Goal: Task Accomplishment & Management: Manage account settings

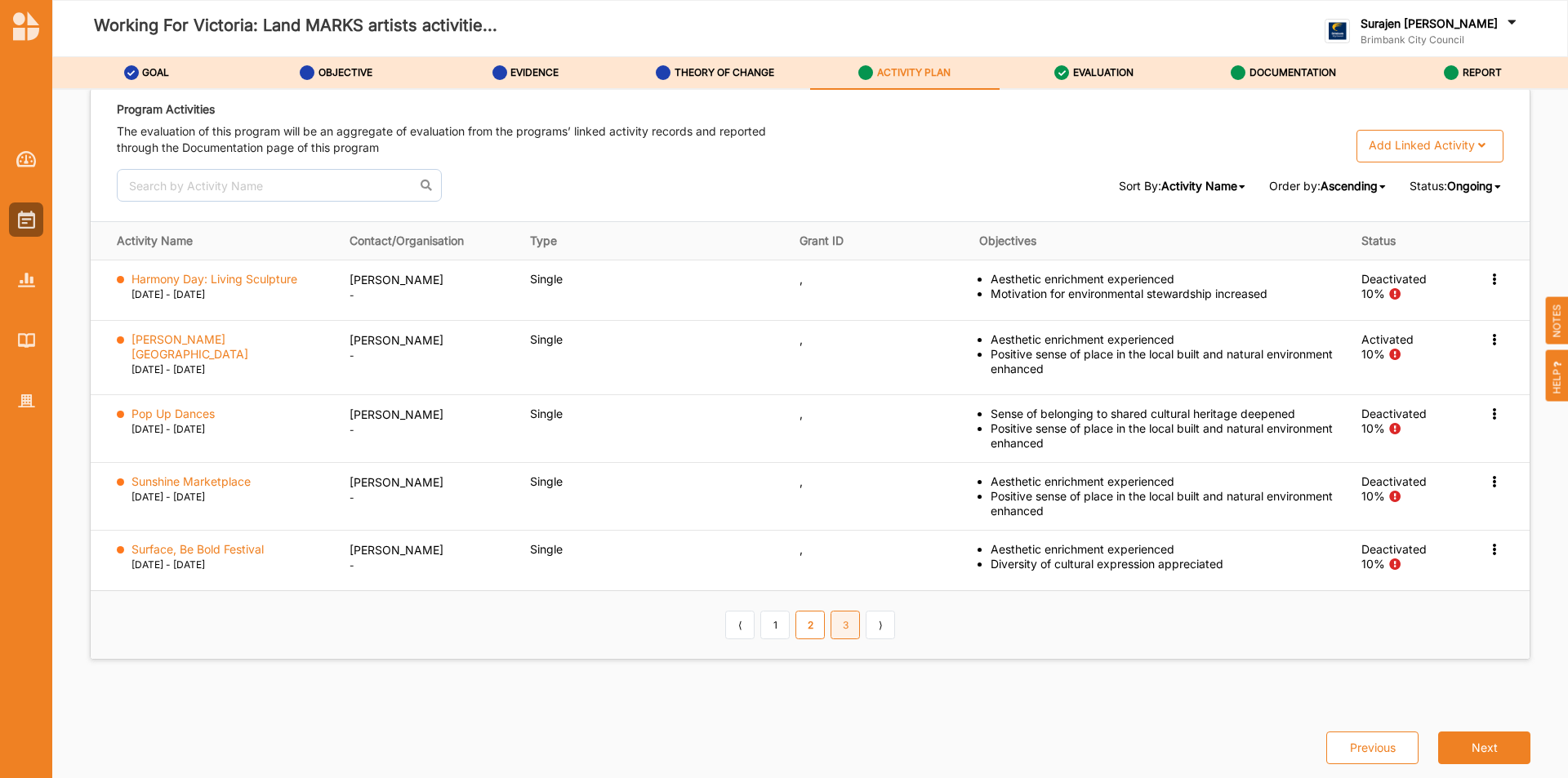
click at [834, 618] on link "3" at bounding box center [846, 625] width 30 height 28
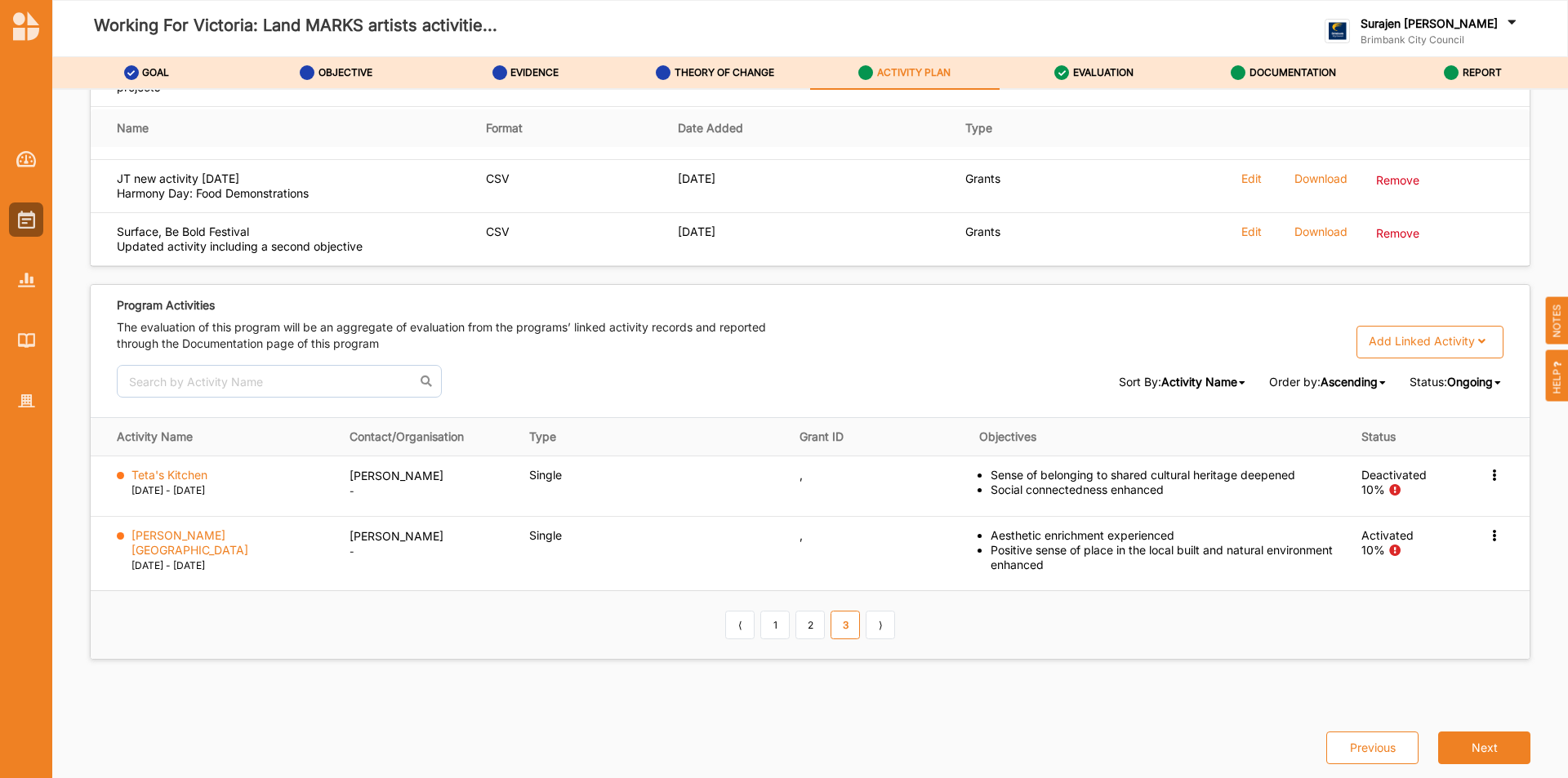
scroll to position [2383, 0]
click at [15, 399] on div at bounding box center [26, 401] width 34 height 34
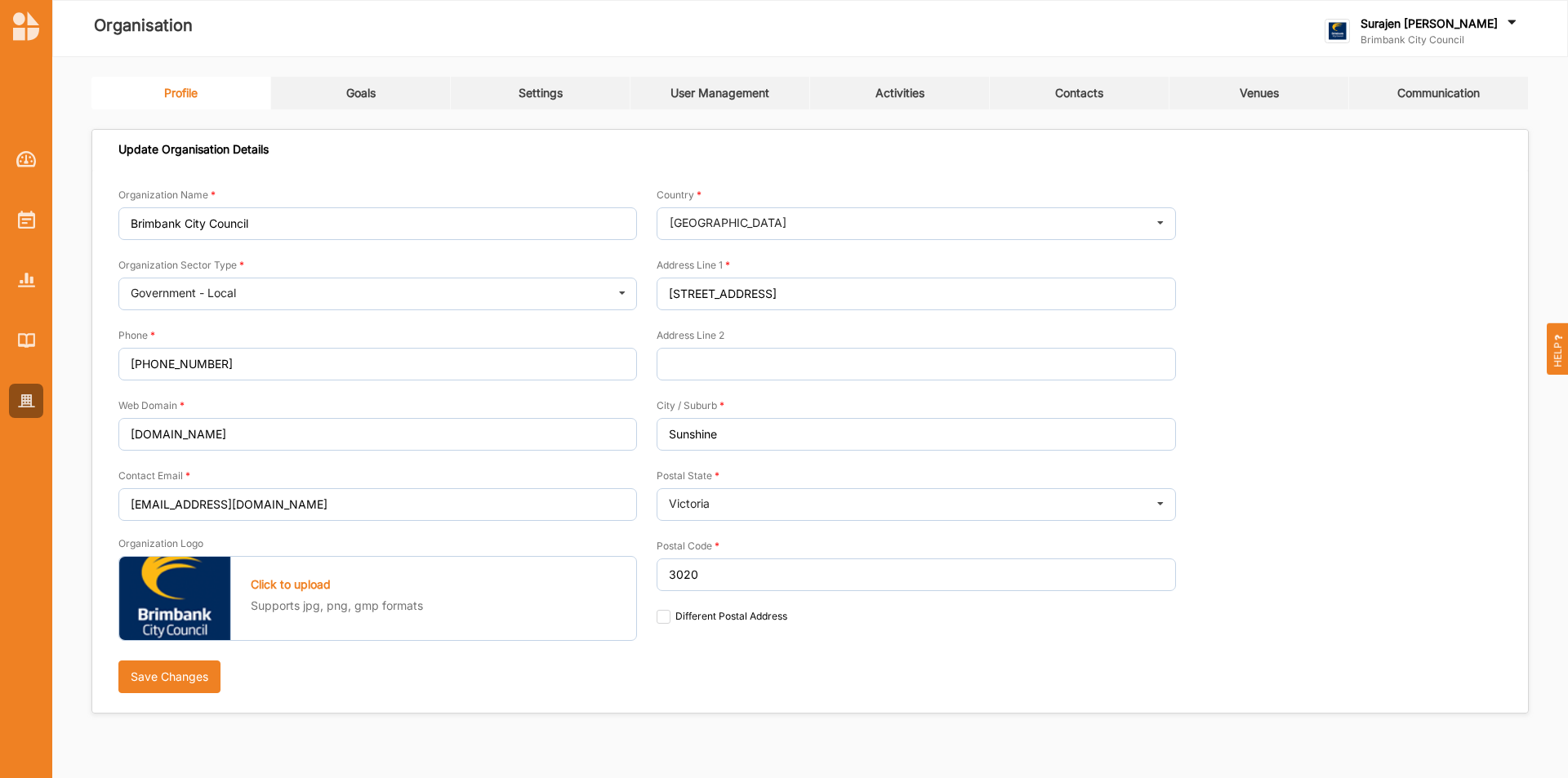
click at [902, 99] on div "Activities" at bounding box center [899, 93] width 49 height 15
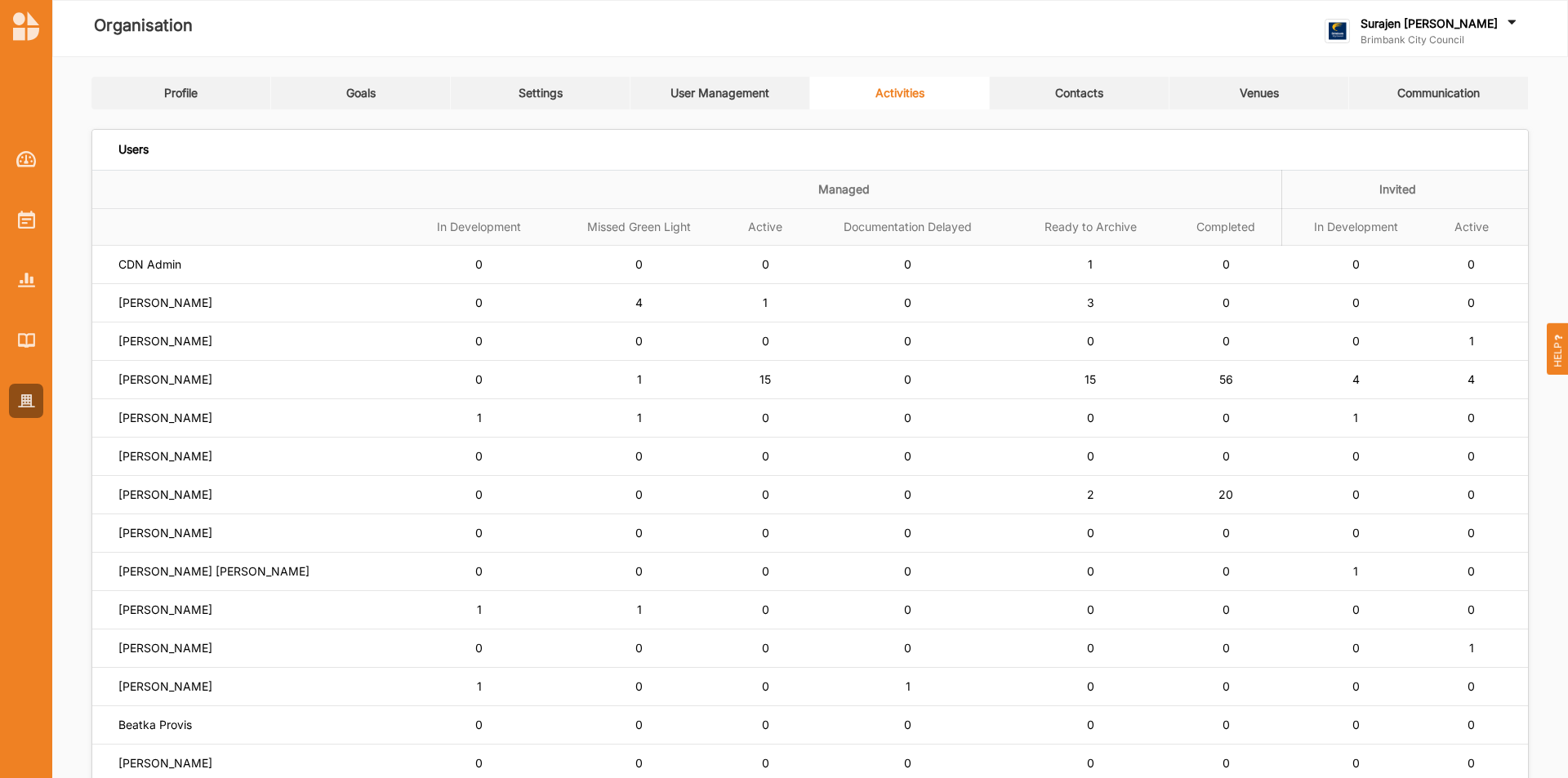
drag, startPoint x: 175, startPoint y: 477, endPoint x: 164, endPoint y: 487, distance: 14.9
click at [164, 487] on td "[PERSON_NAME]" at bounding box center [249, 495] width 313 height 38
click at [161, 492] on label "[PERSON_NAME]" at bounding box center [165, 495] width 94 height 15
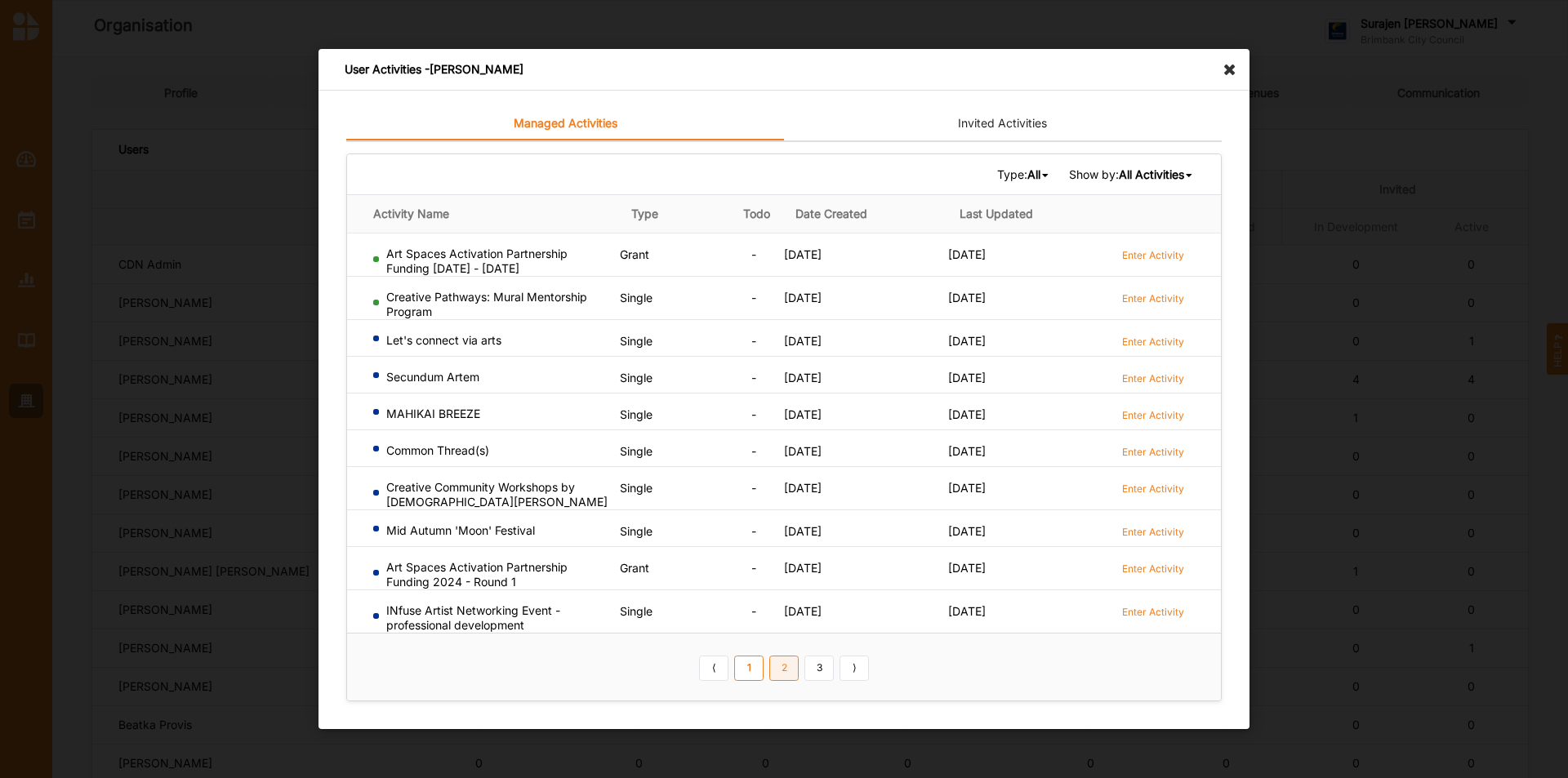
click at [792, 662] on link "2" at bounding box center [784, 668] width 30 height 26
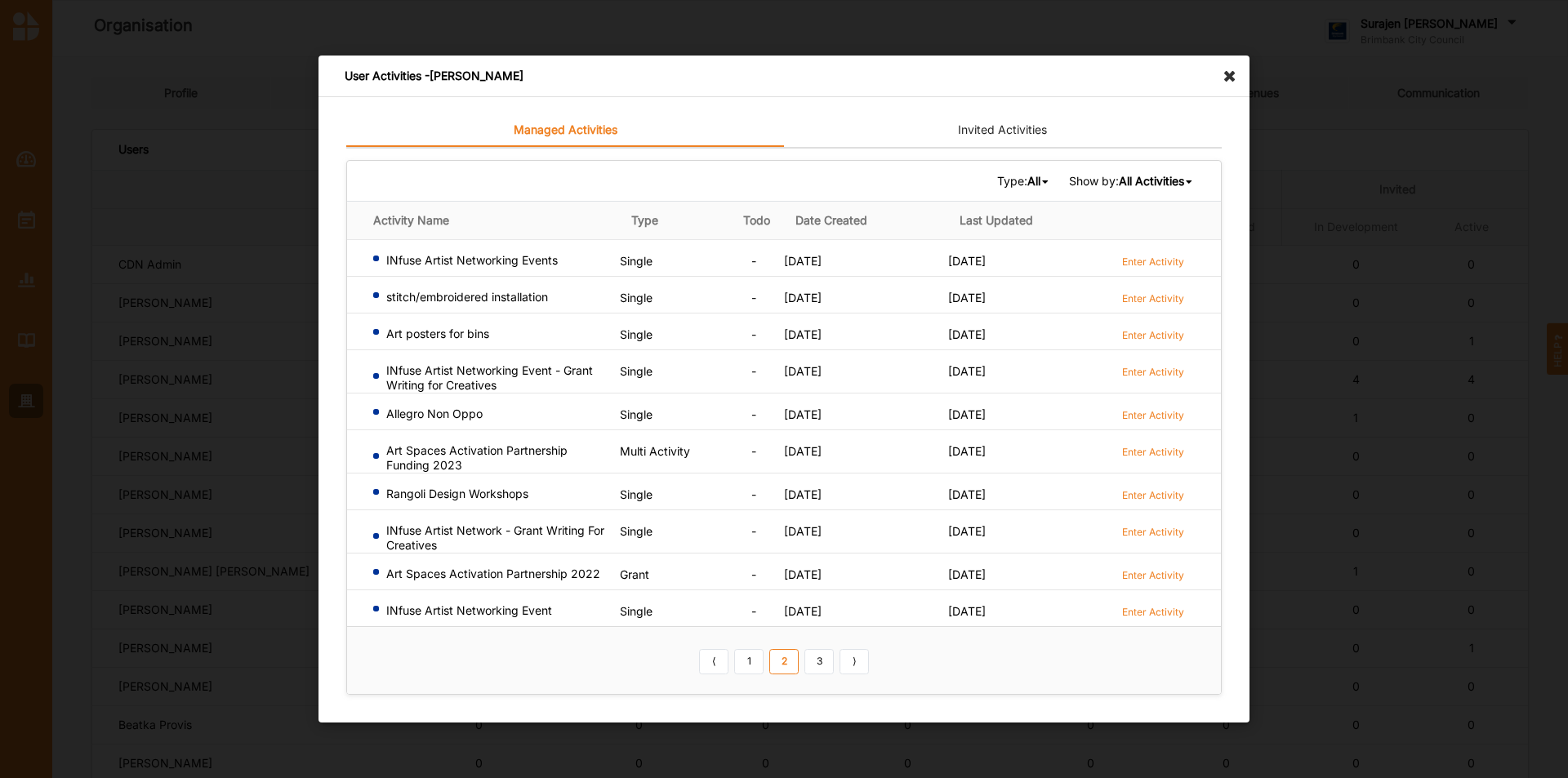
click at [1027, 182] on b "All" at bounding box center [1034, 181] width 13 height 14
click at [980, 268] on b "Grant" at bounding box center [982, 263] width 30 height 14
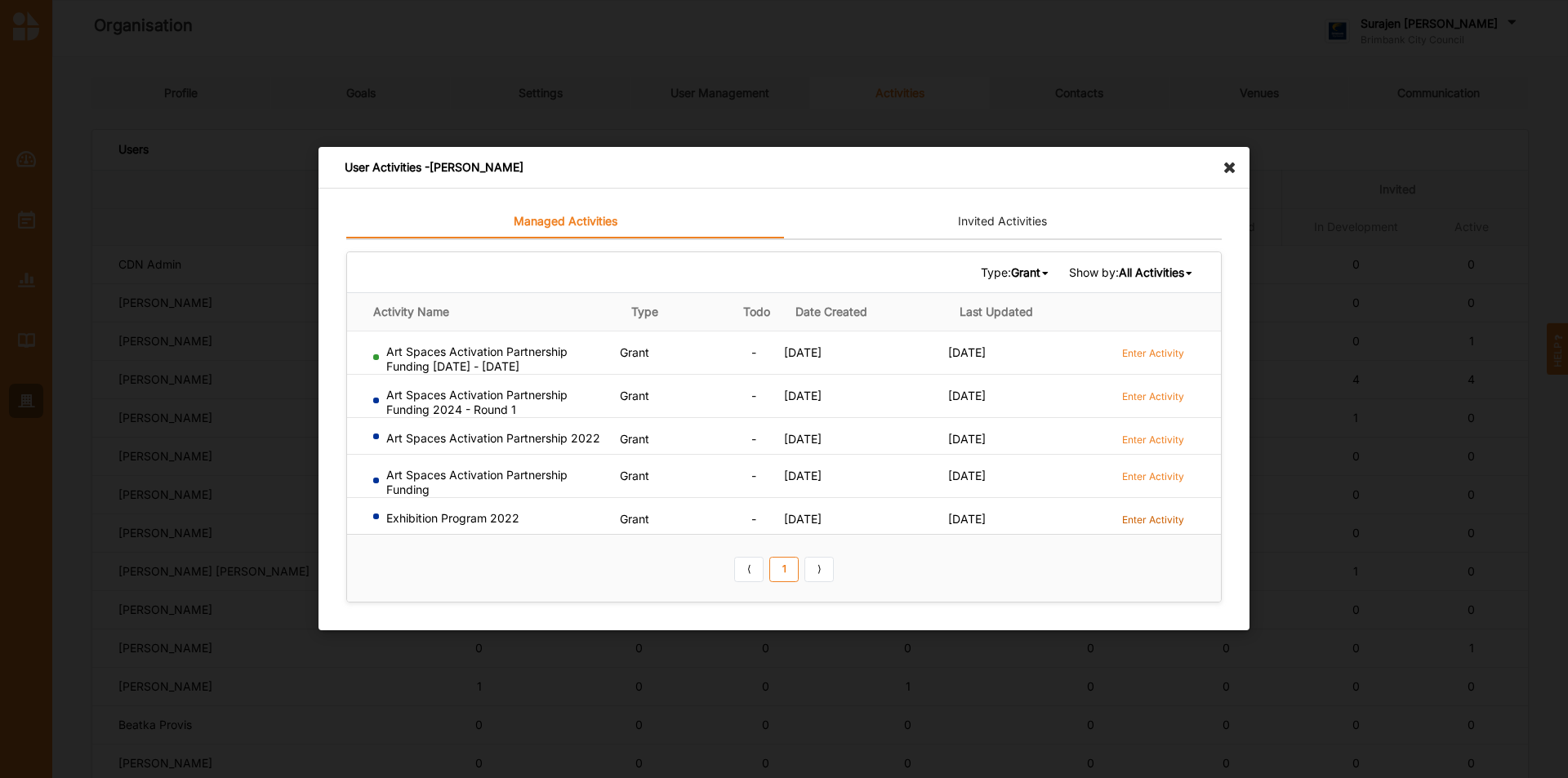
click at [1167, 513] on label "Enter Activity" at bounding box center [1153, 519] width 62 height 14
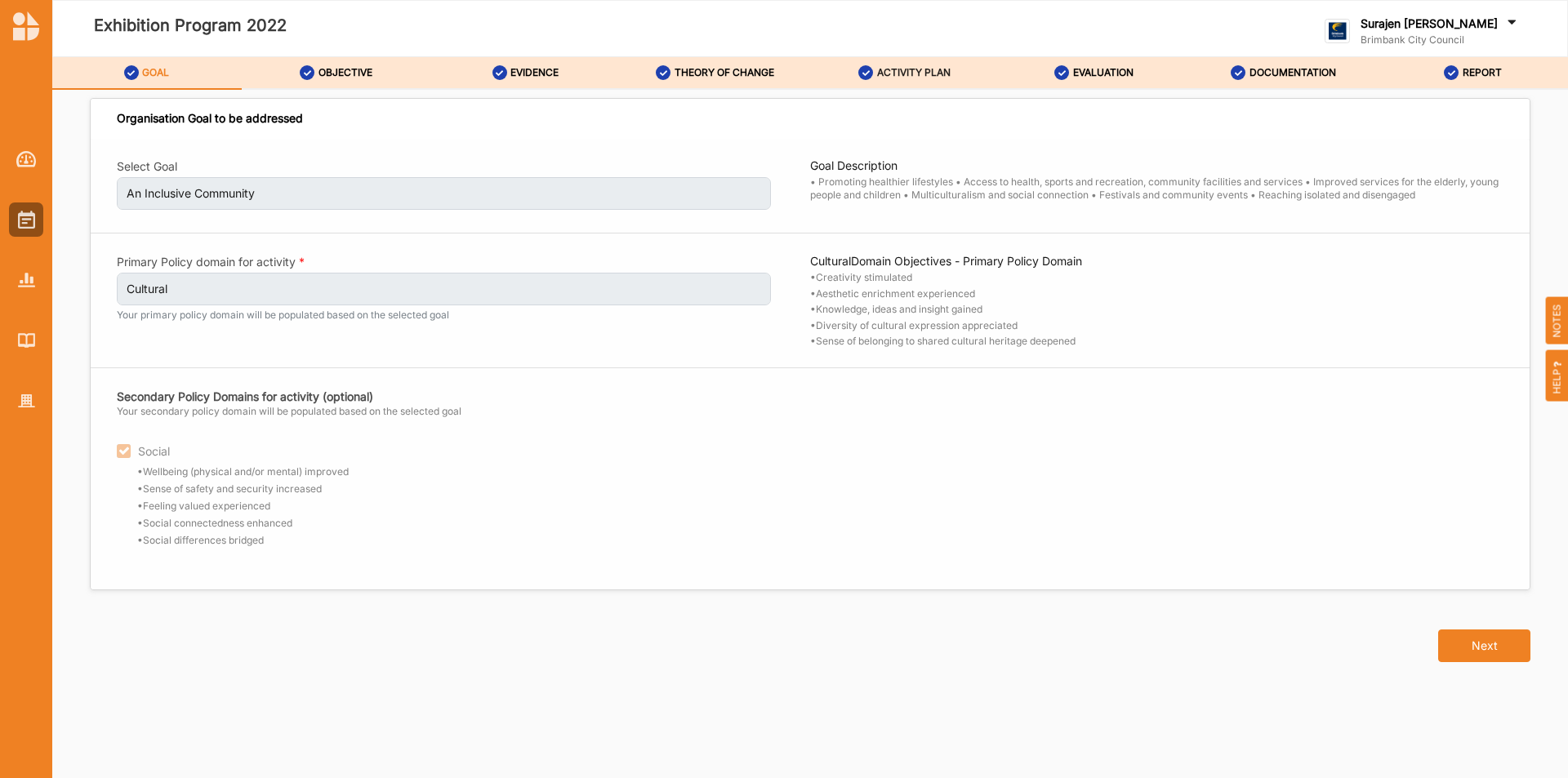
click at [920, 65] on div "ACTIVITY PLAN" at bounding box center [905, 73] width 93 height 30
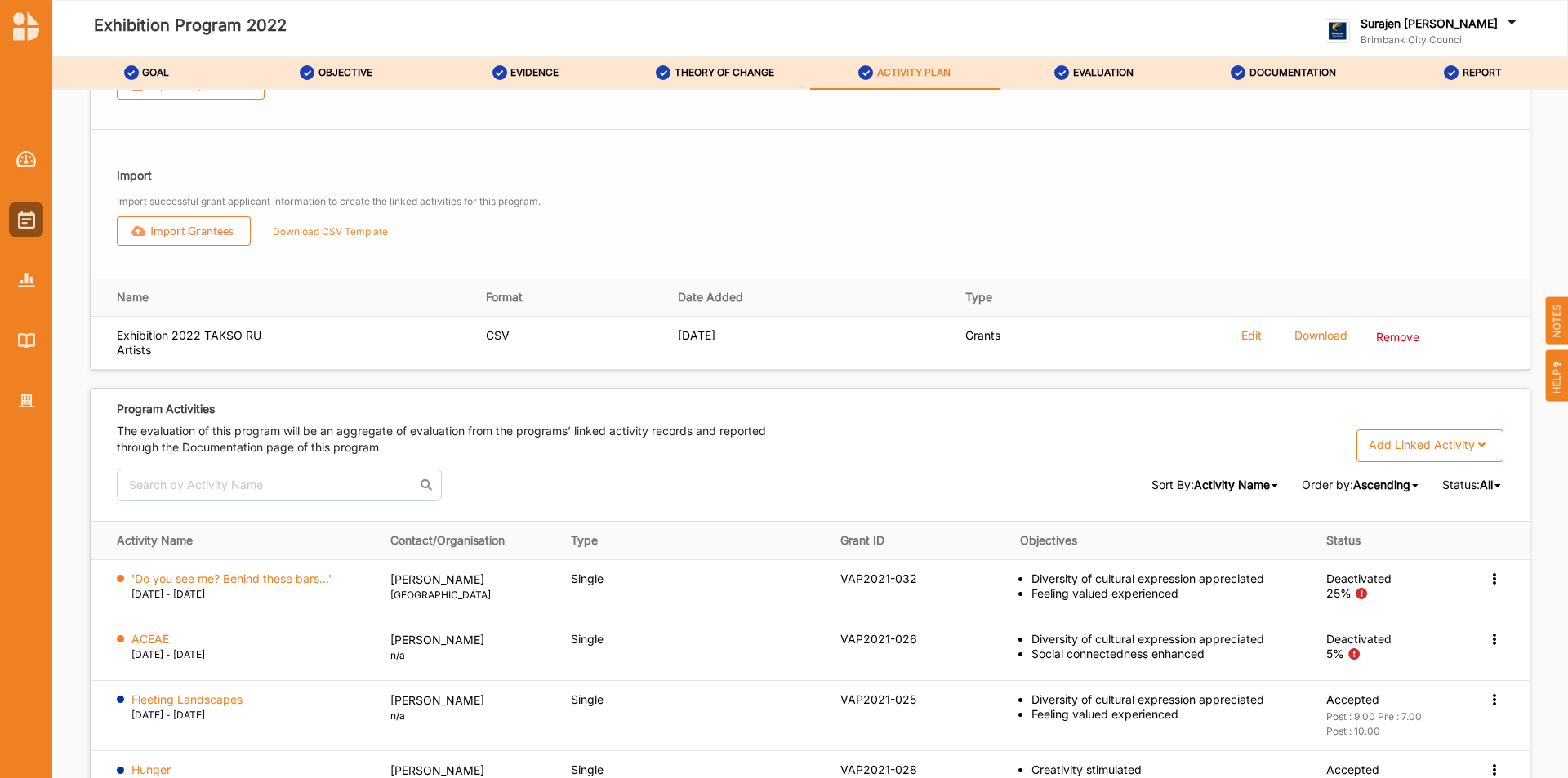
scroll to position [2369, 0]
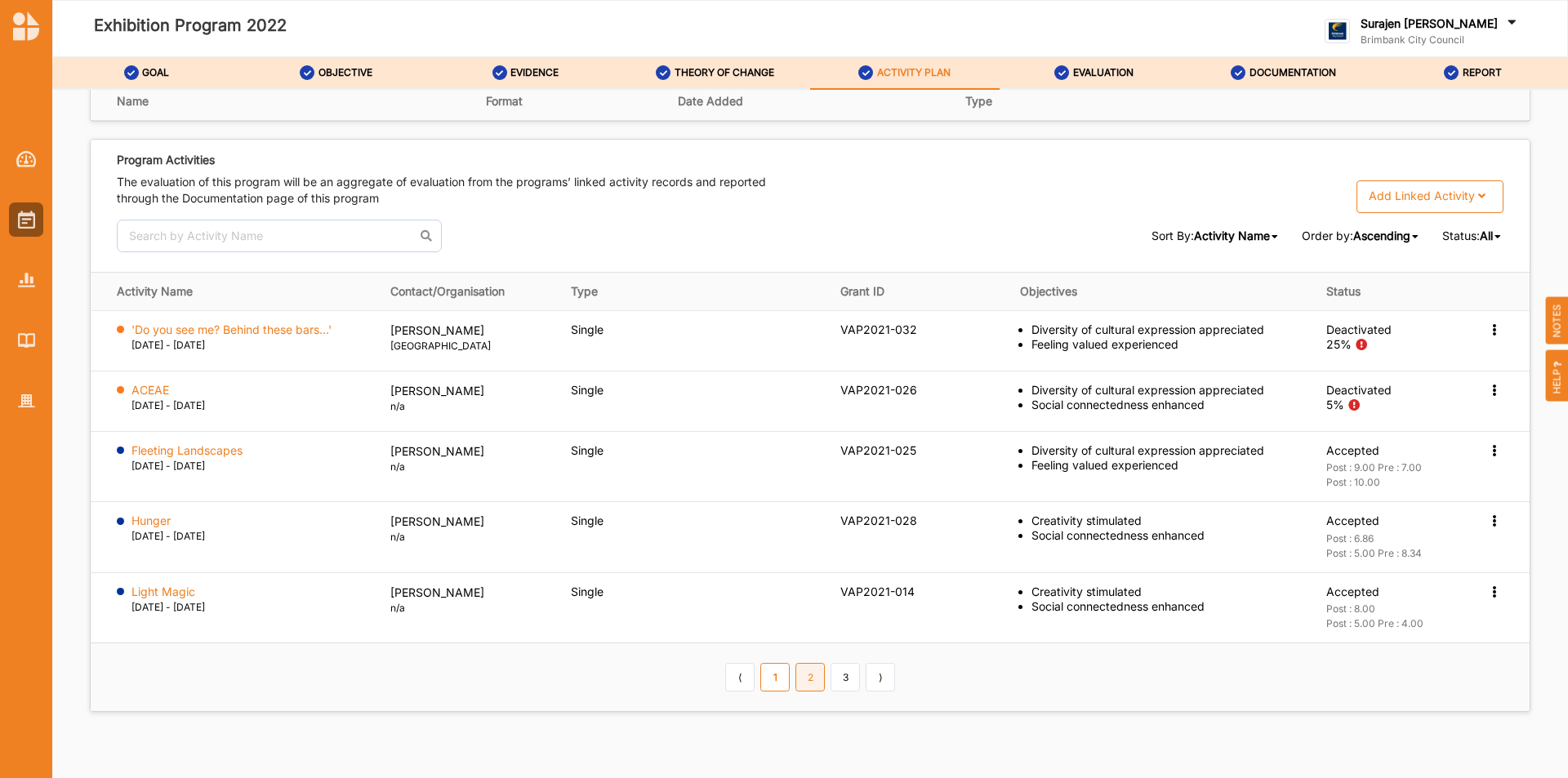
click at [804, 691] on link "2" at bounding box center [810, 677] width 30 height 28
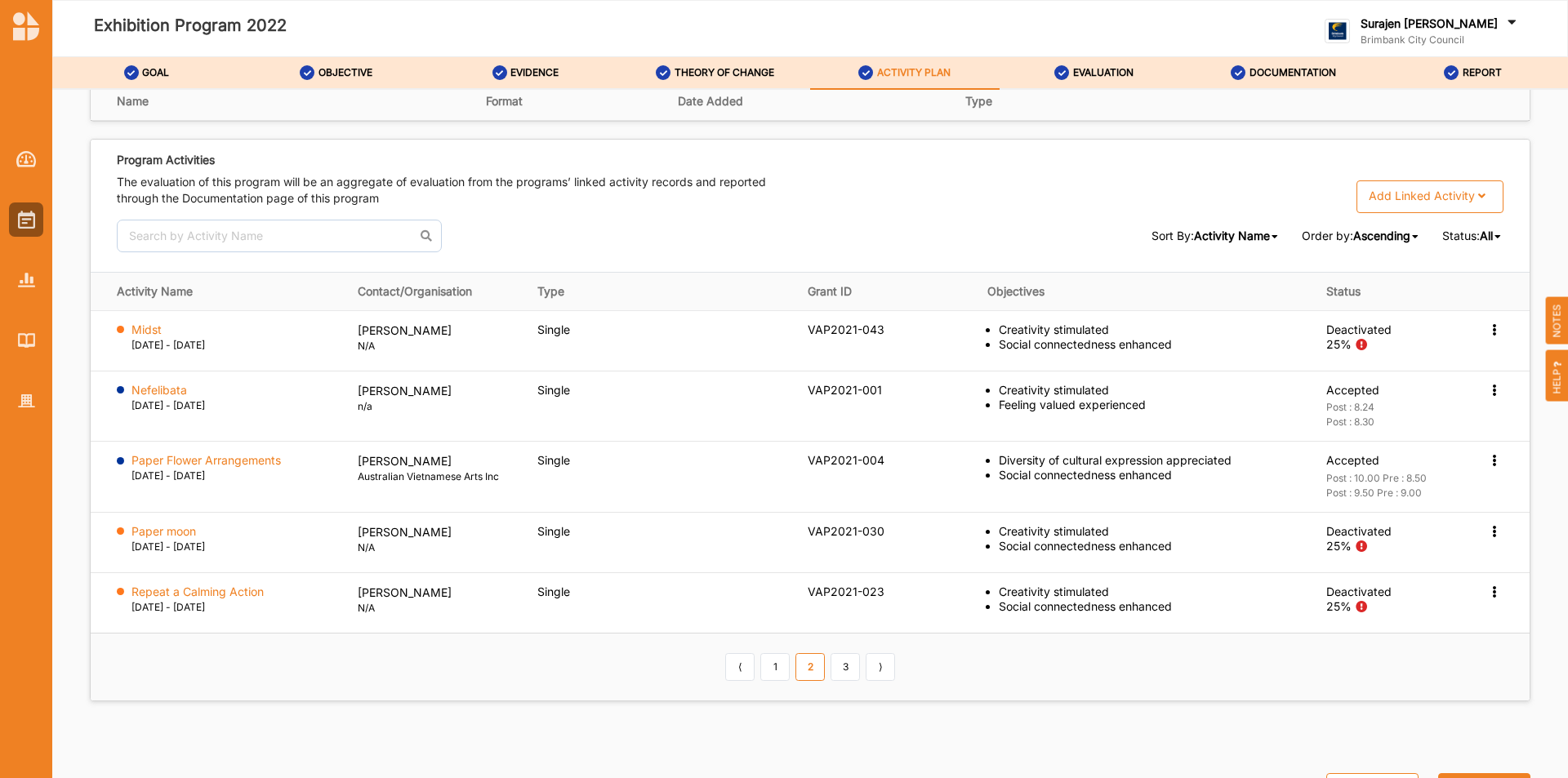
click at [1483, 243] on span "All" at bounding box center [1486, 236] width 13 height 14
click at [1481, 415] on span "Deactivated" at bounding box center [1457, 408] width 65 height 14
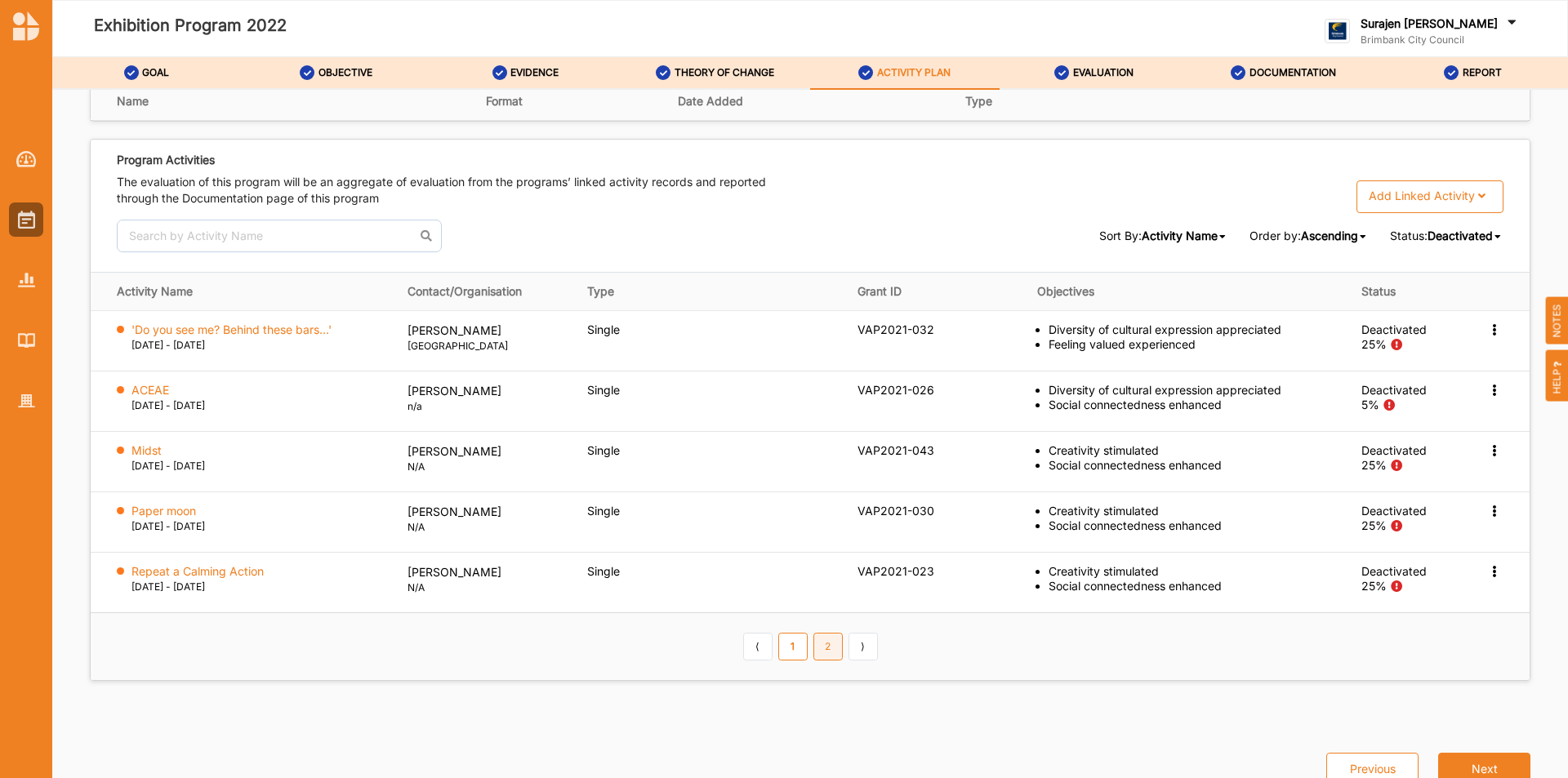
click at [828, 661] on link "2" at bounding box center [828, 647] width 30 height 28
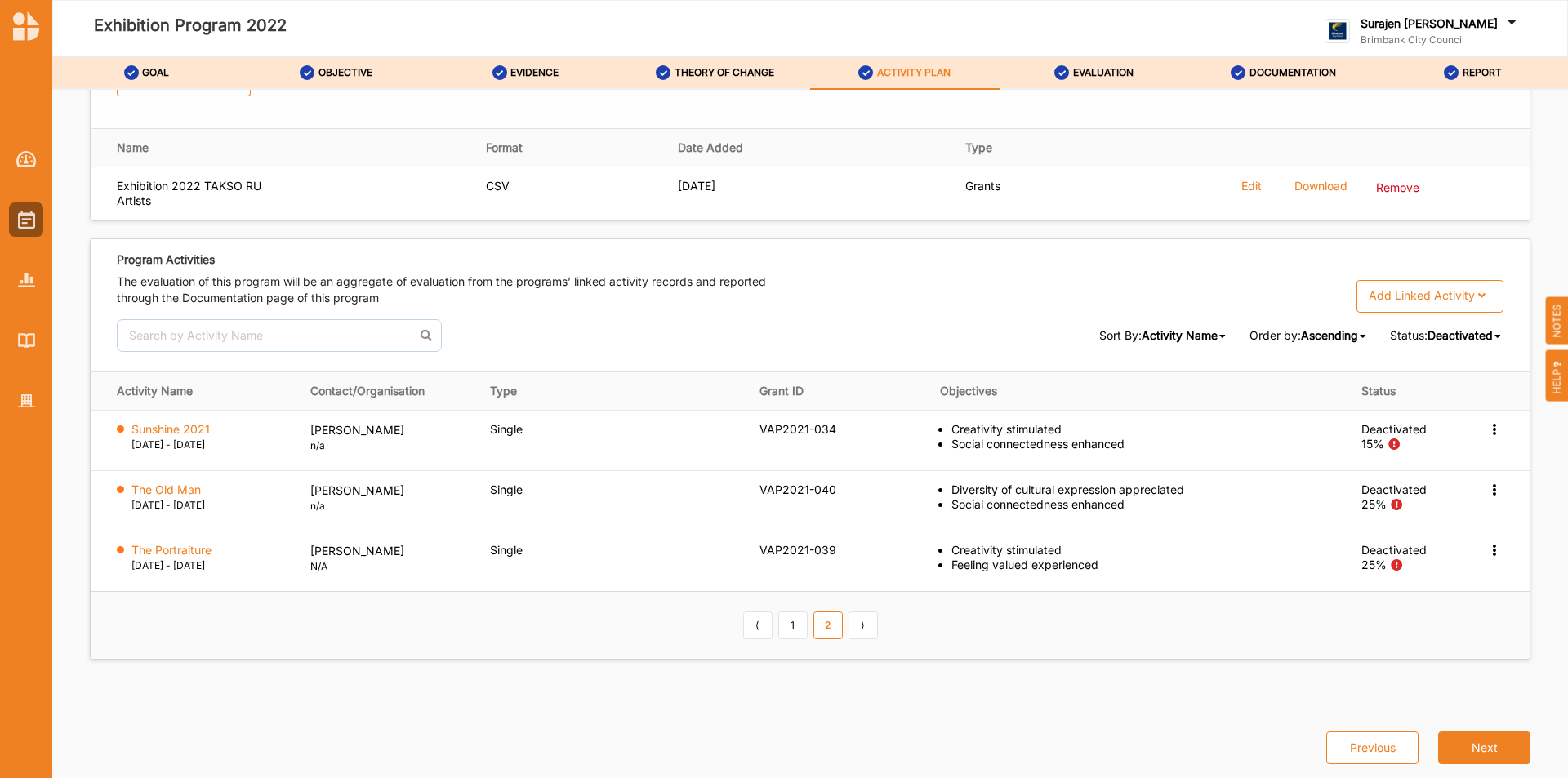
scroll to position [2299, 0]
click at [791, 620] on link "1" at bounding box center [793, 626] width 30 height 28
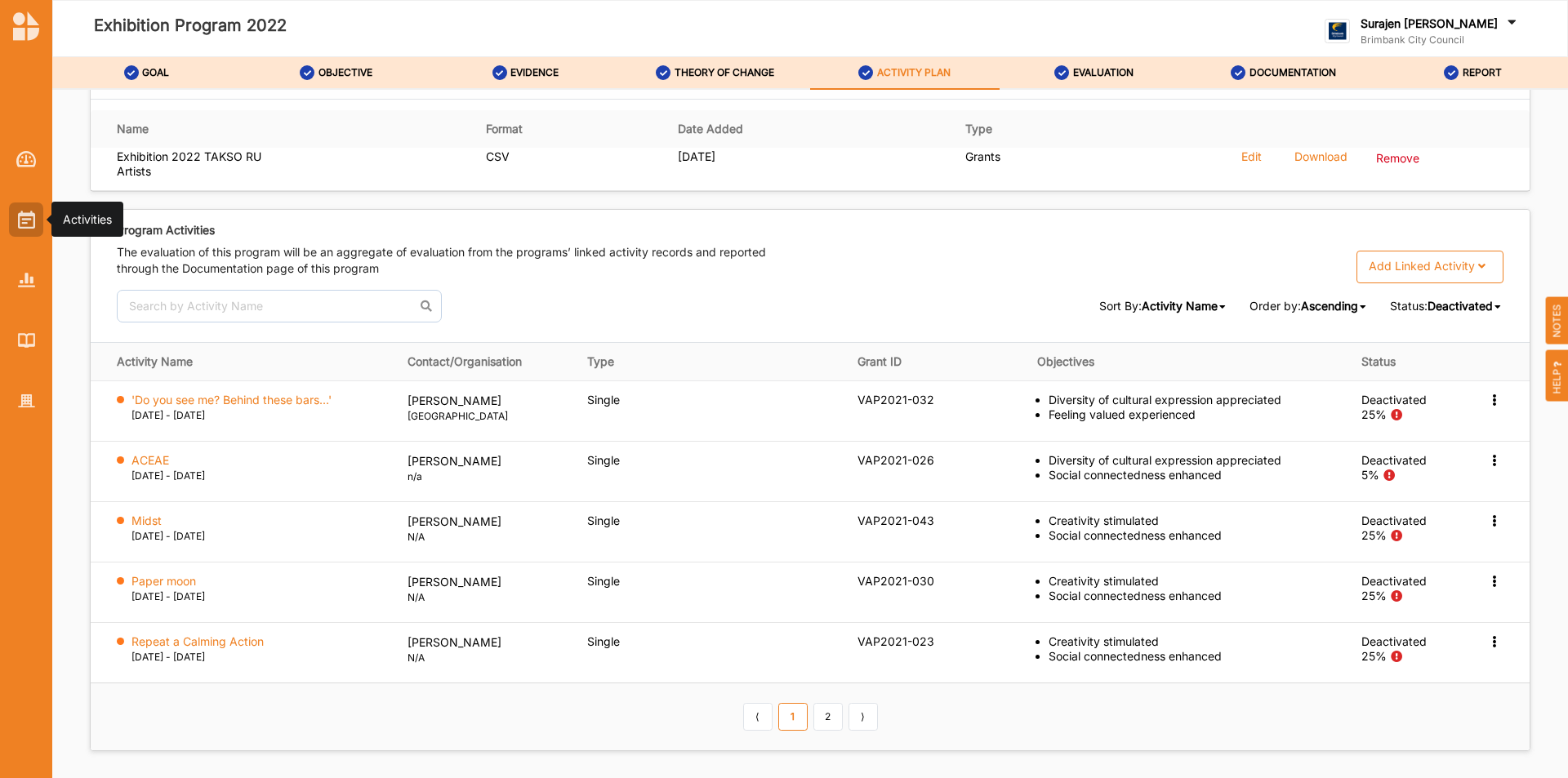
drag, startPoint x: 29, startPoint y: 233, endPoint x: 42, endPoint y: 227, distance: 14.3
click at [31, 232] on div at bounding box center [26, 219] width 34 height 34
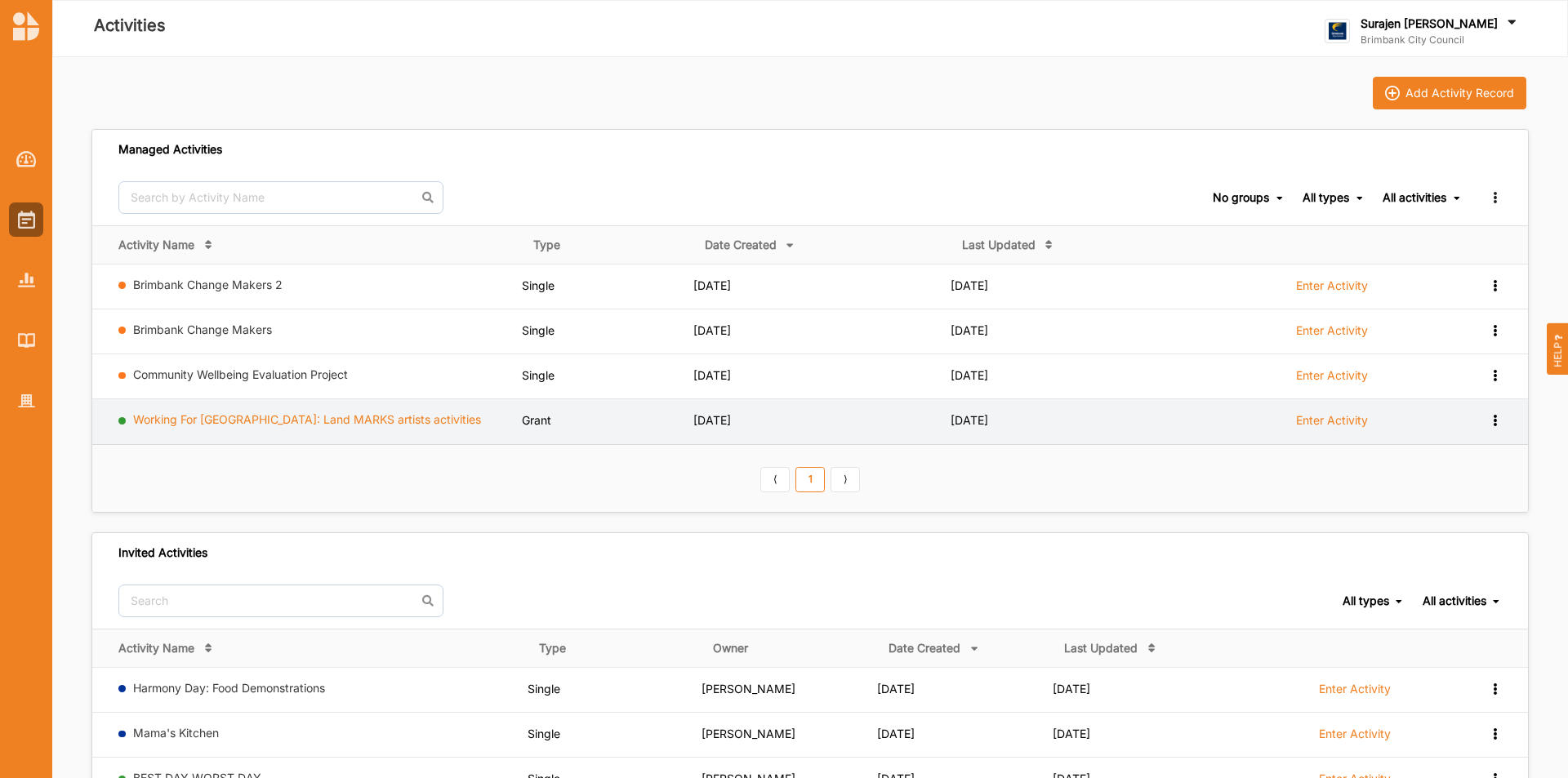
click at [184, 417] on link "Working For Victoria: Land MARKS artists activities" at bounding box center [307, 419] width 348 height 14
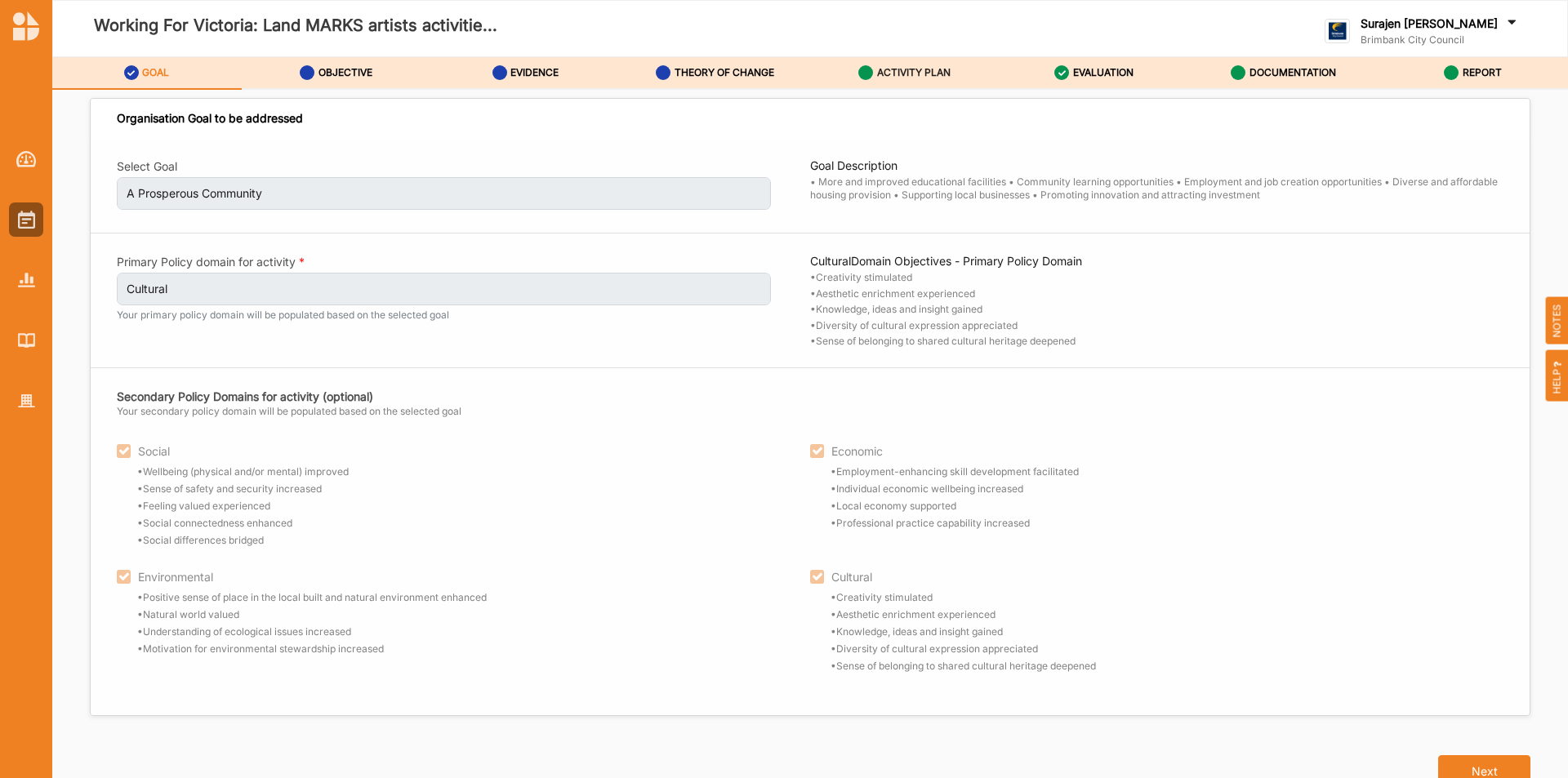
click at [925, 78] on label "ACTIVITY PLAN" at bounding box center [913, 72] width 73 height 13
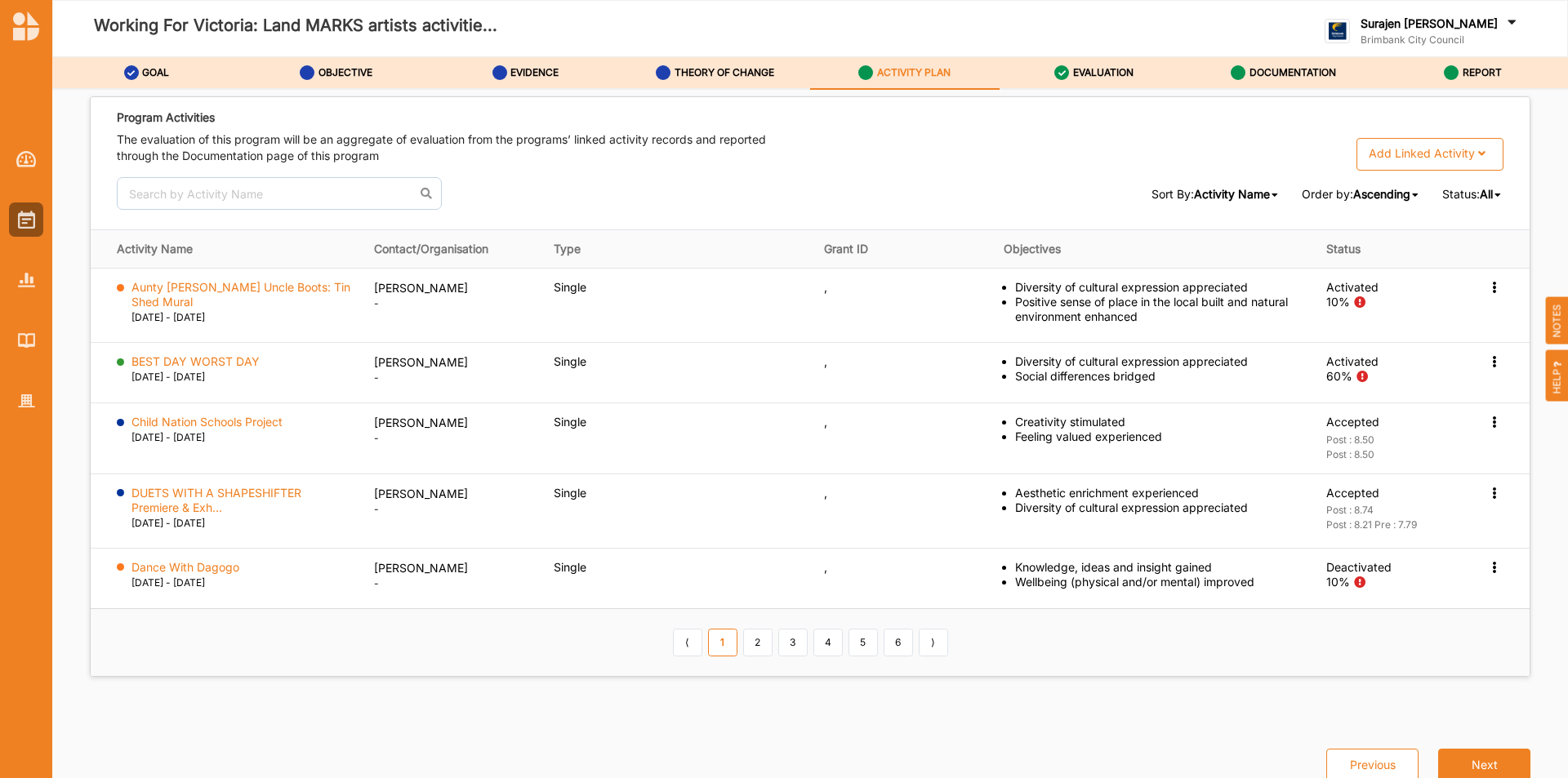
scroll to position [2588, 0]
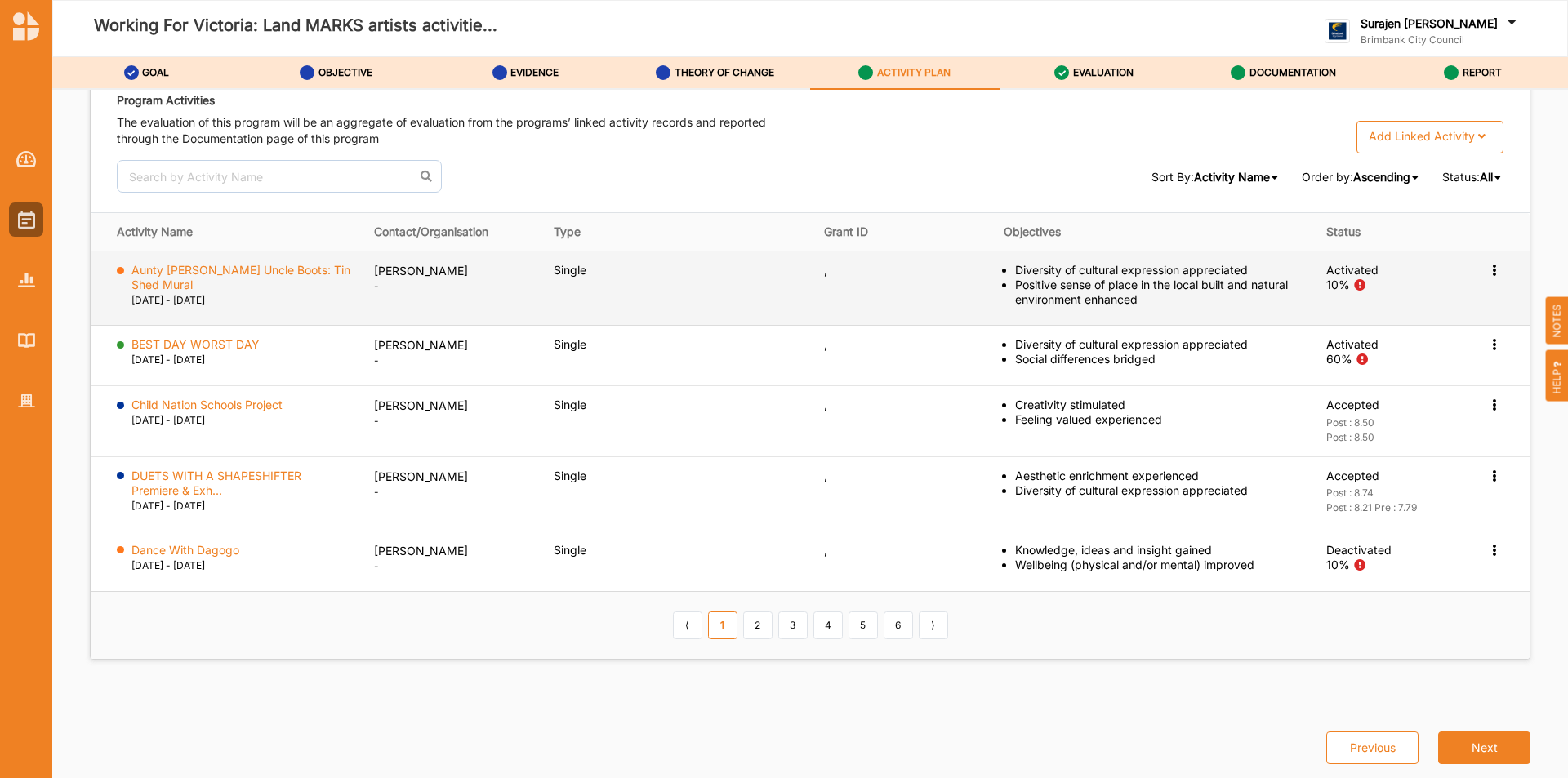
click at [1487, 274] on icon at bounding box center [1494, 269] width 14 height 11
click at [1406, 407] on div "Deactivate" at bounding box center [1415, 402] width 175 height 33
click at [1487, 263] on icon at bounding box center [1494, 269] width 14 height 11
click at [1365, 389] on div "Deactivate" at bounding box center [1415, 402] width 175 height 33
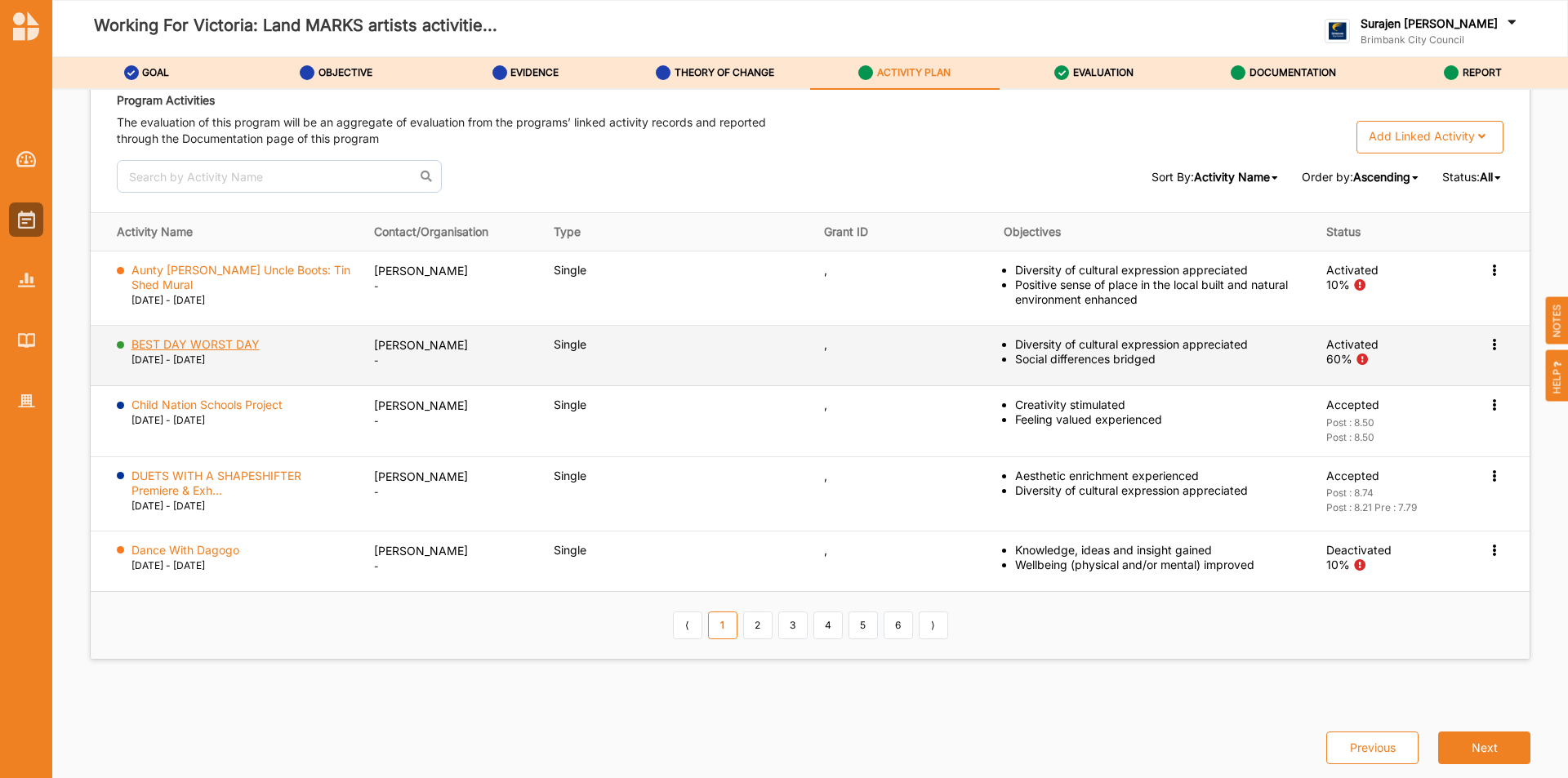
click at [206, 349] on label "BEST DAY WORST DAY" at bounding box center [196, 345] width 128 height 15
click at [1487, 339] on icon at bounding box center [1494, 343] width 14 height 11
click at [1402, 381] on label "Activation Information" at bounding box center [1398, 375] width 118 height 15
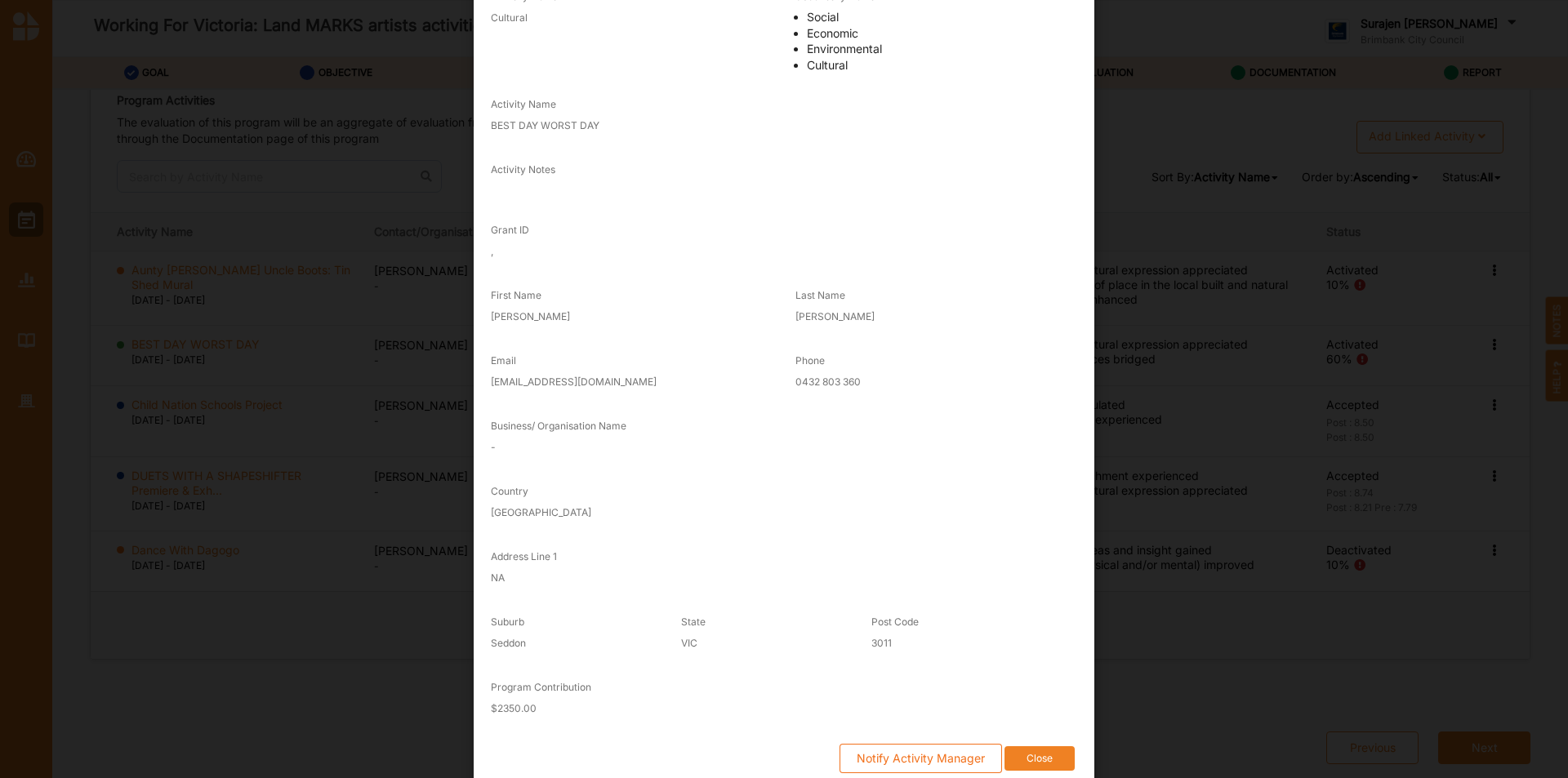
scroll to position [0, 0]
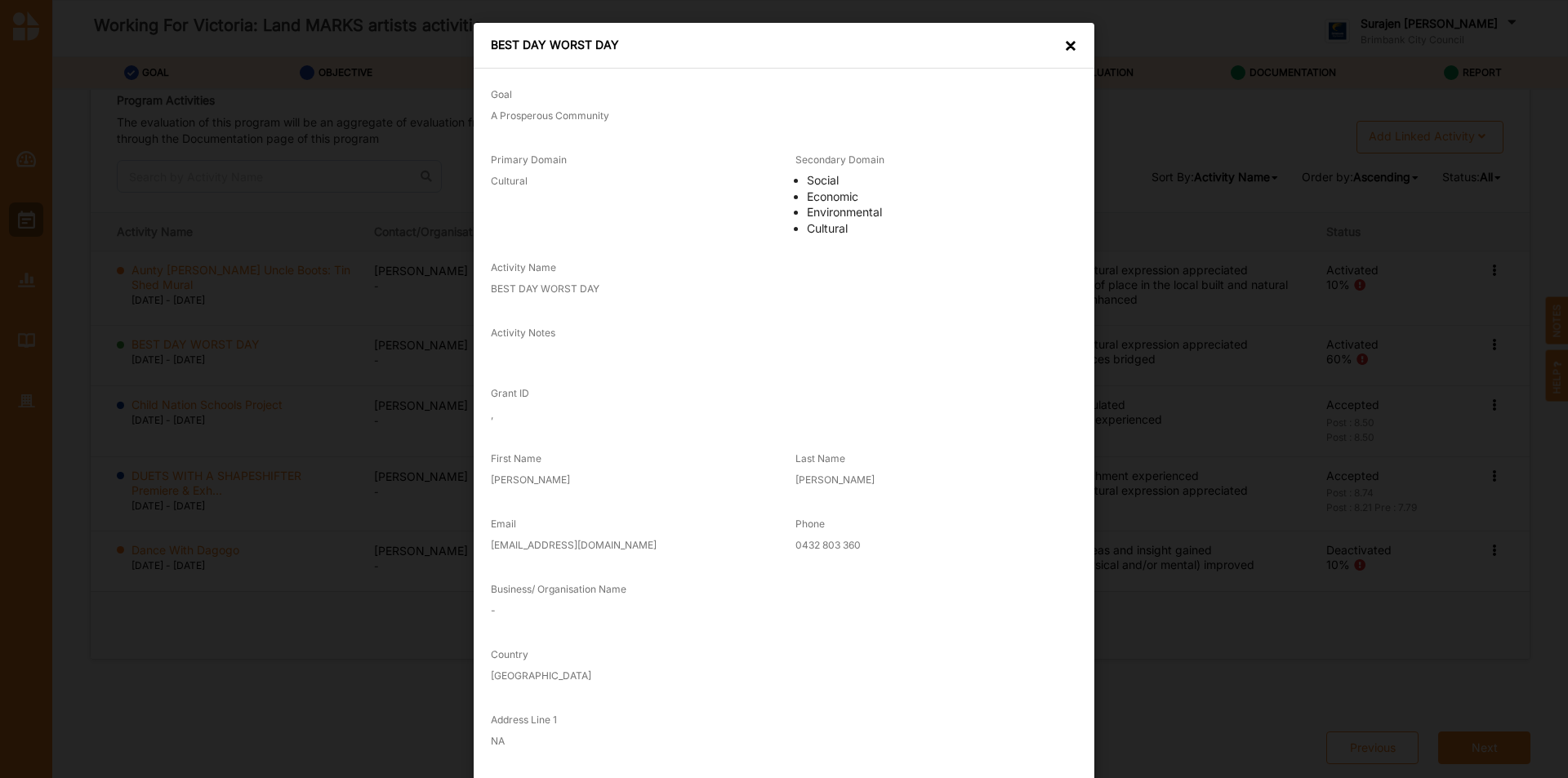
click at [1064, 41] on div "×" at bounding box center [1071, 46] width 13 height 17
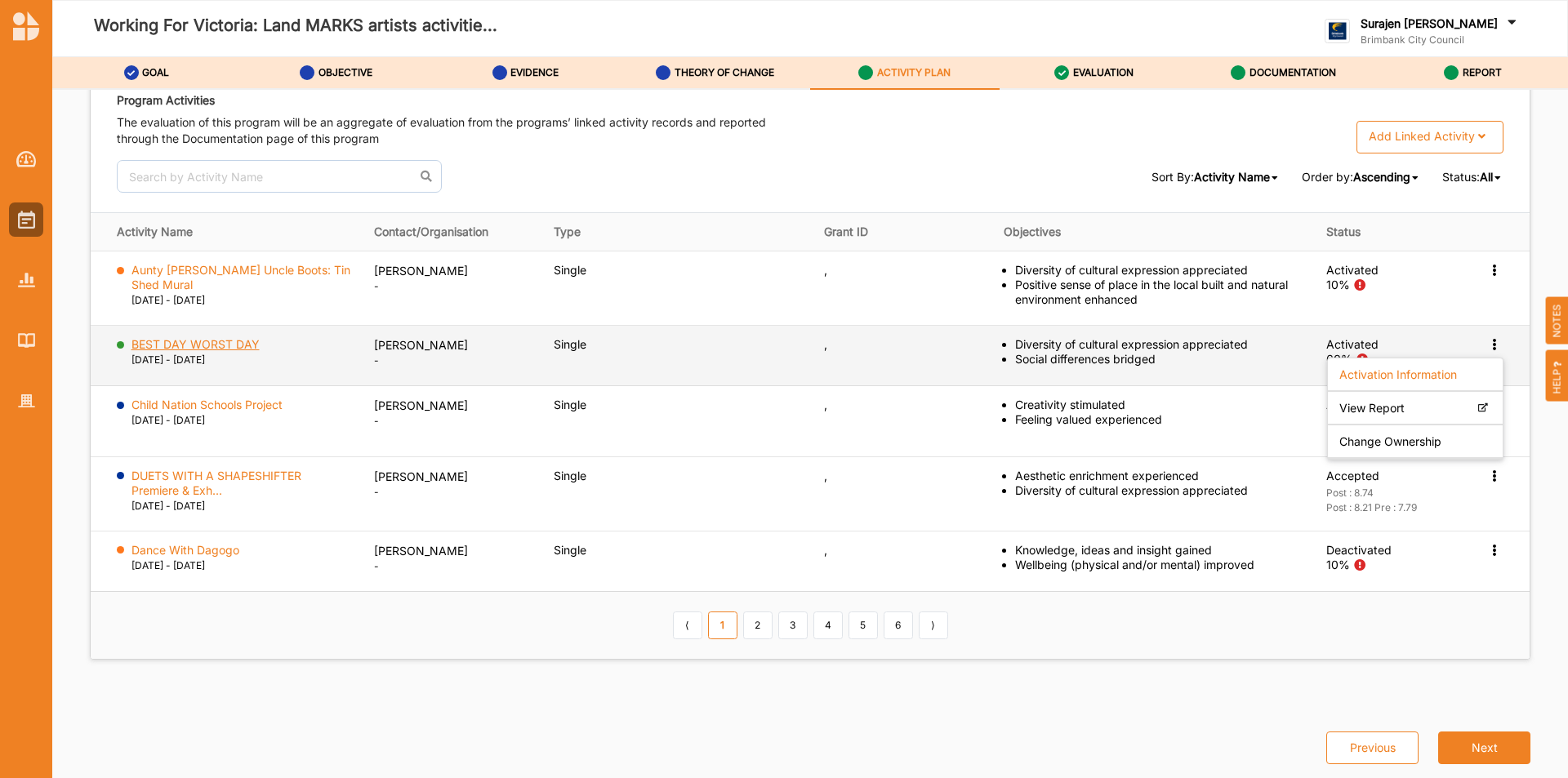
click at [192, 346] on label "BEST DAY WORST DAY" at bounding box center [196, 345] width 128 height 15
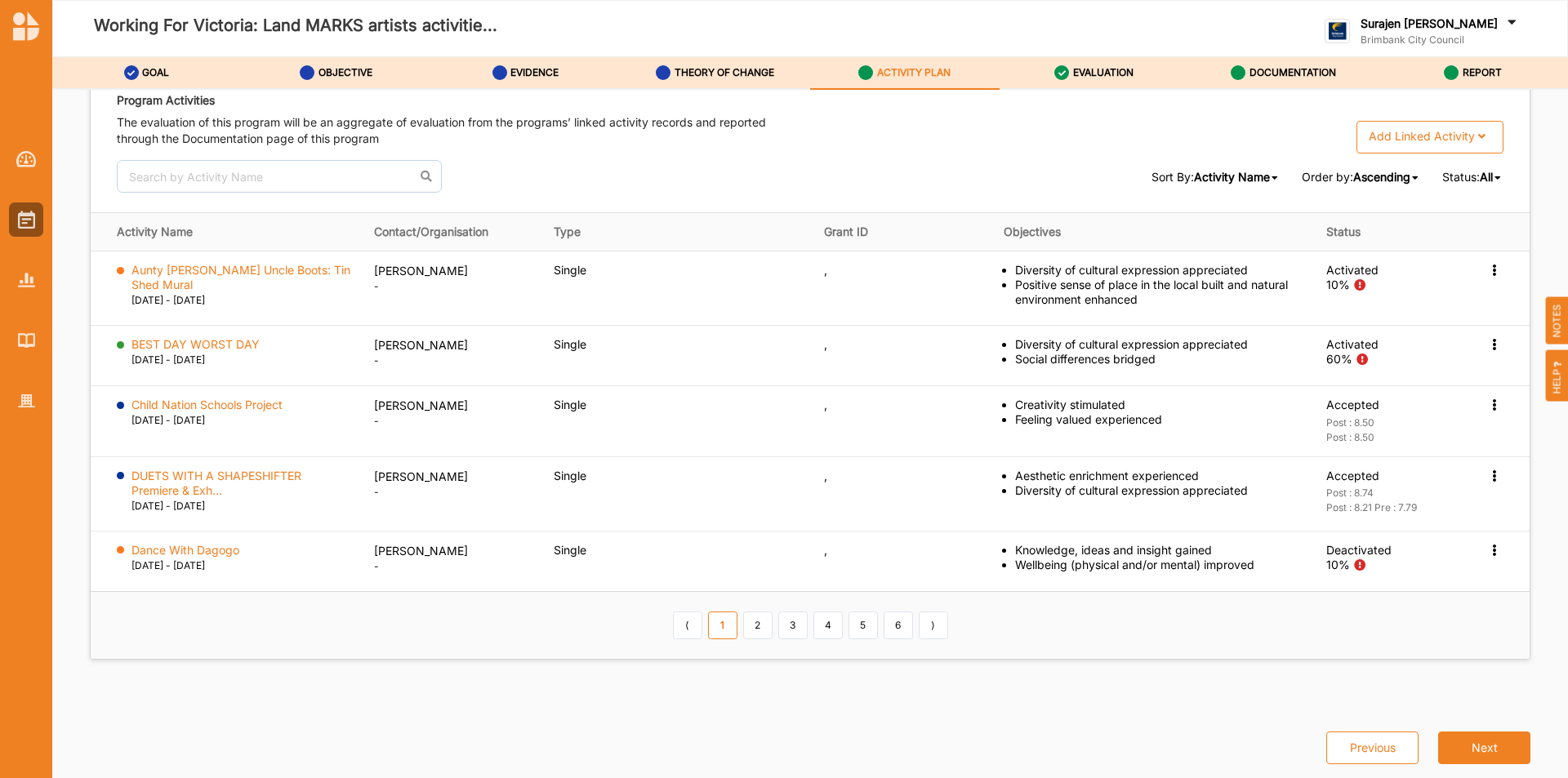
click at [1480, 172] on span "All" at bounding box center [1486, 176] width 13 height 14
click at [1455, 288] on span "Ongoing" at bounding box center [1447, 290] width 45 height 14
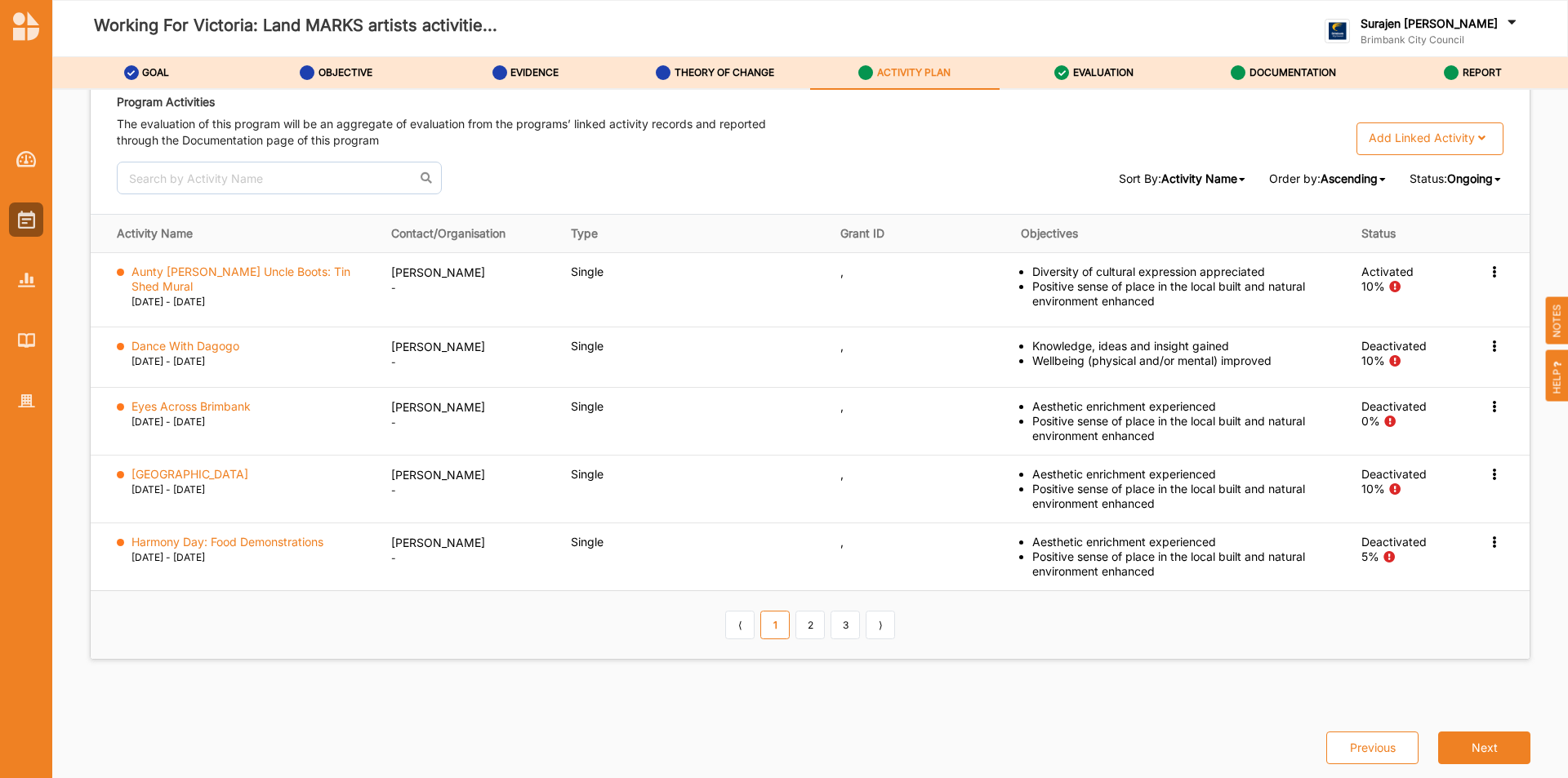
scroll to position [2587, 0]
click at [1447, 179] on span "Ongoing" at bounding box center [1470, 178] width 45 height 14
click at [1416, 270] on div "Active" at bounding box center [1457, 263] width 92 height 30
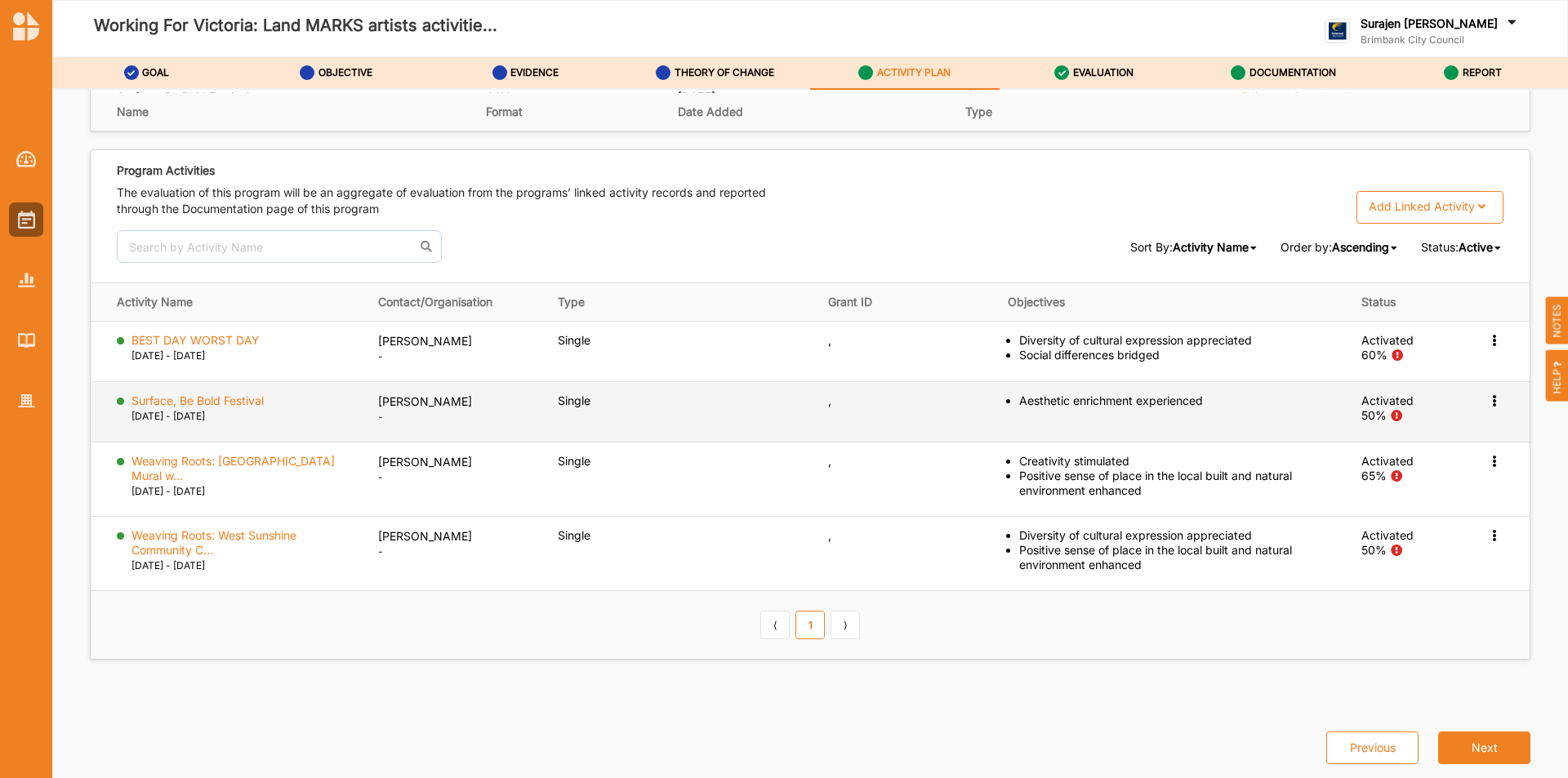
scroll to position [2519, 0]
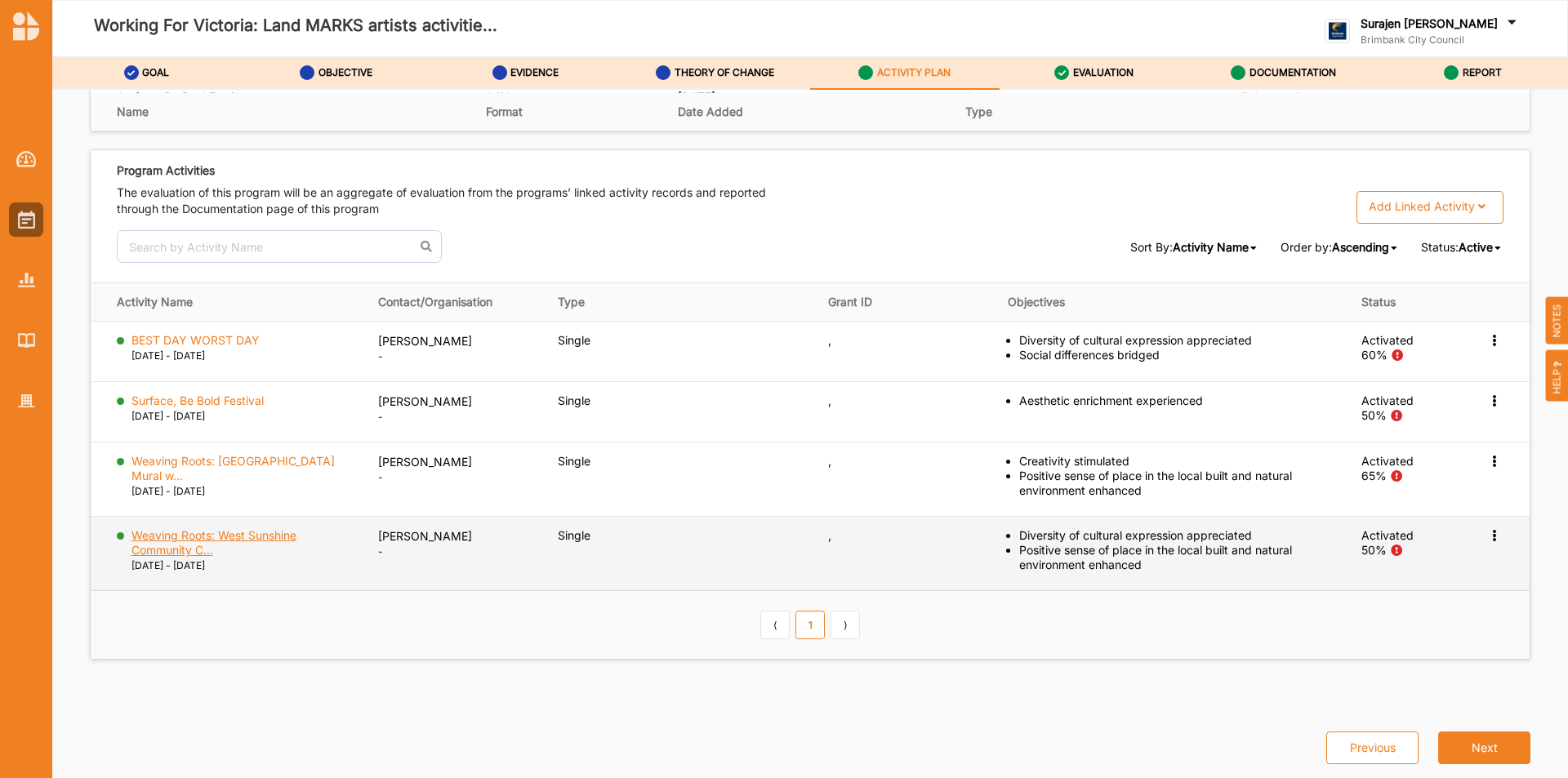
click at [188, 540] on label "Weaving Roots: West Sunshine Community C..." at bounding box center [244, 543] width 224 height 30
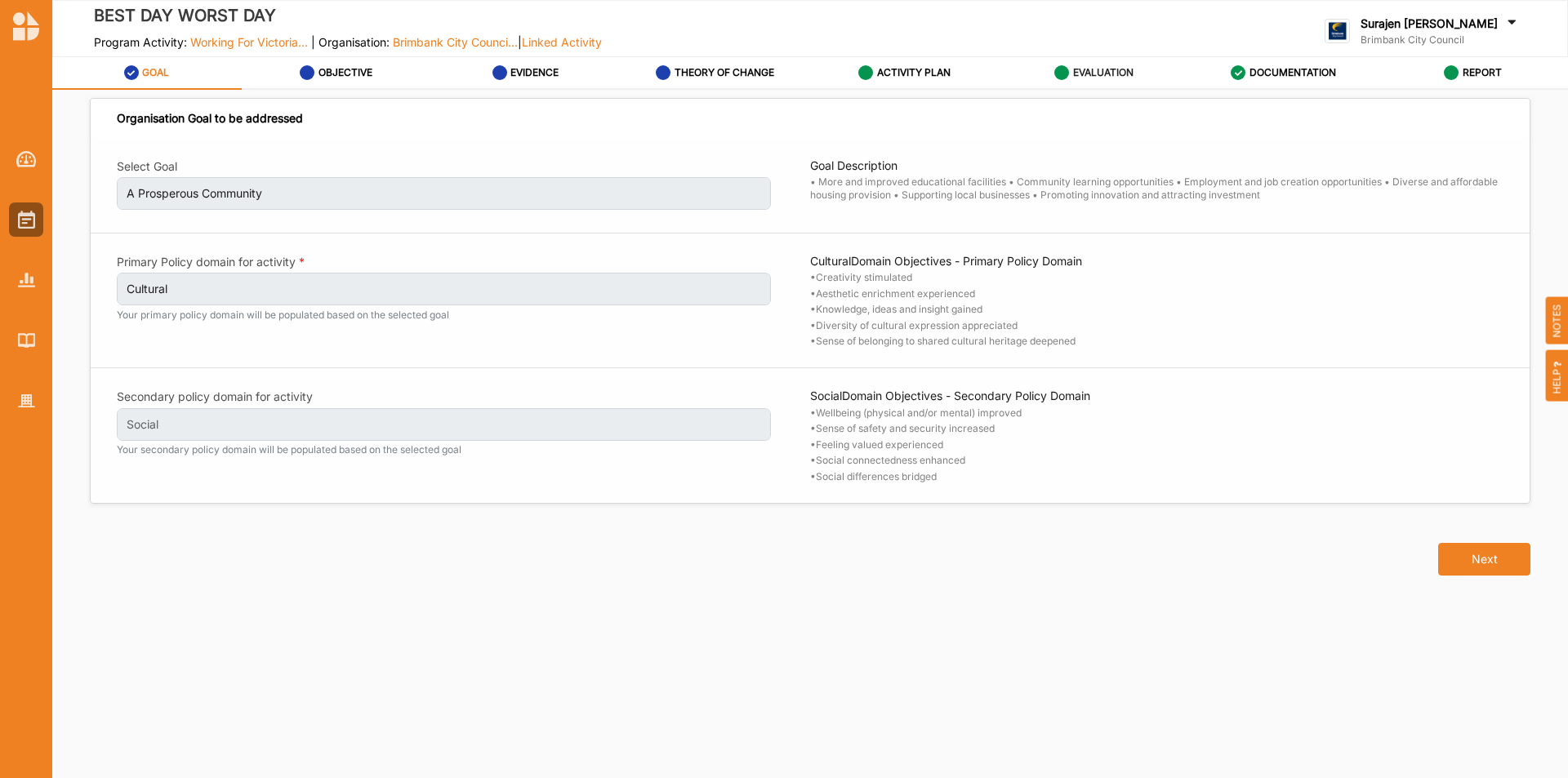
click at [1074, 80] on div "EVALUATION" at bounding box center [1093, 73] width 79 height 30
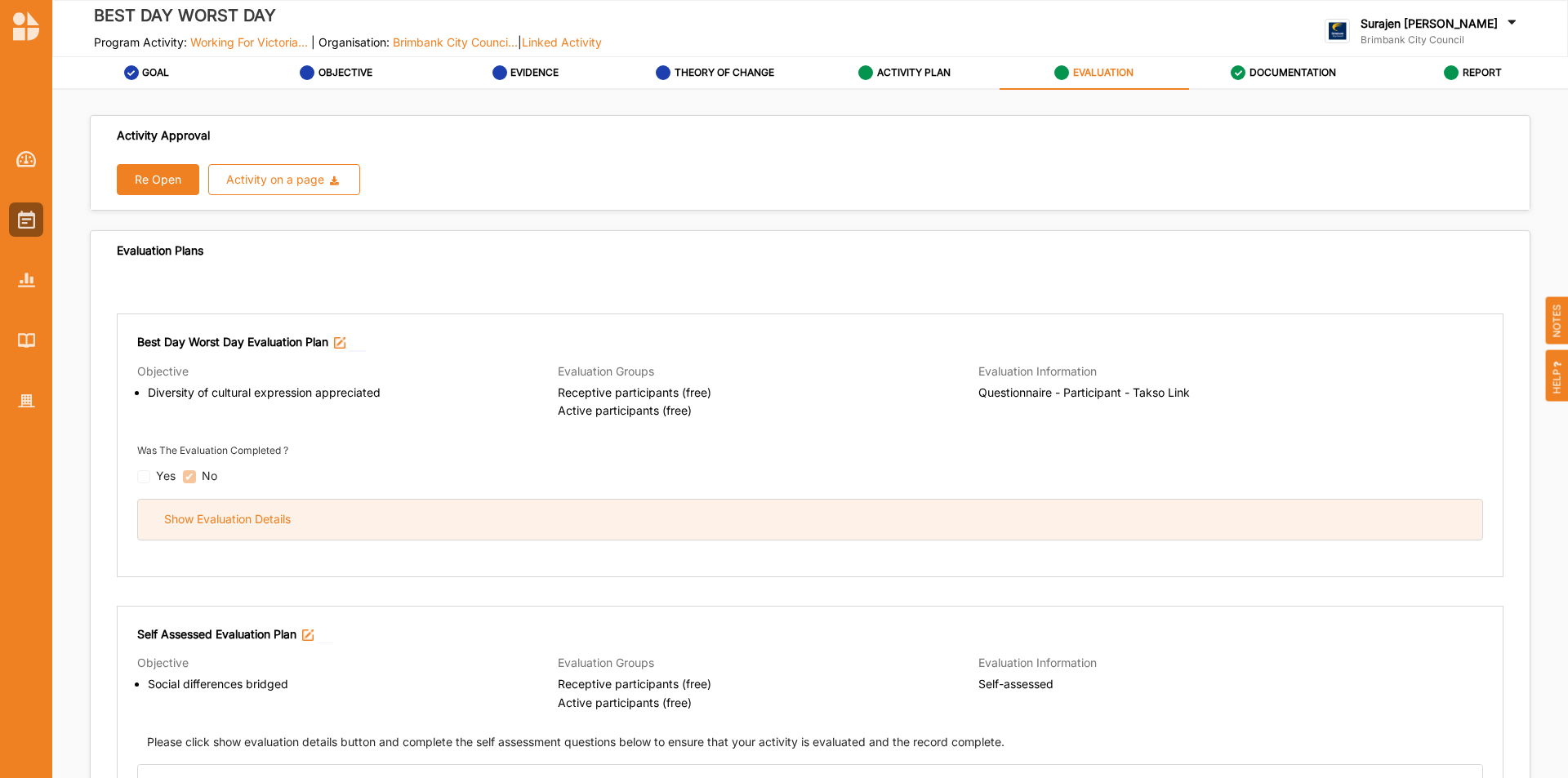
click at [906, 526] on div "Show Evaluation Details" at bounding box center [810, 519] width 1345 height 40
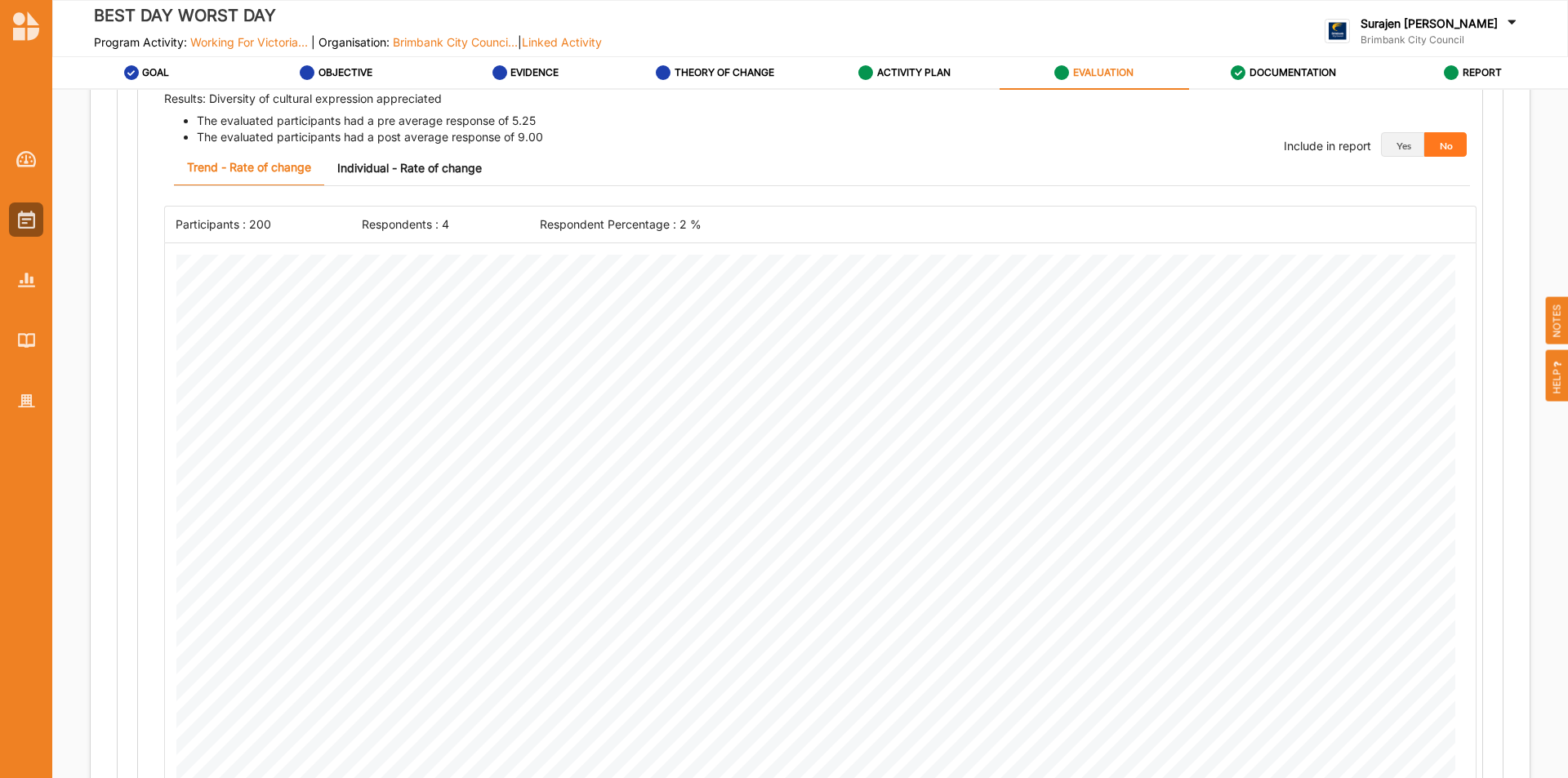
scroll to position [408, 0]
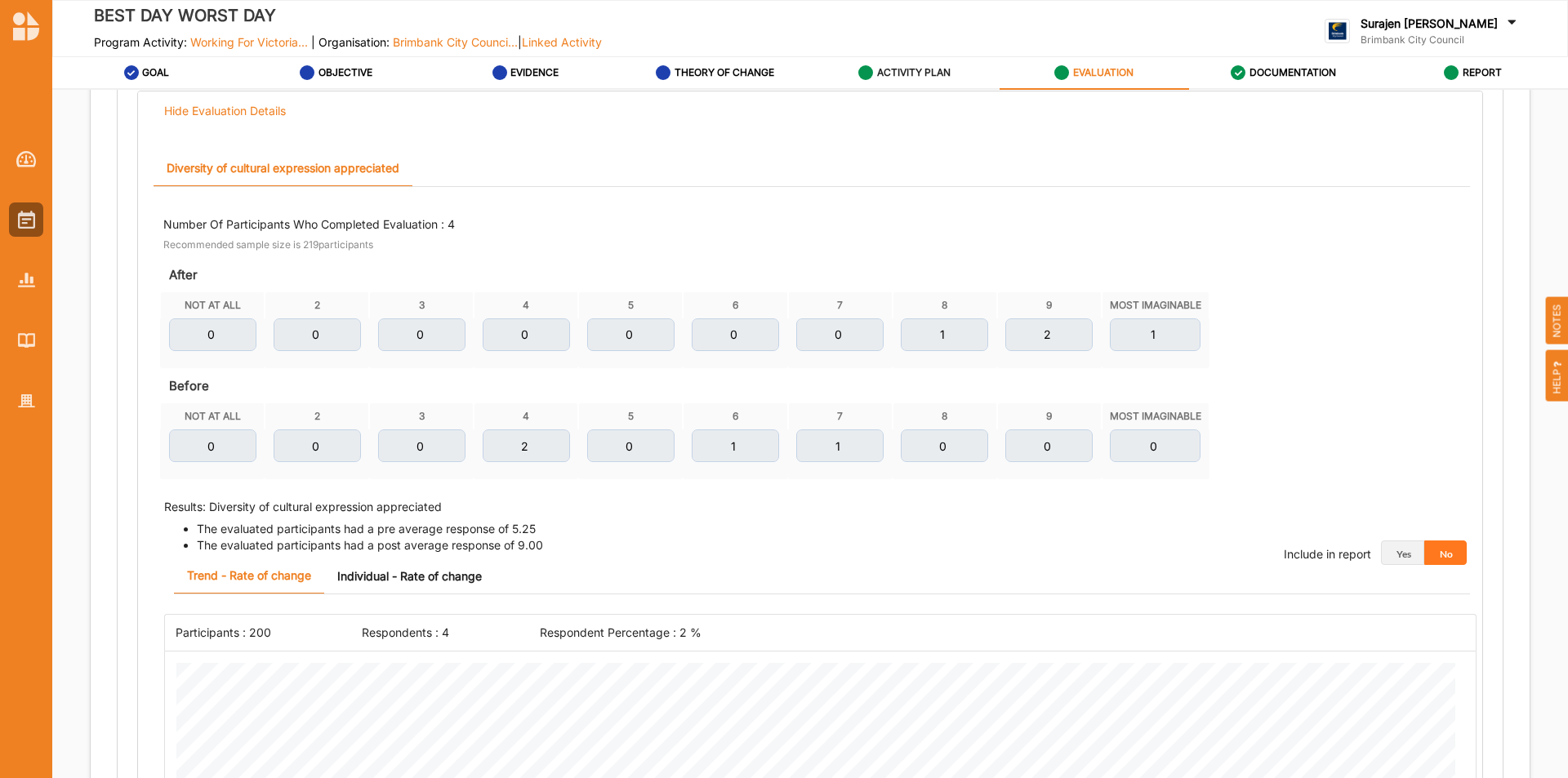
click at [893, 64] on div "ACTIVITY PLAN" at bounding box center [905, 73] width 93 height 30
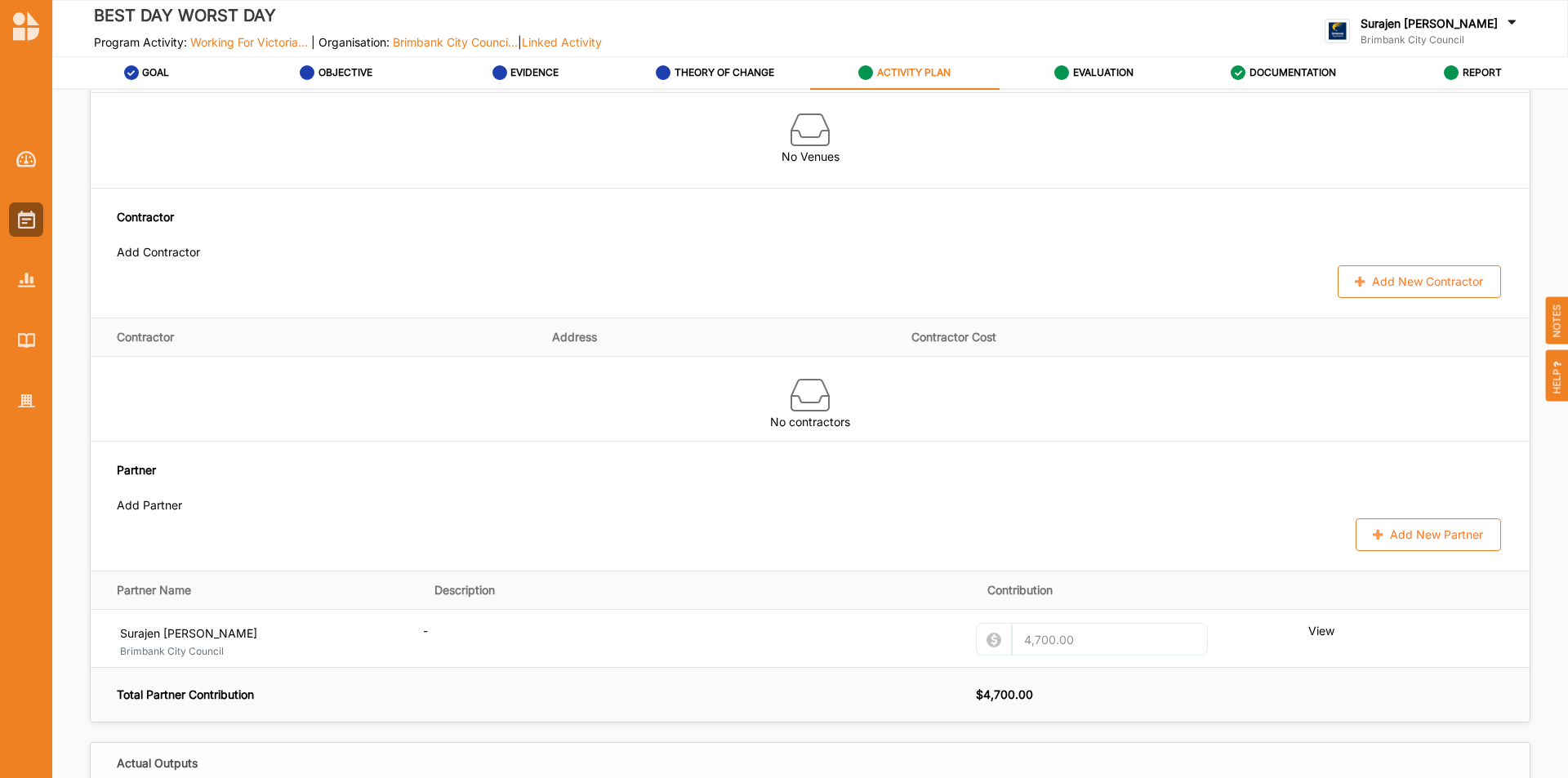
scroll to position [438, 0]
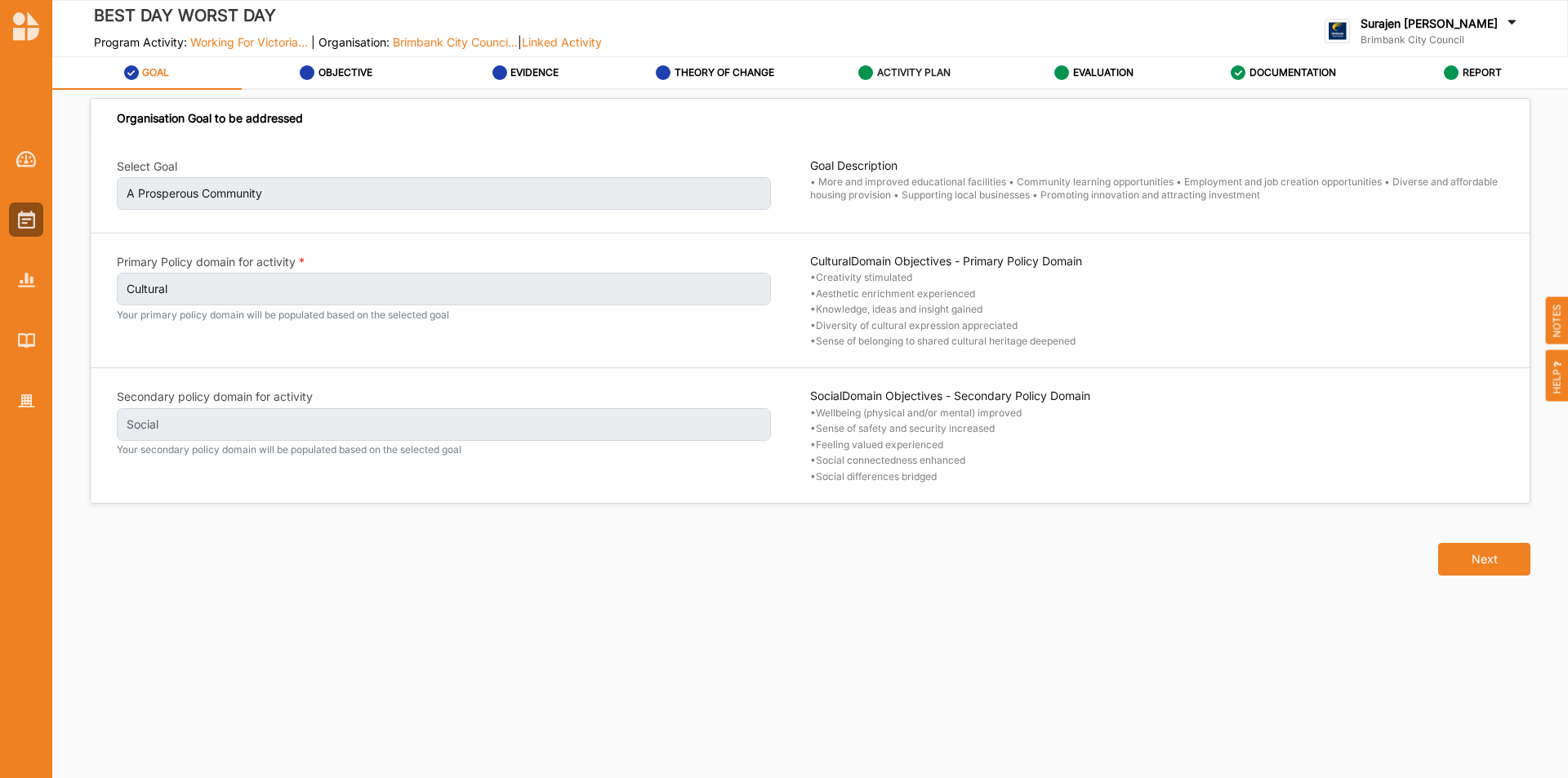
click at [937, 67] on label "ACTIVITY PLAN" at bounding box center [913, 72] width 73 height 13
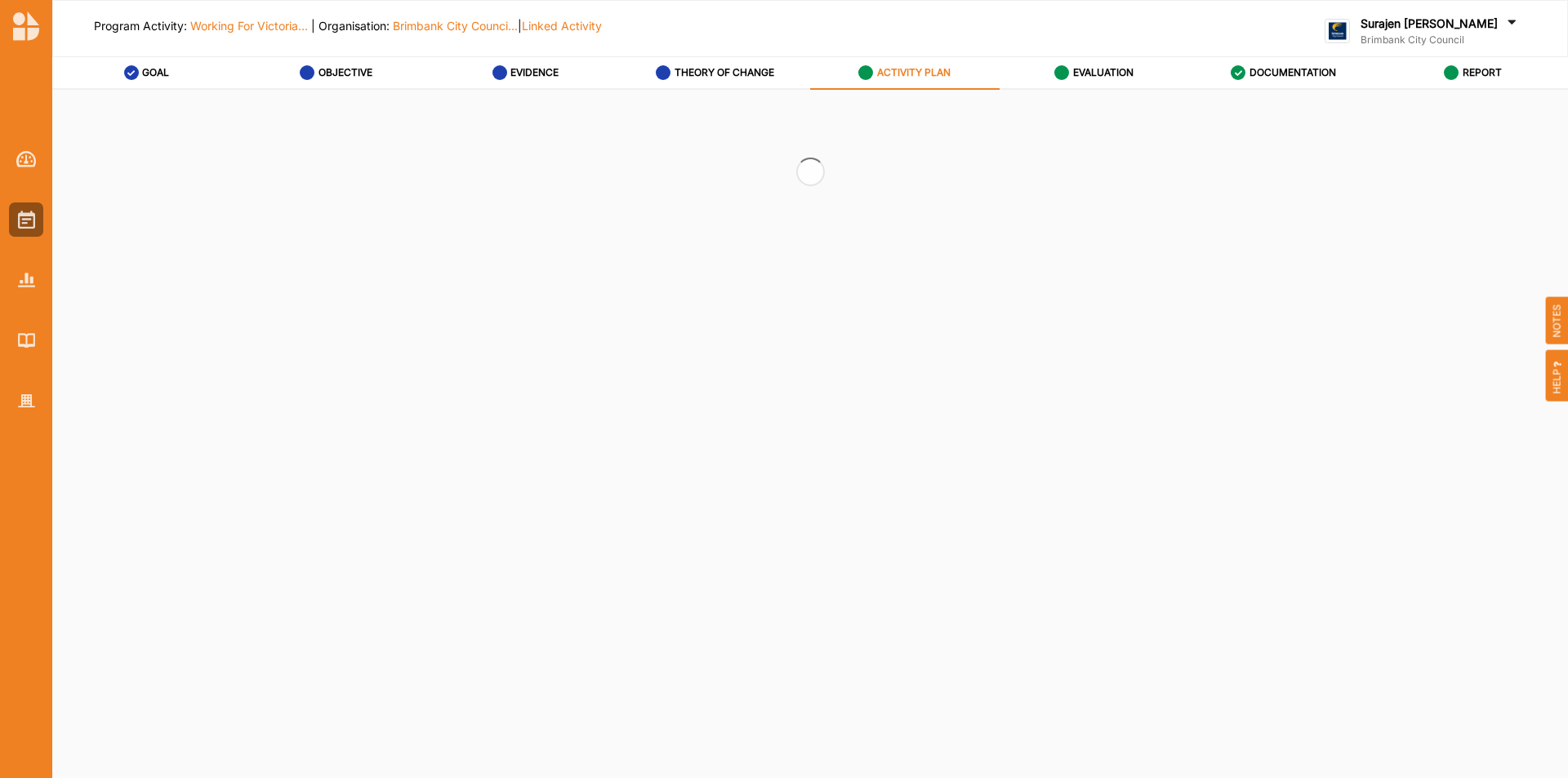
checkbox input "true"
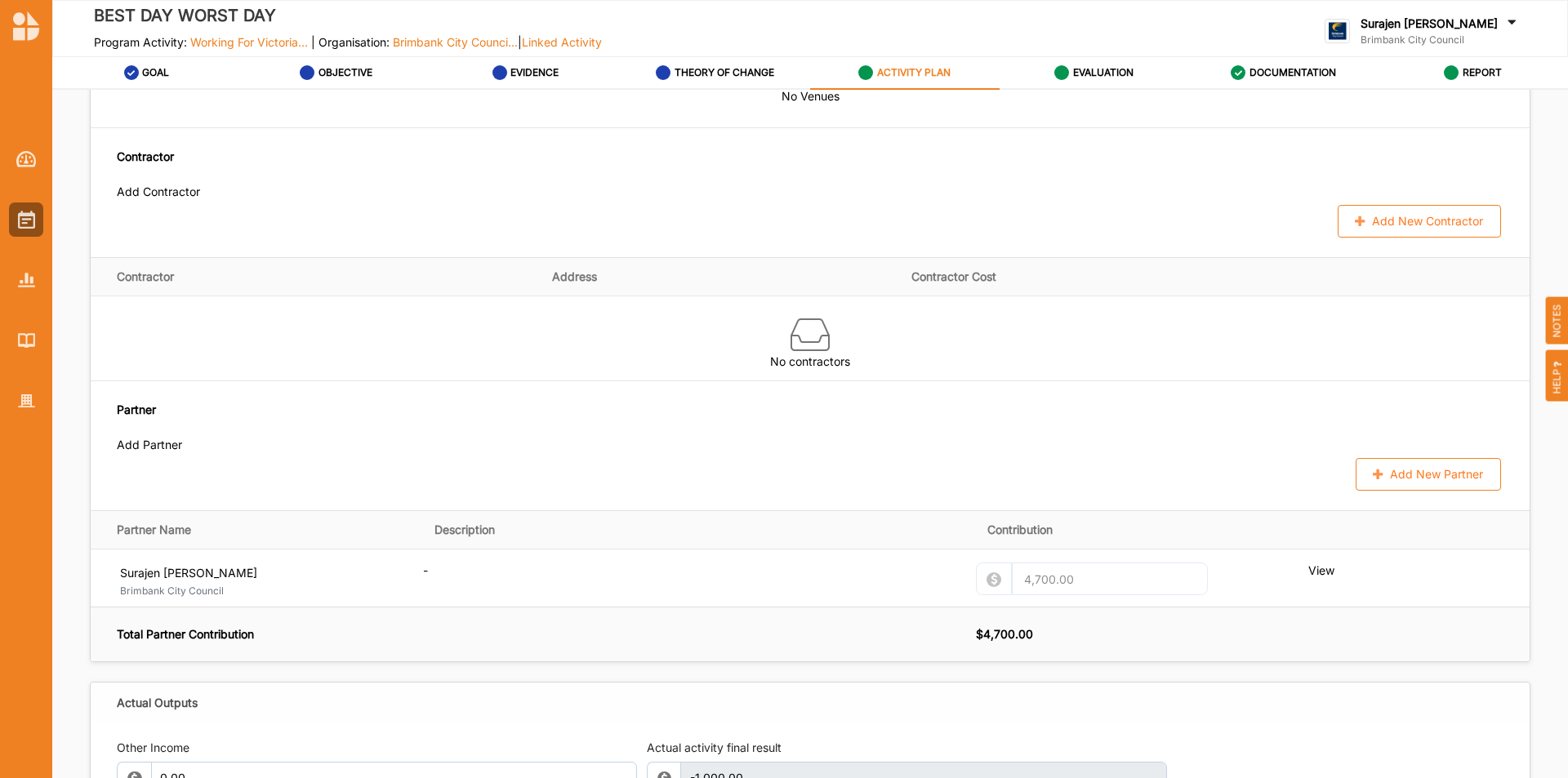
scroll to position [1388, 0]
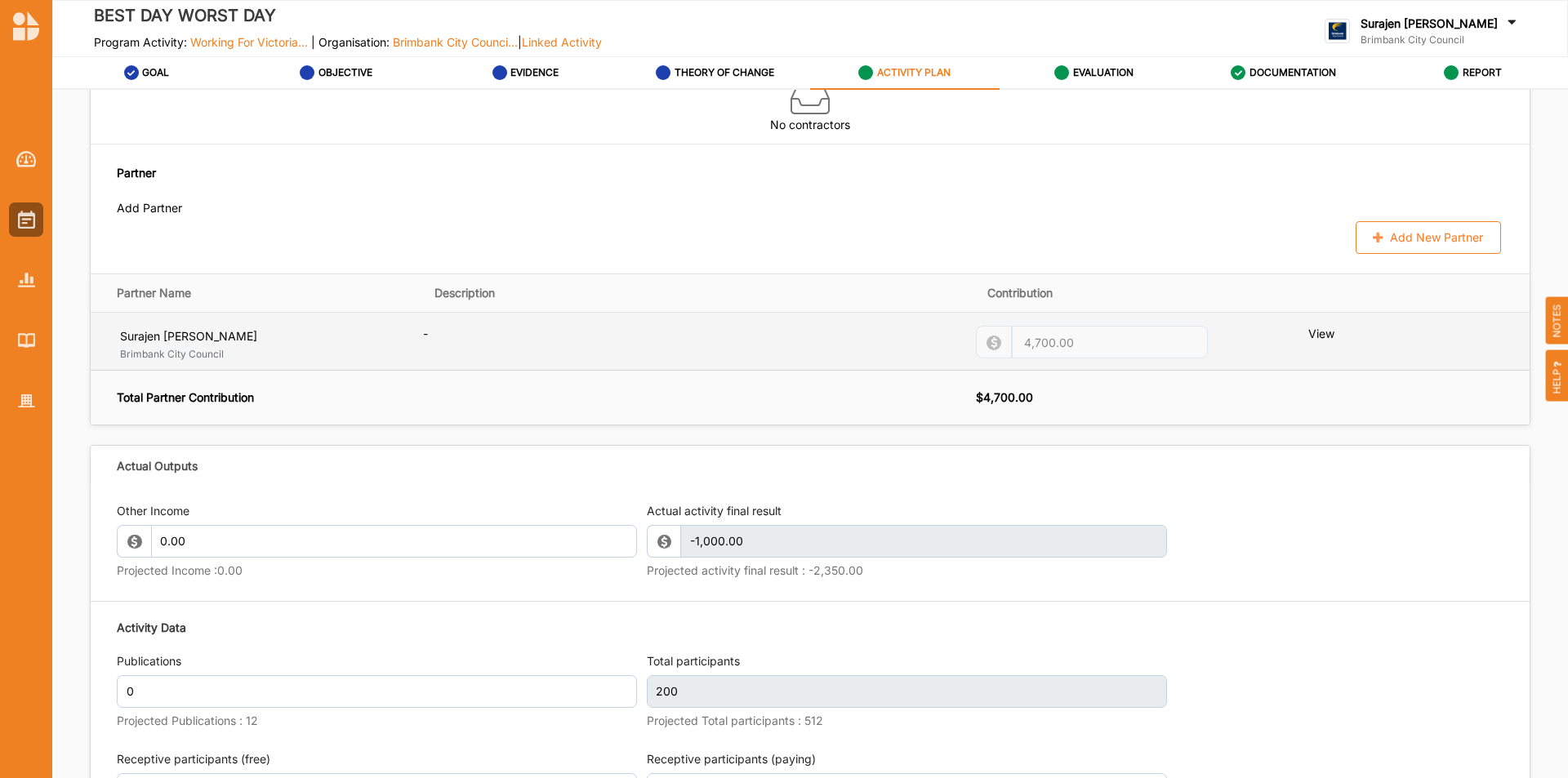
click at [1327, 341] on label "View" at bounding box center [1360, 333] width 105 height 16
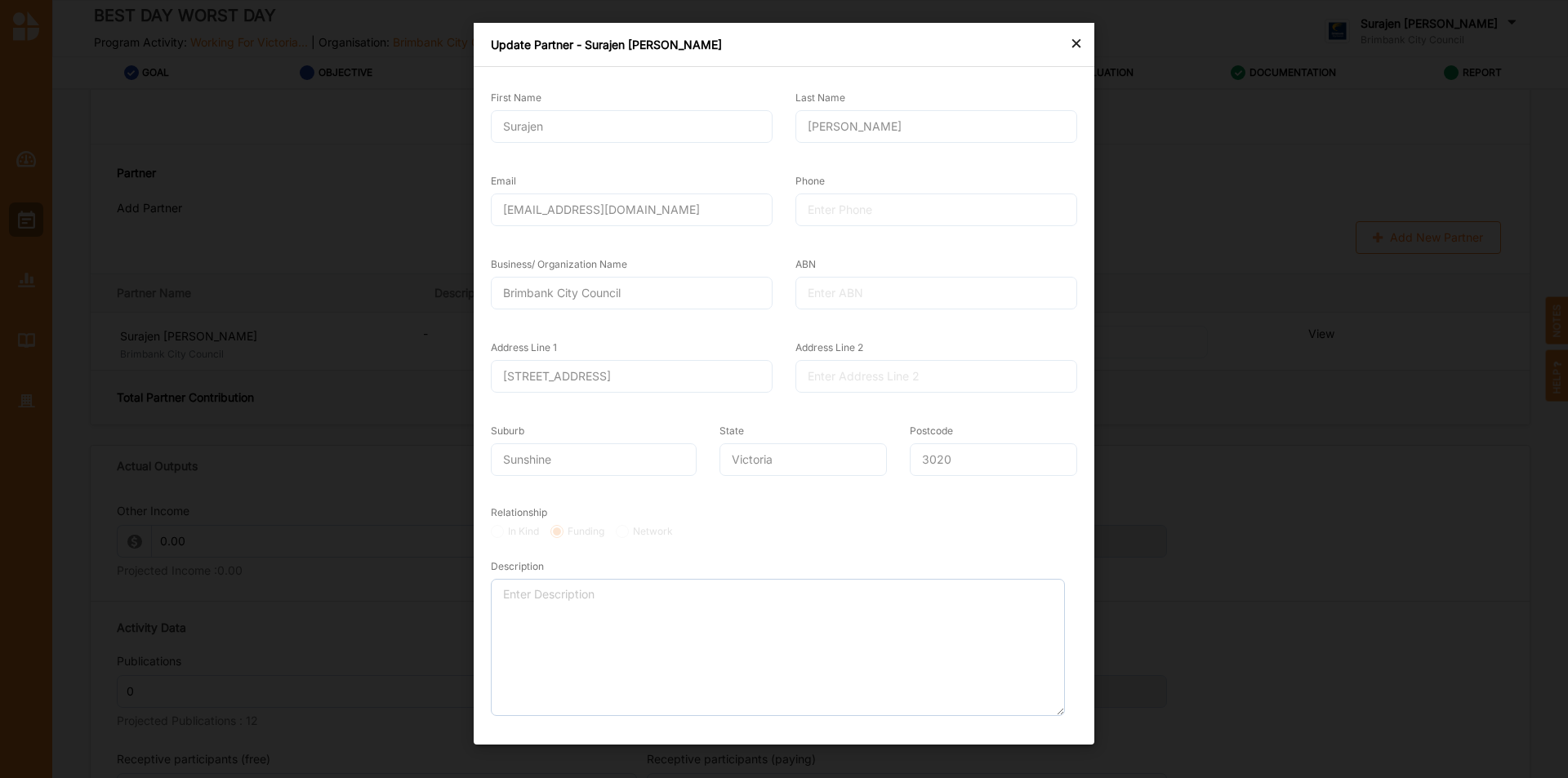
click at [1079, 36] on div "×" at bounding box center [1077, 42] width 13 height 19
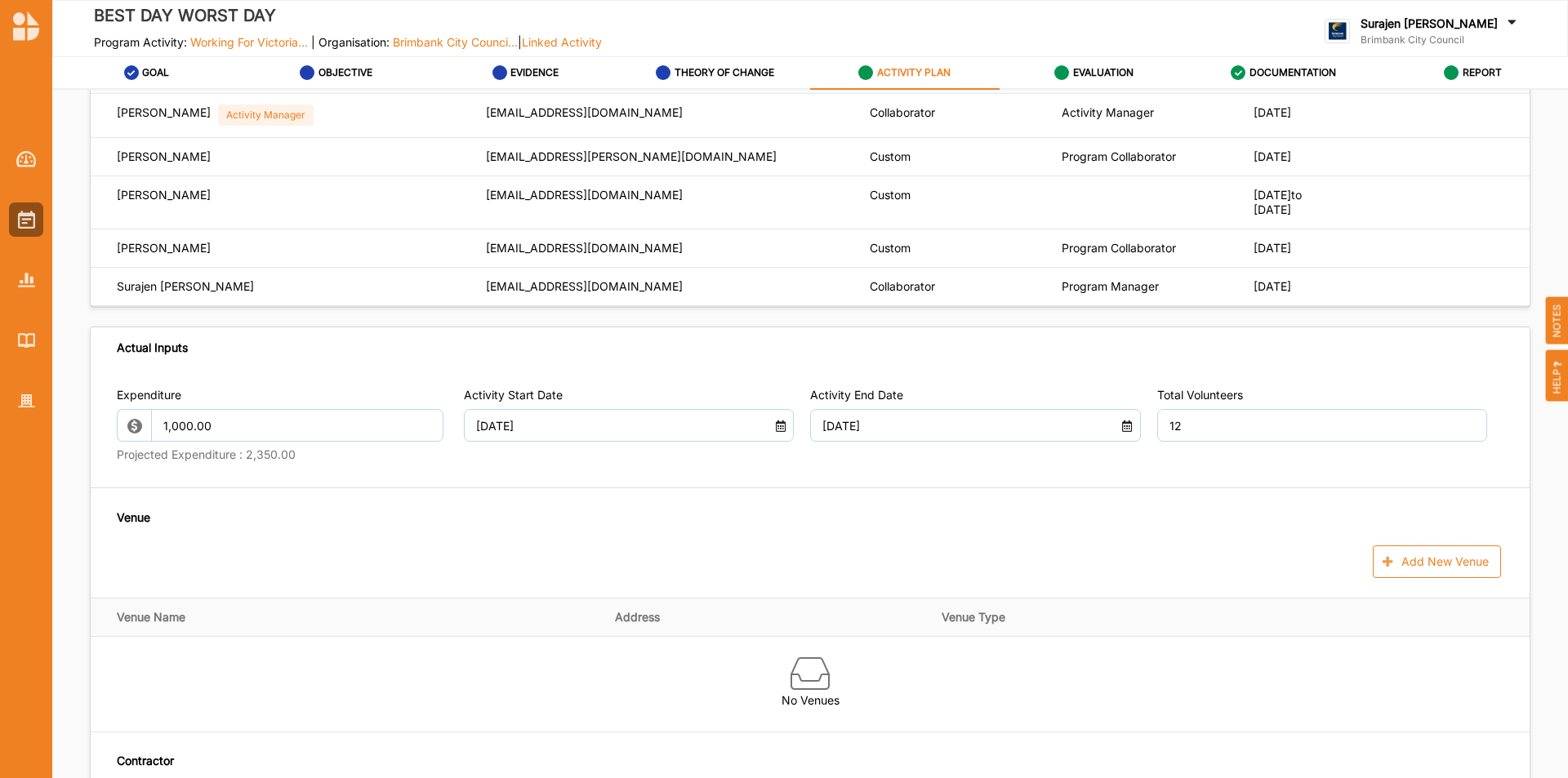
scroll to position [572, 0]
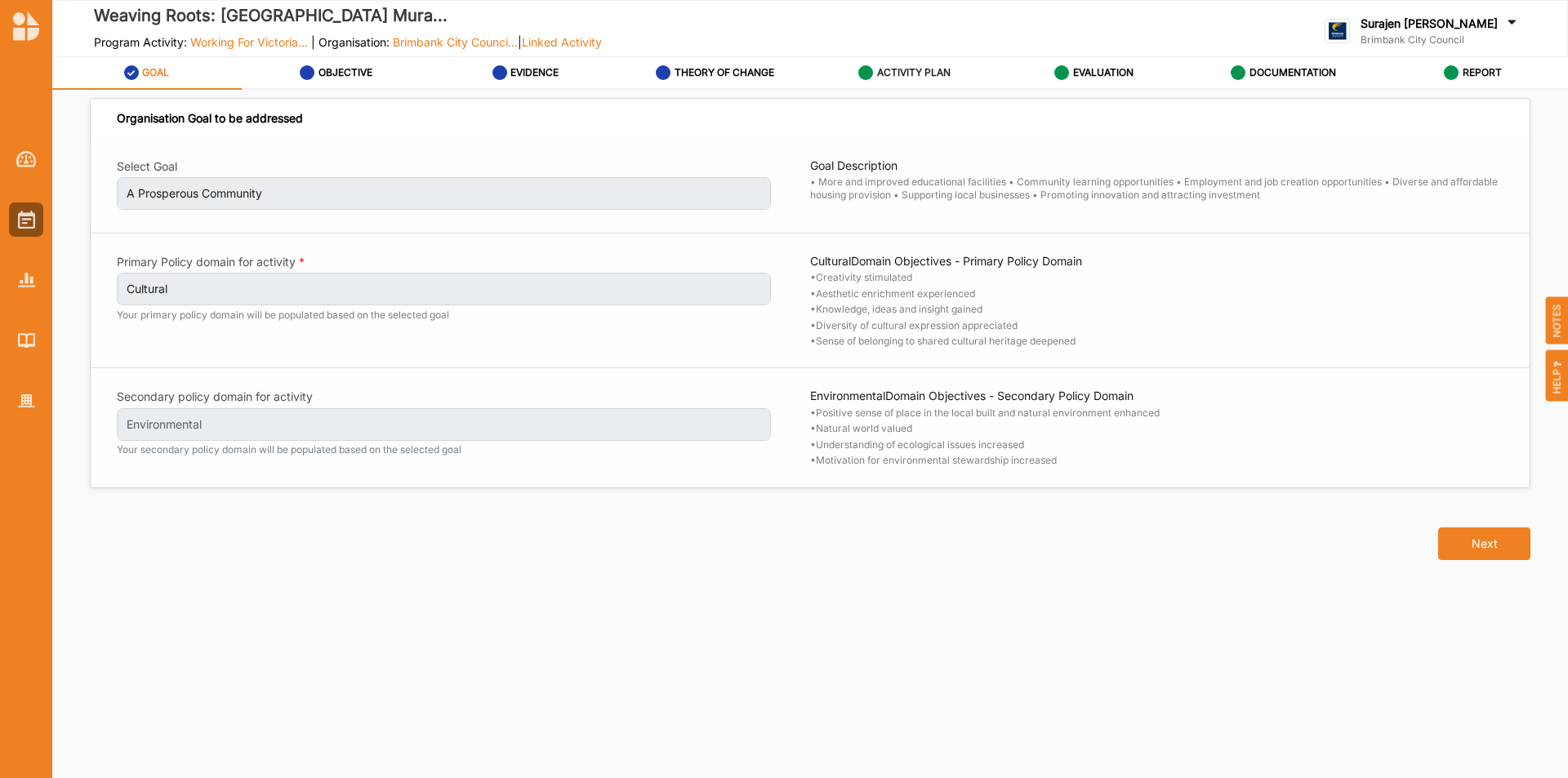
click at [909, 71] on label "ACTIVITY PLAN" at bounding box center [913, 72] width 73 height 13
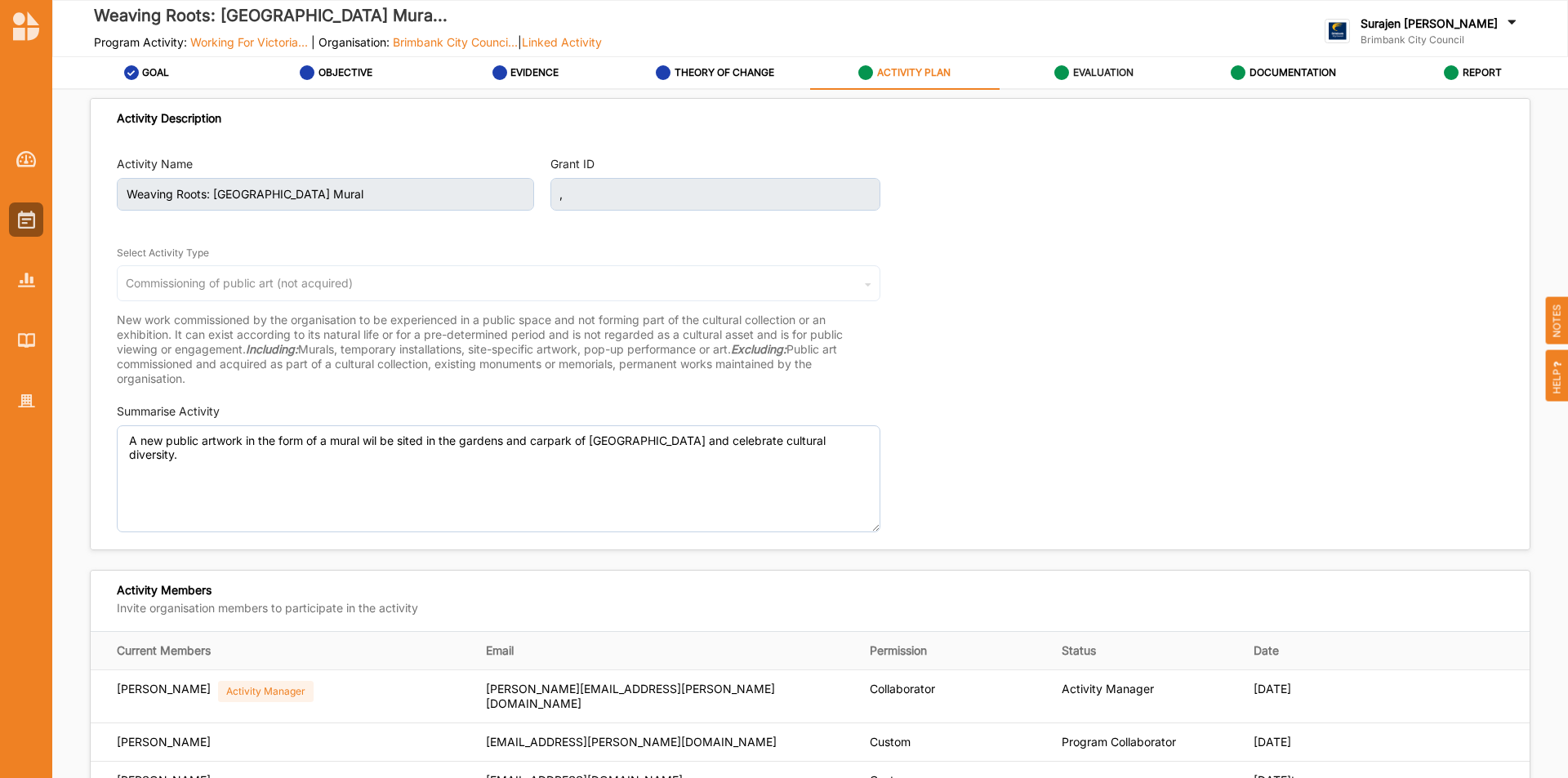
click at [1117, 68] on label "EVALUATION" at bounding box center [1103, 72] width 60 height 13
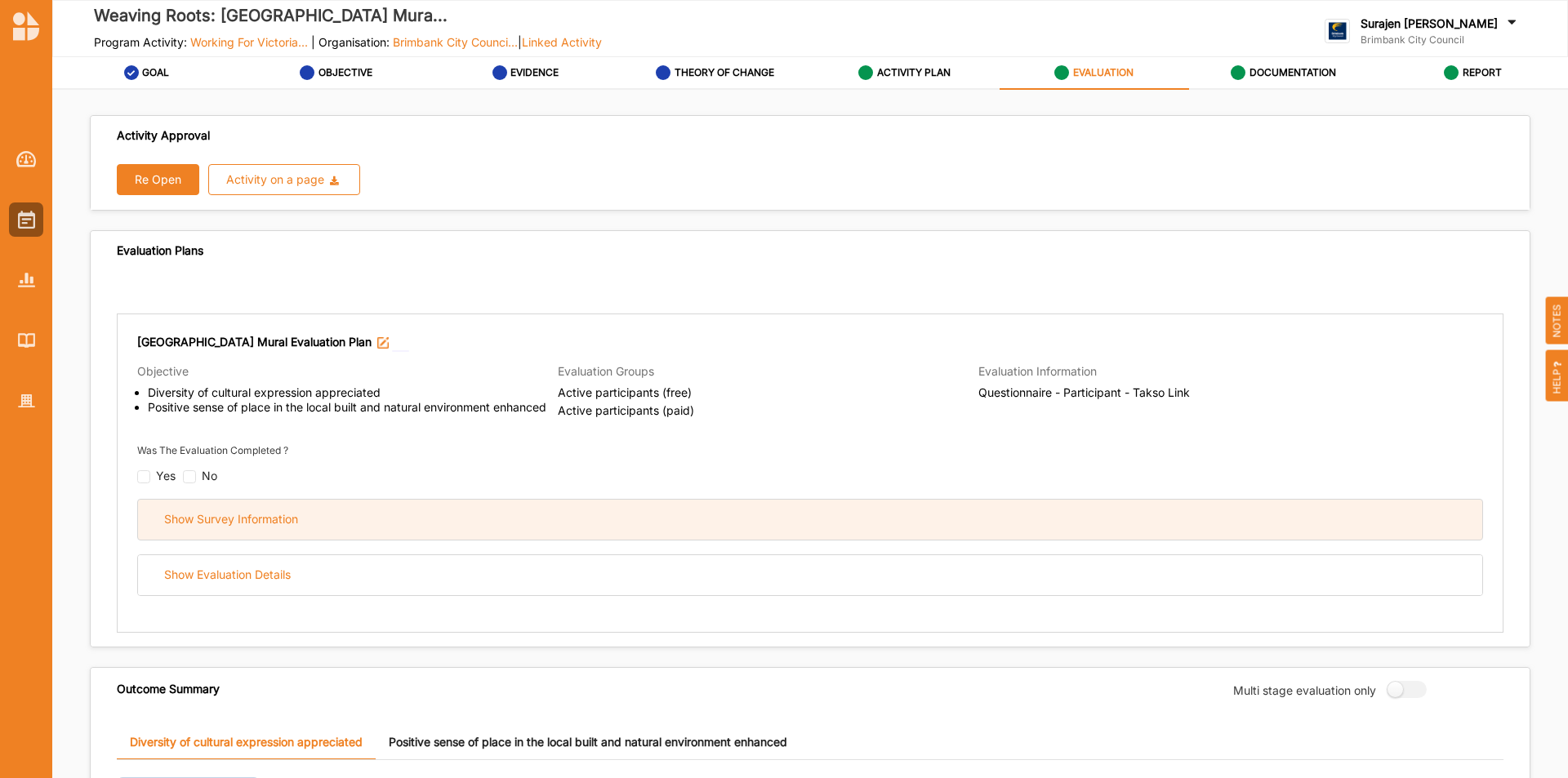
click at [847, 522] on div "Show Survey Information" at bounding box center [810, 519] width 1345 height 40
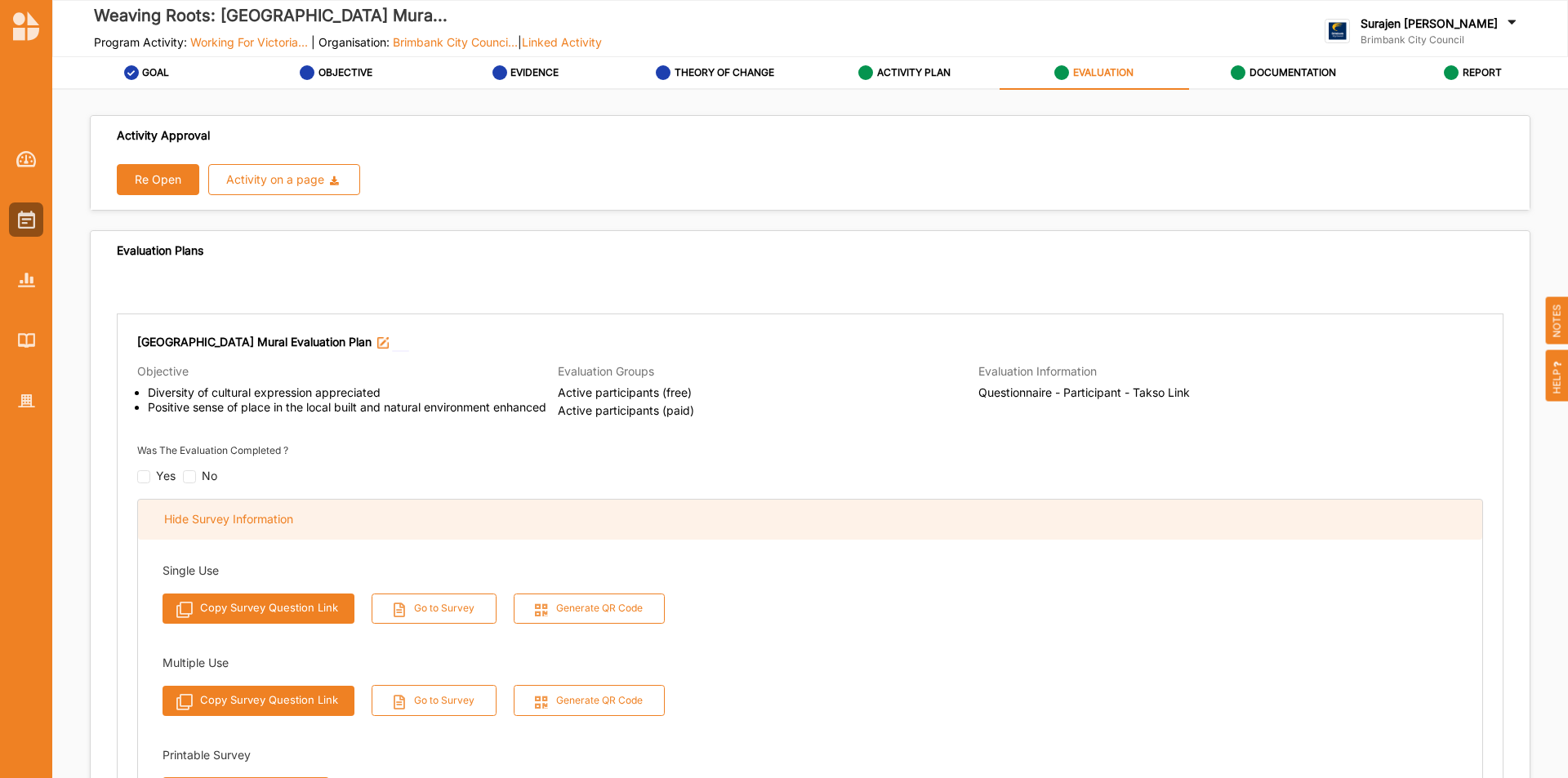
click at [739, 516] on div "Hide Survey Information" at bounding box center [810, 519] width 1345 height 40
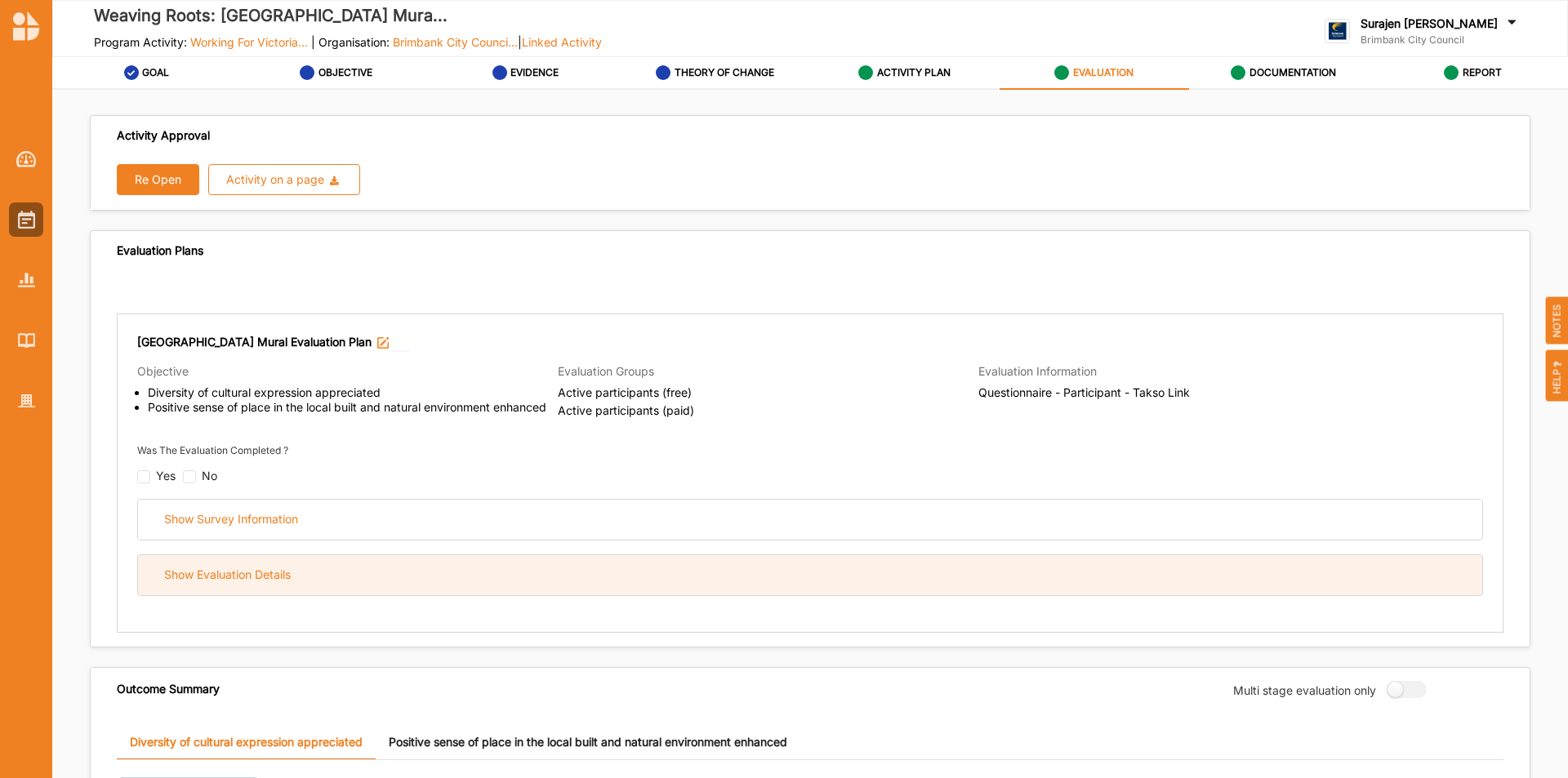
click at [773, 590] on div "Show Evaluation Details" at bounding box center [810, 575] width 1345 height 40
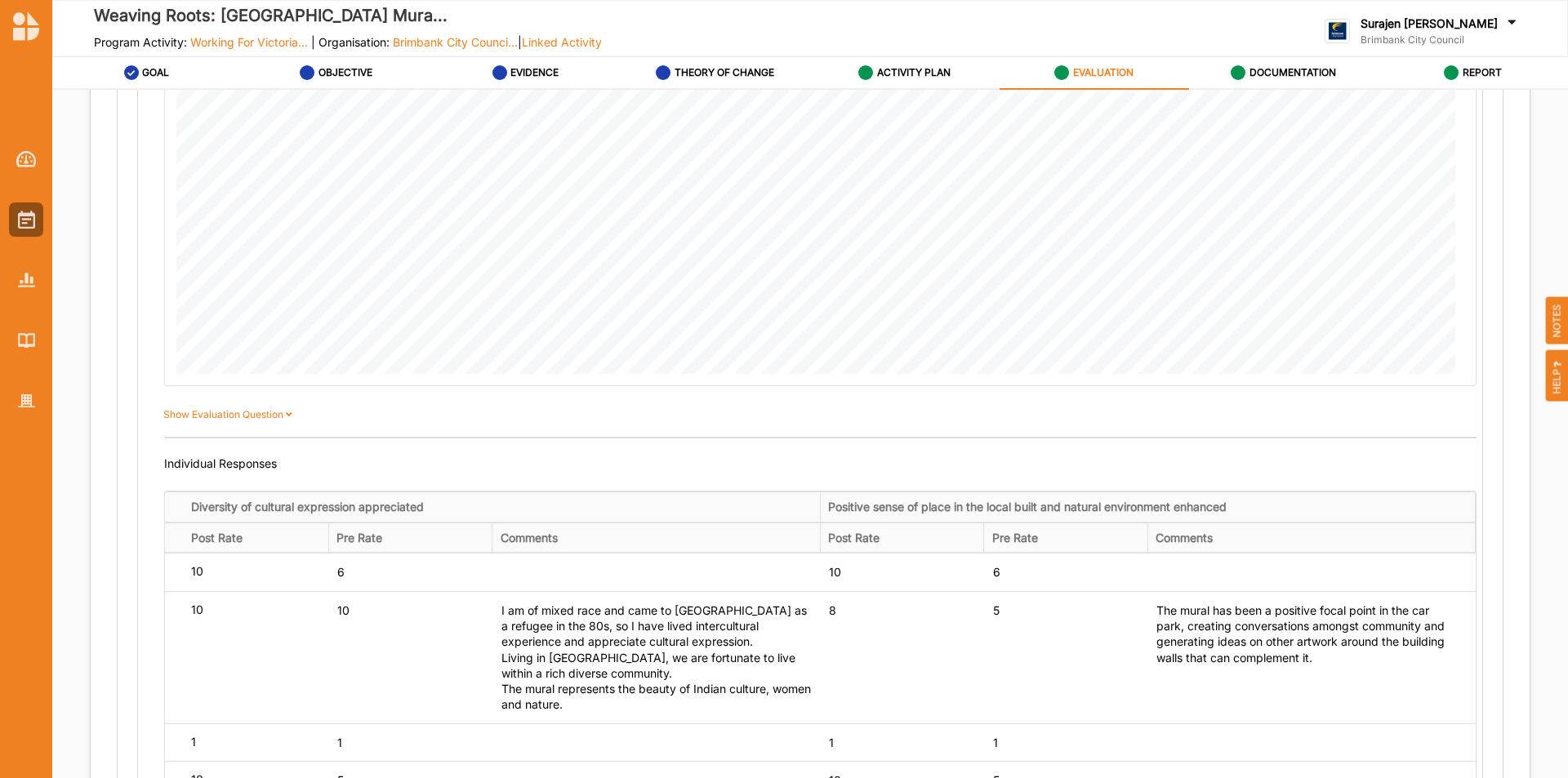
scroll to position [1388, 0]
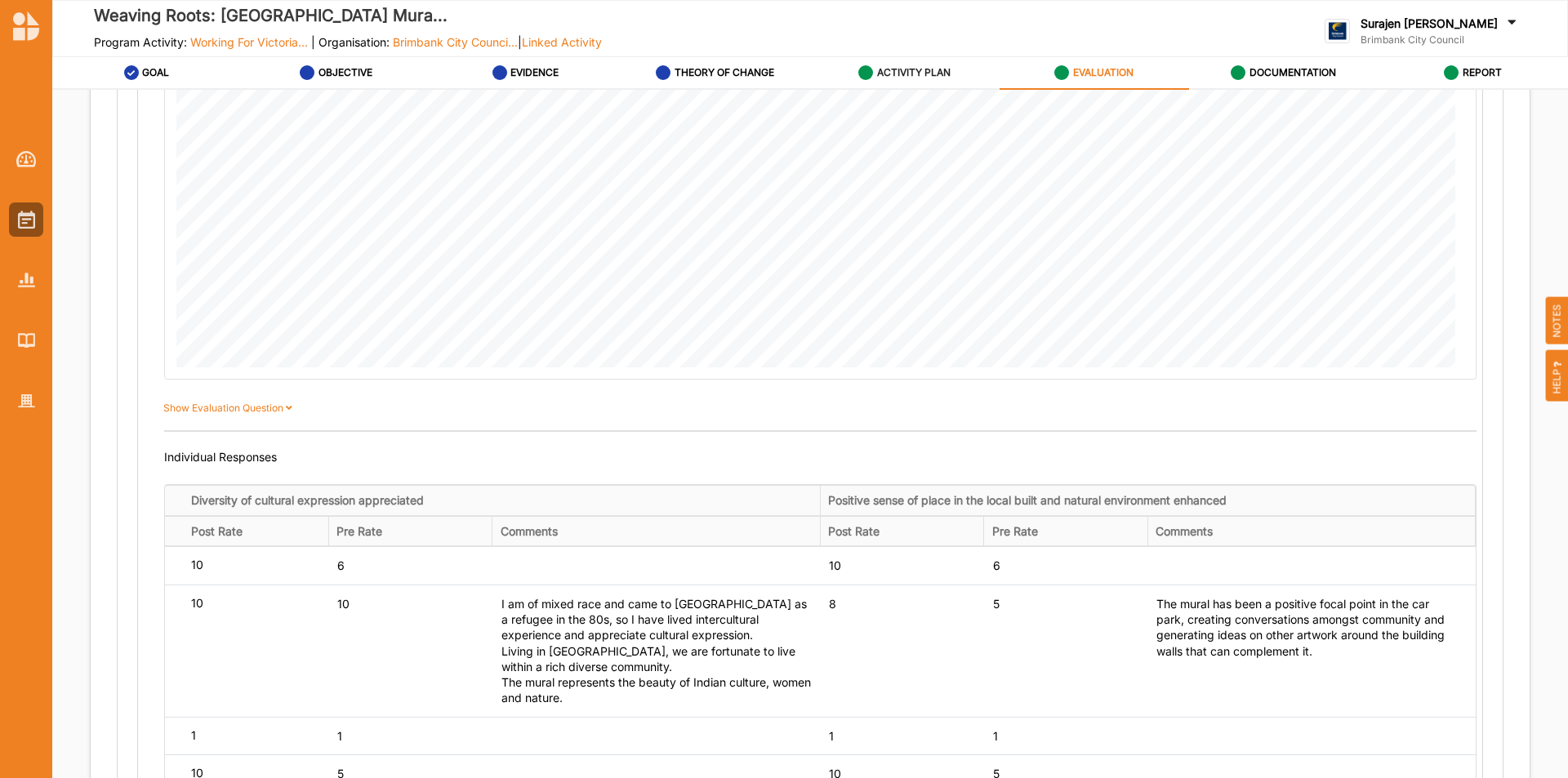
drag, startPoint x: 911, startPoint y: 67, endPoint x: 929, endPoint y: 88, distance: 27.7
click at [910, 68] on label "ACTIVITY PLAN" at bounding box center [913, 72] width 73 height 13
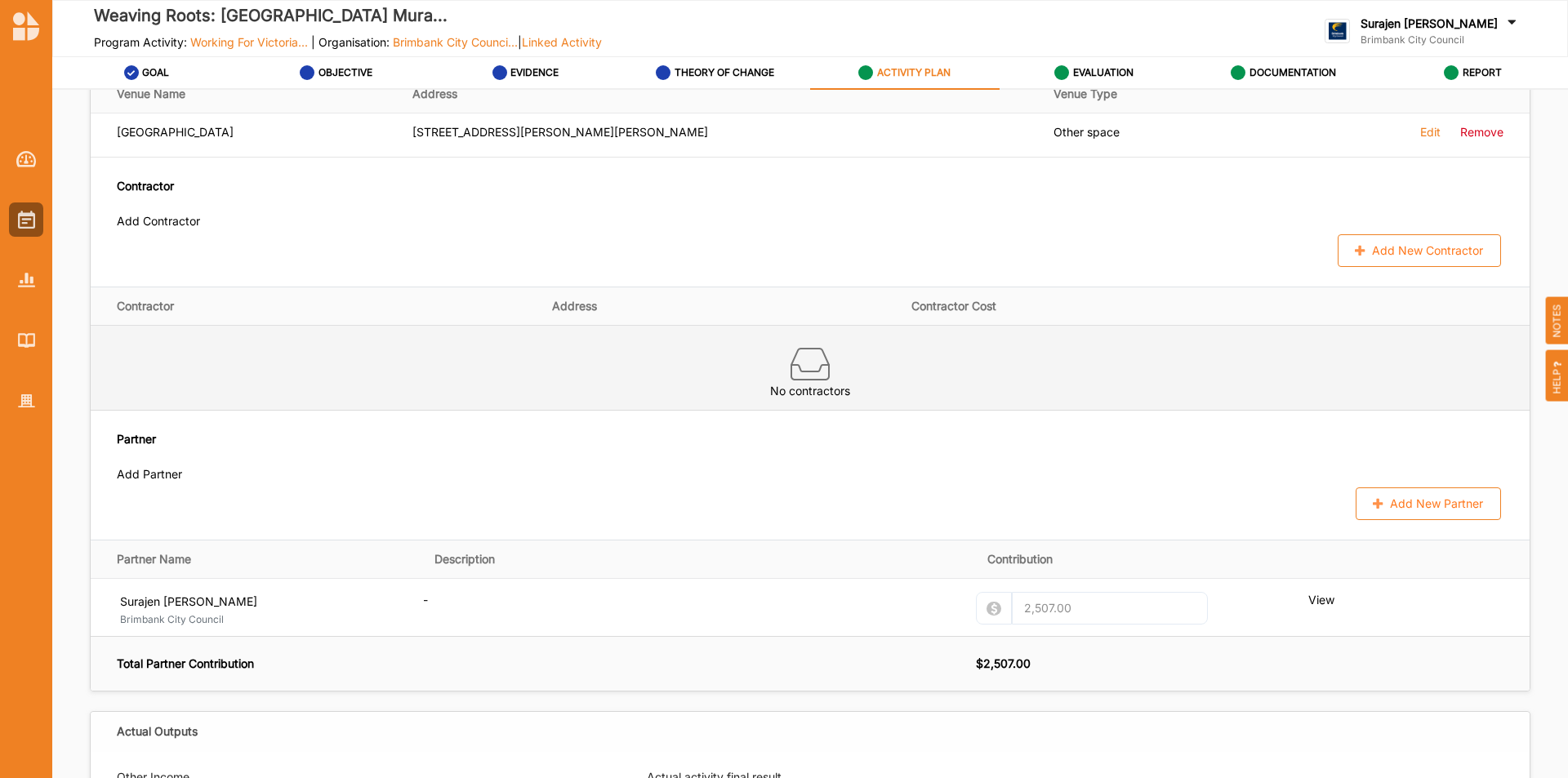
scroll to position [817, 0]
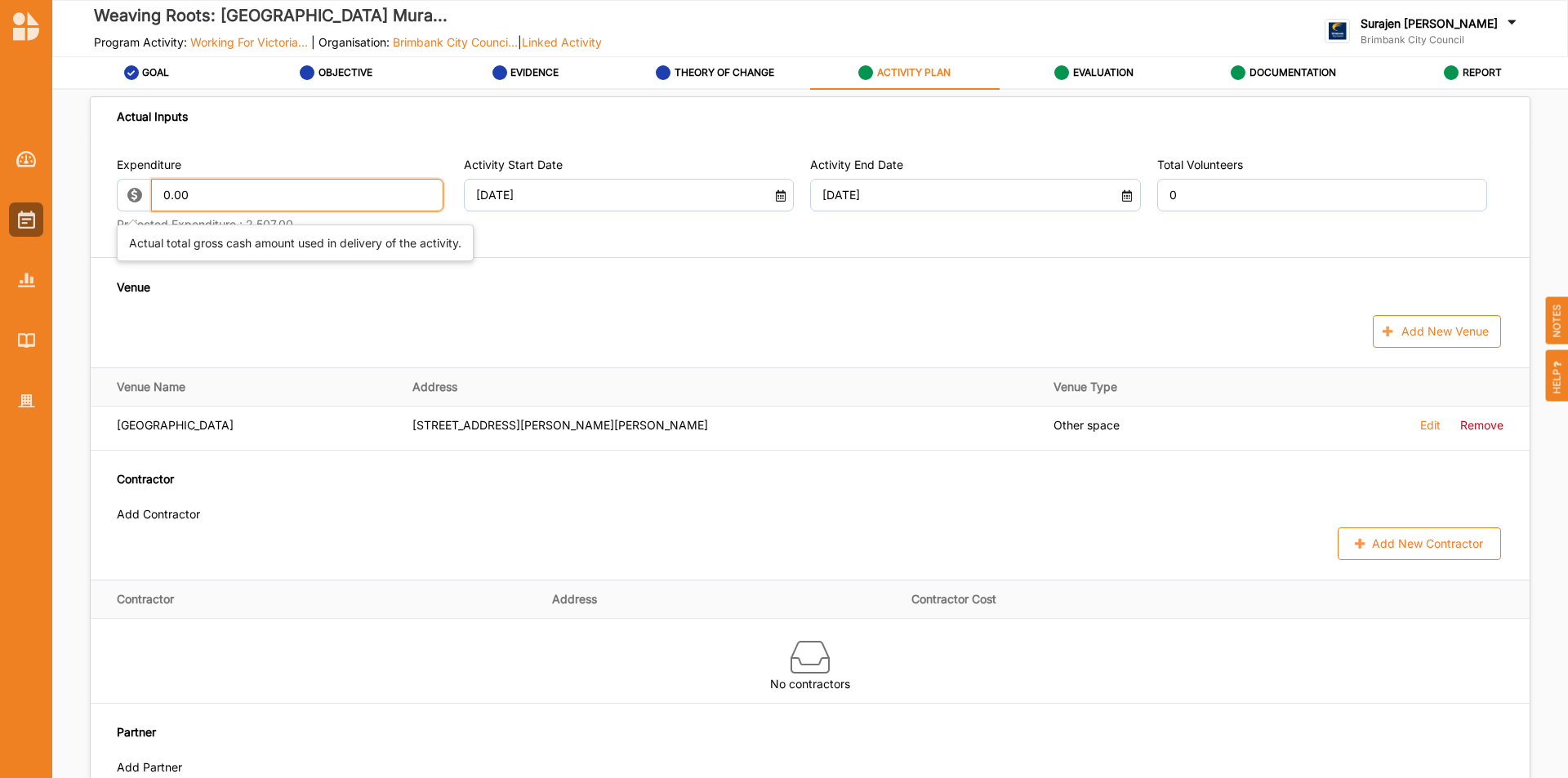
click at [338, 200] on input "0.00" at bounding box center [298, 195] width 293 height 32
type input "0"
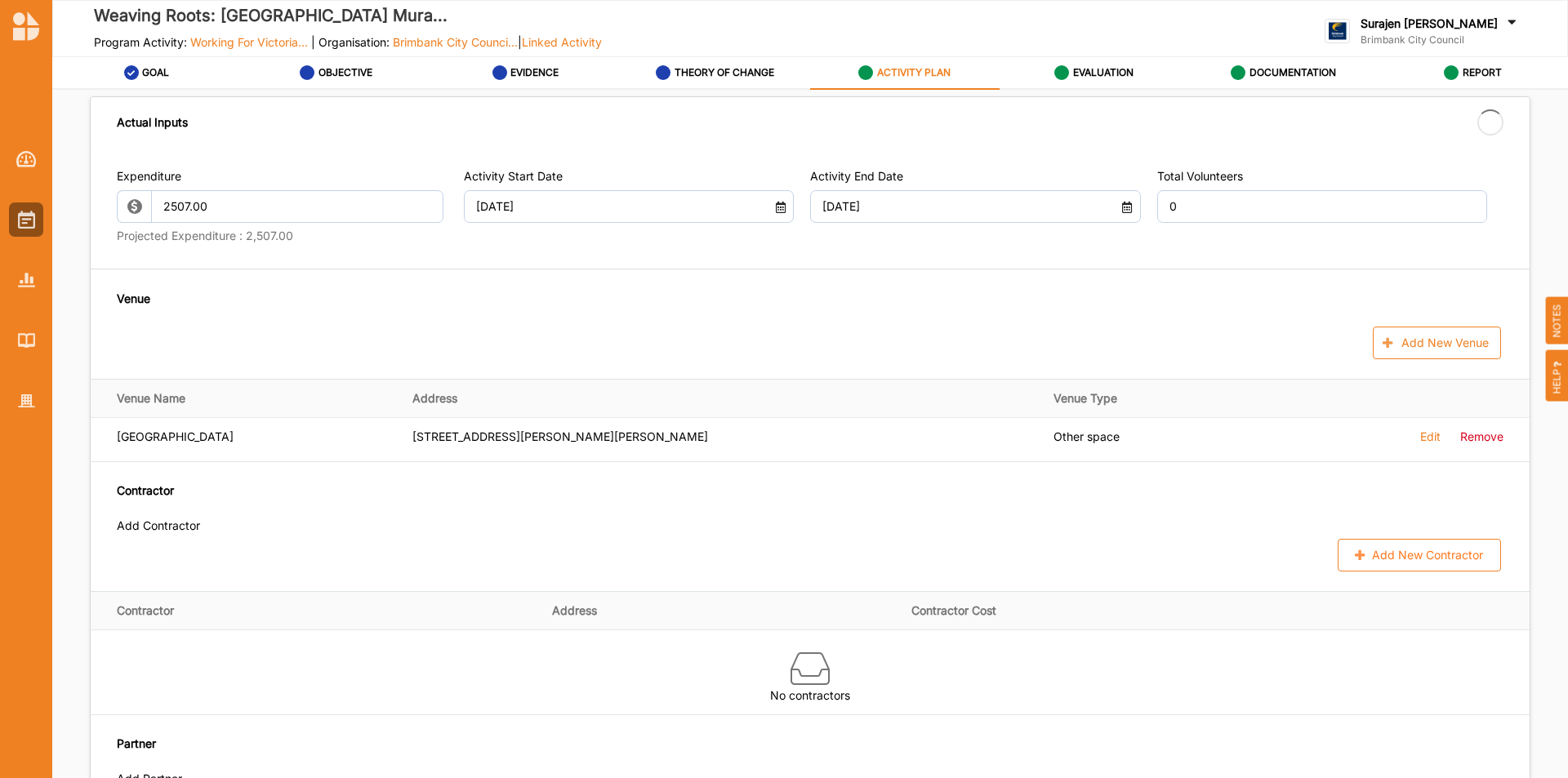
click at [1198, 277] on div "Expenditure 2507.00 Projected Expenditure : 2,507.00 Activity Start Date 28 Sep…" at bounding box center [810, 369] width 1439 height 442
type input "2,507.00"
type input "-2,507.00"
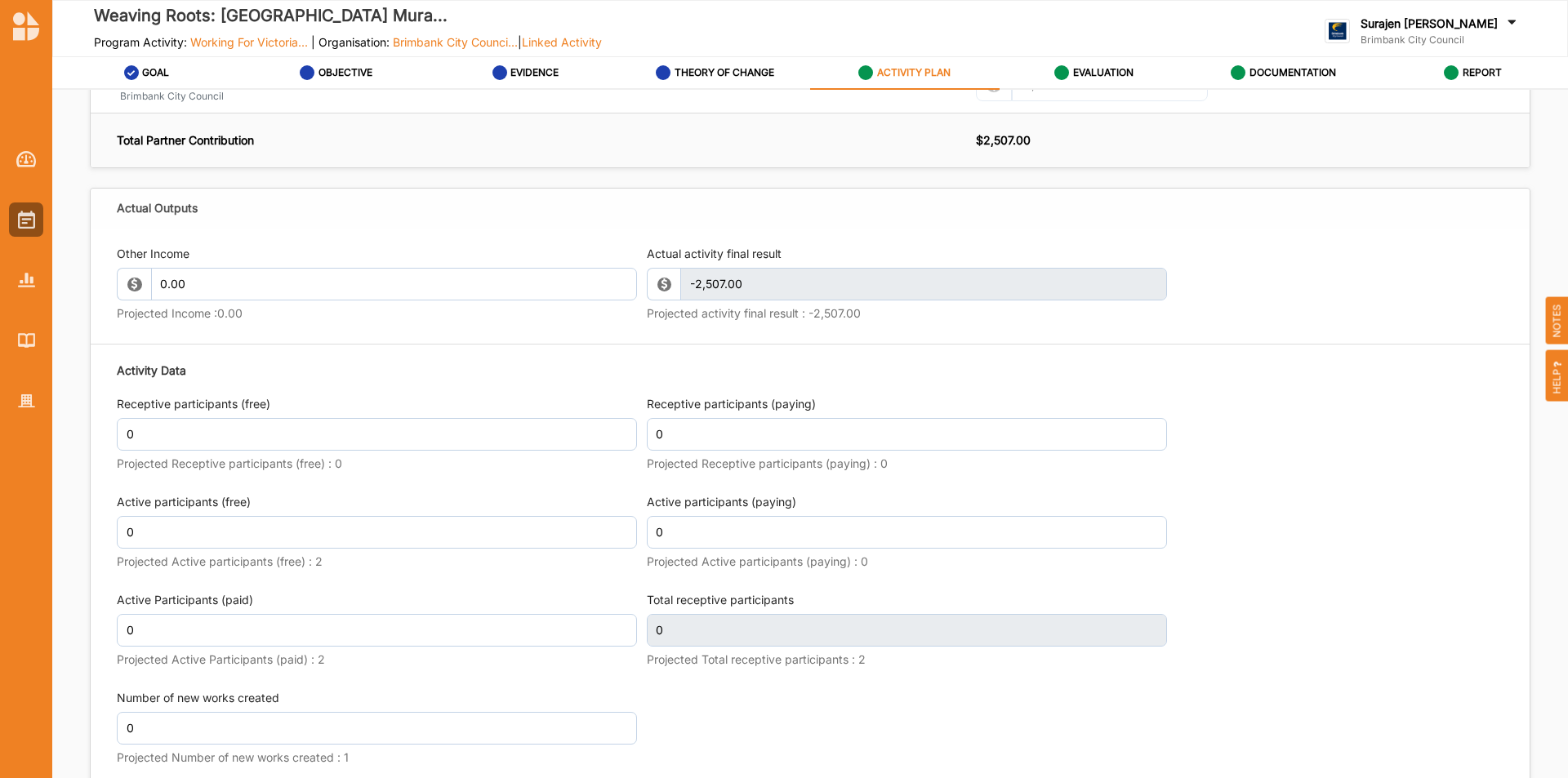
scroll to position [1879, 0]
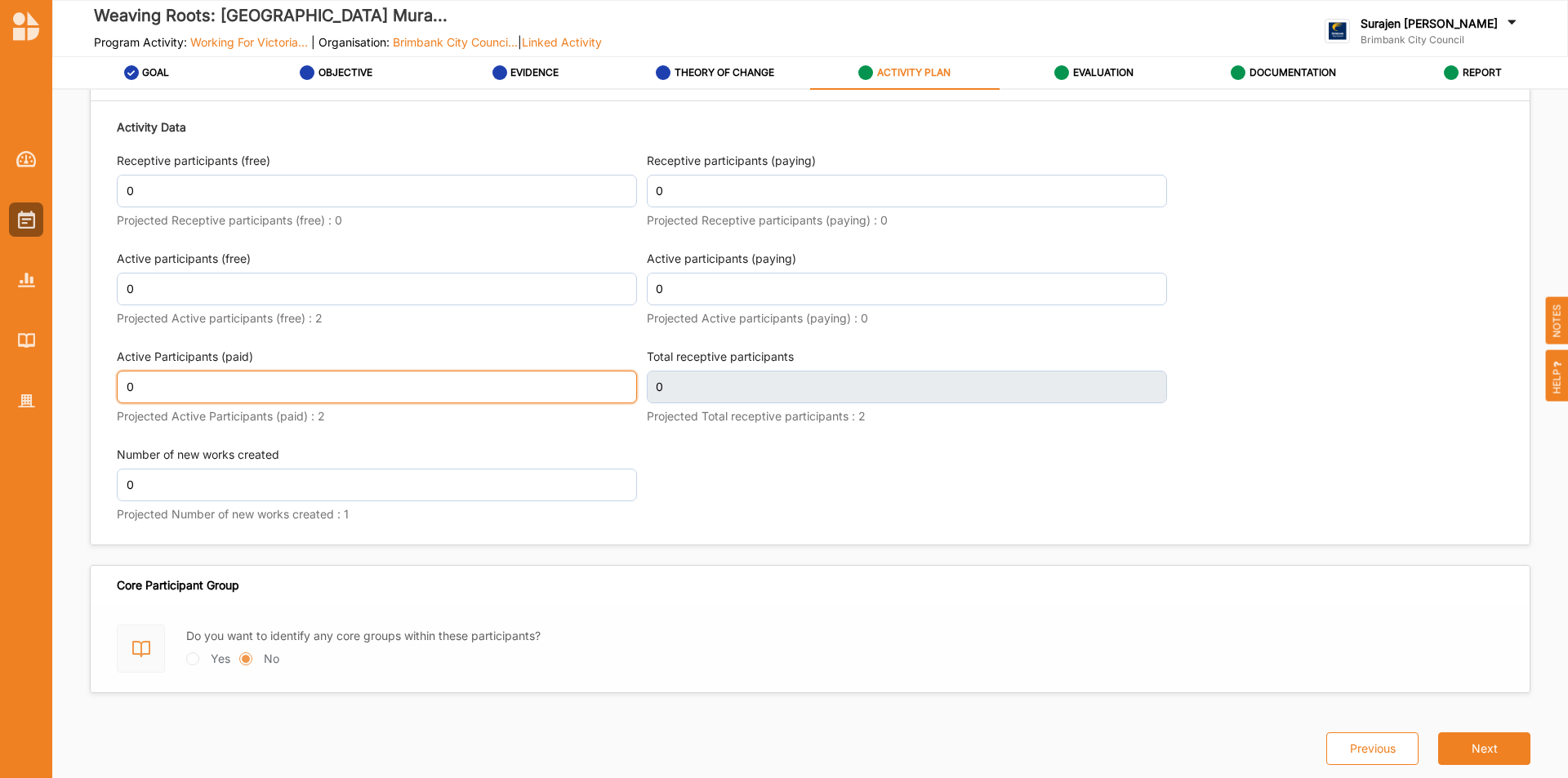
click at [255, 403] on input "0" at bounding box center [376, 387] width 520 height 32
type input "2"
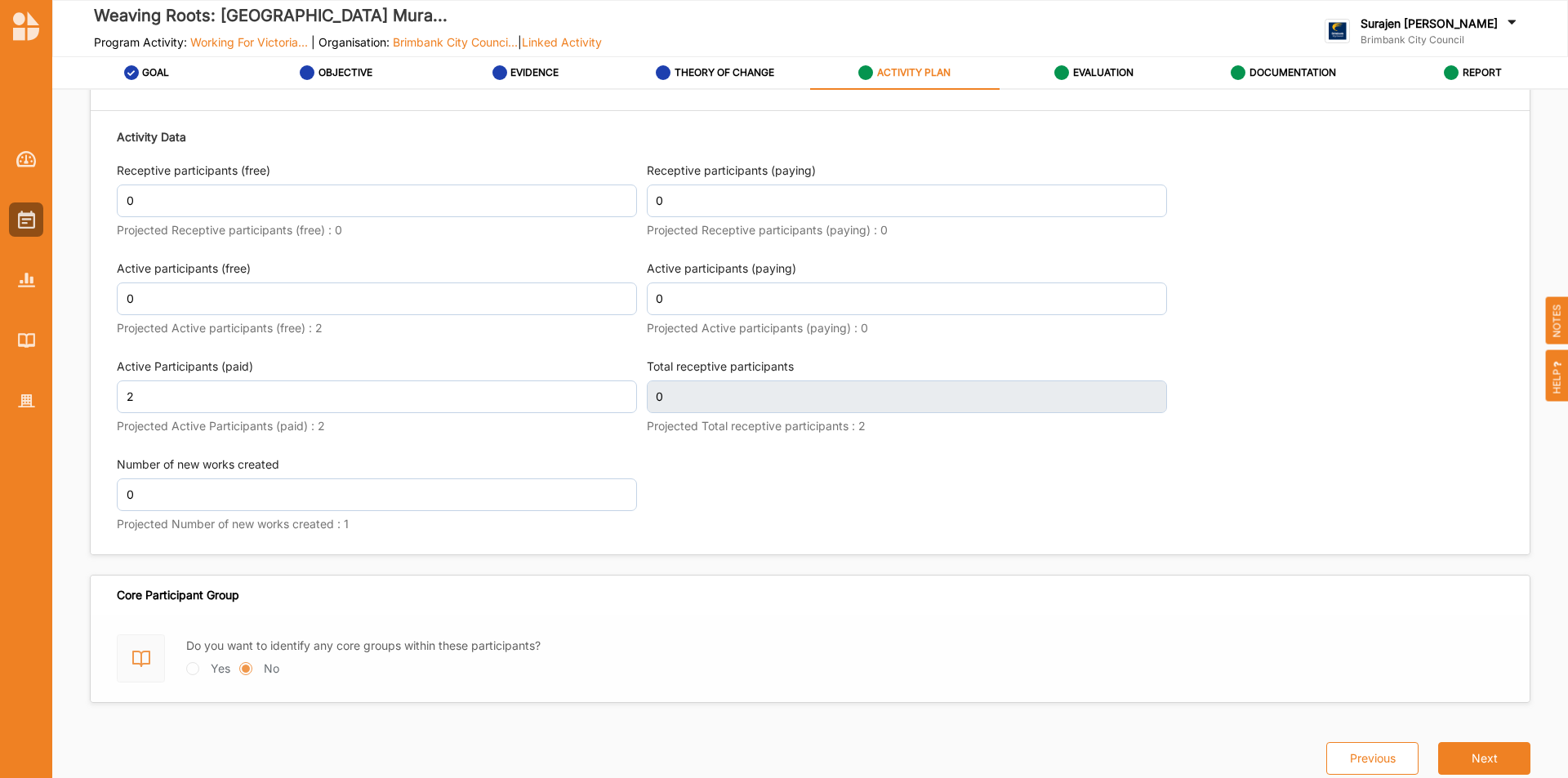
scroll to position [1890, 0]
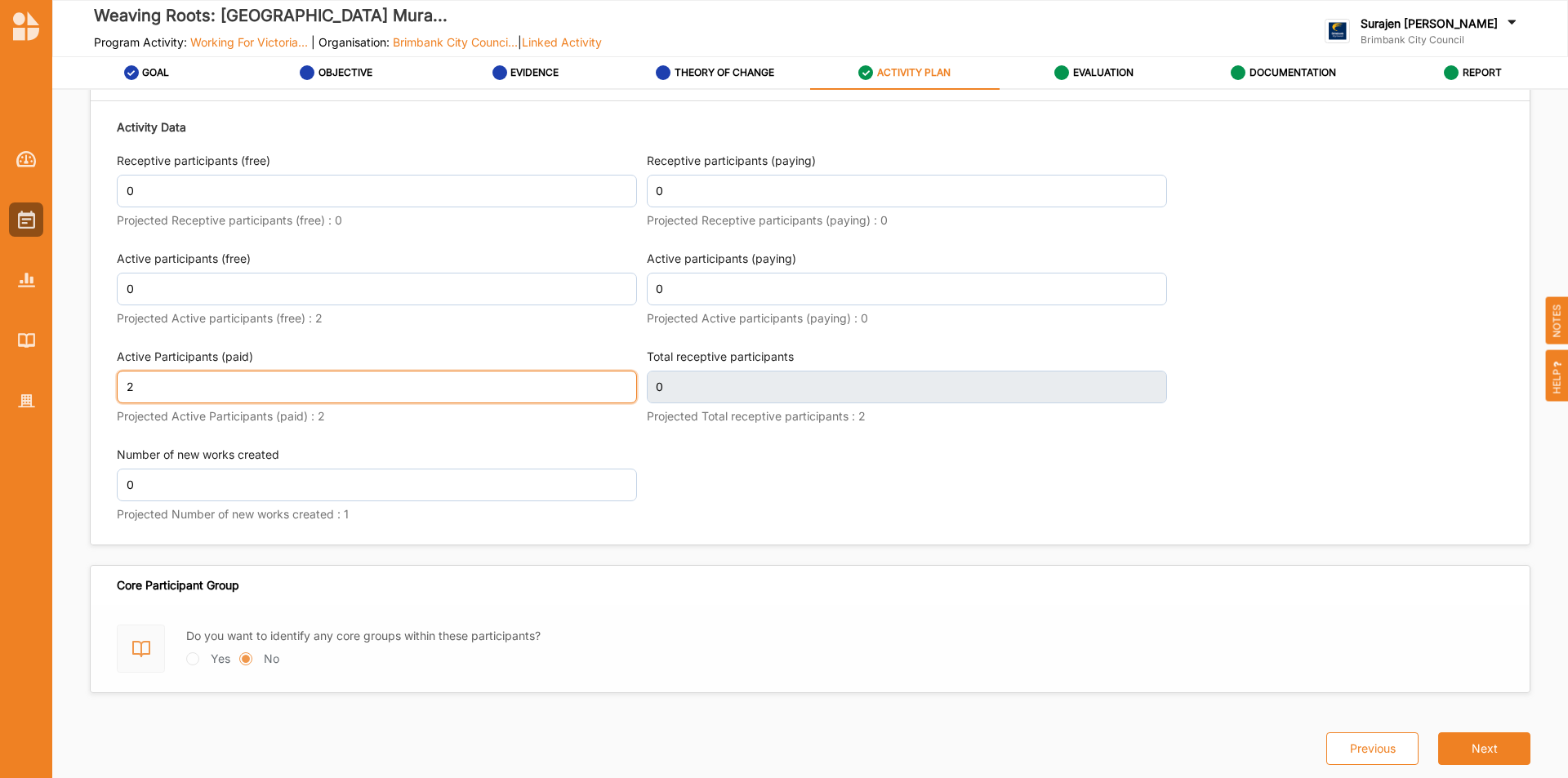
type input "2"
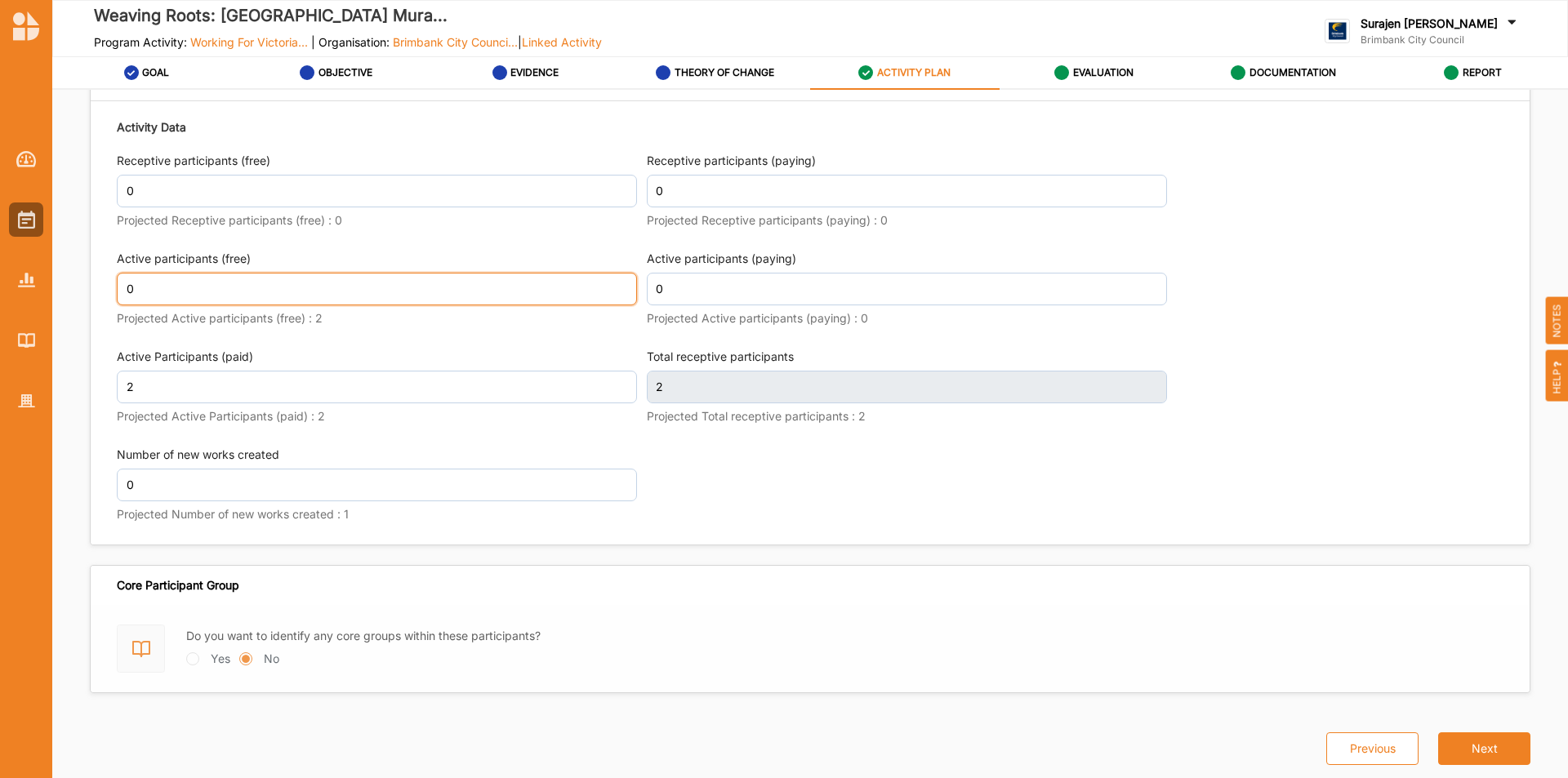
click at [277, 297] on input "0" at bounding box center [376, 288] width 520 height 32
type input "2"
click at [196, 470] on div "Number of new works created 0 Projected Number of new works created : 1" at bounding box center [376, 487] width 520 height 81
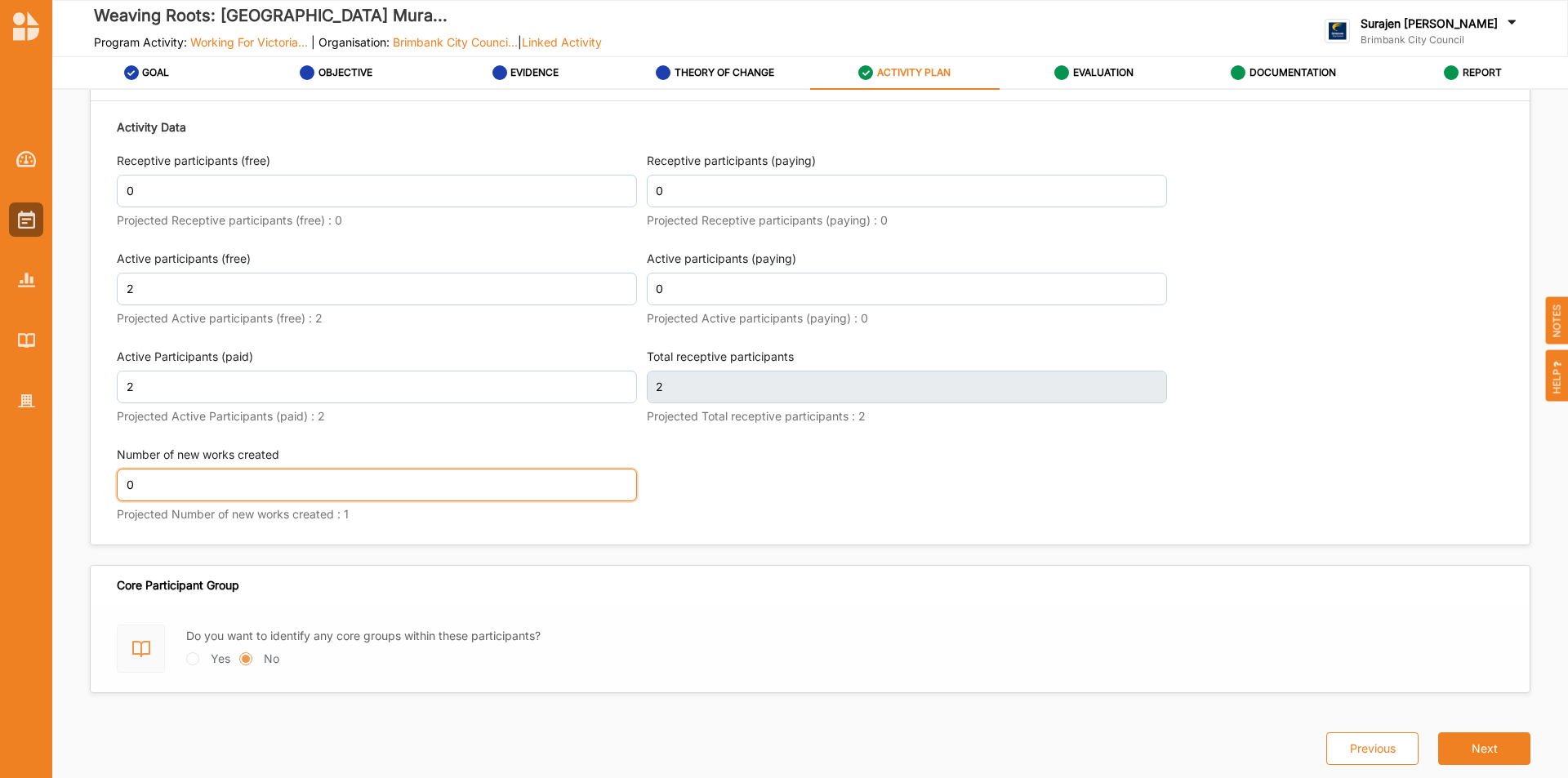
click at [183, 496] on input "0" at bounding box center [376, 485] width 520 height 32
type input "4"
type input "1"
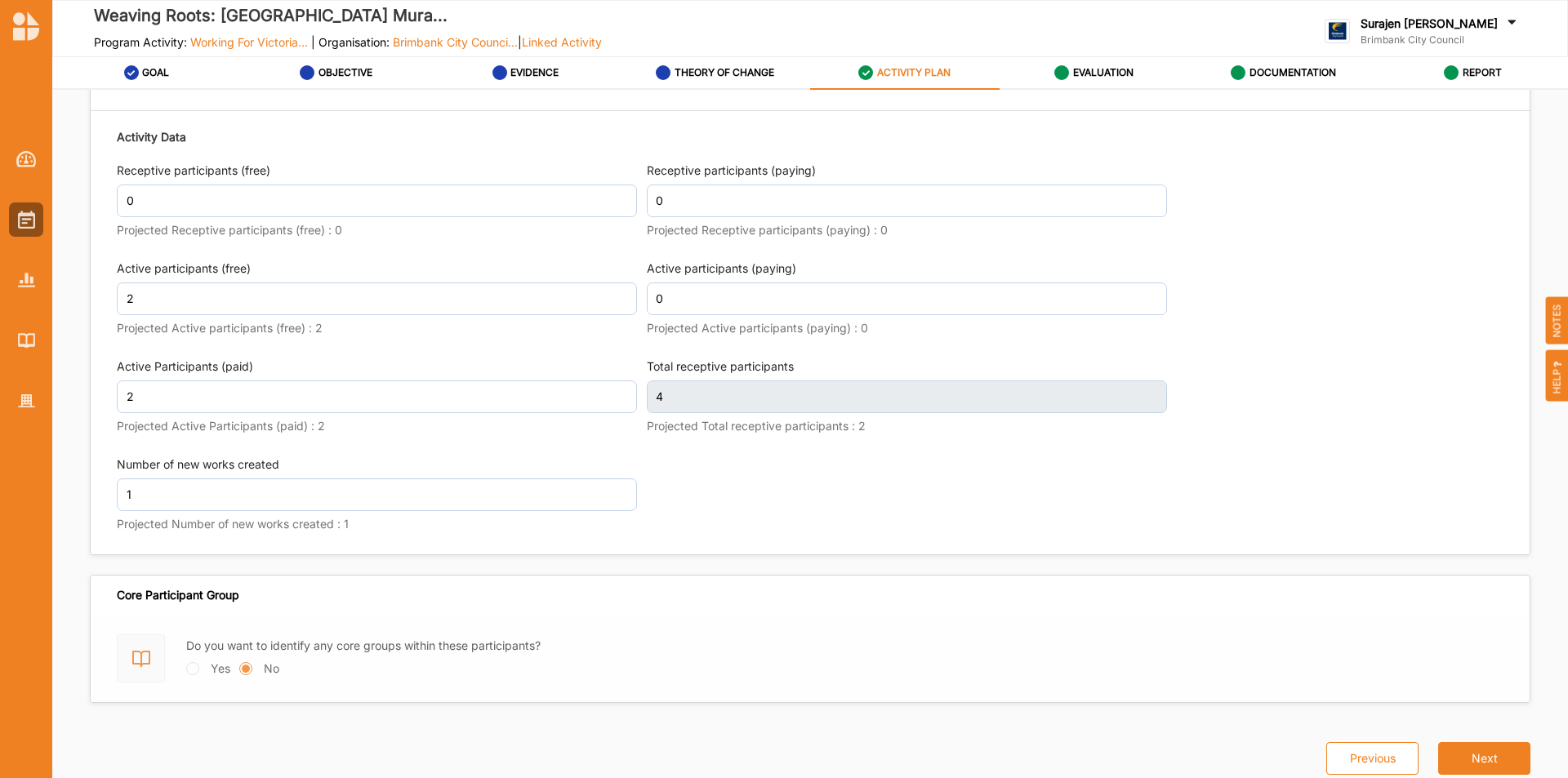
click at [977, 536] on div "Activity Data Receptive participants (free) 0 Projected Receptive participants …" at bounding box center [810, 332] width 1387 height 426
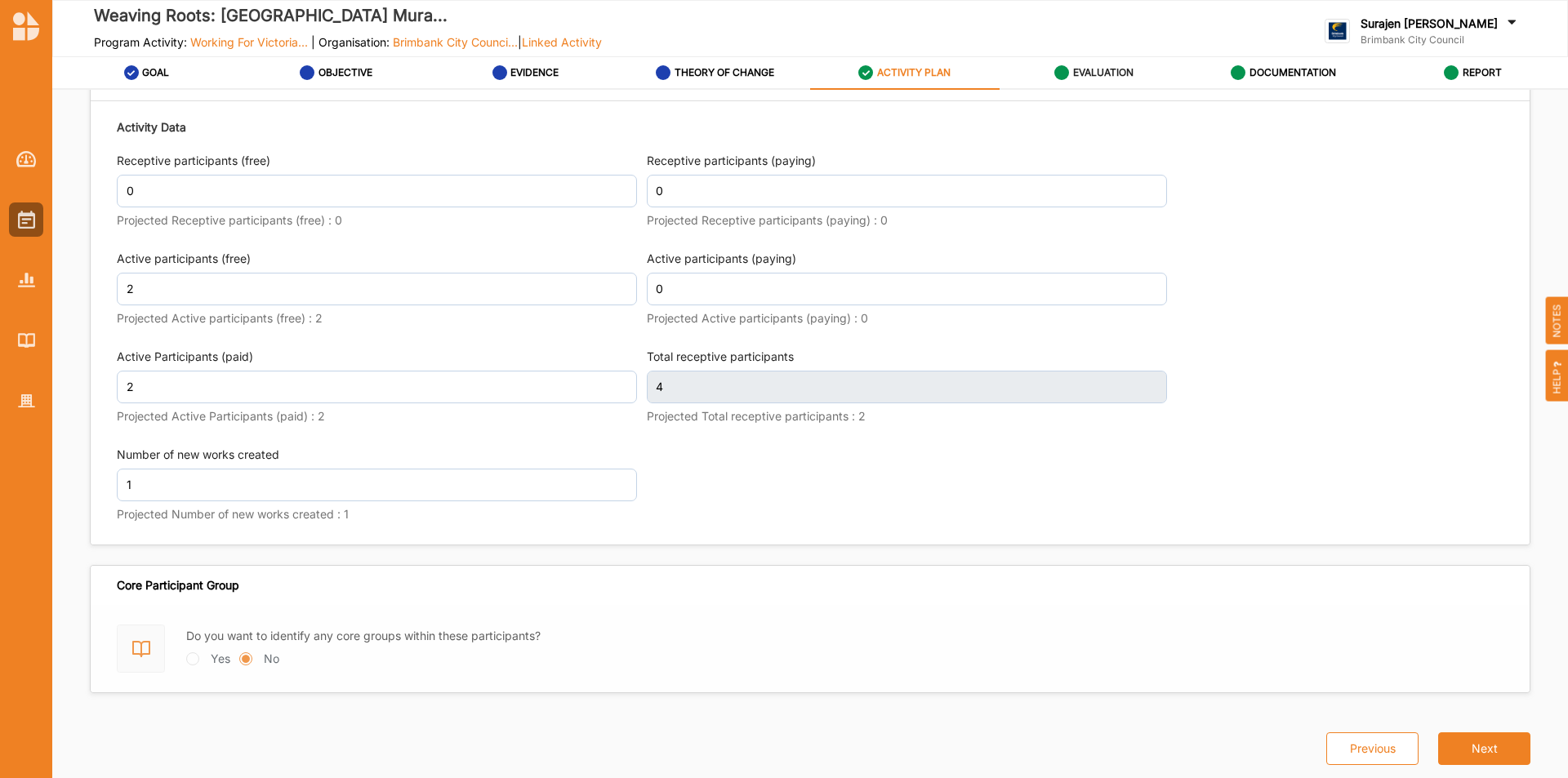
click at [1100, 77] on label "EVALUATION" at bounding box center [1103, 72] width 60 height 13
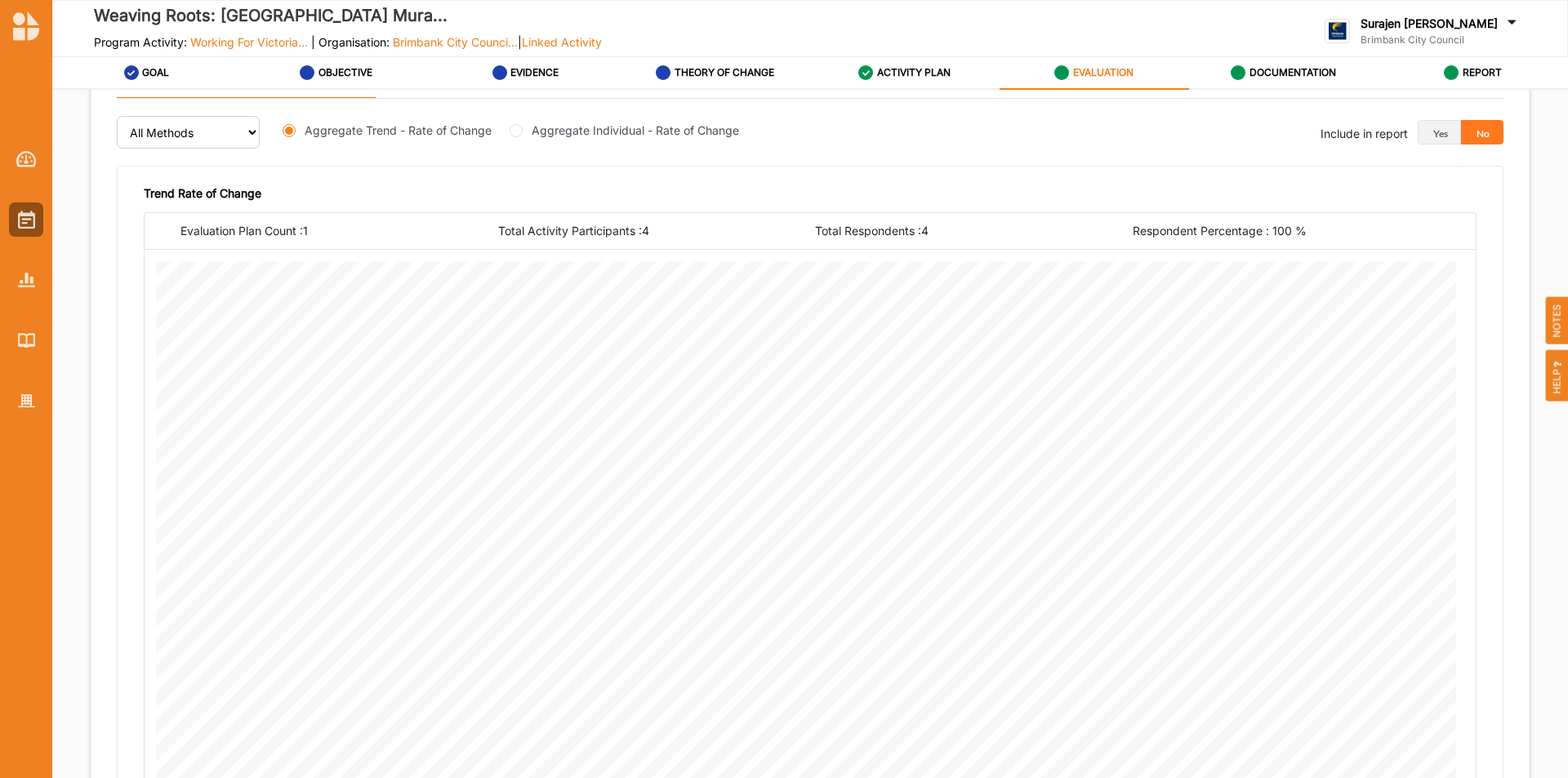
scroll to position [253, 0]
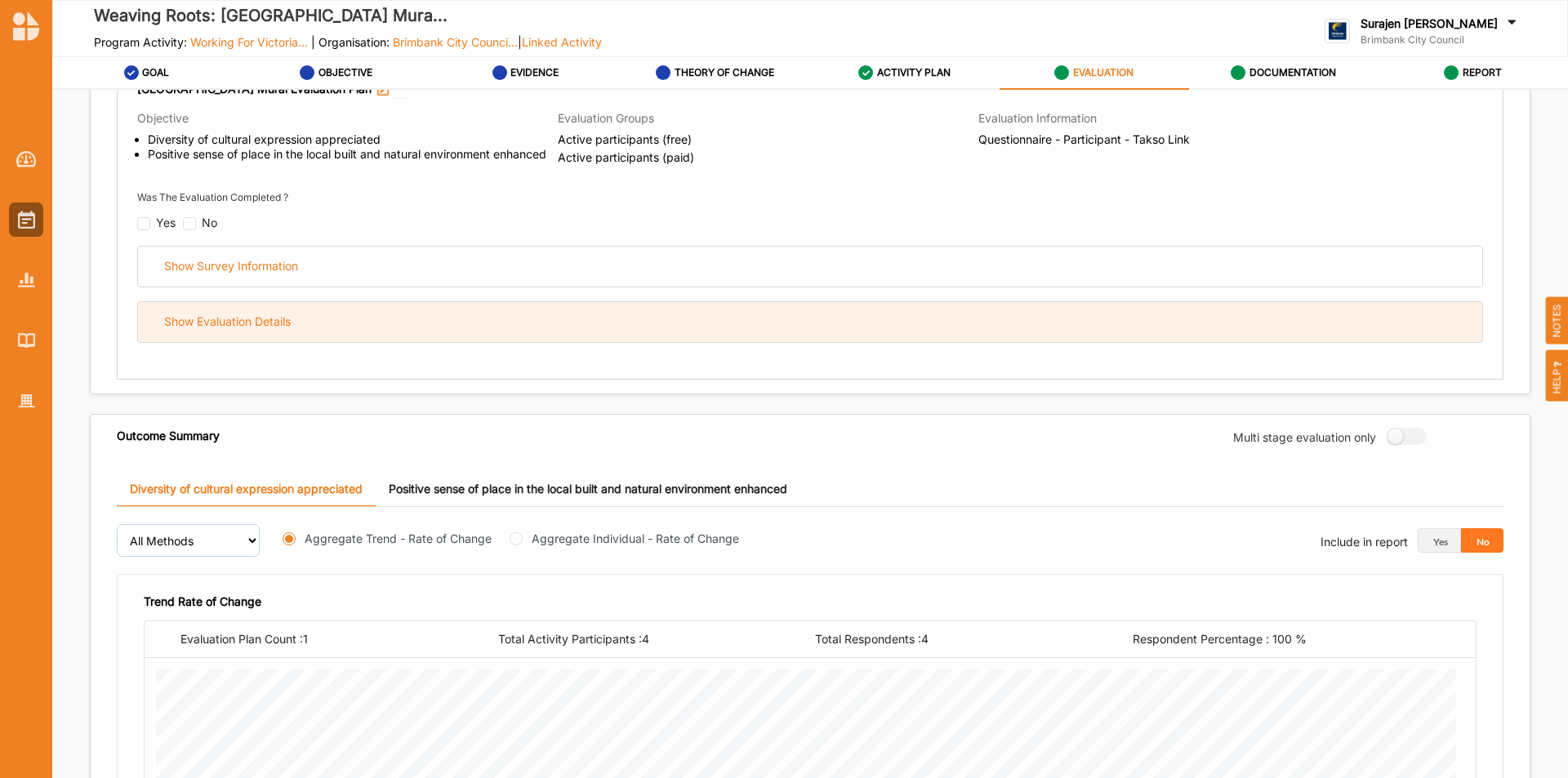
click at [351, 315] on div "Show Evaluation Details" at bounding box center [810, 322] width 1345 height 40
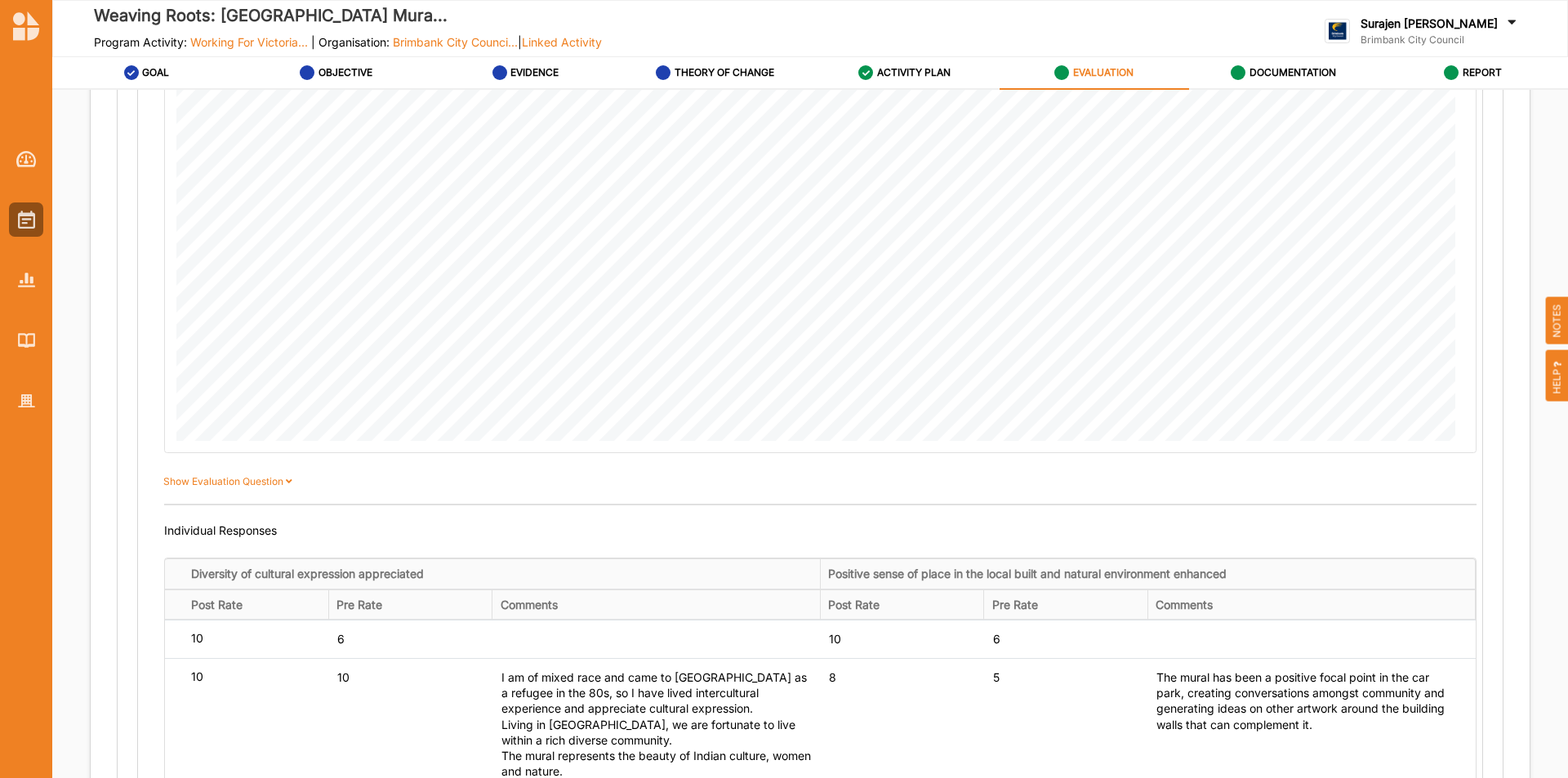
scroll to position [1642, 0]
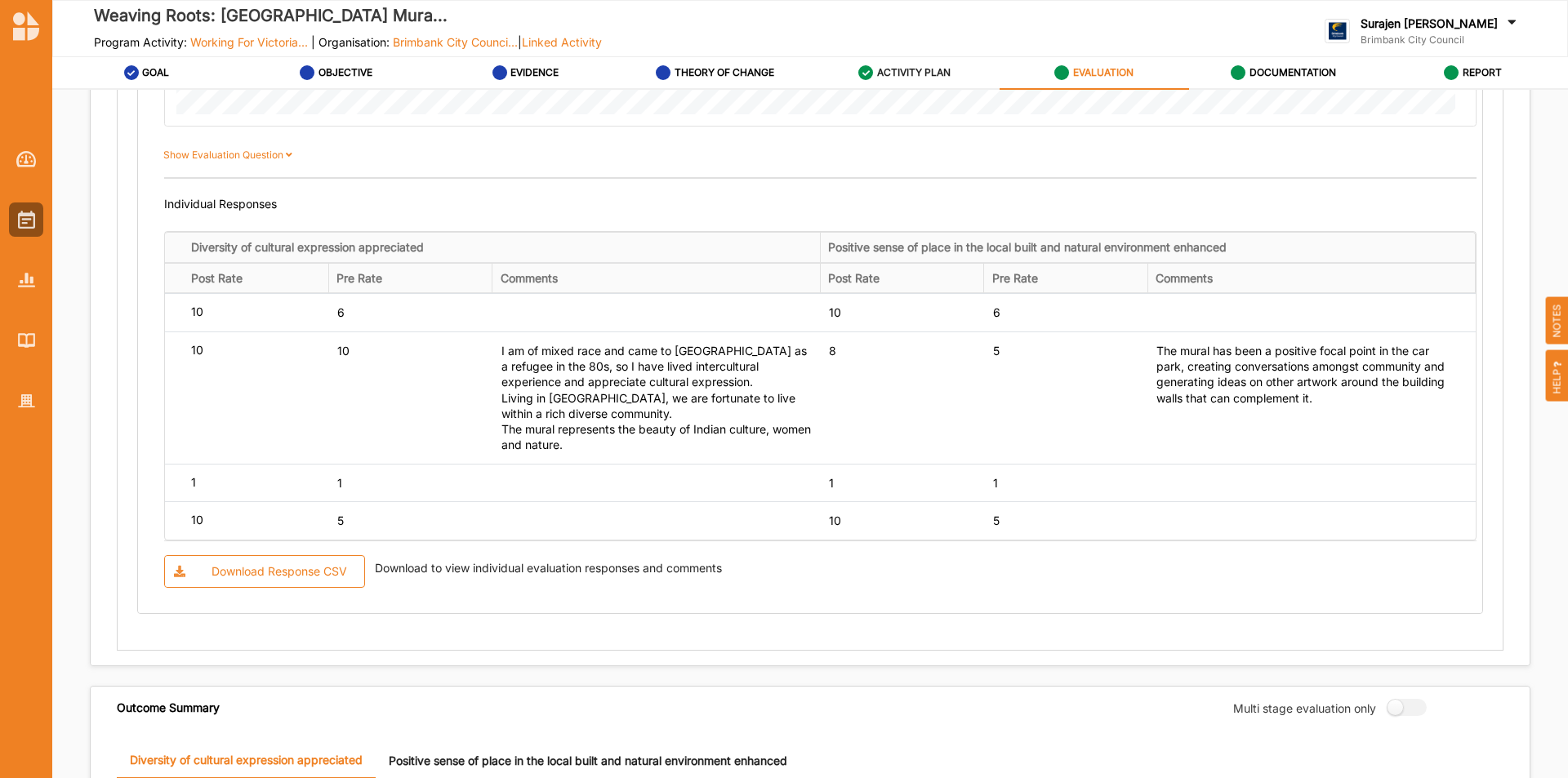
click at [878, 65] on div "ACTIVITY PLAN" at bounding box center [905, 73] width 93 height 30
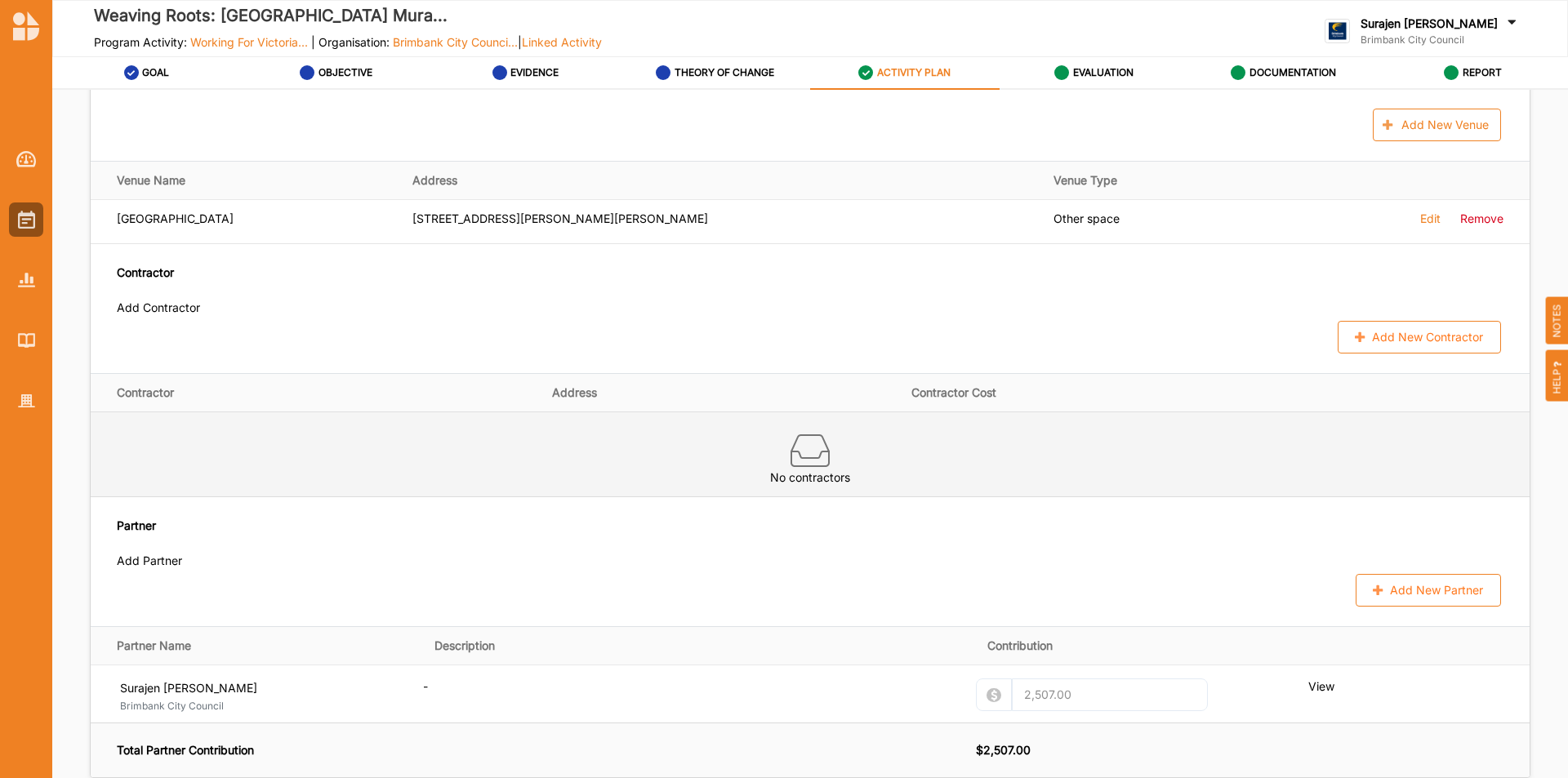
scroll to position [907, 0]
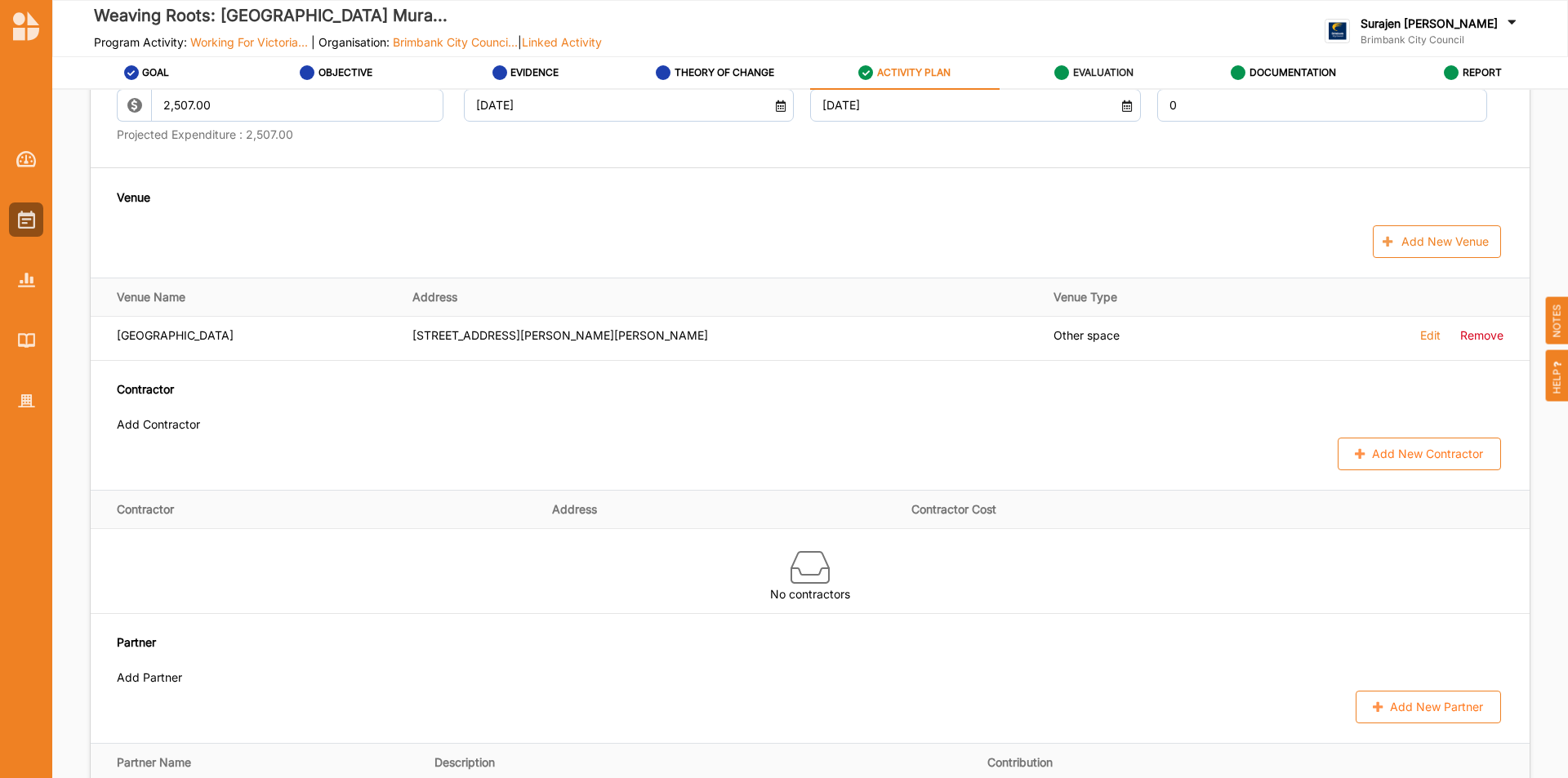
click at [1082, 69] on label "EVALUATION" at bounding box center [1103, 72] width 60 height 13
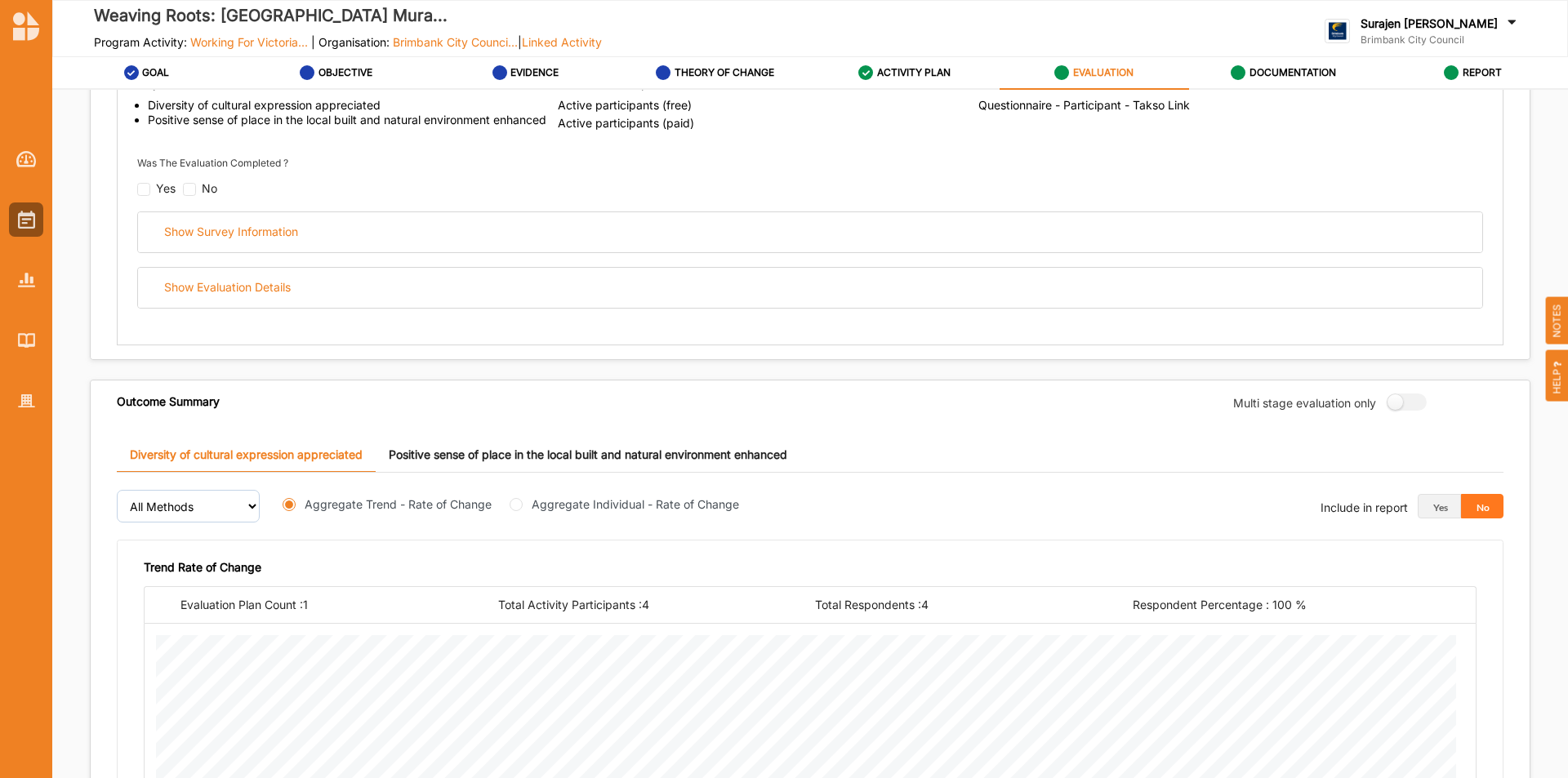
scroll to position [253, 0]
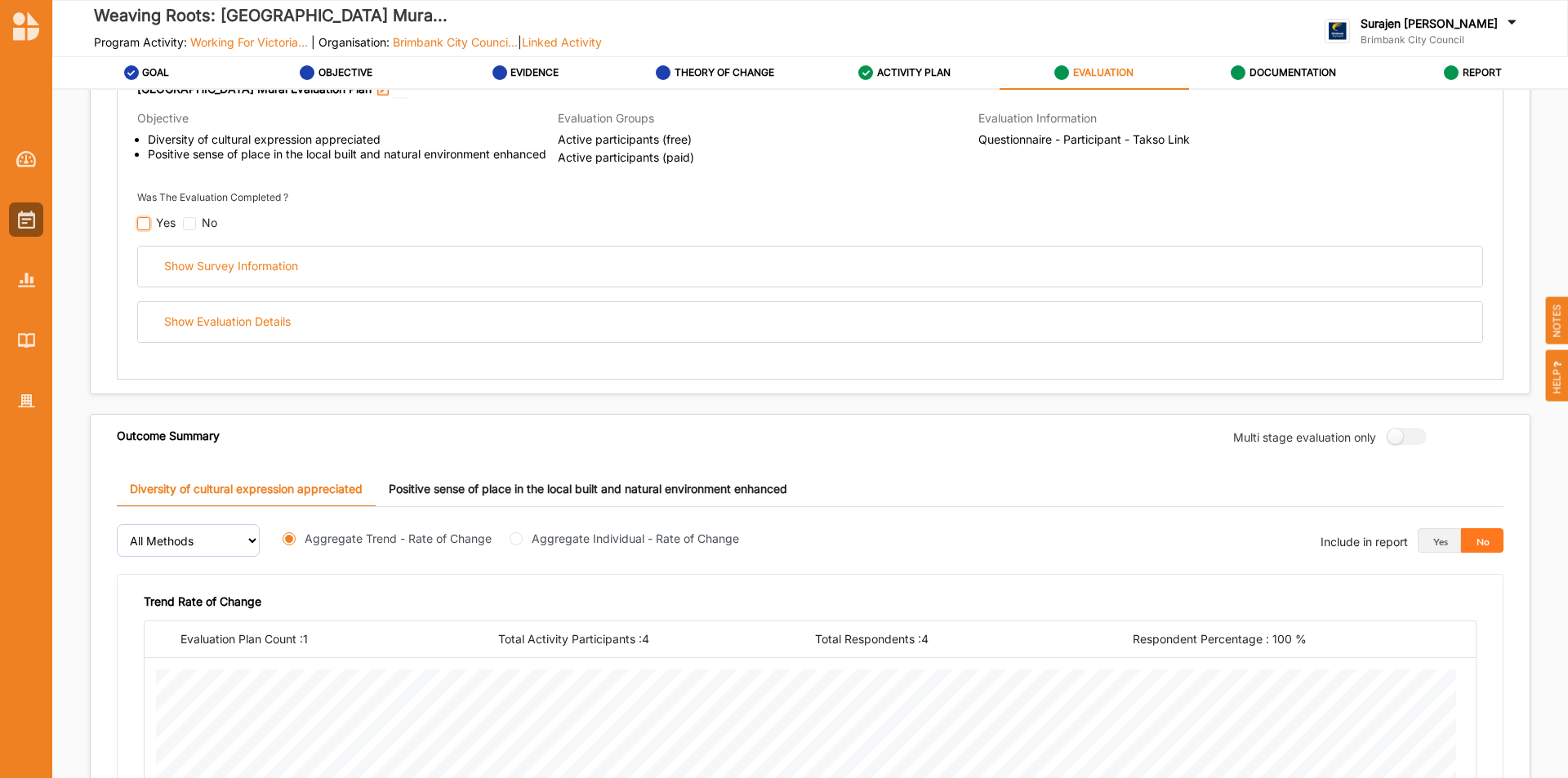
click at [147, 228] on input "checkbox" at bounding box center [144, 223] width 13 height 13
checkbox input "false"
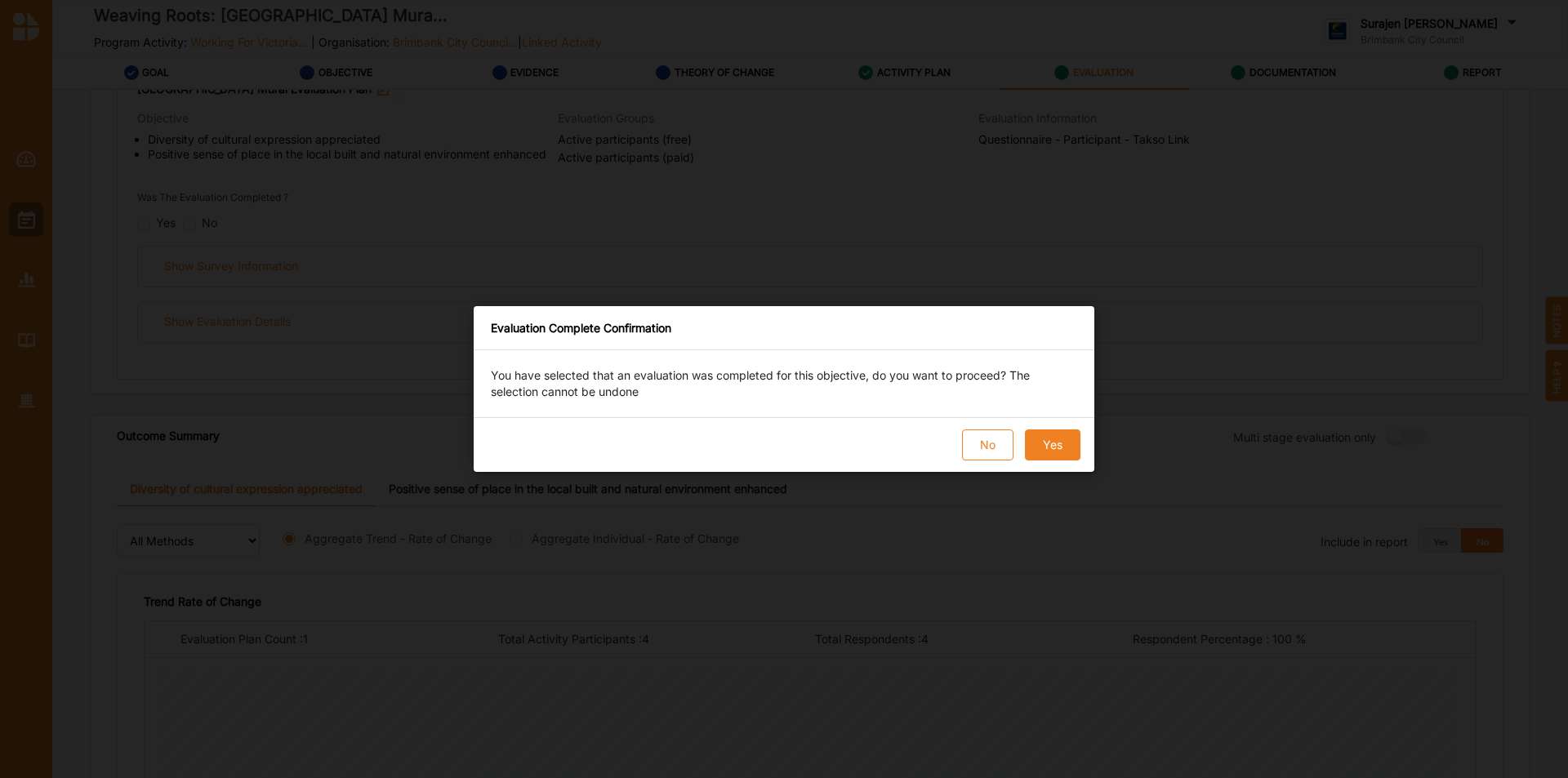
click at [1052, 453] on button "Yes" at bounding box center [1053, 444] width 56 height 31
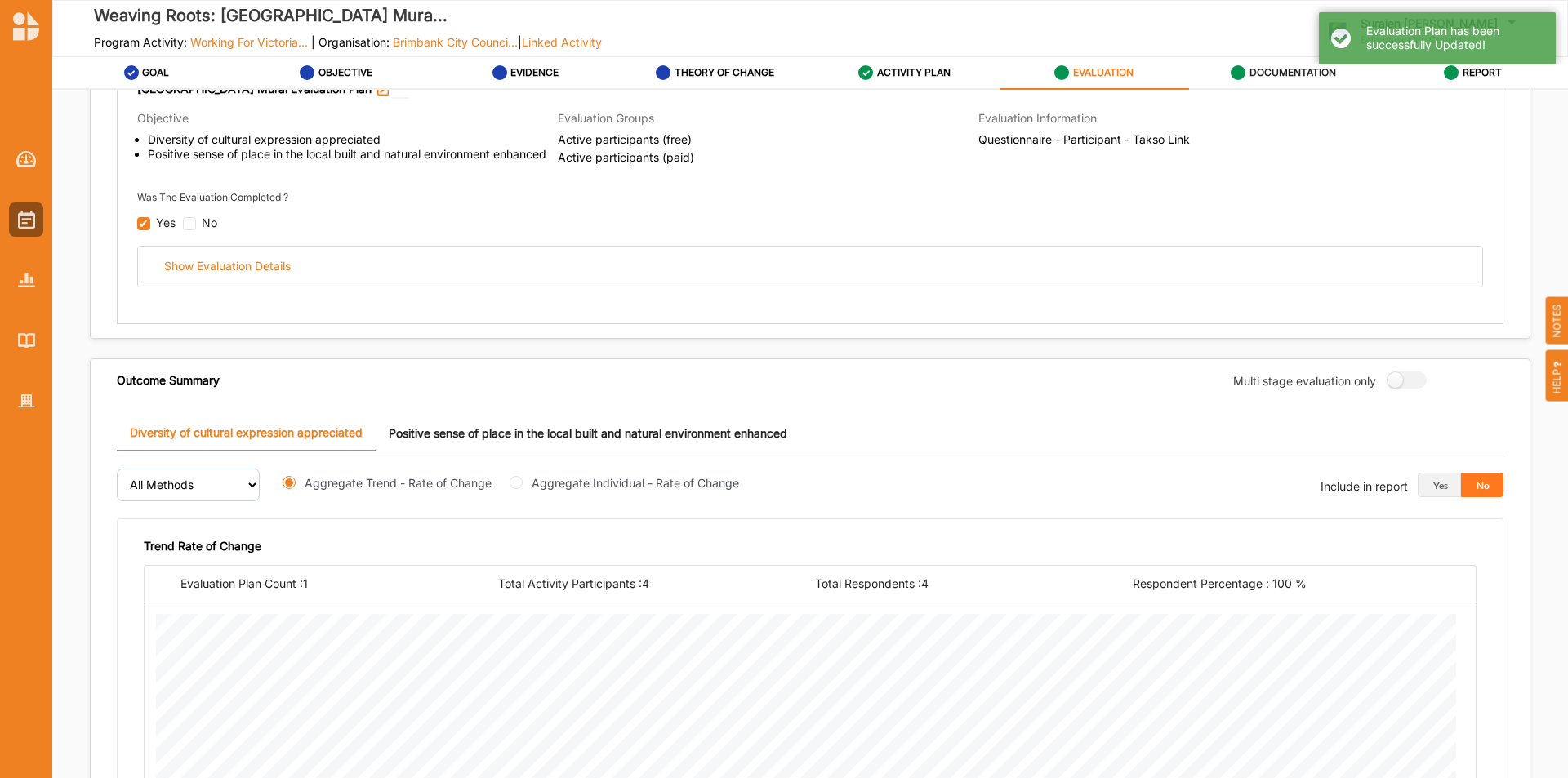
click at [1261, 83] on div "DOCUMENTATION" at bounding box center [1283, 73] width 106 height 30
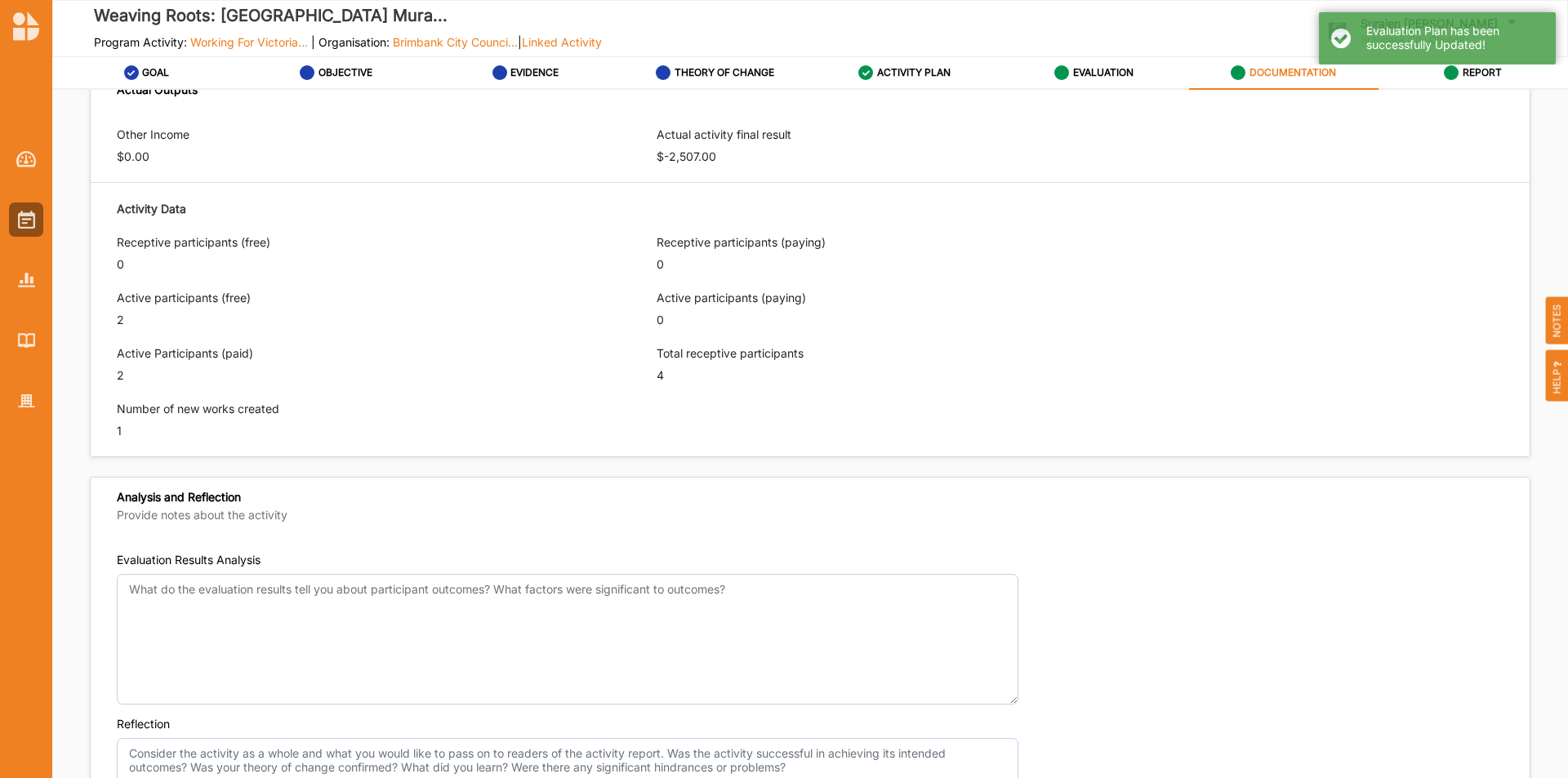
scroll to position [1179, 0]
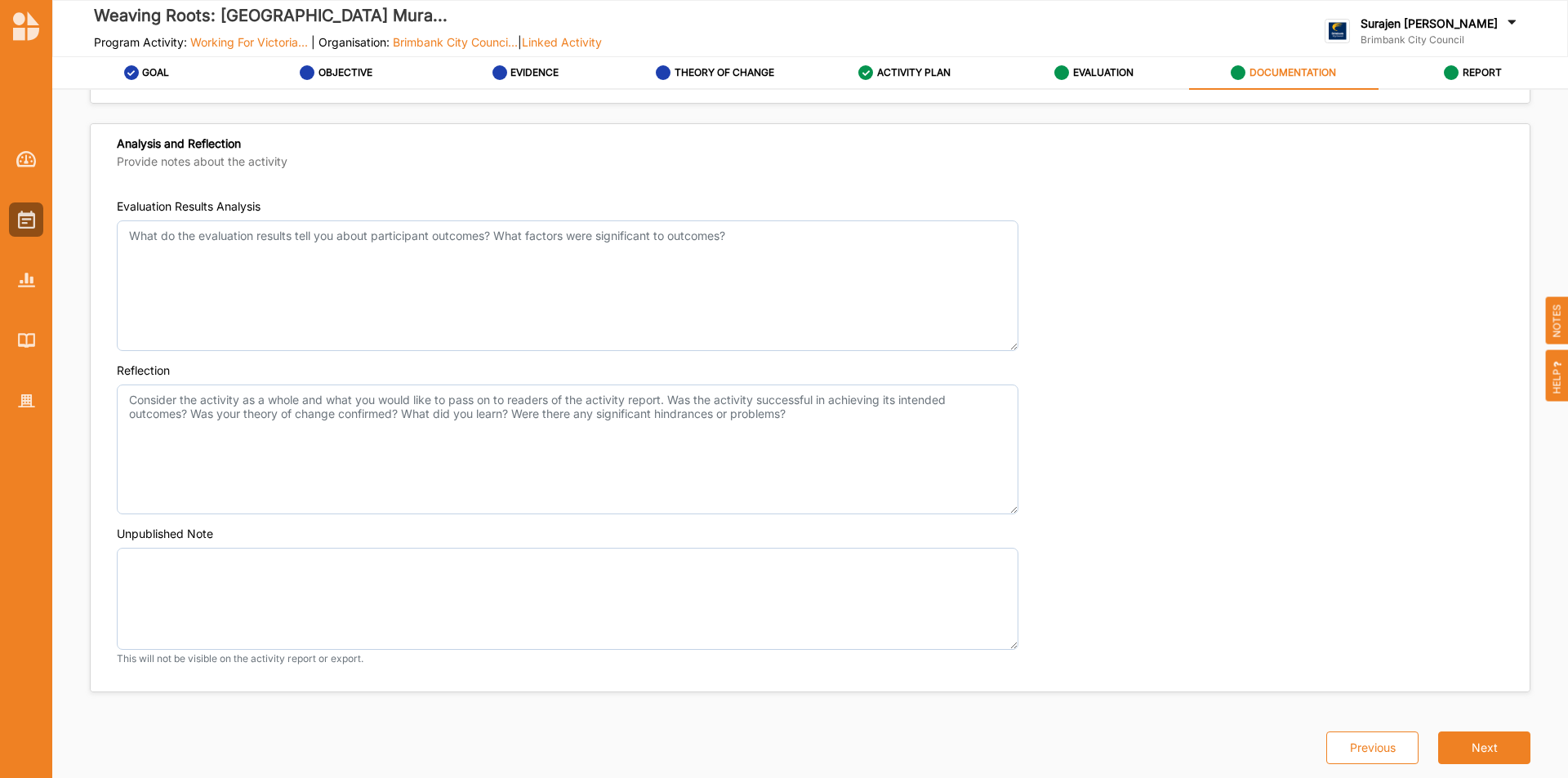
drag, startPoint x: 1092, startPoint y: 78, endPoint x: 1080, endPoint y: 121, distance: 44.6
click at [1091, 78] on label "EVALUATION" at bounding box center [1103, 72] width 60 height 13
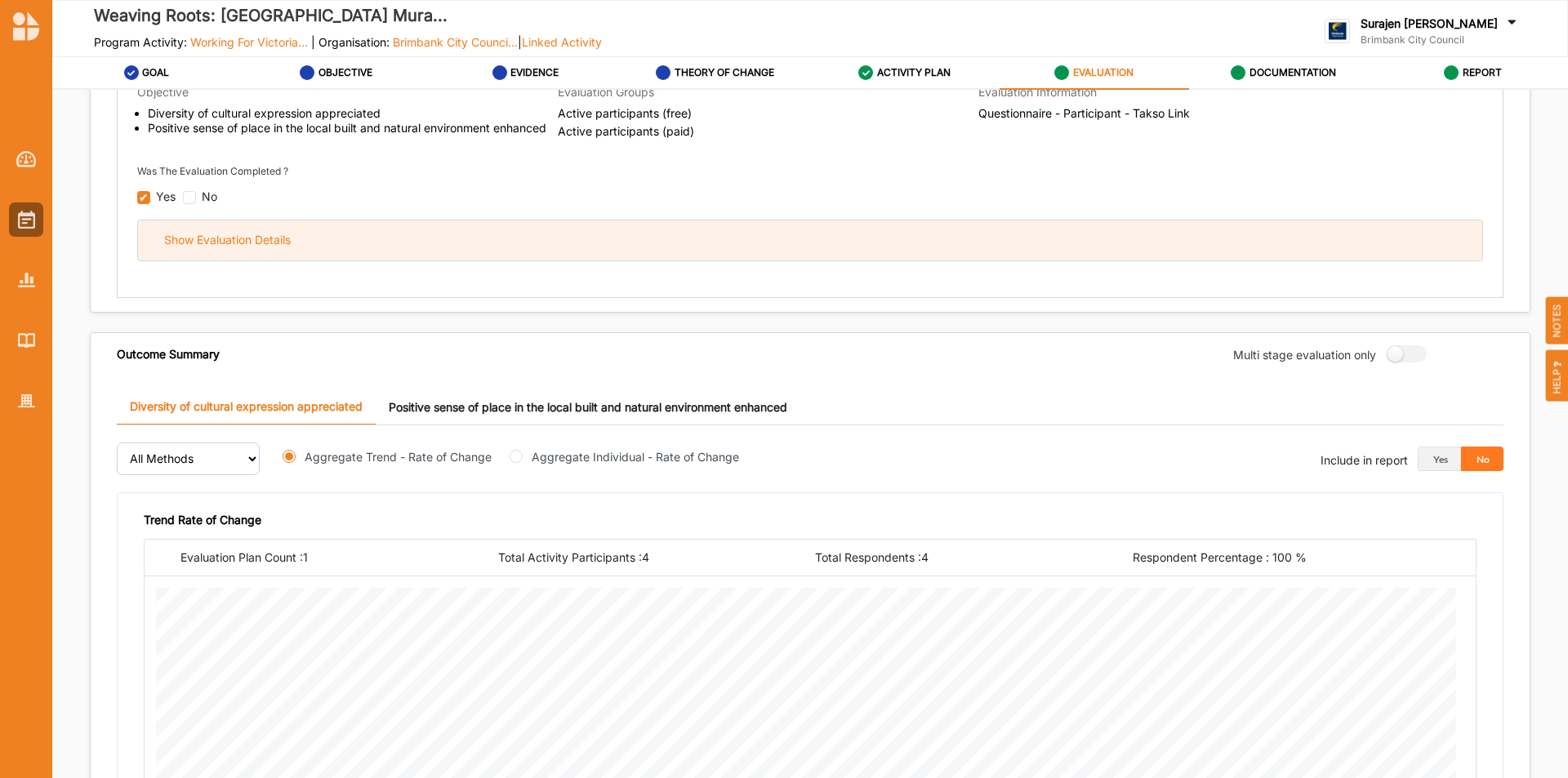
scroll to position [606, 0]
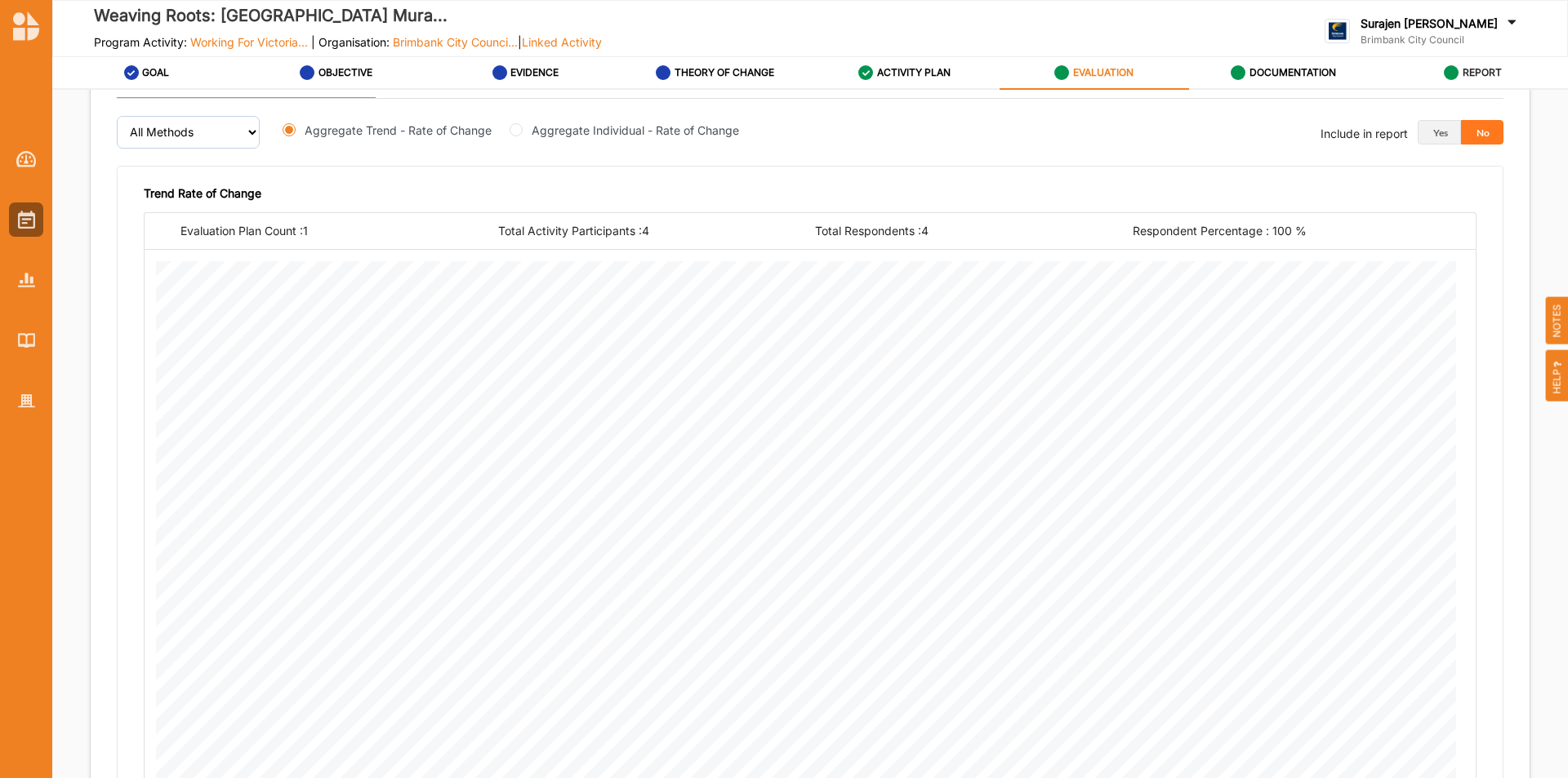
click at [1473, 68] on label "REPORT" at bounding box center [1483, 72] width 39 height 13
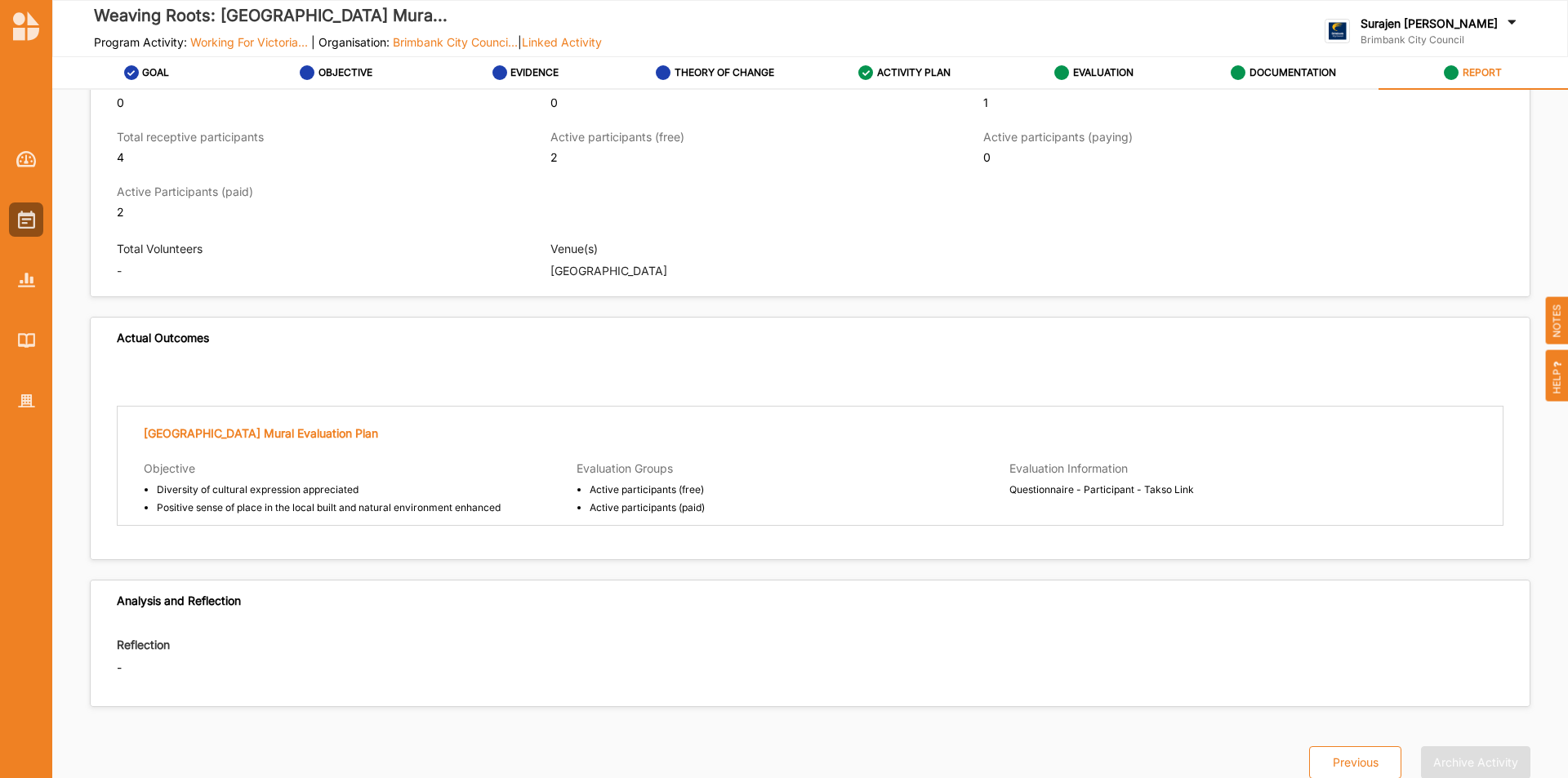
scroll to position [1212, 0]
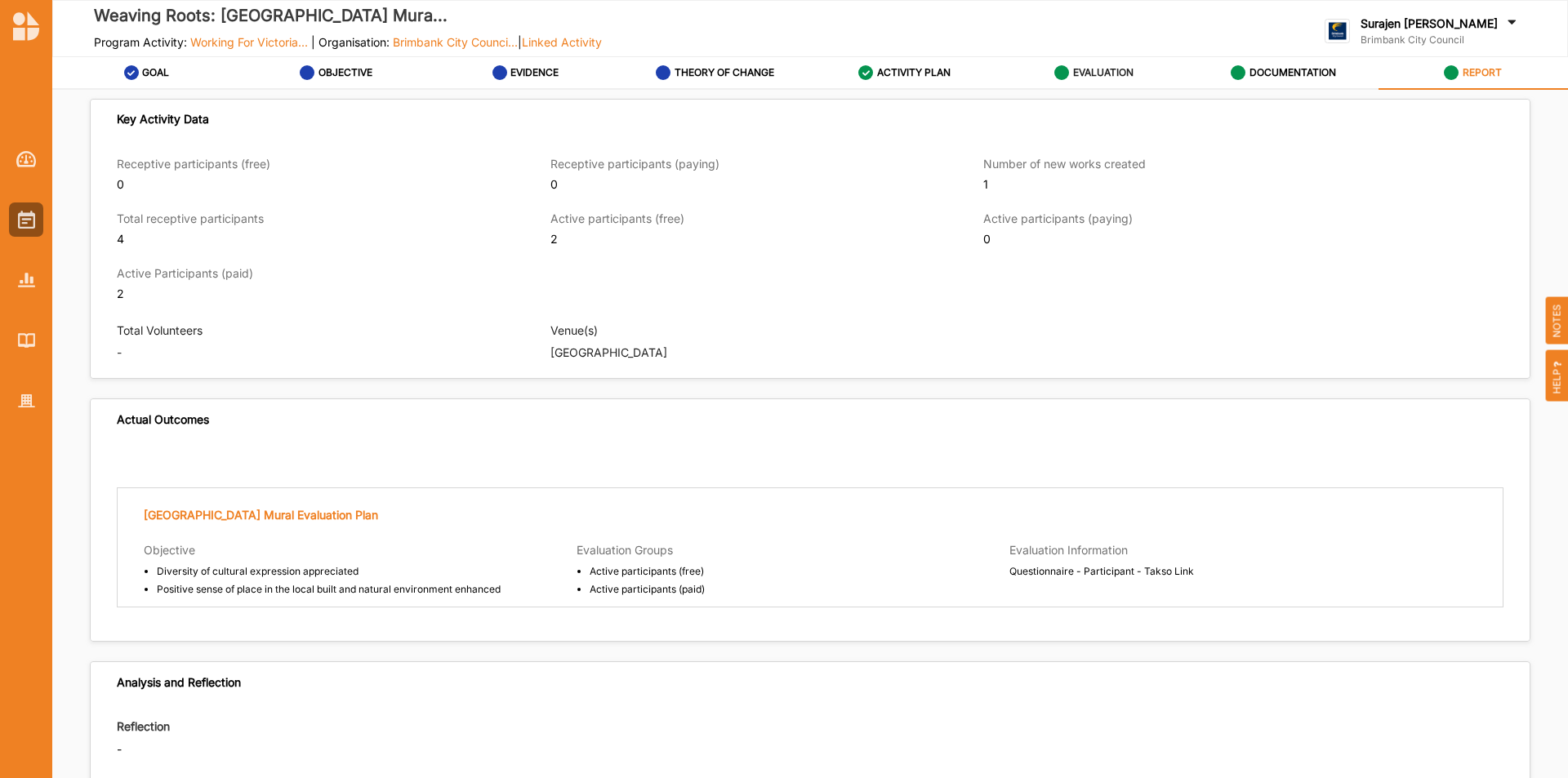
click at [1073, 81] on div "EVALUATION" at bounding box center [1093, 73] width 79 height 30
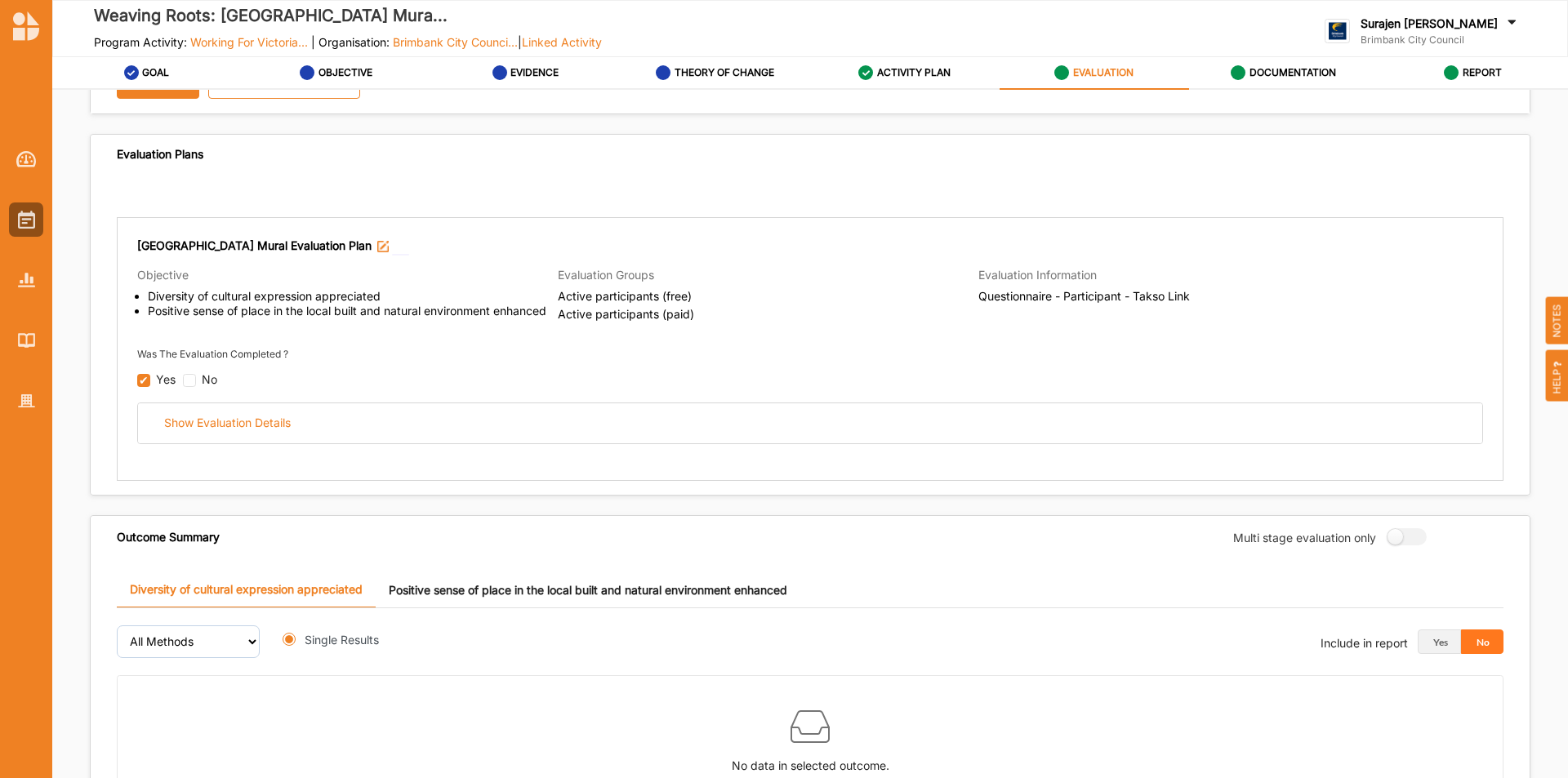
radio input "true"
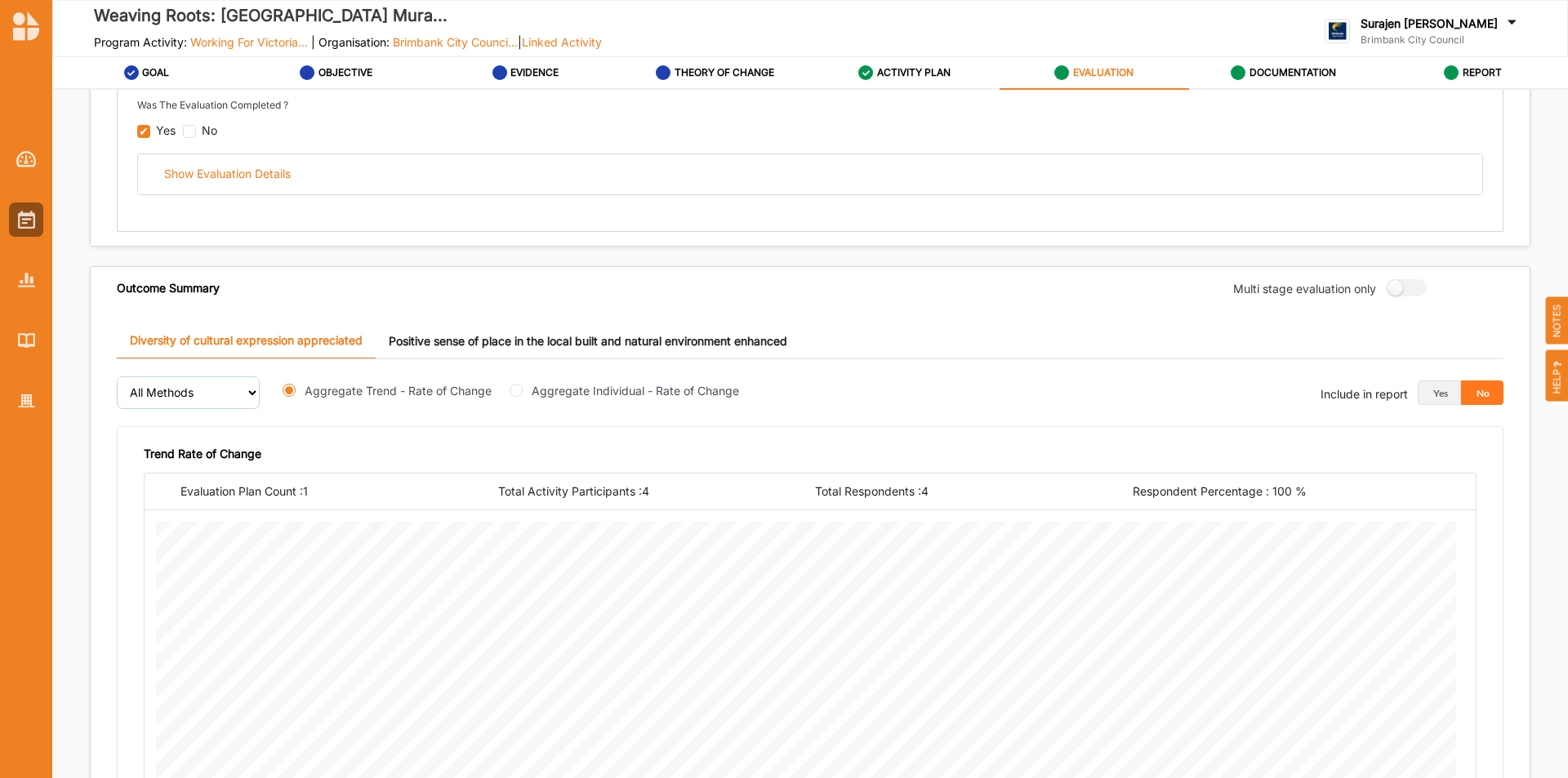
scroll to position [116, 0]
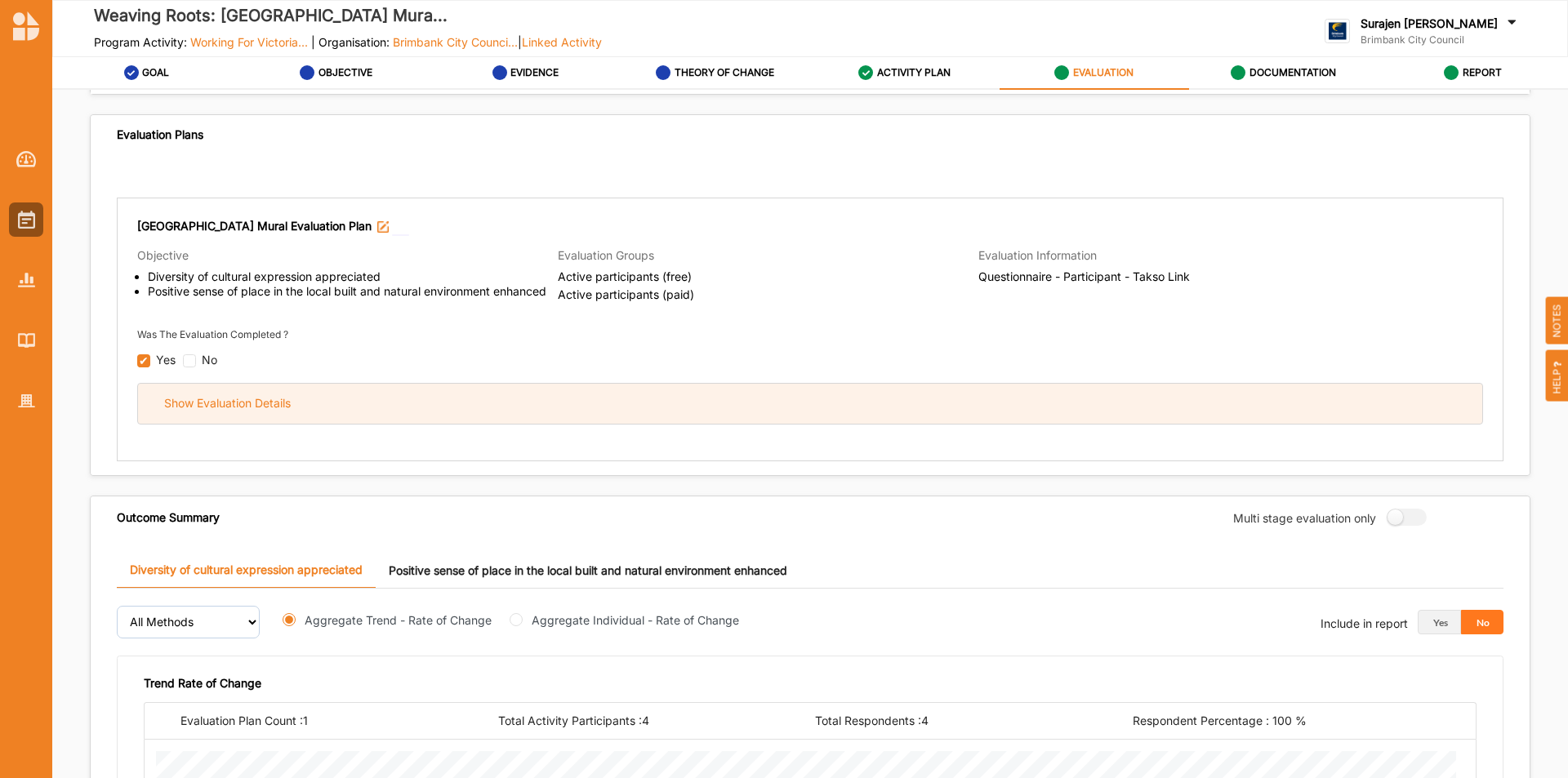
click at [983, 394] on div "Show Evaluation Details" at bounding box center [810, 403] width 1345 height 40
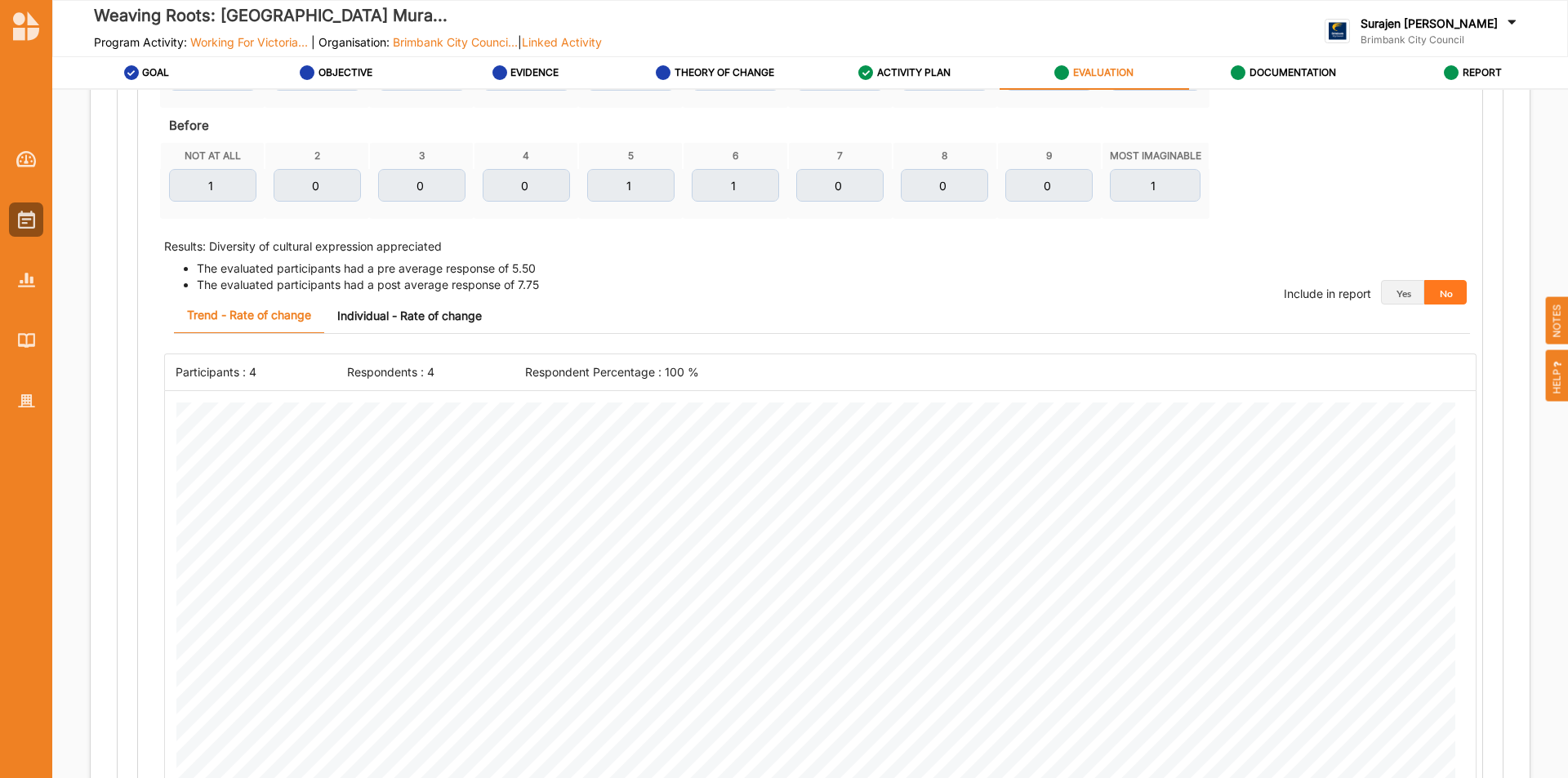
scroll to position [688, 0]
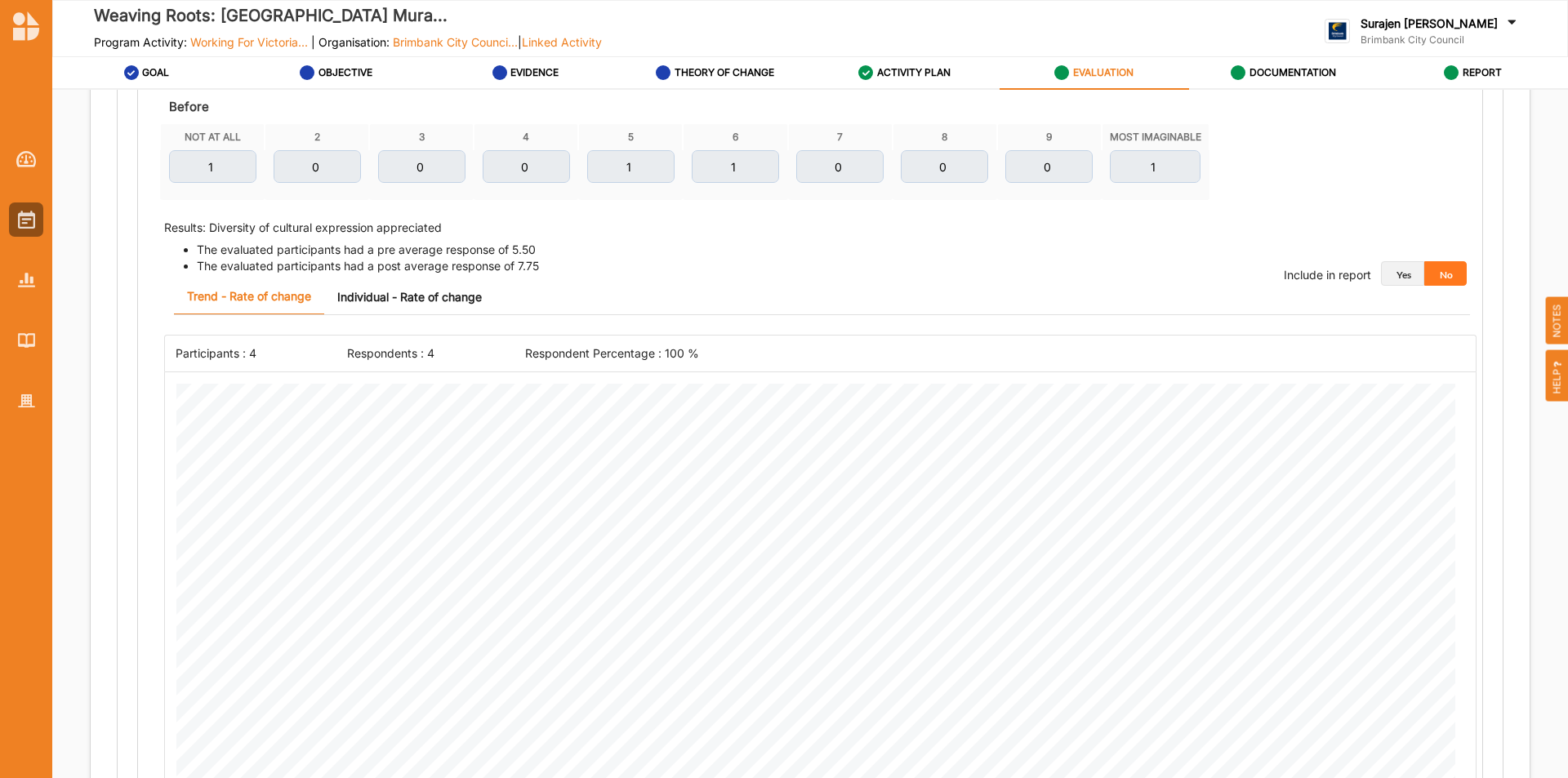
click at [1396, 271] on button "Yes" at bounding box center [1403, 274] width 44 height 24
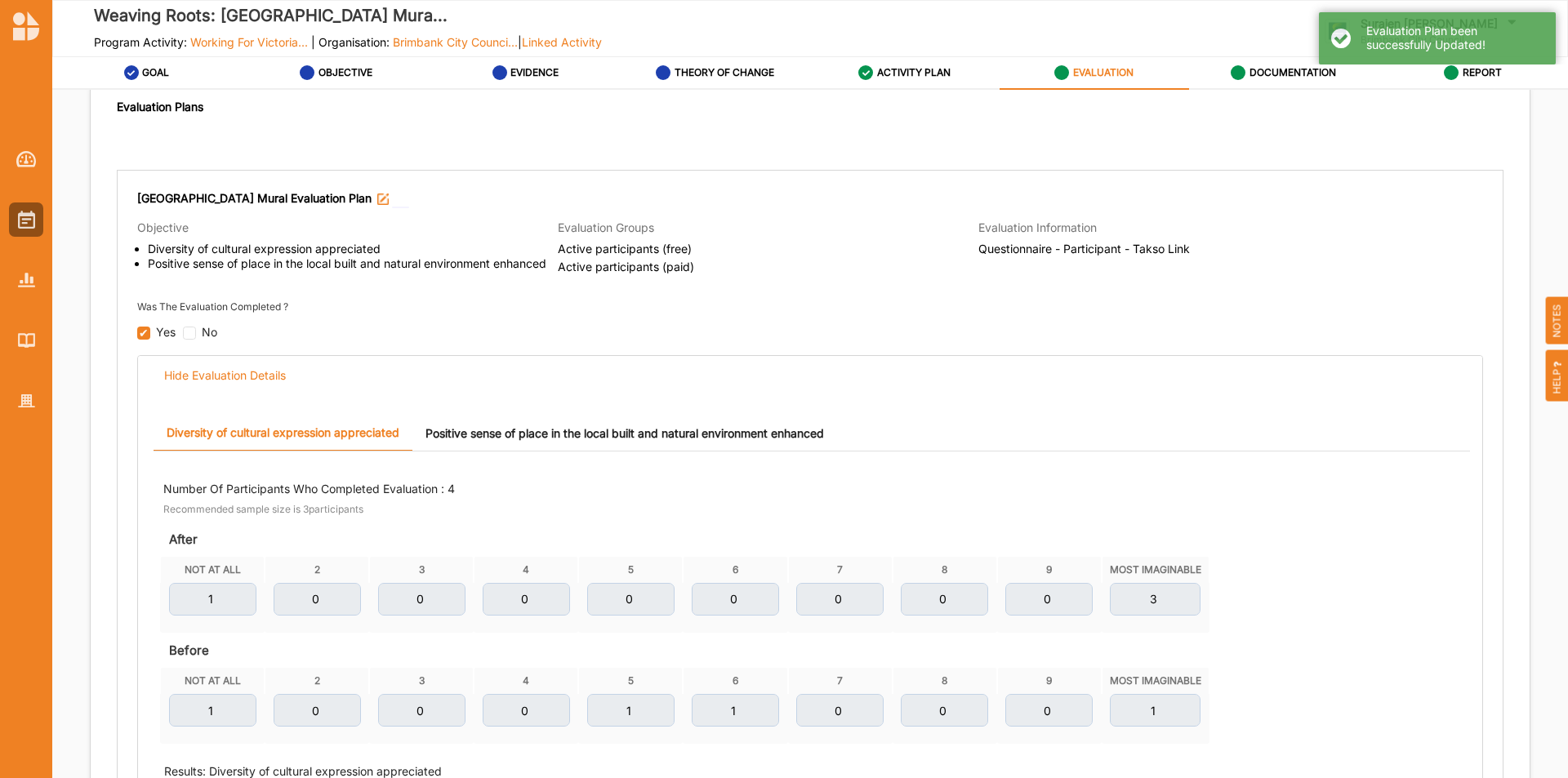
scroll to position [116, 0]
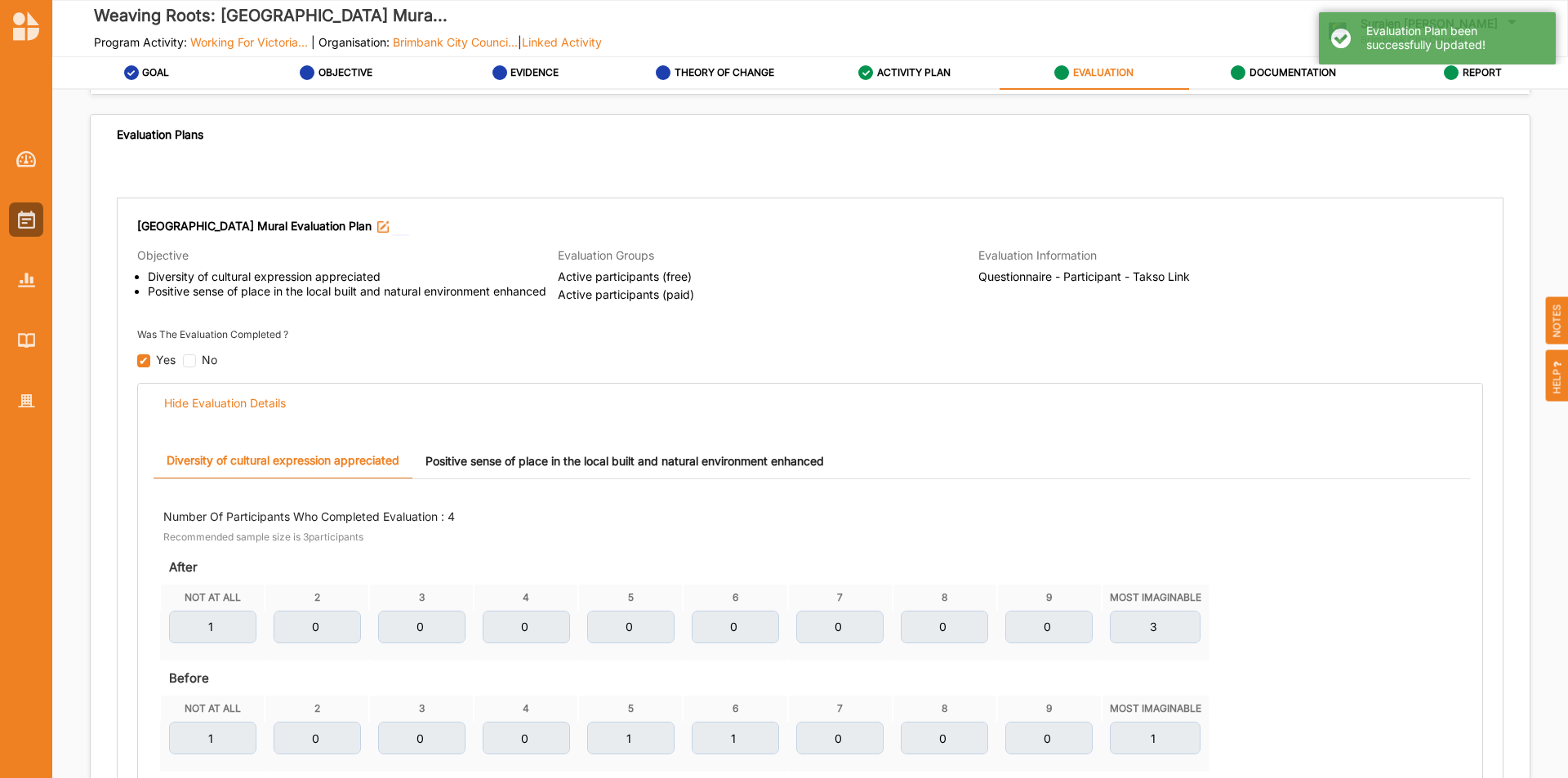
click at [543, 463] on link "Positive sense of place in the local built and natural environment enhanced" at bounding box center [625, 461] width 425 height 35
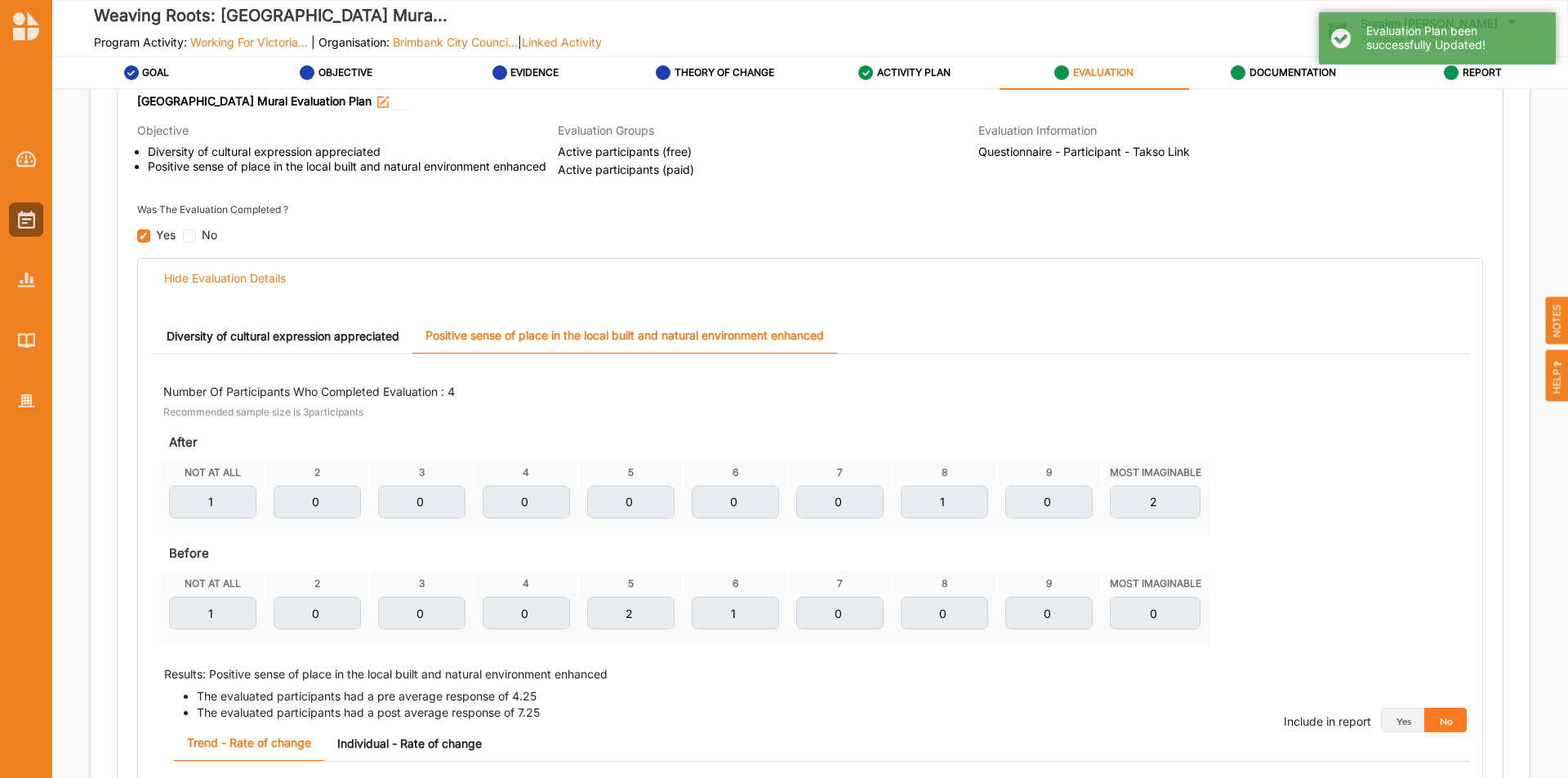
scroll to position [279, 0]
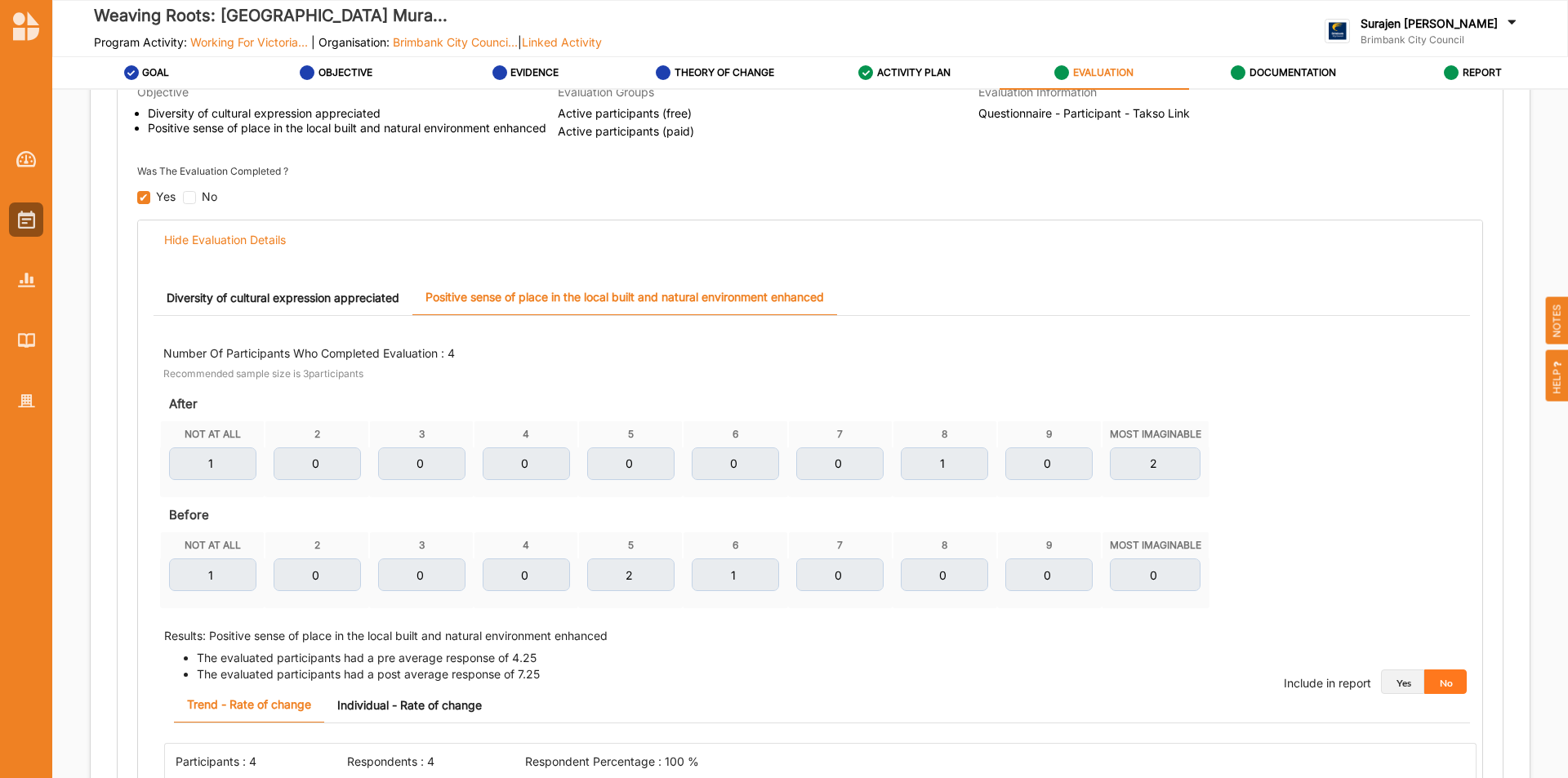
click at [1396, 679] on button "Yes" at bounding box center [1403, 682] width 44 height 24
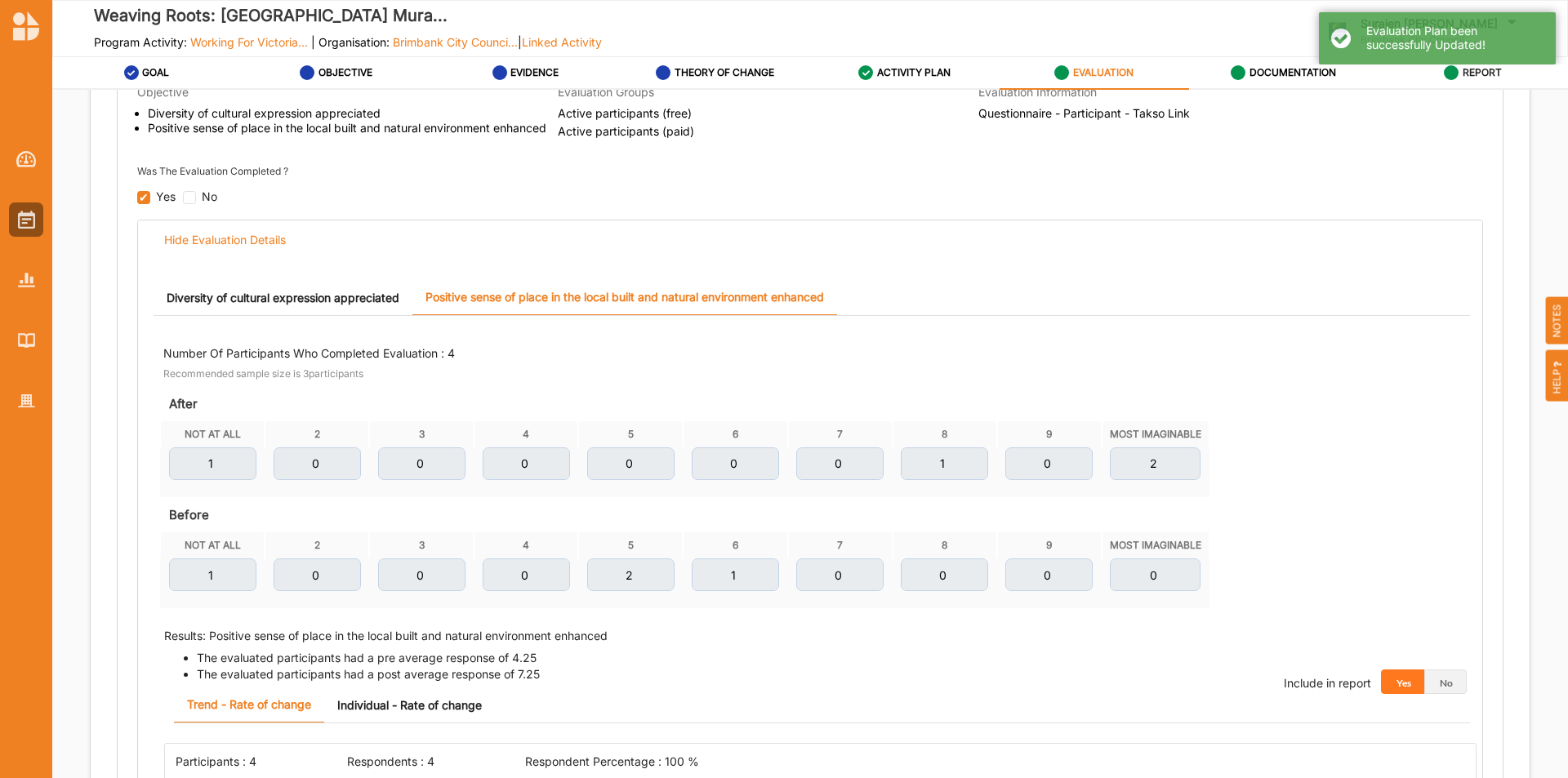
click at [1480, 79] on div "REPORT" at bounding box center [1472, 73] width 58 height 30
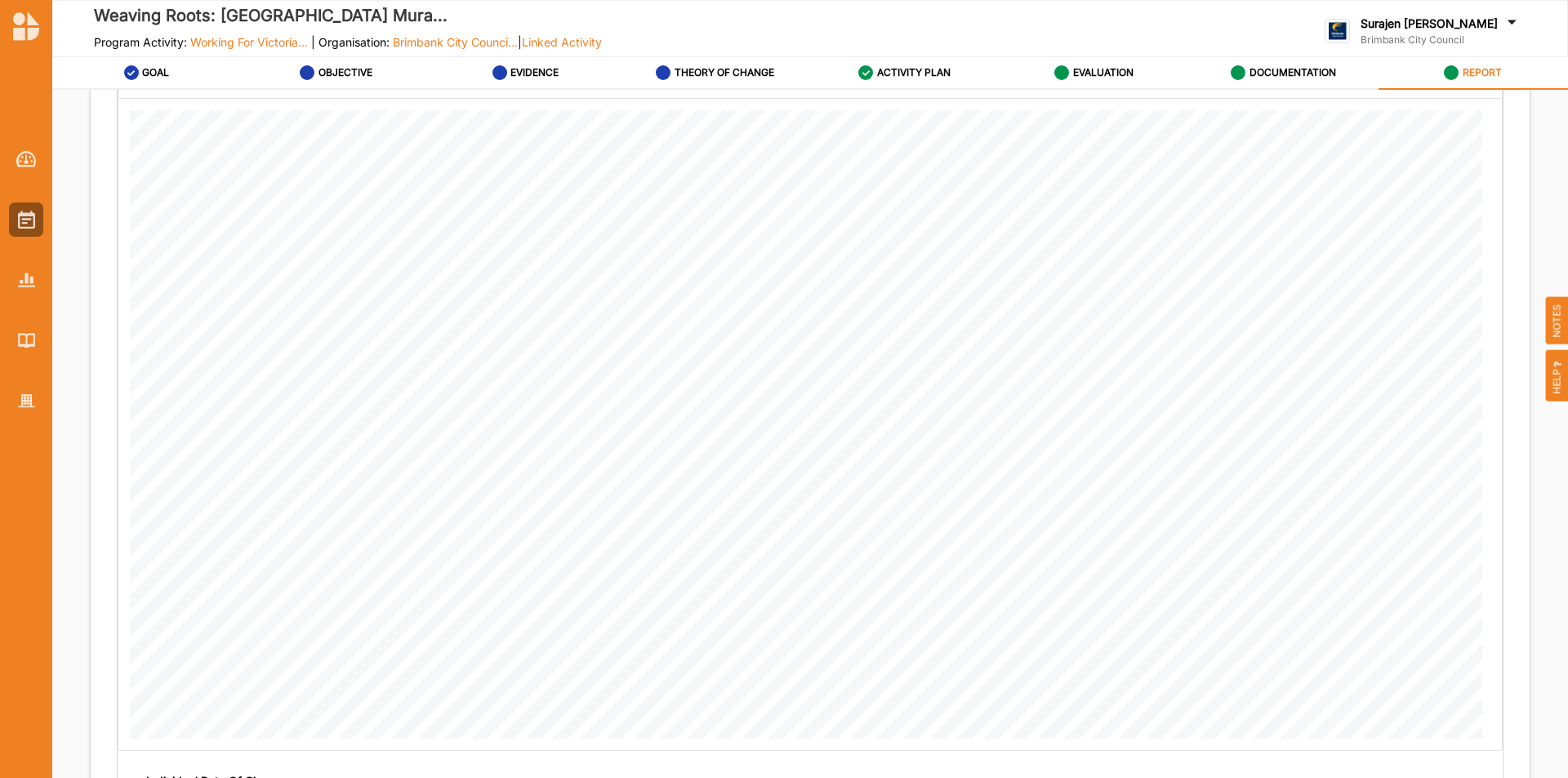
scroll to position [3005, 0]
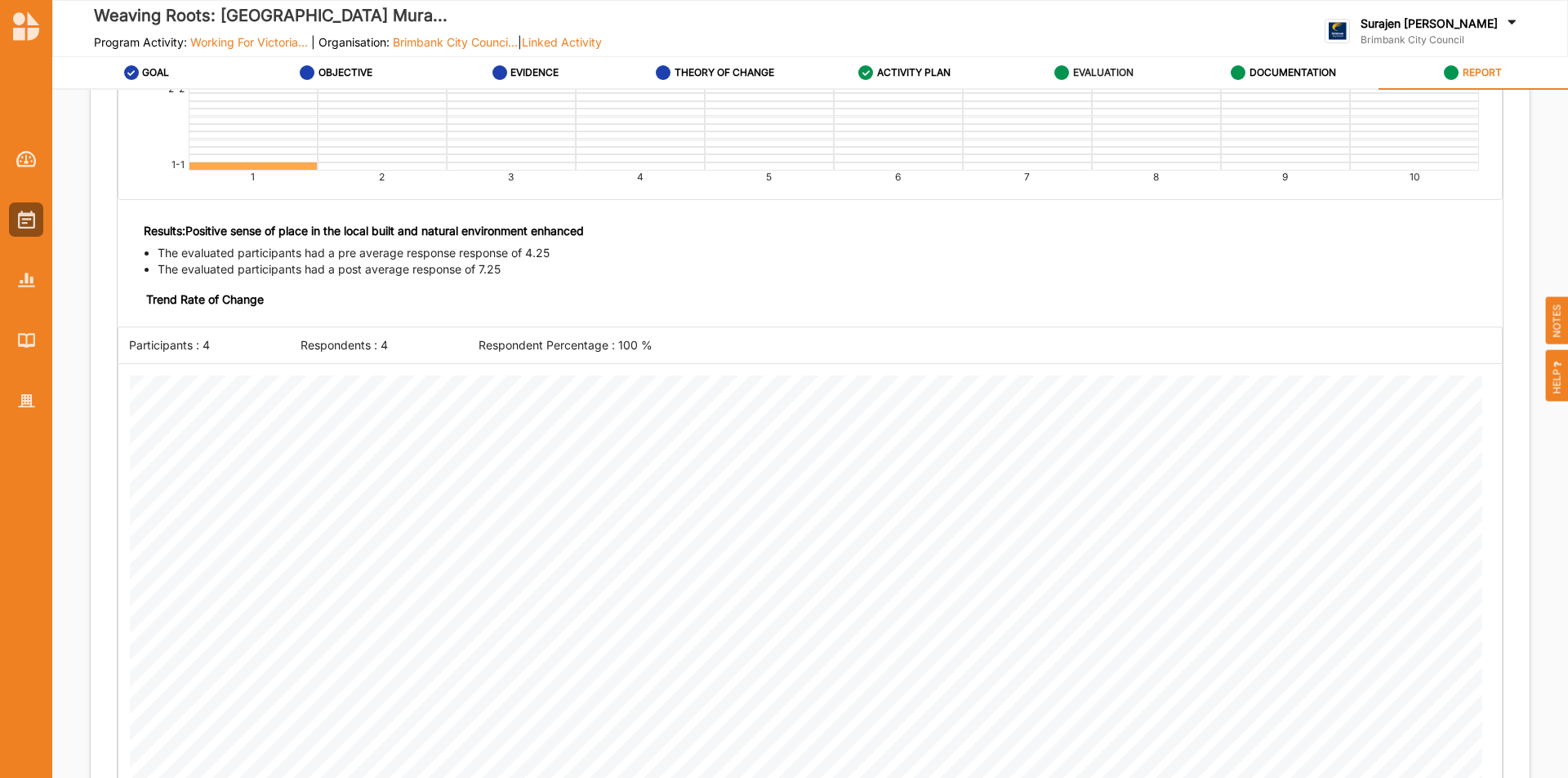
click at [1091, 69] on label "EVALUATION" at bounding box center [1103, 72] width 60 height 13
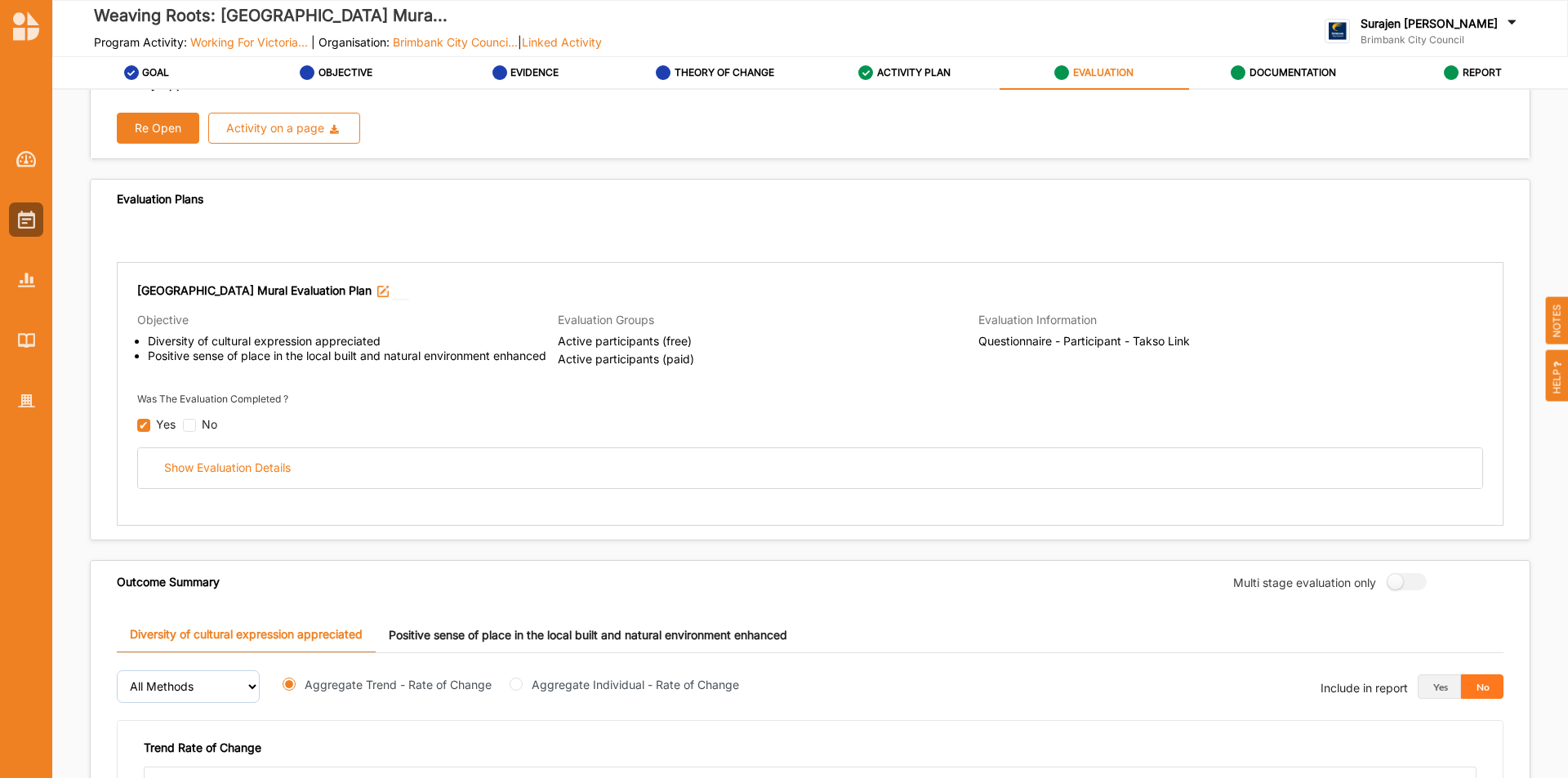
scroll to position [34, 0]
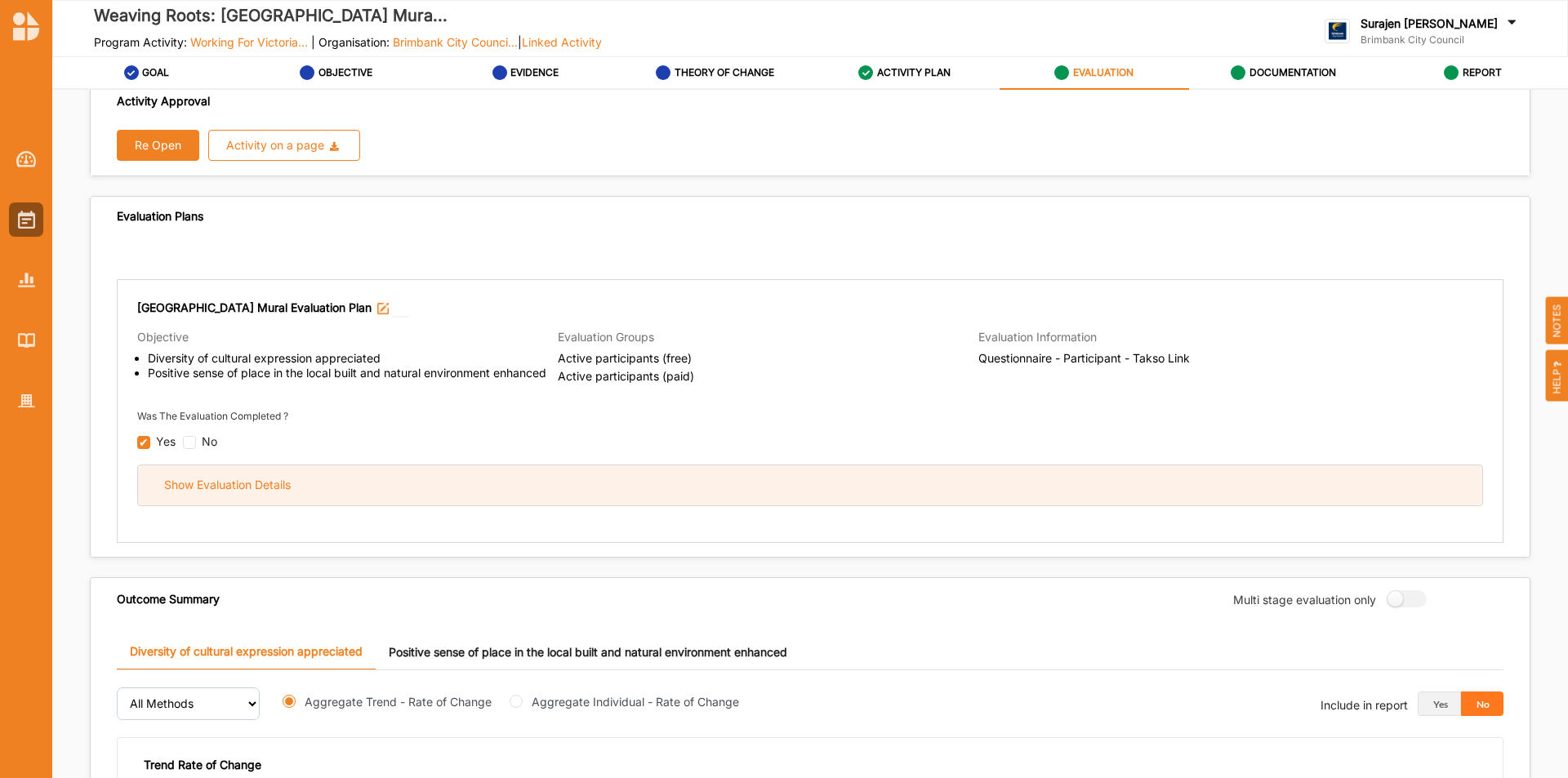
click at [771, 491] on div "Show Evaluation Details" at bounding box center [810, 485] width 1345 height 40
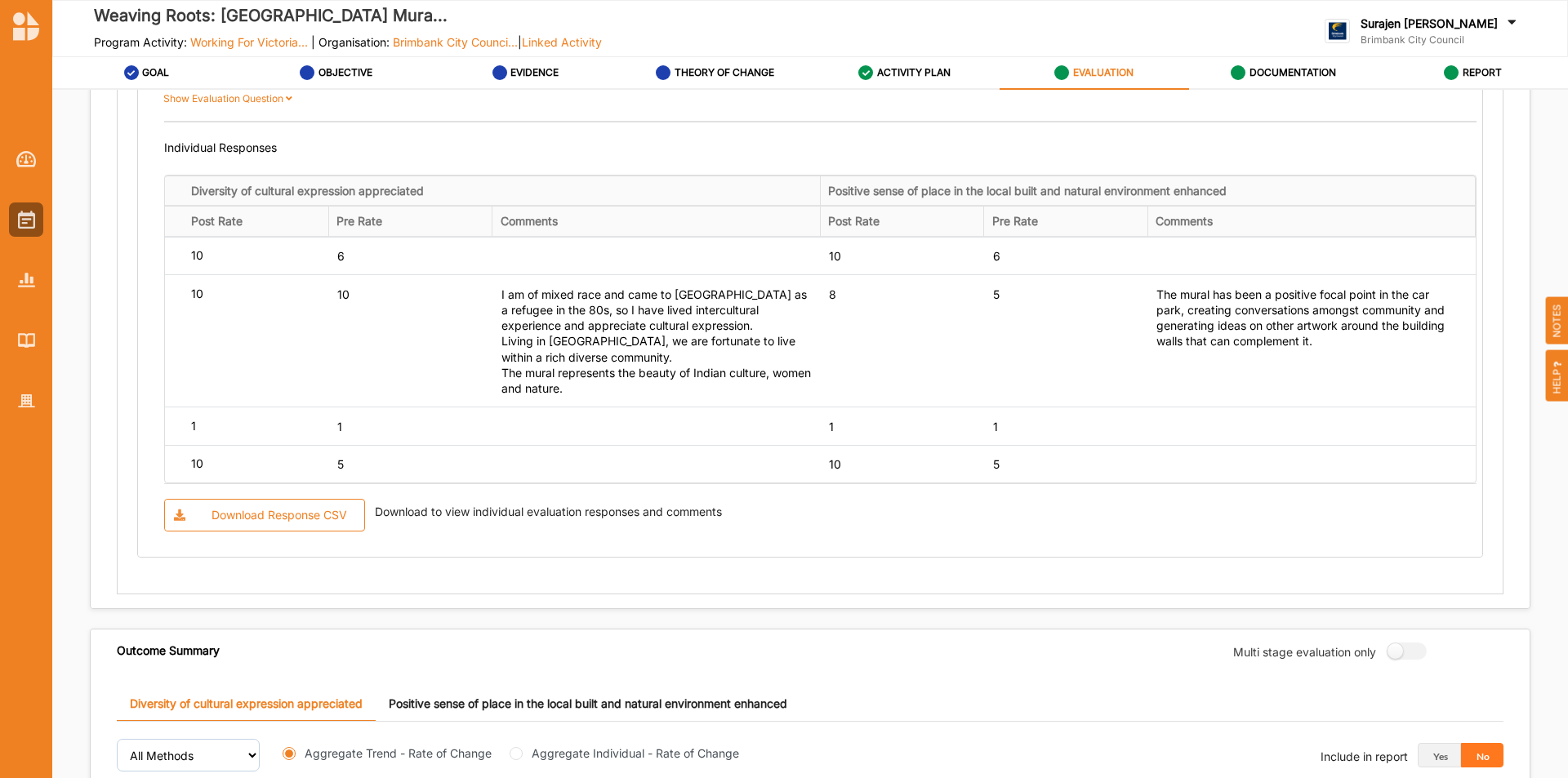
scroll to position [1668, 0]
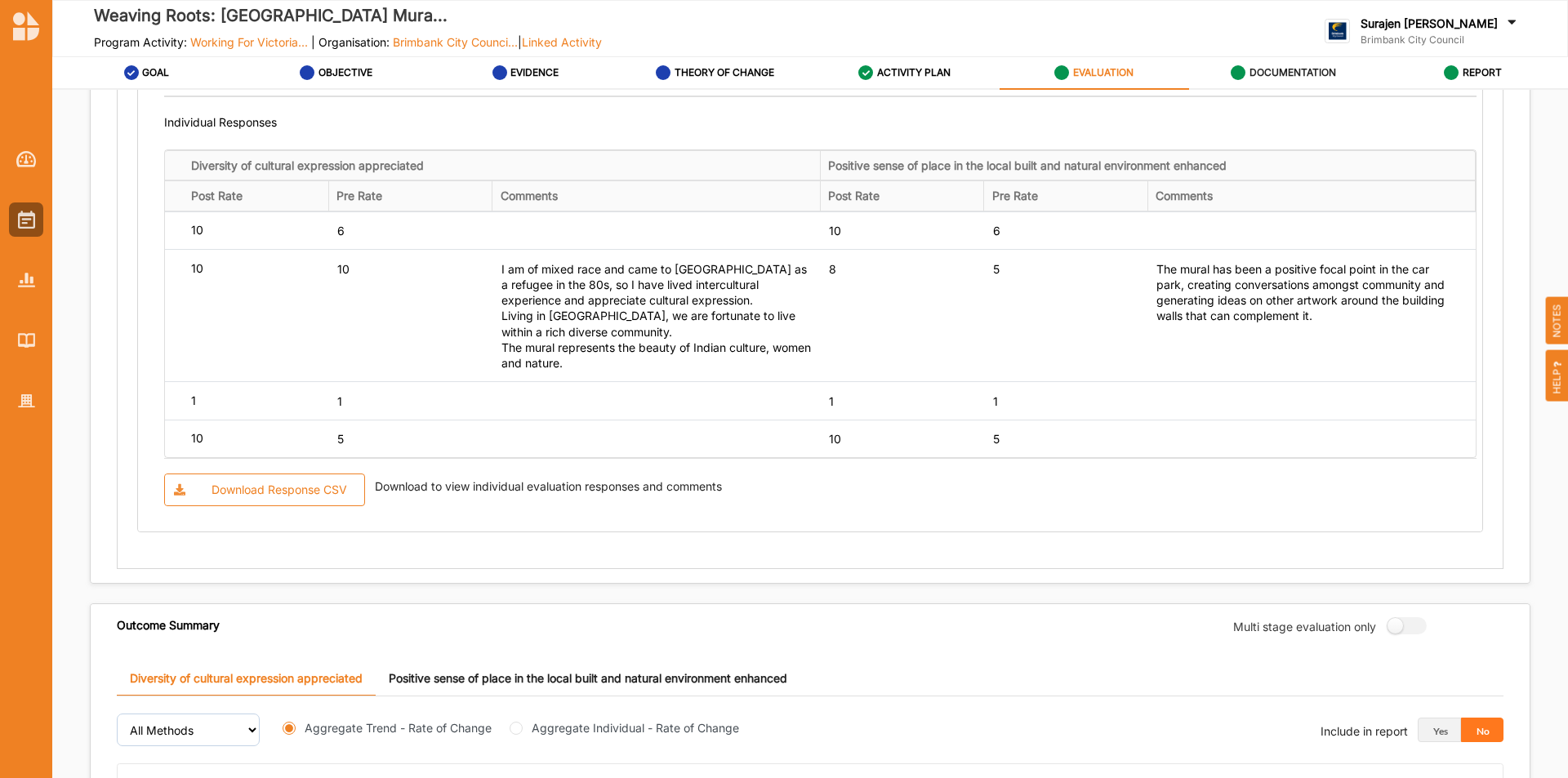
click at [1283, 72] on label "DOCUMENTATION" at bounding box center [1293, 72] width 86 height 13
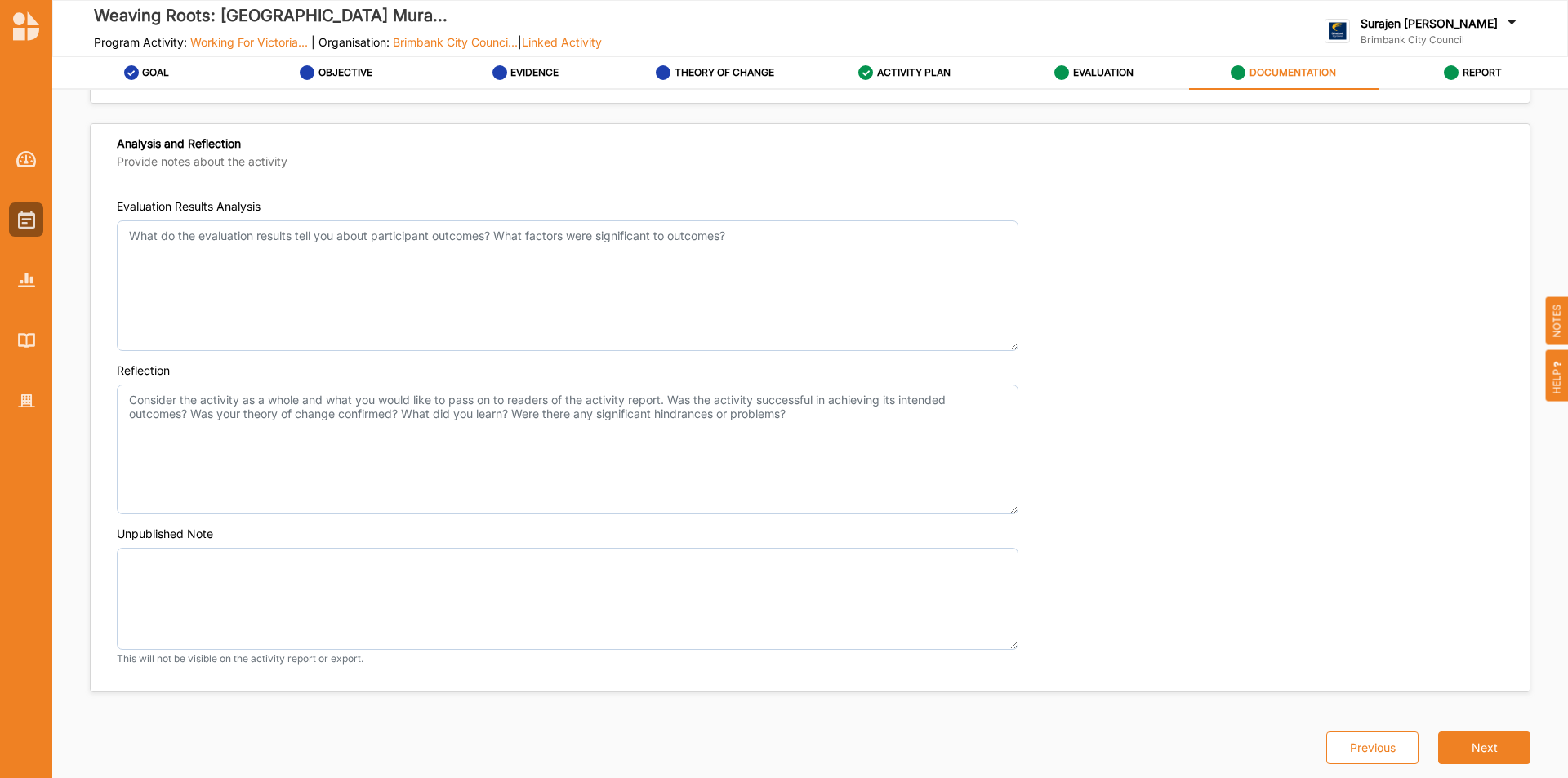
scroll to position [1179, 0]
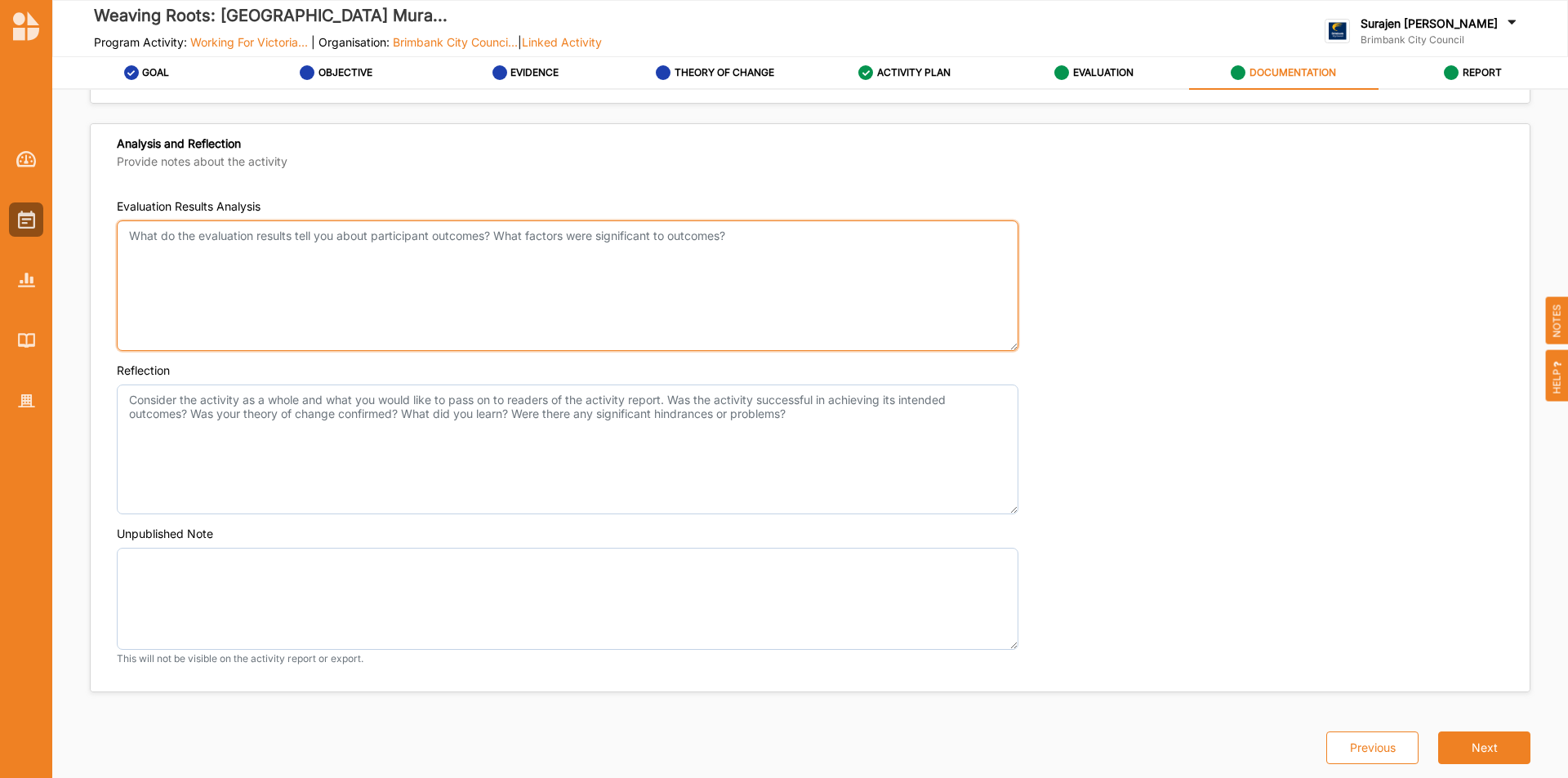
click at [228, 296] on textarea "Evaluation Results Analysis" at bounding box center [567, 286] width 901 height 131
type textarea "W"
type textarea "t"
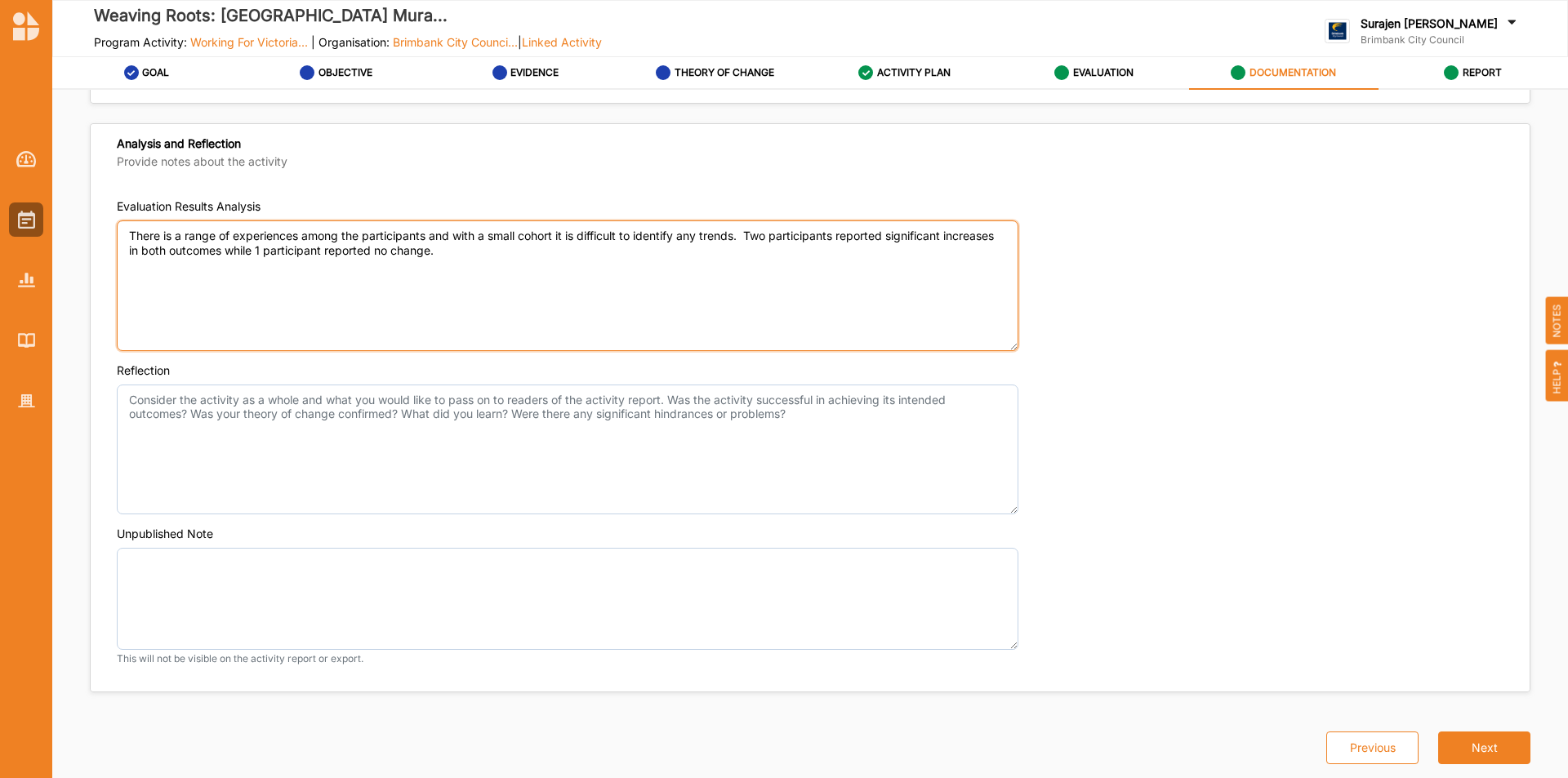
type textarea "There is a range of experiences among the participants and with a small cohort …"
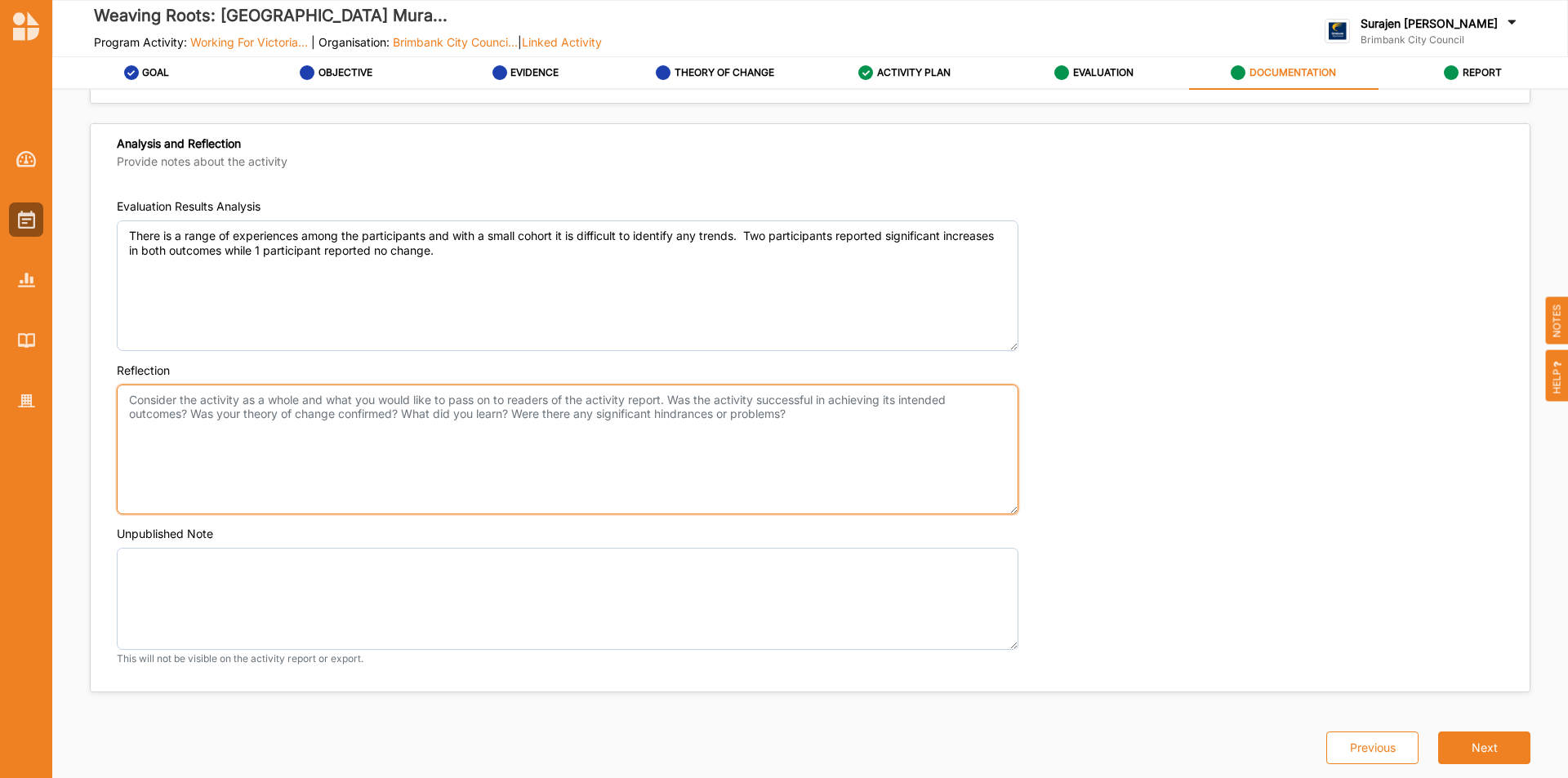
click at [215, 428] on textarea "Reflection" at bounding box center [567, 450] width 901 height 131
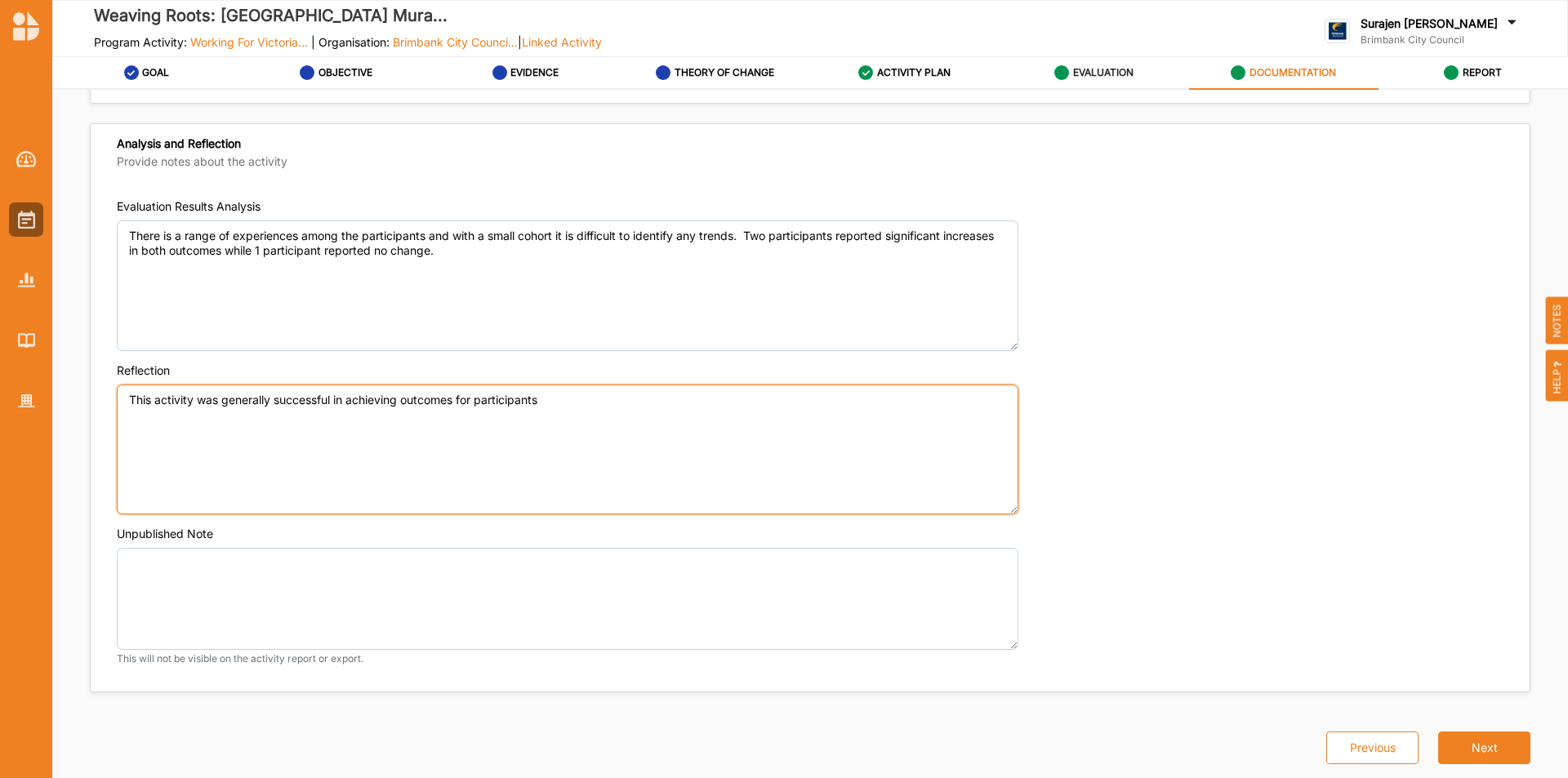
type textarea "This activity was generally successful in achieving outcomes for participants"
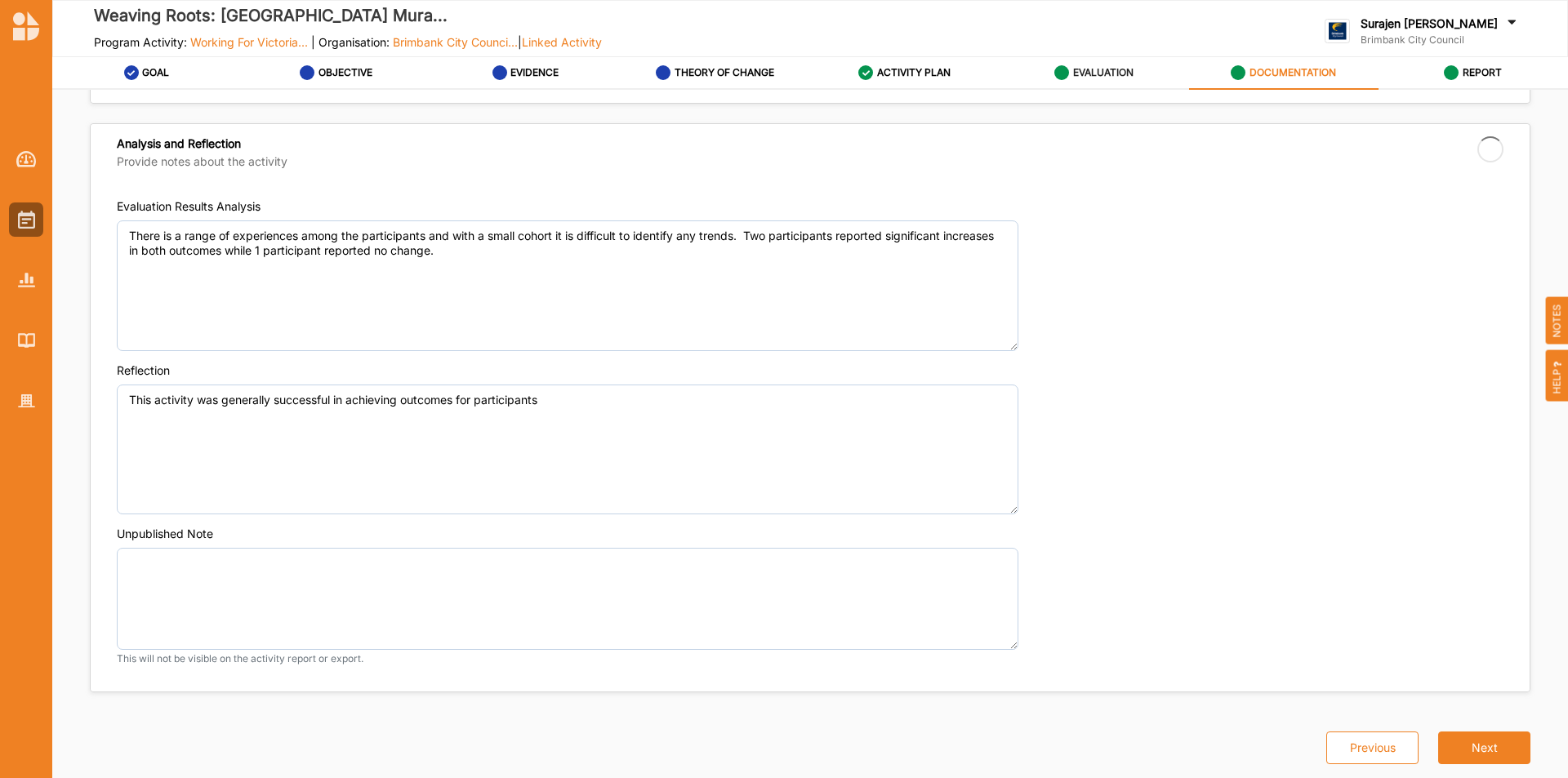
click at [1121, 71] on label "EVALUATION" at bounding box center [1103, 72] width 60 height 13
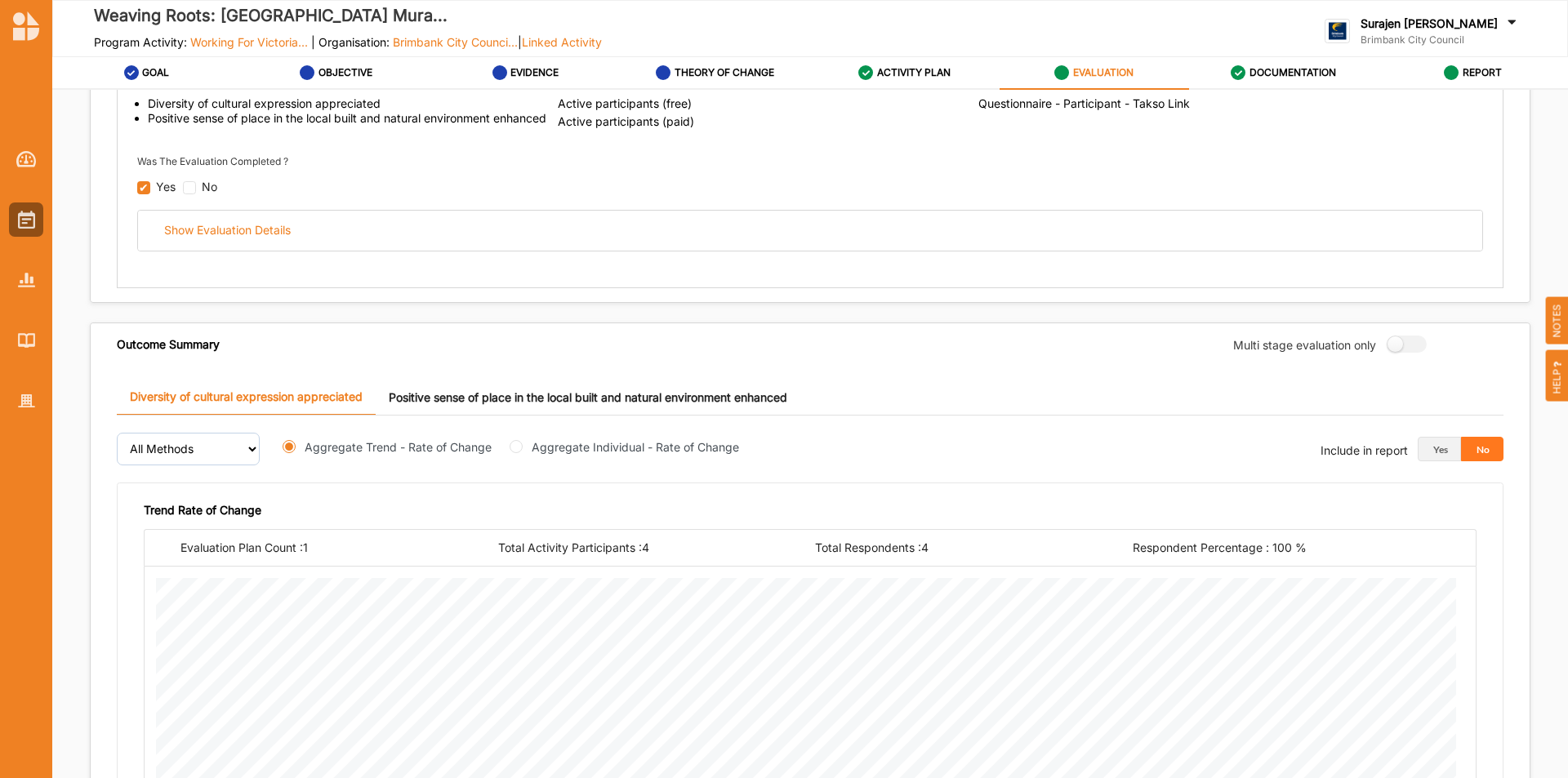
scroll to position [279, 0]
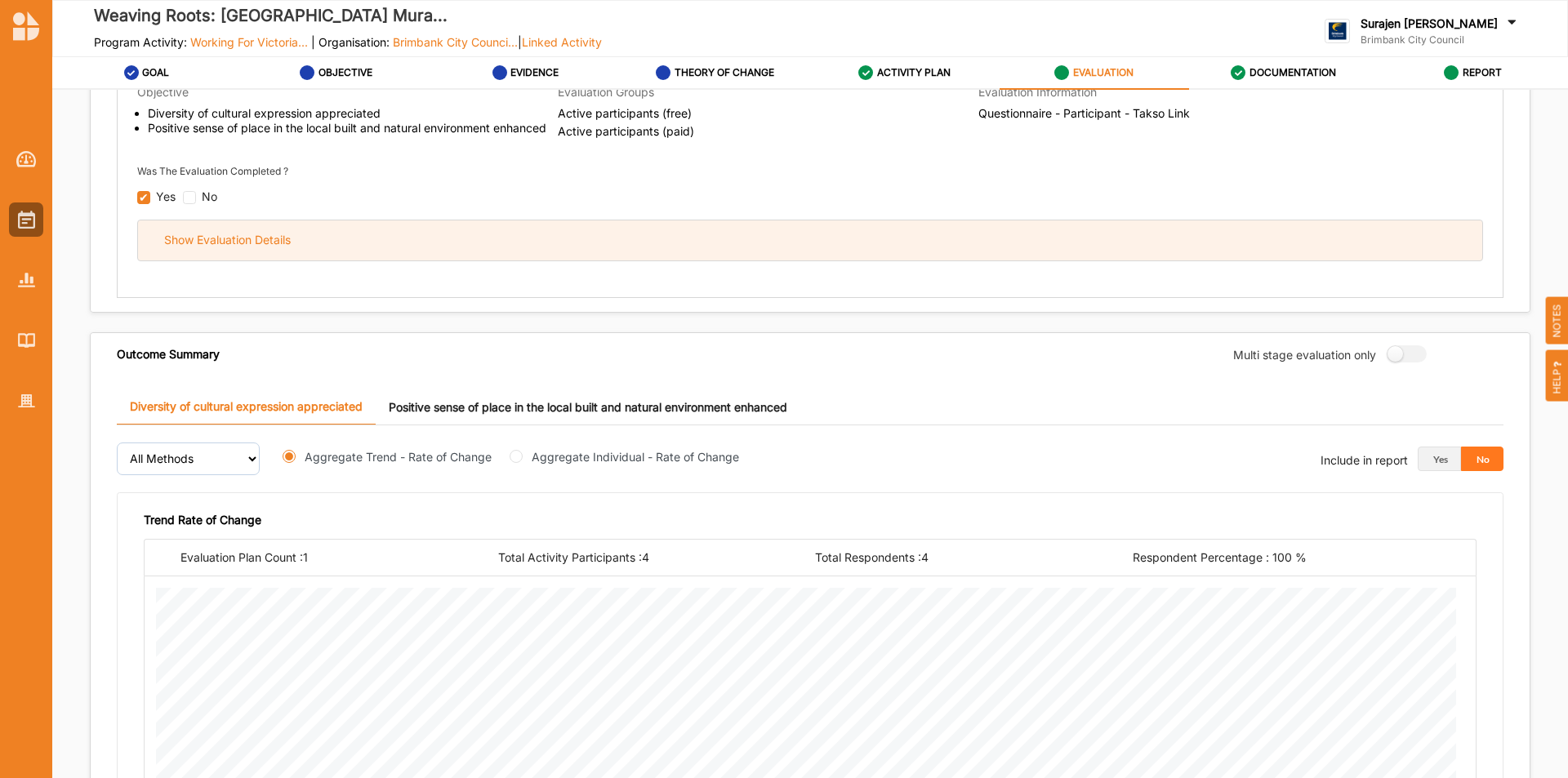
click at [626, 231] on div "Show Evaluation Details" at bounding box center [810, 240] width 1345 height 40
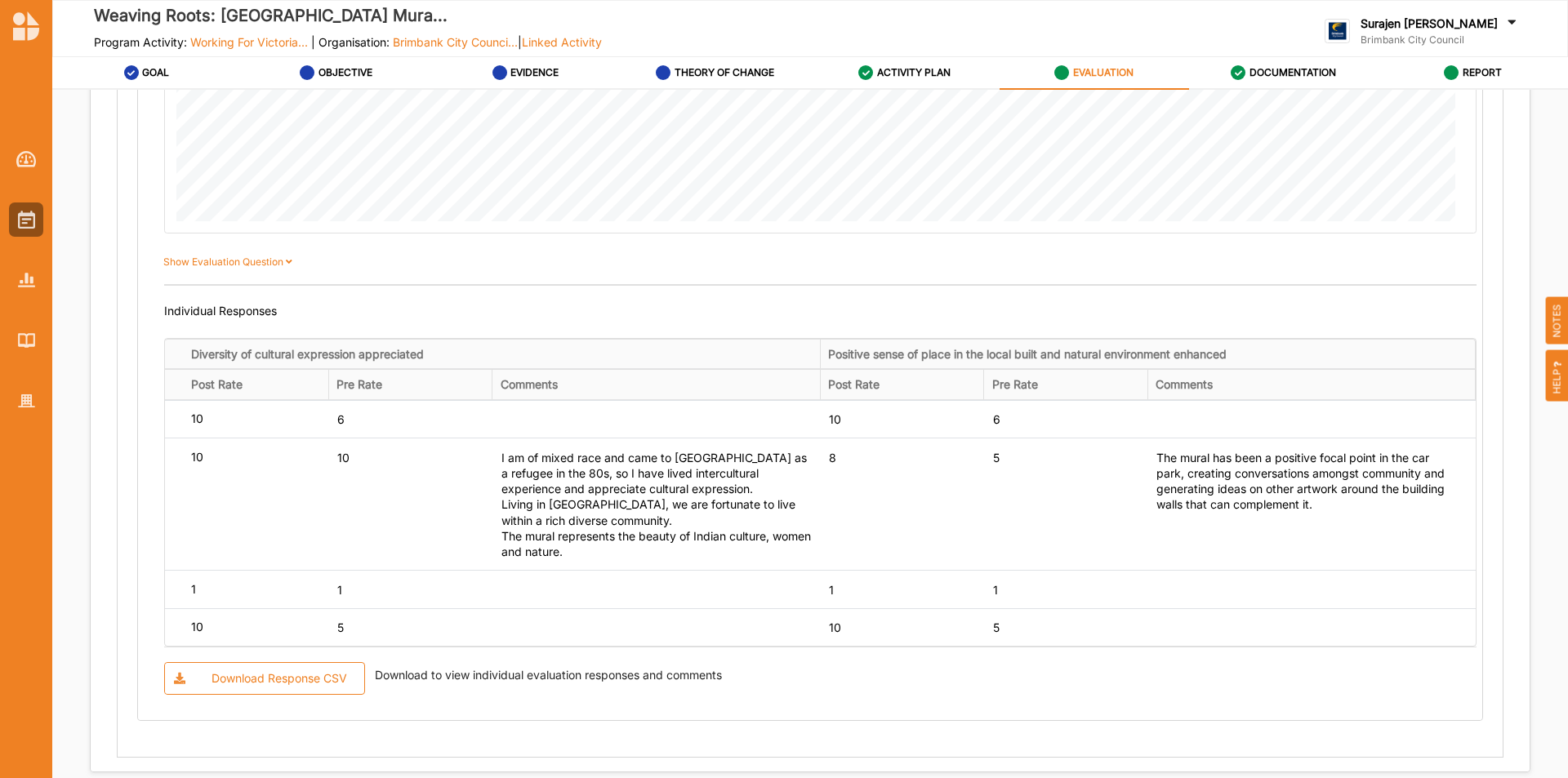
scroll to position [1587, 0]
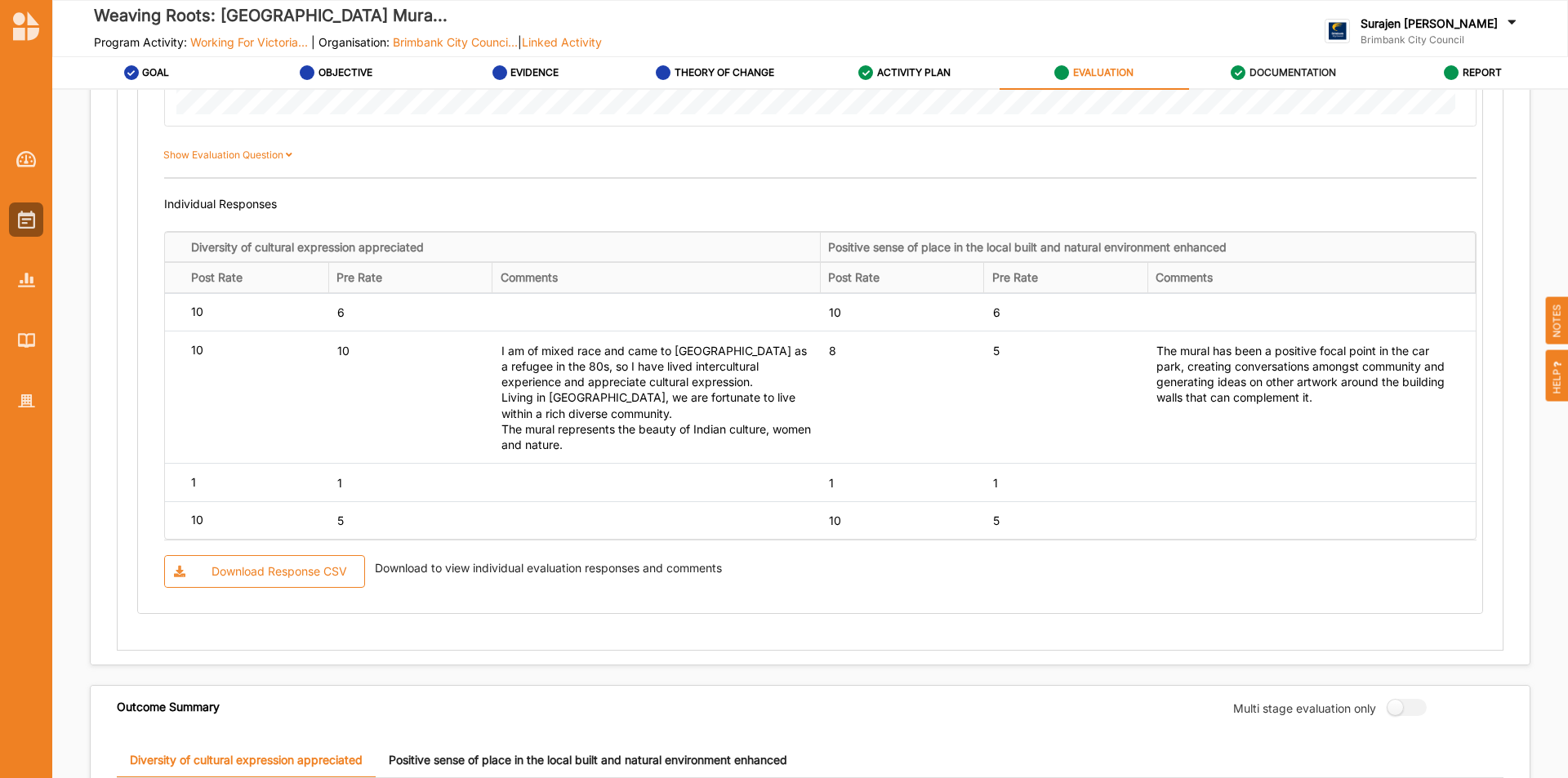
click at [1268, 65] on div "DOCUMENTATION" at bounding box center [1283, 73] width 106 height 30
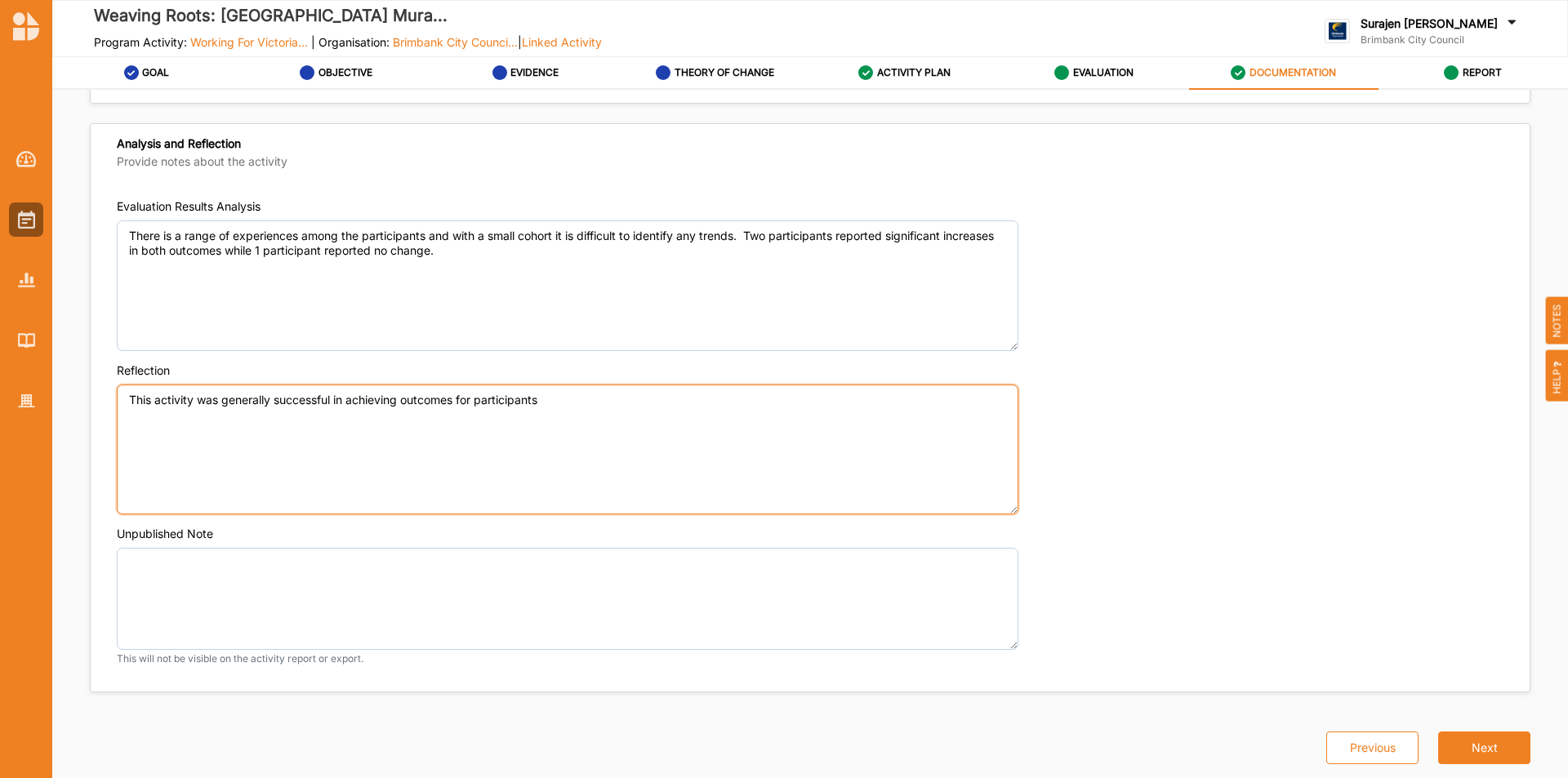
click at [703, 396] on textarea "This activity was generally successful in achieving outcomes for participants" at bounding box center [567, 450] width 901 height 131
type textarea "This activity was generally successful in achieving outcomes for participants. …"
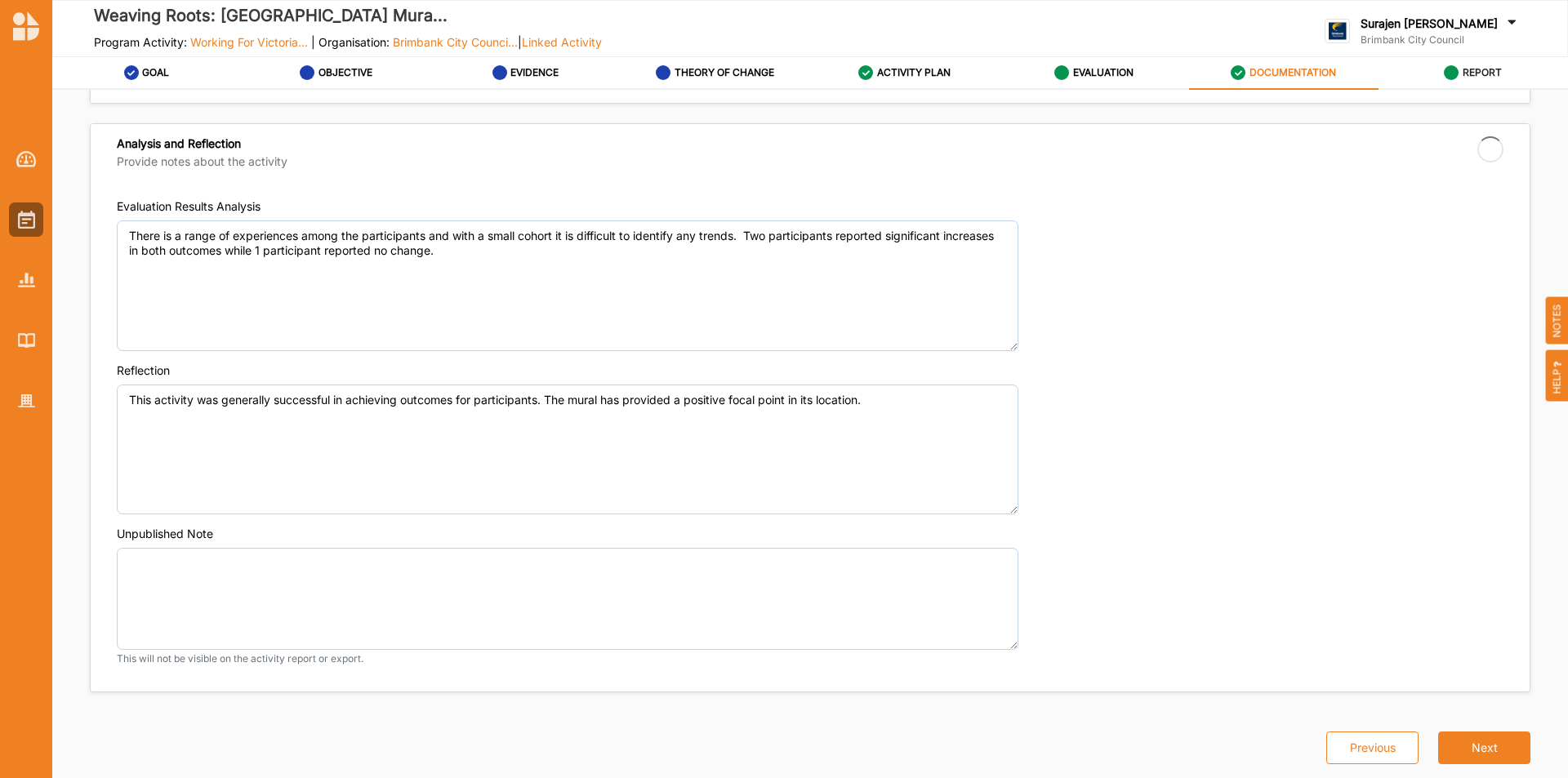
click at [1464, 68] on label "REPORT" at bounding box center [1483, 72] width 39 height 13
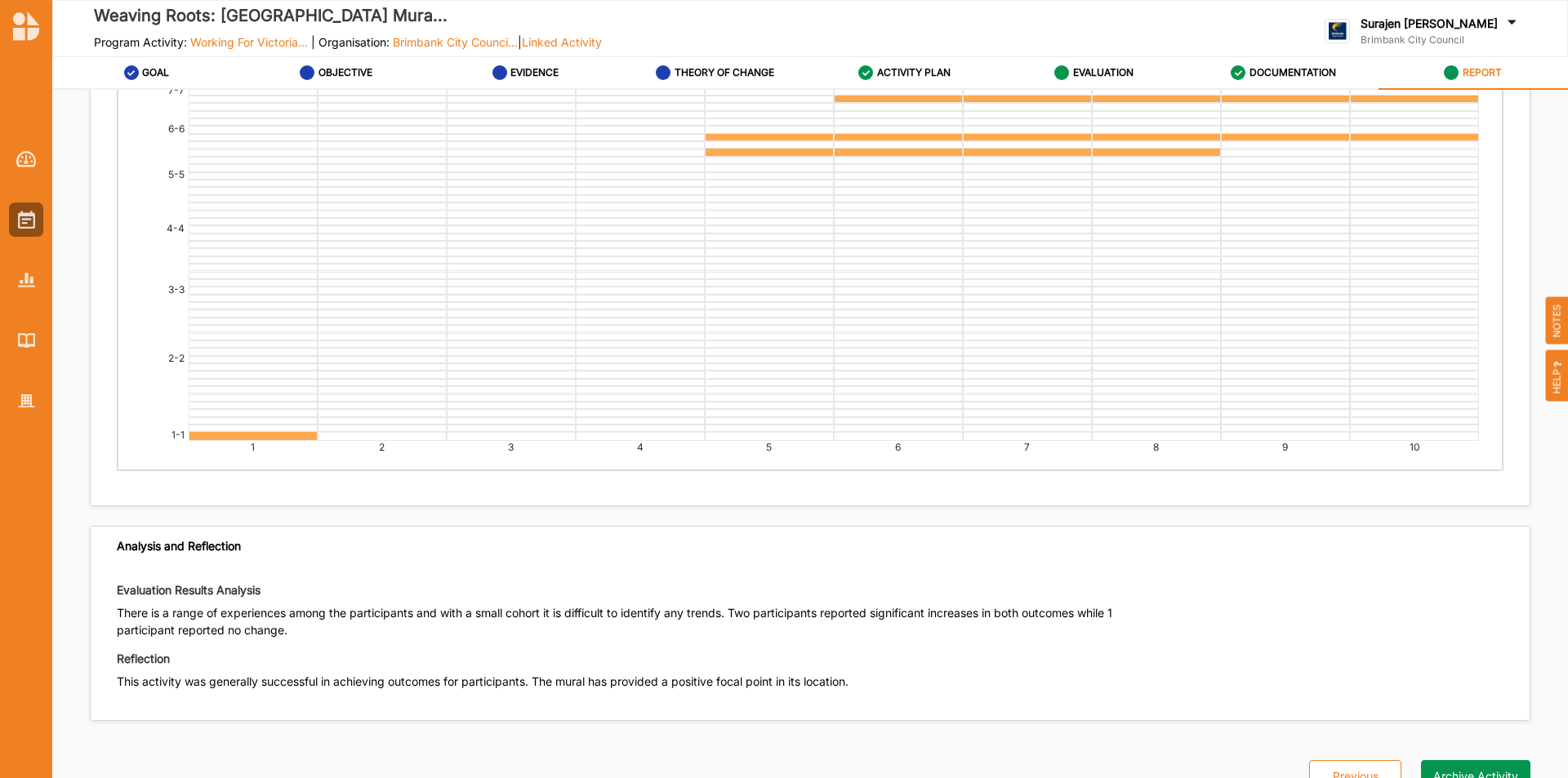
scroll to position [4005, 0]
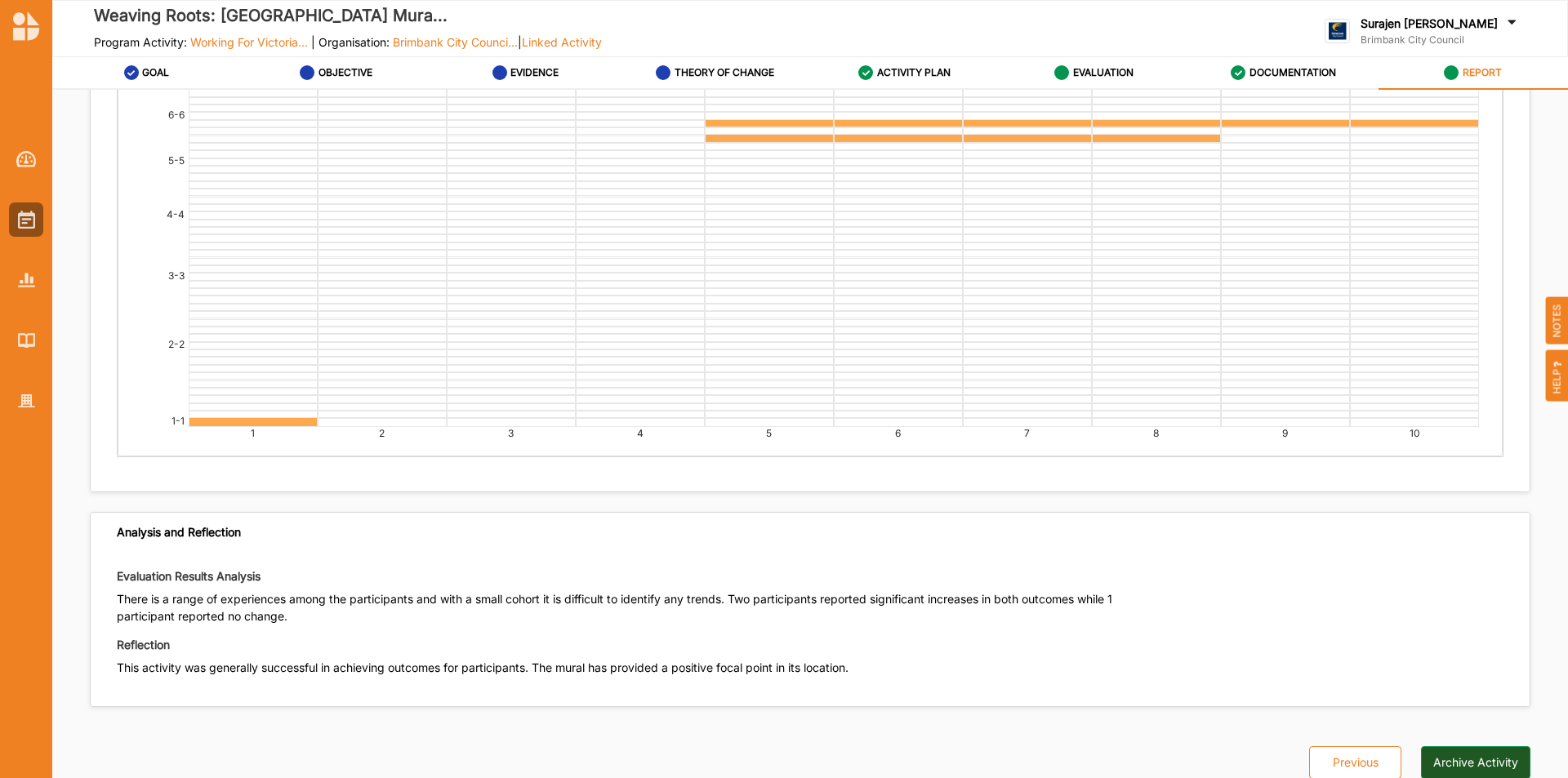
click at [1514, 751] on button "Archive Activity" at bounding box center [1476, 762] width 109 height 32
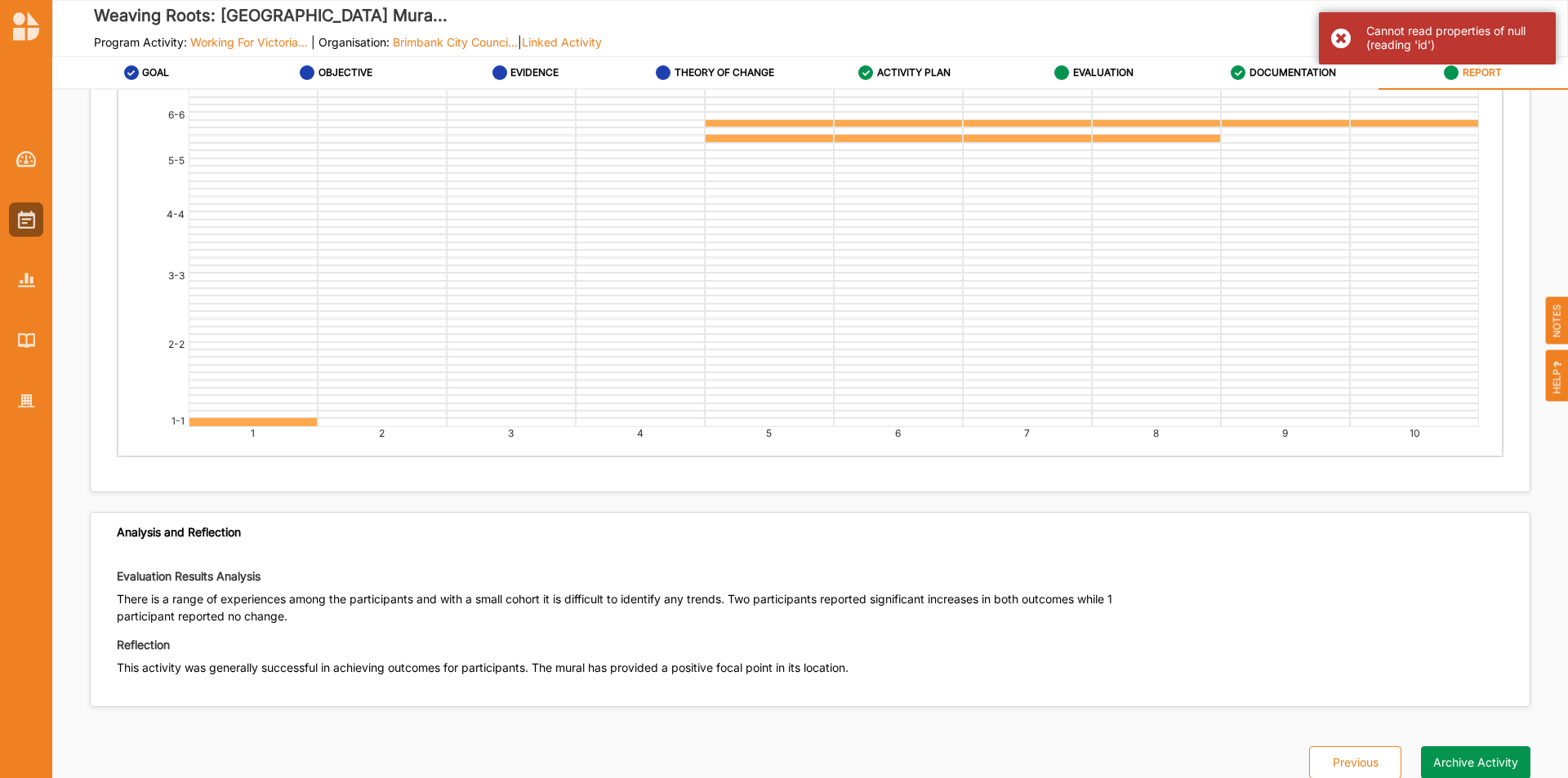
click at [1350, 33] on div "Cannot read properties of null (reading 'id')" at bounding box center [1437, 38] width 236 height 52
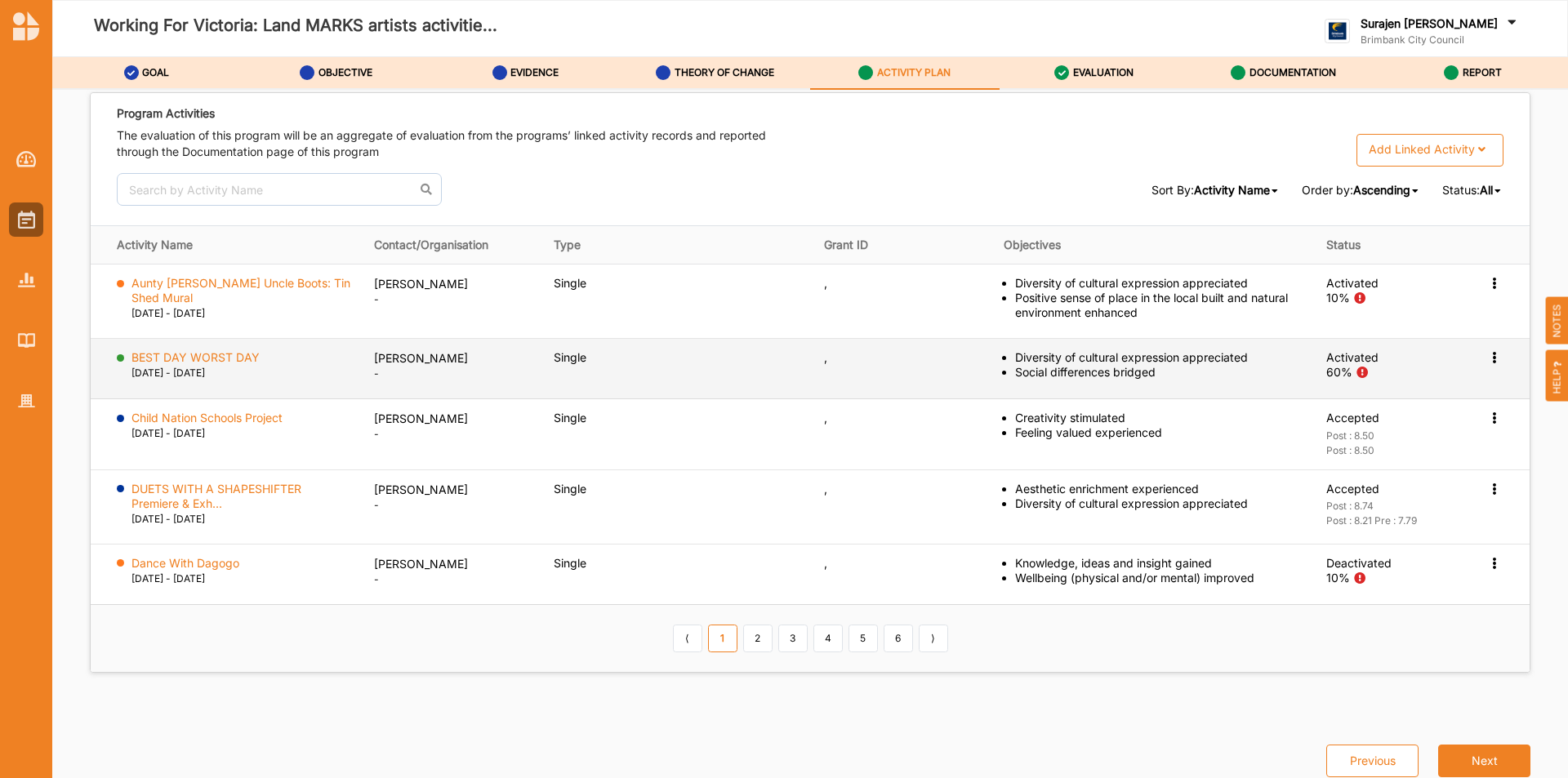
scroll to position [2588, 0]
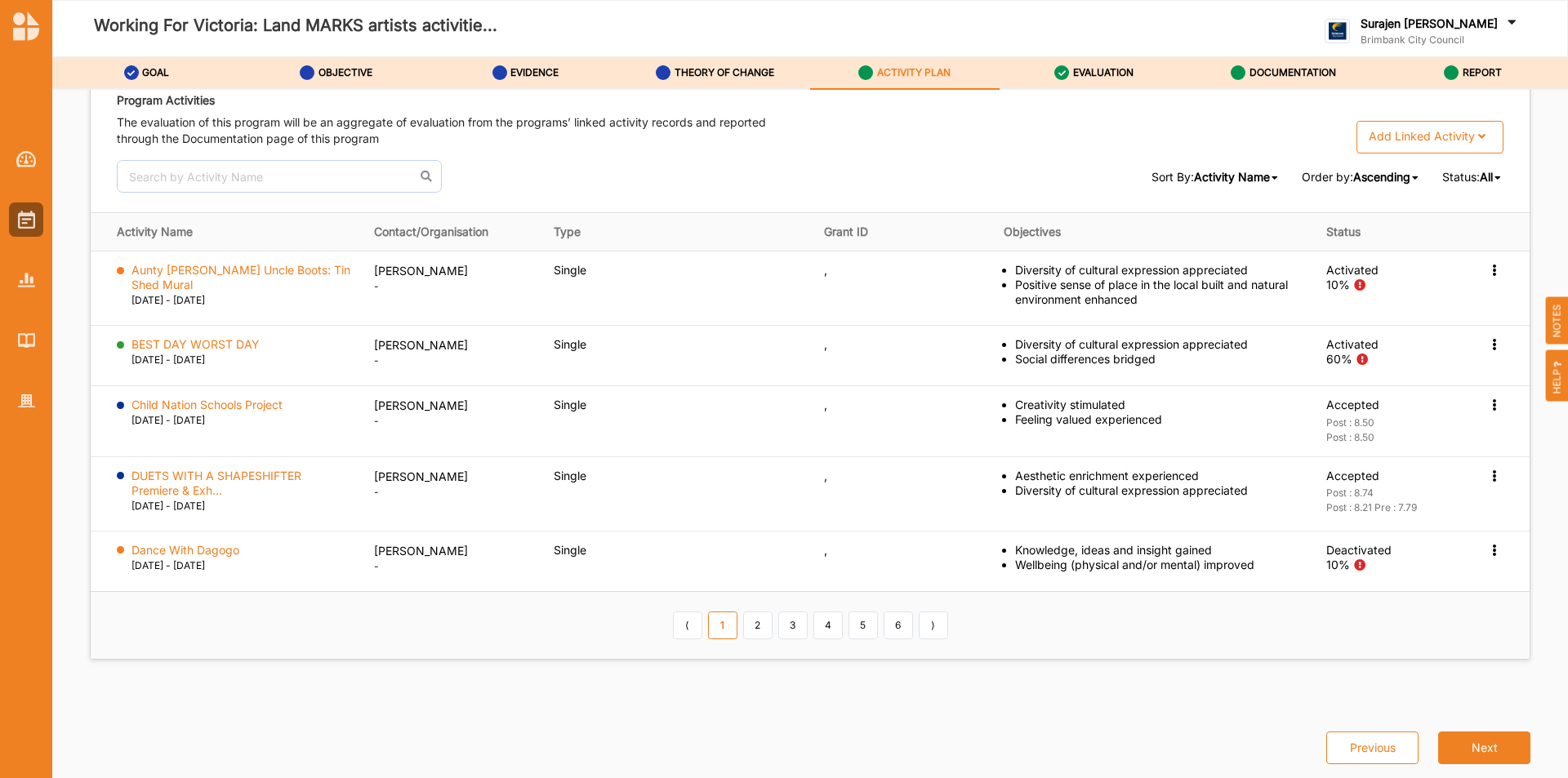
click at [1483, 178] on span "All" at bounding box center [1486, 176] width 13 height 14
click at [1455, 295] on span "Ongoing" at bounding box center [1447, 290] width 45 height 14
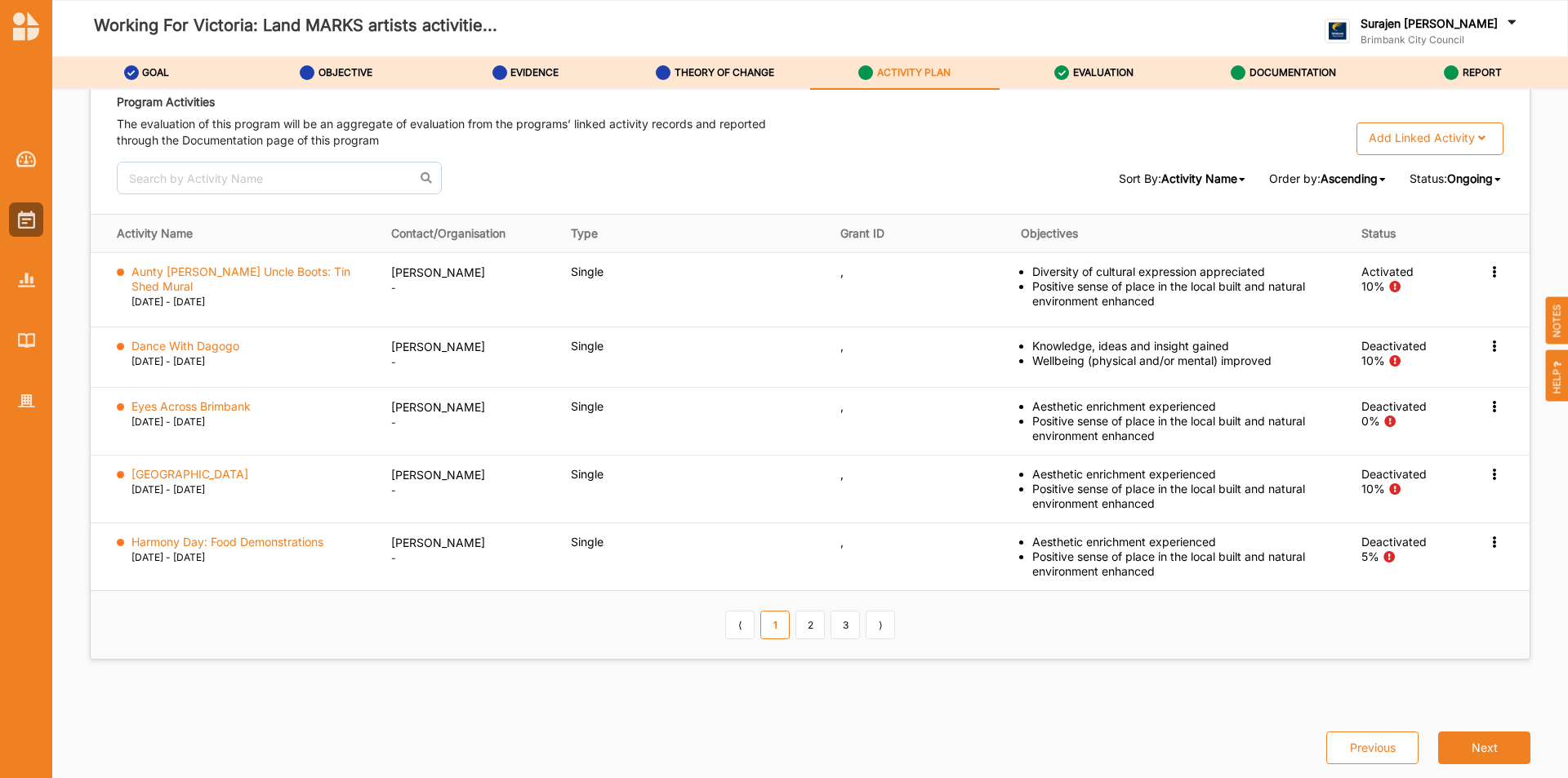
scroll to position [2587, 0]
click at [1464, 178] on span "Ongoing" at bounding box center [1470, 178] width 45 height 14
click at [1424, 260] on span "Active" at bounding box center [1441, 262] width 34 height 14
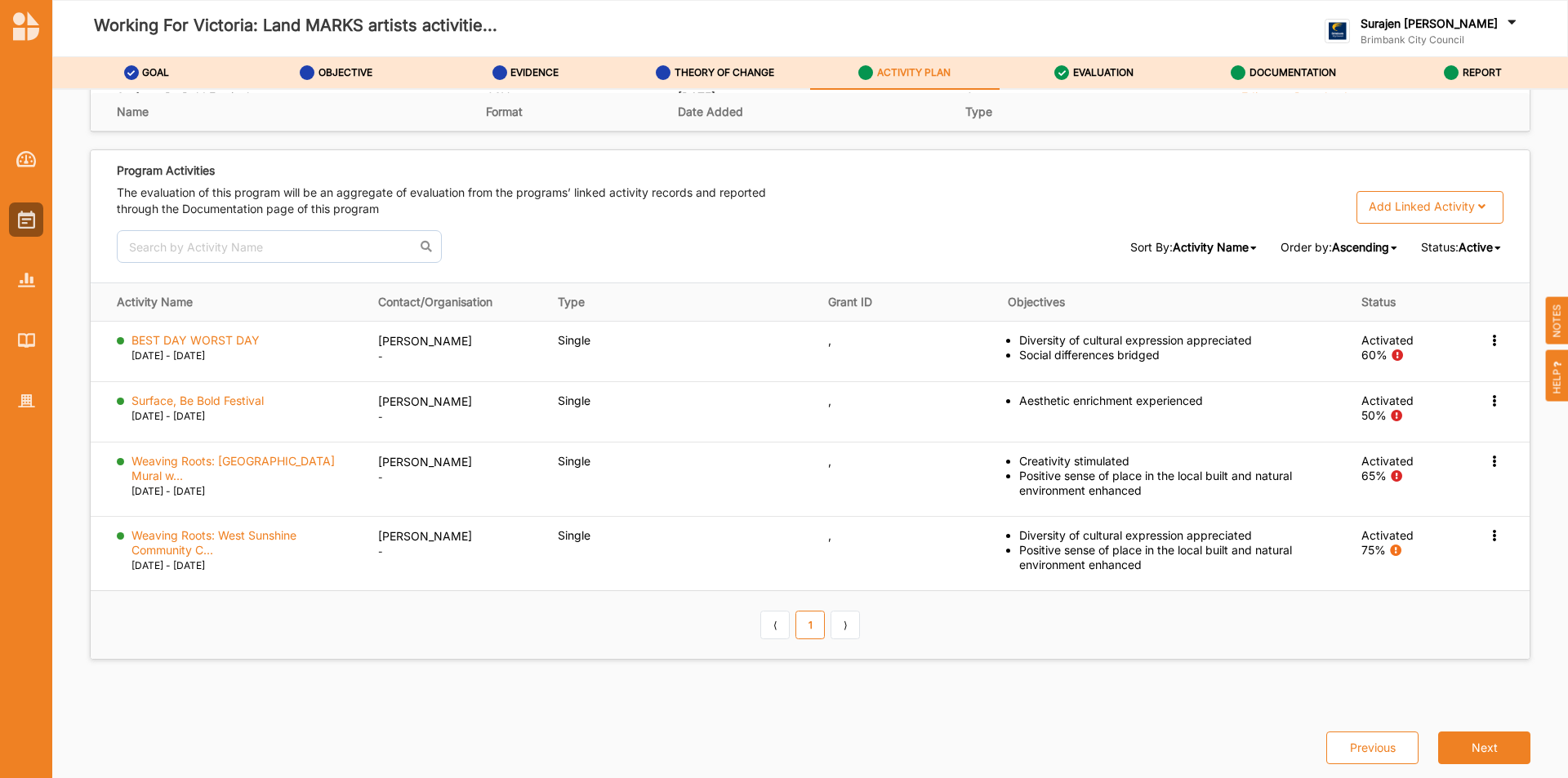
scroll to position [2519, 0]
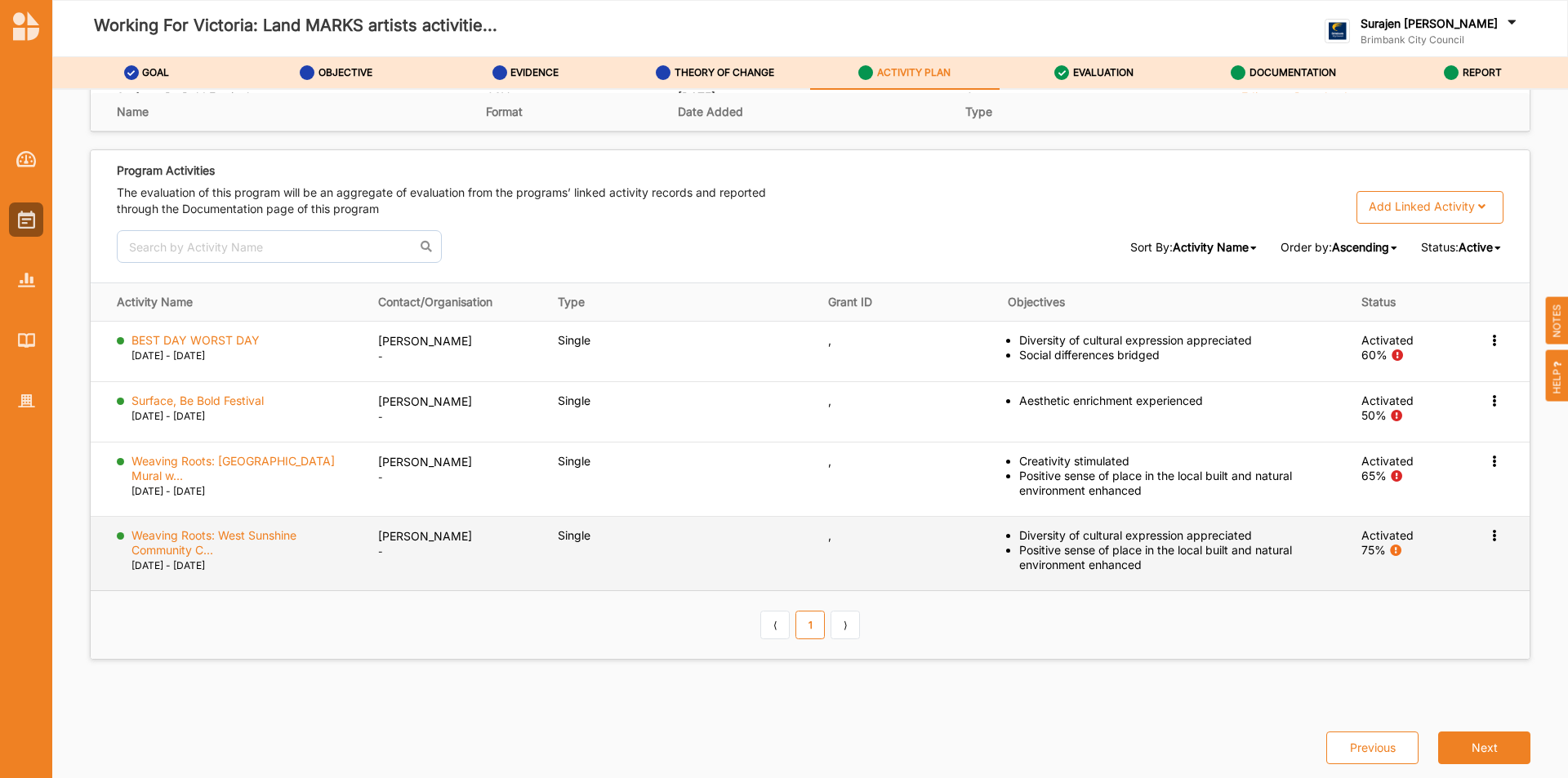
click at [1487, 529] on icon at bounding box center [1494, 534] width 14 height 11
click at [1459, 571] on div "Activation Information" at bounding box center [1415, 567] width 175 height 33
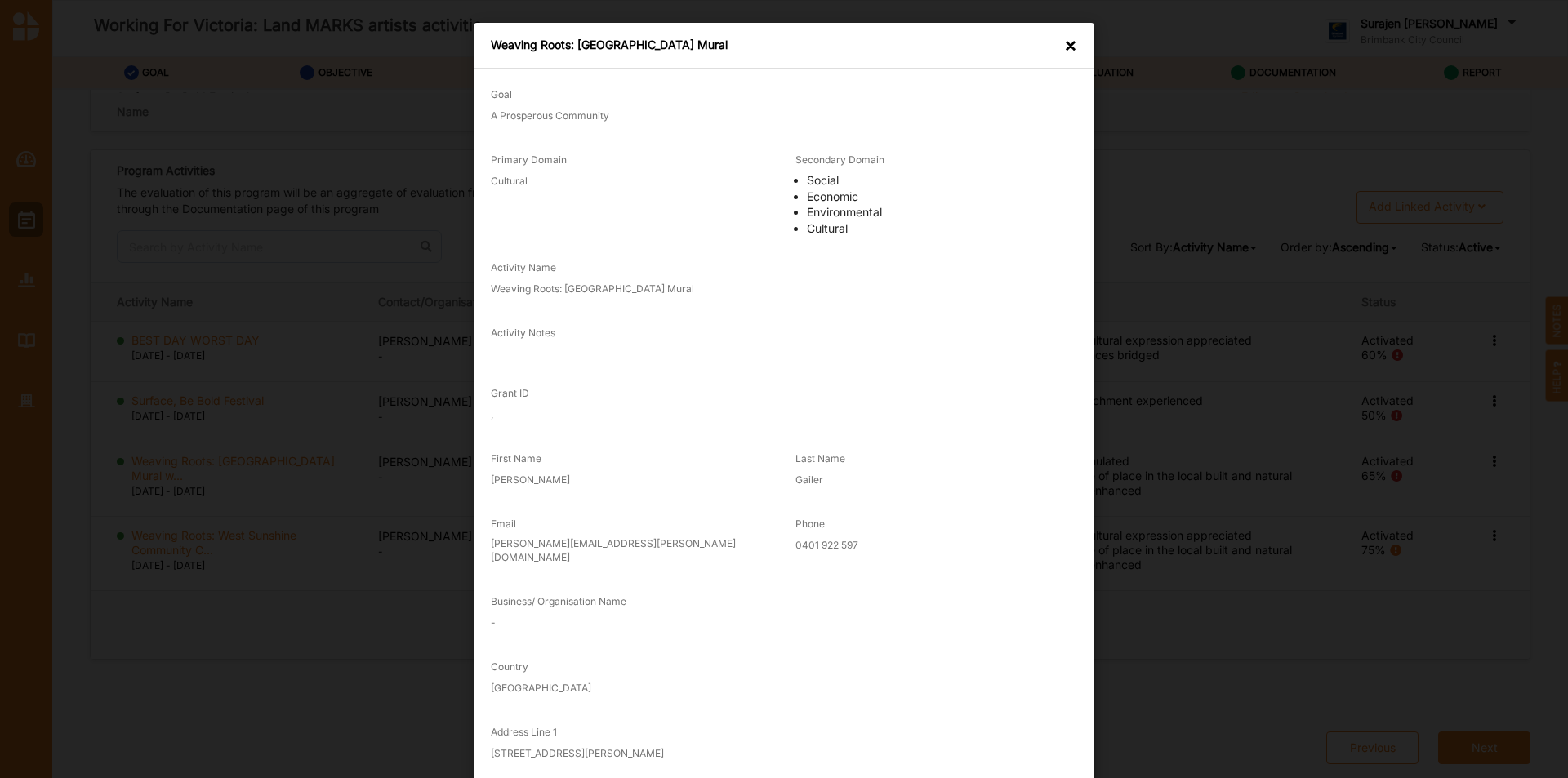
click at [1059, 52] on div "Weaving Roots: West Sunshine Community Centre Mural ×" at bounding box center [784, 45] width 620 height 45
click at [1064, 49] on div "×" at bounding box center [1071, 46] width 13 height 17
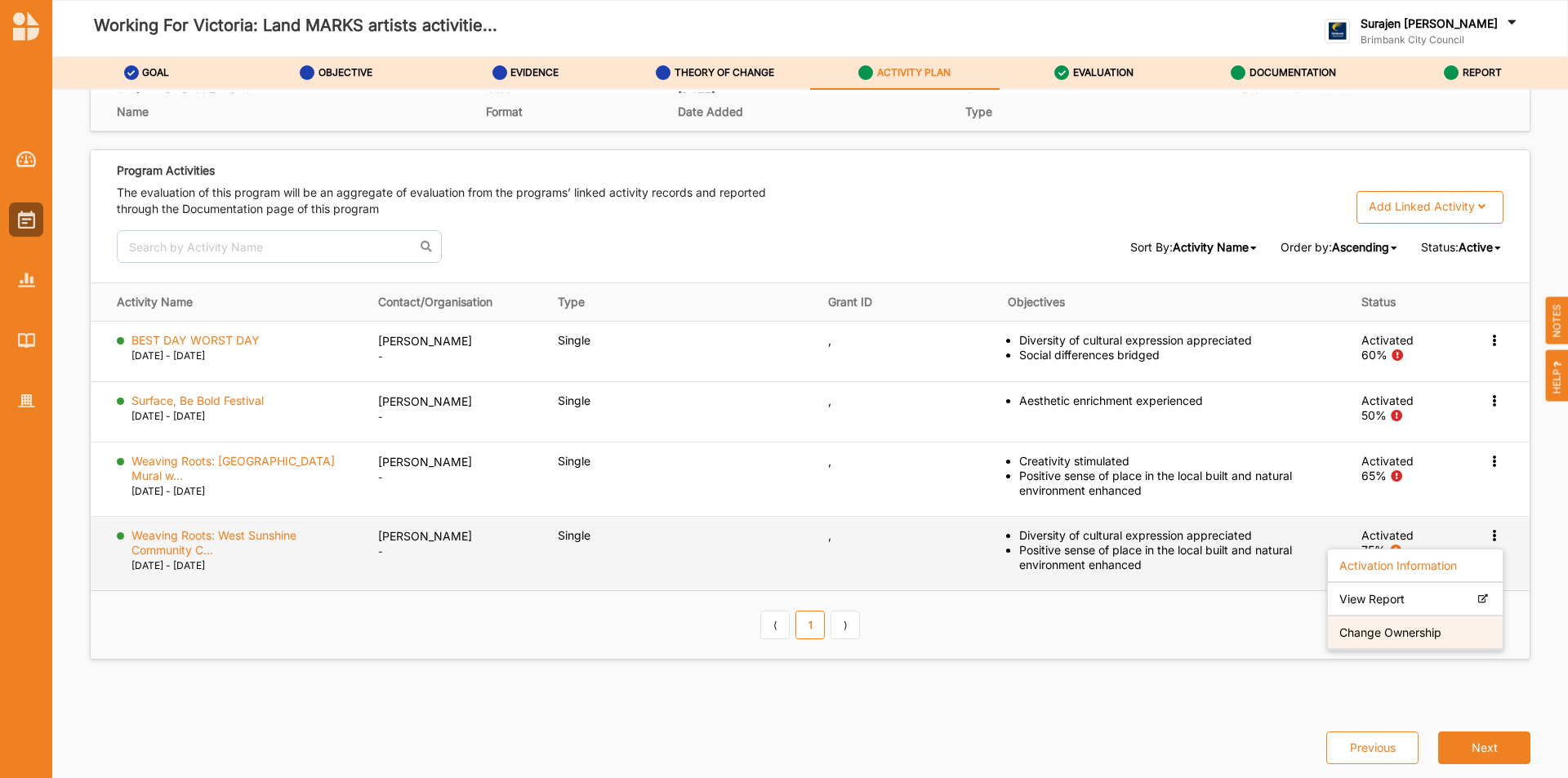
click at [1401, 634] on label "Change Ownership" at bounding box center [1391, 633] width 102 height 15
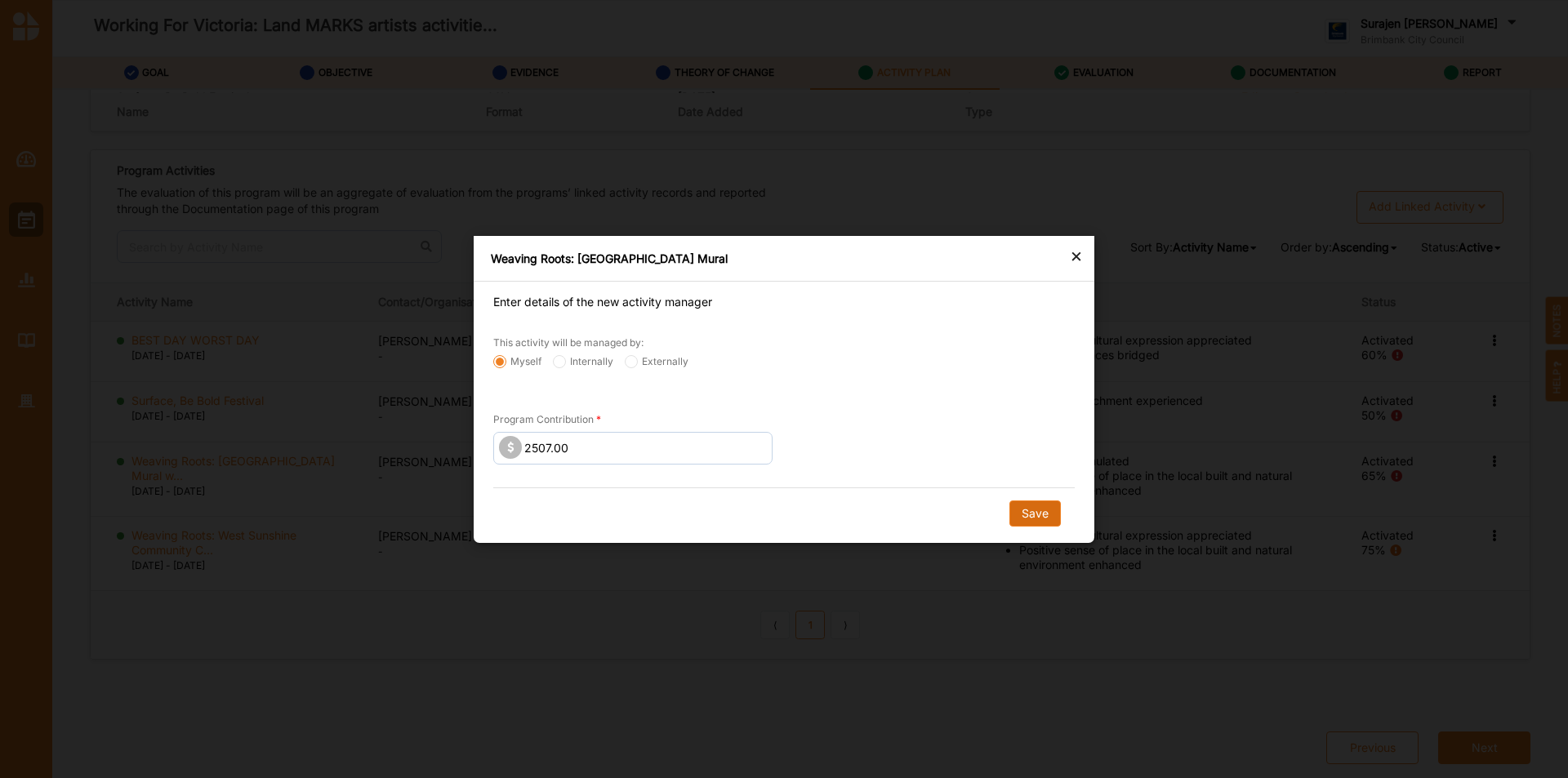
click at [1020, 513] on button "Save" at bounding box center [1035, 513] width 51 height 26
radio input "false"
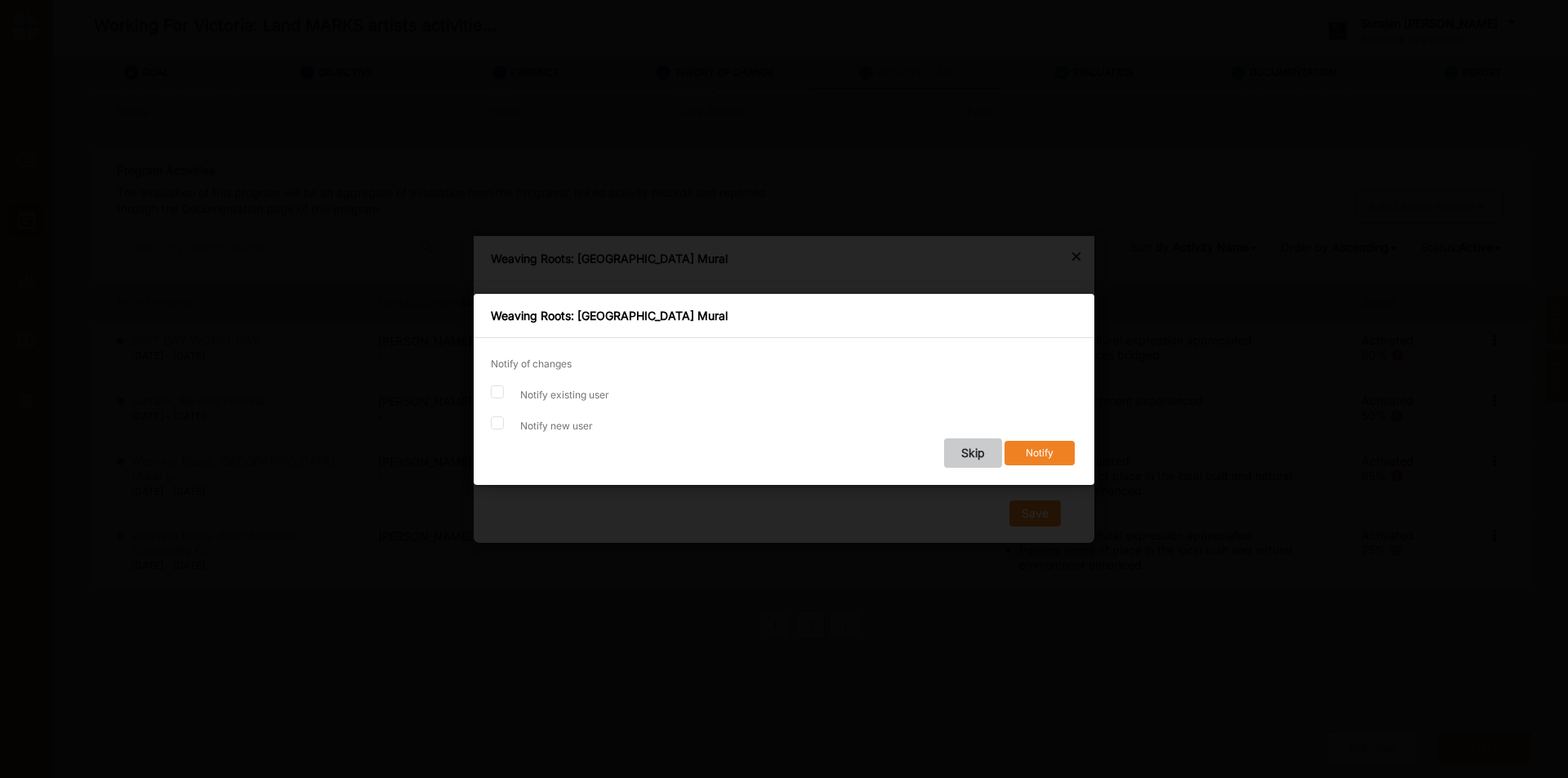
click at [995, 452] on button "Skip" at bounding box center [973, 453] width 58 height 30
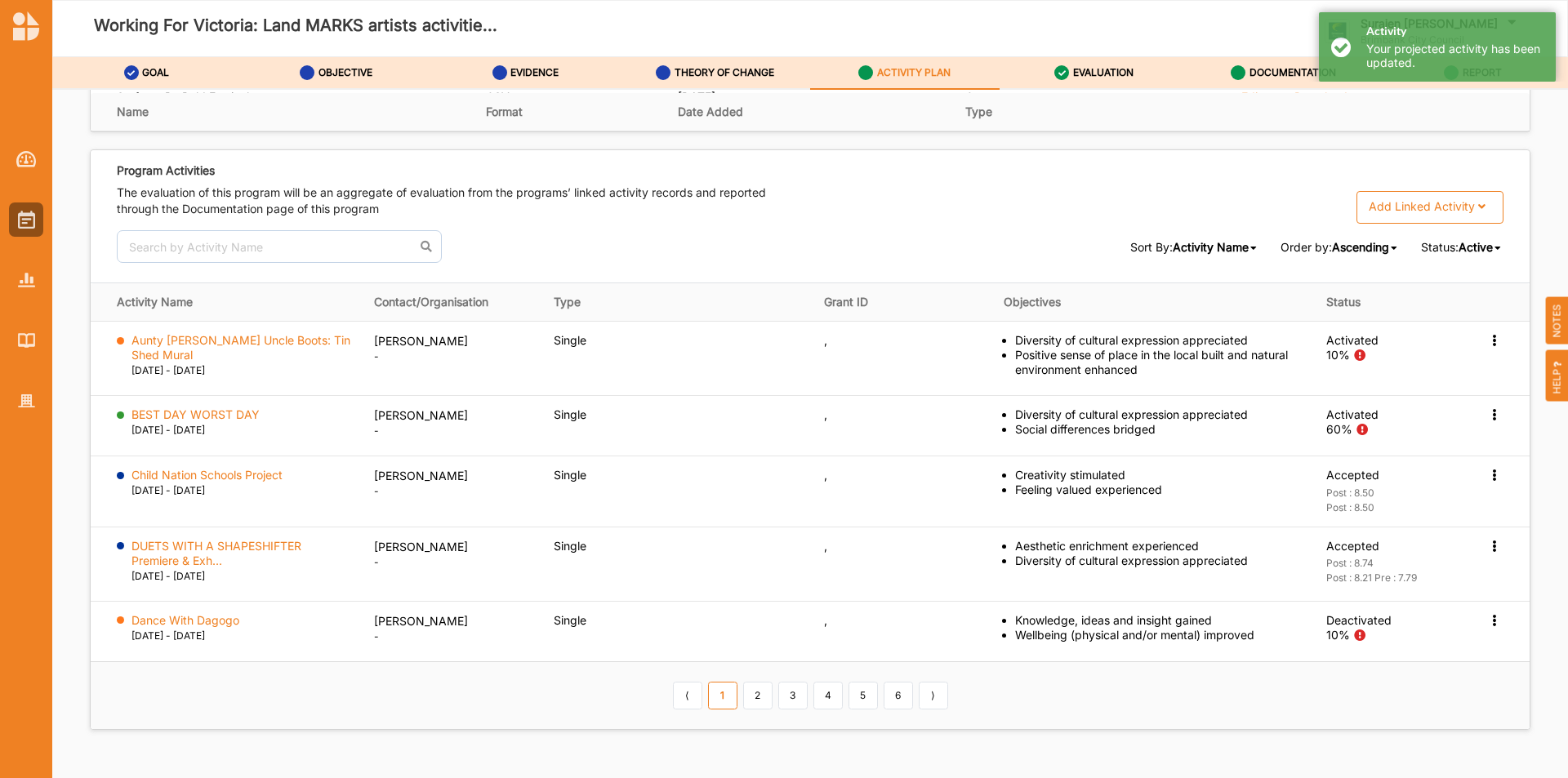
click at [1459, 245] on span "Active" at bounding box center [1475, 247] width 34 height 14
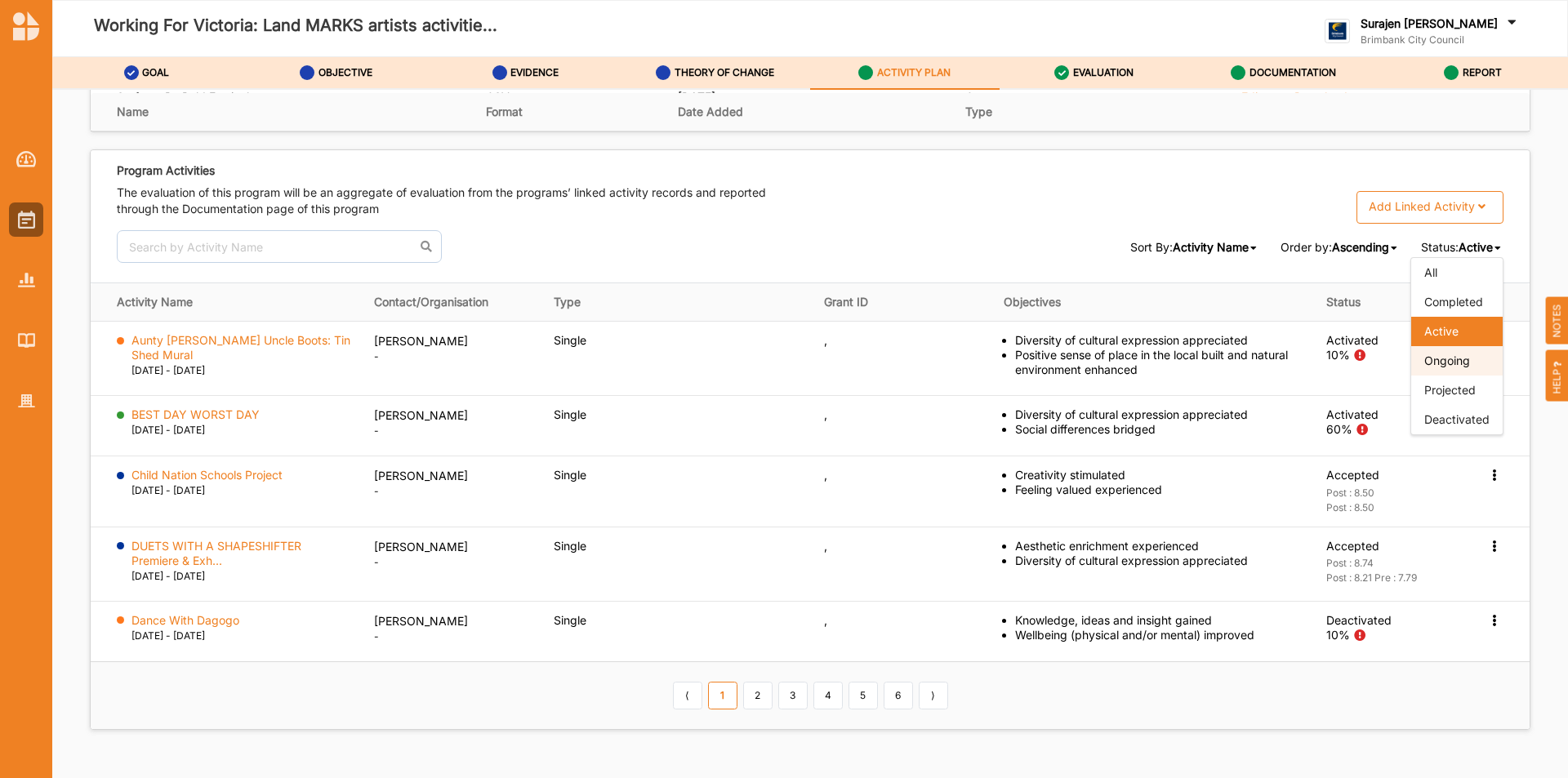
click at [1471, 354] on div "Ongoing" at bounding box center [1457, 361] width 92 height 30
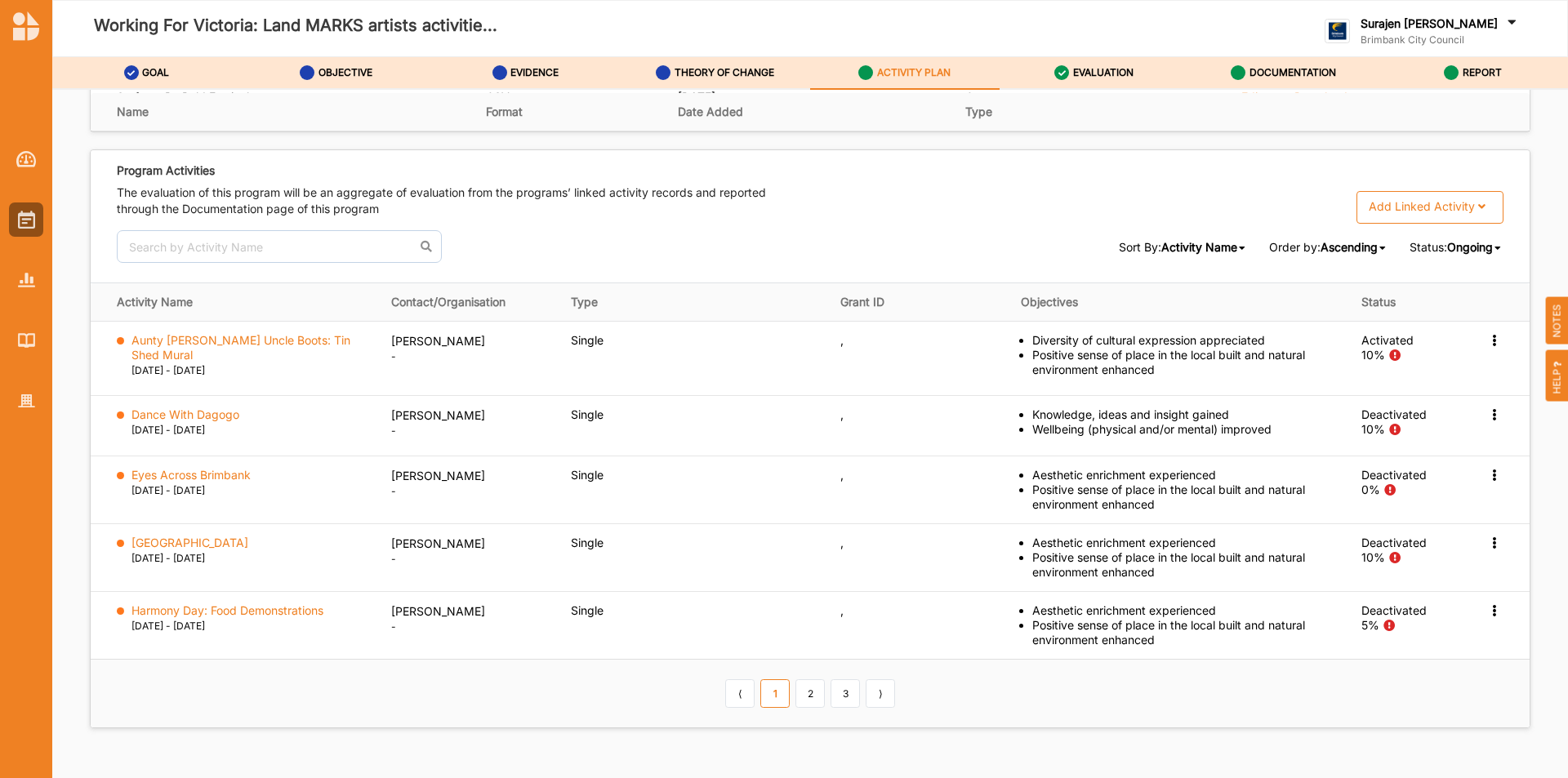
click at [1454, 251] on span "Ongoing" at bounding box center [1470, 247] width 45 height 14
click at [1462, 332] on div "Active" at bounding box center [1457, 332] width 92 height 30
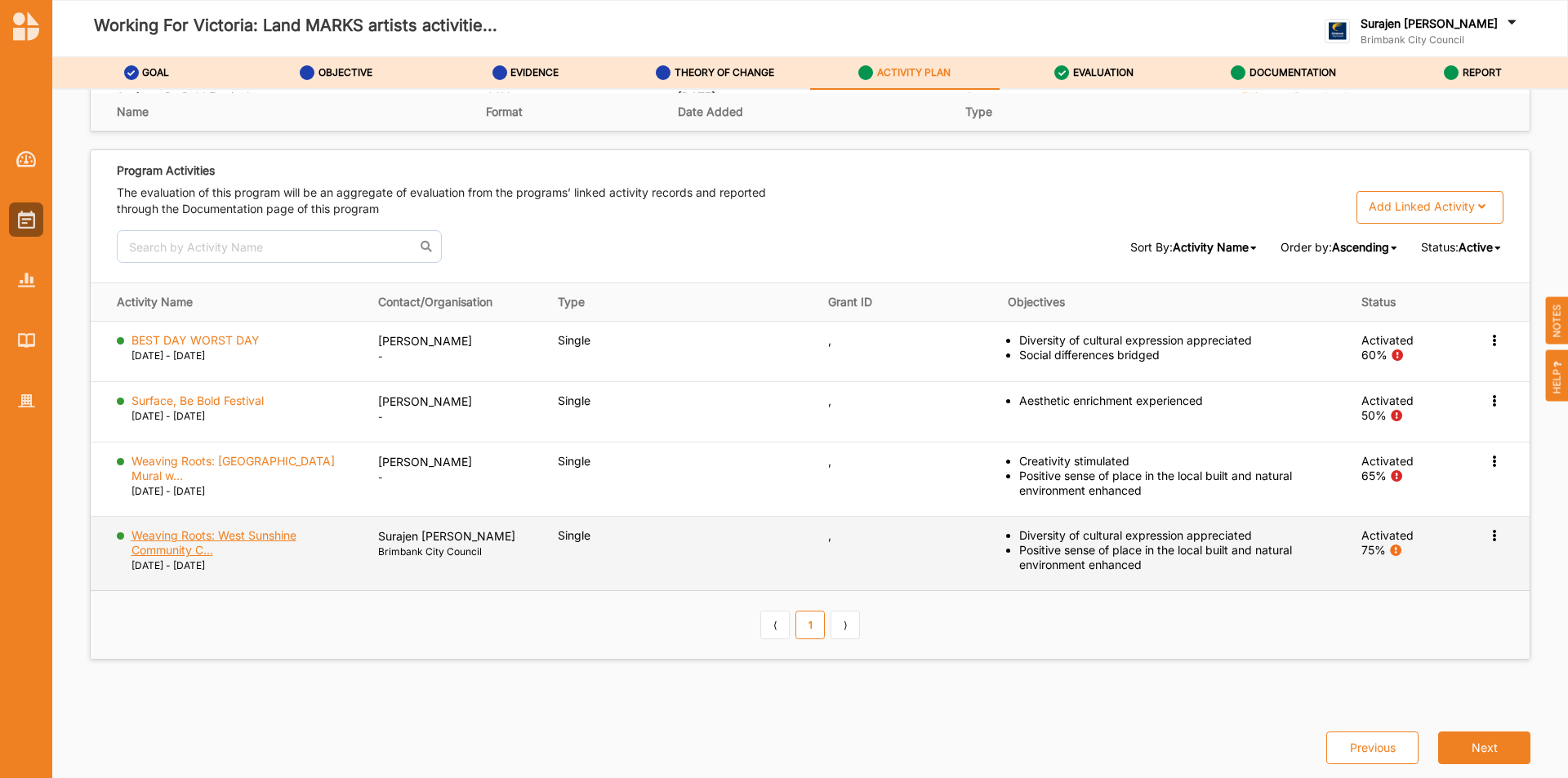
click at [244, 539] on label "Weaving Roots: West Sunshine Community C..." at bounding box center [244, 543] width 224 height 30
click at [1487, 538] on icon at bounding box center [1494, 534] width 14 height 11
click at [1421, 593] on div "View Report" at bounding box center [1415, 600] width 175 height 33
click at [1487, 538] on icon at bounding box center [1494, 534] width 14 height 11
click at [1340, 628] on label "Change Ownership" at bounding box center [1391, 633] width 102 height 15
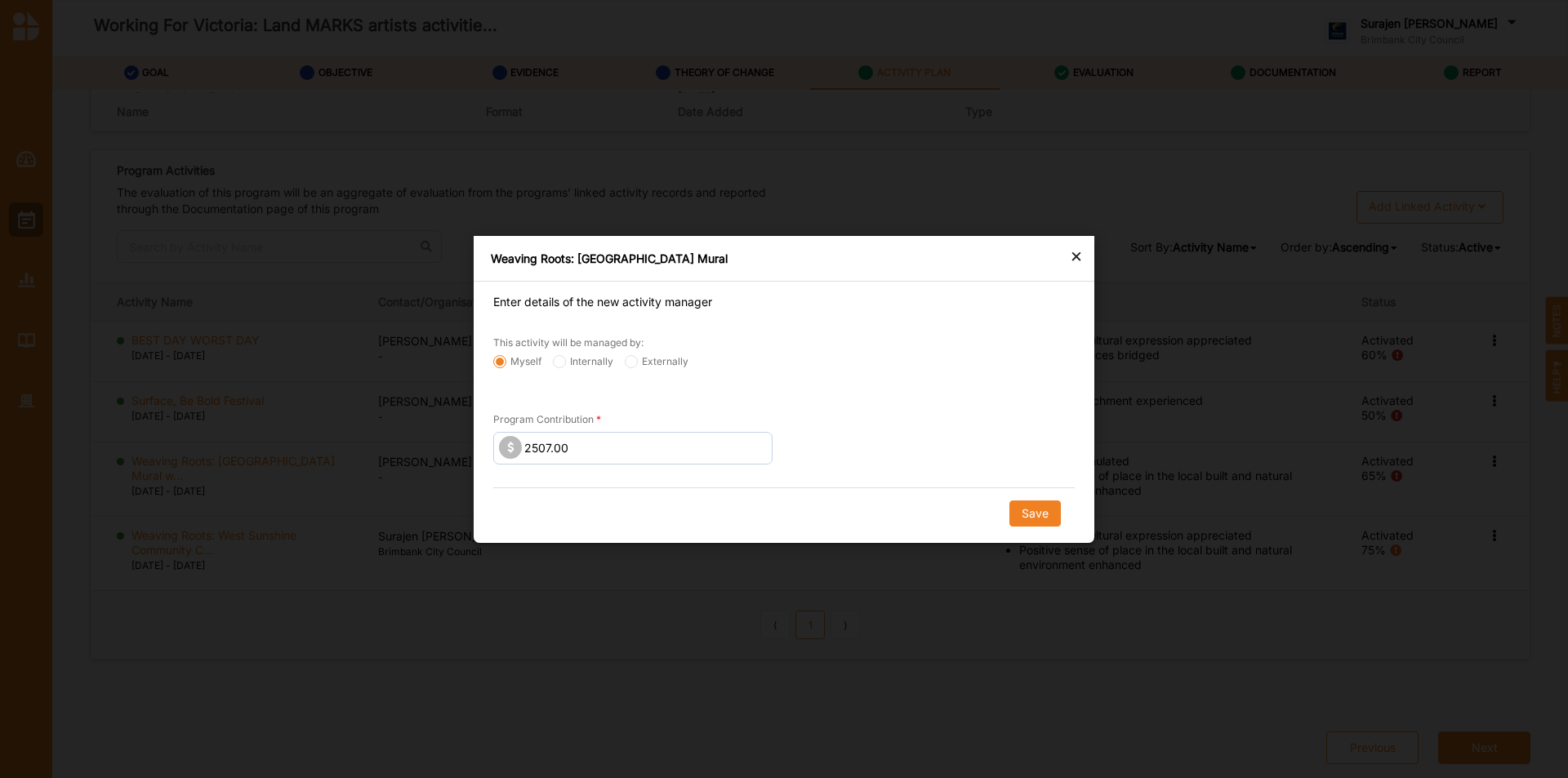
click at [660, 366] on label "Externally" at bounding box center [657, 361] width 64 height 13
click at [638, 366] on input "Externally" at bounding box center [631, 361] width 13 height 13
radio input "true"
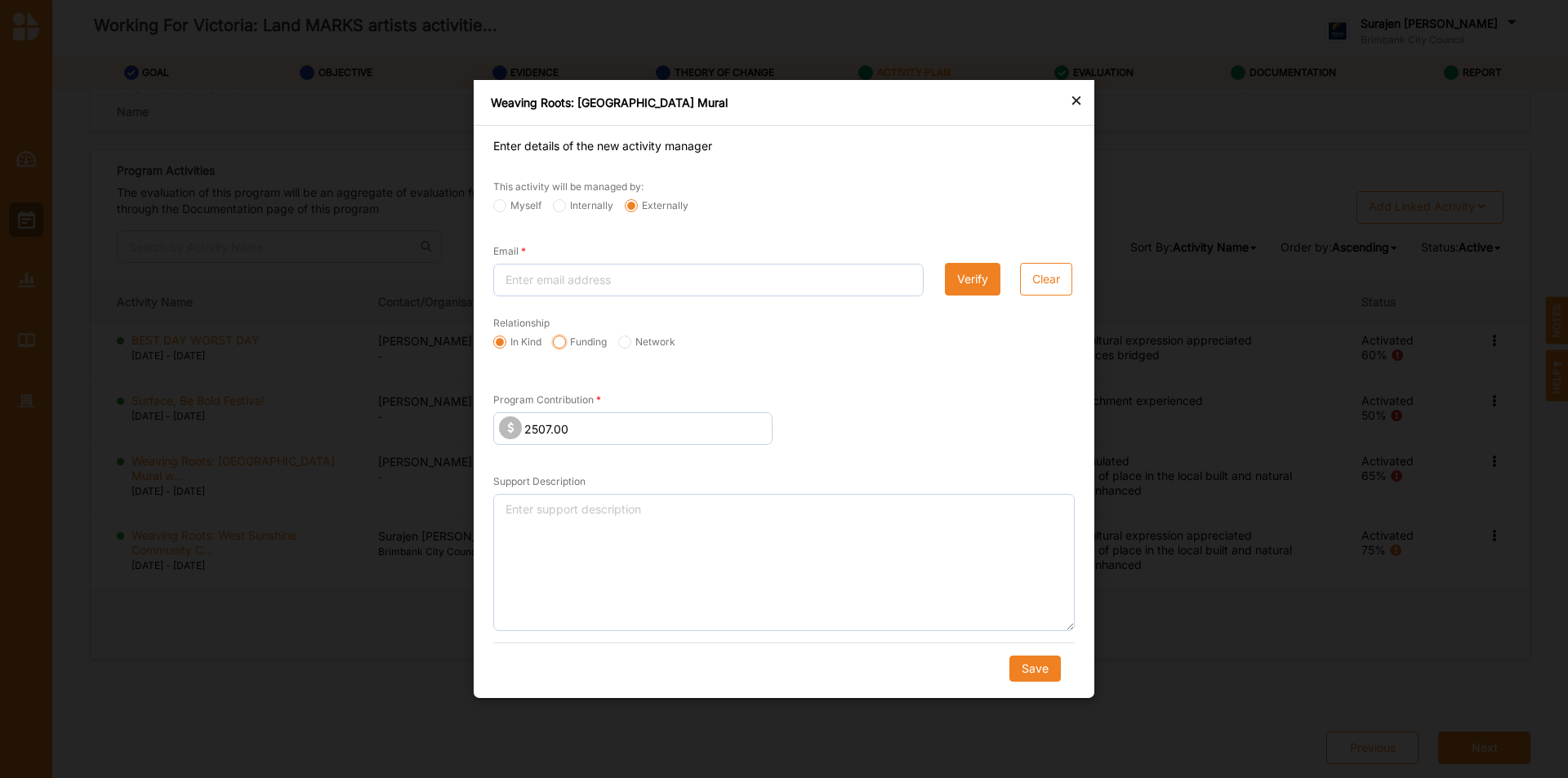
click at [563, 339] on input "Funding" at bounding box center [559, 342] width 13 height 13
radio input "true"
drag, startPoint x: 541, startPoint y: 277, endPoint x: 583, endPoint y: 292, distance: 44.6
click at [542, 277] on input "Email" at bounding box center [708, 280] width 430 height 32
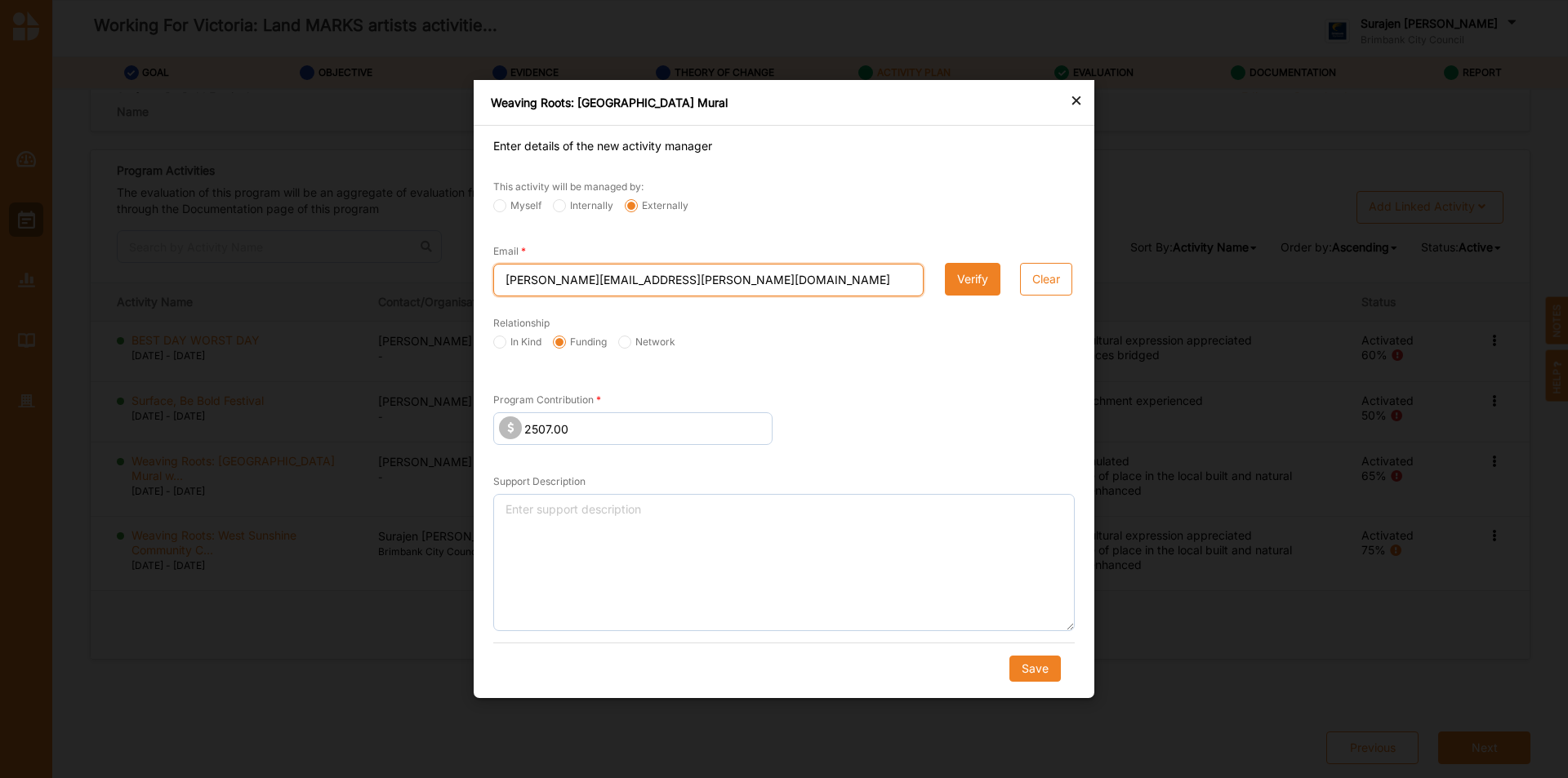
type input "katherine.gailer@gmail.com"
click at [965, 285] on button "Verify" at bounding box center [973, 279] width 56 height 32
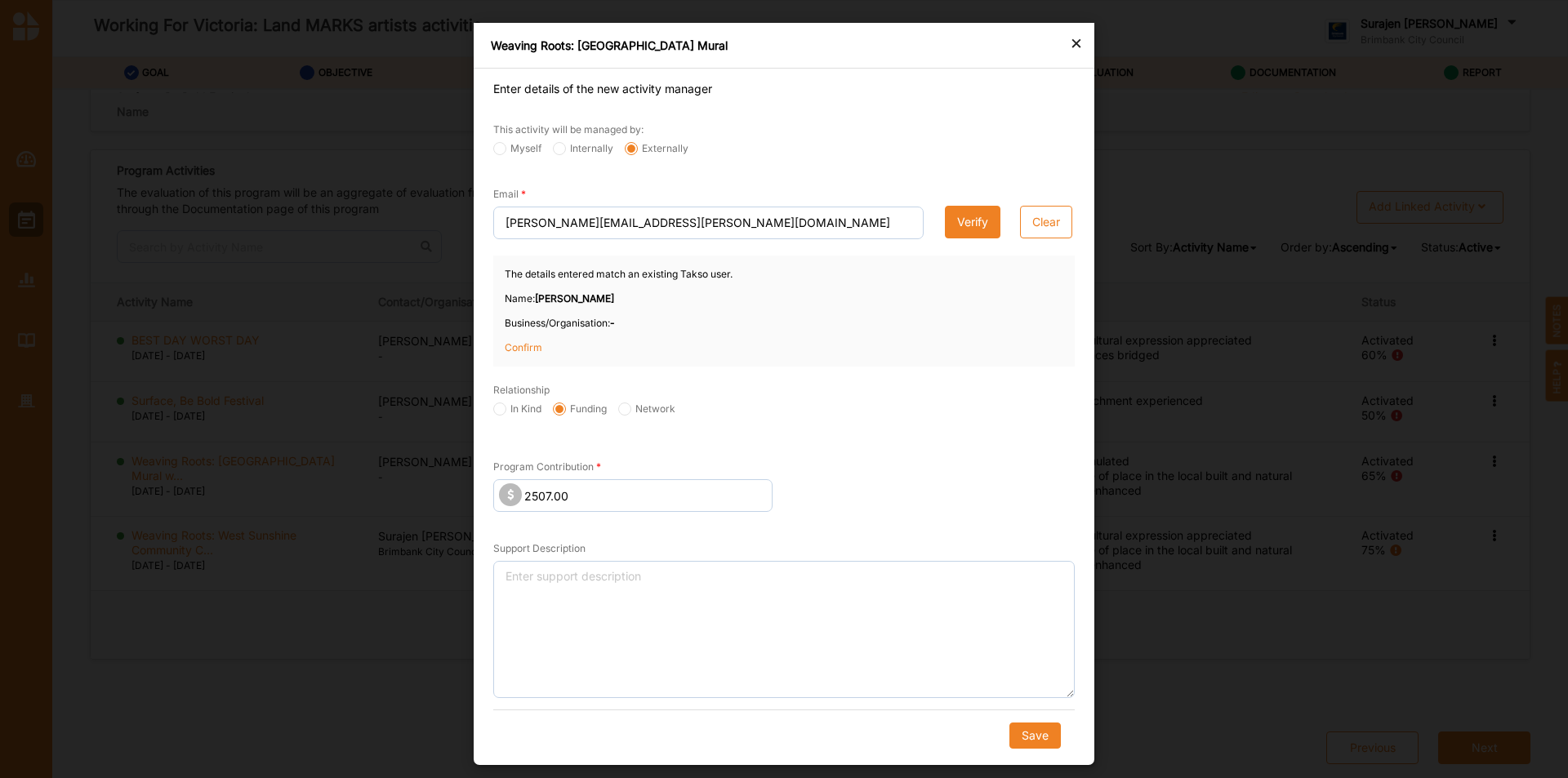
click at [514, 338] on div "The details entered match an existing Takso user. Name: Katherine Gailer Busine…" at bounding box center [784, 312] width 581 height 111
click at [514, 346] on p "Confirm" at bounding box center [545, 348] width 82 height 15
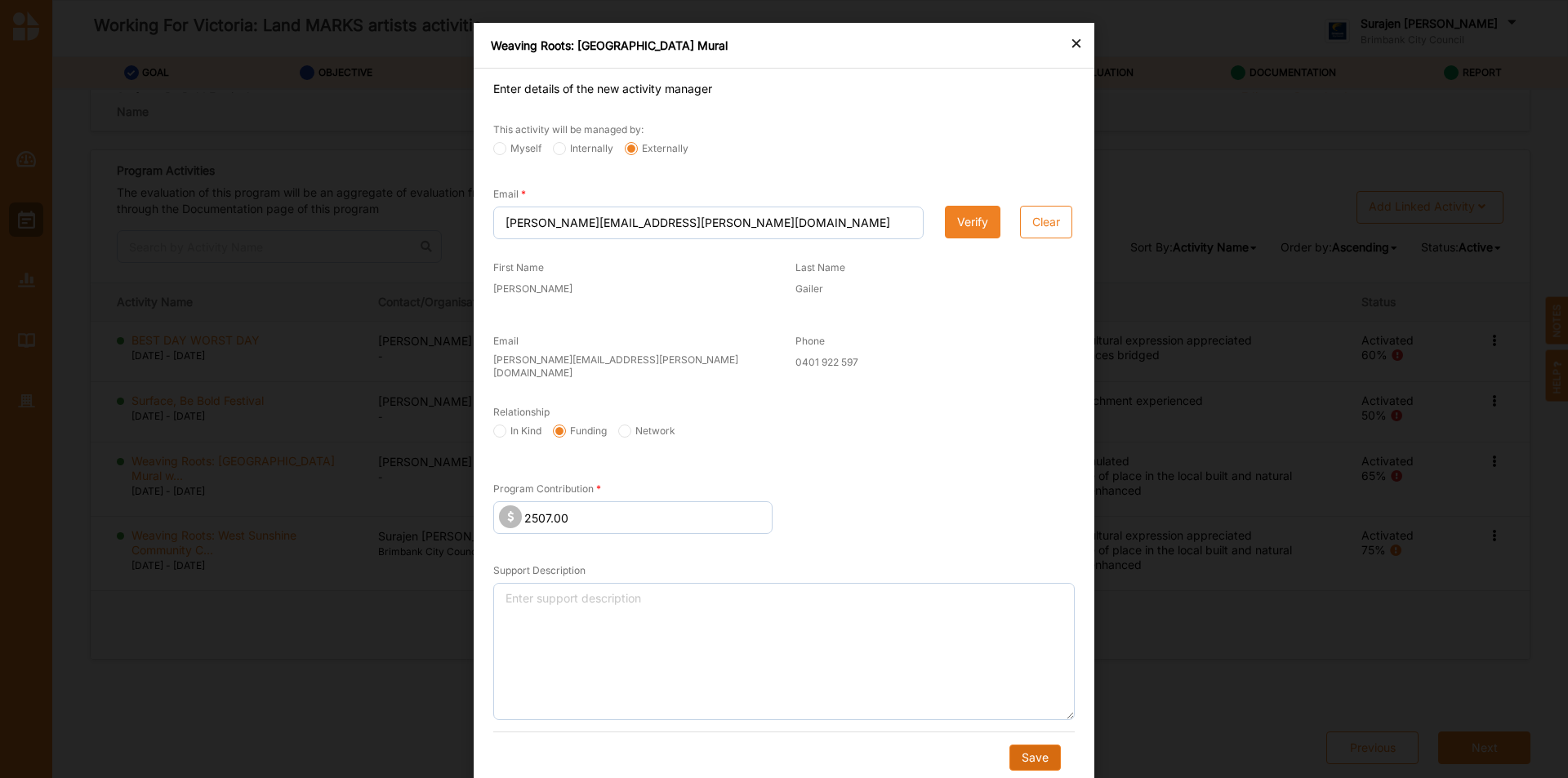
click at [1031, 745] on button "Save" at bounding box center [1035, 758] width 51 height 26
radio input "true"
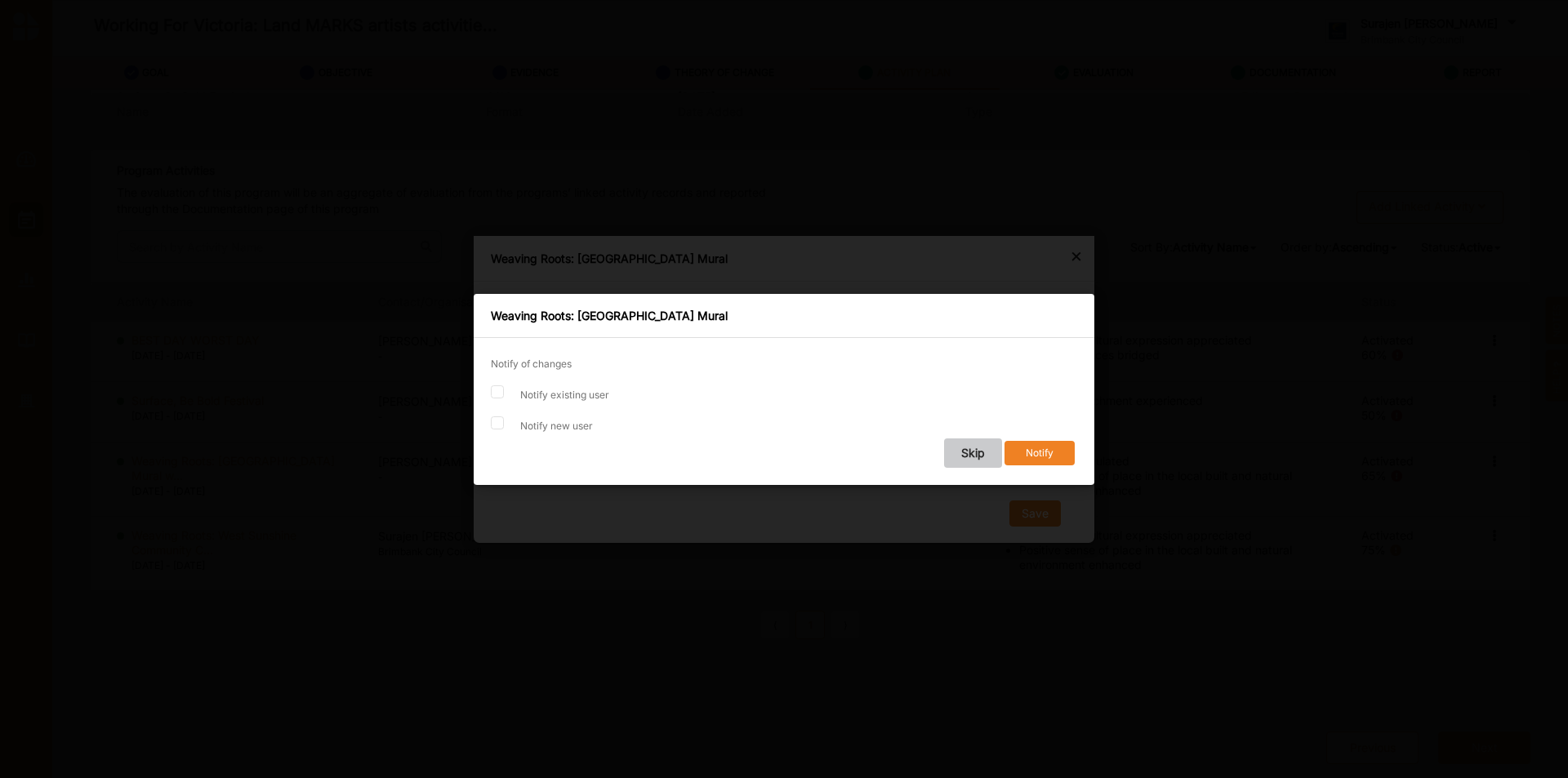
click at [977, 457] on button "Skip" at bounding box center [973, 453] width 58 height 30
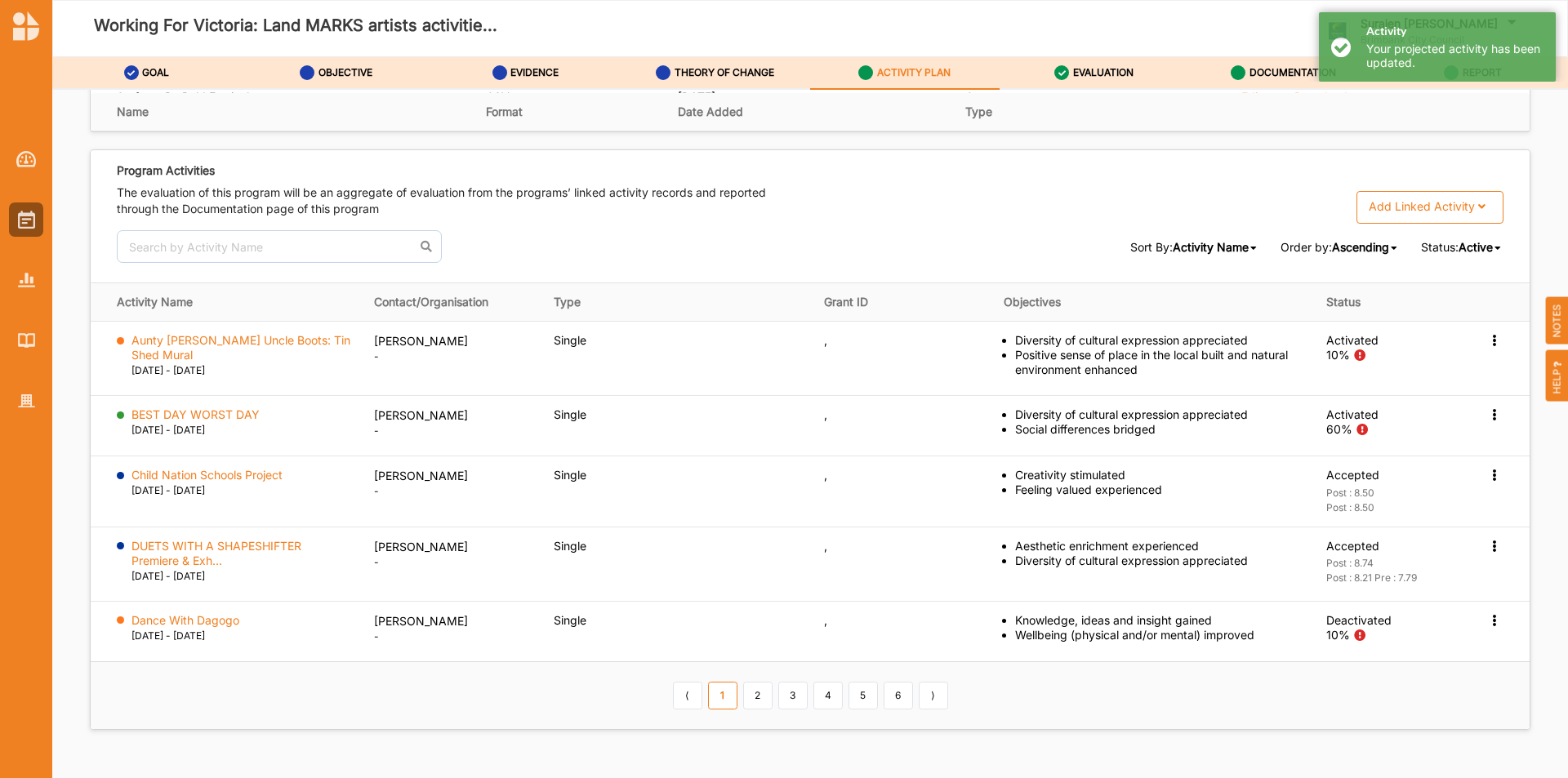
click at [1478, 251] on span "Active" at bounding box center [1475, 247] width 34 height 14
click at [1465, 280] on div "All" at bounding box center [1457, 273] width 92 height 30
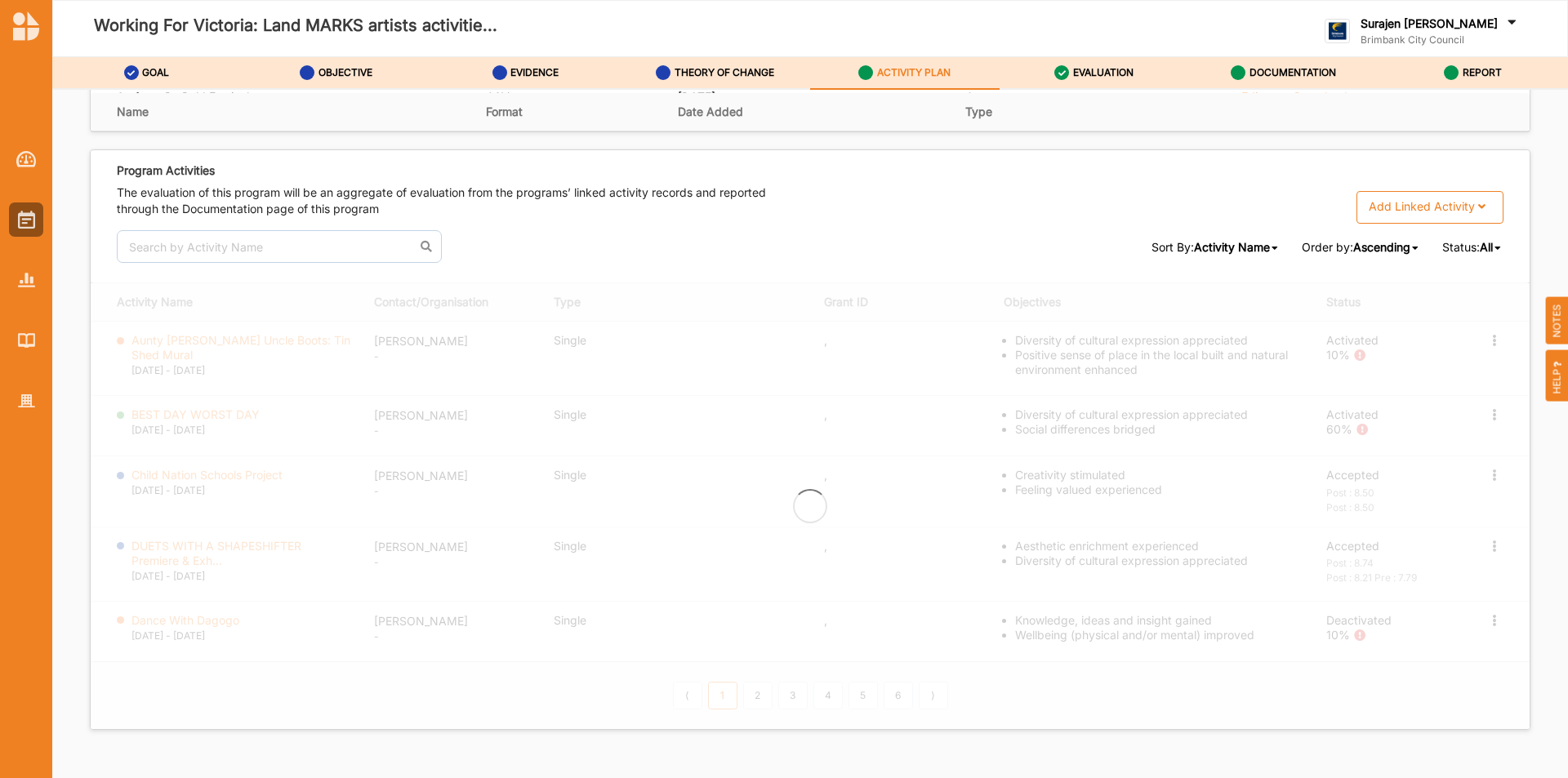
click at [1480, 248] on span "All" at bounding box center [1486, 247] width 13 height 14
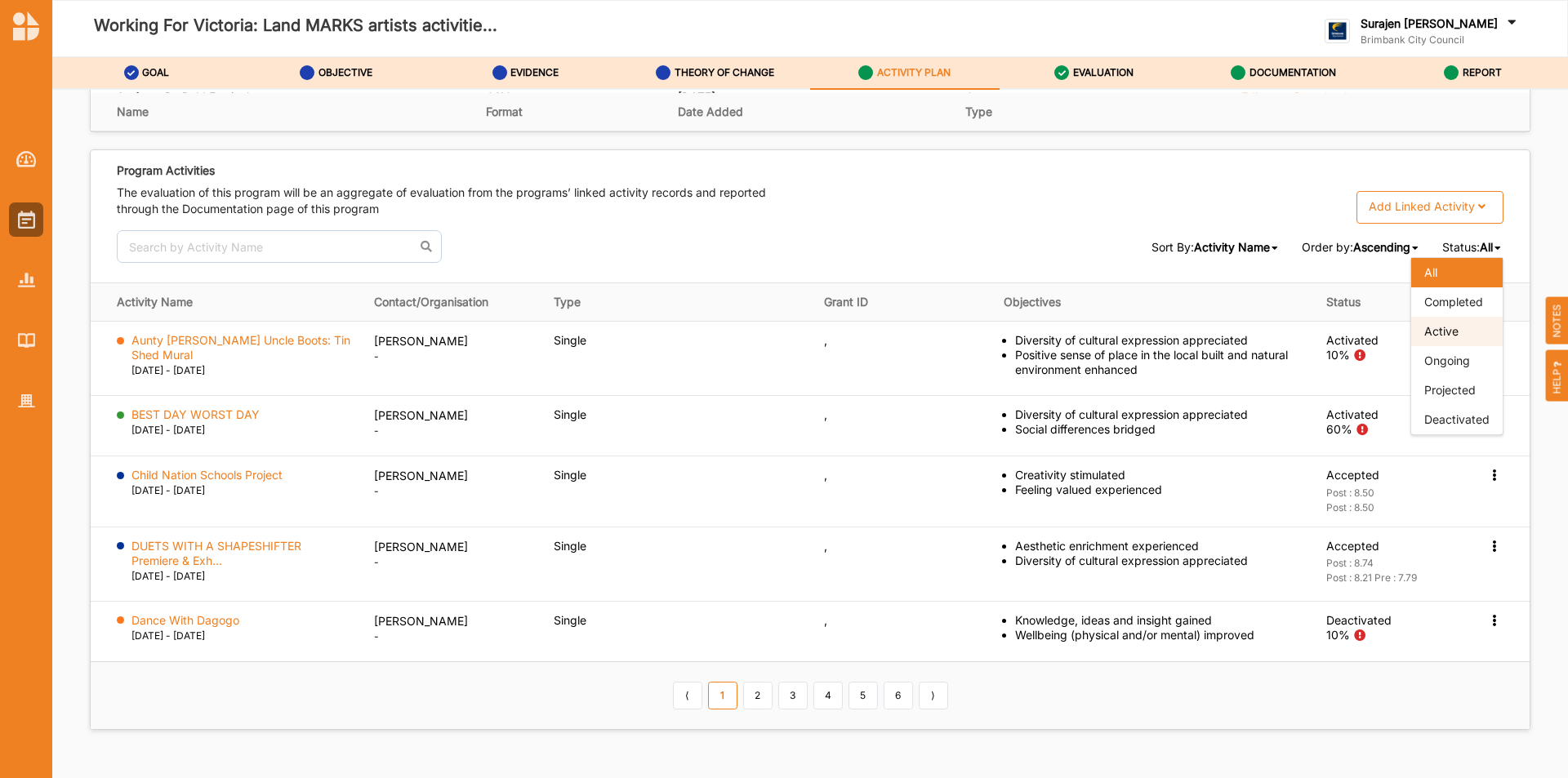
click at [1436, 324] on div "Active" at bounding box center [1457, 332] width 92 height 30
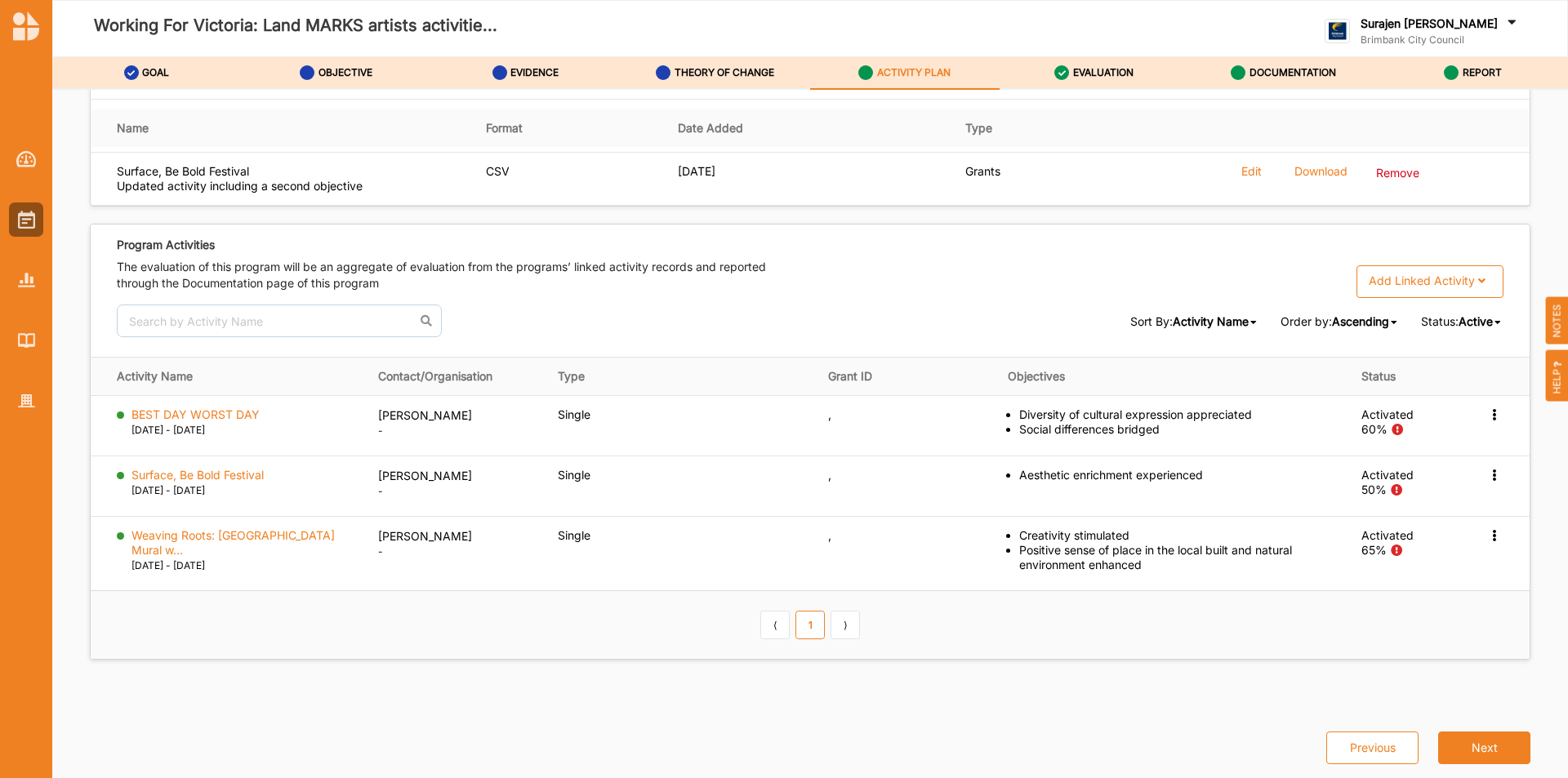
scroll to position [2444, 0]
click at [1474, 317] on span "Active" at bounding box center [1475, 321] width 34 height 14
click at [1467, 380] on span "Completed" at bounding box center [1453, 376] width 58 height 14
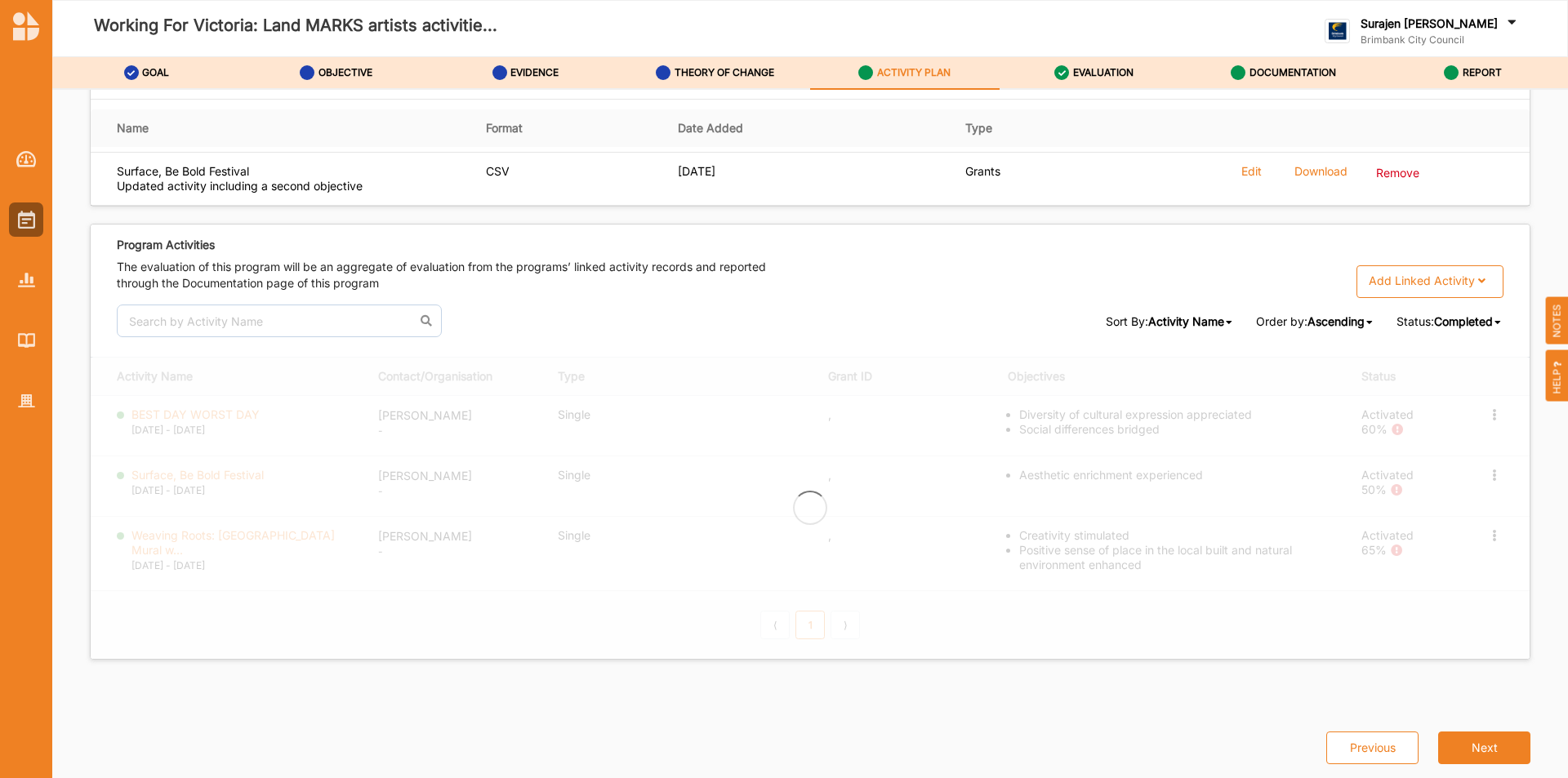
scroll to position [2519, 0]
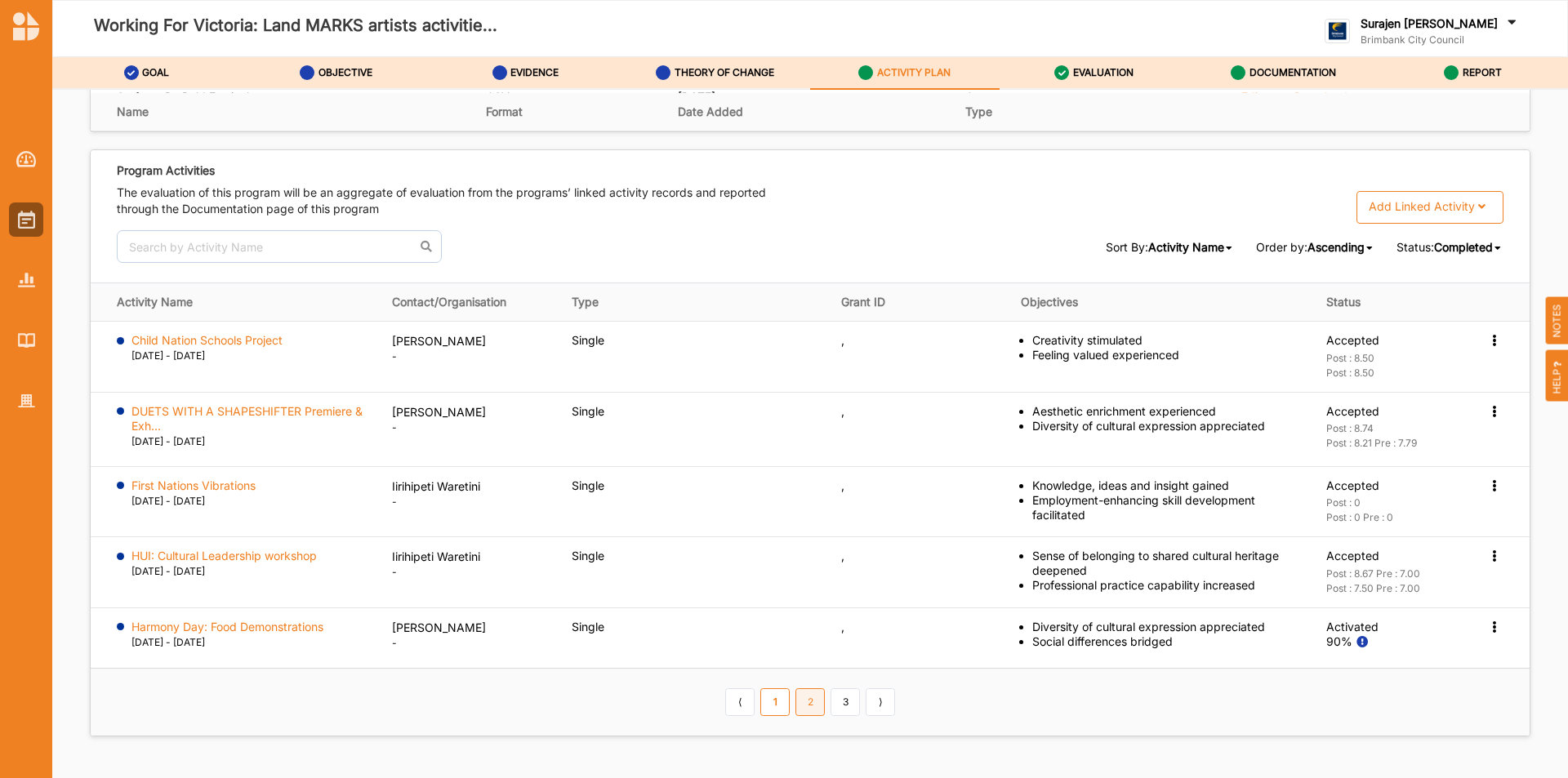
click at [808, 700] on link "2" at bounding box center [810, 703] width 30 height 28
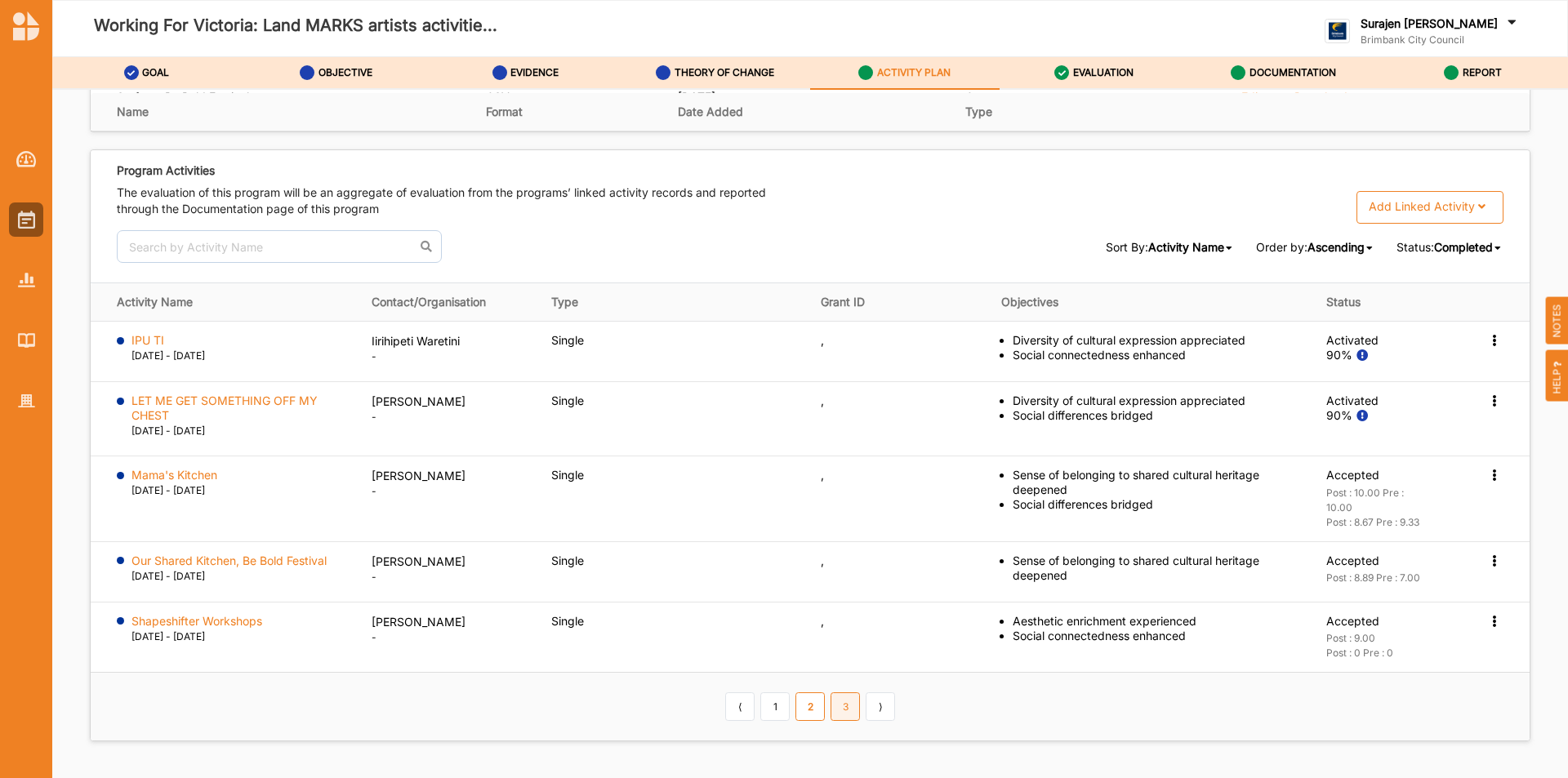
click at [831, 703] on link "3" at bounding box center [846, 707] width 30 height 28
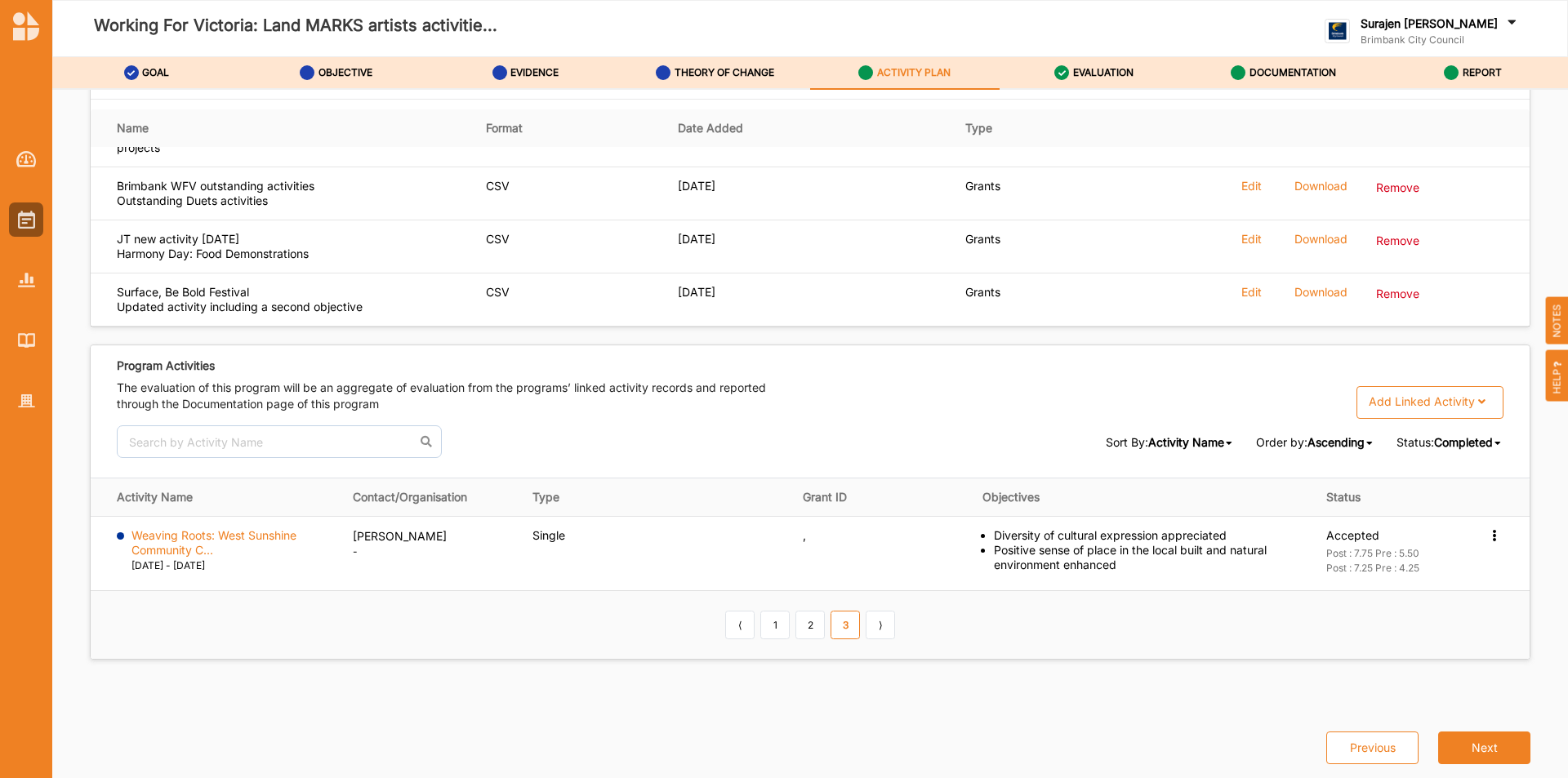
click at [1460, 447] on span "Completed" at bounding box center [1463, 442] width 58 height 14
click at [1441, 524] on span "Active" at bounding box center [1441, 526] width 34 height 14
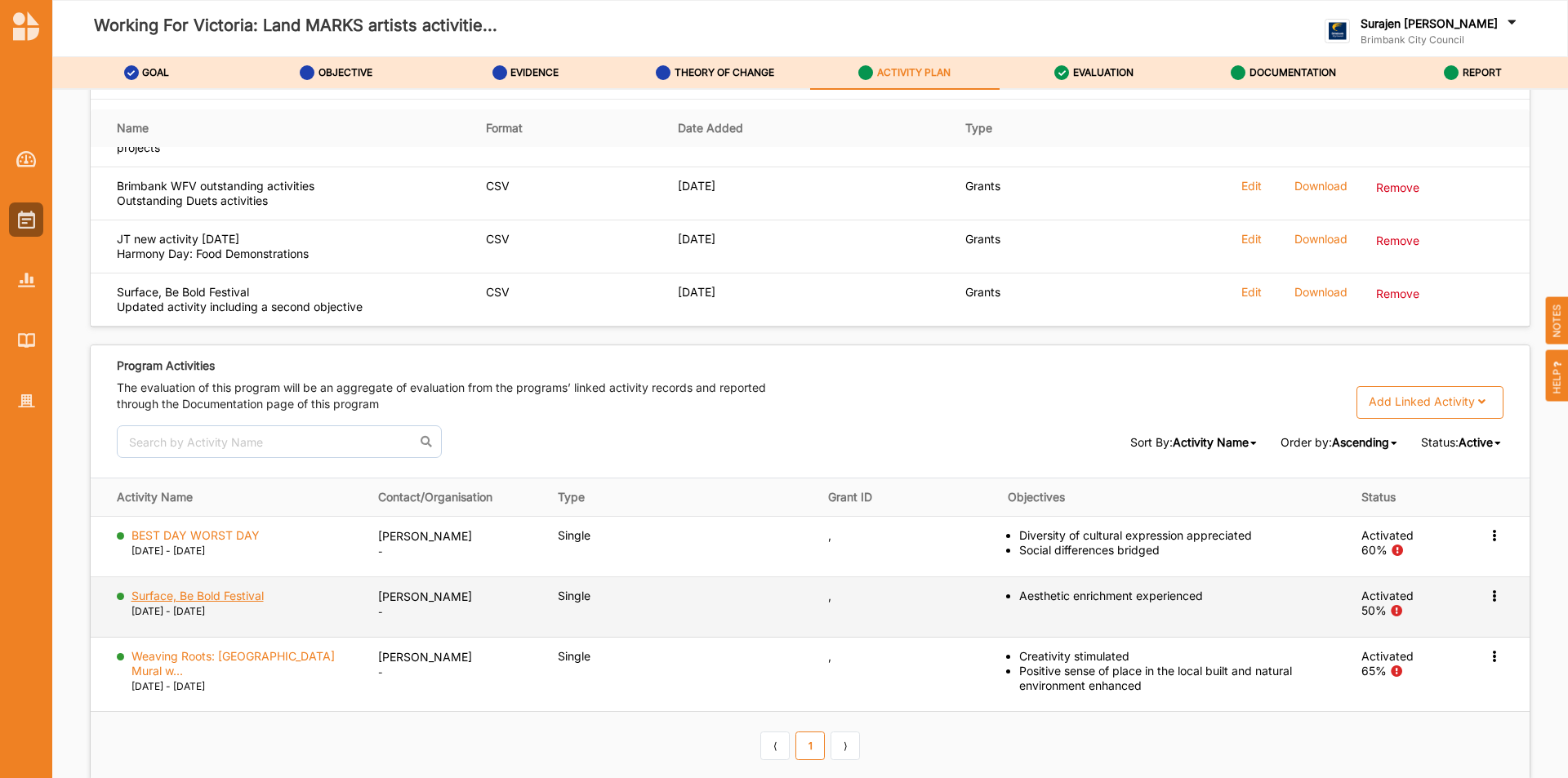
click at [223, 594] on label "Surface, Be Bold Festival" at bounding box center [198, 596] width 133 height 15
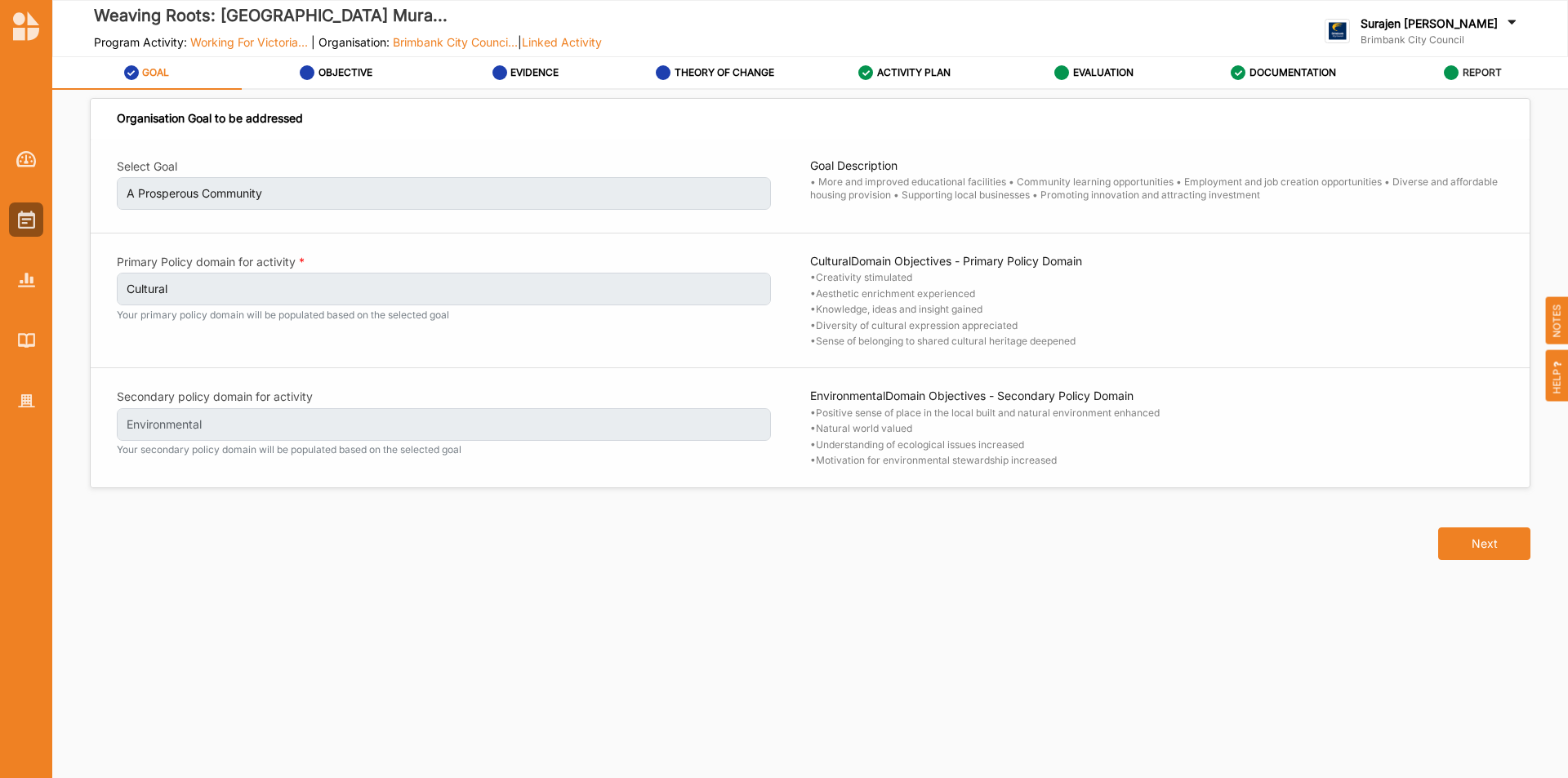
click at [1469, 70] on label "REPORT" at bounding box center [1483, 72] width 39 height 13
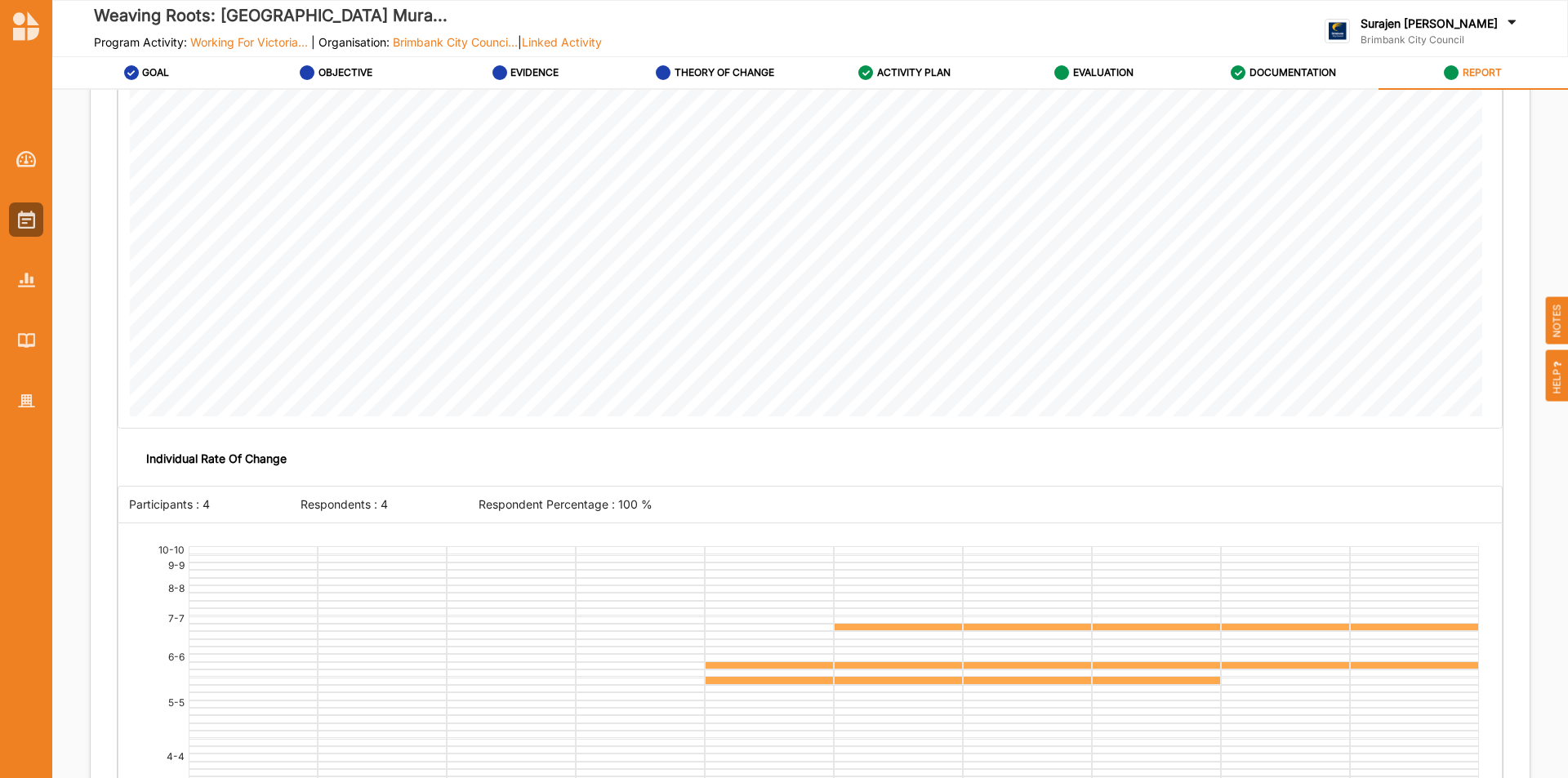
scroll to position [4005, 0]
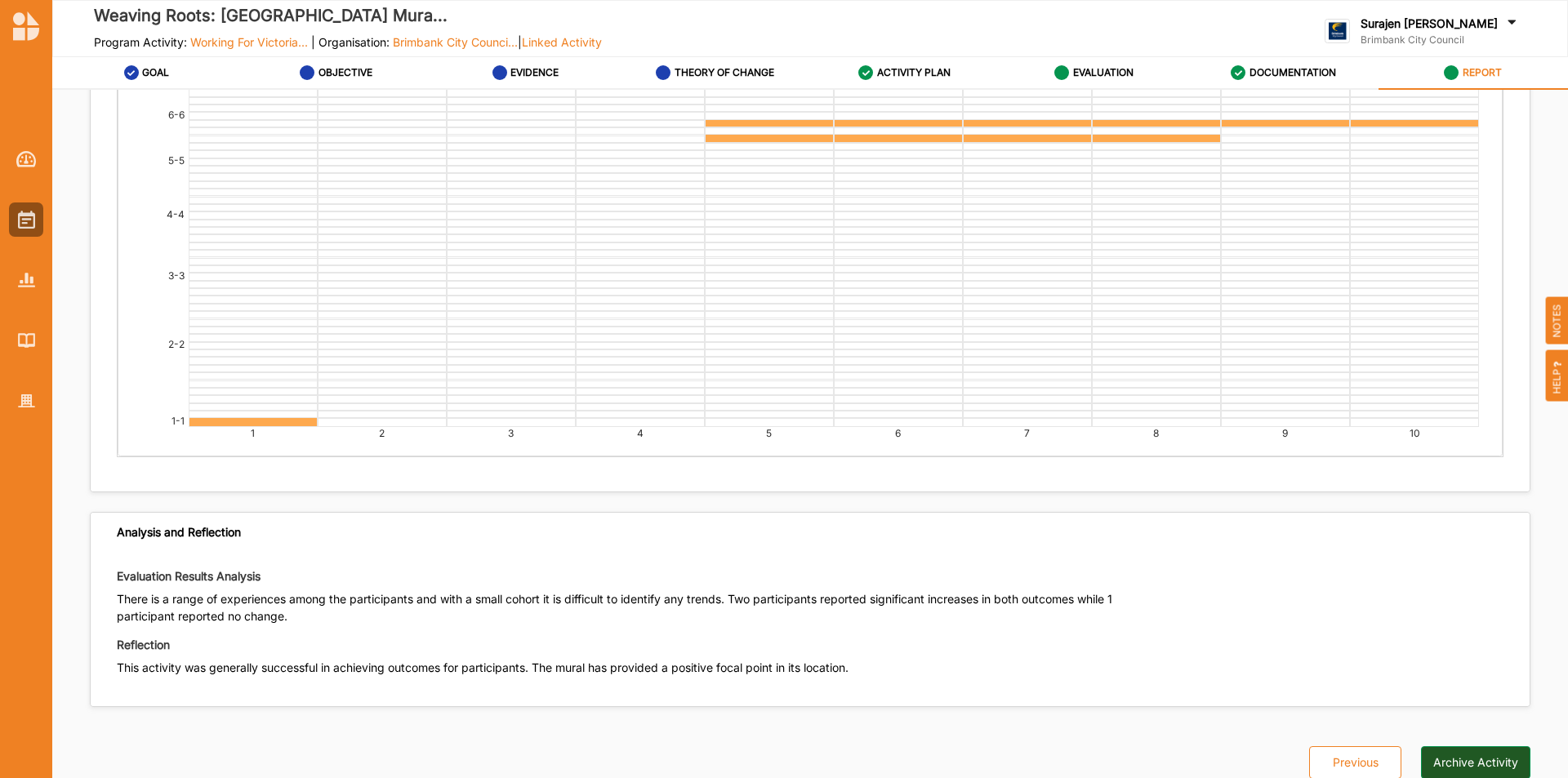
click at [1463, 746] on button "Archive Activity" at bounding box center [1476, 762] width 109 height 32
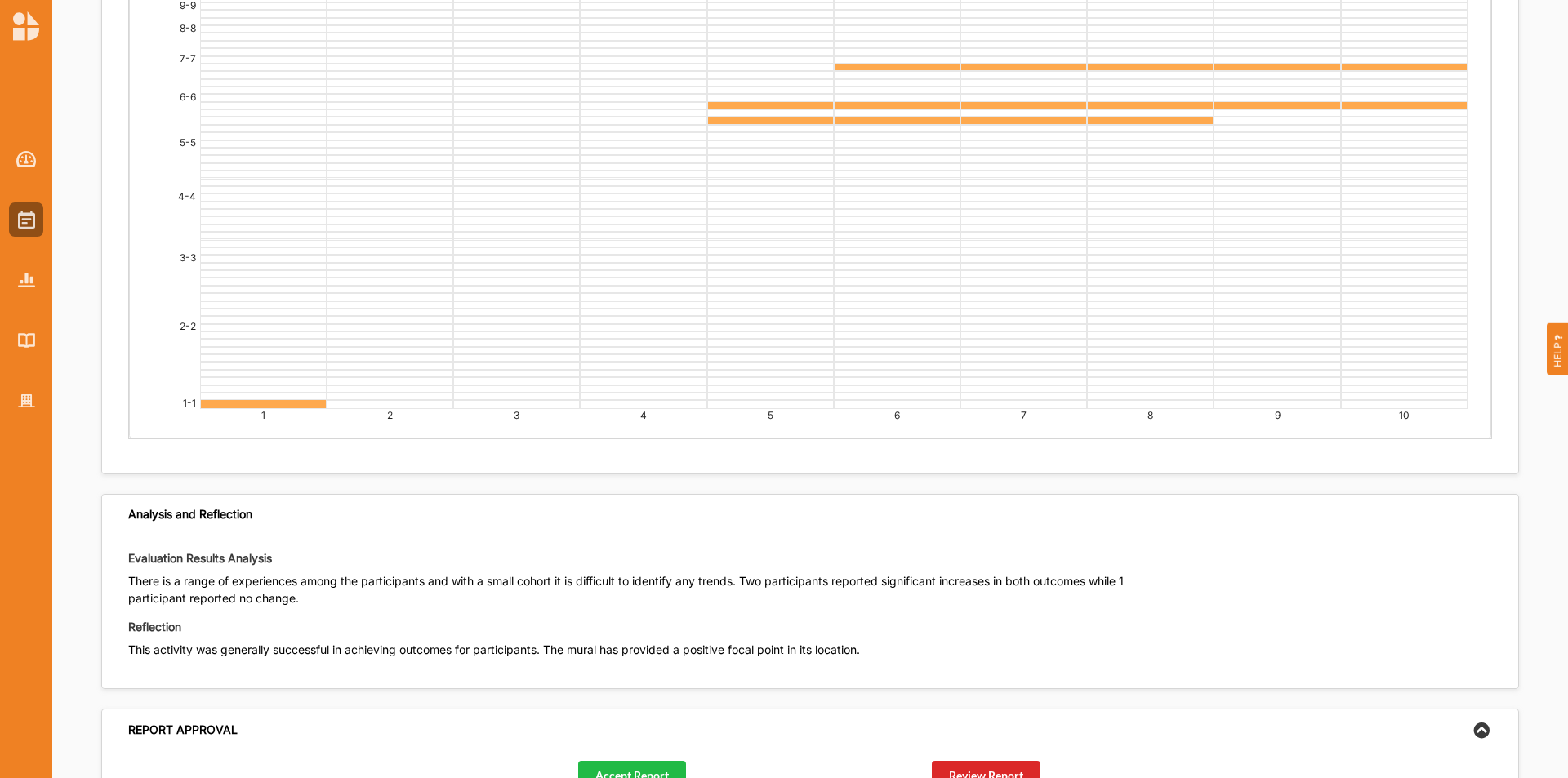
scroll to position [3995, 0]
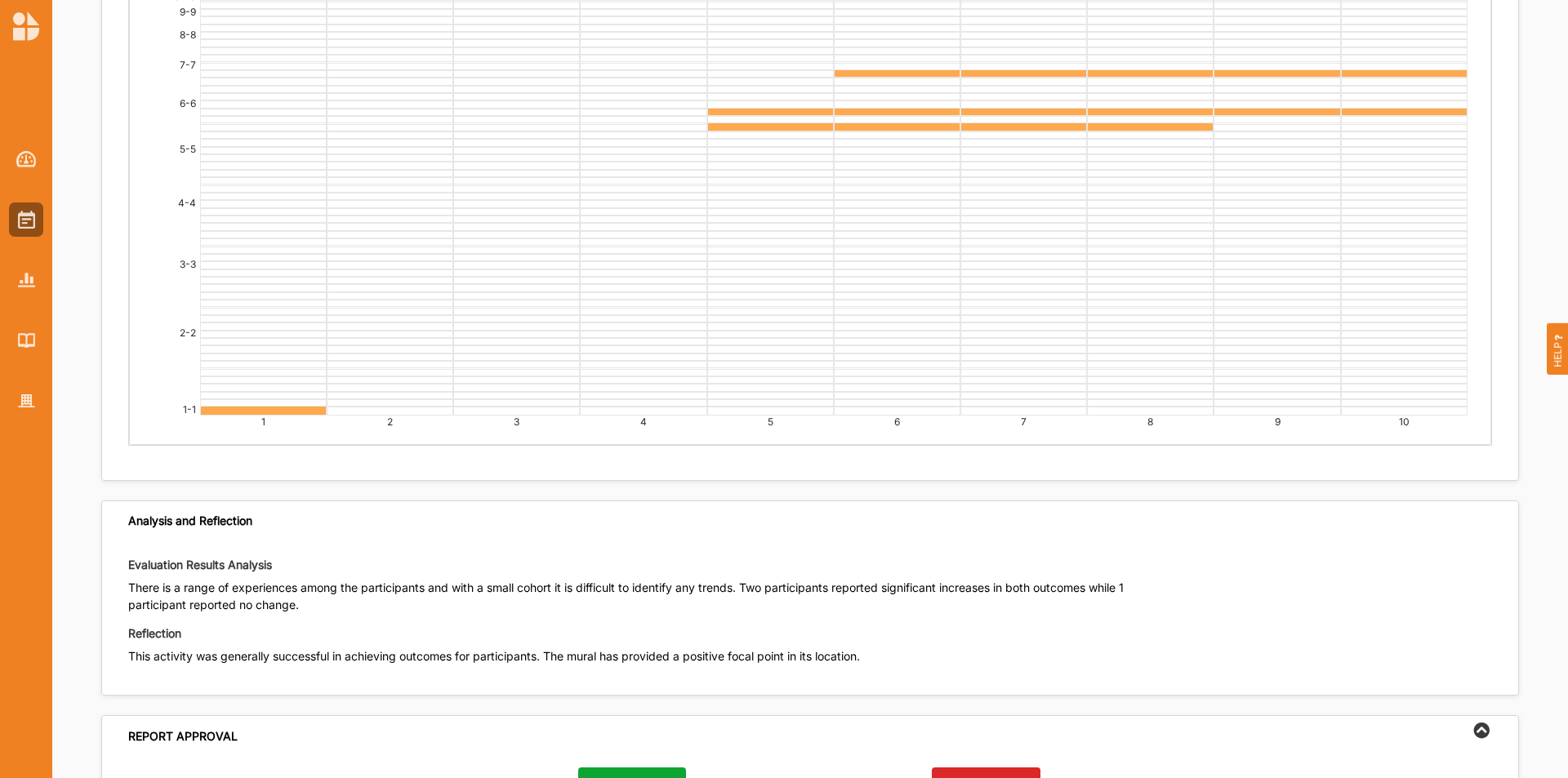
click at [651, 768] on button "Accept Report" at bounding box center [632, 783] width 108 height 30
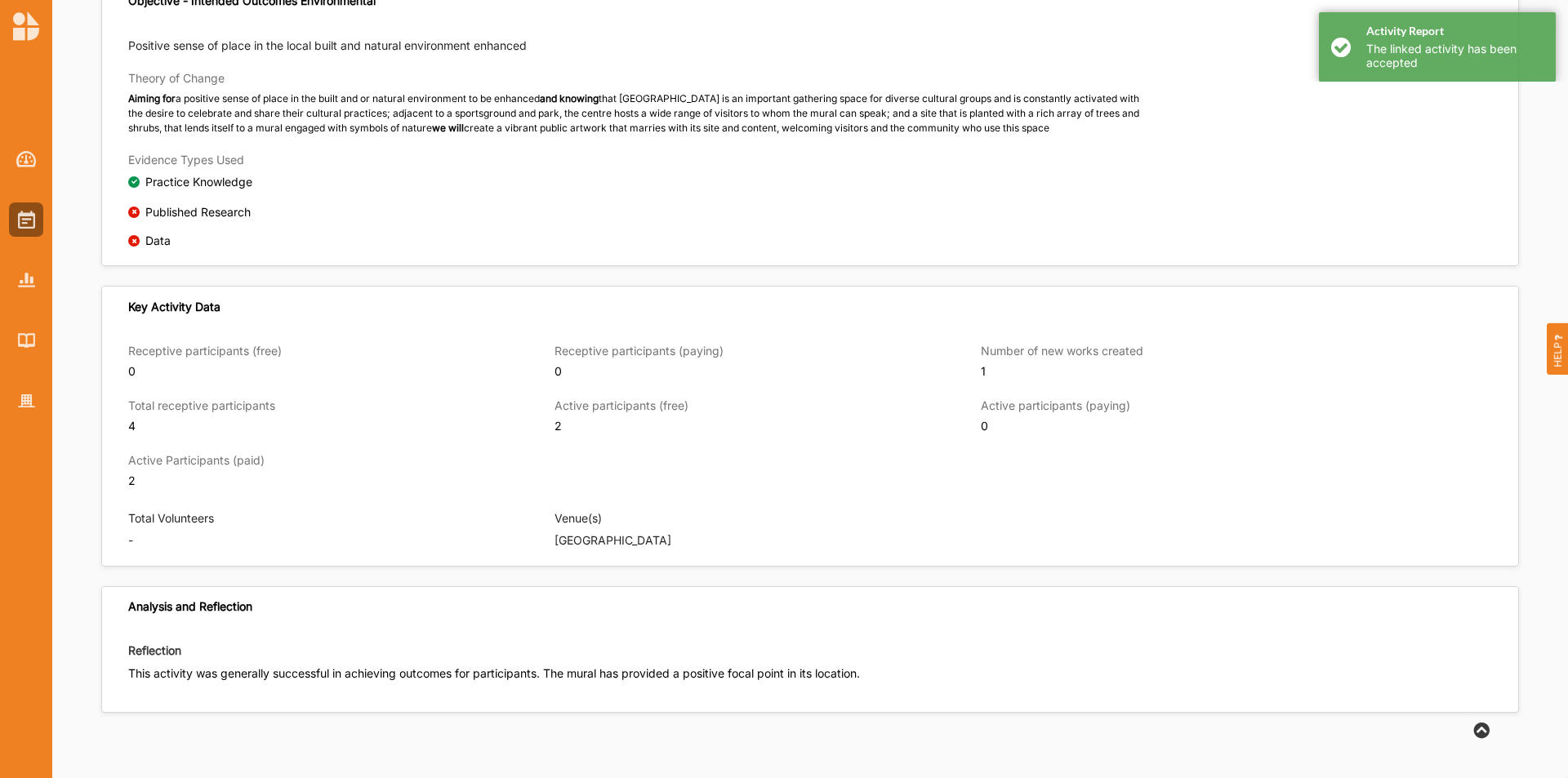
scroll to position [859, 0]
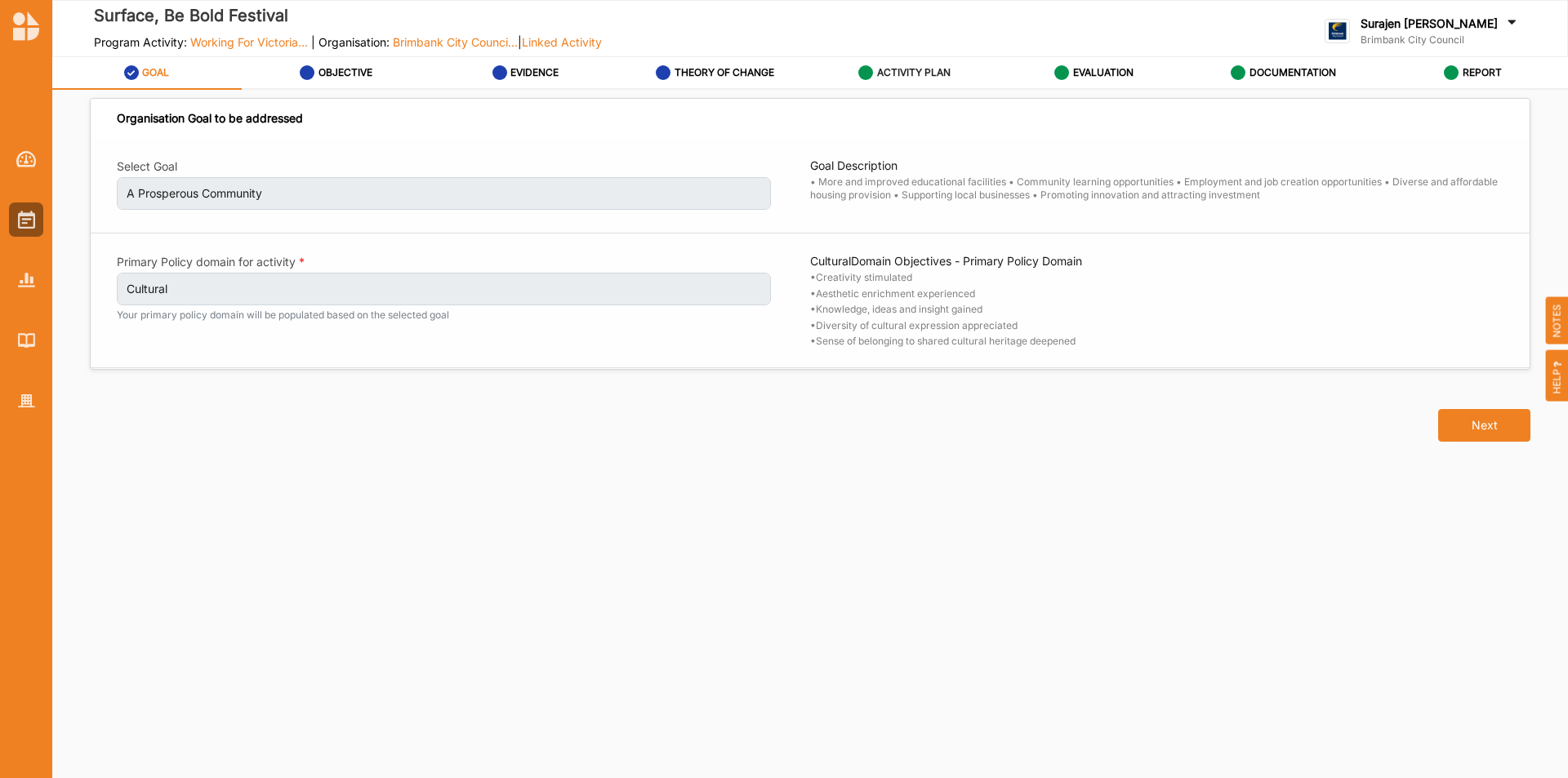
click at [926, 74] on label "ACTIVITY PLAN" at bounding box center [913, 72] width 73 height 13
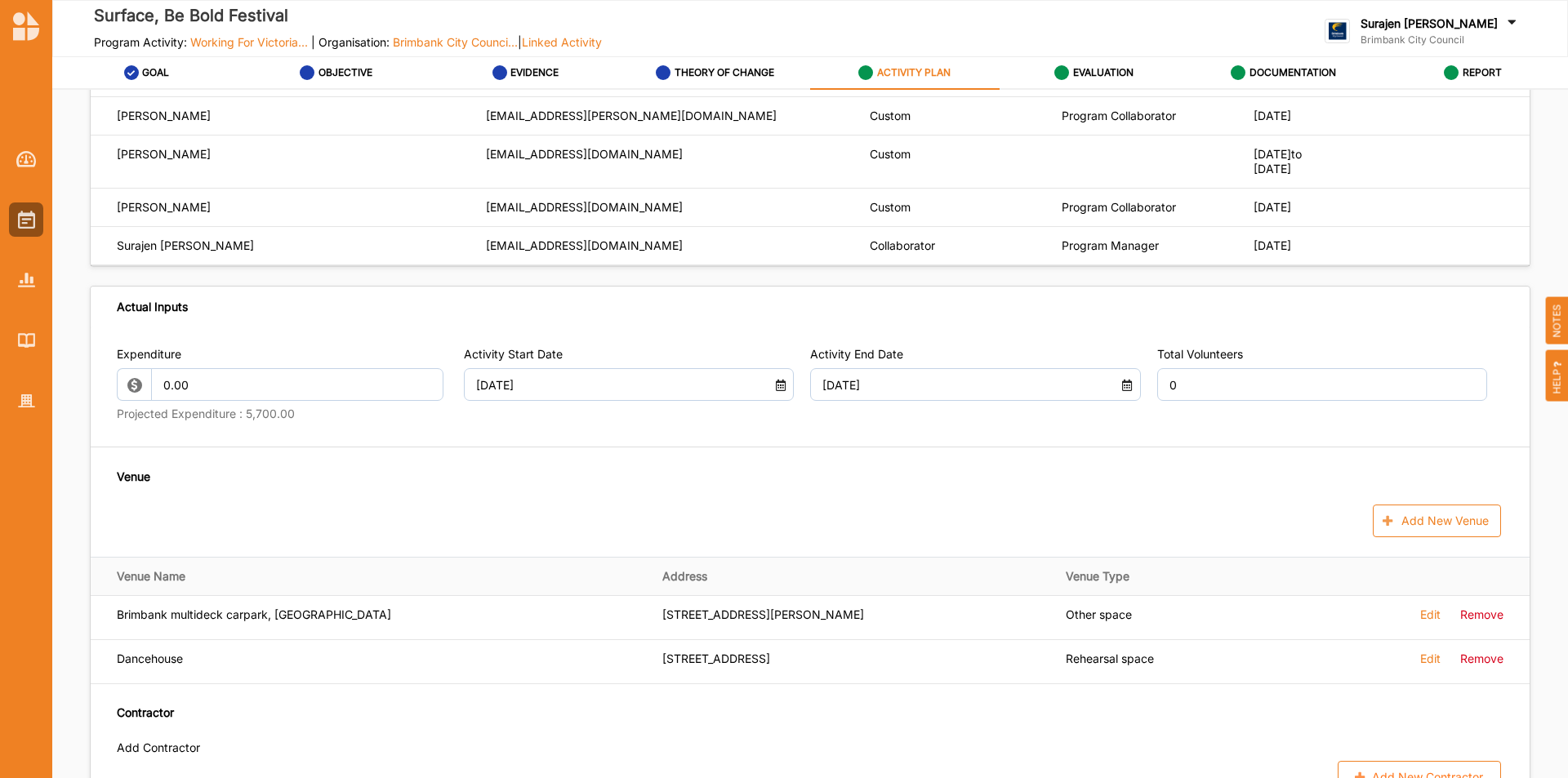
scroll to position [572, 0]
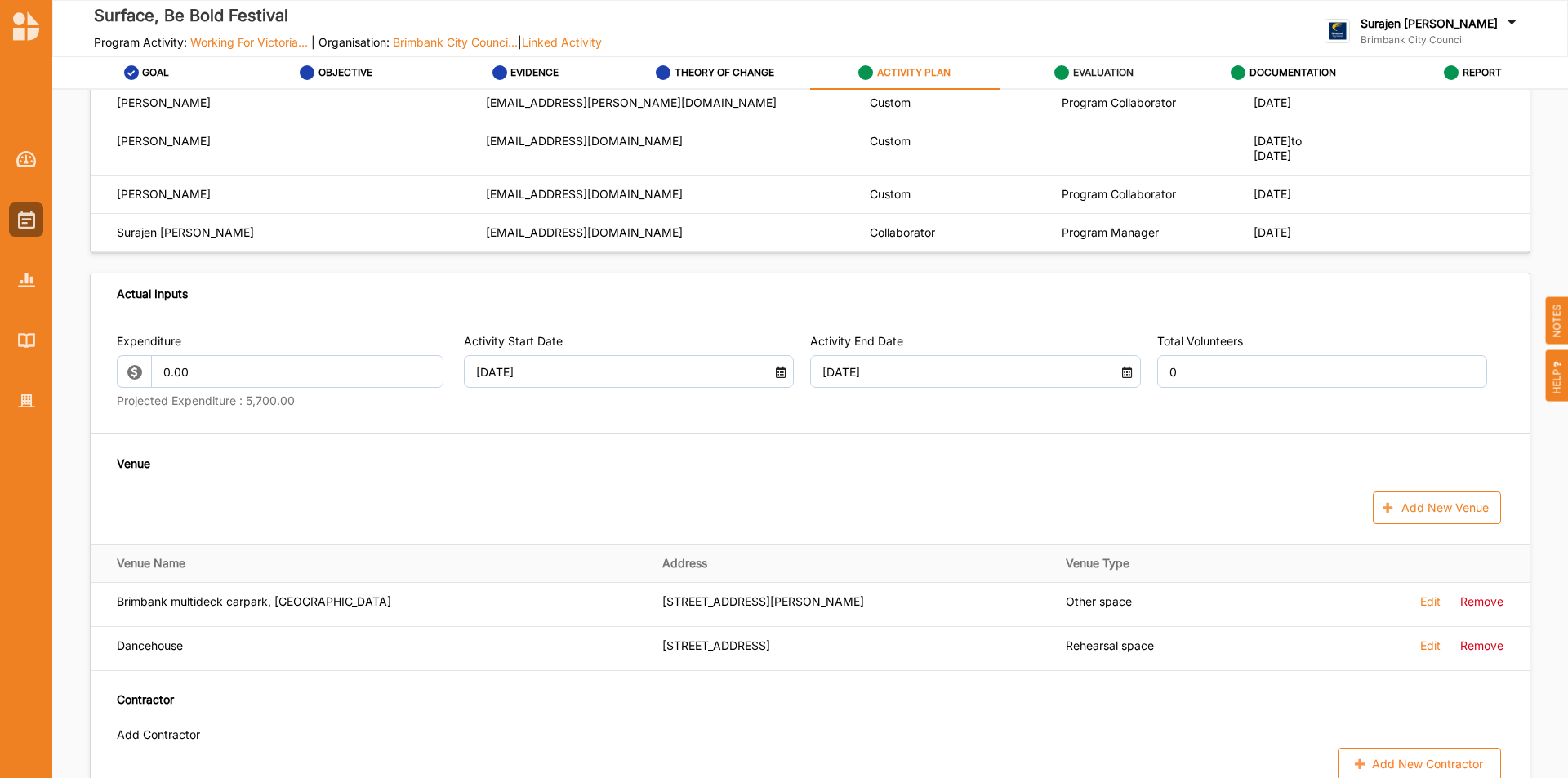
click at [1061, 63] on div "EVALUATION" at bounding box center [1093, 73] width 79 height 30
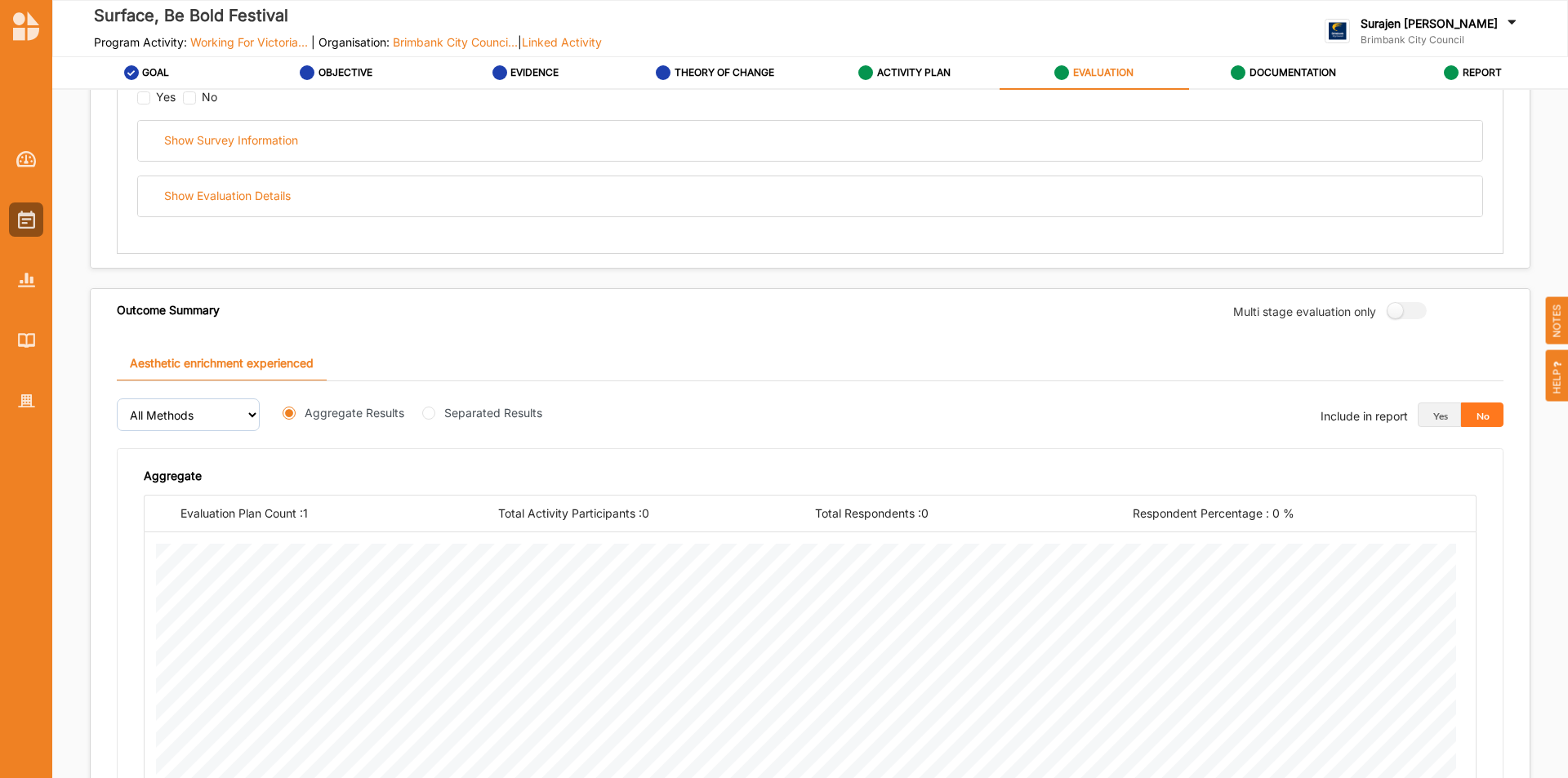
scroll to position [163, 0]
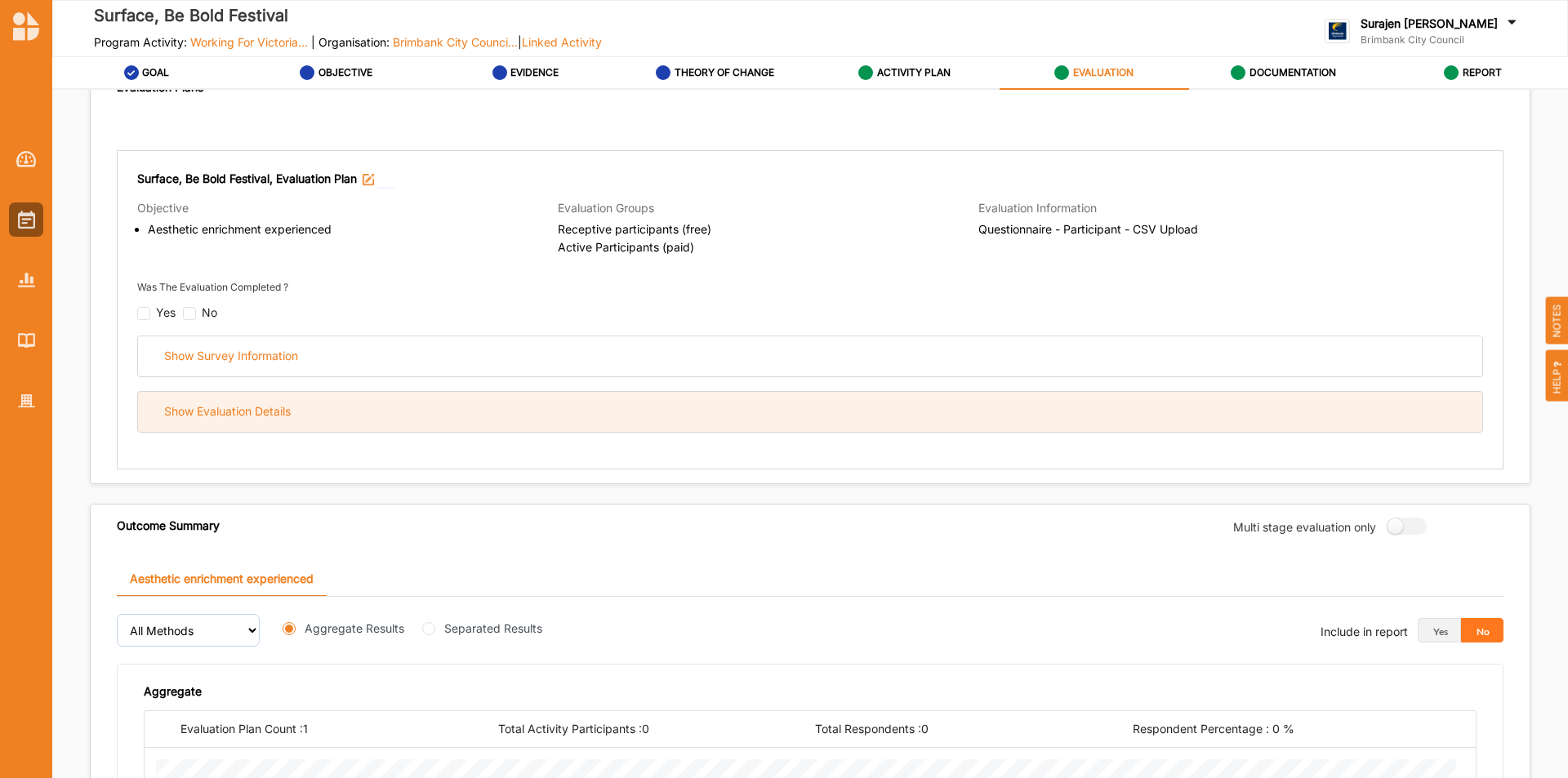
click at [800, 415] on div "Show Evaluation Details" at bounding box center [810, 412] width 1345 height 40
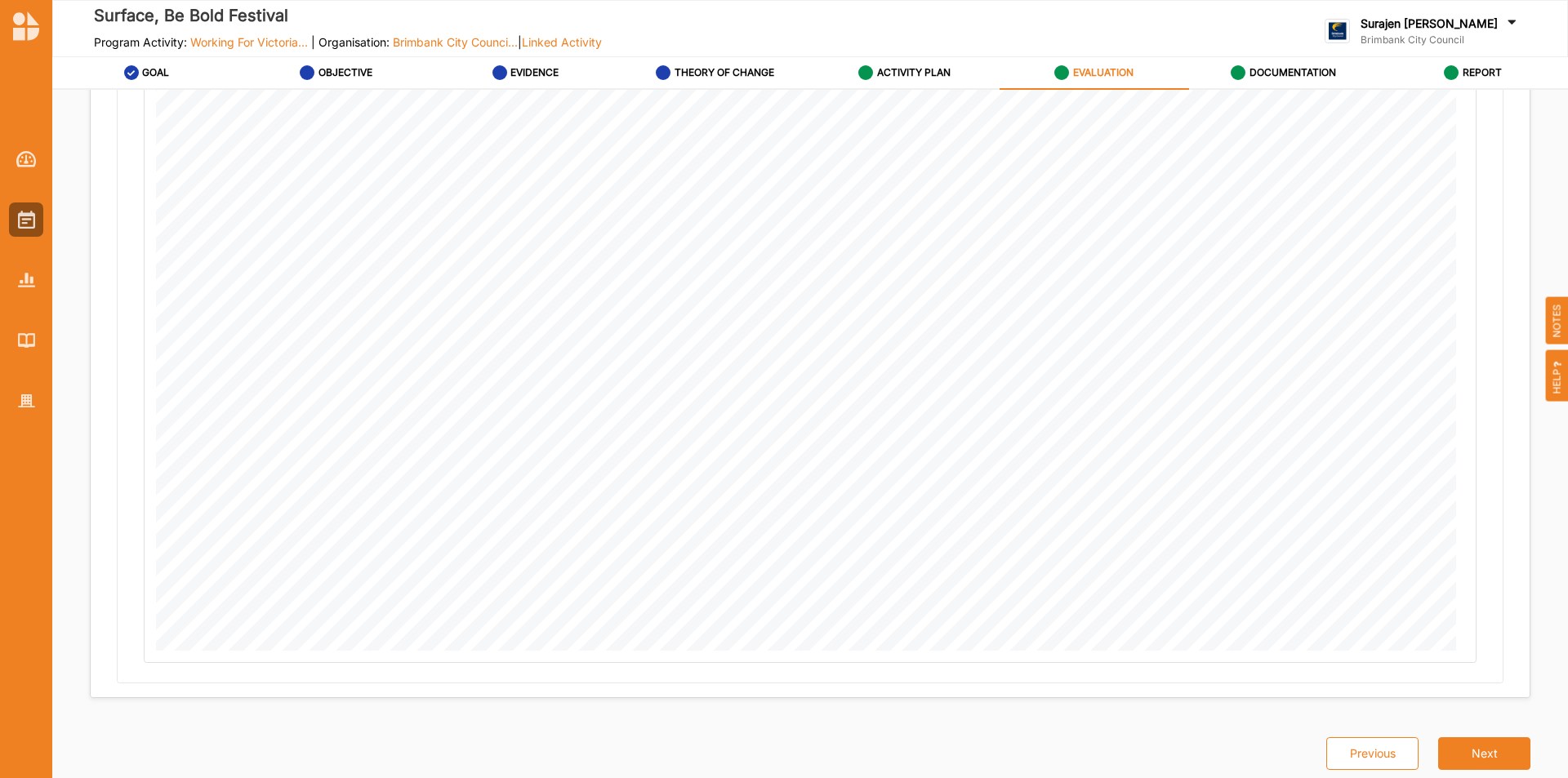
scroll to position [1324, 0]
click at [923, 69] on label "ACTIVITY PLAN" at bounding box center [913, 72] width 73 height 13
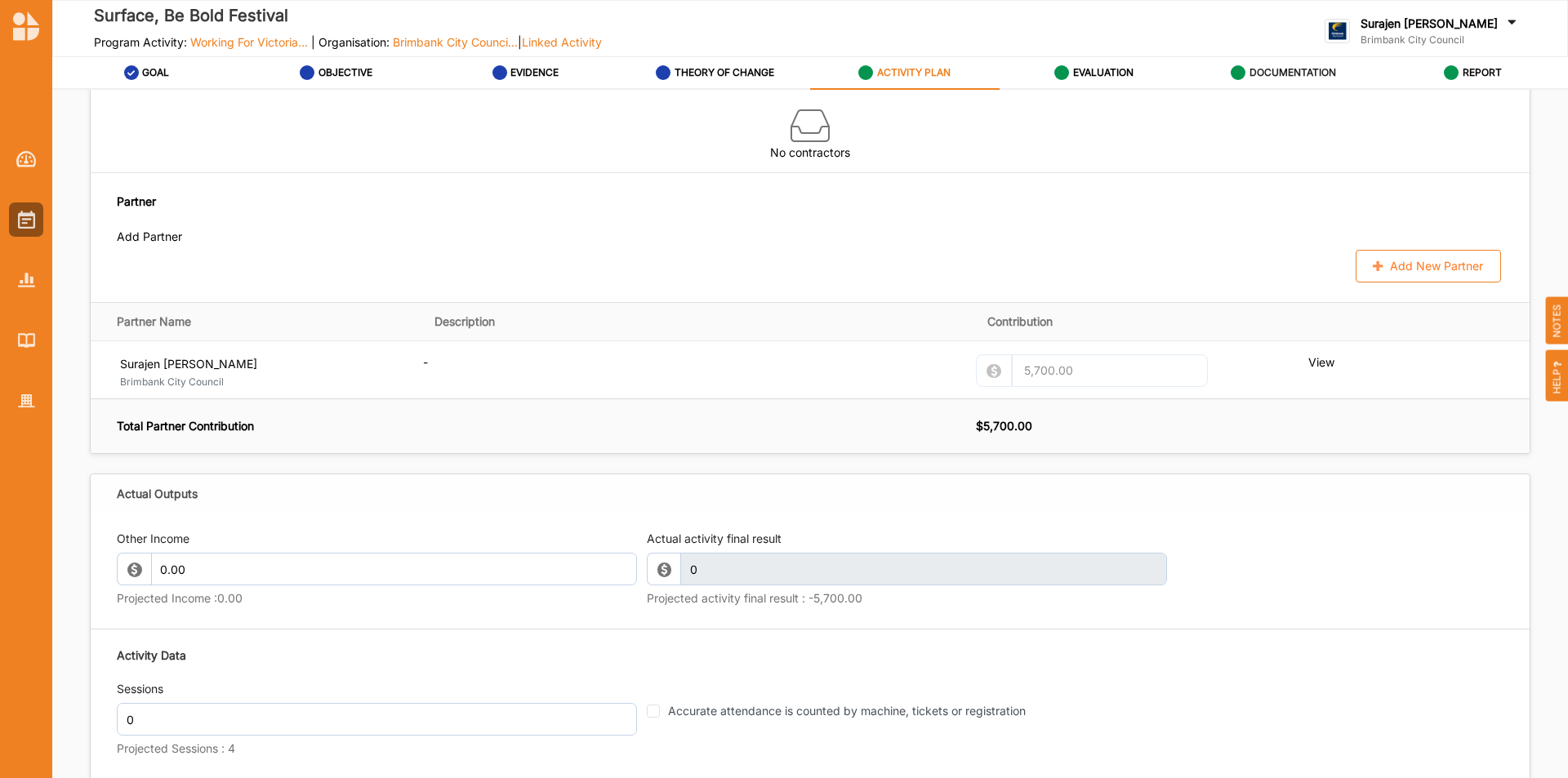
click at [1257, 72] on label "DOCUMENTATION" at bounding box center [1293, 72] width 86 height 13
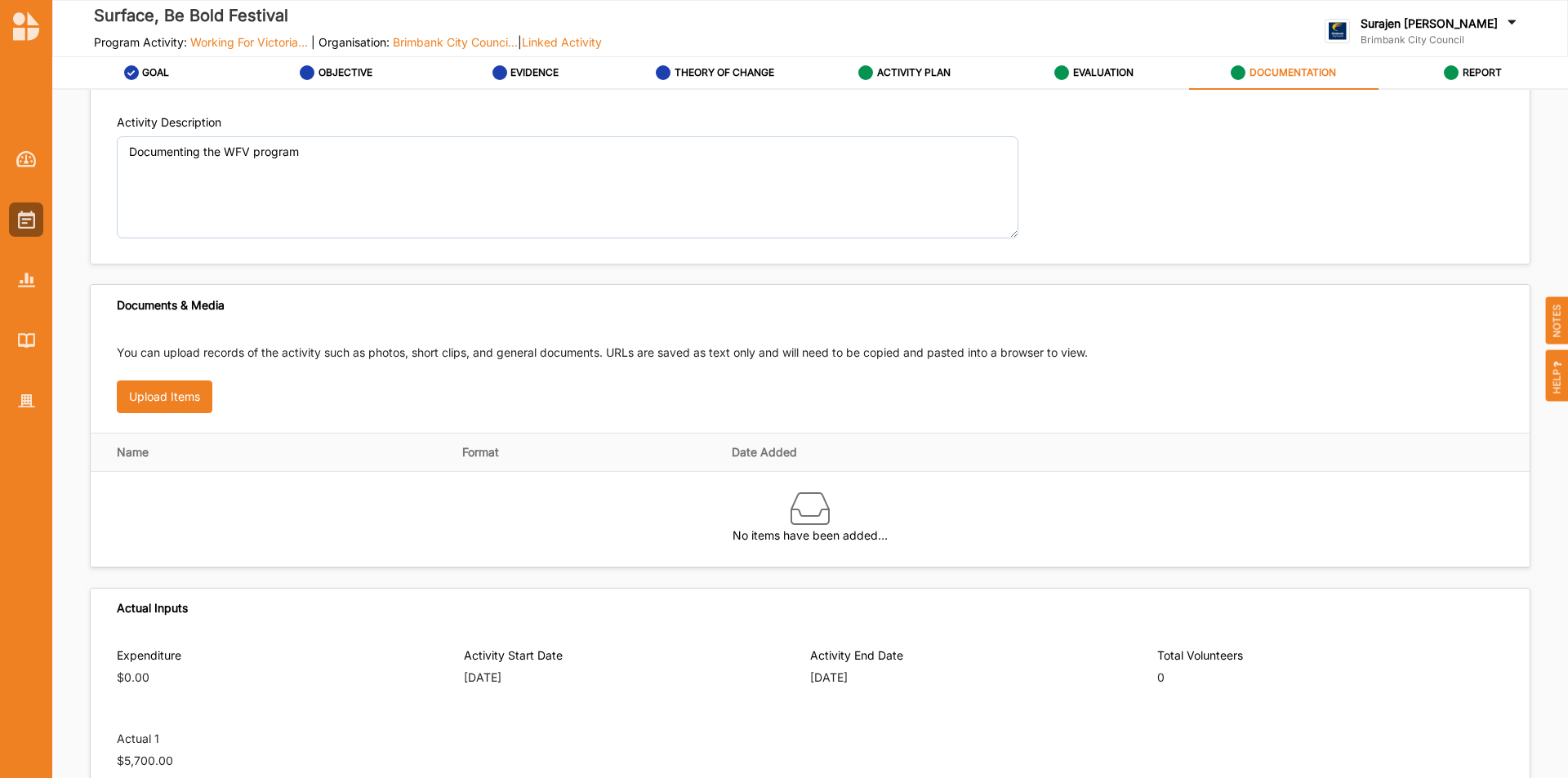
scroll to position [82, 0]
click at [30, 227] on img at bounding box center [26, 219] width 17 height 18
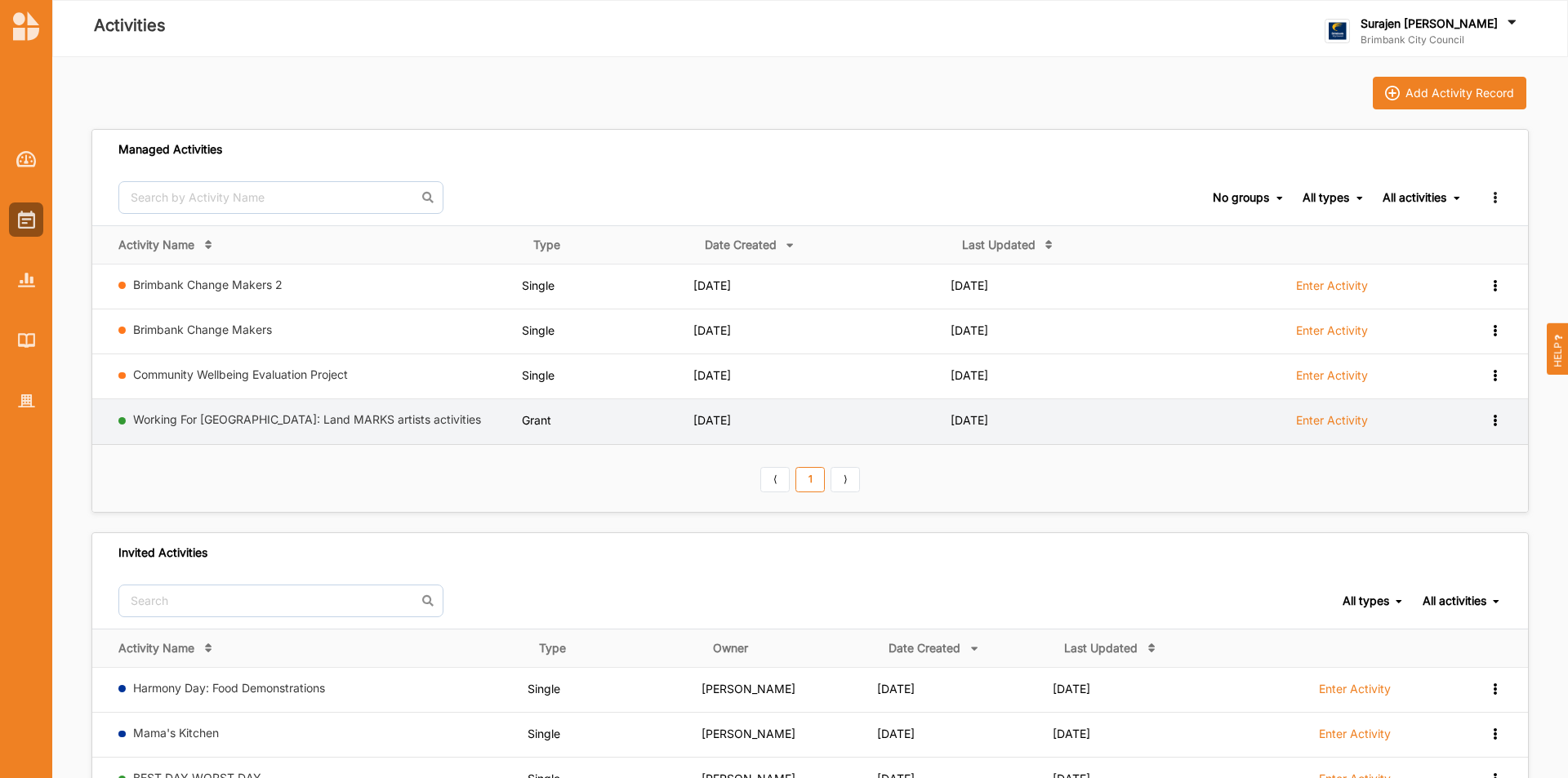
click at [1340, 422] on label "Enter Activity" at bounding box center [1332, 421] width 72 height 15
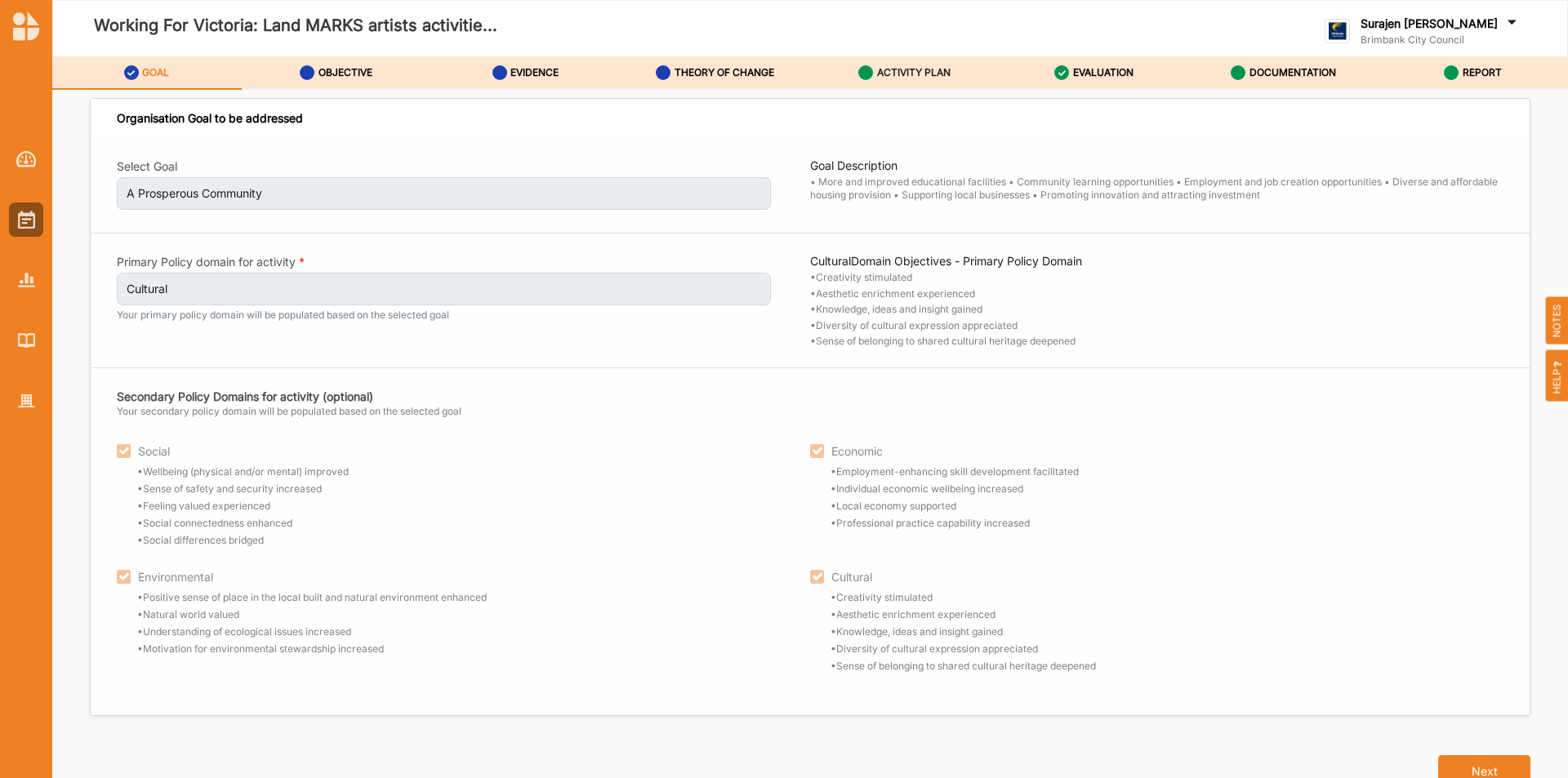
click at [914, 80] on div "ACTIVITY PLAN" at bounding box center [905, 73] width 93 height 30
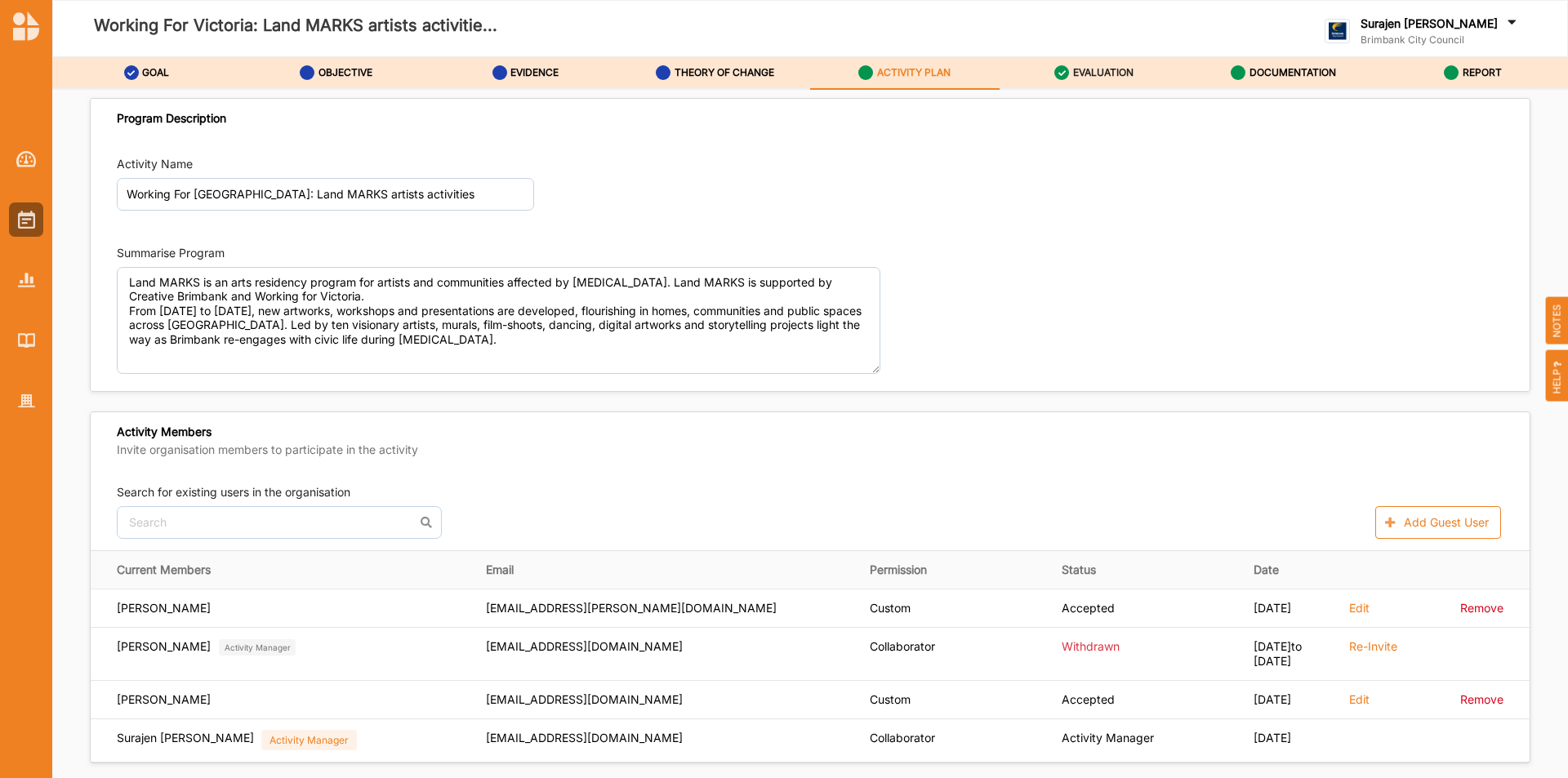
drag, startPoint x: 1109, startPoint y: 64, endPoint x: 1148, endPoint y: 72, distance: 39.8
click at [1114, 62] on div "EVALUATION" at bounding box center [1093, 73] width 79 height 30
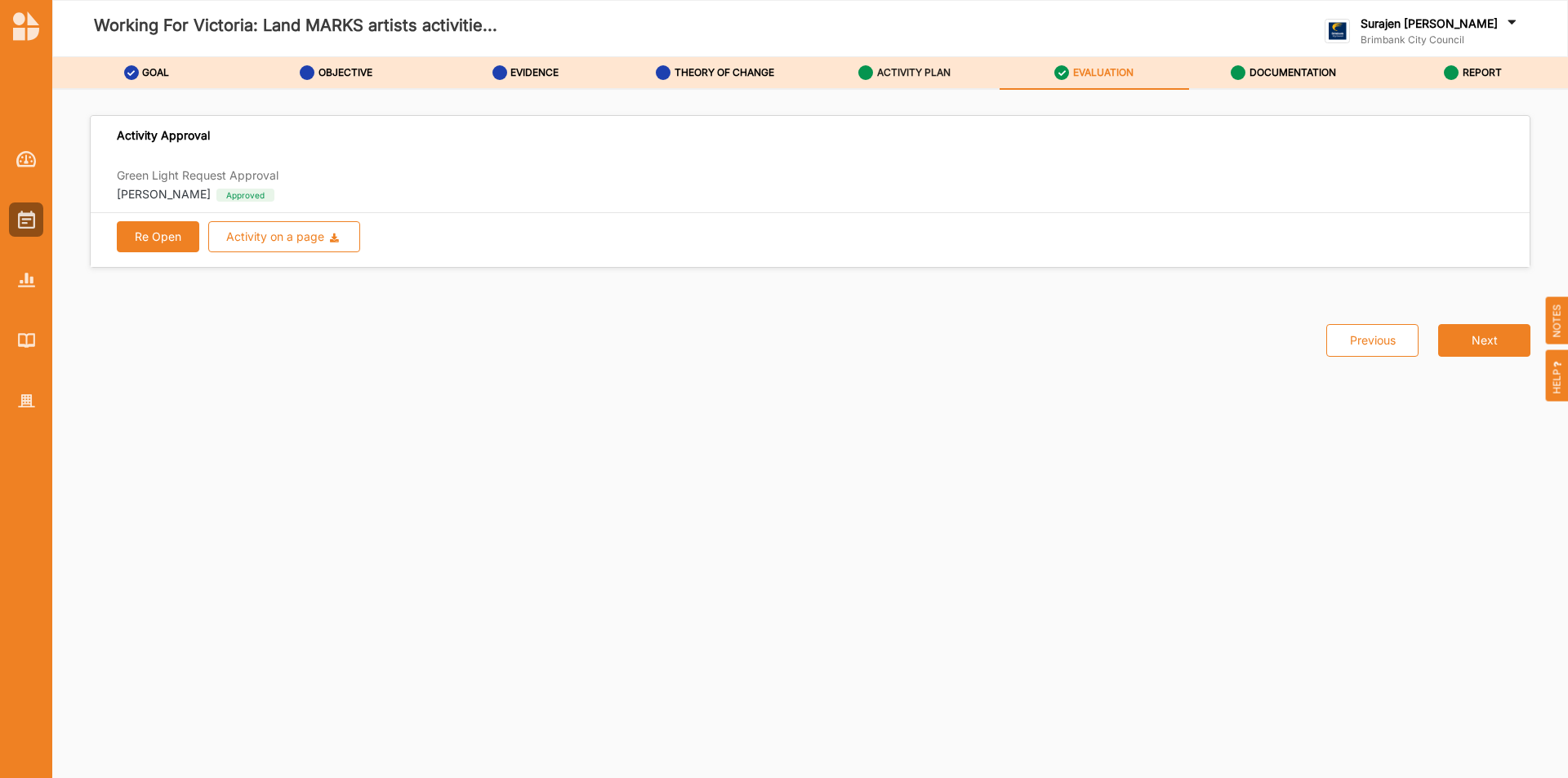
click at [900, 78] on label "ACTIVITY PLAN" at bounding box center [913, 72] width 73 height 13
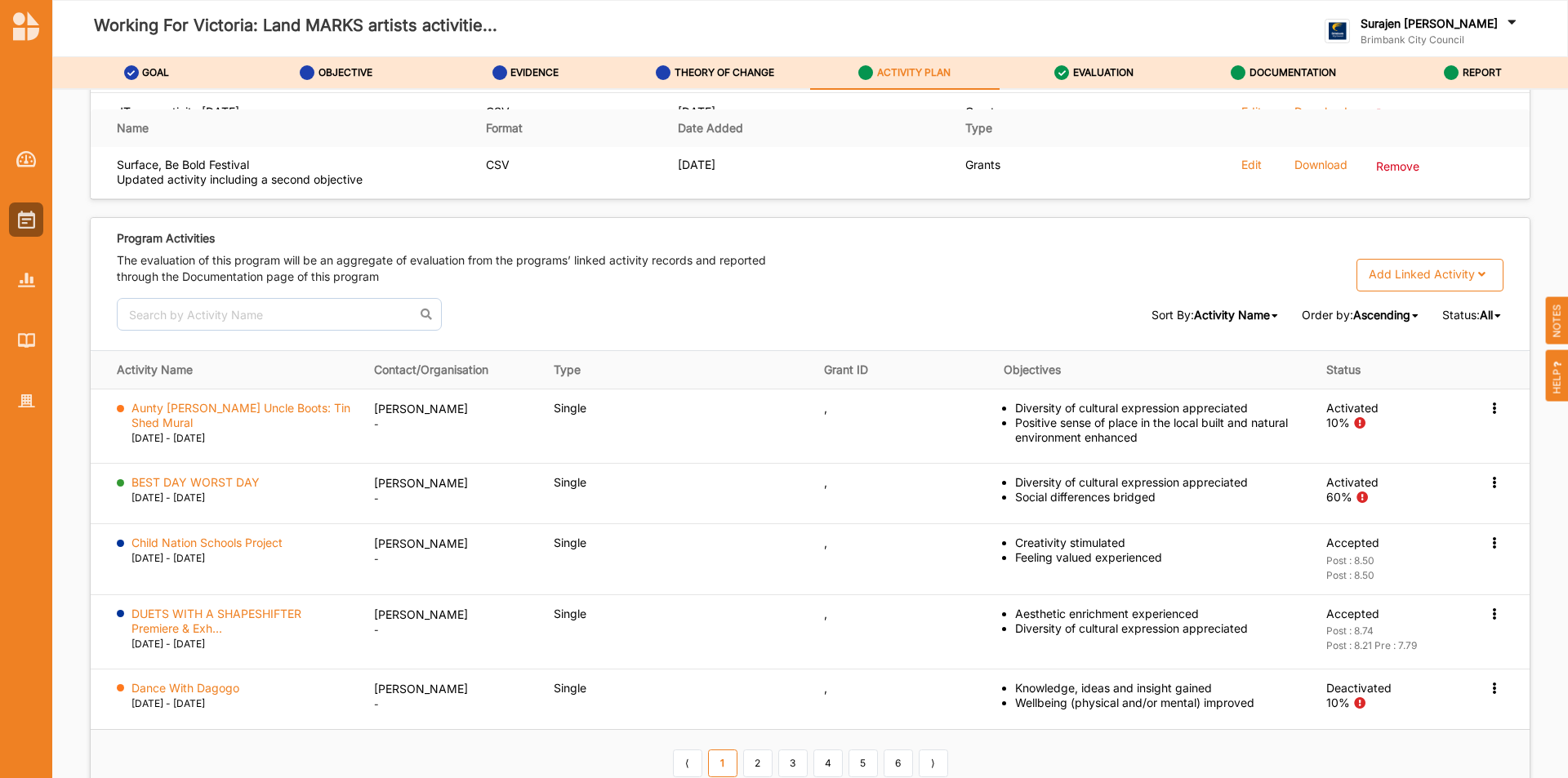
scroll to position [2588, 0]
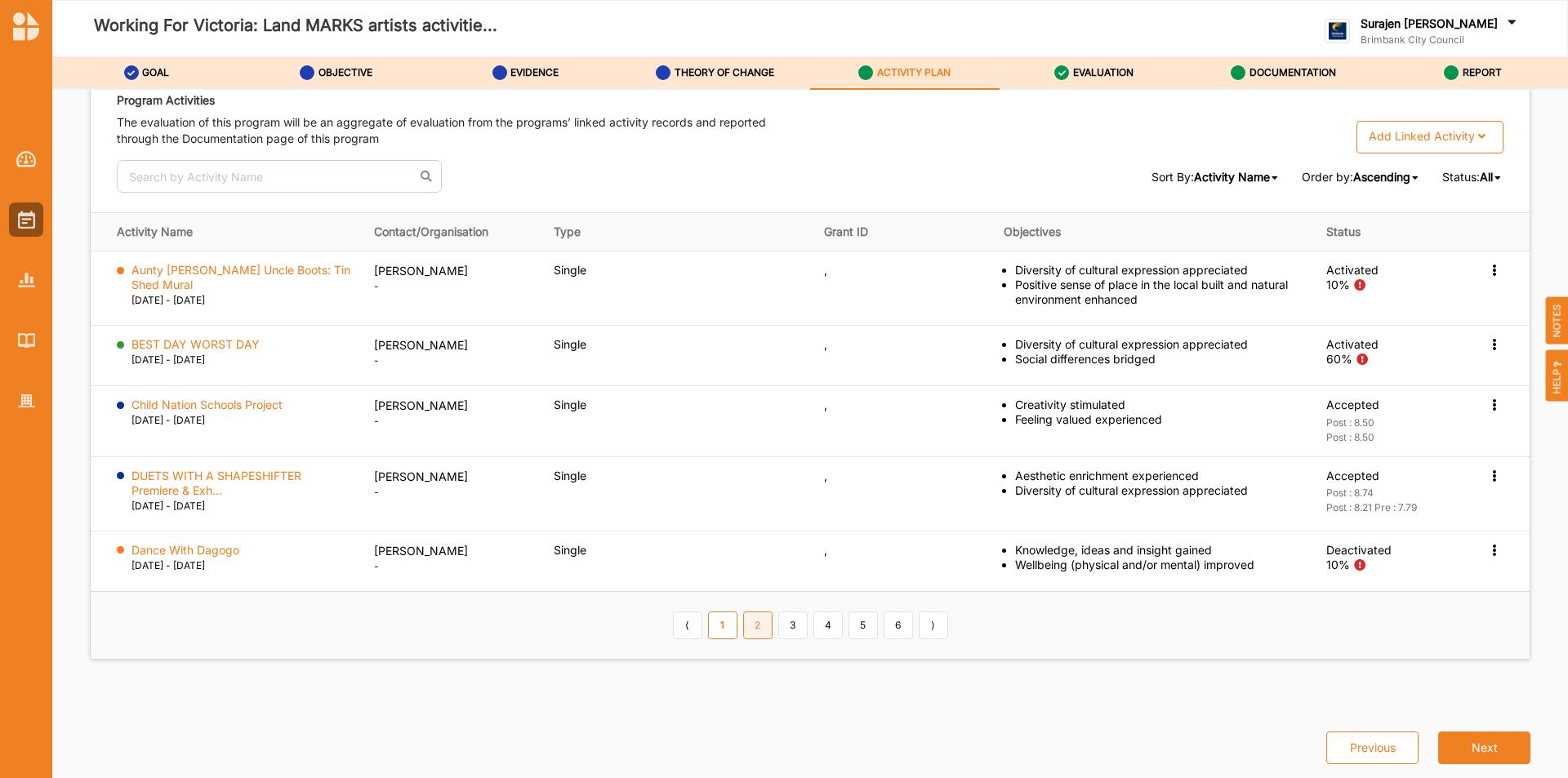
click at [747, 631] on link "2" at bounding box center [759, 626] width 30 height 28
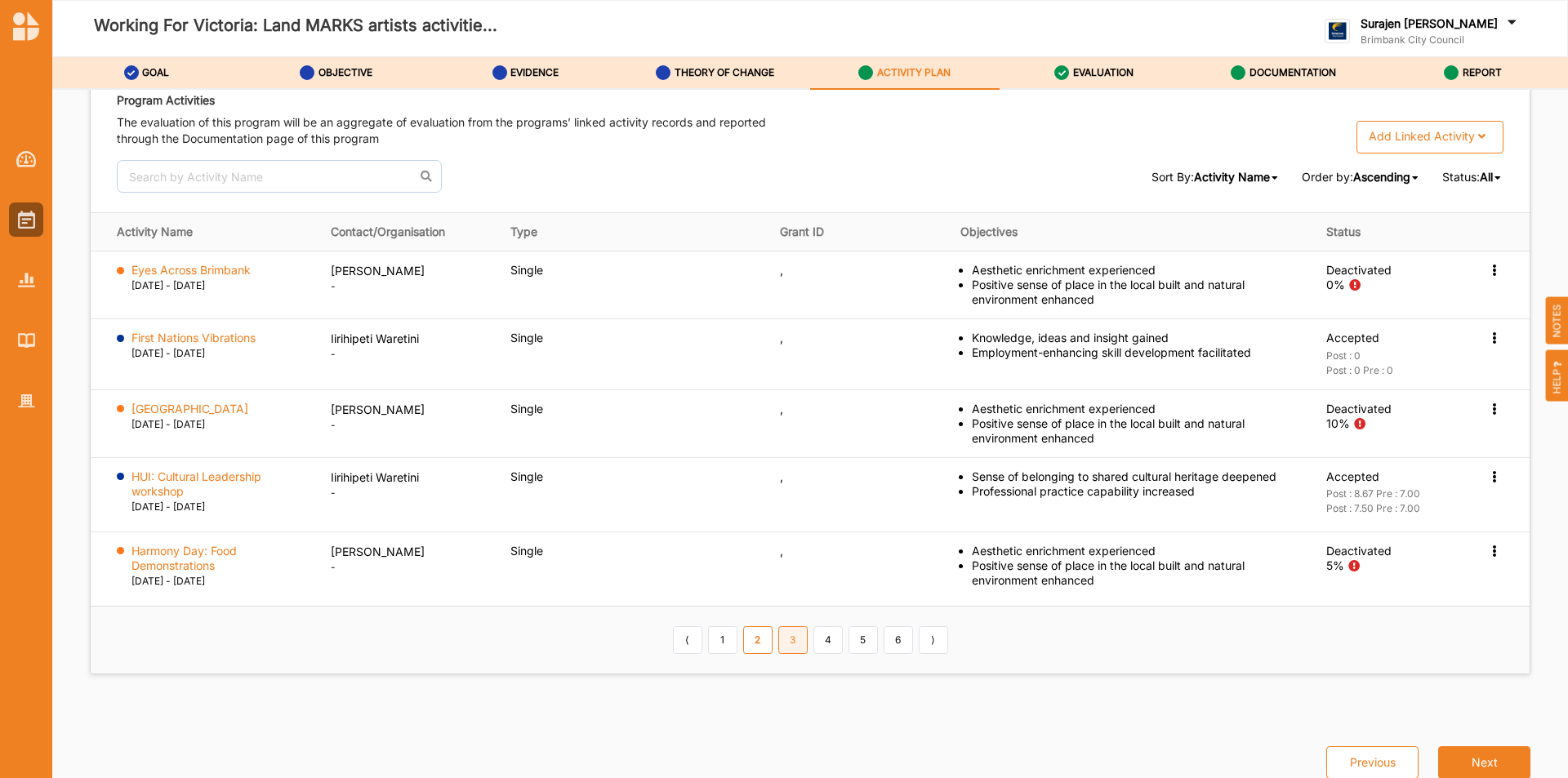
click at [789, 630] on link "3" at bounding box center [793, 641] width 30 height 28
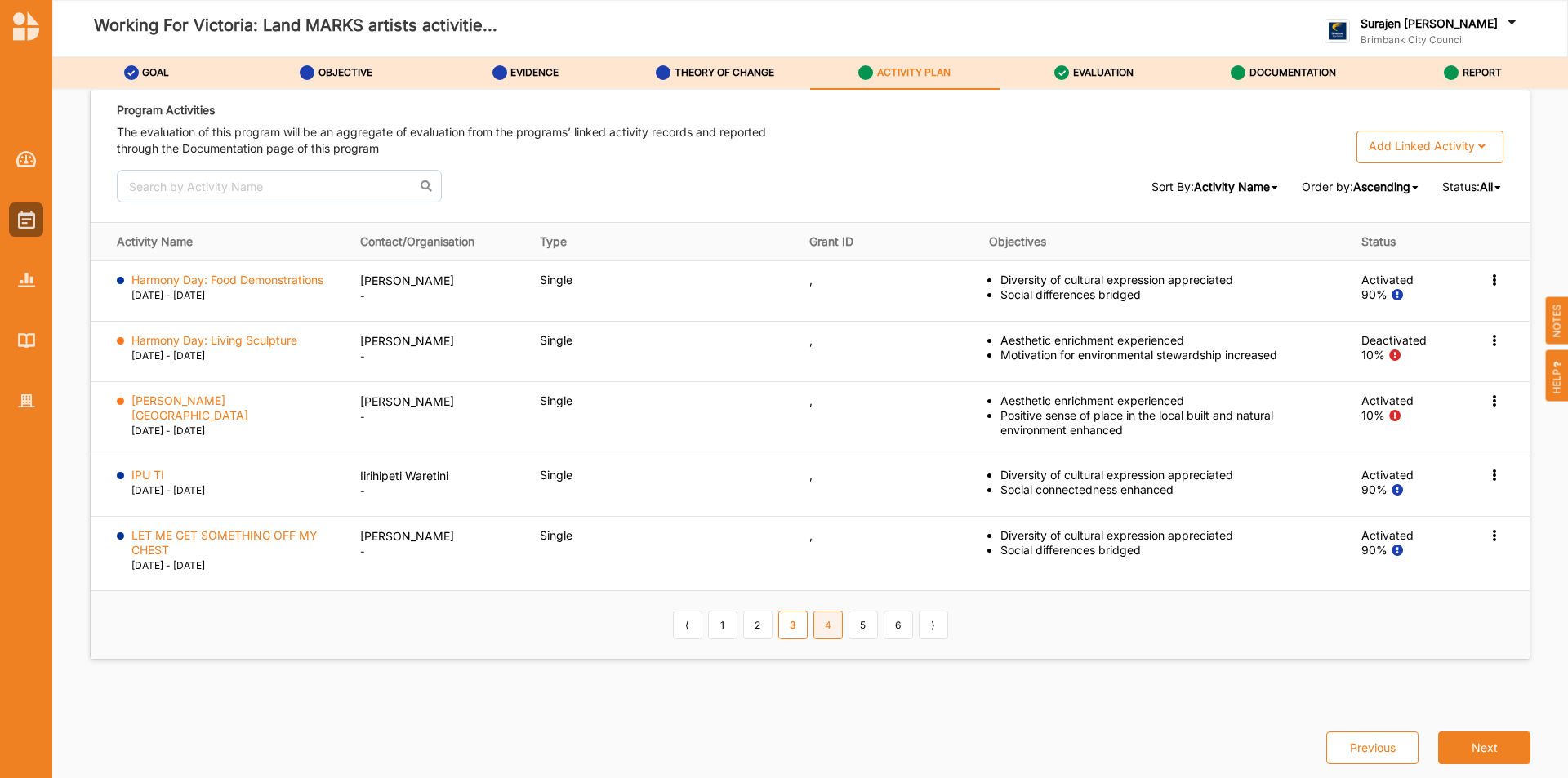
click at [831, 631] on link "4" at bounding box center [828, 625] width 30 height 28
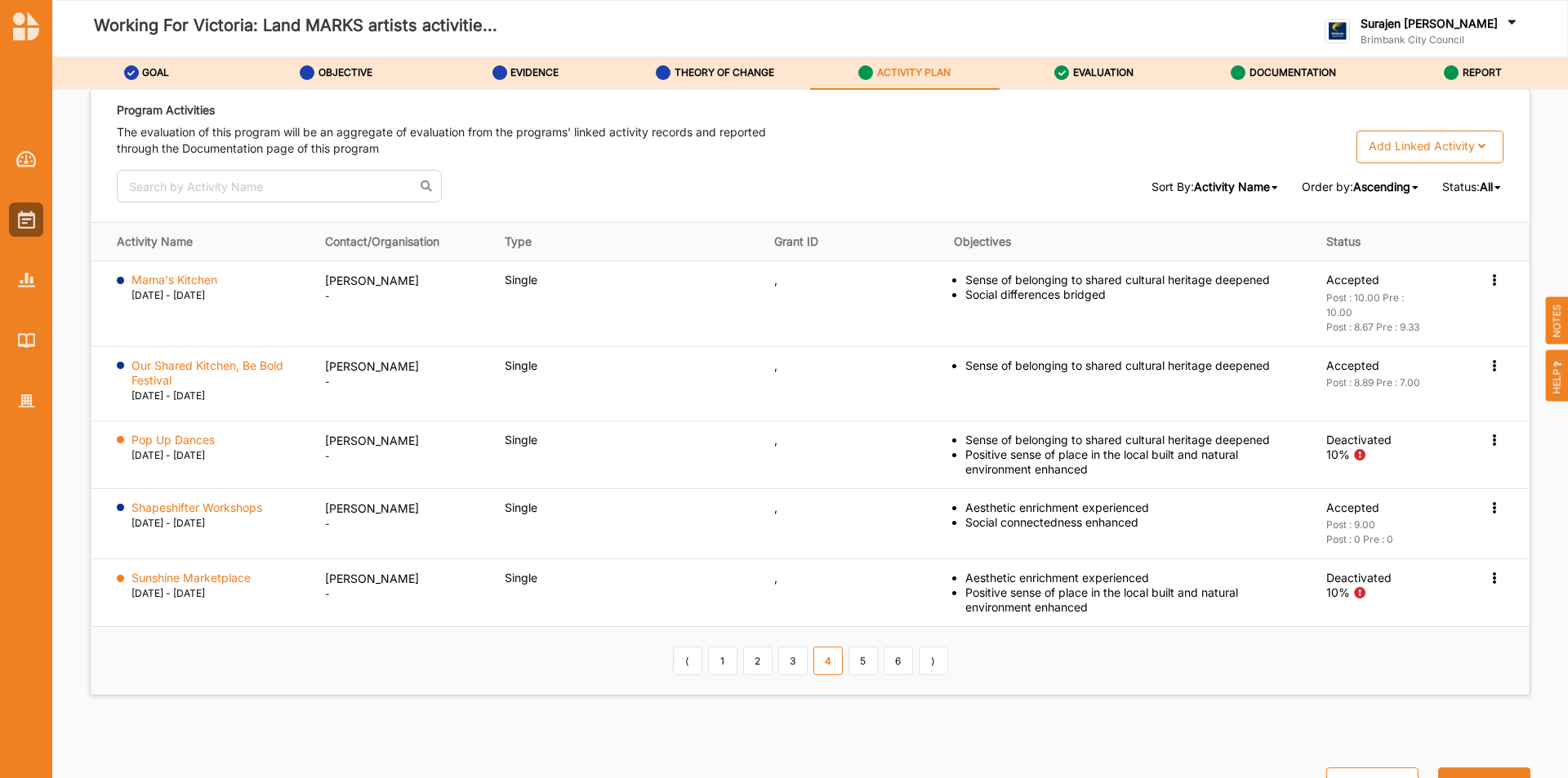
click at [875, 662] on div "⟨ 1 2 3 4 5 6 ⟩" at bounding box center [809, 661] width 281 height 28
drag, startPoint x: 815, startPoint y: 666, endPoint x: 835, endPoint y: 657, distance: 21.9
click at [820, 662] on link "4" at bounding box center [828, 661] width 30 height 28
click at [853, 659] on link "5" at bounding box center [863, 661] width 30 height 28
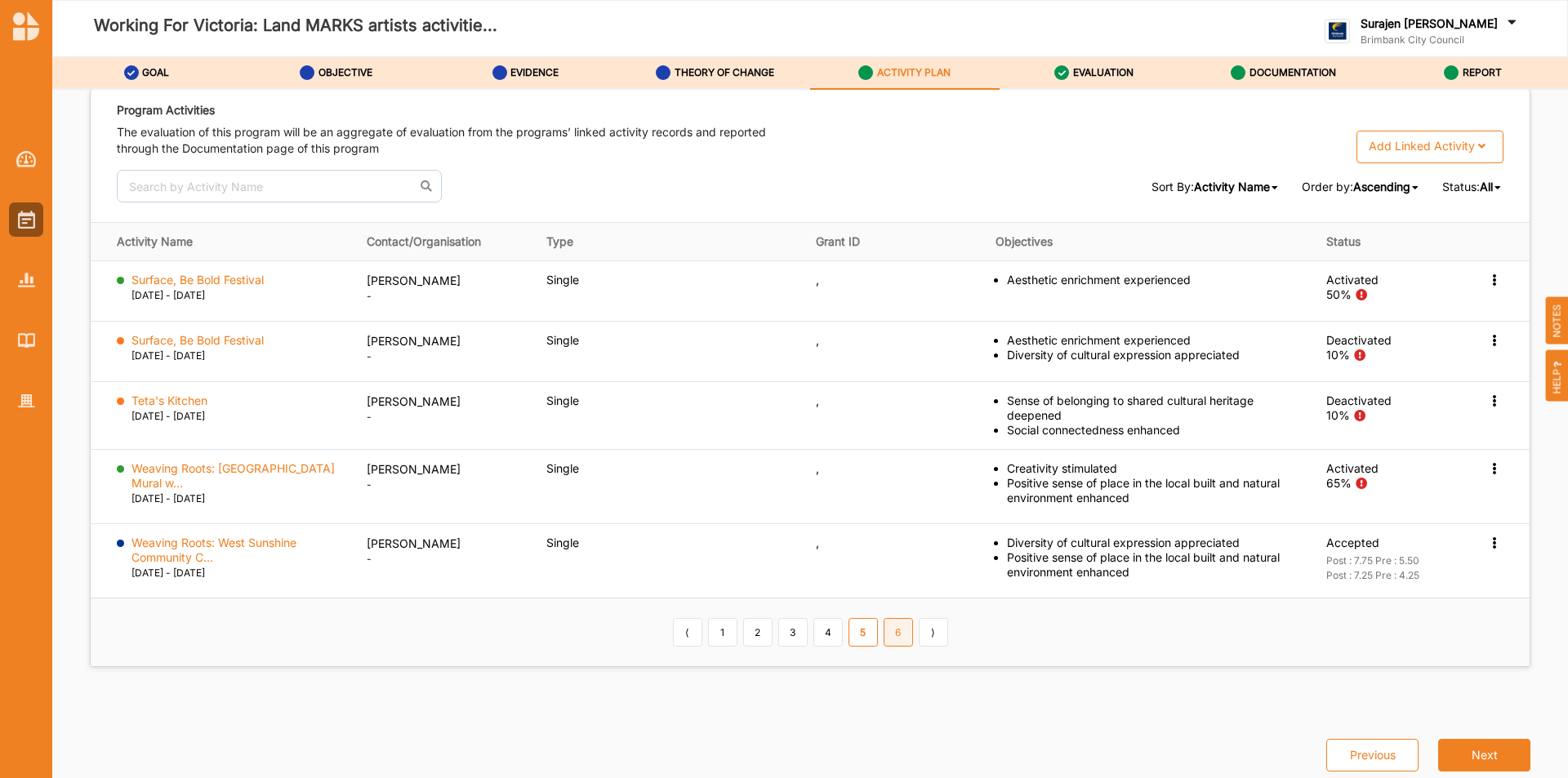
click at [902, 634] on link "6" at bounding box center [899, 632] width 30 height 28
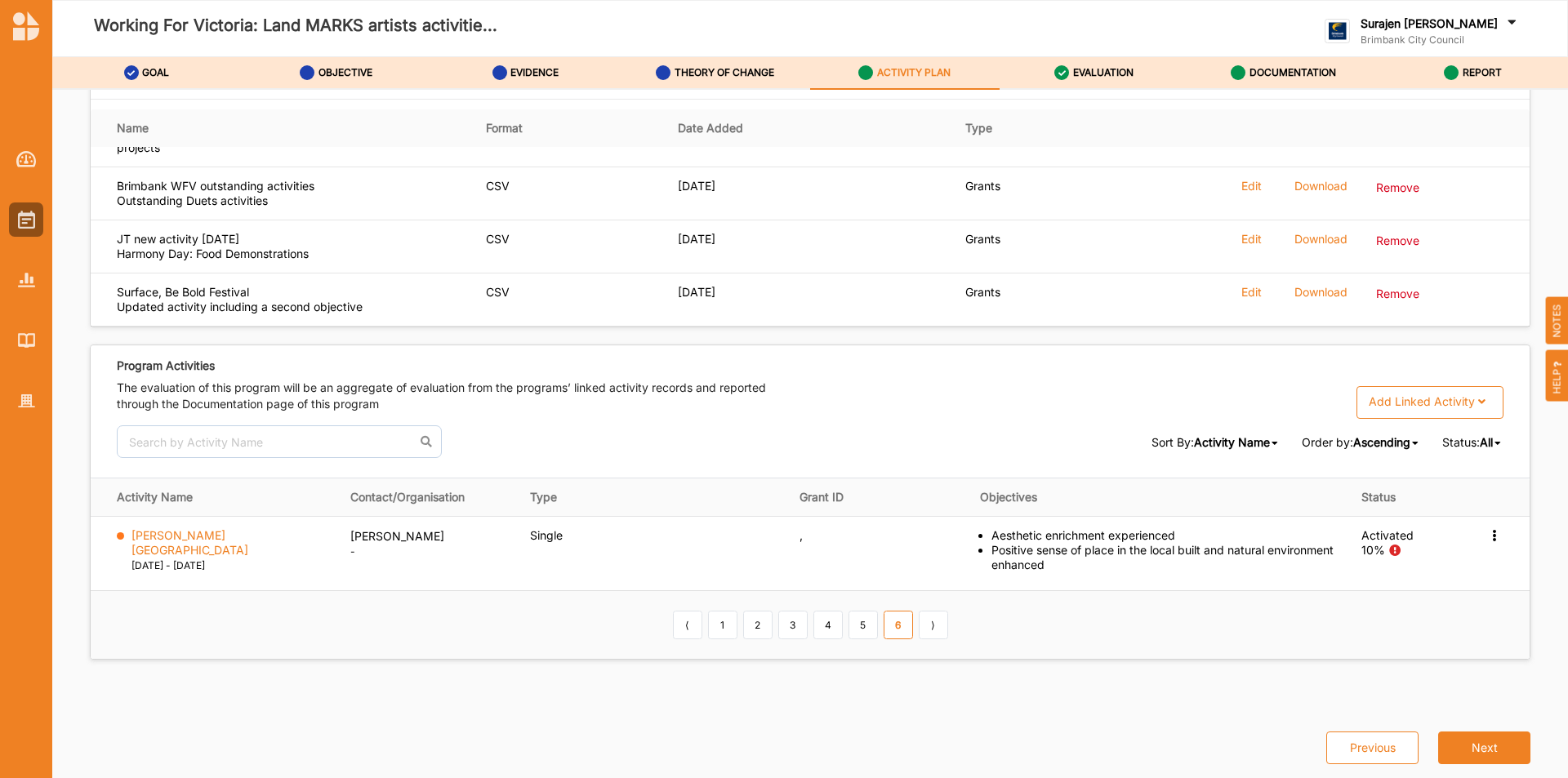
scroll to position [2323, 0]
click at [720, 622] on link "1" at bounding box center [723, 625] width 30 height 28
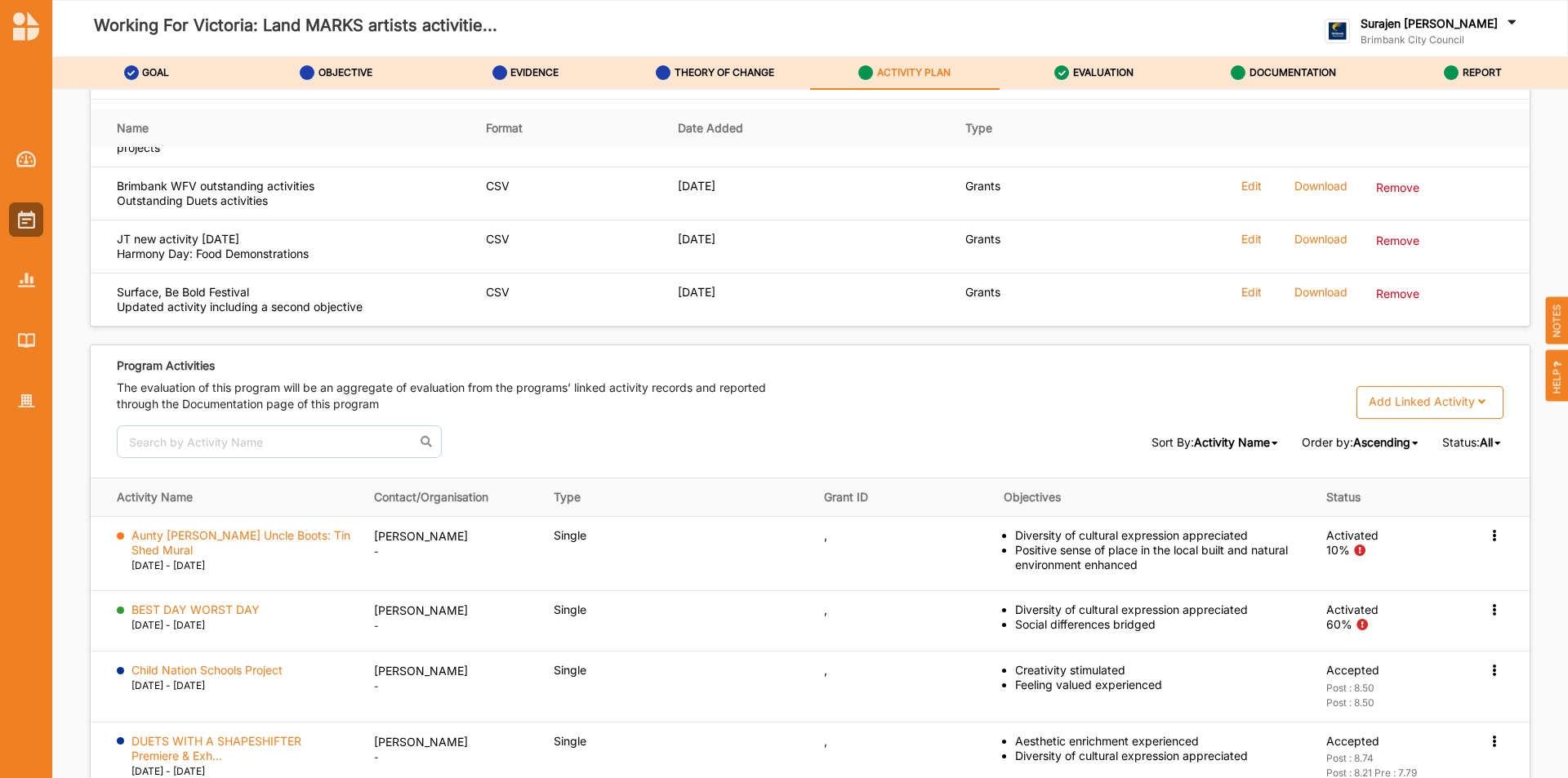
scroll to position [2568, 0]
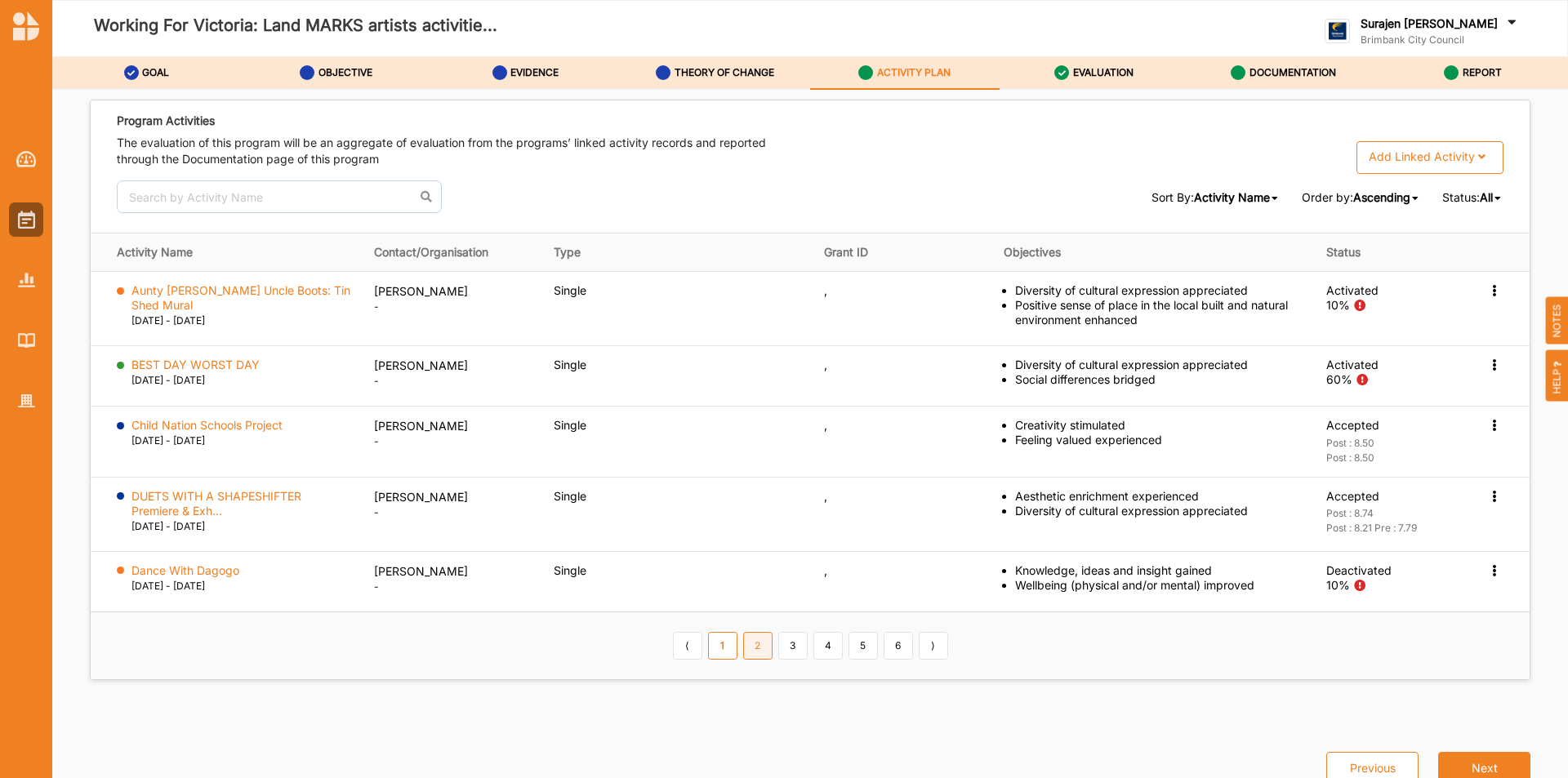
click at [765, 657] on link "2" at bounding box center [759, 646] width 30 height 28
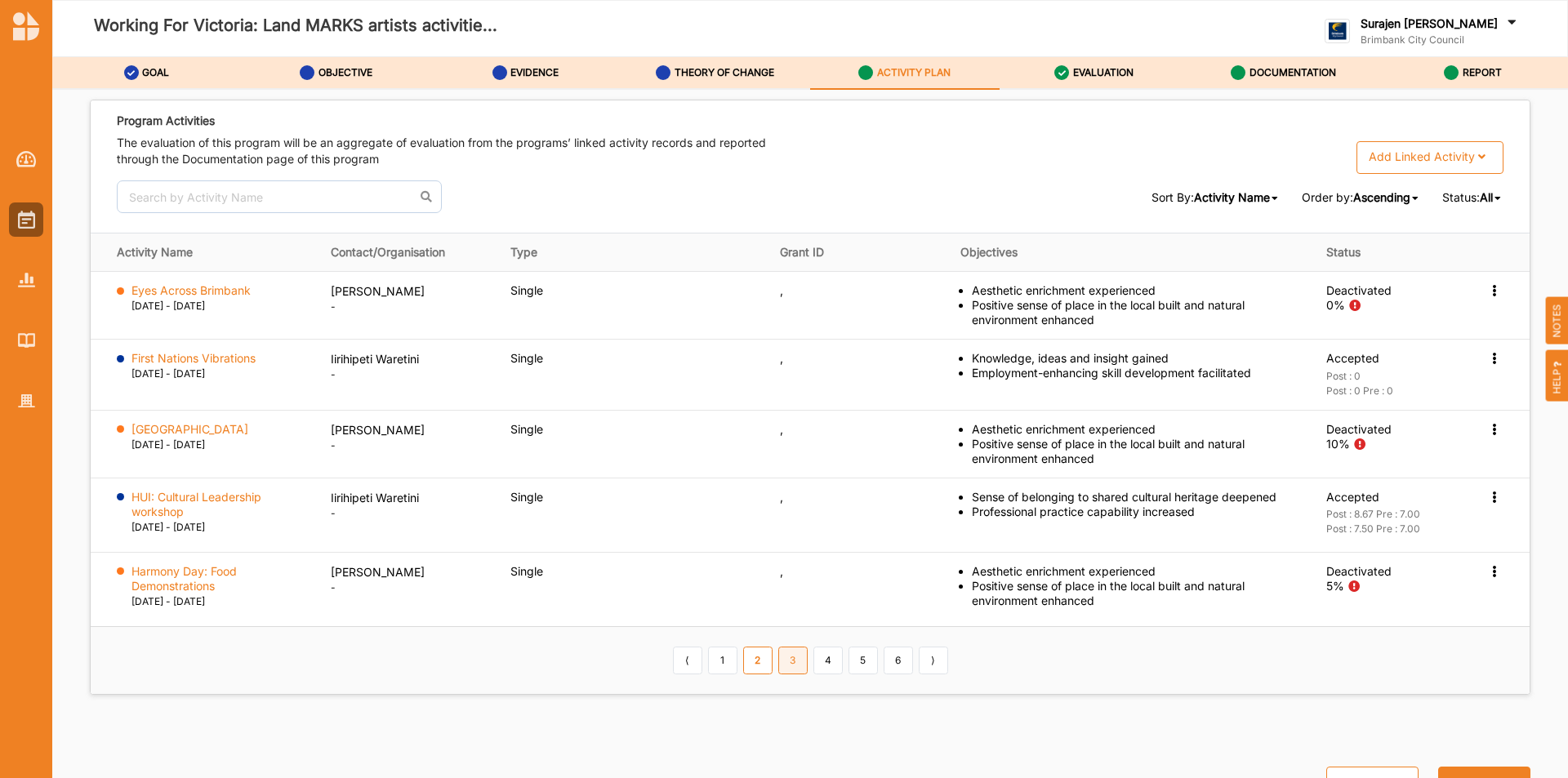
click at [797, 664] on link "3" at bounding box center [793, 661] width 30 height 28
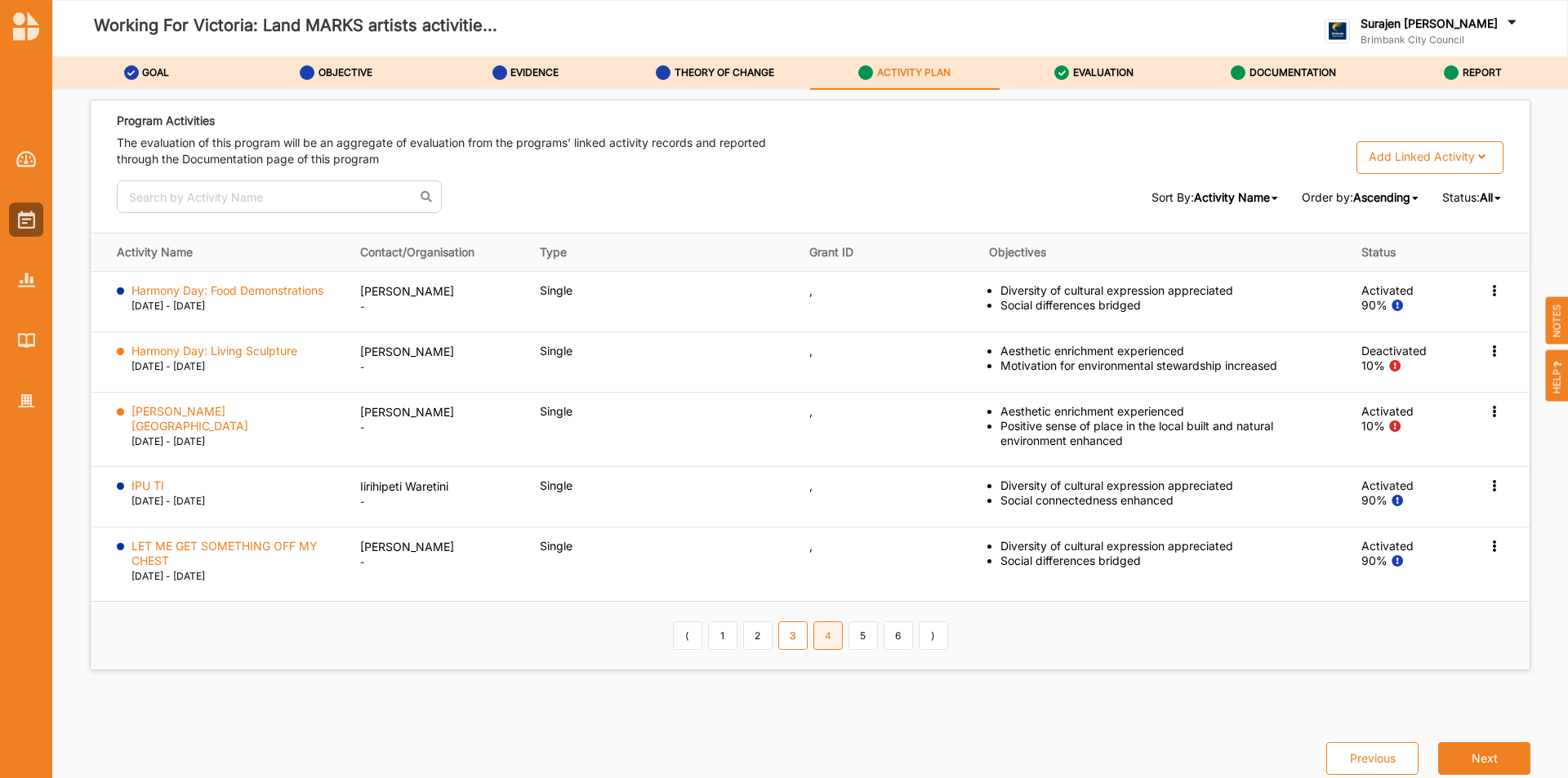
click at [821, 641] on link "4" at bounding box center [828, 635] width 30 height 28
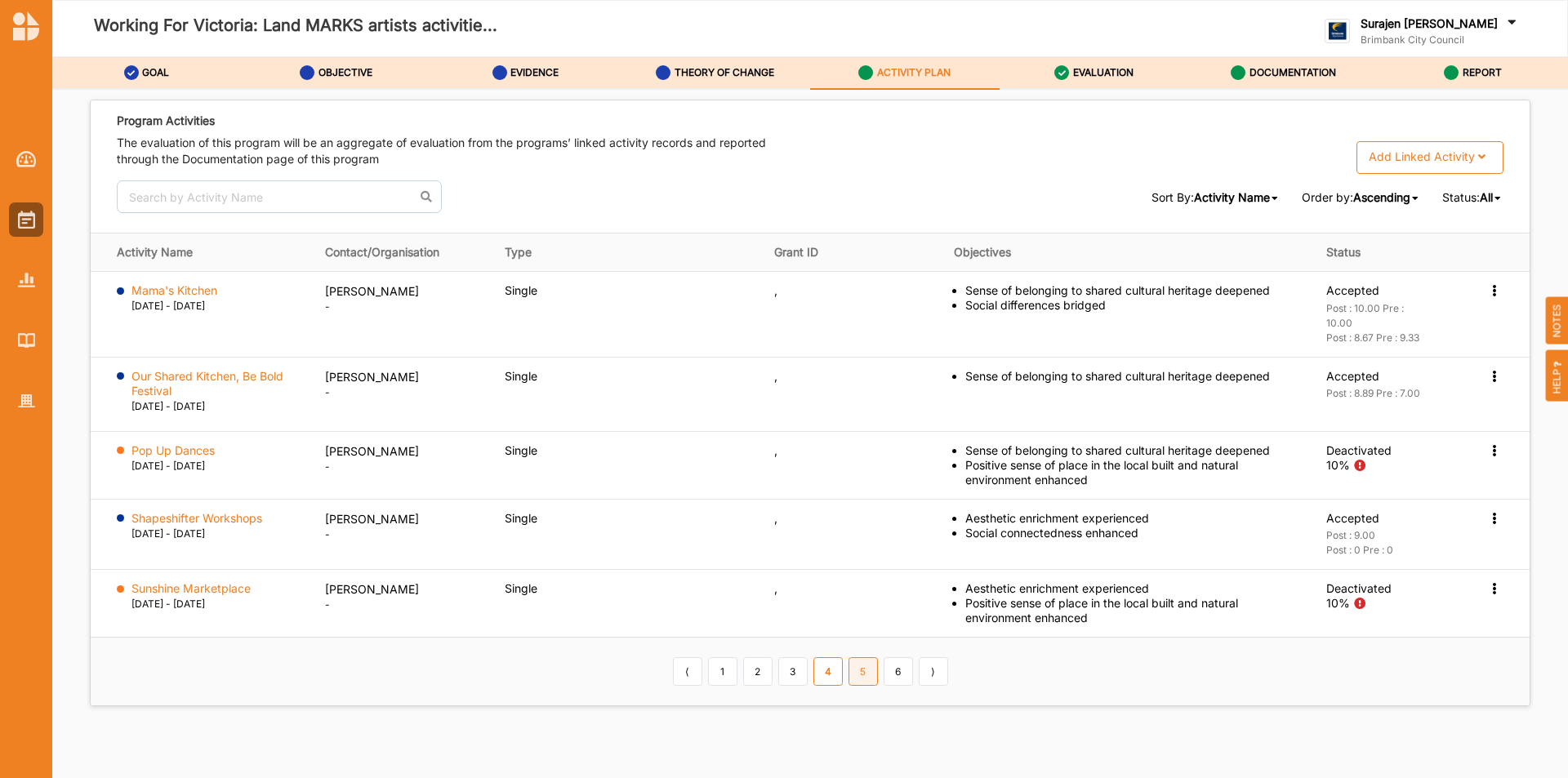
click at [859, 680] on link "5" at bounding box center [863, 671] width 30 height 28
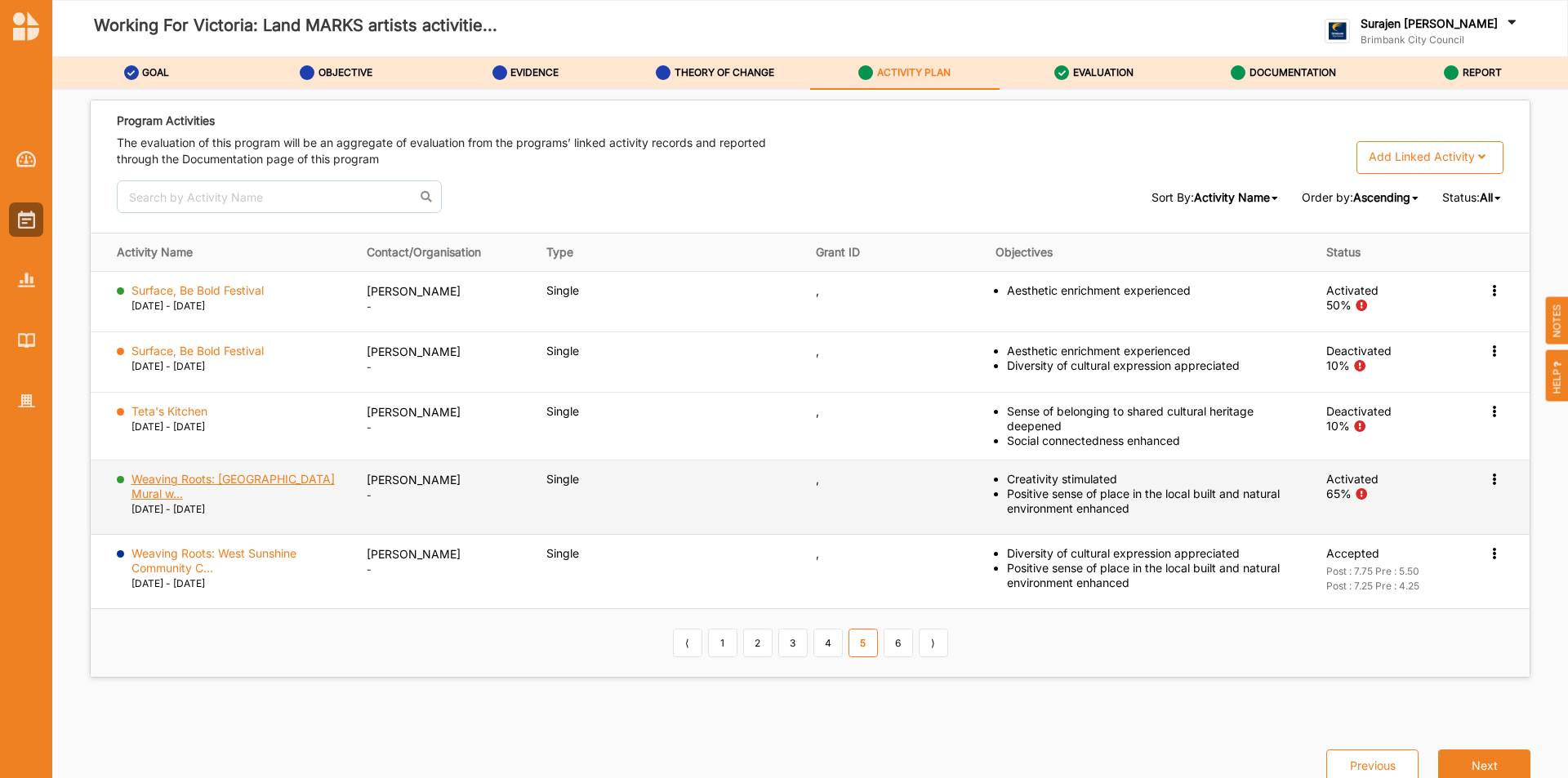
click at [278, 478] on label "Weaving Roots: [GEOGRAPHIC_DATA] Mural w..." at bounding box center [237, 487] width 212 height 30
click at [1490, 472] on icon at bounding box center [1494, 478] width 14 height 11
click at [1358, 572] on label "Change Ownership" at bounding box center [1391, 577] width 102 height 15
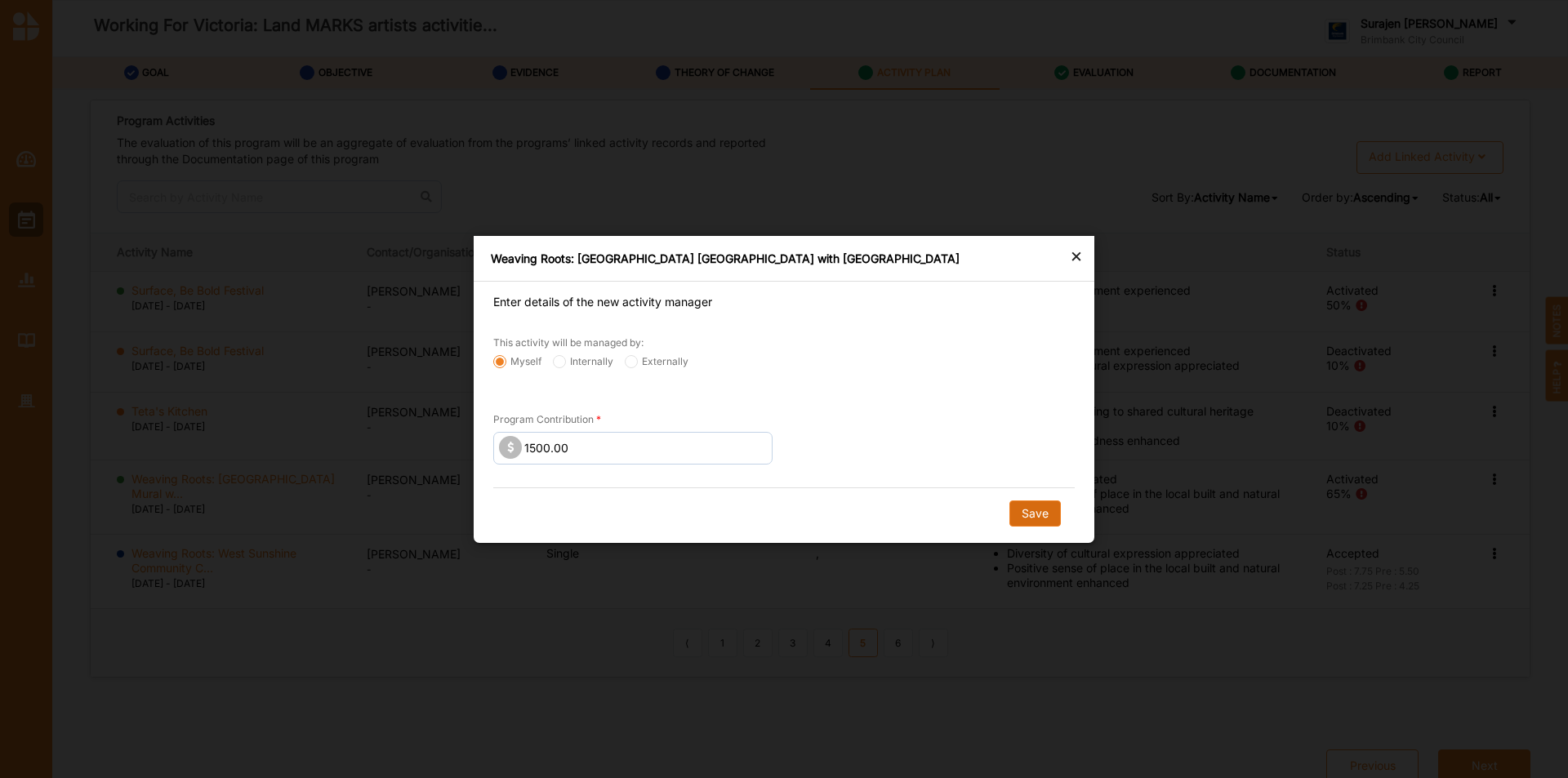
click at [1026, 504] on button "Save" at bounding box center [1035, 513] width 51 height 26
radio input "false"
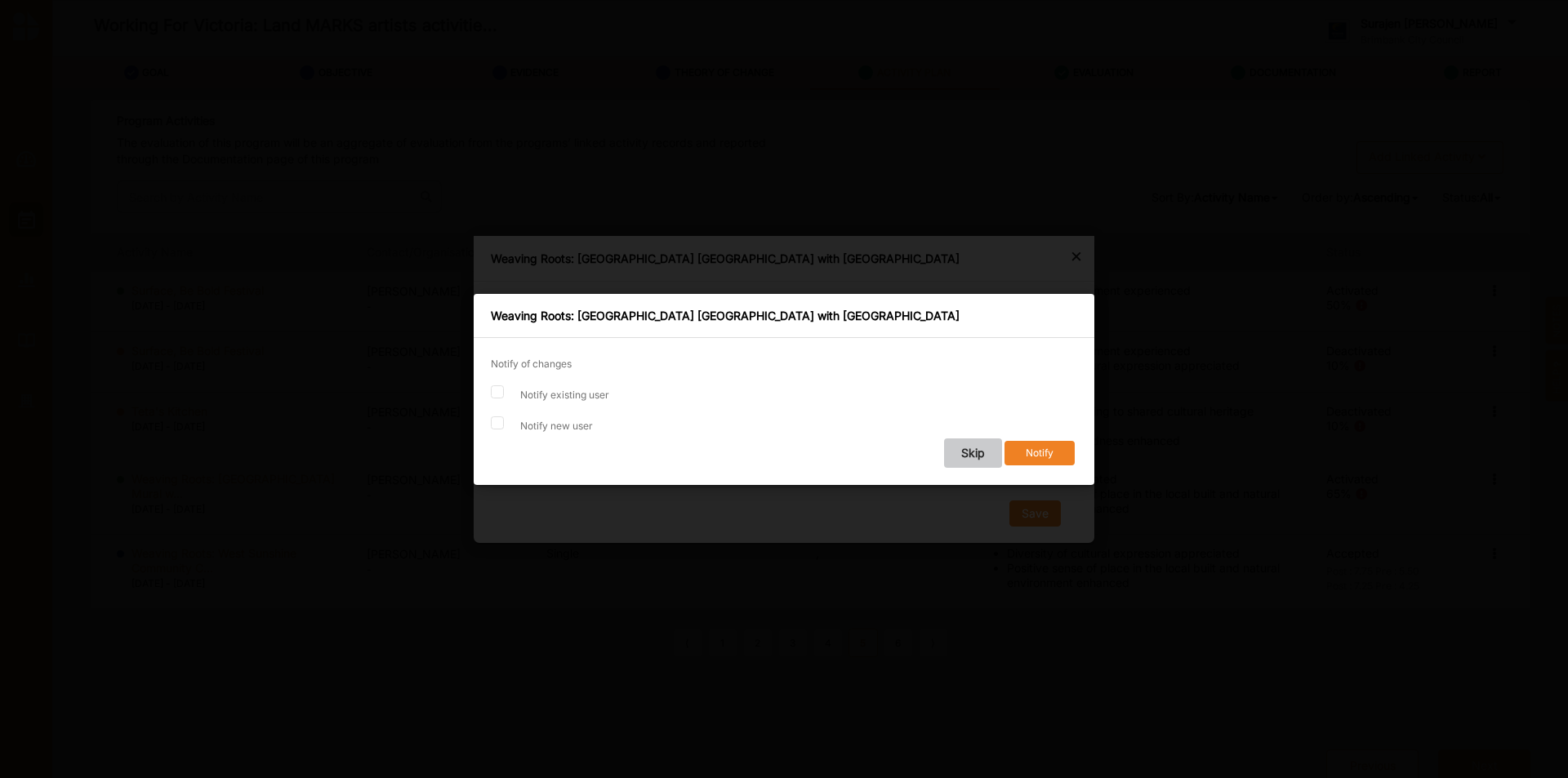
click at [957, 453] on button "Skip" at bounding box center [973, 453] width 58 height 30
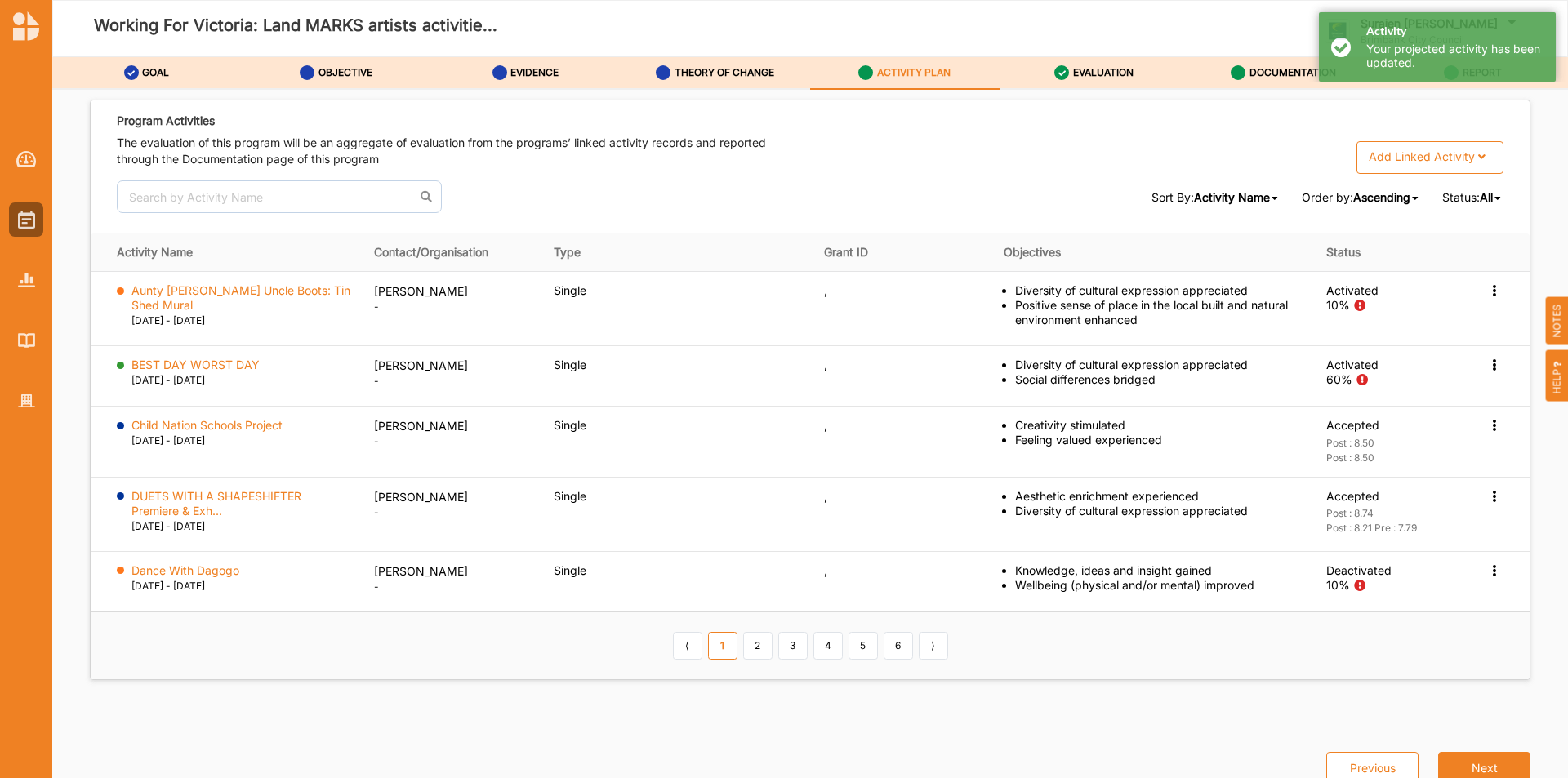
click at [1495, 198] on icon at bounding box center [1498, 198] width 6 height 10
click at [1441, 284] on span "Active" at bounding box center [1441, 281] width 34 height 14
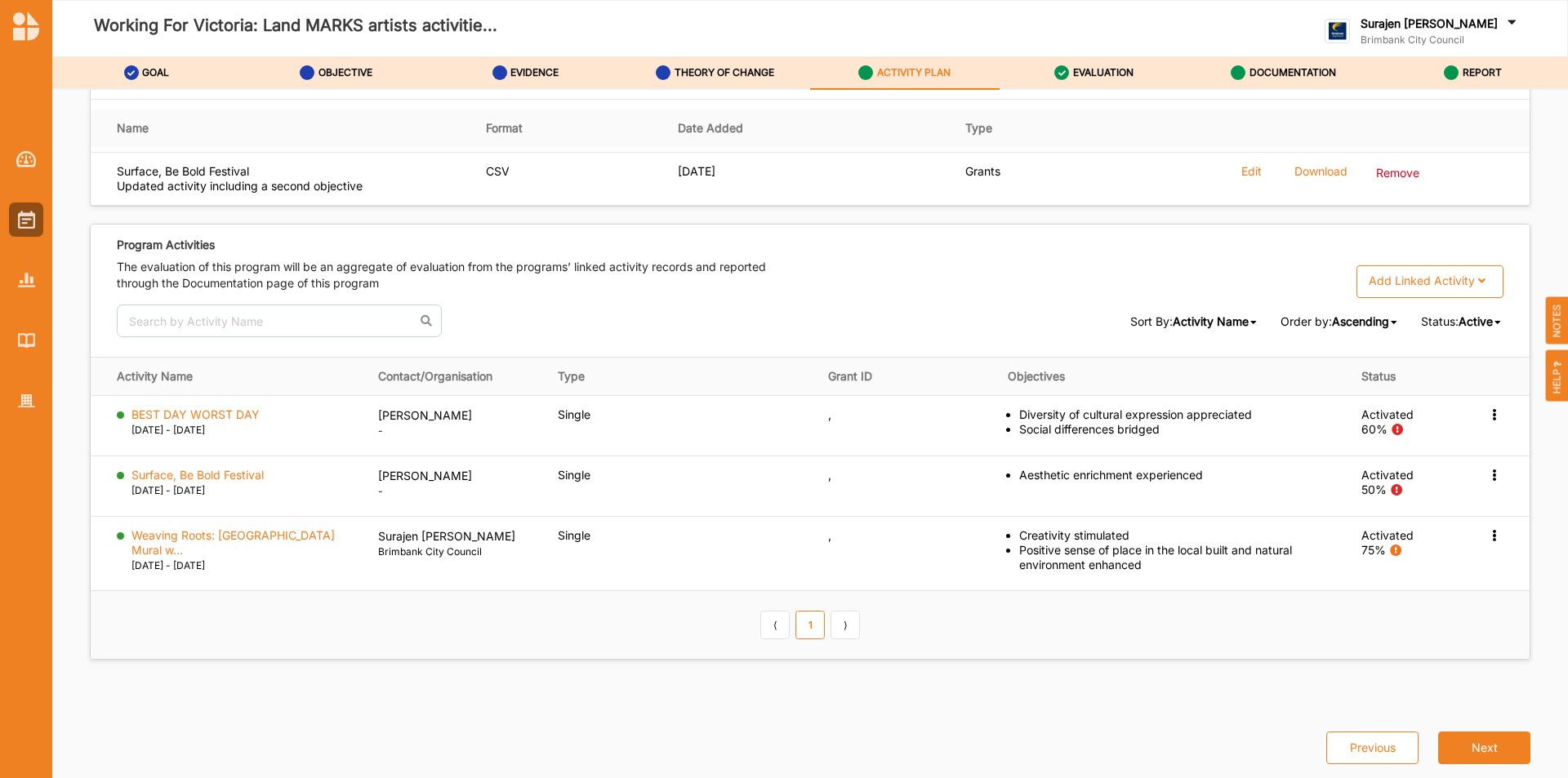
scroll to position [2444, 0]
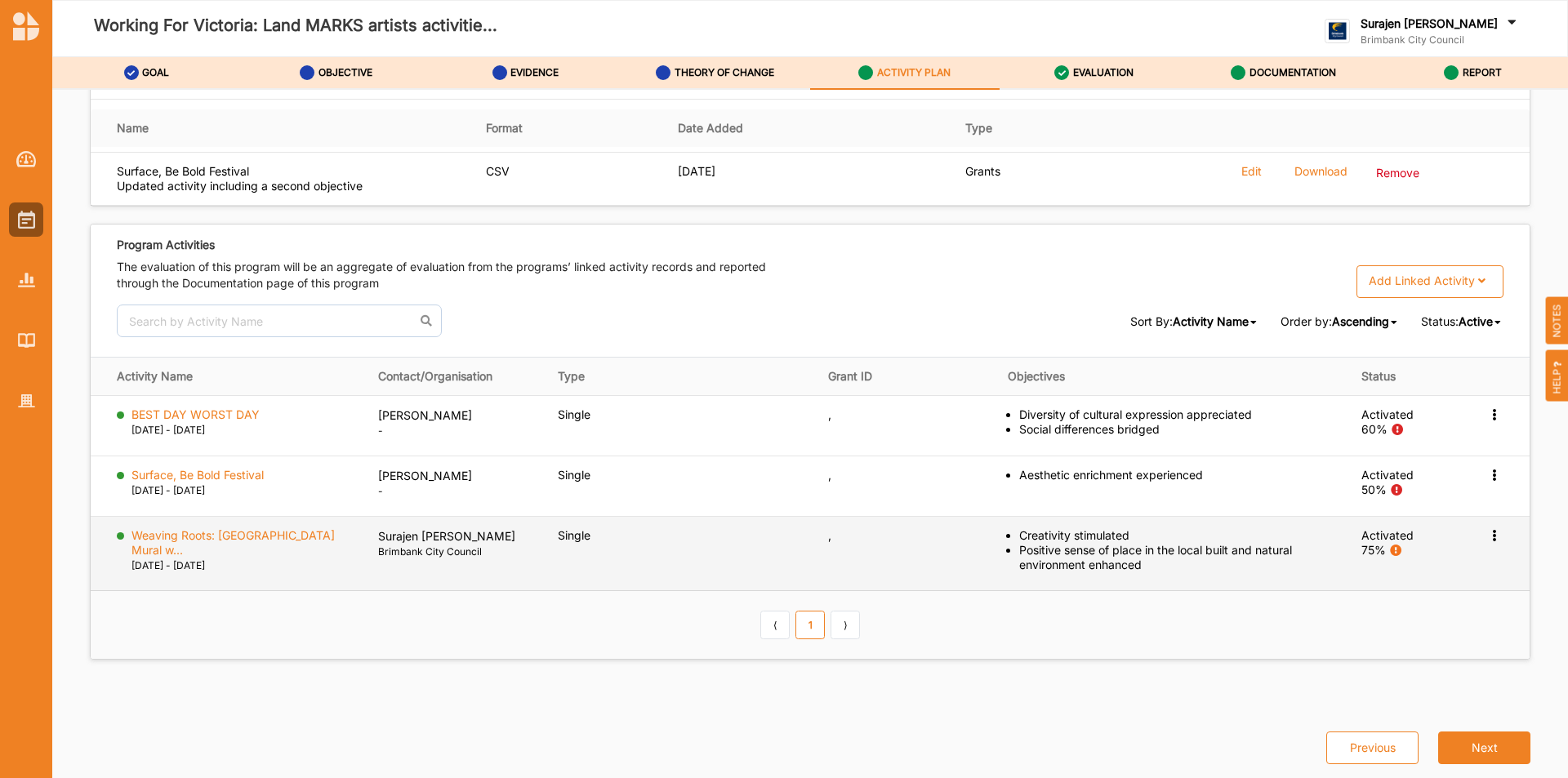
click at [1489, 536] on icon at bounding box center [1494, 534] width 14 height 11
click at [274, 535] on label "Weaving Roots: [GEOGRAPHIC_DATA] Mural w..." at bounding box center [244, 543] width 224 height 30
click at [1488, 539] on icon at bounding box center [1494, 534] width 14 height 11
click at [1393, 604] on label "View Report" at bounding box center [1372, 600] width 65 height 15
click at [1487, 534] on icon at bounding box center [1494, 534] width 14 height 11
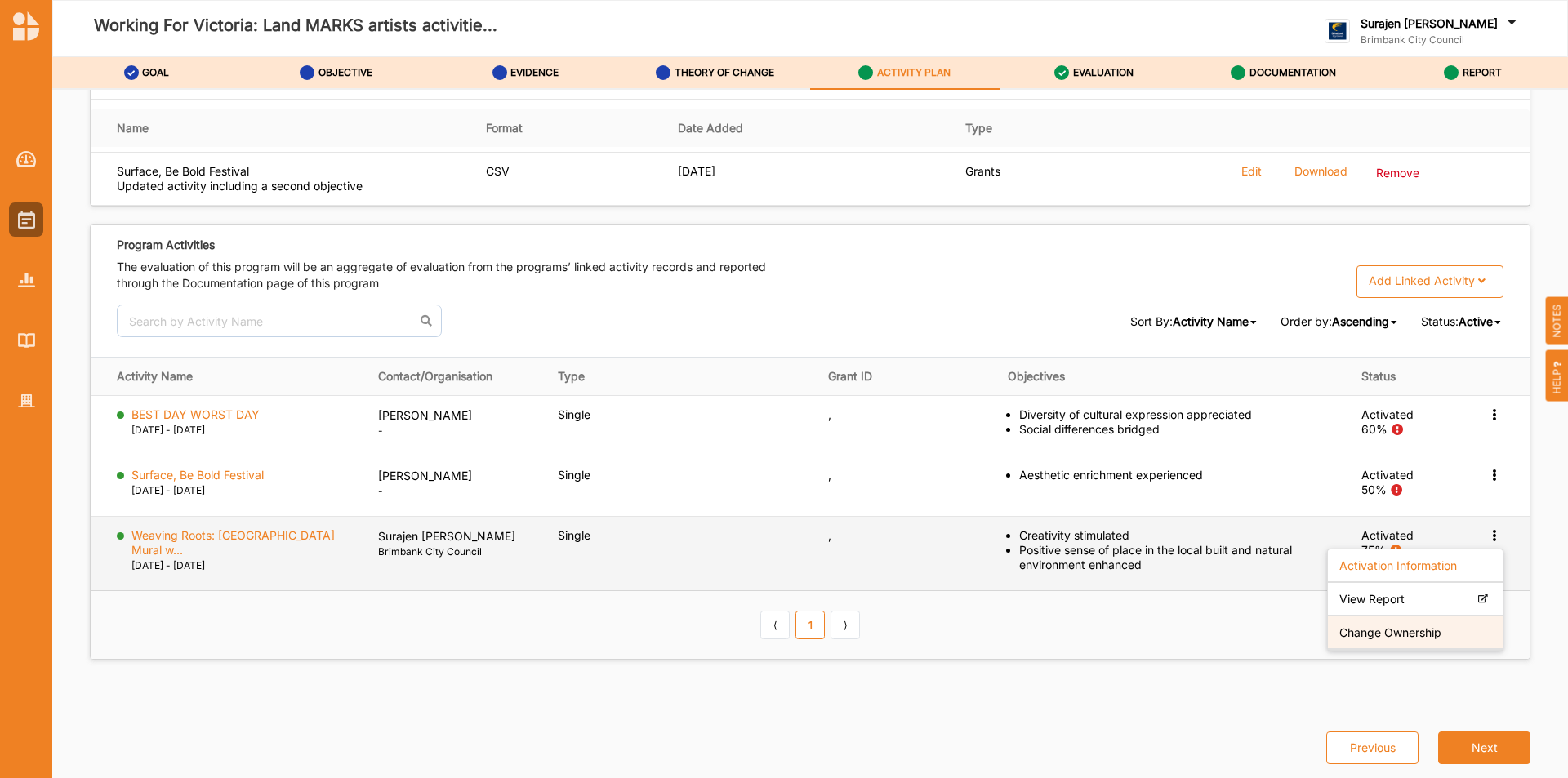
click at [1358, 633] on label "Change Ownership" at bounding box center [1391, 633] width 102 height 15
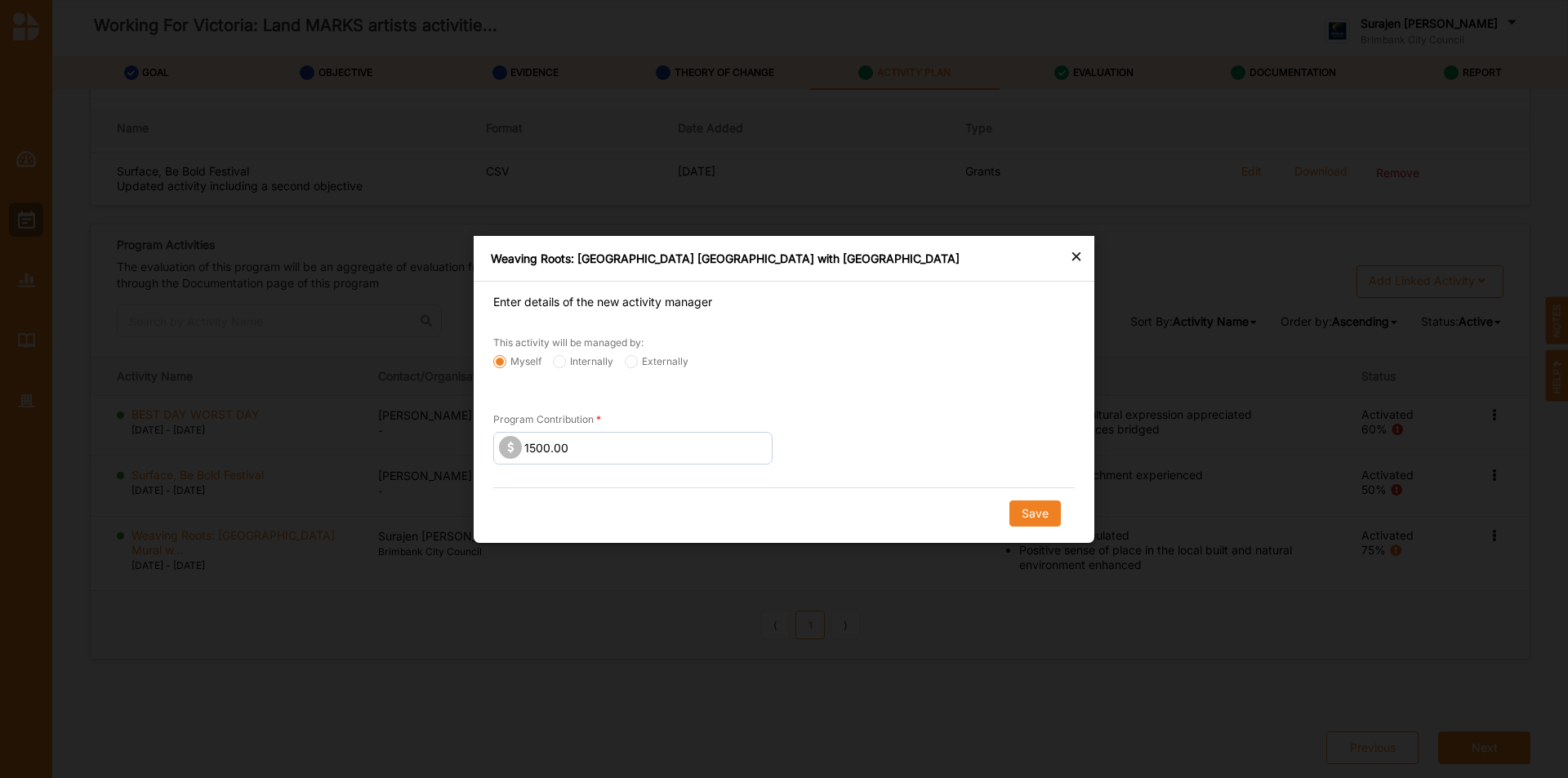
click at [645, 365] on label "Externally" at bounding box center [657, 361] width 64 height 13
click at [638, 365] on input "Externally" at bounding box center [631, 361] width 13 height 13
radio input "true"
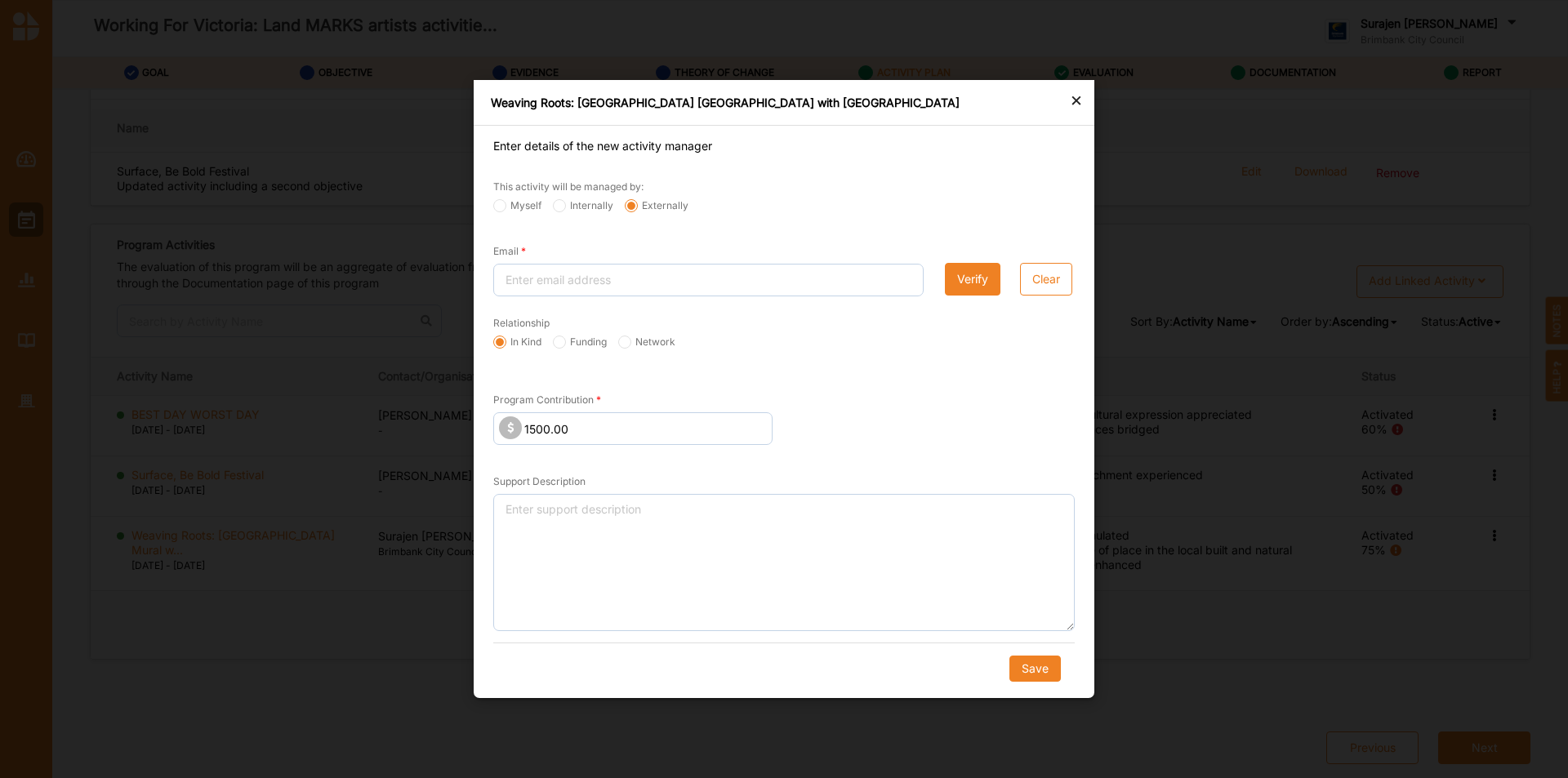
drag, startPoint x: 590, startPoint y: 350, endPoint x: 572, endPoint y: 325, distance: 30.8
click at [590, 348] on div "Funding" at bounding box center [580, 344] width 65 height 17
click at [560, 341] on input "Funding" at bounding box center [559, 342] width 13 height 13
radio input "true"
click at [537, 265] on input "Email" at bounding box center [708, 280] width 430 height 32
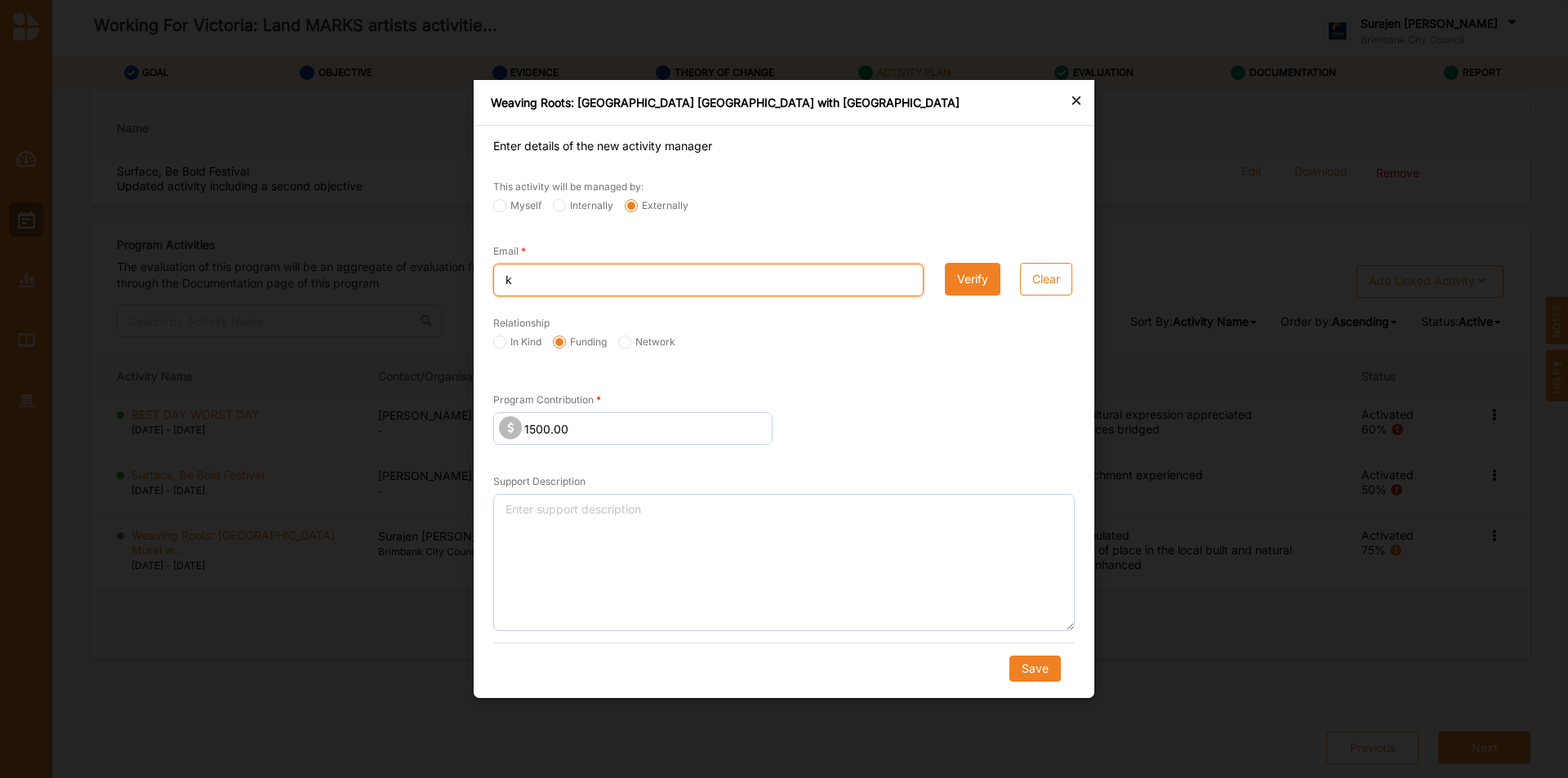
type input "[PERSON_NAME][EMAIL_ADDRESS][PERSON_NAME][DOMAIN_NAME]"
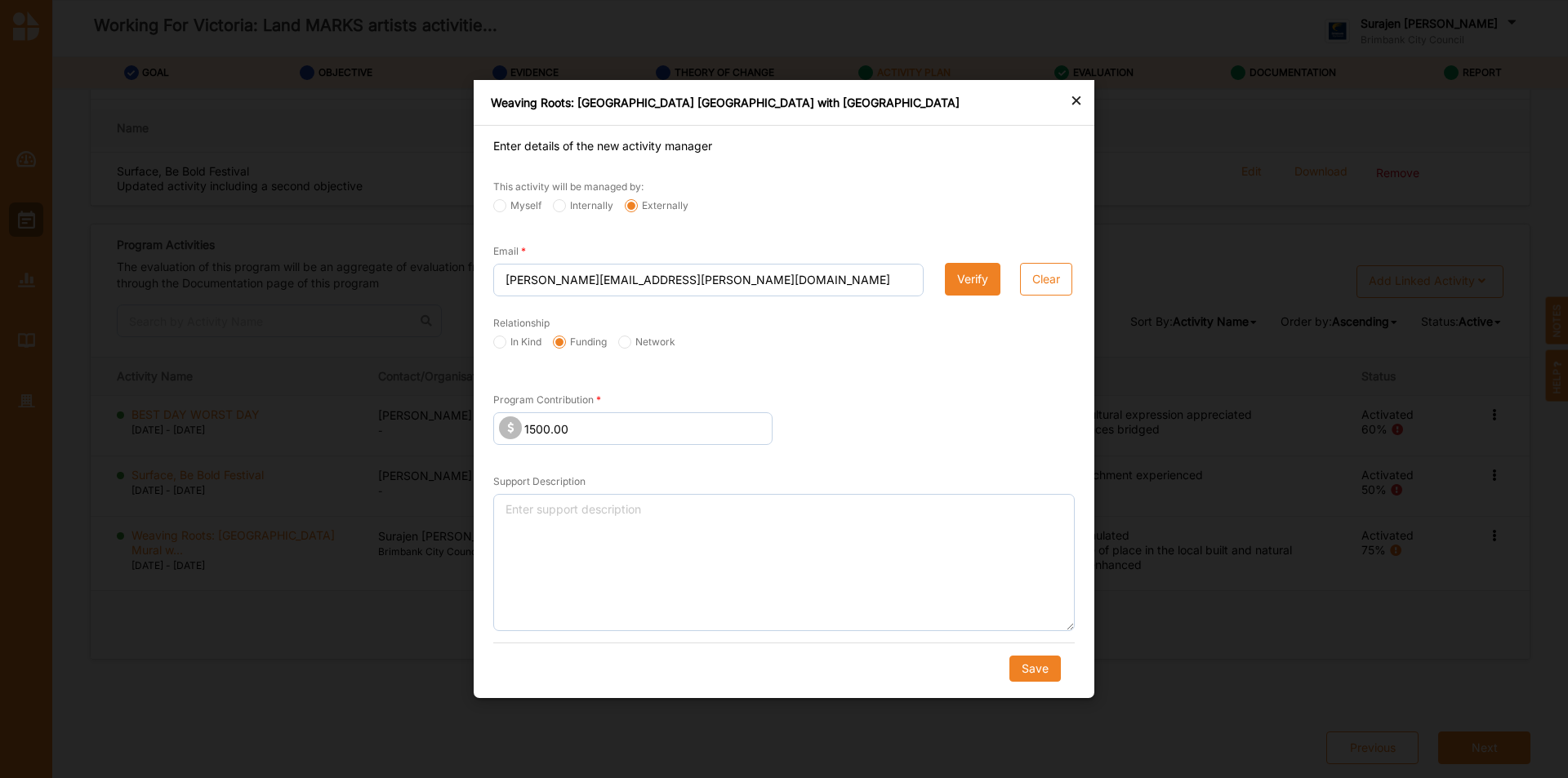
click at [978, 285] on button "Verify" at bounding box center [973, 279] width 56 height 32
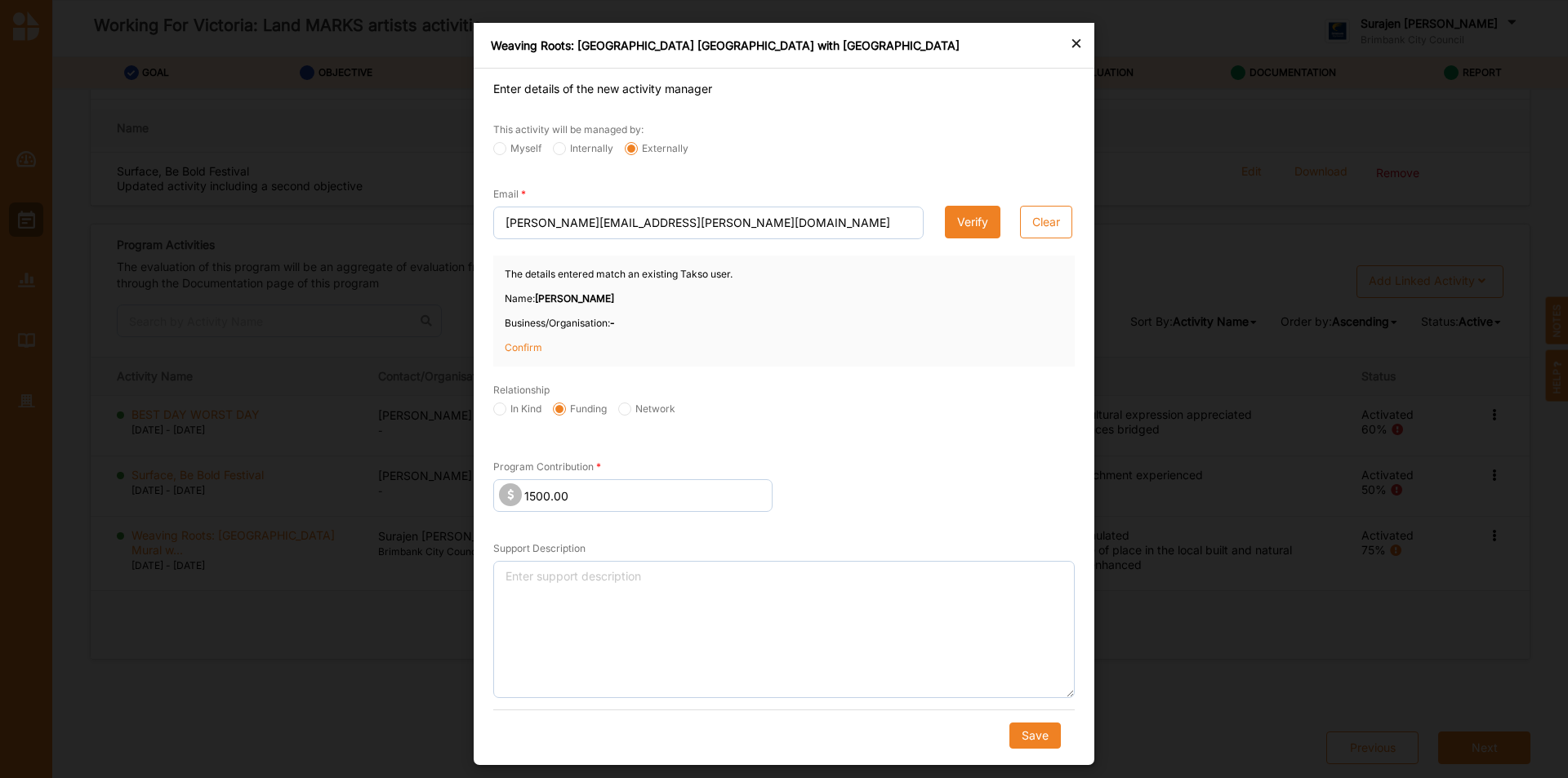
click at [510, 351] on p "Confirm" at bounding box center [545, 348] width 82 height 15
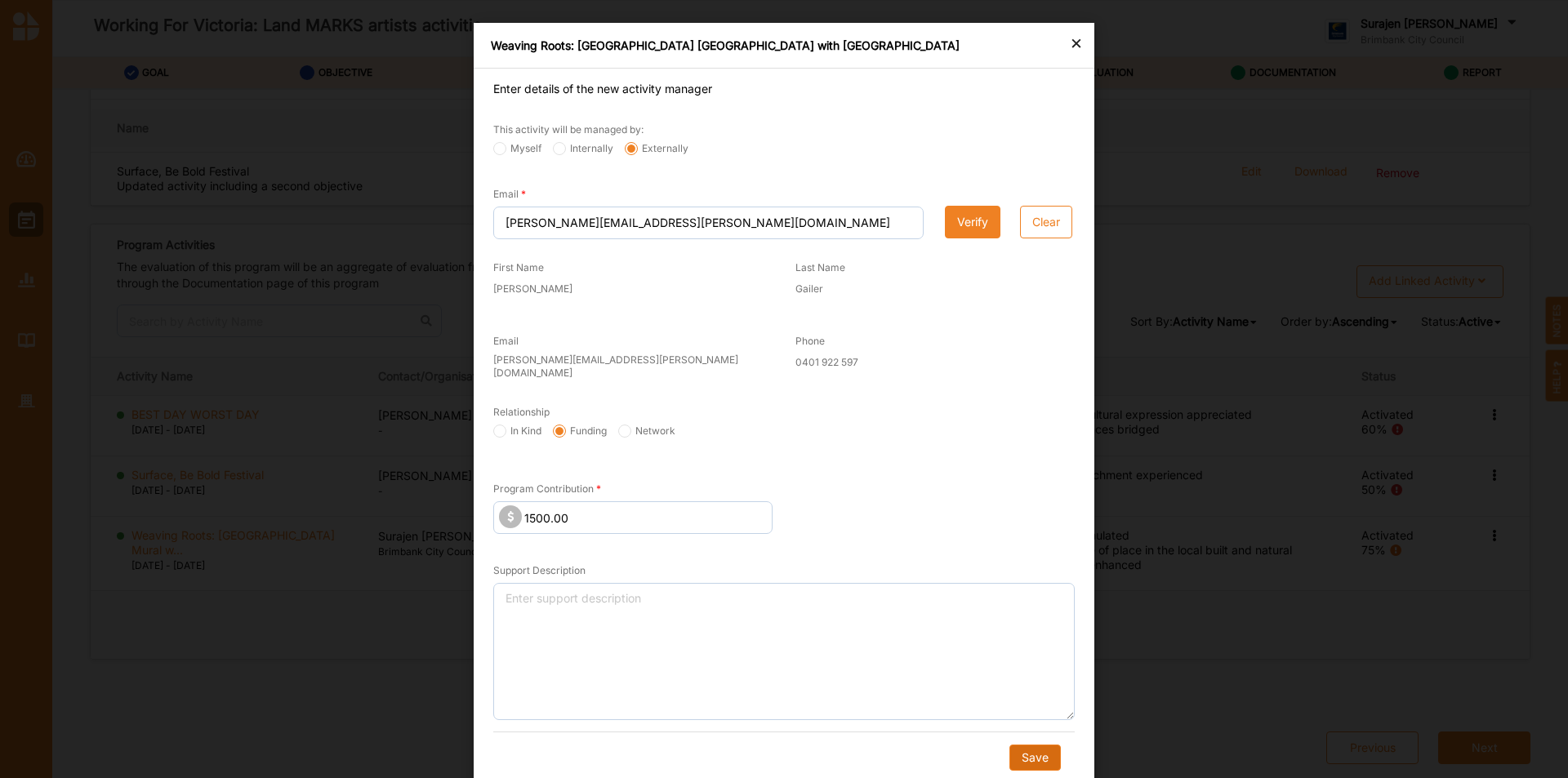
click at [1032, 747] on button "Save" at bounding box center [1035, 758] width 51 height 26
radio input "true"
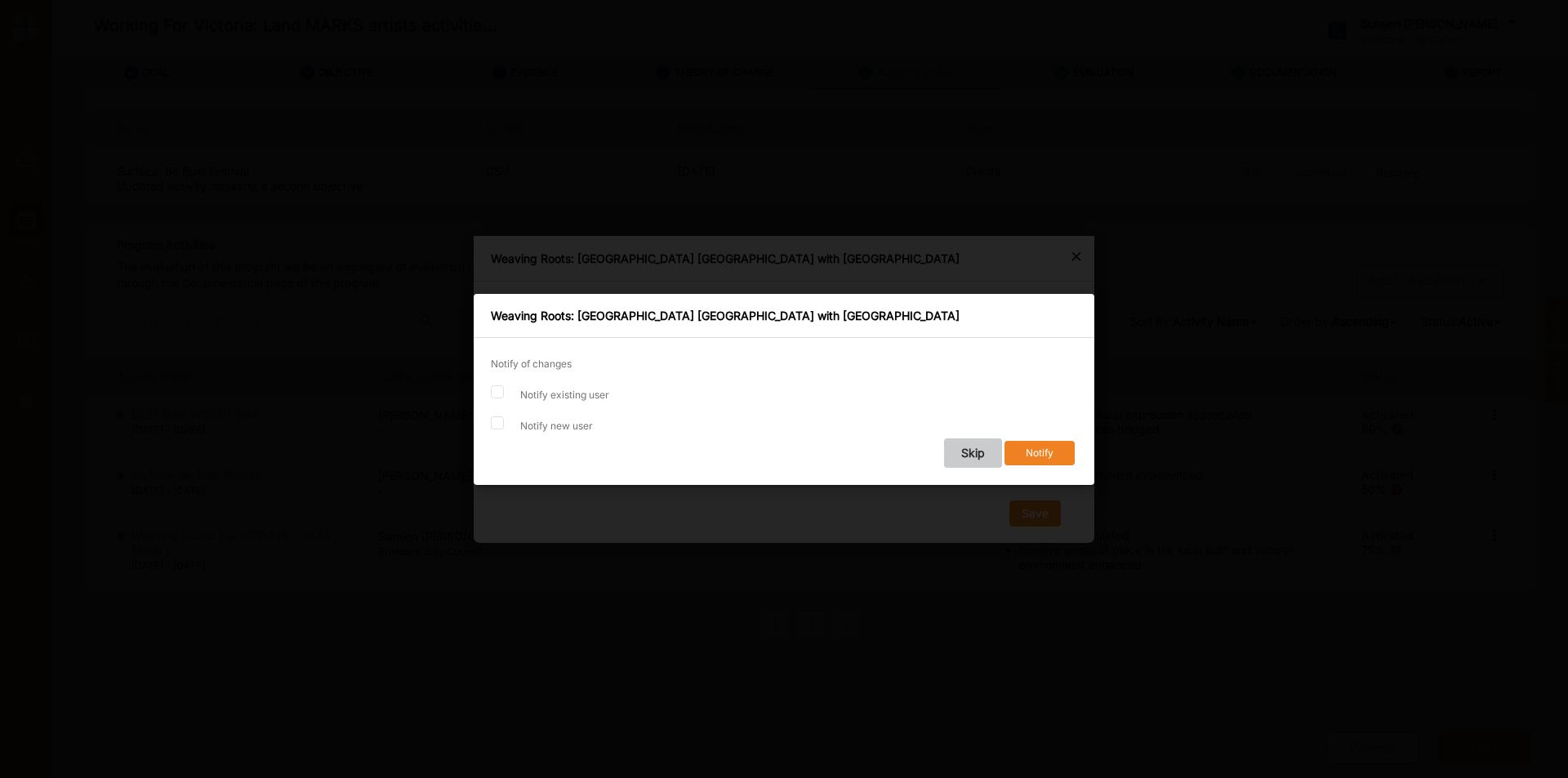
click at [962, 453] on button "Skip" at bounding box center [973, 453] width 58 height 30
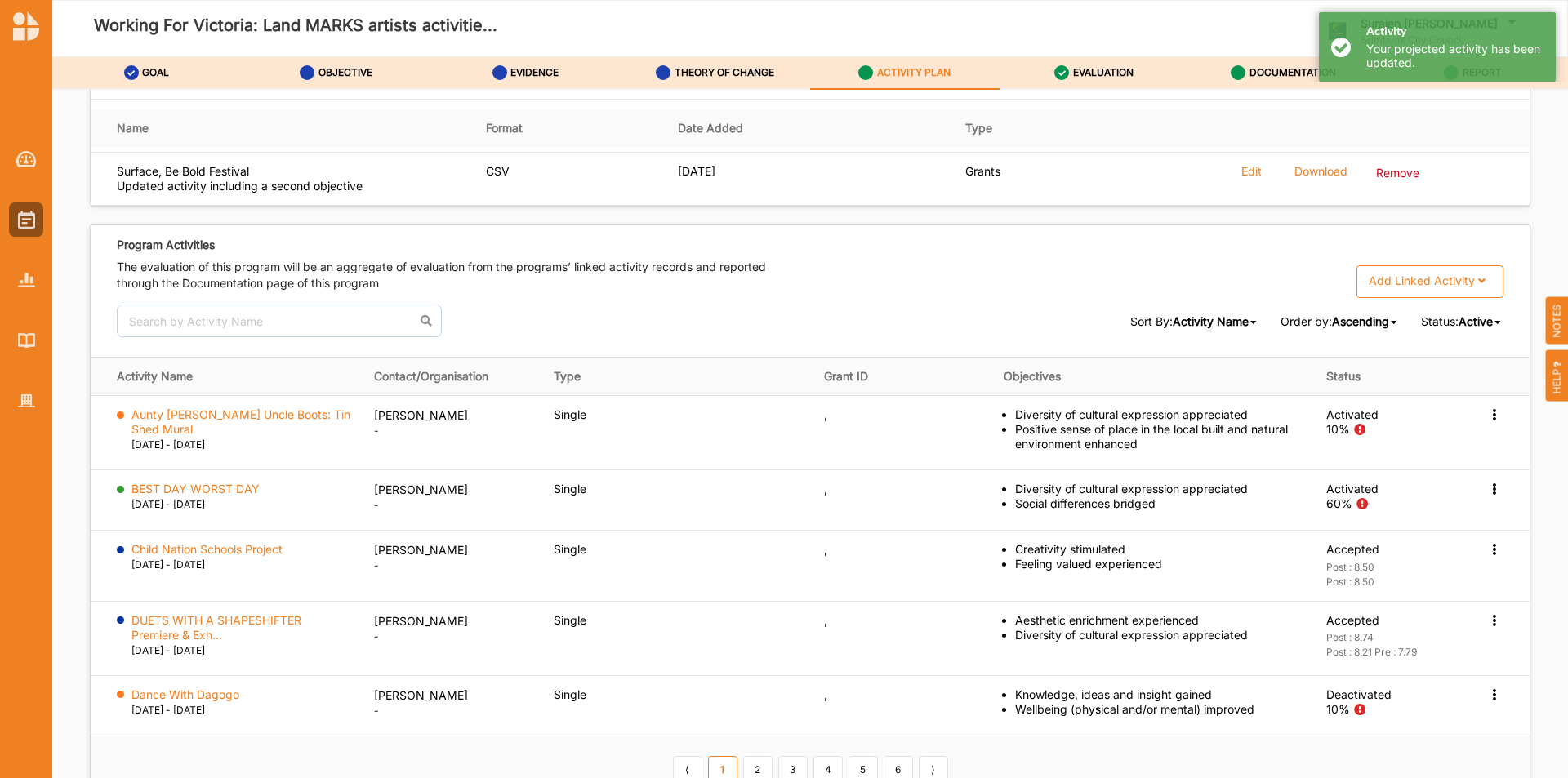
click at [1469, 317] on span "Active" at bounding box center [1475, 321] width 34 height 14
click at [1458, 339] on div "All" at bounding box center [1457, 348] width 92 height 30
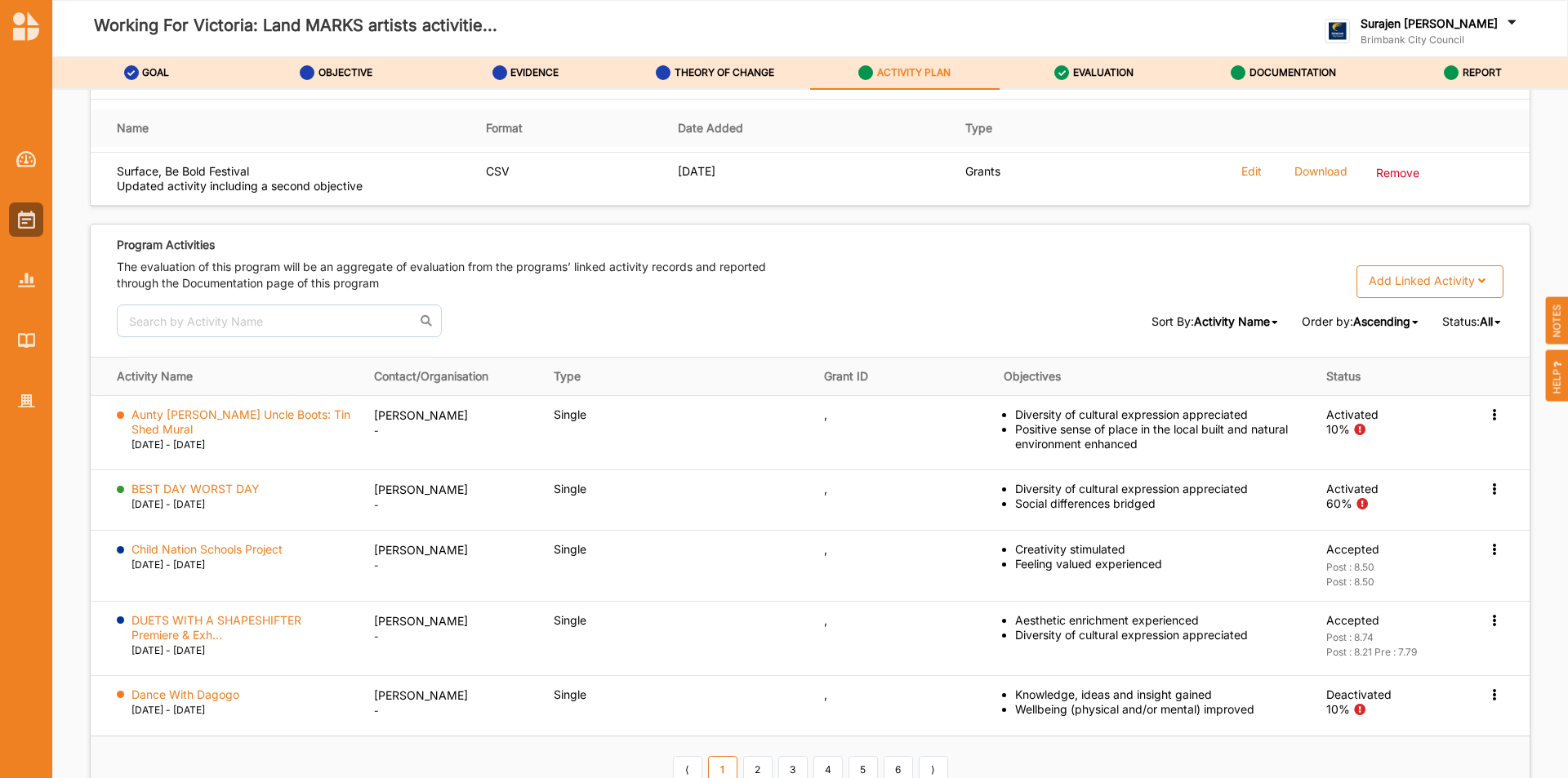
click at [1495, 319] on icon at bounding box center [1498, 323] width 6 height 10
click at [1433, 408] on span "Active" at bounding box center [1441, 405] width 34 height 14
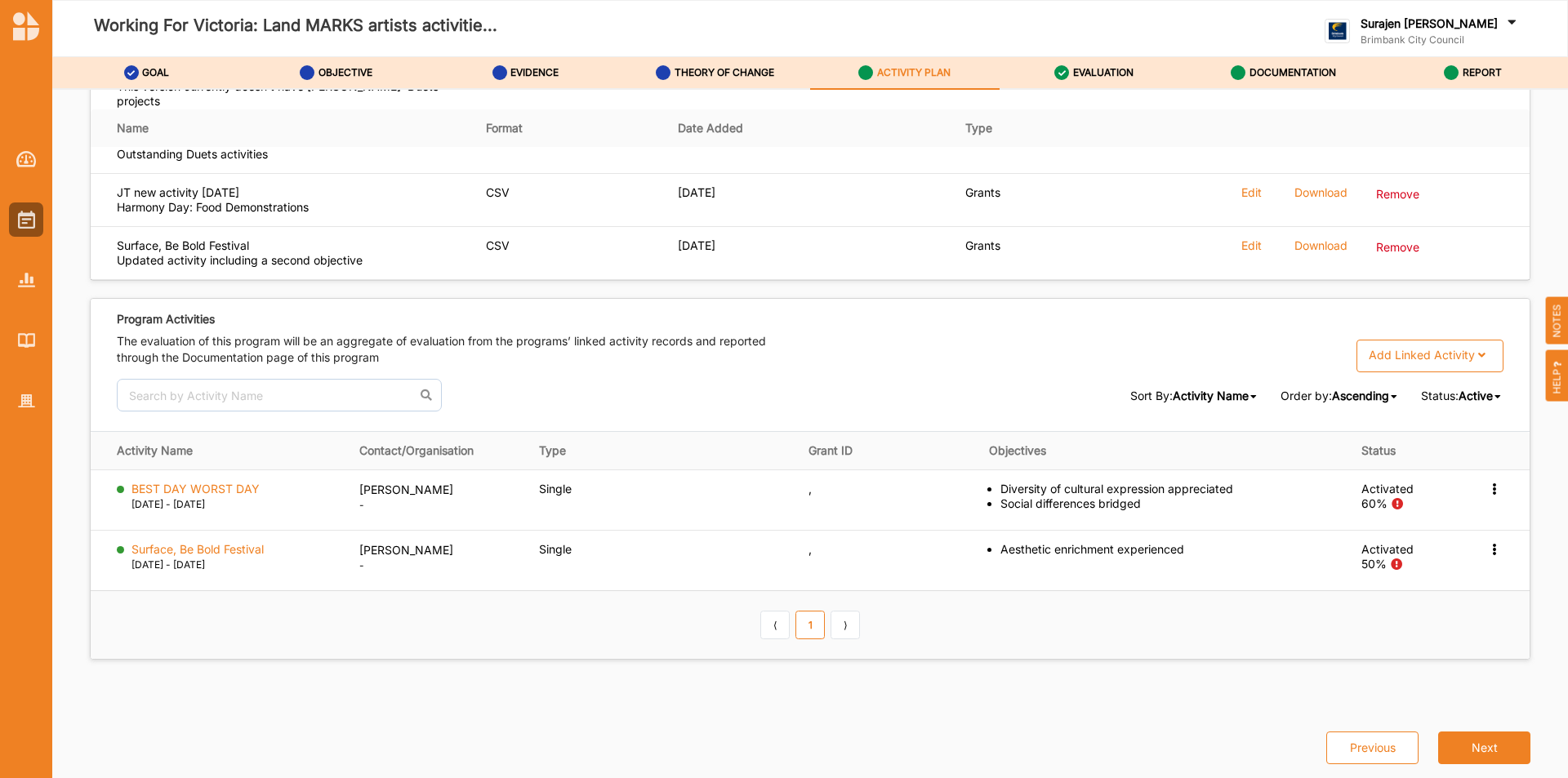
scroll to position [2369, 0]
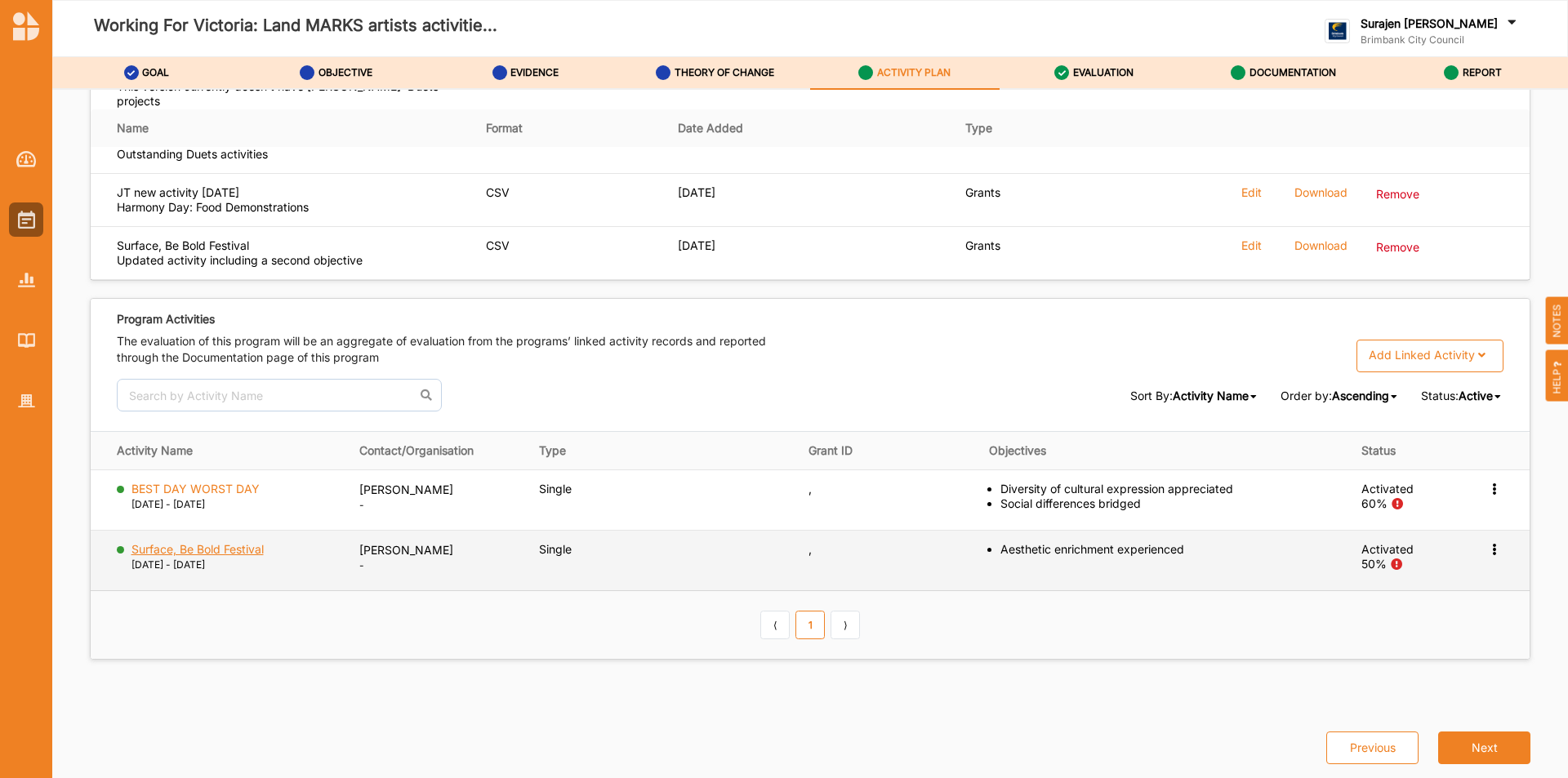
click at [250, 545] on label "Surface, Be Bold Festival" at bounding box center [198, 550] width 133 height 15
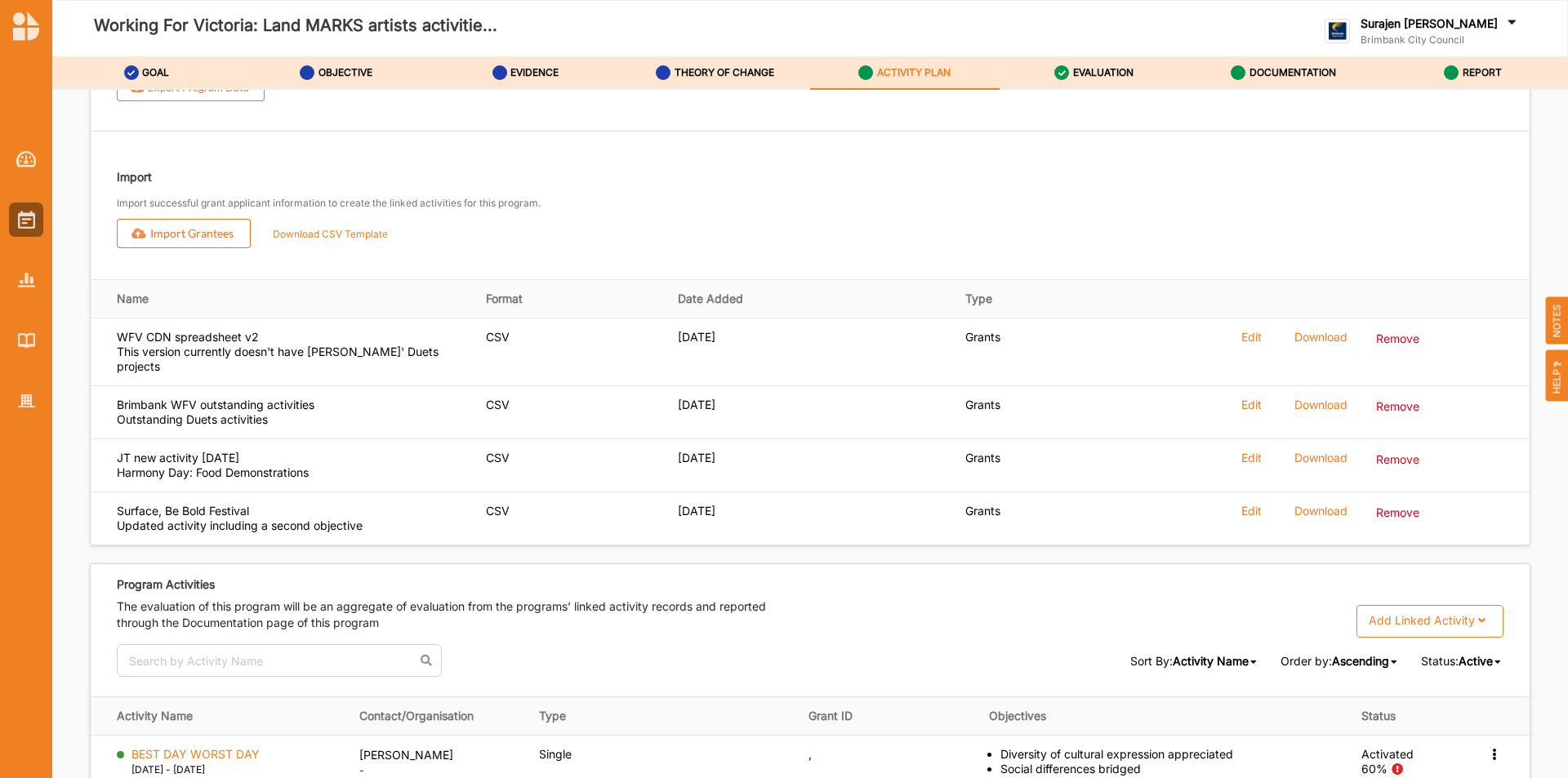
scroll to position [2124, 0]
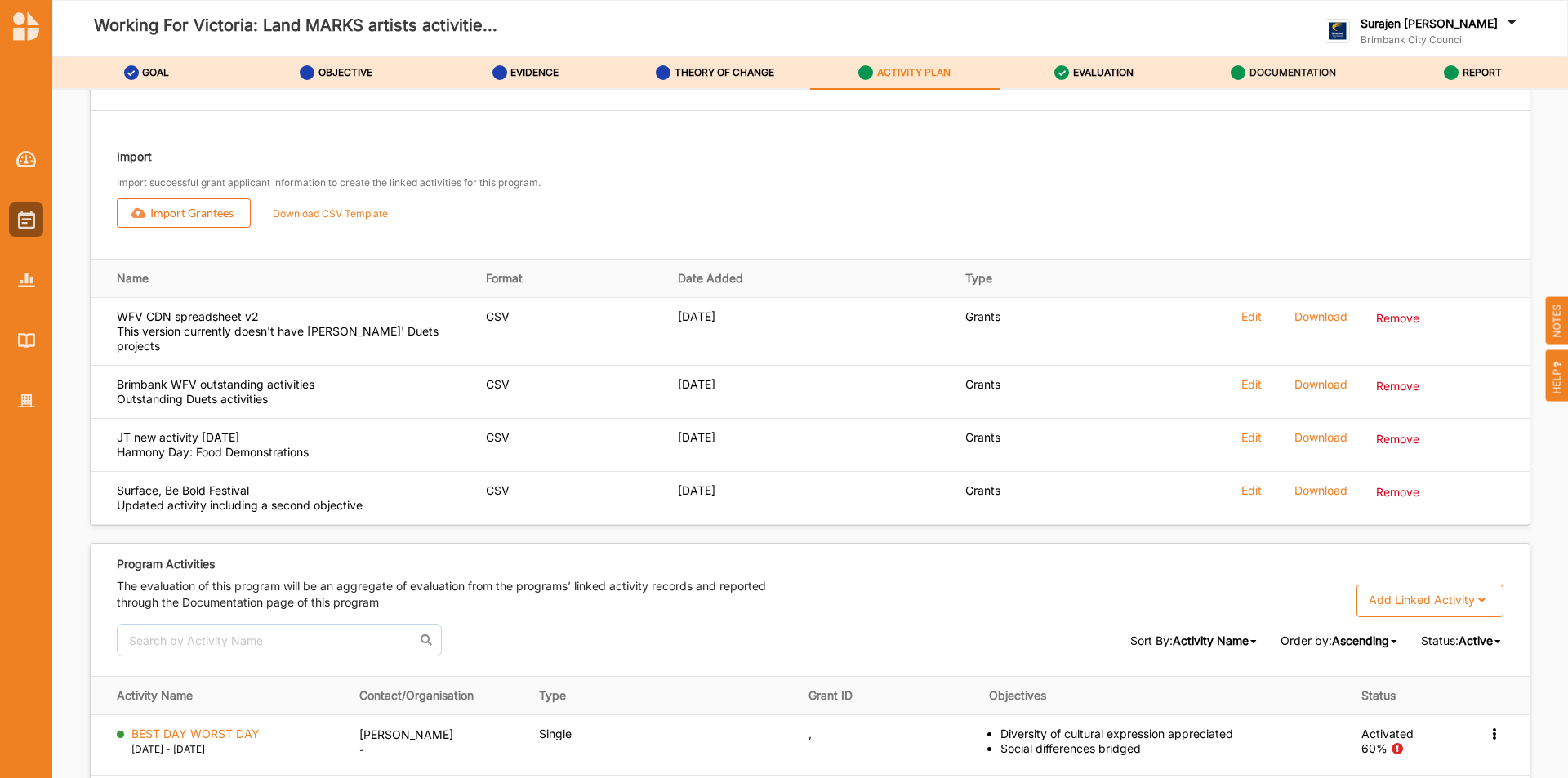
click at [1322, 59] on div "DOCUMENTATION" at bounding box center [1283, 73] width 106 height 30
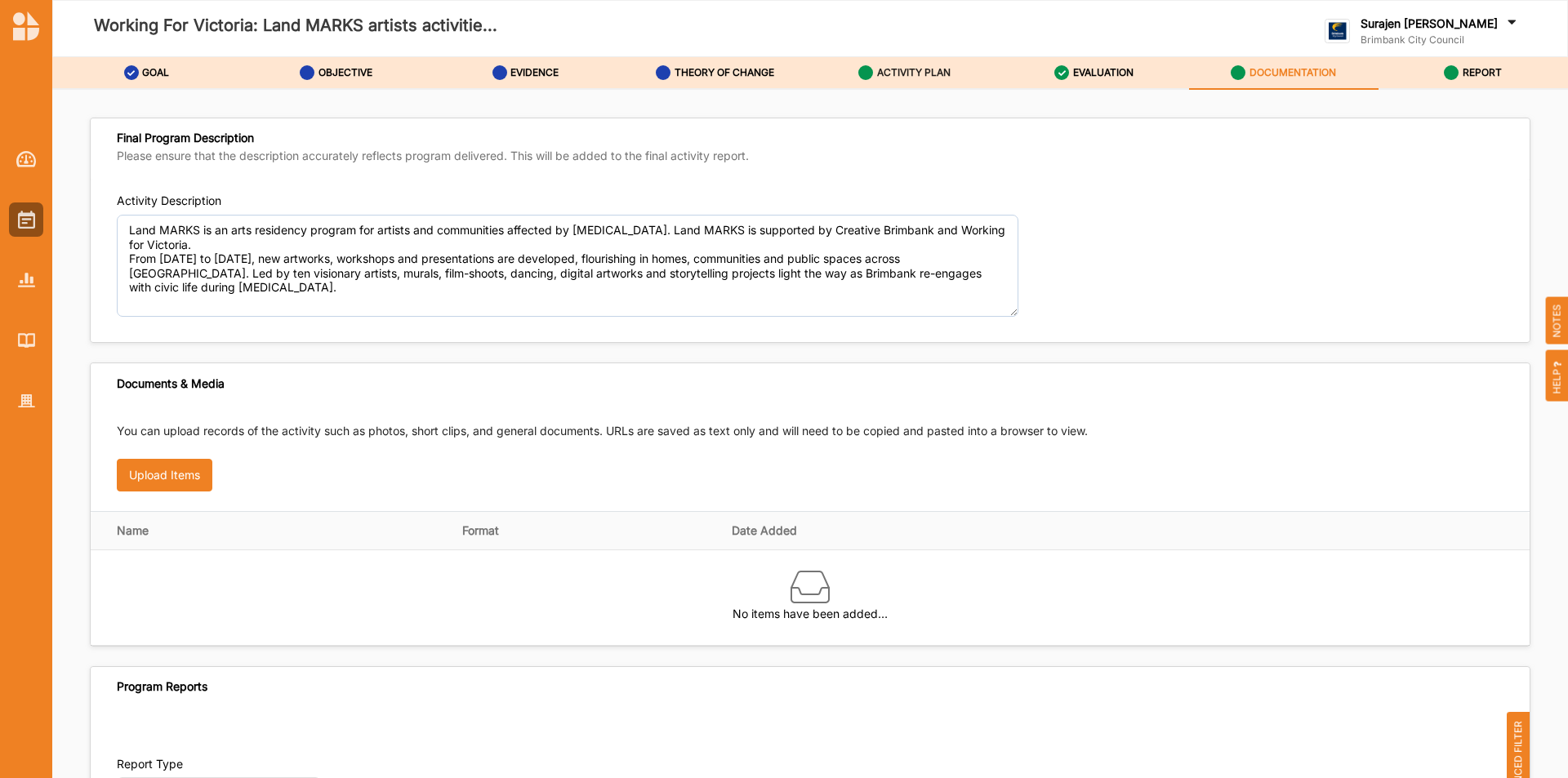
click at [933, 75] on label "ACTIVITY PLAN" at bounding box center [913, 72] width 73 height 13
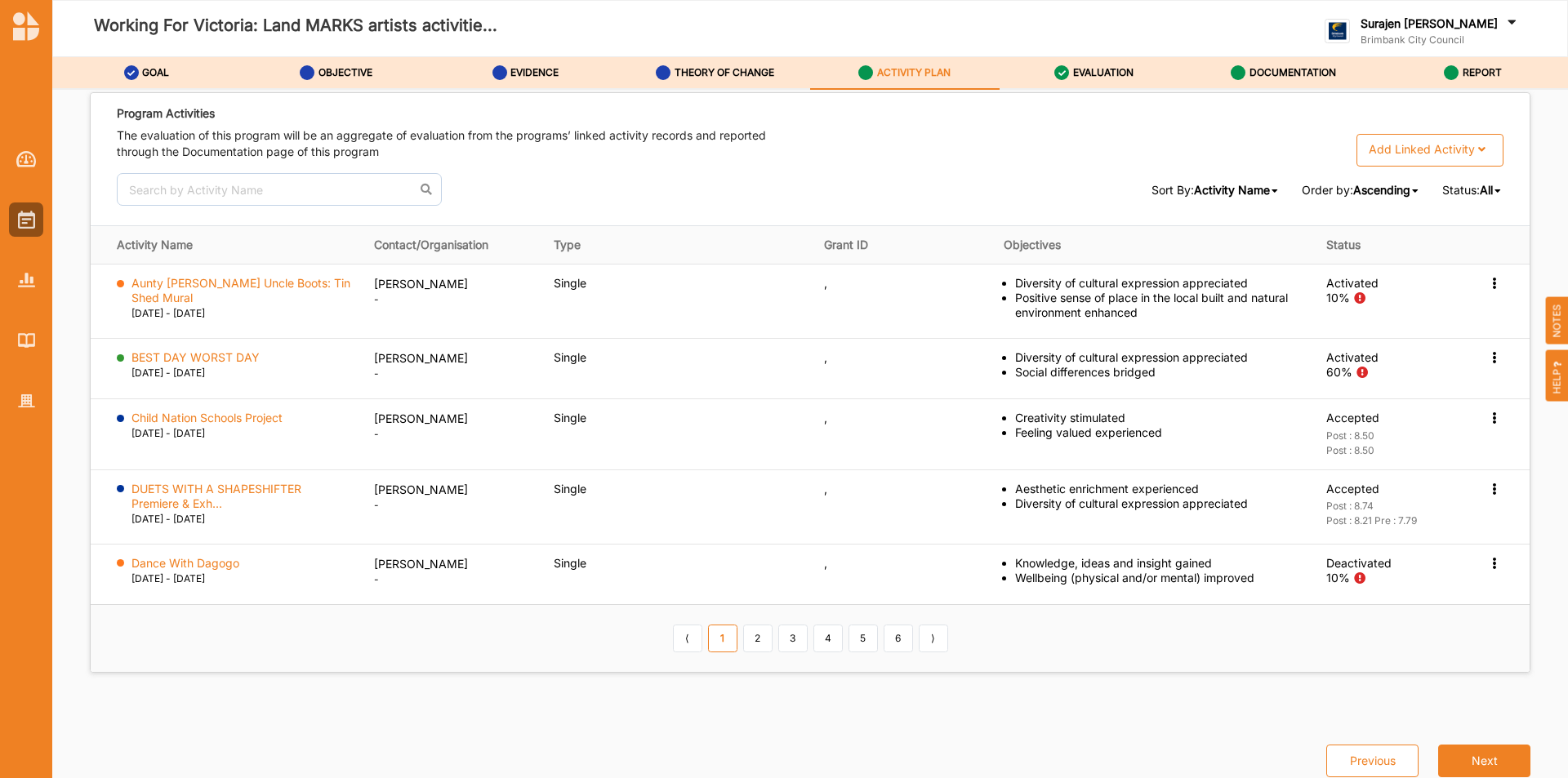
scroll to position [2588, 0]
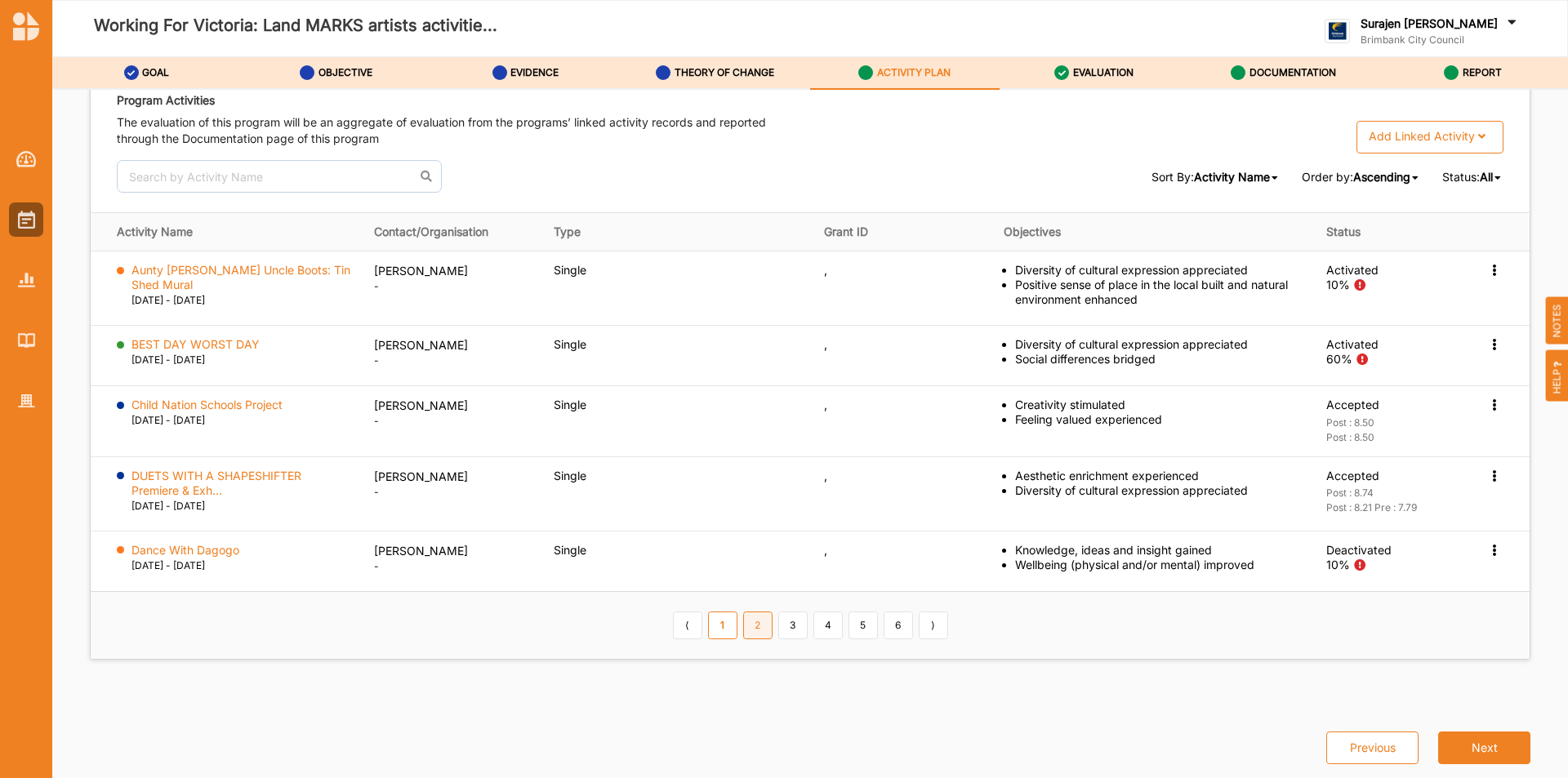
click at [752, 639] on link "2" at bounding box center [759, 626] width 30 height 28
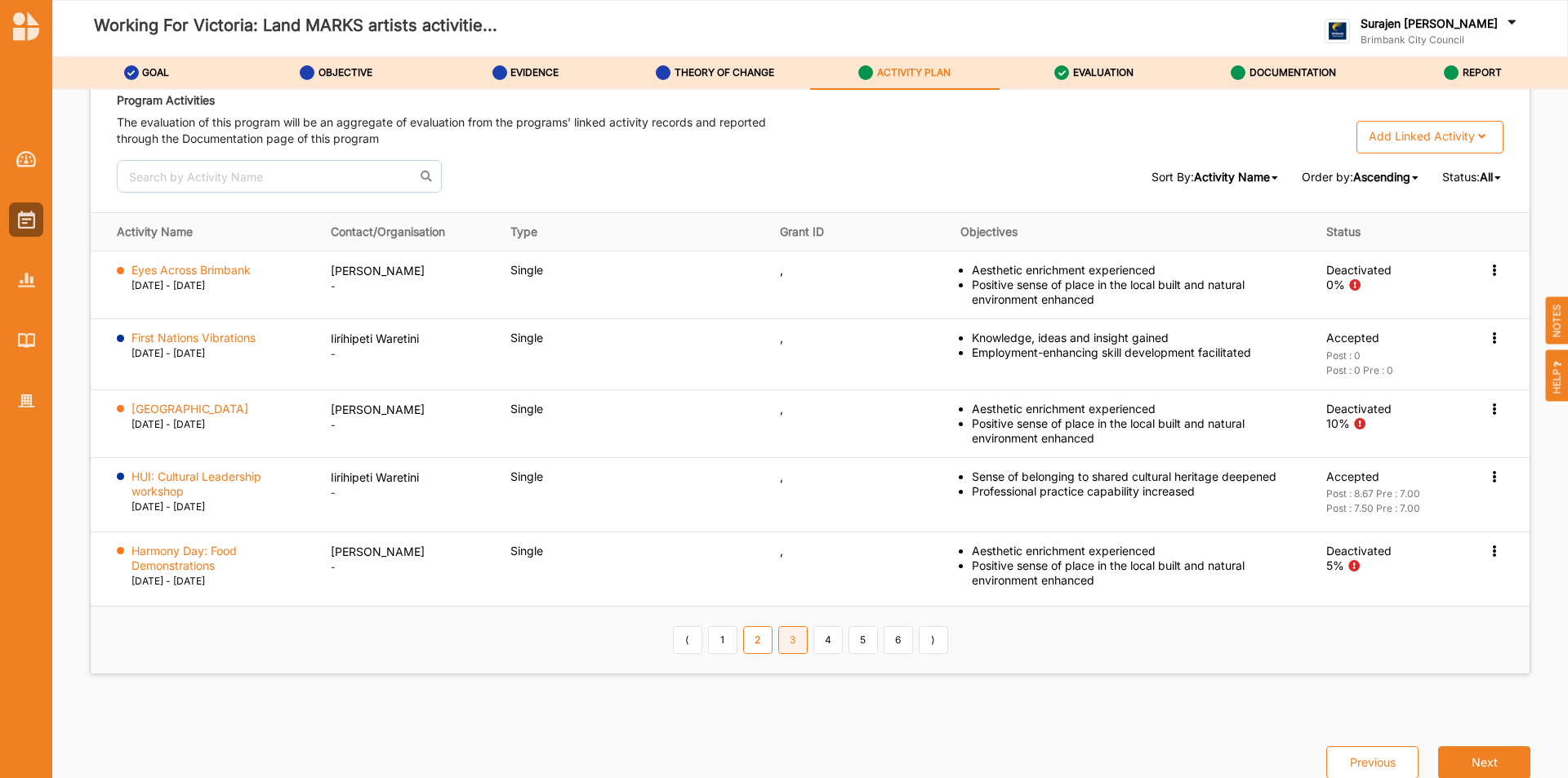
click at [784, 651] on link "3" at bounding box center [793, 641] width 30 height 28
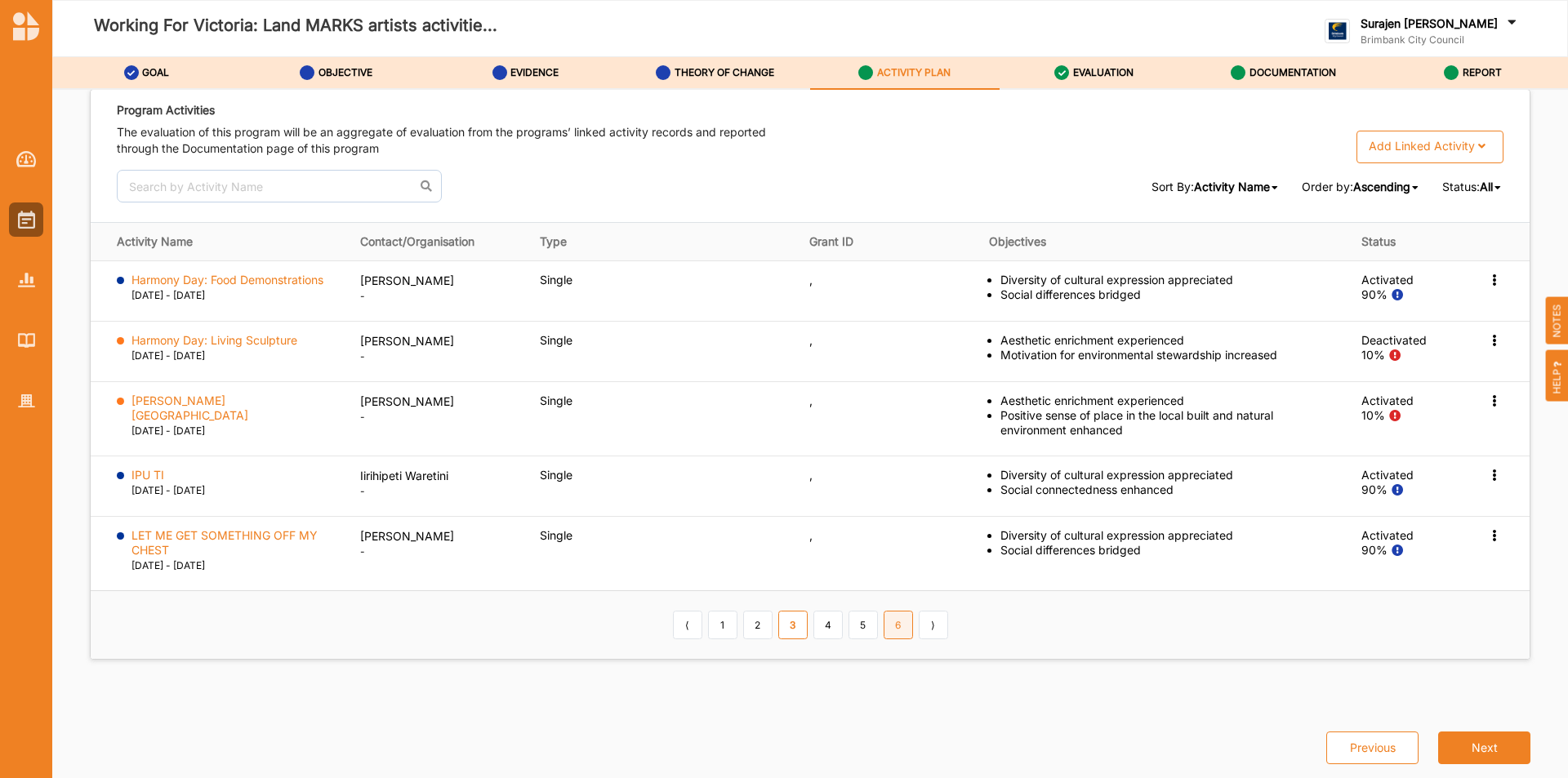
click at [894, 633] on link "6" at bounding box center [899, 625] width 30 height 28
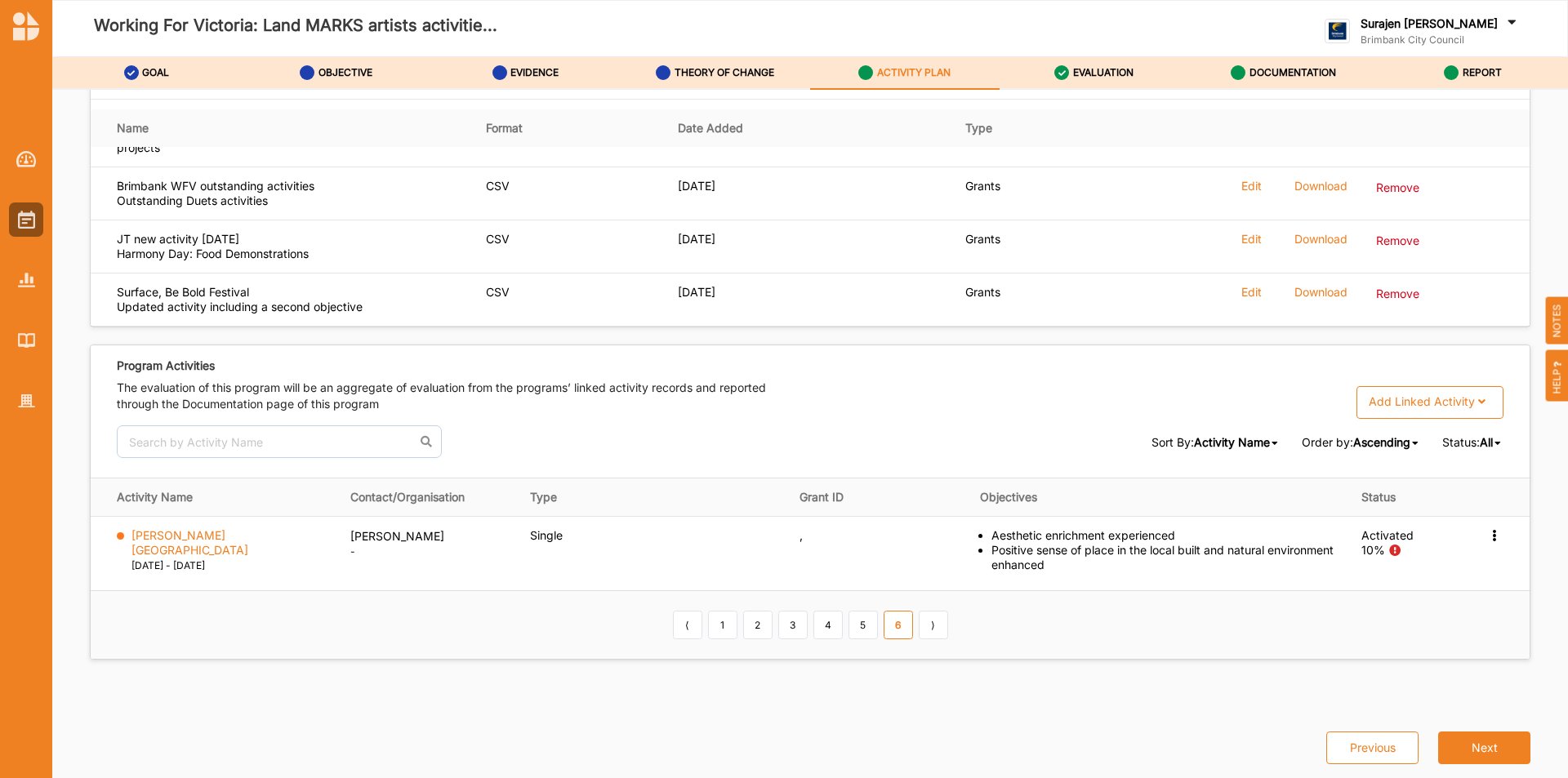
click at [1488, 436] on div "All All Completed Active Ongoing Projected Deactivated" at bounding box center [1492, 442] width 24 height 16
click at [1433, 494] on span "Completed" at bounding box center [1453, 497] width 58 height 14
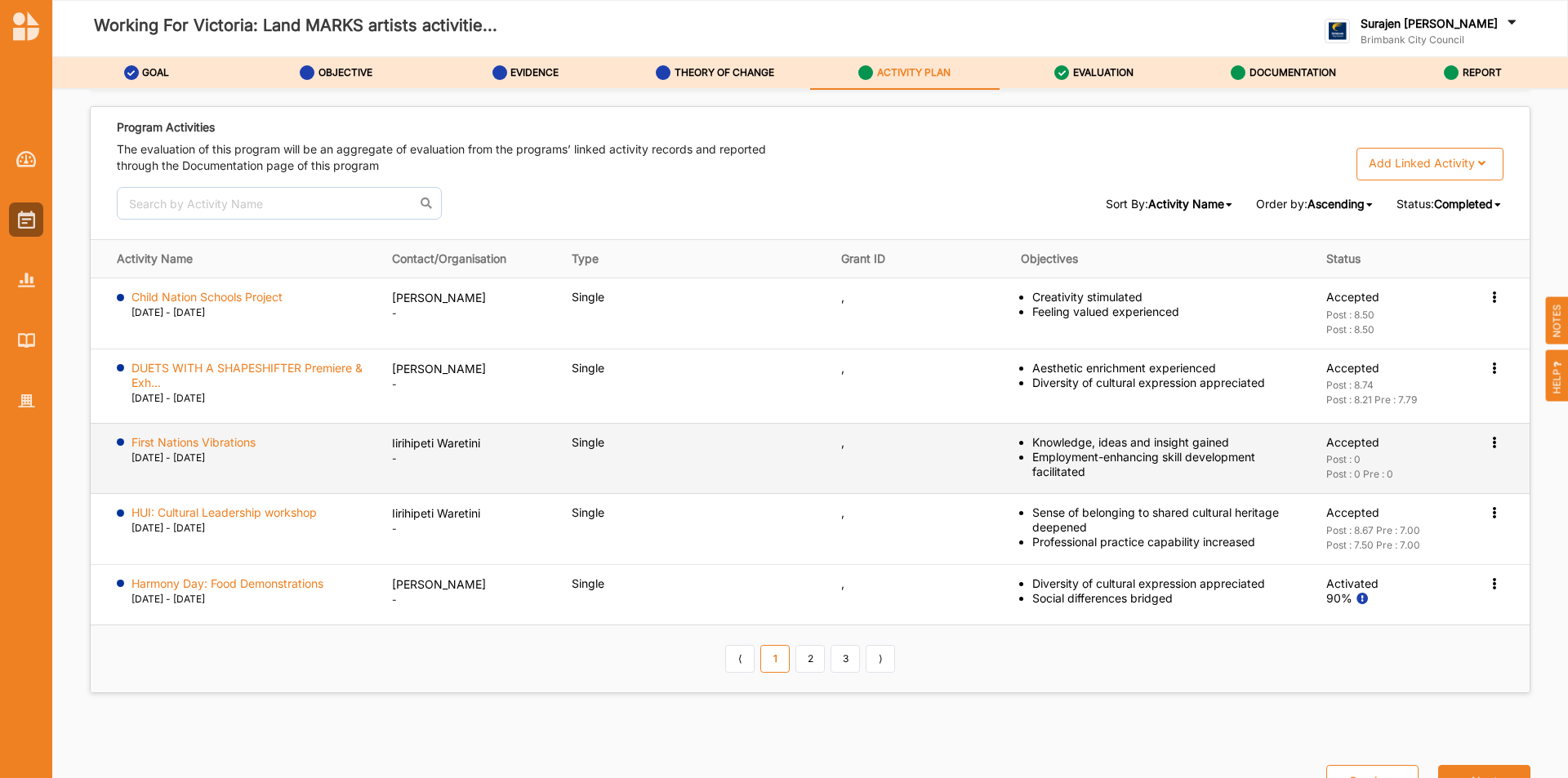
scroll to position [2568, 0]
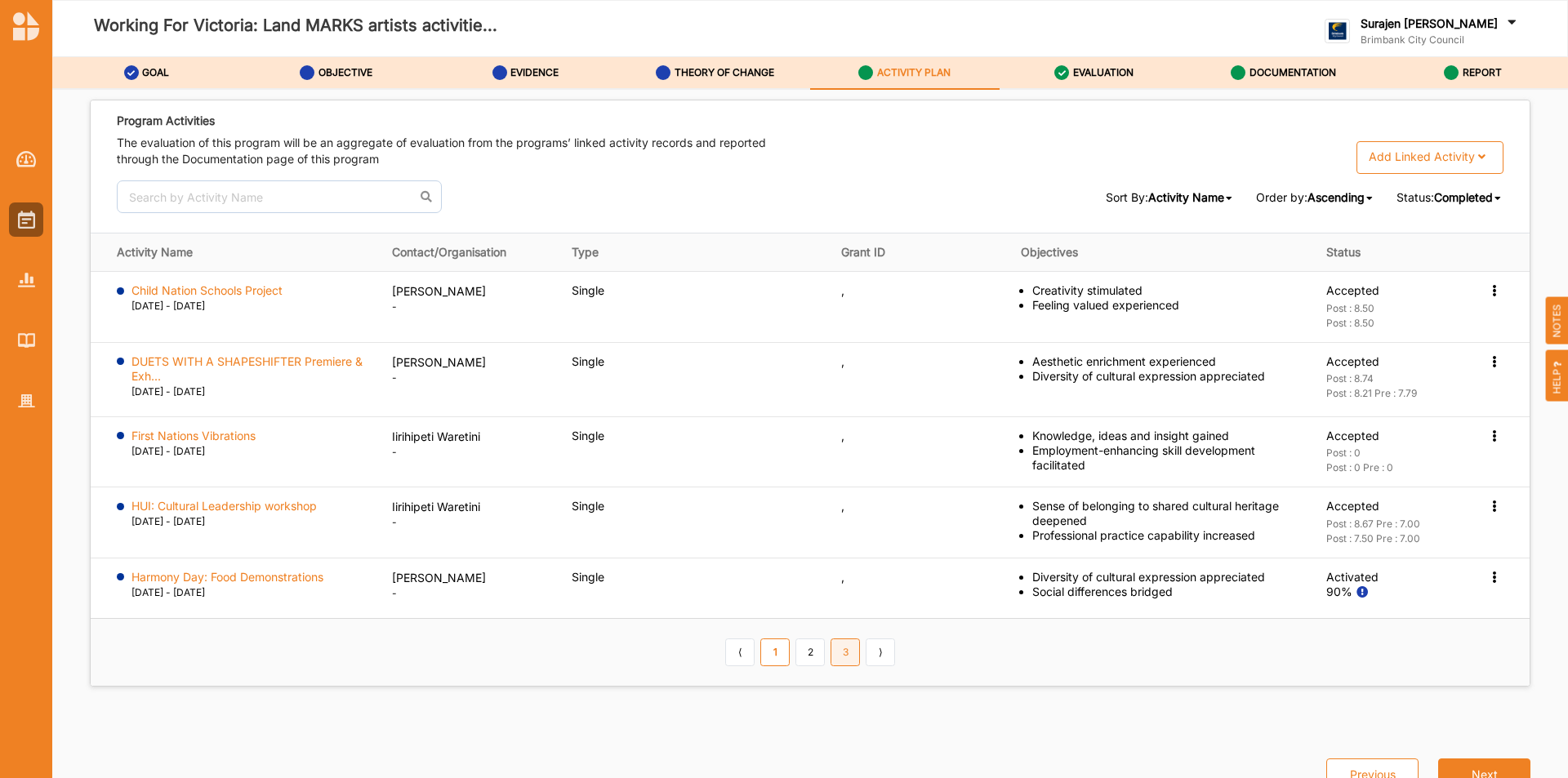
click at [842, 657] on link "3" at bounding box center [846, 653] width 30 height 28
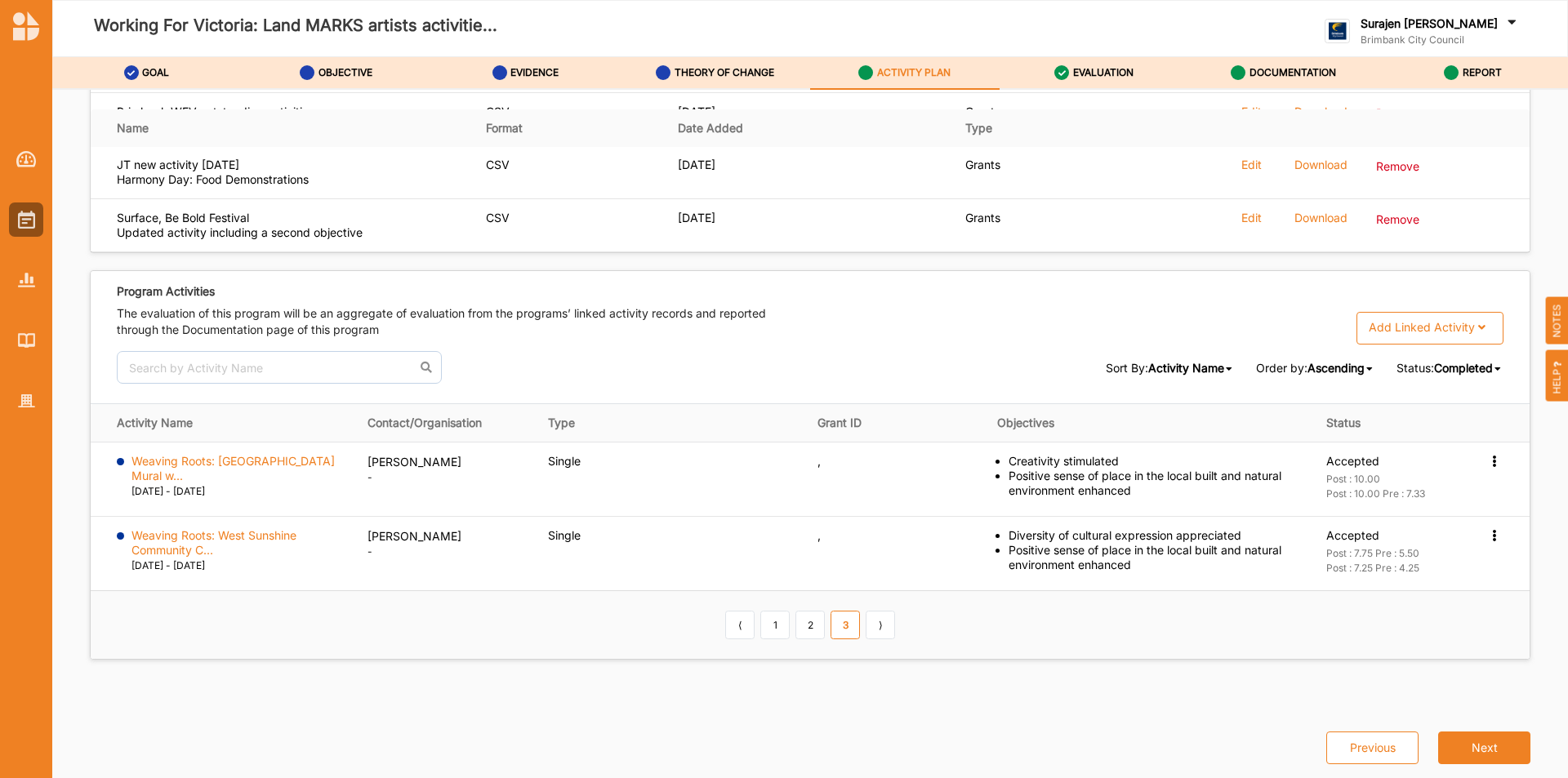
click at [1435, 369] on span "Completed" at bounding box center [1463, 367] width 58 height 14
click at [1459, 543] on span "Deactivated" at bounding box center [1457, 540] width 65 height 14
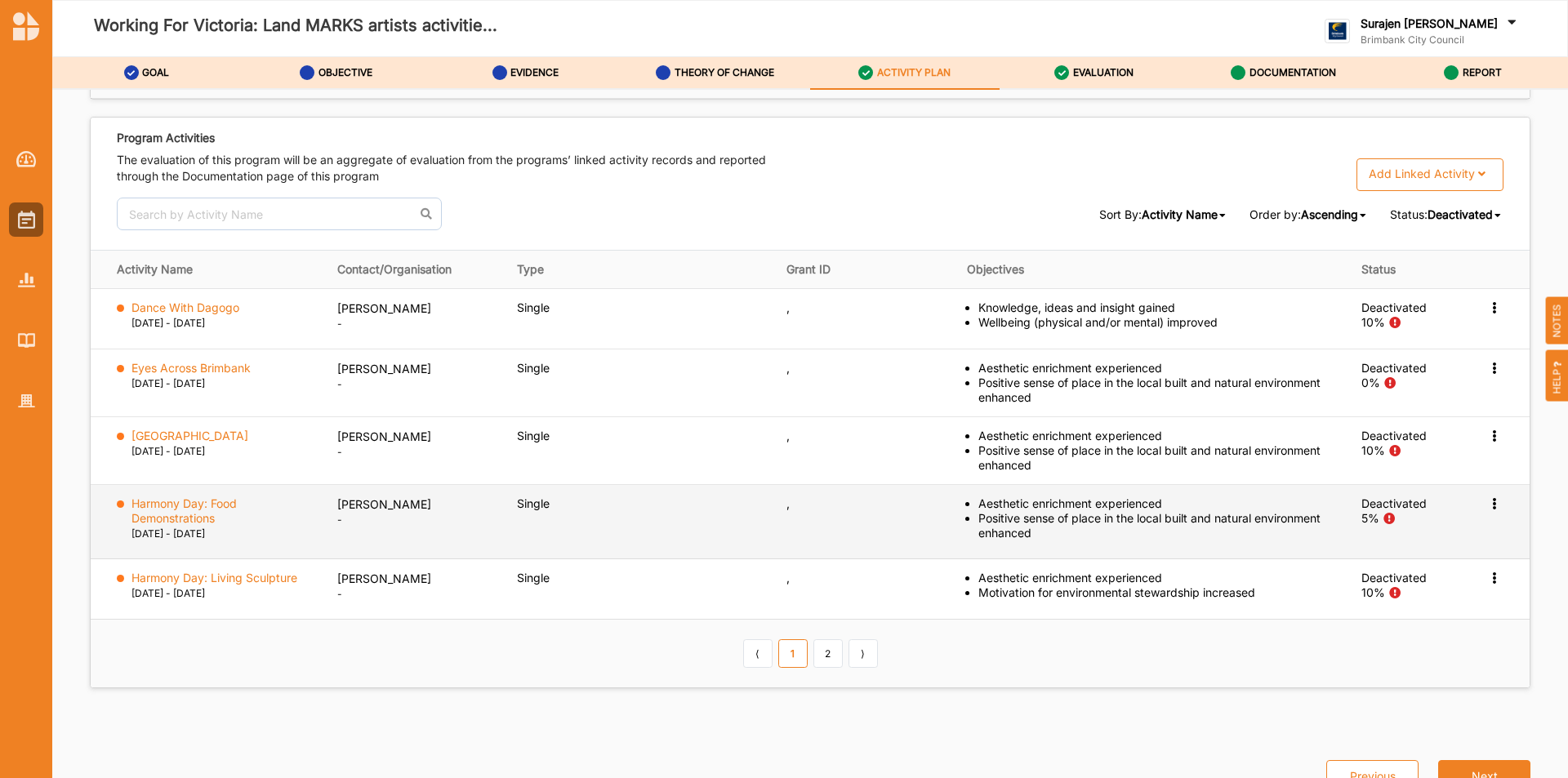
scroll to position [2580, 0]
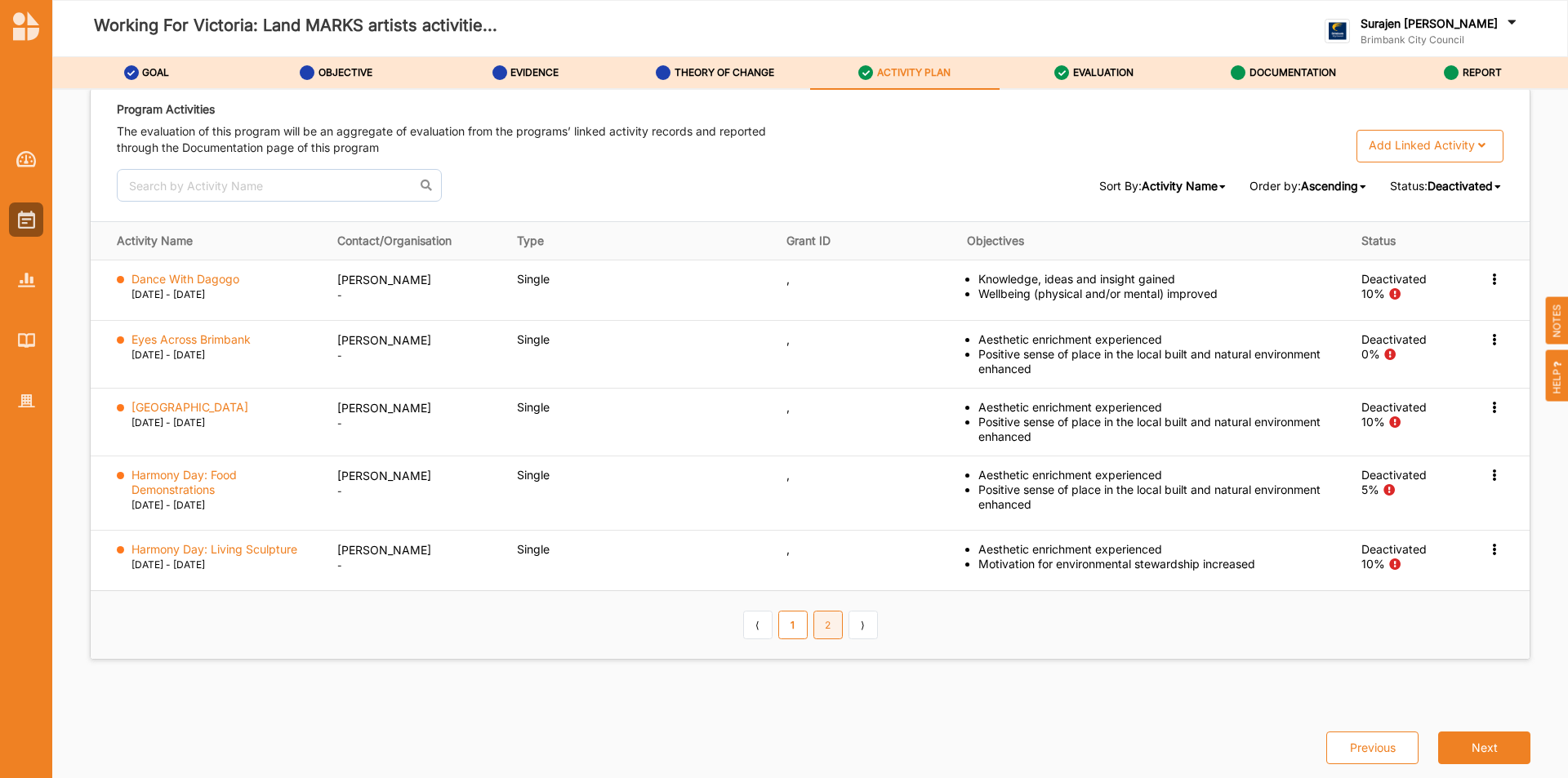
click at [828, 625] on link "2" at bounding box center [828, 625] width 30 height 28
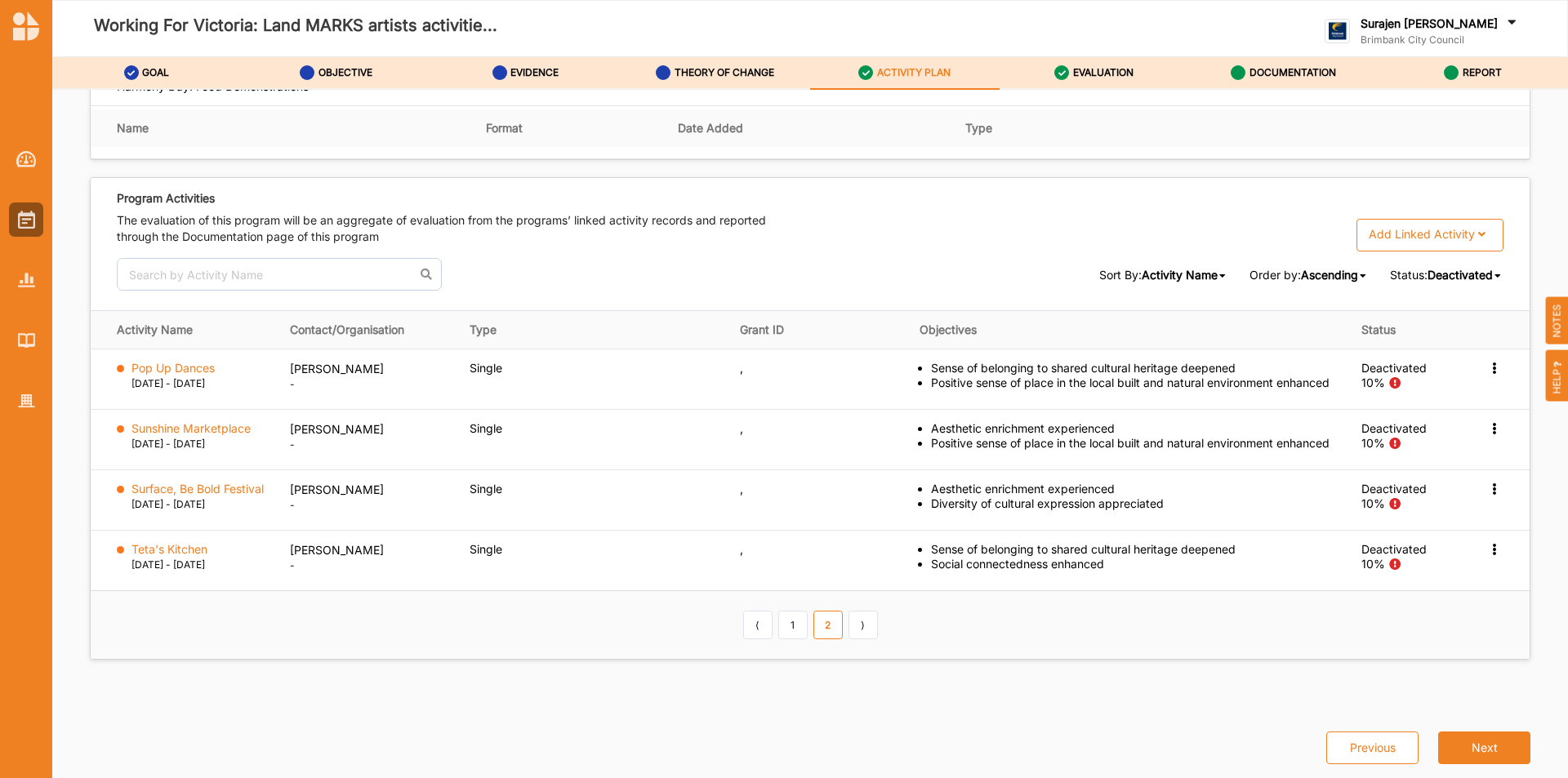
click at [1484, 272] on span "Deactivated" at bounding box center [1460, 274] width 65 height 14
click at [1478, 387] on div "Ongoing" at bounding box center [1457, 389] width 92 height 30
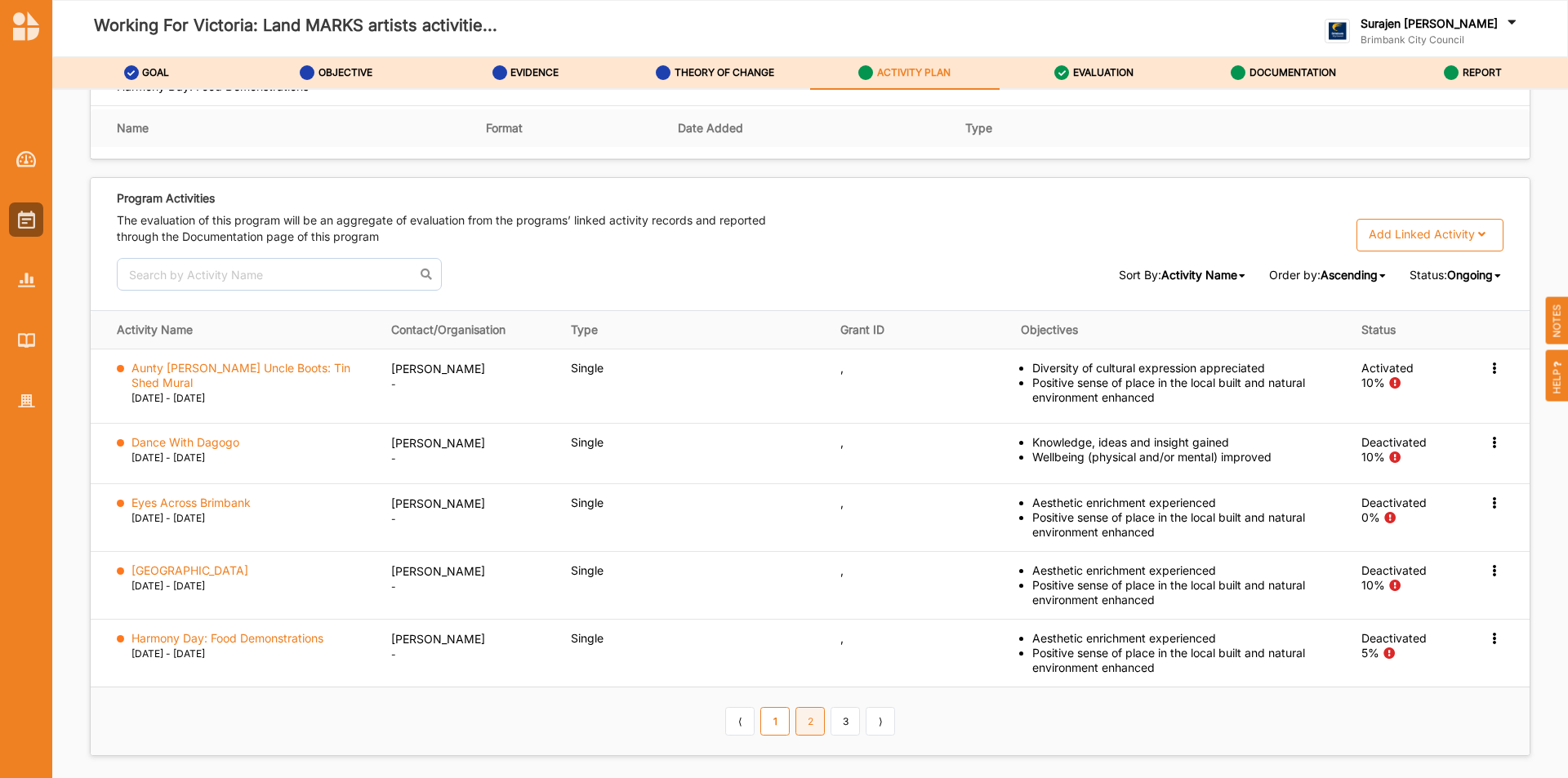
click at [798, 725] on link "2" at bounding box center [810, 721] width 30 height 28
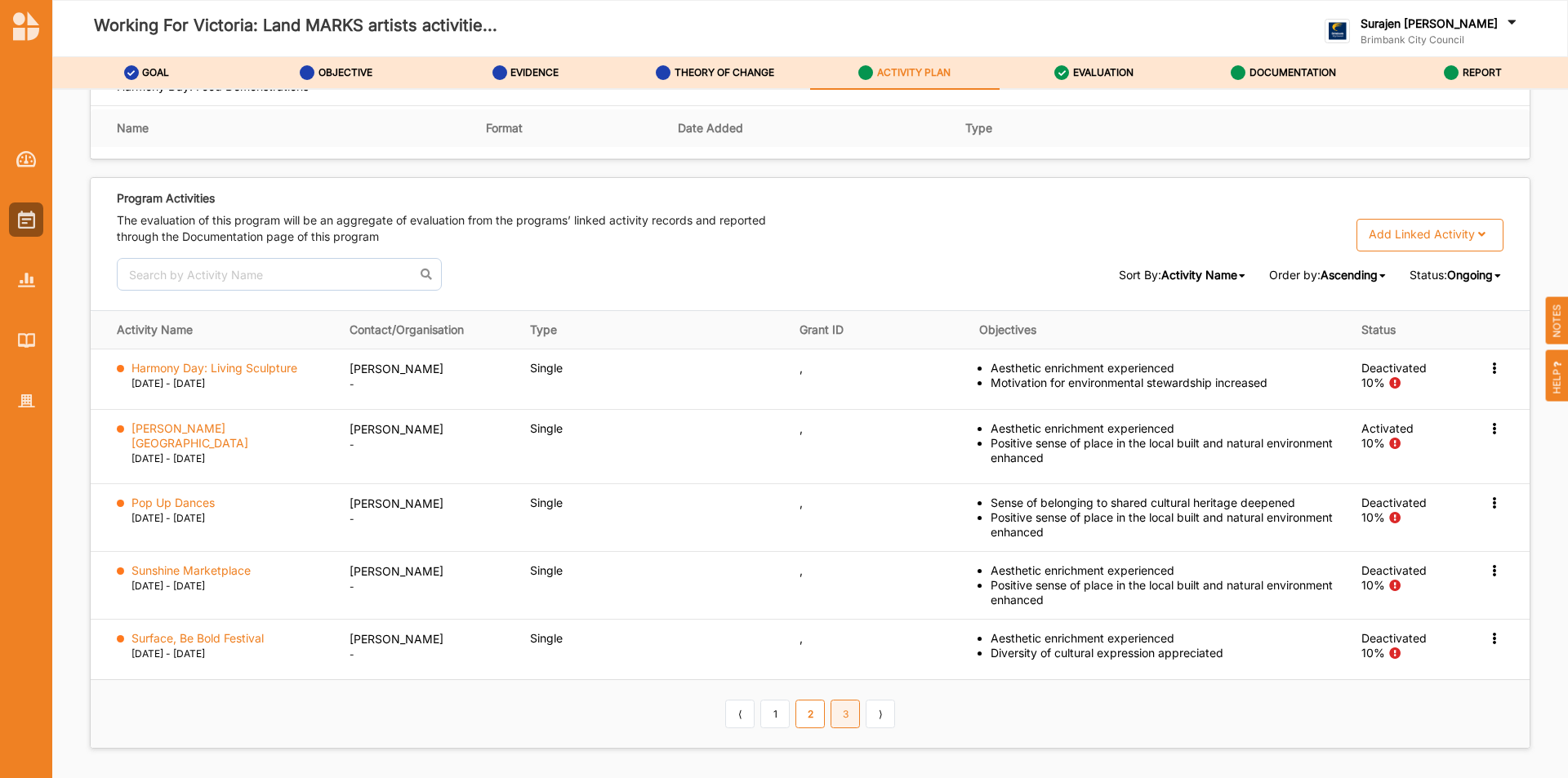
click at [840, 717] on link "3" at bounding box center [846, 714] width 30 height 28
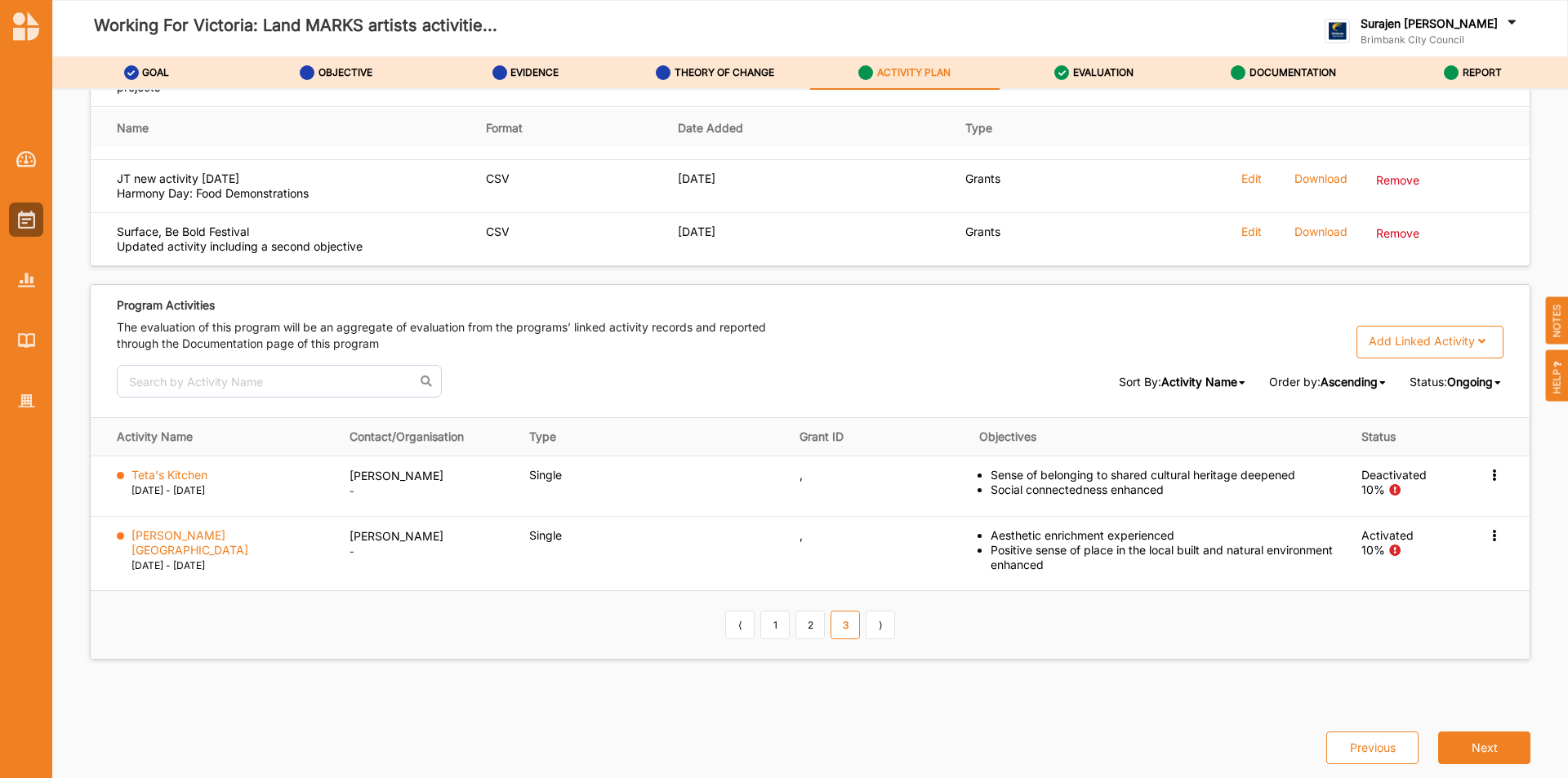
scroll to position [2383, 0]
click at [16, 222] on div at bounding box center [26, 219] width 34 height 34
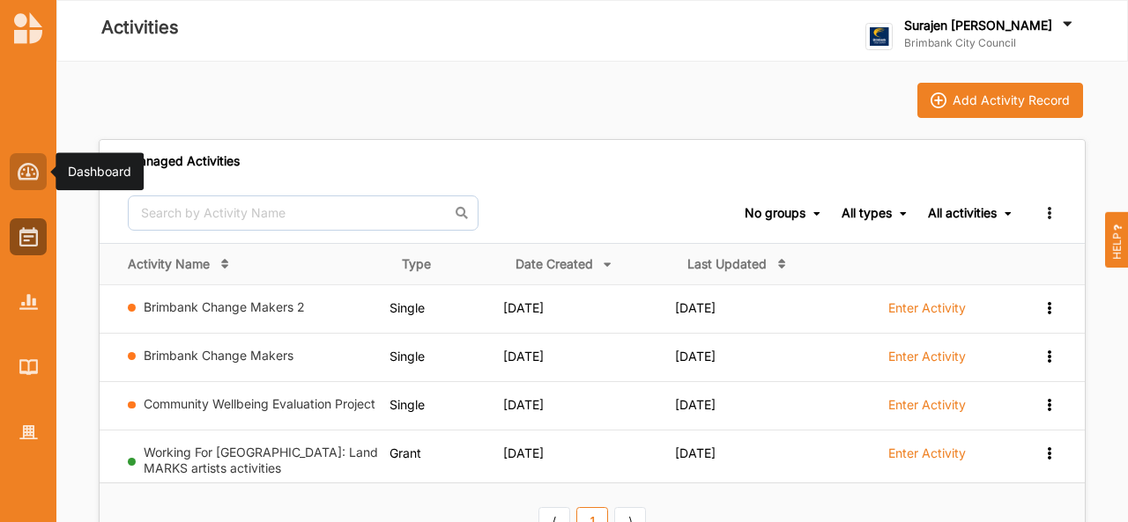
click at [25, 174] on img at bounding box center [29, 172] width 22 height 18
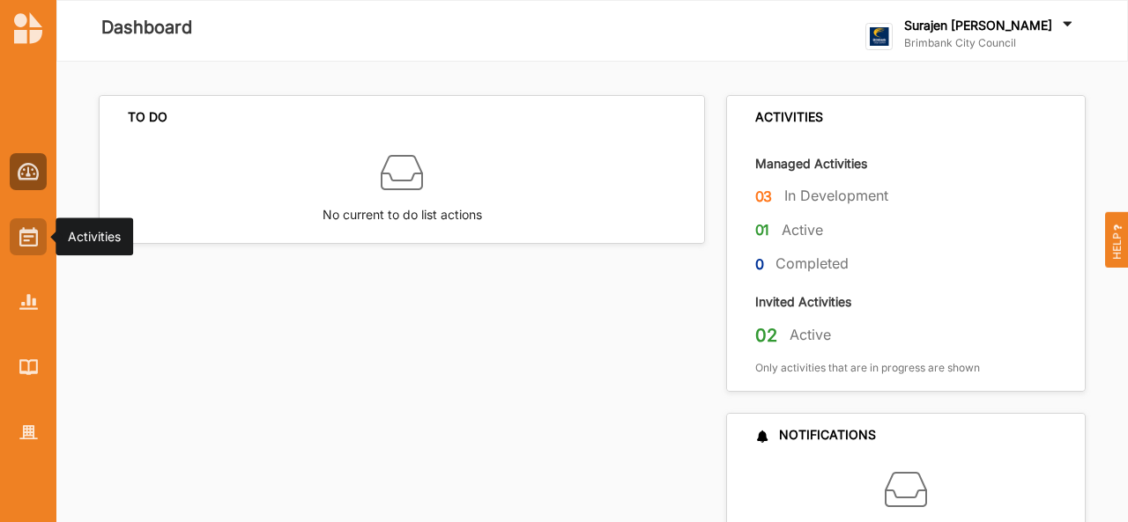
click at [29, 230] on img at bounding box center [28, 236] width 18 height 19
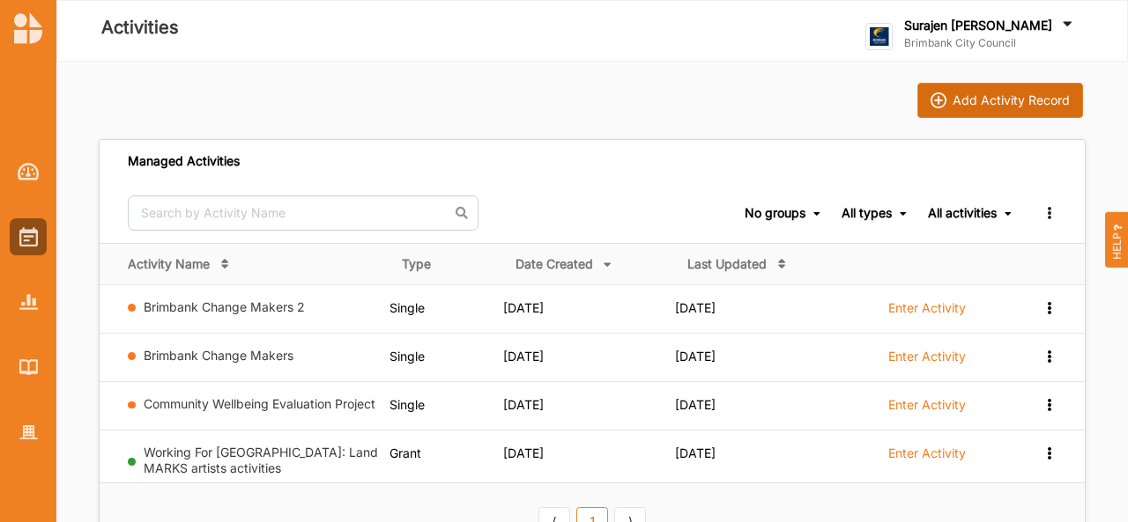
click at [1027, 84] on button "Add Activity Record" at bounding box center [1000, 100] width 166 height 35
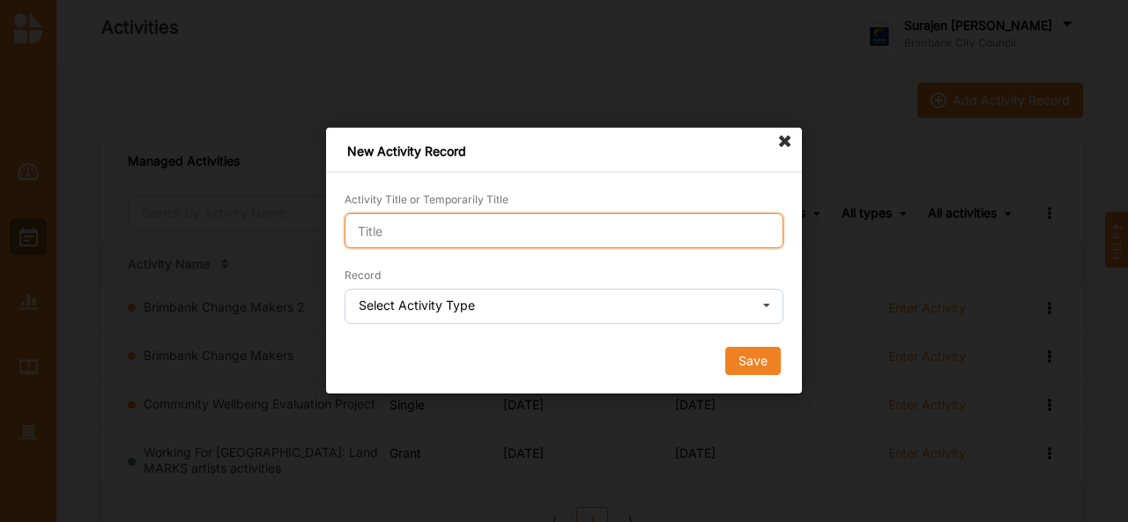
click at [477, 228] on input "Activity Title or Temporarily Title" at bounding box center [563, 230] width 439 height 35
type input "demo"
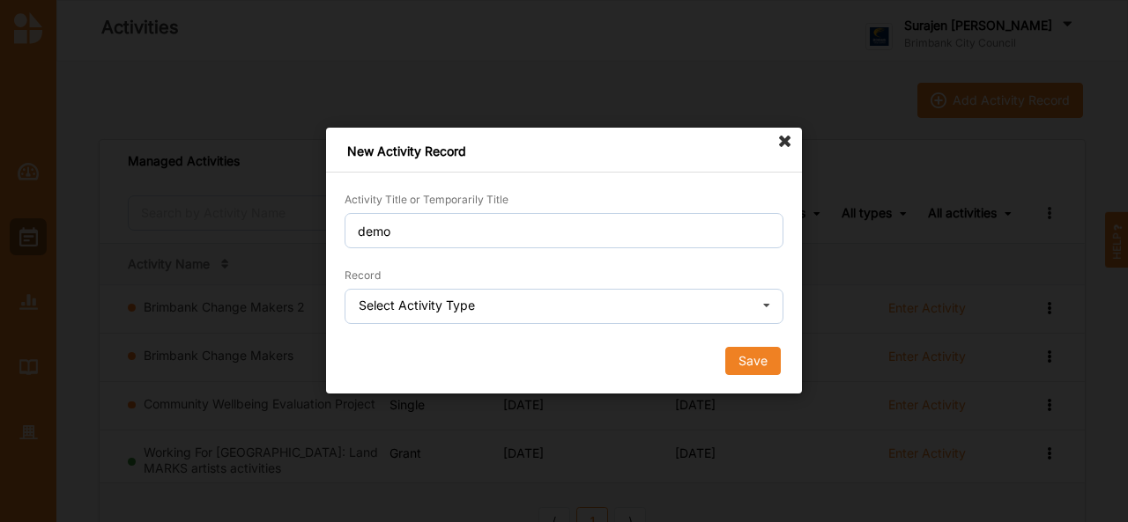
click at [462, 288] on div "Record Select Activity Type Single Activity Festival Program Grants Program Mul…" at bounding box center [563, 295] width 439 height 58
click at [462, 306] on div "Select Activity Type" at bounding box center [417, 305] width 116 height 12
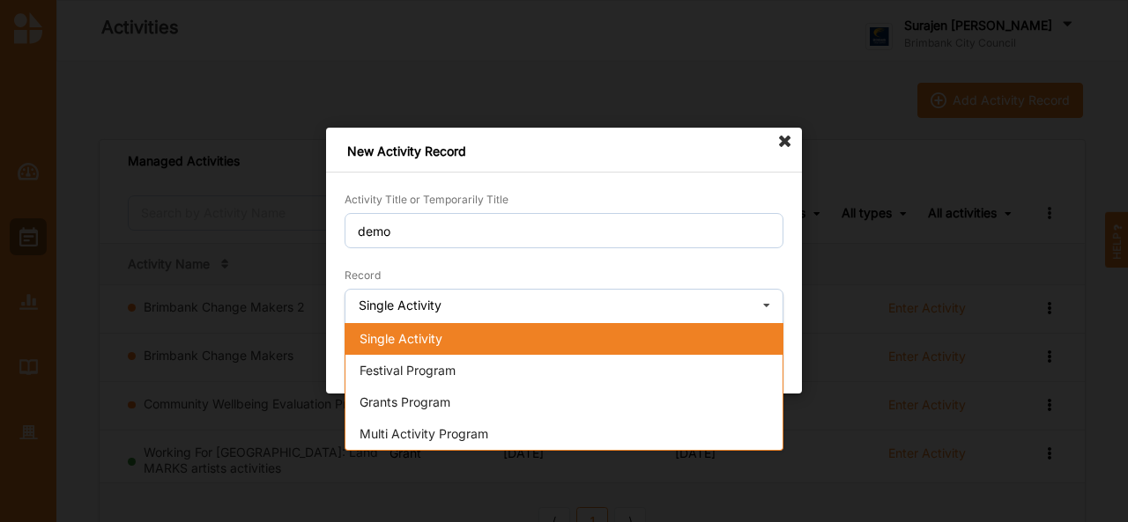
click at [448, 342] on div "Single Activity" at bounding box center [563, 339] width 437 height 32
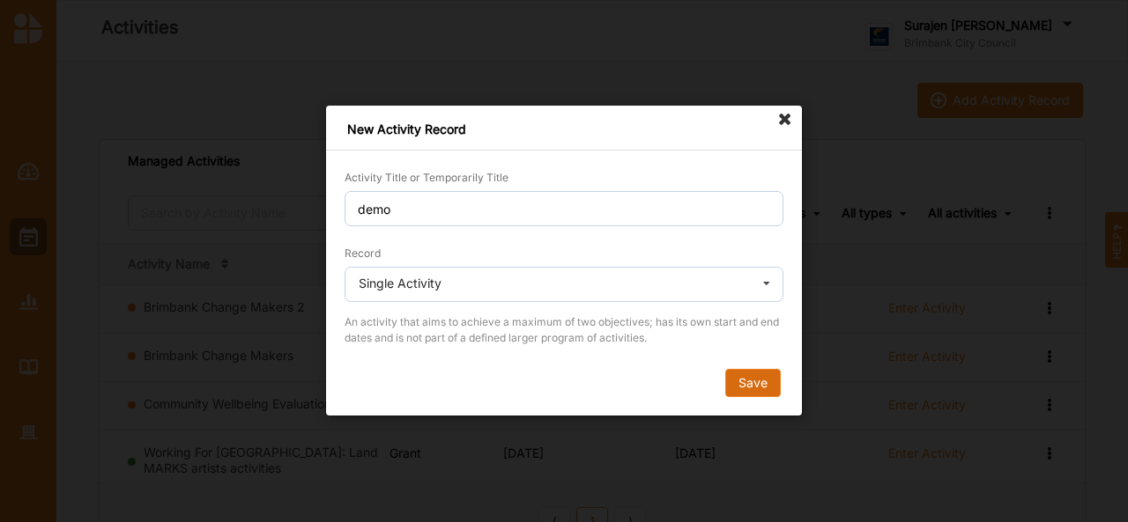
click at [746, 376] on button "Save" at bounding box center [752, 384] width 55 height 28
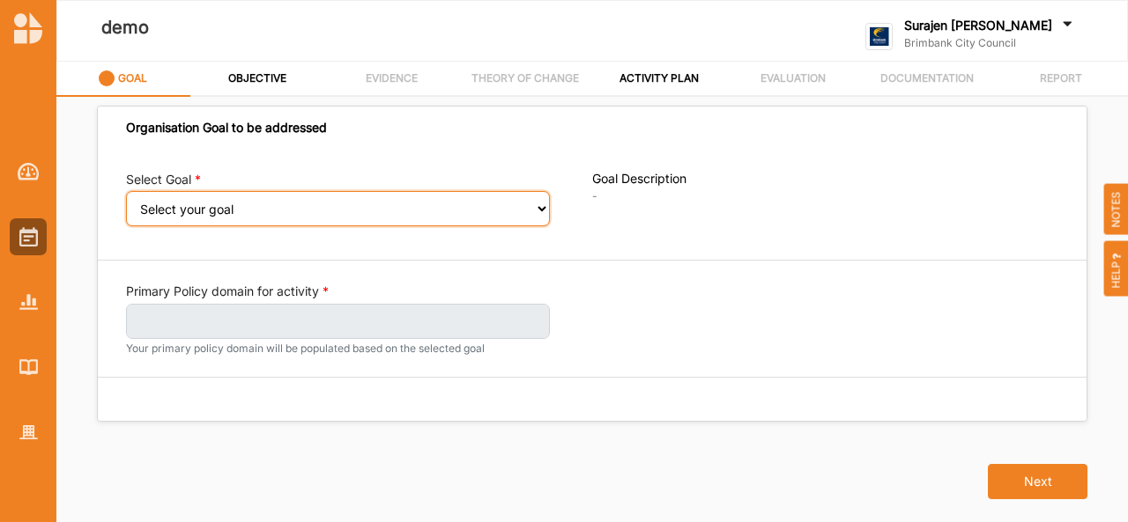
click at [466, 212] on select "Select your goal People and Community – a welcoming, safe and supported communi…" at bounding box center [338, 208] width 424 height 35
select select "241"
click at [126, 203] on select "Select your goal People and Community – a welcoming, safe and supported communi…" at bounding box center [338, 208] width 424 height 35
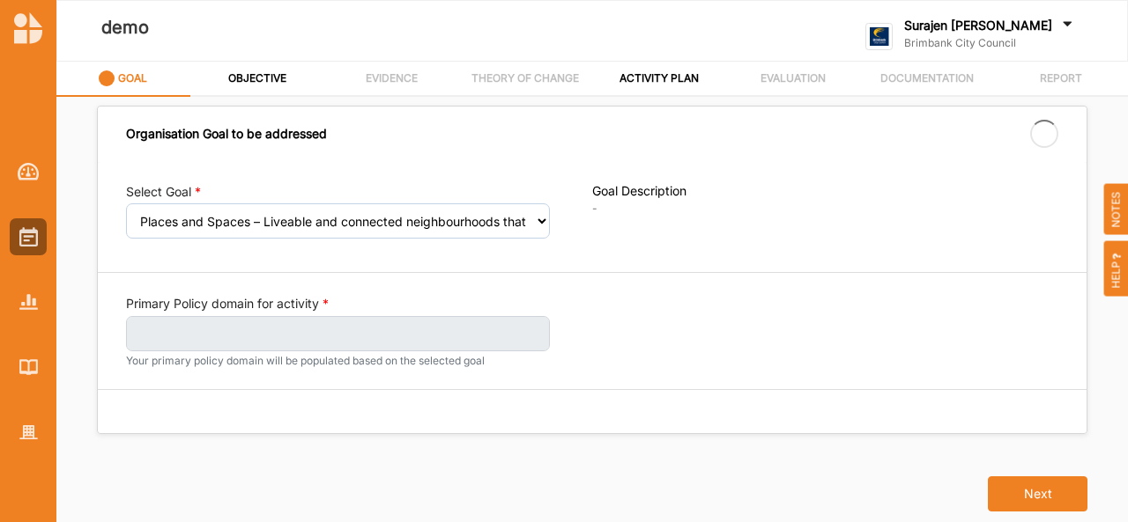
select select "241"
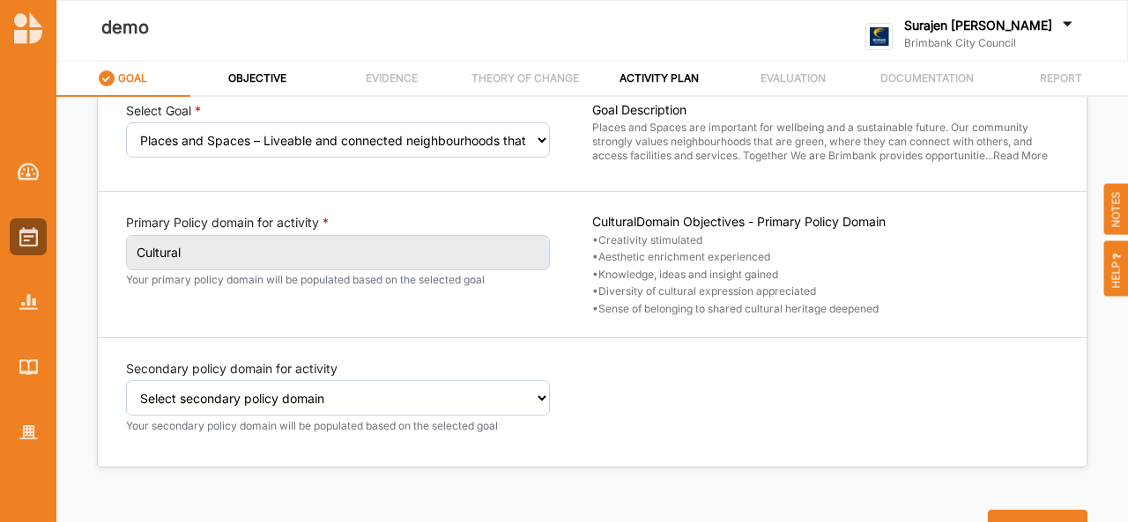
scroll to position [67, 0]
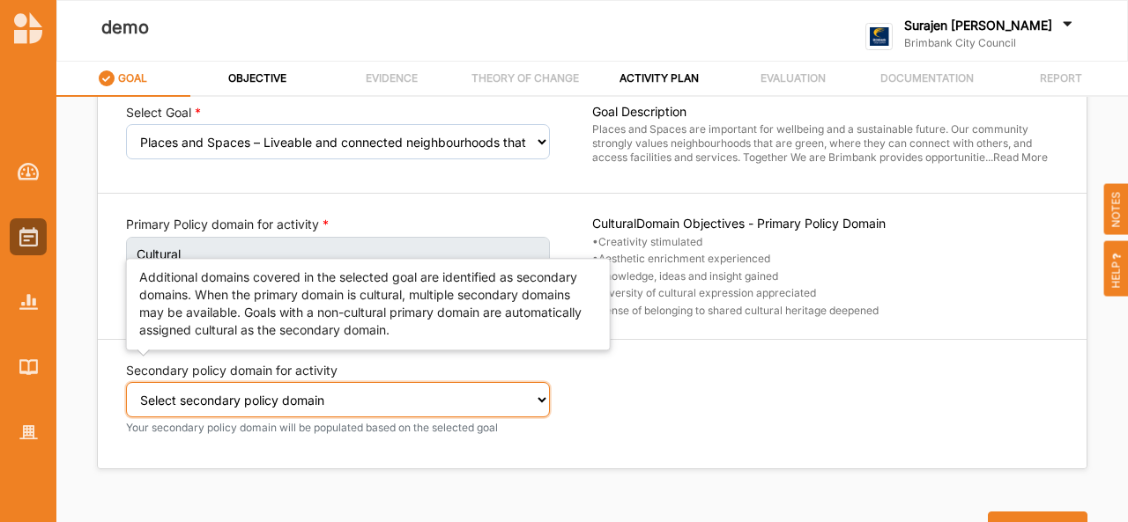
click at [497, 411] on select "Select secondary policy domain No second domain for this activity Social Enviro…" at bounding box center [338, 399] width 424 height 35
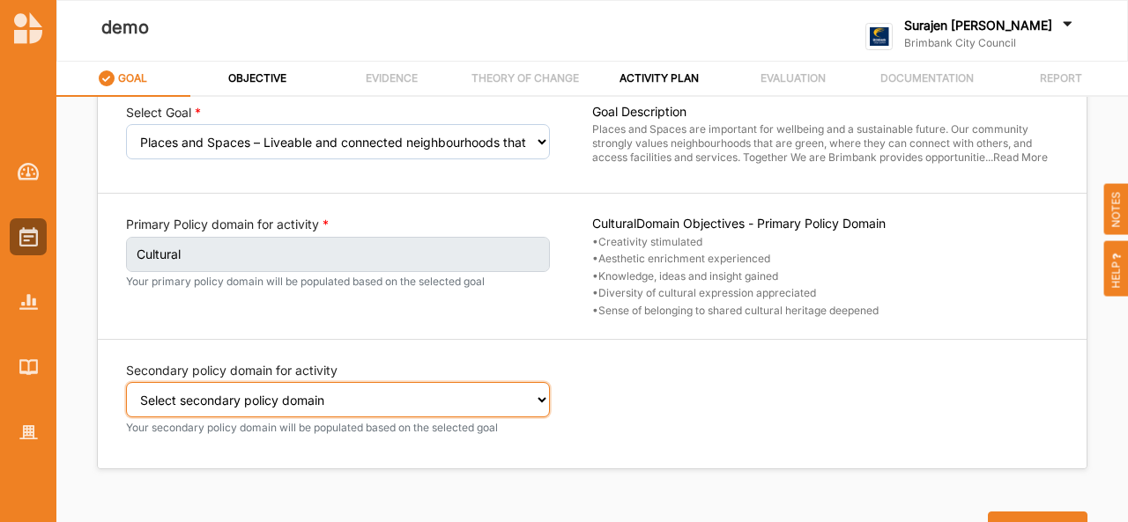
select select "2"
click at [126, 382] on select "Select secondary policy domain No second domain for this activity Social Enviro…" at bounding box center [338, 399] width 424 height 35
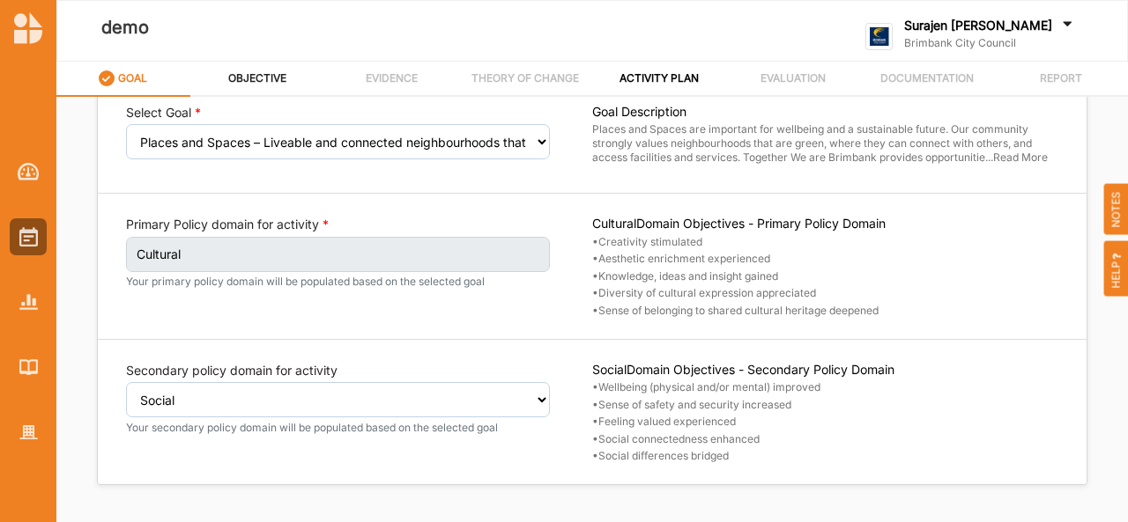
click at [270, 73] on label "OBJECTIVE" at bounding box center [257, 78] width 58 height 14
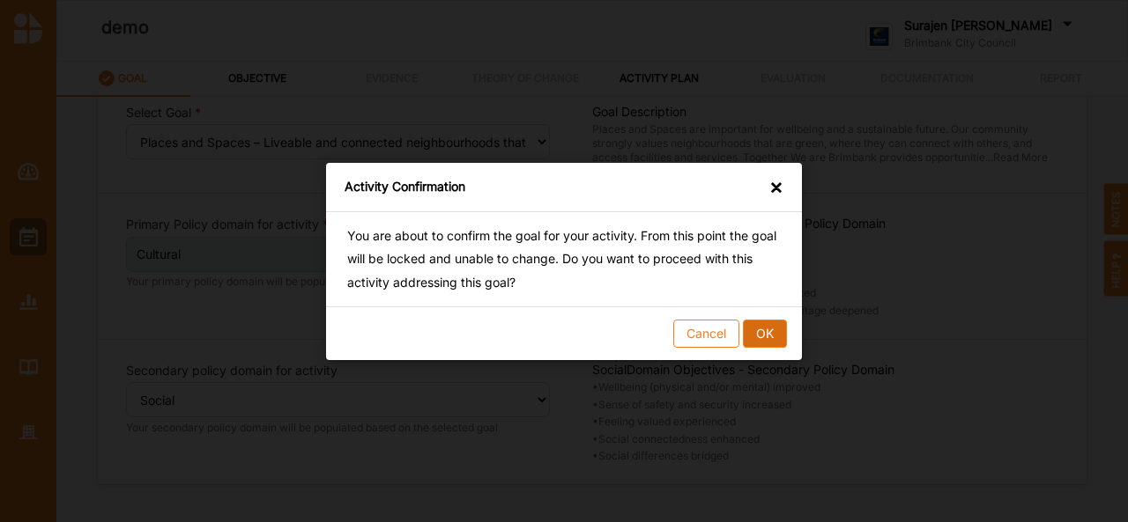
click at [763, 340] on button "OK" at bounding box center [765, 333] width 44 height 28
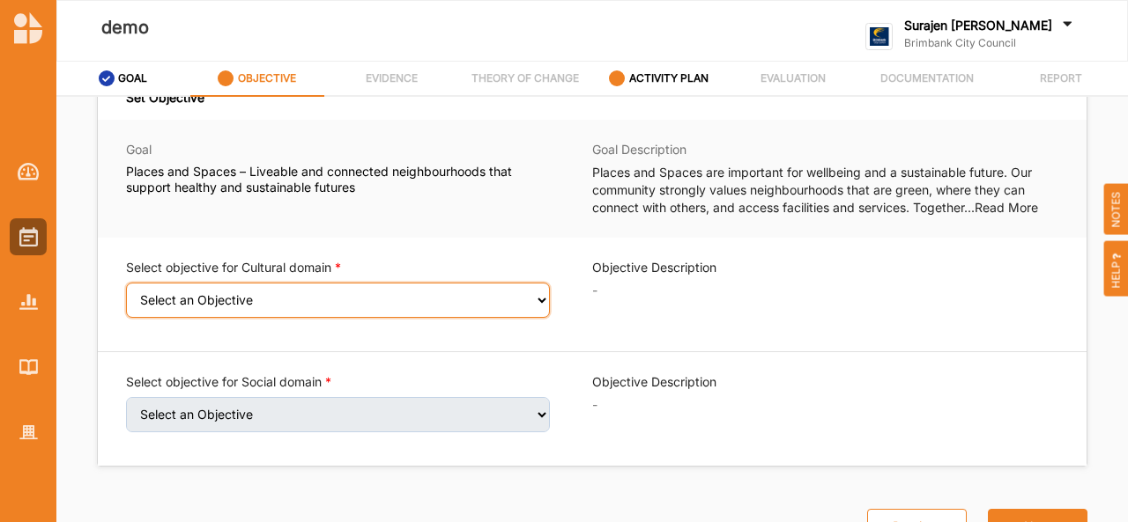
click at [444, 311] on select "Select an Objective Creativity stimulated Aesthetic enrichment experienced Know…" at bounding box center [338, 300] width 424 height 35
select select "1"
click at [126, 287] on select "Select an Objective Creativity stimulated Aesthetic enrichment experienced Know…" at bounding box center [338, 300] width 424 height 35
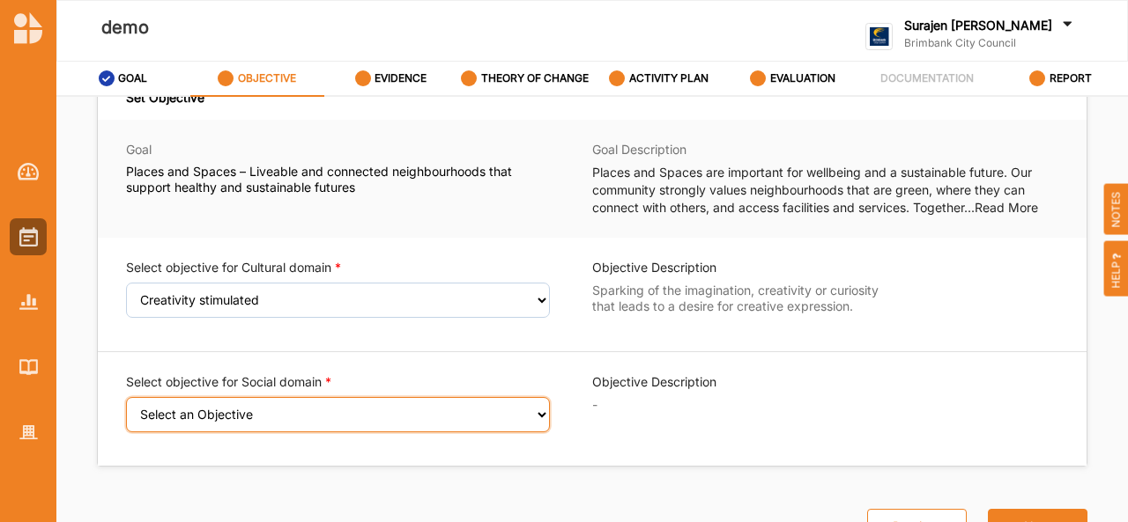
click at [431, 418] on select "Select an Objective Wellbeing (physical and/or mental) improved Sense of safety…" at bounding box center [338, 414] width 424 height 35
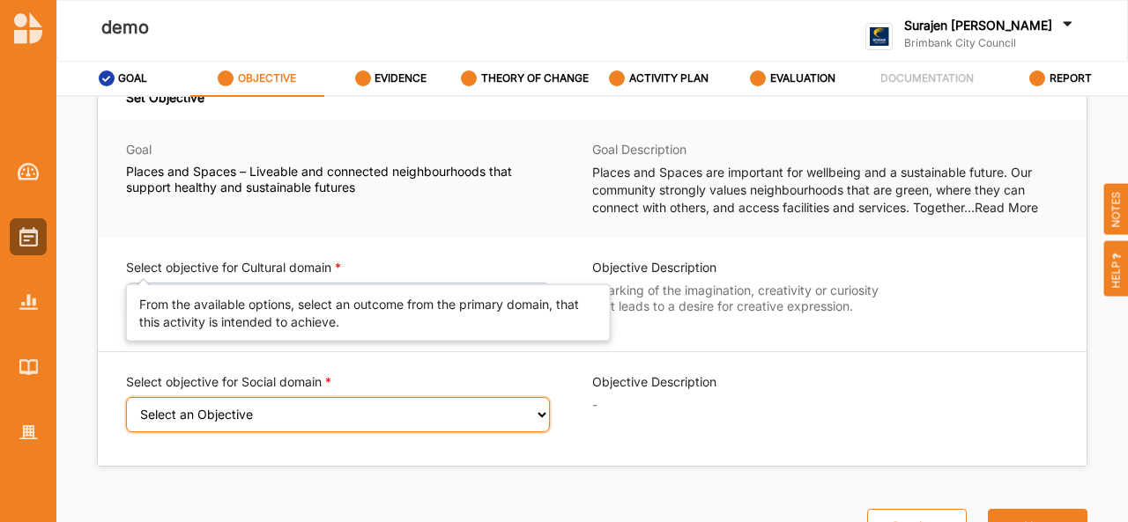
select select "9"
click at [126, 401] on select "Select an Objective Wellbeing (physical and/or mental) improved Sense of safety…" at bounding box center [338, 414] width 424 height 35
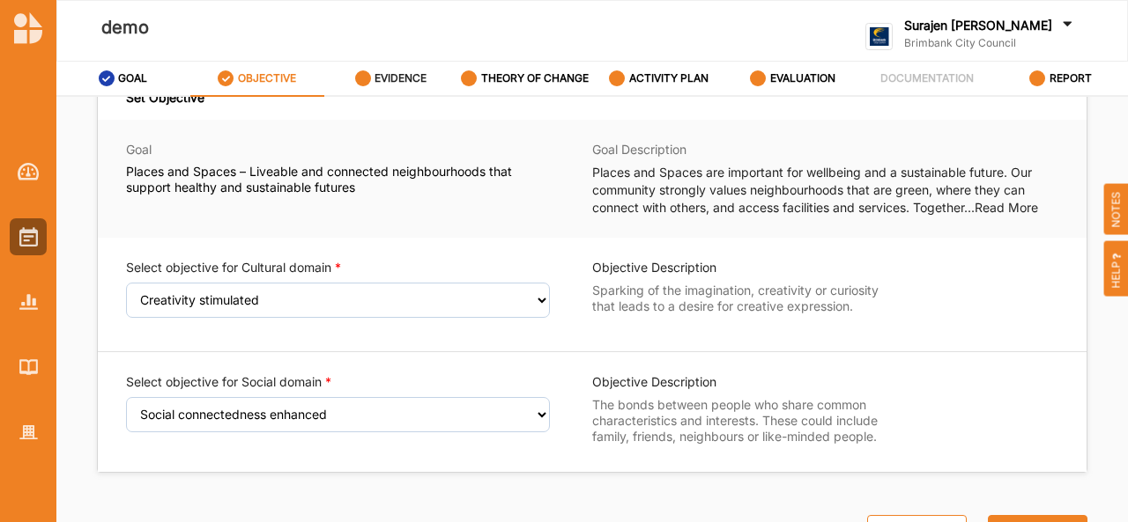
click at [386, 73] on label "EVIDENCE" at bounding box center [400, 78] width 52 height 14
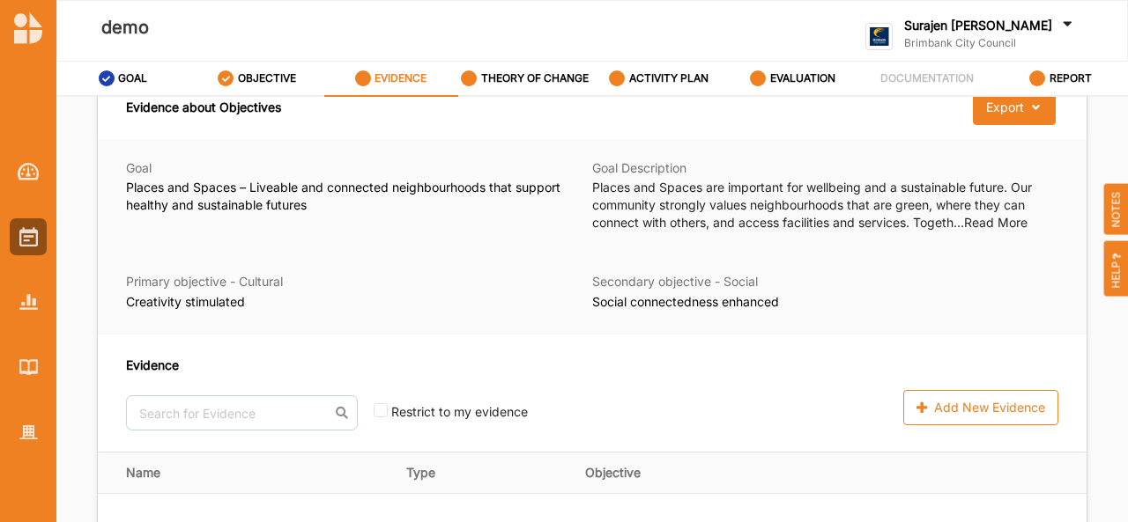
scroll to position [41, 0]
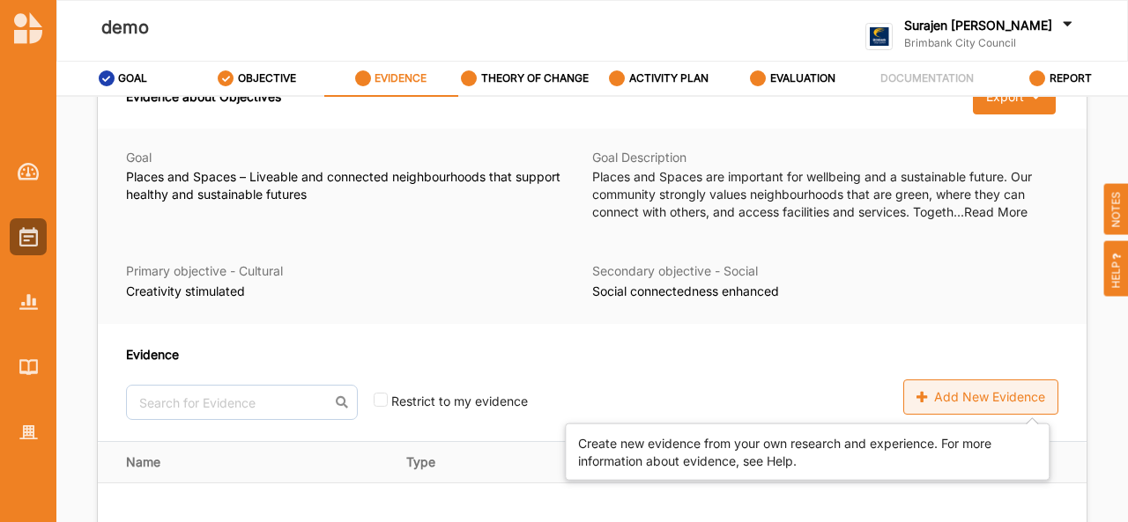
click at [1023, 404] on div "Add New Evidence" at bounding box center [980, 397] width 155 height 35
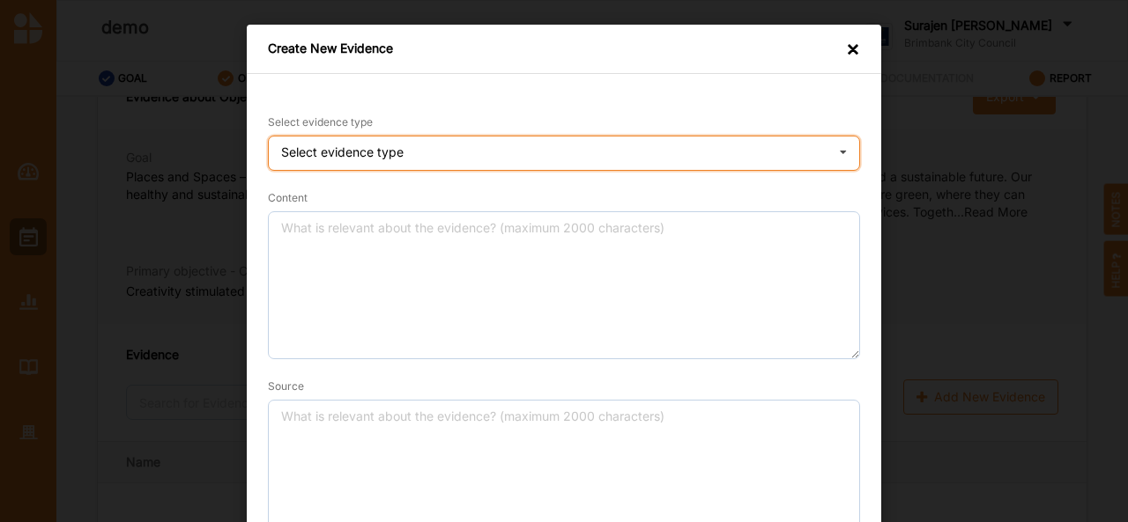
click at [386, 147] on div "Select evidence type" at bounding box center [342, 152] width 122 height 12
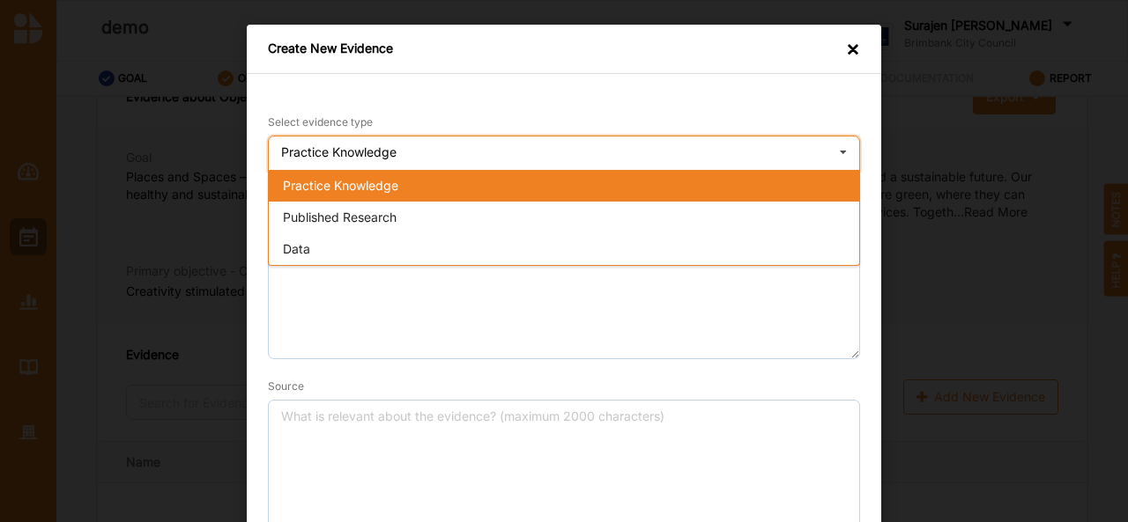
click at [384, 187] on span "Practice Knowledge" at bounding box center [340, 185] width 115 height 15
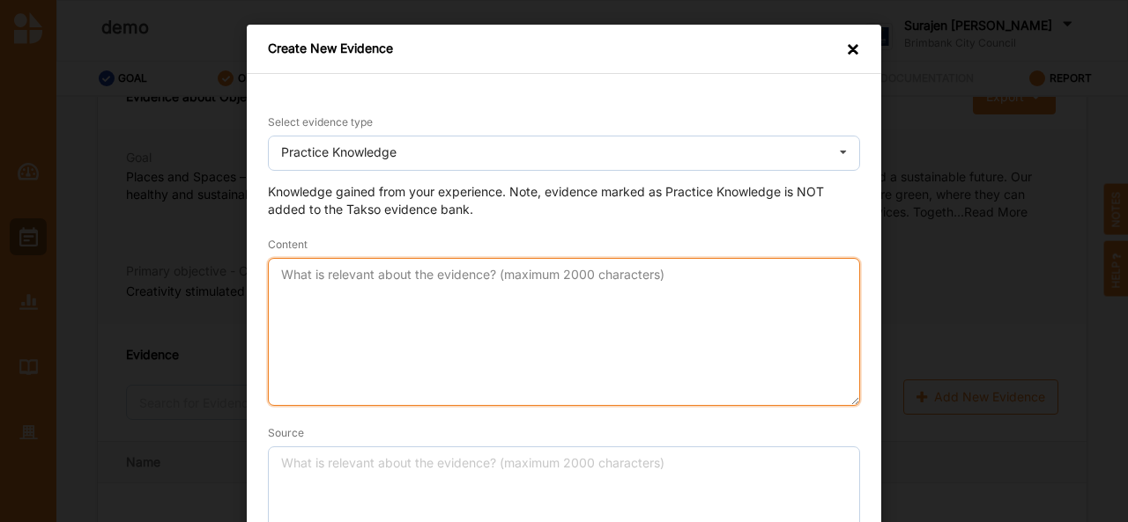
click at [386, 307] on textarea "Content" at bounding box center [564, 332] width 592 height 148
type textarea "content"
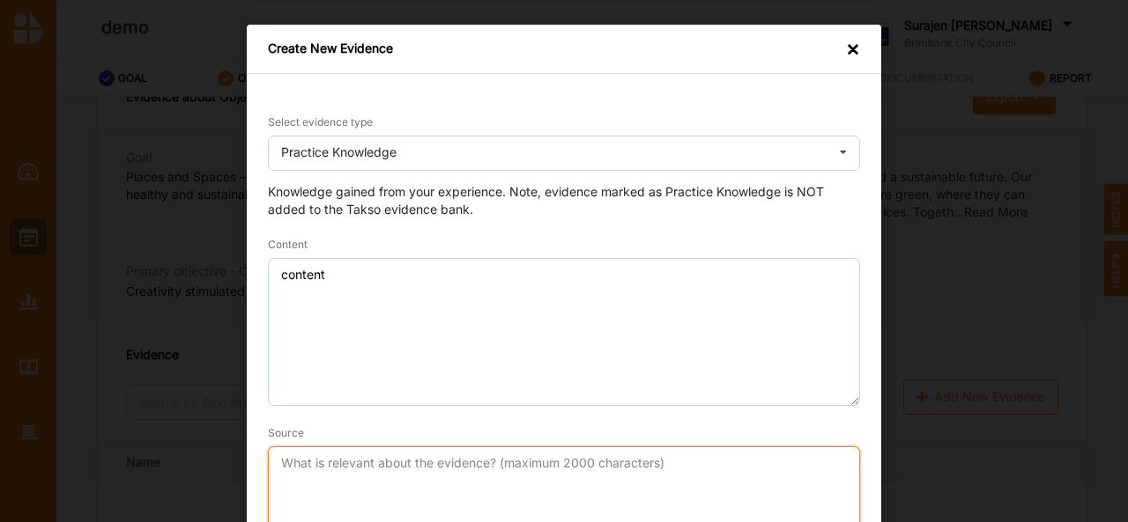
click at [343, 474] on textarea "Source" at bounding box center [564, 521] width 592 height 148
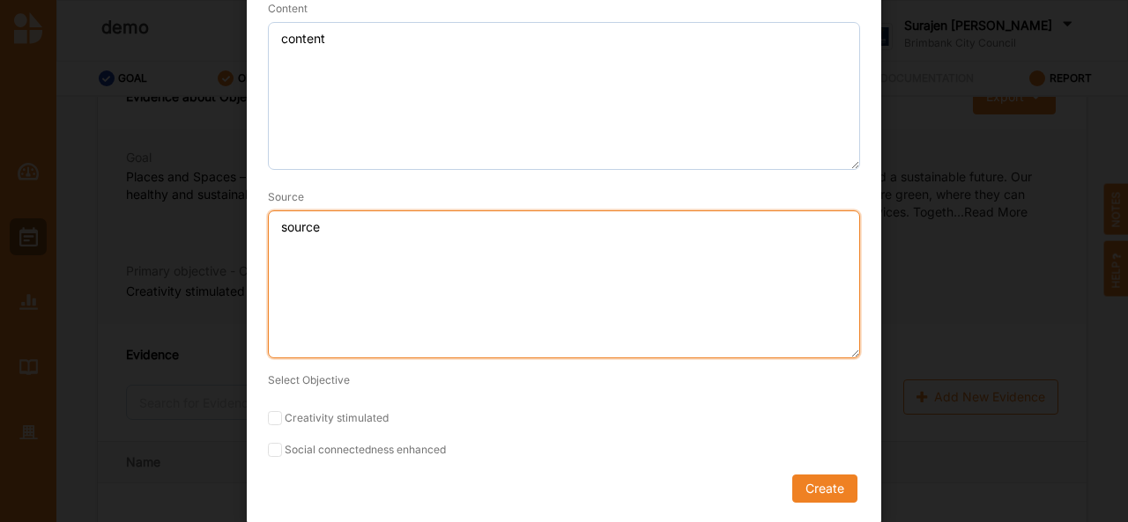
scroll to position [236, 0]
type textarea "source"
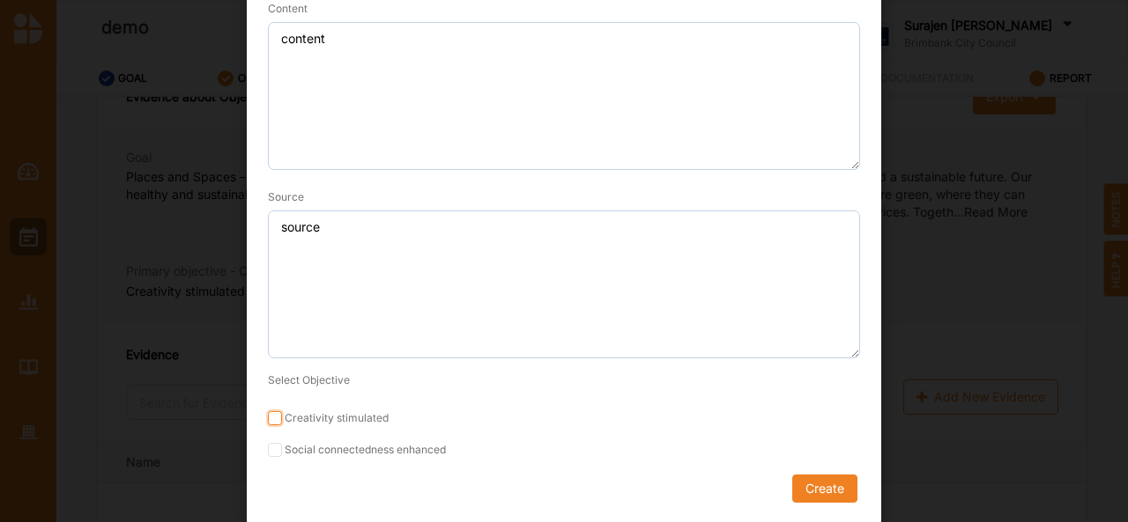
click at [268, 417] on input "Creativity stimulated" at bounding box center [275, 418] width 14 height 14
checkbox input "true"
click at [272, 451] on input "Social connectedness enhanced" at bounding box center [275, 450] width 14 height 14
checkbox input "true"
click at [823, 498] on button "Create" at bounding box center [824, 489] width 65 height 28
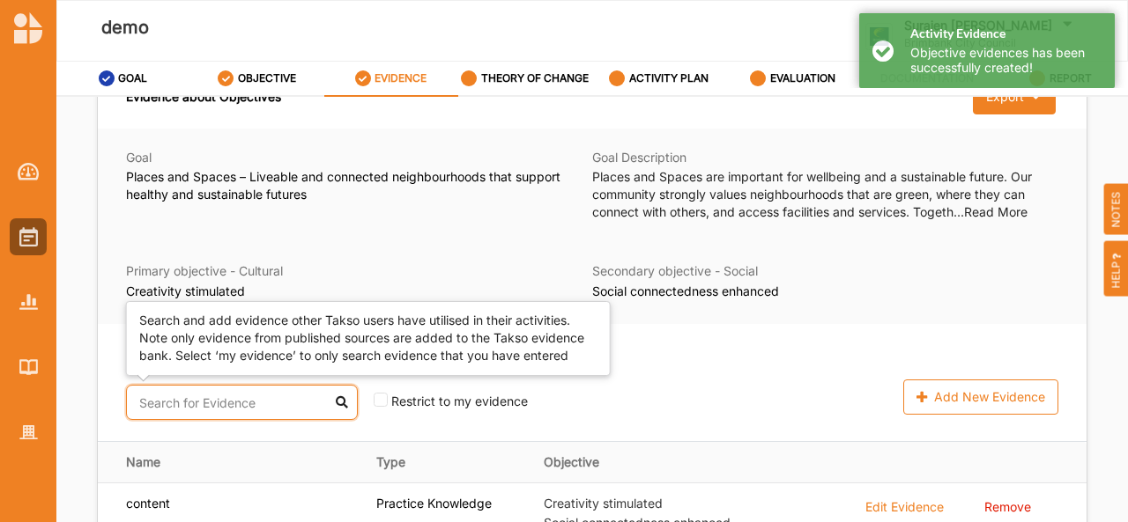
click at [165, 401] on input "text" at bounding box center [242, 402] width 232 height 35
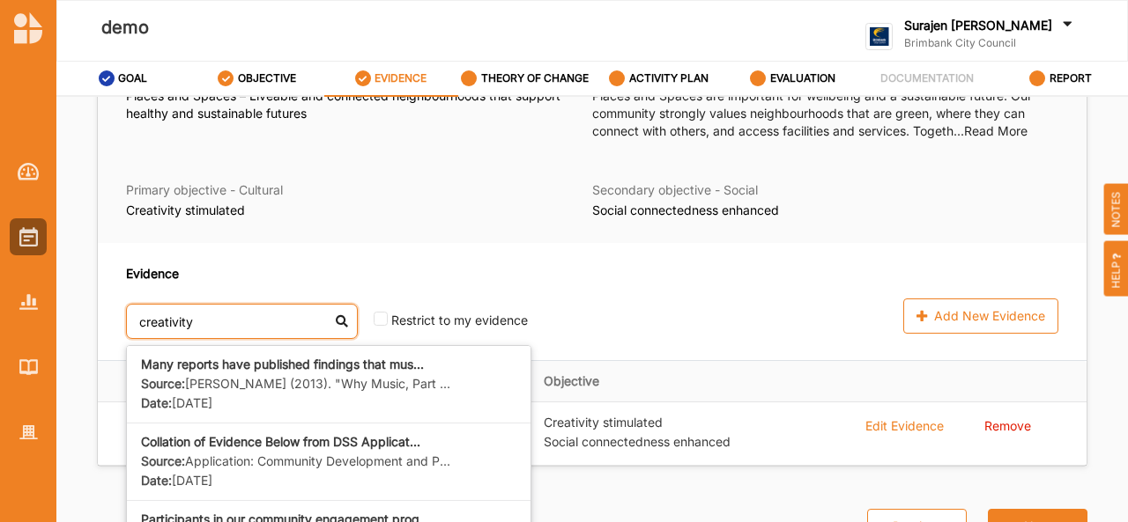
scroll to position [120, 0]
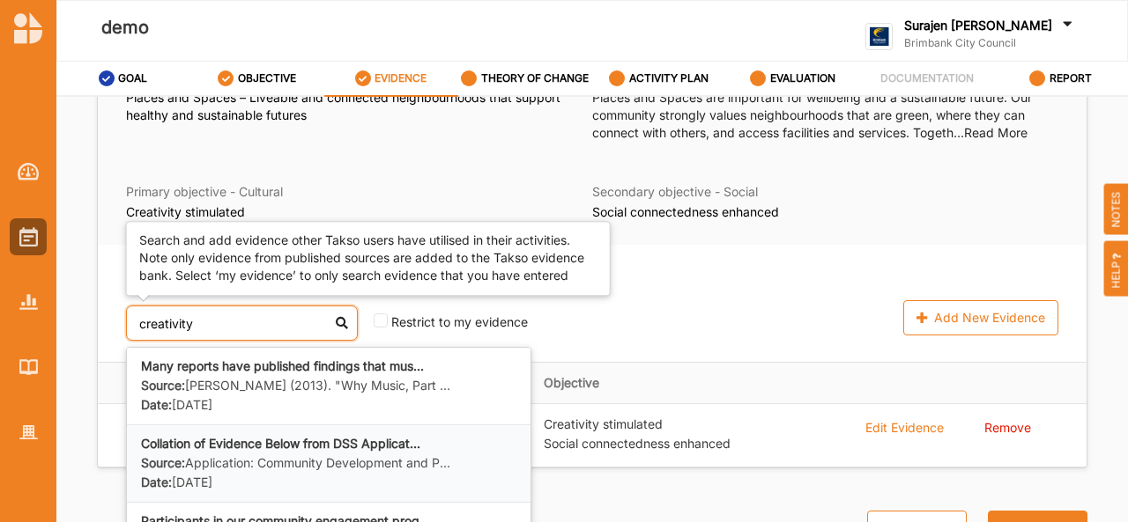
click at [407, 470] on label "Source: Application: Community Development and P..." at bounding box center [295, 463] width 309 height 17
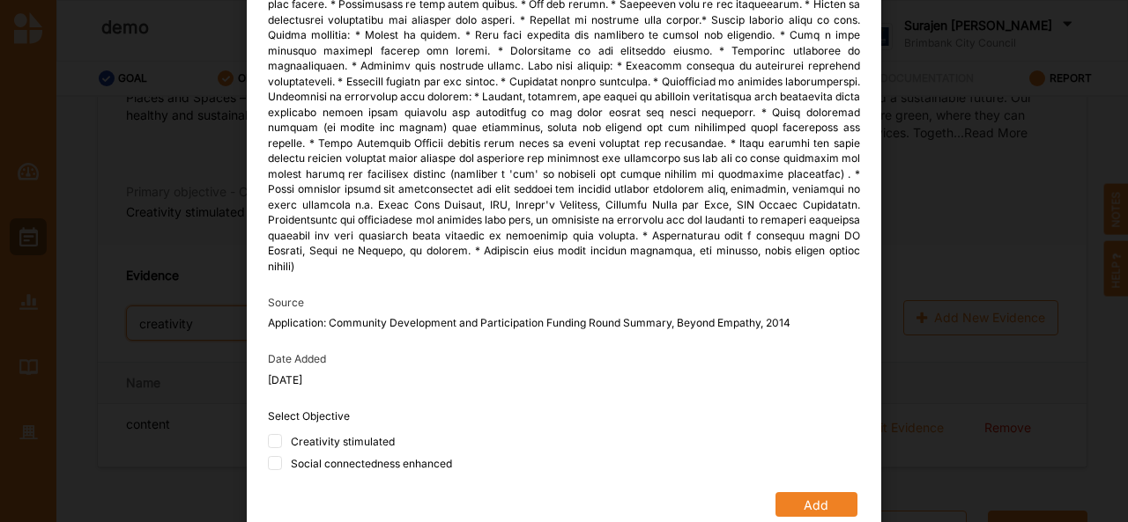
scroll to position [74, 0]
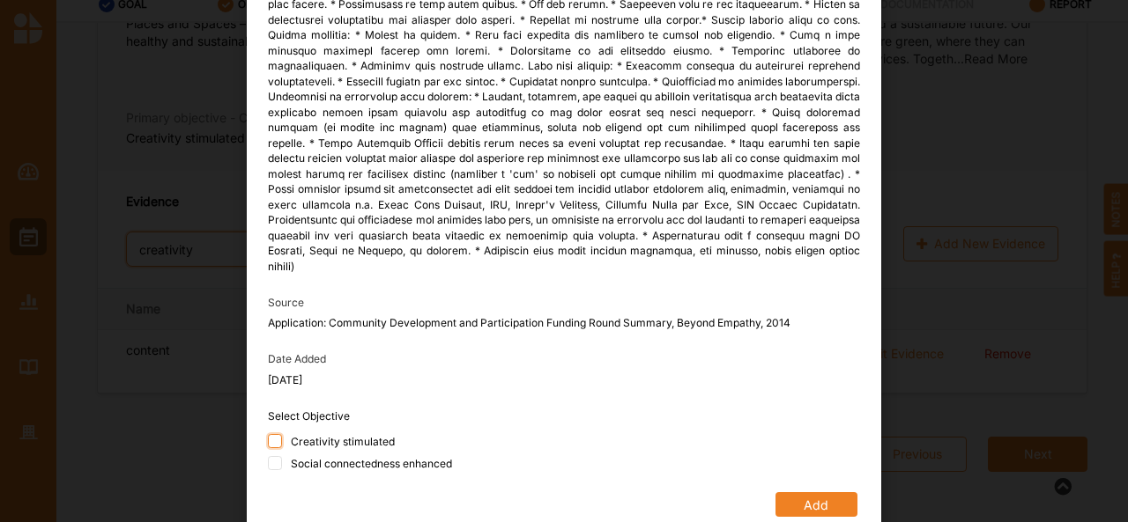
type input "creativity"
click at [273, 434] on input "Creativity stimulated" at bounding box center [275, 441] width 14 height 14
checkbox input "true"
click at [272, 457] on div "Social connectedness enhanced" at bounding box center [564, 465] width 592 height 18
click at [274, 456] on input "Social connectedness enhanced" at bounding box center [275, 463] width 14 height 14
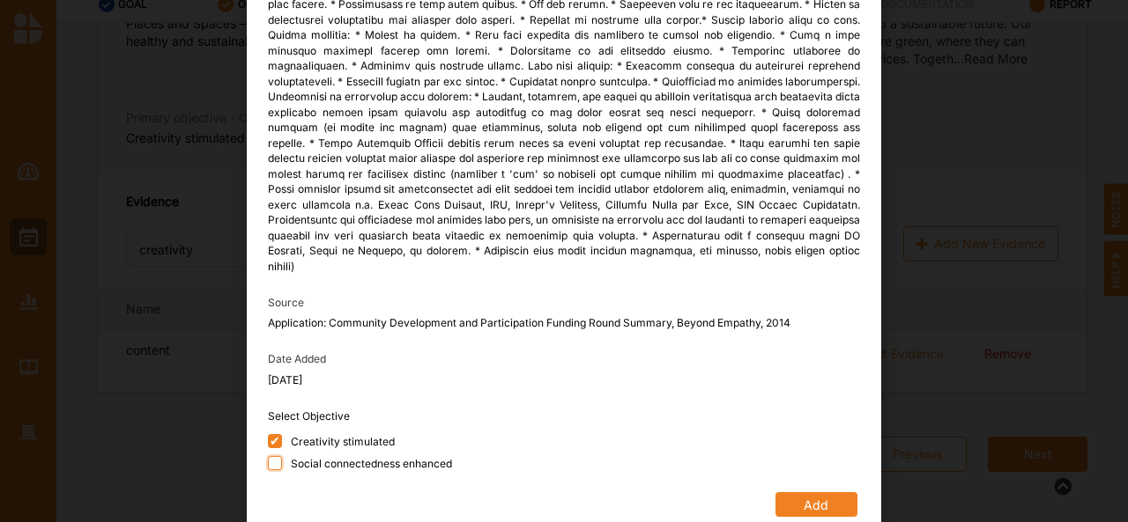
checkbox input "true"
click at [828, 492] on button "Add" at bounding box center [816, 504] width 82 height 25
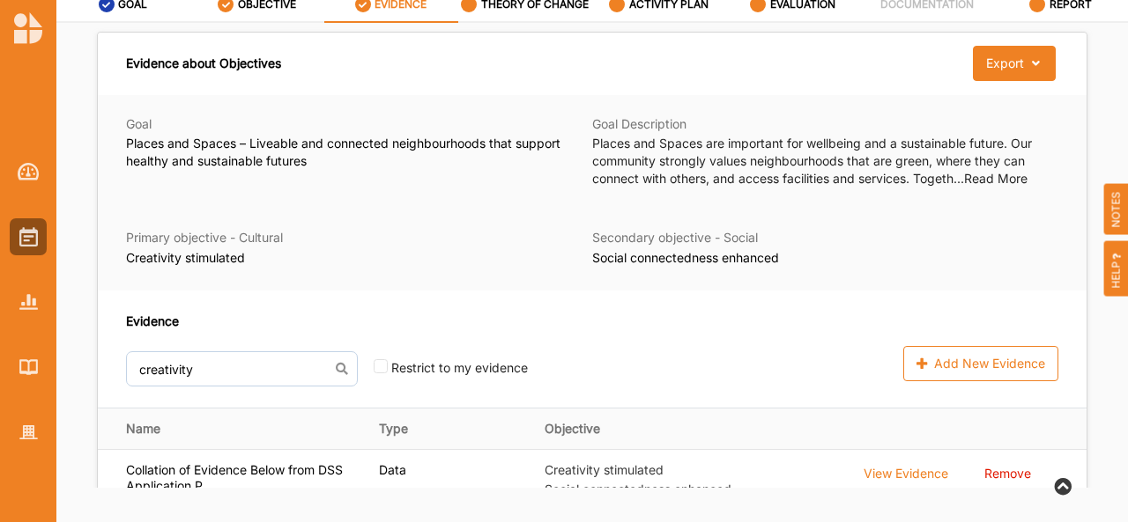
scroll to position [0, 0]
click at [546, 10] on label "THEORY OF CHANGE" at bounding box center [534, 4] width 107 height 14
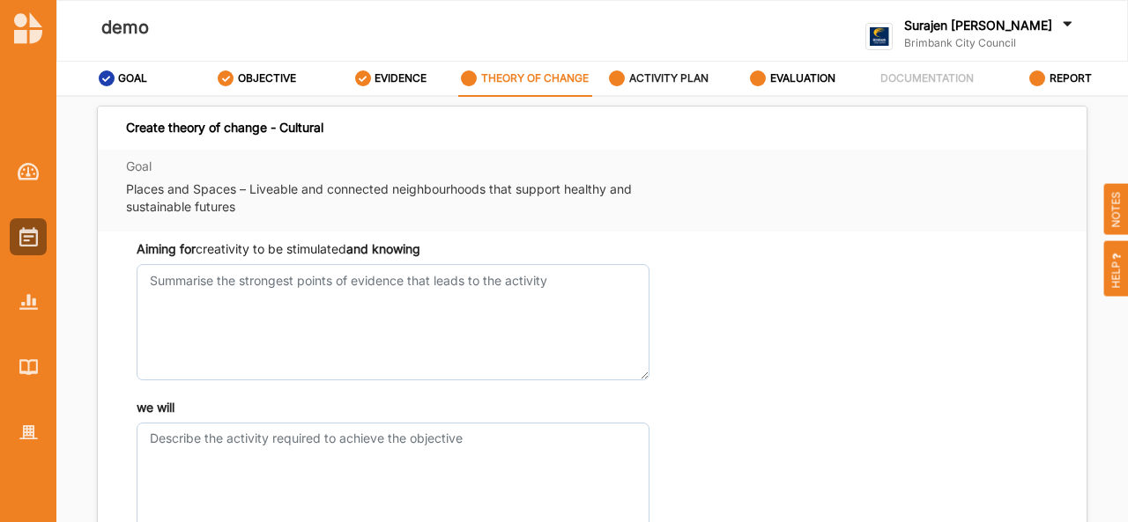
click at [666, 65] on div "ACTIVITY PLAN" at bounding box center [659, 79] width 100 height 32
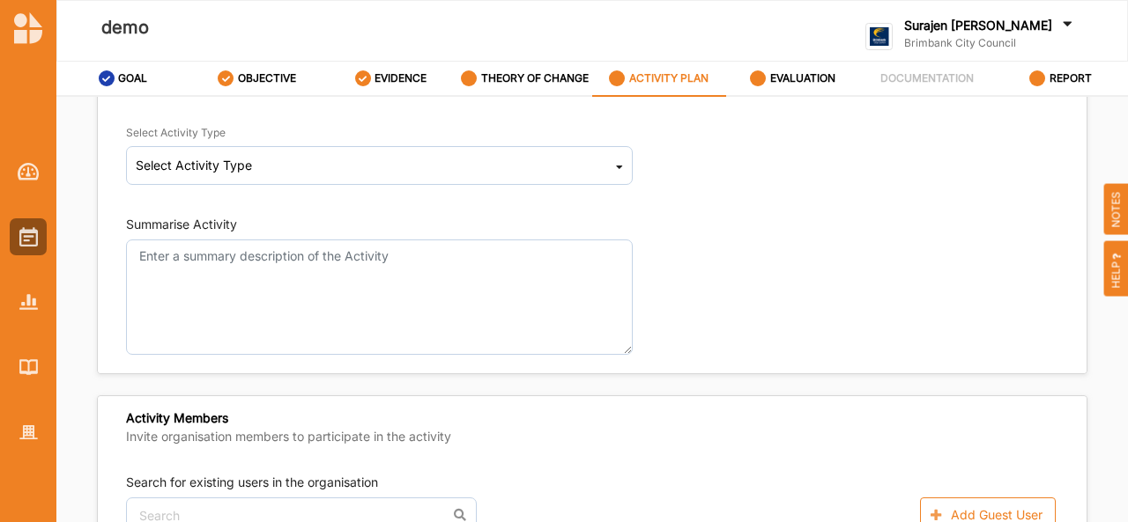
scroll to position [305, 0]
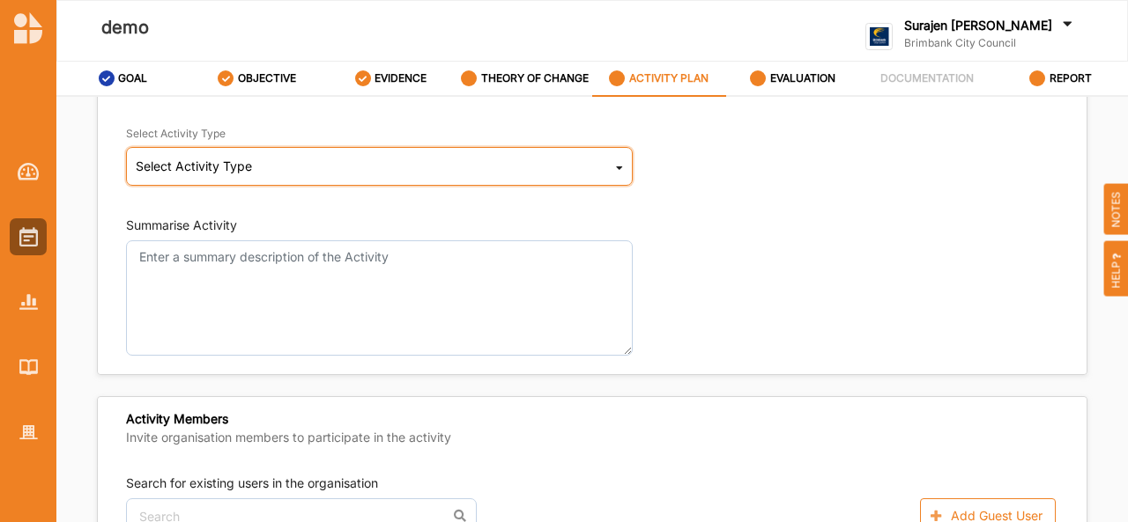
click at [587, 156] on div "Select Activity Type Cultural infrastructure development Acquisitions and Commi…" at bounding box center [379, 166] width 507 height 39
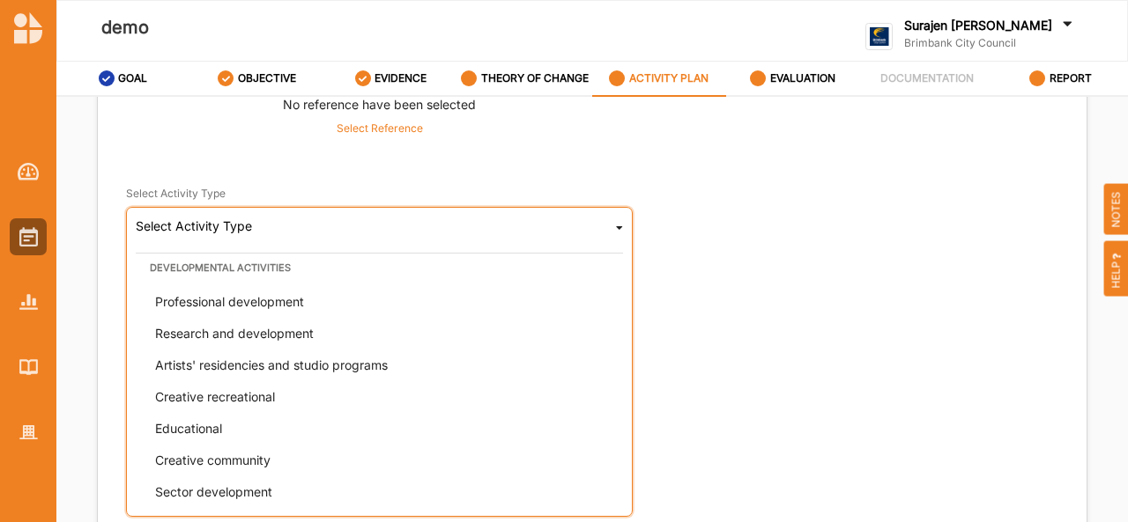
scroll to position [244, 0]
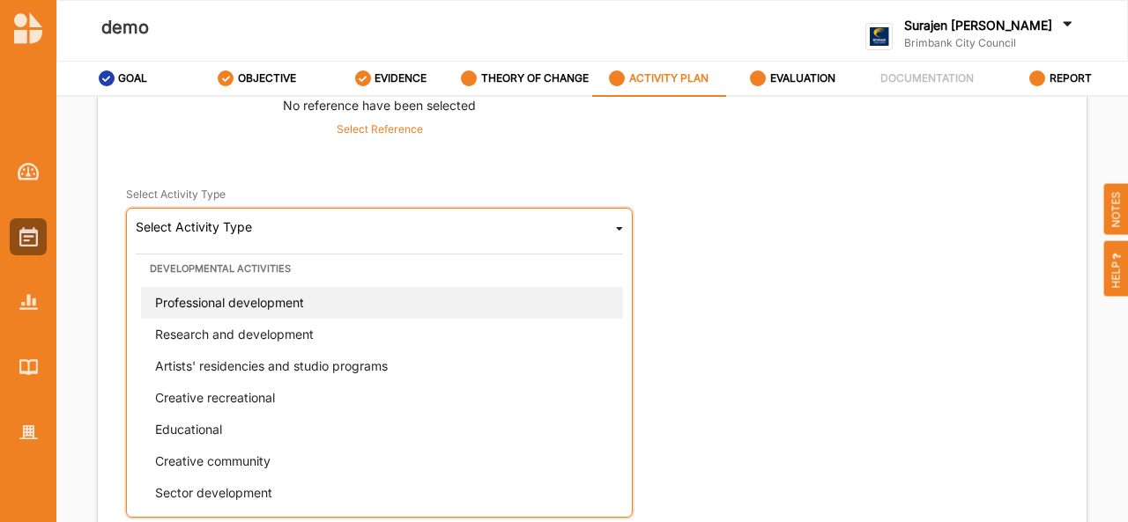
click at [215, 311] on div "Professional development" at bounding box center [384, 303] width 487 height 32
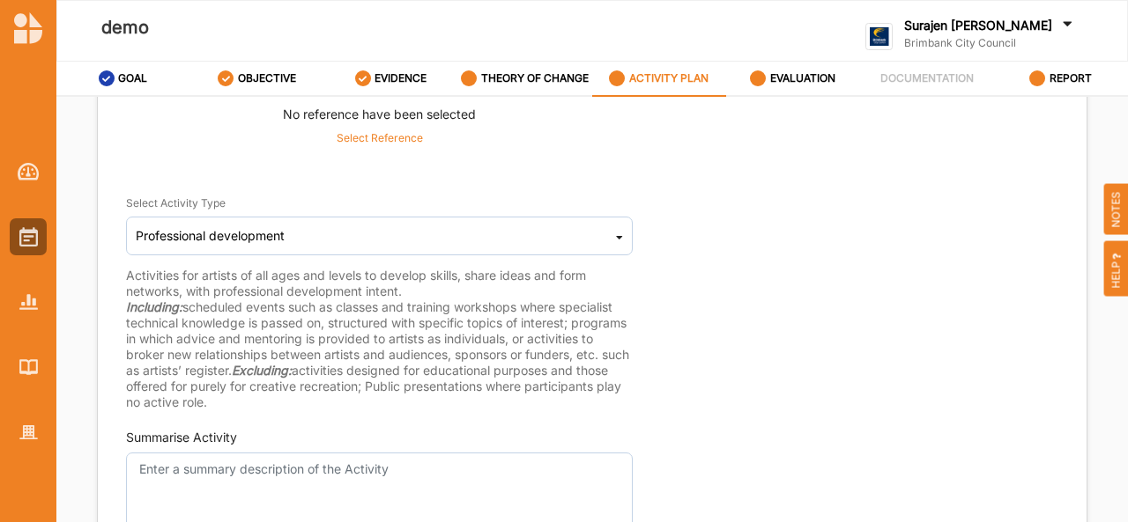
scroll to position [234, 0]
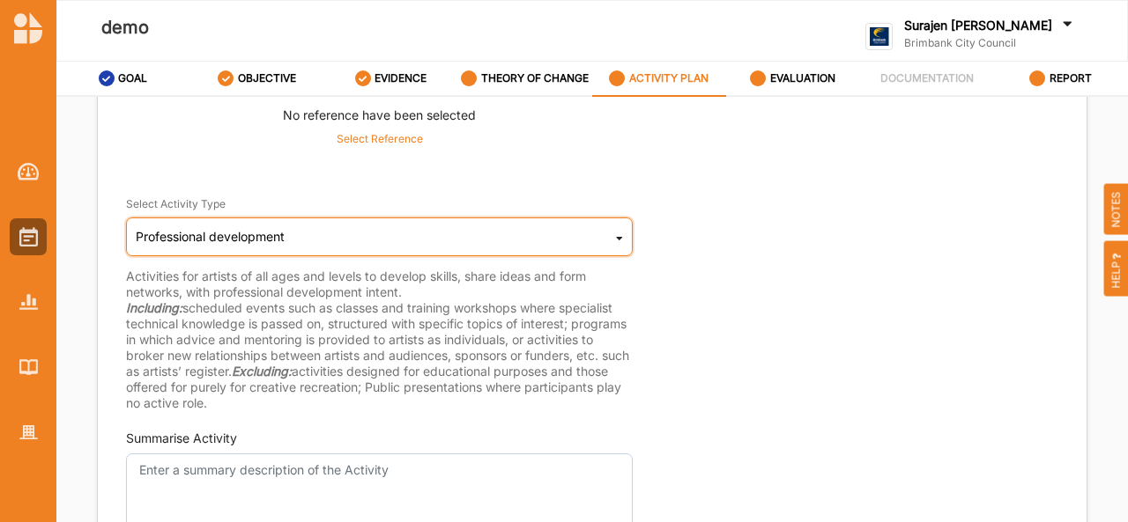
click at [582, 233] on div "Professional development Cultural infrastructure development Acquisitions and C…" at bounding box center [379, 237] width 507 height 39
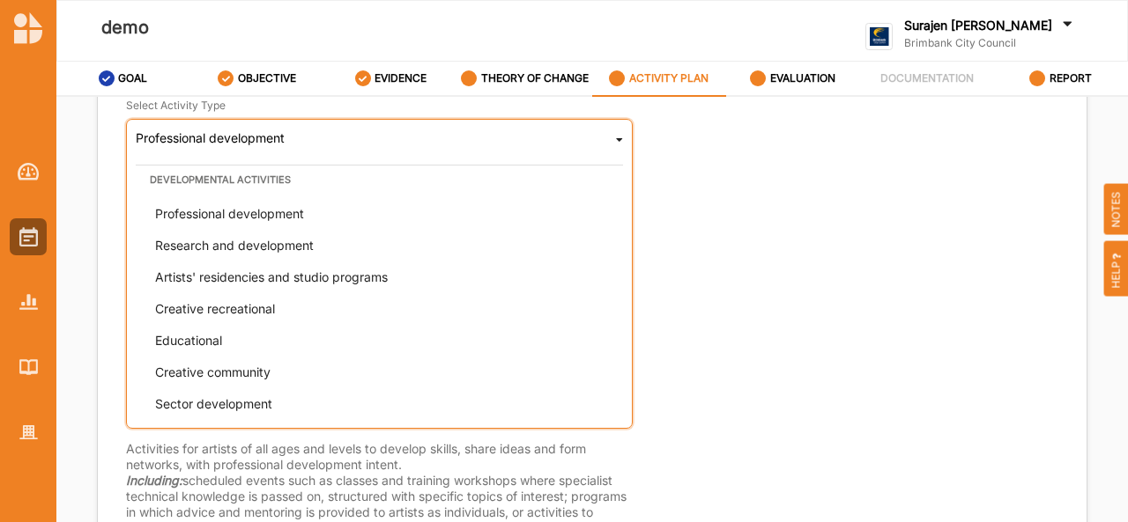
scroll to position [332, 0]
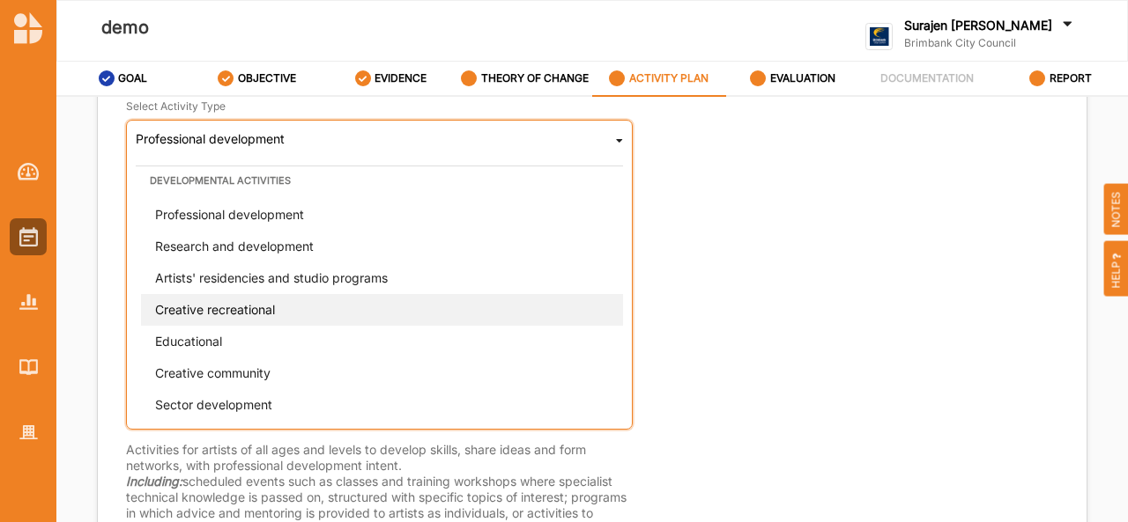
click at [302, 309] on div "Creative recreational" at bounding box center [384, 310] width 487 height 32
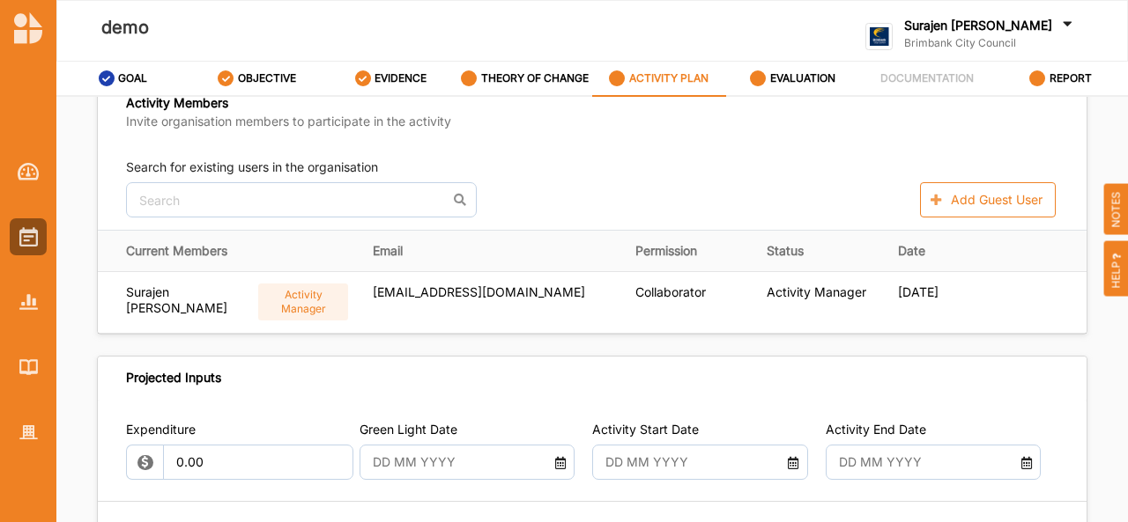
scroll to position [716, 0]
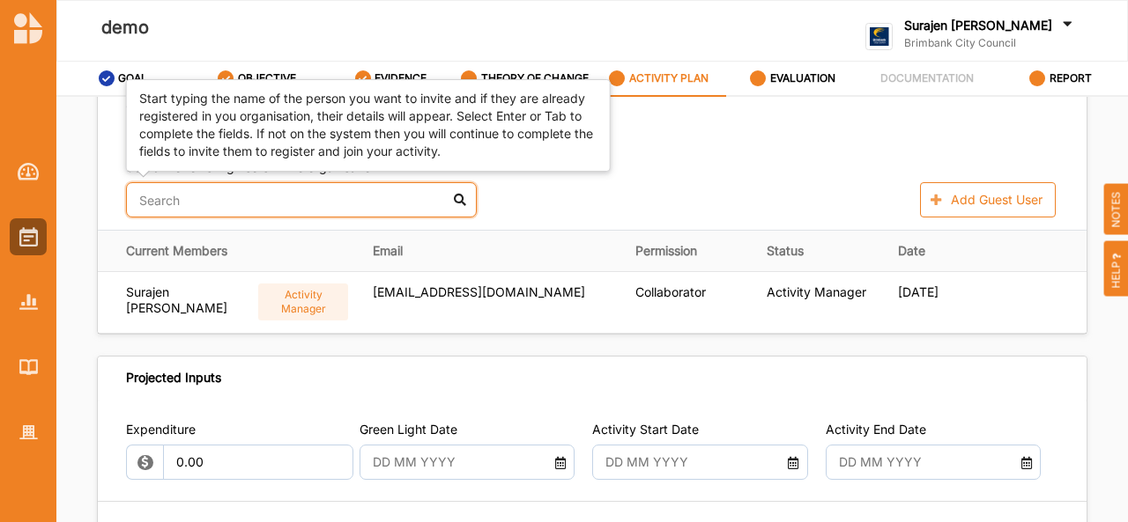
click at [257, 213] on input "text" at bounding box center [301, 199] width 351 height 35
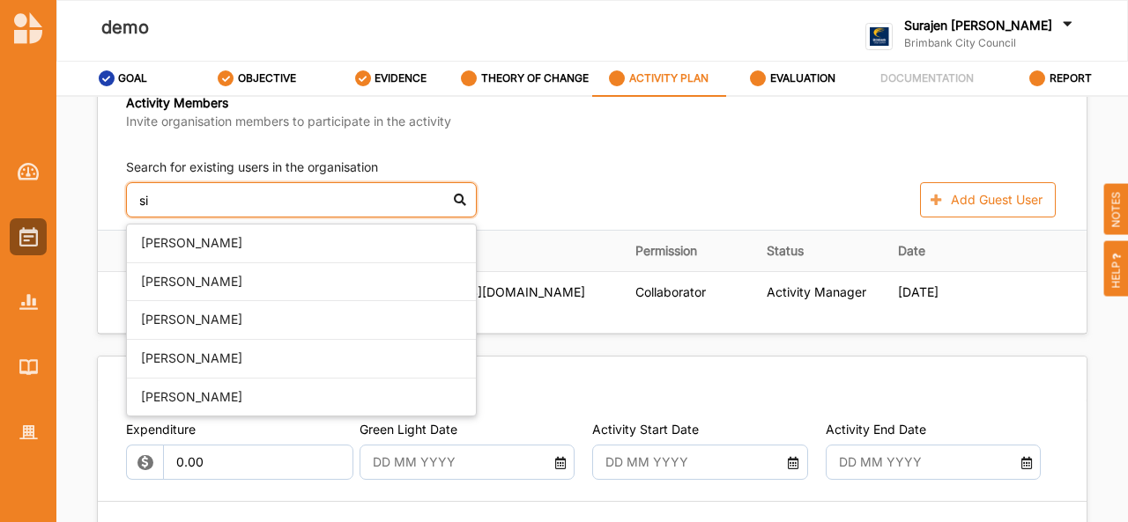
type input "si"
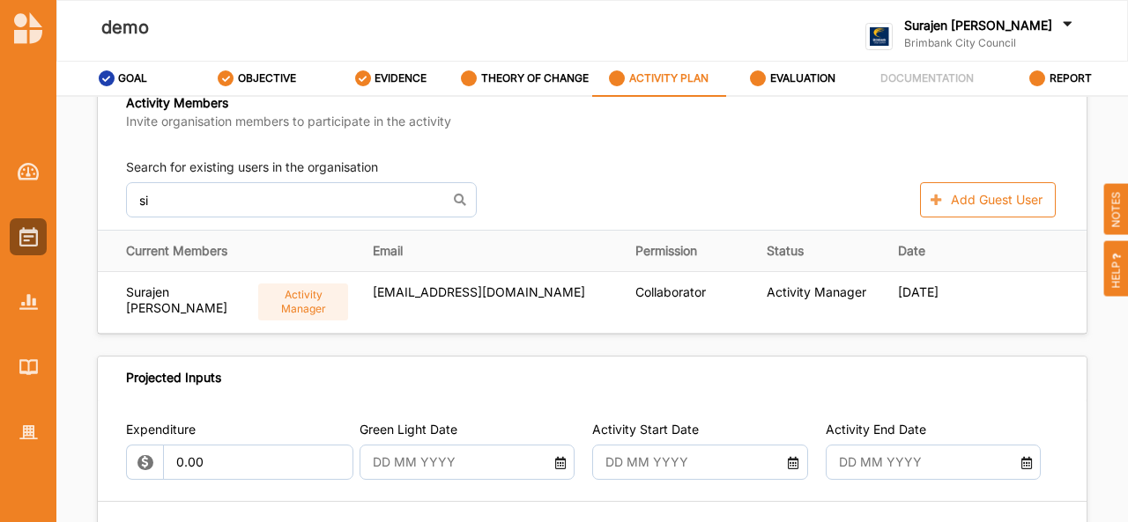
click at [703, 154] on div "Search for existing users in the organisation si Siena Balakrishnan Simone Gord…" at bounding box center [592, 188] width 988 height 84
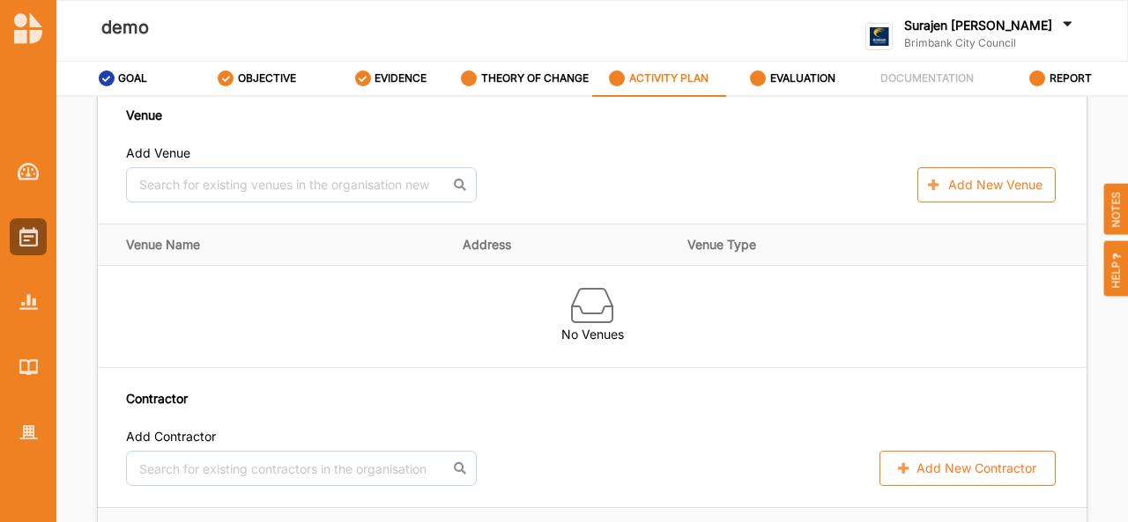
scroll to position [1133, 0]
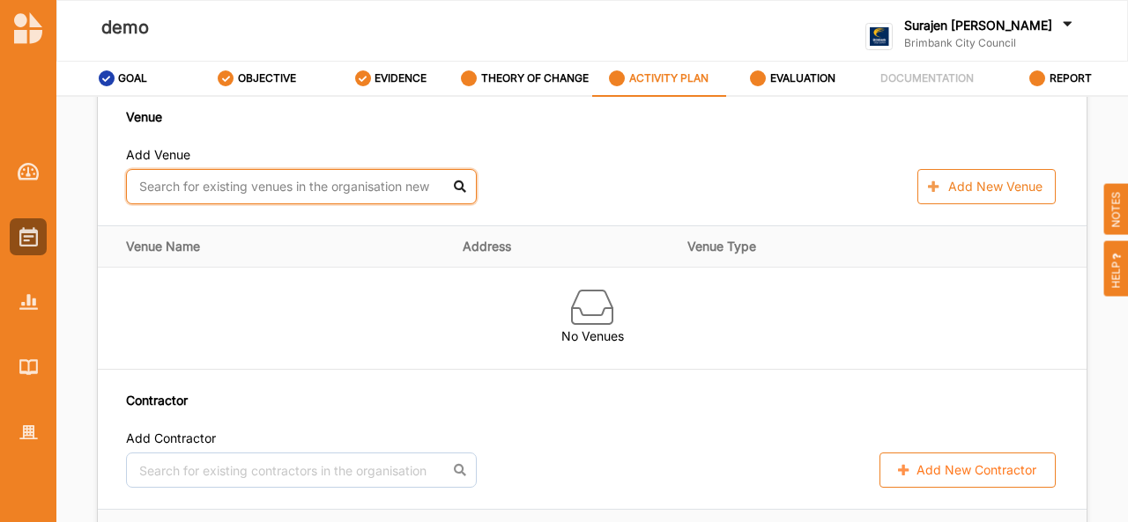
click at [259, 187] on input "text" at bounding box center [301, 186] width 351 height 35
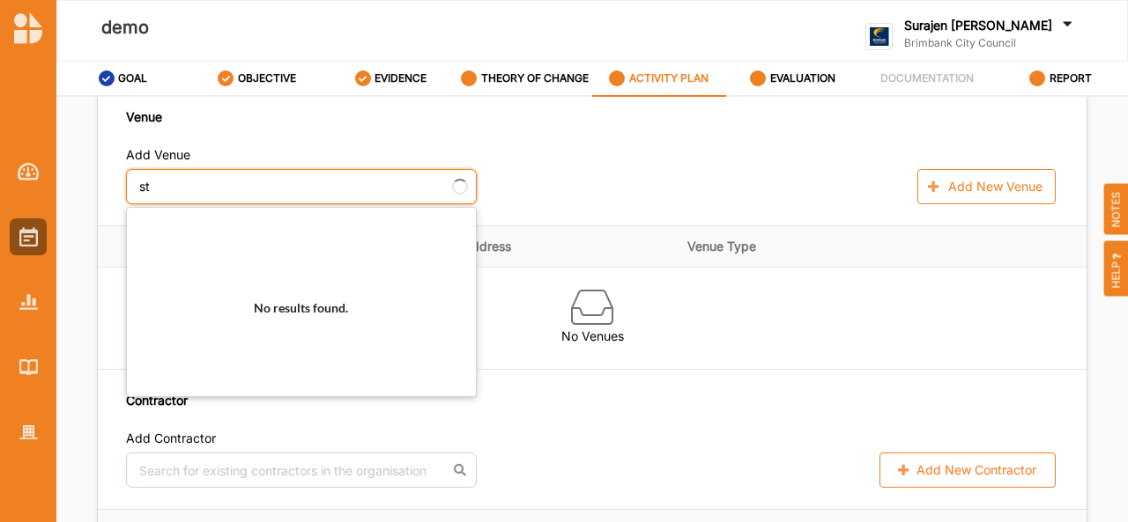
type input "sta"
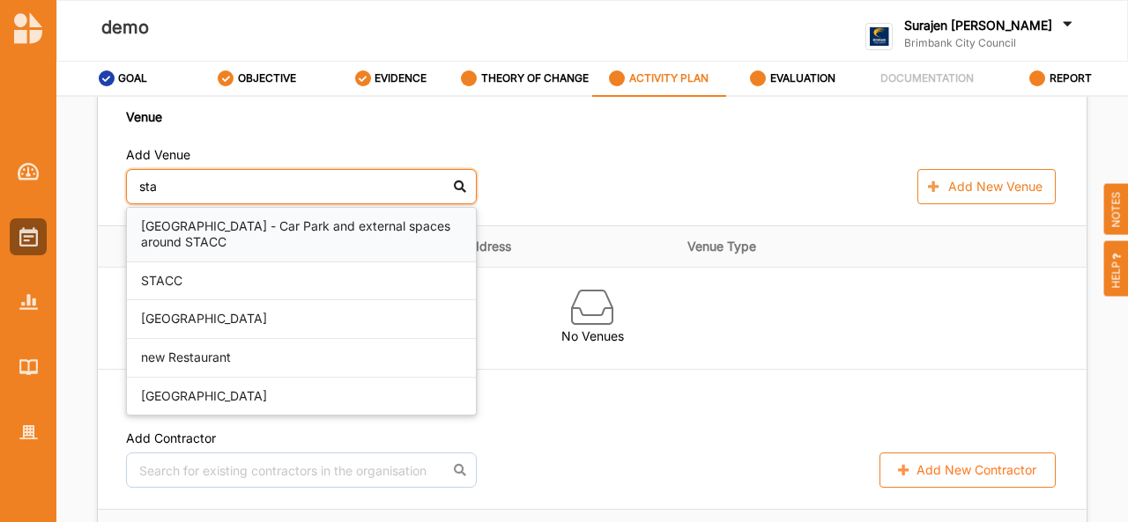
click at [266, 214] on div "St Albans Community Centre - Car Park and external spaces around STACC" at bounding box center [301, 235] width 349 height 55
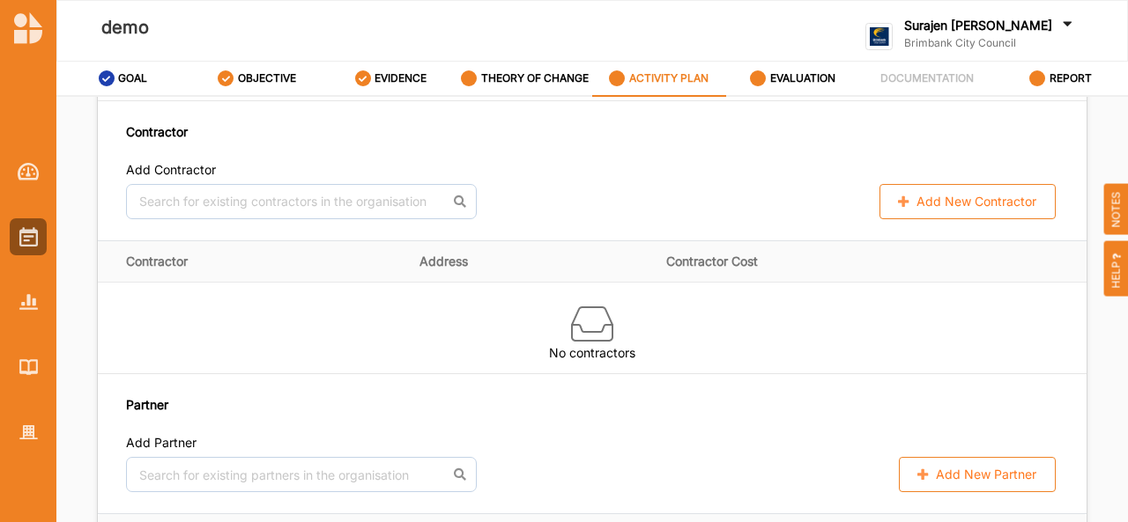
scroll to position [1347, 0]
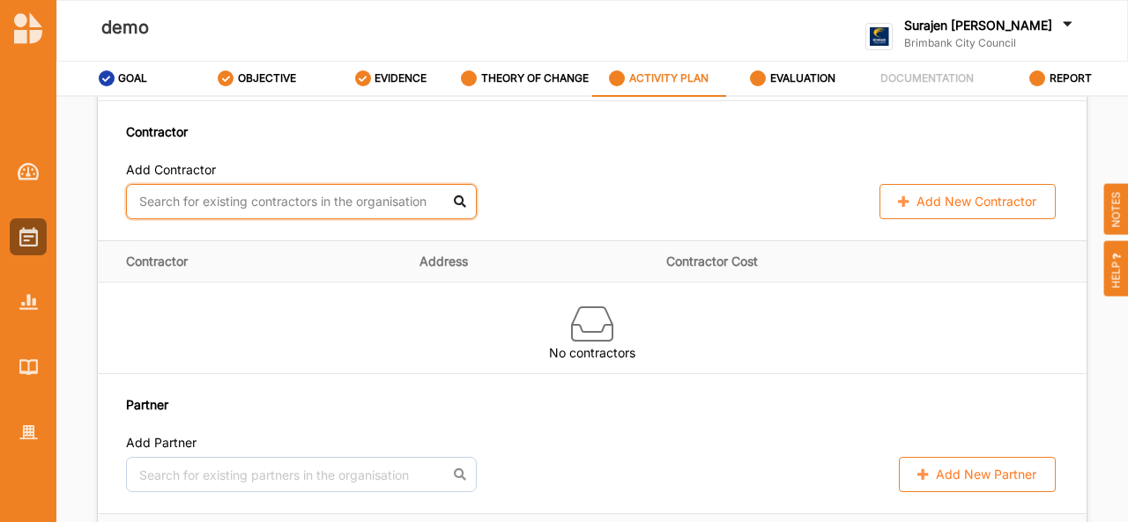
click at [190, 215] on input "text" at bounding box center [301, 201] width 351 height 35
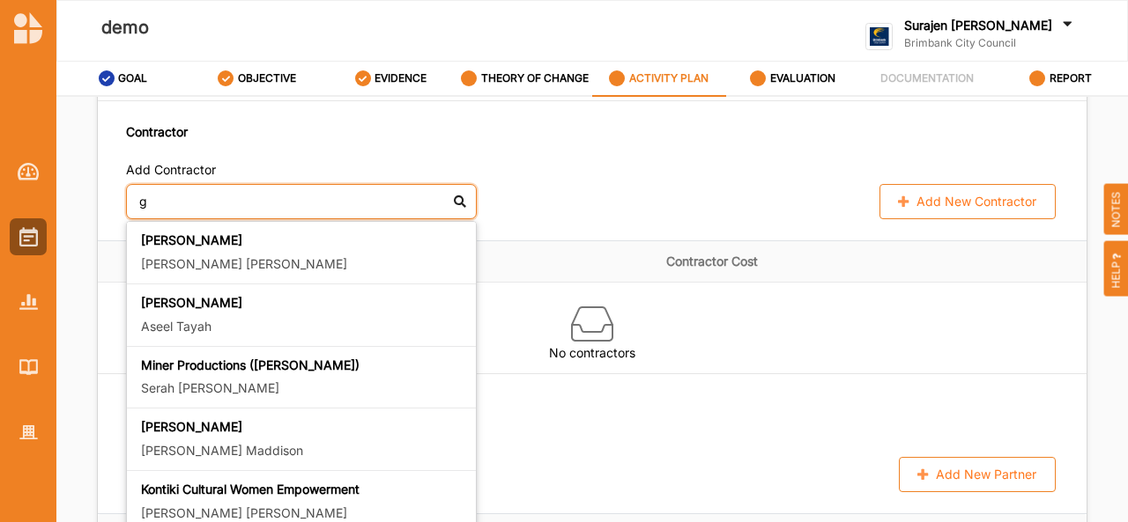
type input "g"
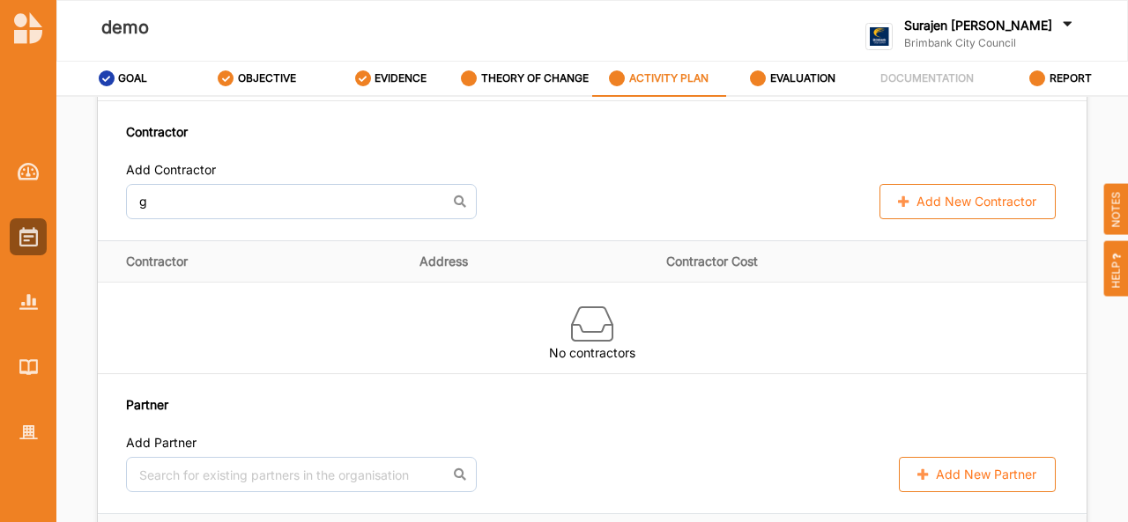
click at [958, 201] on button "Add New Contractor" at bounding box center [967, 201] width 176 height 35
select select "[GEOGRAPHIC_DATA]"
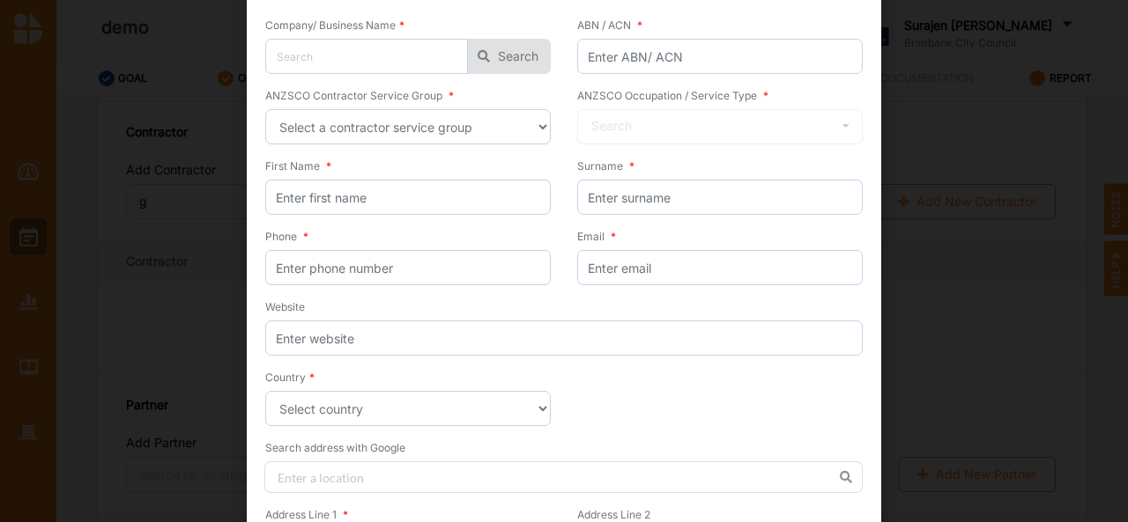
scroll to position [140, 0]
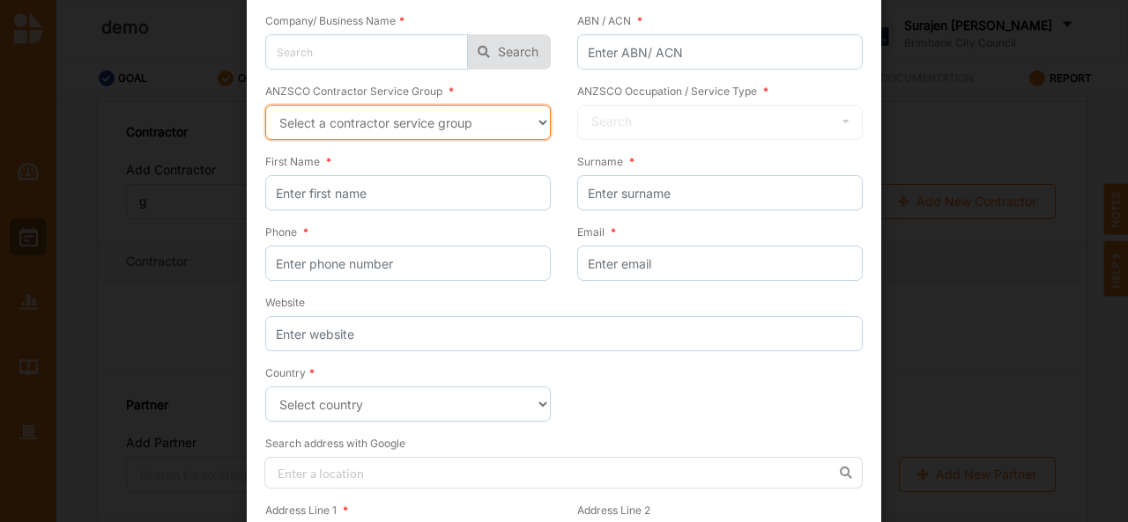
click at [479, 129] on select "Select a contractor service group Hospitality, Retail and Service Managers Spec…" at bounding box center [407, 122] width 285 height 35
select select "21"
click at [265, 105] on select "Select a contractor service group Hospitality, Retail and Service Managers Spec…" at bounding box center [407, 122] width 285 height 35
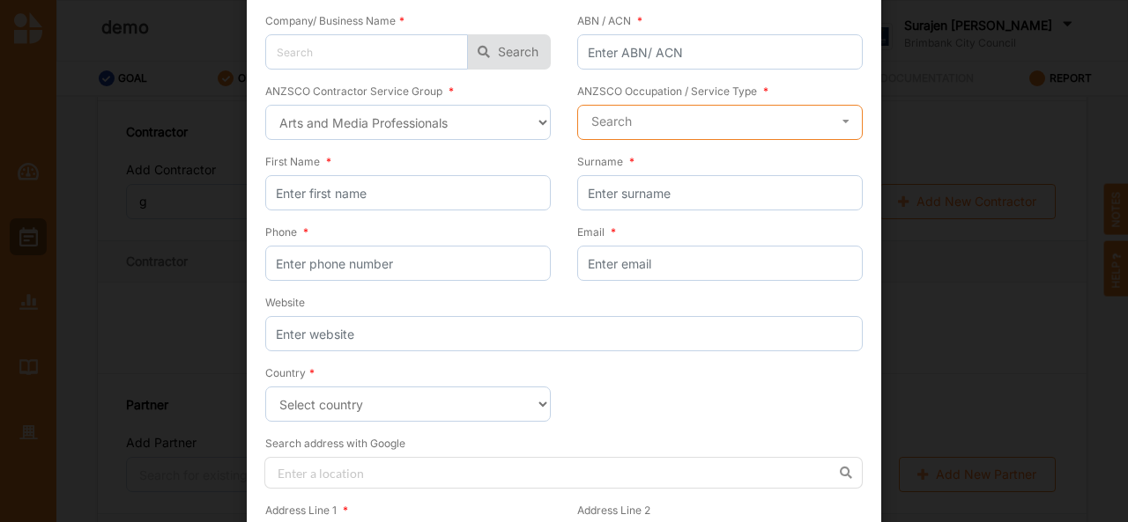
click at [673, 115] on input "text" at bounding box center [721, 123] width 284 height 35
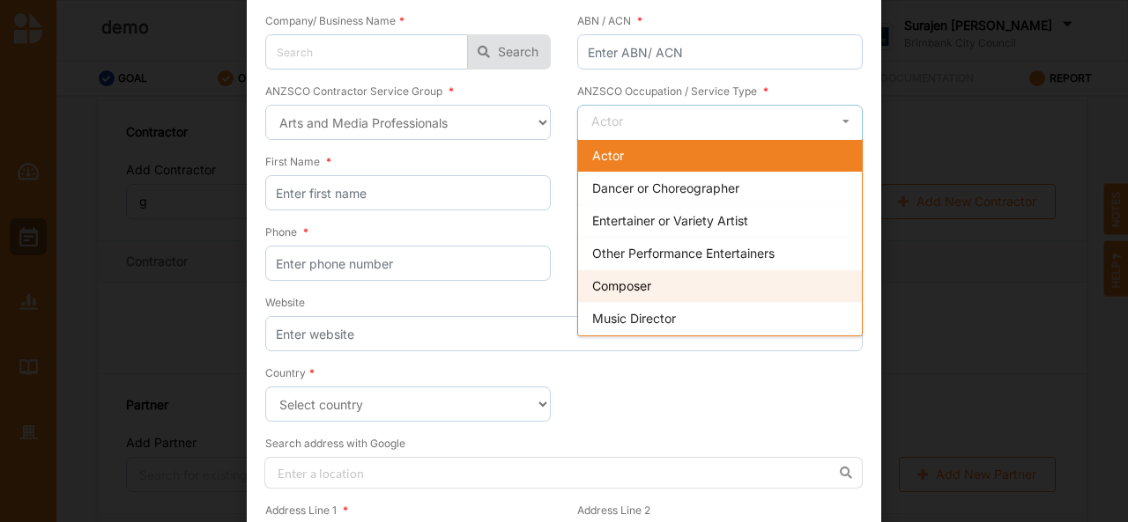
click at [662, 285] on div "Composer" at bounding box center [720, 286] width 284 height 33
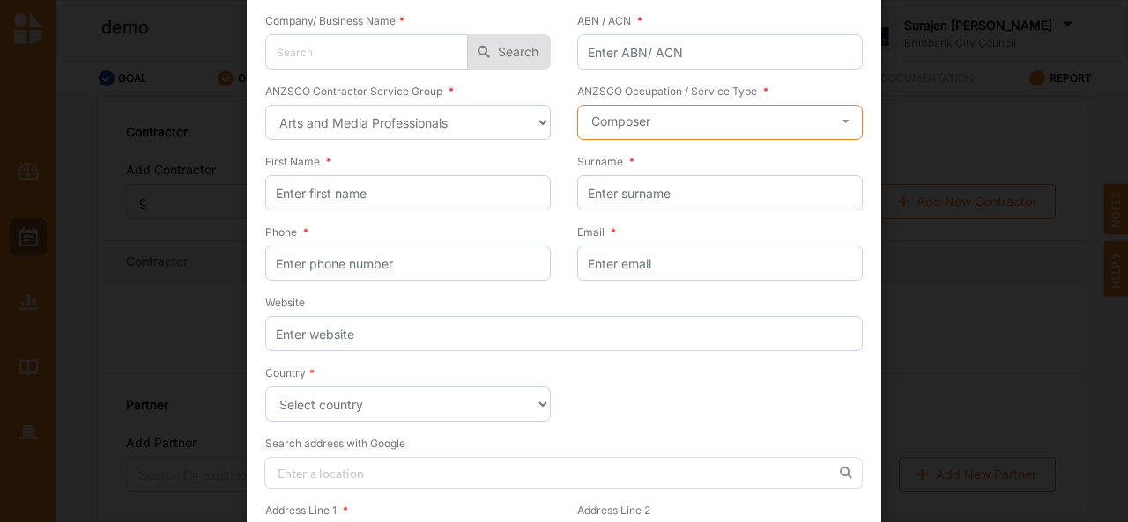
scroll to position [0, 0]
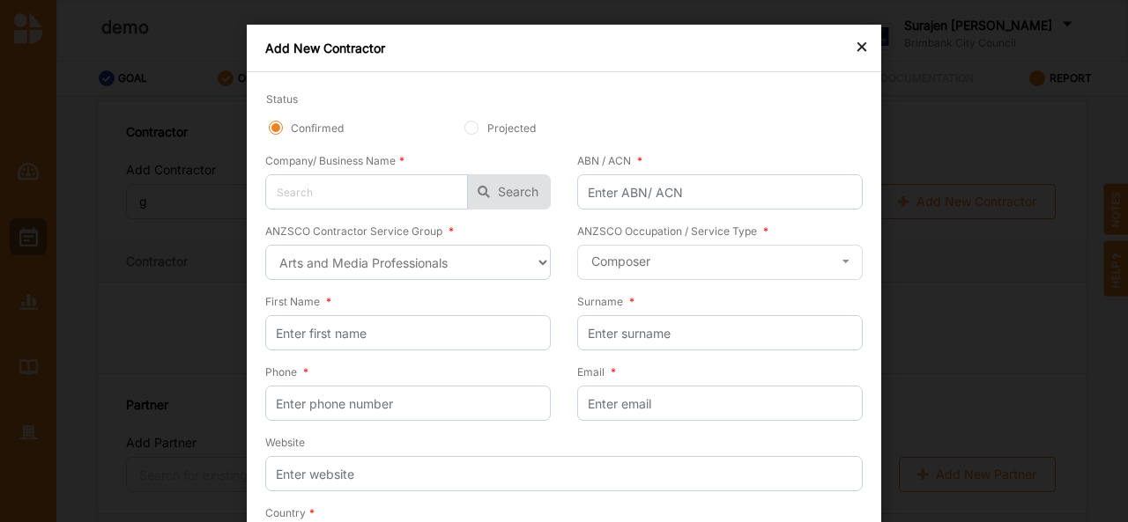
click at [856, 48] on div "×" at bounding box center [861, 45] width 14 height 21
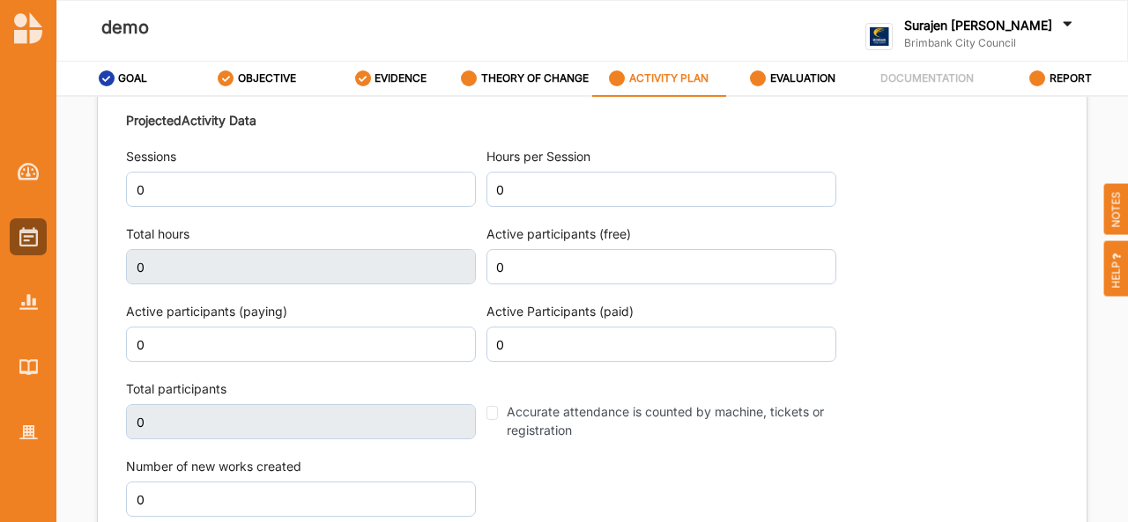
scroll to position [2123, 0]
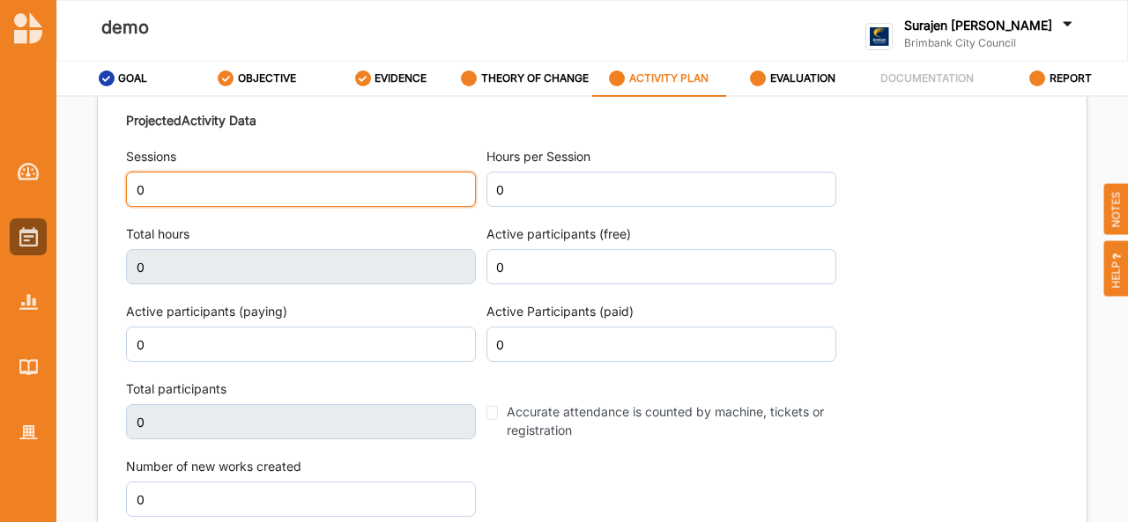
click at [311, 194] on input "0" at bounding box center [301, 189] width 350 height 35
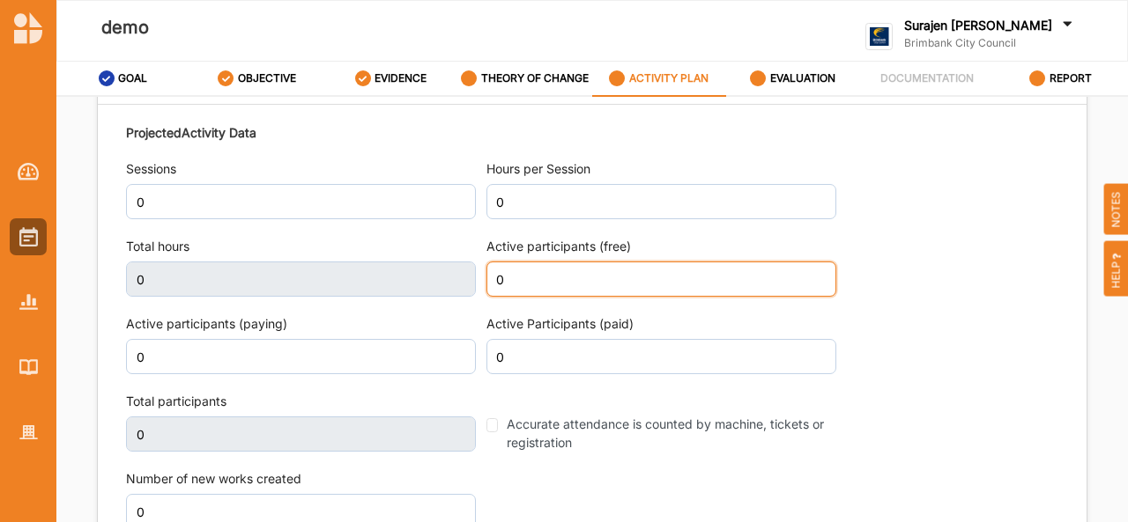
scroll to position [2135, 0]
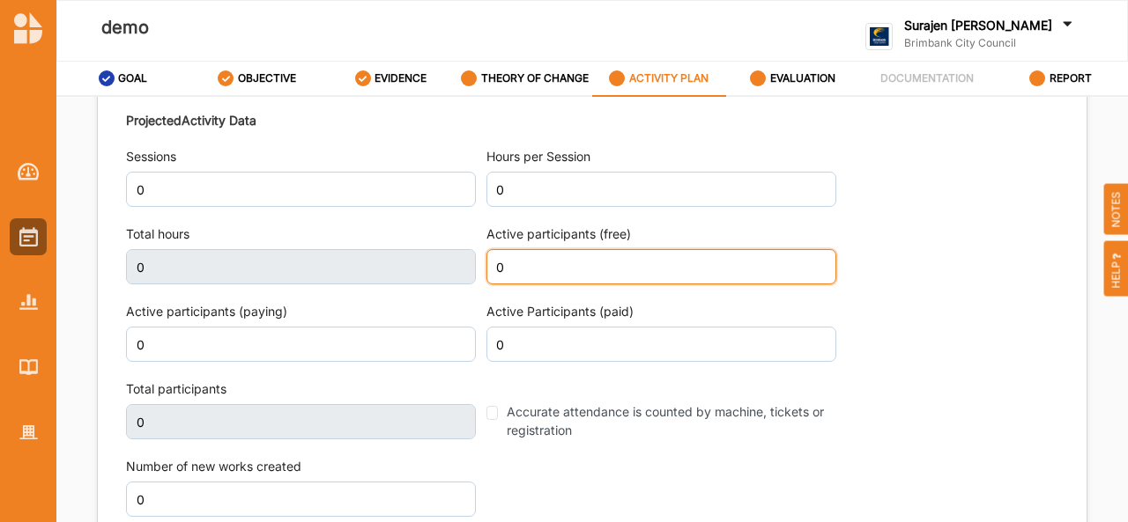
click at [541, 266] on input "0" at bounding box center [661, 266] width 350 height 35
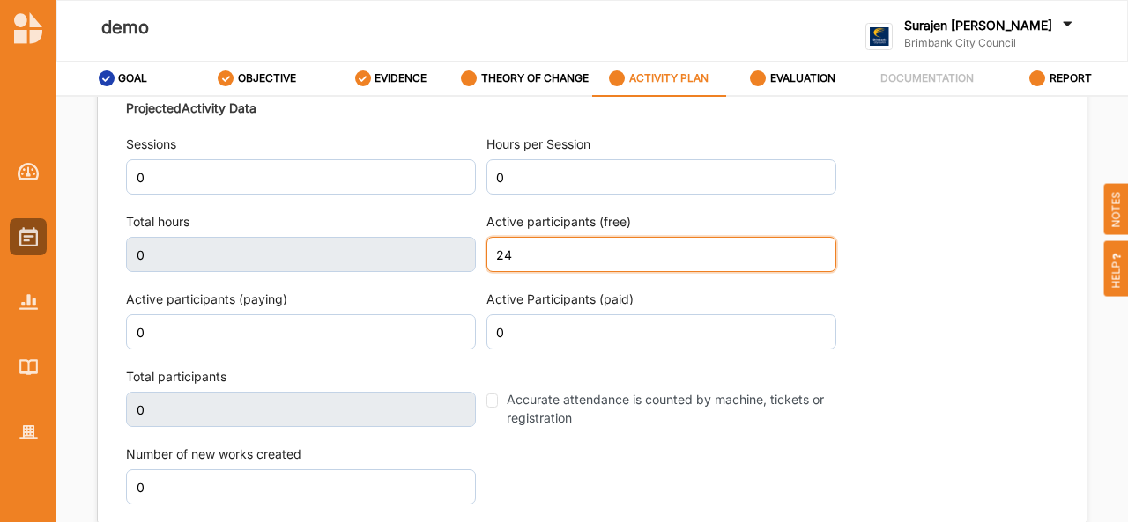
scroll to position [2123, 0]
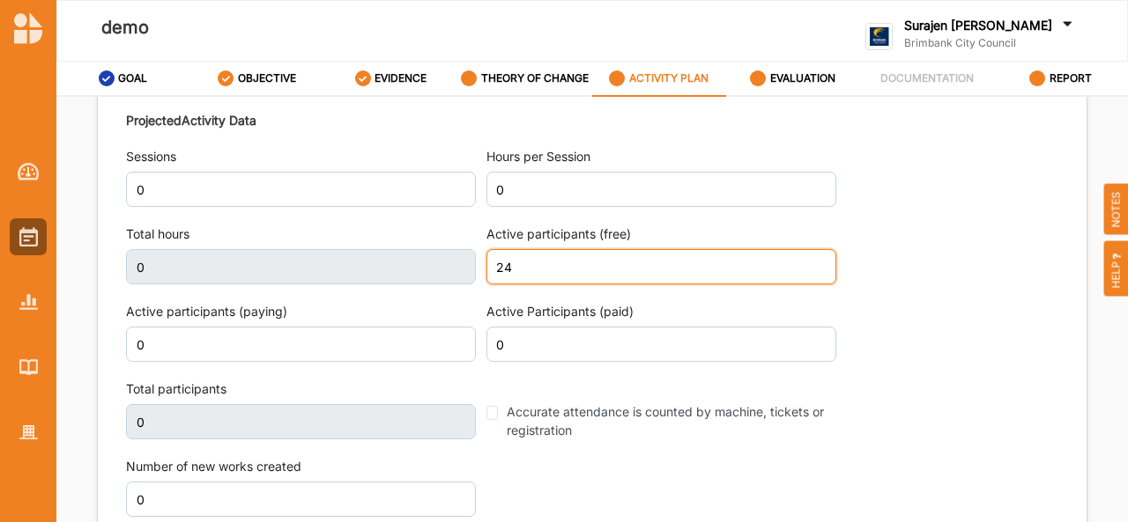
type input "24"
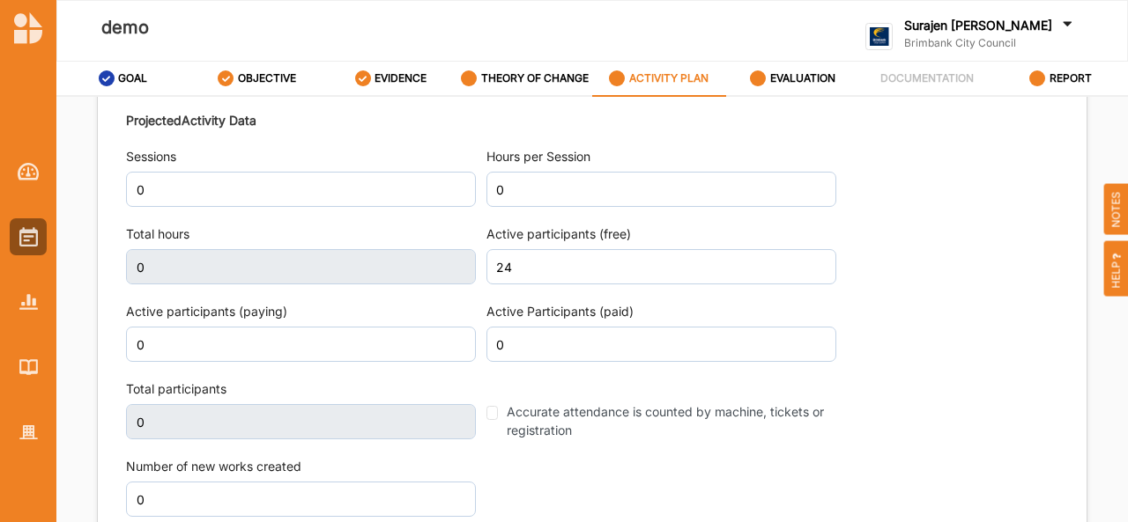
click at [1065, 177] on div "Other Income 0.00 Projected activity final result 0 This field is invalid Proje…" at bounding box center [592, 266] width 988 height 540
type input "24"
click at [811, 70] on div "EVALUATION" at bounding box center [792, 79] width 85 height 32
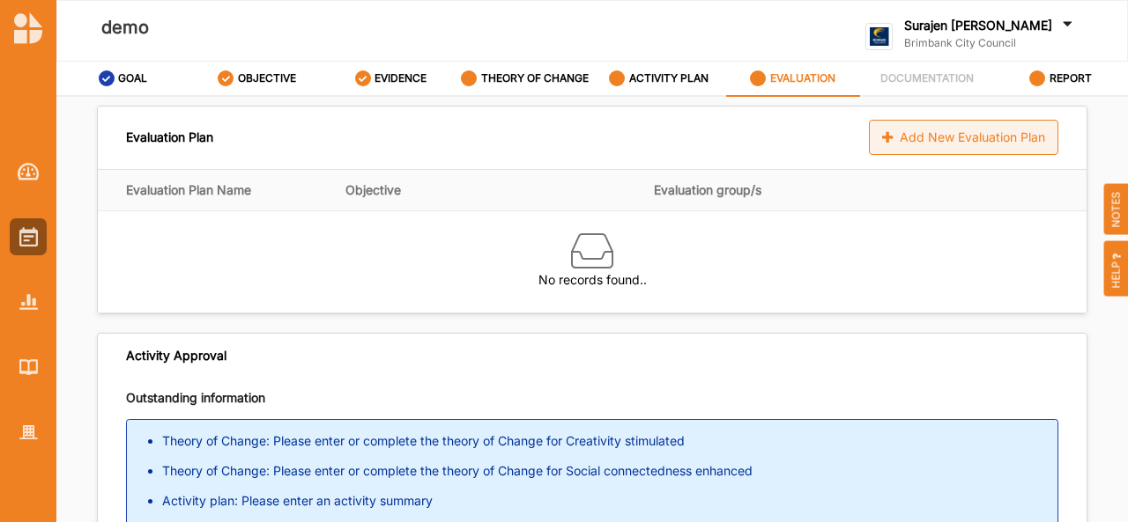
click at [891, 144] on div "Add New Evaluation Plan" at bounding box center [963, 137] width 189 height 35
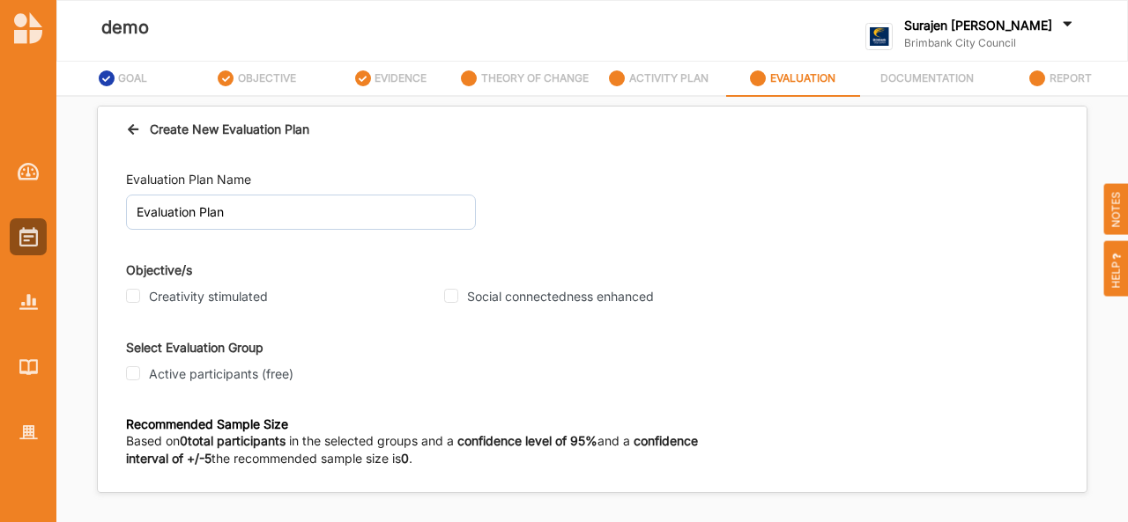
click at [138, 302] on div "Creativity stimulated" at bounding box center [279, 297] width 307 height 16
click at [137, 299] on input "Creativity stimulated" at bounding box center [133, 296] width 14 height 14
checkbox input "true"
click at [449, 304] on div "Social connectedness enhanced" at bounding box center [597, 296] width 307 height 23
click at [455, 298] on input "Social connectedness enhanced" at bounding box center [451, 296] width 14 height 14
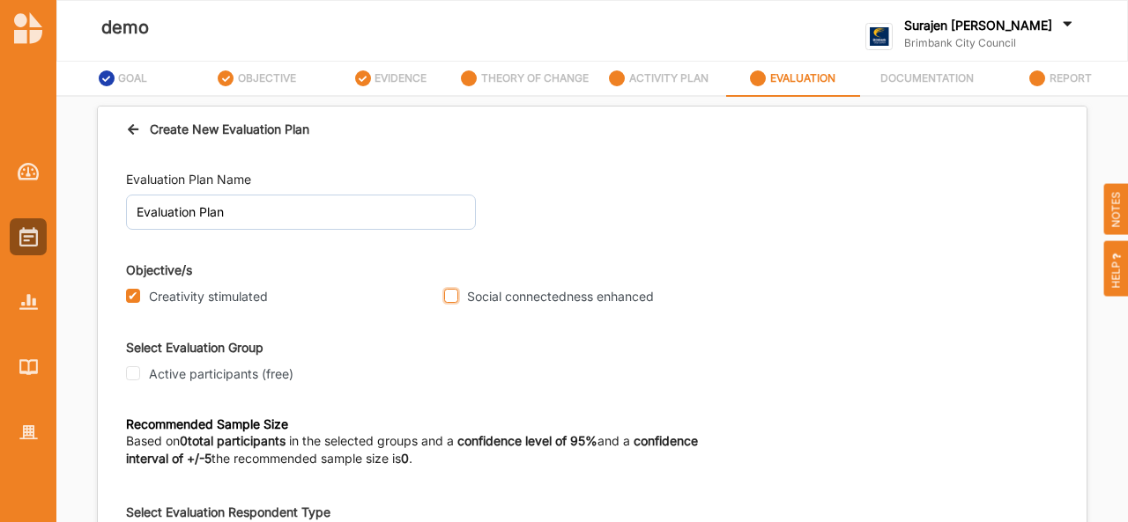
checkbox input "true"
click at [132, 374] on input "Active participants (free)" at bounding box center [133, 373] width 14 height 14
checkbox input "true"
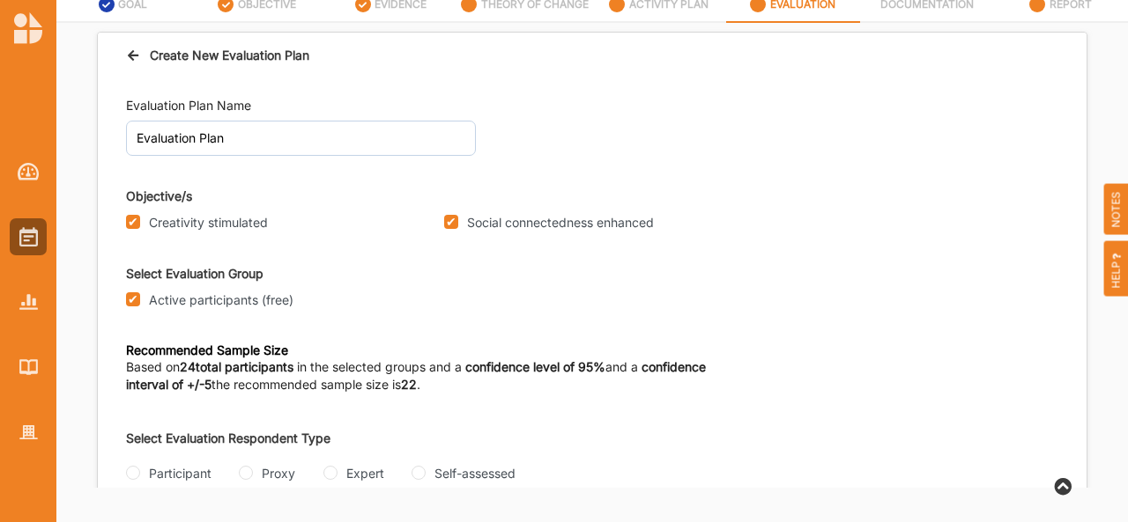
scroll to position [32, 0]
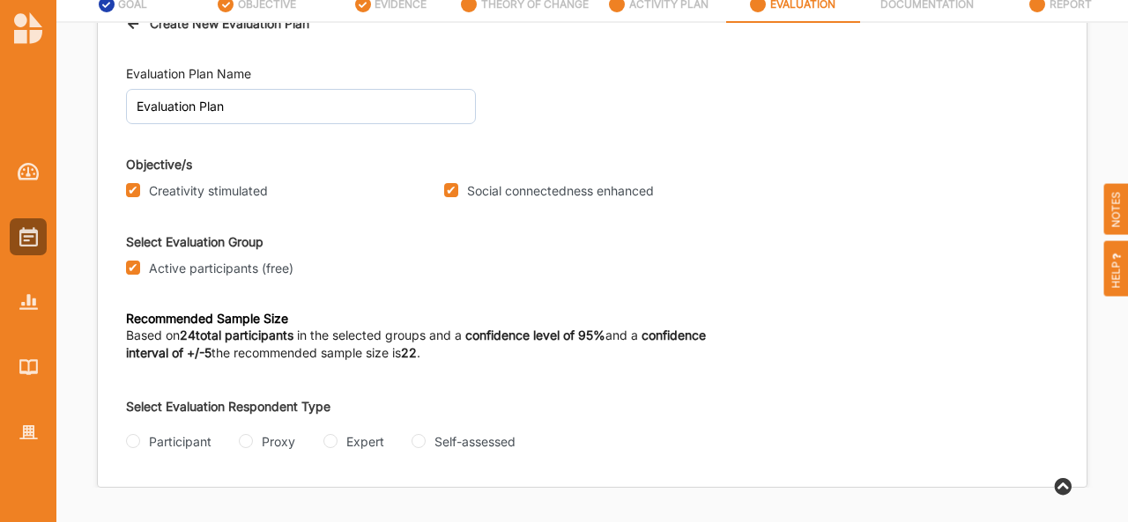
click at [129, 450] on div "Participant Proxy Expert Self-assessed" at bounding box center [359, 443] width 466 height 21
click at [132, 447] on input "Participant" at bounding box center [133, 441] width 14 height 14
radio input "true"
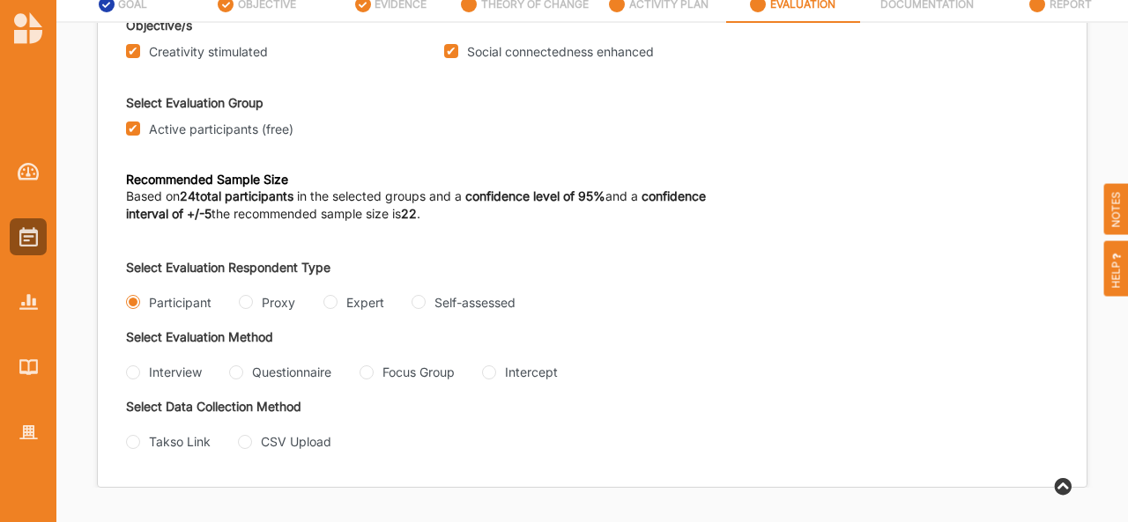
scroll to position [192, 0]
click at [365, 366] on Group "Focus Group" at bounding box center [366, 373] width 14 height 14
radio Group "true"
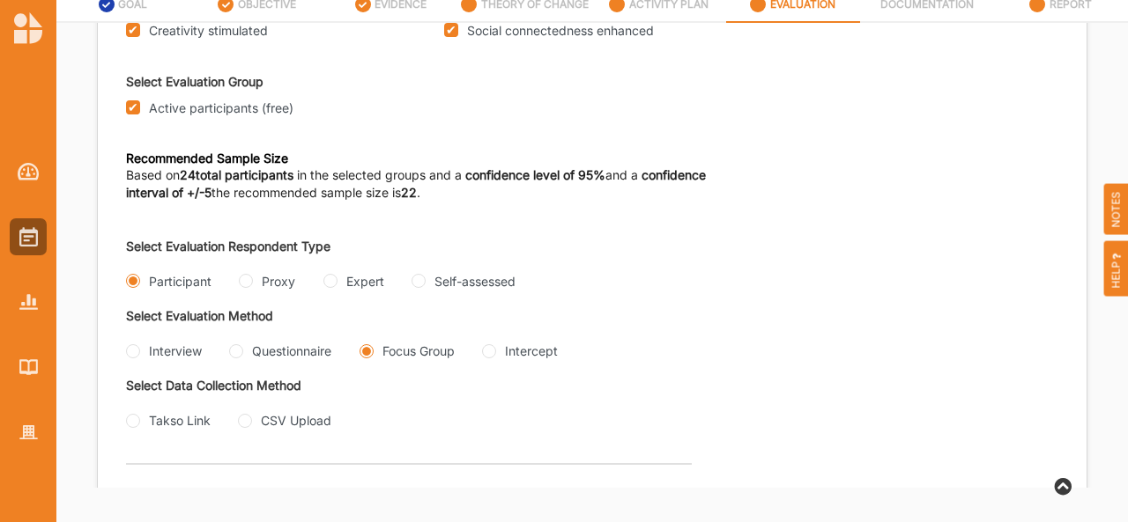
click at [132, 430] on div "Takso Link" at bounding box center [168, 420] width 85 height 18
click at [132, 428] on input "Takso Link" at bounding box center [133, 421] width 14 height 14
radio input "true"
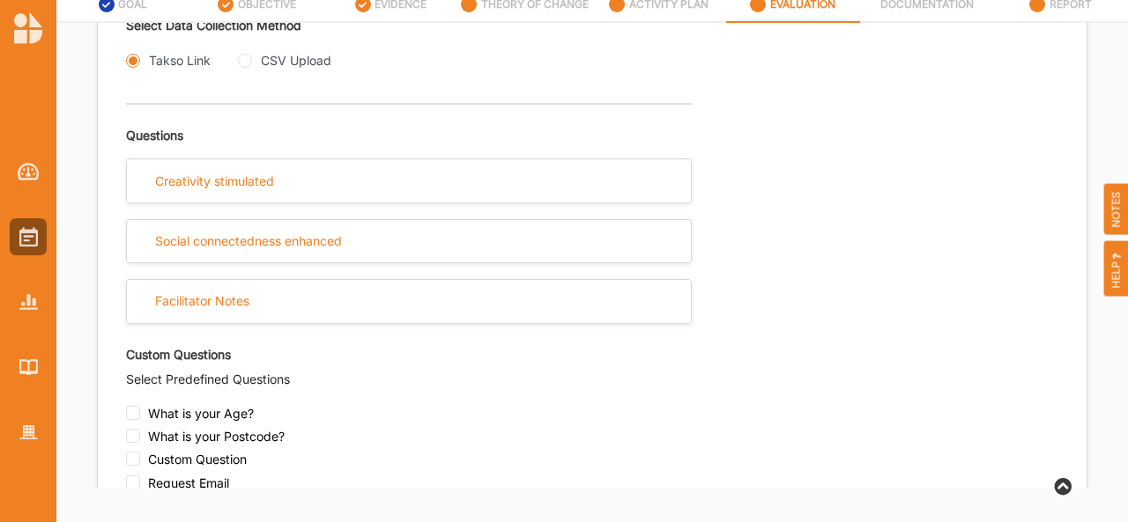
scroll to position [551, 0]
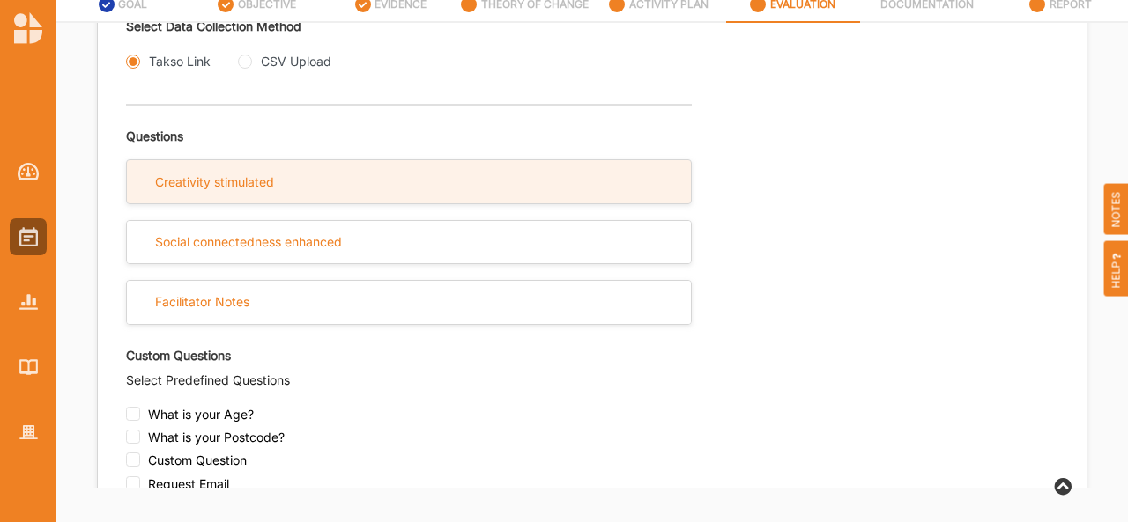
click at [206, 203] on div "Creativity stimulated" at bounding box center [409, 181] width 564 height 43
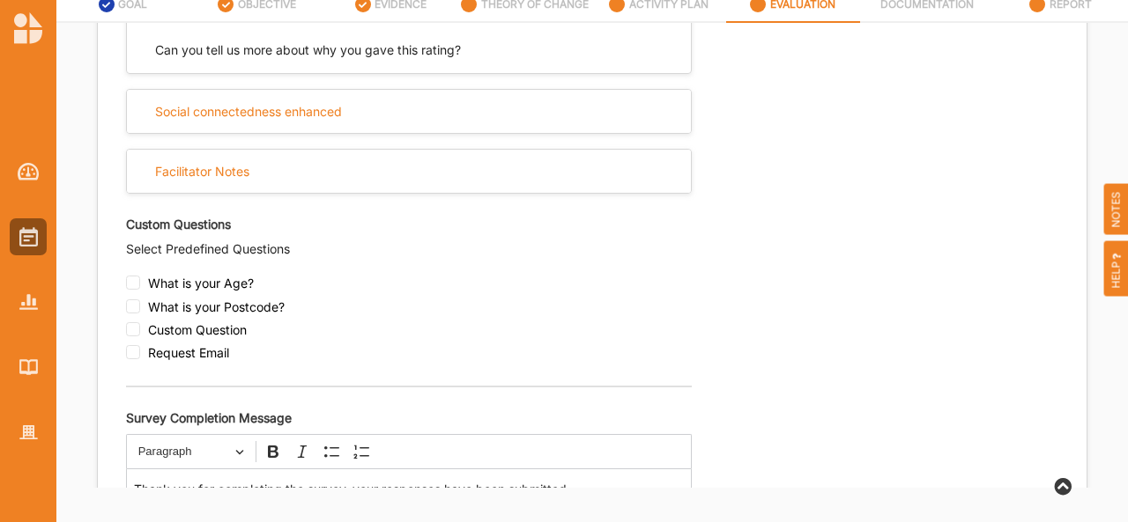
scroll to position [1064, 0]
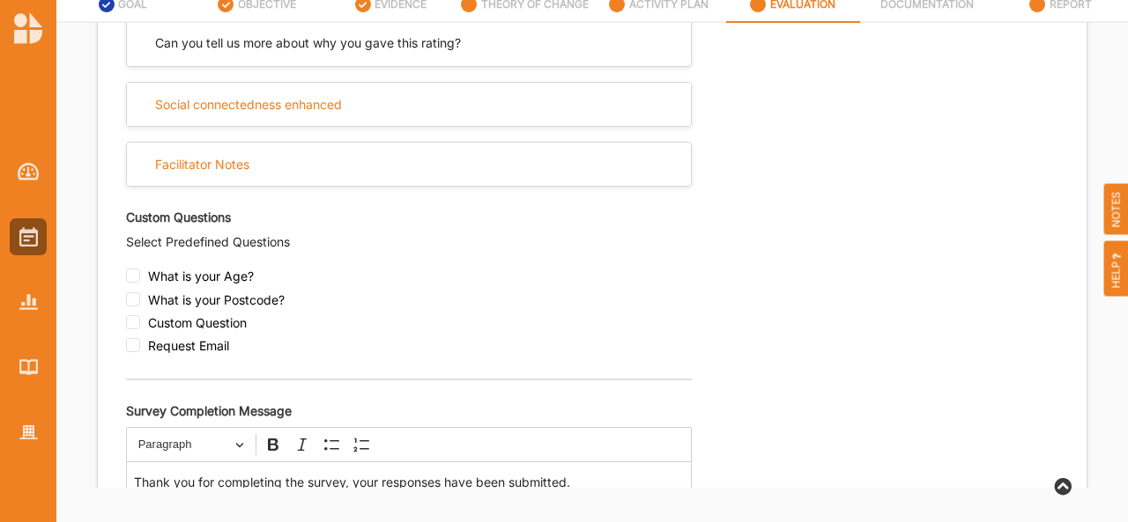
drag, startPoint x: 517, startPoint y: 313, endPoint x: 405, endPoint y: 292, distance: 113.7
click at [405, 292] on div "What is your Age?" at bounding box center [409, 280] width 566 height 23
click at [140, 338] on div "Custom Question" at bounding box center [409, 326] width 566 height 23
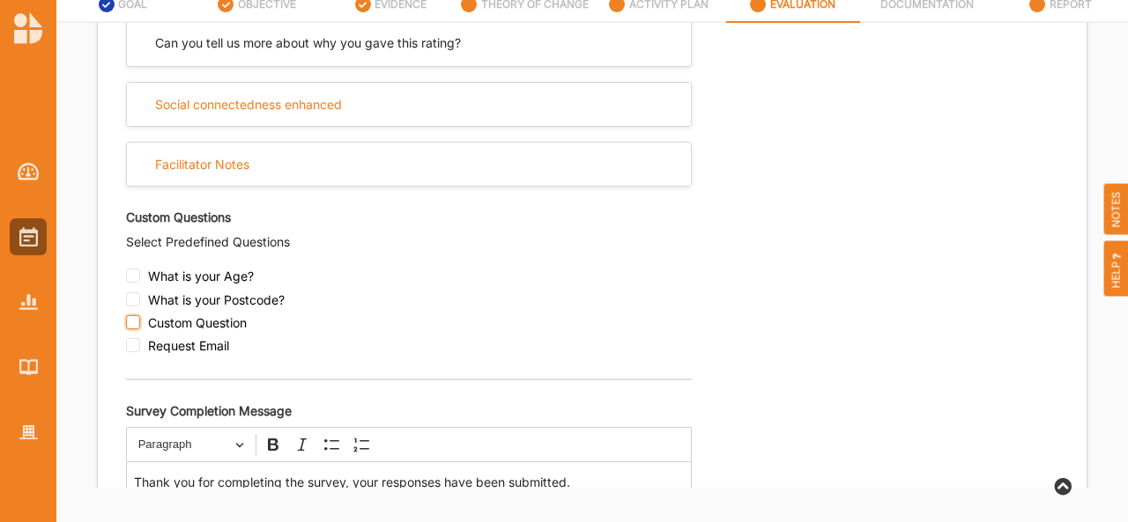
click at [137, 329] on input "checkbox" at bounding box center [133, 322] width 14 height 14
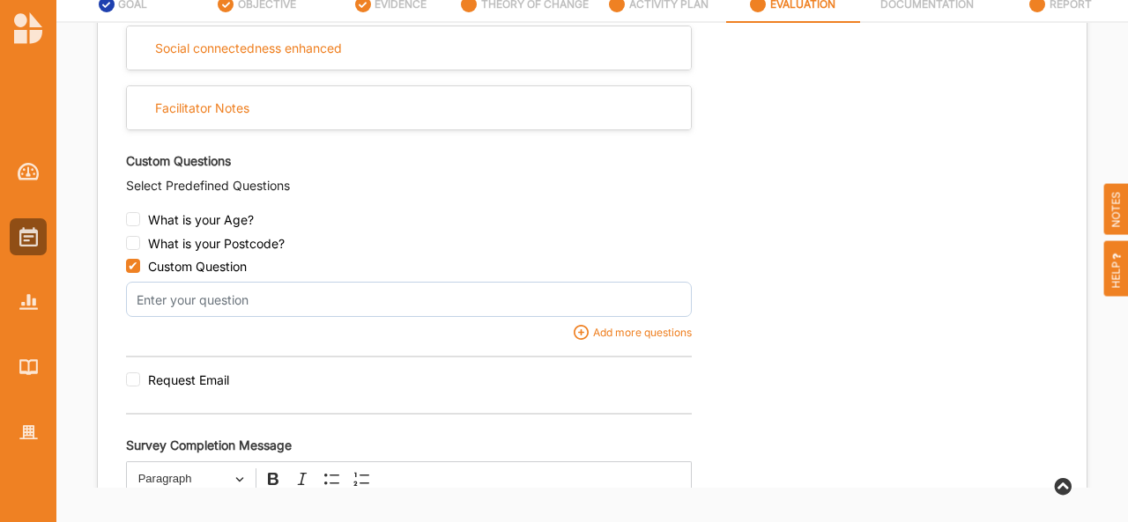
scroll to position [1120, 0]
click at [126, 282] on div "Custom Question" at bounding box center [409, 270] width 566 height 23
click at [134, 273] on input "checkbox" at bounding box center [133, 266] width 14 height 14
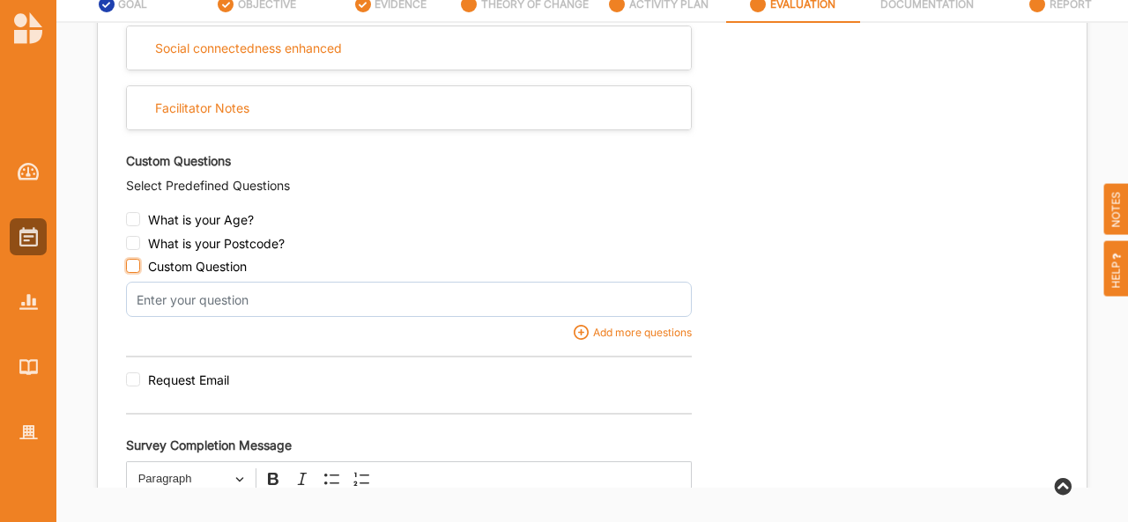
checkbox input "false"
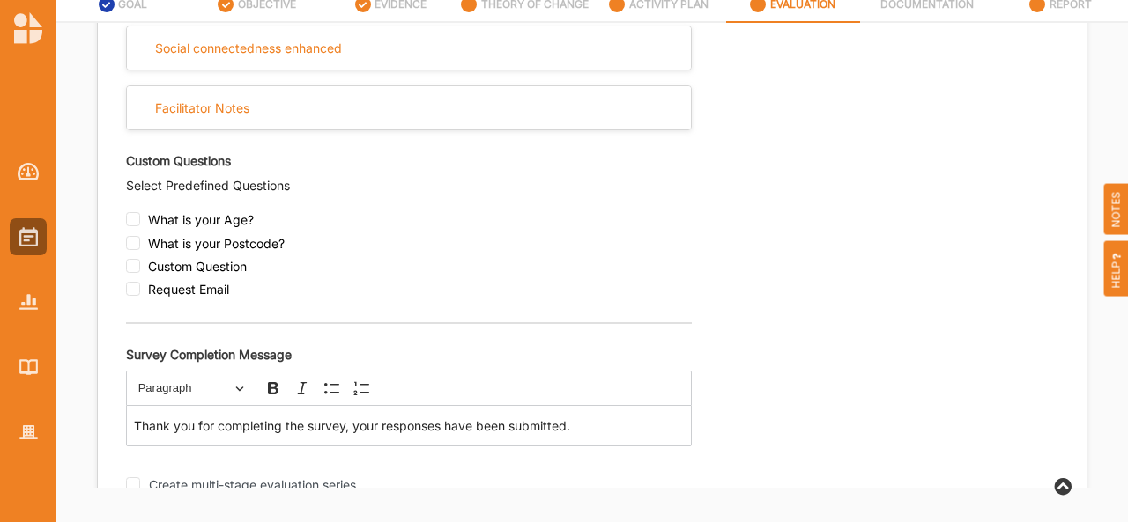
scroll to position [1214, 0]
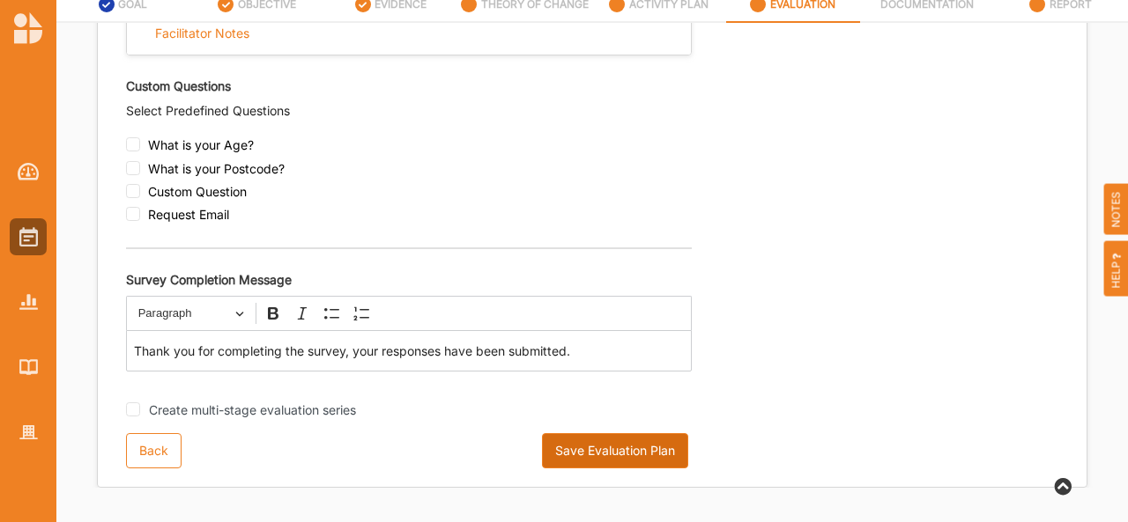
click at [626, 447] on button "Save Evaluation Plan" at bounding box center [615, 450] width 146 height 35
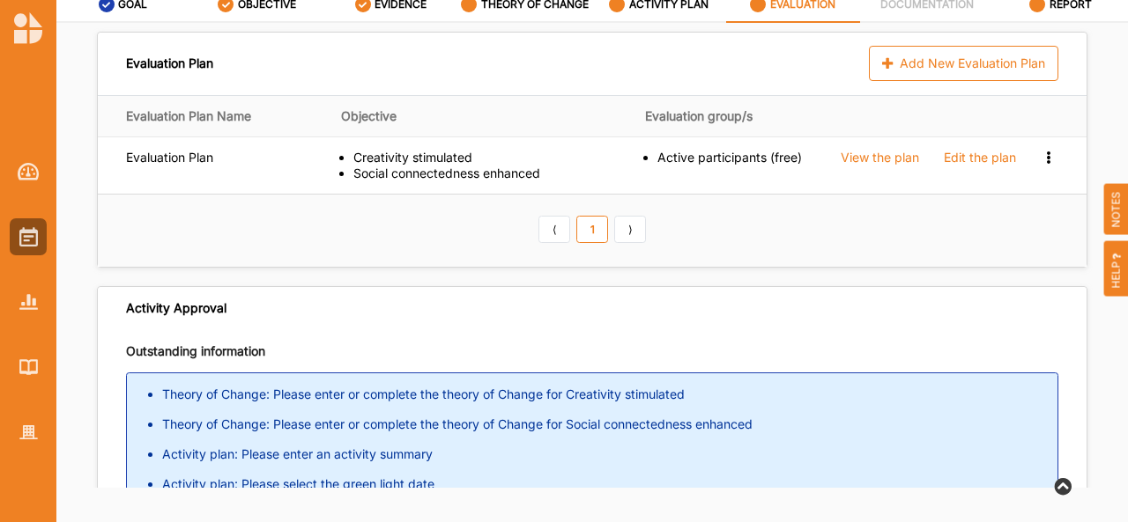
scroll to position [268, 0]
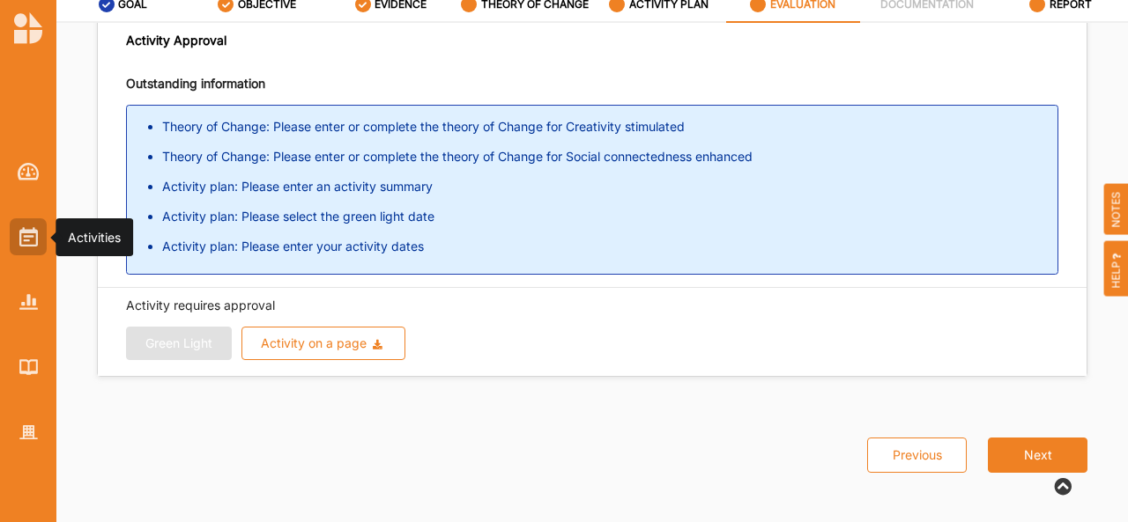
click at [23, 243] on img at bounding box center [28, 236] width 18 height 19
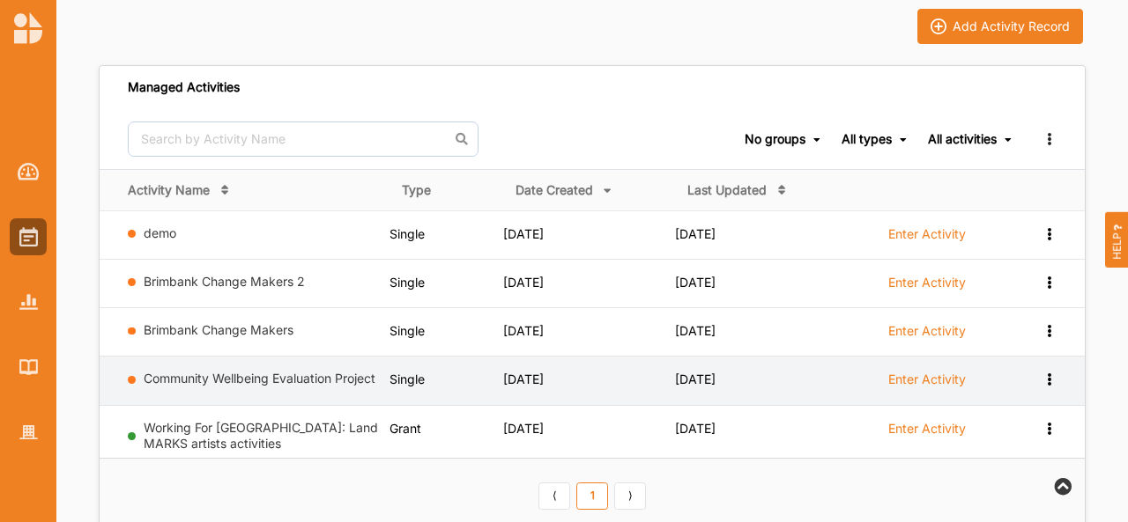
click at [914, 372] on label "Enter Activity" at bounding box center [927, 380] width 78 height 16
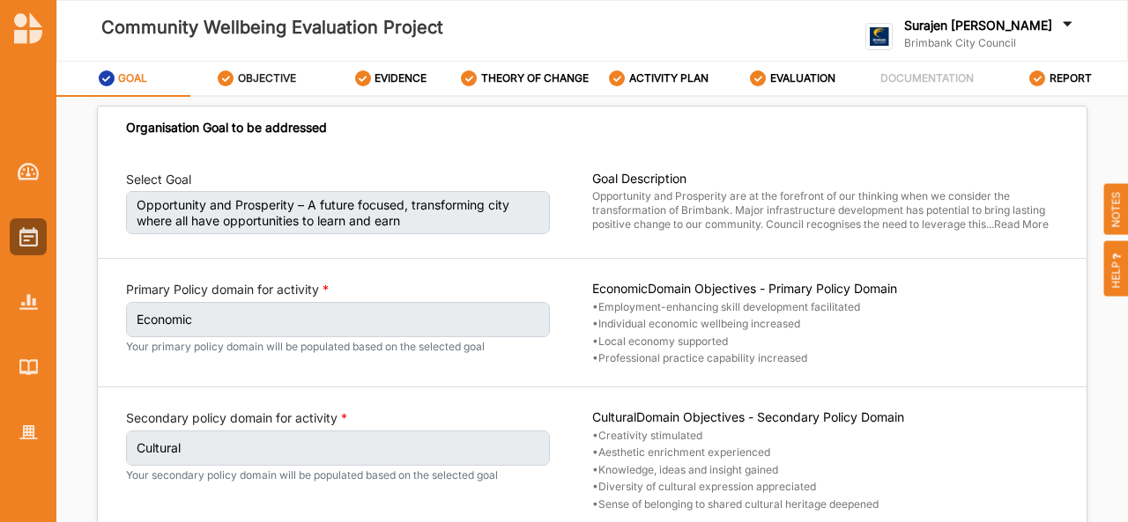
click at [266, 74] on label "OBJECTIVE" at bounding box center [267, 78] width 58 height 14
select select "30"
select select "3"
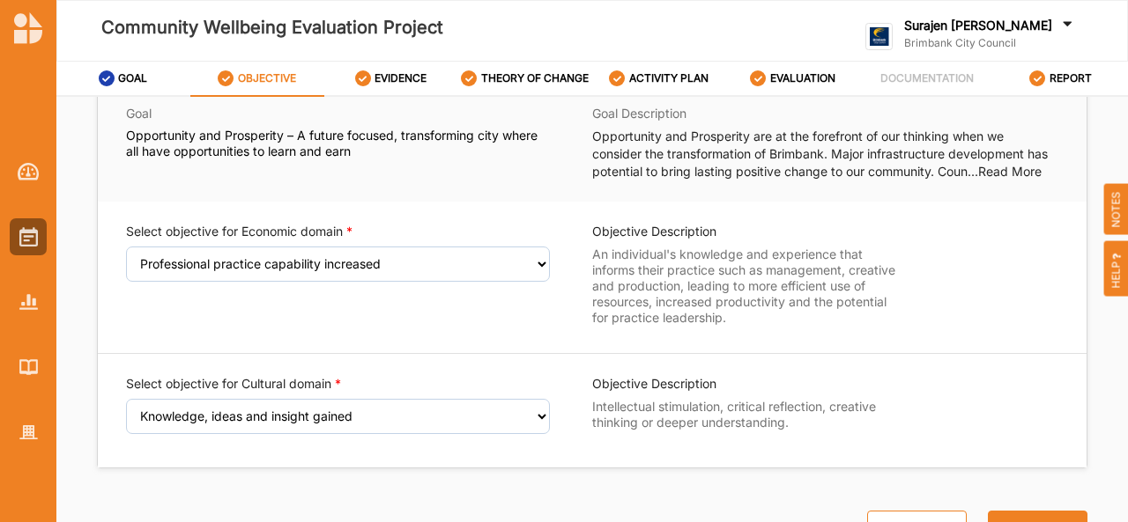
scroll to position [68, 0]
click at [428, 73] on link "EVIDENCE" at bounding box center [391, 79] width 134 height 35
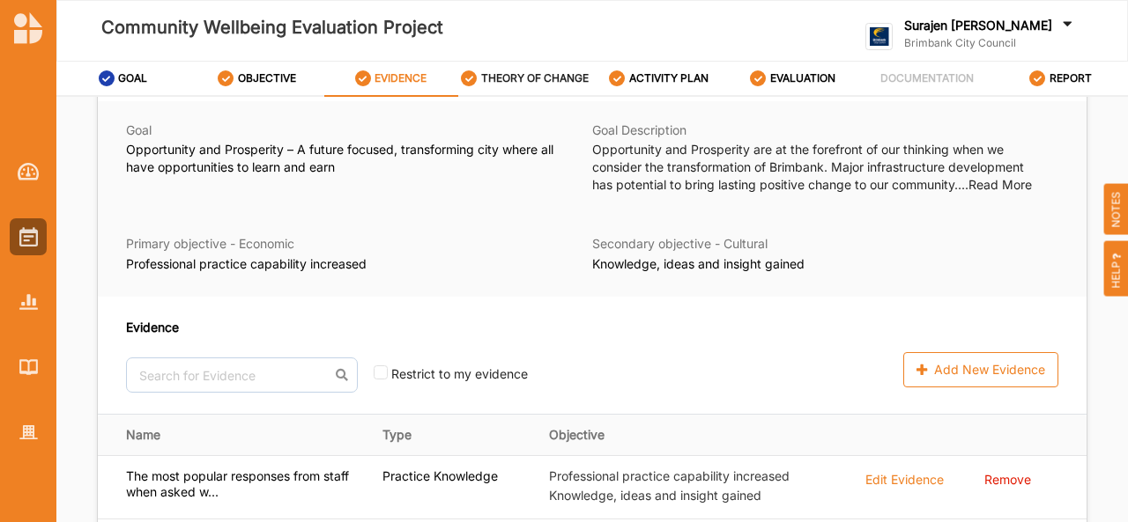
click at [540, 92] on div "THEORY OF CHANGE" at bounding box center [525, 79] width 128 height 32
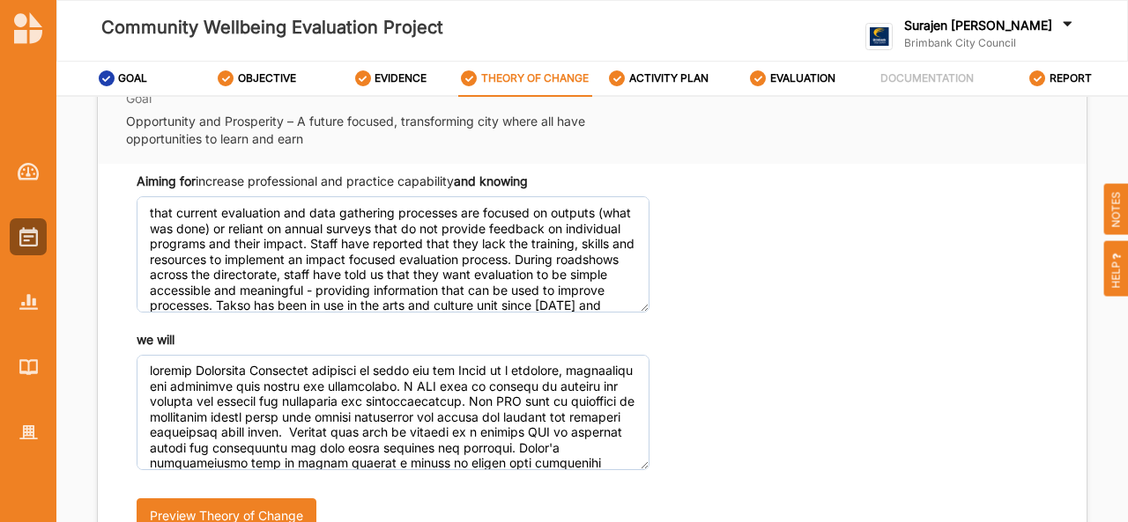
click at [671, 99] on div "Goal Opportunity and Prosperity – A future focused, transforming city where all…" at bounding box center [592, 122] width 932 height 63
click at [800, 82] on label "EVALUATION" at bounding box center [802, 78] width 65 height 14
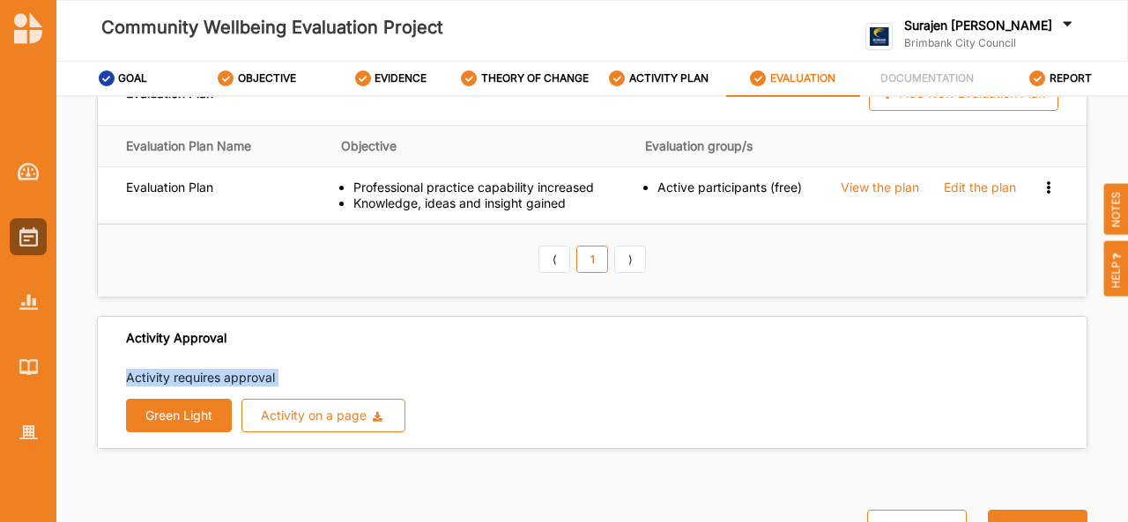
drag, startPoint x: 682, startPoint y: 314, endPoint x: 197, endPoint y: 417, distance: 495.1
click at [197, 417] on div "Activity Approval Activity requires approval Green Light Activity on a page Dow…" at bounding box center [592, 382] width 990 height 133
click at [197, 417] on button "Green Light" at bounding box center [179, 415] width 106 height 33
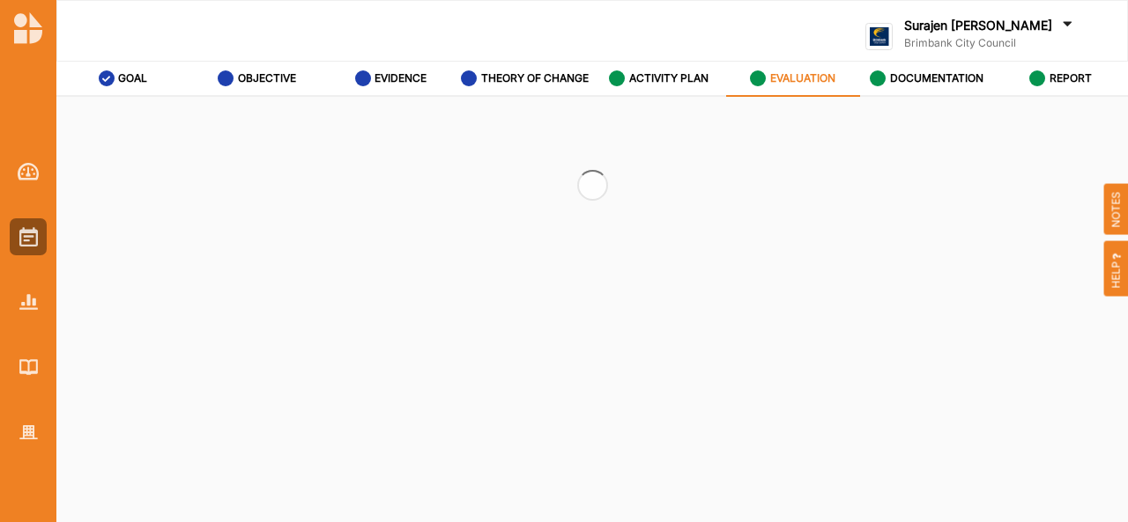
scroll to position [0, 0]
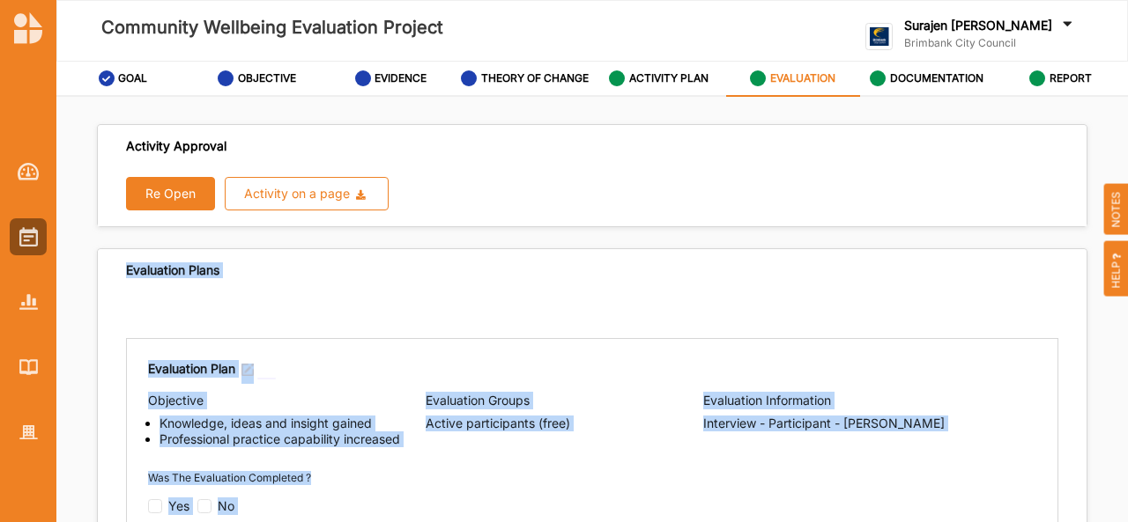
click at [689, 179] on div "Re Open Activity on a page Download Report Download Evidence" at bounding box center [592, 193] width 932 height 33
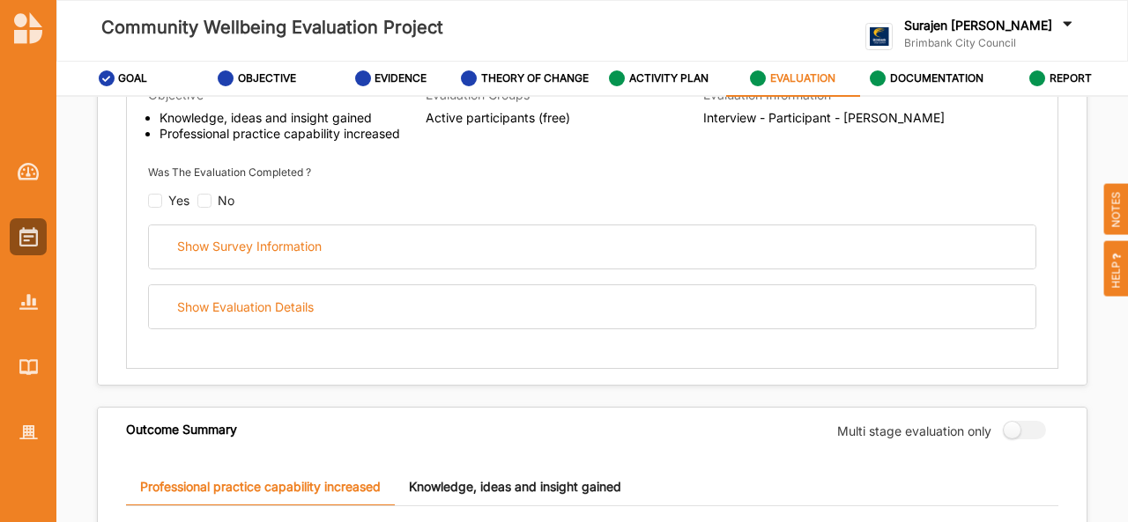
scroll to position [310, 0]
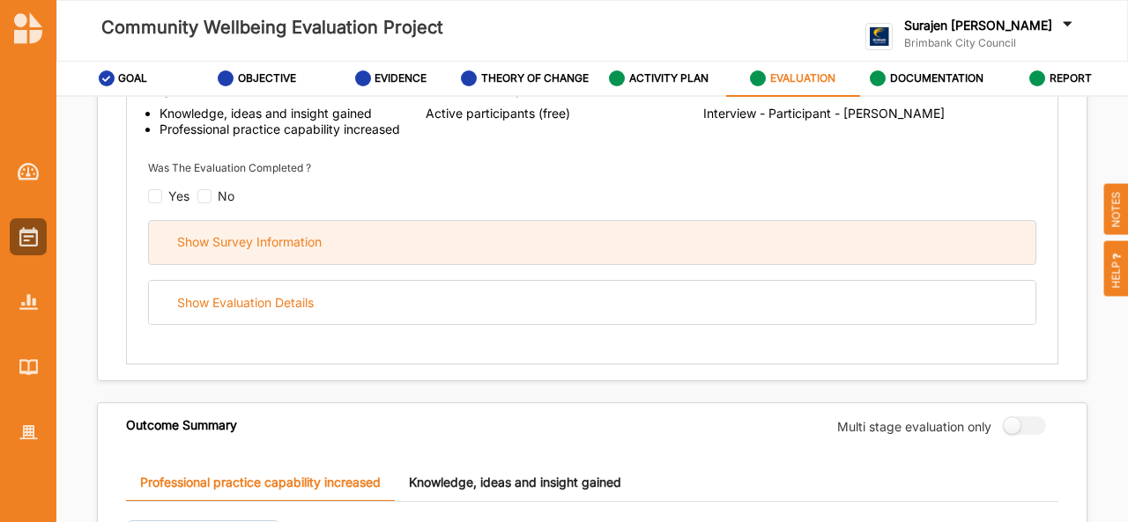
click at [611, 240] on div "Show Survey Information" at bounding box center [592, 242] width 886 height 43
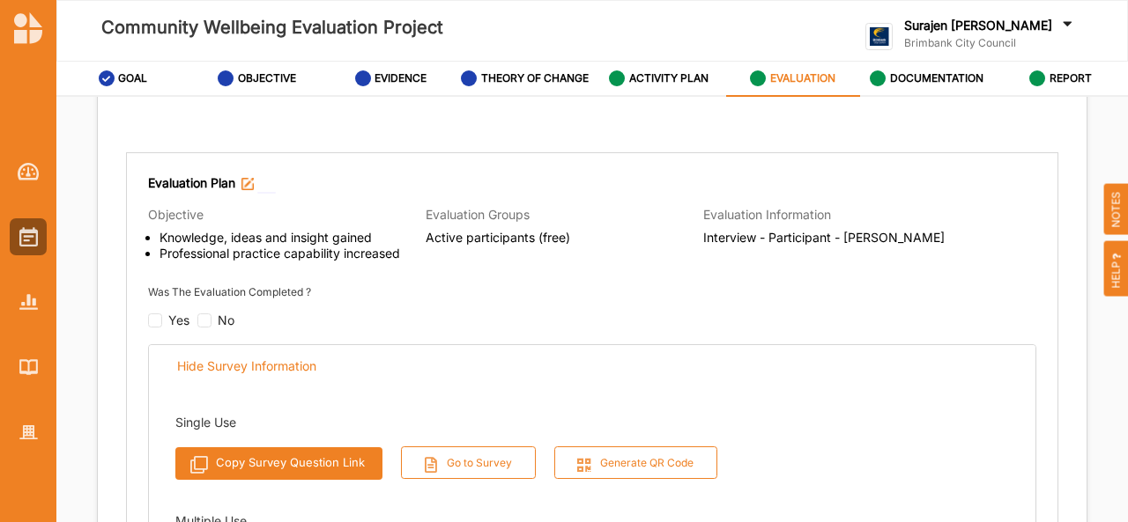
scroll to position [10, 0]
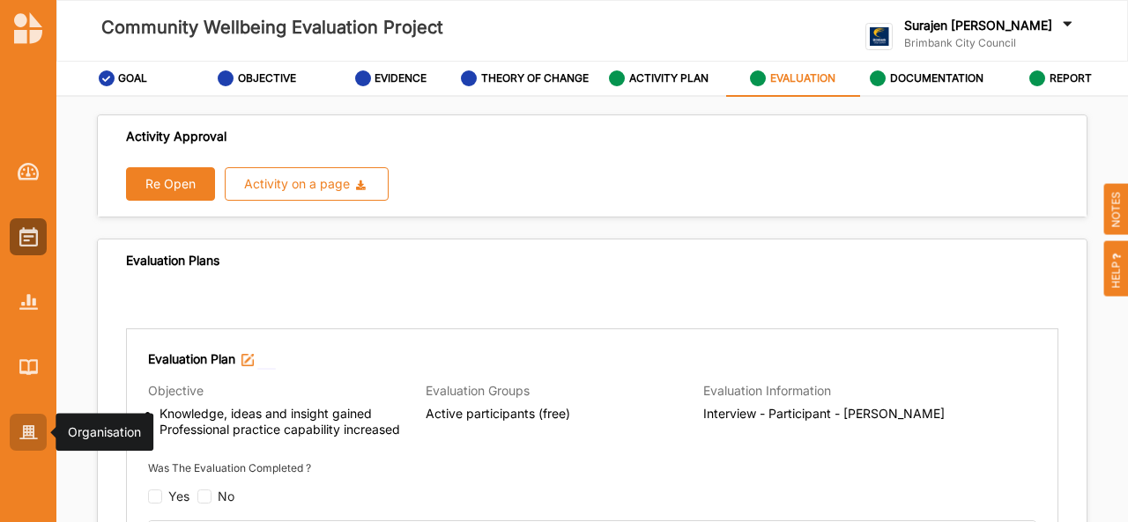
click at [19, 433] on img at bounding box center [28, 432] width 18 height 15
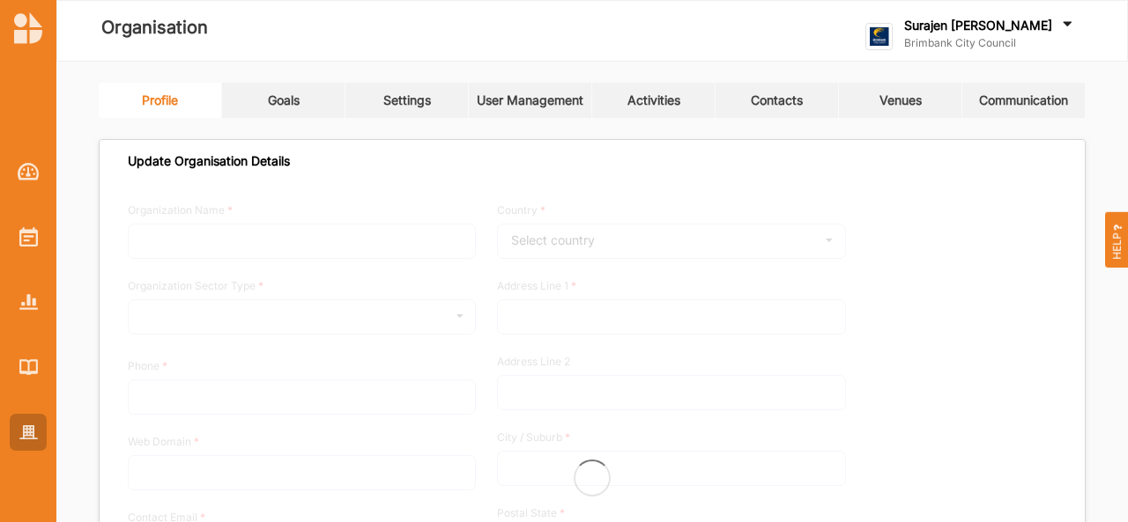
type input "Brimbank City Council"
type input "+61 03 9249 4000"
type input "brimbank.vic.gov.au"
type input "brimbank@brimbank.vic.gov.au"
type input "301 Hampshire Rd"
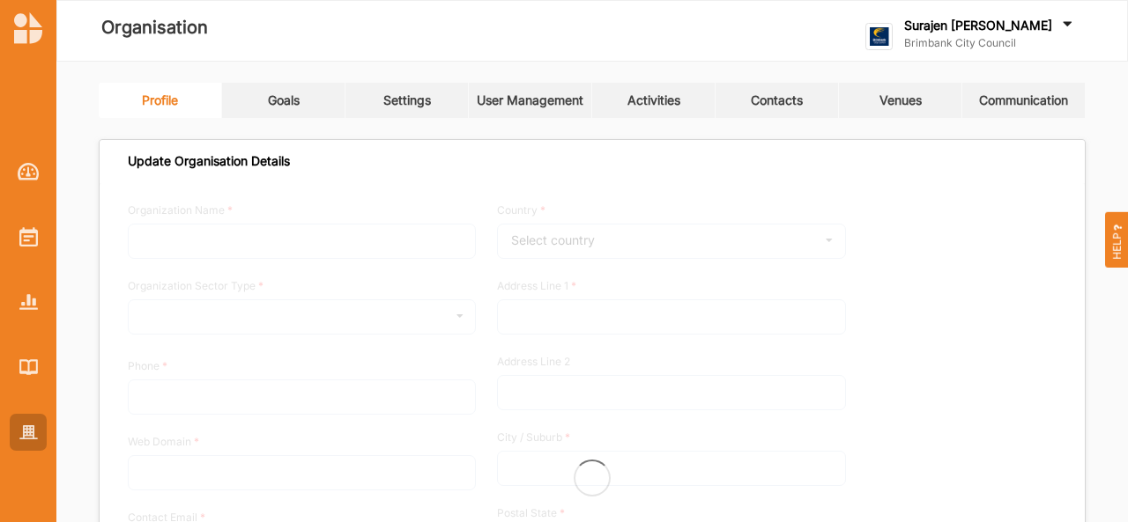
type input "Sunshine"
type input "3020"
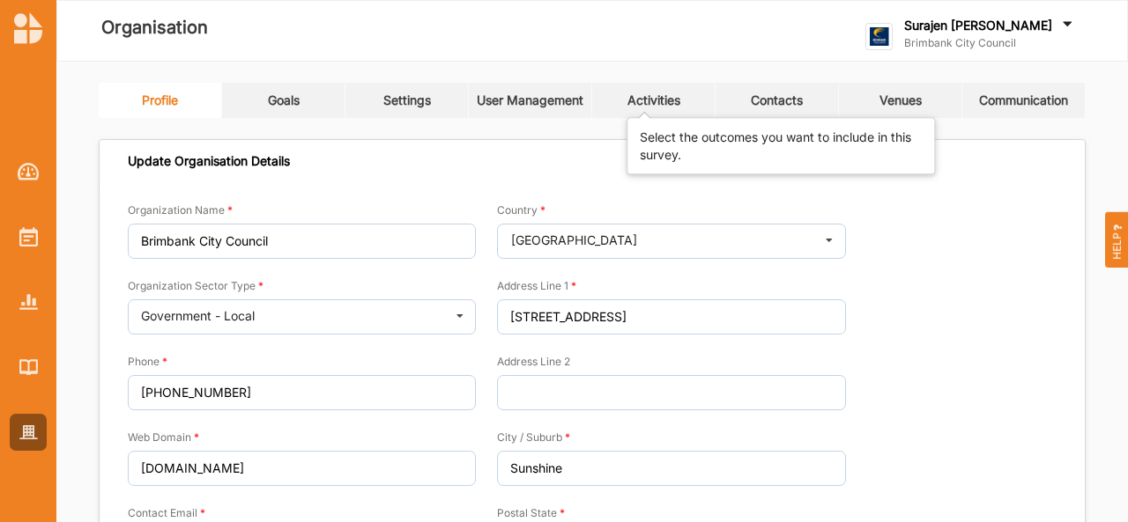
click at [670, 103] on div "Activities" at bounding box center [653, 100] width 53 height 16
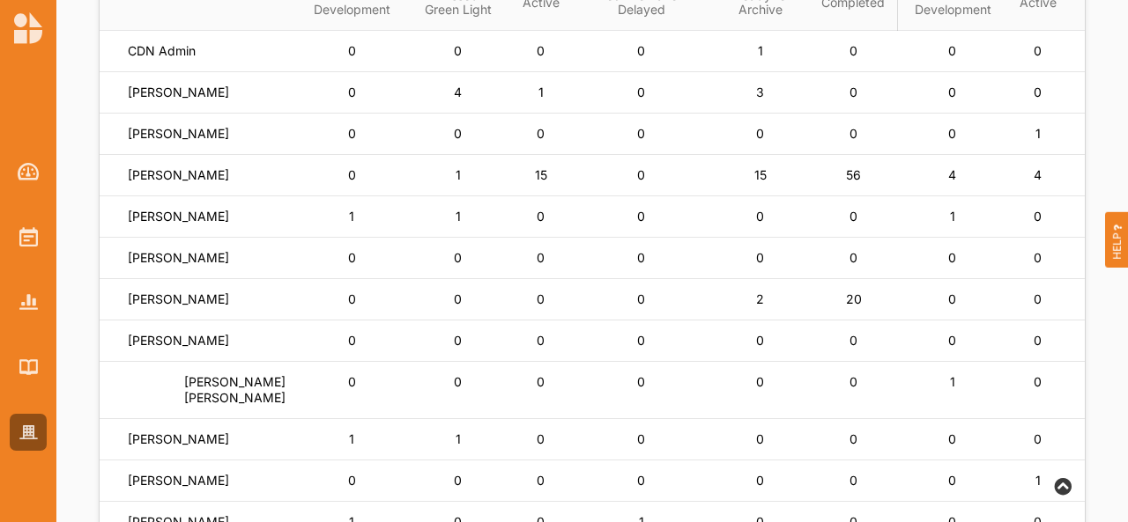
scroll to position [248, 0]
click at [172, 308] on label "[PERSON_NAME]" at bounding box center [178, 300] width 101 height 16
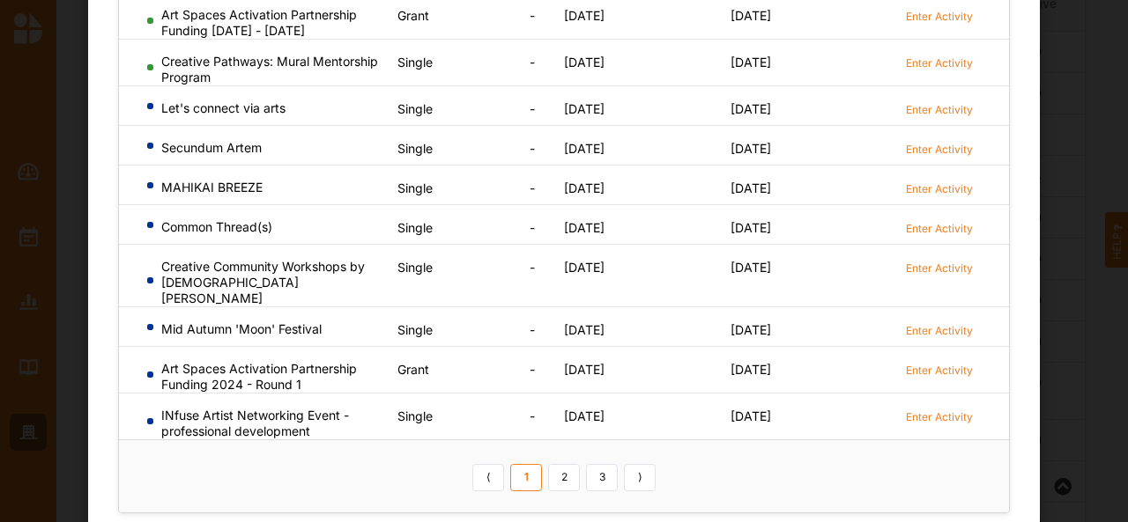
scroll to position [231, 0]
click at [924, 323] on label "Enter Activity" at bounding box center [939, 330] width 67 height 15
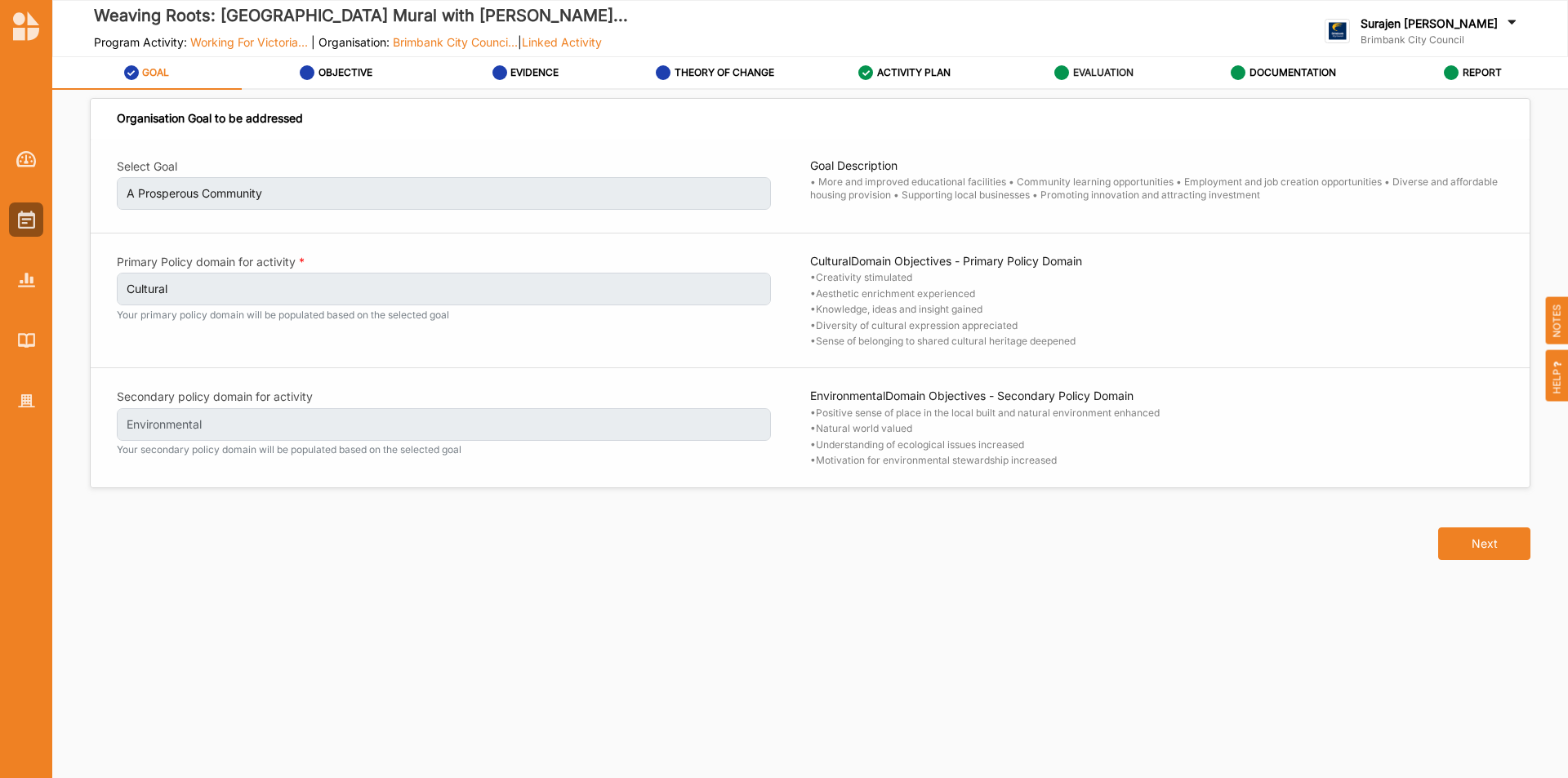
click at [1083, 74] on label "EVALUATION" at bounding box center [1103, 72] width 60 height 13
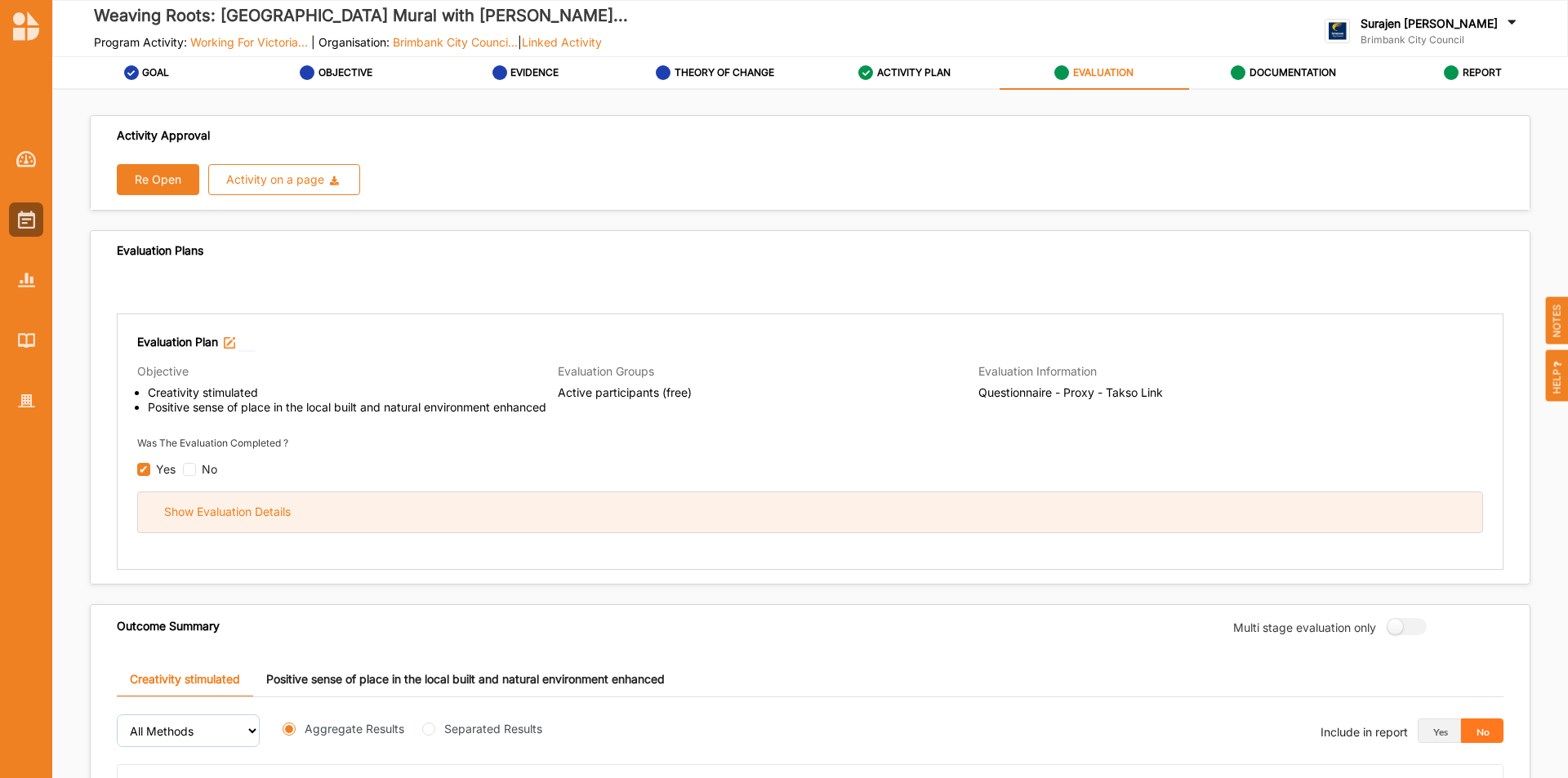
click at [799, 525] on div "Show Evaluation Details" at bounding box center [810, 512] width 1345 height 40
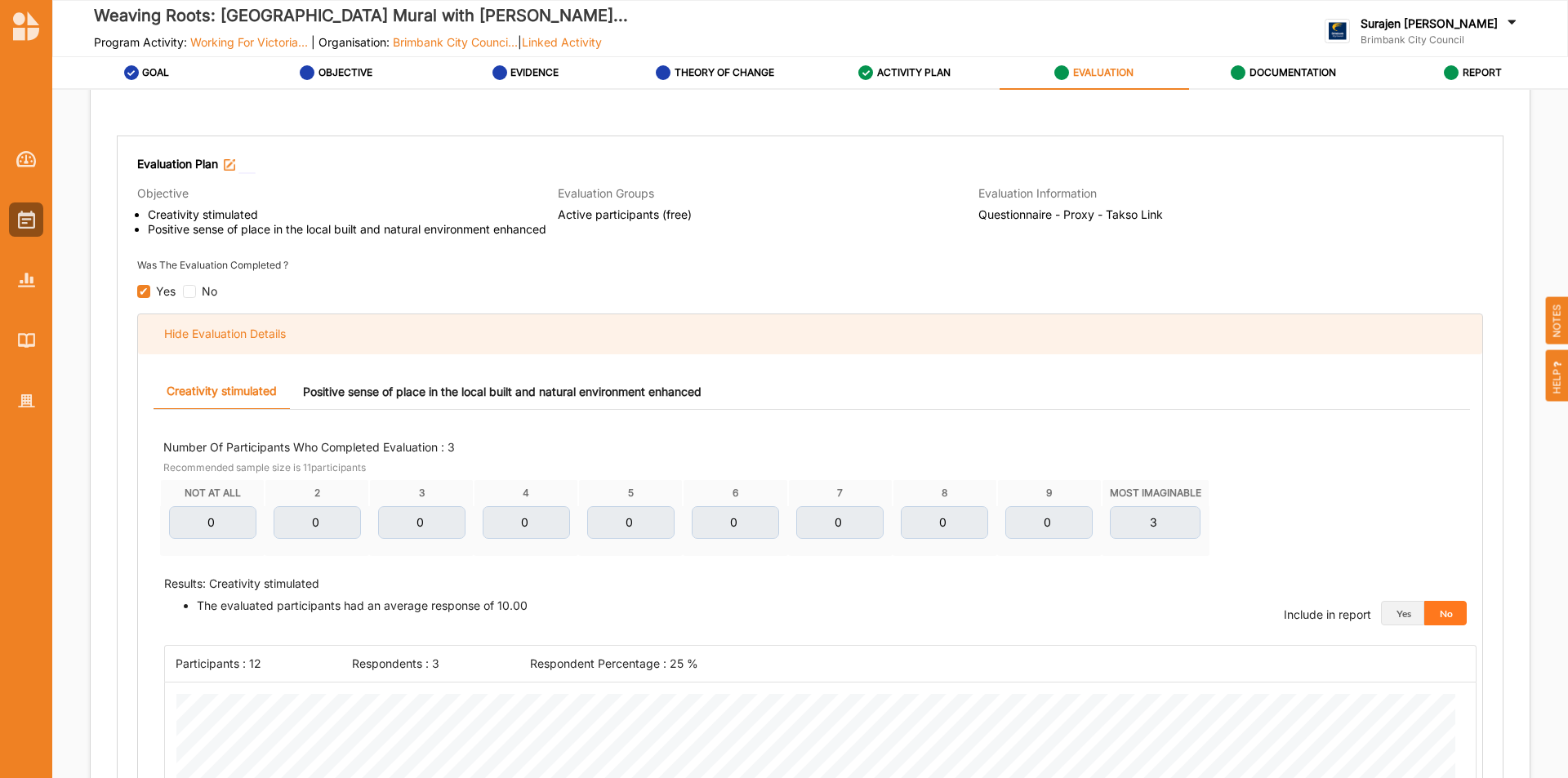
scroll to position [408, 0]
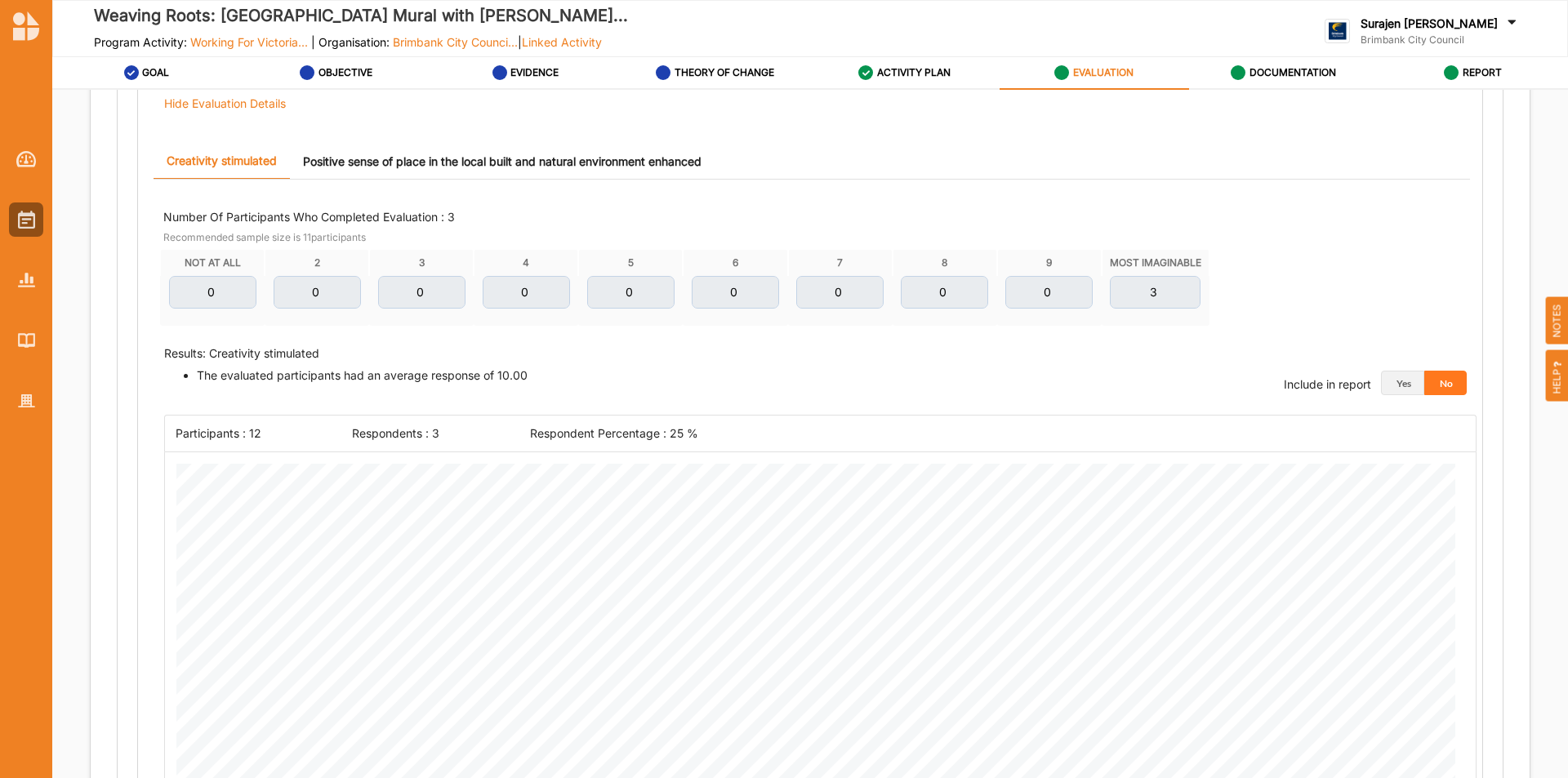
click at [609, 179] on div "Creativity stimulated Positive sense of place in the local built and natural en…" at bounding box center [812, 161] width 1317 height 36
drag, startPoint x: 608, startPoint y: 170, endPoint x: 660, endPoint y: 188, distance: 55.0
click at [610, 172] on link "Positive sense of place in the local built and natural environment enhanced" at bounding box center [503, 161] width 425 height 35
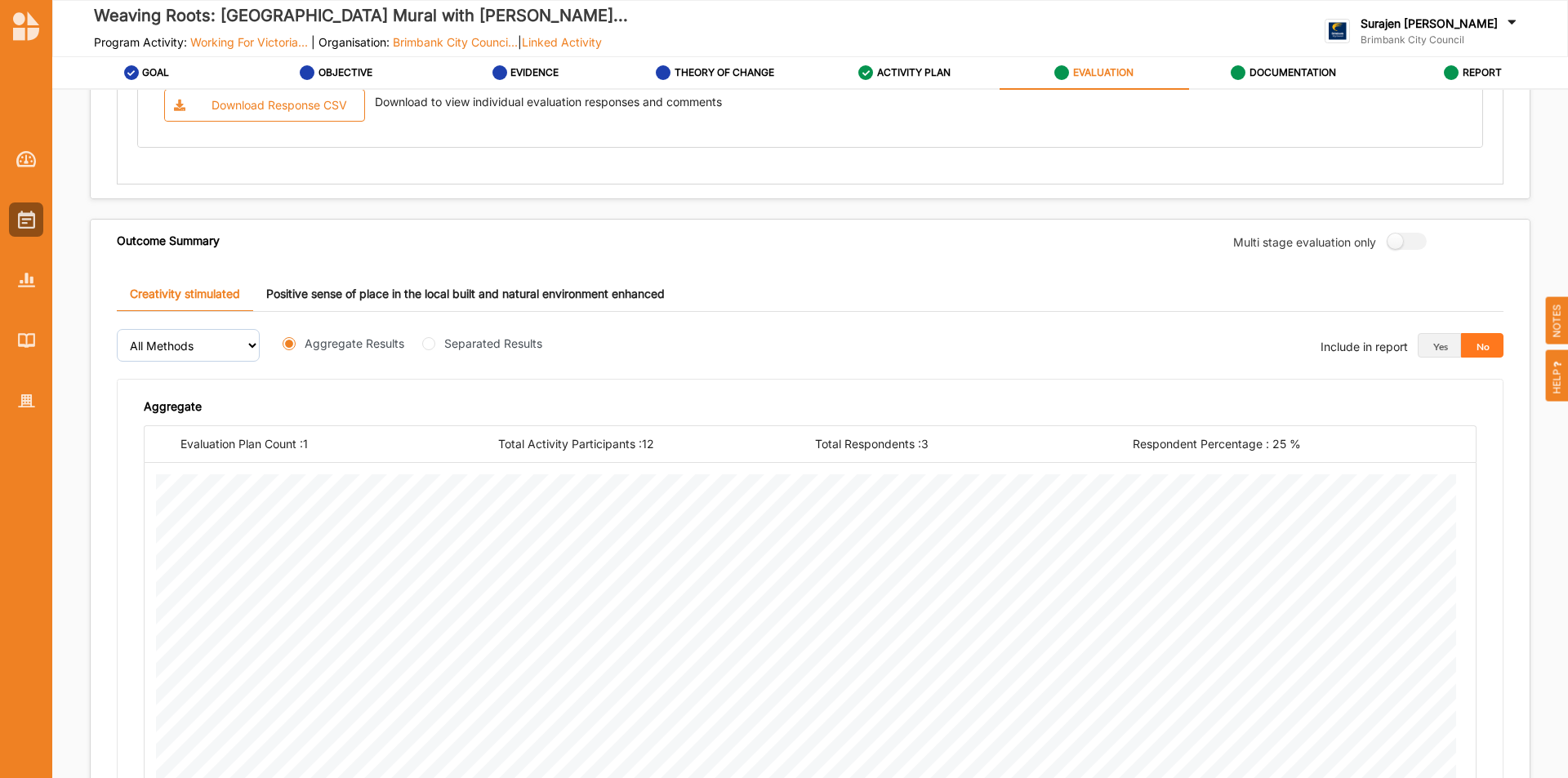
scroll to position [1634, 0]
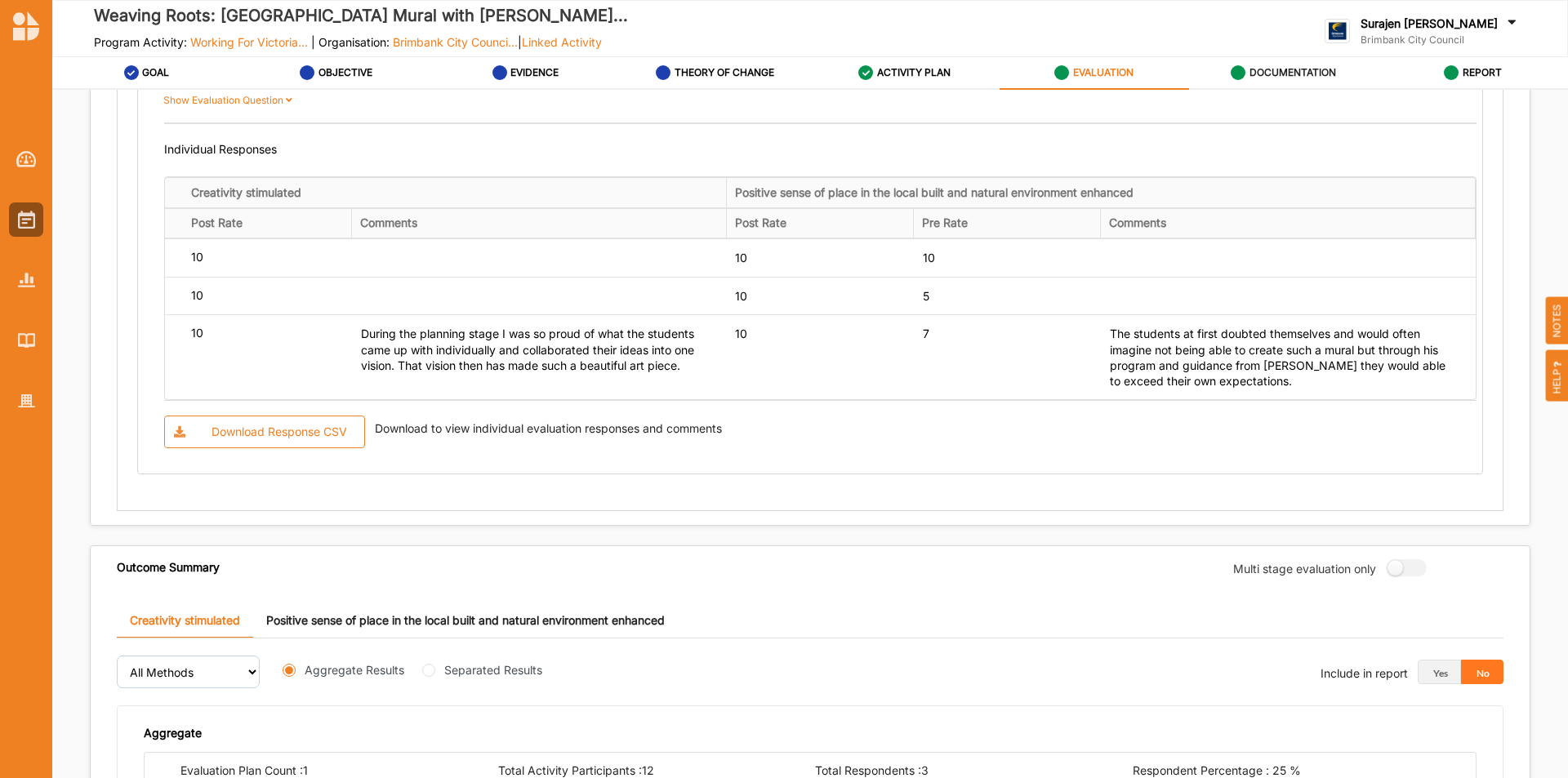
click at [1261, 75] on label "DOCUMENTATION" at bounding box center [1293, 72] width 86 height 13
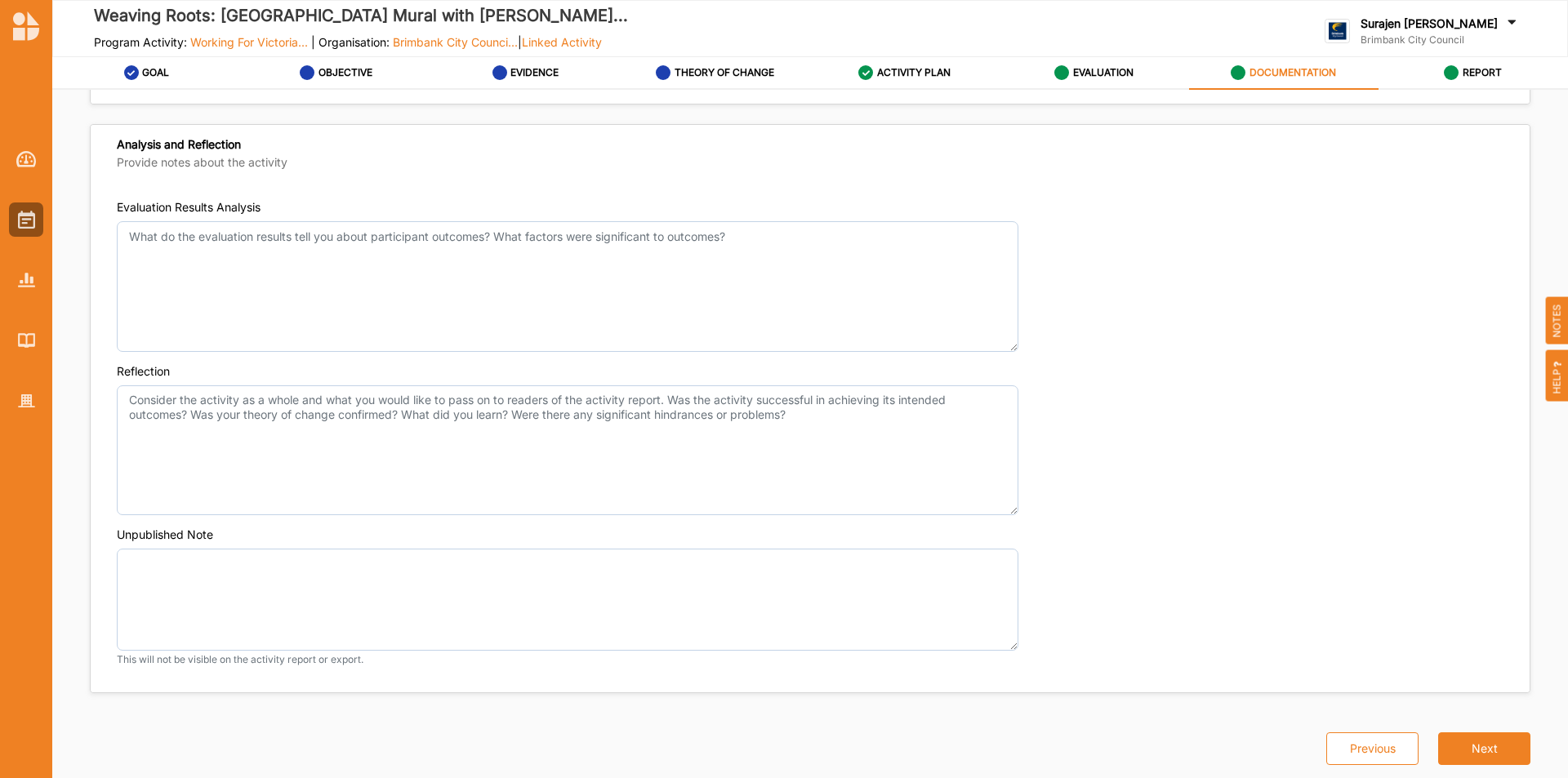
scroll to position [1149, 0]
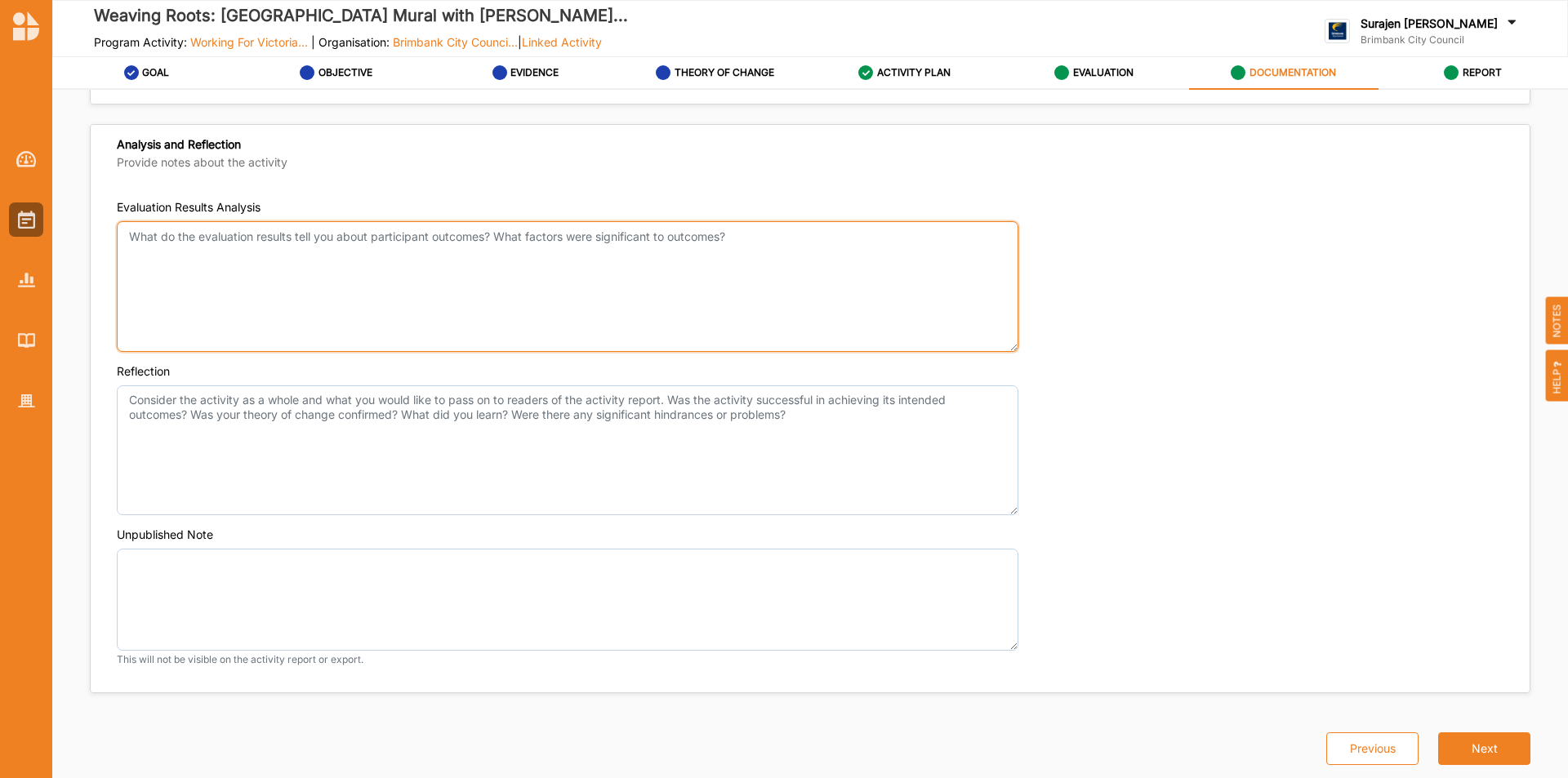
click at [313, 249] on textarea "Evaluation Results Analysis" at bounding box center [567, 287] width 901 height 131
type textarea "There was a high degree of creativity amongst the"
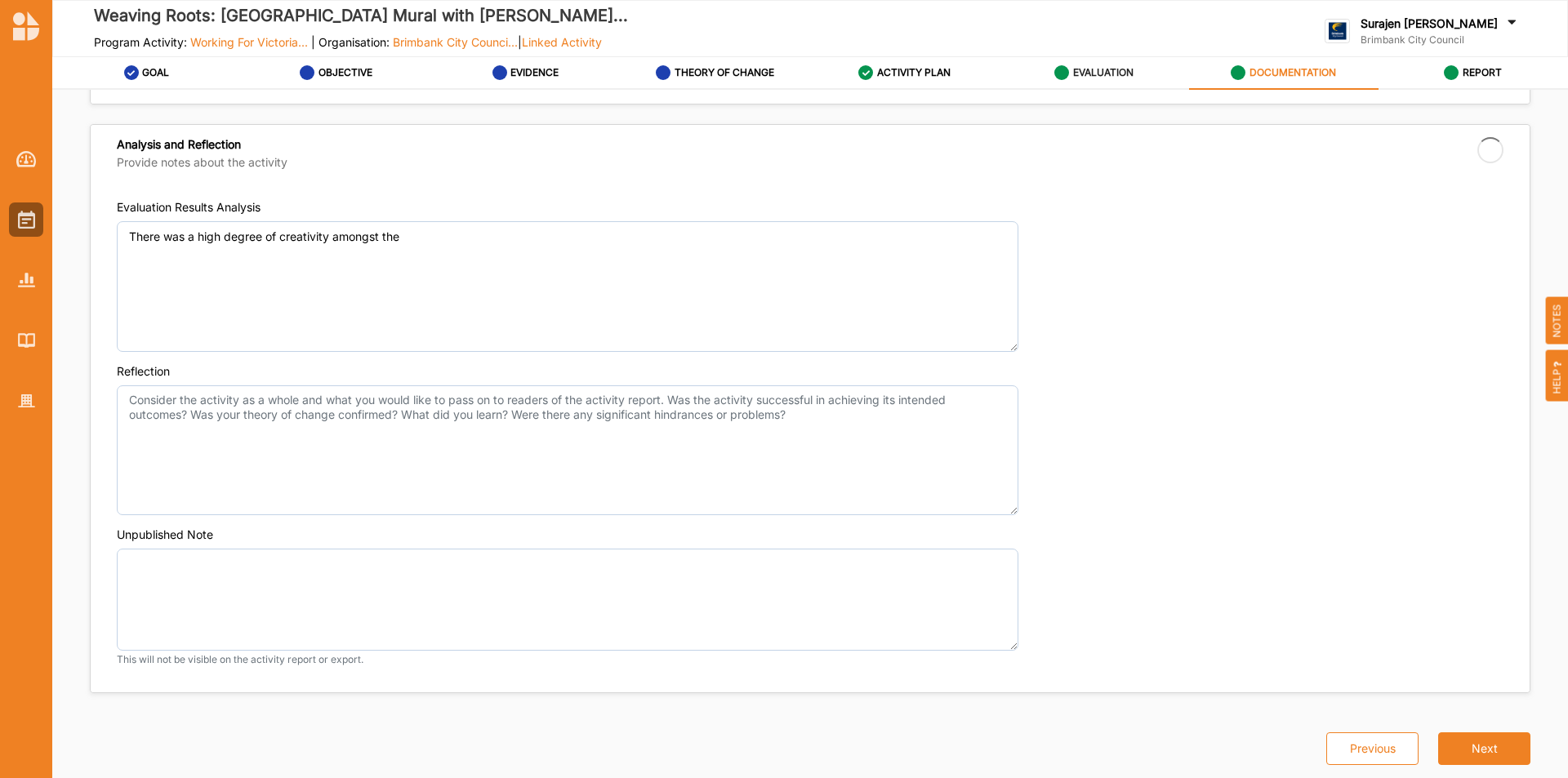
click at [1104, 81] on div "EVALUATION" at bounding box center [1093, 73] width 79 height 30
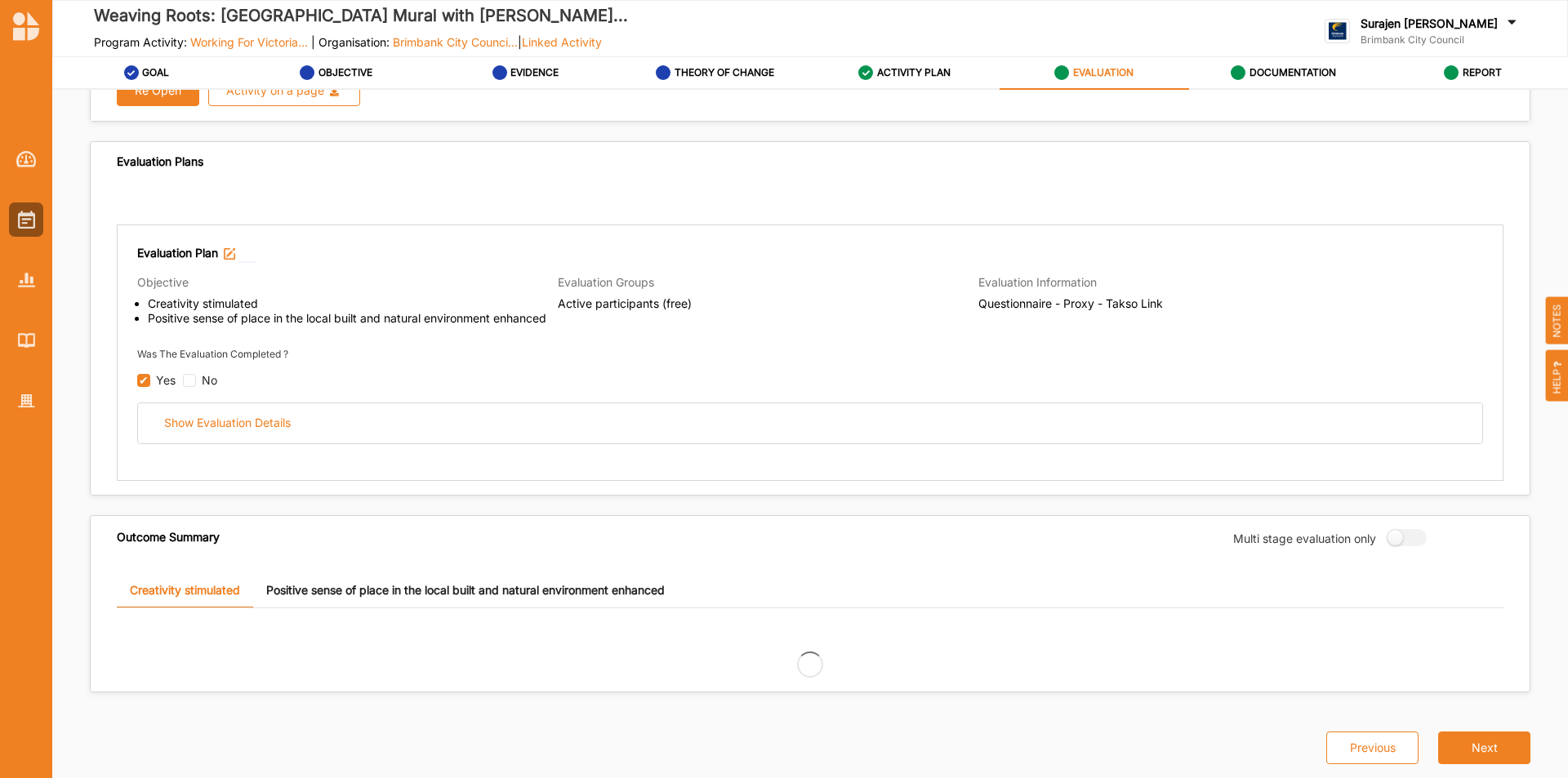
drag, startPoint x: 516, startPoint y: 428, endPoint x: 552, endPoint y: 481, distance: 64.1
click at [516, 430] on div "Show Evaluation Details" at bounding box center [810, 423] width 1345 height 40
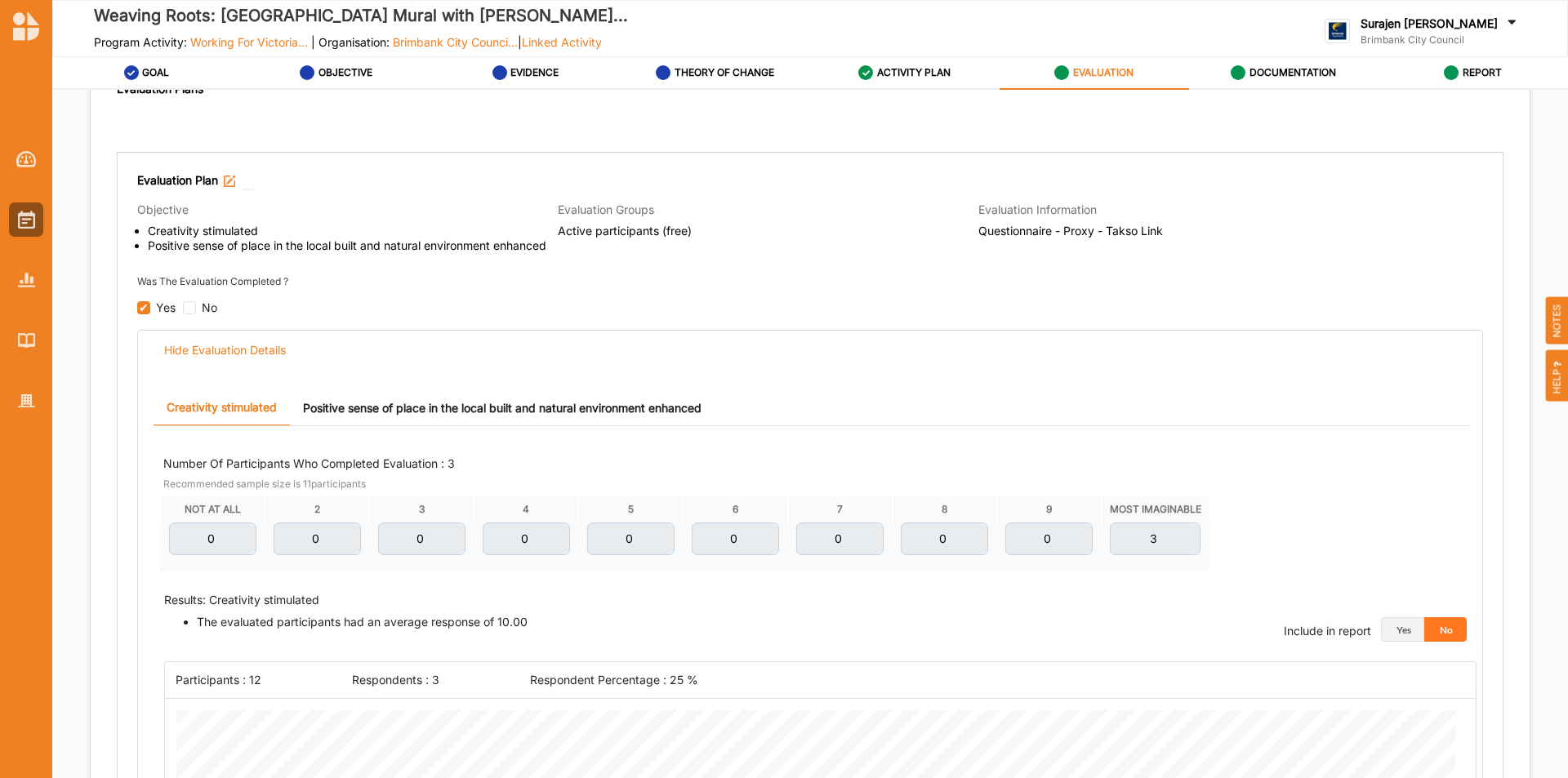
scroll to position [163, 0]
click at [1502, 68] on div "REPORT" at bounding box center [1472, 73] width 58 height 30
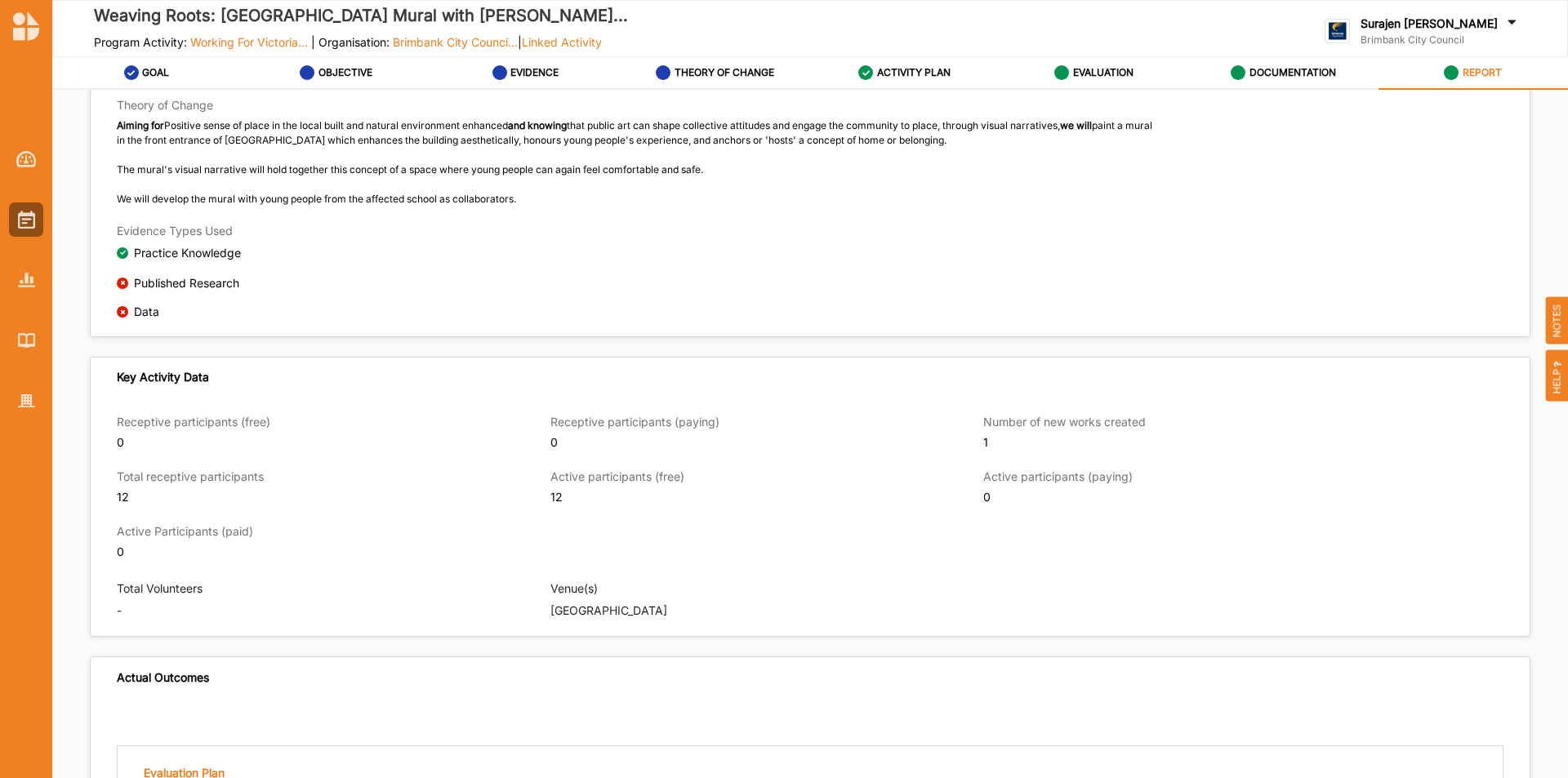
scroll to position [1026, 0]
click at [1076, 70] on label "EVALUATION" at bounding box center [1103, 72] width 60 height 13
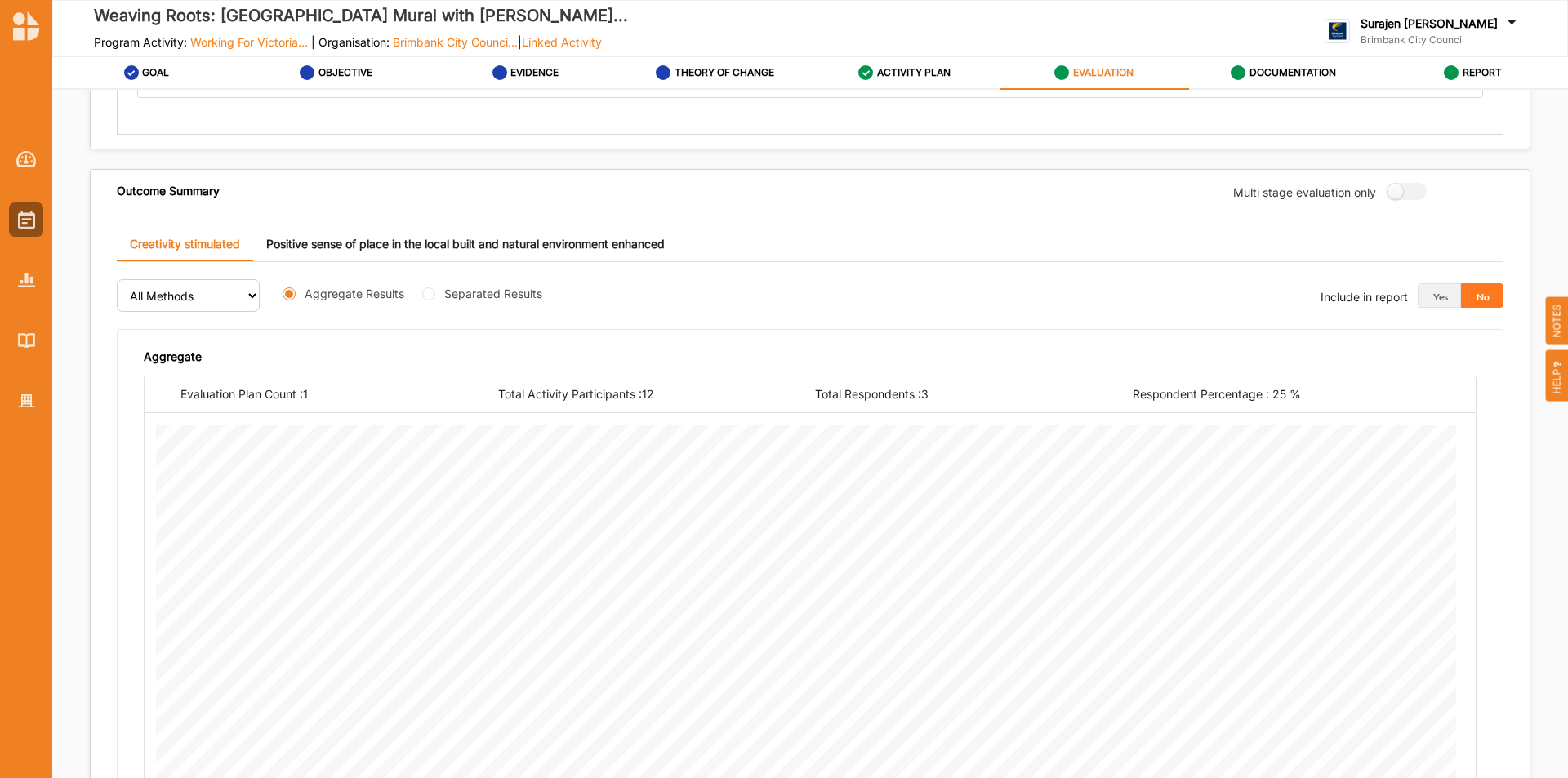
scroll to position [27, 0]
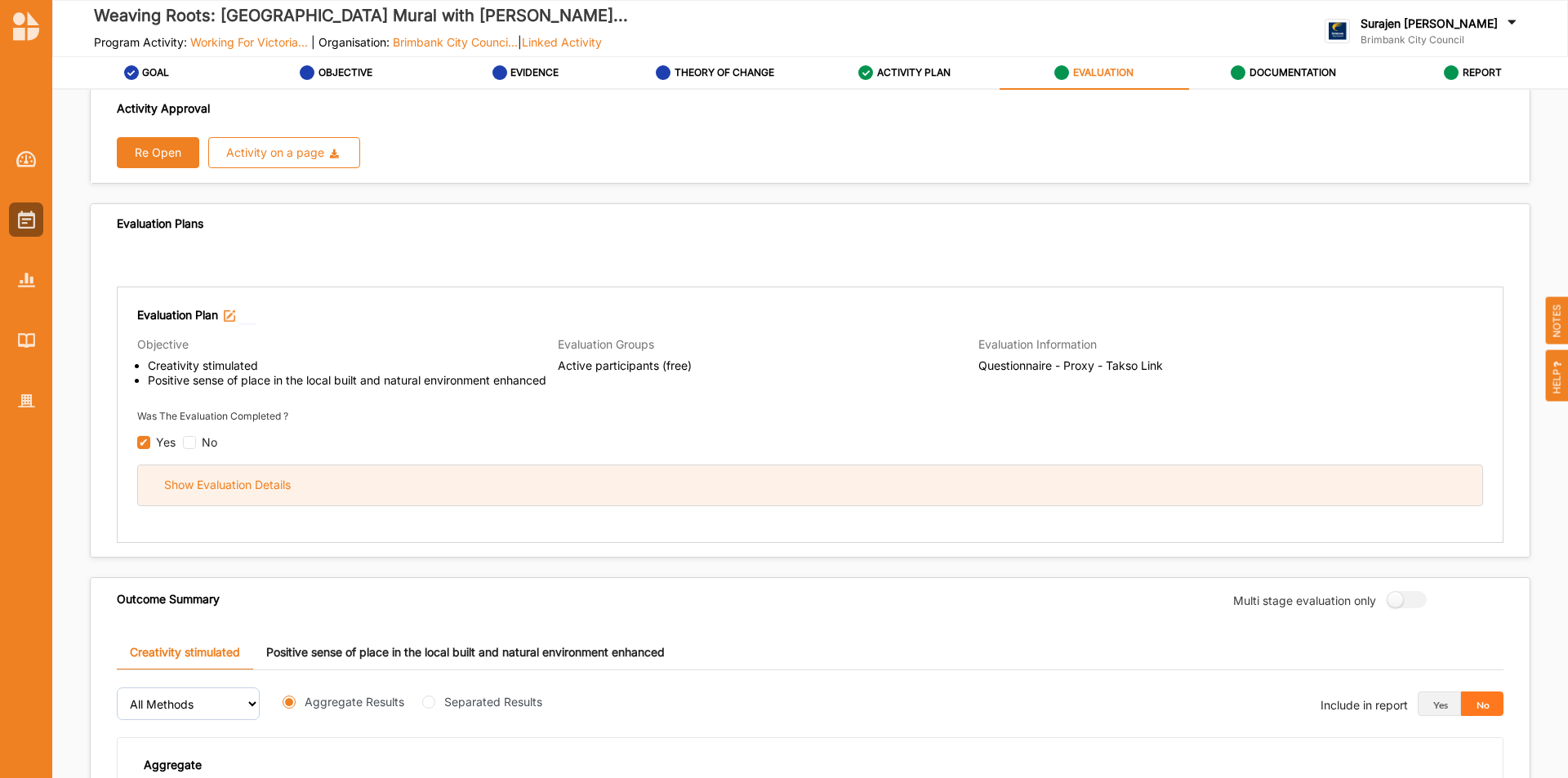
click at [1191, 503] on div "Show Evaluation Details" at bounding box center [810, 485] width 1345 height 40
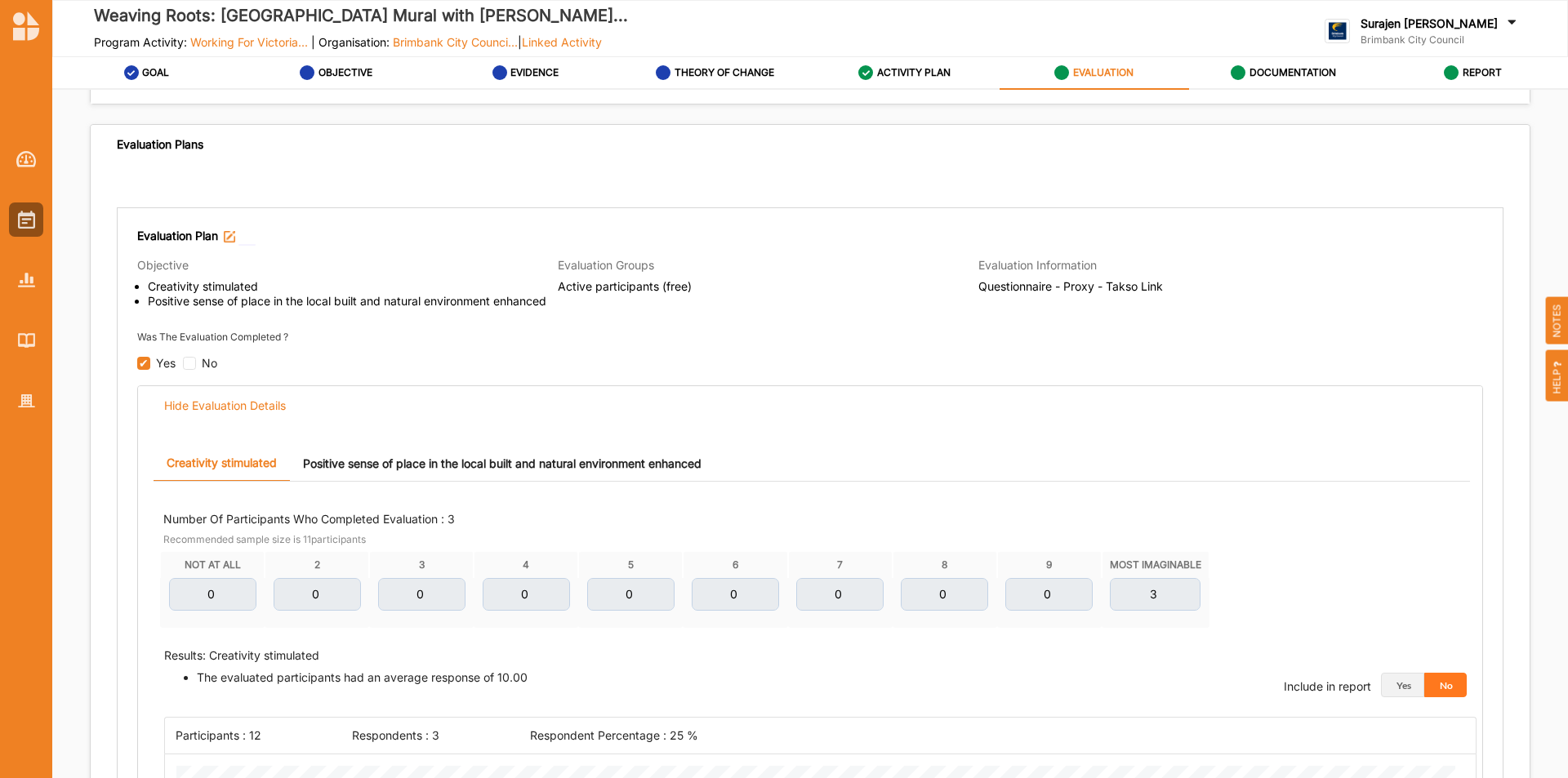
scroll to position [436, 0]
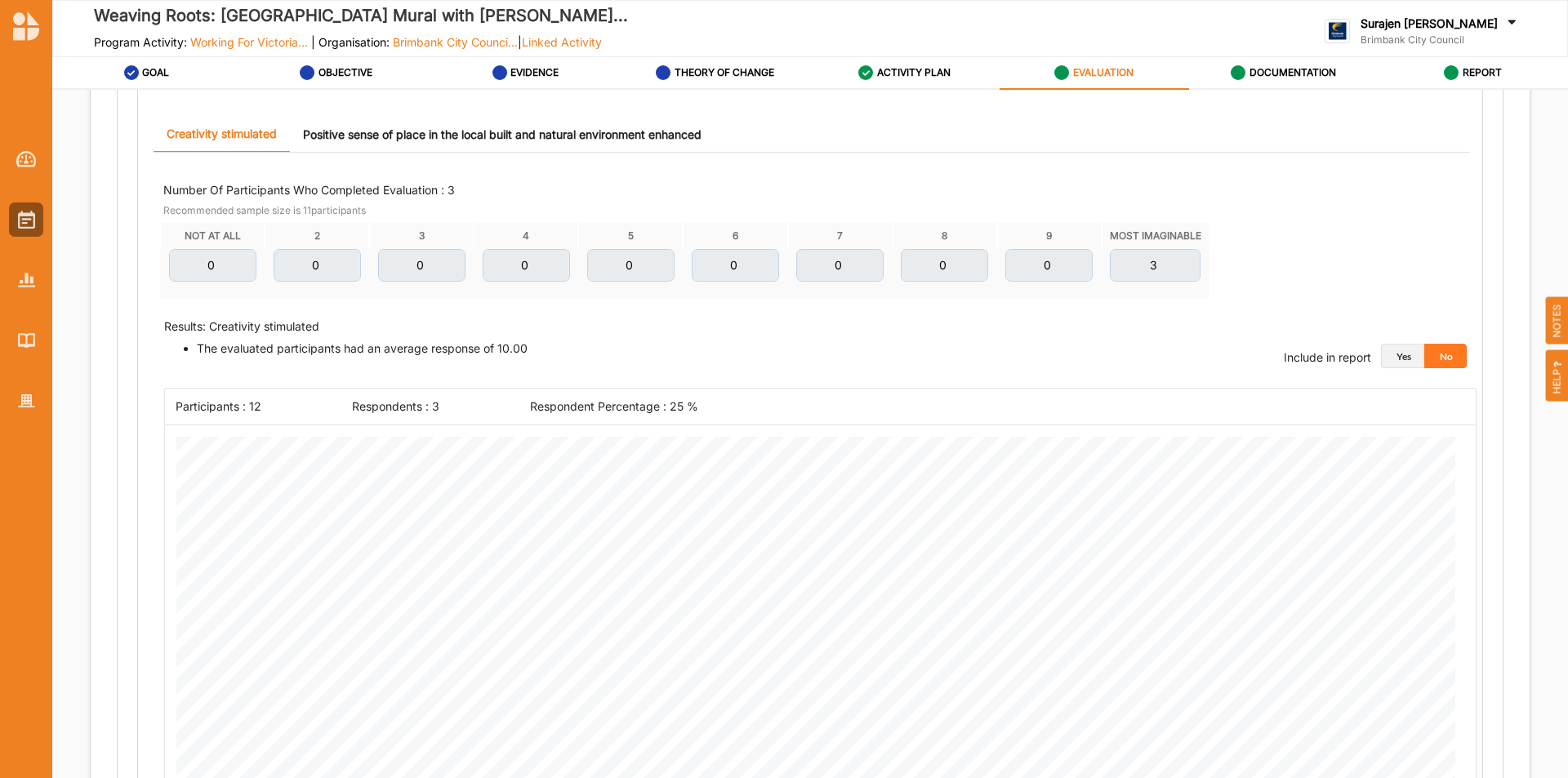
click at [1395, 358] on button "Yes" at bounding box center [1403, 356] width 44 height 24
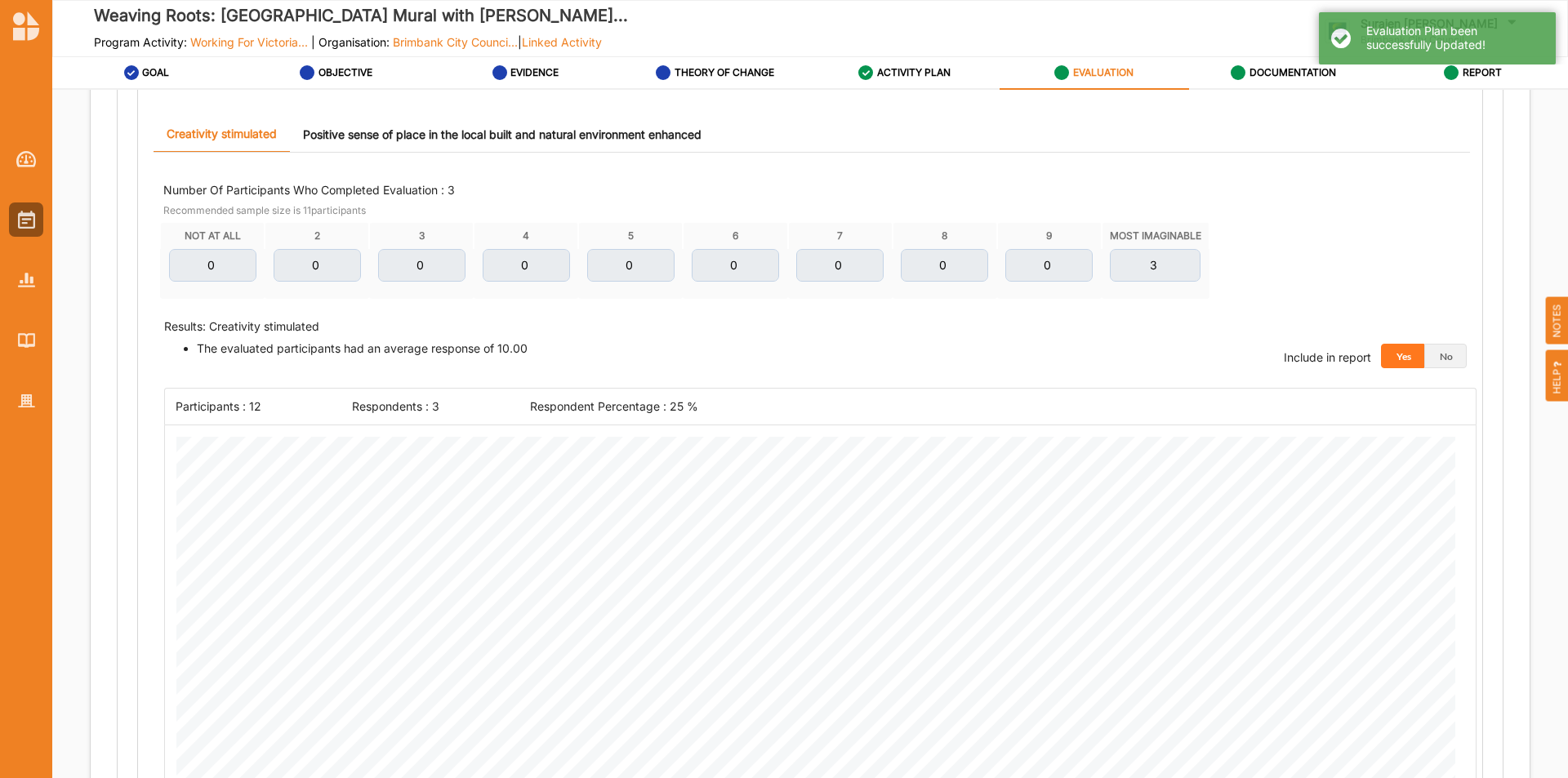
click at [501, 139] on link "Positive sense of place in the local built and natural environment enhanced" at bounding box center [503, 134] width 425 height 35
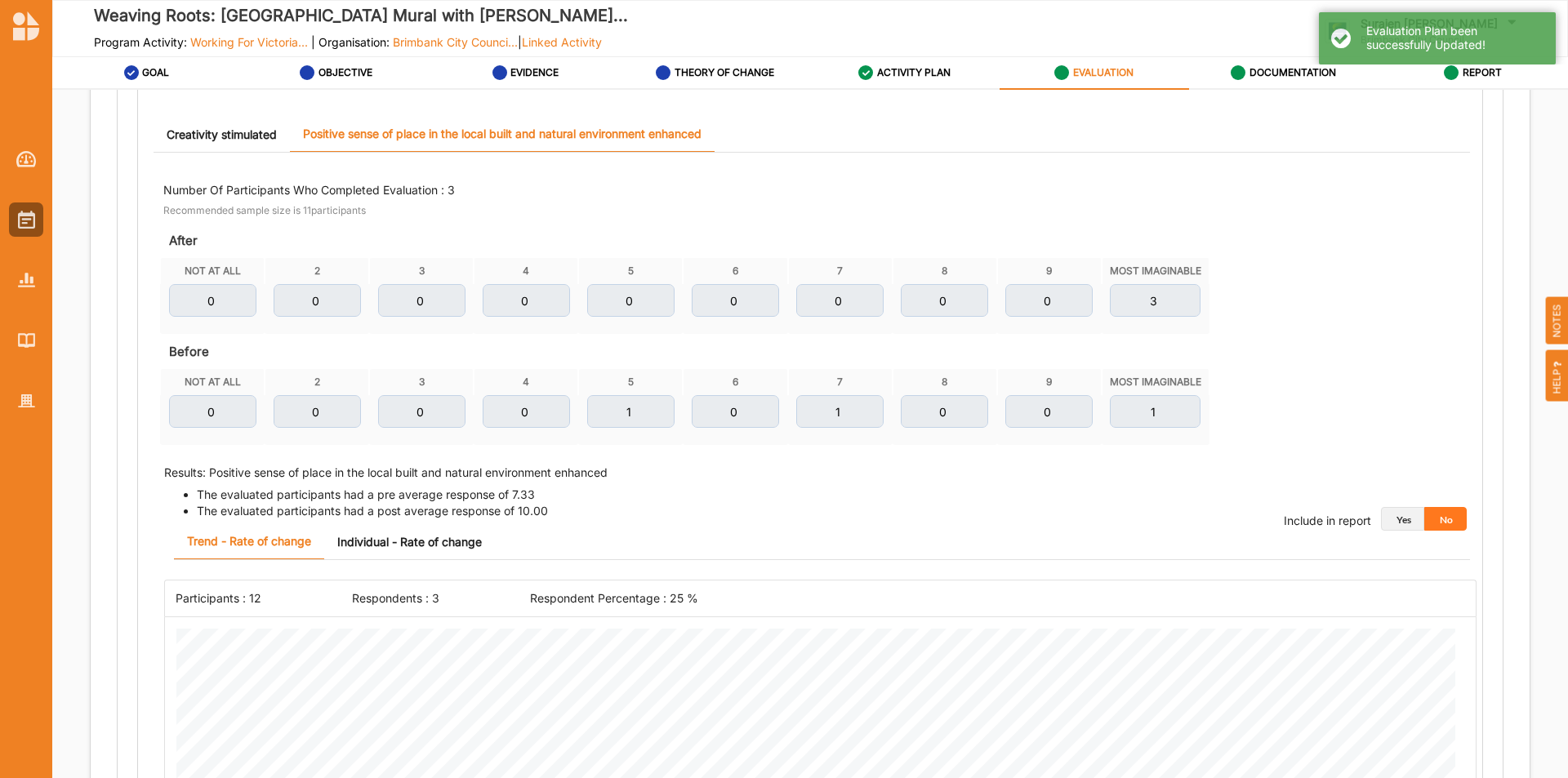
click at [1391, 527] on button "Yes" at bounding box center [1403, 519] width 44 height 24
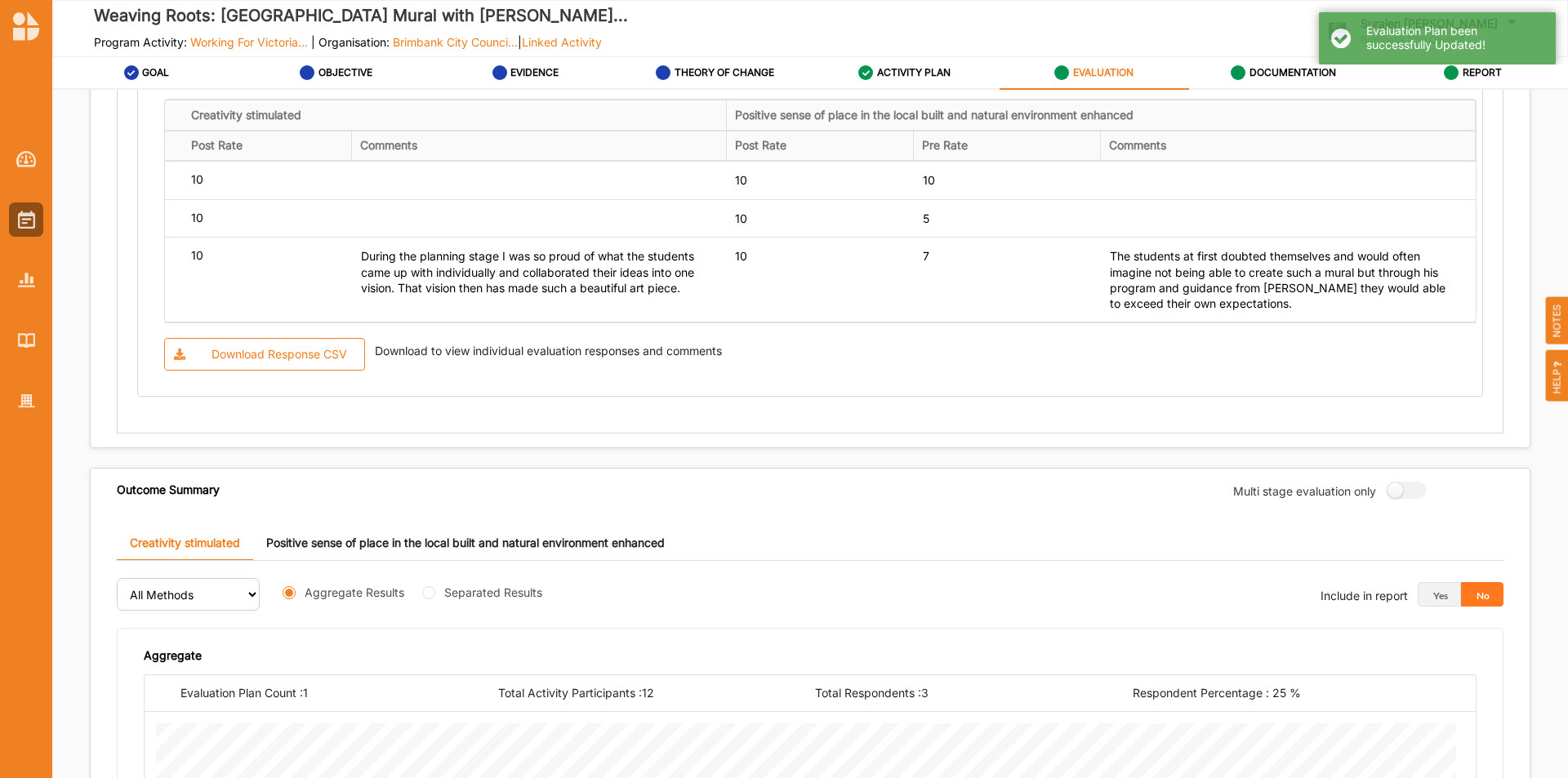
scroll to position [1742, 0]
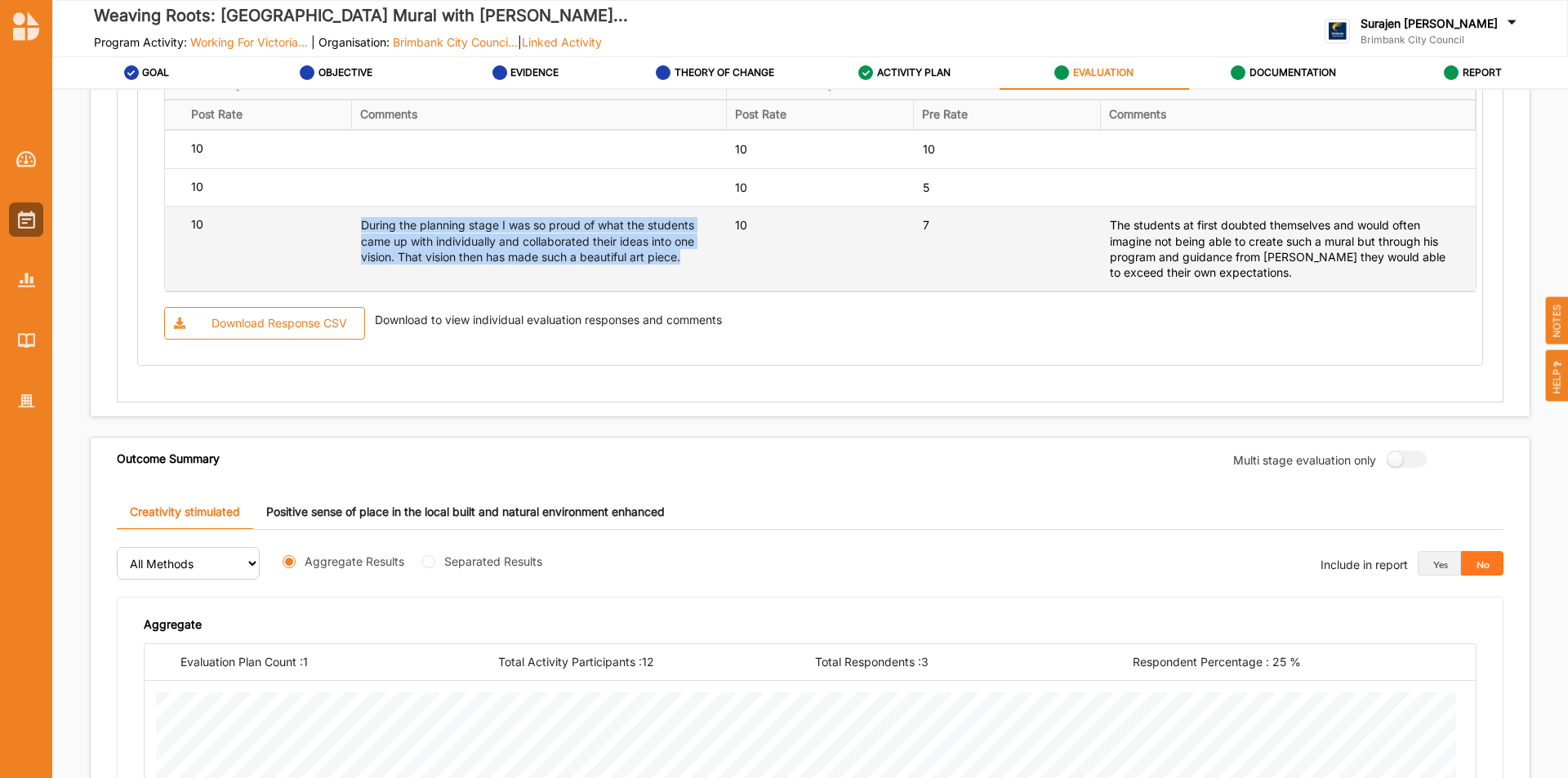
drag, startPoint x: 693, startPoint y: 259, endPoint x: 332, endPoint y: 214, distance: 363.8
click at [332, 214] on tr "10 During the planning stage I was so proud of what the students came up with i…" at bounding box center [821, 249] width 1311 height 85
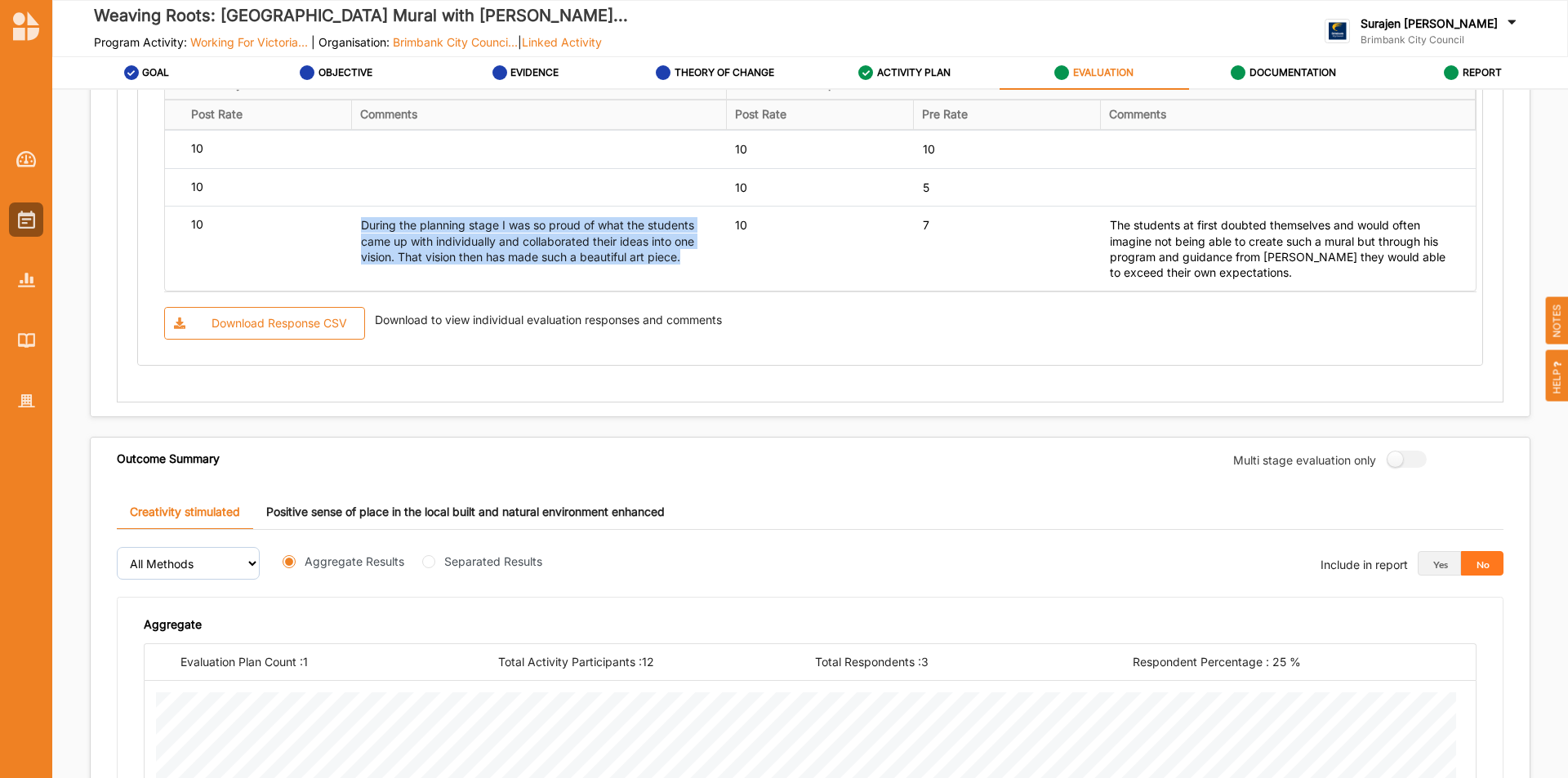
copy tr "During the planning stage I was so proud of what the students came up with indi…"
click at [1307, 67] on label "DOCUMENTATION" at bounding box center [1293, 72] width 86 height 13
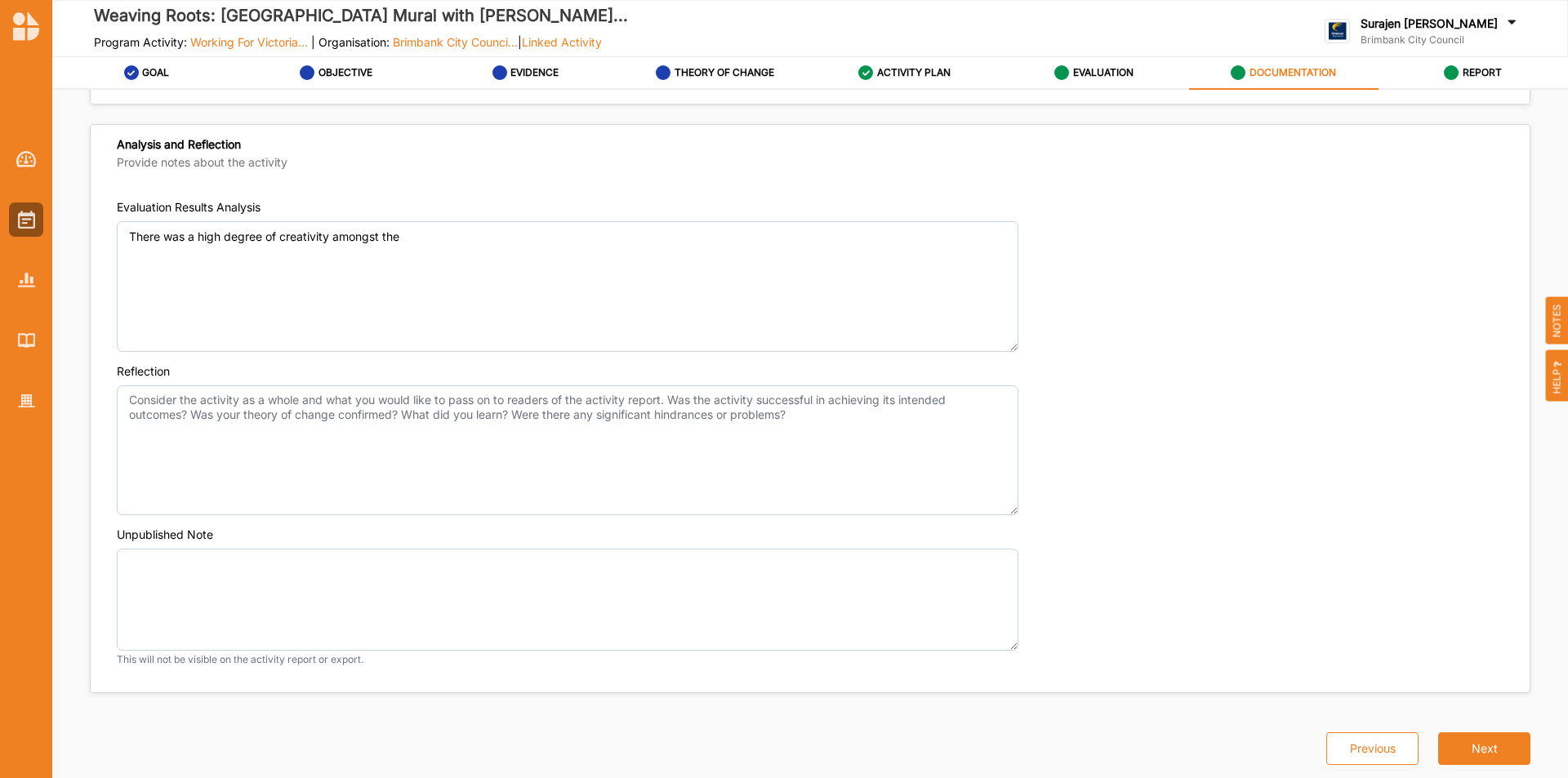
scroll to position [1149, 0]
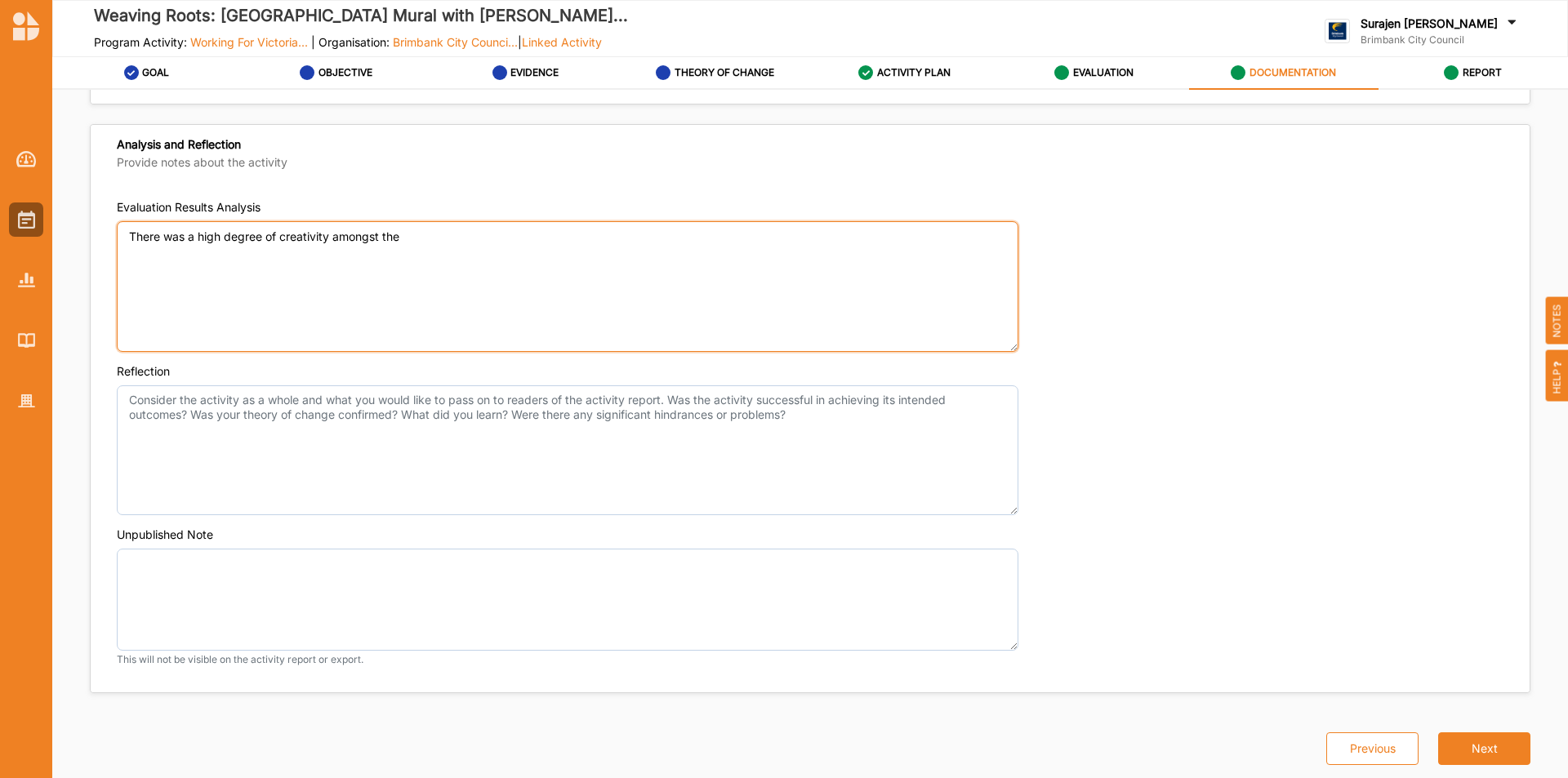
click at [469, 314] on textarea "There was a high degree of creativity amongst the" at bounding box center [567, 287] width 901 height 131
paste textarea "During the planning stage I was so proud of what the students came up with indi…"
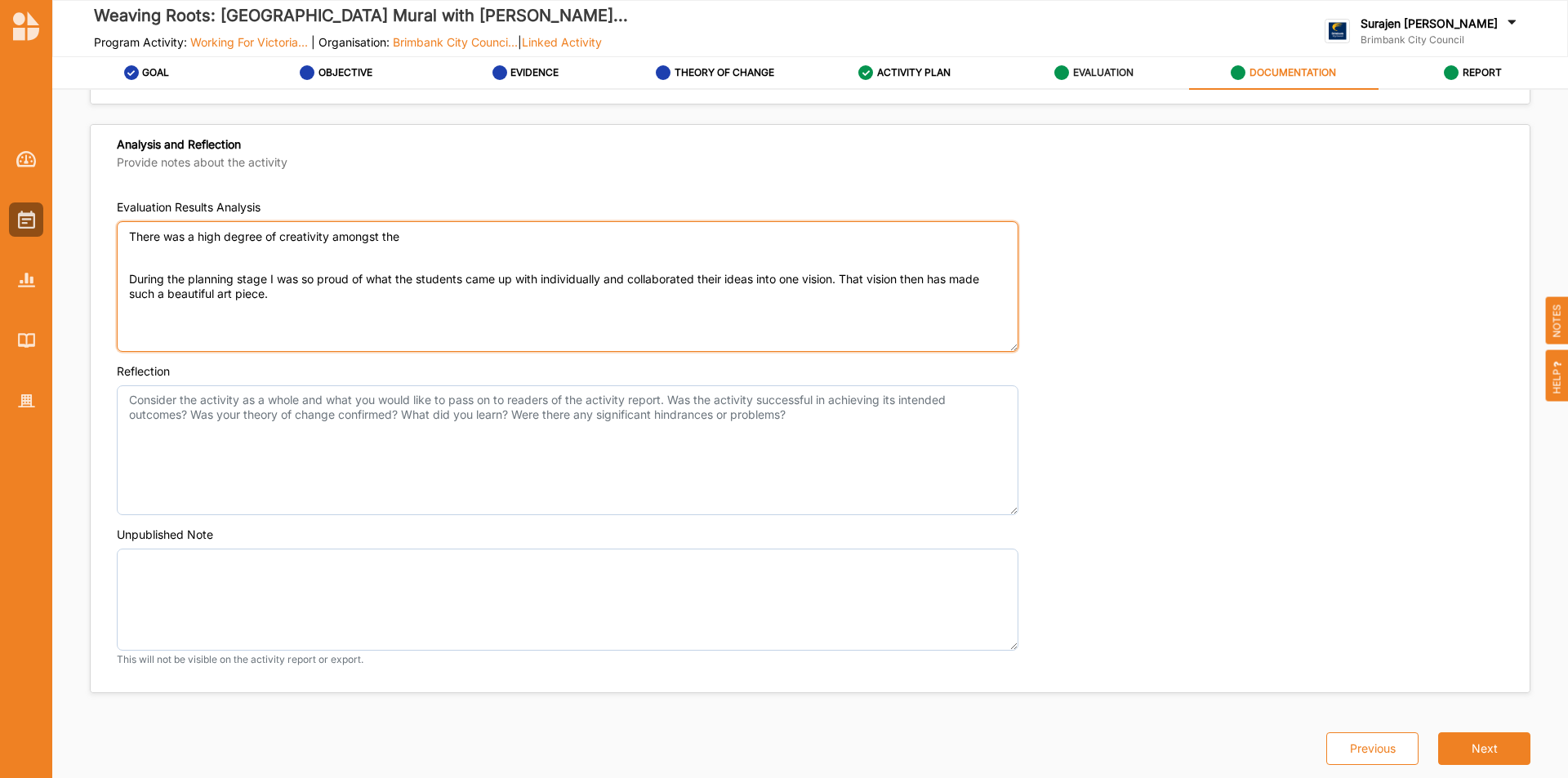
type textarea "There was a high degree of creativity amongst the During the planning stage I w…"
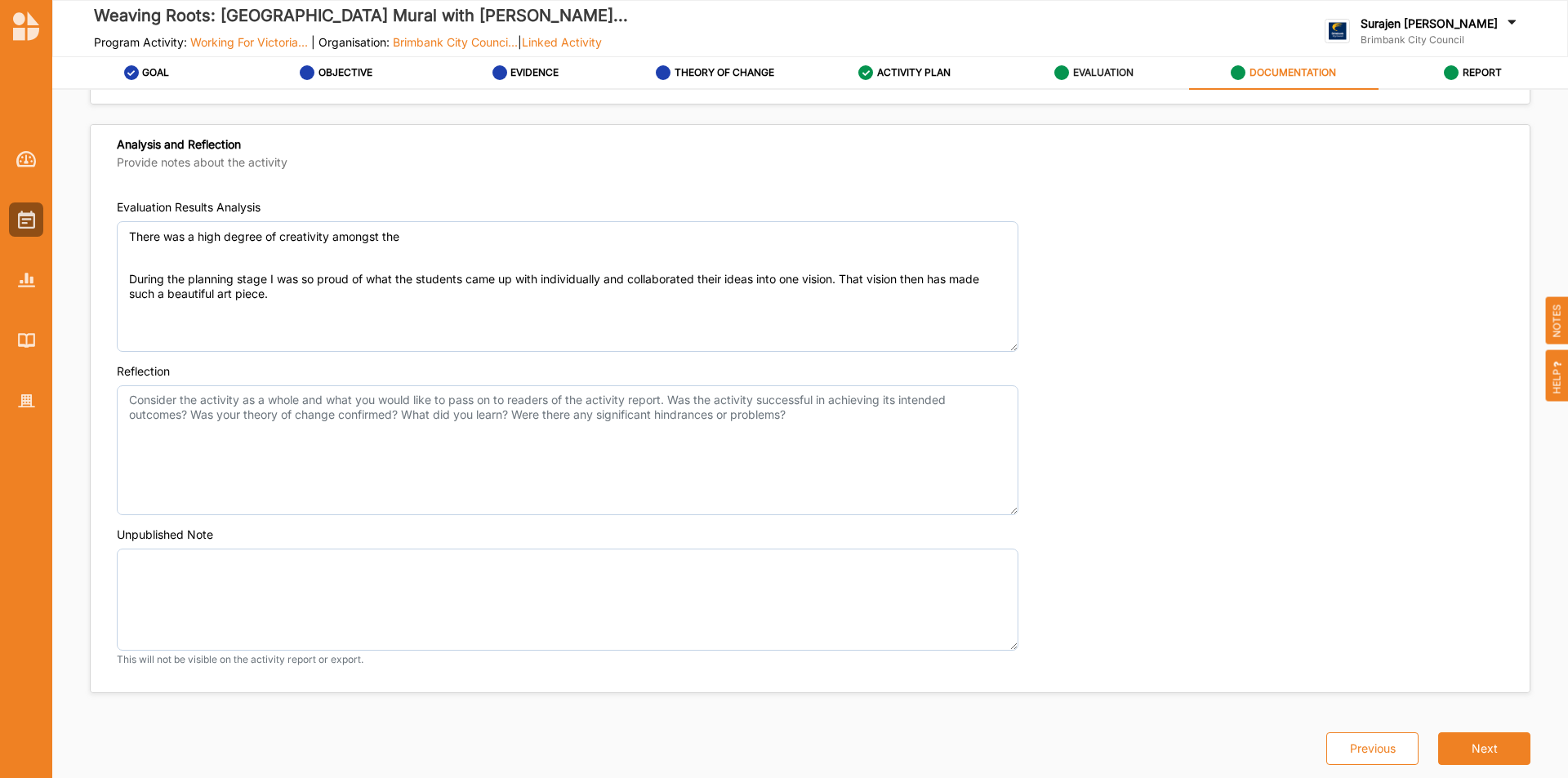
click at [1106, 71] on label "EVALUATION" at bounding box center [1103, 72] width 60 height 13
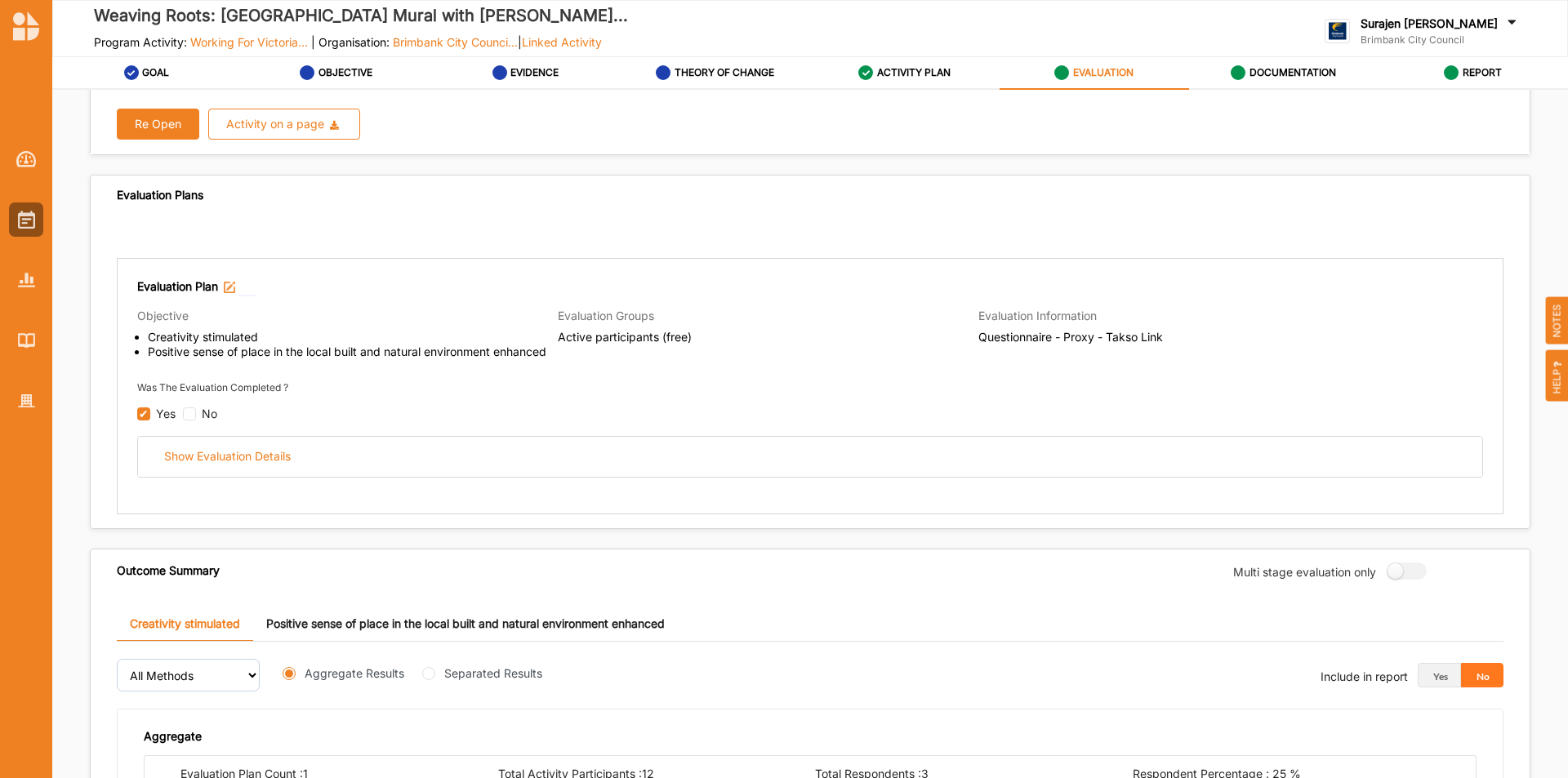
scroll to position [27, 0]
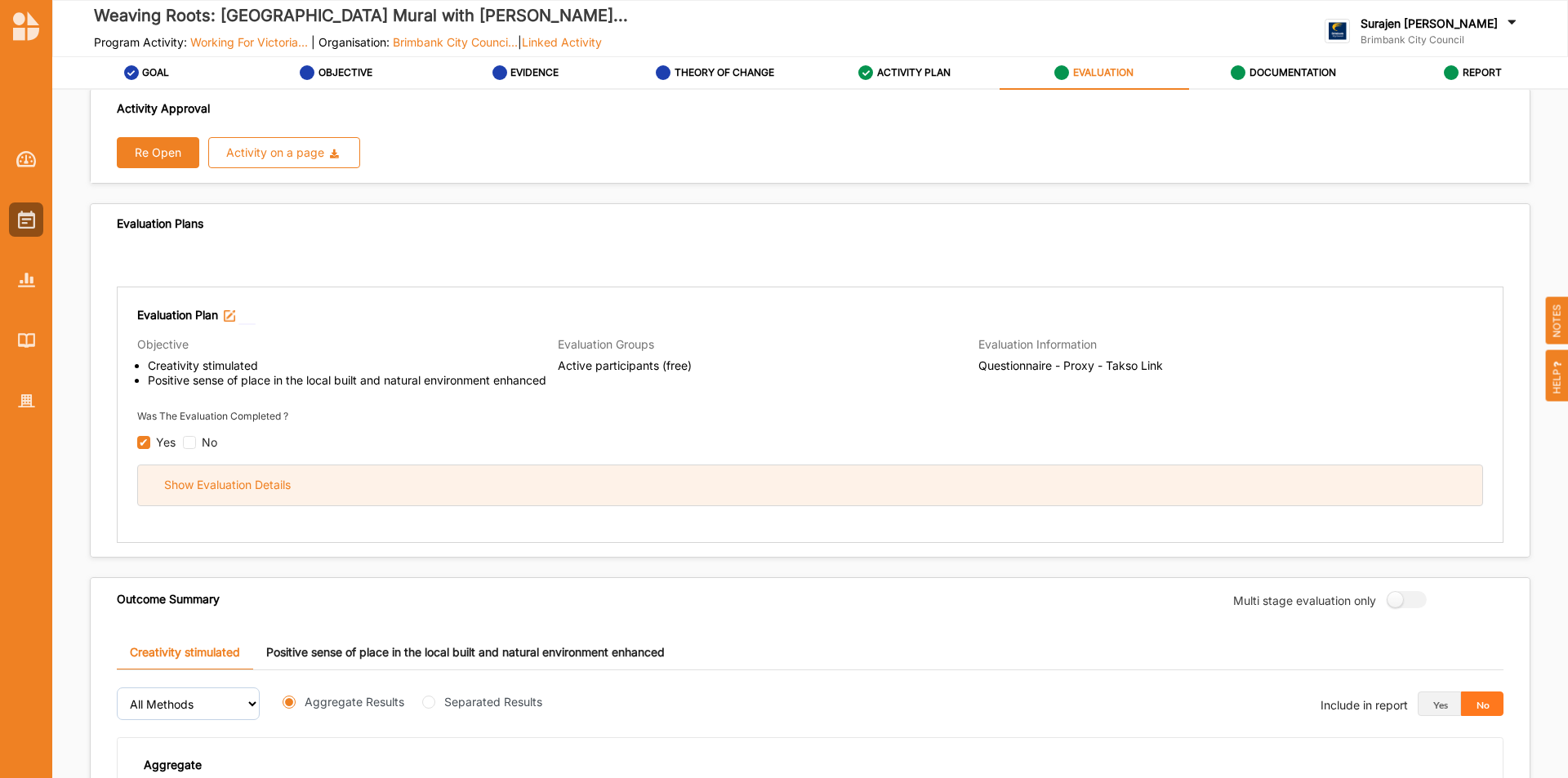
click at [504, 477] on div "Show Evaluation Details" at bounding box center [810, 485] width 1345 height 40
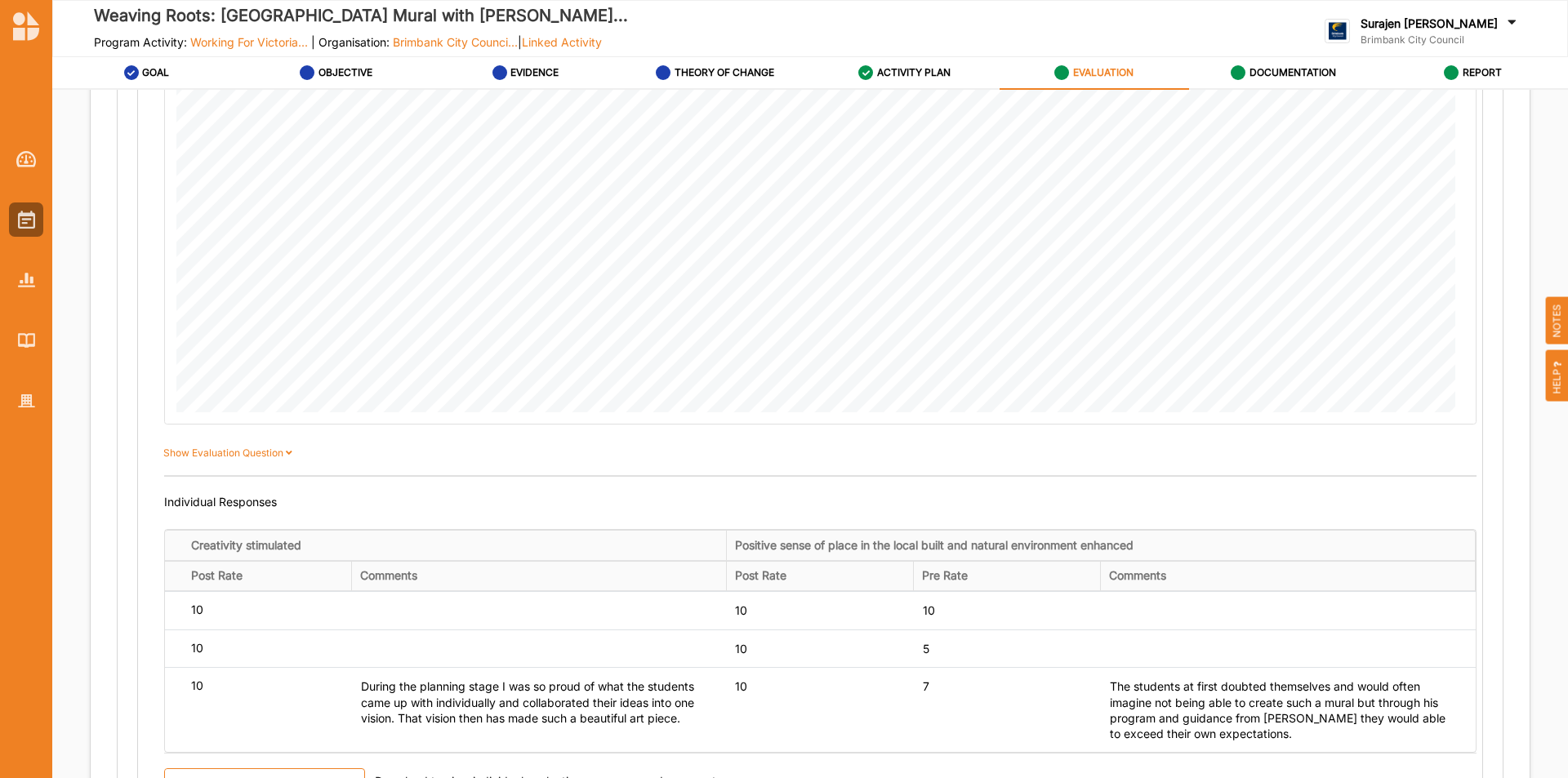
scroll to position [1252, 0]
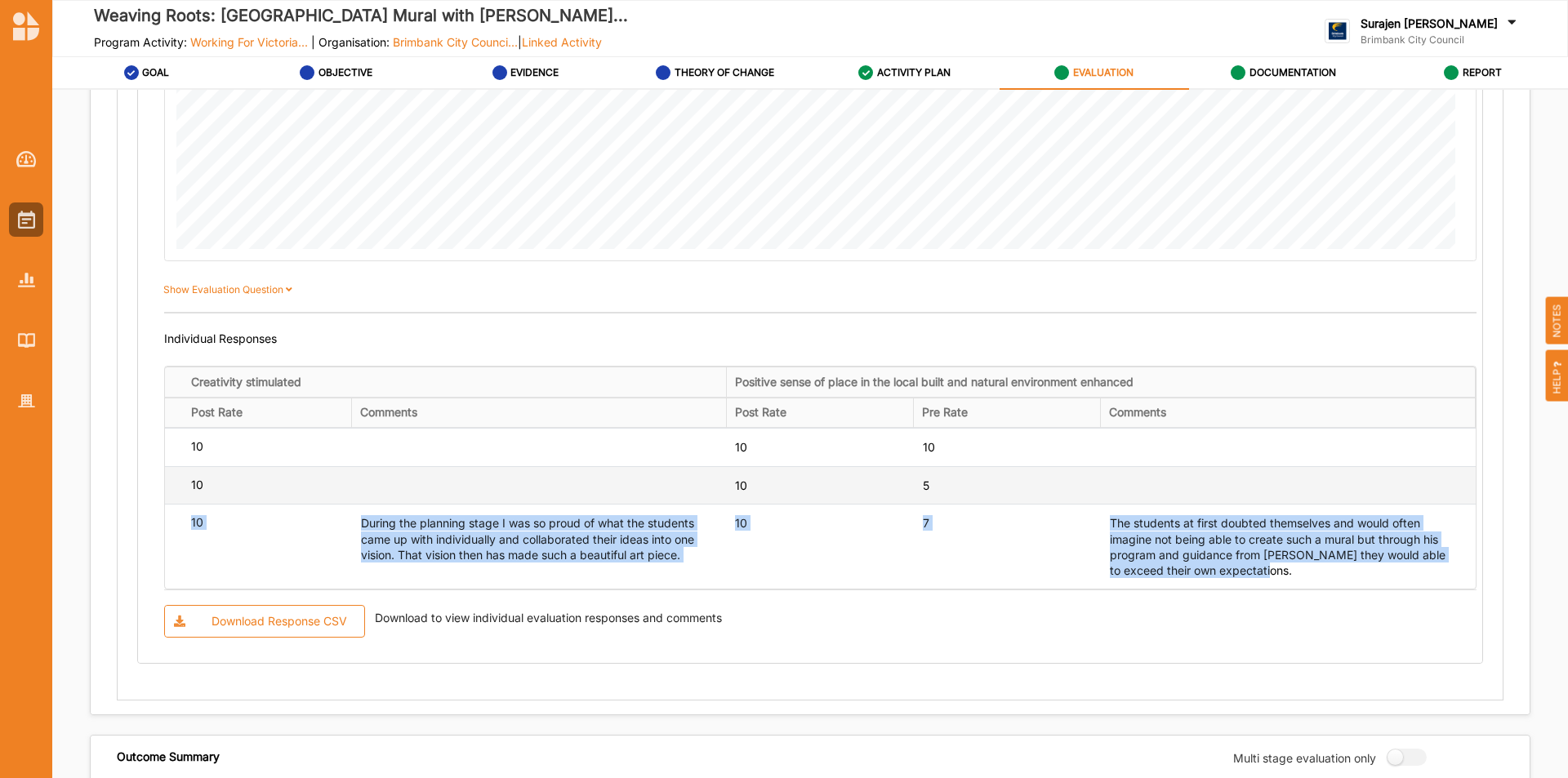
drag, startPoint x: 1301, startPoint y: 573, endPoint x: 1056, endPoint y: 502, distance: 255.1
click at [1056, 502] on tbody "10 10 10 10 10 5 10 During the planning stage I was so proud of what the studen…" at bounding box center [821, 509] width 1311 height 161
click at [1066, 502] on td "5" at bounding box center [1008, 485] width 187 height 38
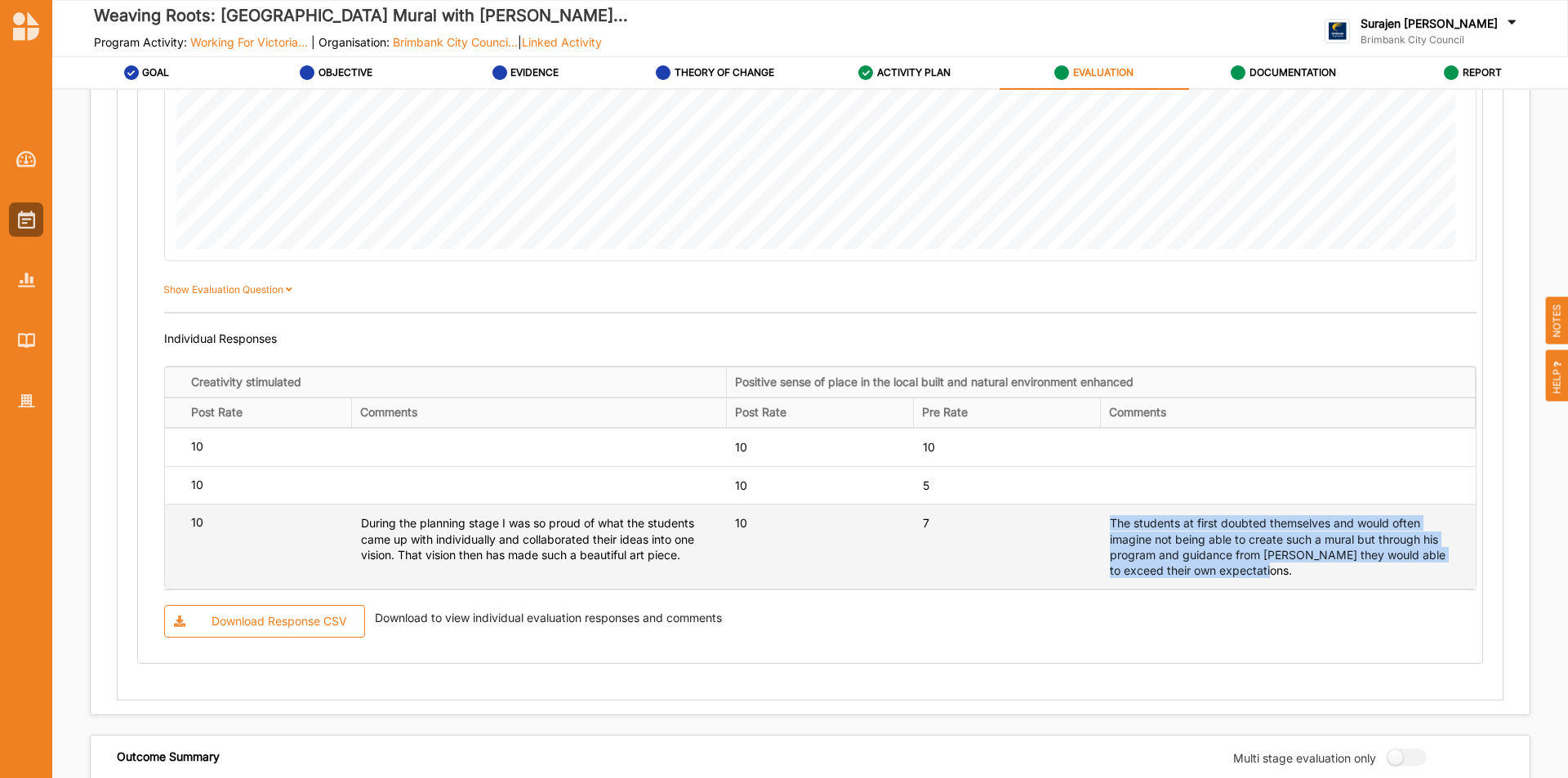
drag, startPoint x: 1281, startPoint y: 580, endPoint x: 1103, endPoint y: 529, distance: 185.2
click at [1110, 529] on div "The students at first doubted themselves and would often imagine not being able…" at bounding box center [1280, 547] width 339 height 63
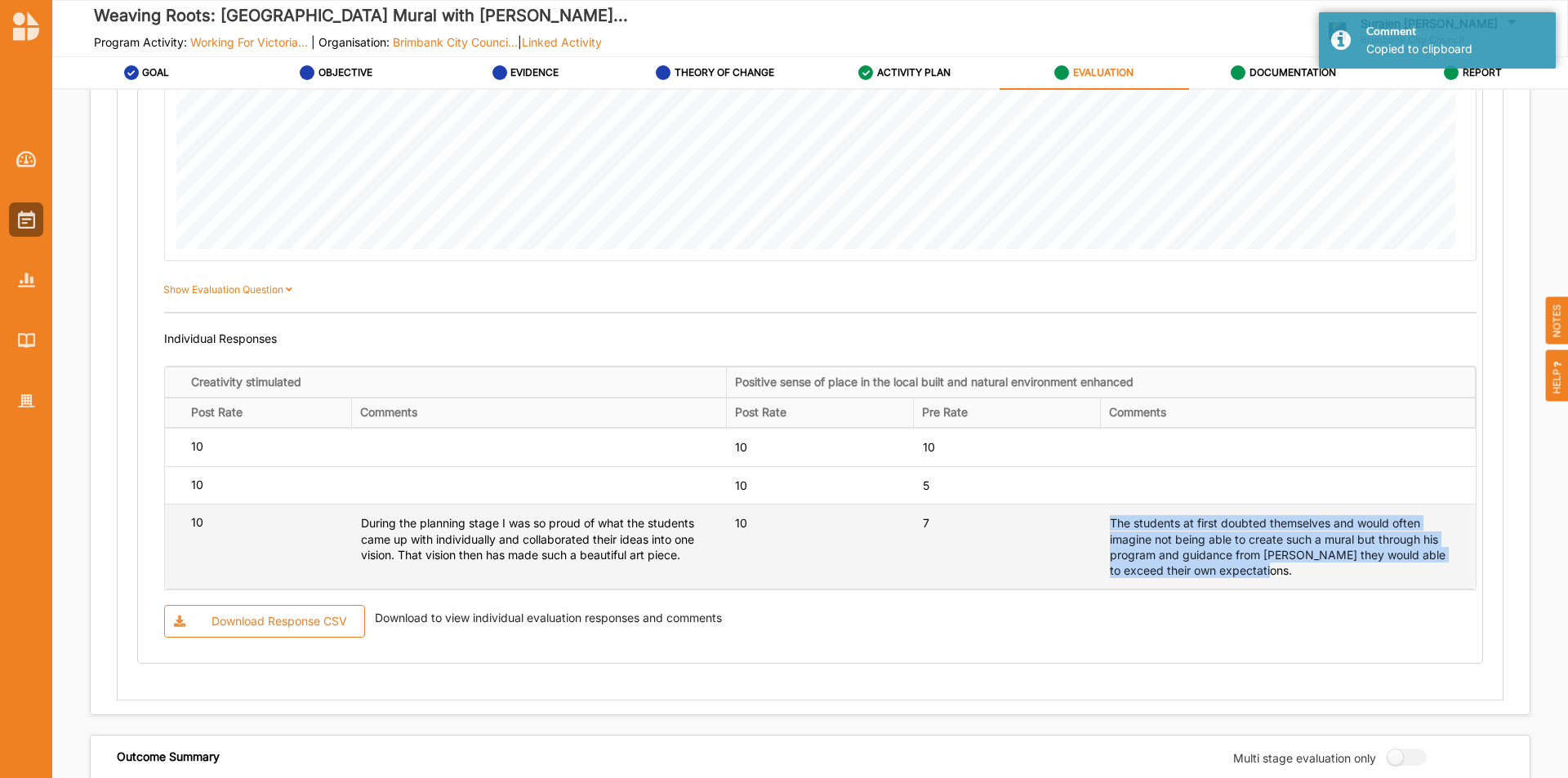
copy div "The students at first doubted themselves and would often imagine not being able…"
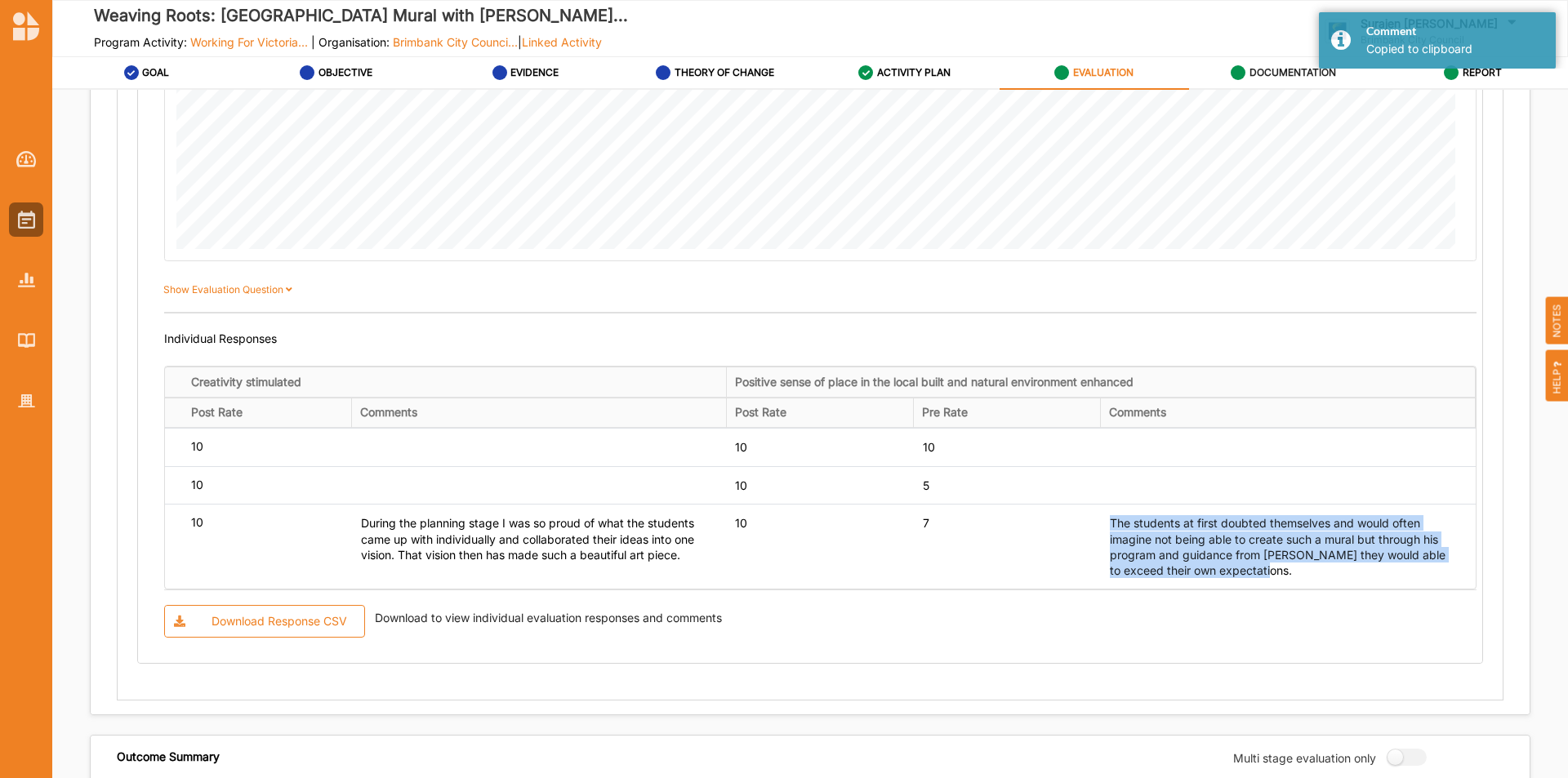
click at [1246, 75] on div "DOCUMENTATION" at bounding box center [1283, 73] width 106 height 30
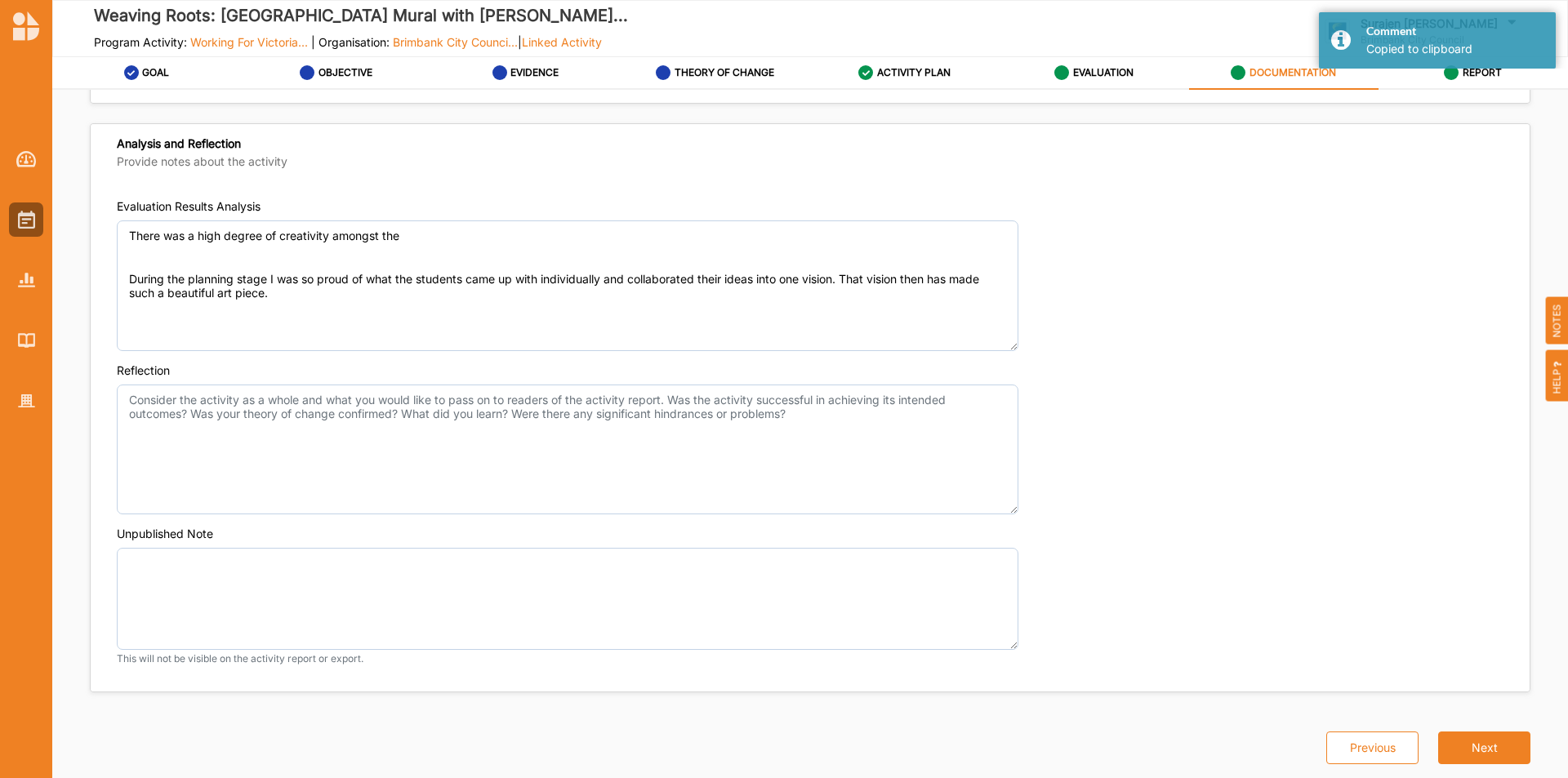
scroll to position [1149, 0]
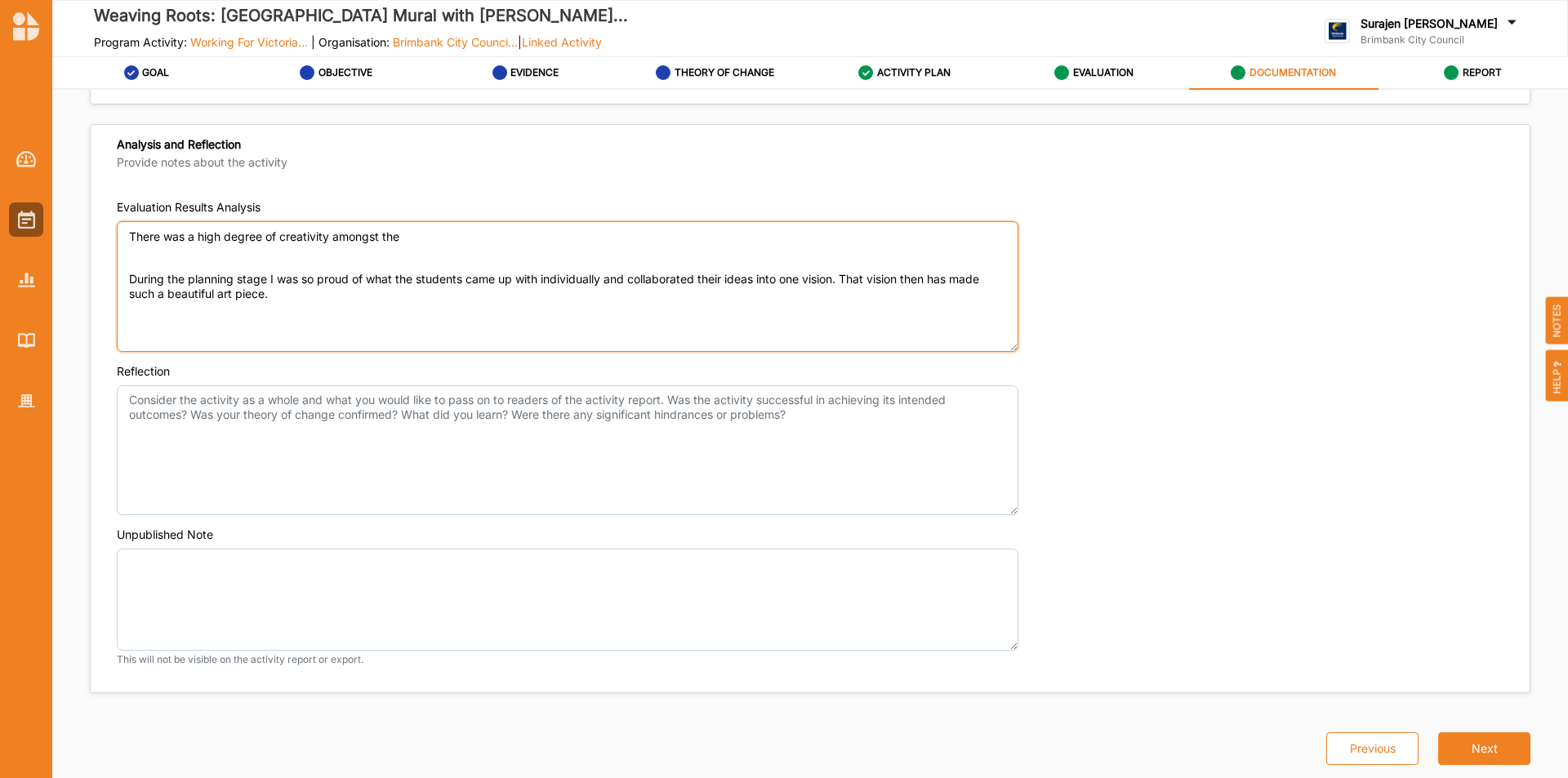
click at [170, 328] on textarea "There was a high degree of creativity amongst the During the planning stage I w…" at bounding box center [567, 287] width 901 height 131
click at [308, 310] on textarea "There was a high degree of creativity amongst the During the planning stage I w…" at bounding box center [567, 287] width 901 height 131
paste textarea "The students at first doubted themselves and would often imagine not being able…"
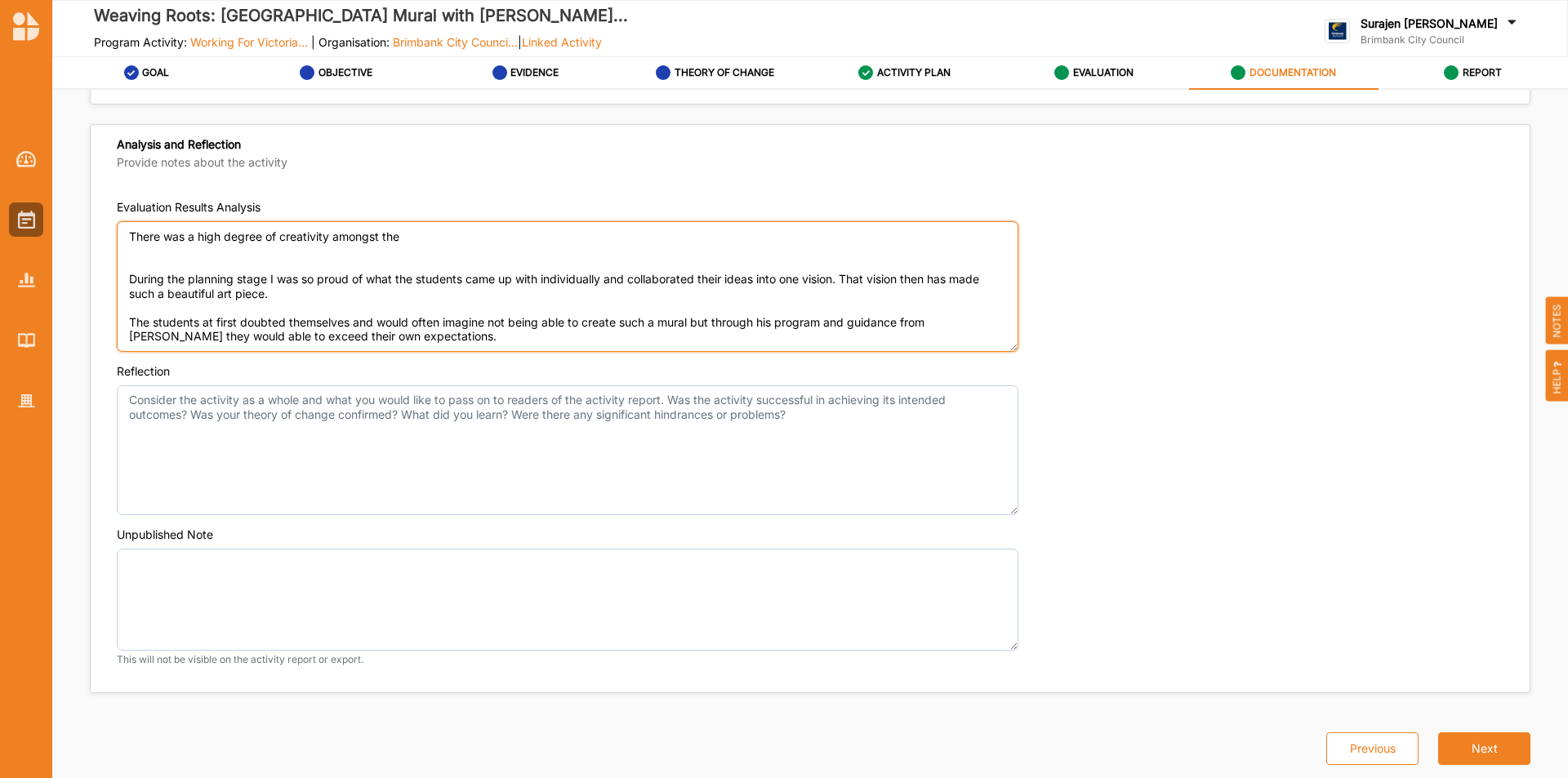
click at [485, 244] on textarea "There was a high degree of creativity amongst the During the planning stage I w…" at bounding box center [567, 287] width 901 height 131
drag, startPoint x: 178, startPoint y: 260, endPoint x: 118, endPoint y: 230, distance: 67.1
click at [118, 230] on textarea "There was a high degree of creativity amongst the students both at an individua…" at bounding box center [567, 287] width 901 height 131
paste textarea "students at first doubted themselves and would often imagine not being able to …"
type textarea "The students at first doubted themselves and would often imagine not being able…"
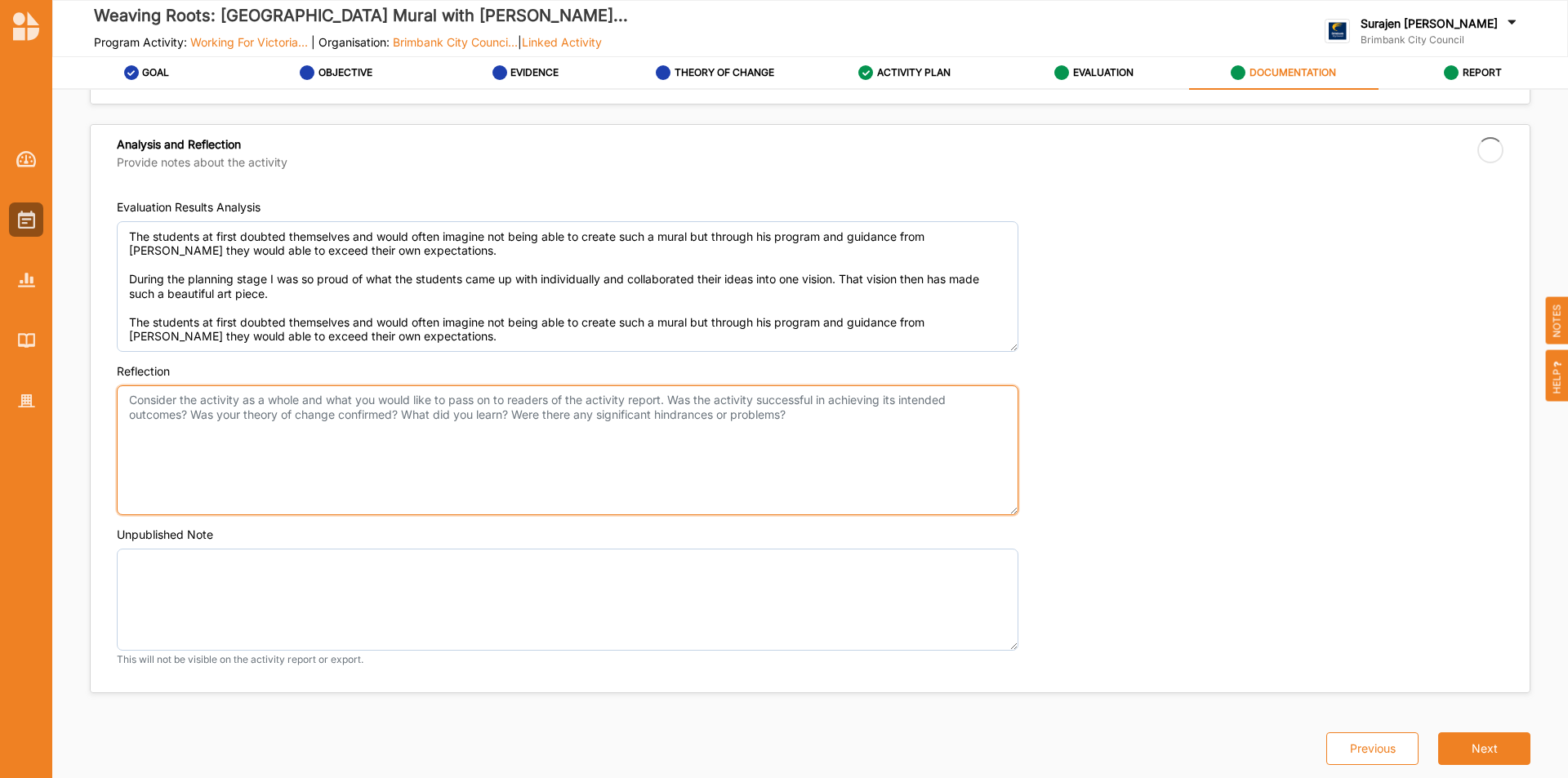
click at [168, 398] on textarea "Reflection" at bounding box center [567, 451] width 901 height 131
paste textarea "The students at first doubted themselves and would often imagine not being able…"
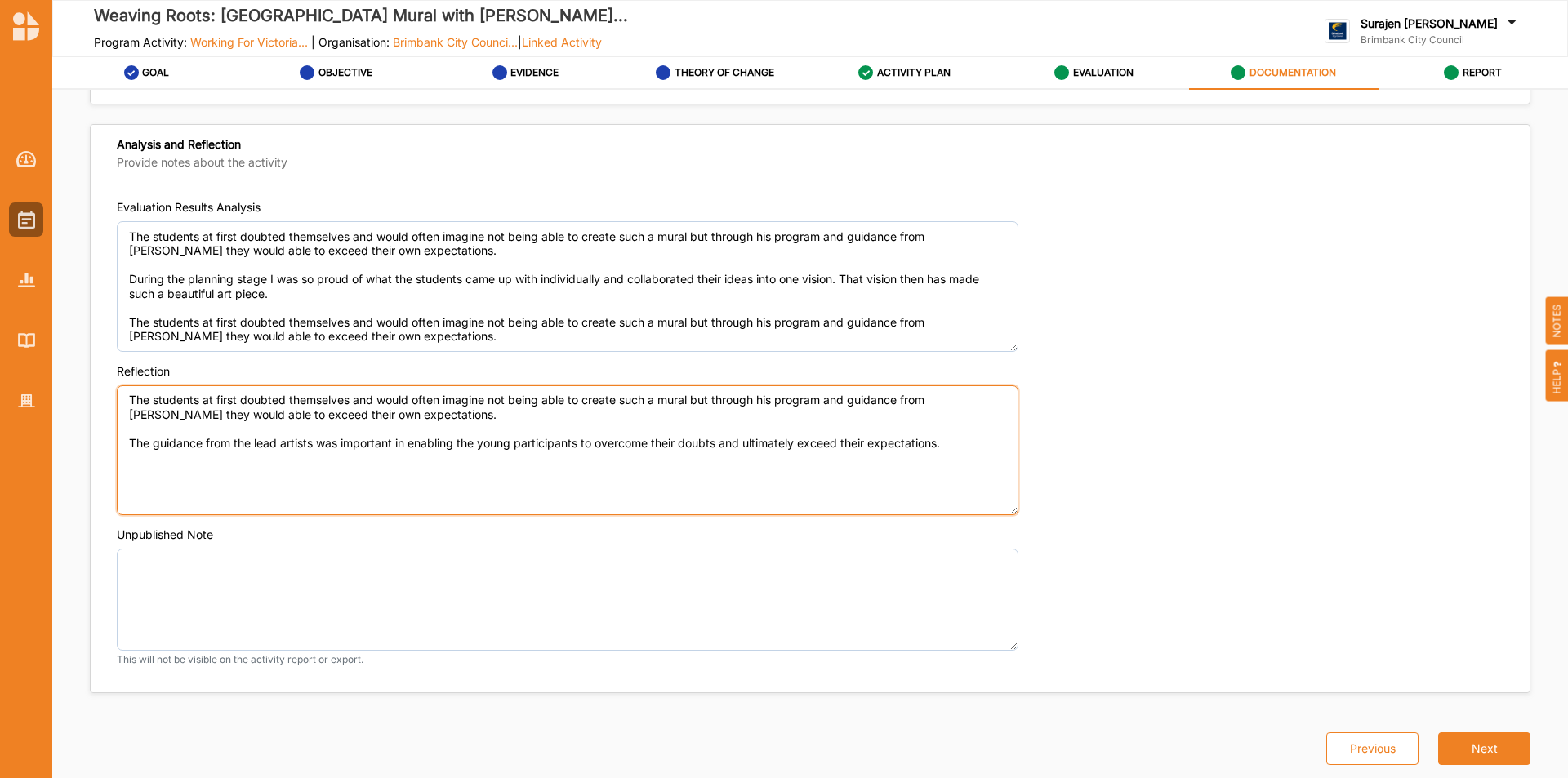
click at [121, 442] on textarea "The students at first doubted themselves and would often imagine not being able…" at bounding box center [567, 451] width 901 height 131
drag, startPoint x: 427, startPoint y: 412, endPoint x: 83, endPoint y: 375, distance: 346.0
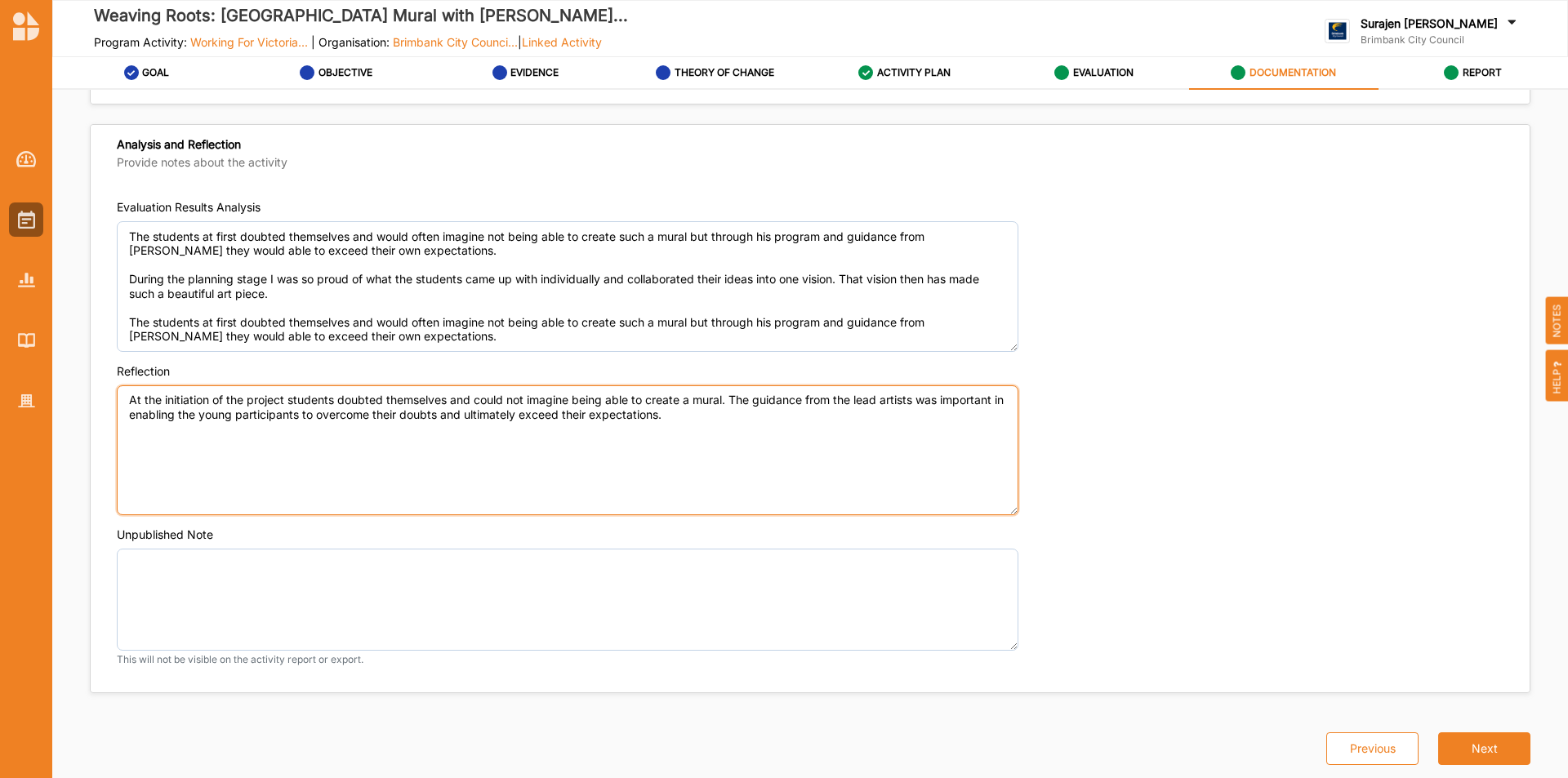
type textarea "At the initiation of the project students doubted themselves and could not imag…"
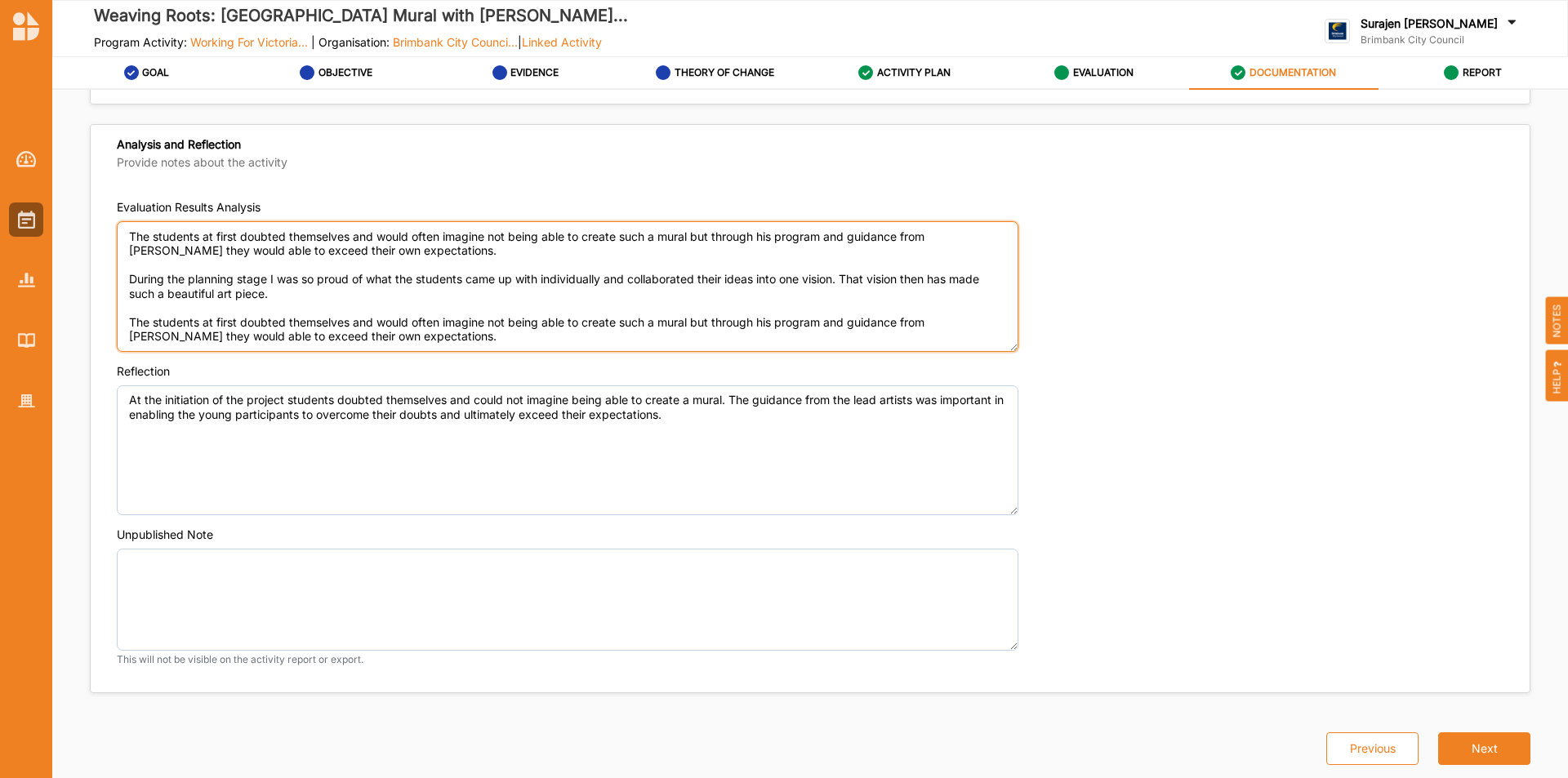
drag, startPoint x: 448, startPoint y: 344, endPoint x: 116, endPoint y: 319, distance: 332.9
click at [116, 319] on div "Evaluation Results Analysis The students at first doubted themselves and would …" at bounding box center [810, 439] width 1439 height 507
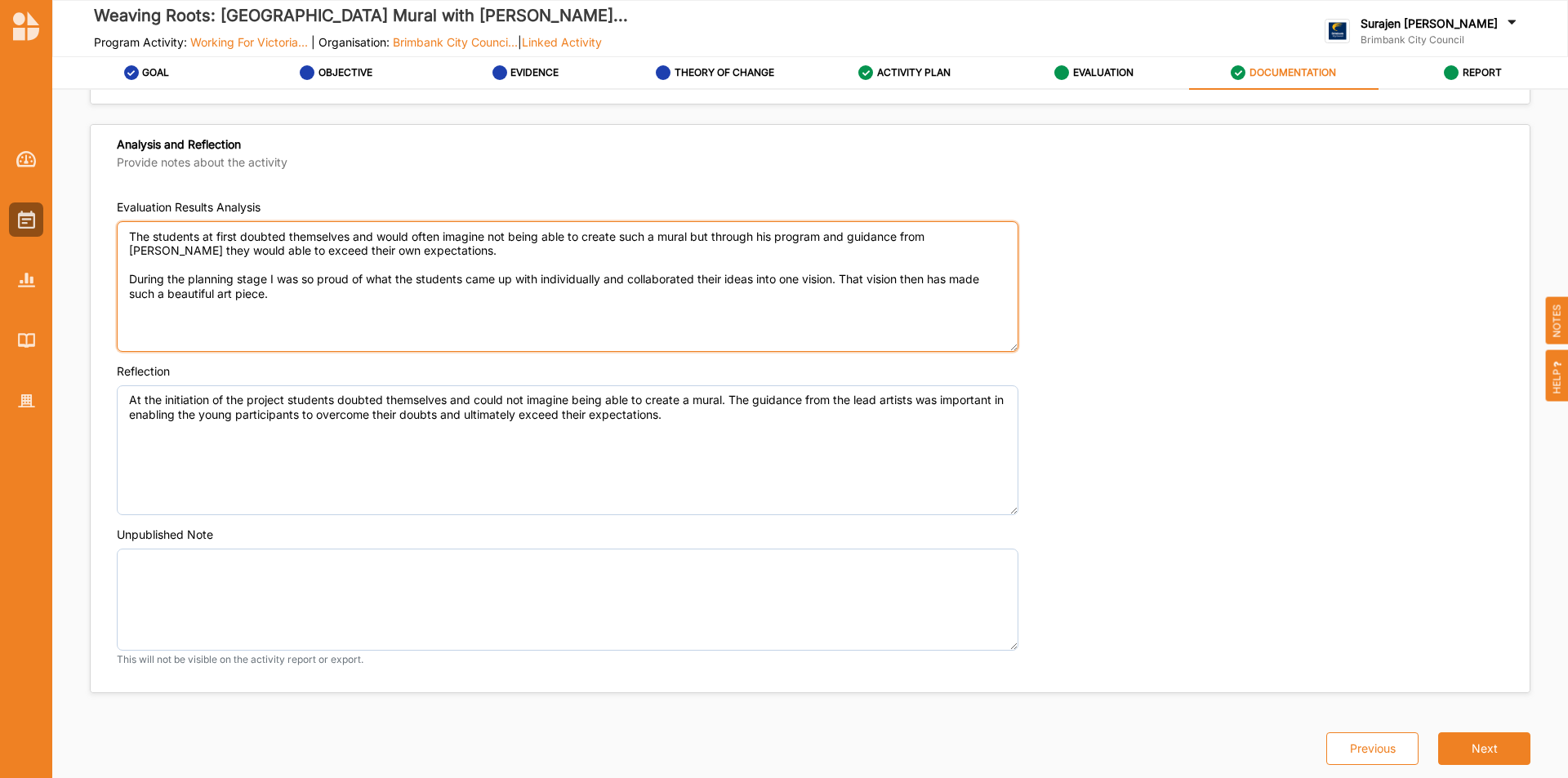
type textarea "The students at first doubted themselves and would often imagine not being able…"
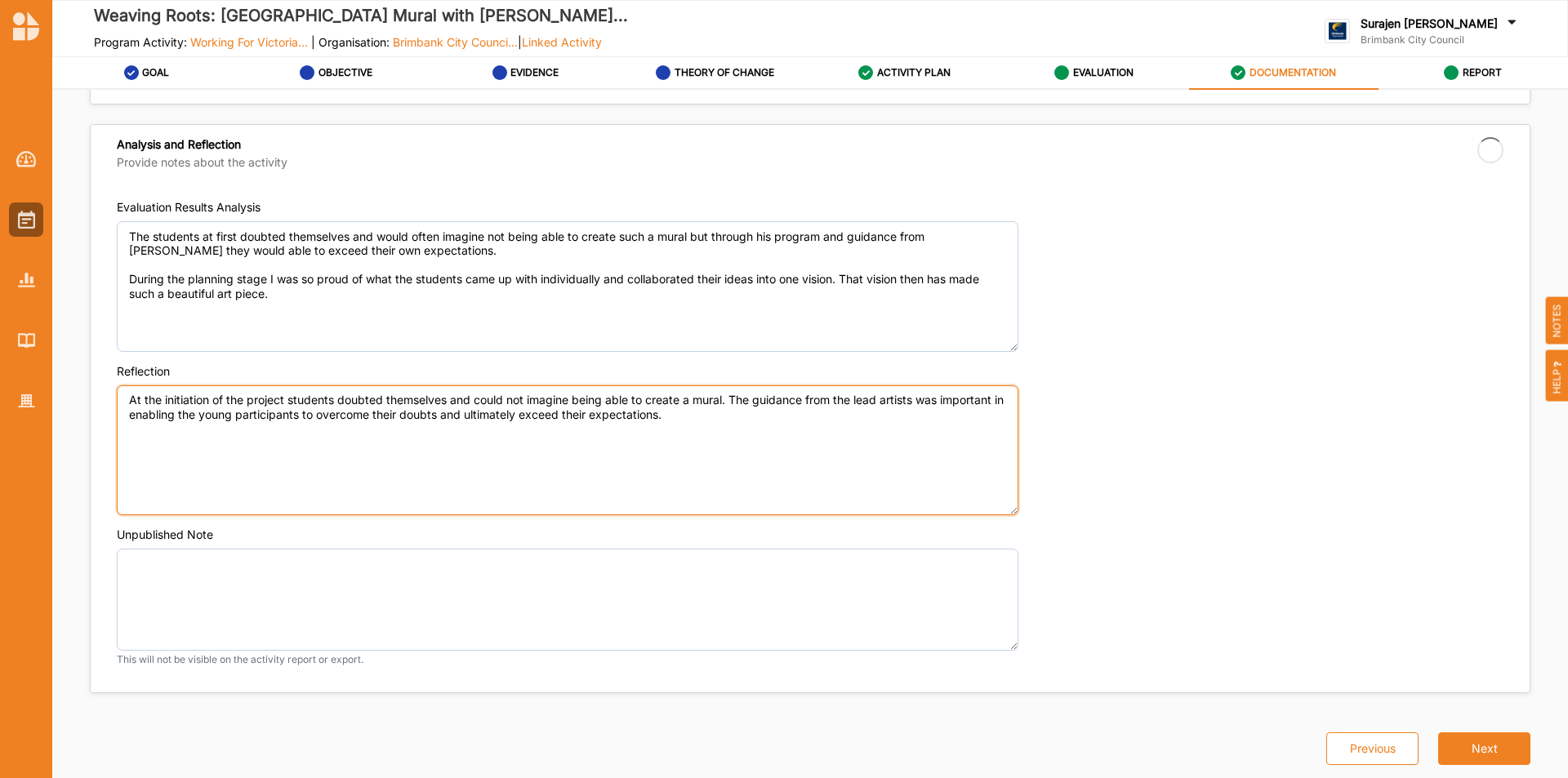
click at [751, 431] on textarea "At the initiation of the project students doubted themselves and could not imag…" at bounding box center [567, 451] width 901 height 131
type textarea "At the initiation of the project students doubted themselves and could not imag…"
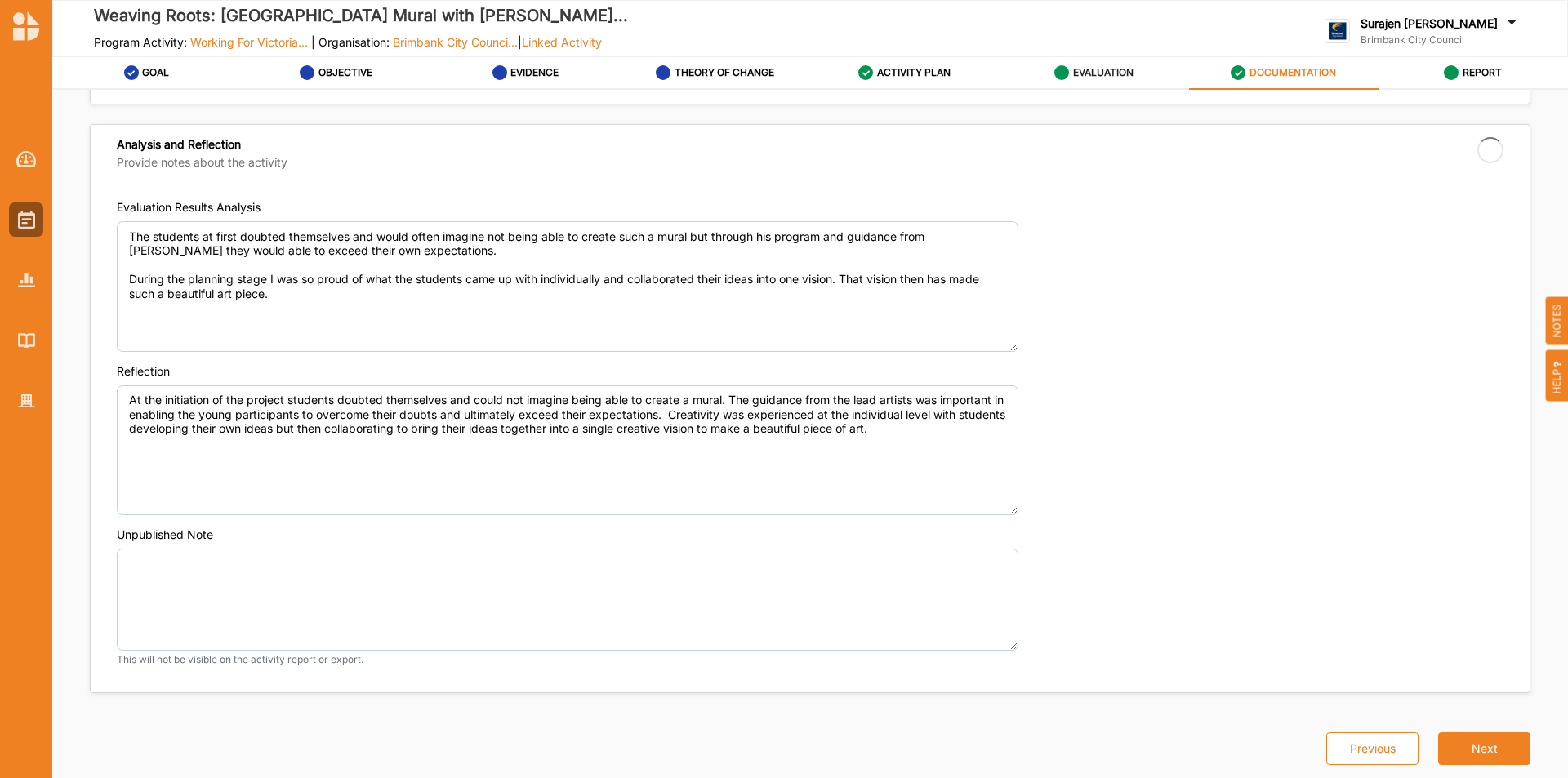
click at [1103, 75] on label "EVALUATION" at bounding box center [1103, 72] width 60 height 13
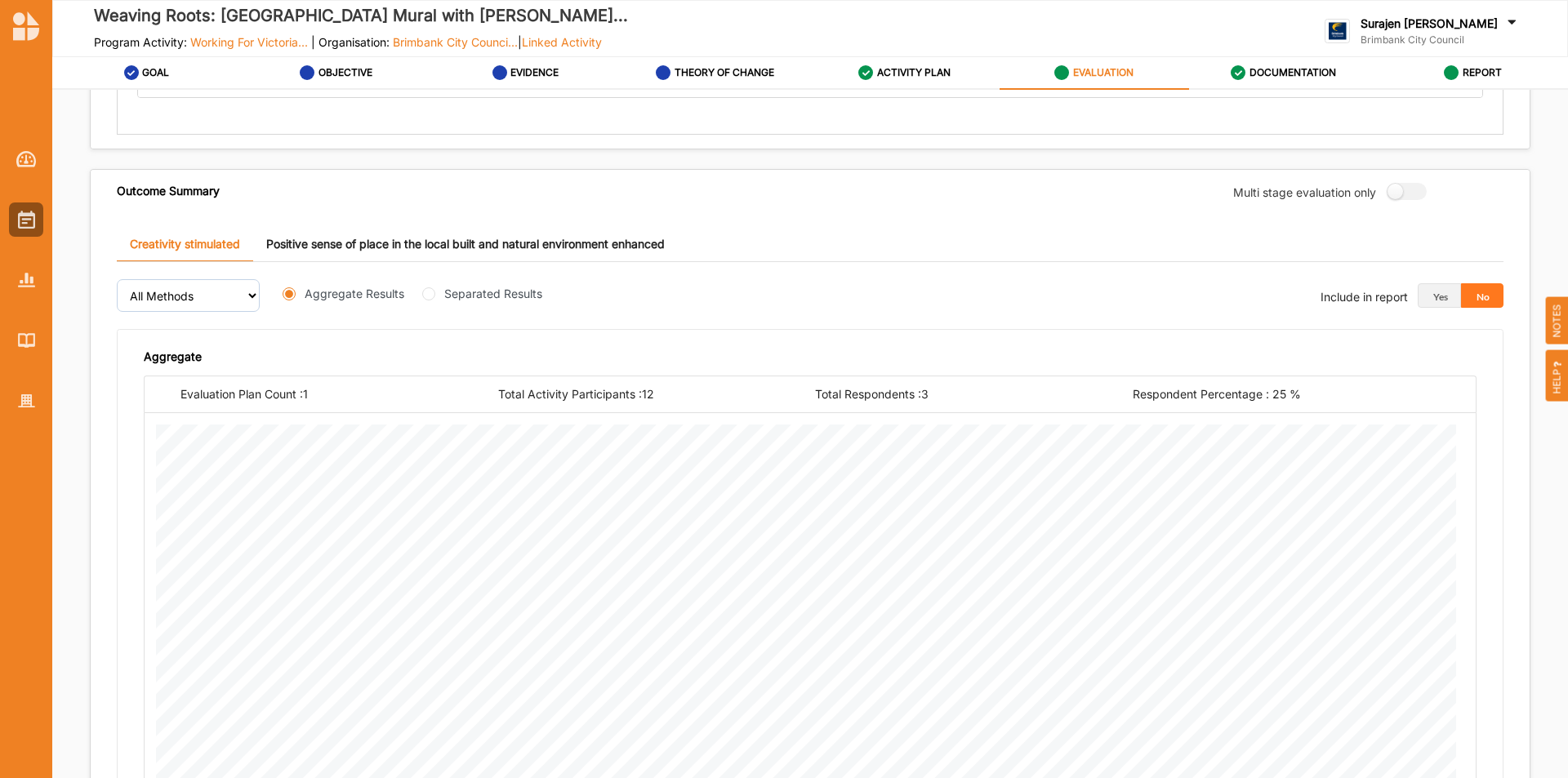
click at [567, 240] on link "Positive sense of place in the local built and natural environment enhanced" at bounding box center [465, 245] width 425 height 35
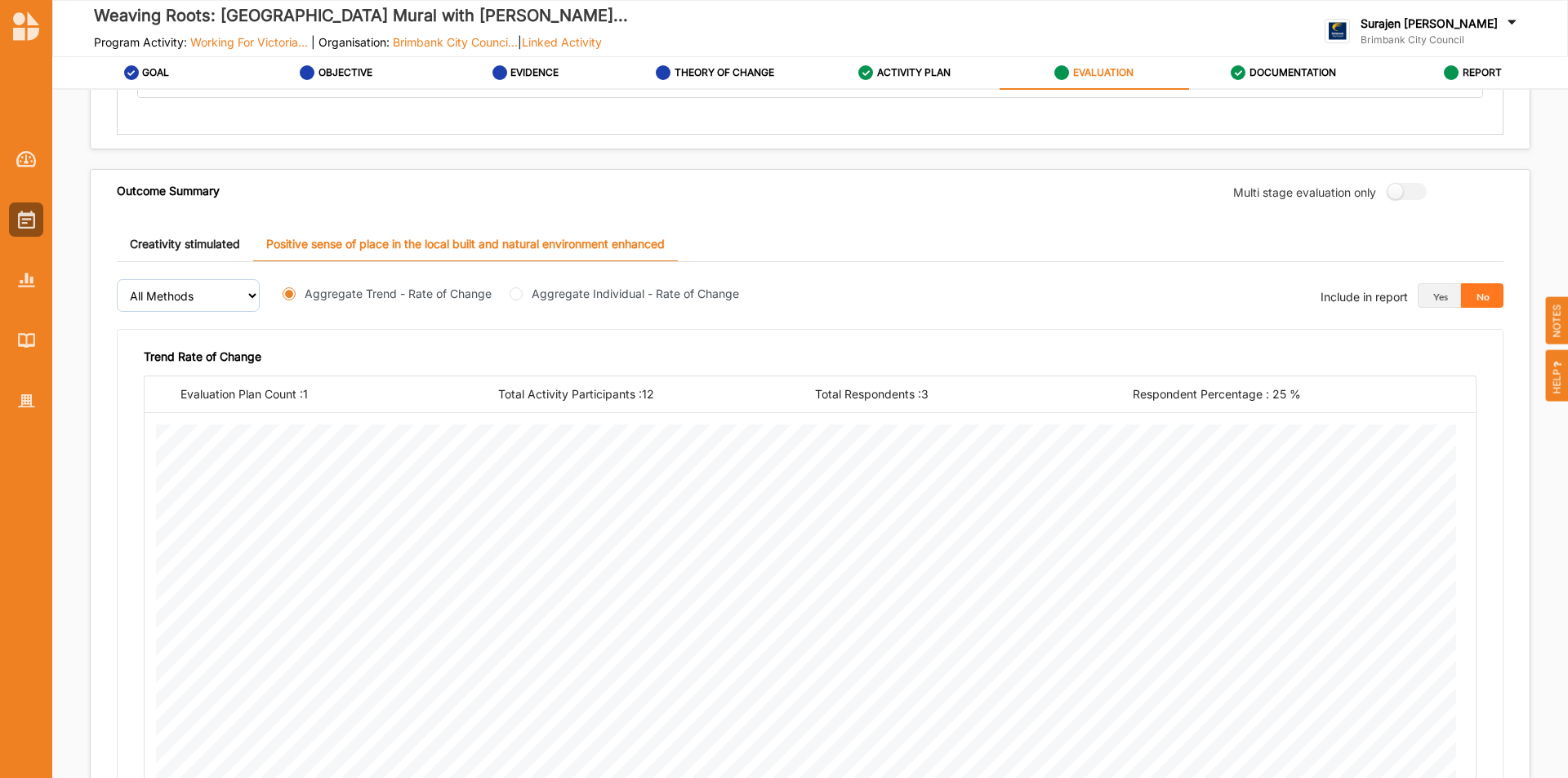
scroll to position [762, 0]
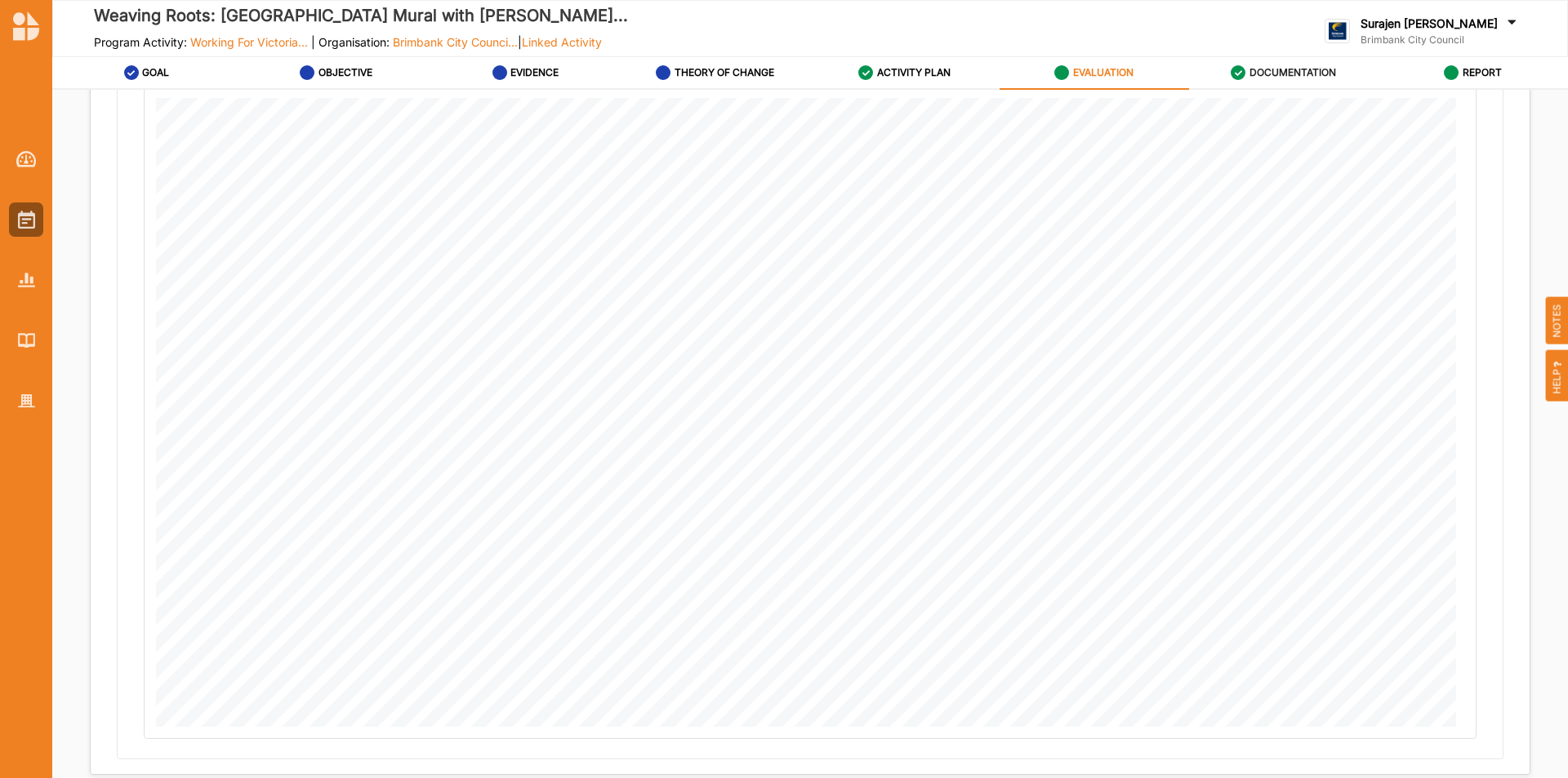
drag, startPoint x: 1304, startPoint y: 70, endPoint x: 1302, endPoint y: 79, distance: 9.2
click at [1306, 70] on label "DOCUMENTATION" at bounding box center [1293, 72] width 86 height 13
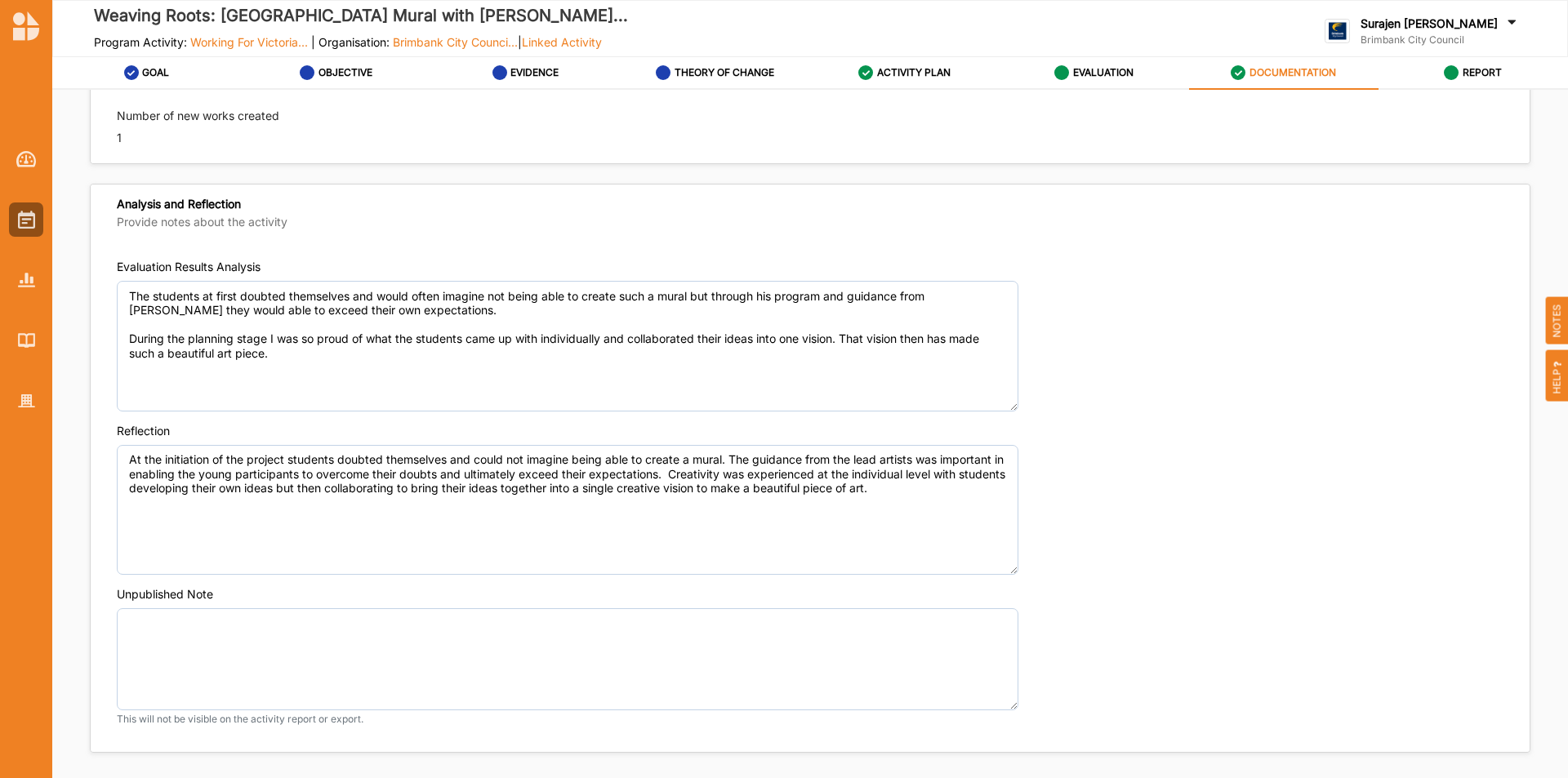
scroll to position [1149, 0]
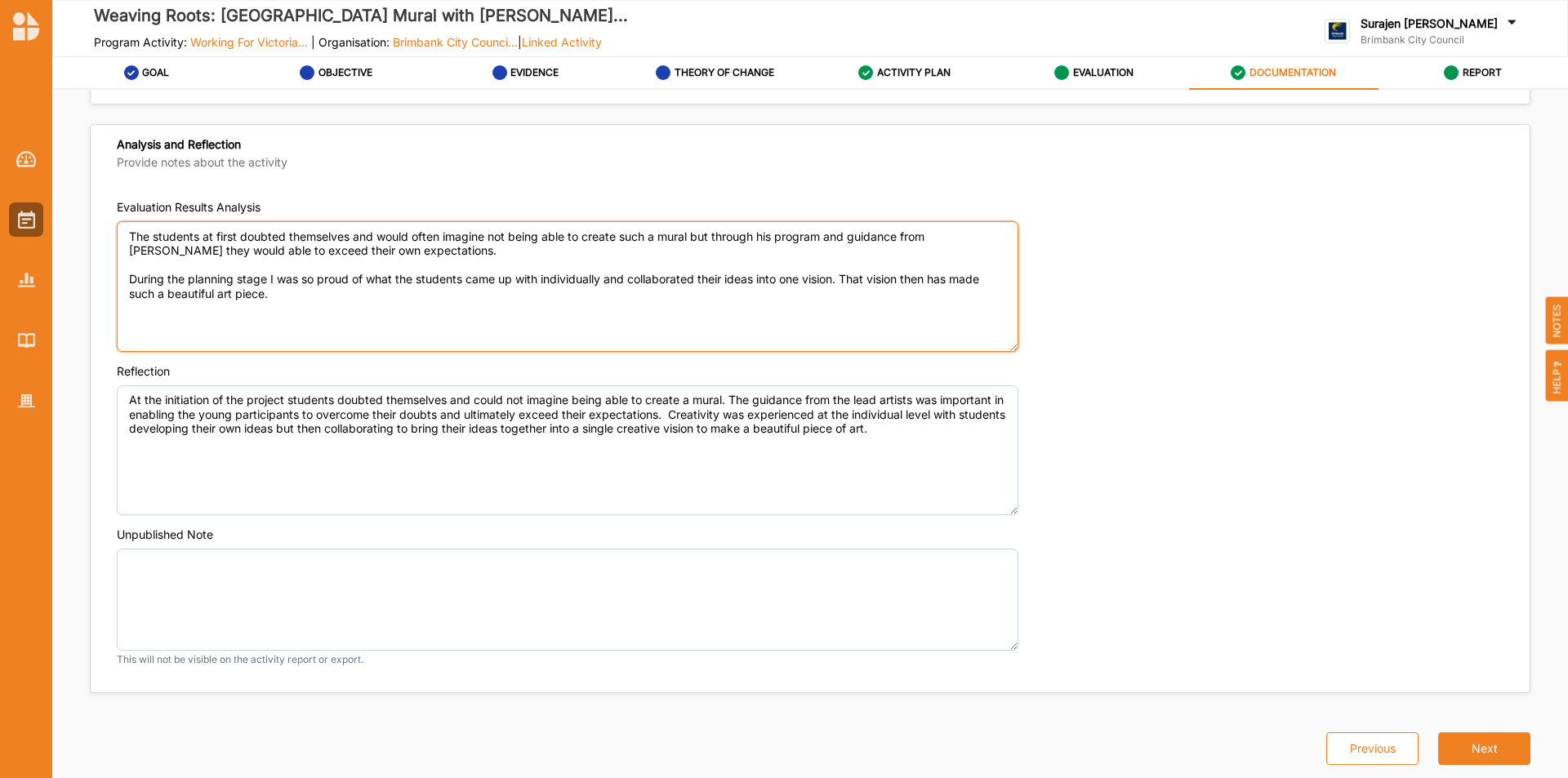
drag, startPoint x: 317, startPoint y: 312, endPoint x: 862, endPoint y: 384, distance: 549.7
click at [5, 134] on div "Weaving Roots: Deer Park Library Mural with Victor... Program Activity: Working…" at bounding box center [784, 389] width 1568 height 778
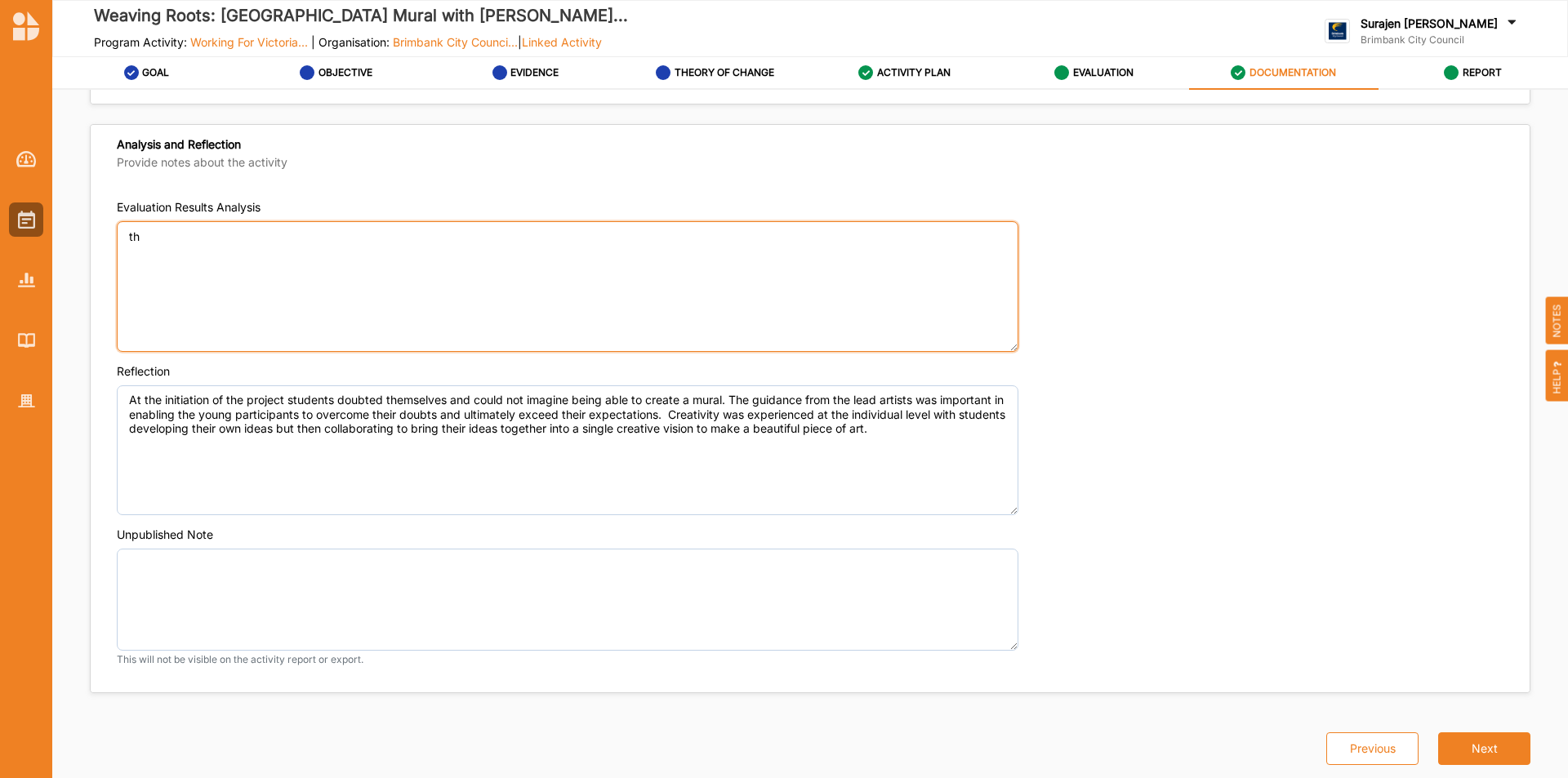
type textarea "t"
type textarea "This mural project was very successful in achieving both outcomes for the parti…"
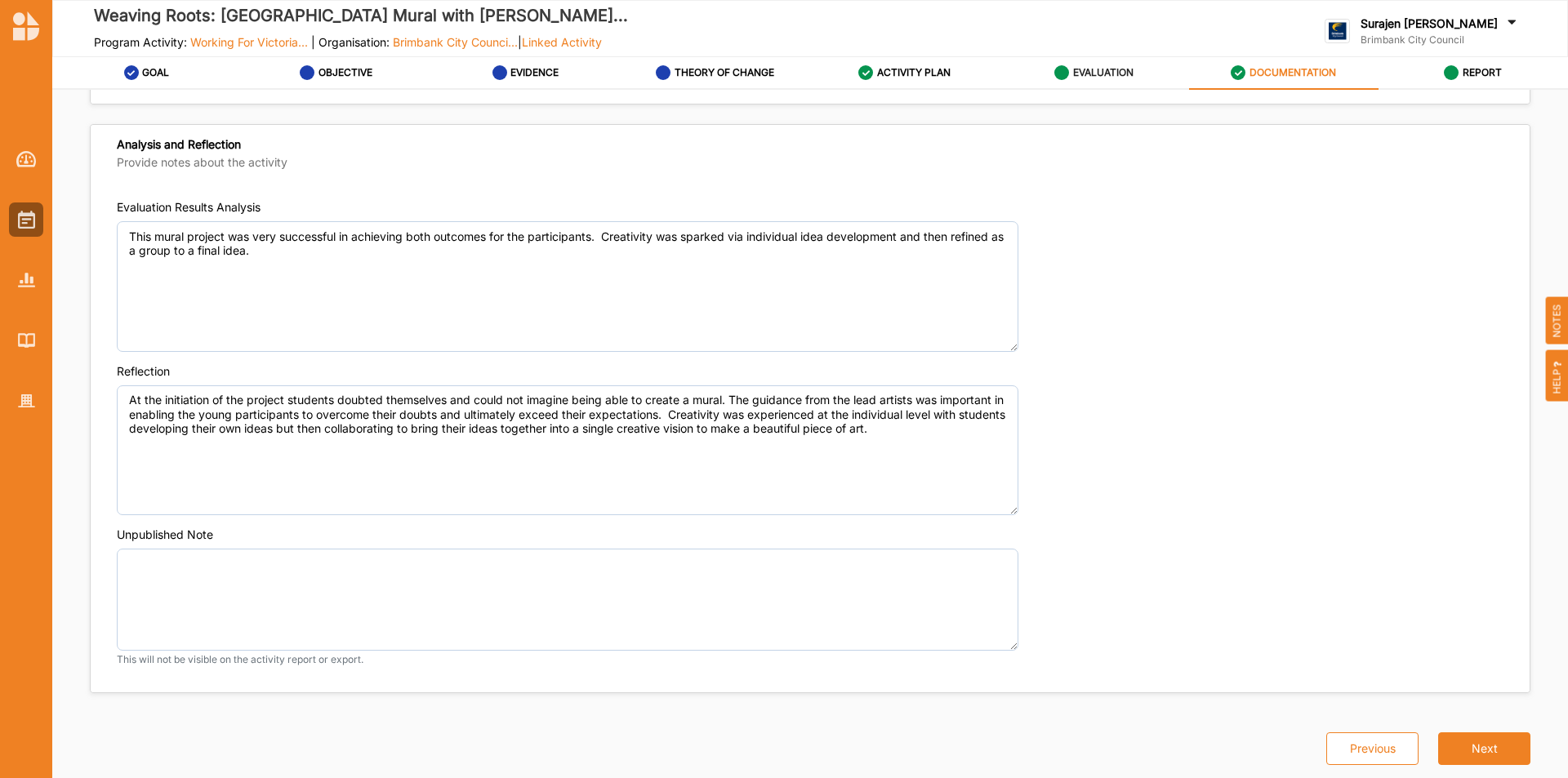
click at [1069, 70] on div "EVALUATION" at bounding box center [1093, 73] width 79 height 30
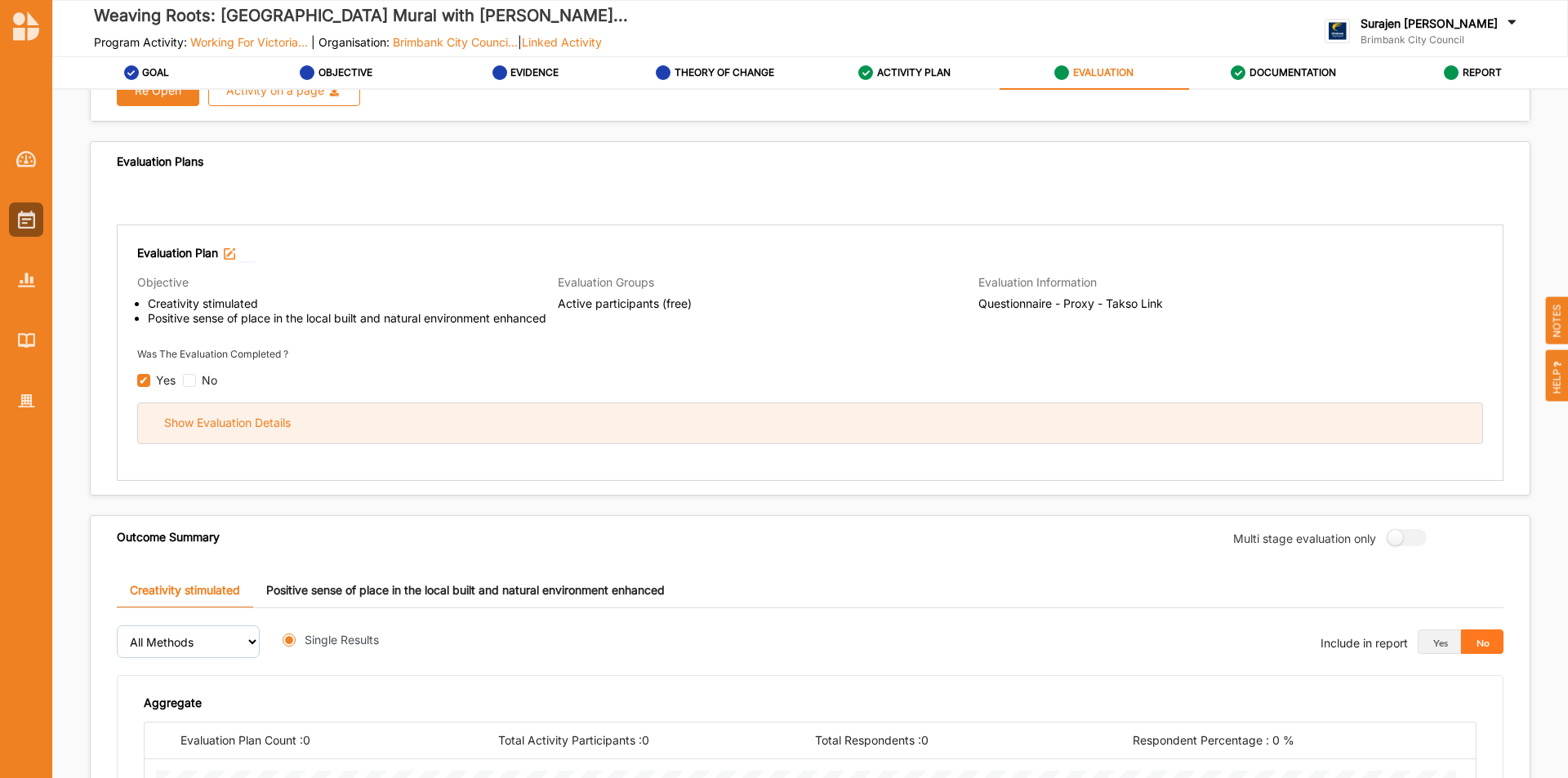
radio input "true"
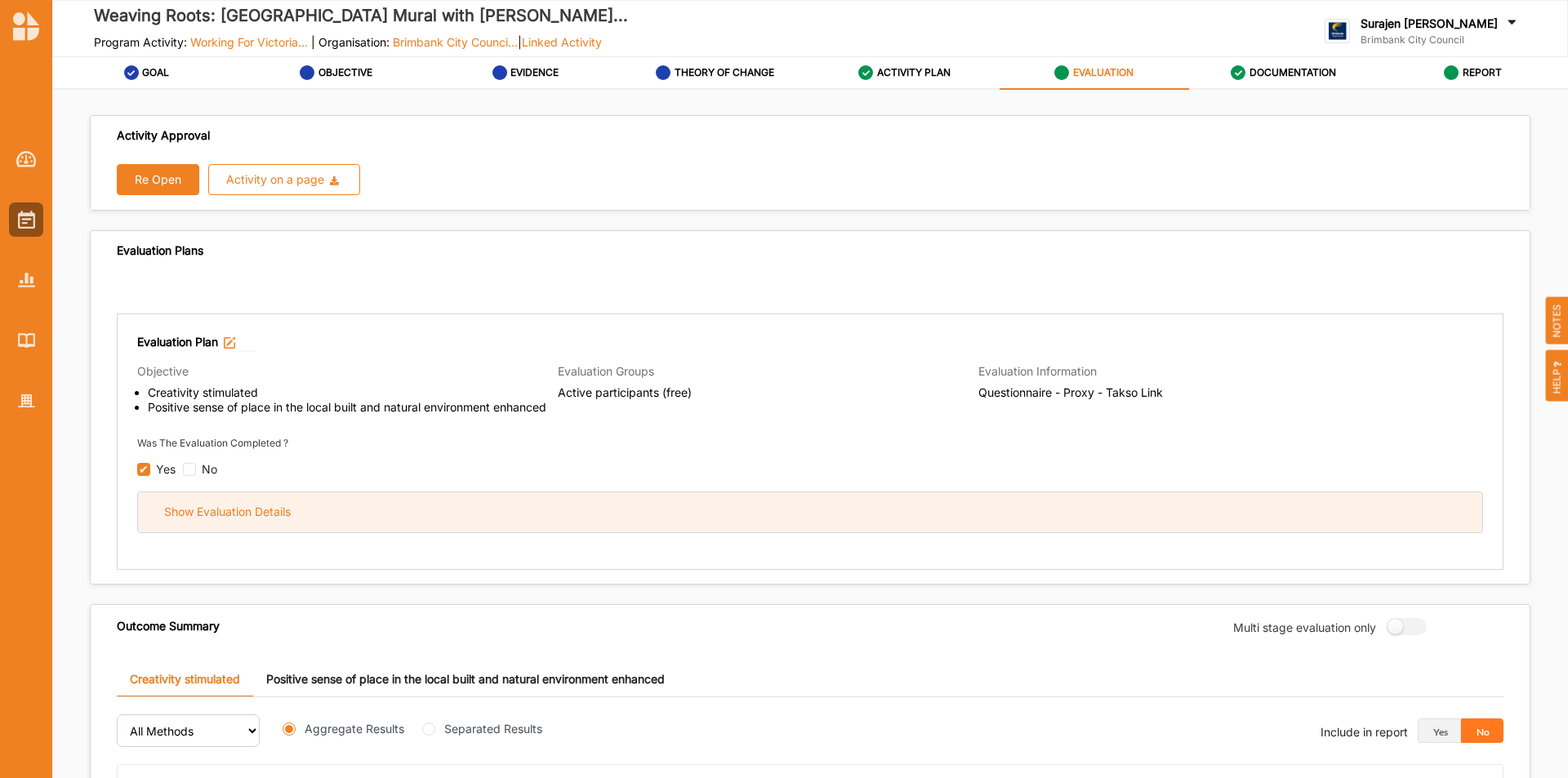
click at [224, 515] on div "Show Evaluation Details" at bounding box center [227, 512] width 127 height 15
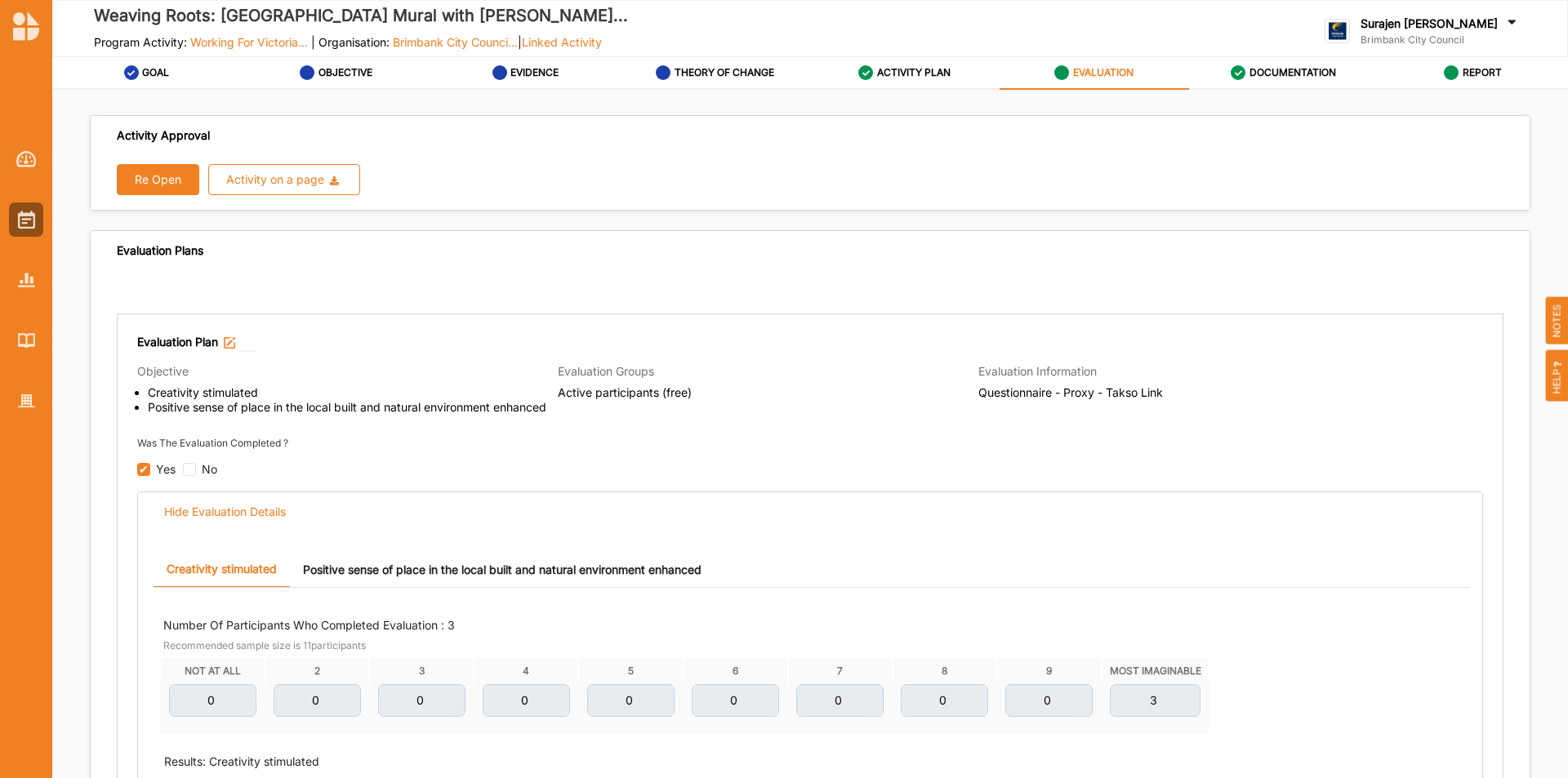
click at [643, 567] on link "Positive sense of place in the local built and natural environment enhanced" at bounding box center [503, 569] width 425 height 35
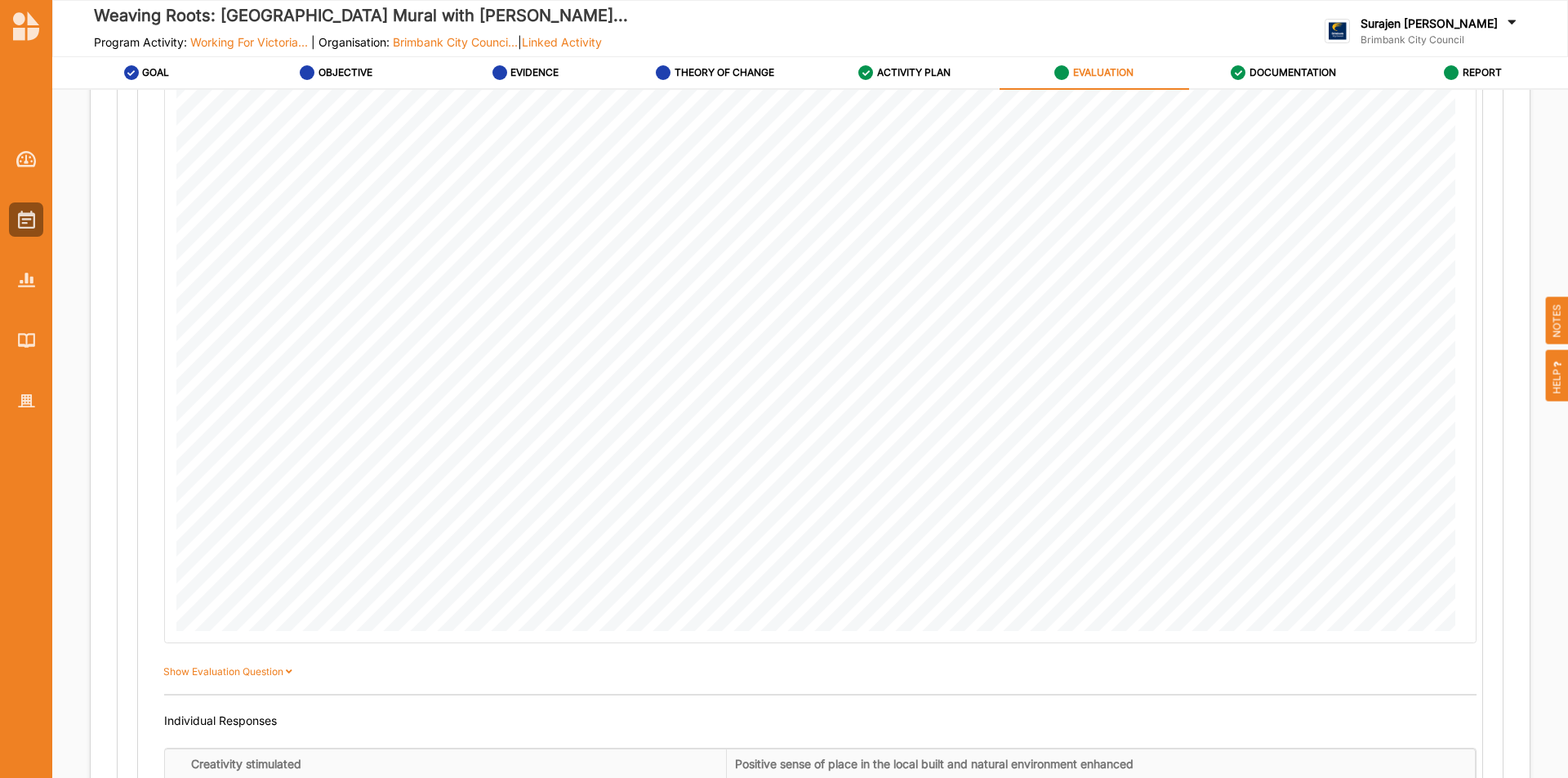
scroll to position [1552, 0]
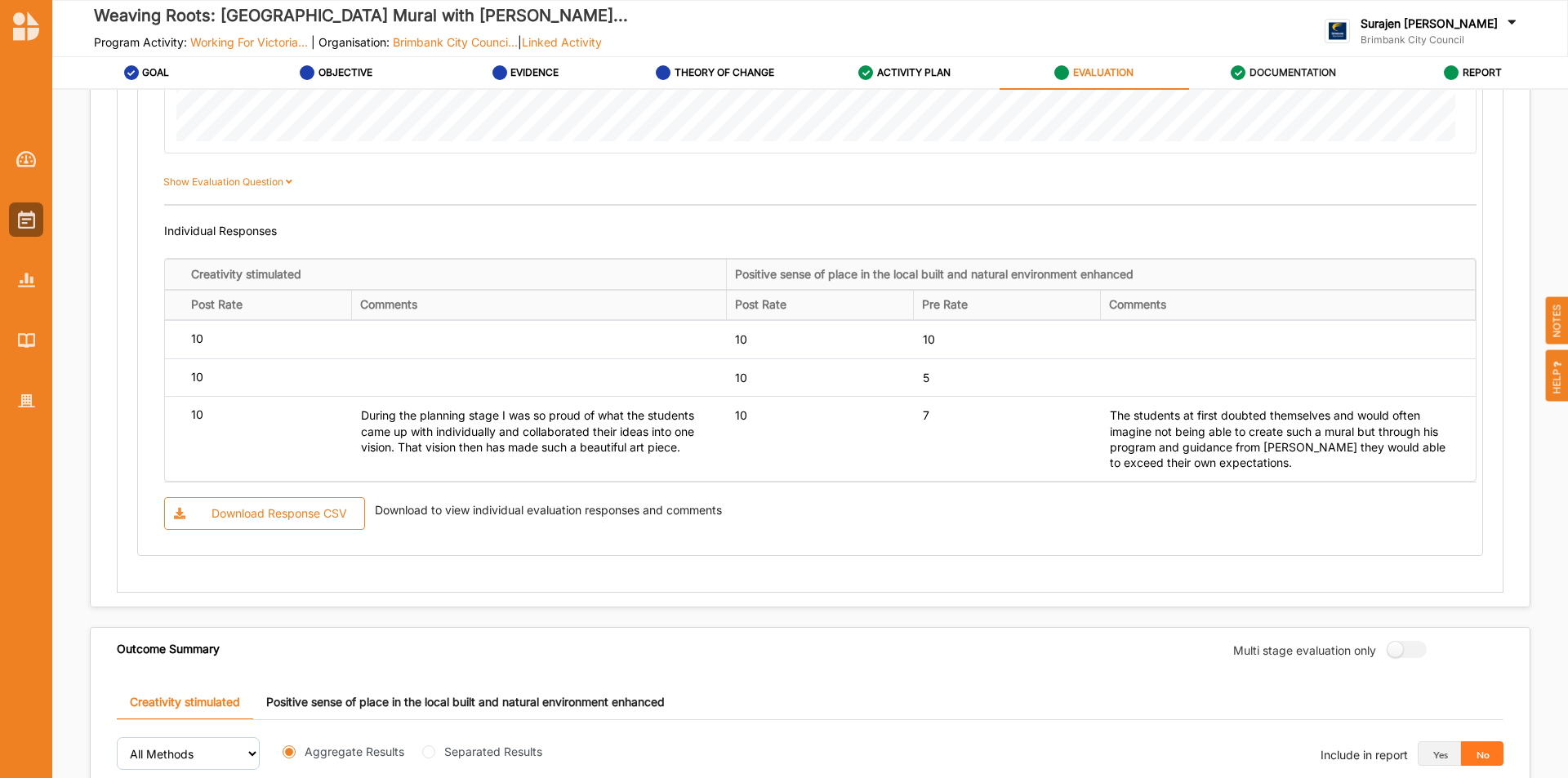
drag, startPoint x: 1277, startPoint y: 67, endPoint x: 1272, endPoint y: 79, distance: 13.0
click at [1278, 67] on label "DOCUMENTATION" at bounding box center [1293, 72] width 86 height 13
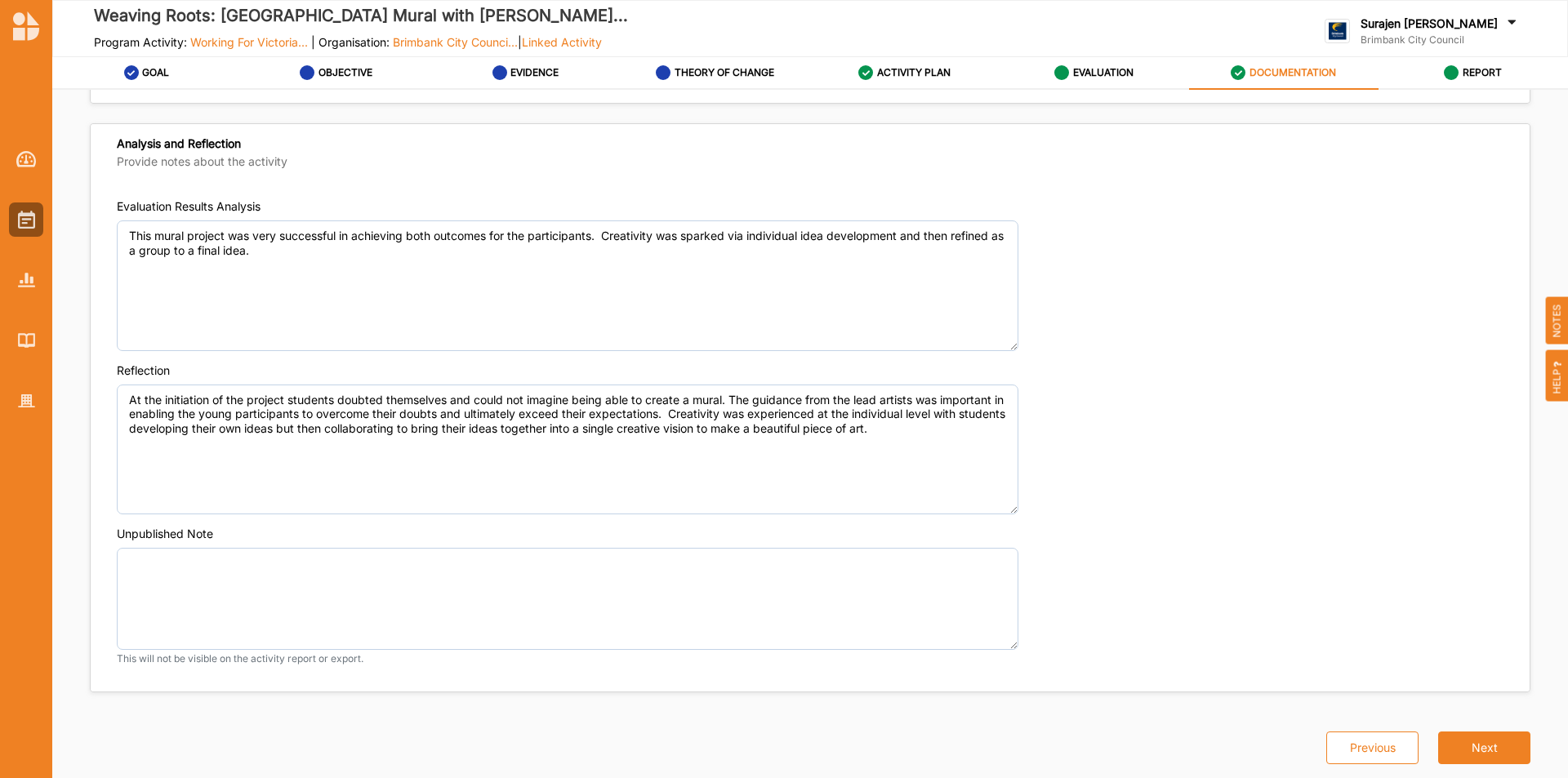
scroll to position [1149, 0]
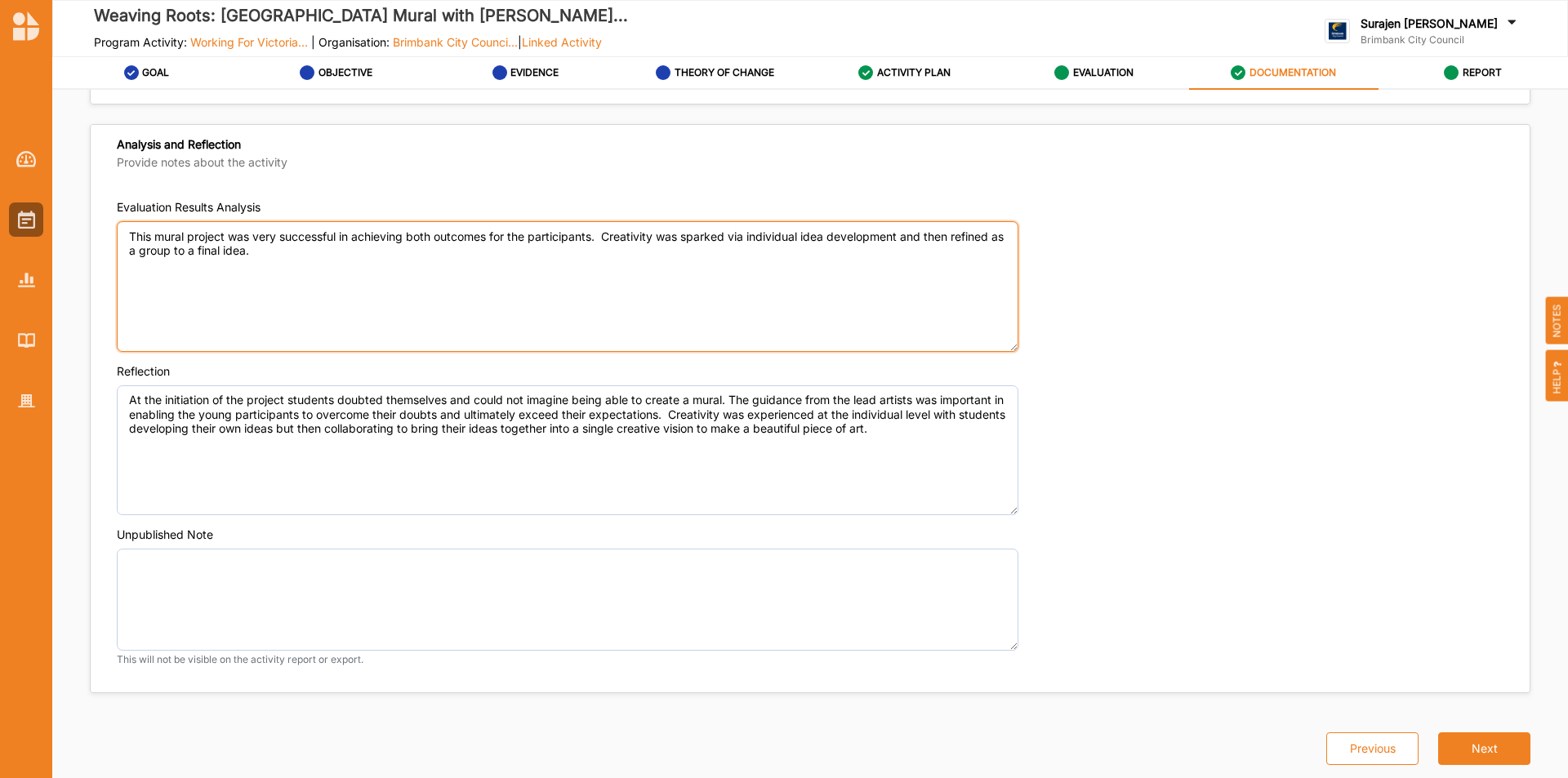
click at [343, 256] on textarea "This mural project was very successful in achieving both outcomes for the parti…" at bounding box center [567, 287] width 901 height 131
type textarea "This mural project was very successful in achieving both outcomes for the parti…"
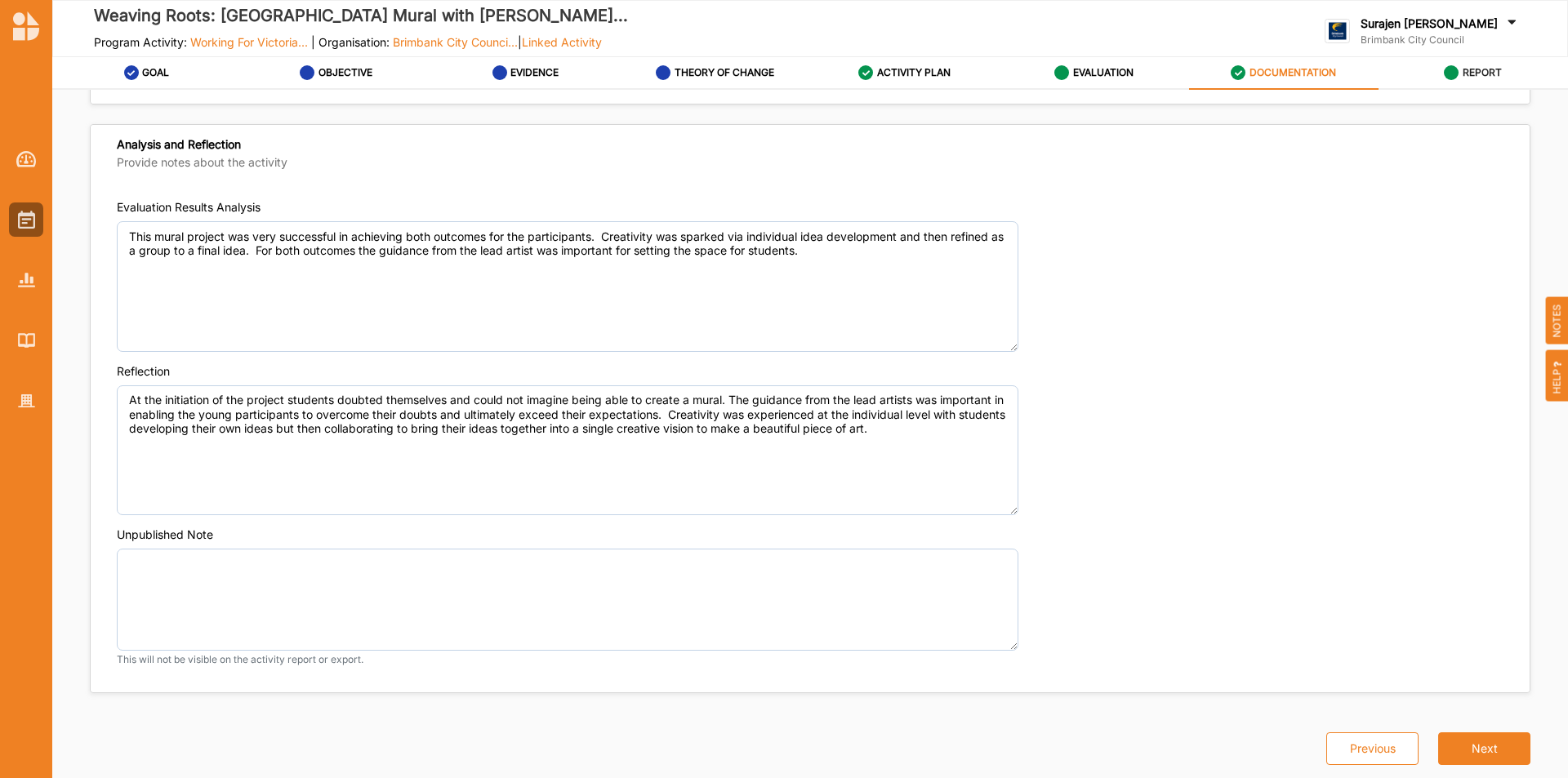
click at [1482, 65] on div "REPORT" at bounding box center [1472, 73] width 58 height 30
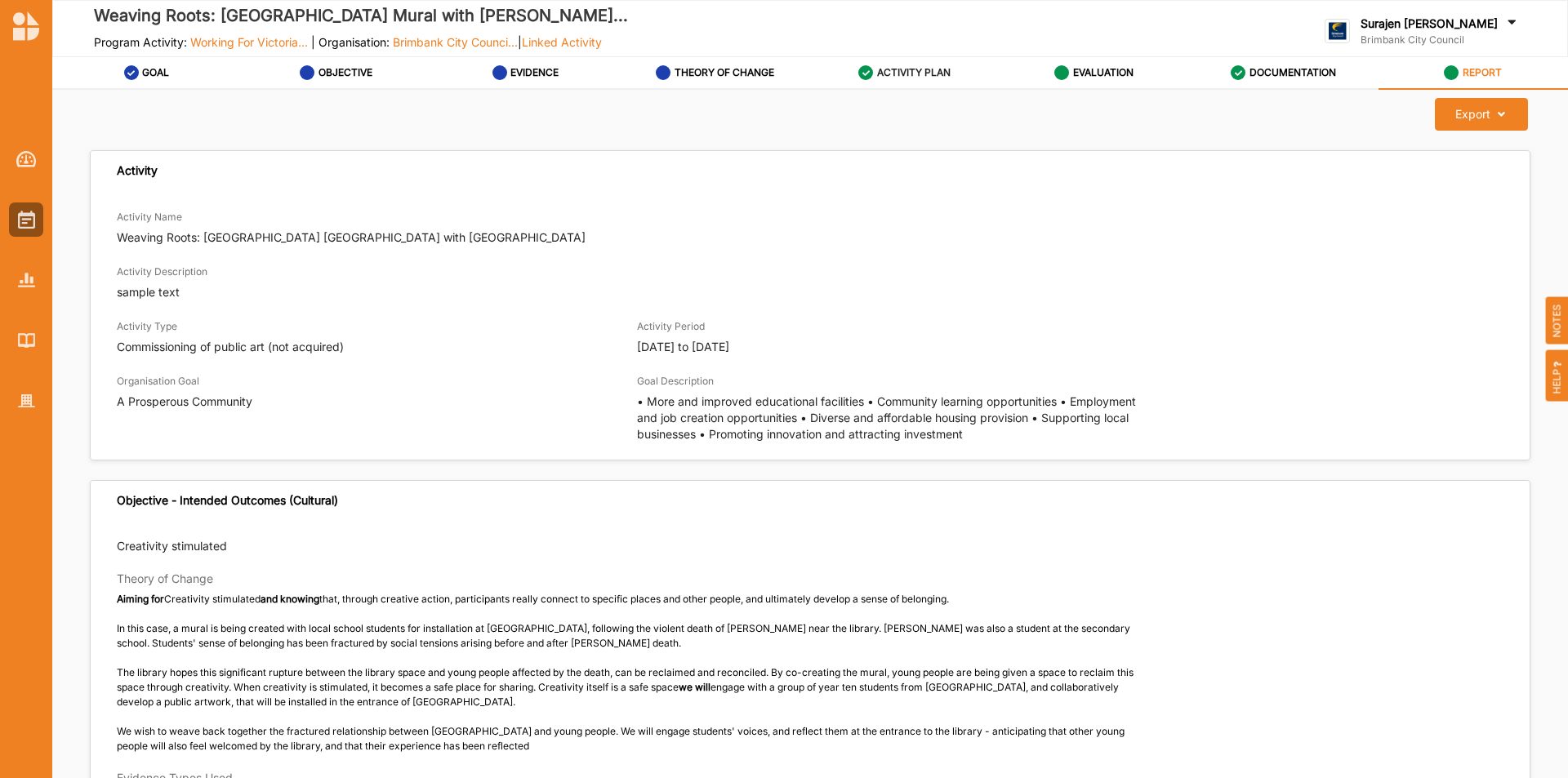
click at [939, 76] on label "ACTIVITY PLAN" at bounding box center [913, 72] width 73 height 13
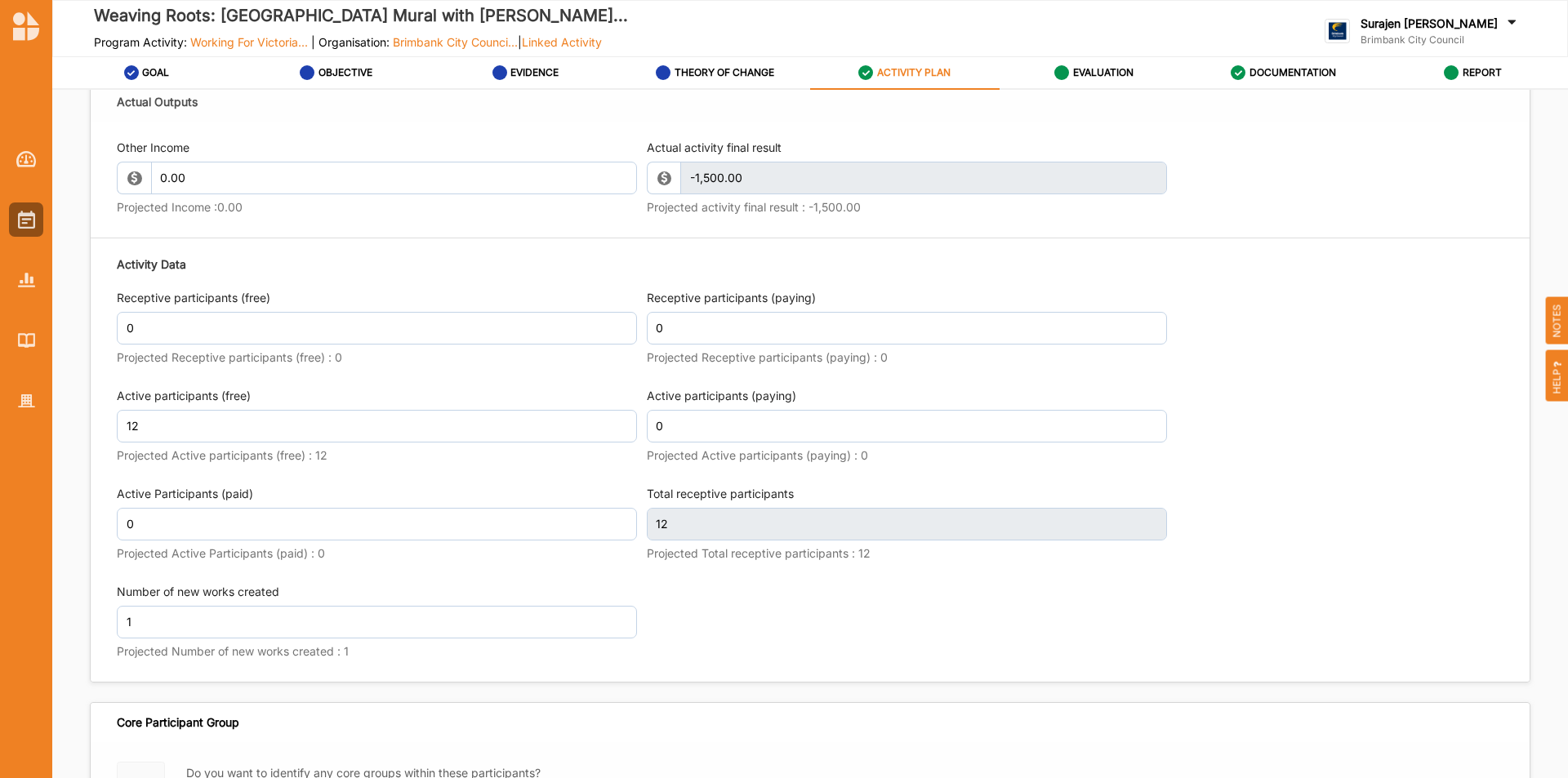
scroll to position [1879, 0]
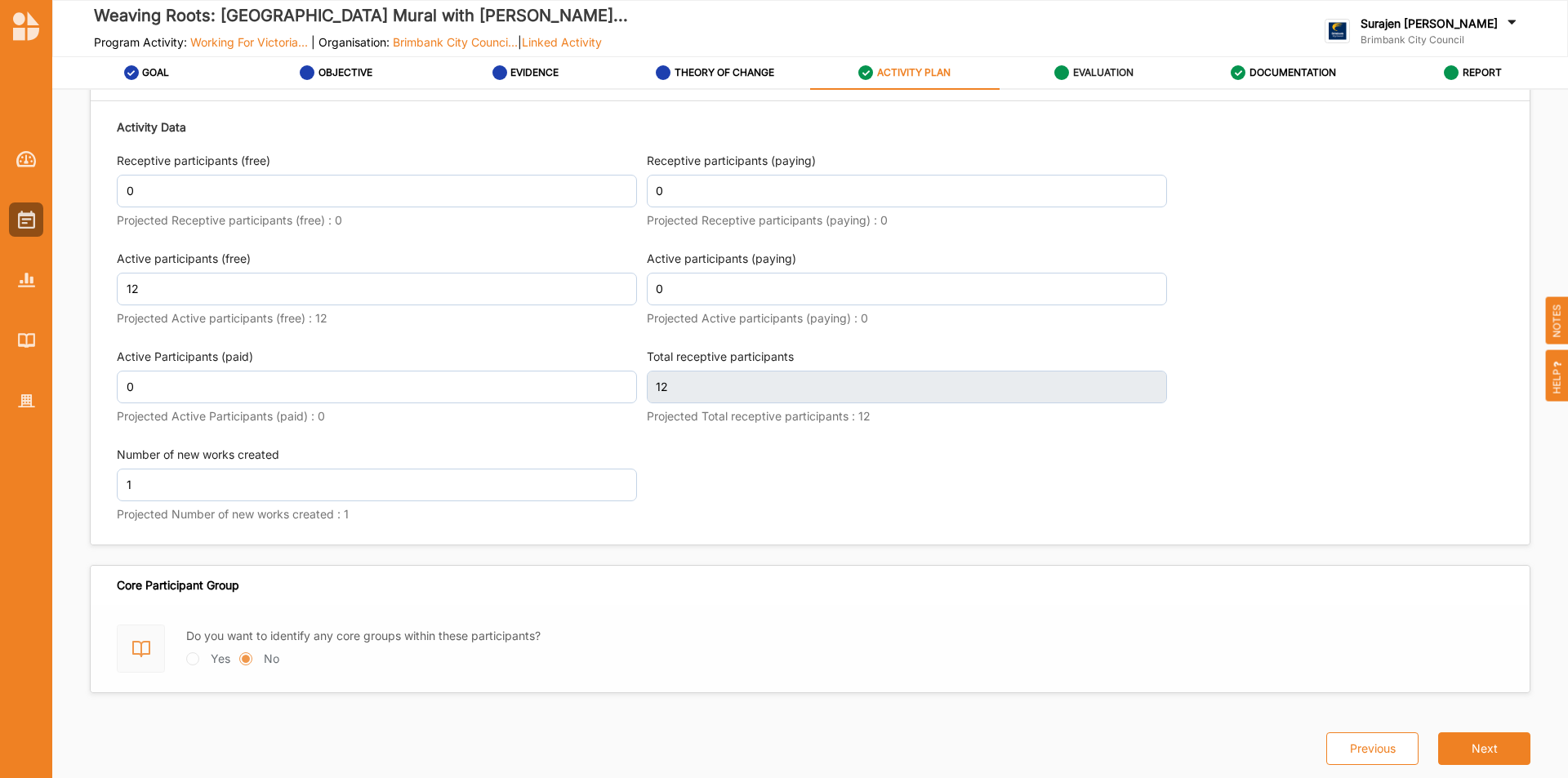
click at [1118, 65] on div "EVALUATION" at bounding box center [1093, 73] width 79 height 30
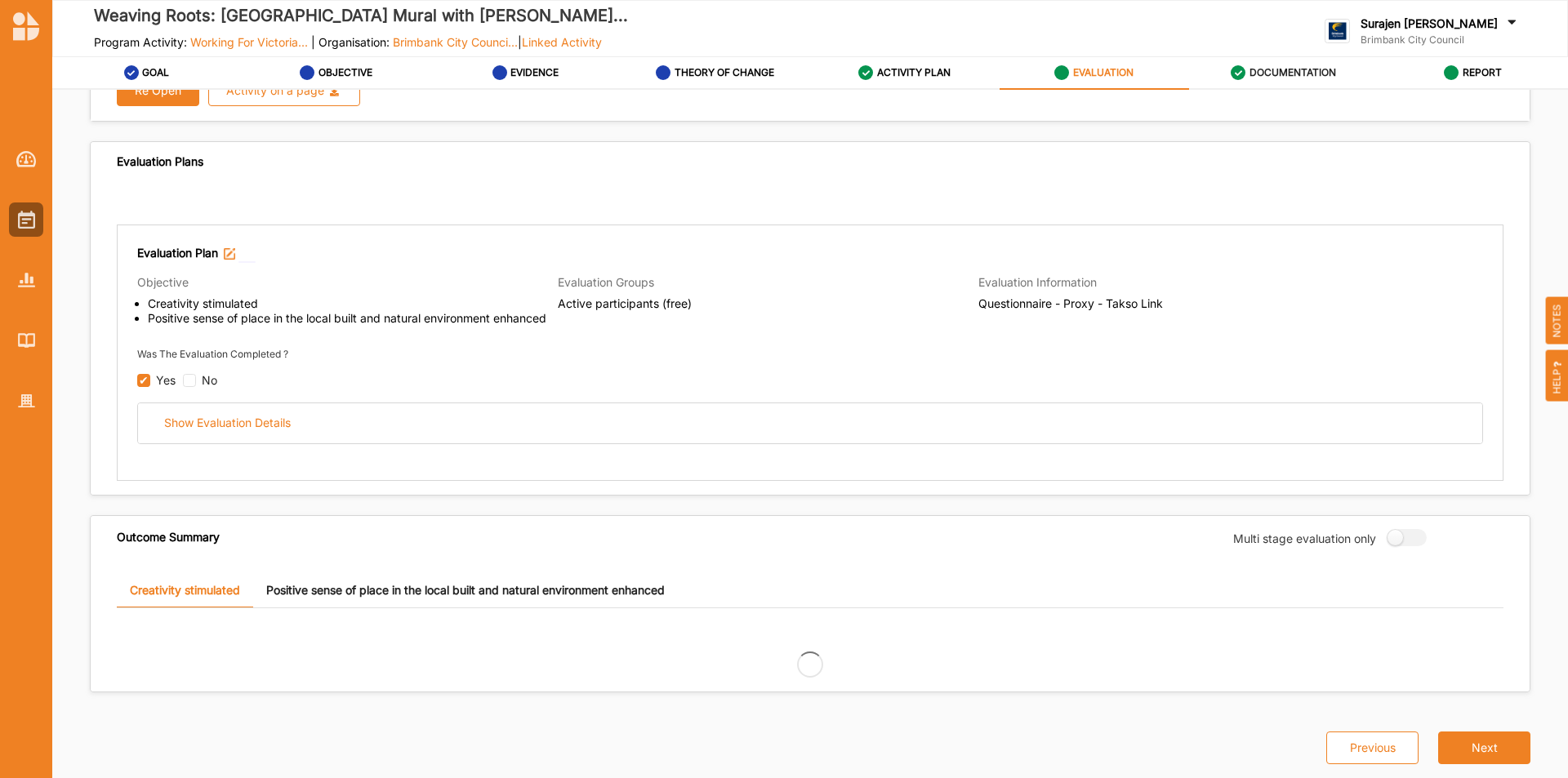
click at [1305, 79] on div "DOCUMENTATION" at bounding box center [1283, 73] width 106 height 30
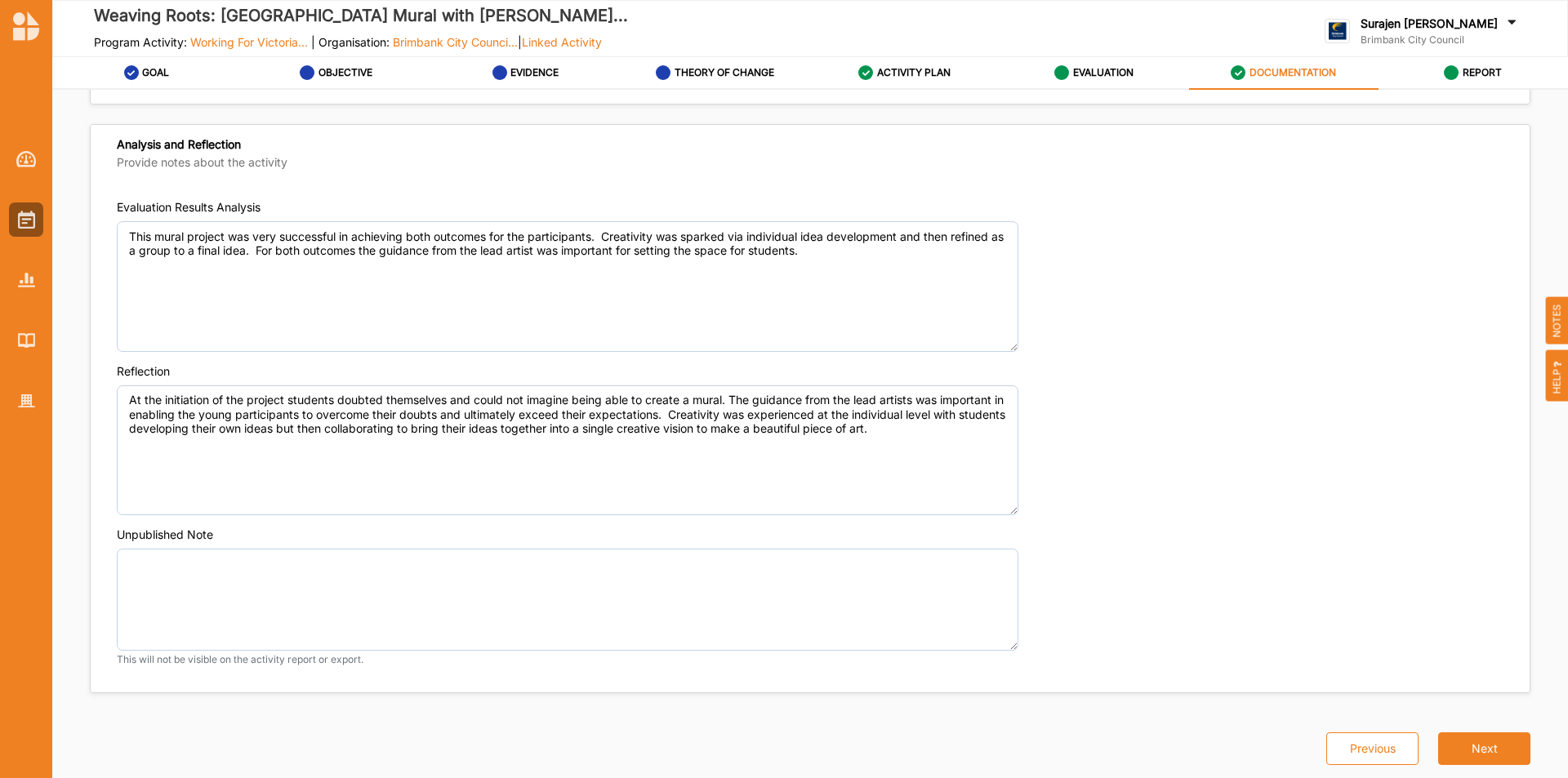
scroll to position [1149, 0]
click at [1505, 84] on link "REPORT" at bounding box center [1473, 73] width 189 height 32
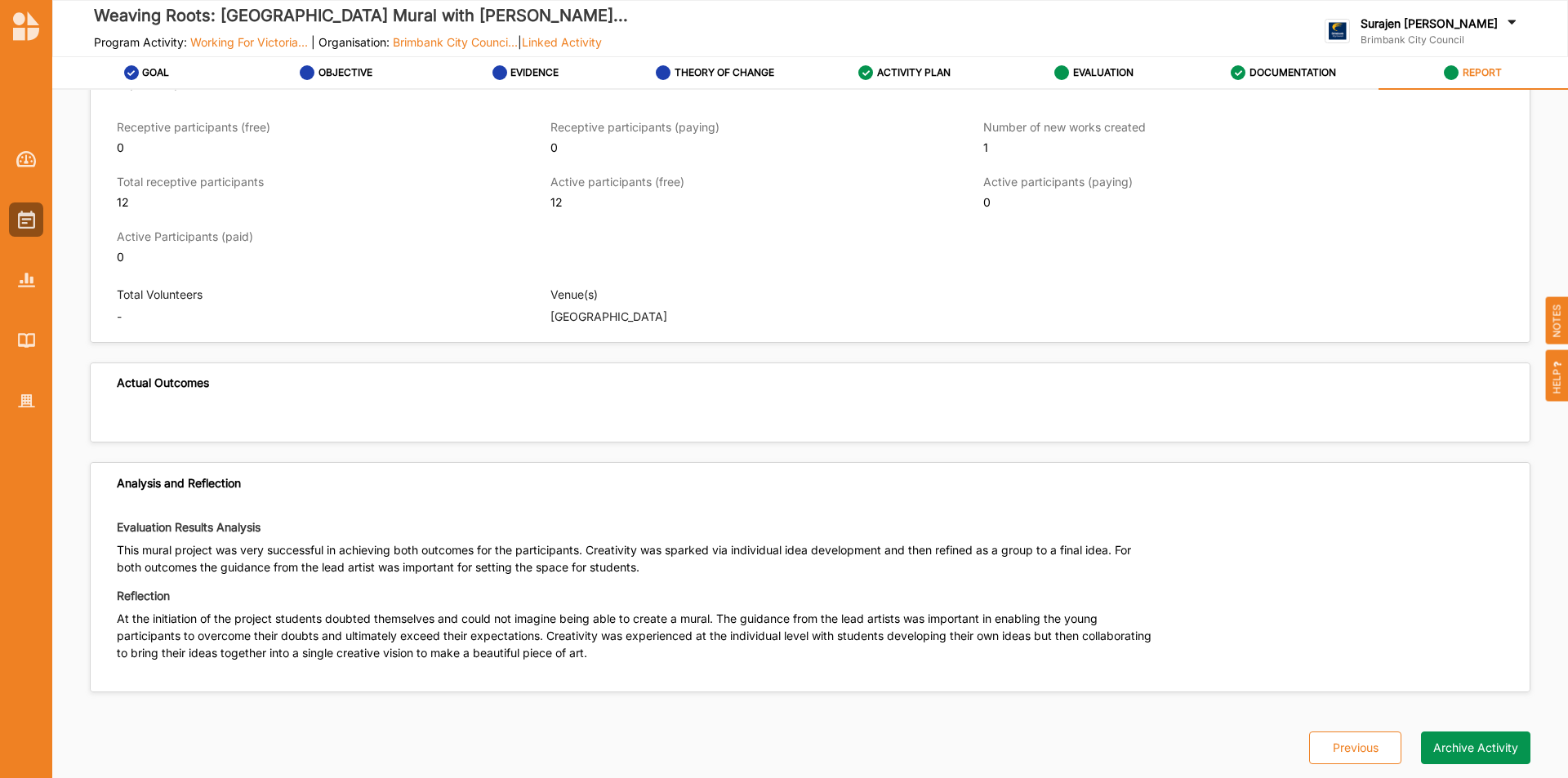
scroll to position [1911, 0]
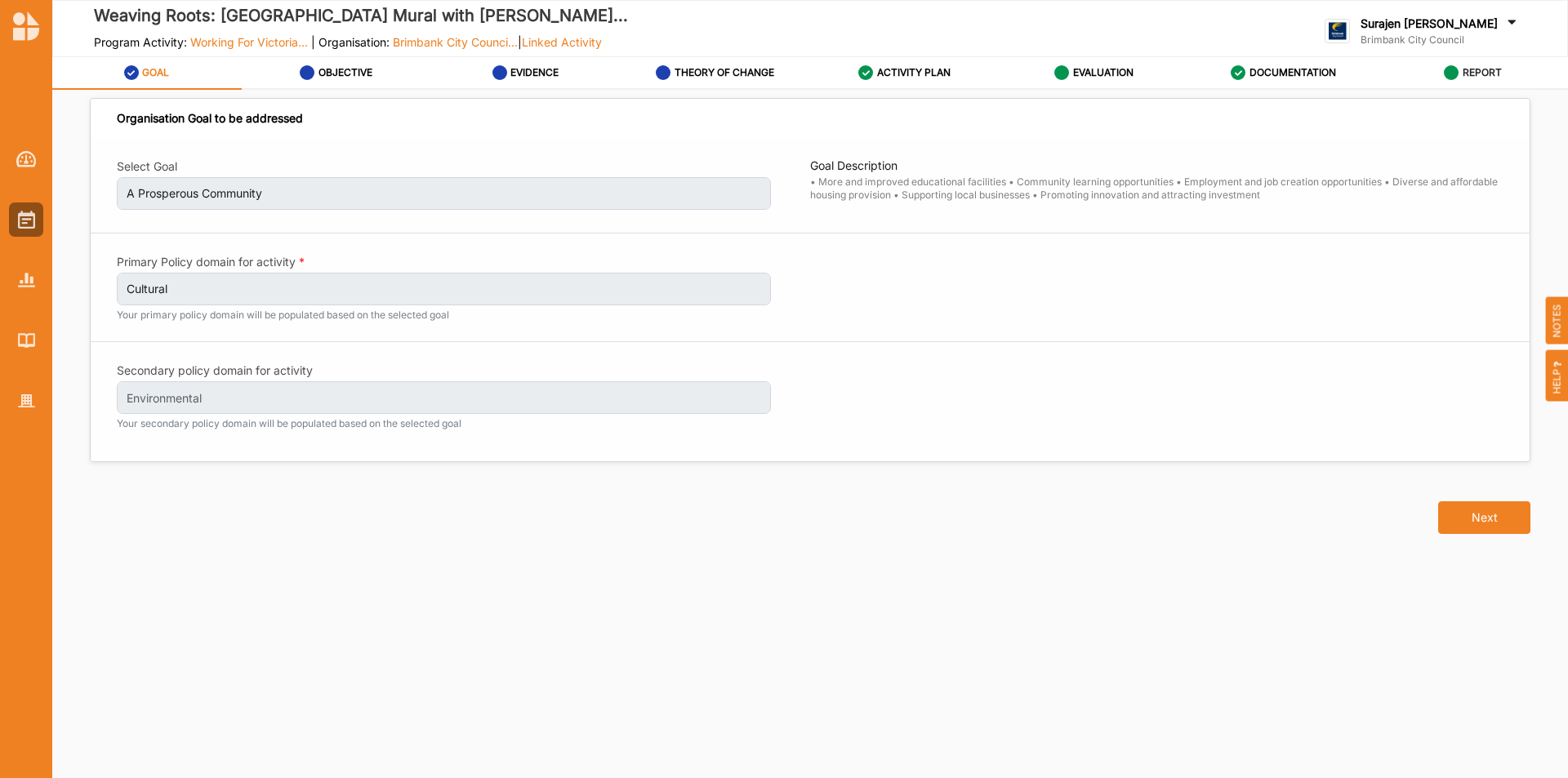
click at [1479, 68] on label "REPORT" at bounding box center [1483, 72] width 39 height 13
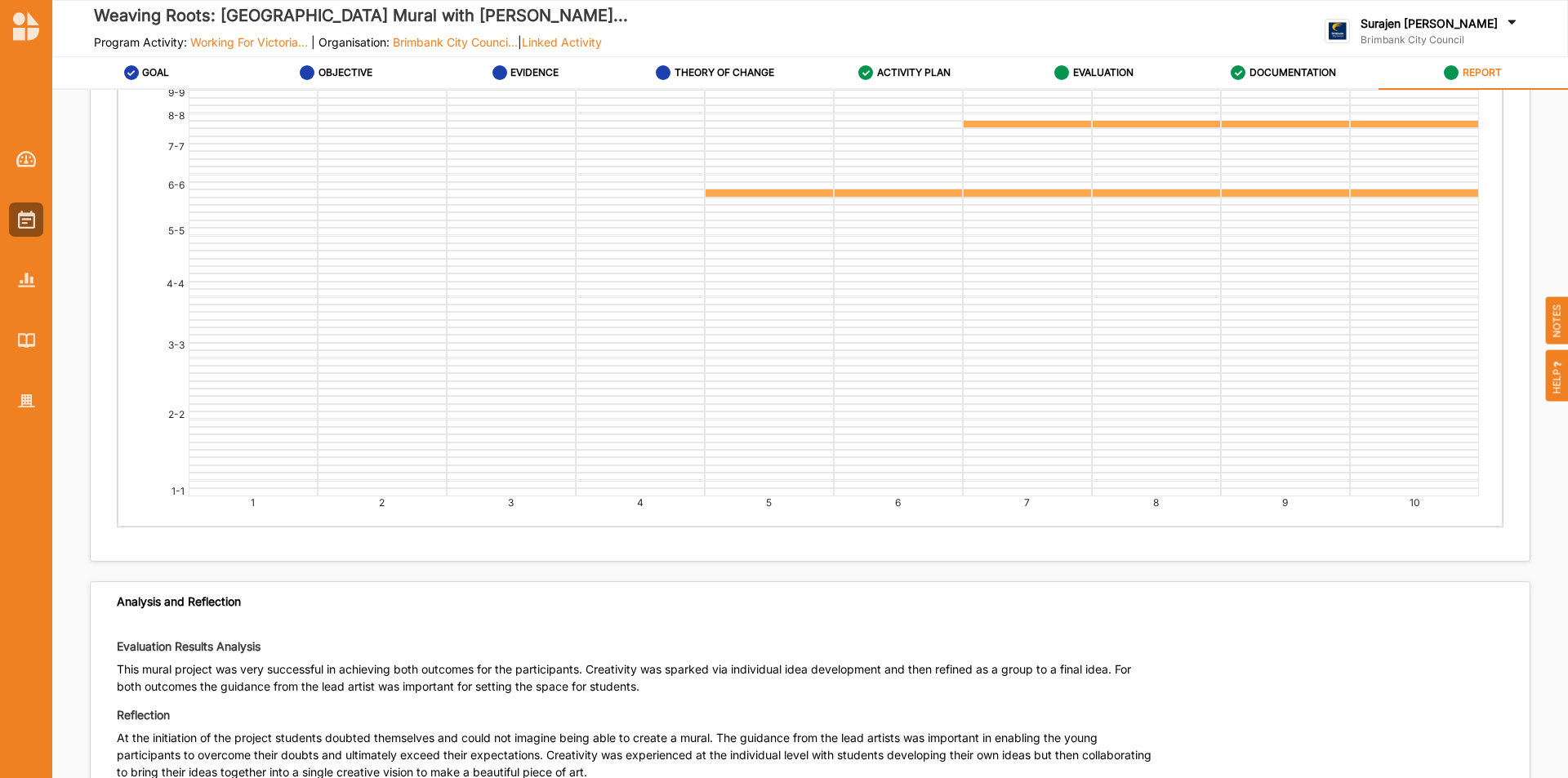
scroll to position [3513, 0]
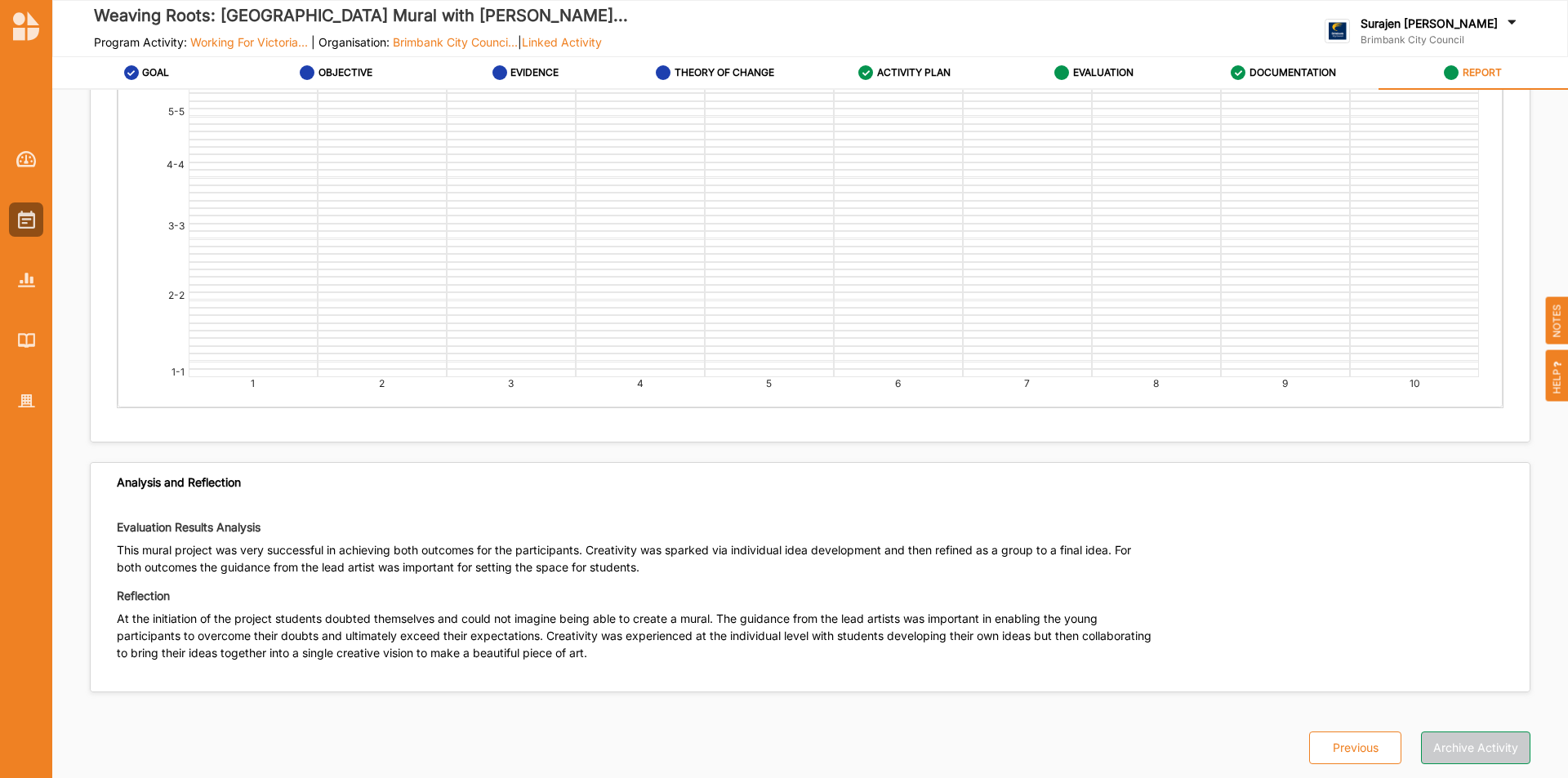
click at [1469, 744] on button "Archive Activity" at bounding box center [1476, 747] width 109 height 32
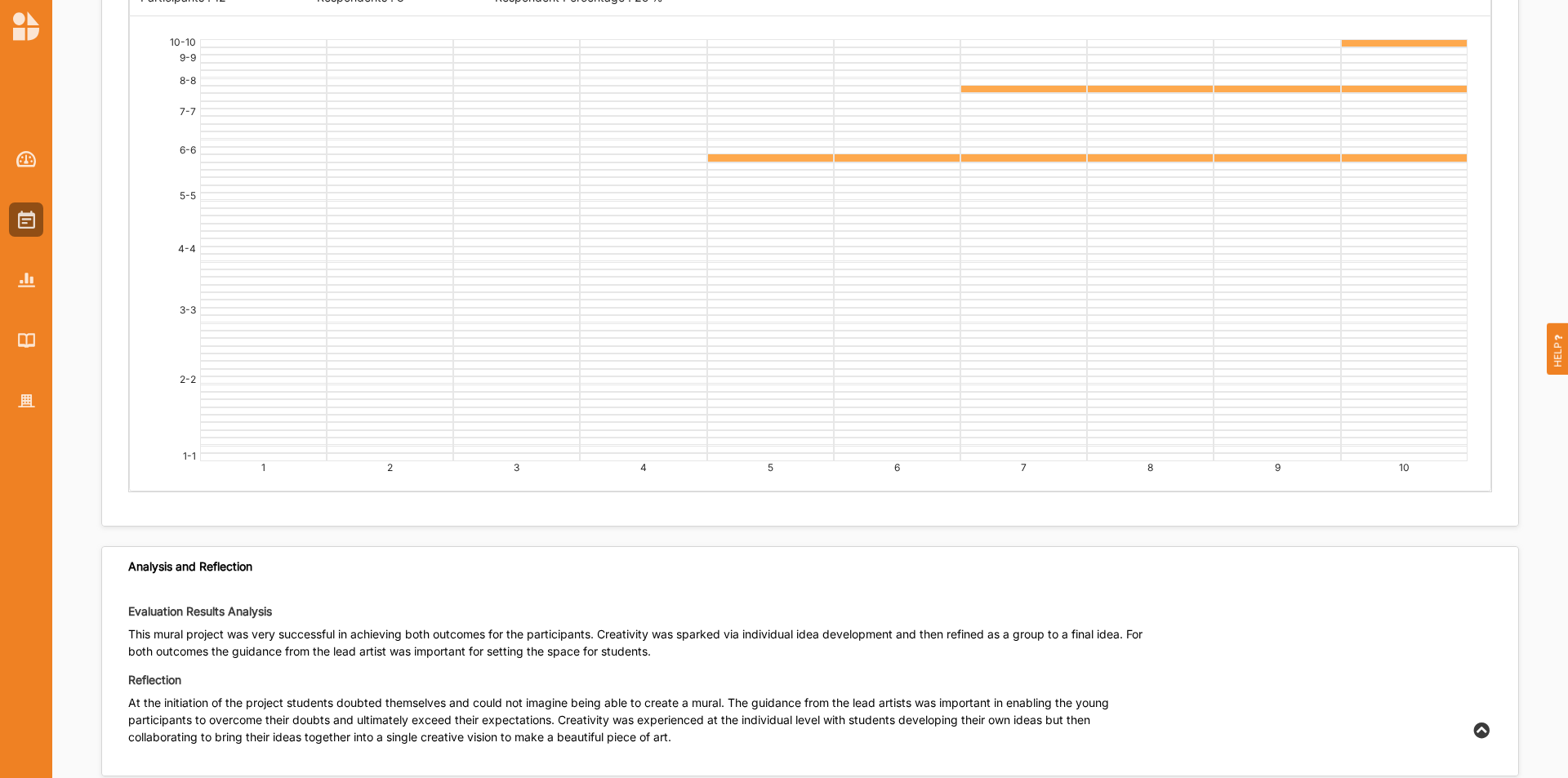
scroll to position [3584, 0]
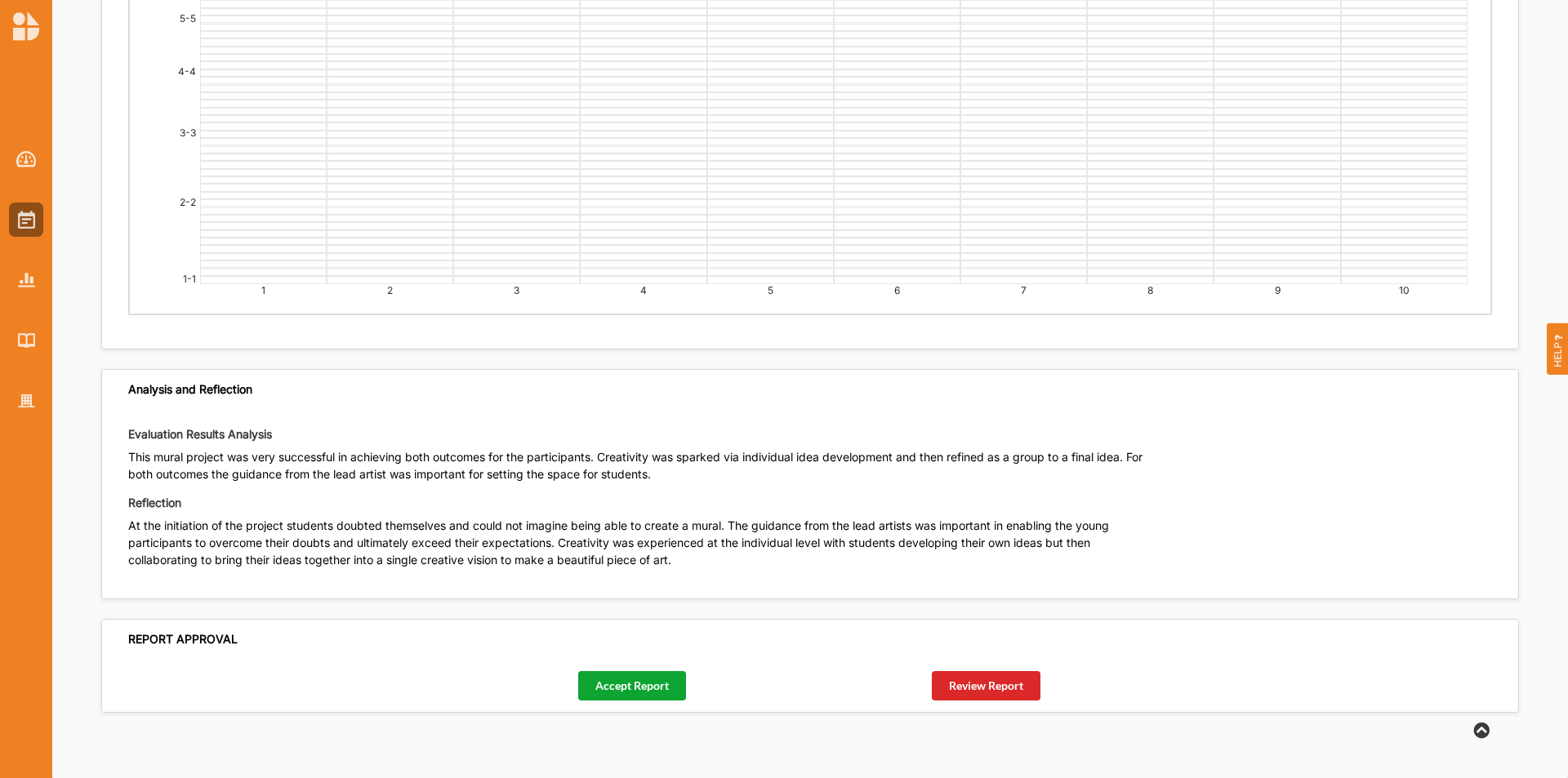
click at [644, 682] on button "Accept Report" at bounding box center [632, 686] width 108 height 30
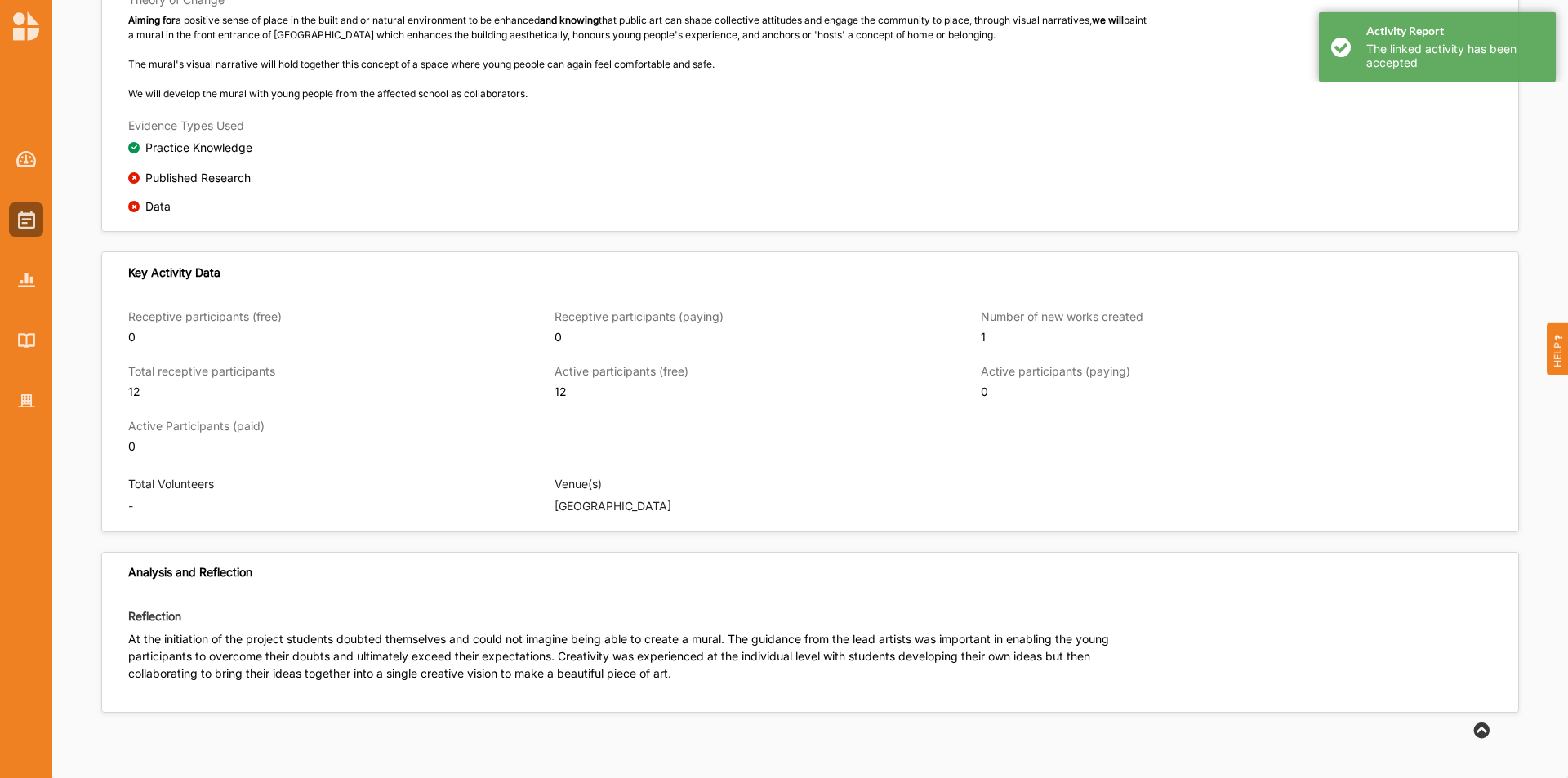
scroll to position [981, 0]
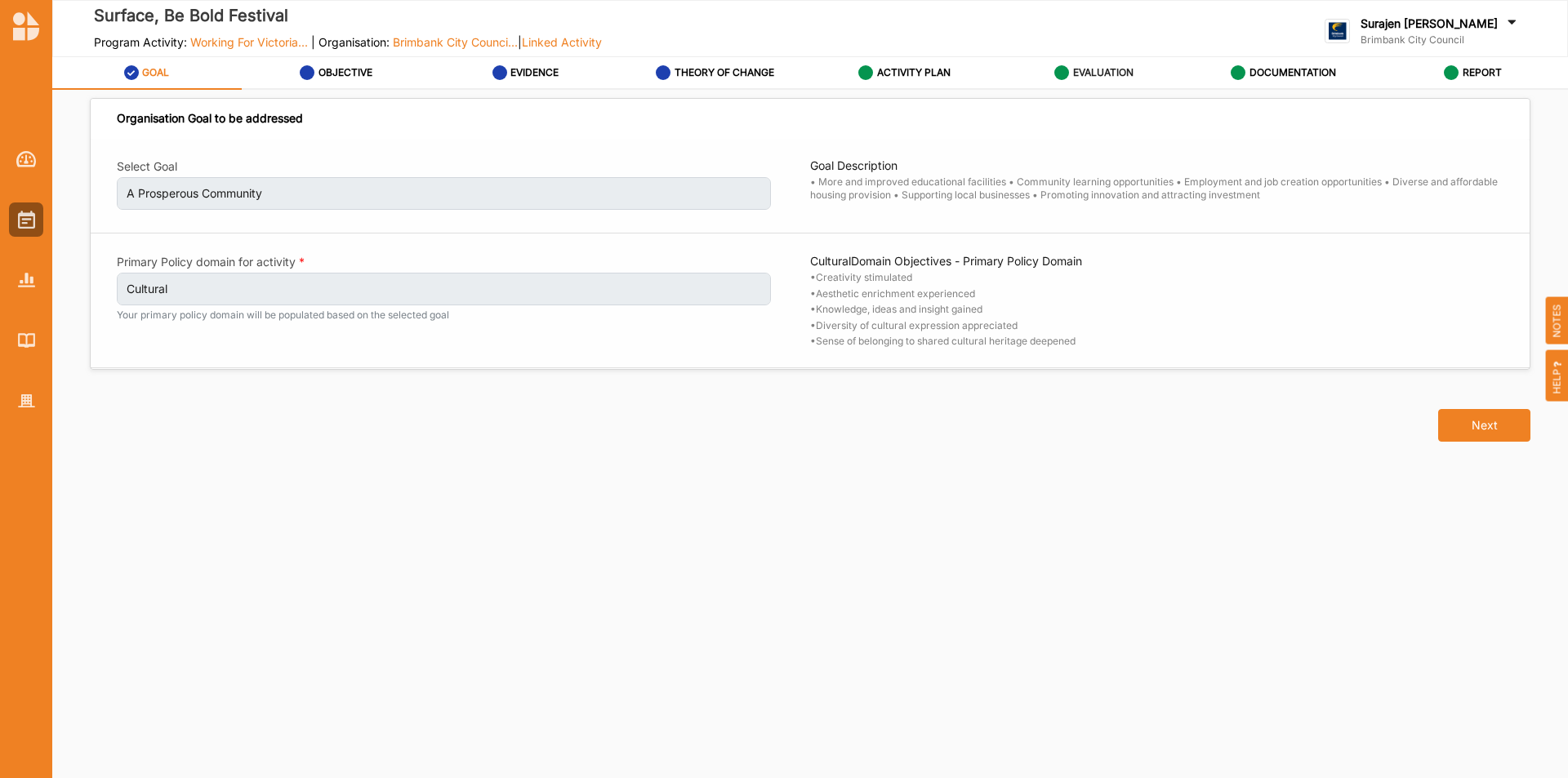
click at [1065, 61] on div "EVALUATION" at bounding box center [1093, 73] width 79 height 30
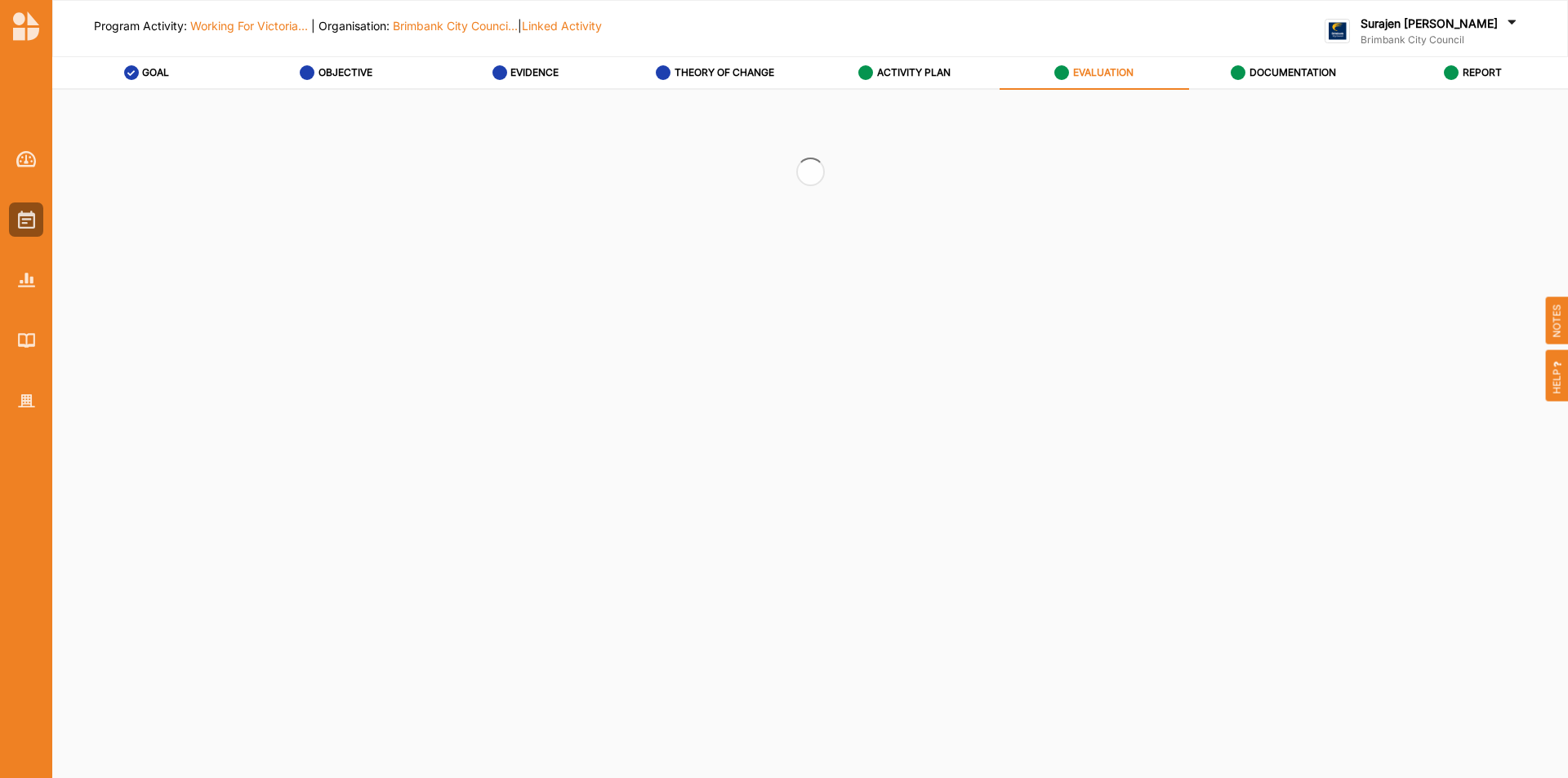
radio input "true"
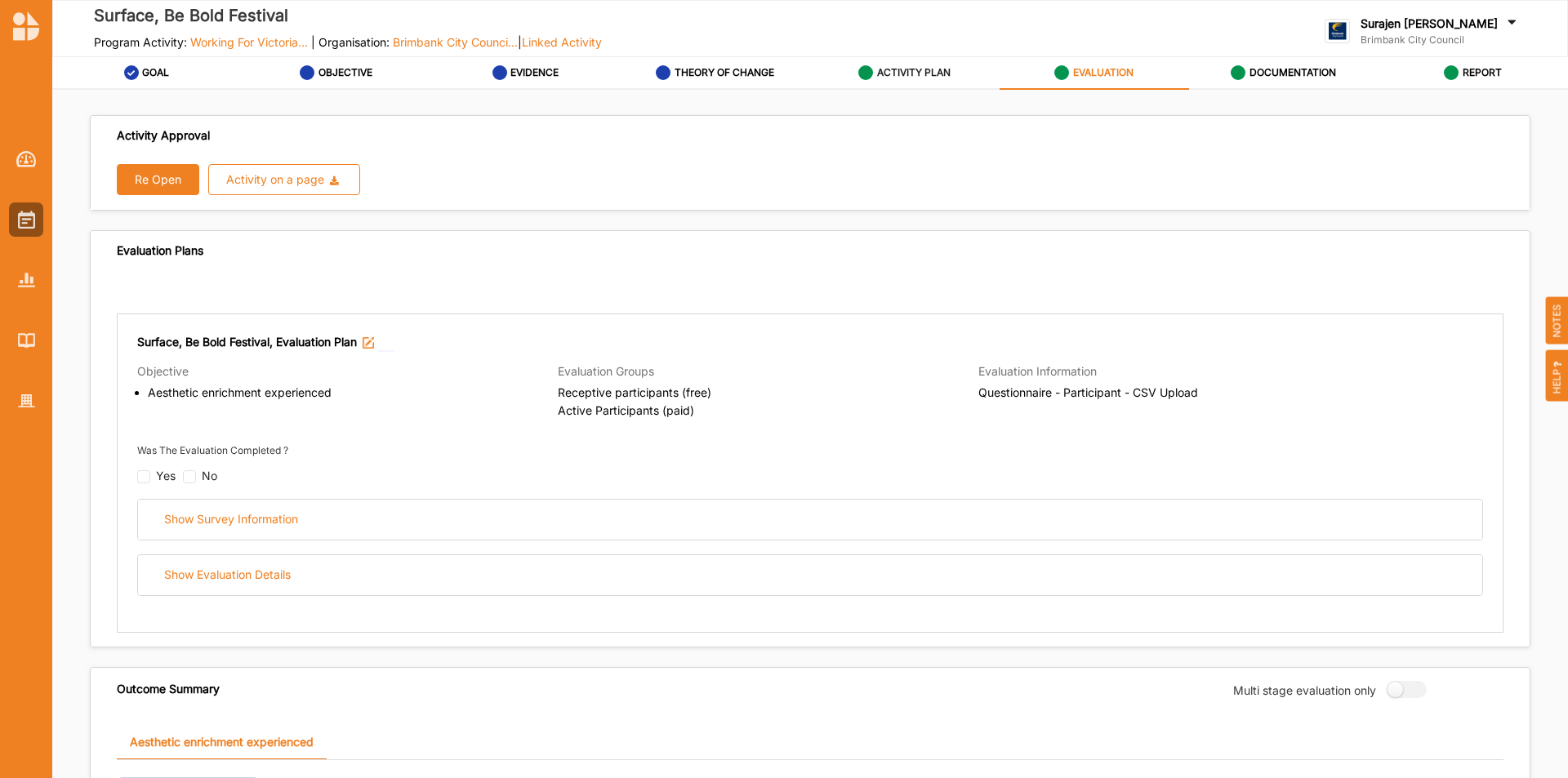
click at [915, 70] on label "ACTIVITY PLAN" at bounding box center [913, 72] width 73 height 13
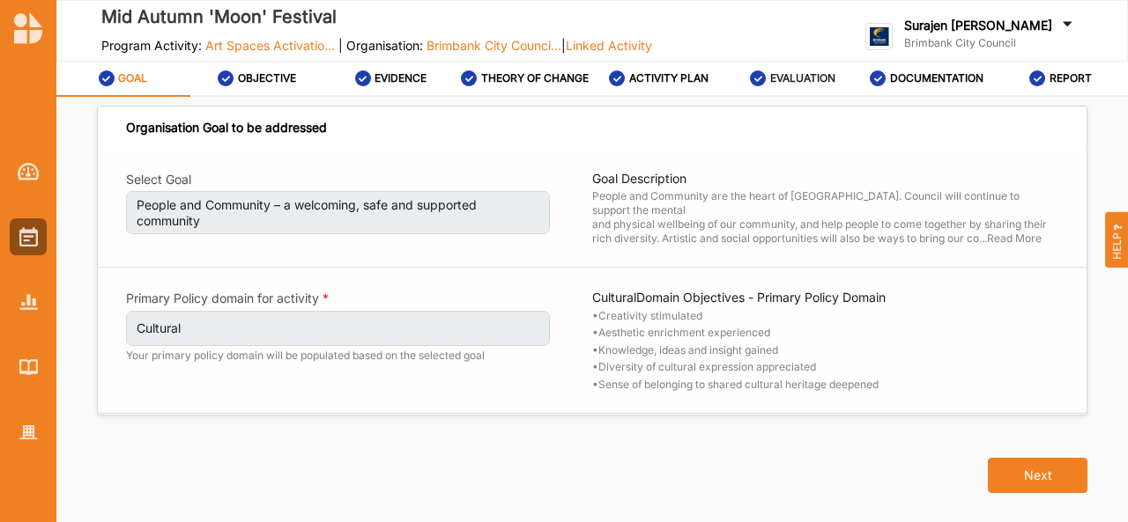
click at [805, 70] on div "EVALUATION" at bounding box center [792, 79] width 85 height 32
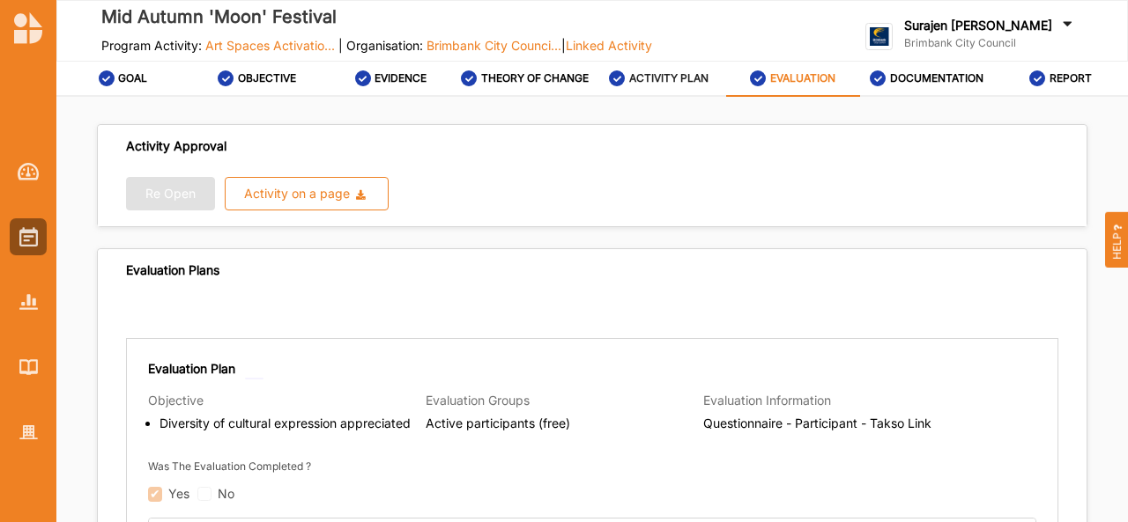
click at [631, 78] on label "ACTIVITY PLAN" at bounding box center [668, 78] width 79 height 14
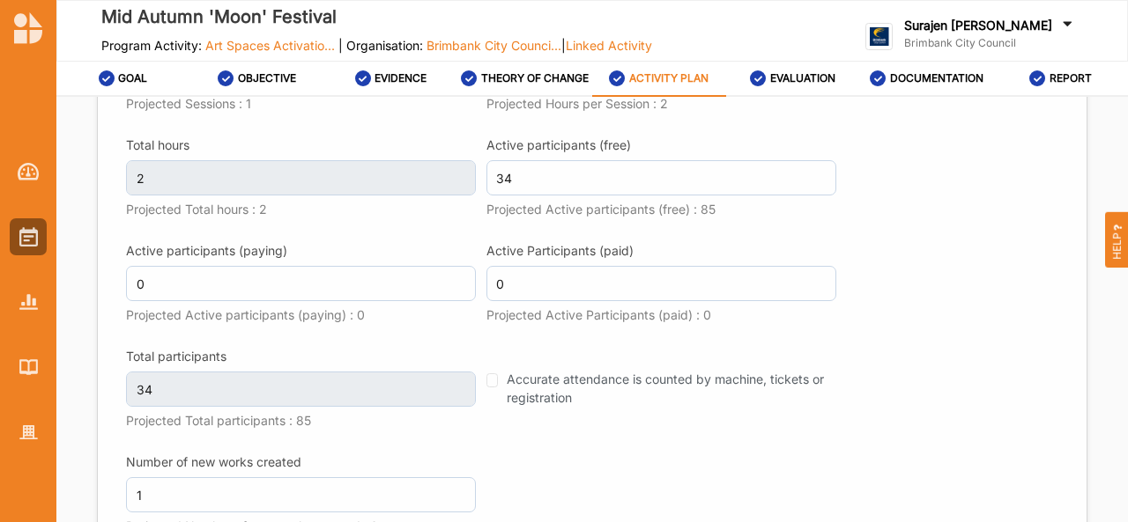
scroll to position [2441, 0]
click at [797, 94] on link "EVALUATION" at bounding box center [793, 79] width 134 height 35
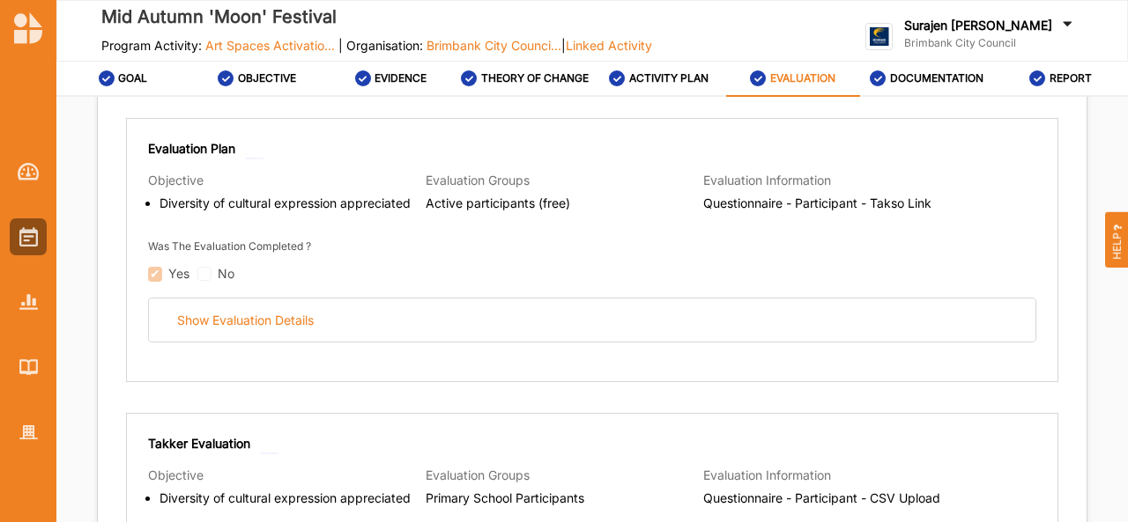
scroll to position [220, 0]
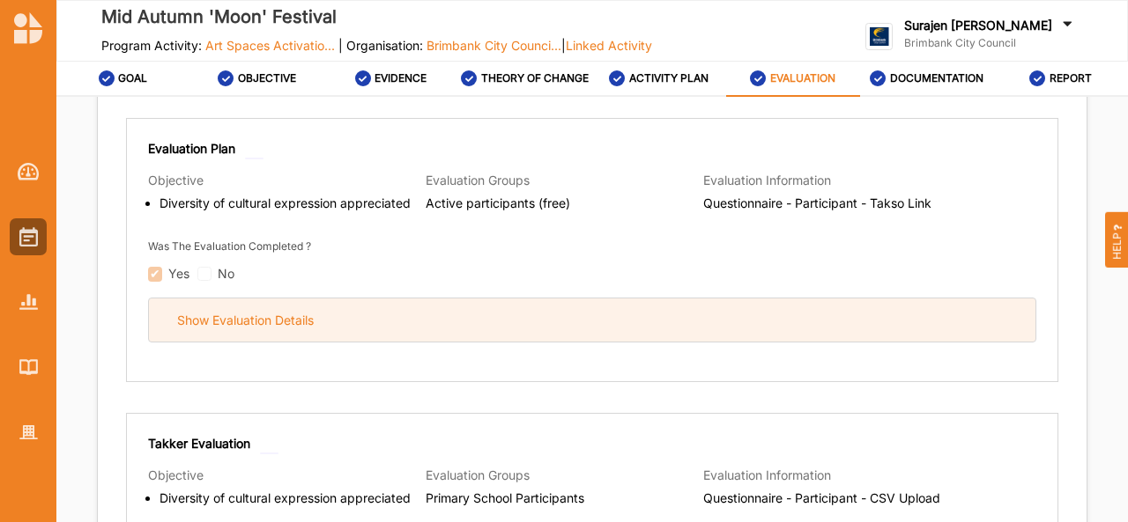
click at [529, 322] on div "Show Evaluation Details" at bounding box center [592, 320] width 886 height 43
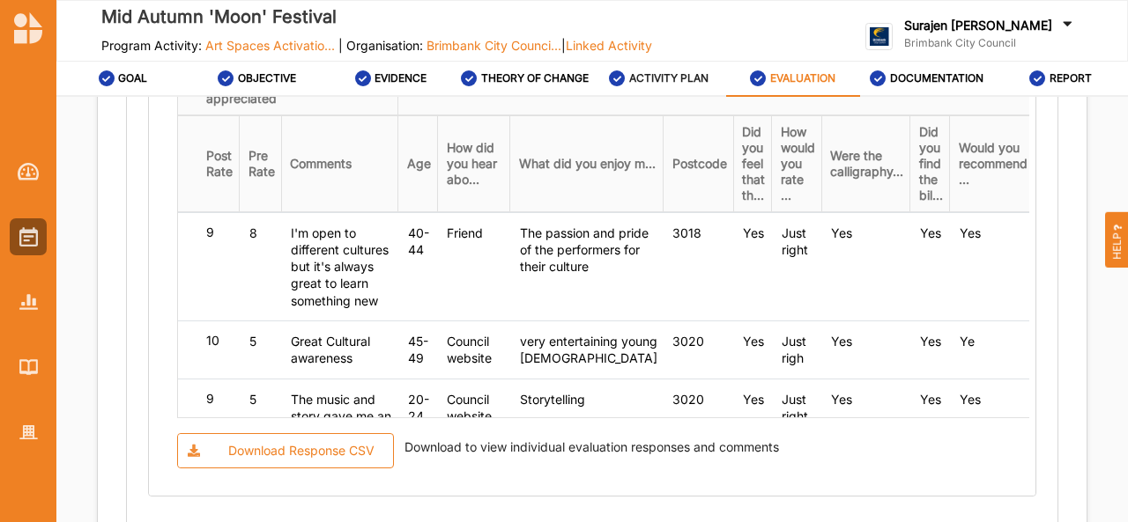
scroll to position [1908, 0]
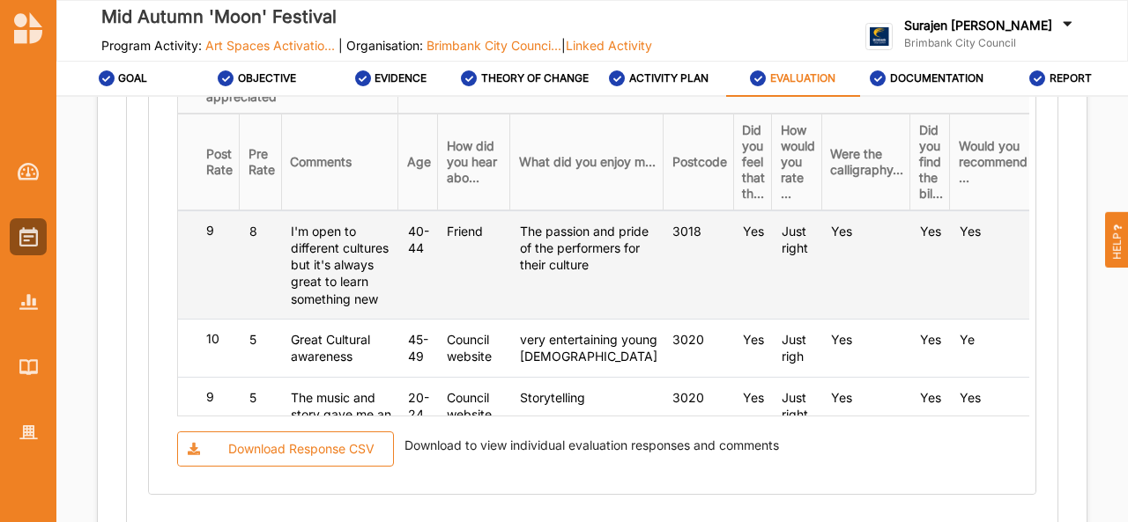
click at [322, 307] on div "I'm open to different cultures but it's always great to learn something new" at bounding box center [341, 265] width 101 height 85
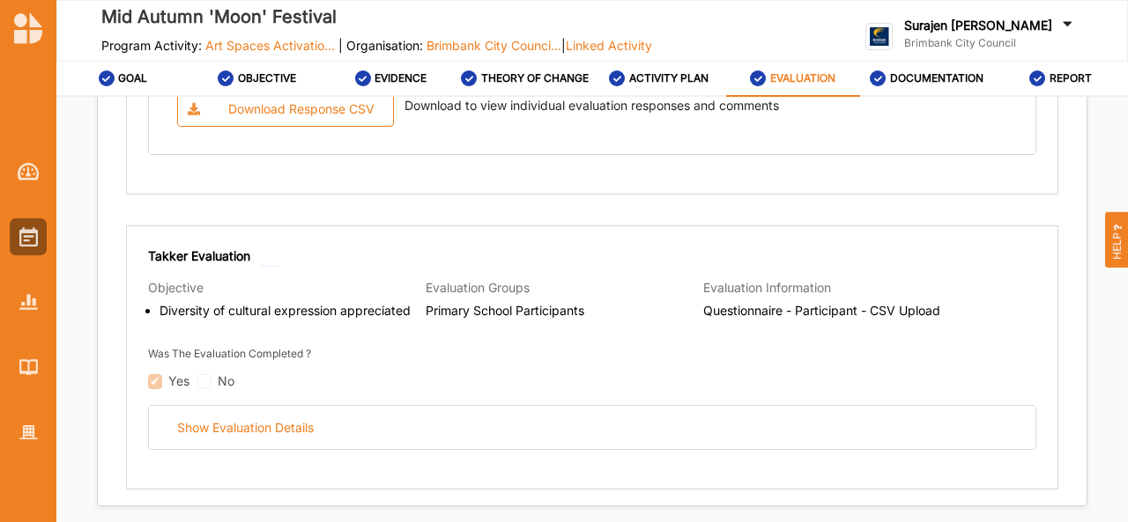
scroll to position [2250, 0]
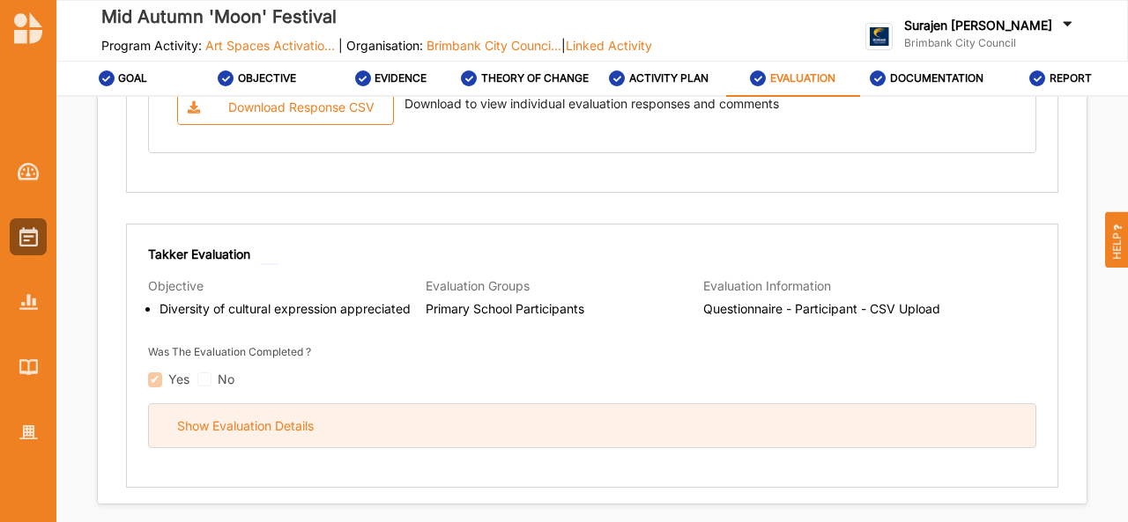
click at [722, 404] on div "Show Evaluation Details" at bounding box center [592, 425] width 886 height 43
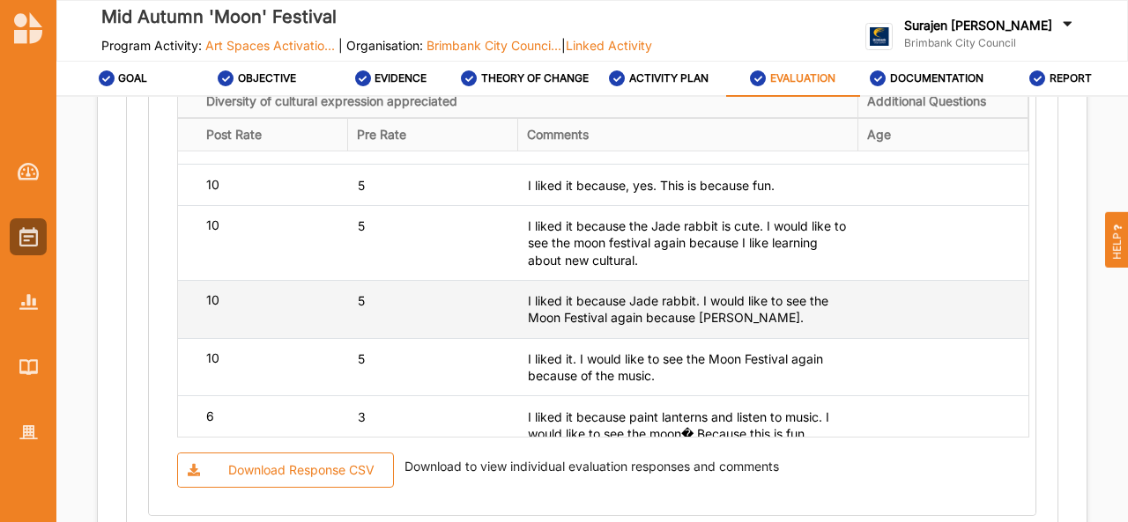
scroll to position [127, 0]
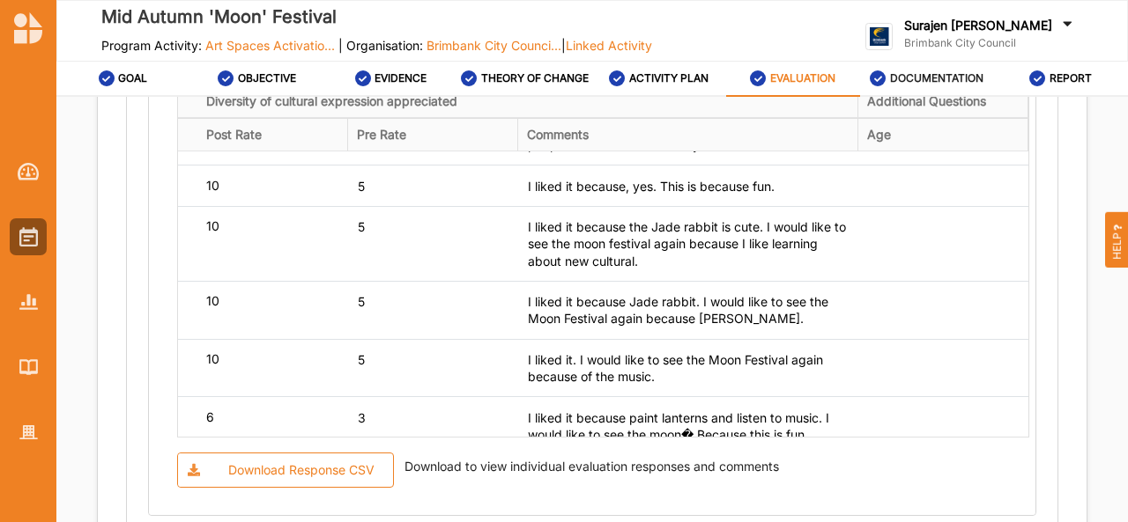
click at [952, 83] on label "DOCUMENTATION" at bounding box center [936, 78] width 93 height 14
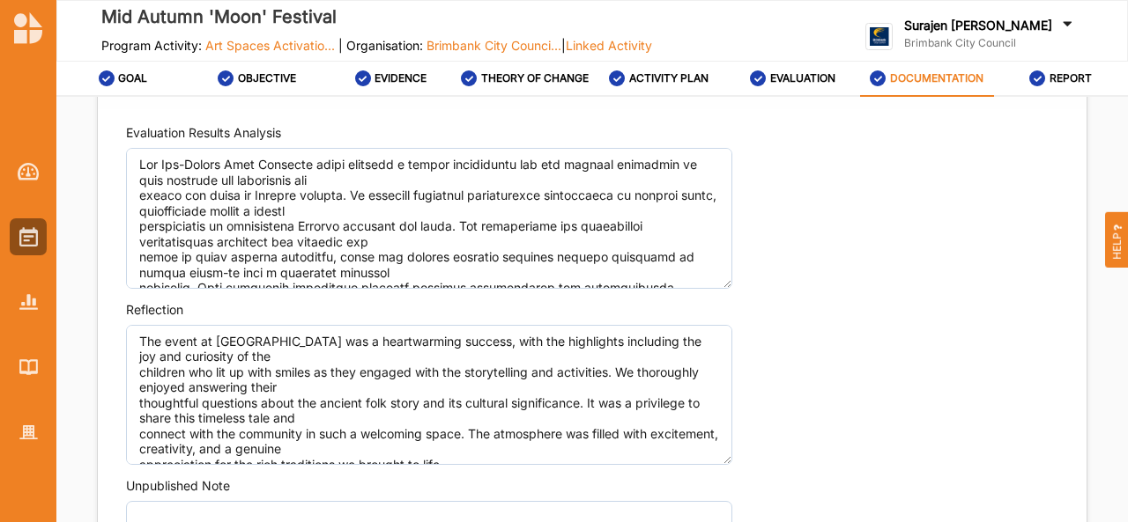
scroll to position [1456, 0]
click at [1068, 92] on div "REPORT" at bounding box center [1060, 79] width 63 height 32
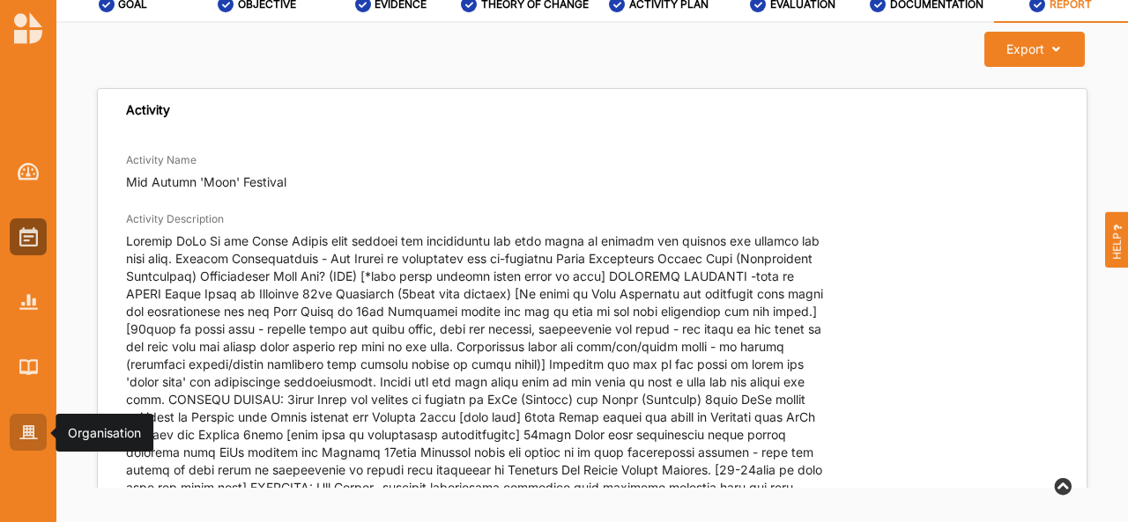
click at [28, 418] on div at bounding box center [28, 432] width 37 height 37
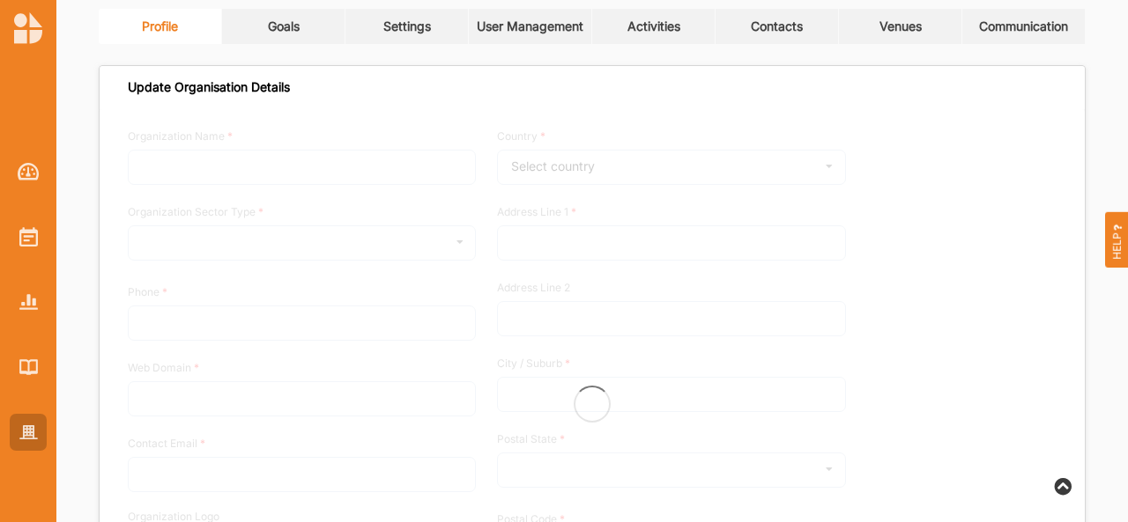
type input "Brimbank City Council"
type input "[PHONE_NUMBER]"
type input "[DOMAIN_NAME]"
type input "[EMAIL_ADDRESS][DOMAIN_NAME]"
type input "[STREET_ADDRESS]"
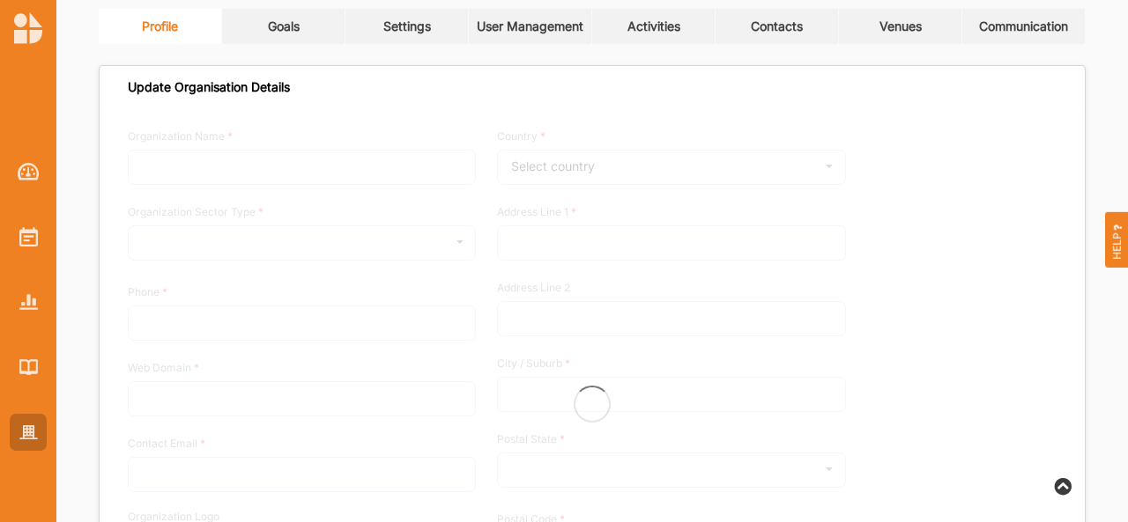
type input "Sunshine"
type input "3020"
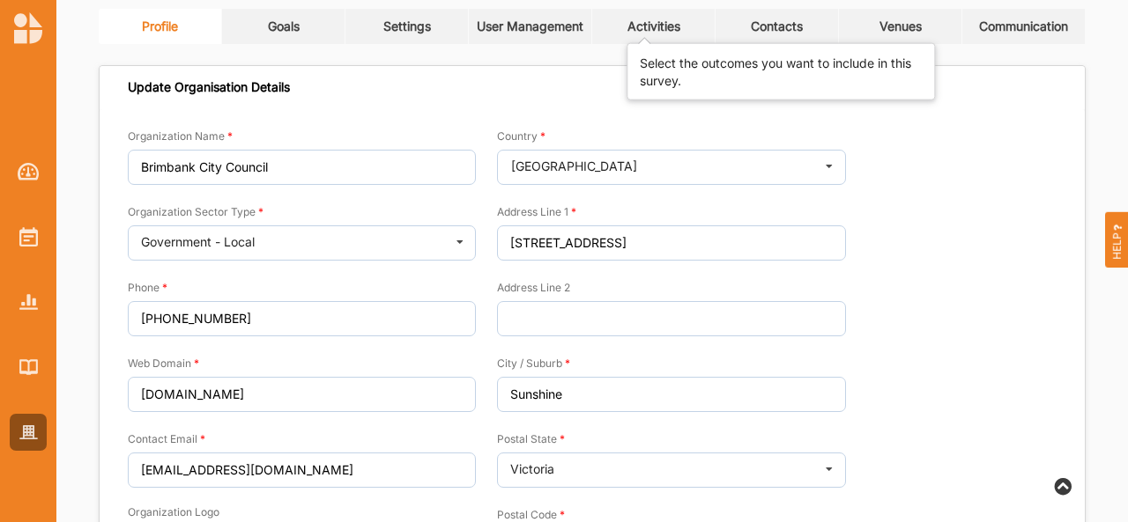
click at [676, 21] on div "Activities" at bounding box center [653, 26] width 53 height 16
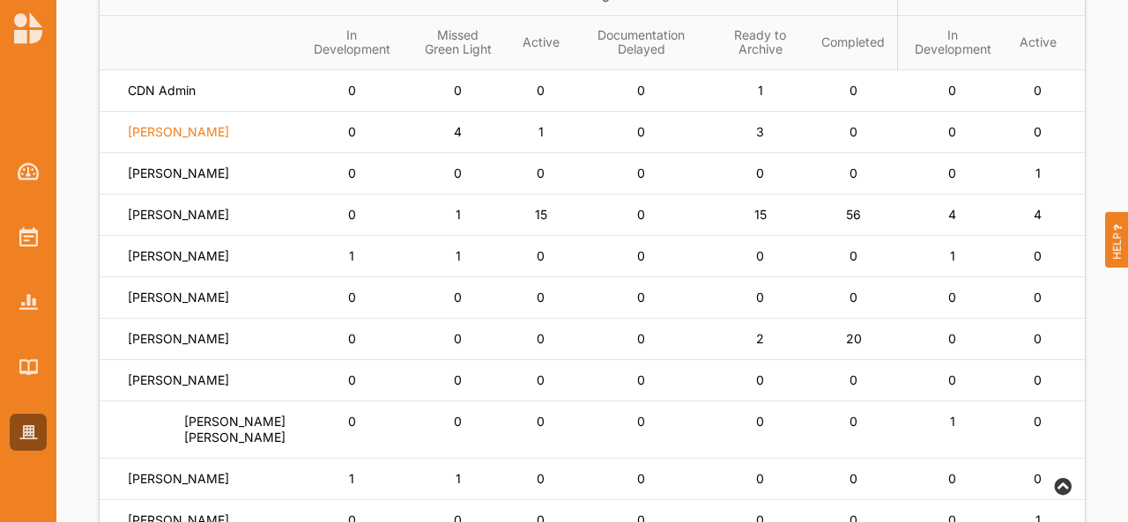
scroll to position [208, 0]
click at [201, 225] on label "[PERSON_NAME]" at bounding box center [178, 217] width 101 height 16
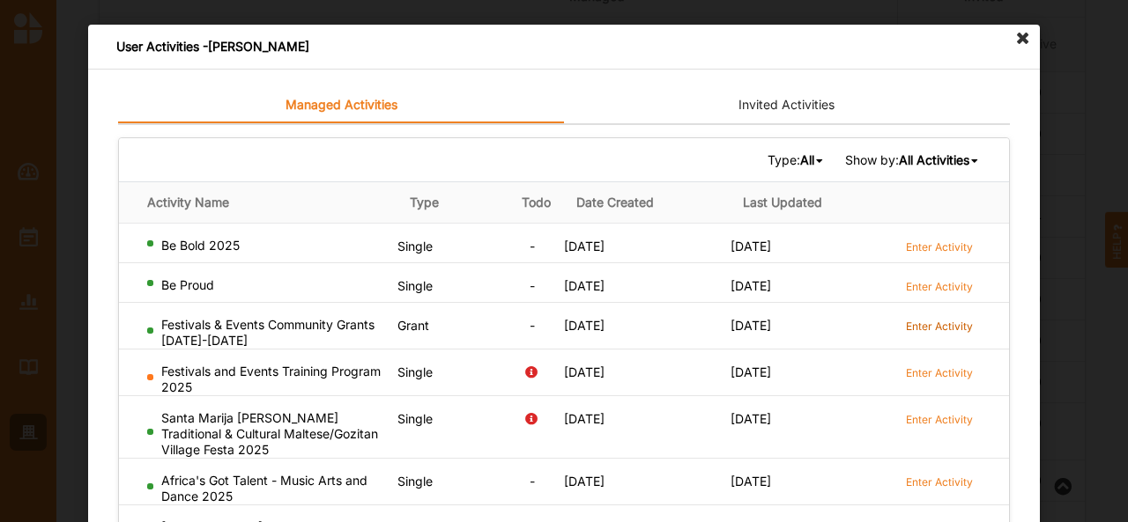
click at [925, 327] on label "Enter Activity" at bounding box center [939, 326] width 67 height 15
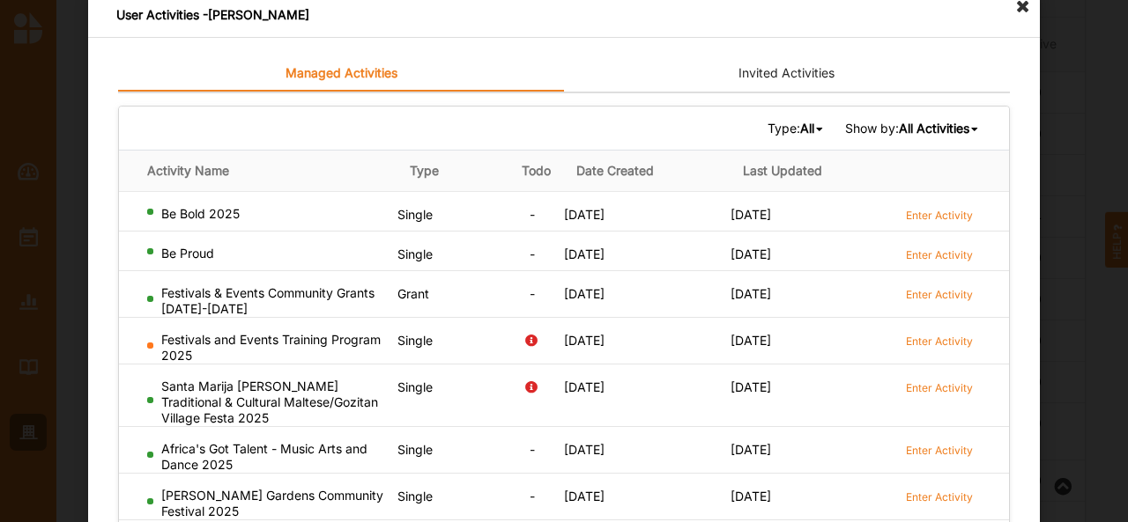
scroll to position [25, 0]
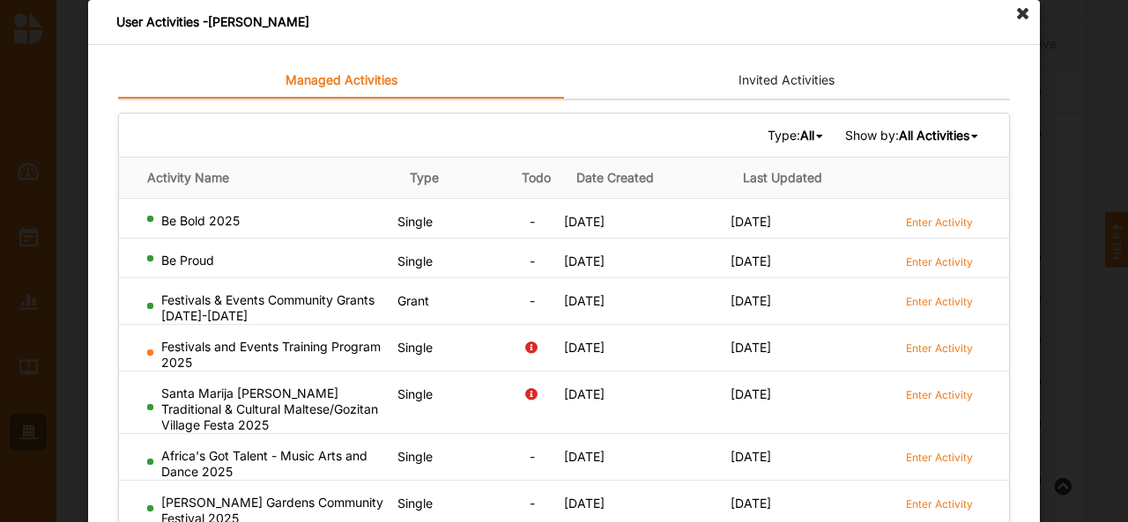
click at [812, 138] on div "All All Single Grant Festival Multi Activity Linked" at bounding box center [813, 136] width 26 height 16
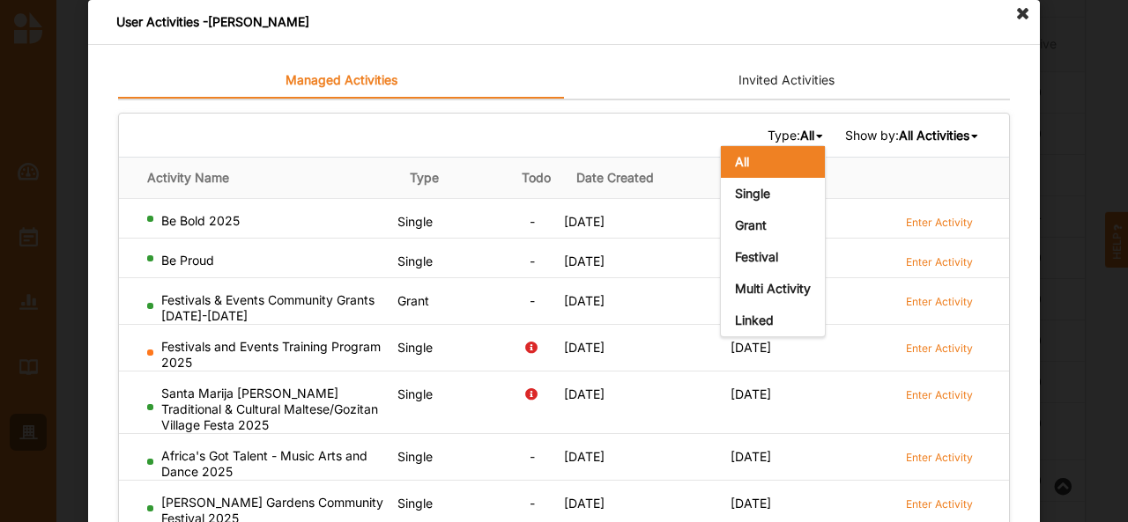
click at [812, 138] on div "All All Single Grant Festival Multi Activity Linked" at bounding box center [813, 136] width 26 height 16
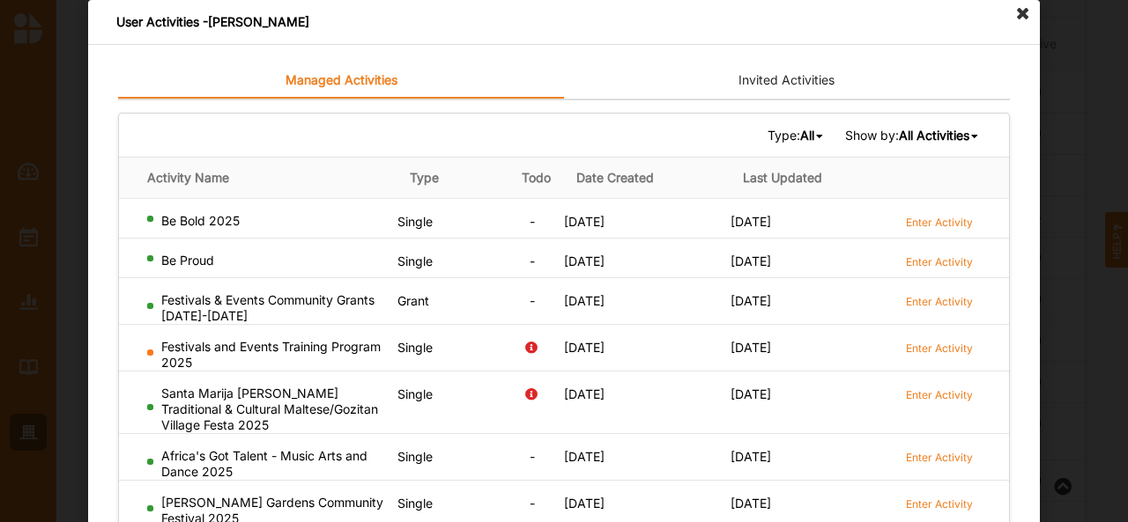
click at [803, 131] on div "All All Single Grant Festival Multi Activity Linked" at bounding box center [813, 136] width 26 height 16
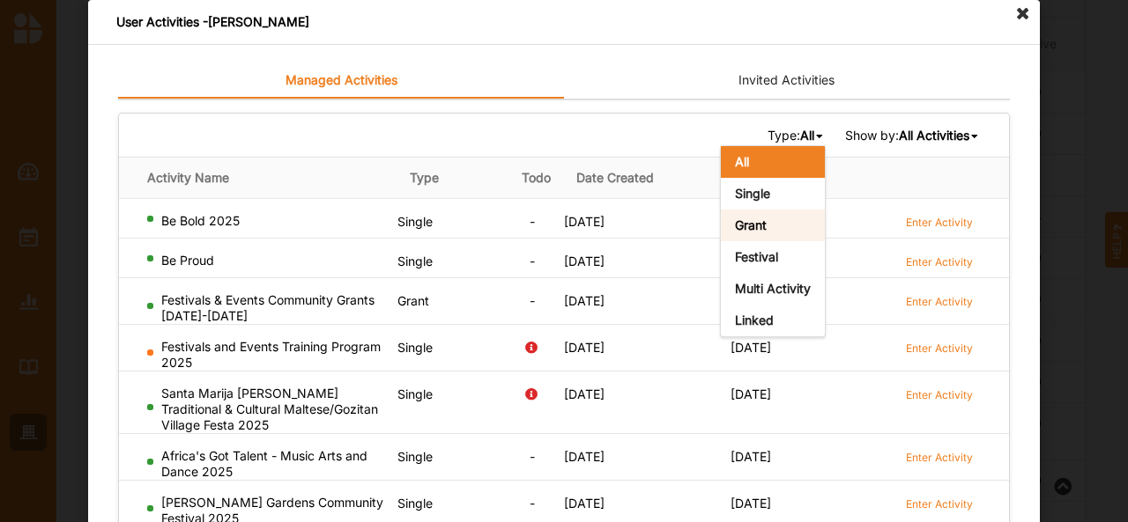
click at [771, 232] on div "Grant" at bounding box center [773, 226] width 104 height 32
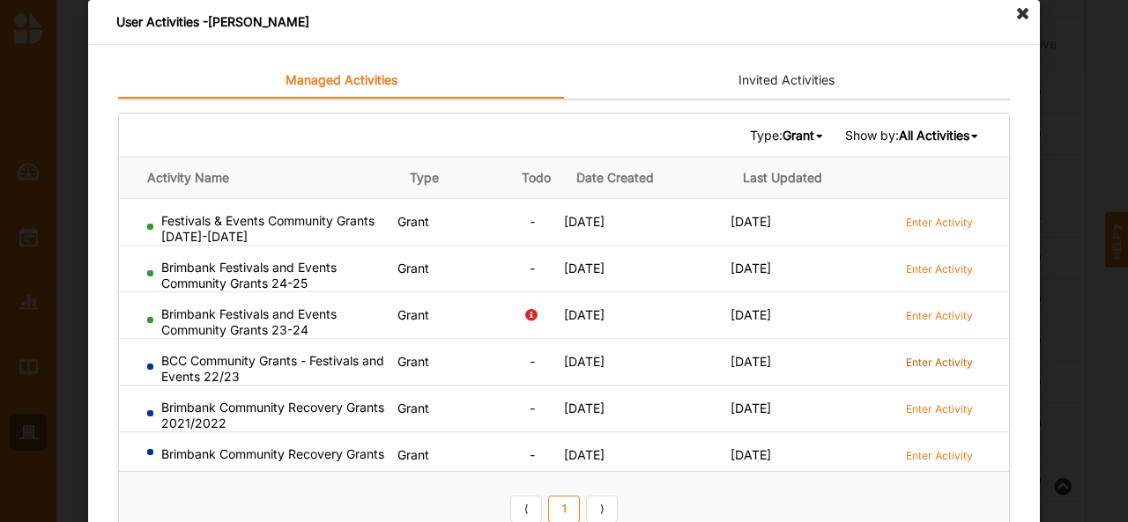
click at [944, 359] on label "Enter Activity" at bounding box center [939, 362] width 67 height 15
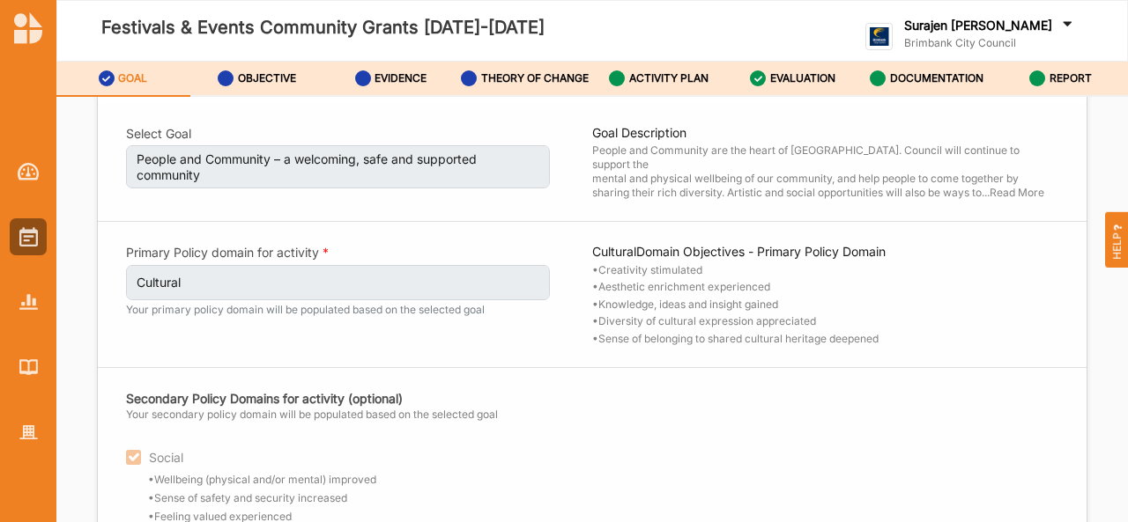
scroll to position [36, 0]
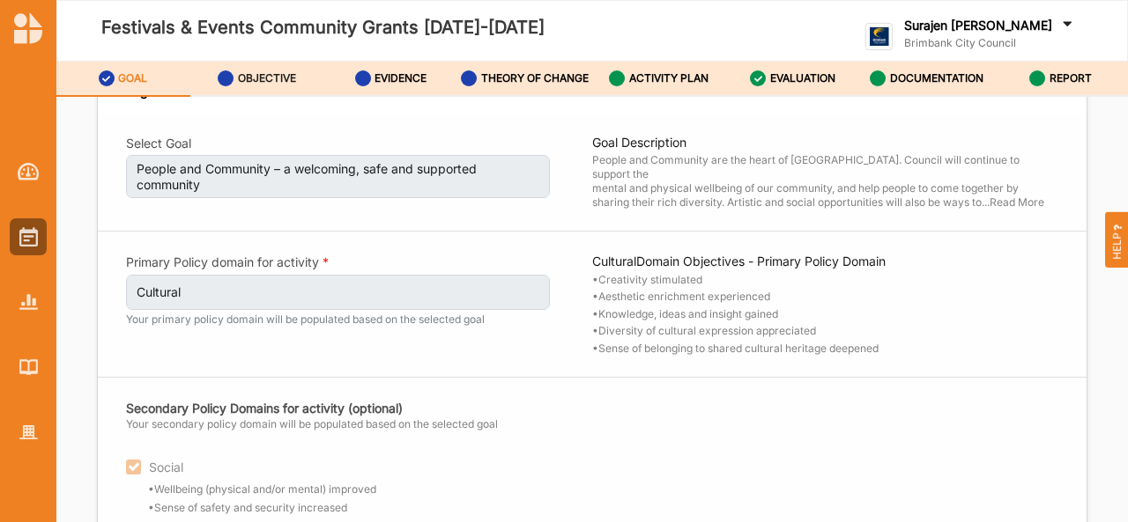
click at [249, 77] on label "OBJECTIVE" at bounding box center [267, 78] width 58 height 14
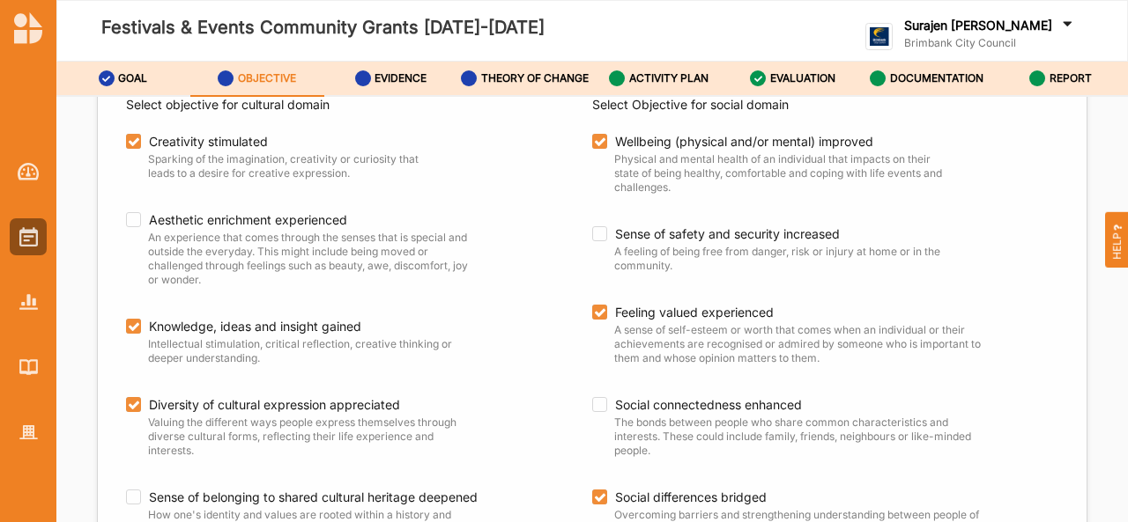
scroll to position [242, 0]
click at [805, 363] on div "Select objective for cultural domain Creativity stimulated Sparking of the imag…" at bounding box center [592, 308] width 988 height 507
click at [375, 88] on div "EVIDENCE" at bounding box center [391, 79] width 72 height 32
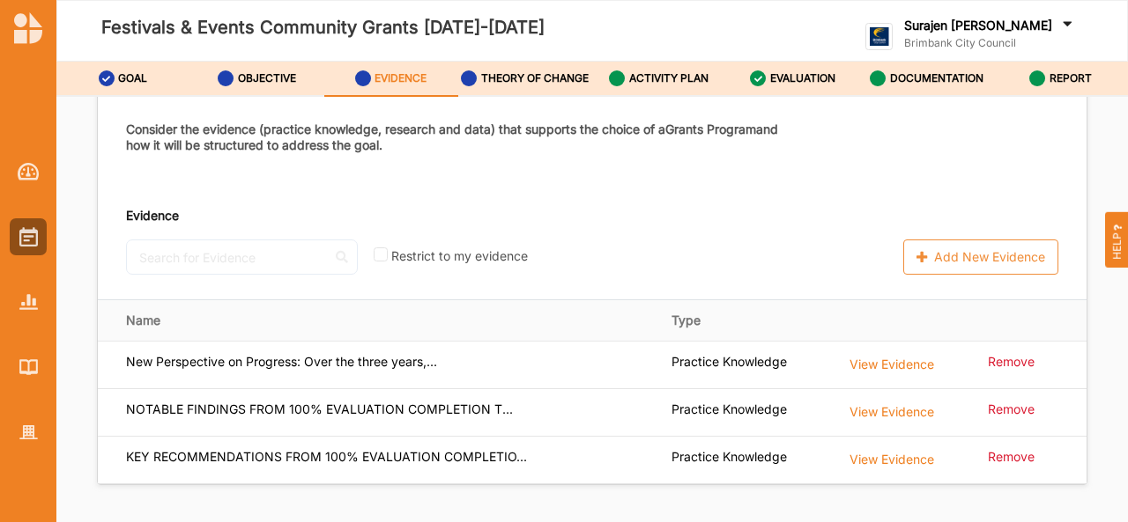
click at [544, 100] on div "Consider the evidence (practice knowledge, research and data) that supports the…" at bounding box center [592, 195] width 988 height 207
click at [685, 85] on label "ACTIVITY PLAN" at bounding box center [668, 78] width 79 height 14
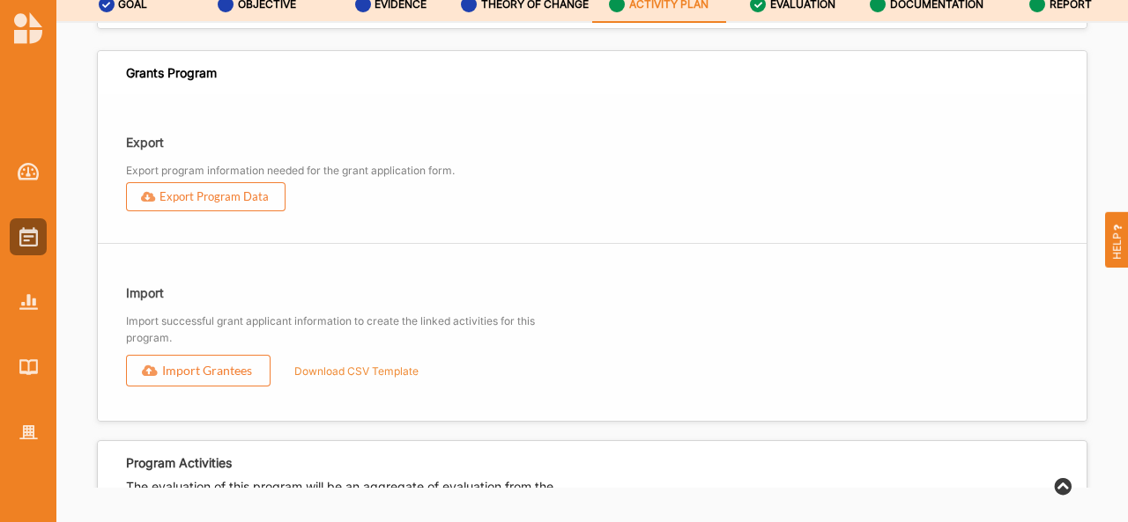
scroll to position [2054, 0]
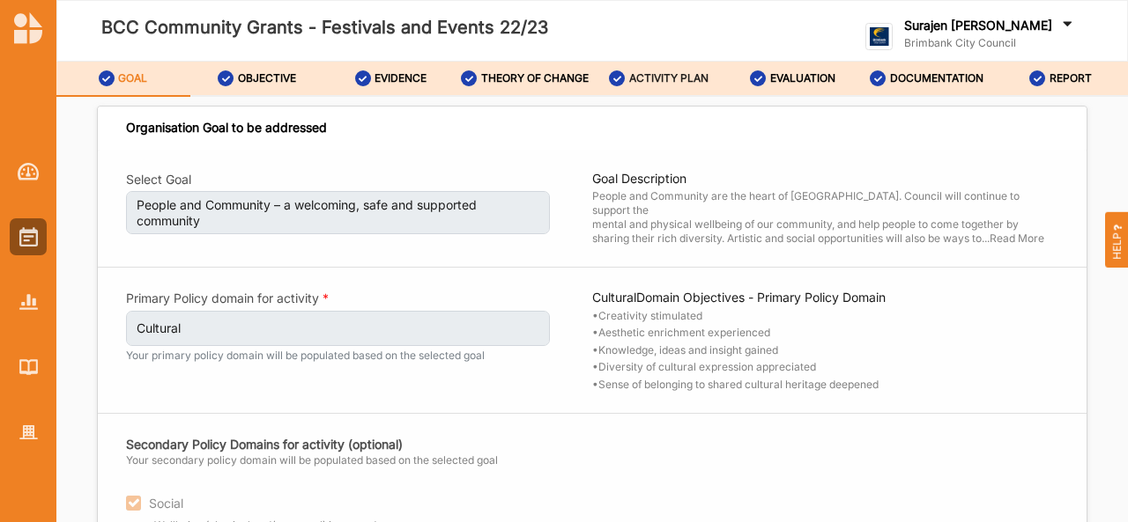
click at [646, 75] on label "ACTIVITY PLAN" at bounding box center [668, 78] width 79 height 14
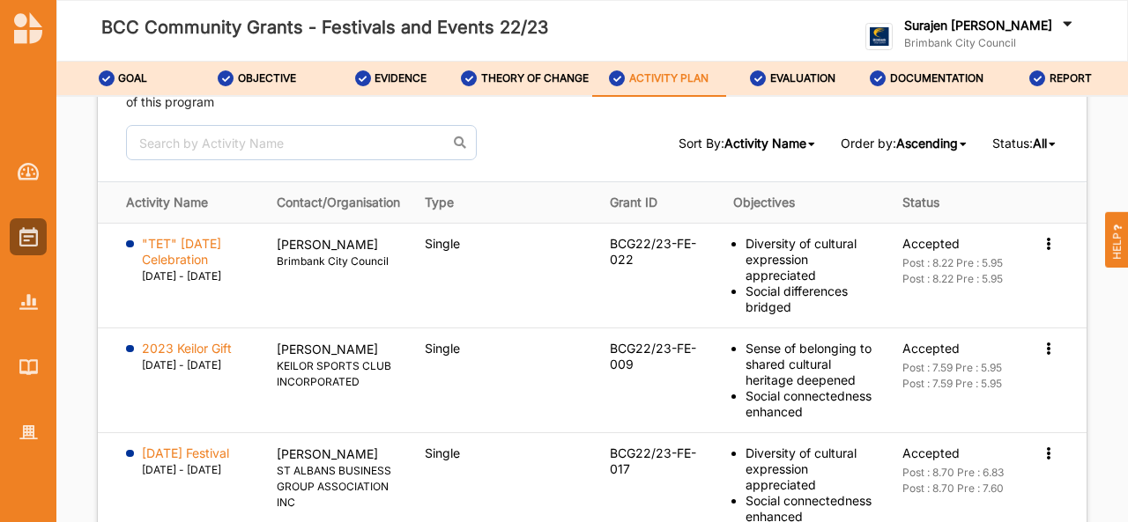
scroll to position [2517, 0]
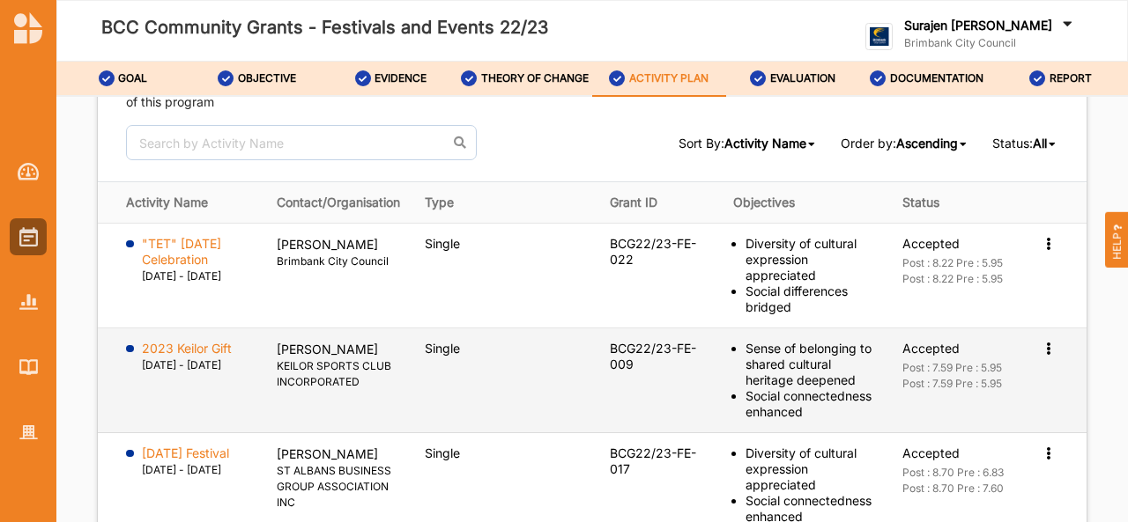
click at [191, 351] on label "2023 Keilor Gift" at bounding box center [187, 349] width 90 height 16
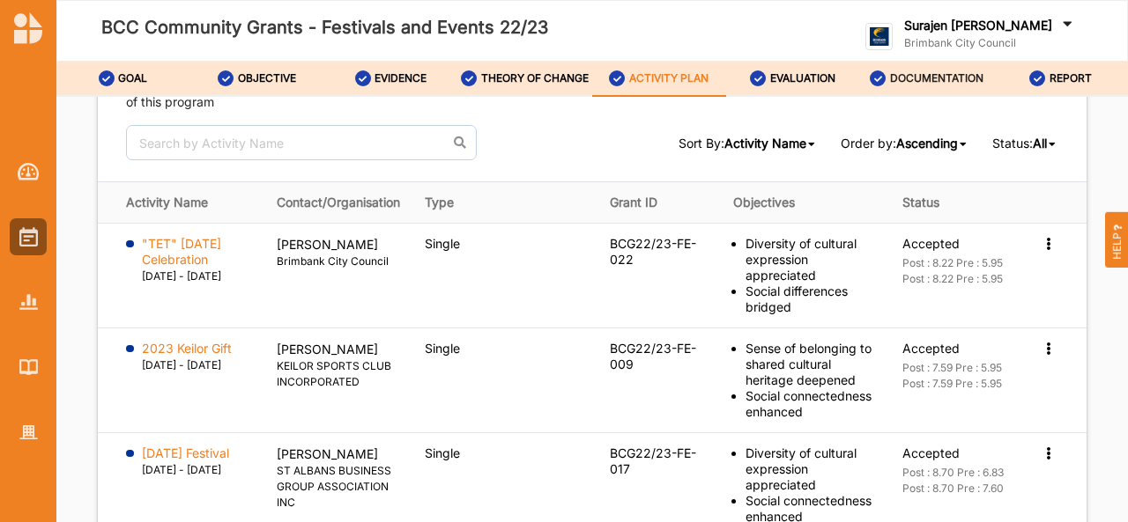
click at [916, 77] on label "DOCUMENTATION" at bounding box center [936, 78] width 93 height 14
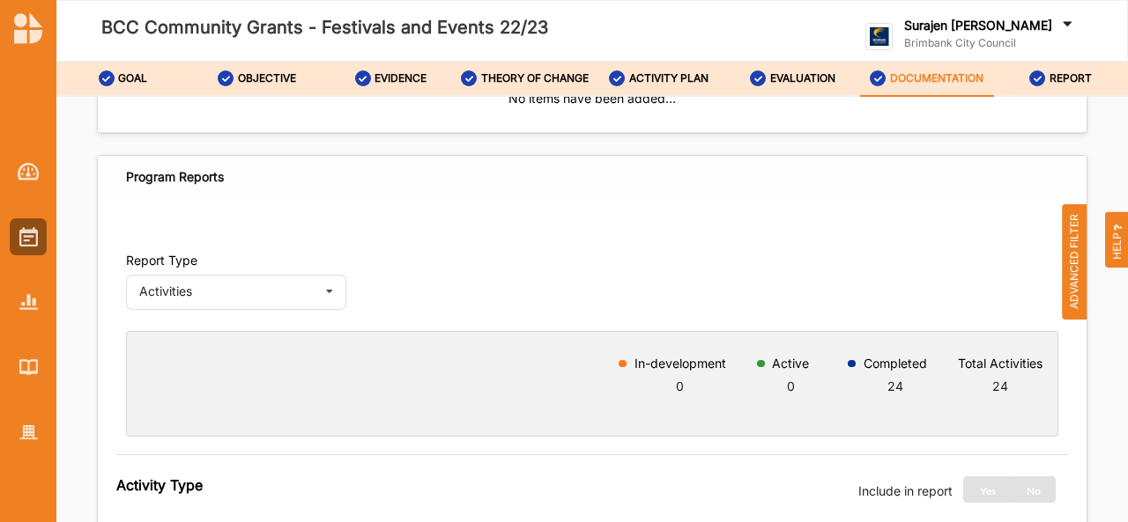
scroll to position [581, 0]
click at [263, 285] on div "Activities" at bounding box center [227, 291] width 177 height 12
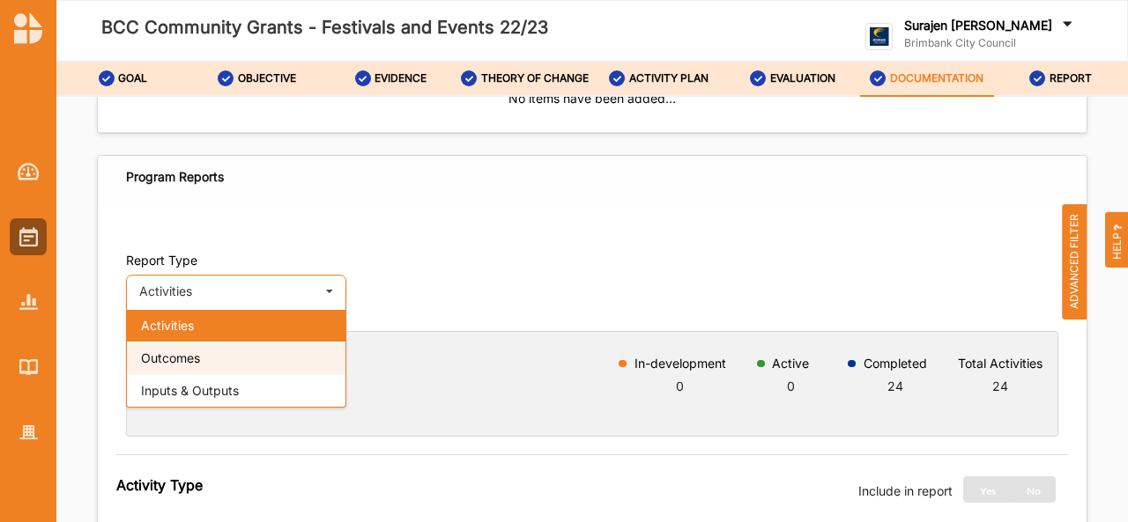
click at [222, 351] on div "Outcomes" at bounding box center [236, 358] width 218 height 33
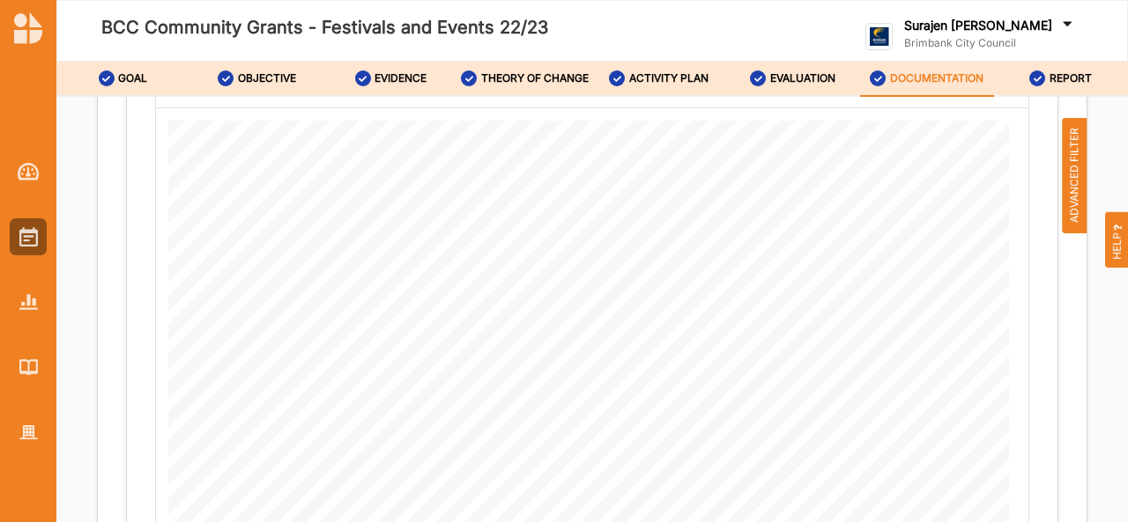
scroll to position [551, 0]
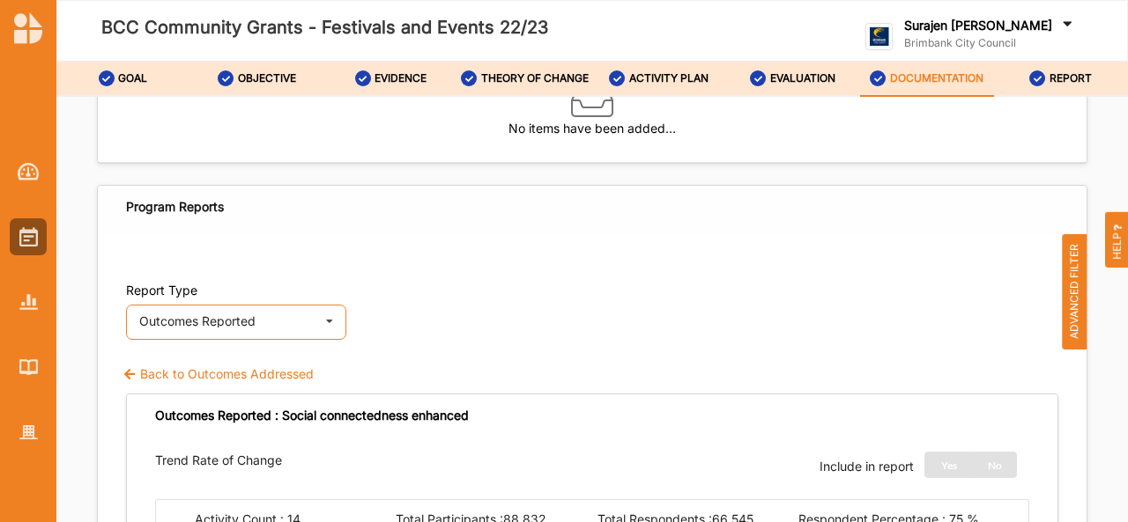
click at [167, 330] on div "Outcomes Reported Activities Outcomes Outcomes Reported Inputs & Outputs" at bounding box center [236, 322] width 220 height 35
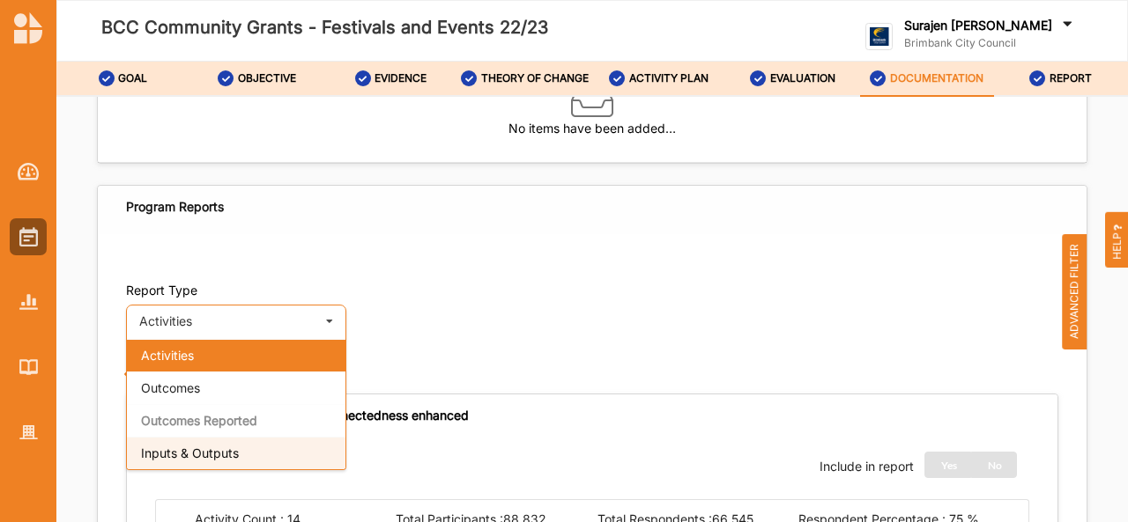
click at [166, 454] on span "Inputs & Outputs" at bounding box center [190, 453] width 98 height 15
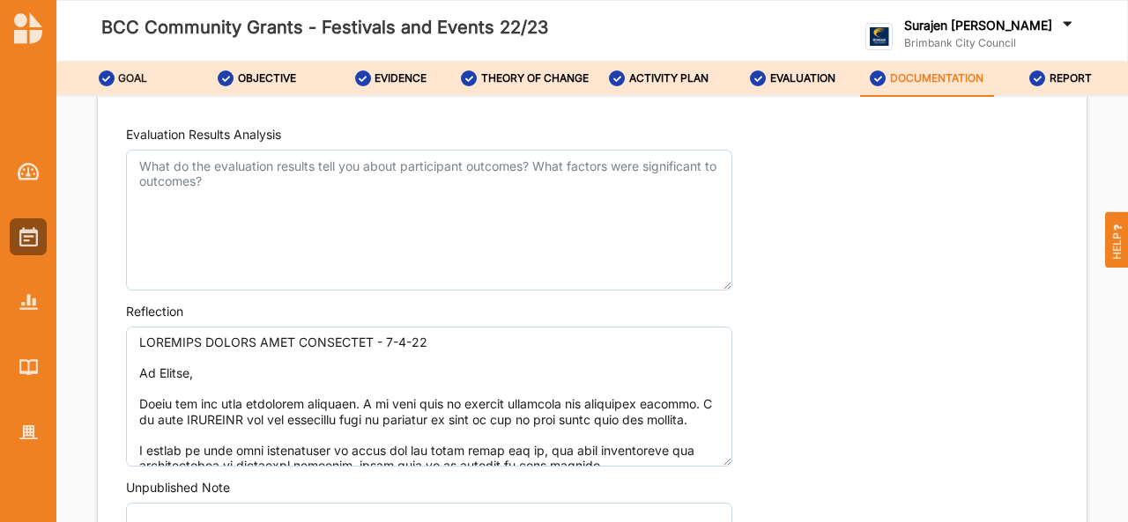
scroll to position [1923, 0]
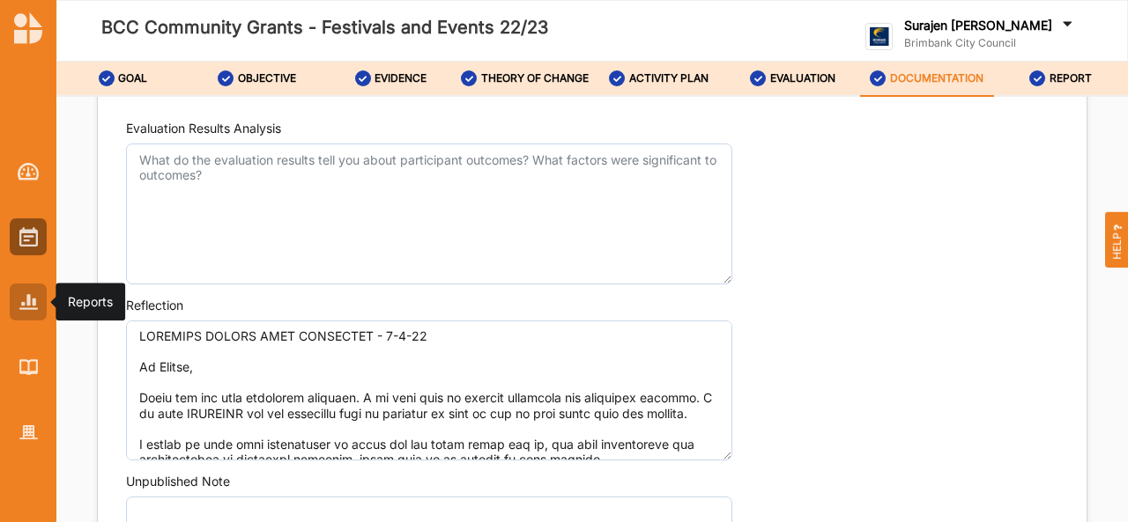
click at [26, 318] on div at bounding box center [28, 302] width 37 height 37
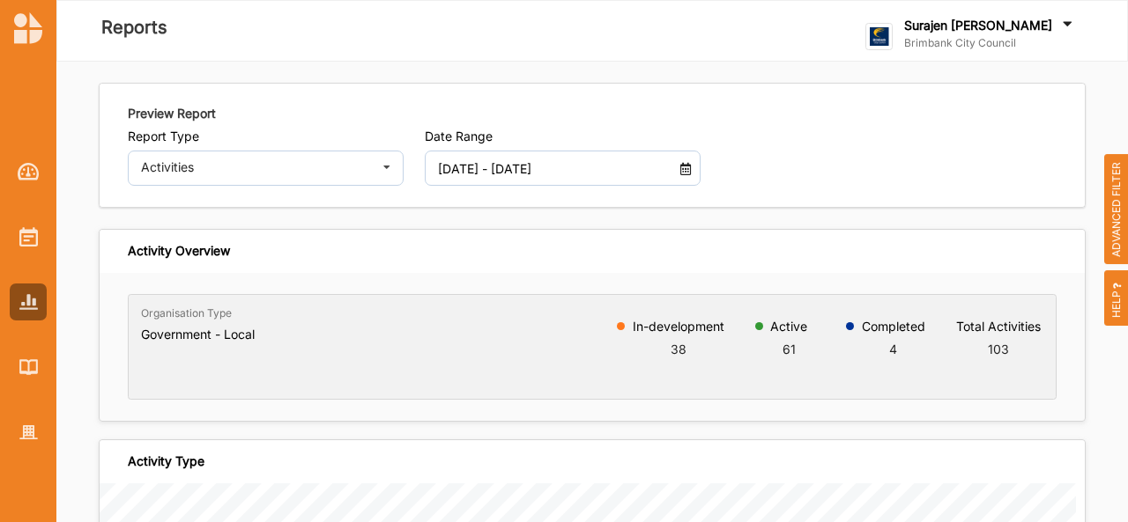
click at [464, 174] on input "[DATE] - [DATE]" at bounding box center [551, 168] width 247 height 35
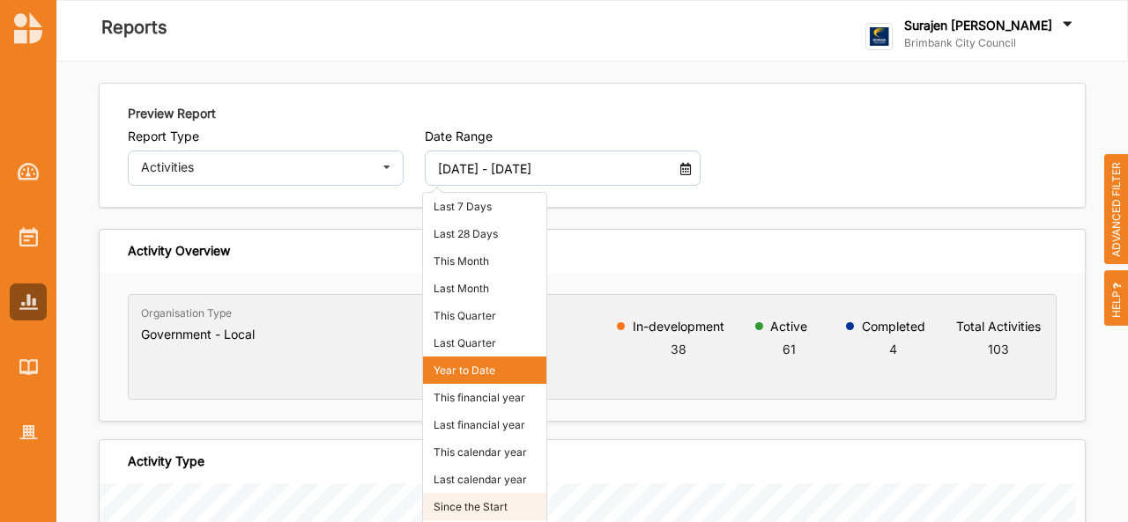
click at [462, 499] on li "Since the Start" at bounding box center [484, 506] width 123 height 27
type input "[DATE] - [DATE]"
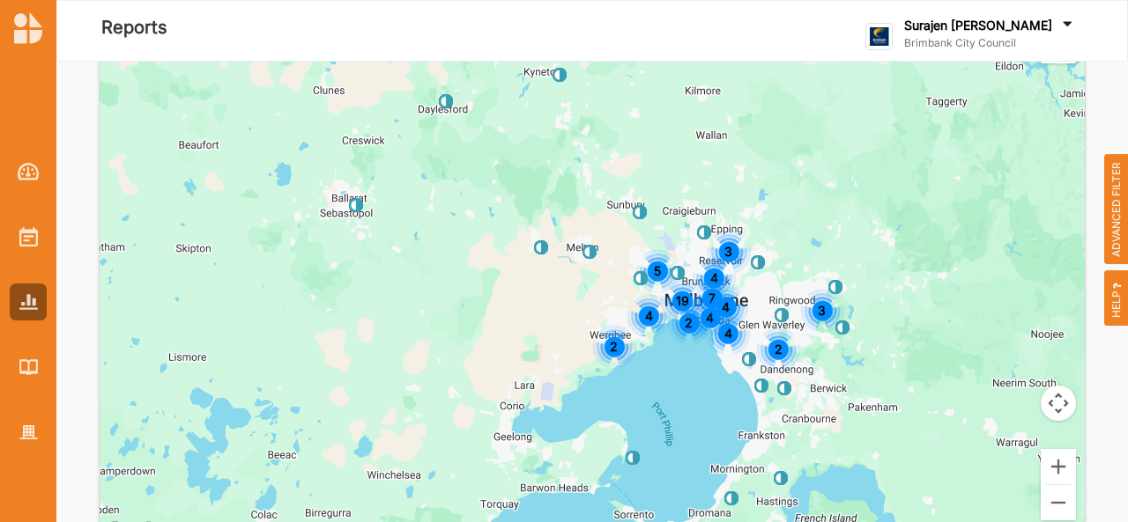
scroll to position [4652, 0]
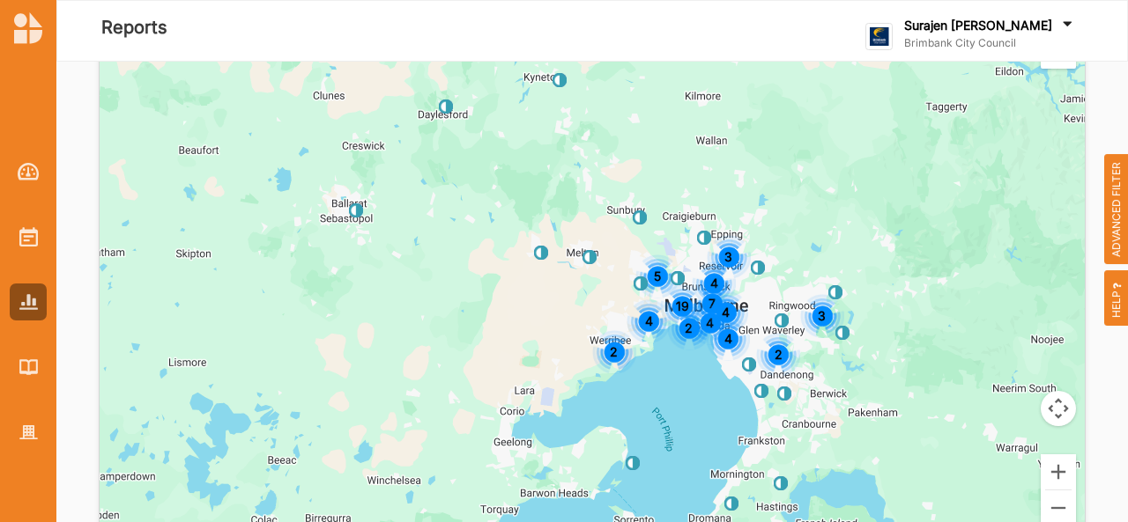
click at [1122, 237] on span "ADVANCED FILTER" at bounding box center [1116, 209] width 25 height 111
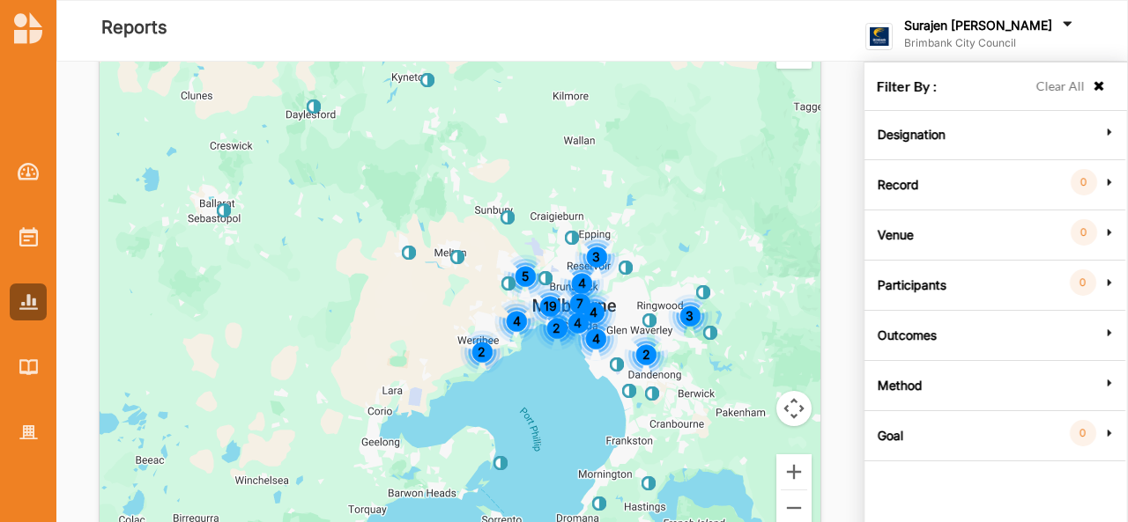
click at [893, 424] on label "Goal" at bounding box center [890, 433] width 26 height 53
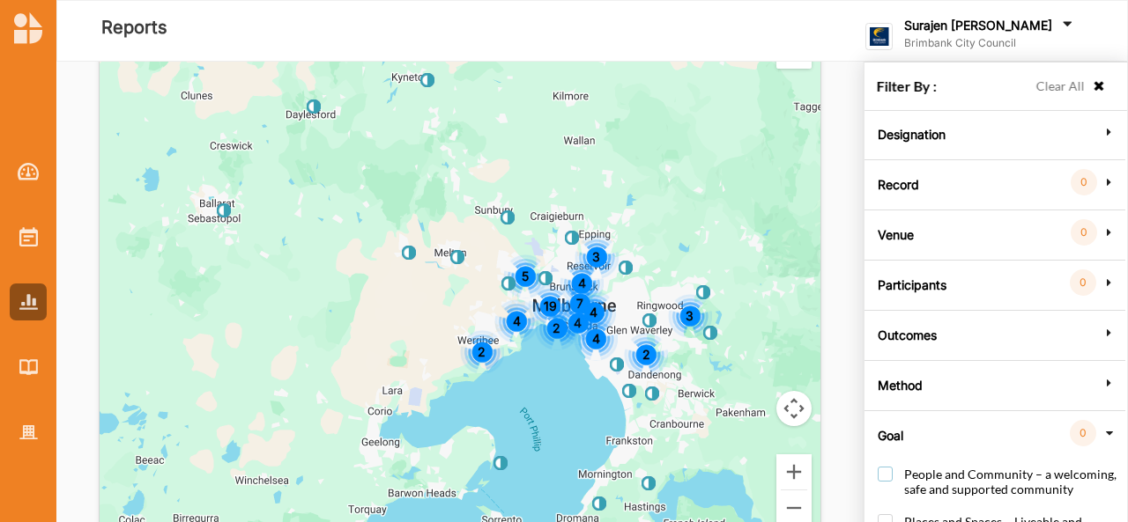
click at [891, 472] on label "People and Community – a welcoming, safe and supported community" at bounding box center [998, 491] width 242 height 48
checkbox input "true"
click at [1094, 83] on icon at bounding box center [1098, 86] width 15 height 12
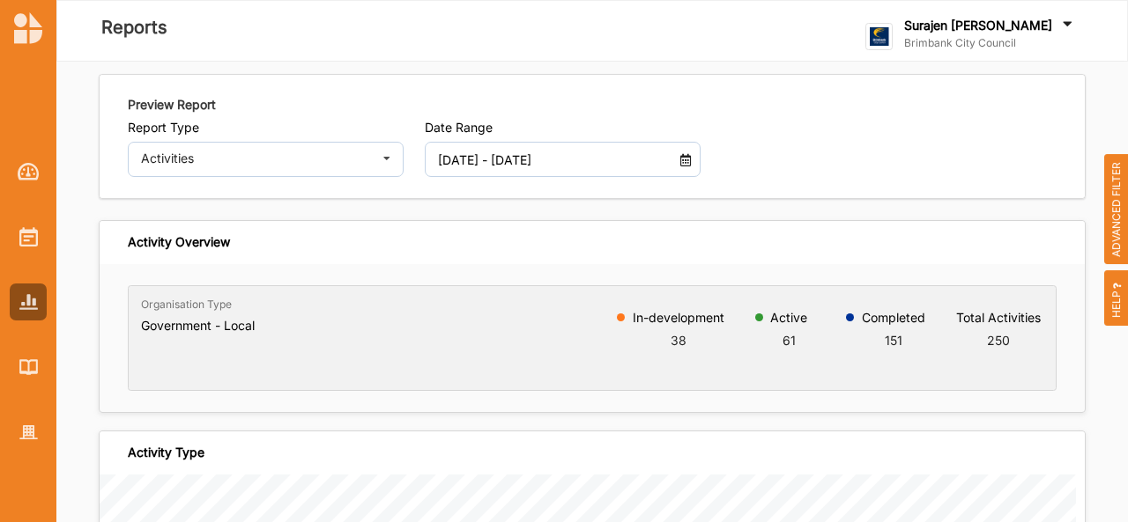
scroll to position [0, 0]
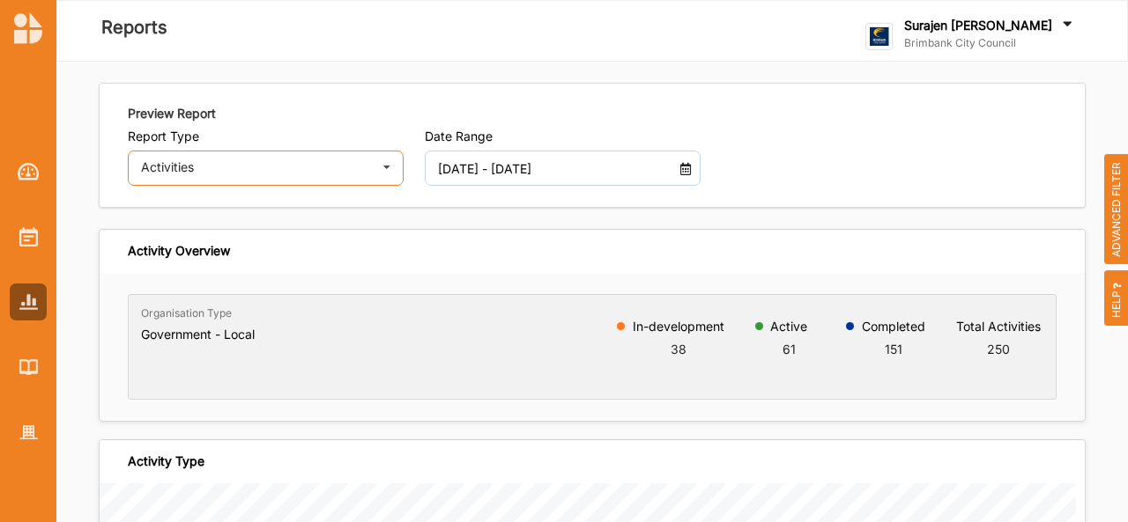
click at [170, 168] on div "Activities" at bounding box center [256, 167] width 231 height 12
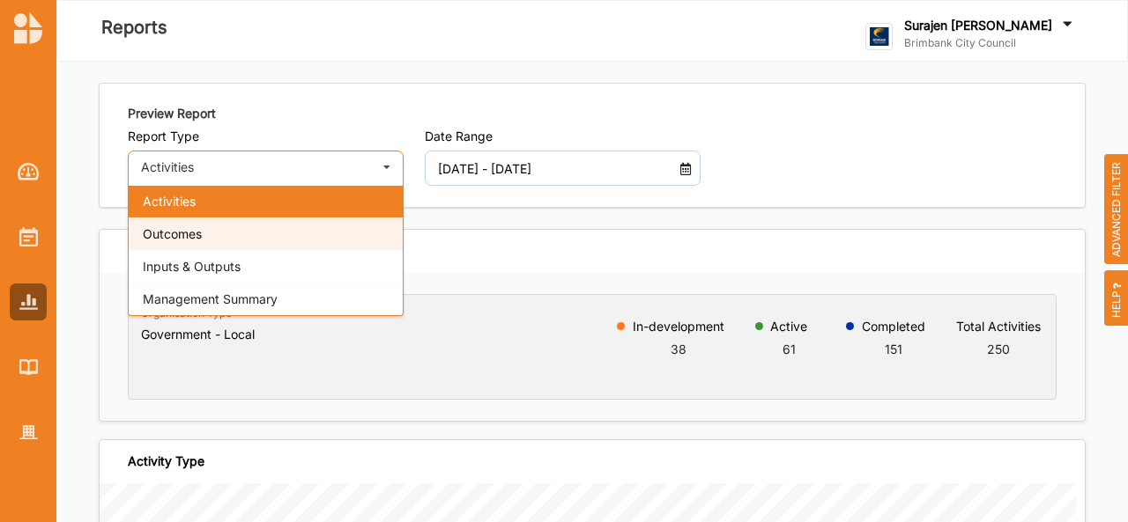
click at [166, 240] on span "Outcomes" at bounding box center [172, 233] width 59 height 15
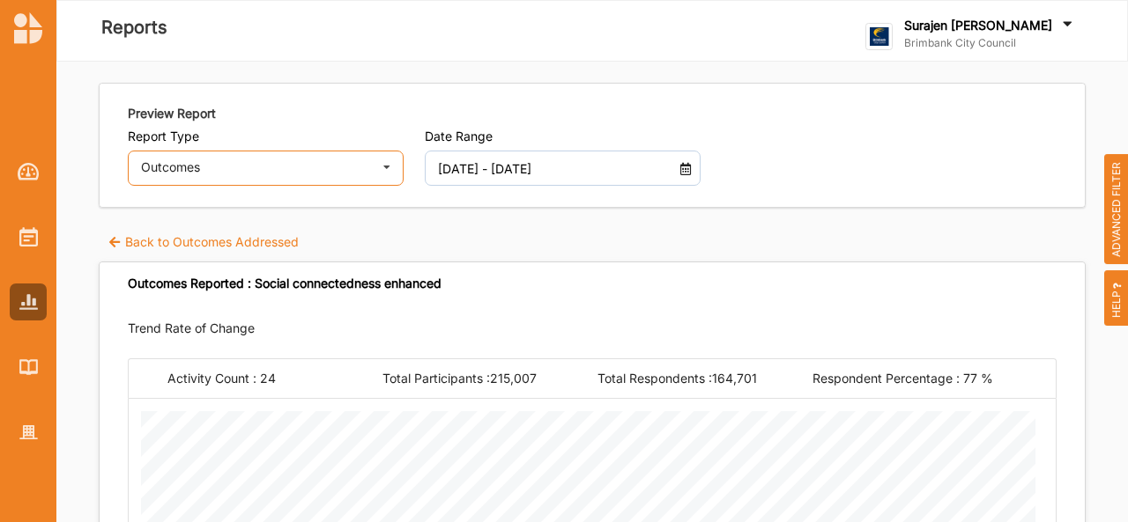
click at [272, 175] on div "Outcomes Activities Outcomes Inputs & Outputs Management Summary" at bounding box center [266, 168] width 276 height 35
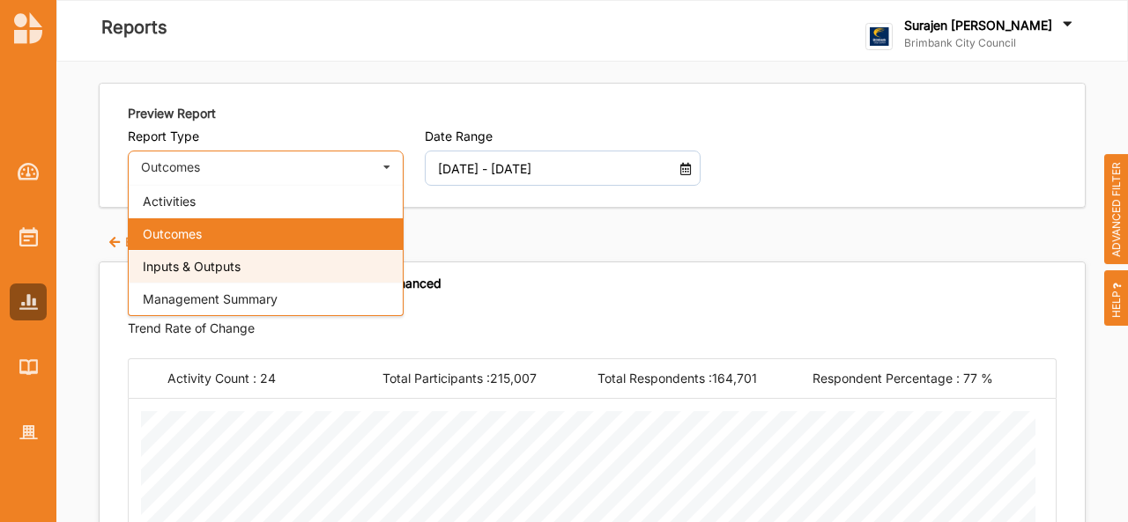
click at [266, 273] on div "Inputs & Outputs" at bounding box center [266, 266] width 274 height 33
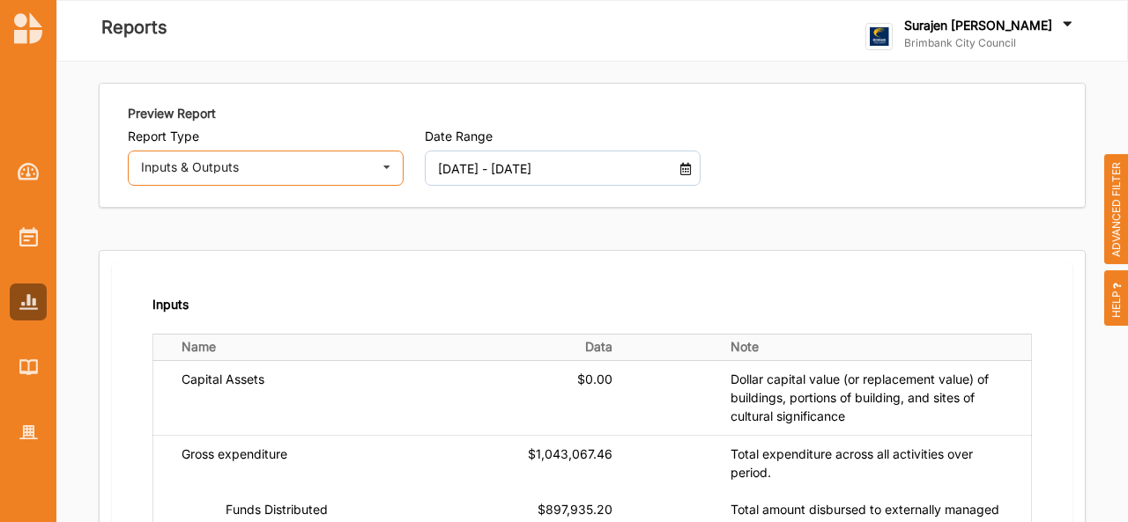
click at [224, 177] on div "Inputs & Outputs Activities Outcomes Inputs & Outputs Management Summary" at bounding box center [266, 168] width 276 height 35
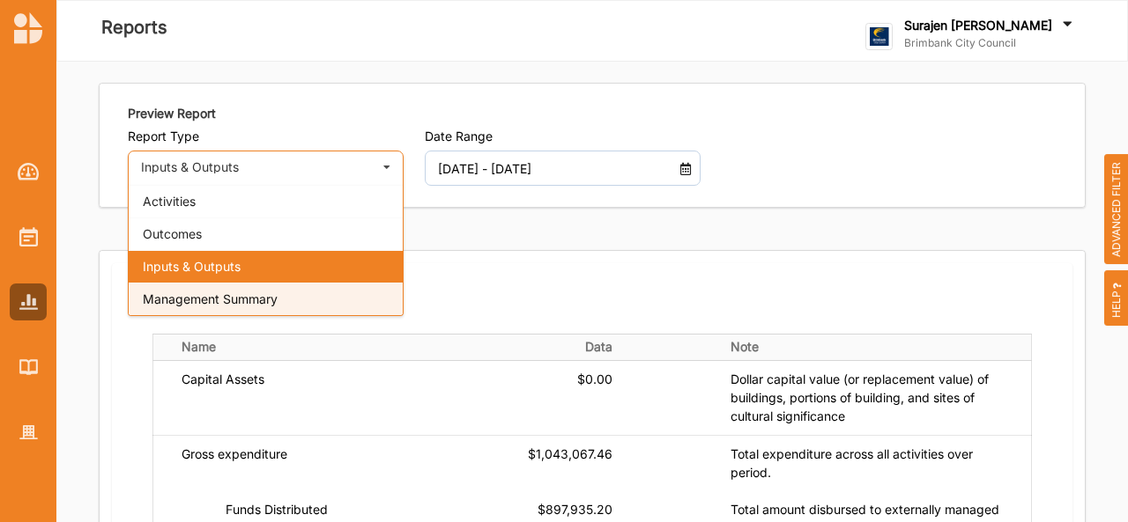
click at [215, 293] on span "Management Summary" at bounding box center [210, 299] width 135 height 15
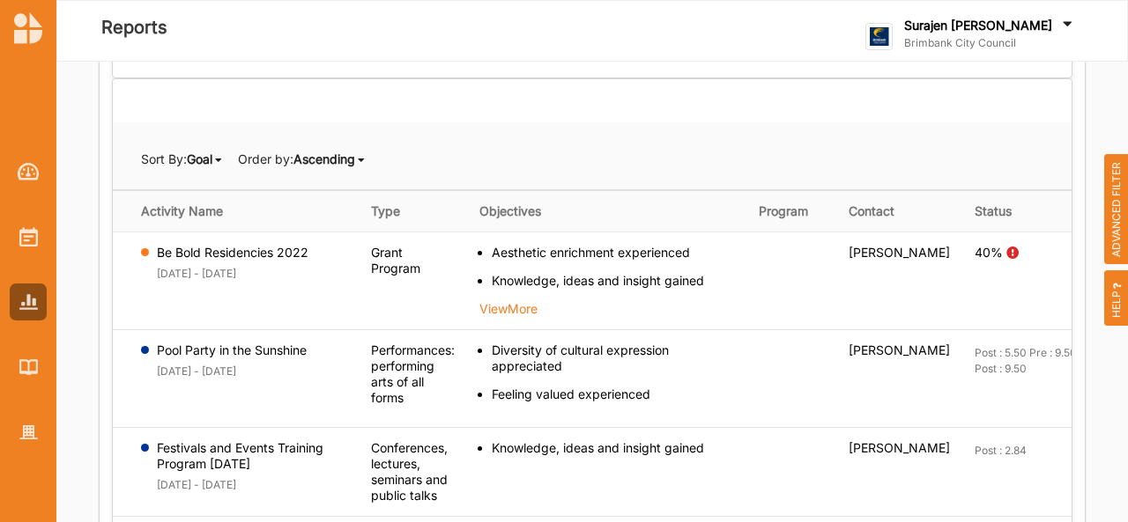
scroll to position [420, 0]
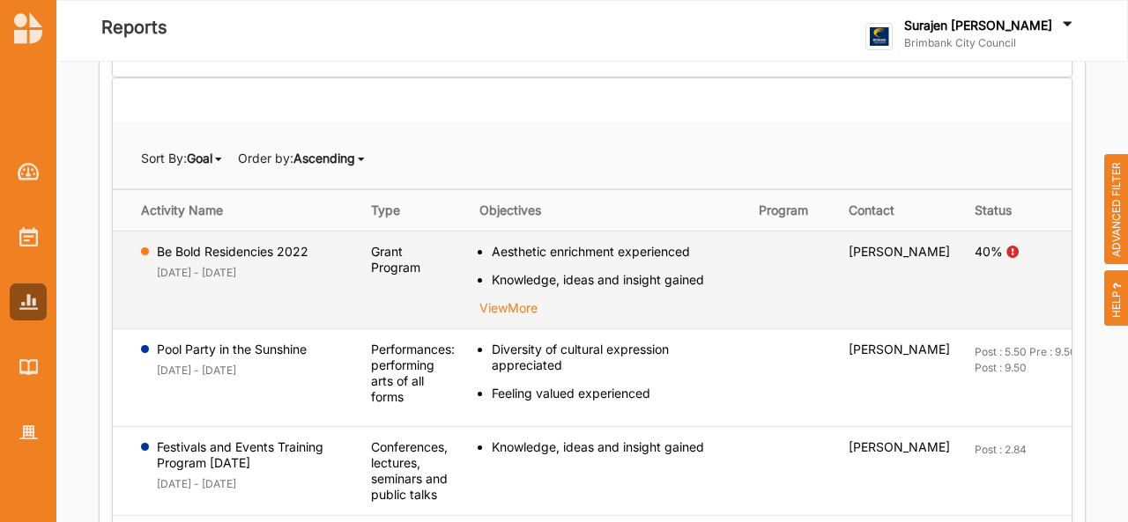
click at [965, 262] on td "40%" at bounding box center [1037, 280] width 151 height 98
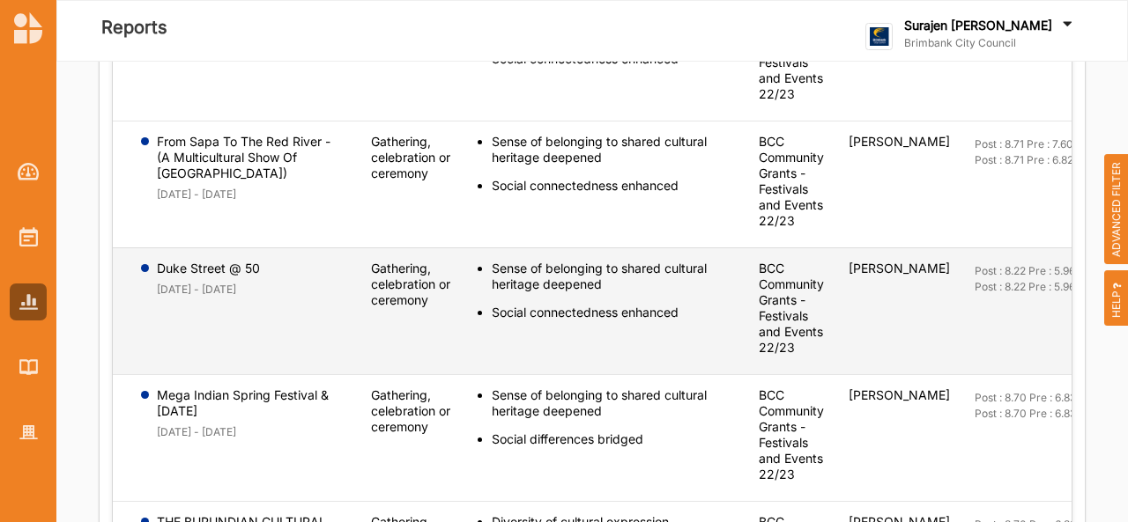
scroll to position [1387, 0]
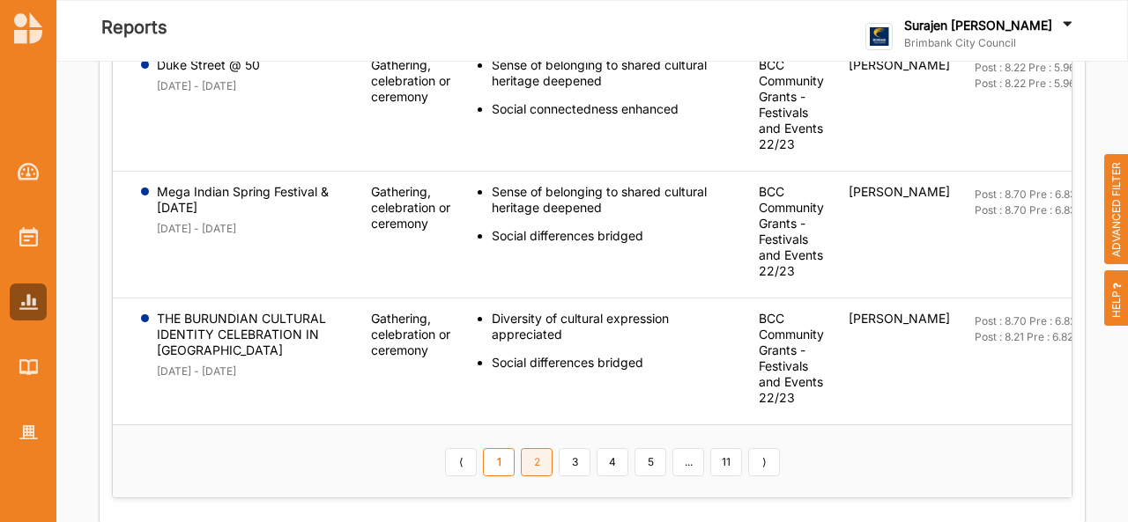
click at [530, 456] on link "2" at bounding box center [537, 462] width 32 height 28
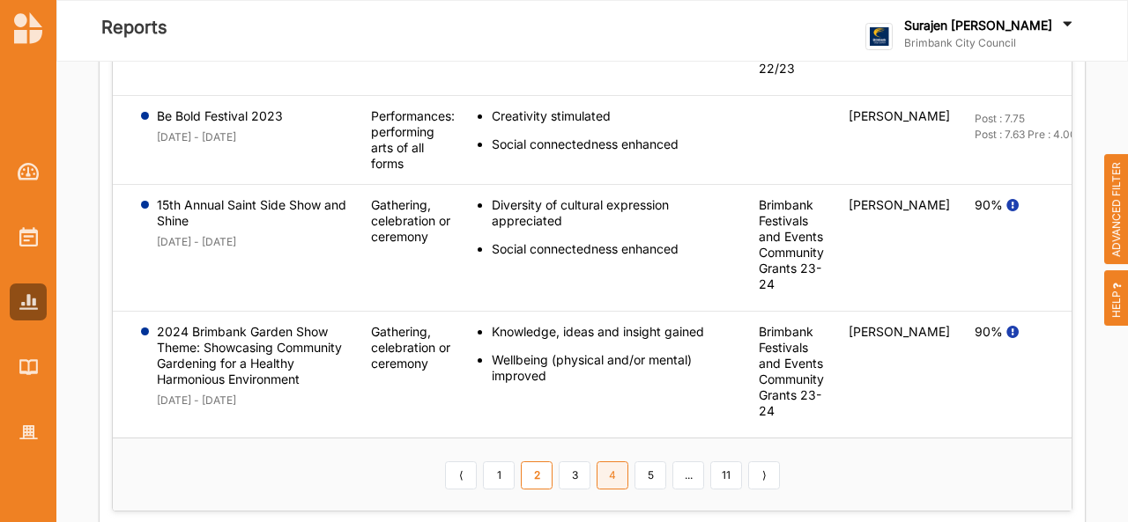
click at [596, 474] on link "4" at bounding box center [612, 476] width 32 height 28
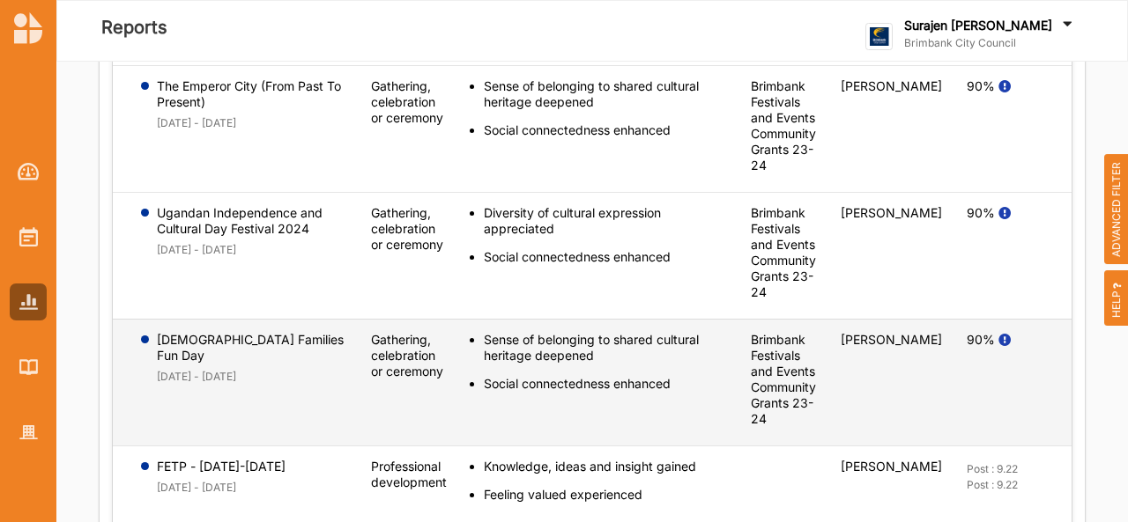
scroll to position [1443, 0]
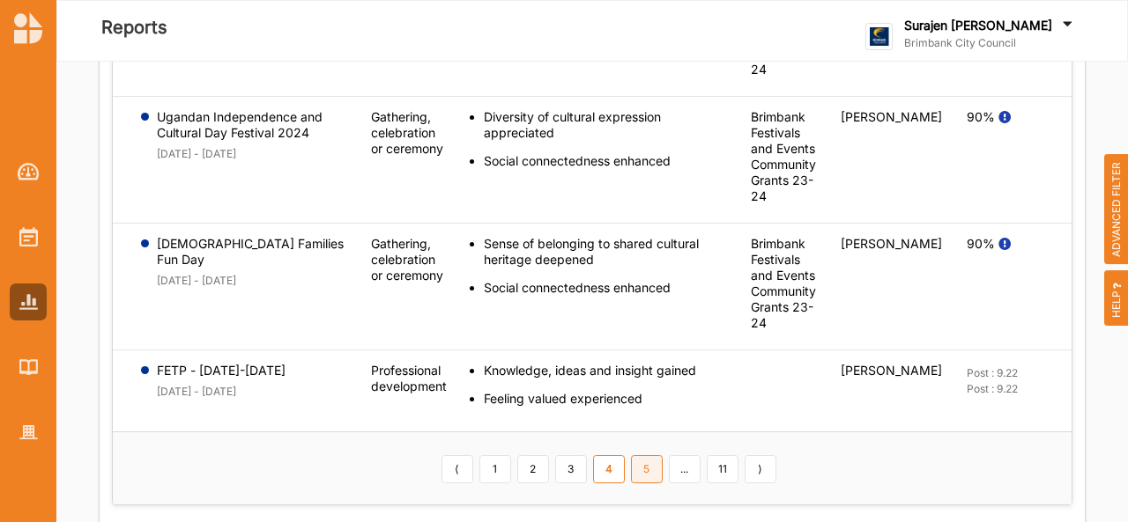
click at [631, 455] on link "5" at bounding box center [647, 469] width 32 height 28
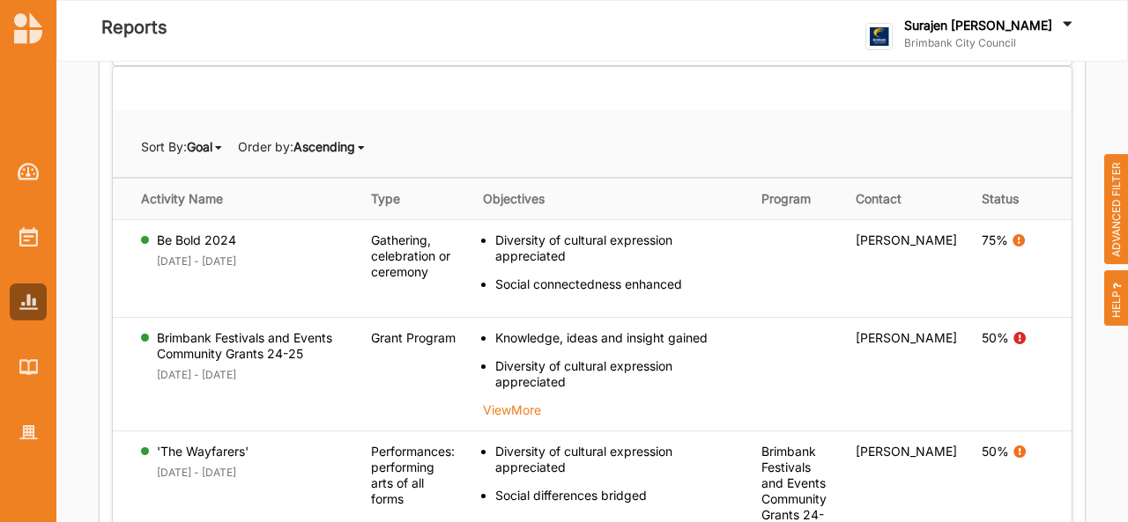
scroll to position [0, 0]
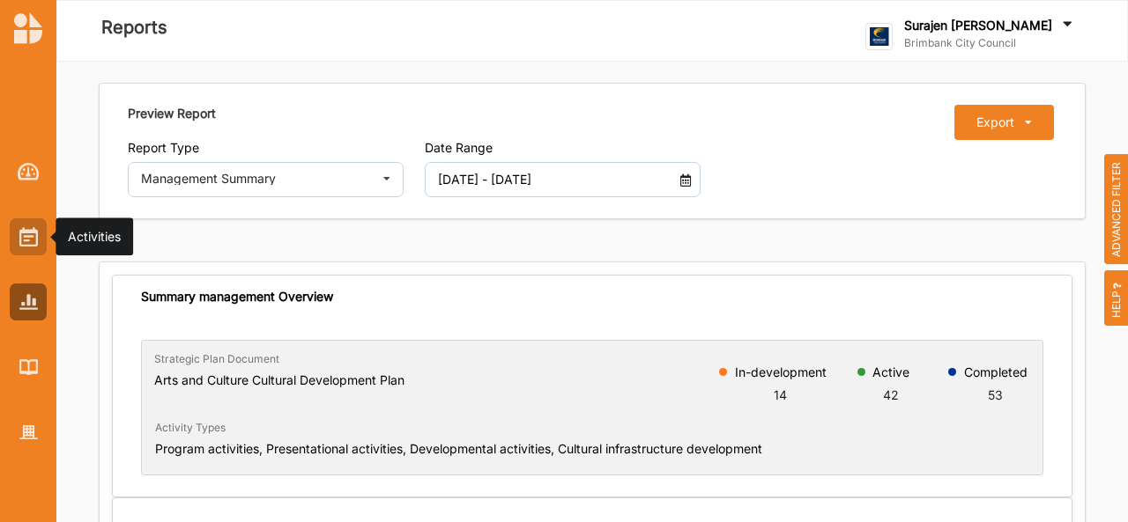
click at [23, 242] on img at bounding box center [28, 236] width 18 height 19
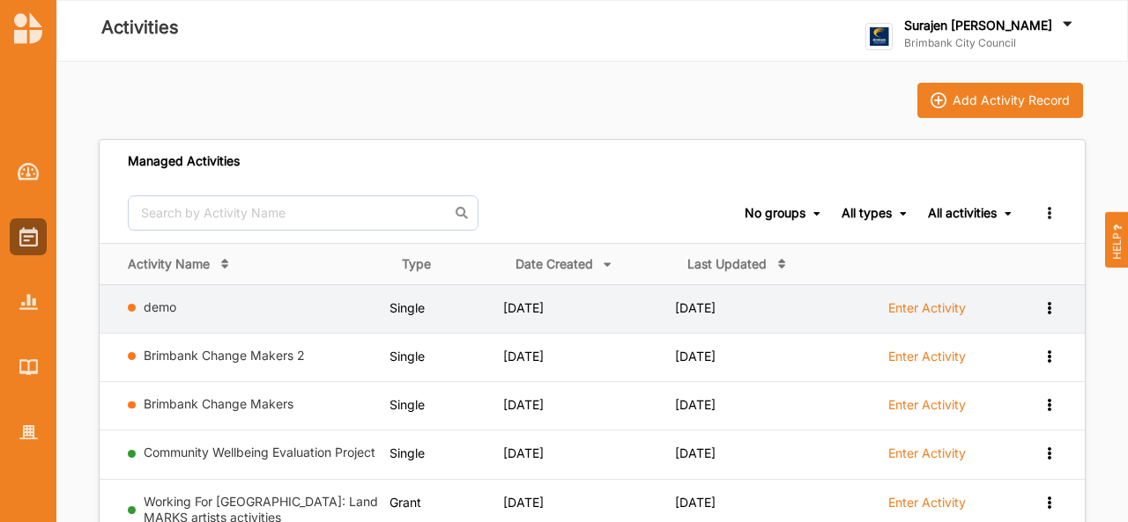
click at [915, 306] on label "Enter Activity" at bounding box center [927, 308] width 78 height 16
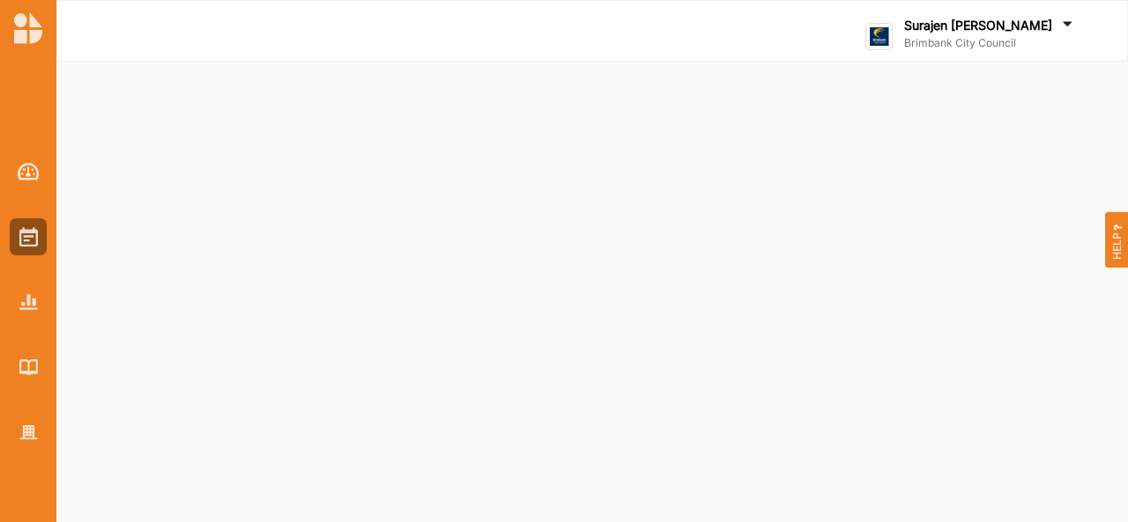
select select "2"
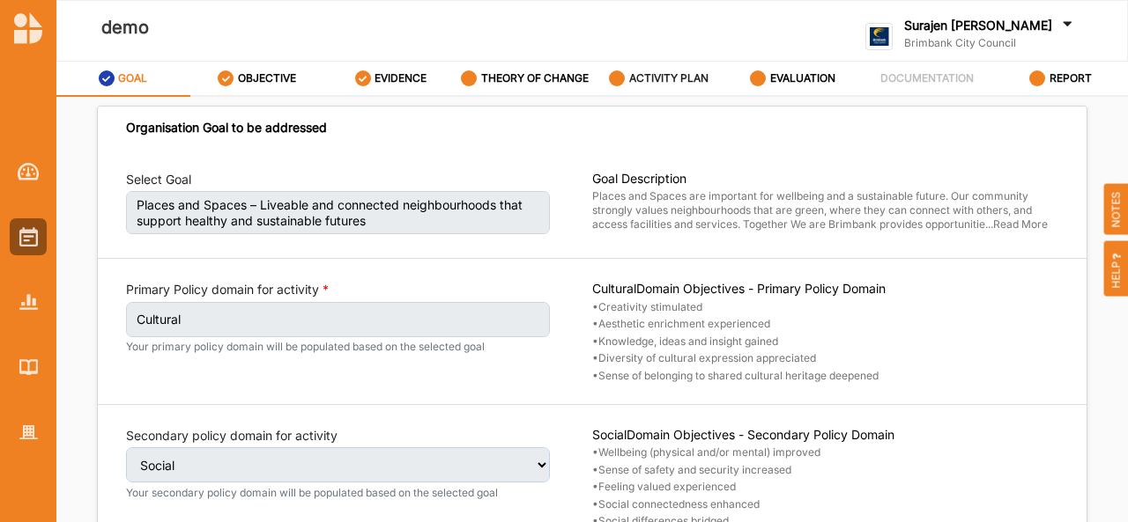
click at [690, 73] on label "ACTIVITY PLAN" at bounding box center [668, 78] width 79 height 14
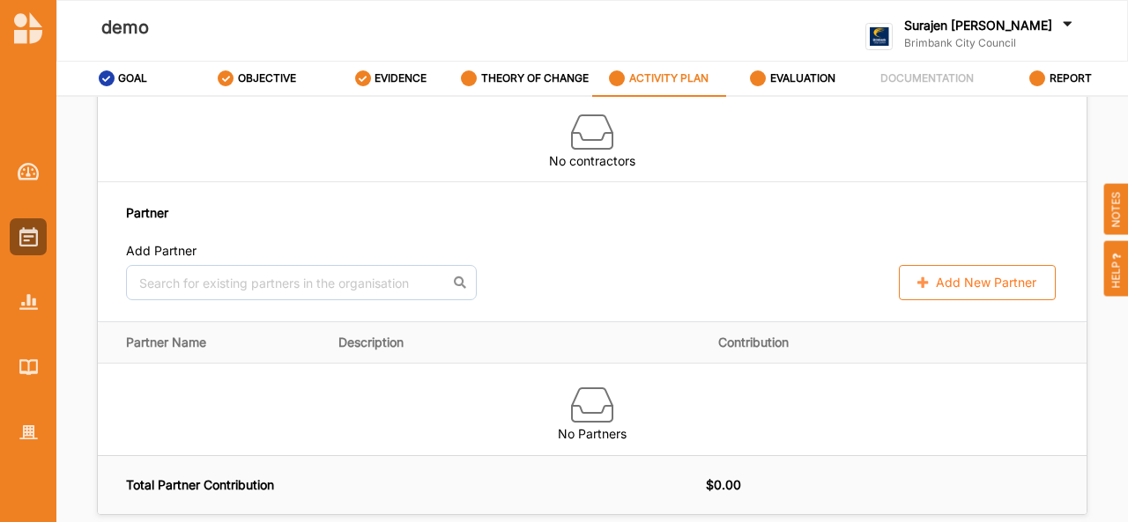
scroll to position [1540, 0]
click at [601, 375] on td "No Partners" at bounding box center [592, 409] width 988 height 92
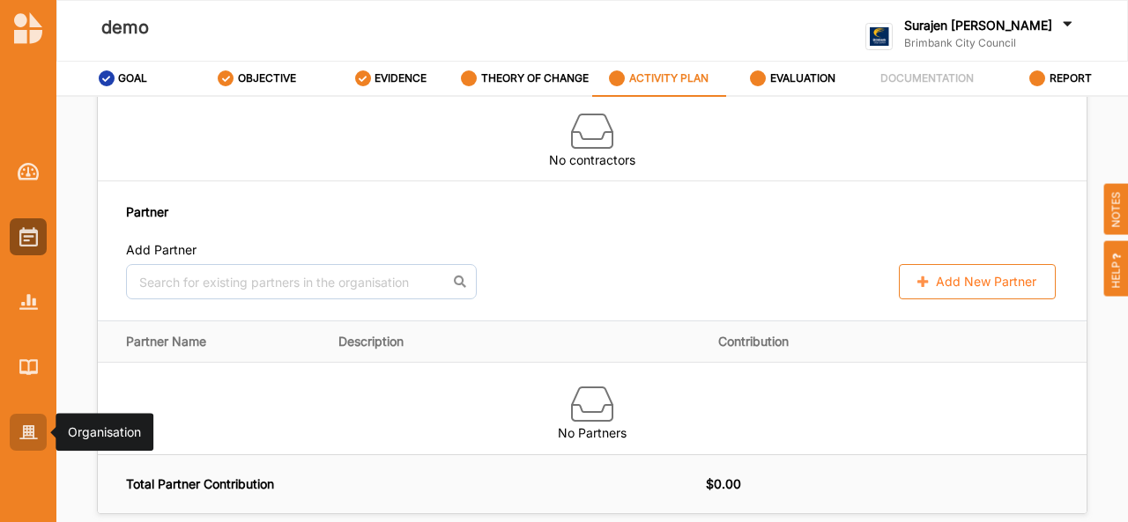
click at [30, 420] on div at bounding box center [28, 432] width 37 height 37
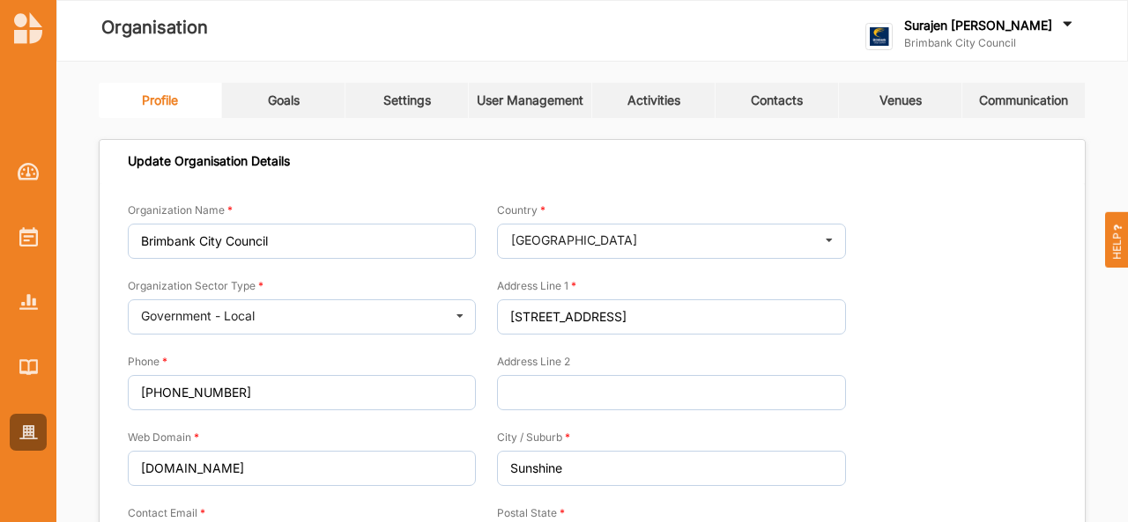
click at [2, 312] on div at bounding box center [28, 288] width 56 height 326
click at [35, 305] on img at bounding box center [28, 301] width 18 height 15
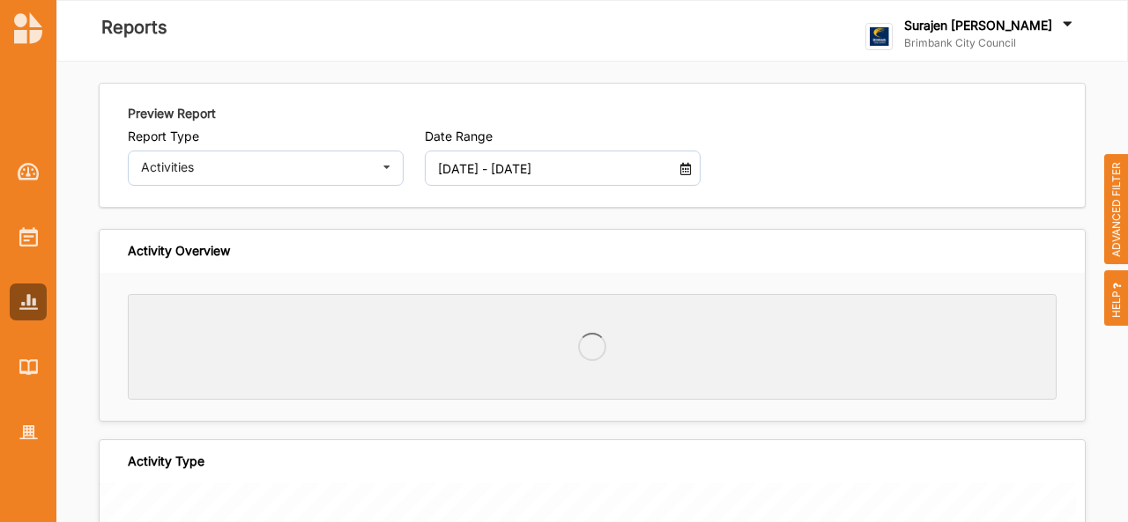
click at [1120, 217] on span "ADVANCED FILTER" at bounding box center [1116, 209] width 25 height 111
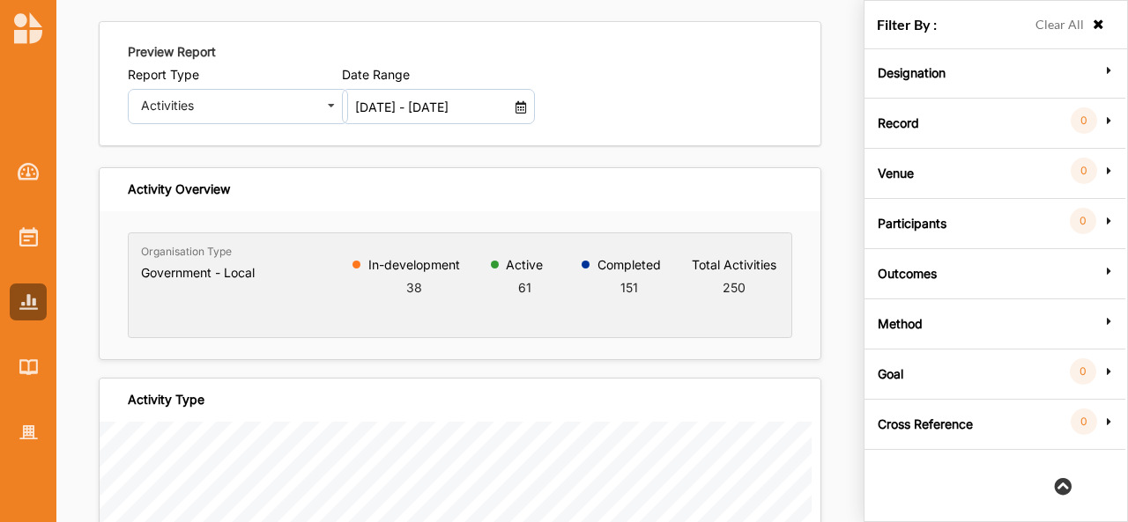
scroll to position [61, 0]
click at [885, 373] on label "Goal" at bounding box center [890, 372] width 26 height 53
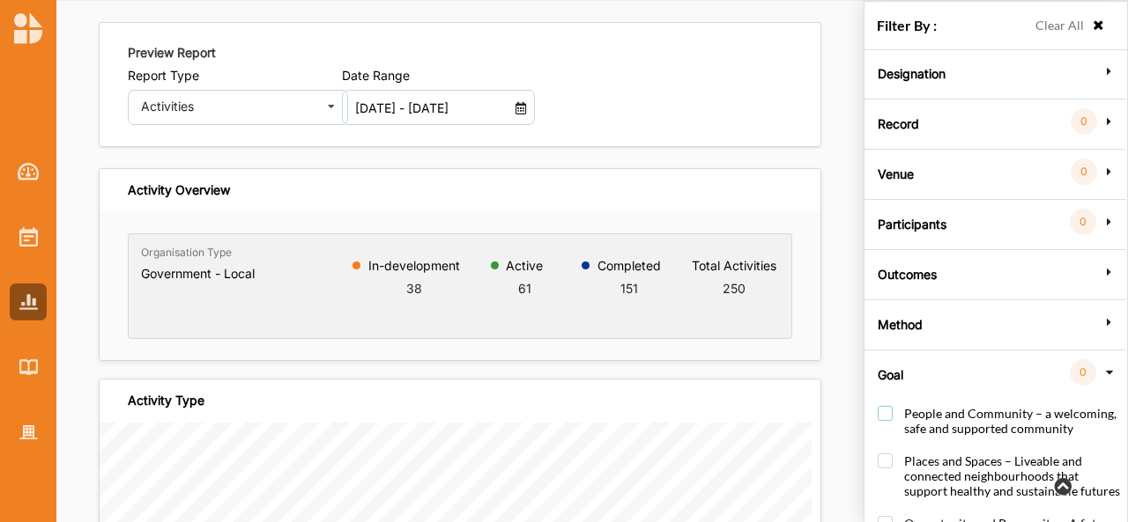
click at [884, 413] on label "People and Community – a welcoming, safe and supported community" at bounding box center [998, 430] width 242 height 48
checkbox input "true"
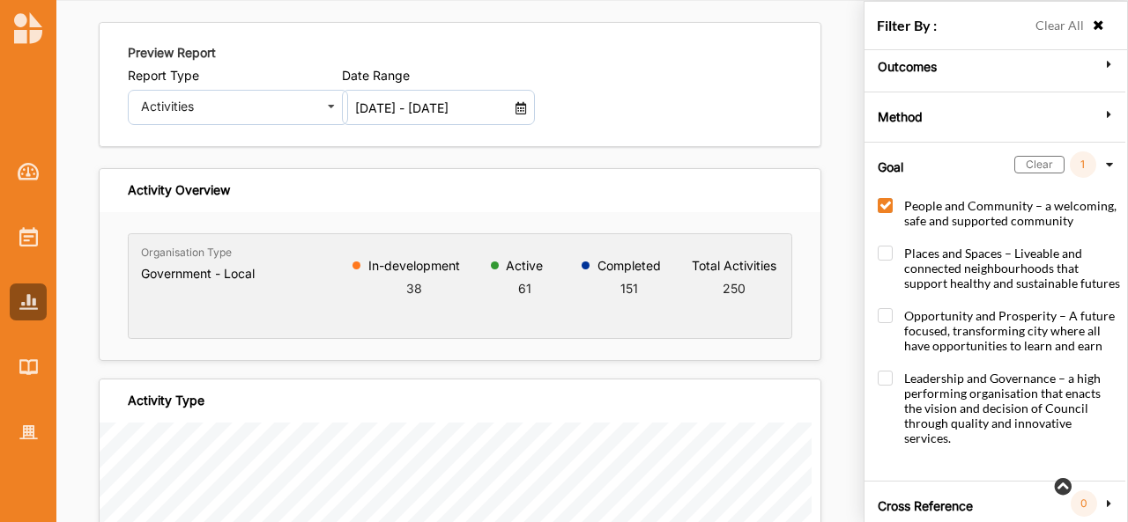
click at [961, 477] on label "Cross Reference" at bounding box center [924, 503] width 95 height 53
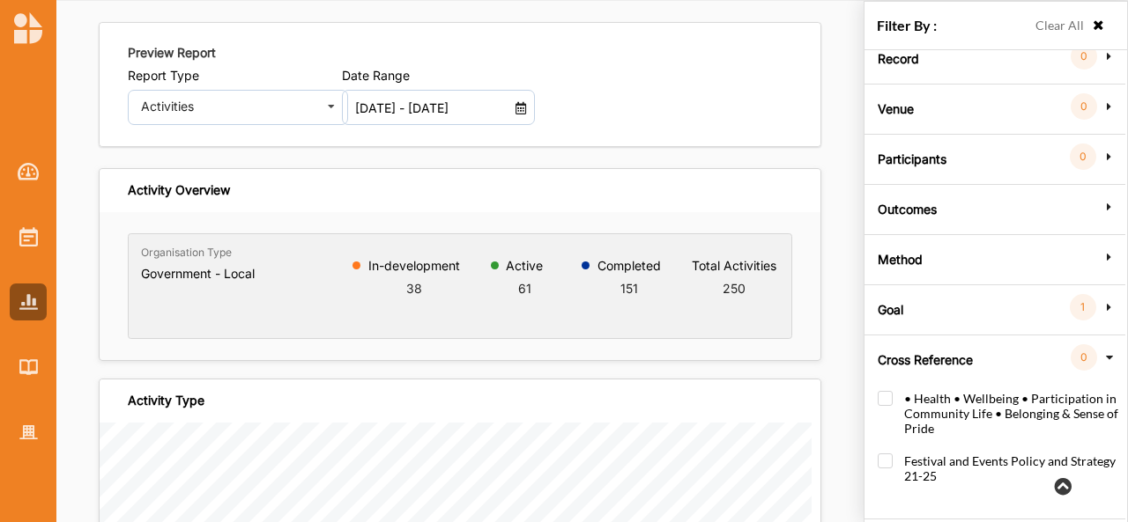
scroll to position [62, 0]
click at [883, 394] on label "• Health • Wellbeing • Participation in Community Life • Belonging & Sense of P…" at bounding box center [998, 421] width 242 height 63
checkbox input "true"
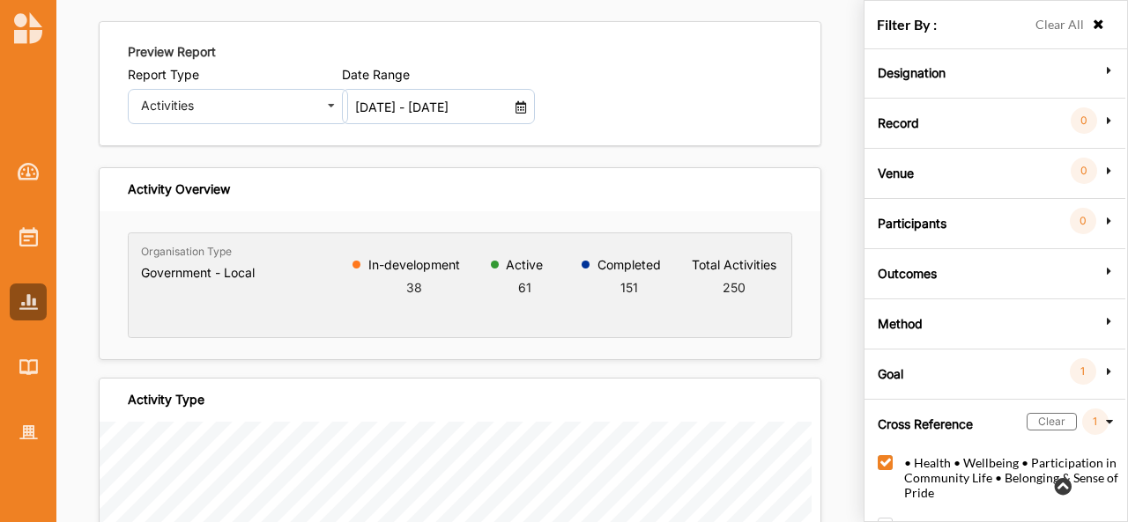
scroll to position [68, 0]
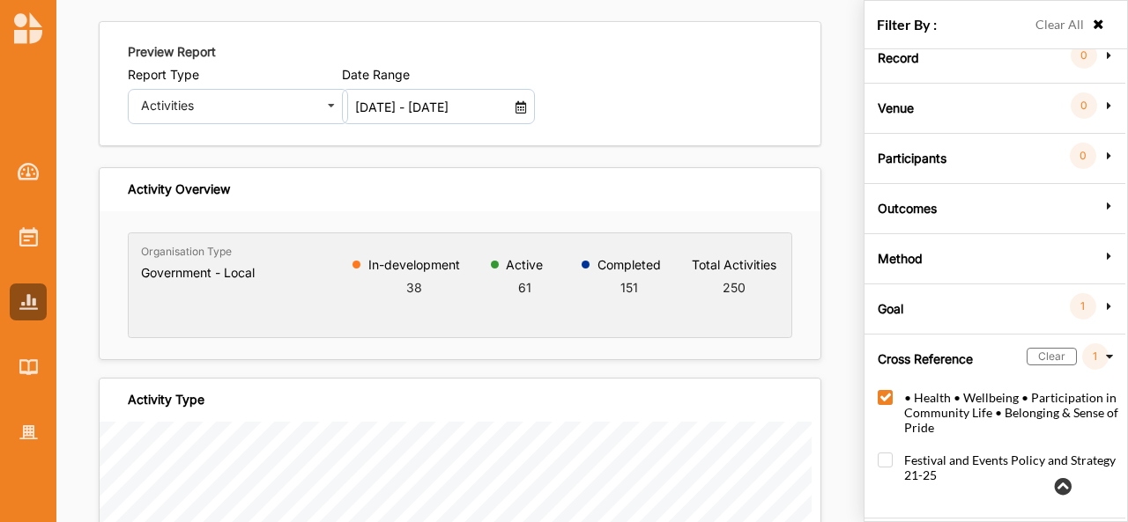
click at [662, 62] on div at bounding box center [631, 55] width 343 height 24
click at [36, 189] on div at bounding box center [28, 171] width 37 height 37
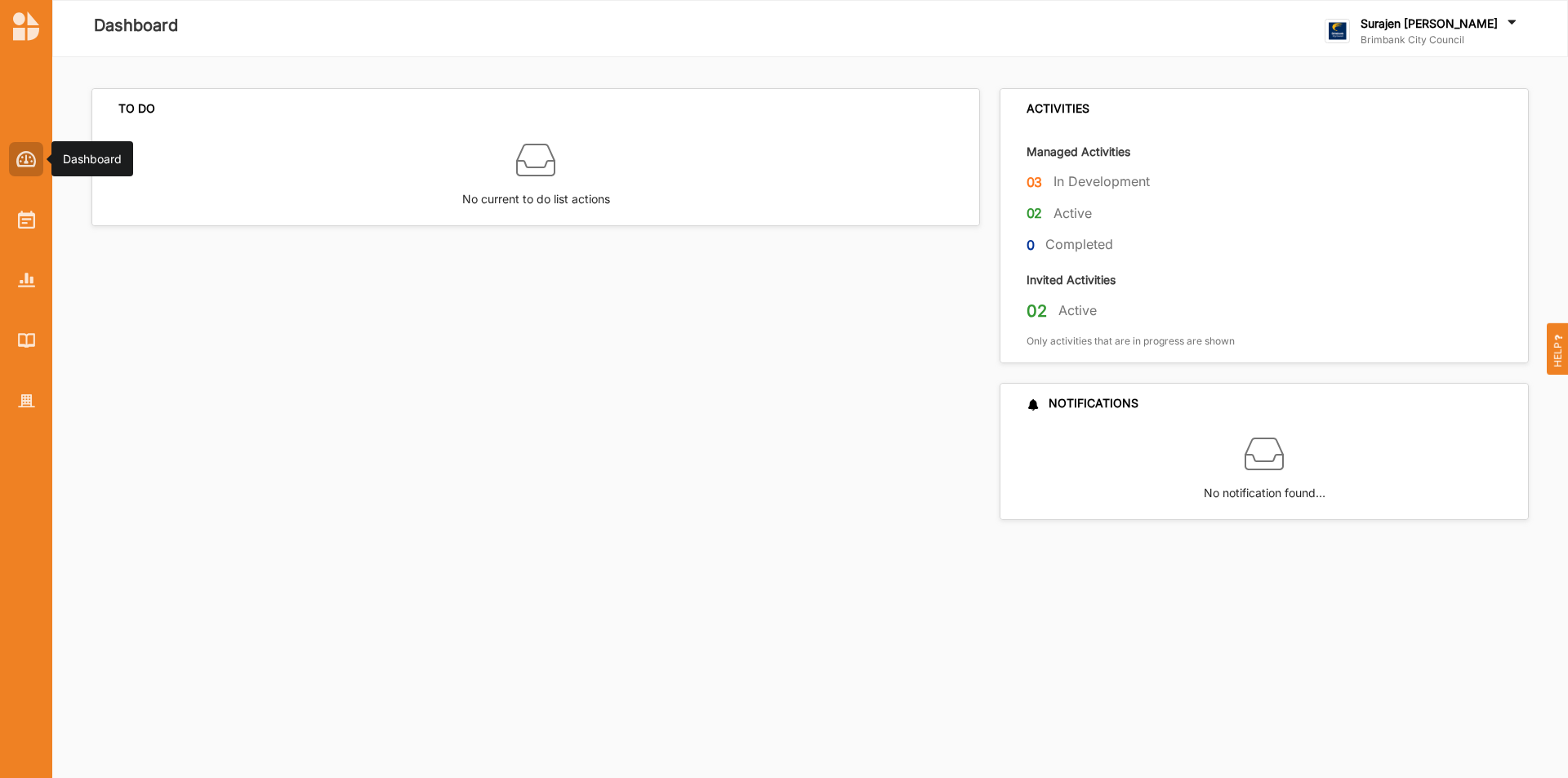
click at [19, 159] on img at bounding box center [27, 159] width 20 height 17
click at [25, 235] on div at bounding box center [26, 219] width 34 height 34
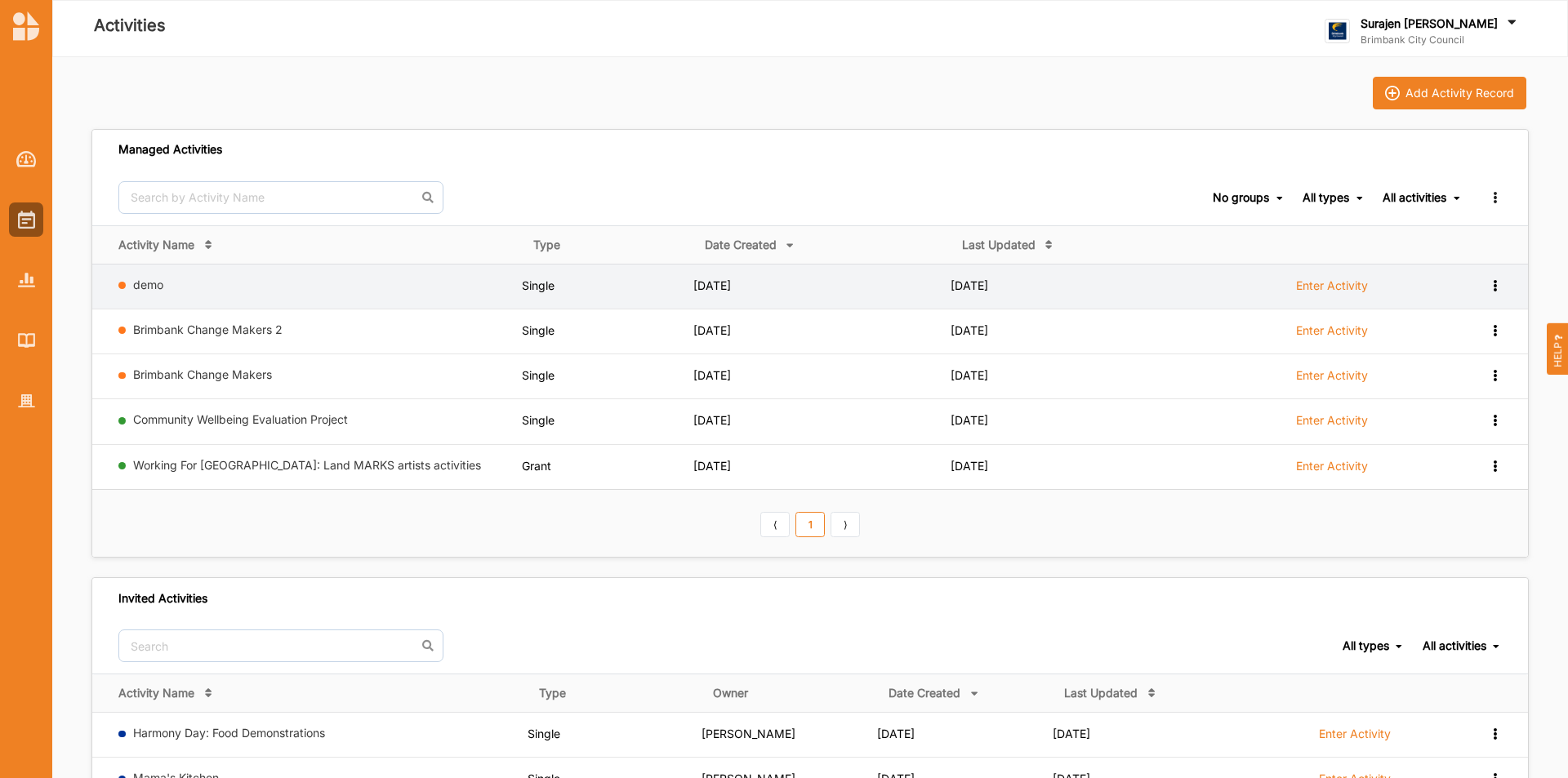
click at [1045, 283] on label "Enter Activity" at bounding box center [1332, 286] width 72 height 15
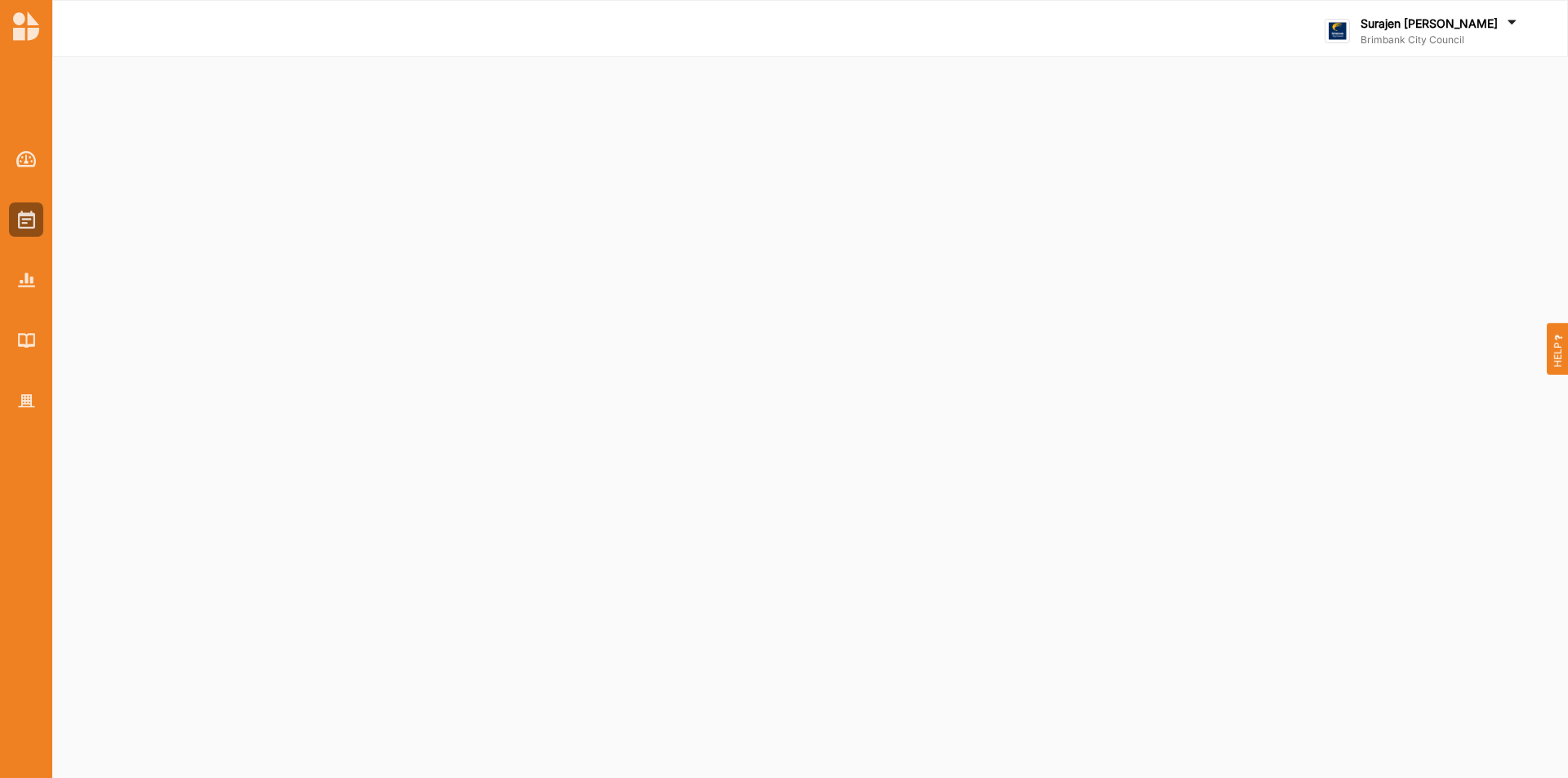
select select "2"
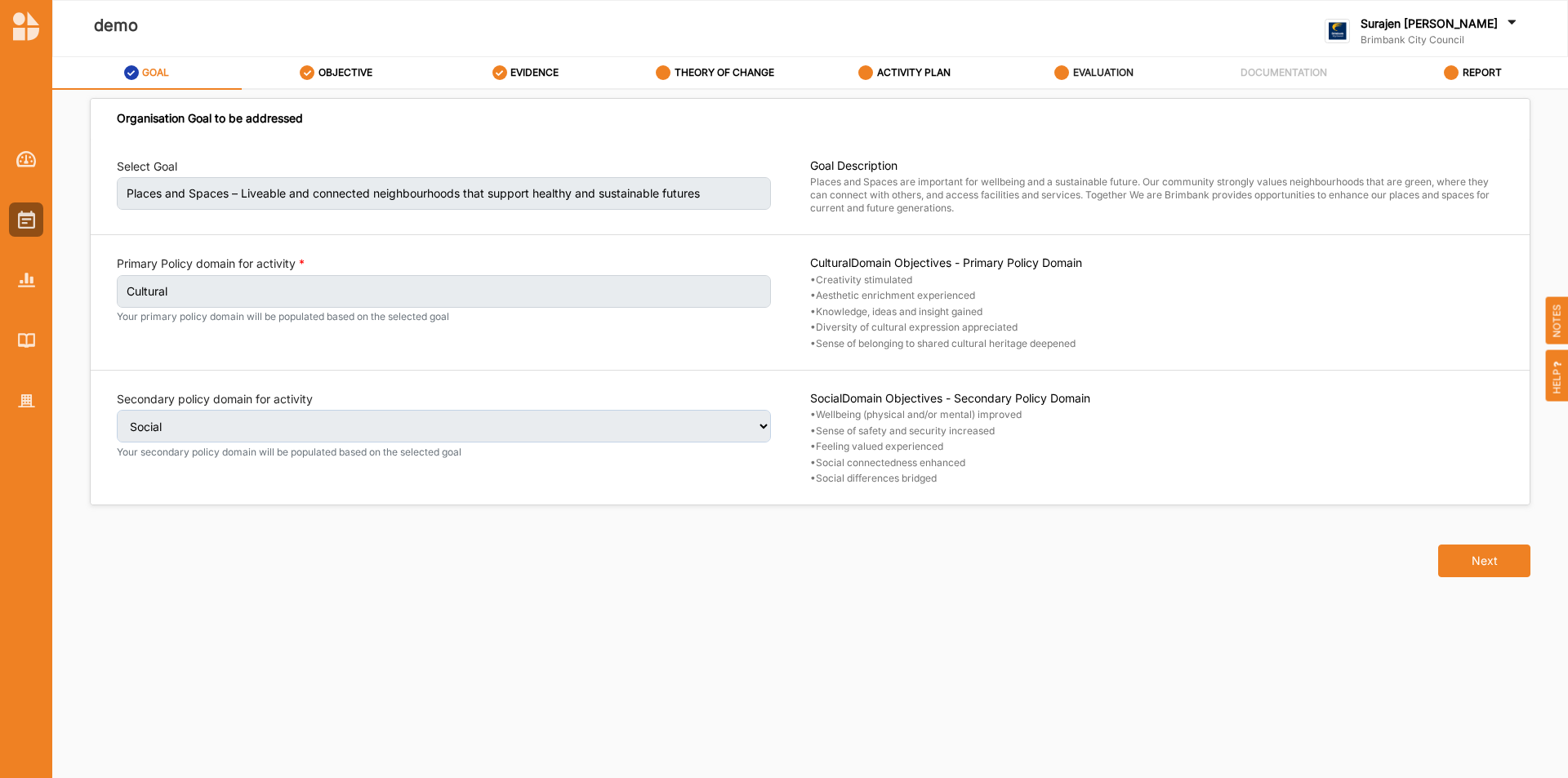
click at [1045, 61] on div "EVALUATION" at bounding box center [1093, 73] width 79 height 30
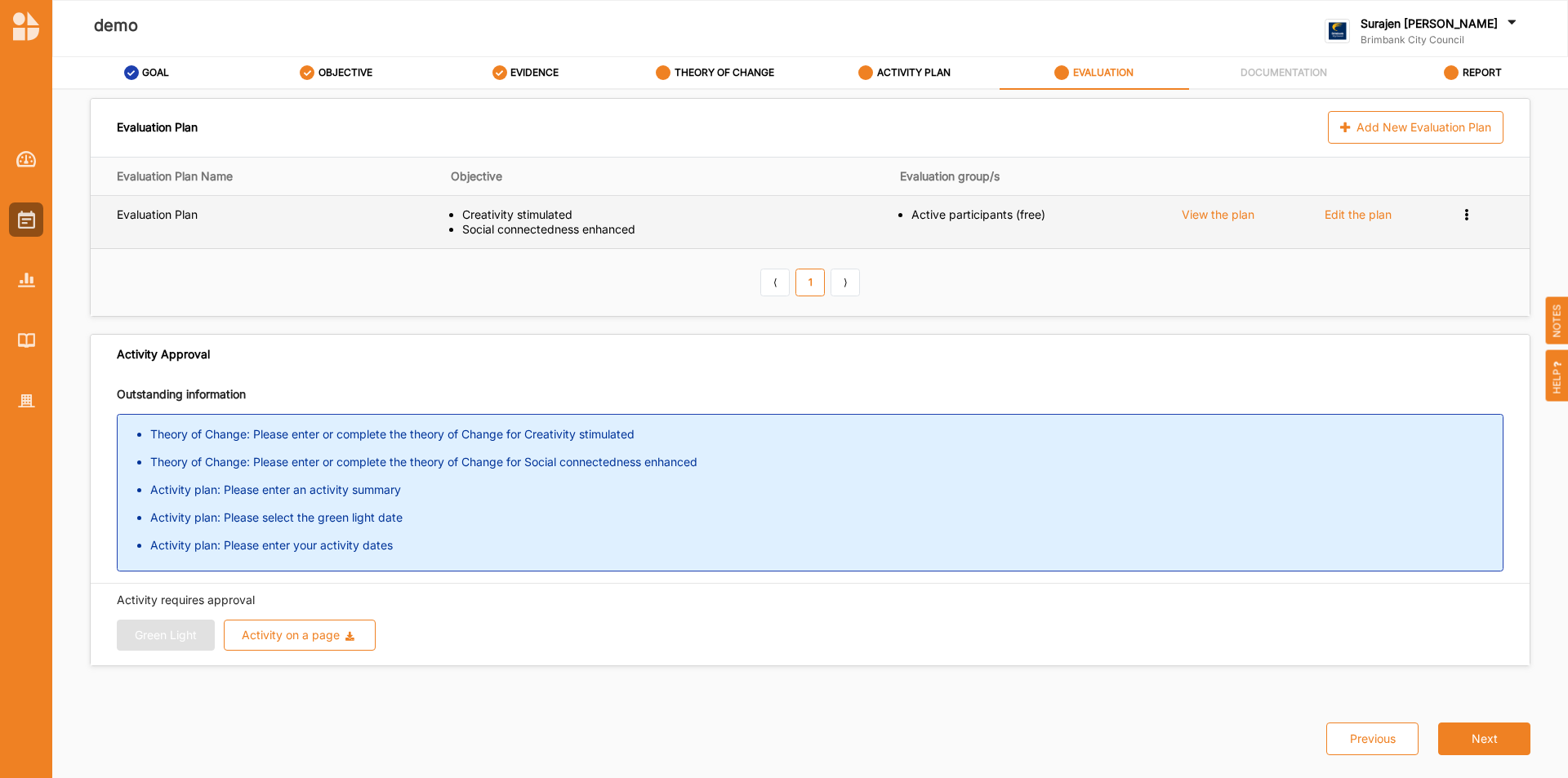
click at [1045, 217] on div "Preview Survey Remove" at bounding box center [1469, 215] width 17 height 15
click at [1045, 275] on div "Remove" at bounding box center [1421, 270] width 83 height 11
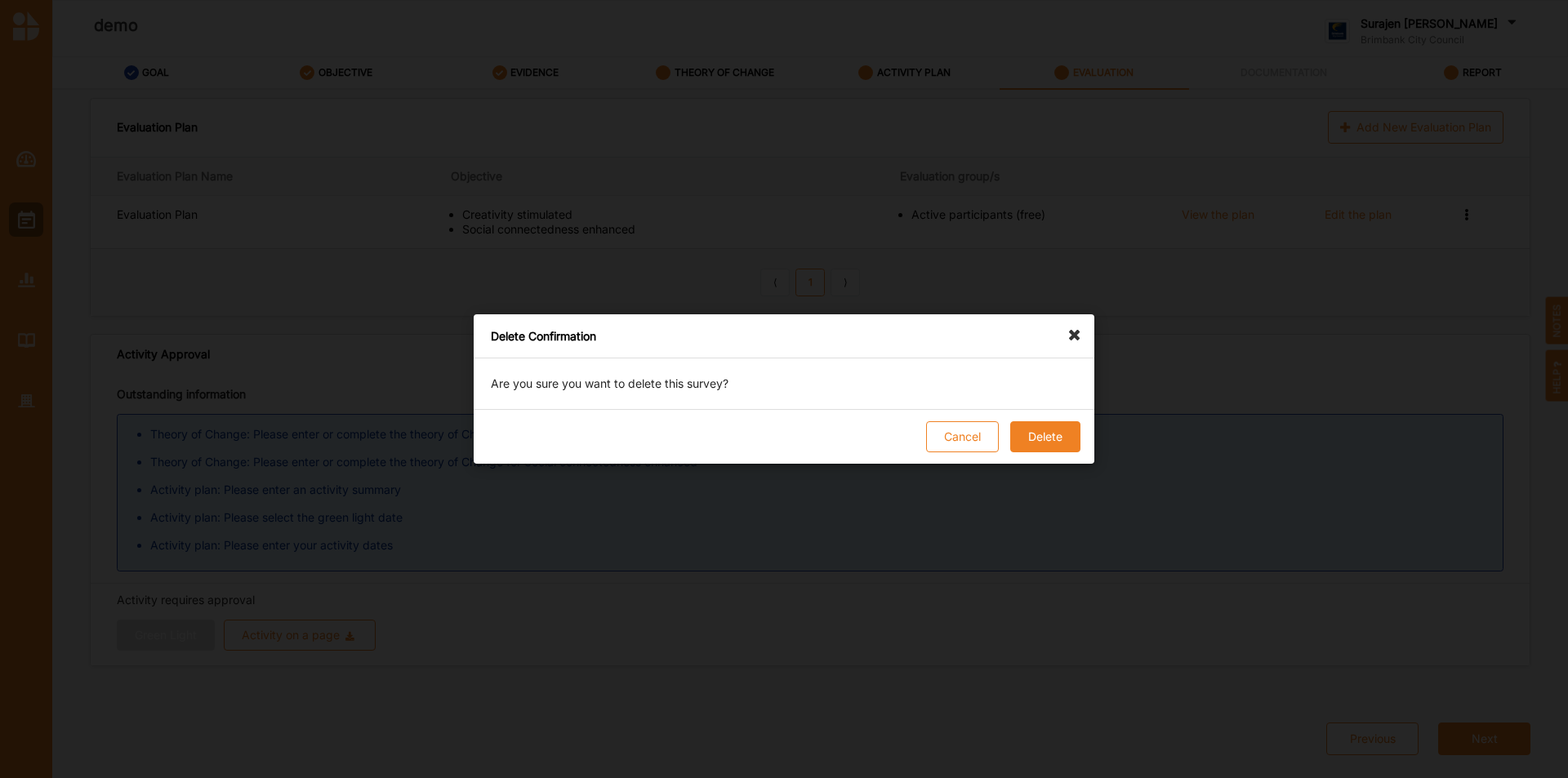
click at [1045, 434] on button "Delete" at bounding box center [1046, 437] width 70 height 31
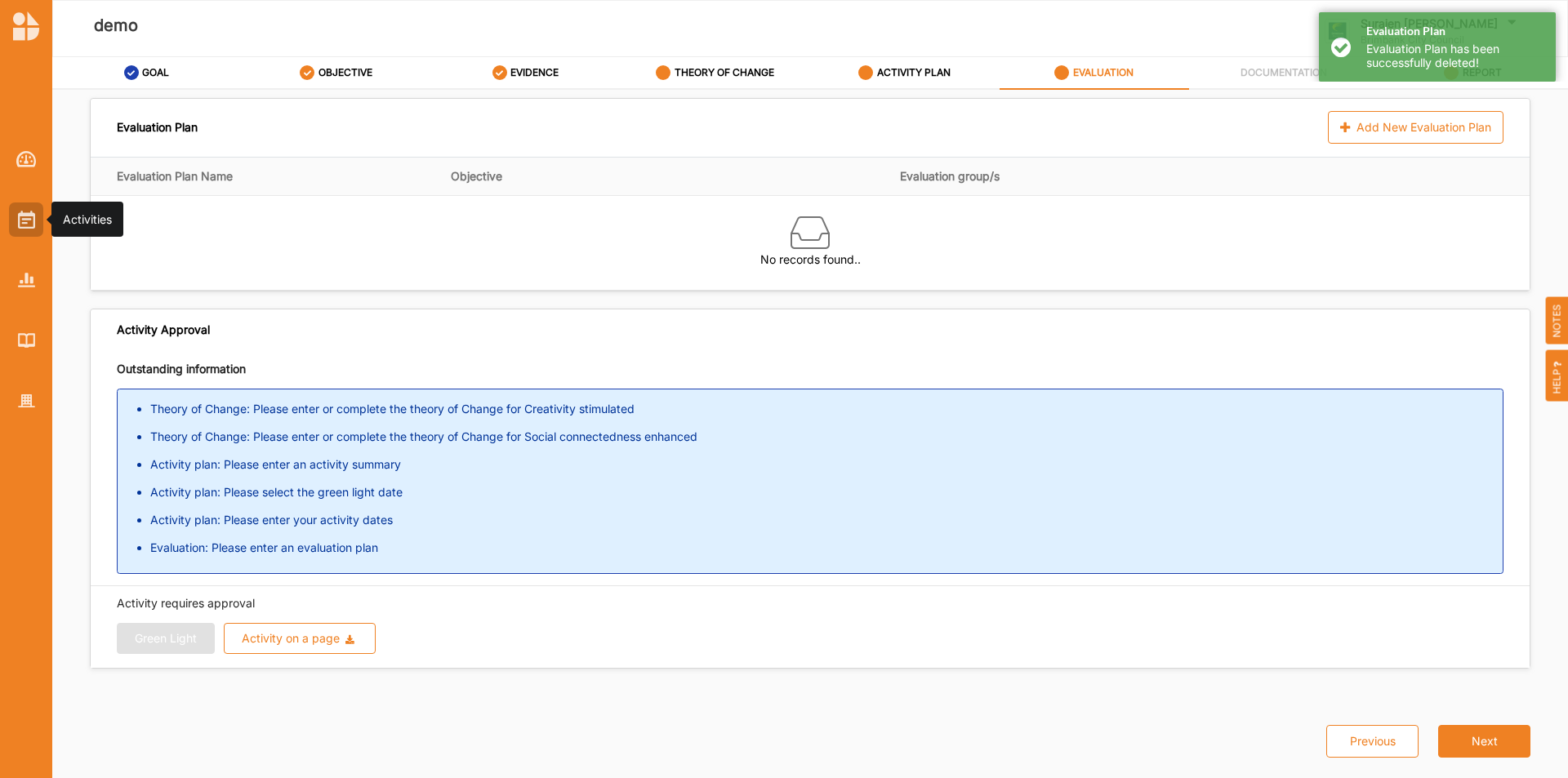
click at [40, 217] on div at bounding box center [26, 219] width 34 height 34
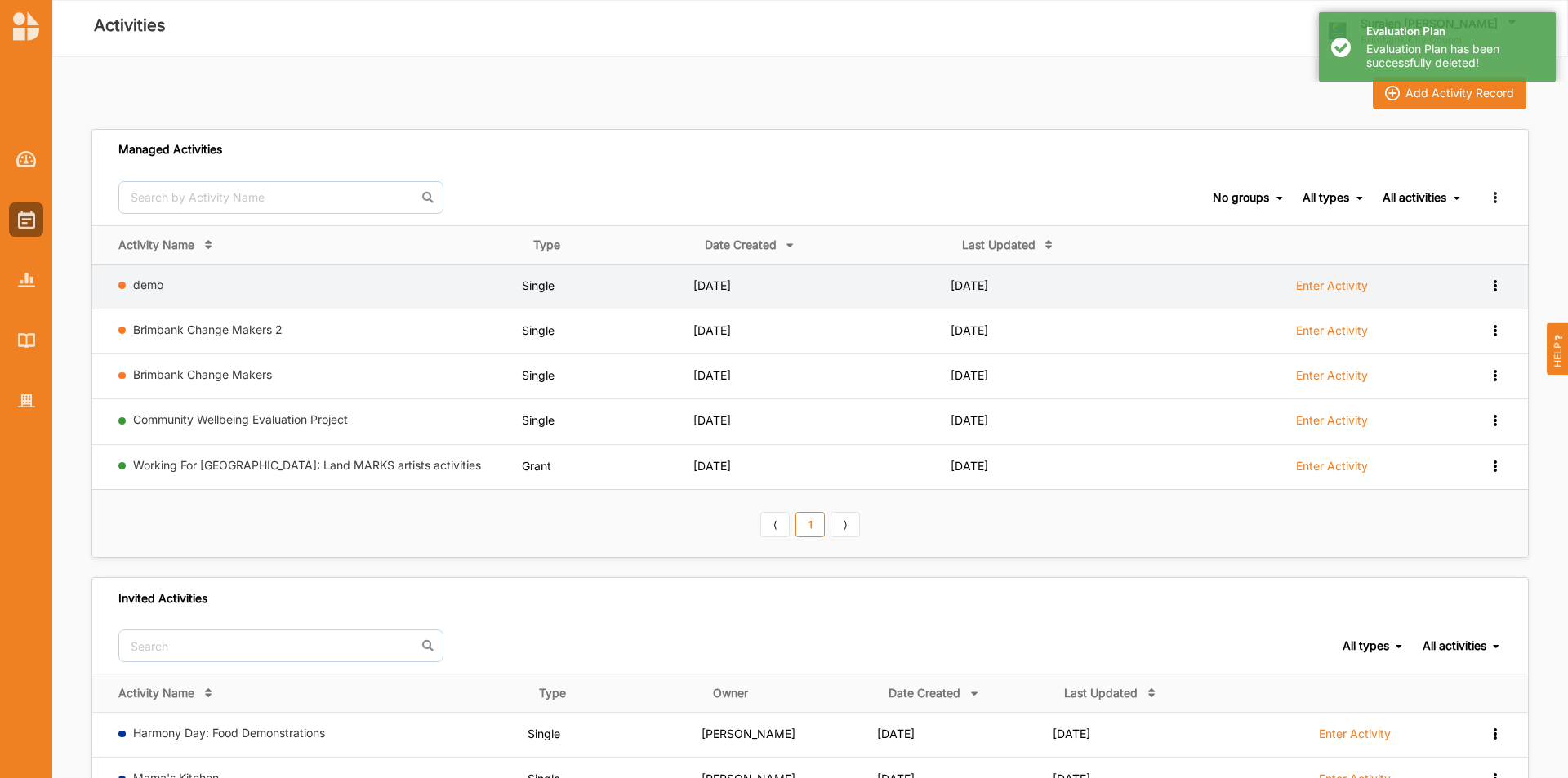
click at [1045, 284] on icon at bounding box center [1495, 284] width 14 height 11
click at [1045, 408] on div "Remove" at bounding box center [1453, 402] width 72 height 11
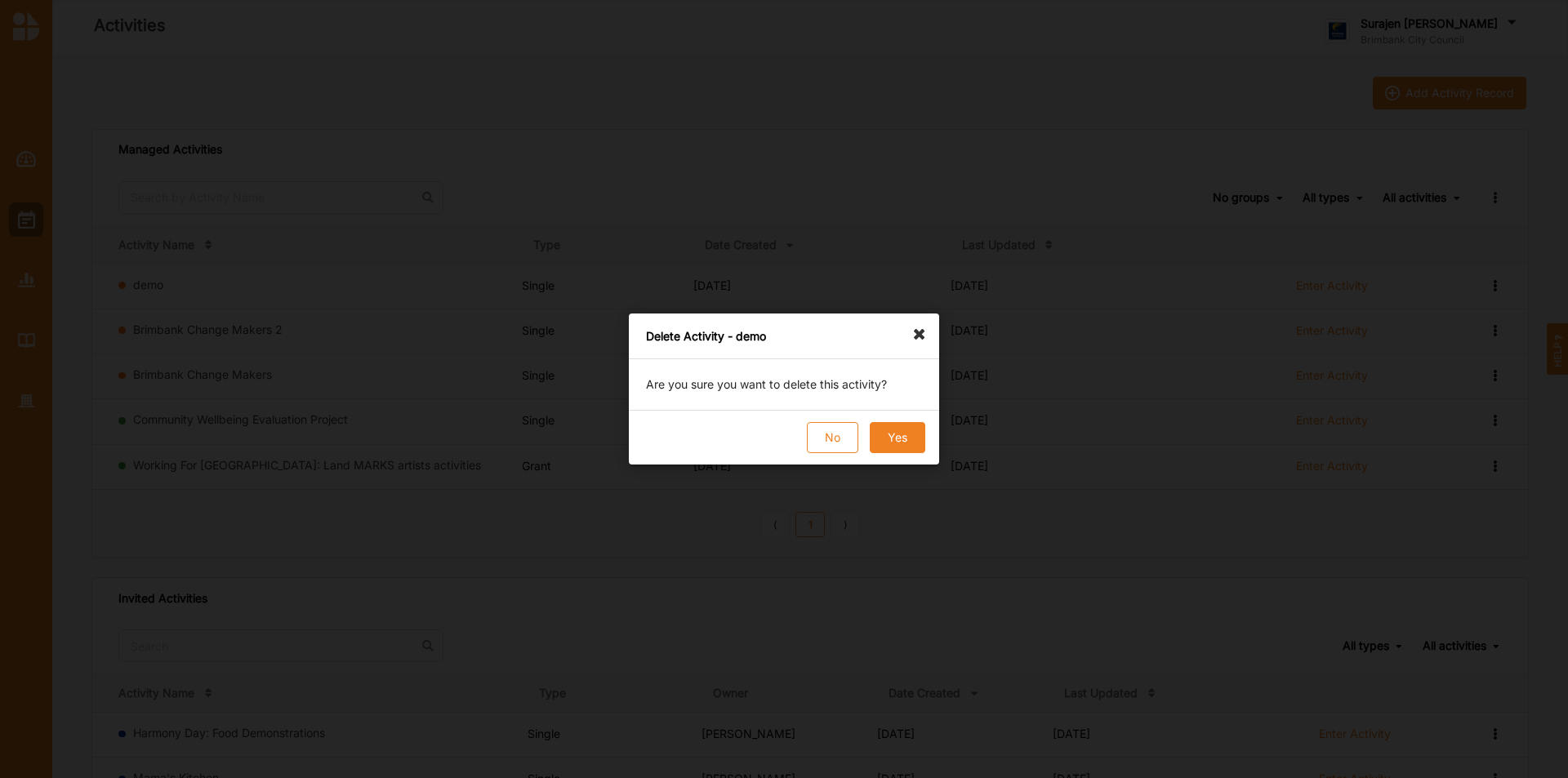
click at [874, 411] on div "No Yes" at bounding box center [784, 437] width 311 height 55
drag, startPoint x: 878, startPoint y: 435, endPoint x: 946, endPoint y: 448, distance: 69.2
click at [881, 436] on button "Yes" at bounding box center [898, 437] width 56 height 31
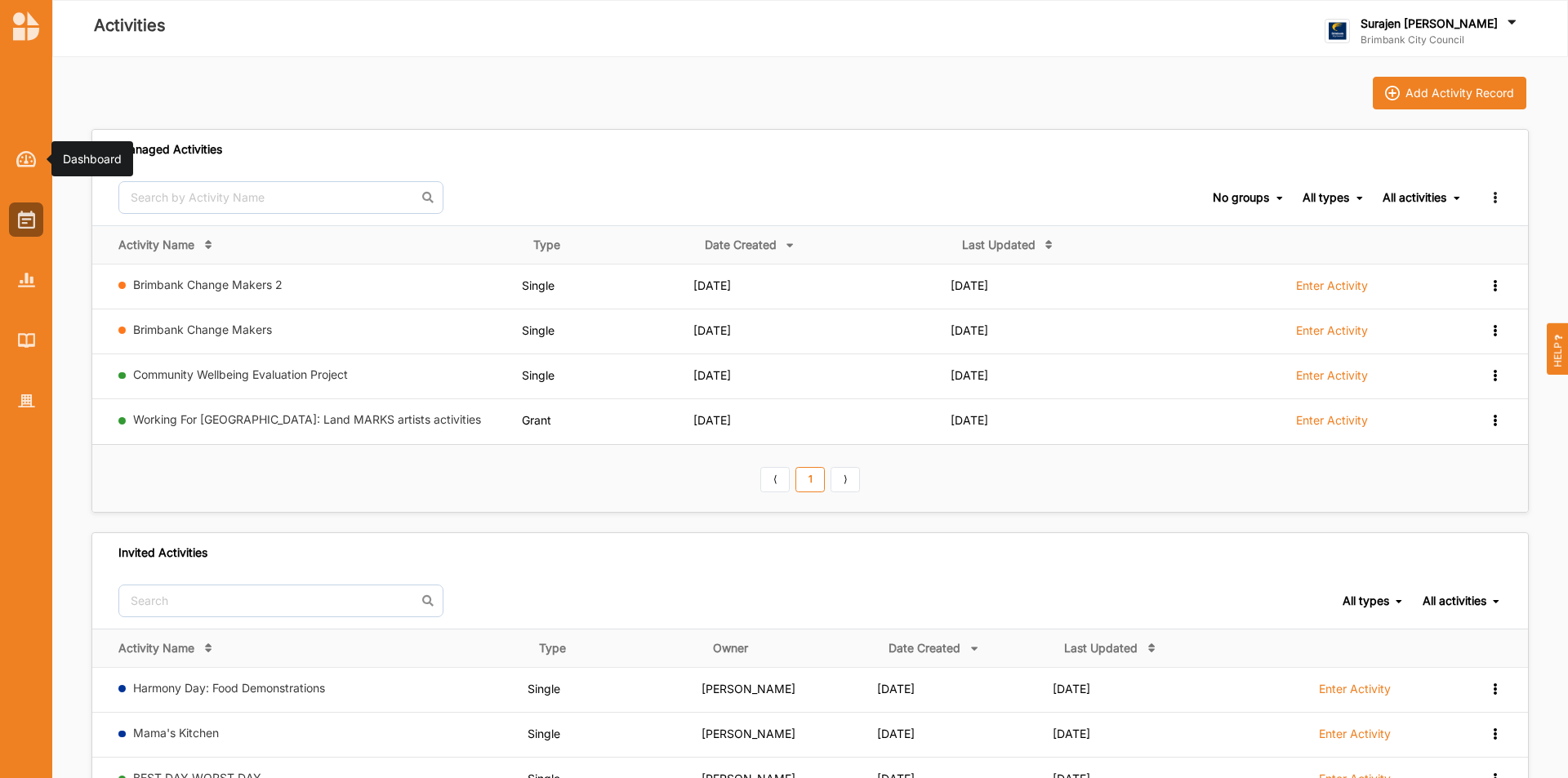
drag, startPoint x: 33, startPoint y: 159, endPoint x: 71, endPoint y: 146, distance: 40.2
click at [33, 159] on img at bounding box center [27, 159] width 20 height 17
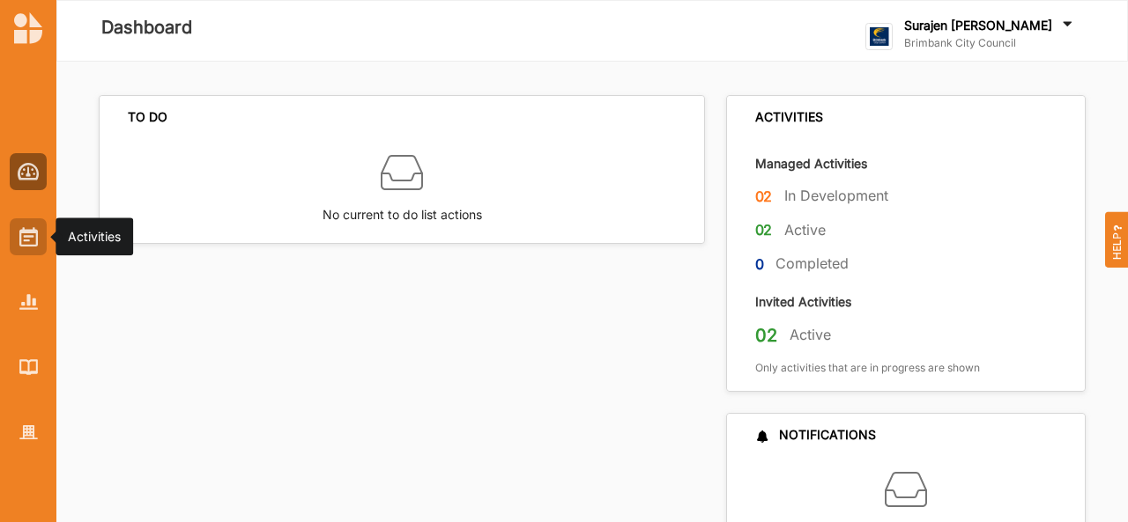
click at [12, 243] on div at bounding box center [28, 236] width 37 height 37
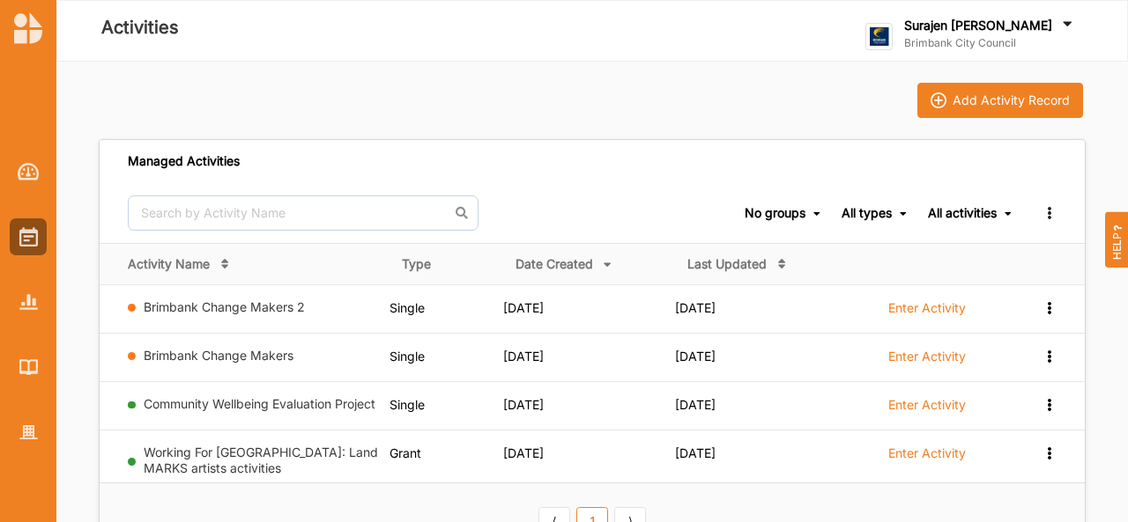
click at [230, 470] on link "Working For Victoria: Land MARKS artists activities" at bounding box center [261, 460] width 234 height 31
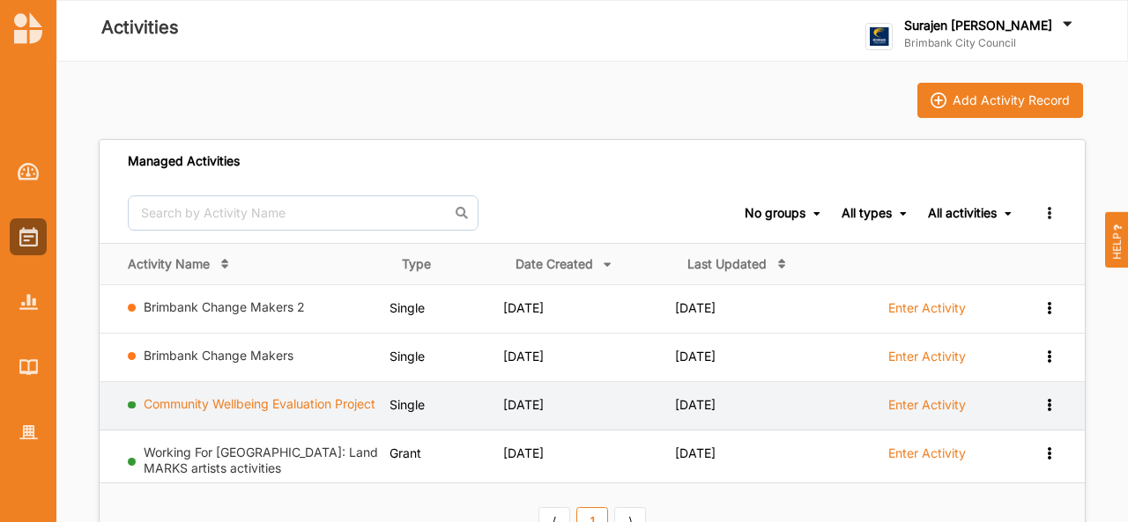
click at [167, 411] on link "Community Wellbeing Evaluation Project" at bounding box center [260, 403] width 232 height 15
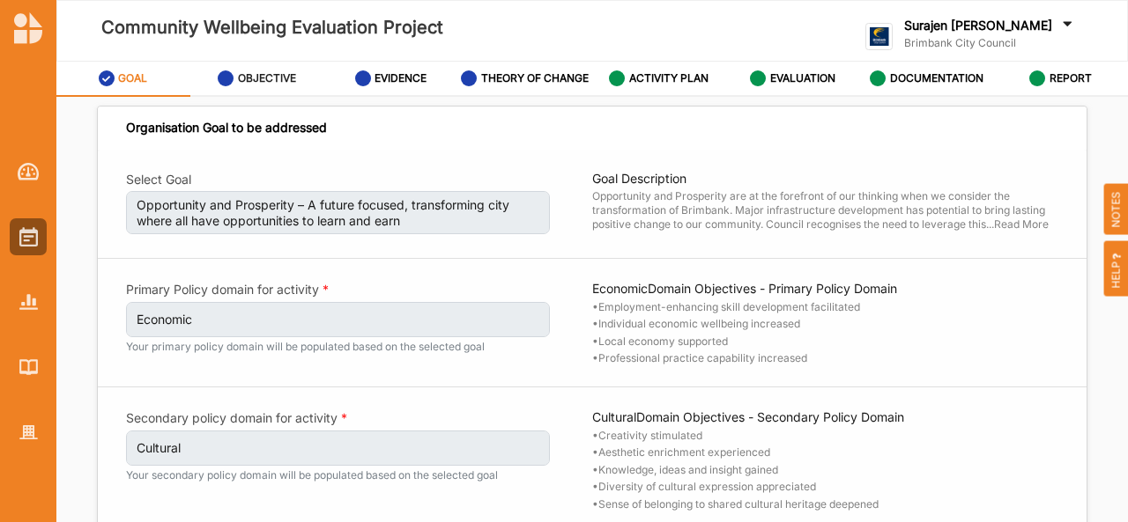
click at [259, 63] on div "OBJECTIVE" at bounding box center [257, 79] width 78 height 32
select select "30"
select select "3"
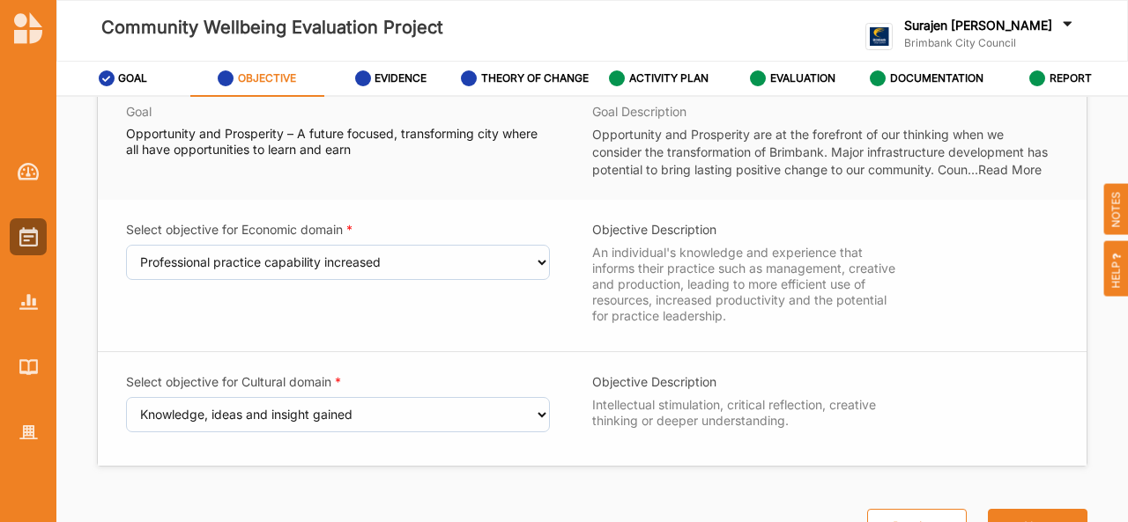
scroll to position [65, 0]
click at [418, 98] on div "Goal Opportunity and Prosperity – A future focused, transforming city where all…" at bounding box center [592, 144] width 988 height 118
click at [392, 71] on label "EVIDENCE" at bounding box center [400, 78] width 52 height 14
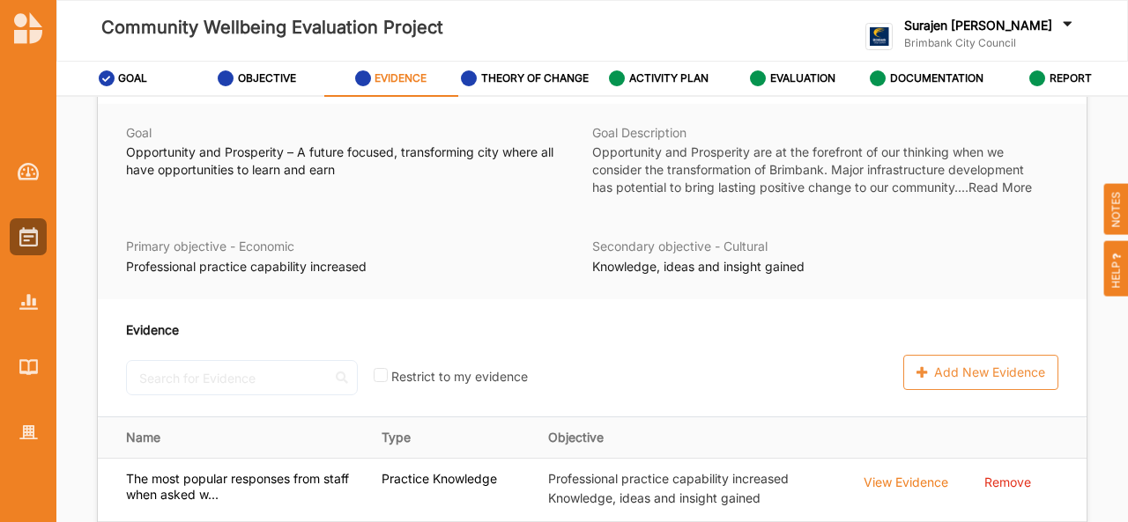
click at [392, 71] on label "EVIDENCE" at bounding box center [400, 78] width 52 height 14
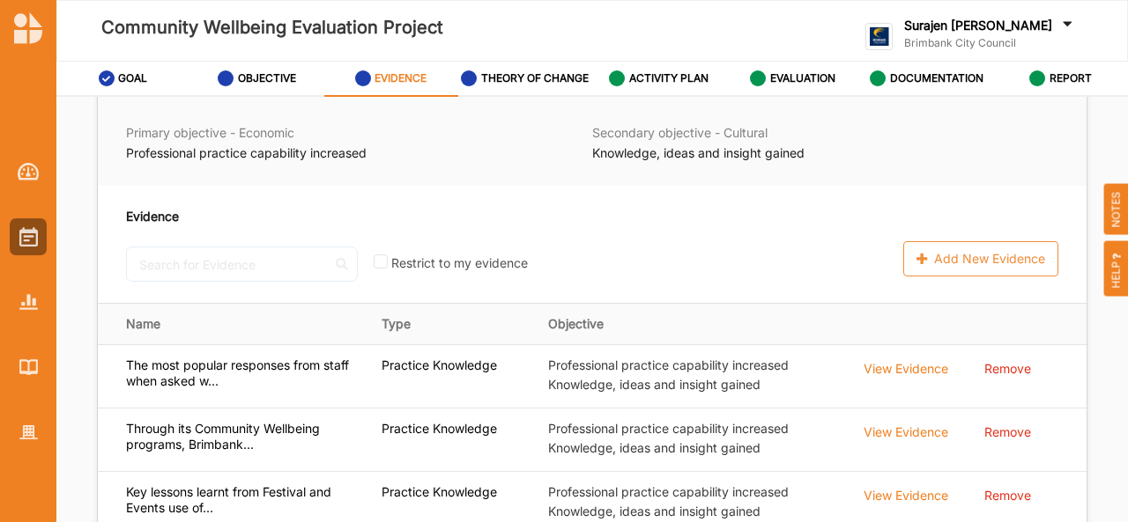
scroll to position [178, 0]
click at [522, 92] on div "THEORY OF CHANGE" at bounding box center [525, 79] width 128 height 32
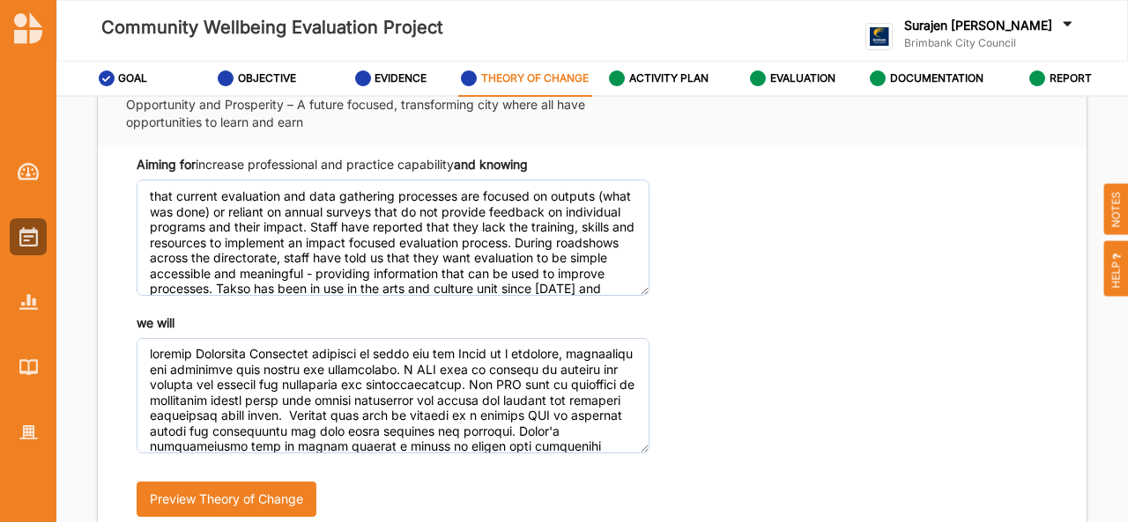
scroll to position [84, 0]
click at [666, 75] on label "ACTIVITY PLAN" at bounding box center [668, 78] width 79 height 14
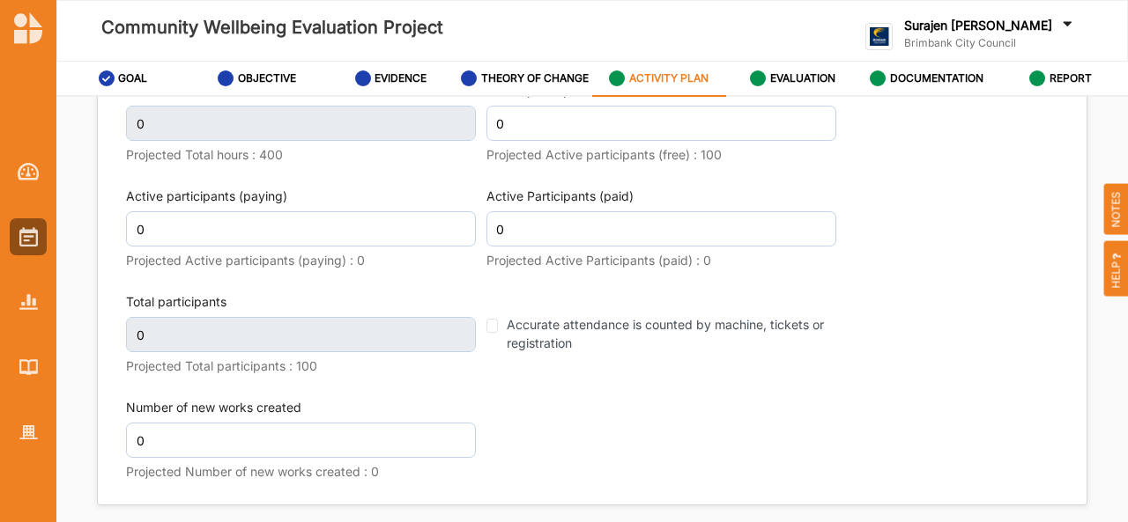
scroll to position [2355, 0]
click at [789, 75] on label "EVALUATION" at bounding box center [802, 78] width 65 height 14
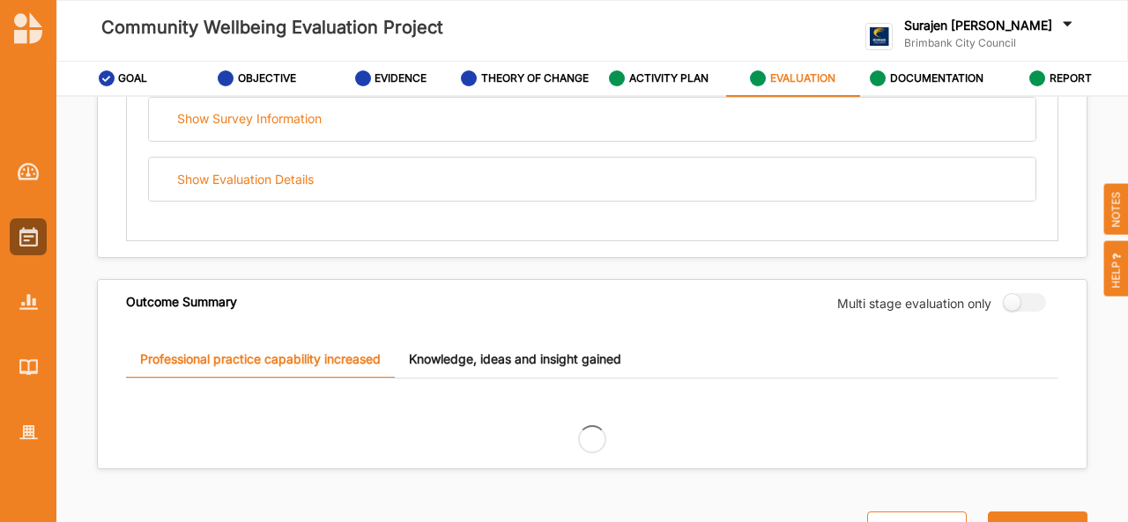
scroll to position [1247, 0]
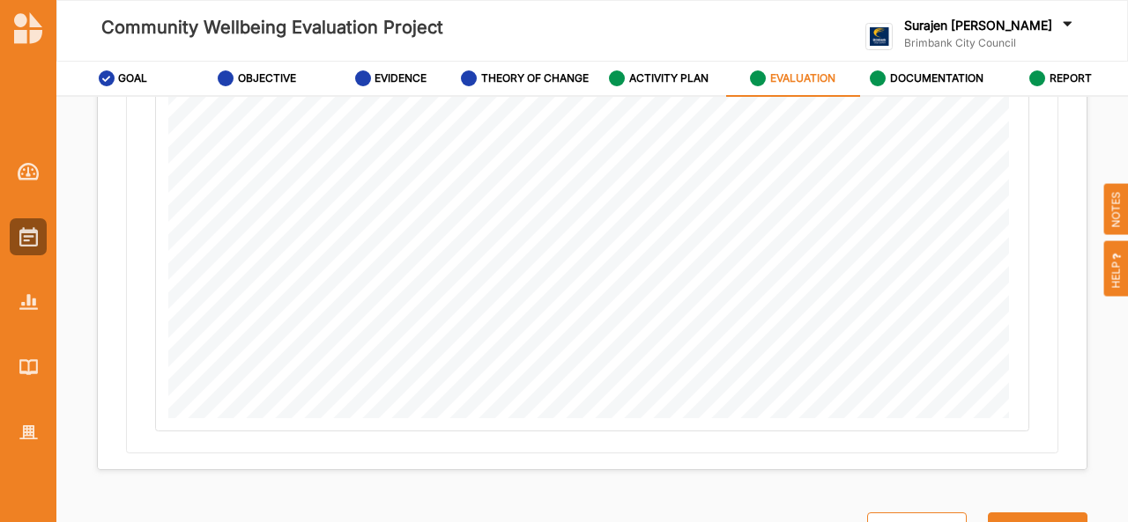
click at [789, 75] on label "EVALUATION" at bounding box center [802, 78] width 65 height 14
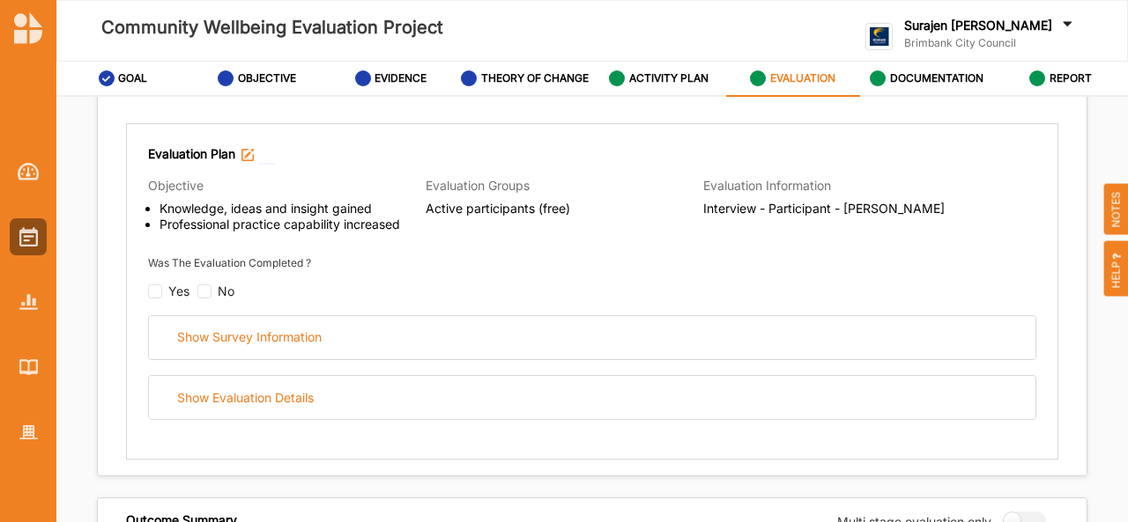
scroll to position [0, 0]
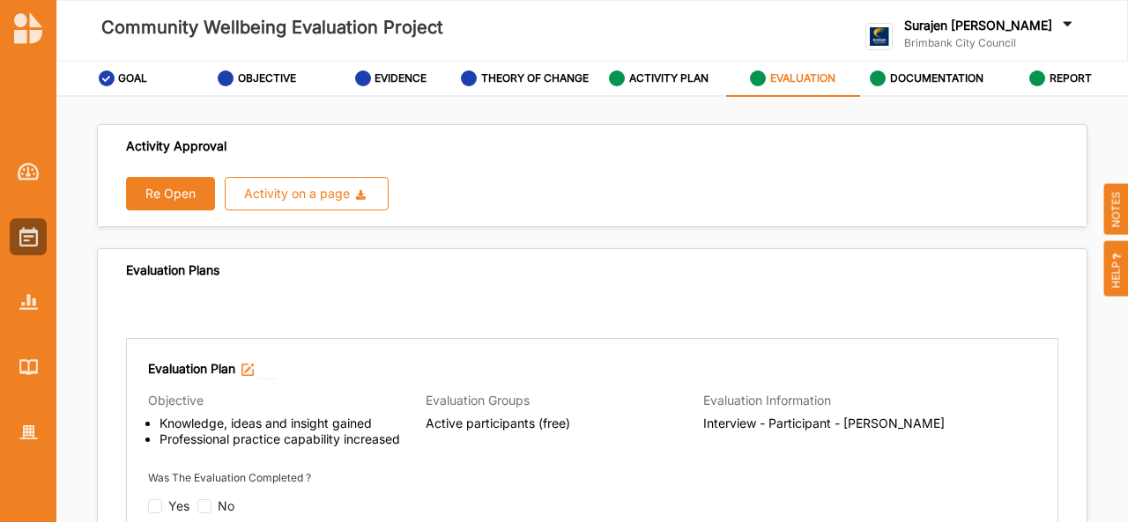
click at [144, 200] on button "Re Open" at bounding box center [170, 193] width 89 height 33
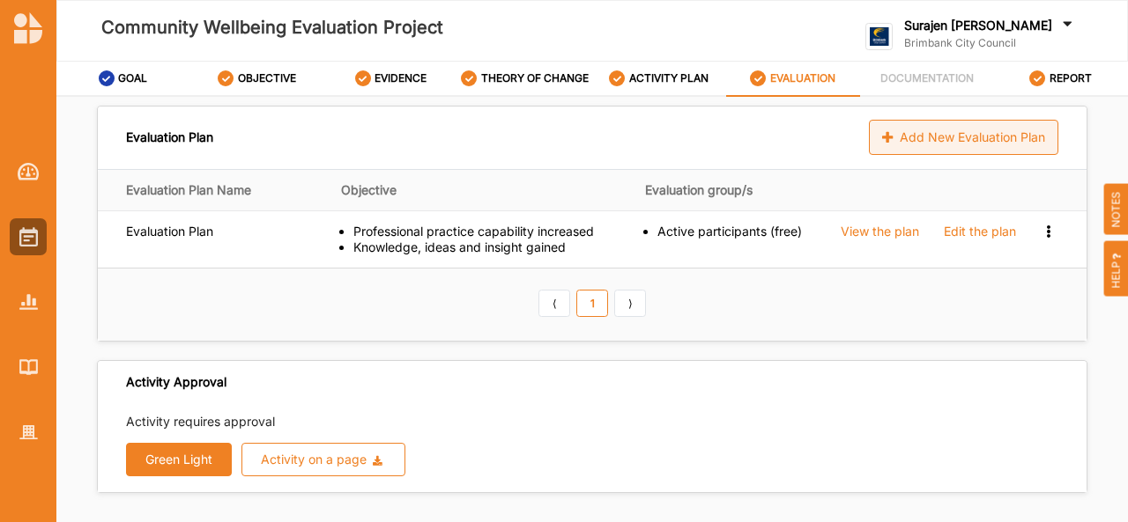
click at [976, 133] on div "Add New Evaluation Plan" at bounding box center [963, 137] width 189 height 35
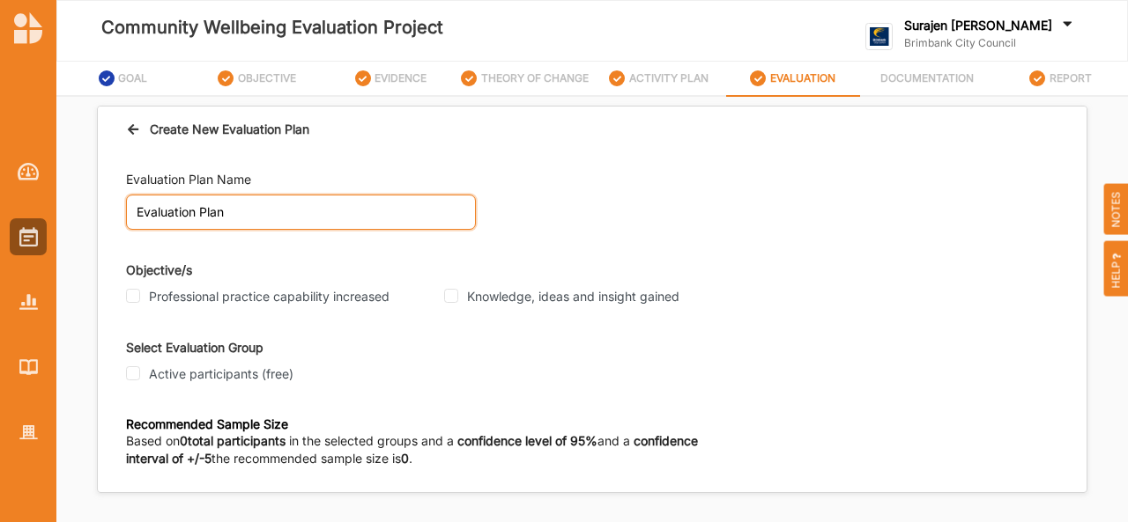
click at [294, 229] on input "Evaluation Plan" at bounding box center [301, 212] width 350 height 35
type input "Evaluation Plan 1"
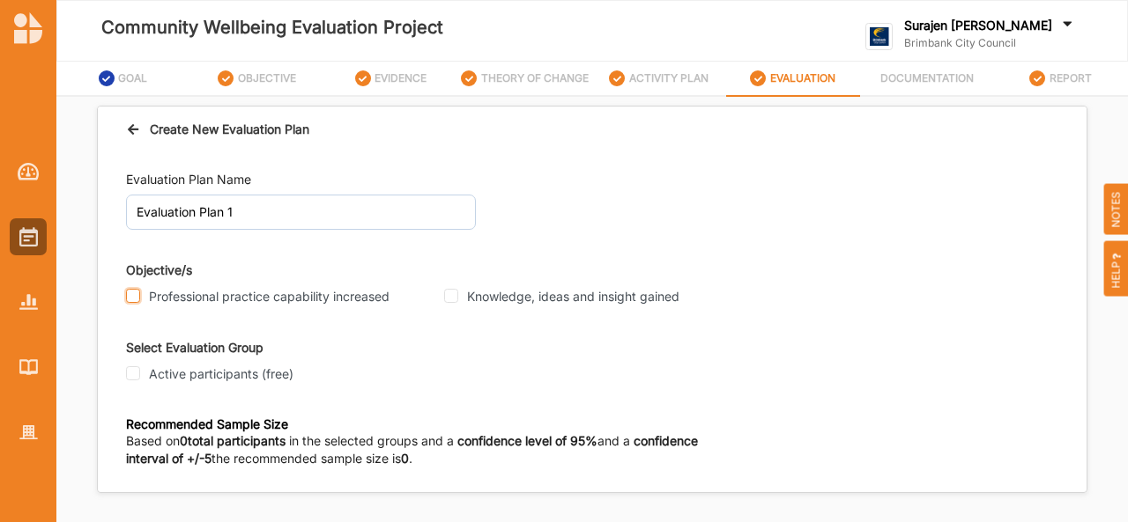
click at [132, 295] on input "Professional practice capability increased" at bounding box center [133, 296] width 14 height 14
checkbox input "true"
click at [453, 299] on input "Knowledge, ideas and insight gained" at bounding box center [451, 296] width 14 height 14
checkbox input "true"
click at [129, 373] on input "Active participants (free)" at bounding box center [133, 373] width 14 height 14
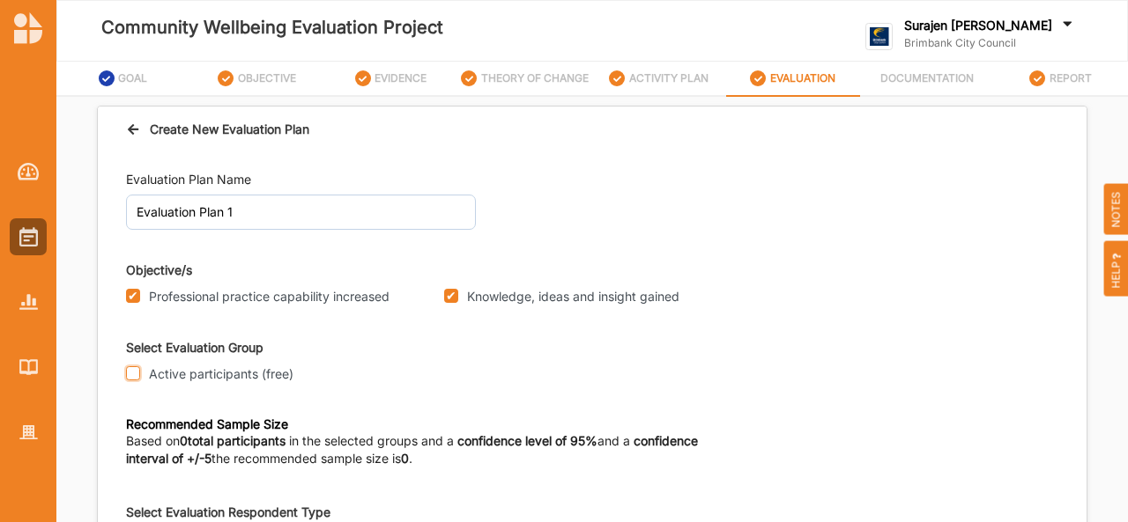
checkbox input "true"
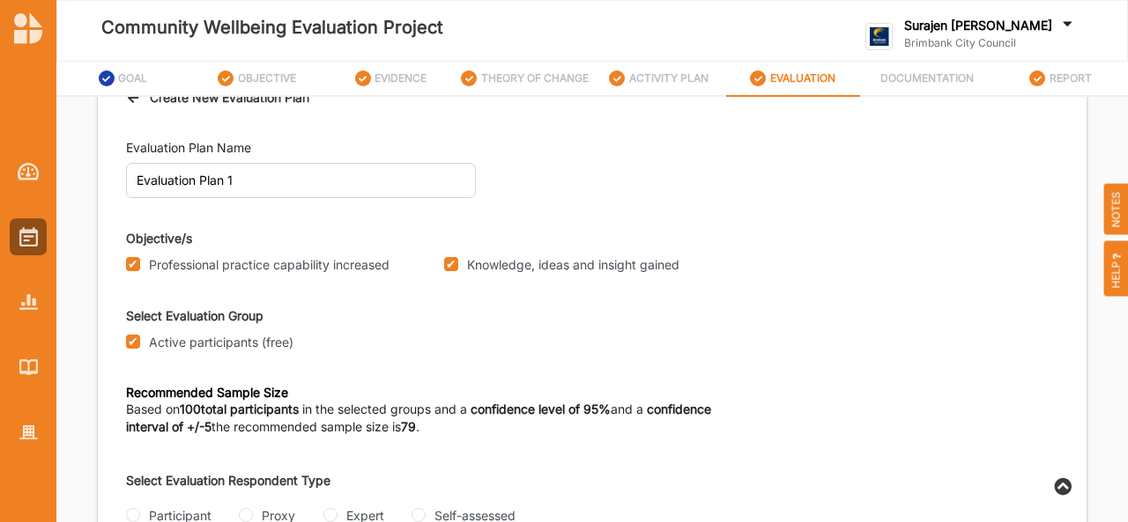
scroll to position [74, 0]
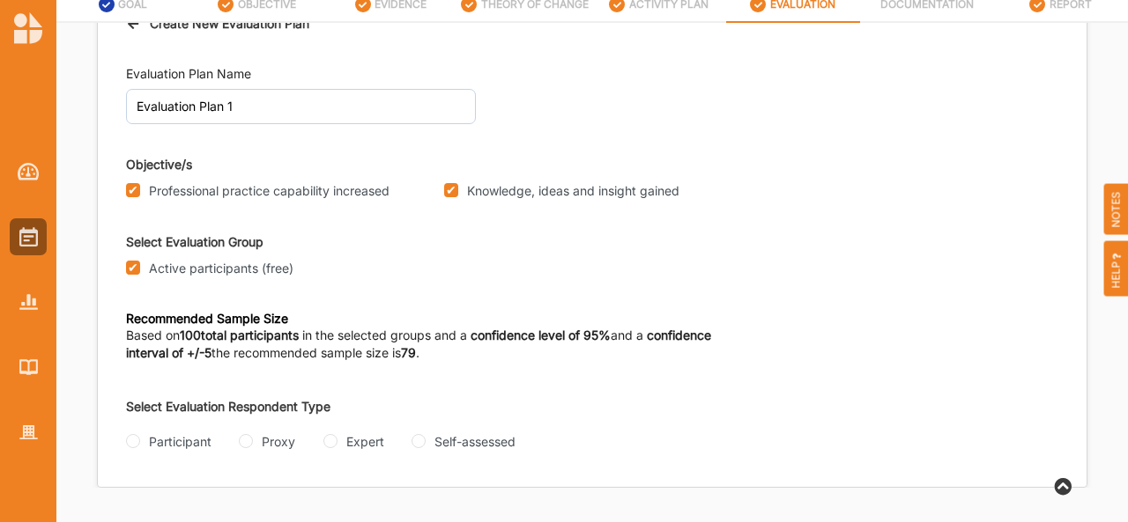
click at [617, 347] on label "Based on 100 total participants in the selected groups and a confidence level o…" at bounding box center [433, 344] width 615 height 35
click at [130, 445] on input "Participant" at bounding box center [133, 441] width 14 height 14
radio input "true"
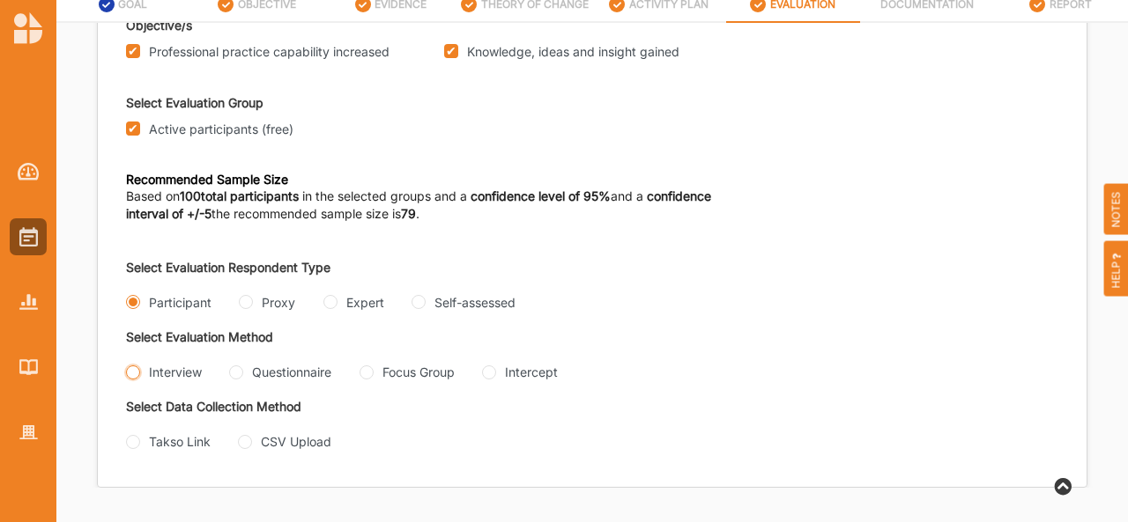
click at [137, 366] on input "Interview" at bounding box center [133, 373] width 14 height 14
radio input "true"
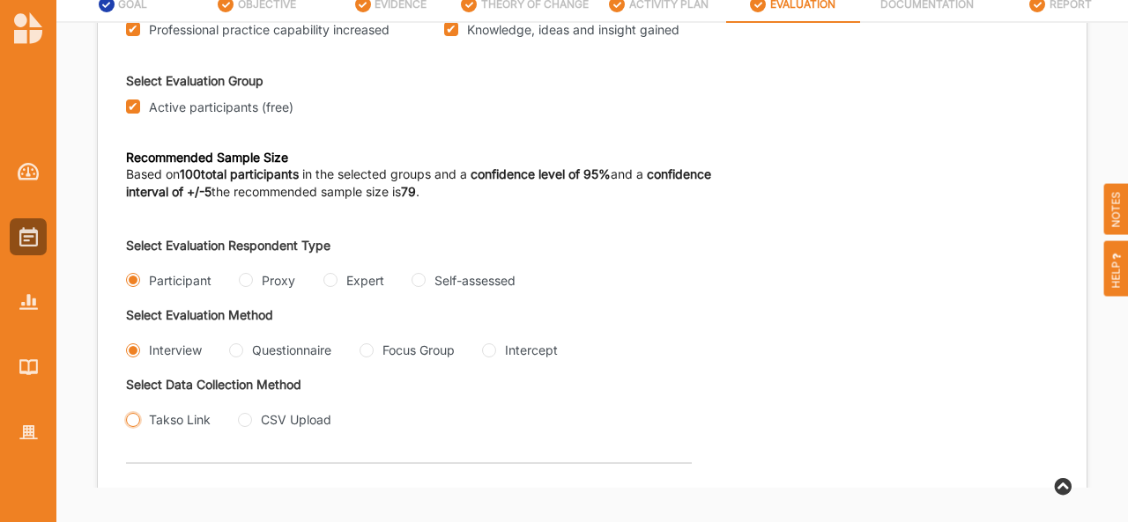
click at [131, 427] on input "Takso Link" at bounding box center [133, 420] width 14 height 14
radio input "true"
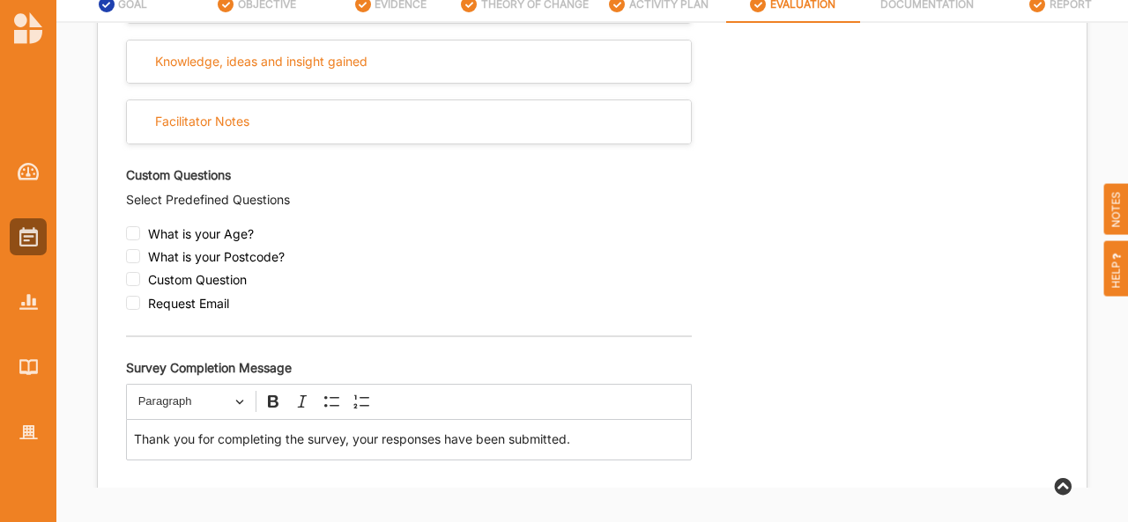
scroll to position [732, 0]
click at [129, 286] on input "checkbox" at bounding box center [133, 279] width 14 height 14
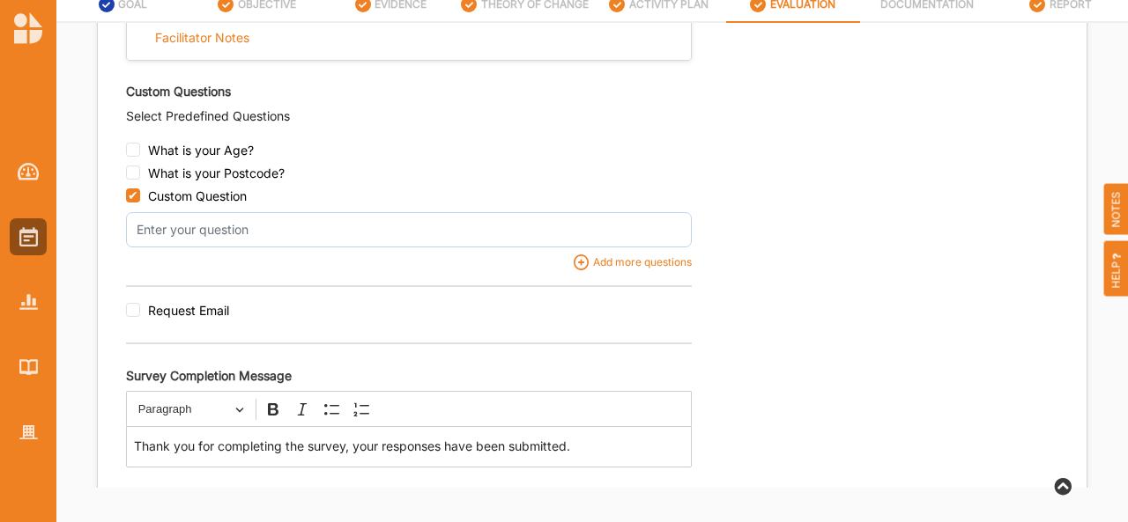
scroll to position [928, 0]
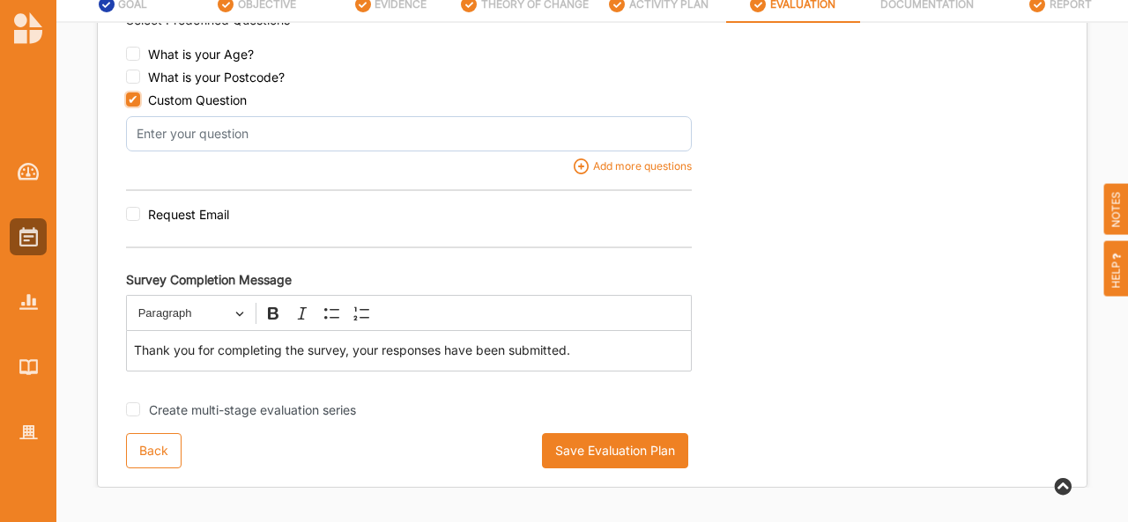
click at [128, 107] on input "checkbox" at bounding box center [133, 99] width 14 height 14
checkbox input "false"
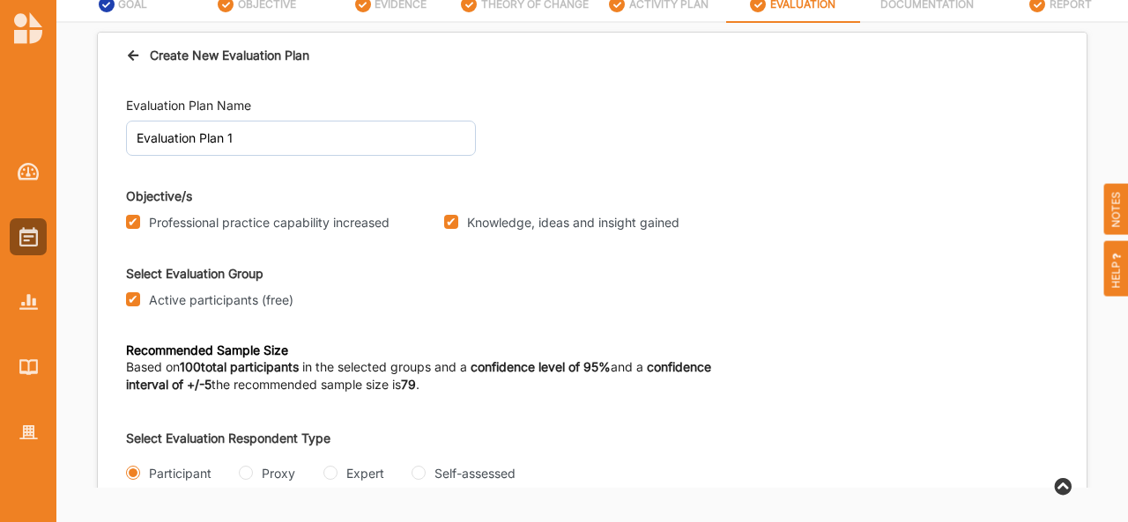
scroll to position [0, 0]
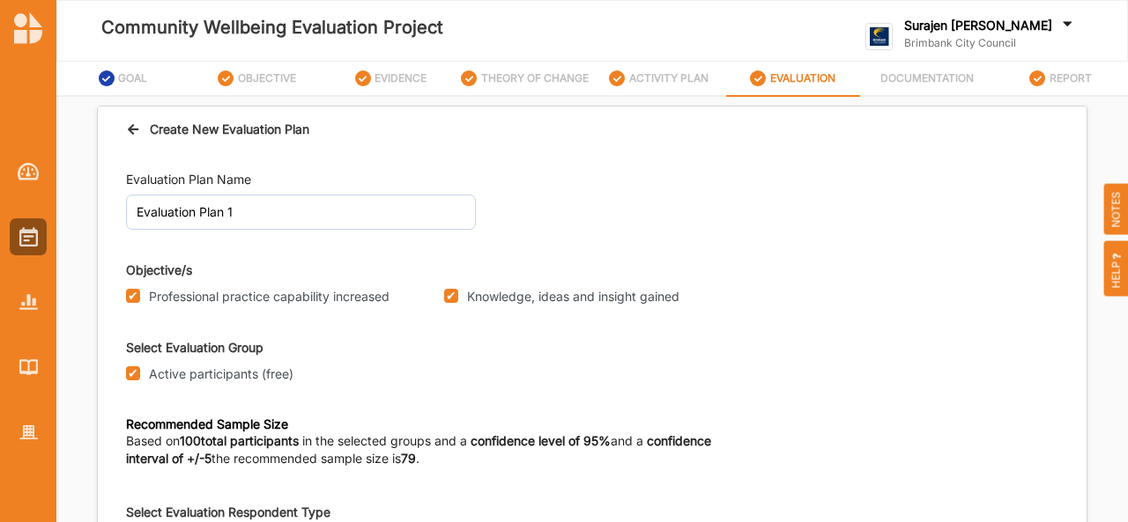
click at [130, 135] on div "Create New Evaluation Plan" at bounding box center [217, 129] width 183 height 18
click at [125, 135] on div "Create New Evaluation Plan" at bounding box center [592, 130] width 988 height 46
click at [137, 129] on icon at bounding box center [133, 127] width 15 height 12
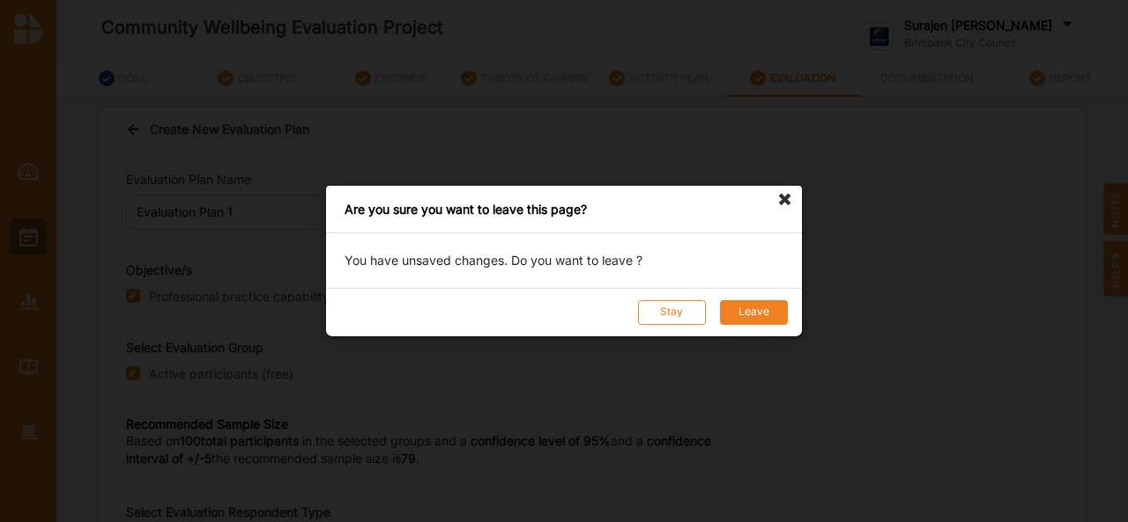
click at [751, 320] on button "Leave" at bounding box center [754, 312] width 68 height 25
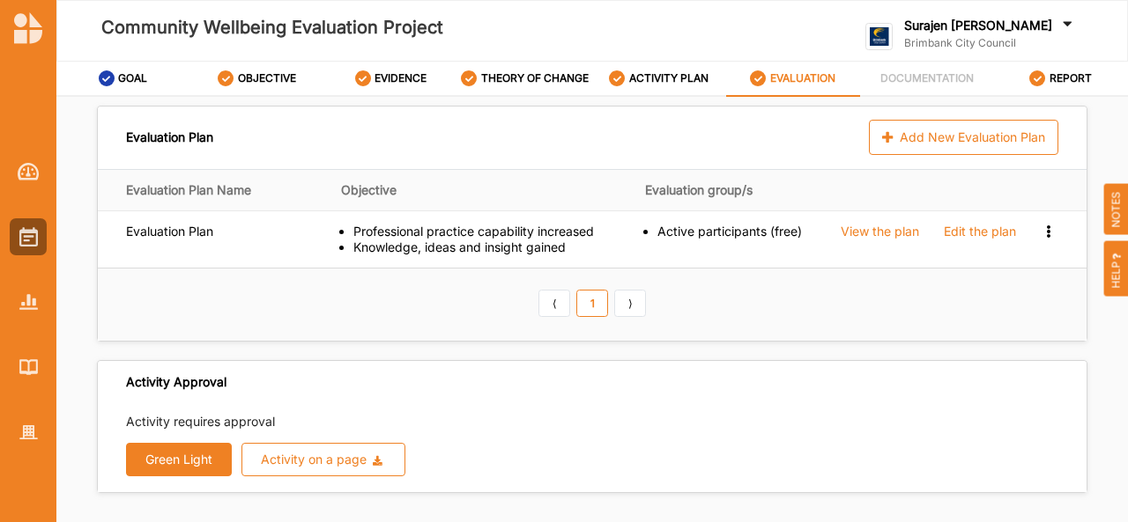
click at [181, 455] on button "Green Light" at bounding box center [179, 459] width 106 height 33
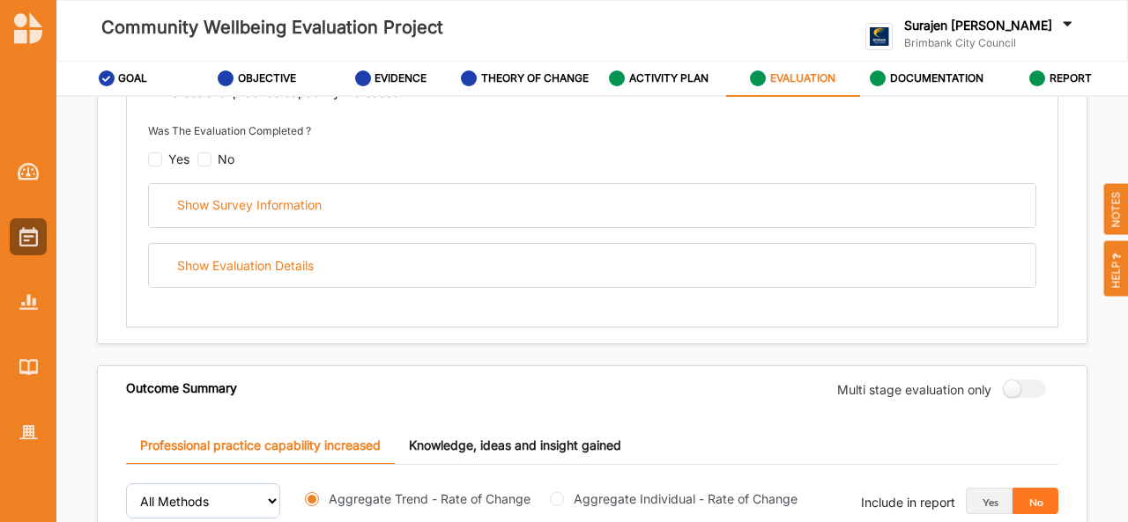
scroll to position [348, 0]
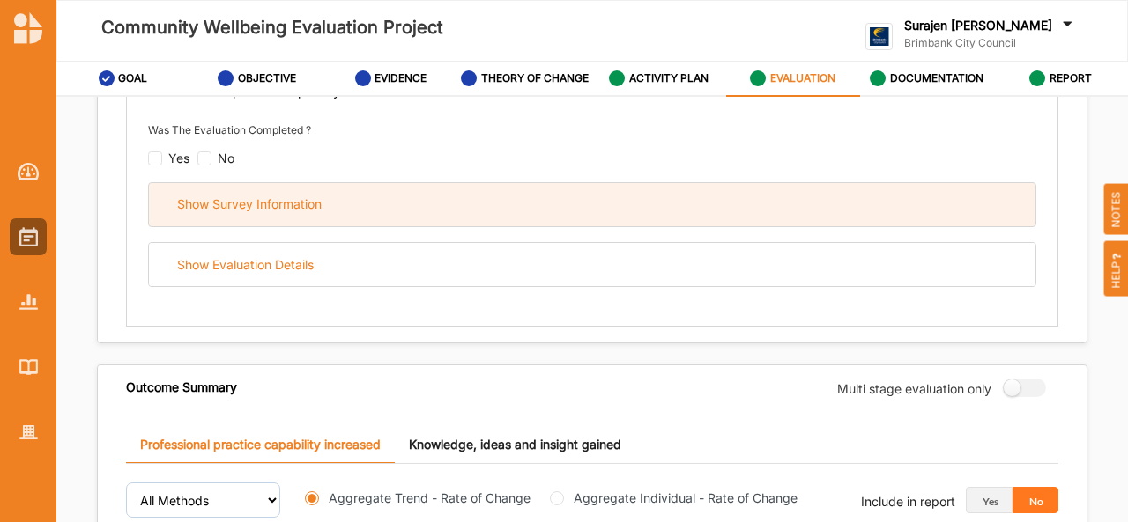
click at [430, 203] on div "Show Survey Information" at bounding box center [592, 204] width 886 height 43
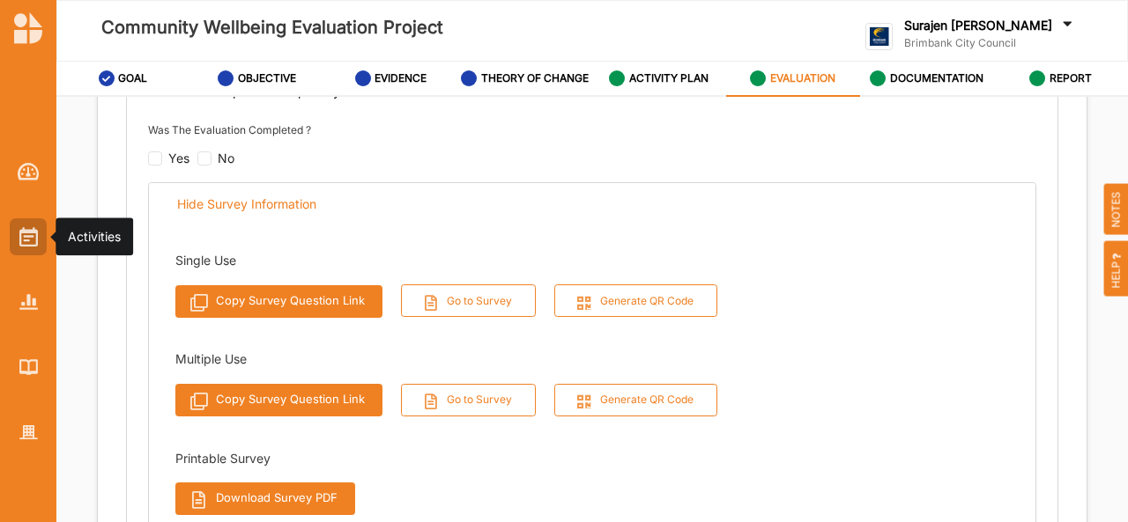
click at [28, 235] on img at bounding box center [28, 236] width 18 height 19
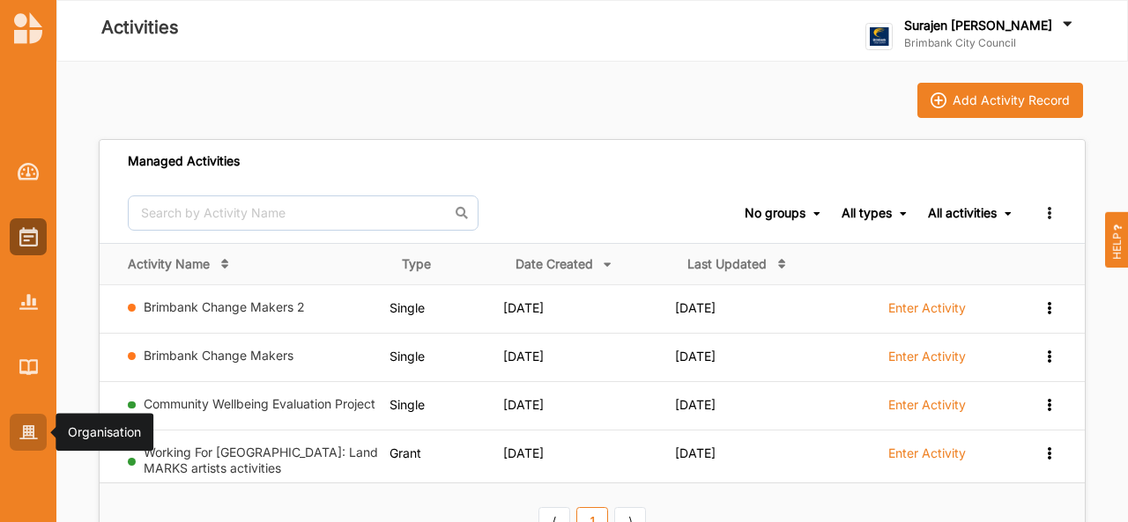
click at [22, 426] on img at bounding box center [28, 432] width 18 height 15
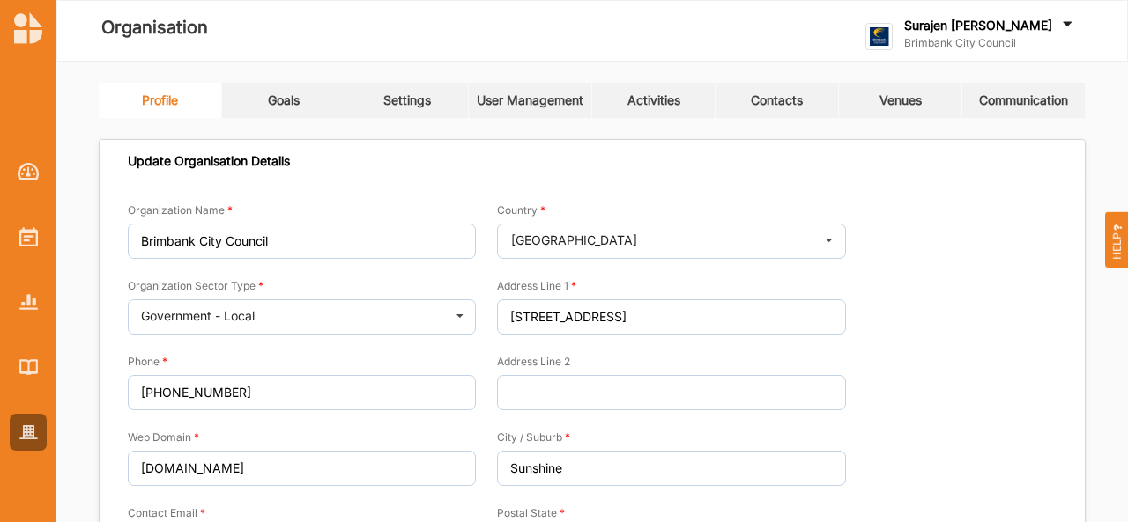
click at [647, 92] on link "Activities" at bounding box center [653, 100] width 123 height 35
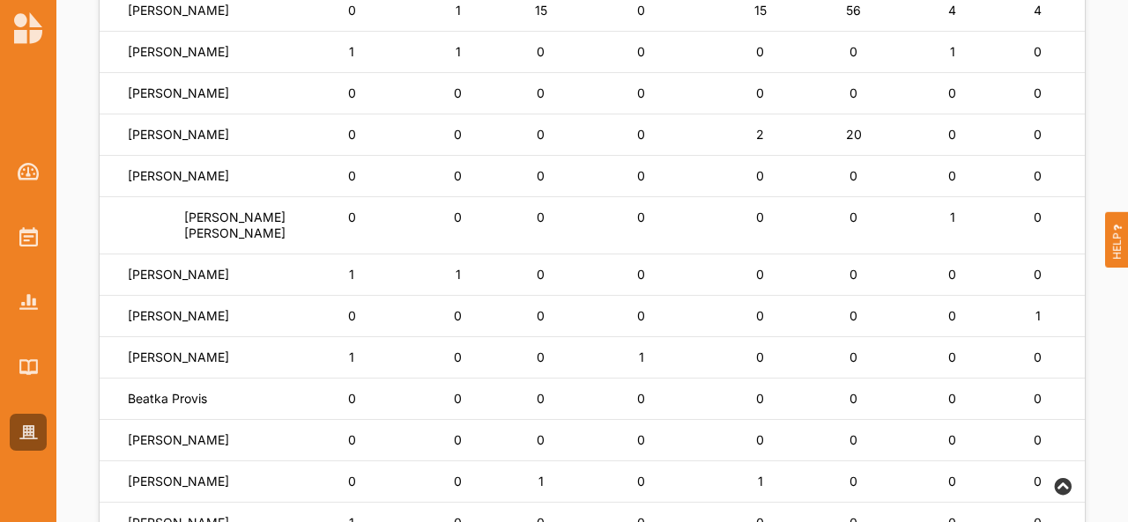
scroll to position [418, 0]
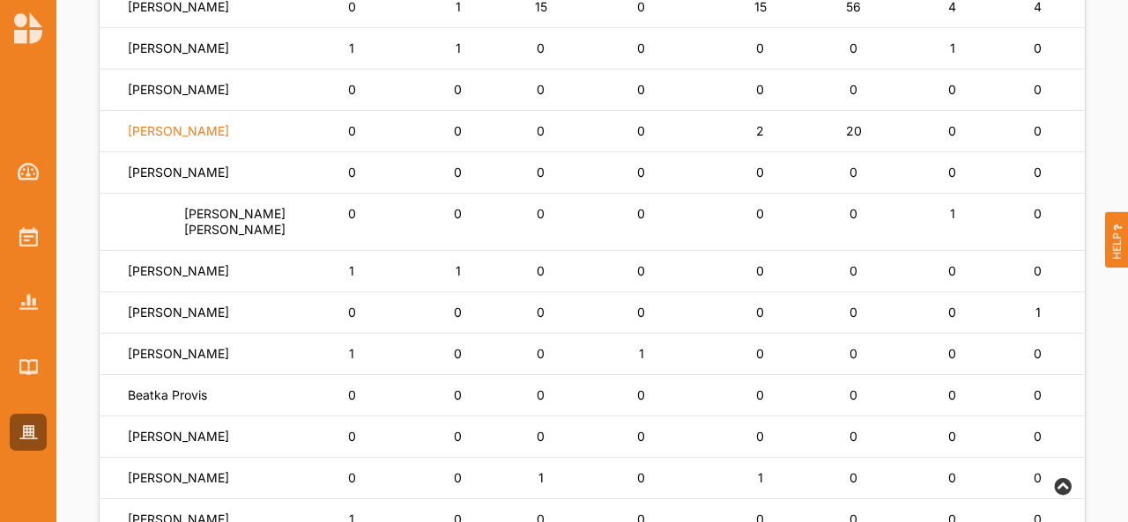
click at [206, 139] on label "Lisa Horsburgh" at bounding box center [178, 131] width 101 height 16
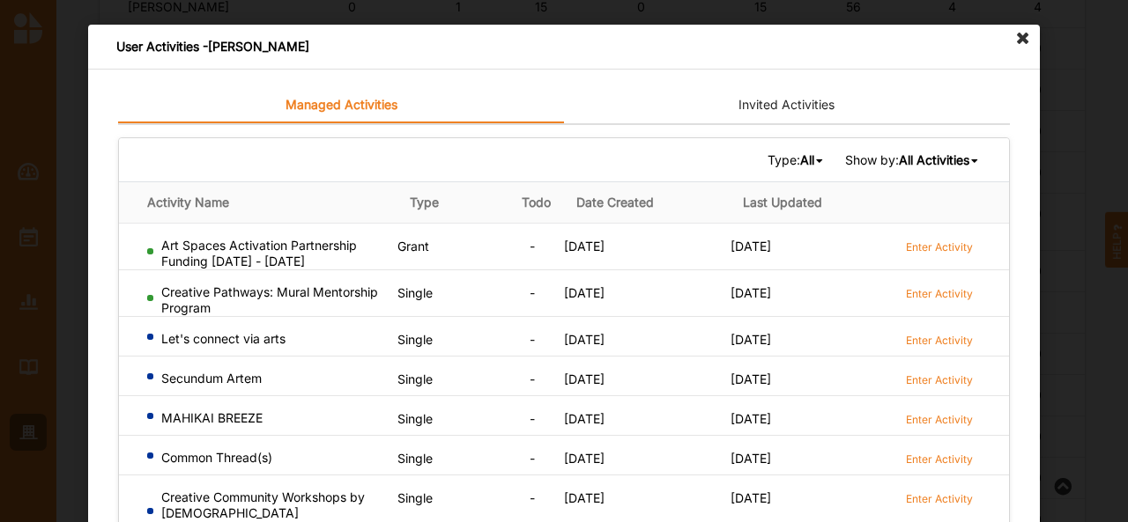
scroll to position [231, 0]
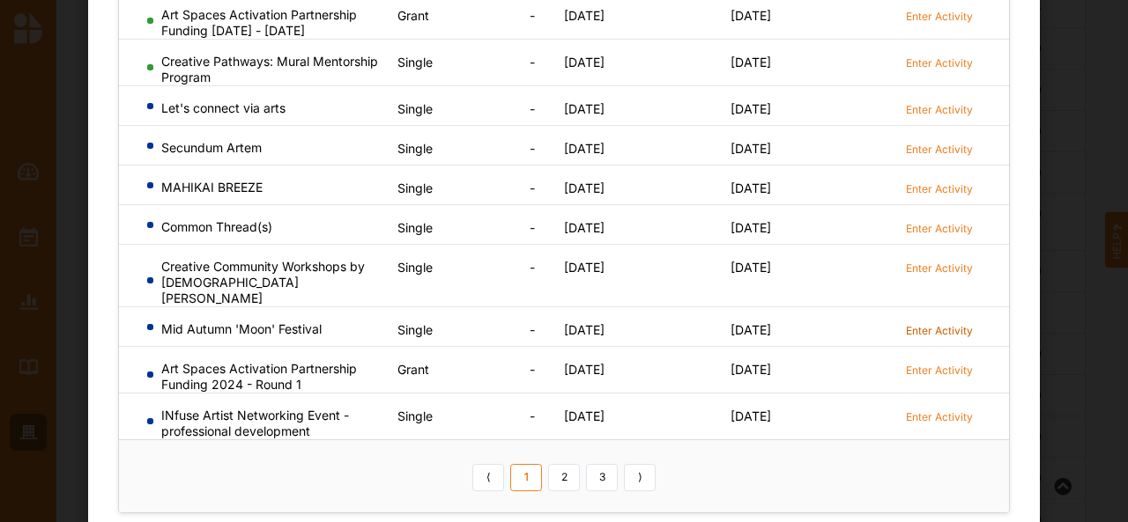
click at [939, 323] on label "Enter Activity" at bounding box center [939, 330] width 67 height 15
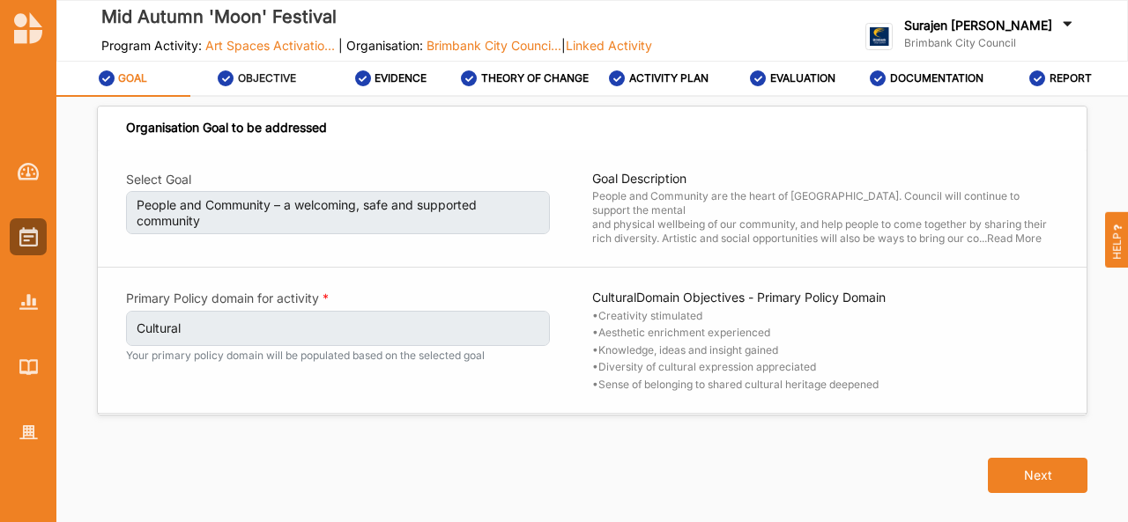
click at [240, 87] on div "OBJECTIVE" at bounding box center [257, 79] width 78 height 32
select select "4"
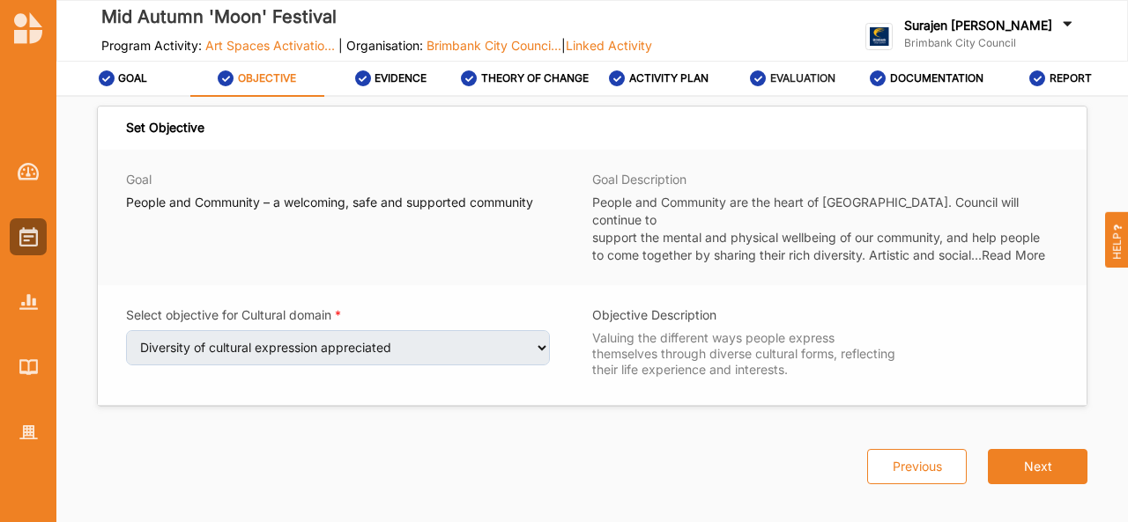
click at [791, 78] on label "EVALUATION" at bounding box center [802, 78] width 65 height 14
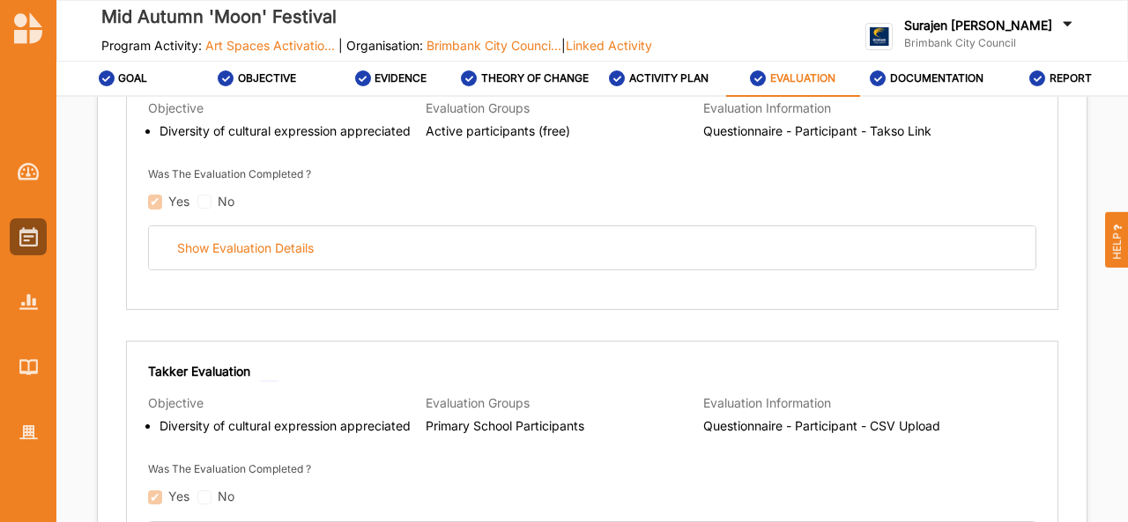
scroll to position [295, 0]
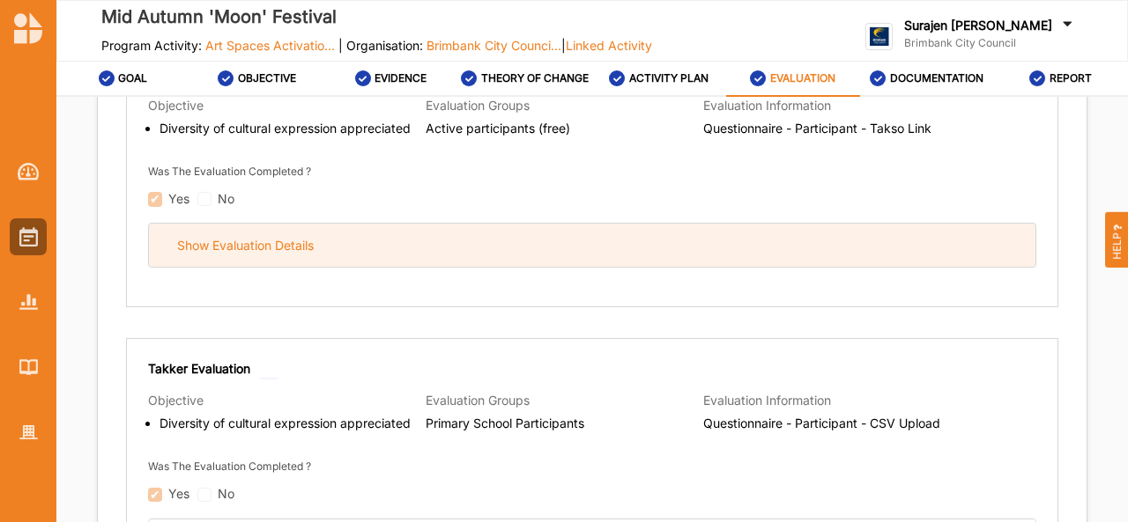
click at [585, 235] on div "Show Evaluation Details" at bounding box center [592, 245] width 886 height 43
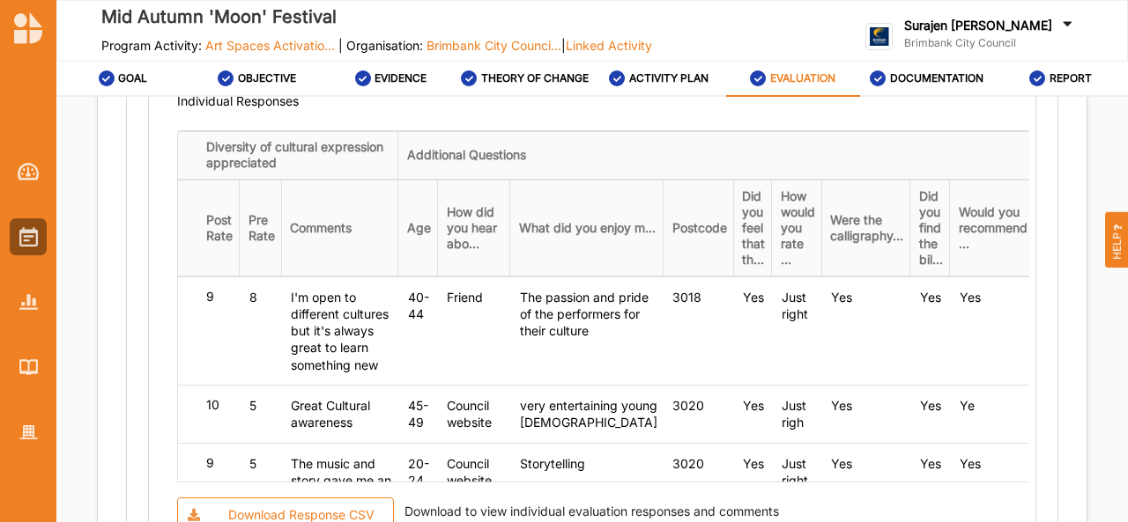
scroll to position [1840, 0]
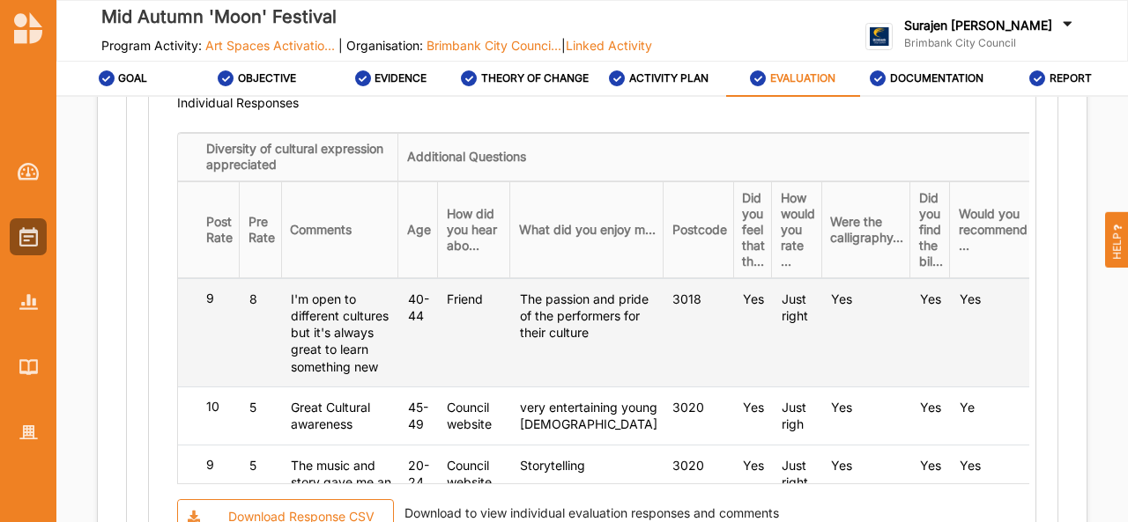
click at [317, 344] on div "I'm open to different cultures but it's always great to learn something new" at bounding box center [341, 333] width 101 height 85
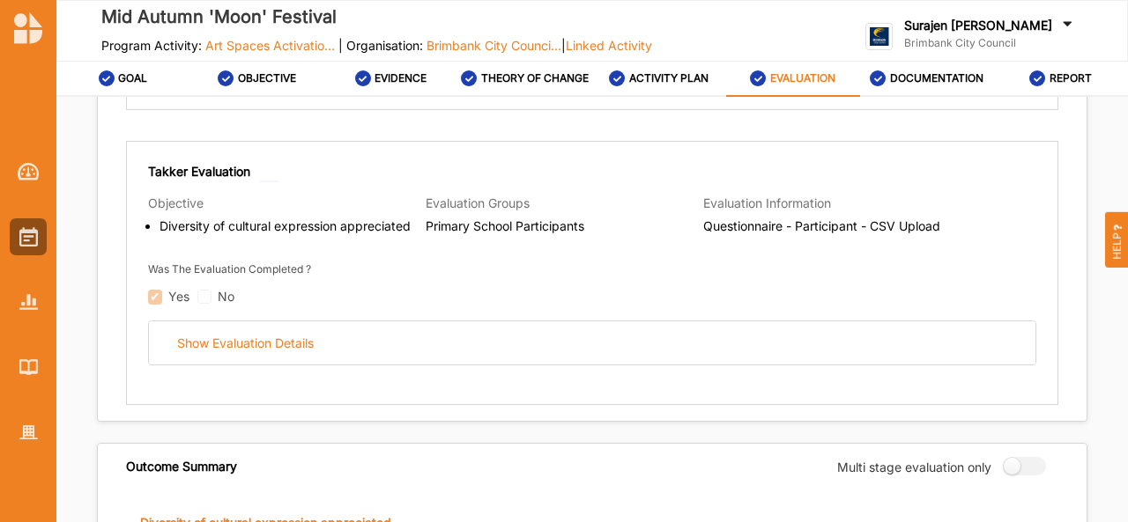
scroll to position [2336, 0]
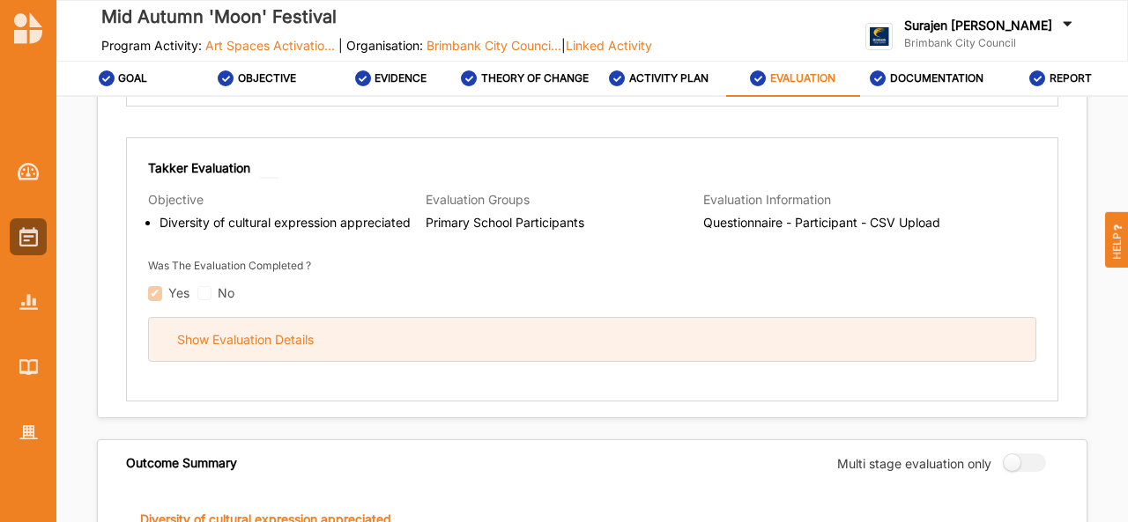
click at [735, 346] on div "Show Evaluation Details" at bounding box center [592, 339] width 886 height 43
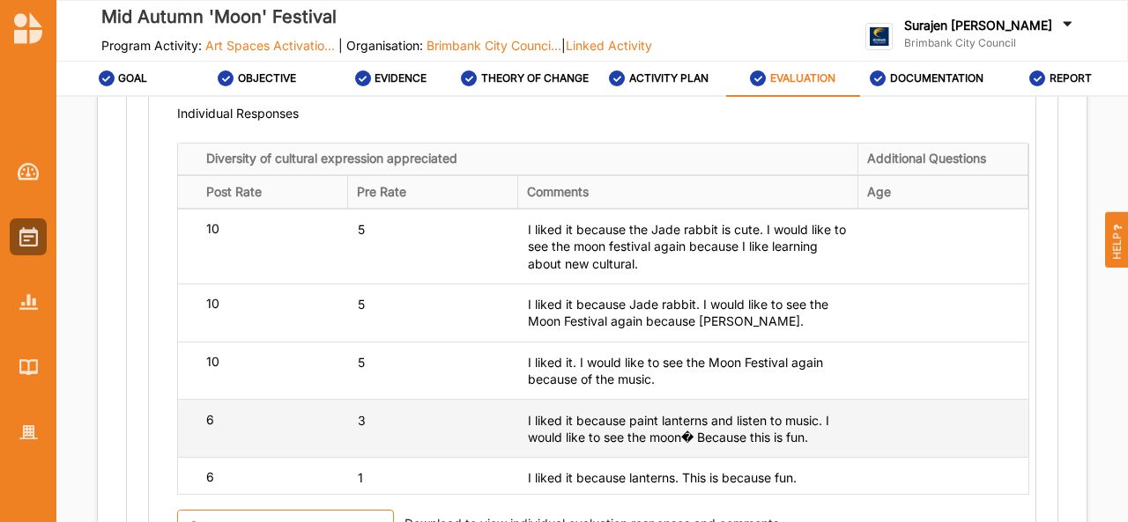
scroll to position [181, 0]
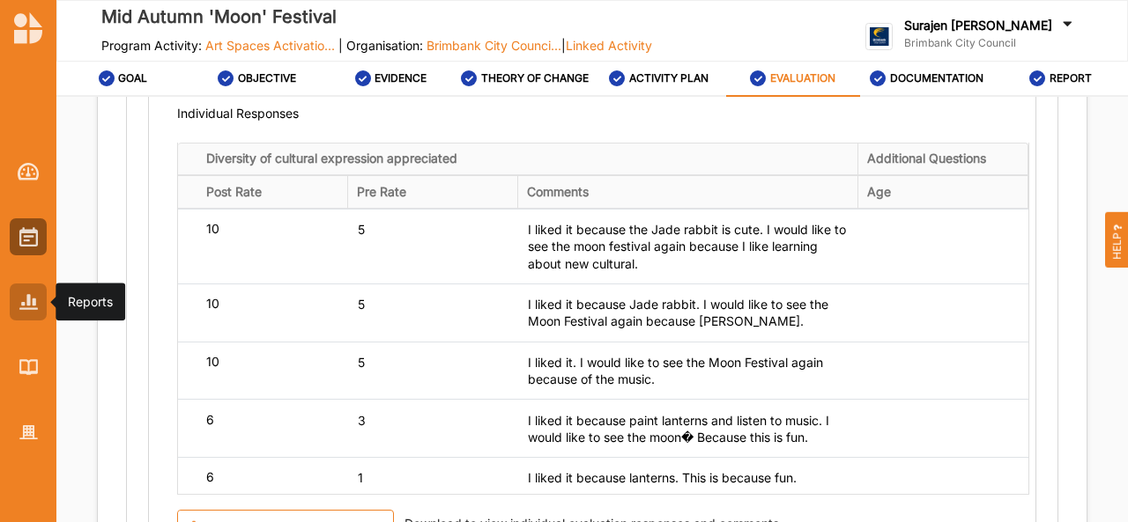
click at [26, 292] on div at bounding box center [28, 302] width 37 height 37
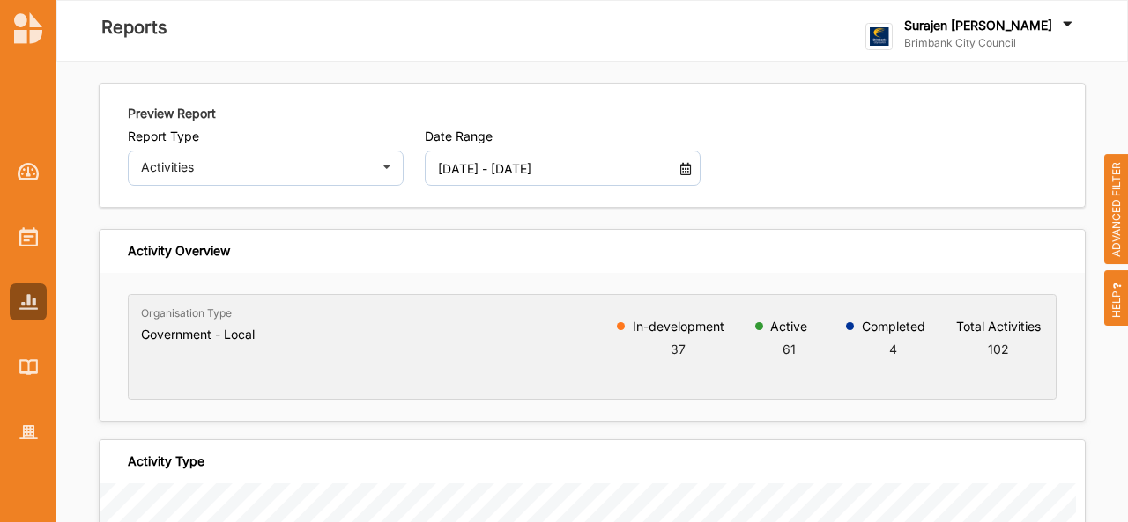
click at [494, 175] on input "[DATE] - [DATE]" at bounding box center [551, 168] width 247 height 35
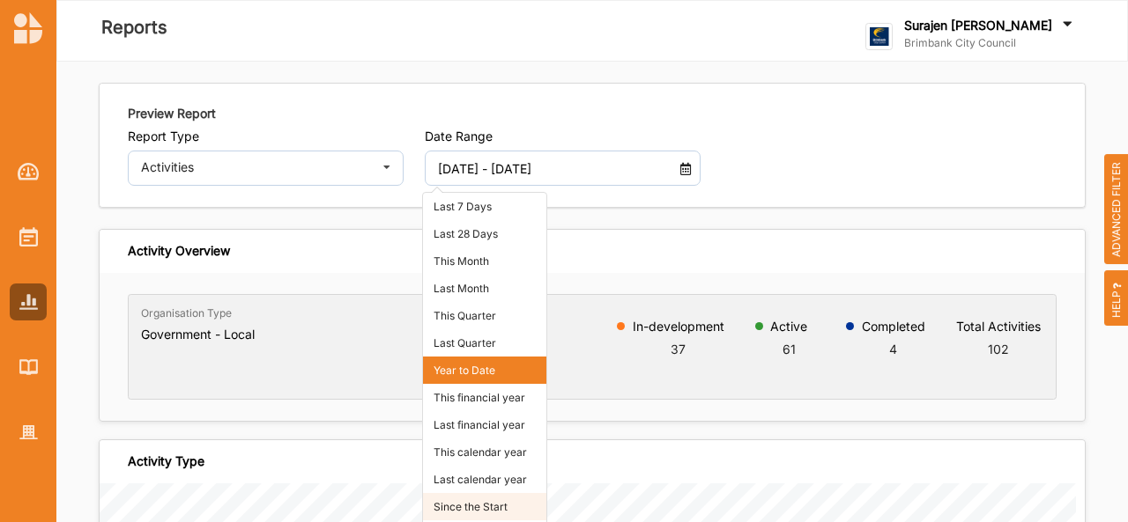
click at [429, 515] on li "Since the Start" at bounding box center [484, 506] width 123 height 27
type input "[DATE] - [DATE]"
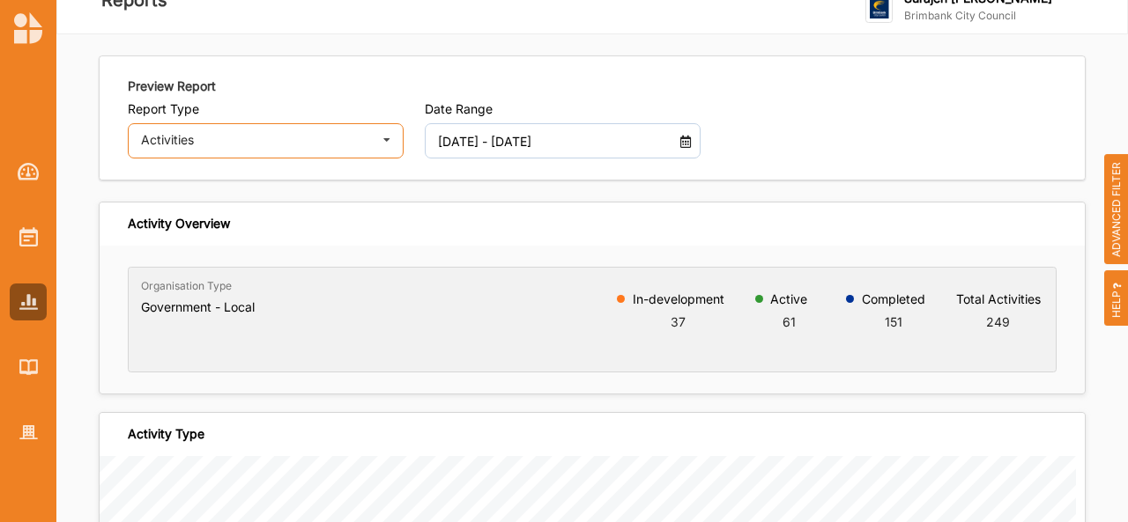
click at [181, 148] on div "Activities Activities Outcomes Inputs & Outputs Management Summary" at bounding box center [266, 140] width 276 height 35
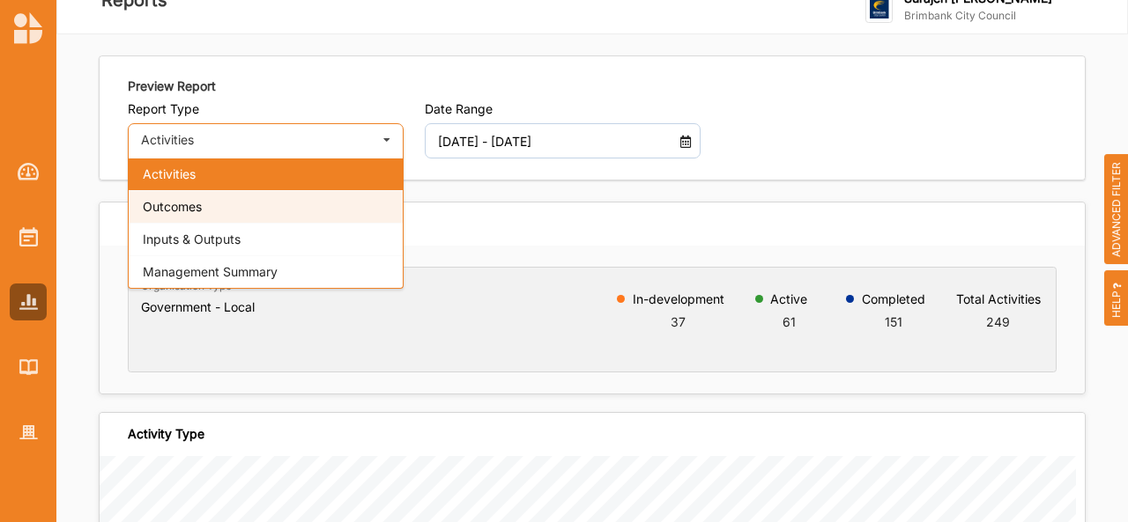
click at [170, 209] on span "Outcomes" at bounding box center [172, 206] width 59 height 15
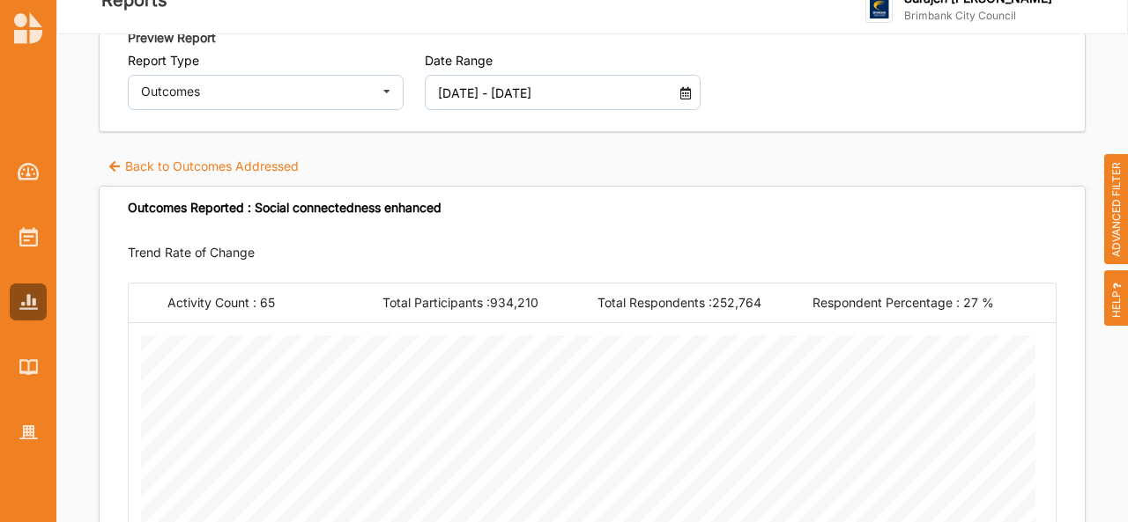
scroll to position [46, 0]
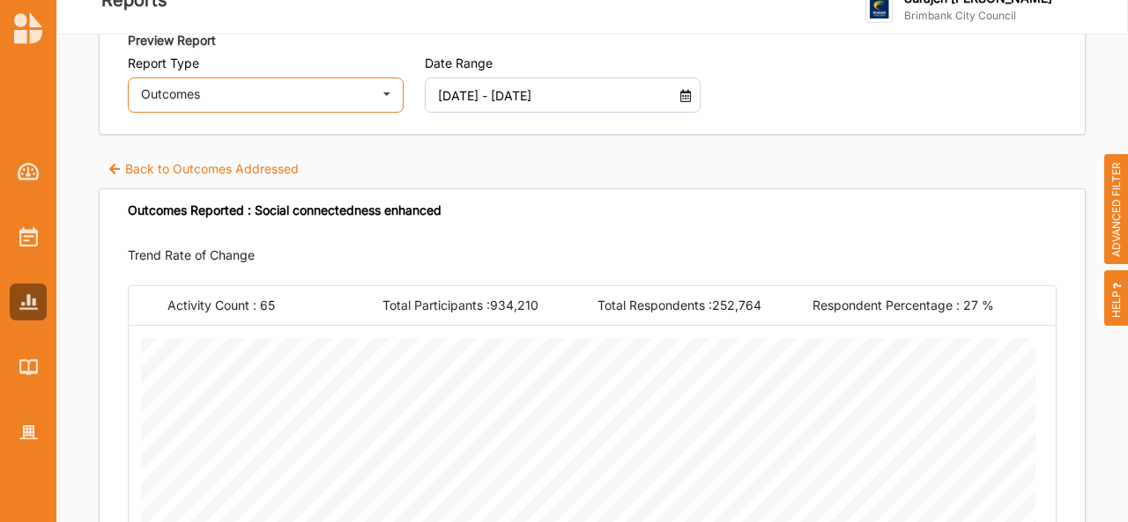
click at [231, 98] on div "Outcomes" at bounding box center [256, 94] width 231 height 12
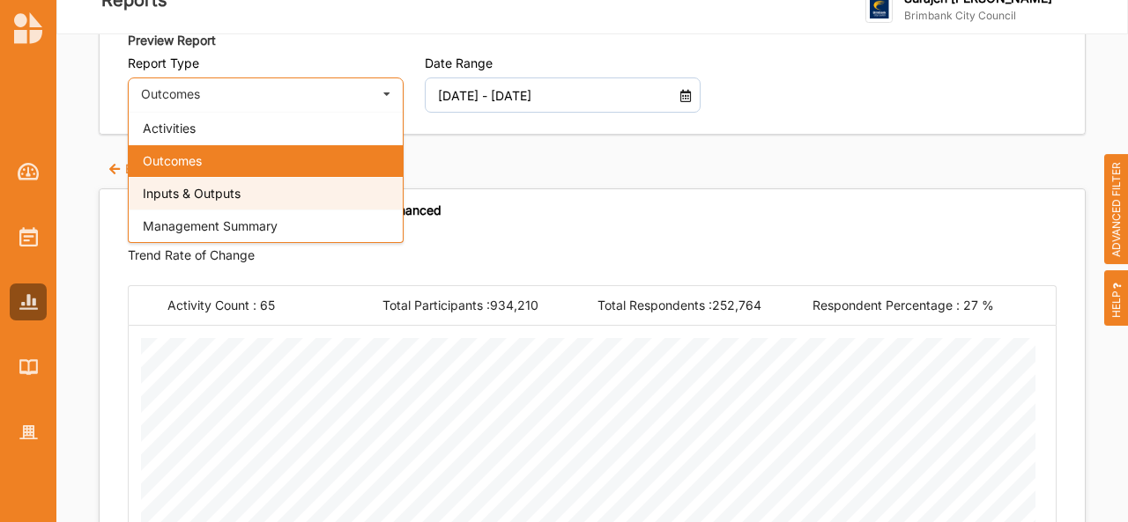
click at [204, 189] on span "Inputs & Outputs" at bounding box center [192, 193] width 98 height 15
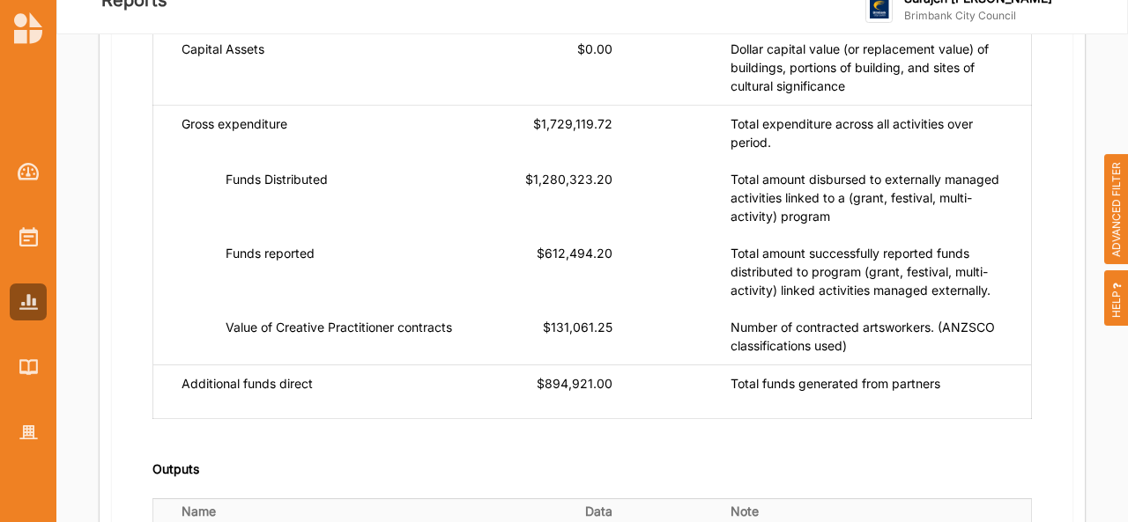
scroll to position [302, 0]
click at [23, 440] on div at bounding box center [28, 432] width 37 height 37
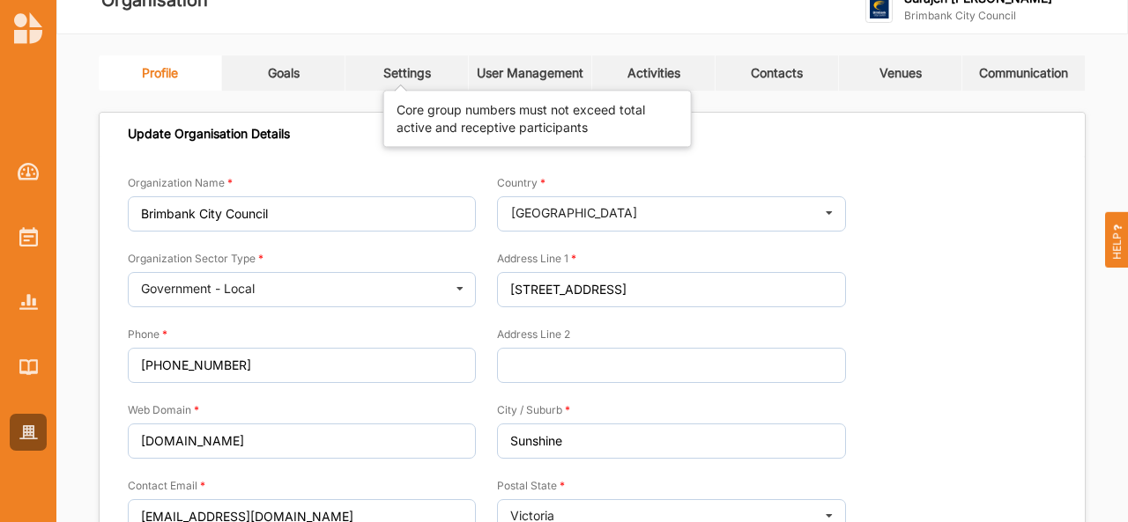
click at [414, 67] on div "Settings" at bounding box center [407, 73] width 48 height 16
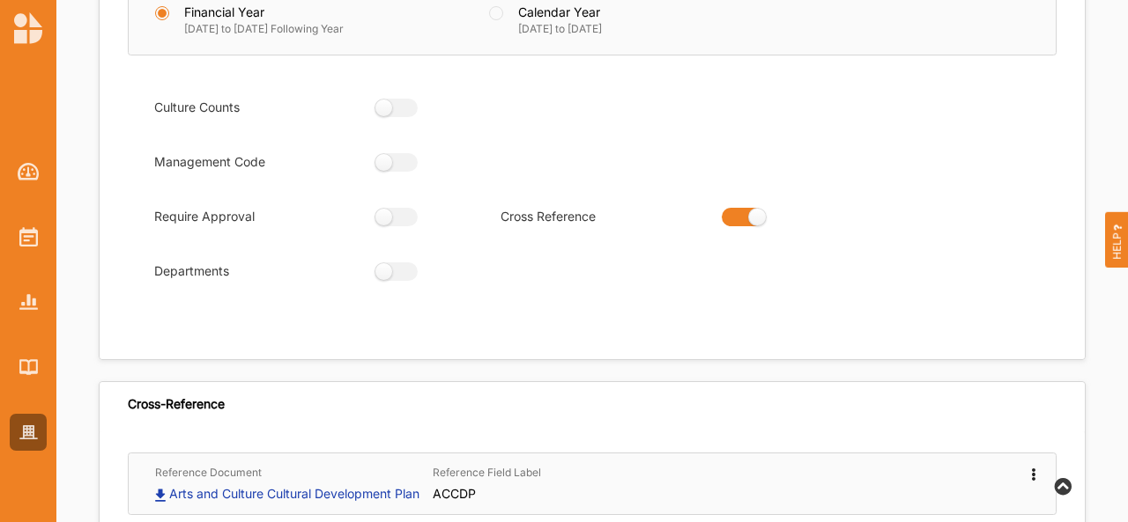
scroll to position [233, 0]
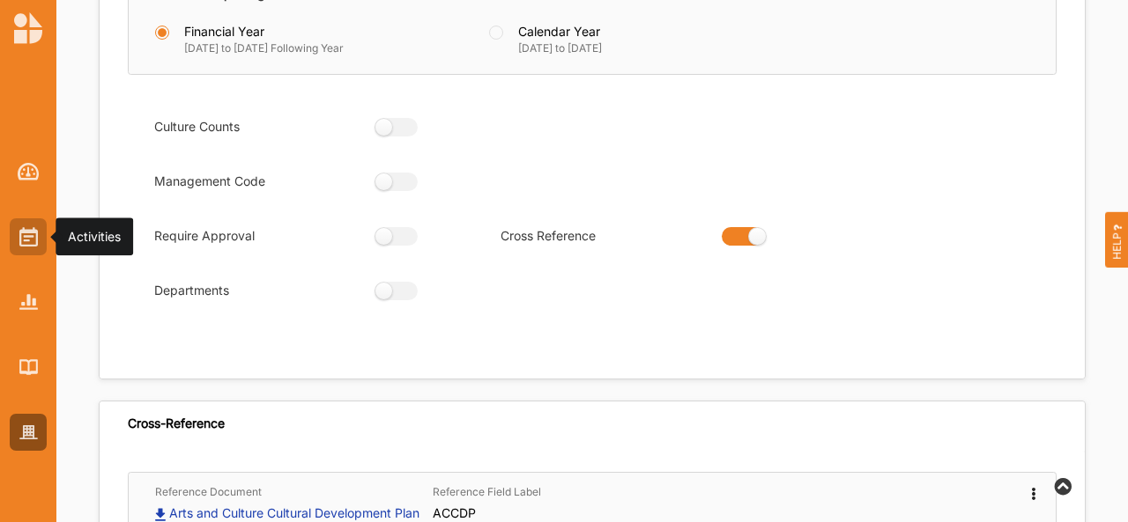
click at [28, 235] on img at bounding box center [28, 236] width 18 height 19
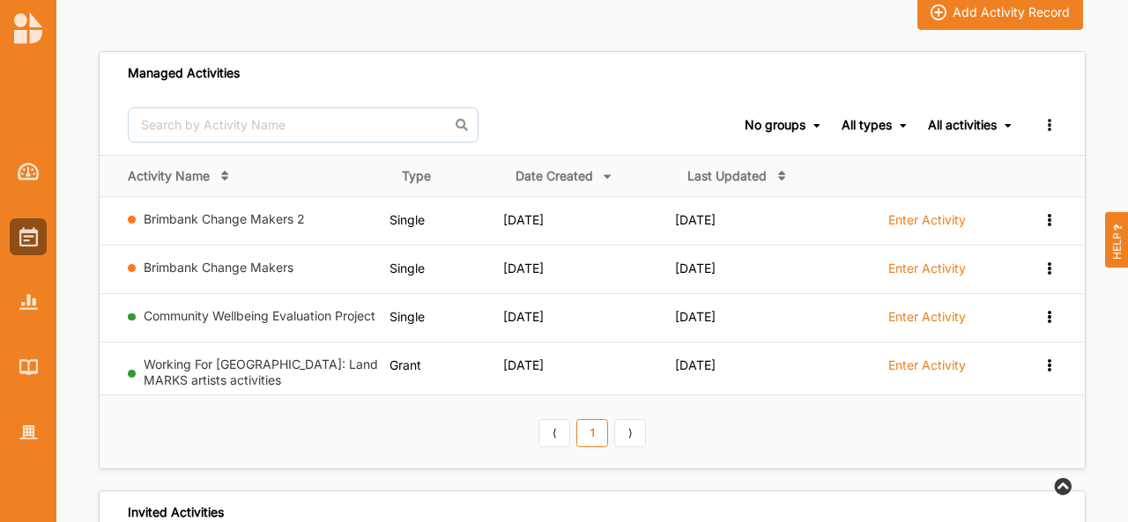
scroll to position [233, 0]
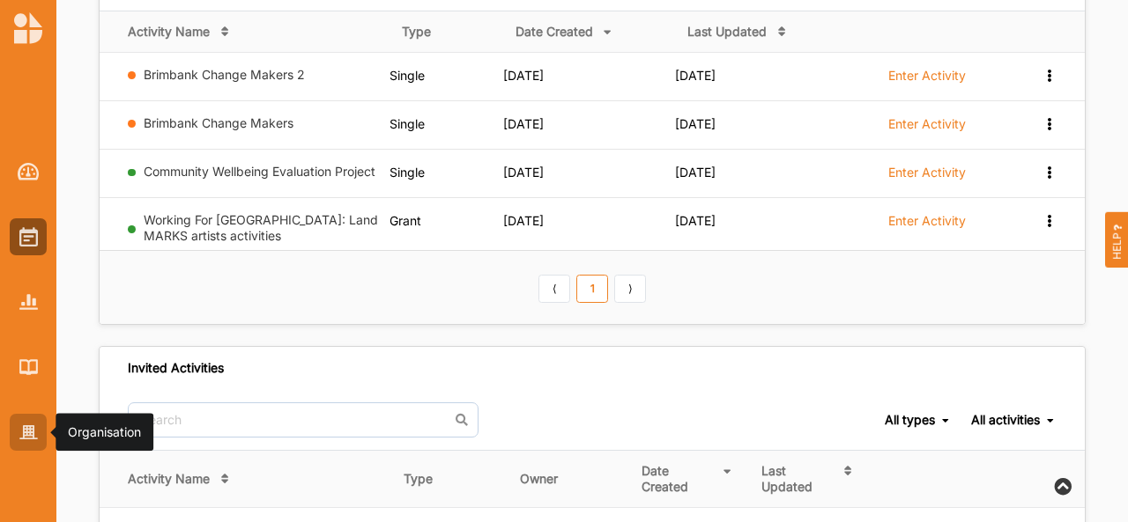
click at [33, 431] on img at bounding box center [28, 432] width 18 height 15
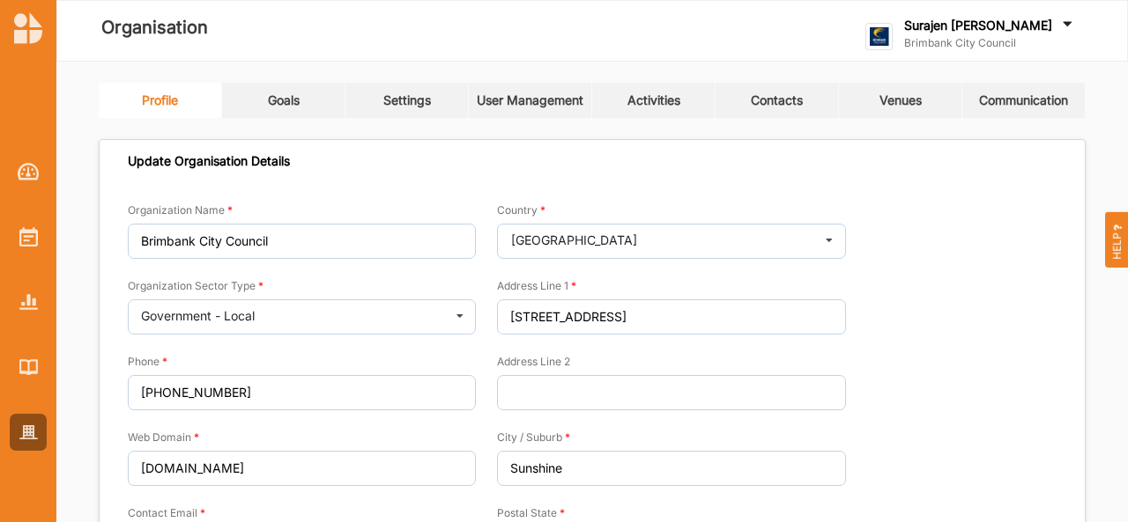
click at [275, 78] on div "Profile Goals Settings User Management Activities Contacts Venues Communication…" at bounding box center [591, 433] width 1071 height 743
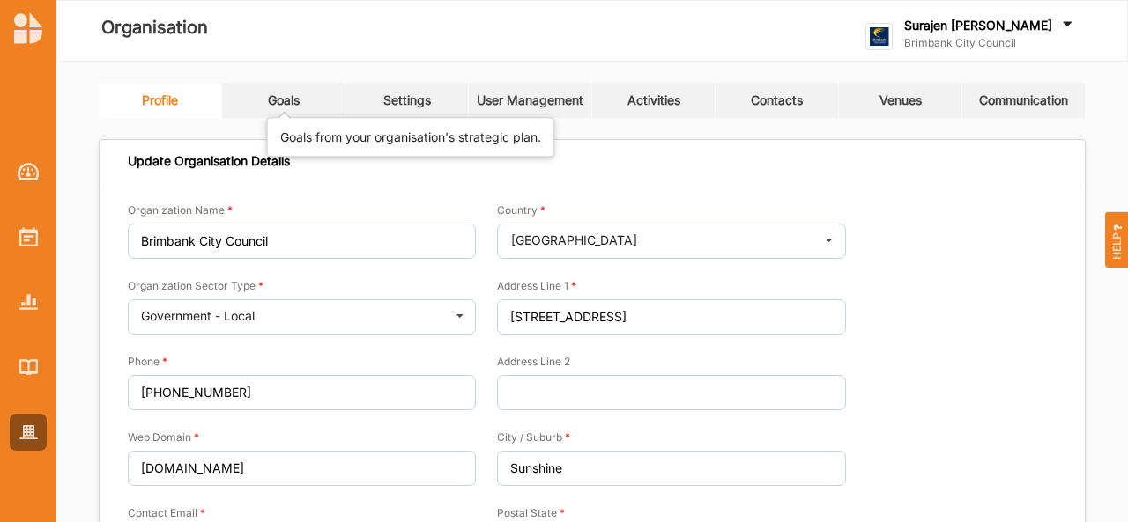
click at [276, 106] on div "Goals" at bounding box center [284, 100] width 32 height 16
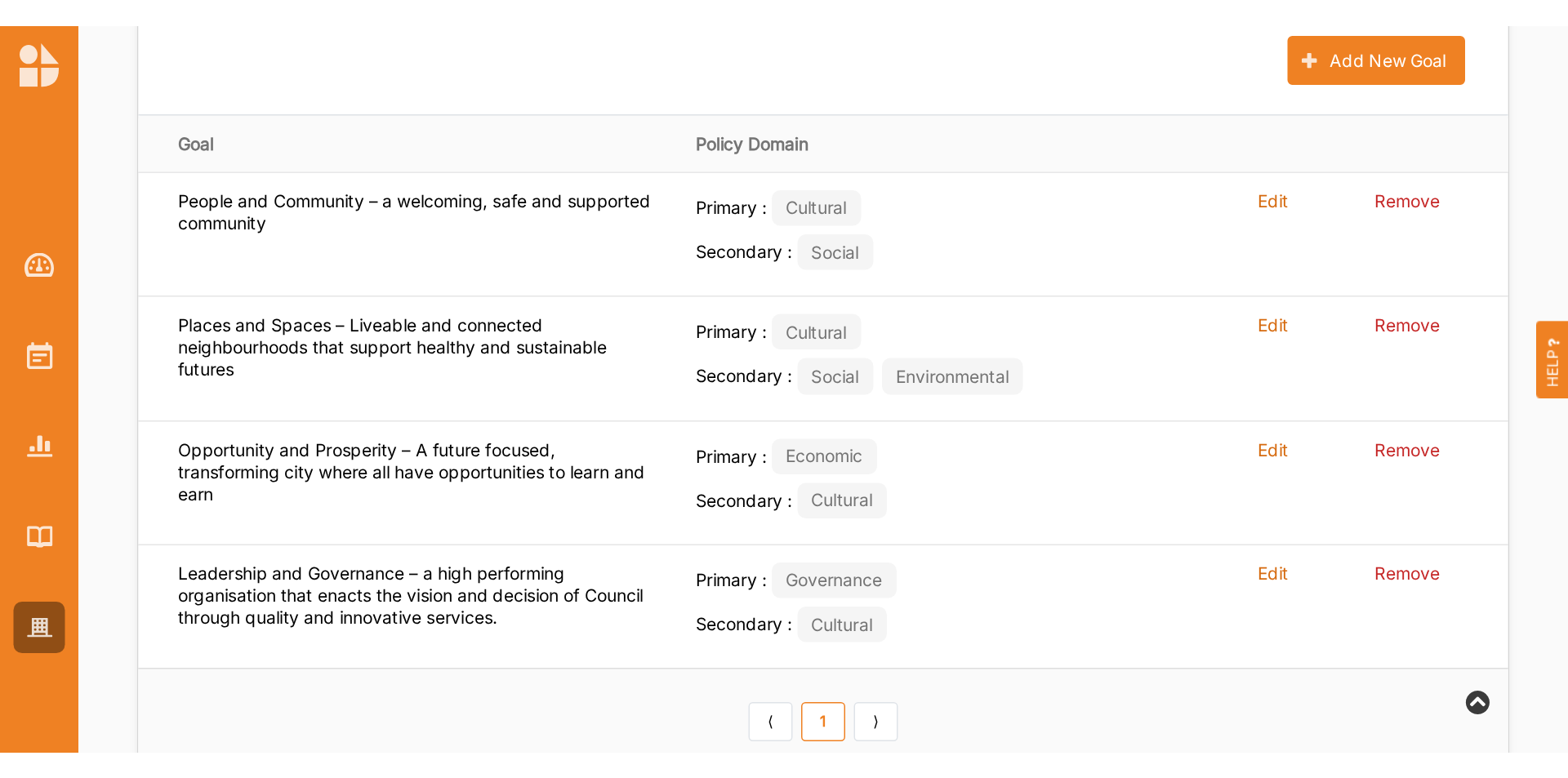
scroll to position [33, 0]
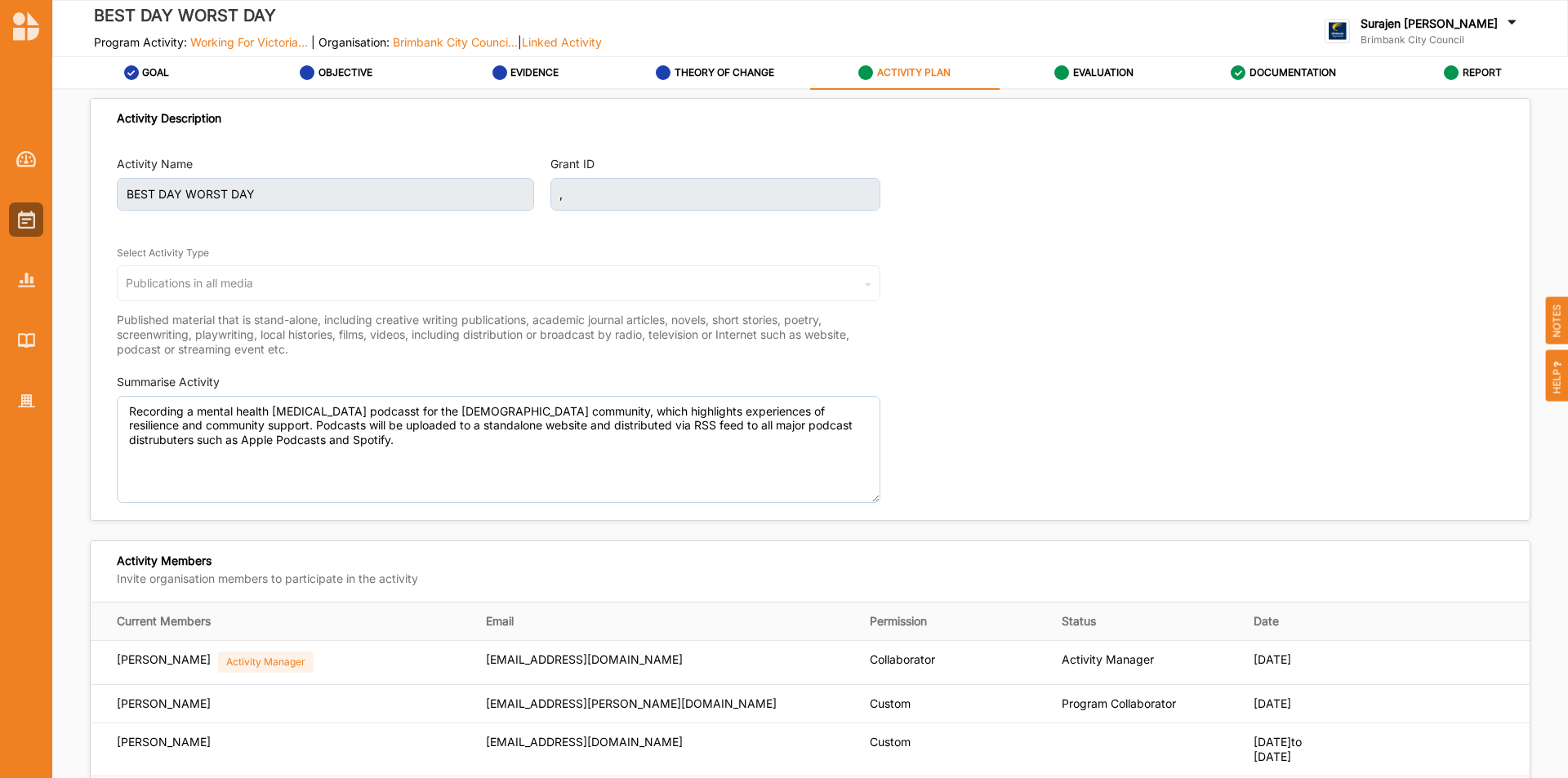
scroll to position [438, 0]
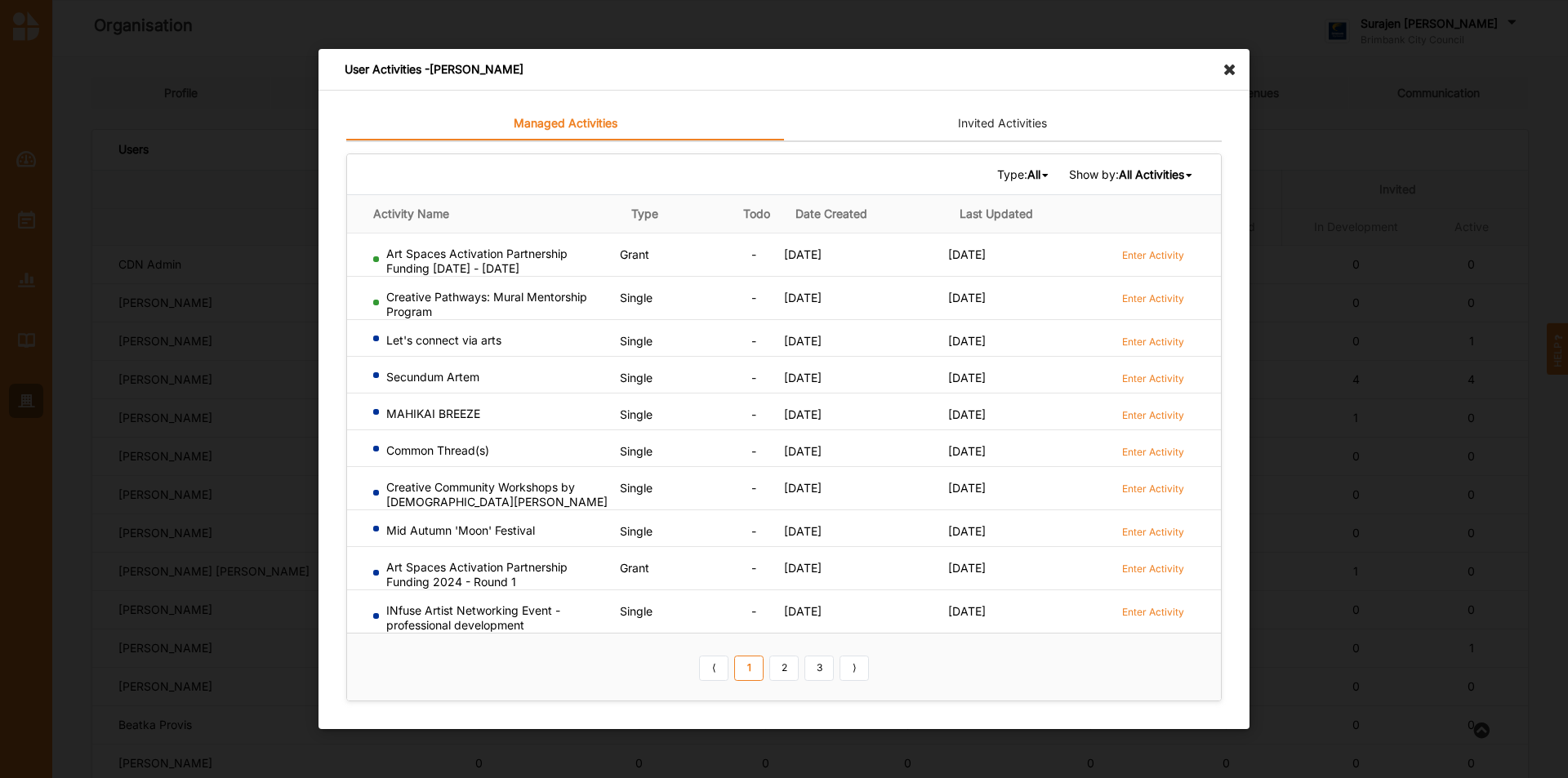
scroll to position [388, 0]
click at [1230, 69] on icon at bounding box center [1234, 62] width 26 height 26
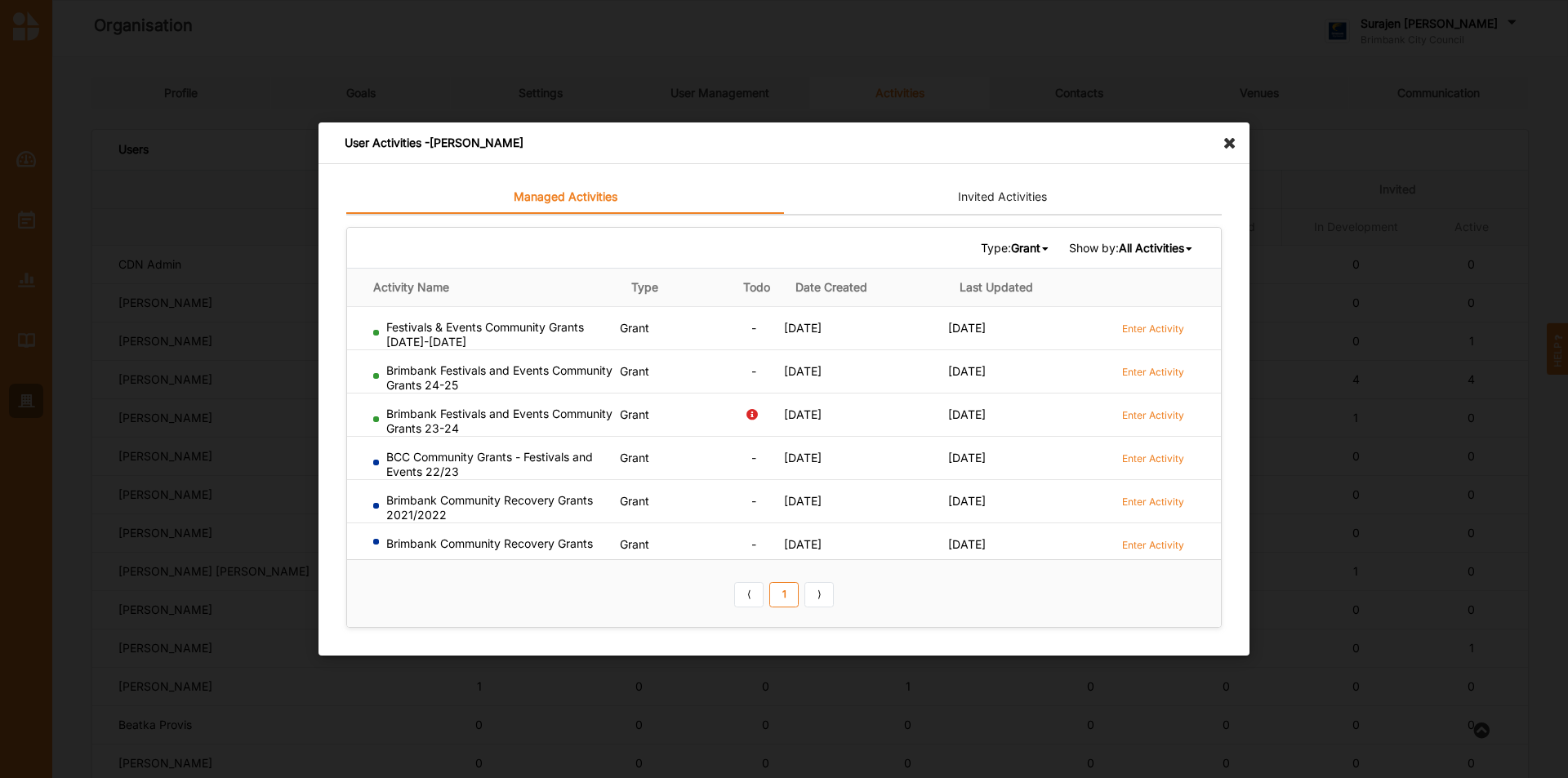
scroll to position [193, 0]
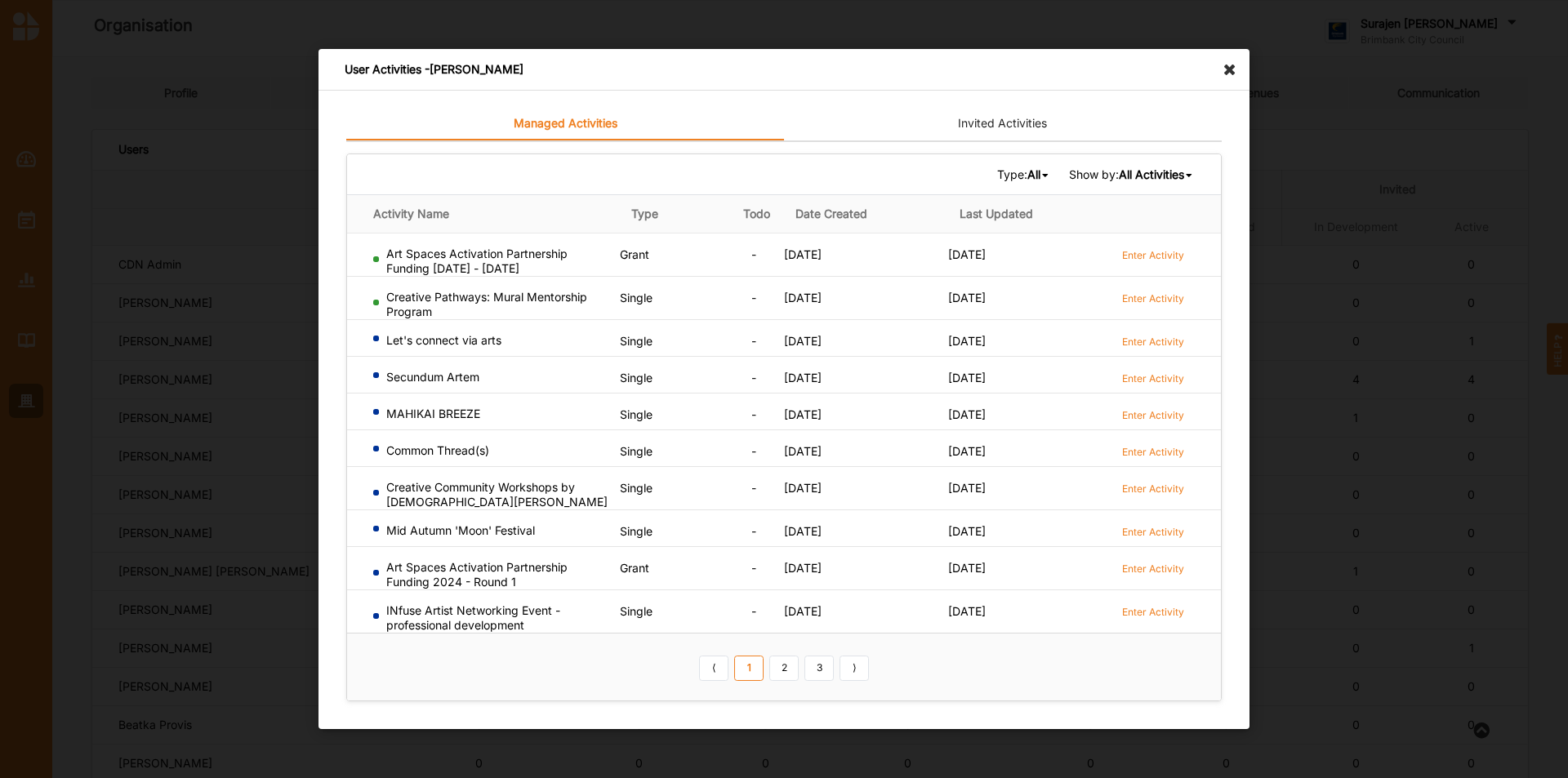
scroll to position [230, 0]
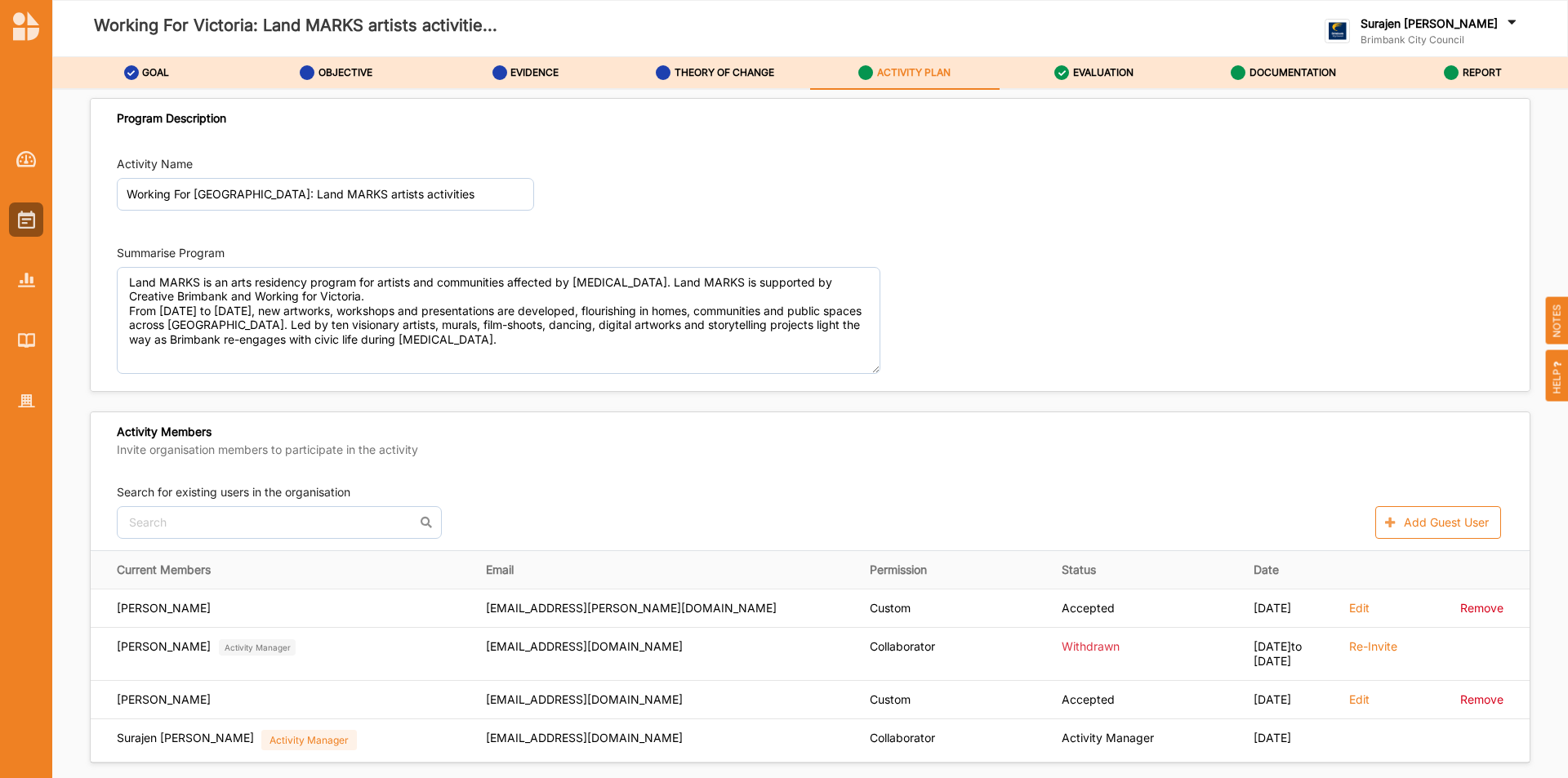
scroll to position [2323, 0]
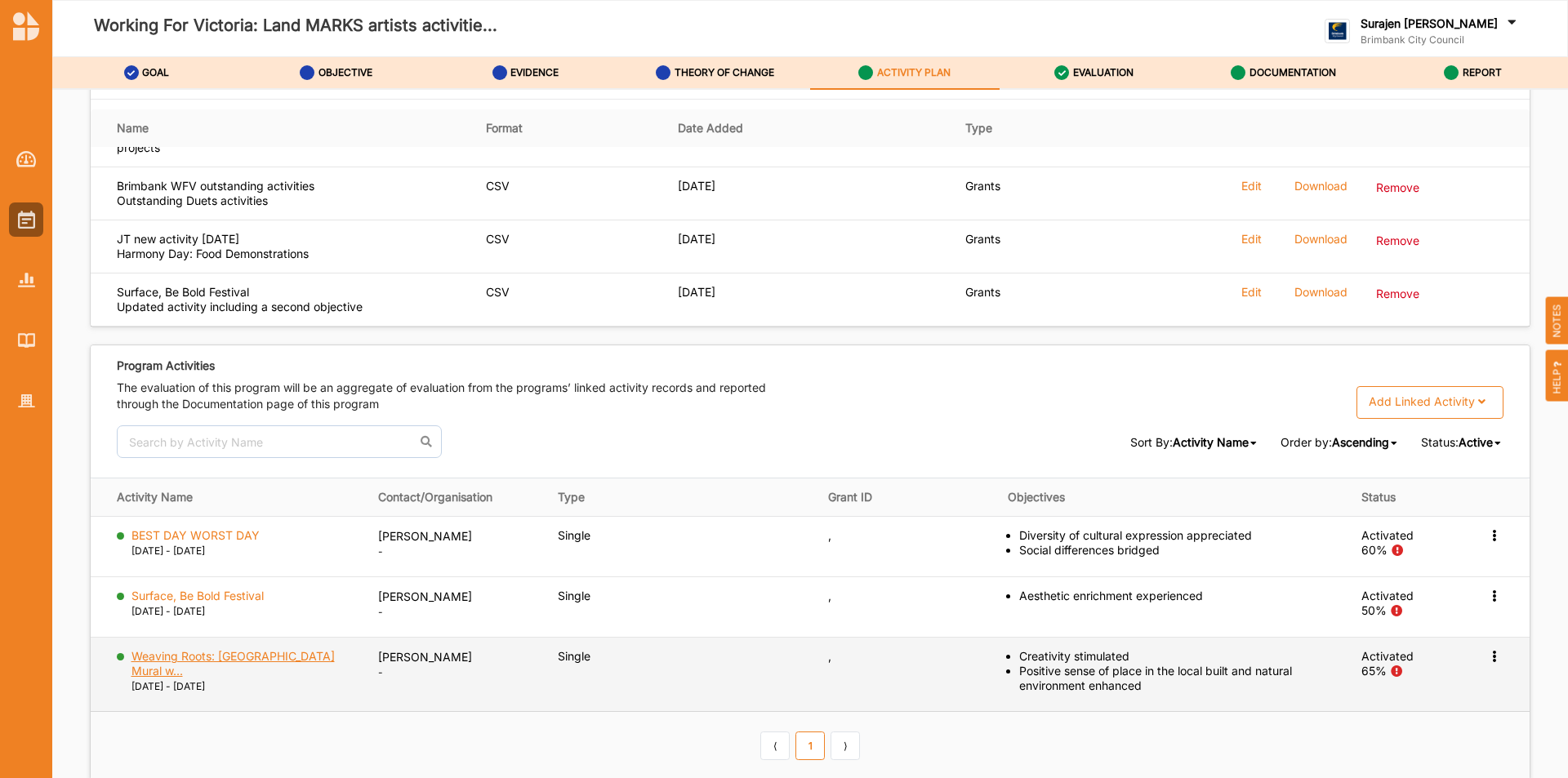
click at [202, 654] on label "Weaving Roots: [GEOGRAPHIC_DATA] Mural w..." at bounding box center [244, 664] width 224 height 30
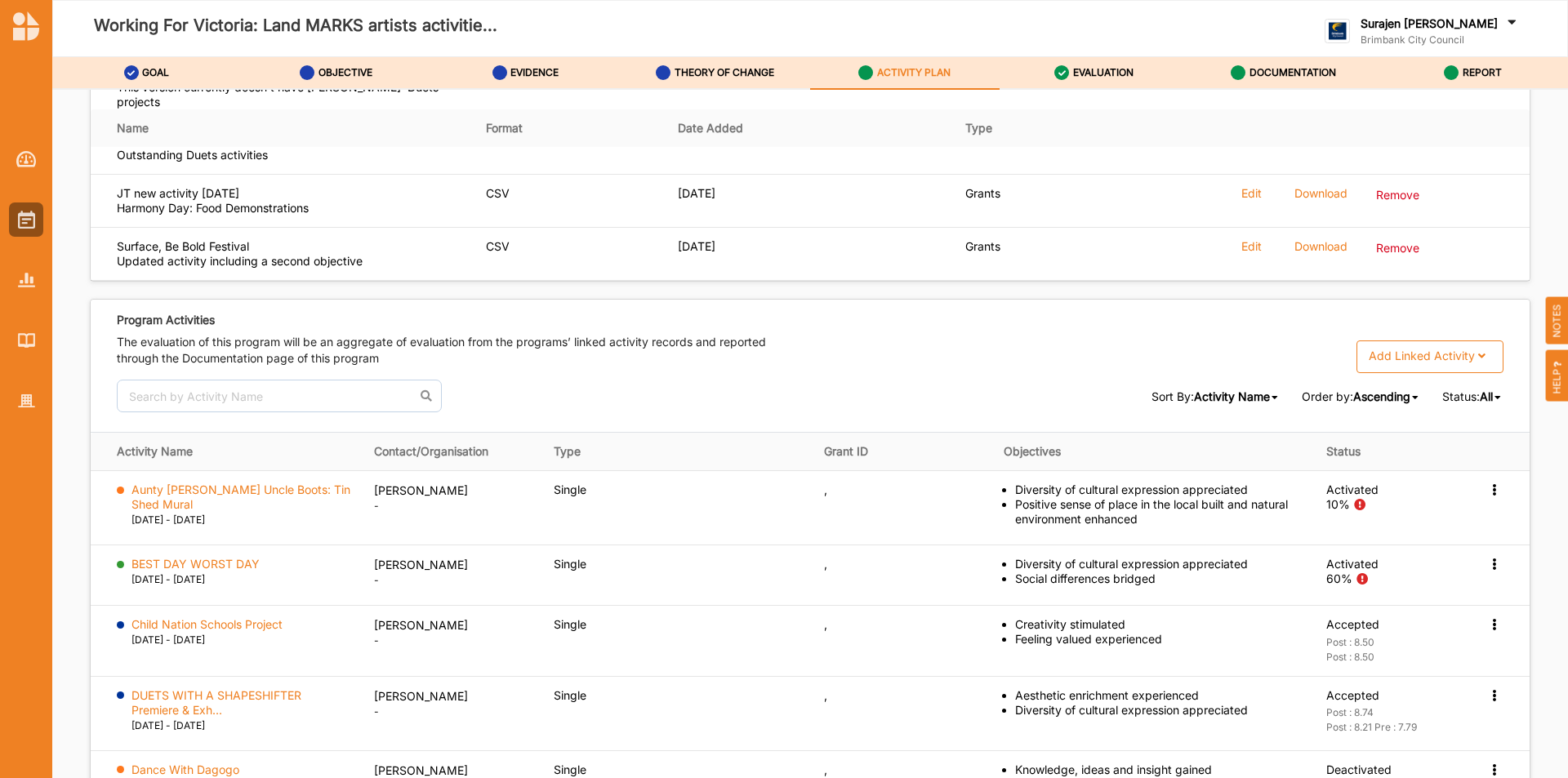
scroll to position [2588, 0]
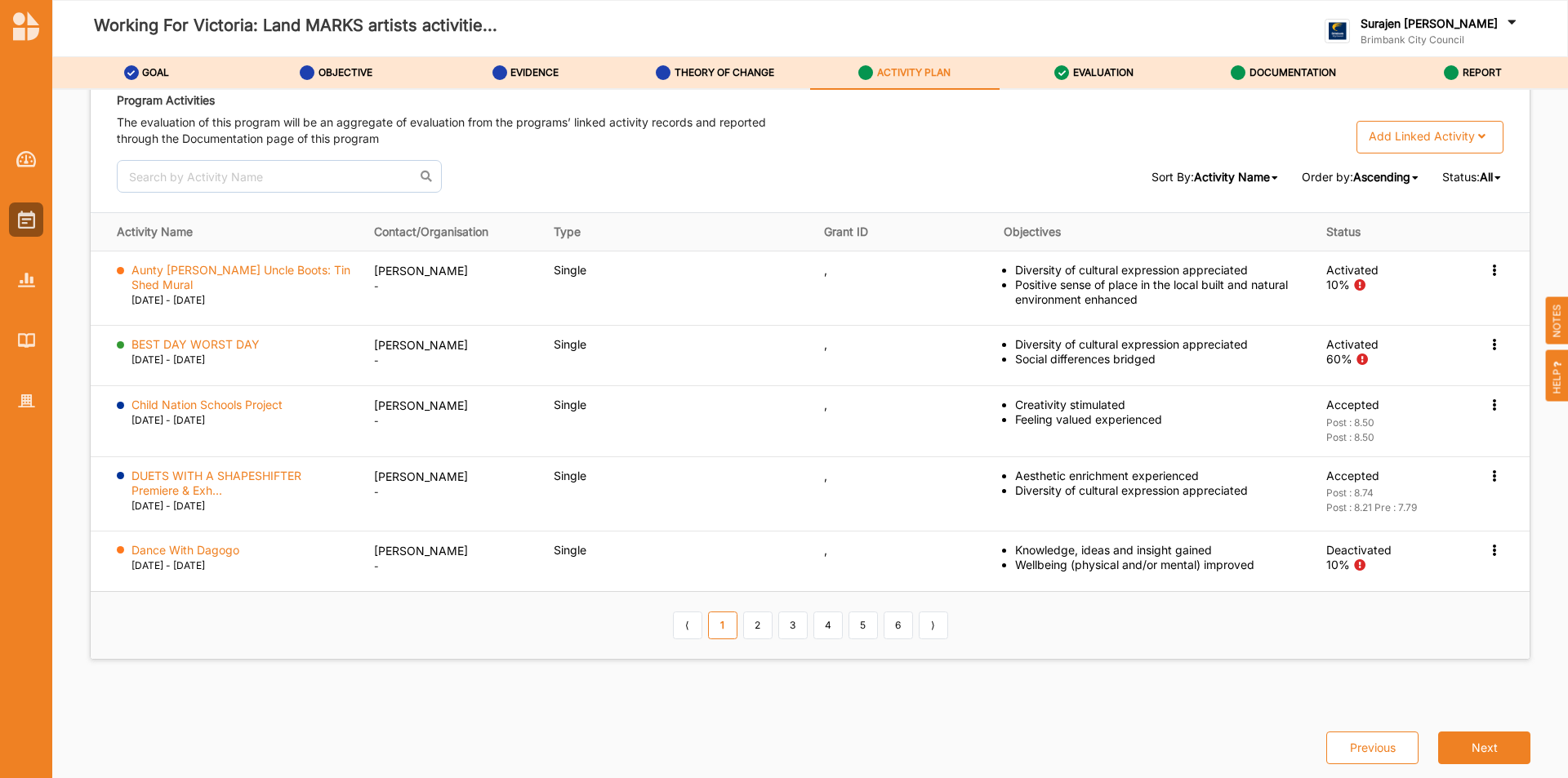
click at [1485, 183] on span "All" at bounding box center [1486, 176] width 13 height 14
click at [1438, 225] on span "Completed" at bounding box center [1453, 231] width 58 height 14
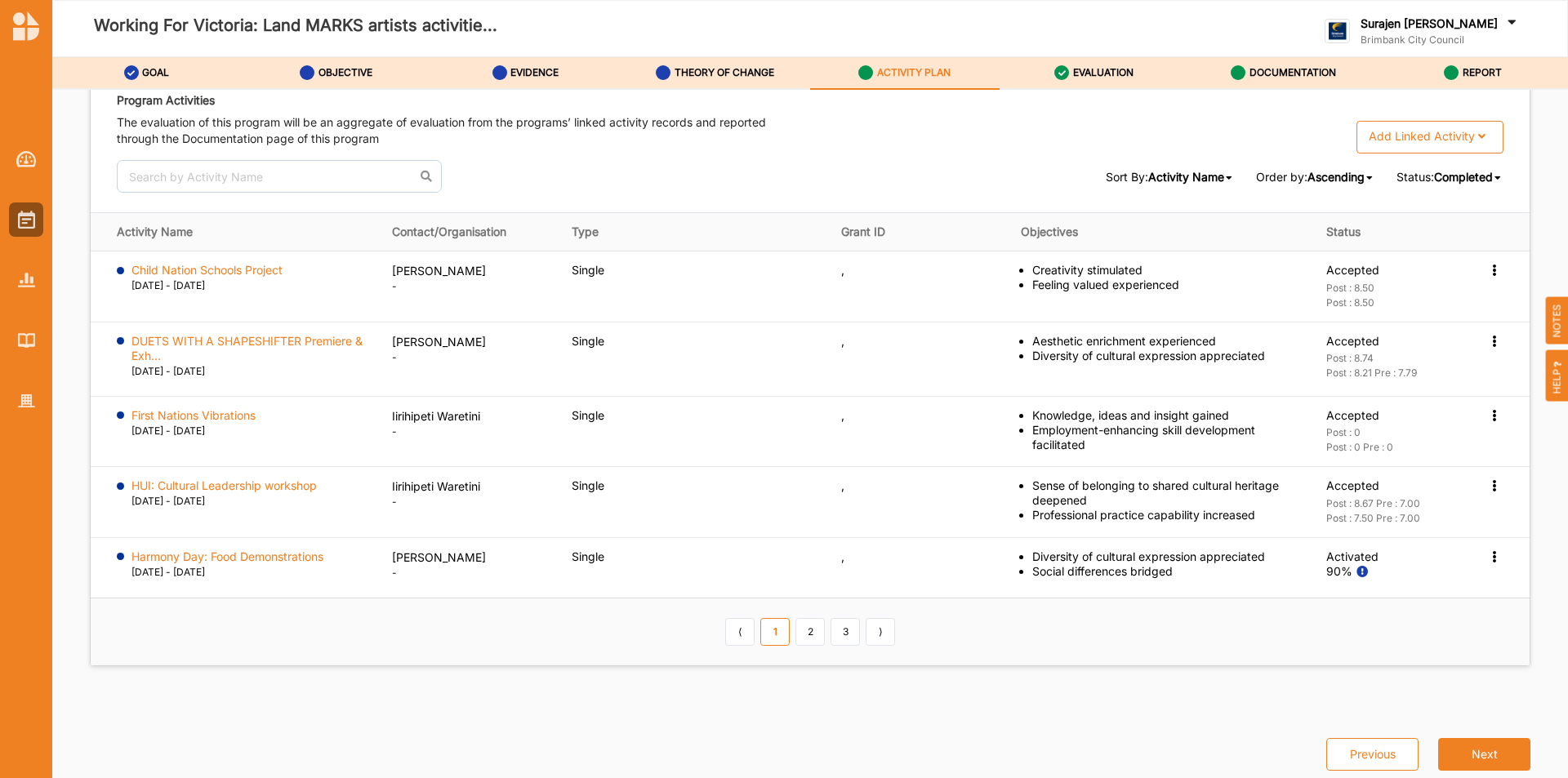
click at [1469, 182] on span "Completed" at bounding box center [1463, 176] width 58 height 14
click at [1434, 262] on span "Active" at bounding box center [1441, 261] width 34 height 14
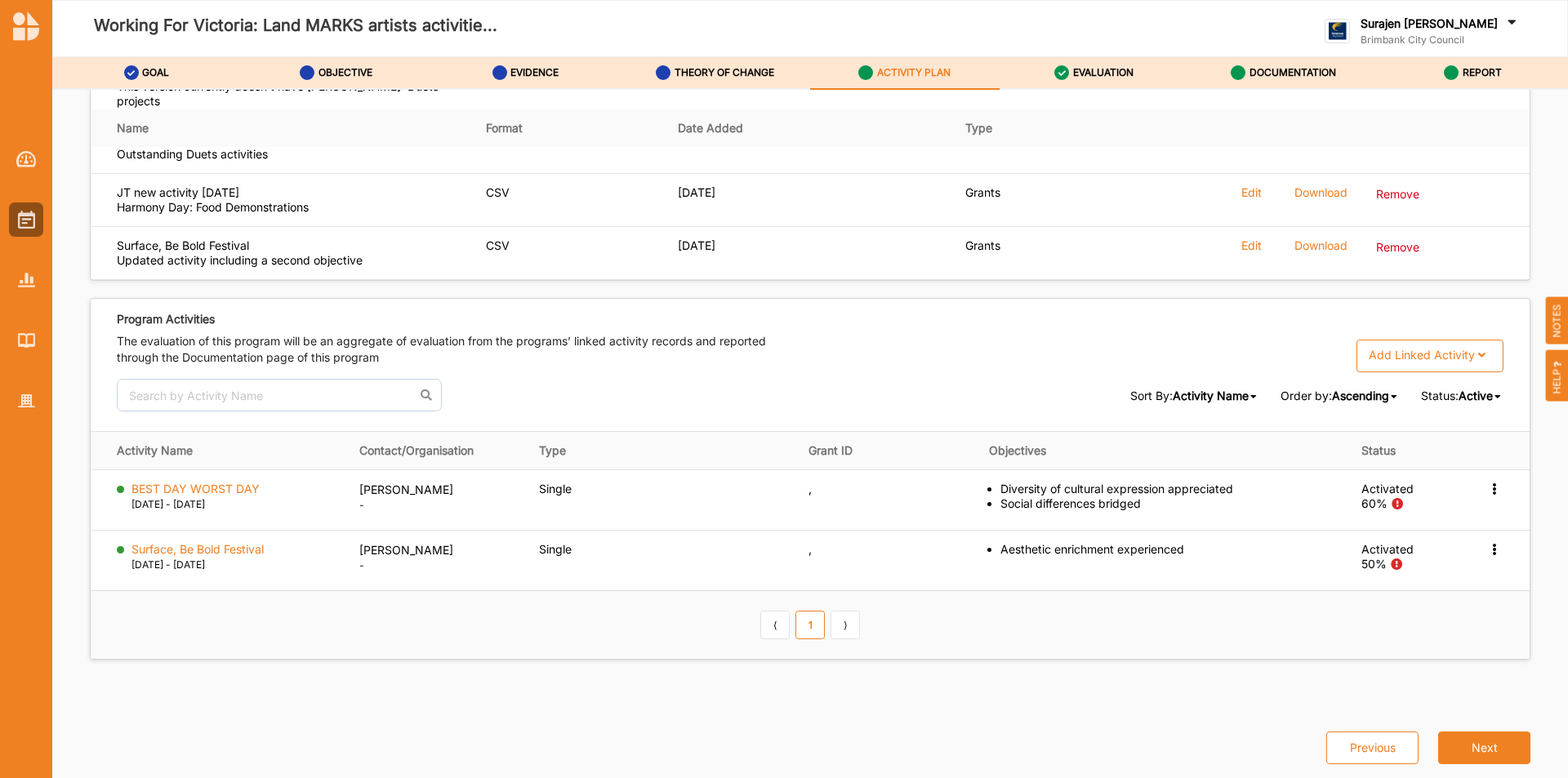
scroll to position [2369, 0]
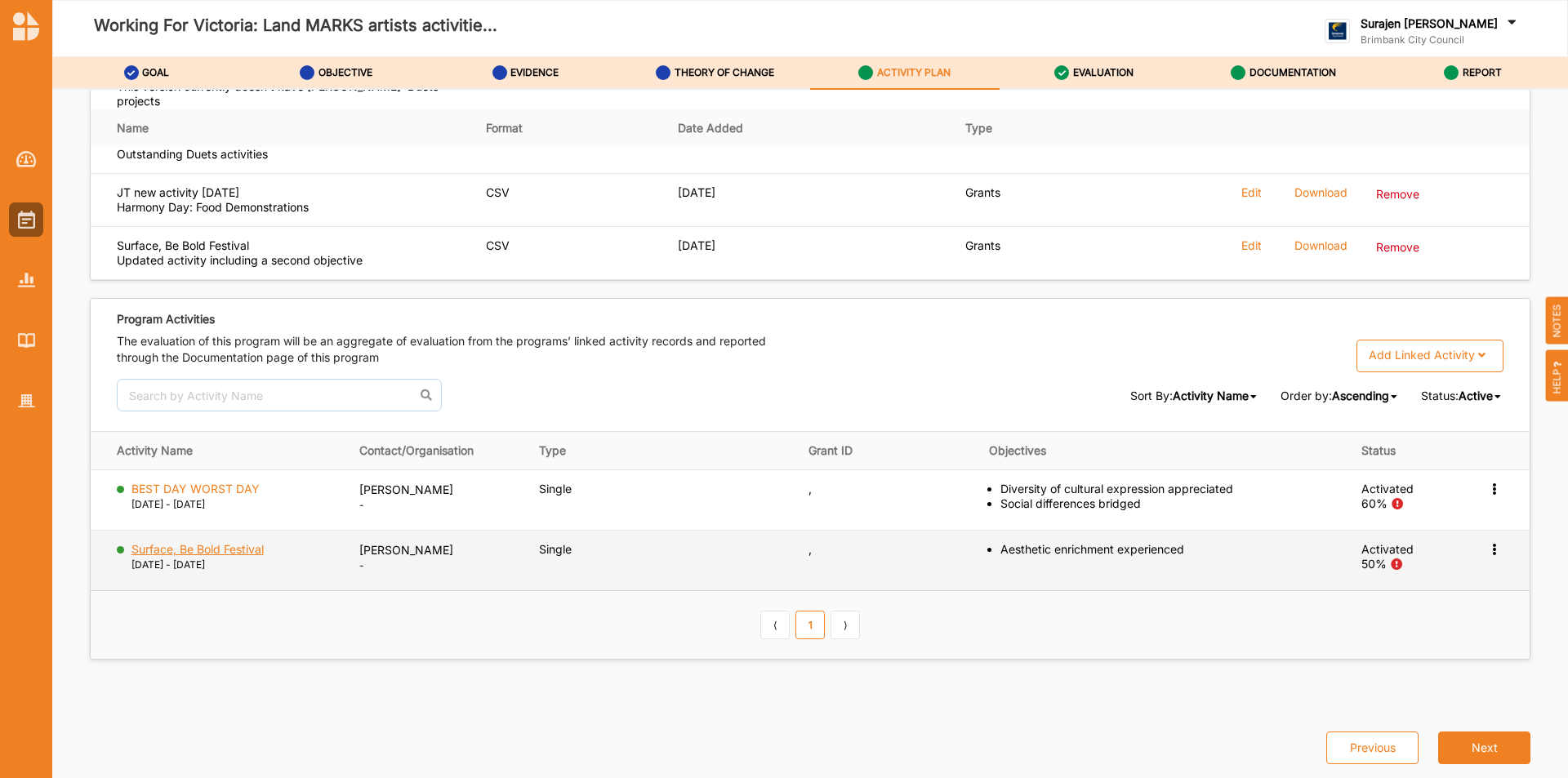
click at [218, 551] on label "Surface, Be Bold Festival" at bounding box center [198, 550] width 133 height 15
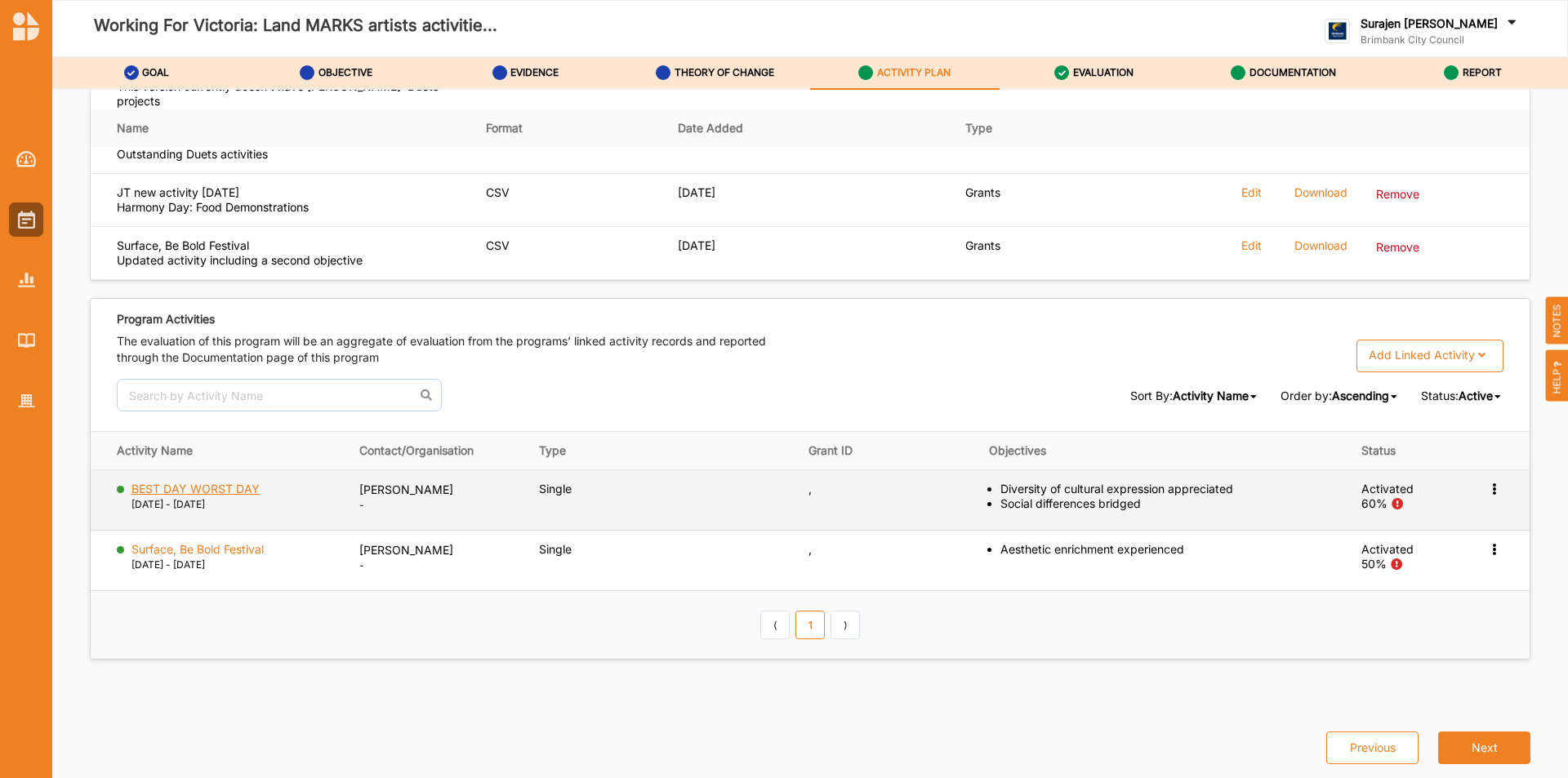
click at [149, 487] on label "BEST DAY WORST DAY" at bounding box center [196, 490] width 128 height 15
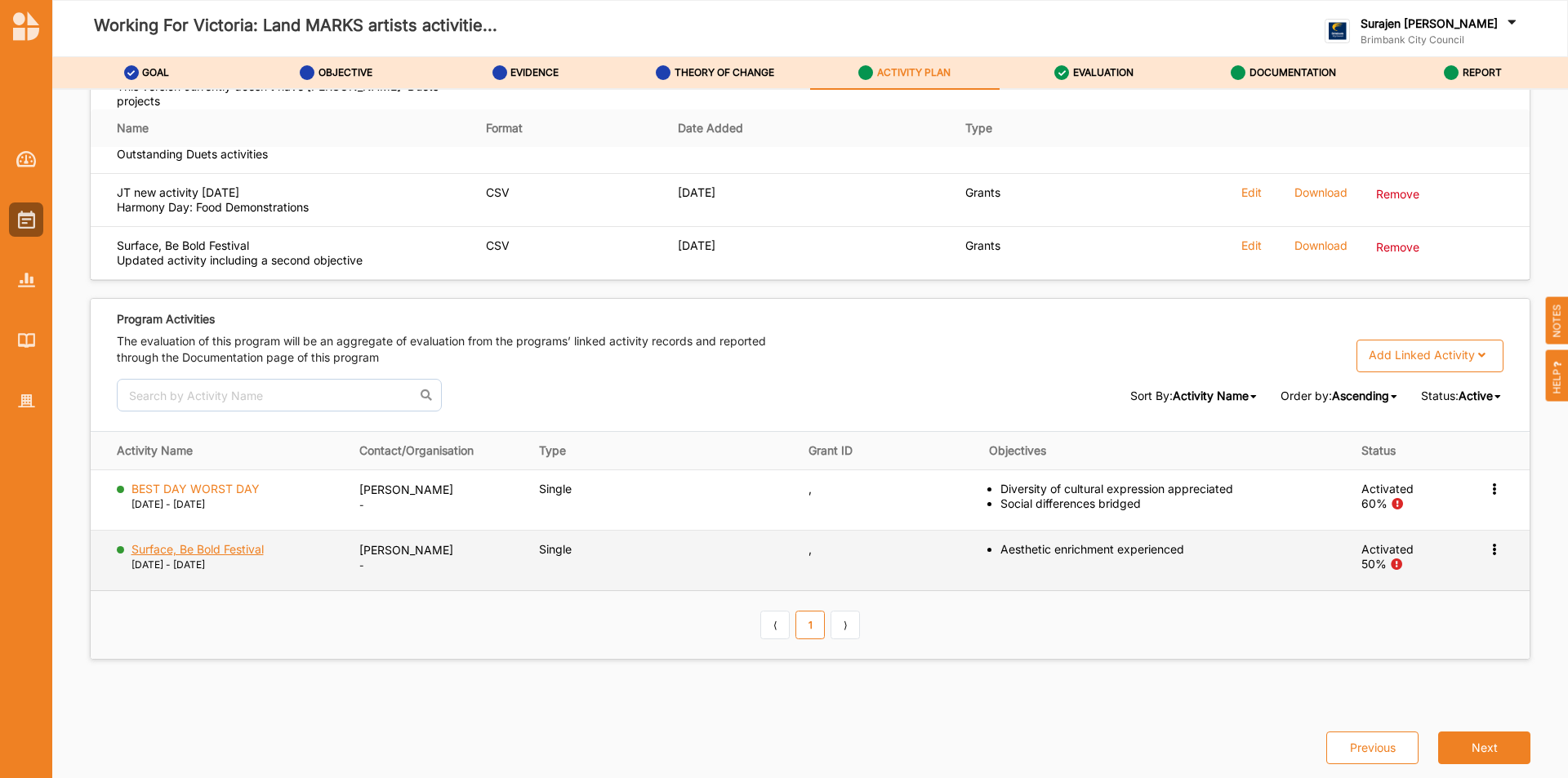
click at [184, 542] on label "Surface, Be Bold Festival" at bounding box center [198, 550] width 133 height 15
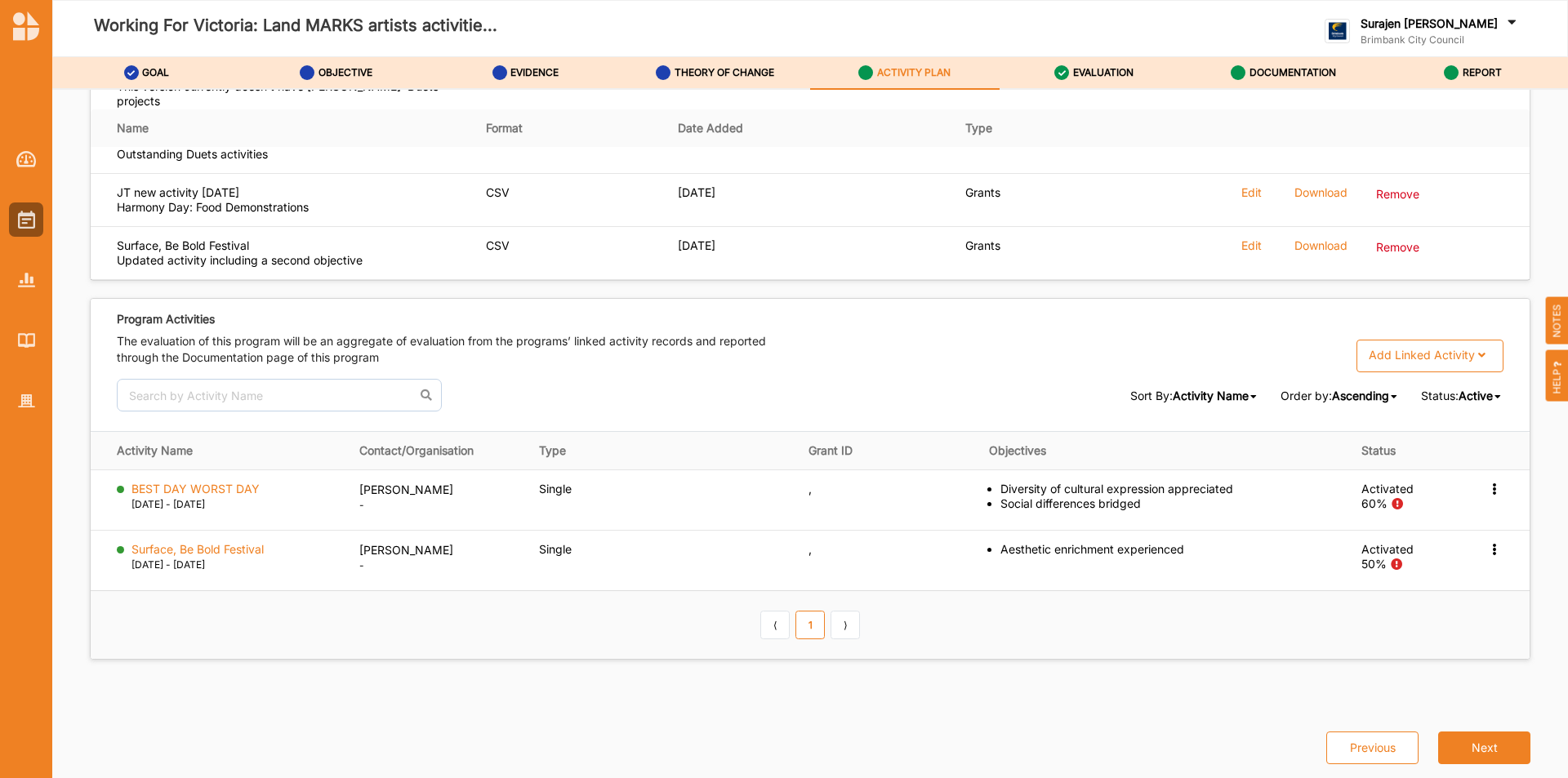
click at [1441, 346] on div "Add Linked Activity Single Activity Grant Program Festival Program Multi-Activi…" at bounding box center [1430, 355] width 147 height 32
click at [1296, 359] on div "Add Linked Activity Single Activity Grant Program Festival Program Multi-Activi…" at bounding box center [1157, 355] width 694 height 32
click at [1495, 406] on div "Sort By: Activity Name Activity Name Status Contact Organisation Activity Type …" at bounding box center [810, 395] width 1387 height 32
click at [1460, 385] on div "Program Activities The evaluation of this program will be an aggregate of evalu…" at bounding box center [810, 364] width 1439 height 133
click at [1460, 396] on span "Active" at bounding box center [1475, 395] width 34 height 14
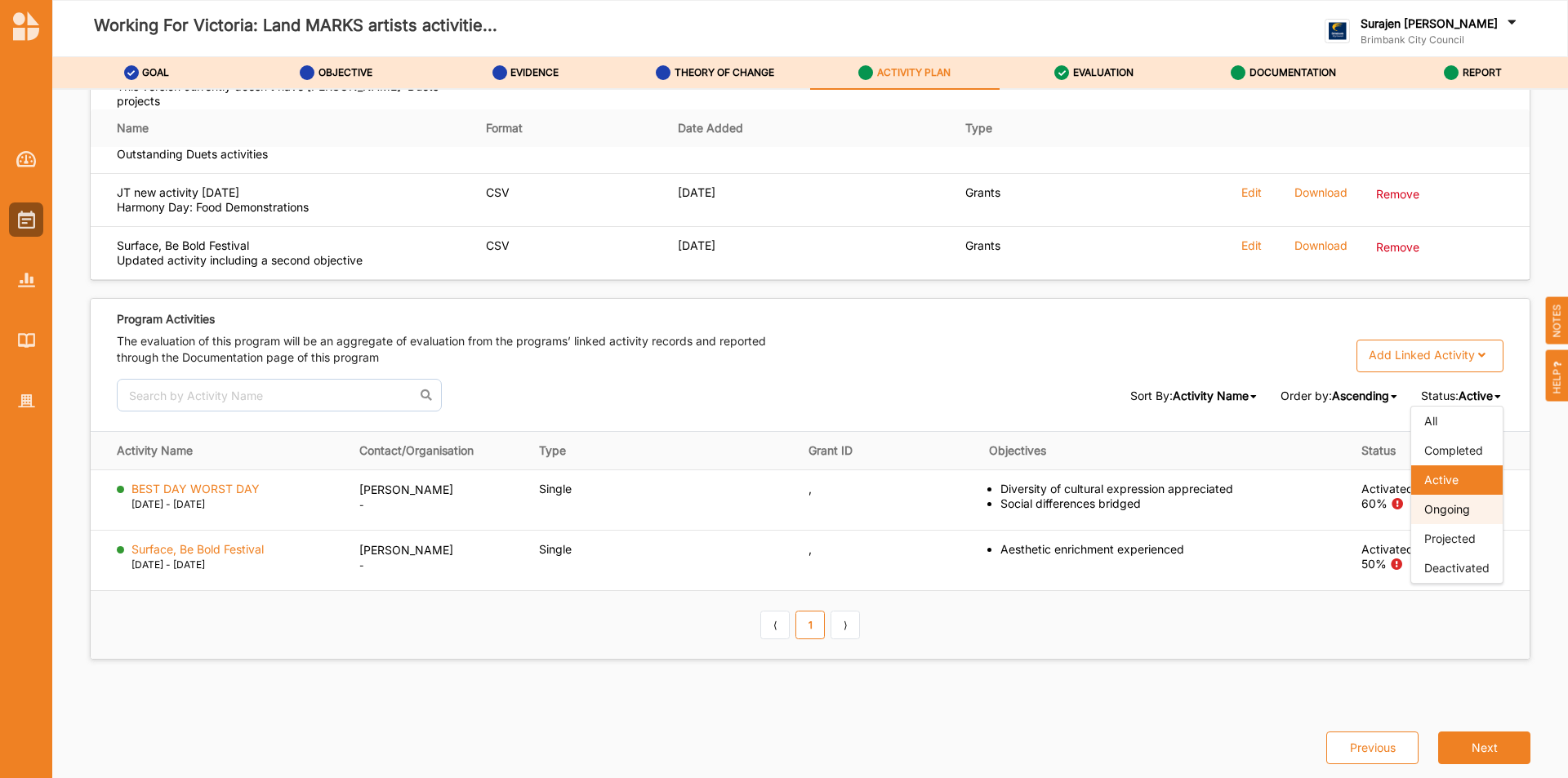
click at [1434, 511] on span "Ongoing" at bounding box center [1447, 509] width 45 height 14
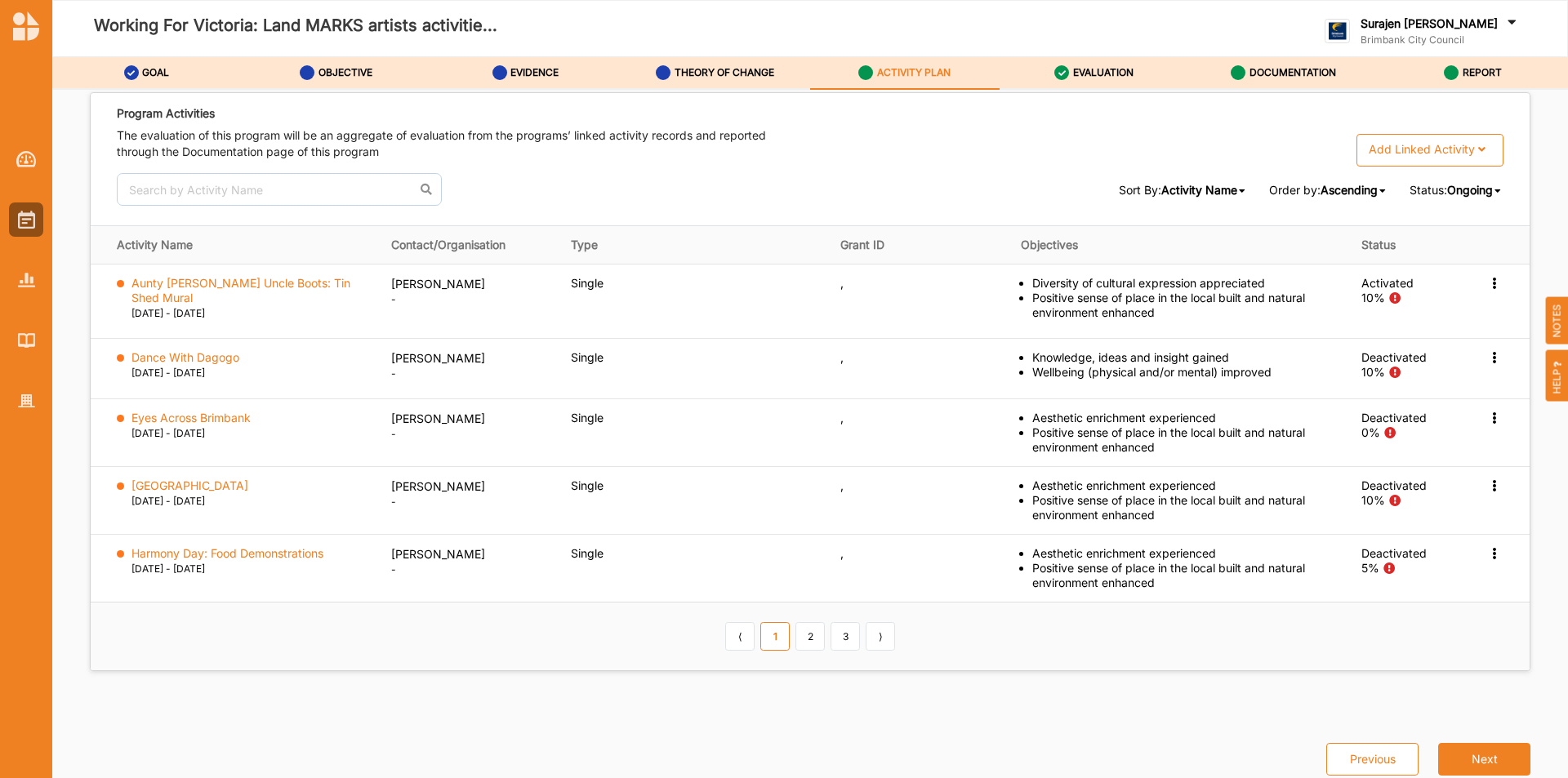
scroll to position [2587, 0]
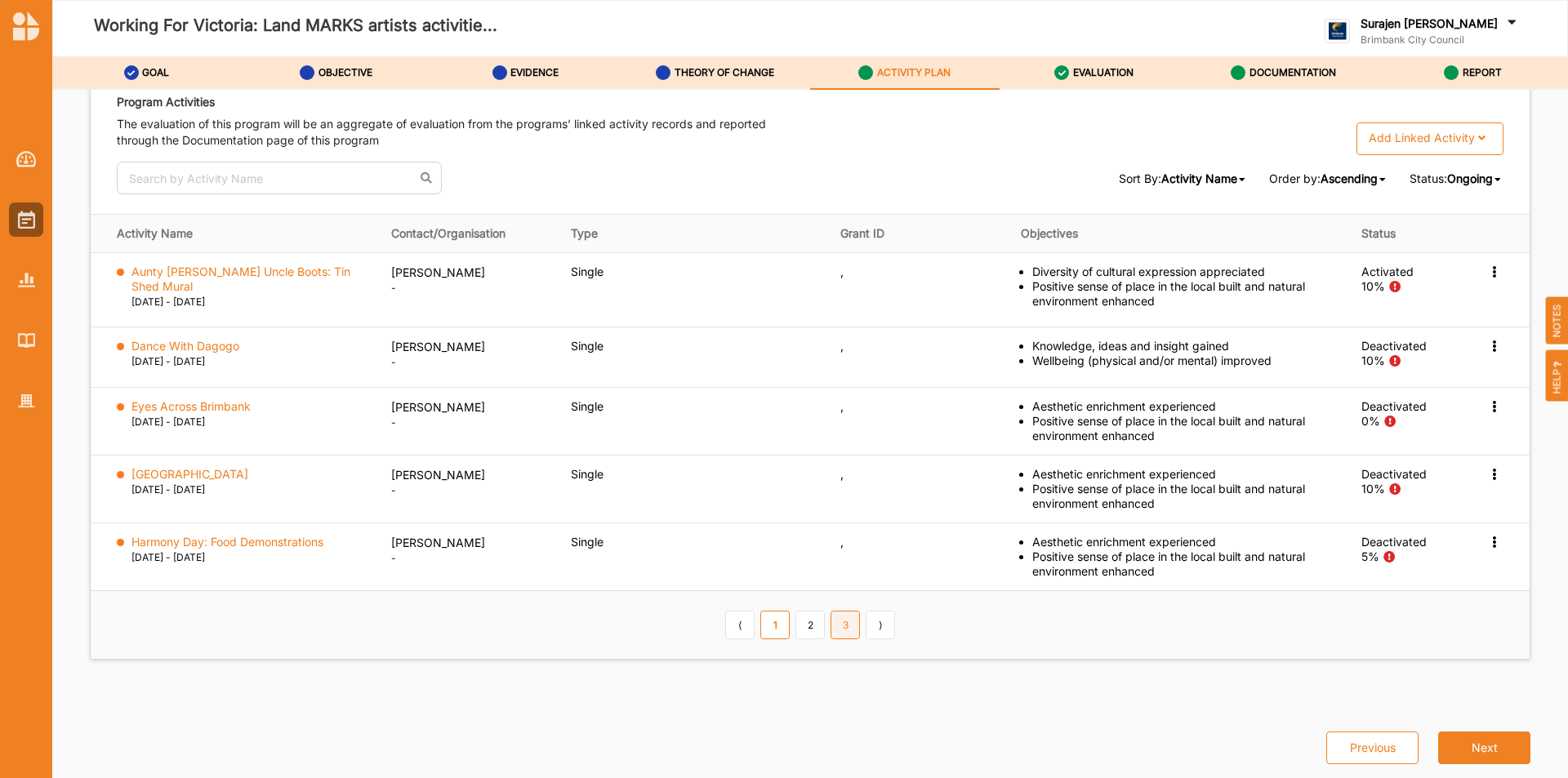
click at [839, 635] on link "3" at bounding box center [846, 625] width 30 height 28
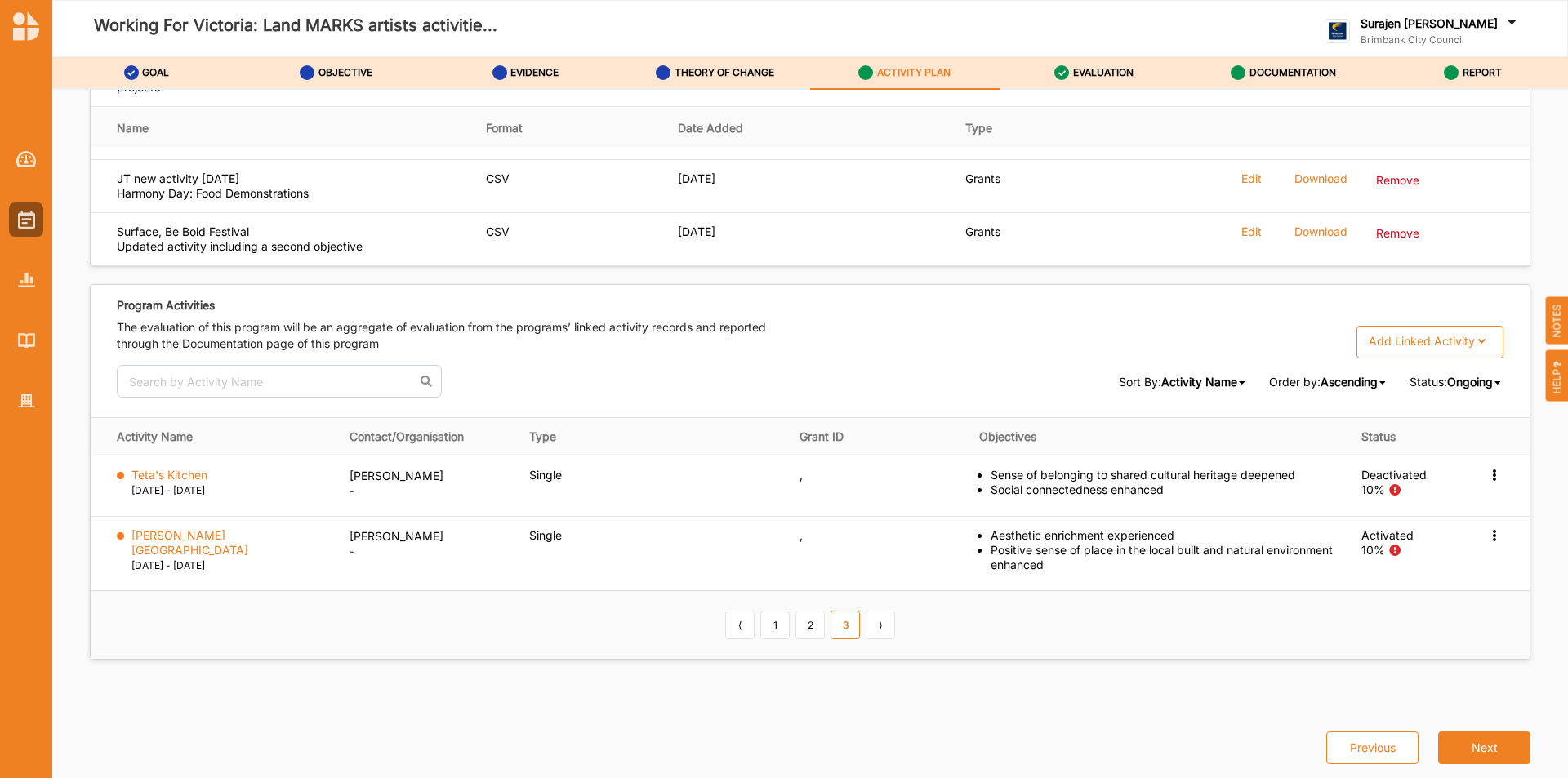
scroll to position [2383, 0]
click at [802, 626] on link "2" at bounding box center [810, 625] width 30 height 28
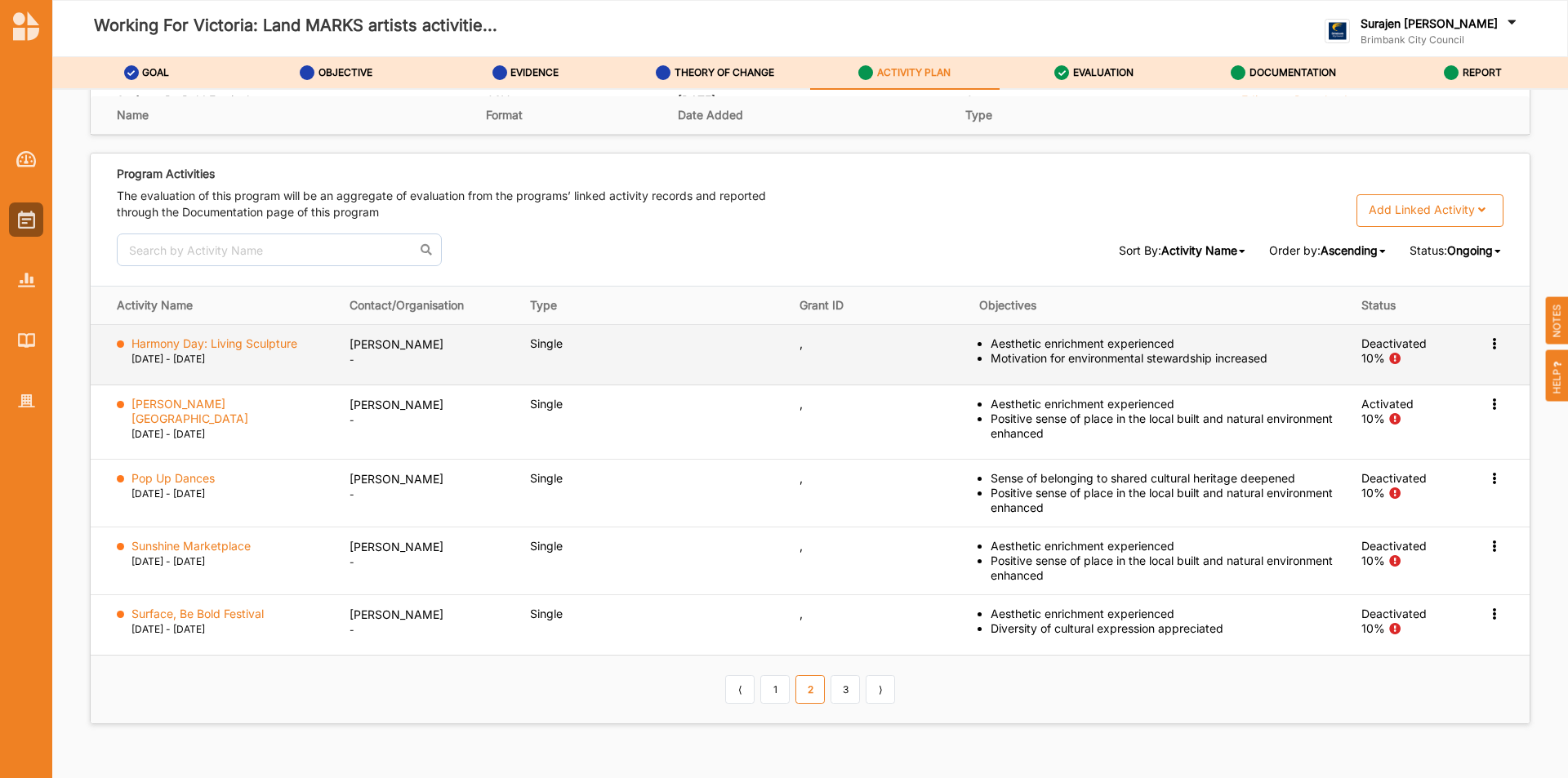
scroll to position [2580, 0]
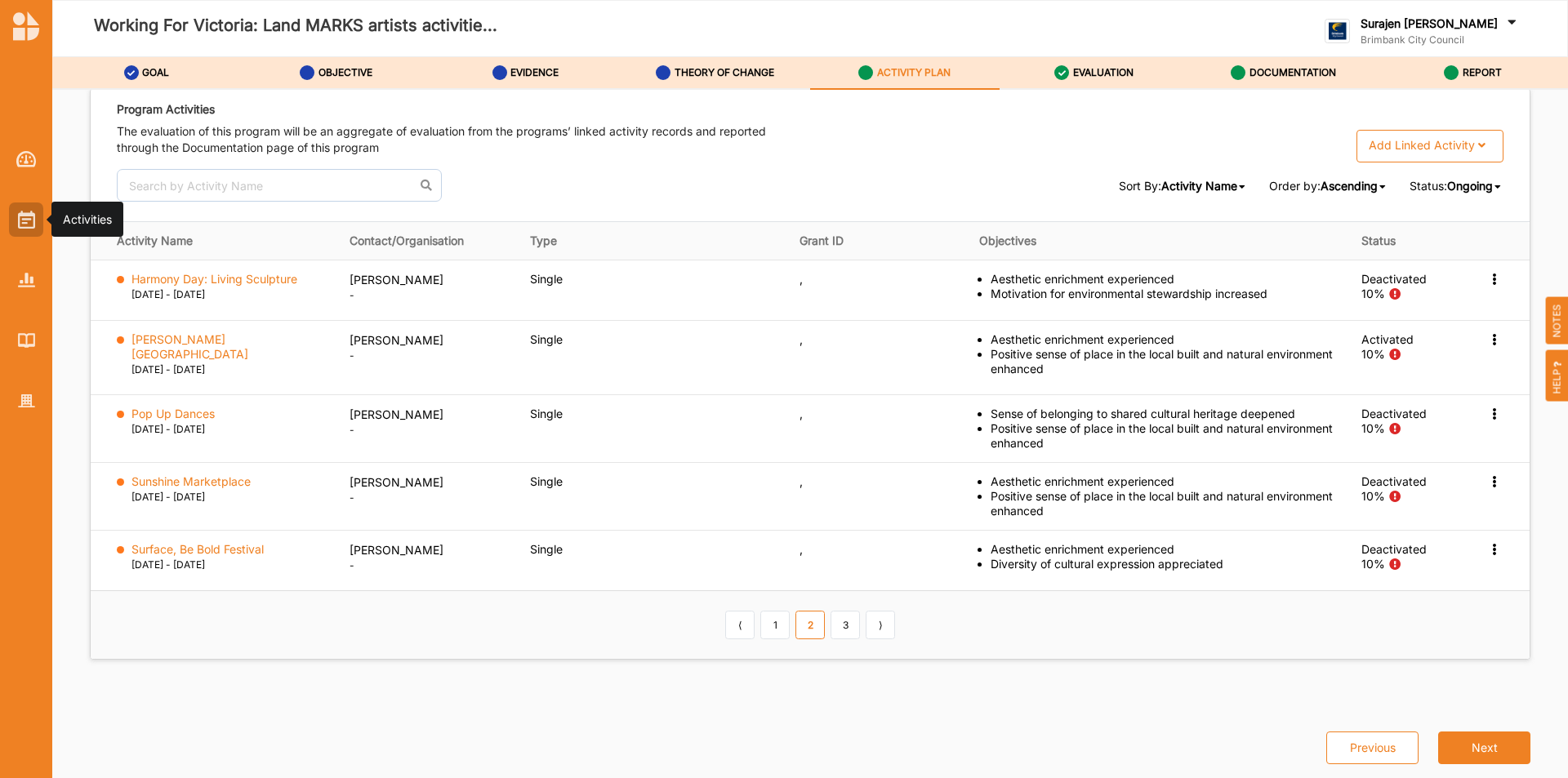
click at [24, 211] on img at bounding box center [26, 219] width 17 height 18
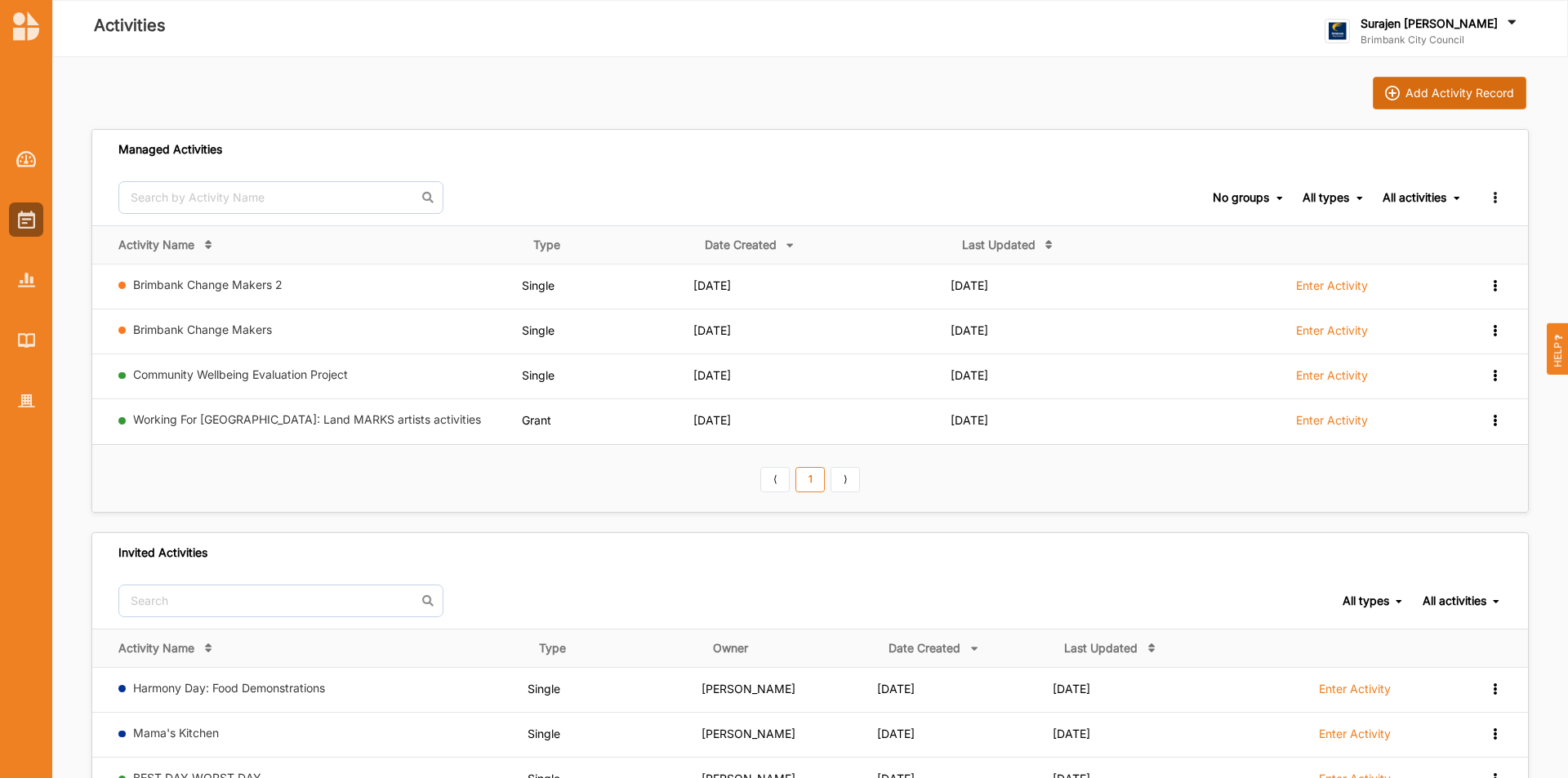
click at [1410, 90] on div "Add Activity Record" at bounding box center [1460, 93] width 108 height 15
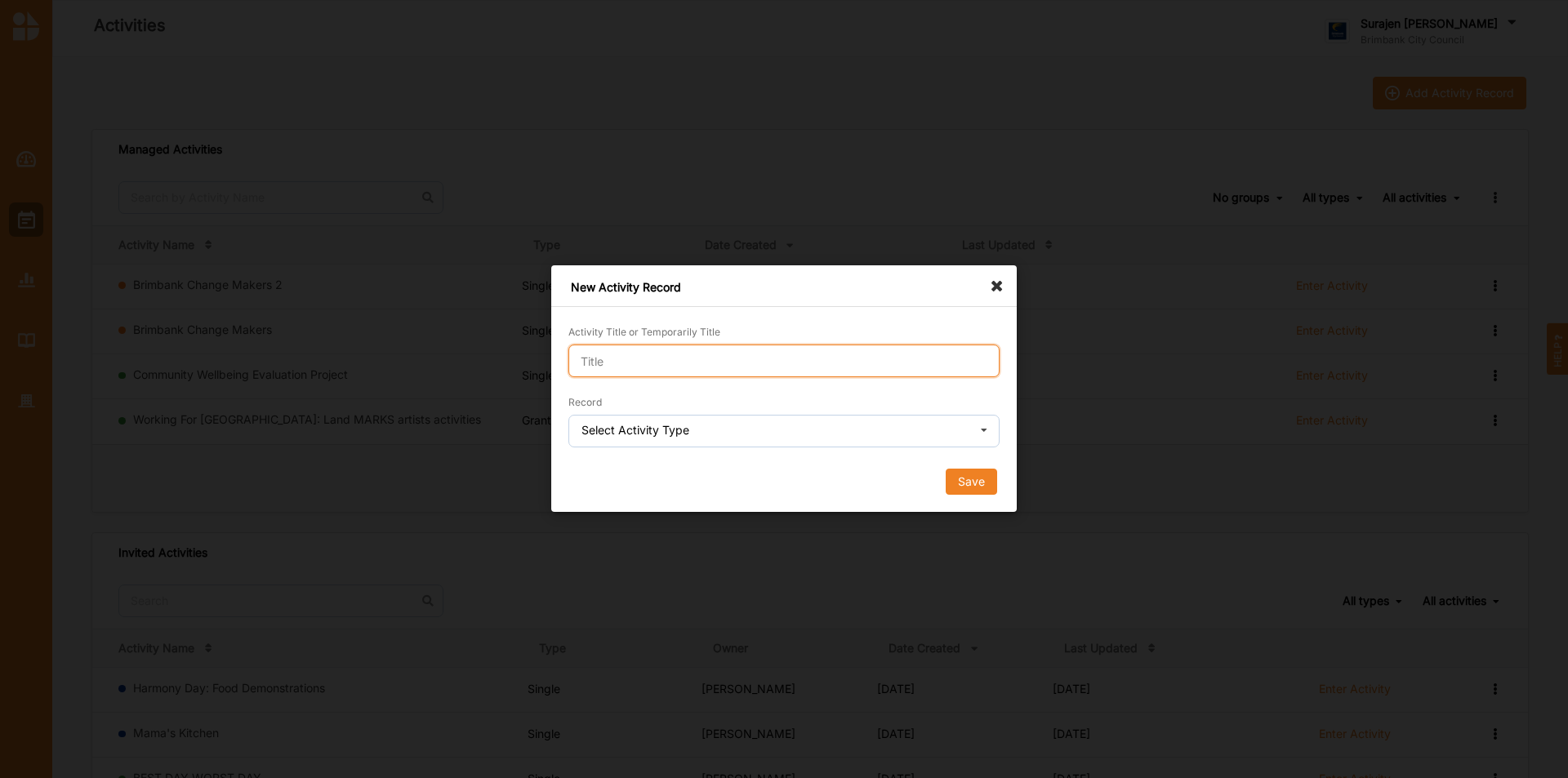
click at [792, 372] on input "Activity Title or Temporarily Title" at bounding box center [784, 361] width 431 height 32
type input "demo grant"
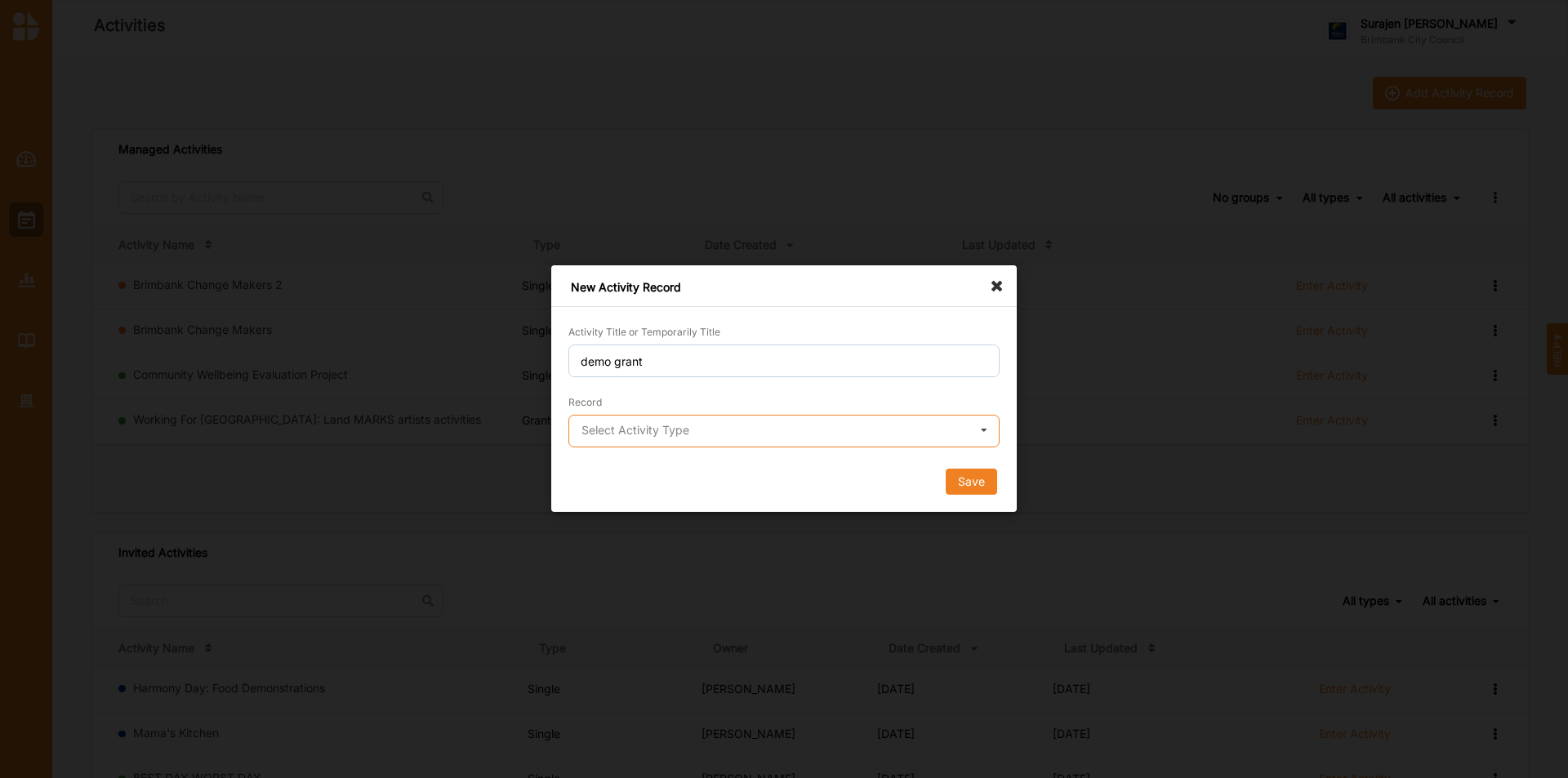
click at [753, 439] on input "text" at bounding box center [784, 431] width 429 height 32
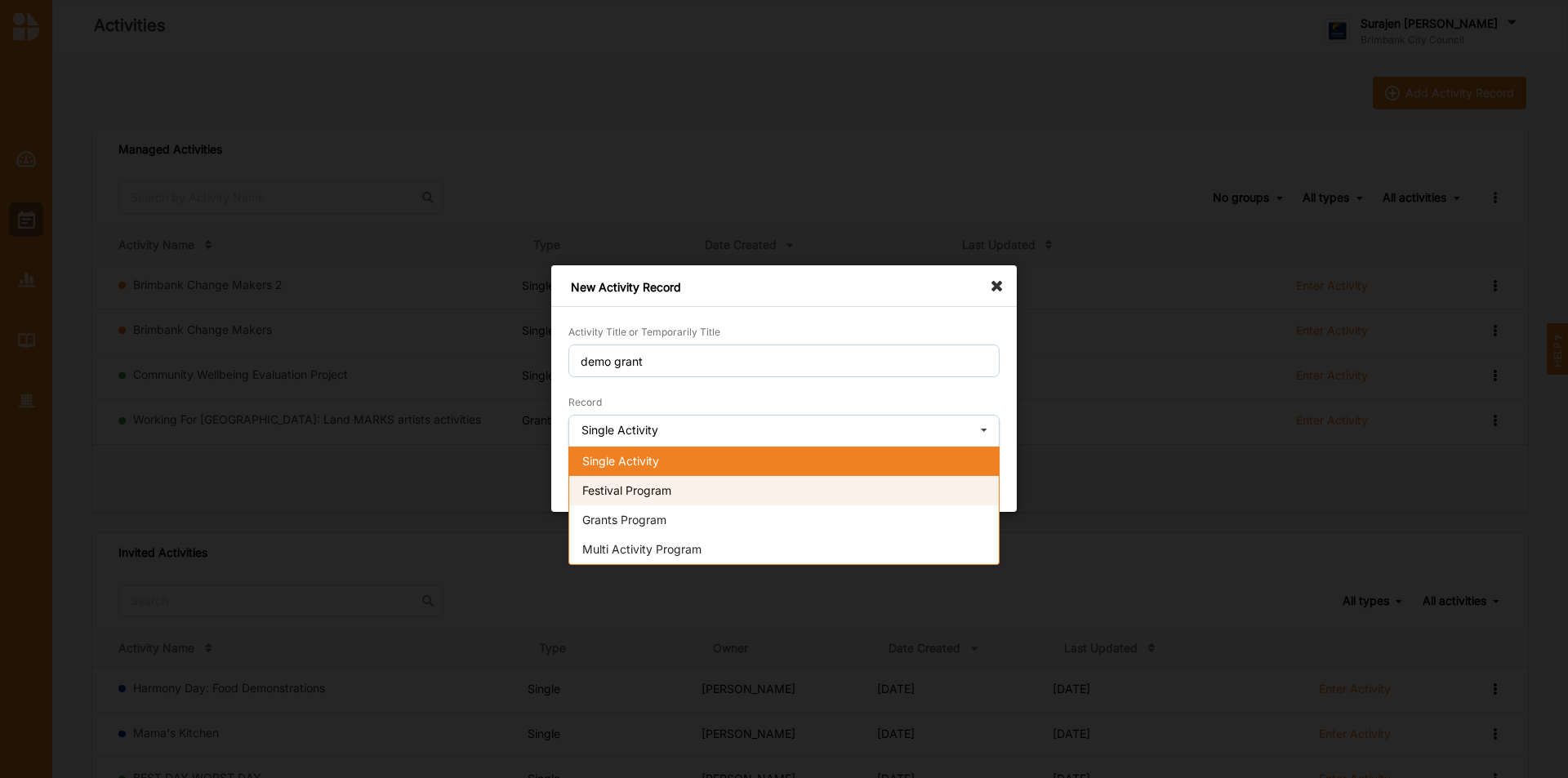
click at [726, 483] on div "Festival Program" at bounding box center [784, 491] width 429 height 30
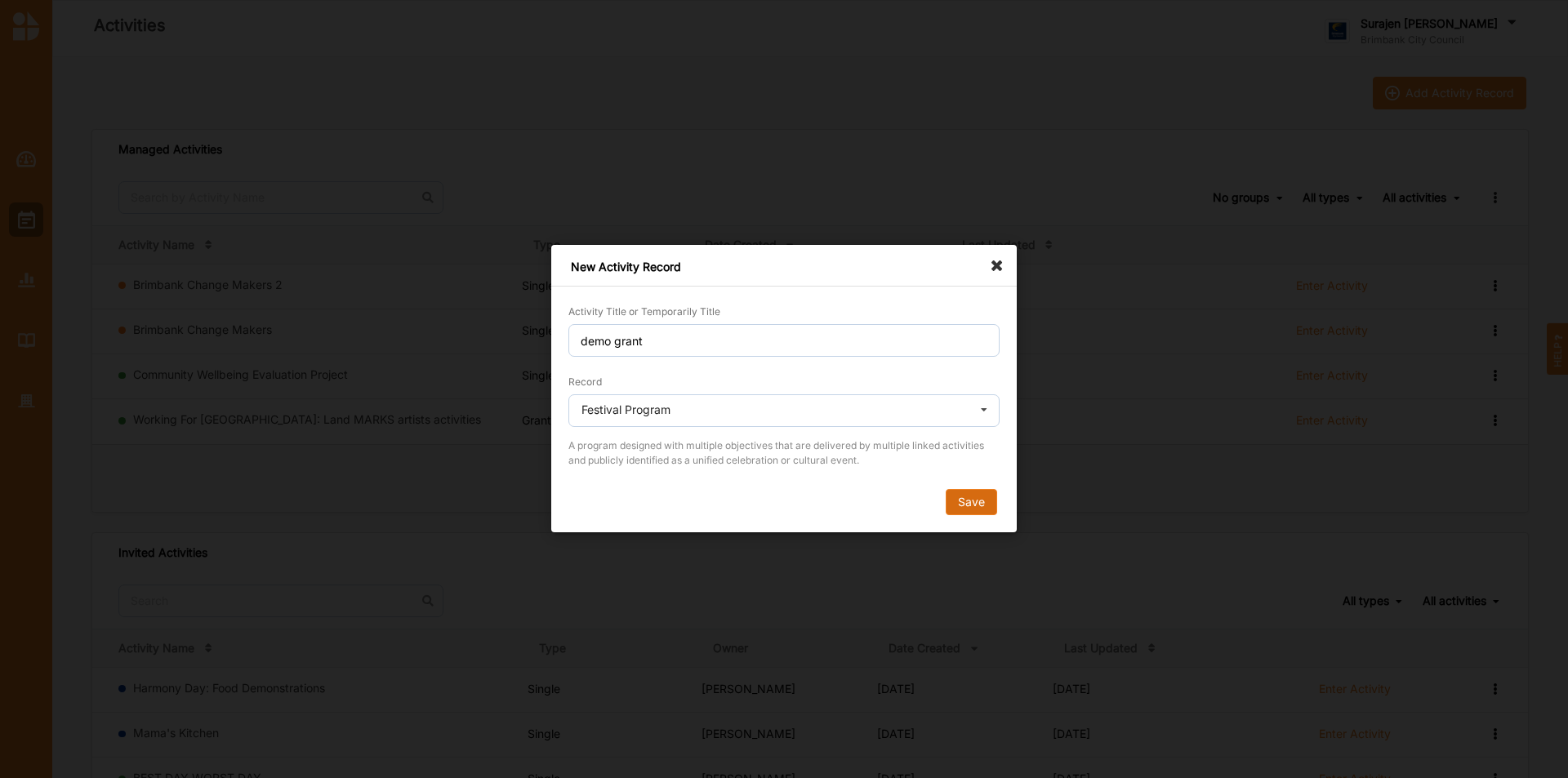
click at [966, 504] on button "Save" at bounding box center [971, 504] width 51 height 26
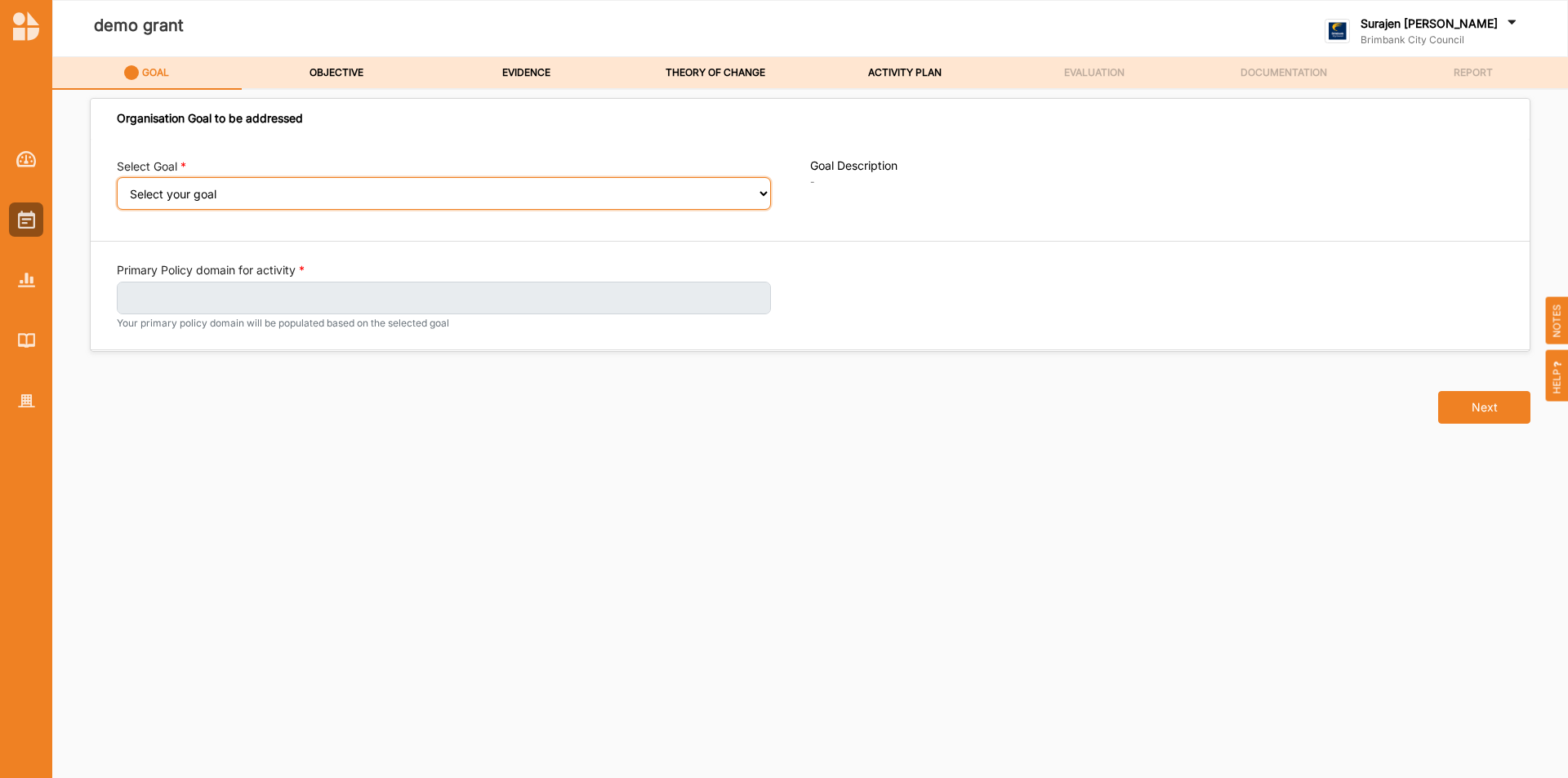
click at [336, 204] on select "Select your goal People and Community – a welcoming, safe and supported communi…" at bounding box center [444, 193] width 655 height 32
select select "240"
click at [117, 188] on select "Select your goal People and Community – a welcoming, safe and supported communi…" at bounding box center [444, 193] width 655 height 32
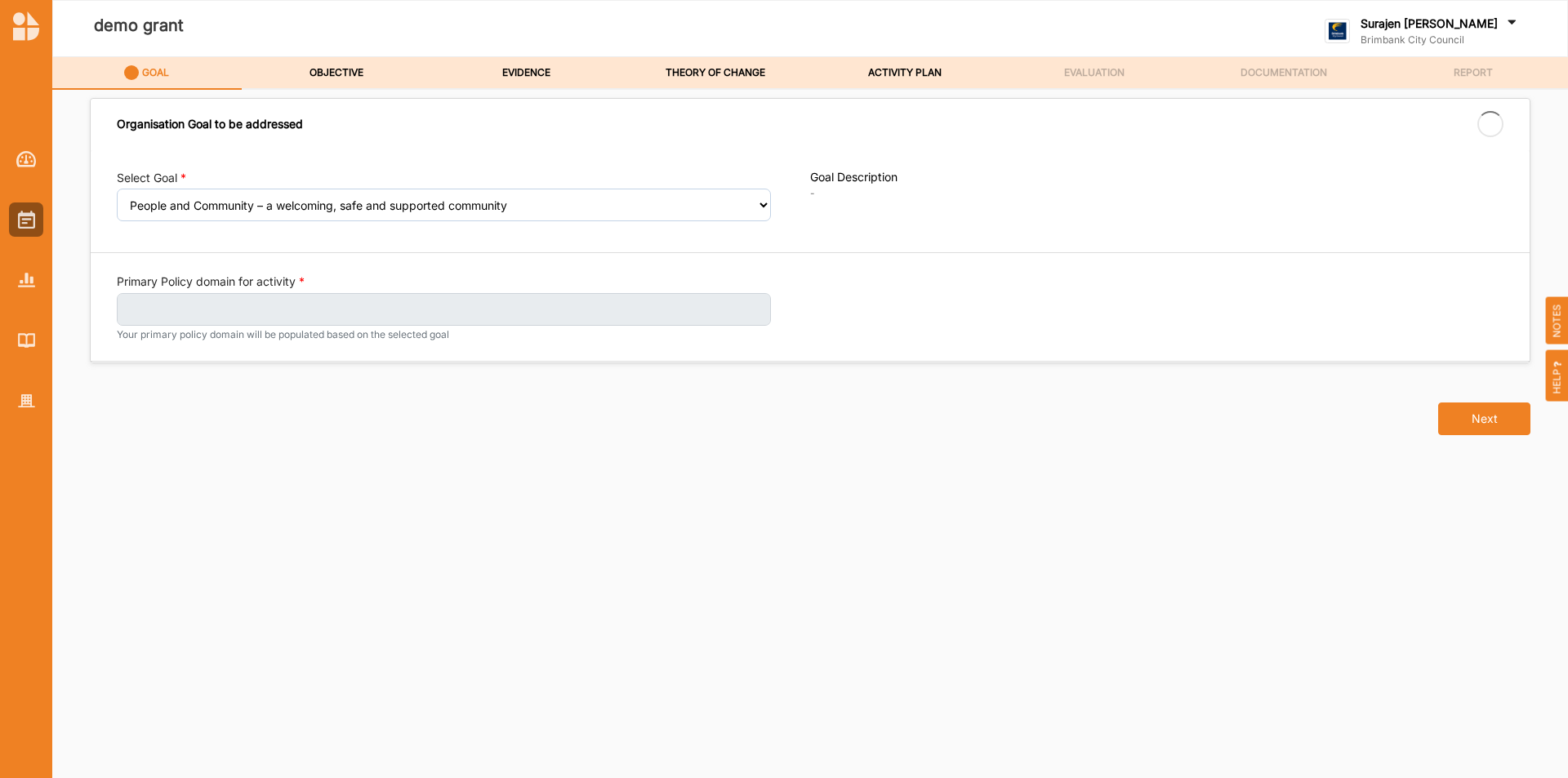
select select "240"
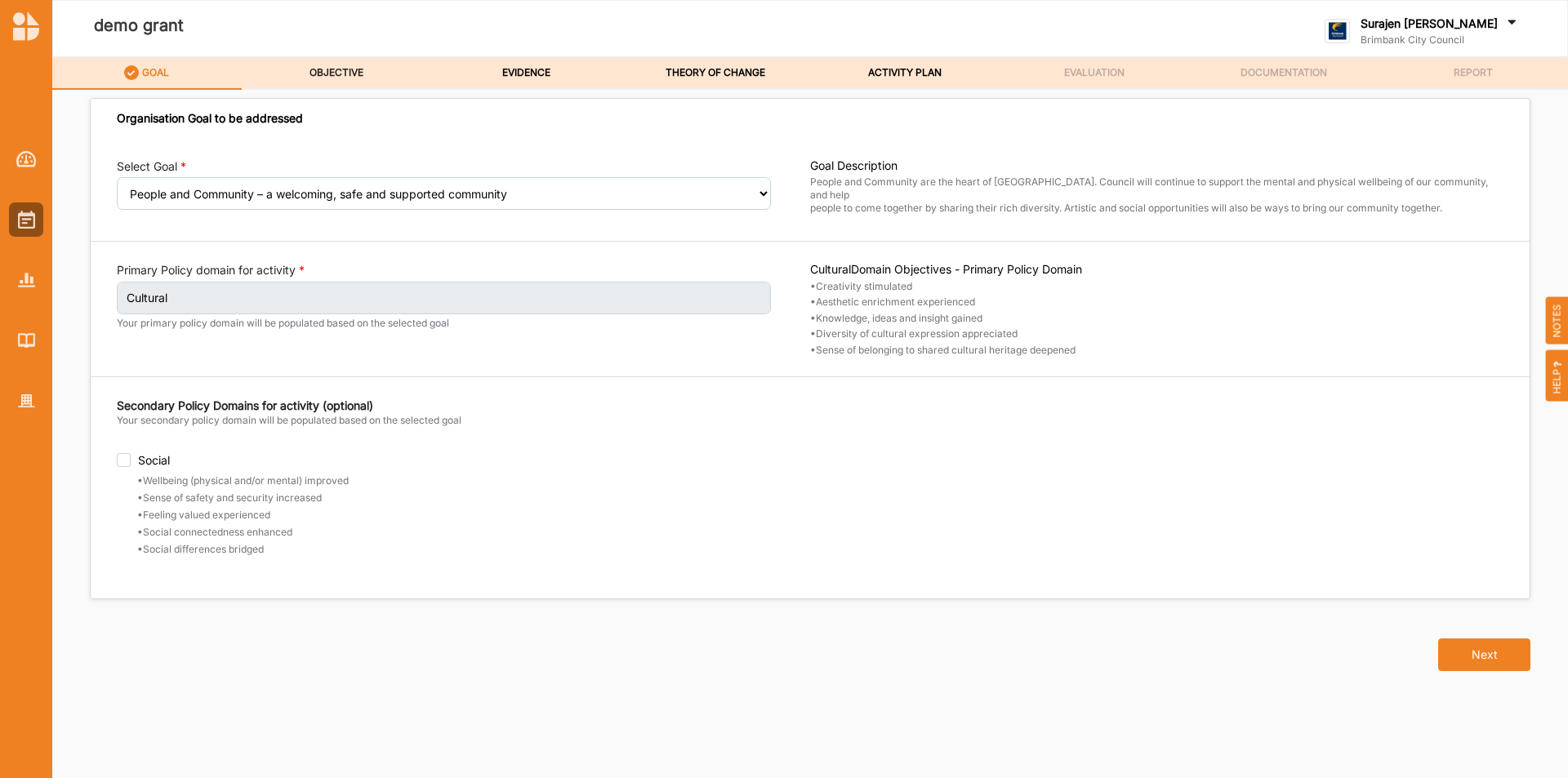
click at [333, 73] on label "OBJECTIVE" at bounding box center [337, 72] width 54 height 13
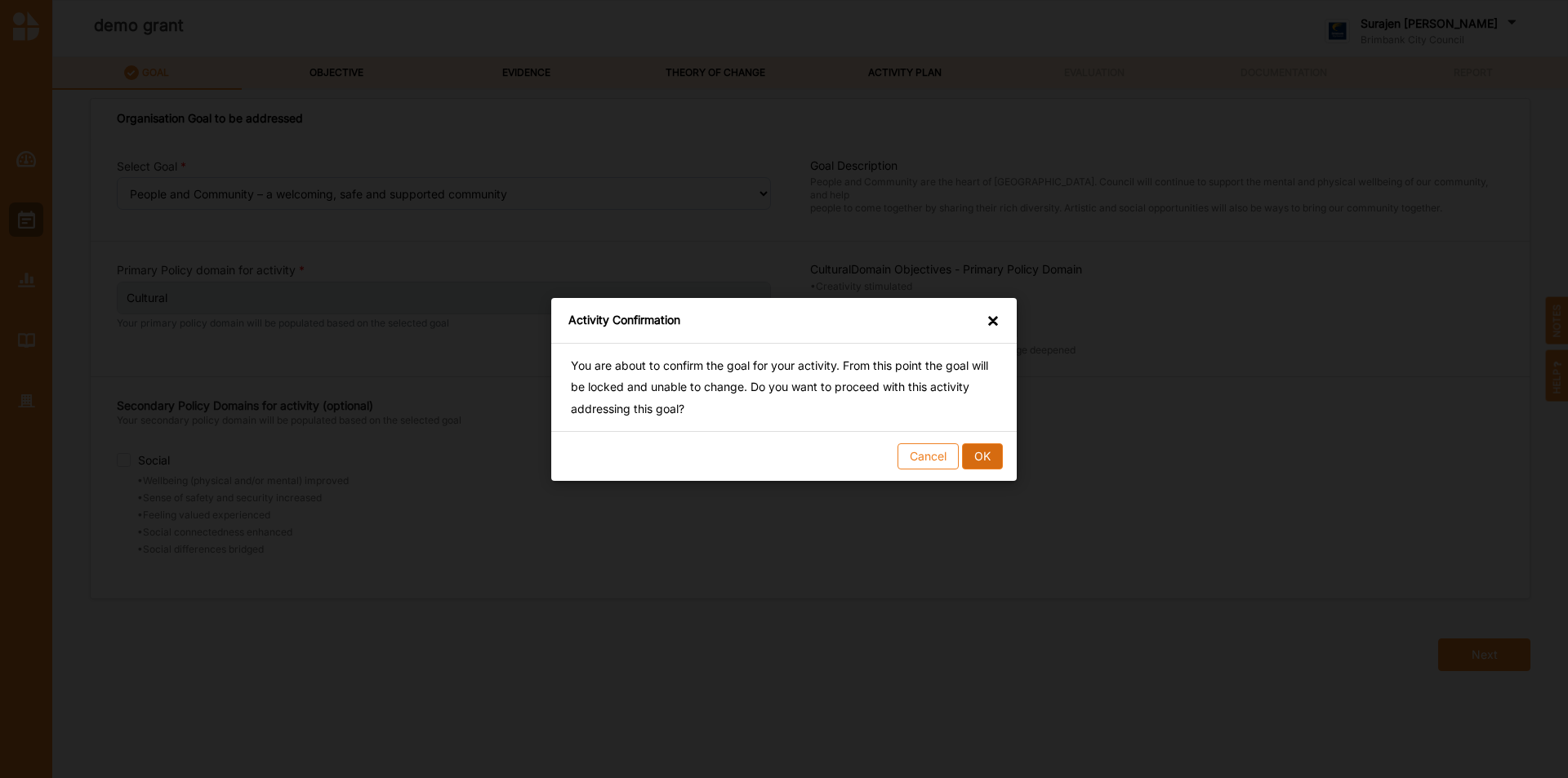
click at [984, 452] on button "OK" at bounding box center [983, 455] width 41 height 26
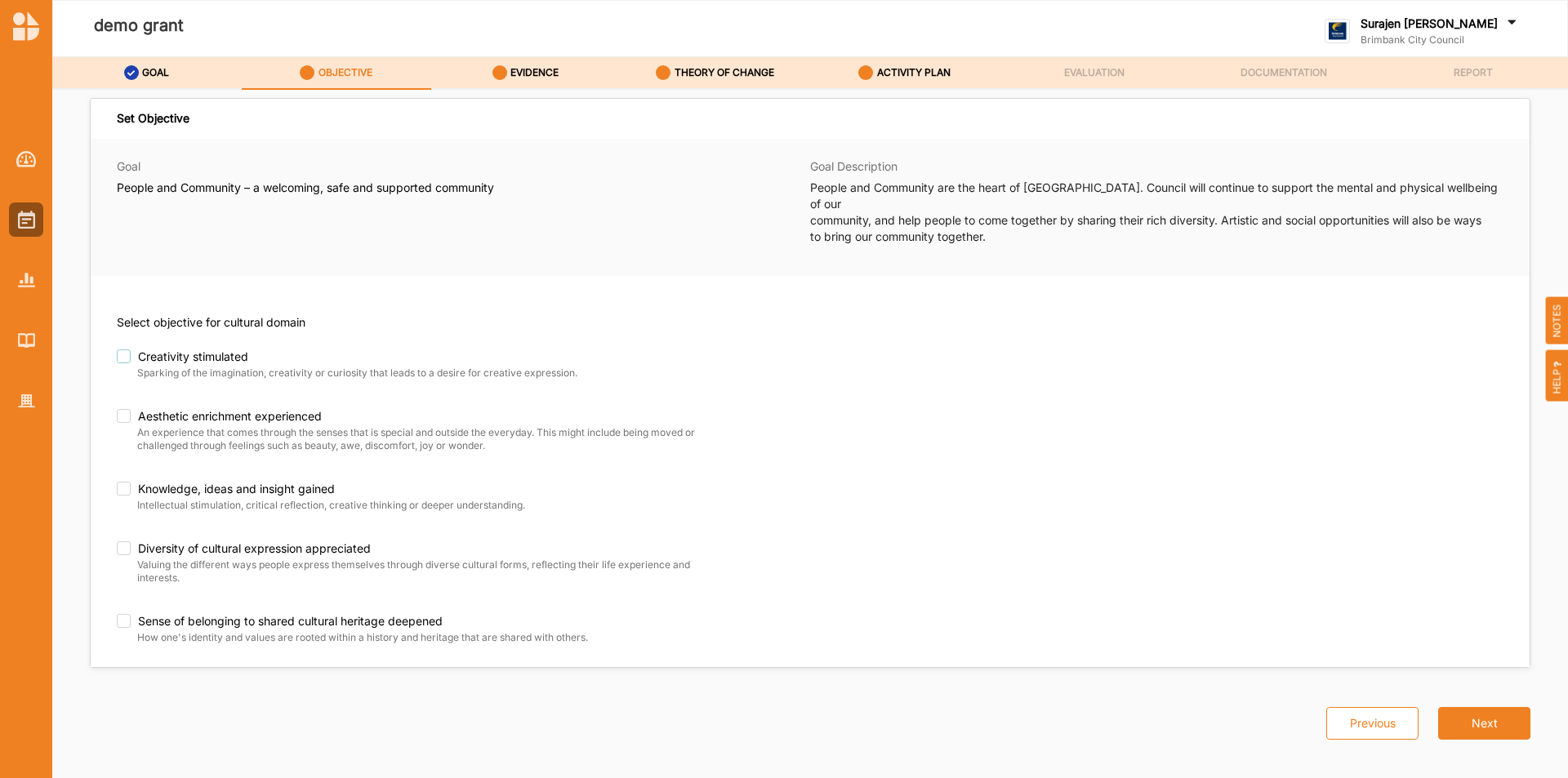
click at [128, 350] on label "Creativity stimulated" at bounding box center [391, 357] width 550 height 15
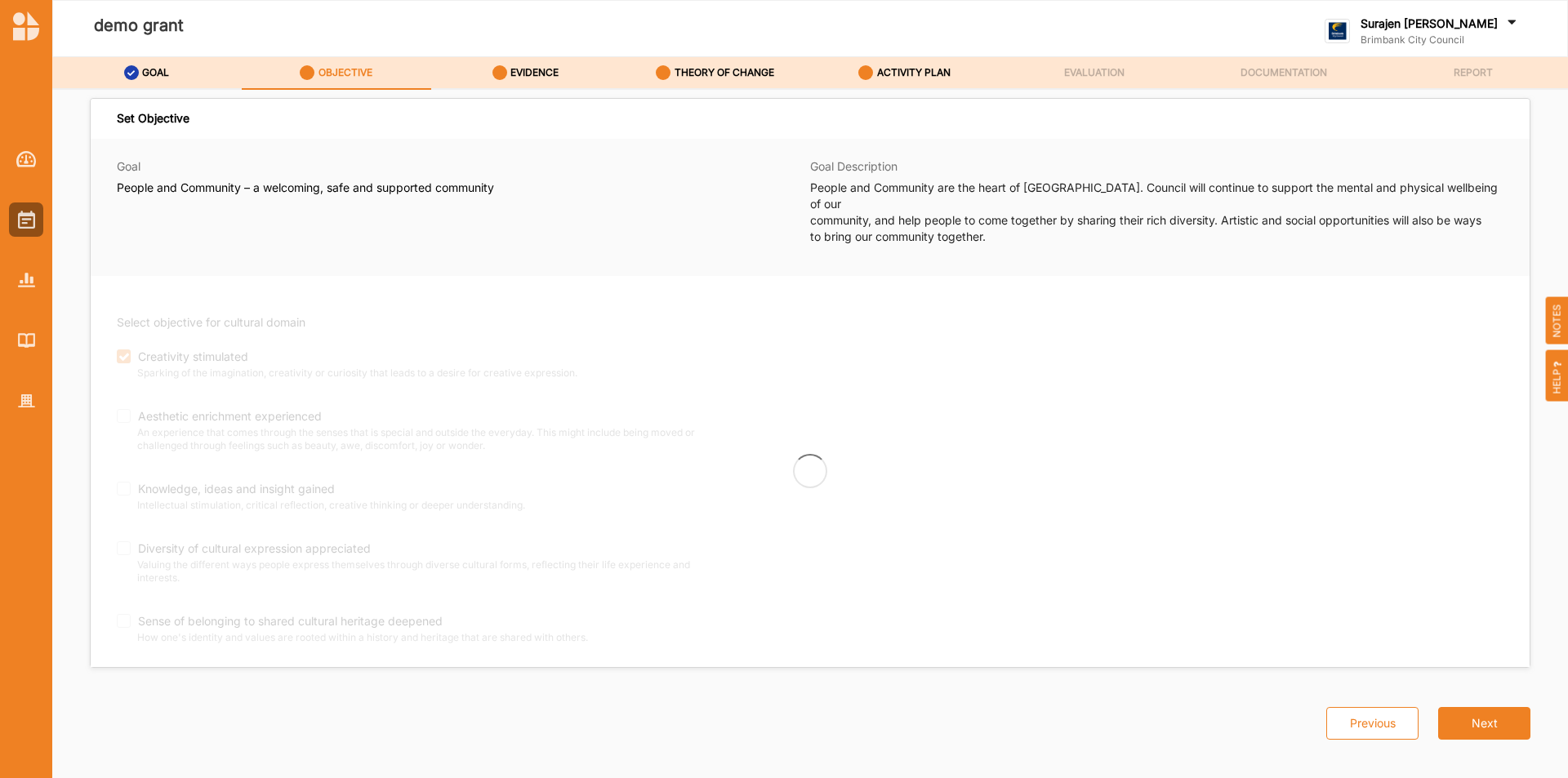
checkbox input "true"
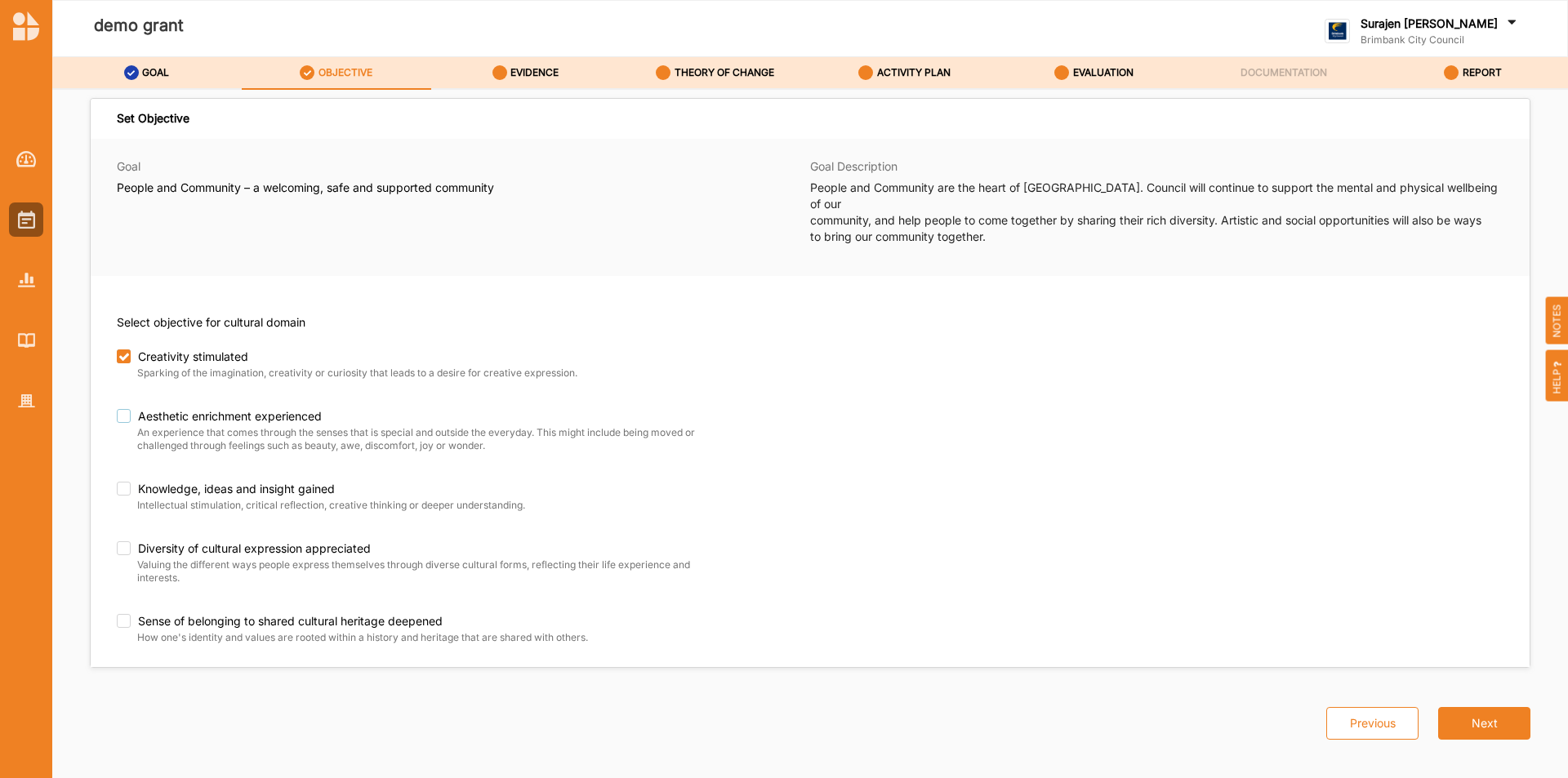
click at [132, 409] on label "Aesthetic enrichment experienced" at bounding box center [411, 416] width 589 height 15
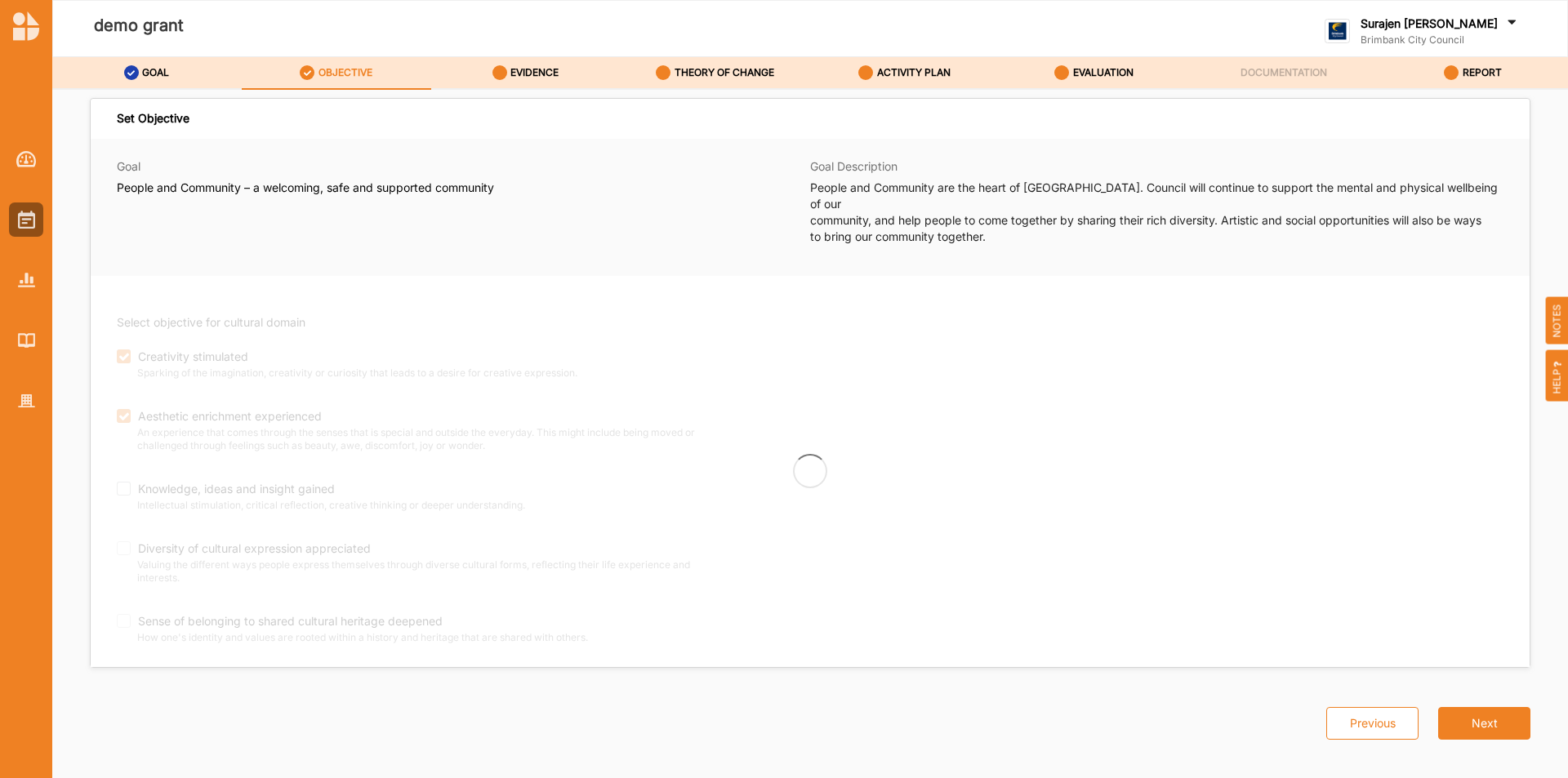
checkbox input "true"
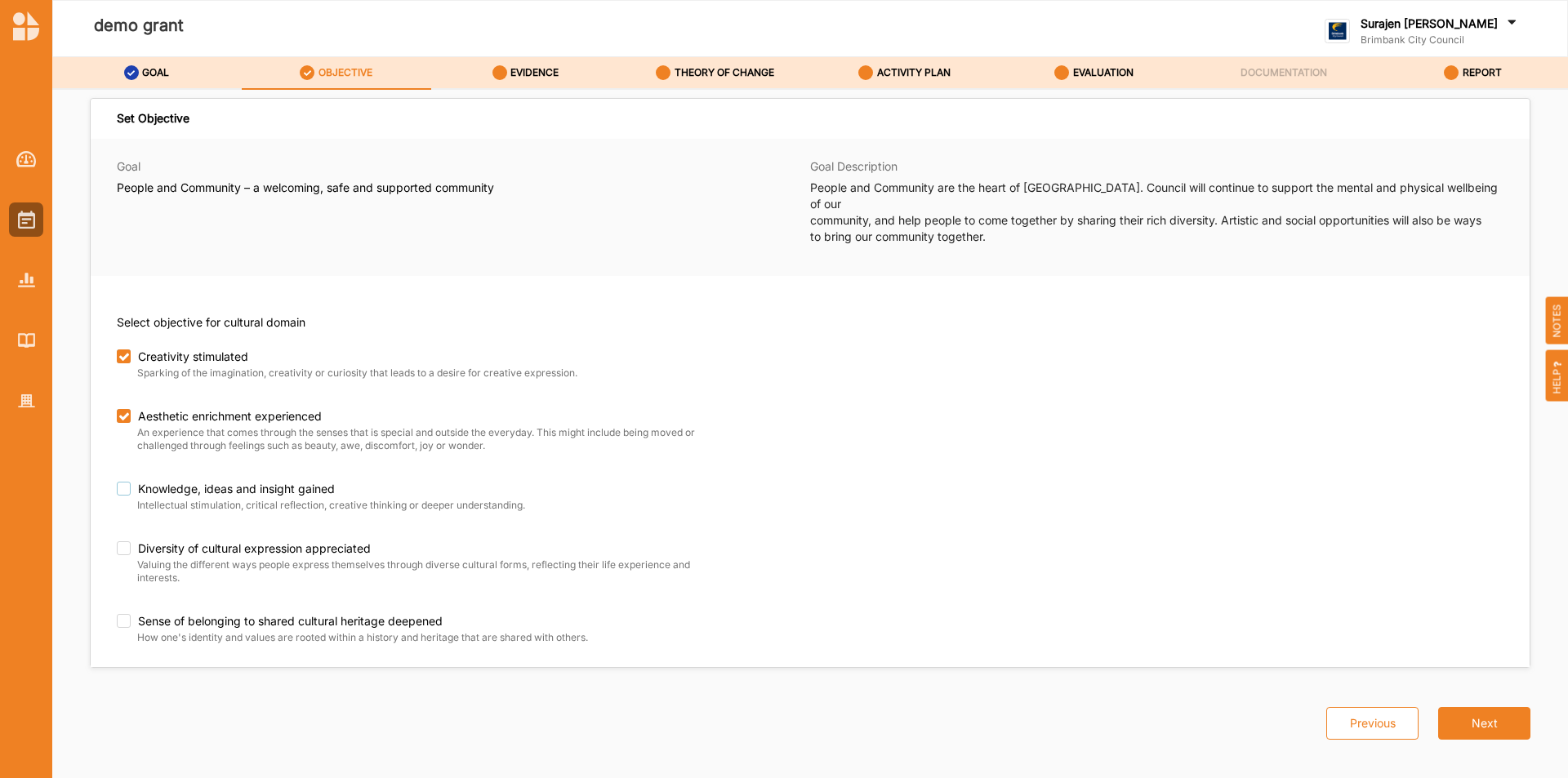
click at [121, 482] on label "Knowledge, ideas and insight gained" at bounding box center [411, 490] width 589 height 15
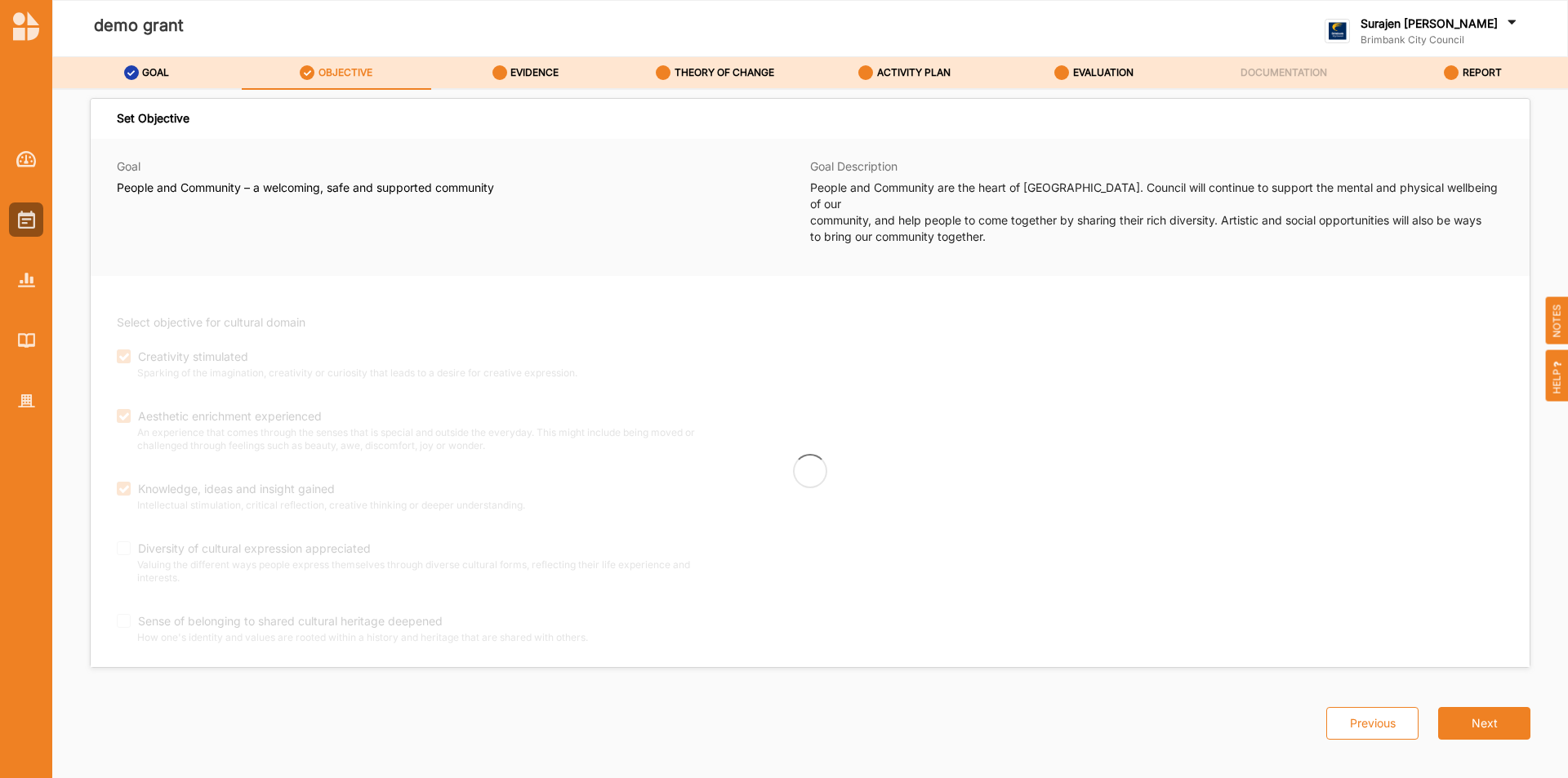
checkbox input "true"
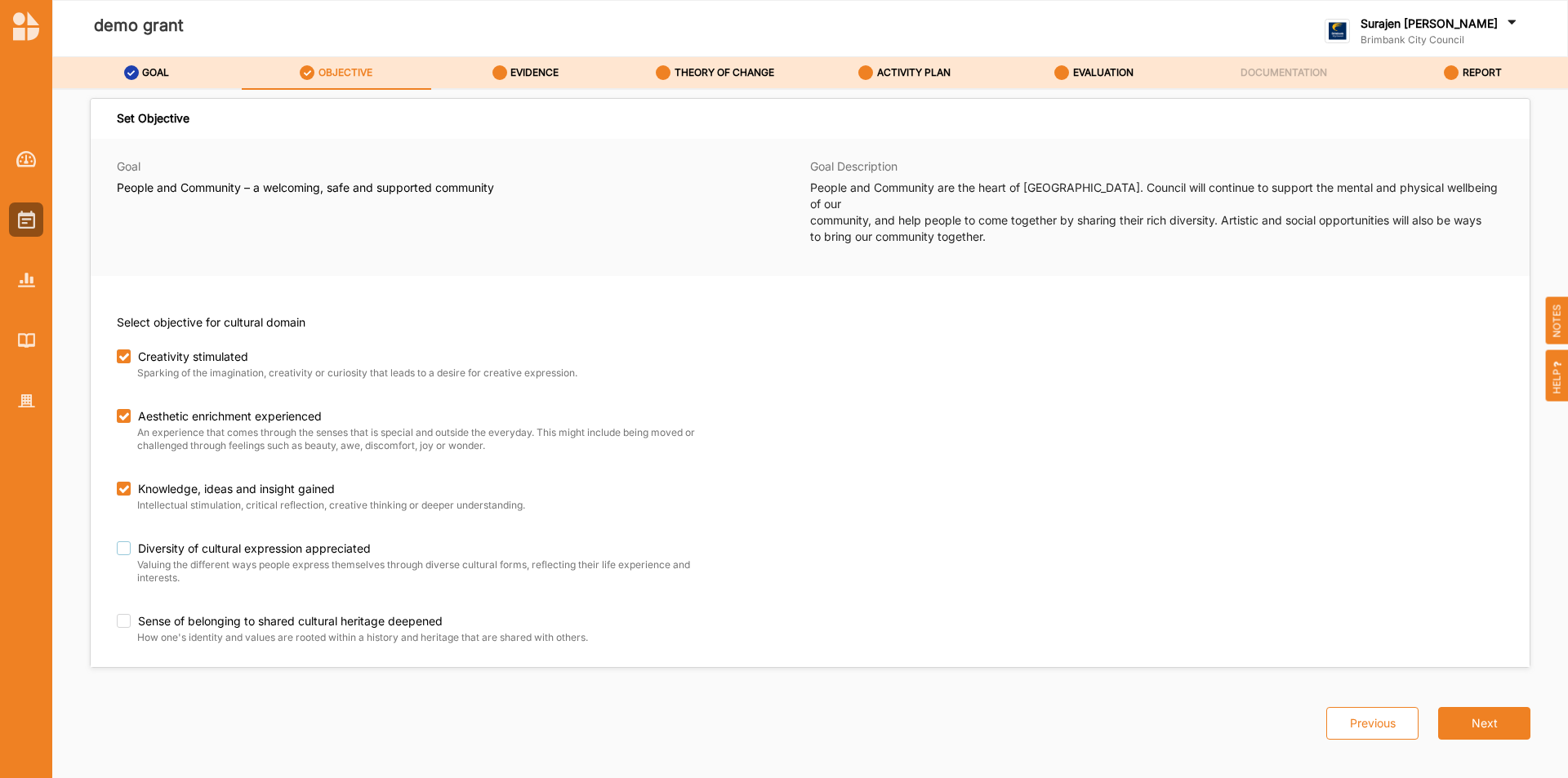
click at [119, 542] on label "Diversity of cultural expression appreciated" at bounding box center [411, 549] width 589 height 15
checkbox input "true"
click at [534, 65] on div "EVIDENCE" at bounding box center [526, 73] width 67 height 30
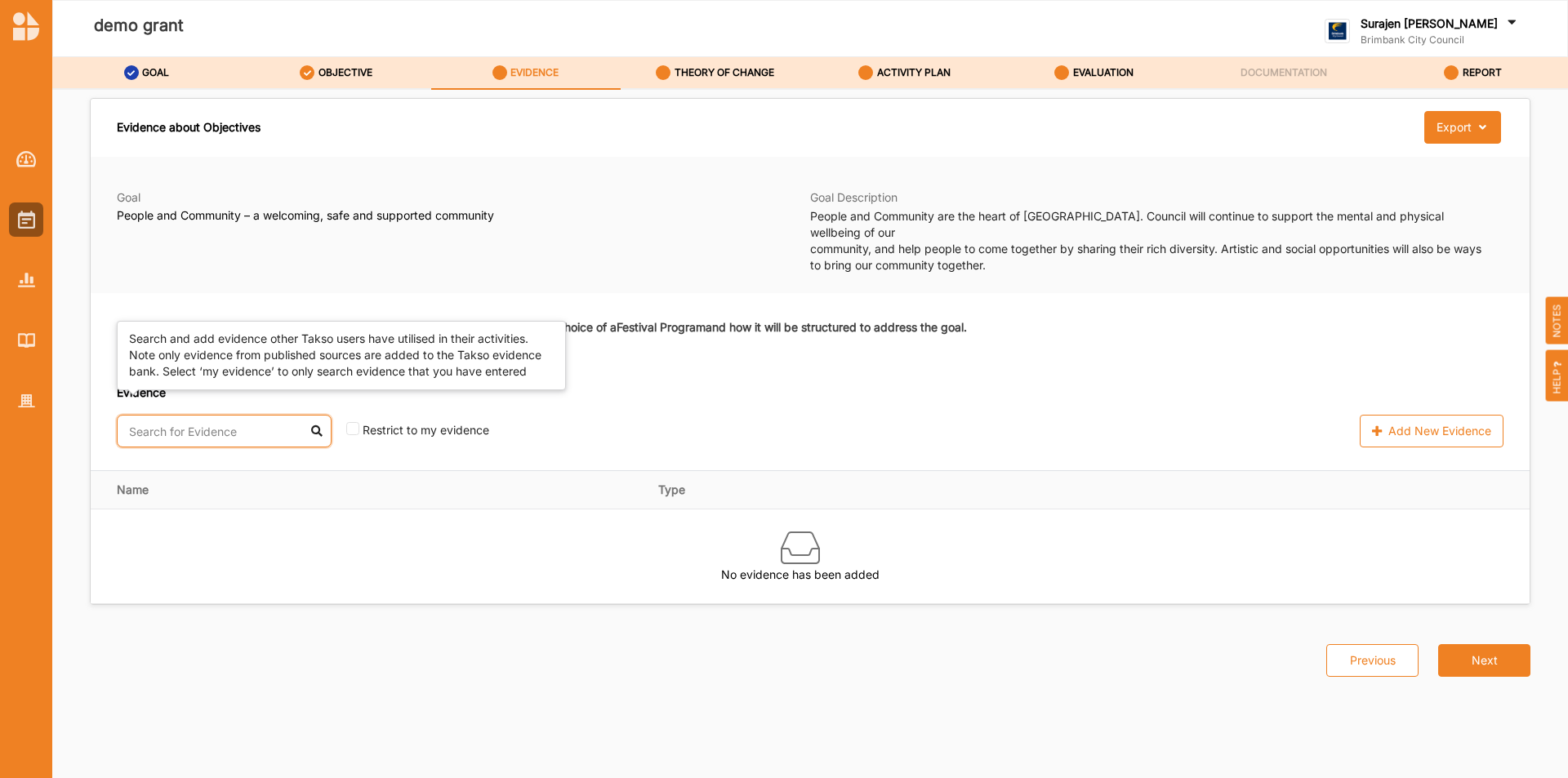
click at [149, 415] on input "text" at bounding box center [224, 430] width 215 height 32
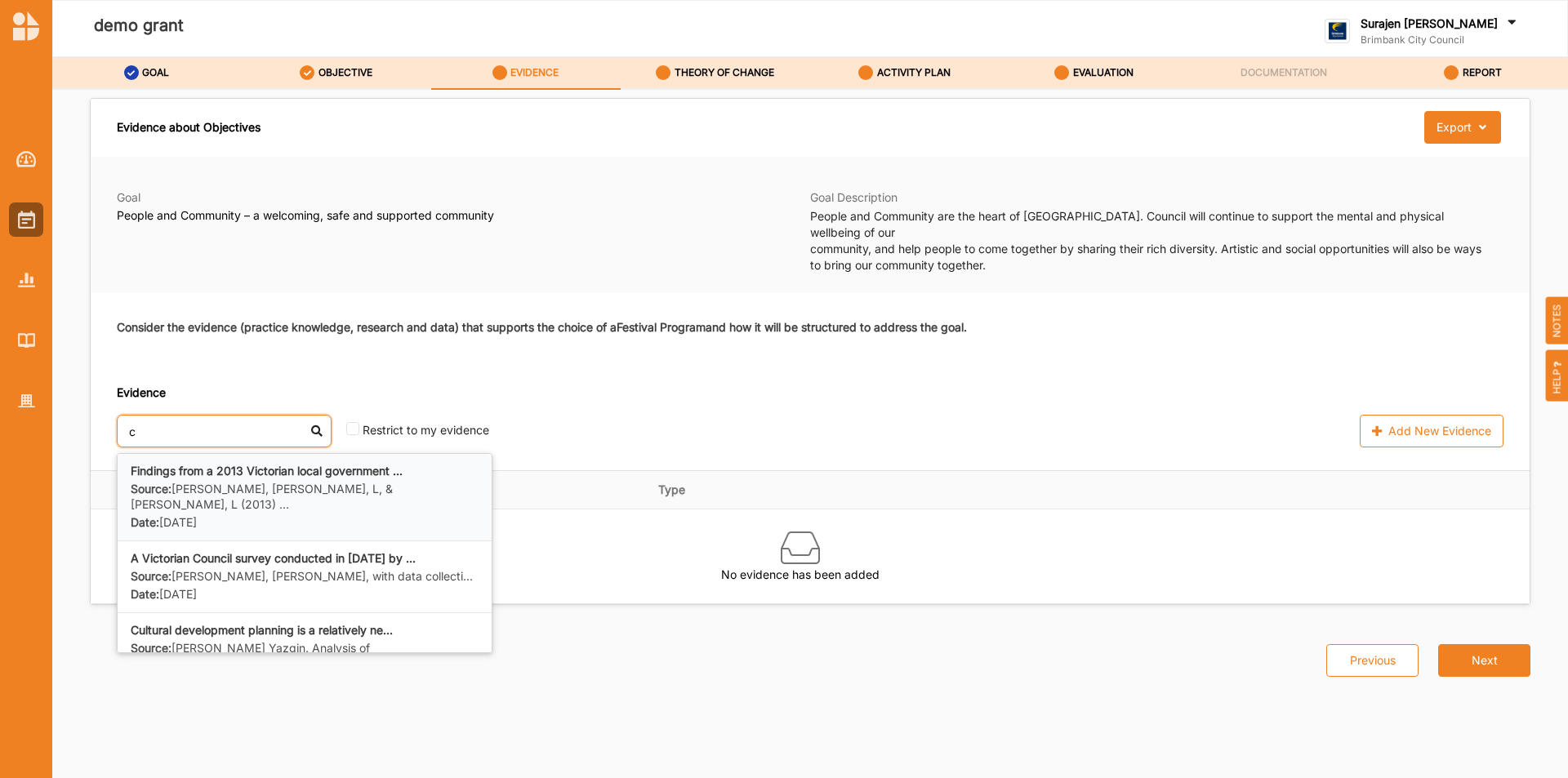
click at [200, 503] on div "Findings from a 2013 Victorian local government ... Source: Dunphy, K. Metzke, …" at bounding box center [304, 497] width 374 height 86
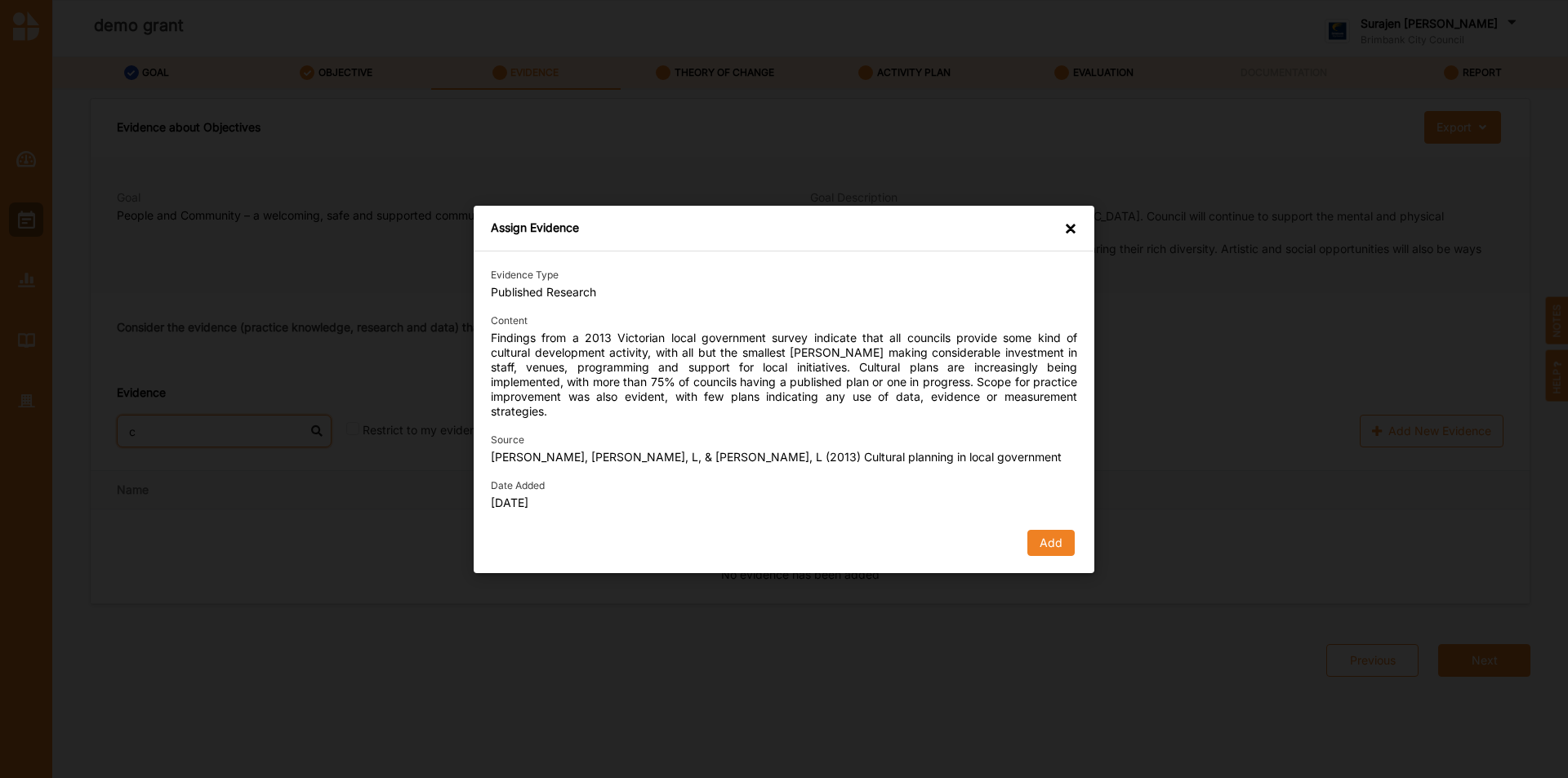
type input "c"
click at [1026, 535] on div "Add" at bounding box center [784, 543] width 586 height 26
click at [1050, 530] on button "Add" at bounding box center [1051, 543] width 47 height 26
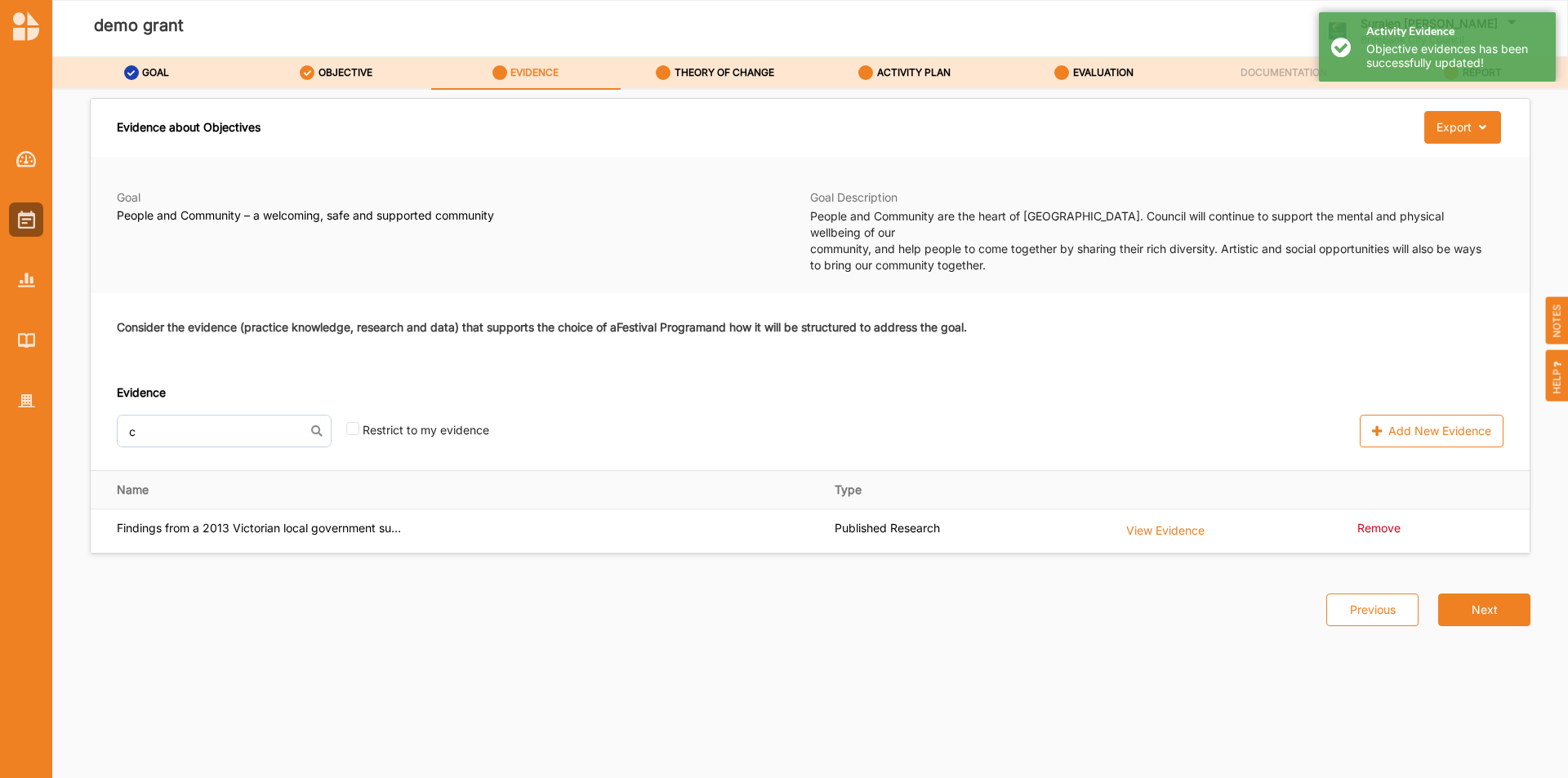
click at [675, 51] on div "demo grant" at bounding box center [515, 29] width 927 height 79
click at [688, 89] on link "THEORY OF CHANGE" at bounding box center [715, 73] width 189 height 32
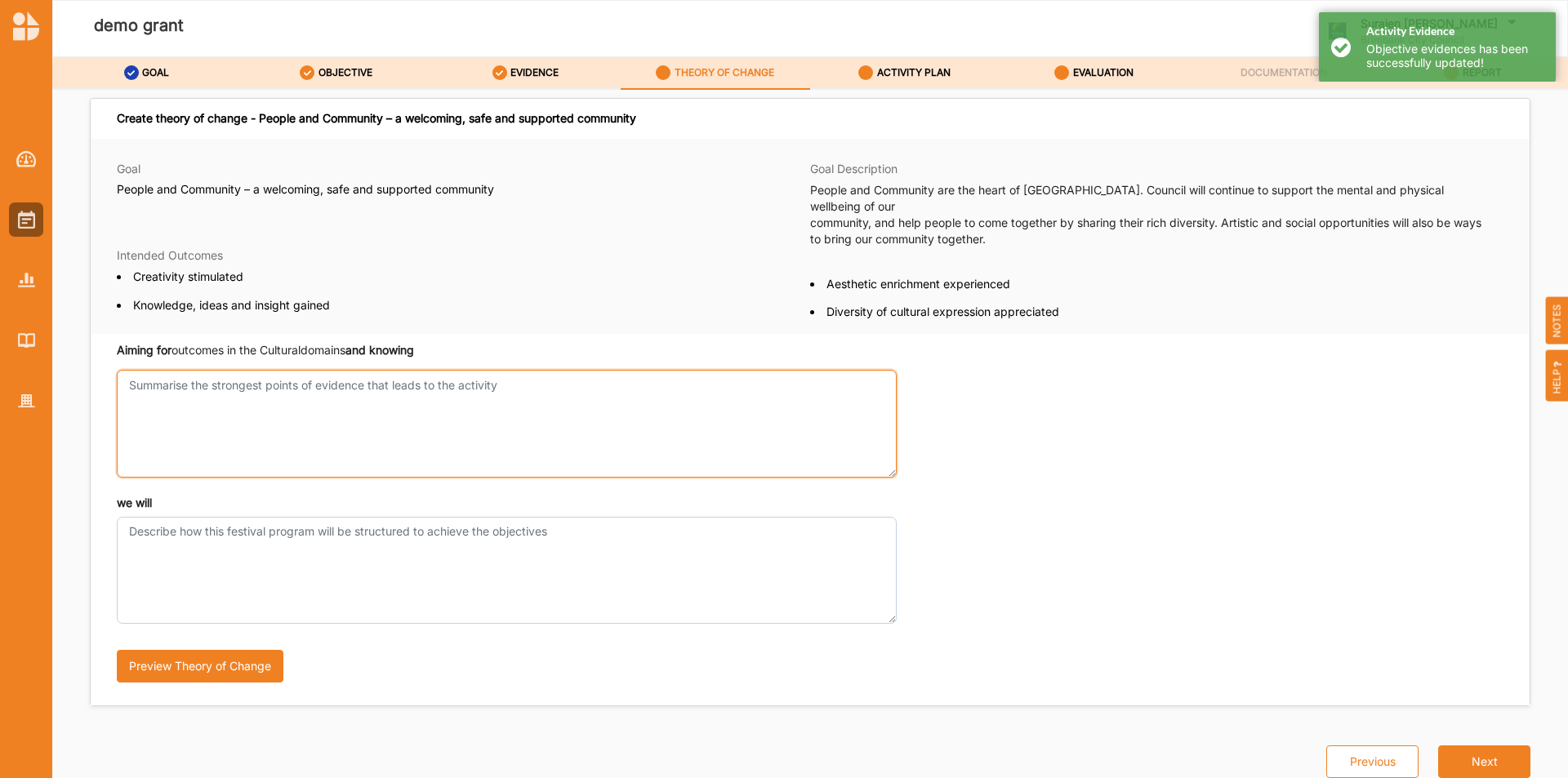
click at [388, 408] on textarea "Aiming for outcomes in the Cultural domains and knowing" at bounding box center [506, 423] width 780 height 107
type textarea "test"
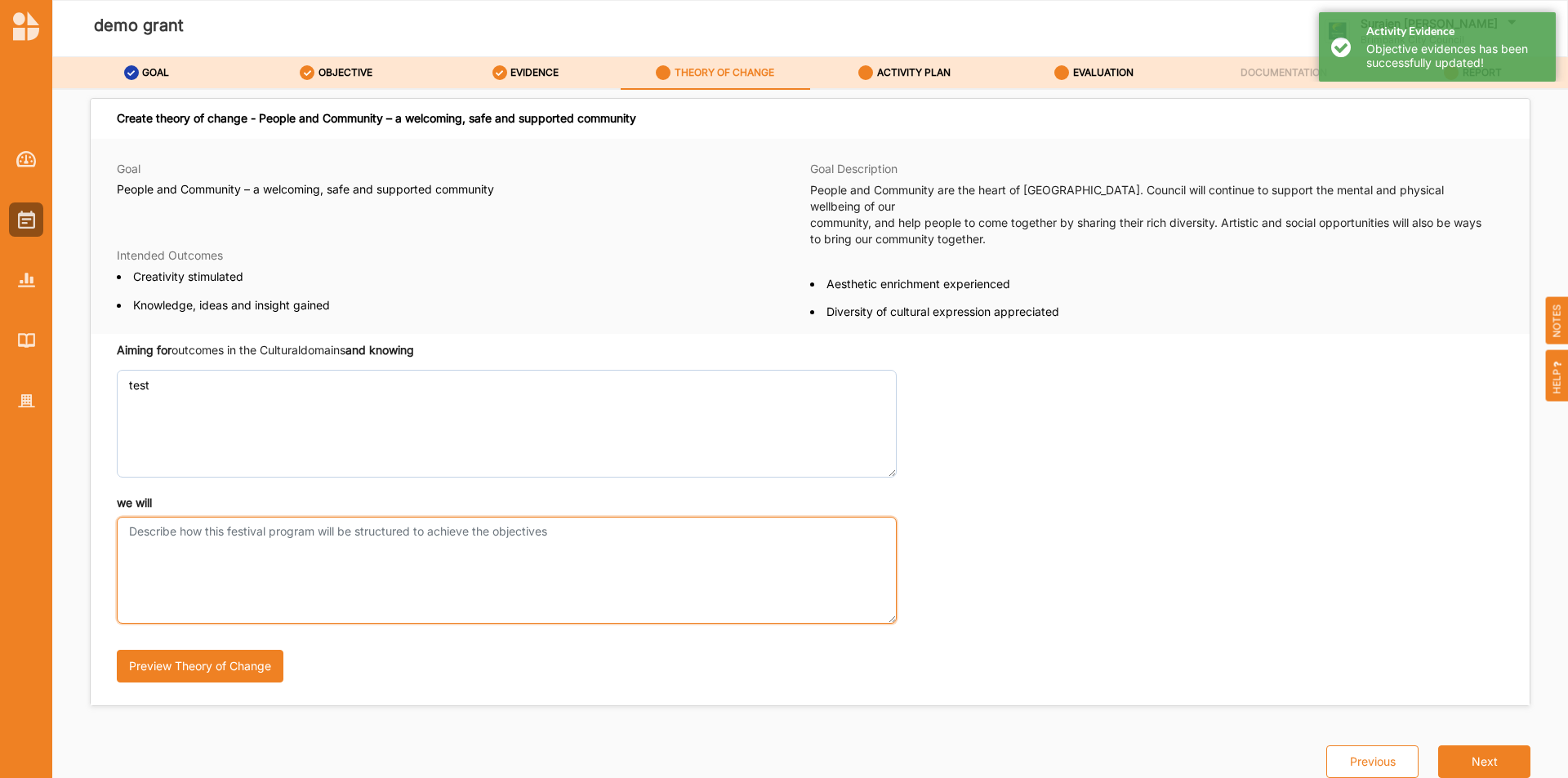
click at [329, 558] on textarea "we will" at bounding box center [506, 570] width 780 height 107
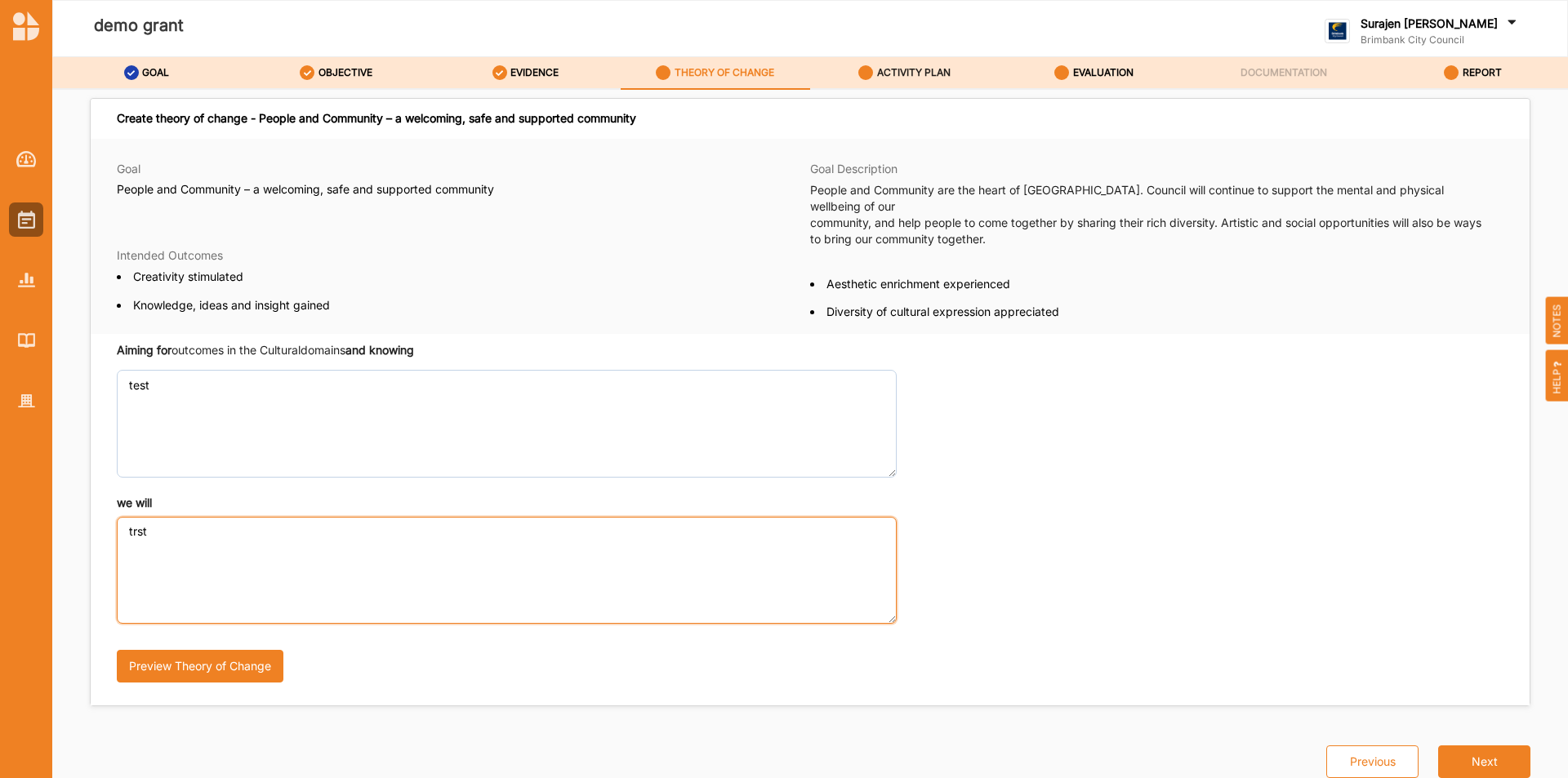
type textarea "trst"
click at [889, 72] on label "ACTIVITY PLAN" at bounding box center [913, 72] width 73 height 13
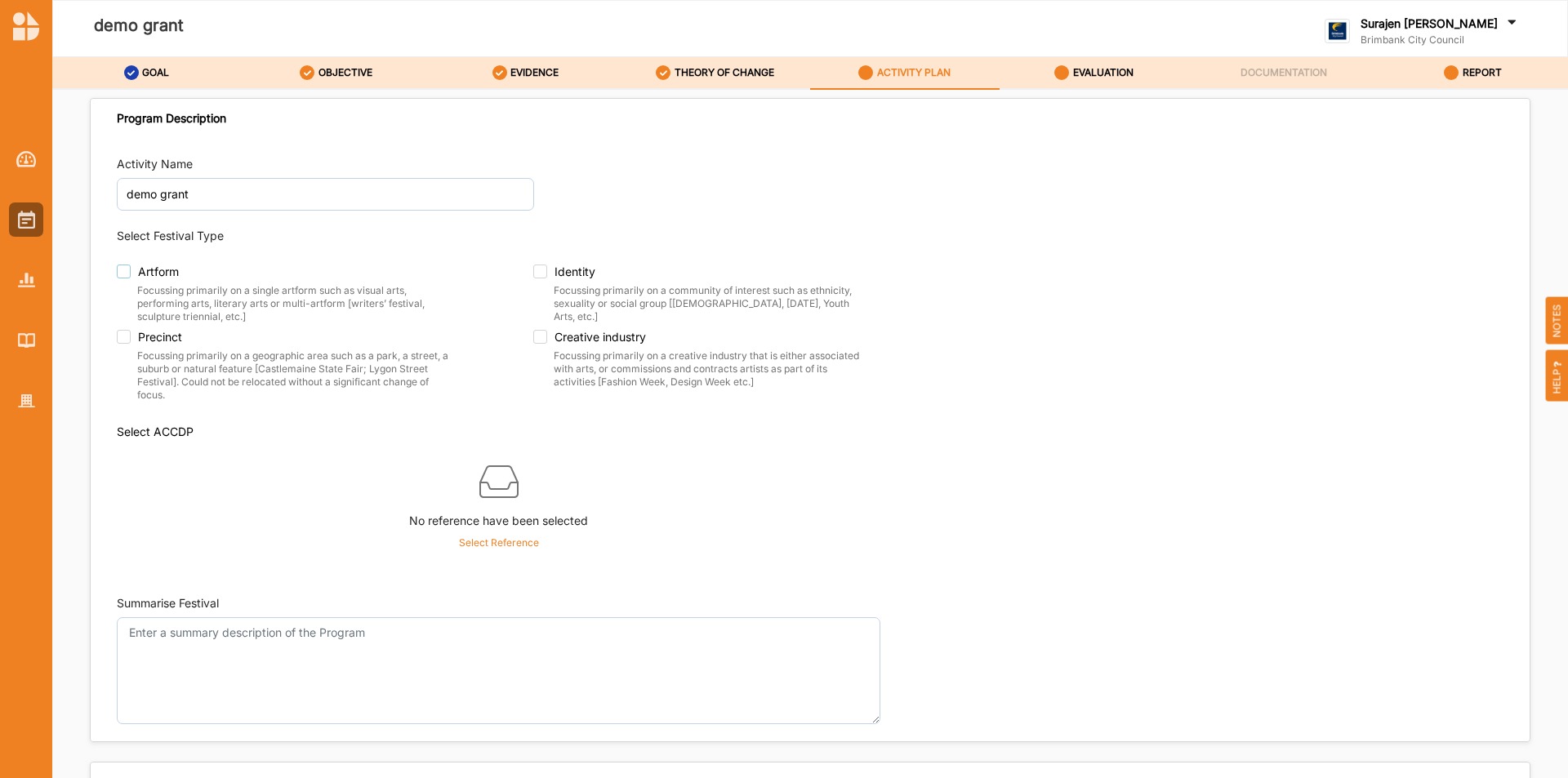
click at [129, 272] on label "Artform" at bounding box center [147, 271] width 62 height 14
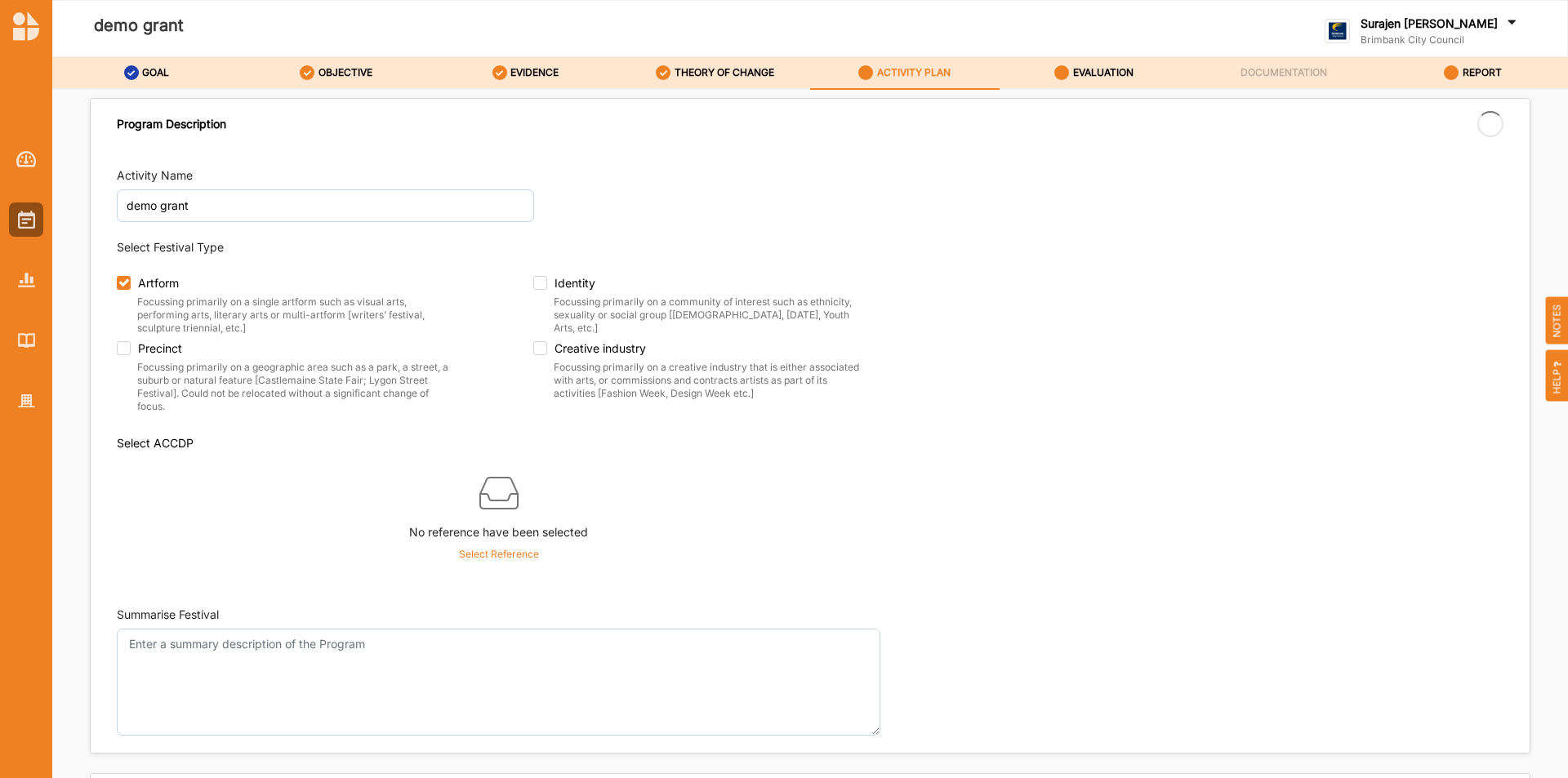
checkbox input "true"
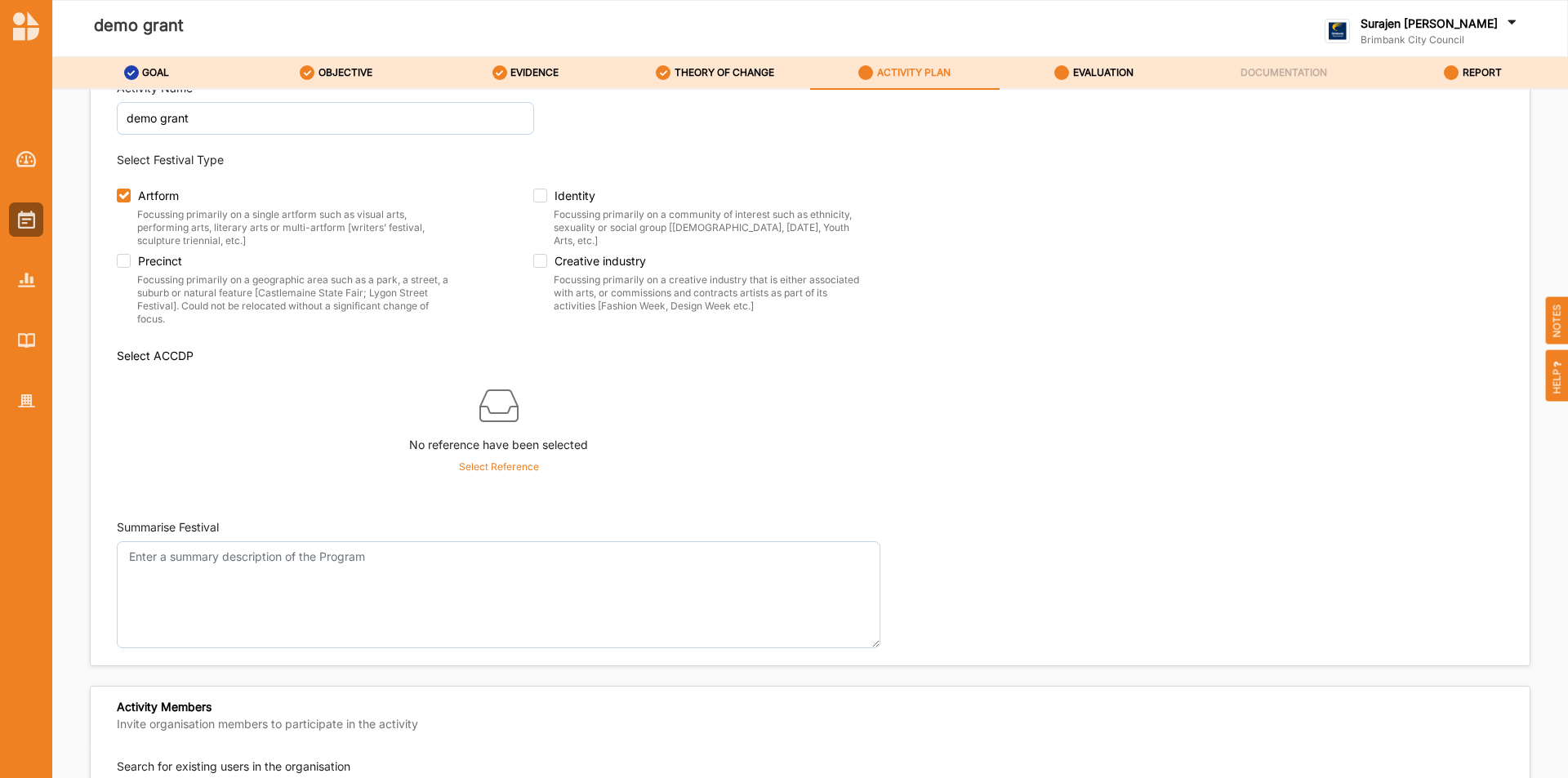
scroll to position [326, 0]
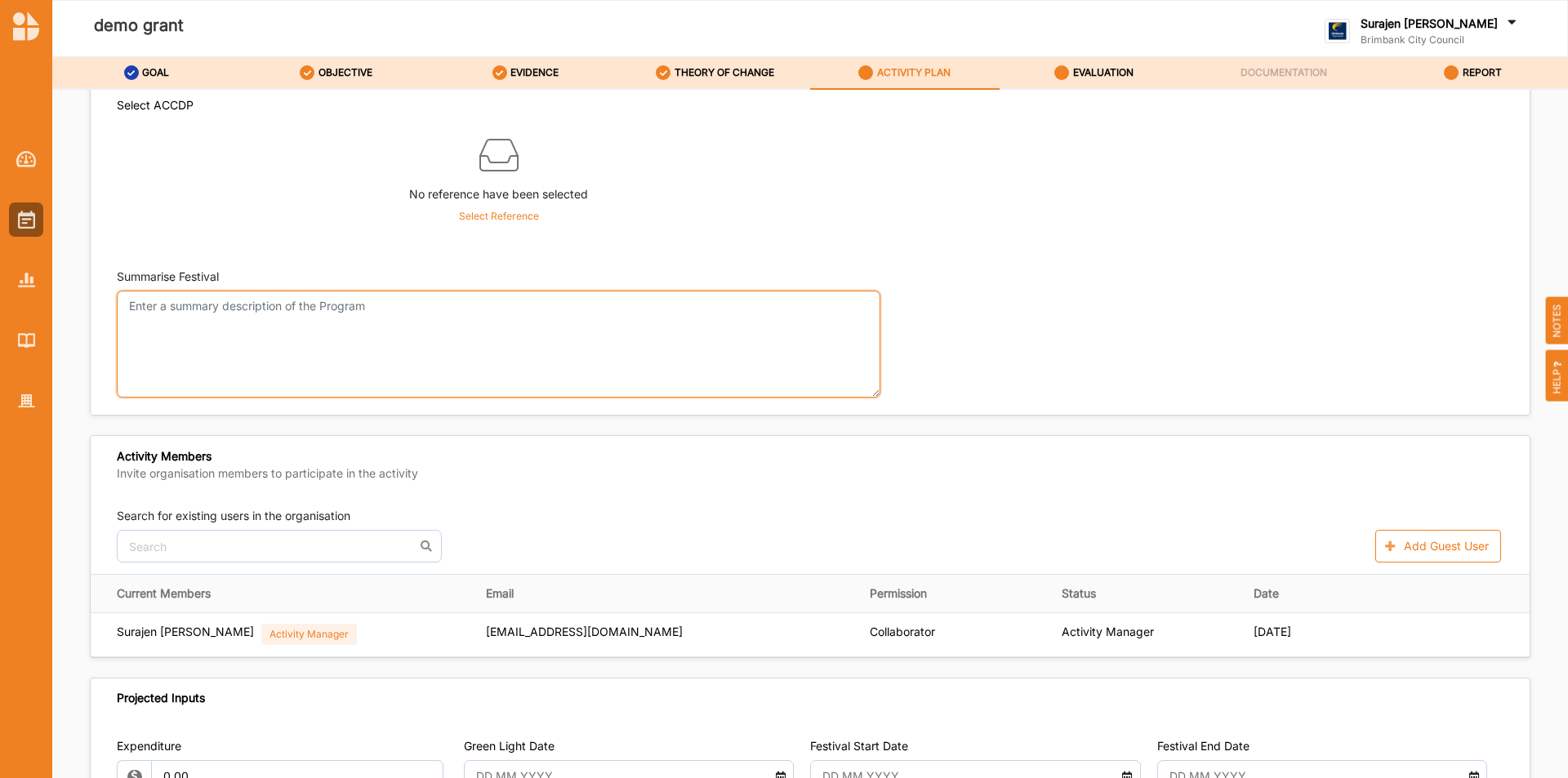
click at [427, 347] on textarea "Summarise Festival" at bounding box center [499, 344] width 764 height 107
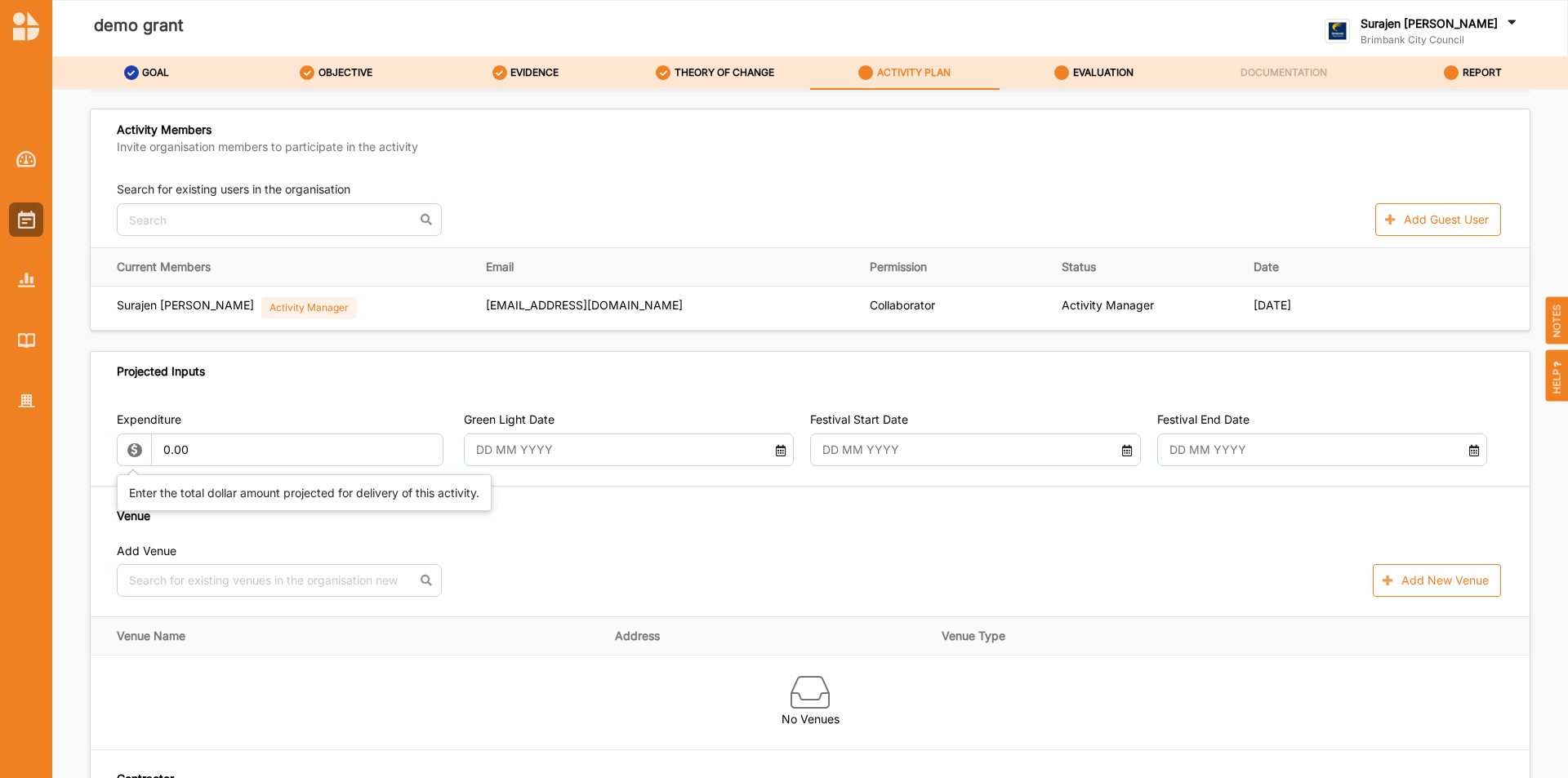
type textarea "trst"
click at [294, 452] on input "0.00" at bounding box center [298, 450] width 293 height 32
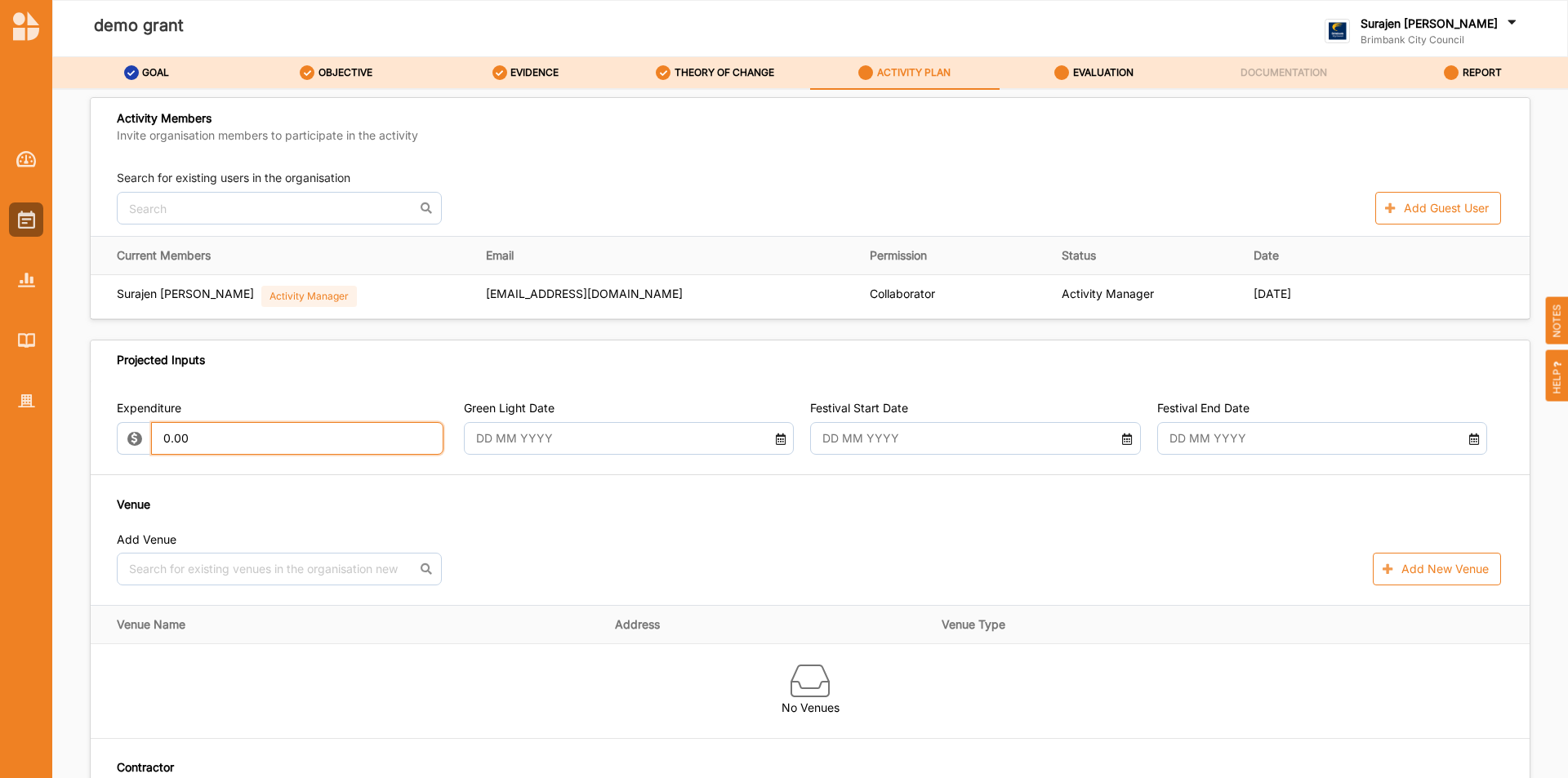
scroll to position [654, 0]
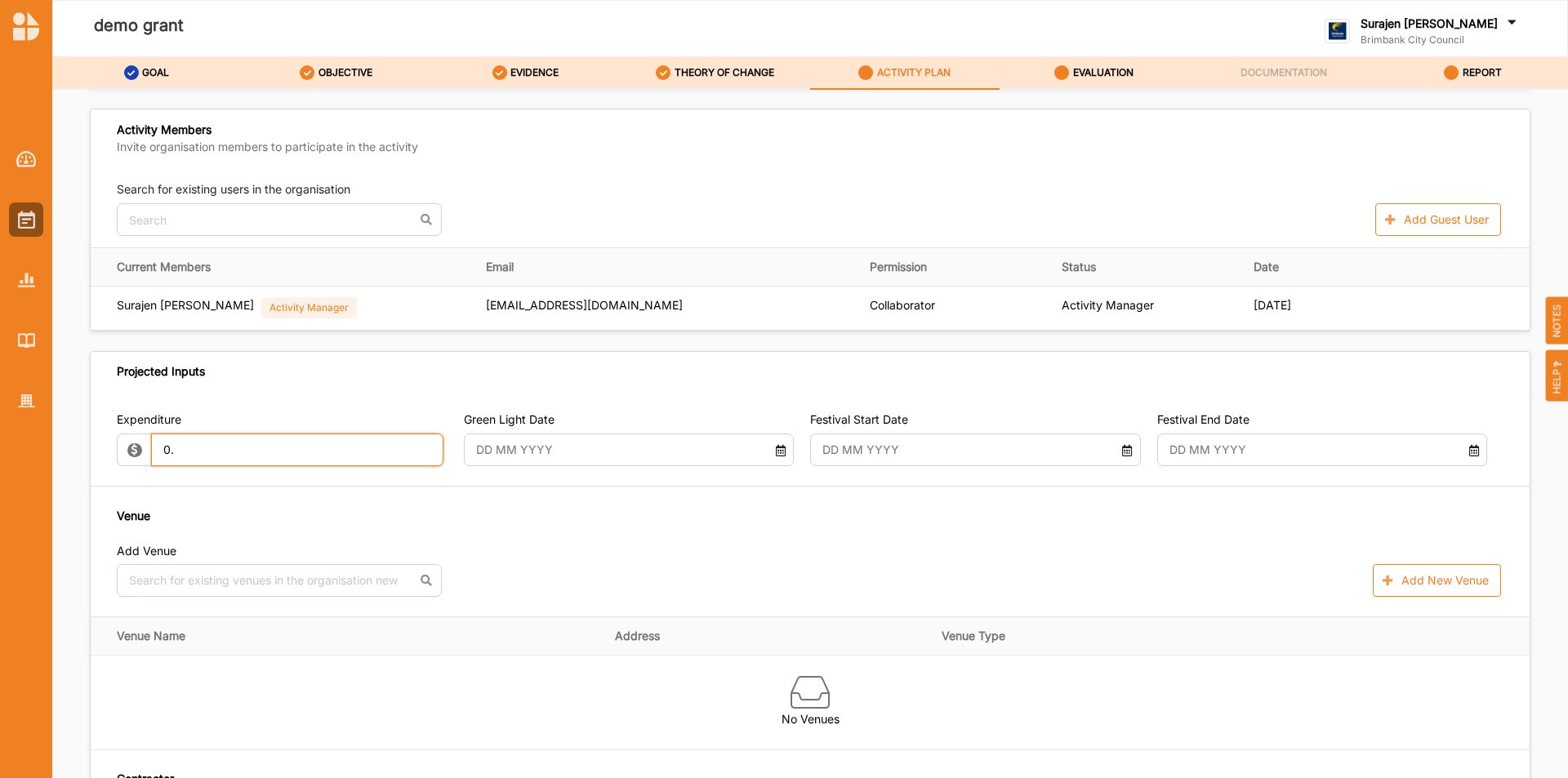
type input "0"
click at [638, 489] on div "Expenditure 5000 Green Light Date Festival Start Date Festival End Date Venue A…" at bounding box center [810, 636] width 1439 height 488
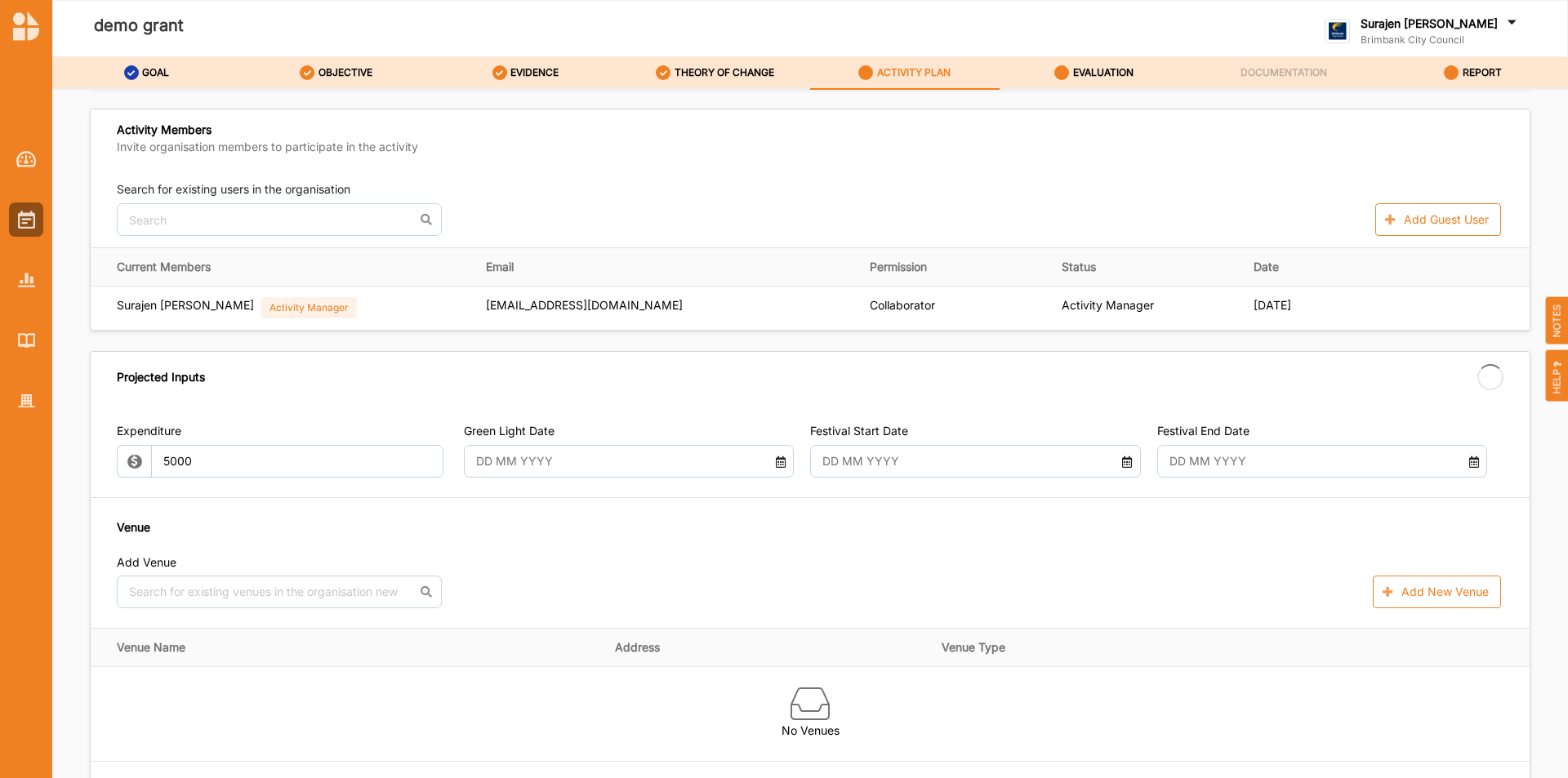
type input "5,000.00"
type input "-5,000.00"
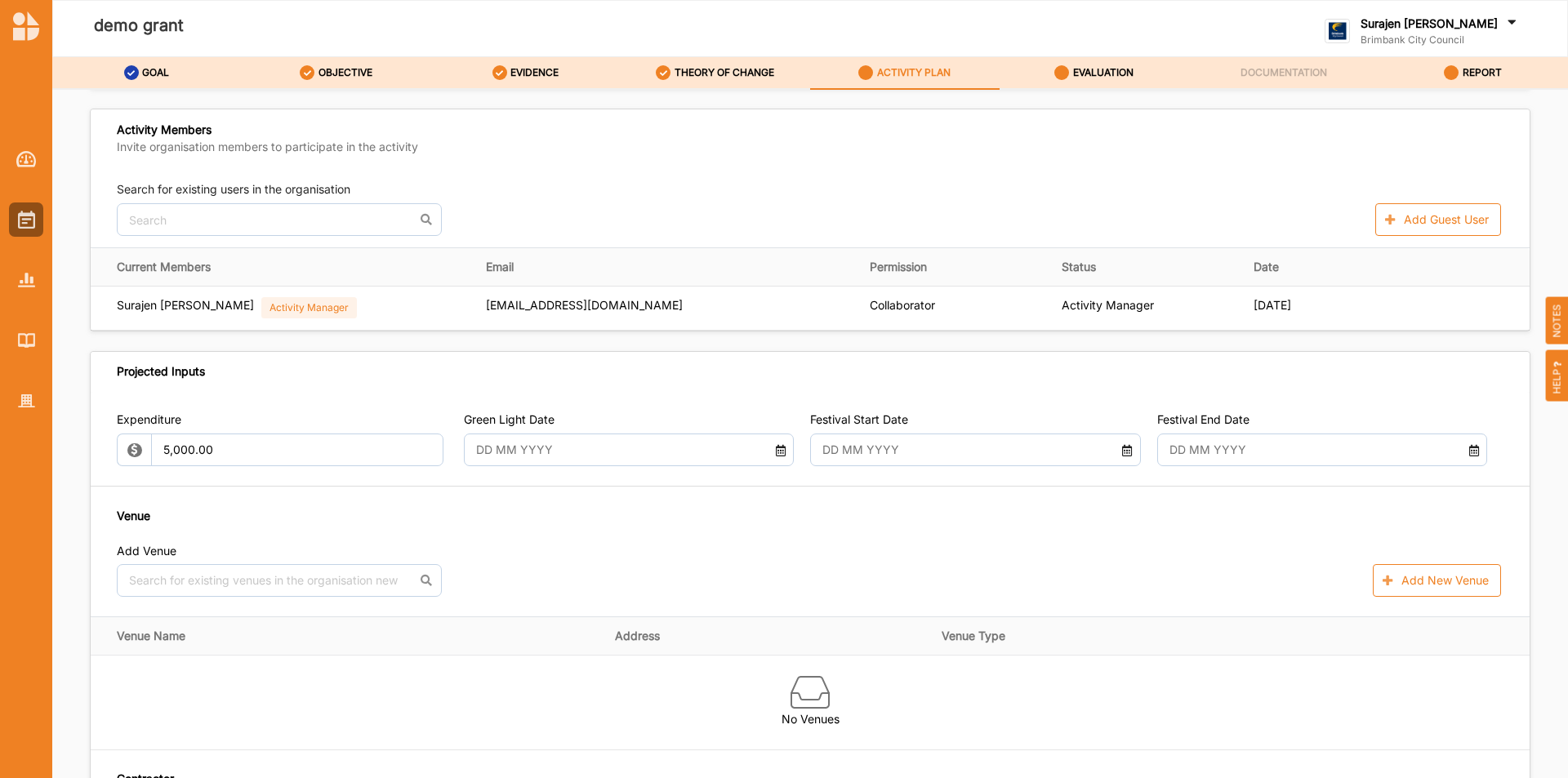
click at [638, 449] on input "text" at bounding box center [616, 450] width 298 height 32
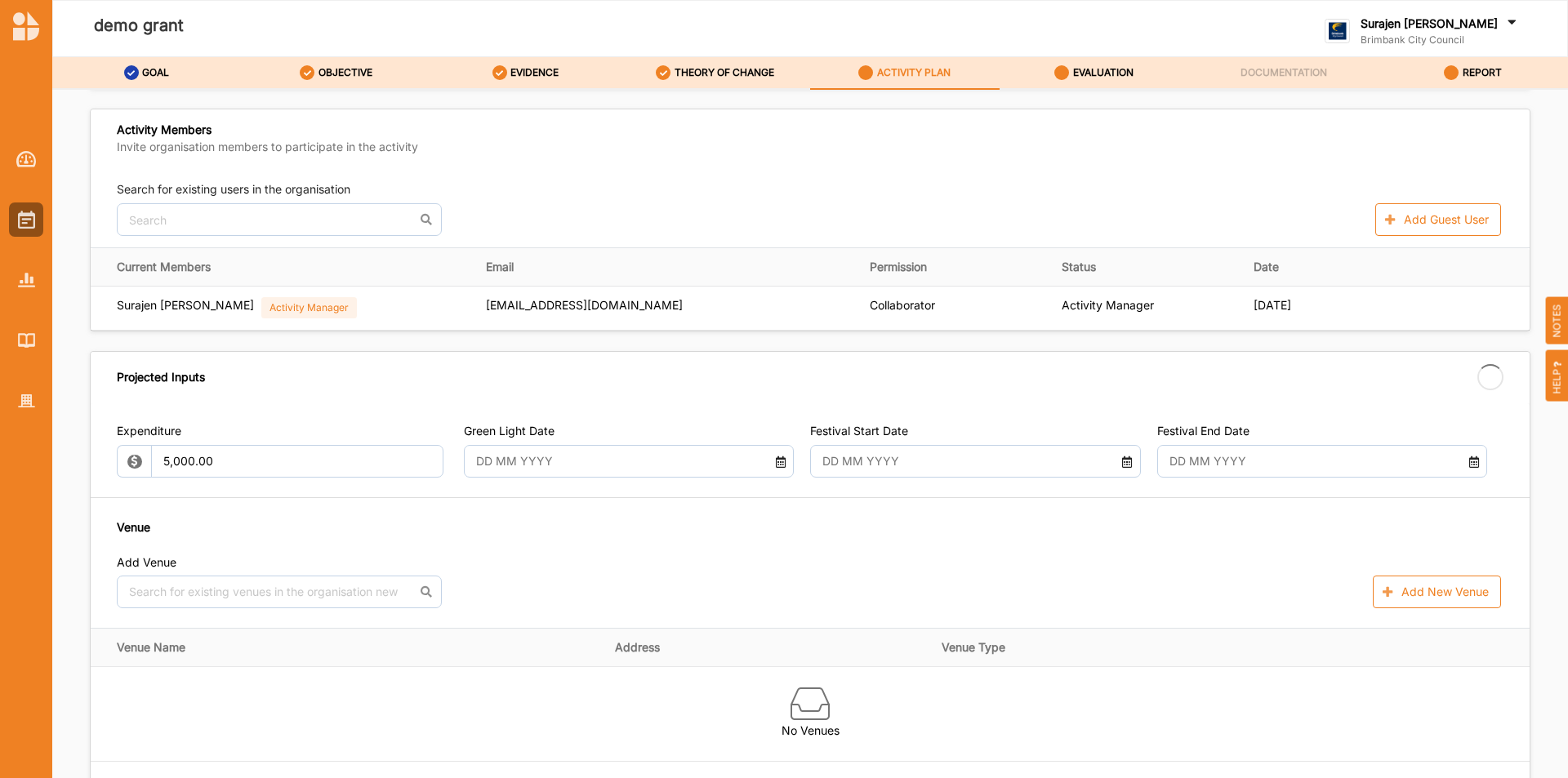
type input "02 Sep 2025"
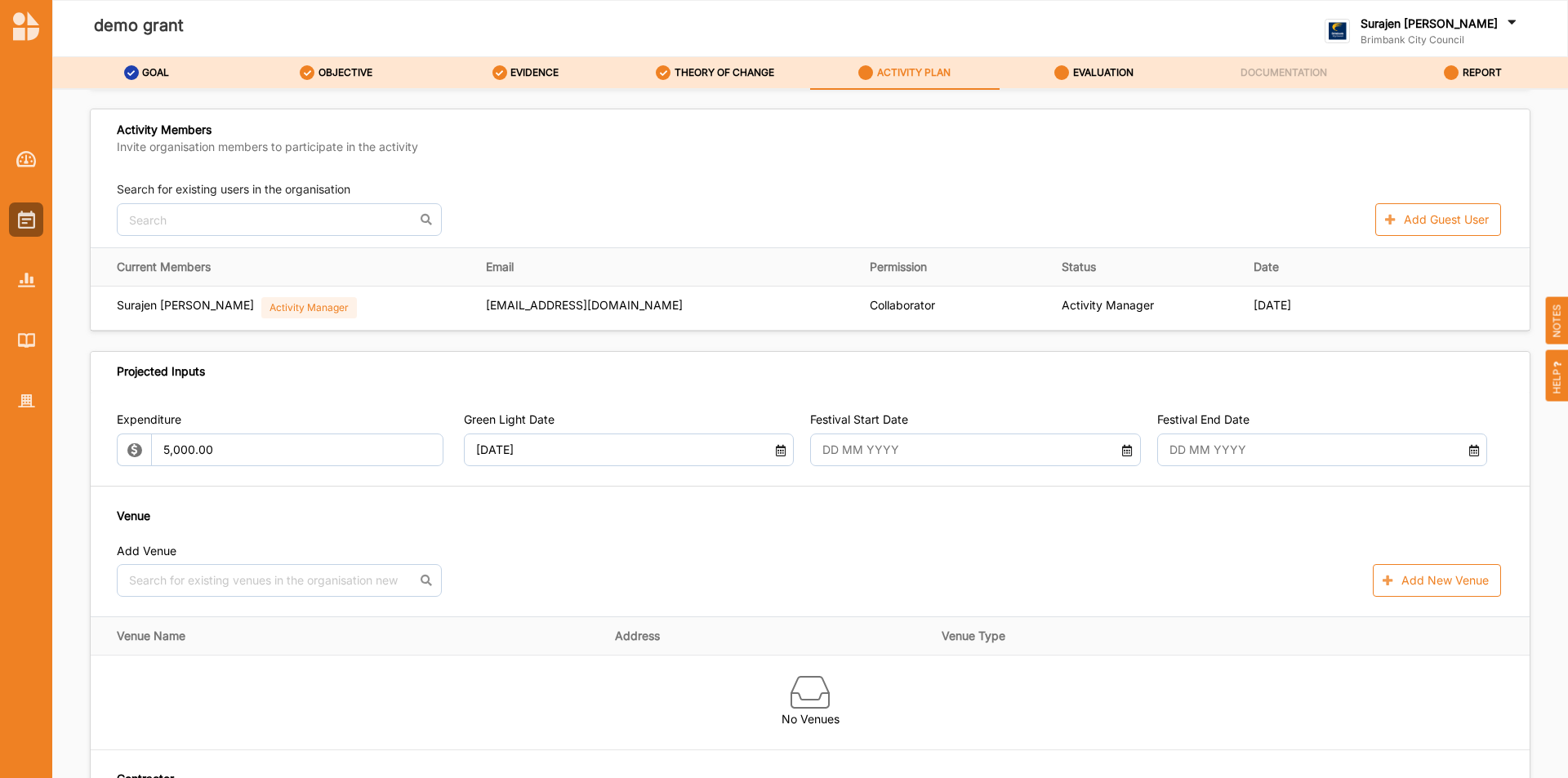
click at [936, 449] on input "text" at bounding box center [962, 450] width 298 height 32
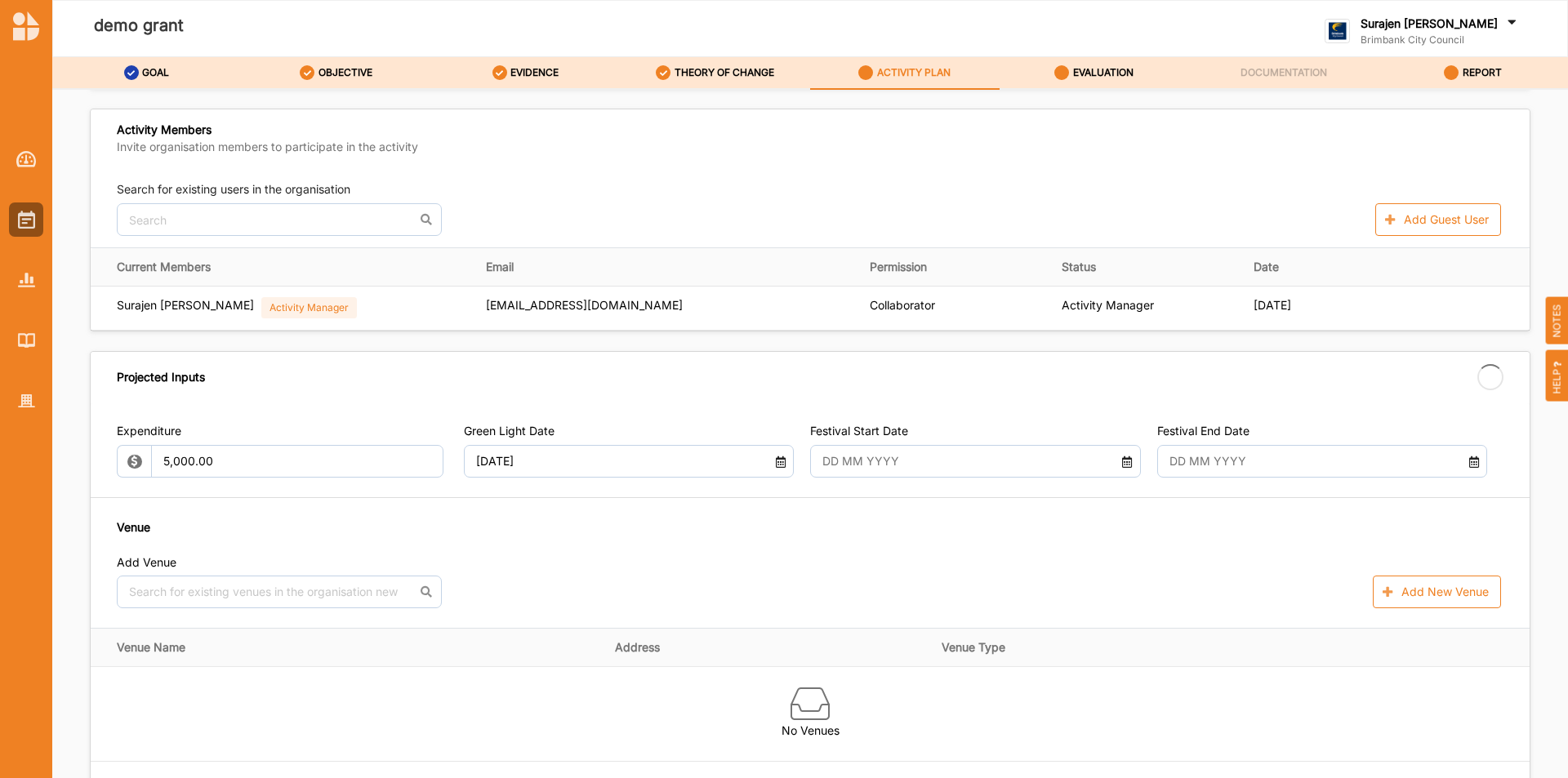
type input "12 Sep 2025"
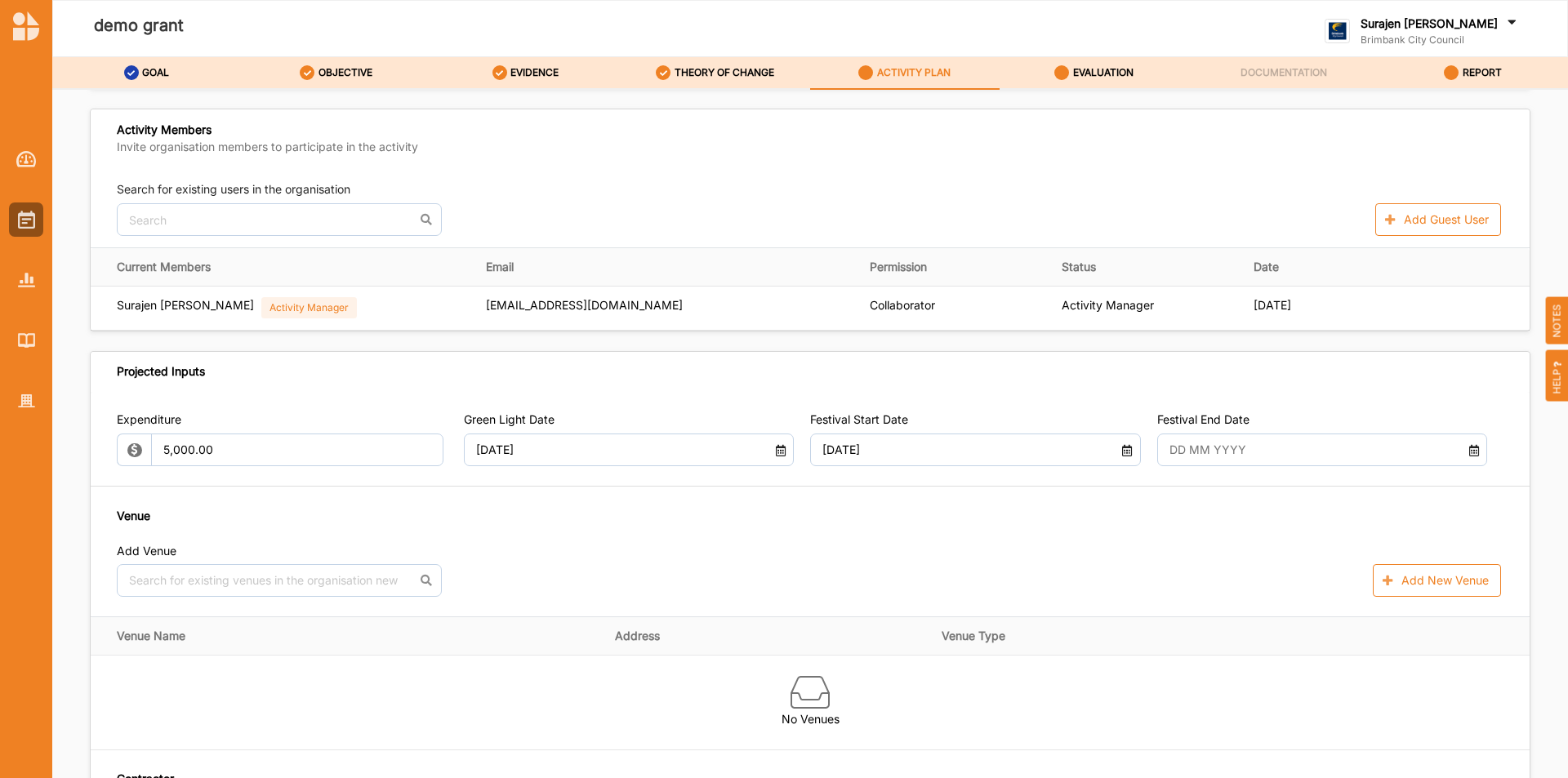
click at [1275, 436] on input "text" at bounding box center [1309, 450] width 298 height 32
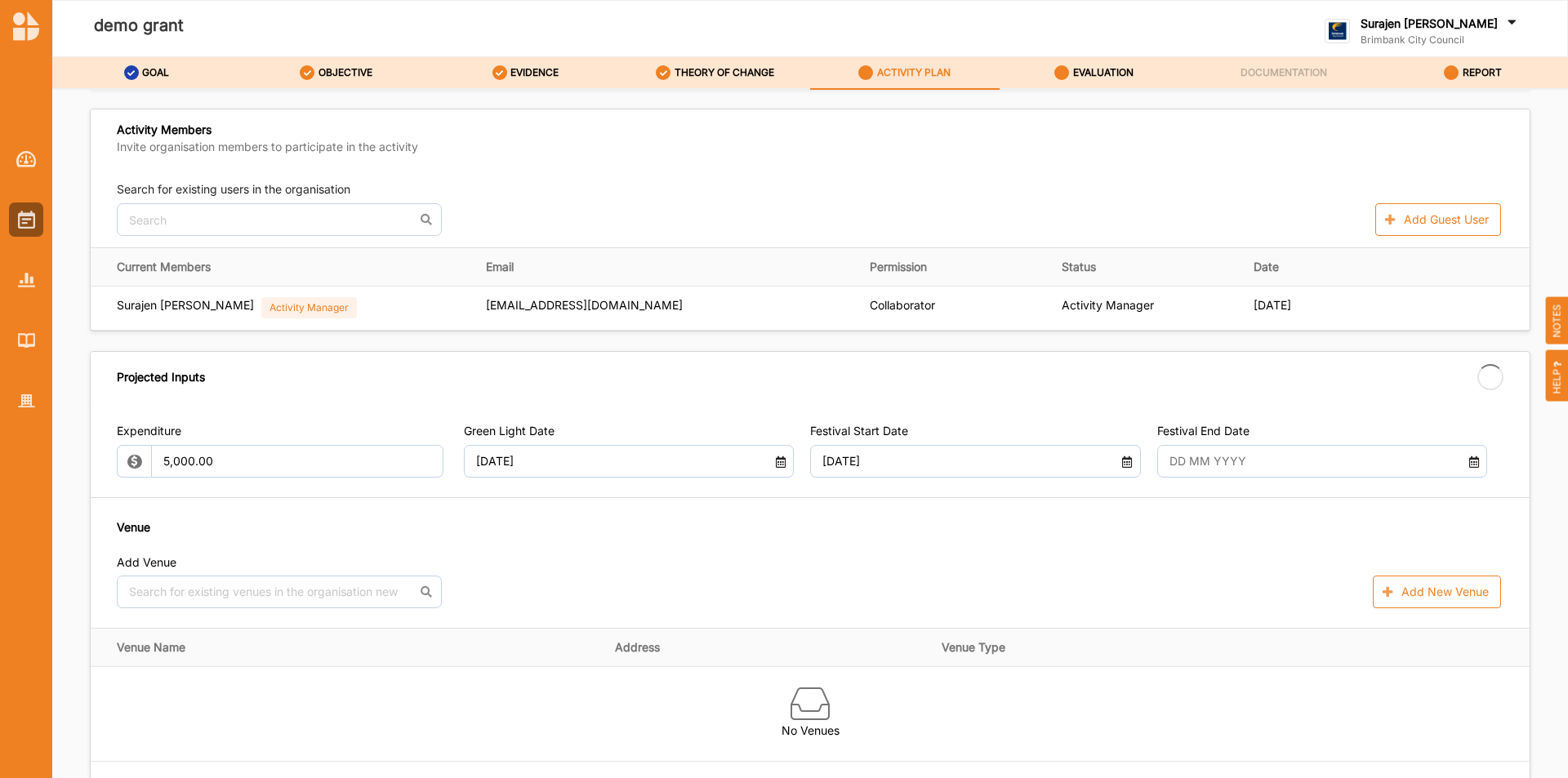
type input "13 Sep 2025"
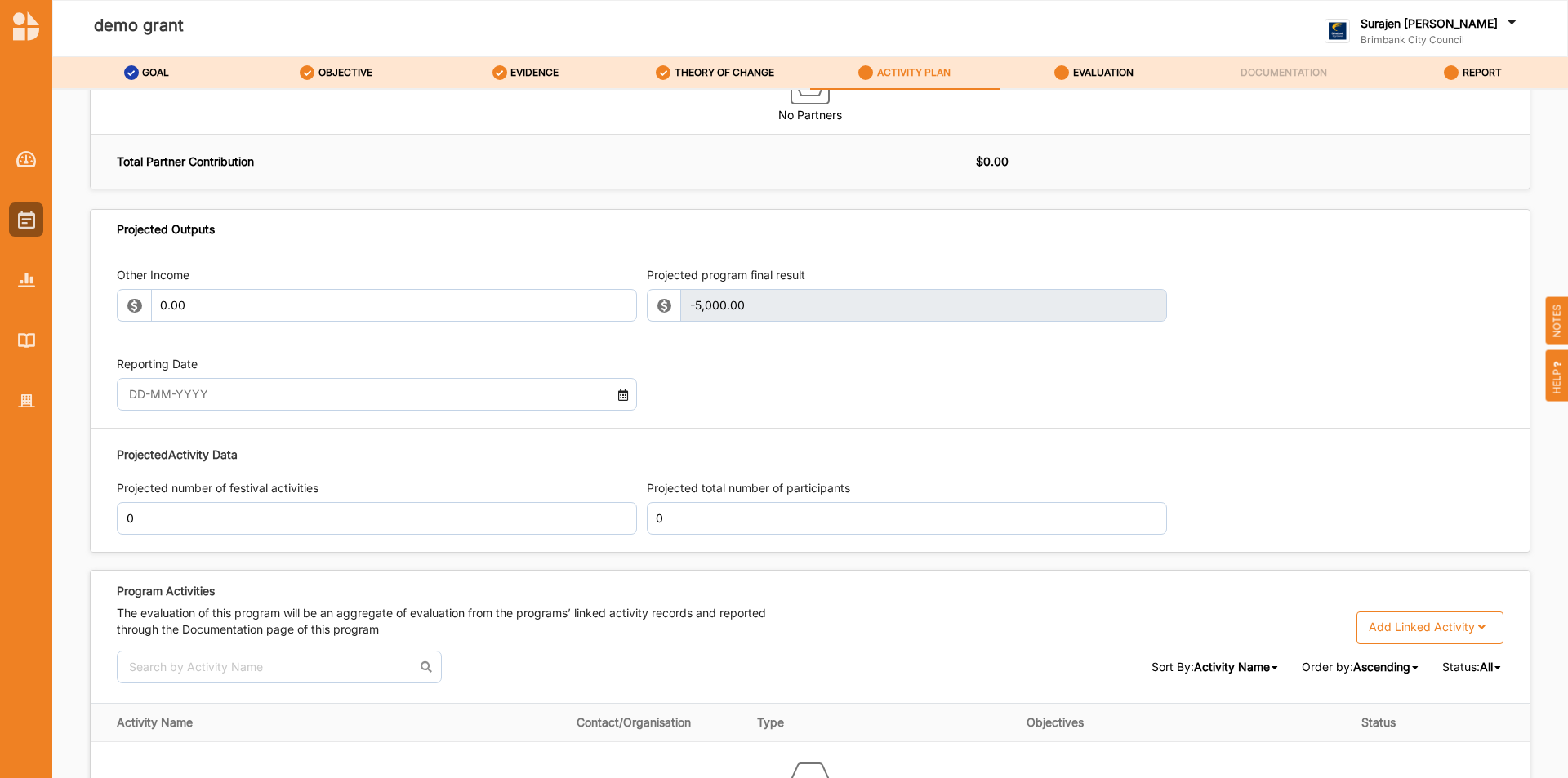
scroll to position [1955, 0]
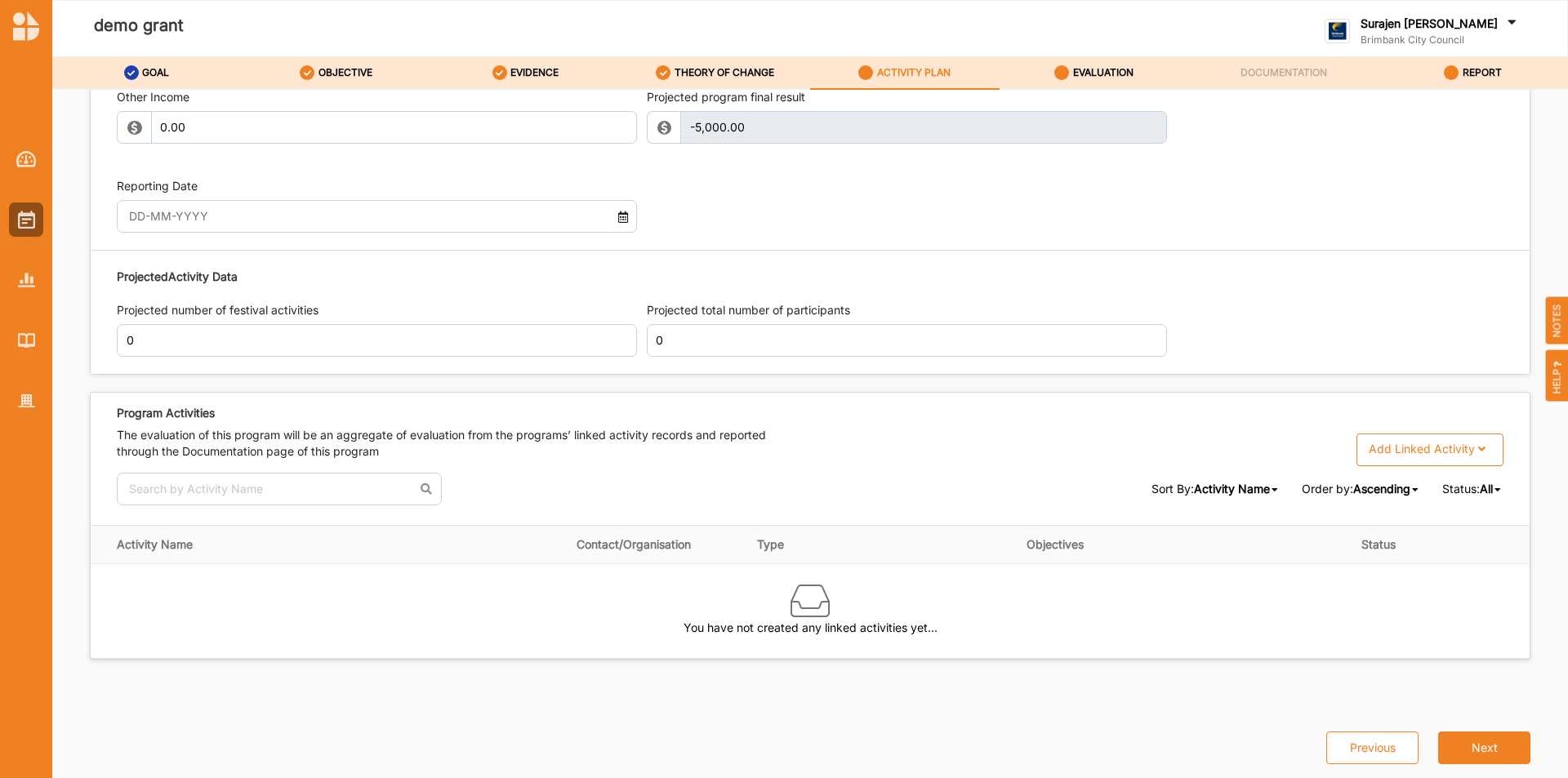
click at [197, 210] on input "text" at bounding box center [356, 216] width 472 height 32
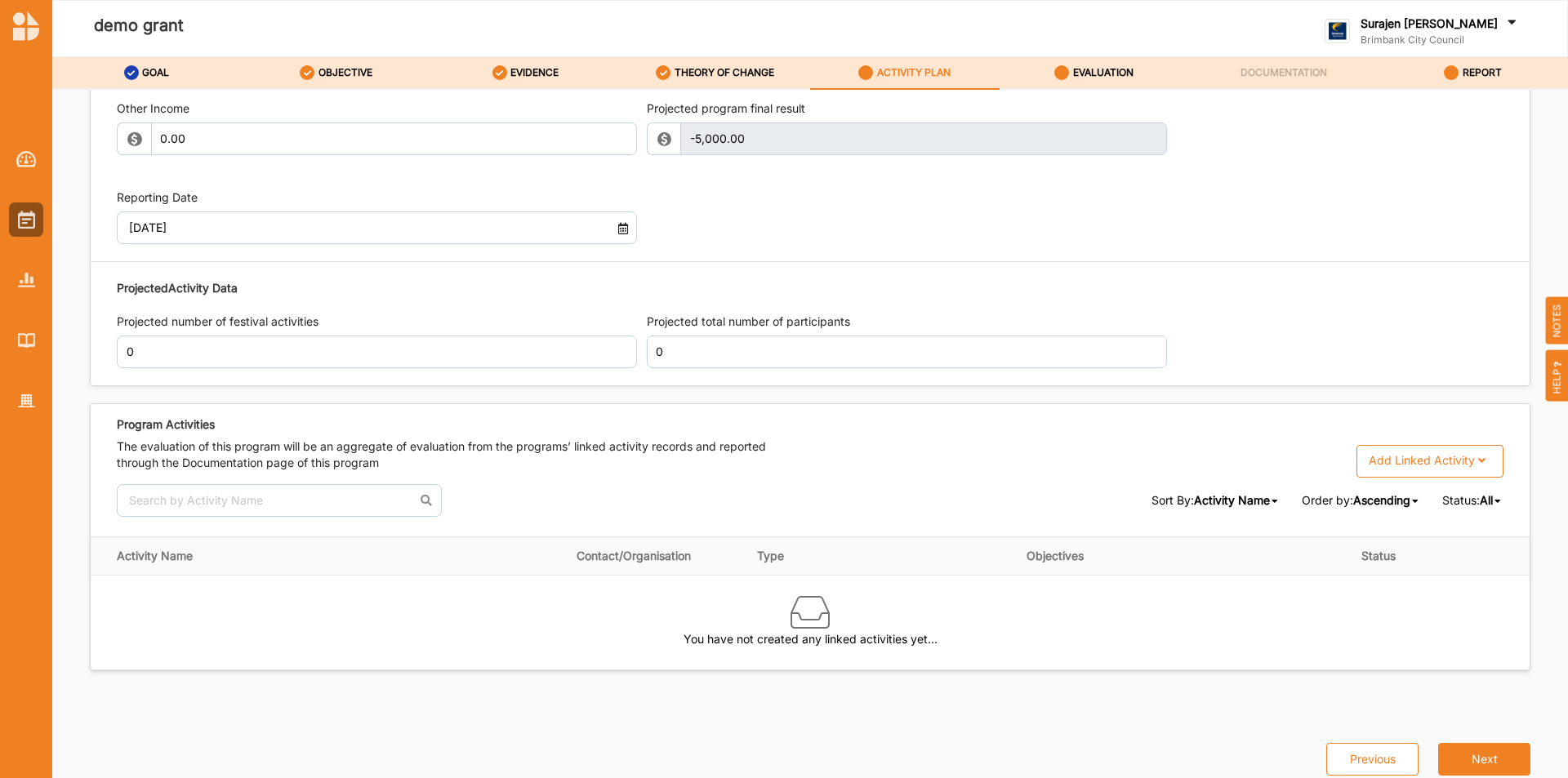
type input "11 Oct 2025"
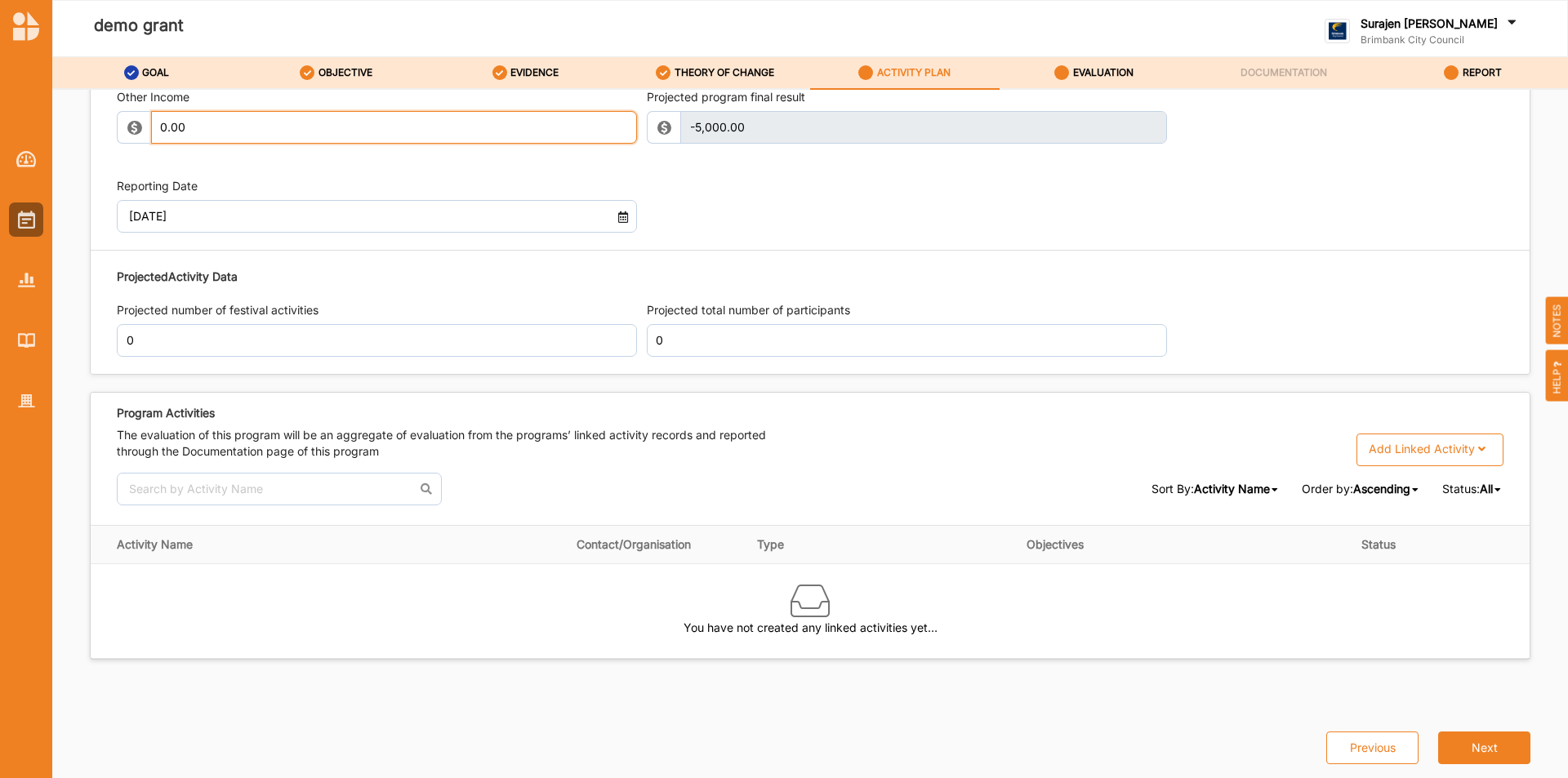
click at [262, 126] on input "0.00" at bounding box center [394, 127] width 486 height 32
click at [1412, 450] on div "Add Linked Activity" at bounding box center [1421, 450] width 107 height 15
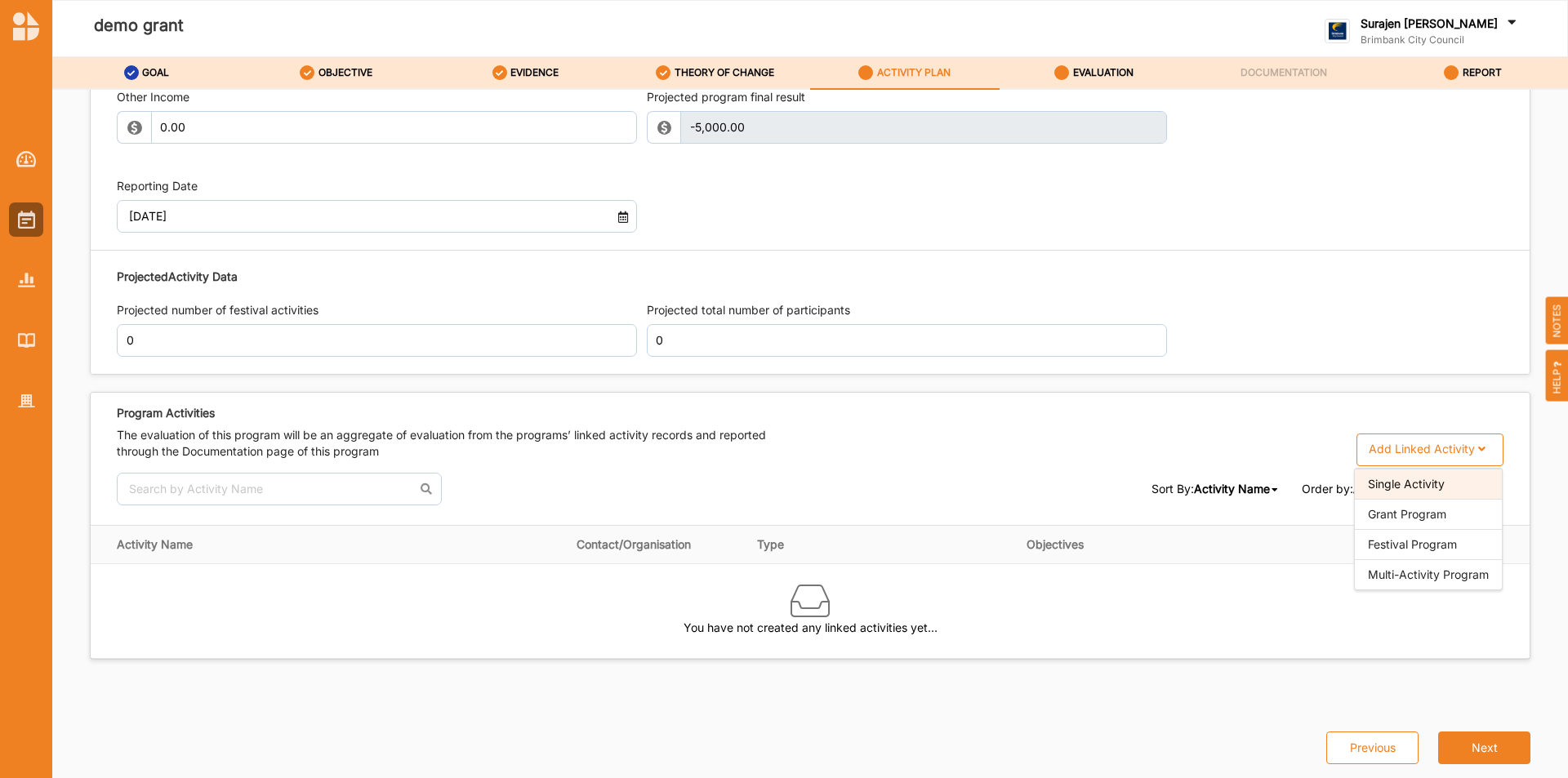
click at [1433, 490] on div "Single Activity" at bounding box center [1428, 484] width 147 height 31
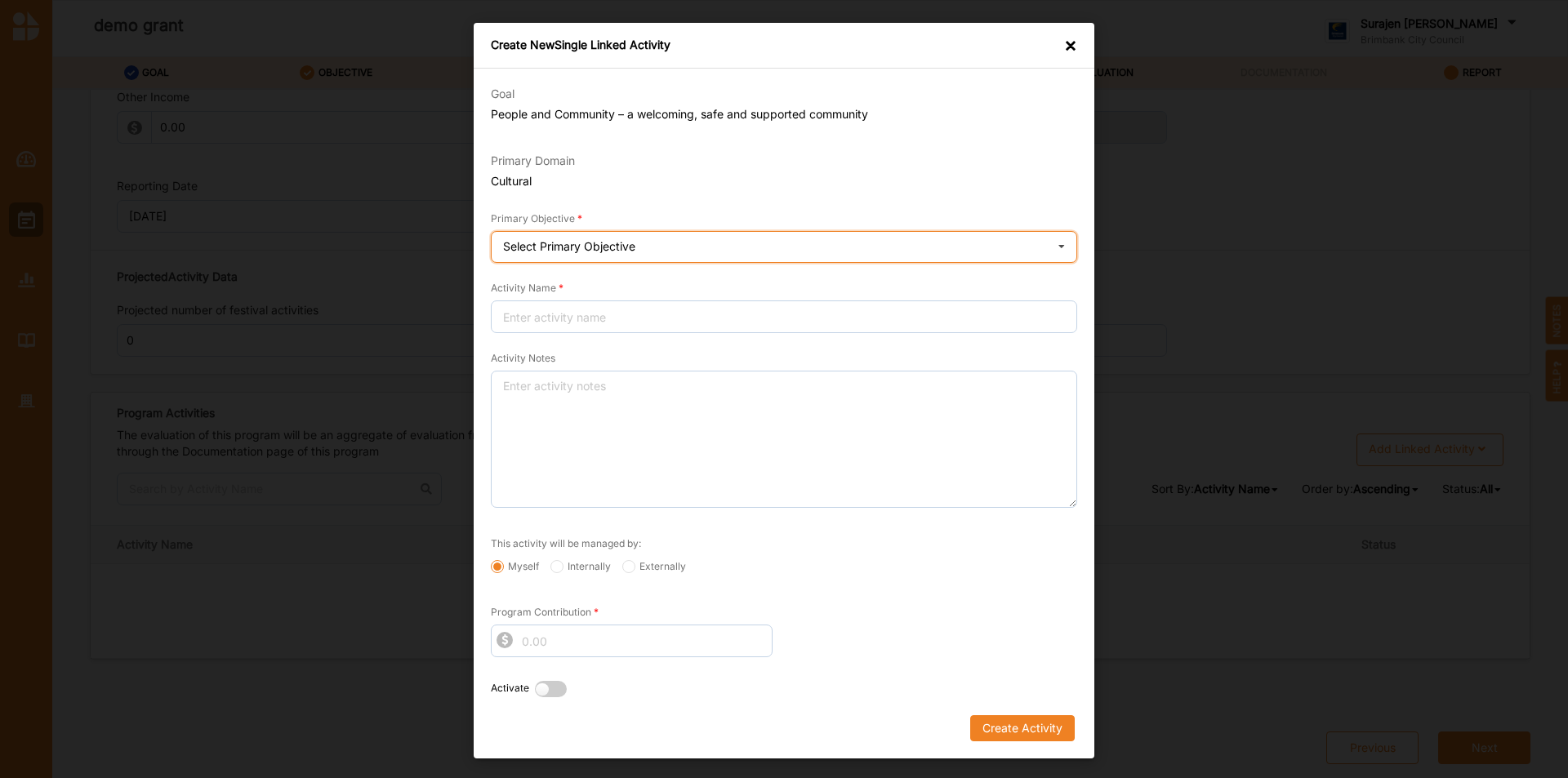
click at [572, 250] on div "Select Primary Objective" at bounding box center [569, 247] width 133 height 11
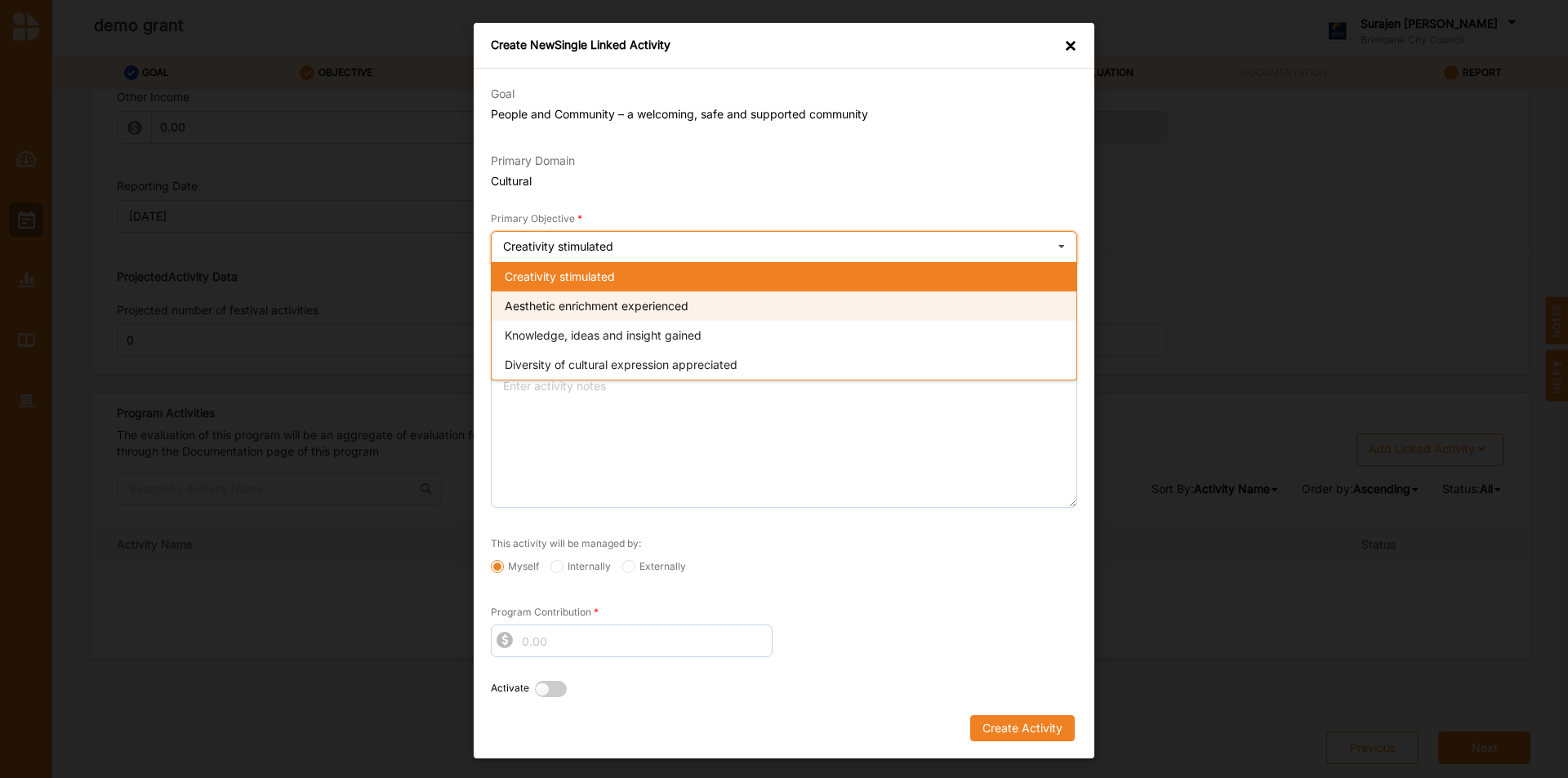
click at [570, 312] on span "Aesthetic enrichment experienced" at bounding box center [596, 305] width 184 height 14
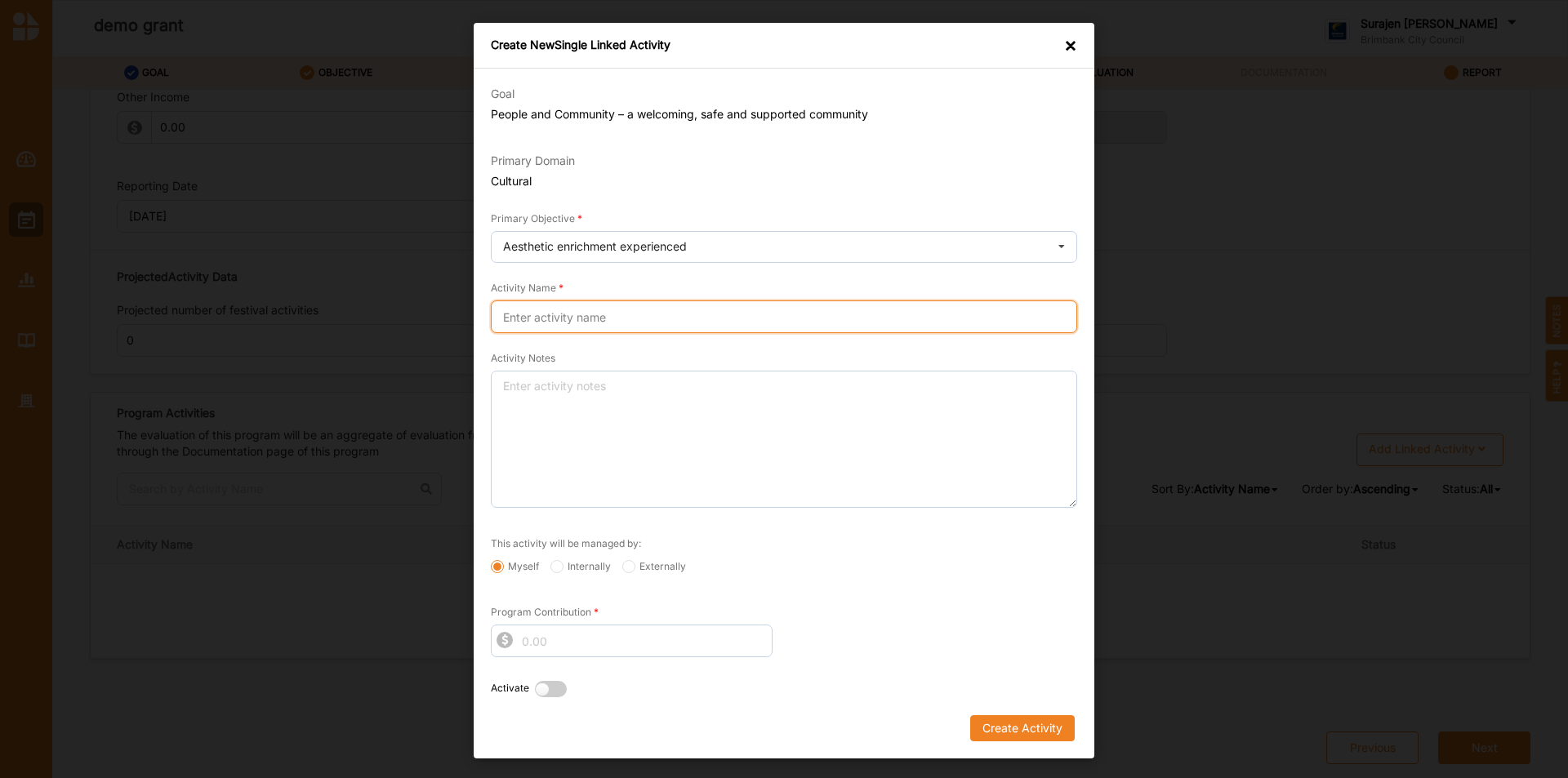
click at [582, 314] on input "Activity Name" at bounding box center [784, 316] width 586 height 32
type input "teny"
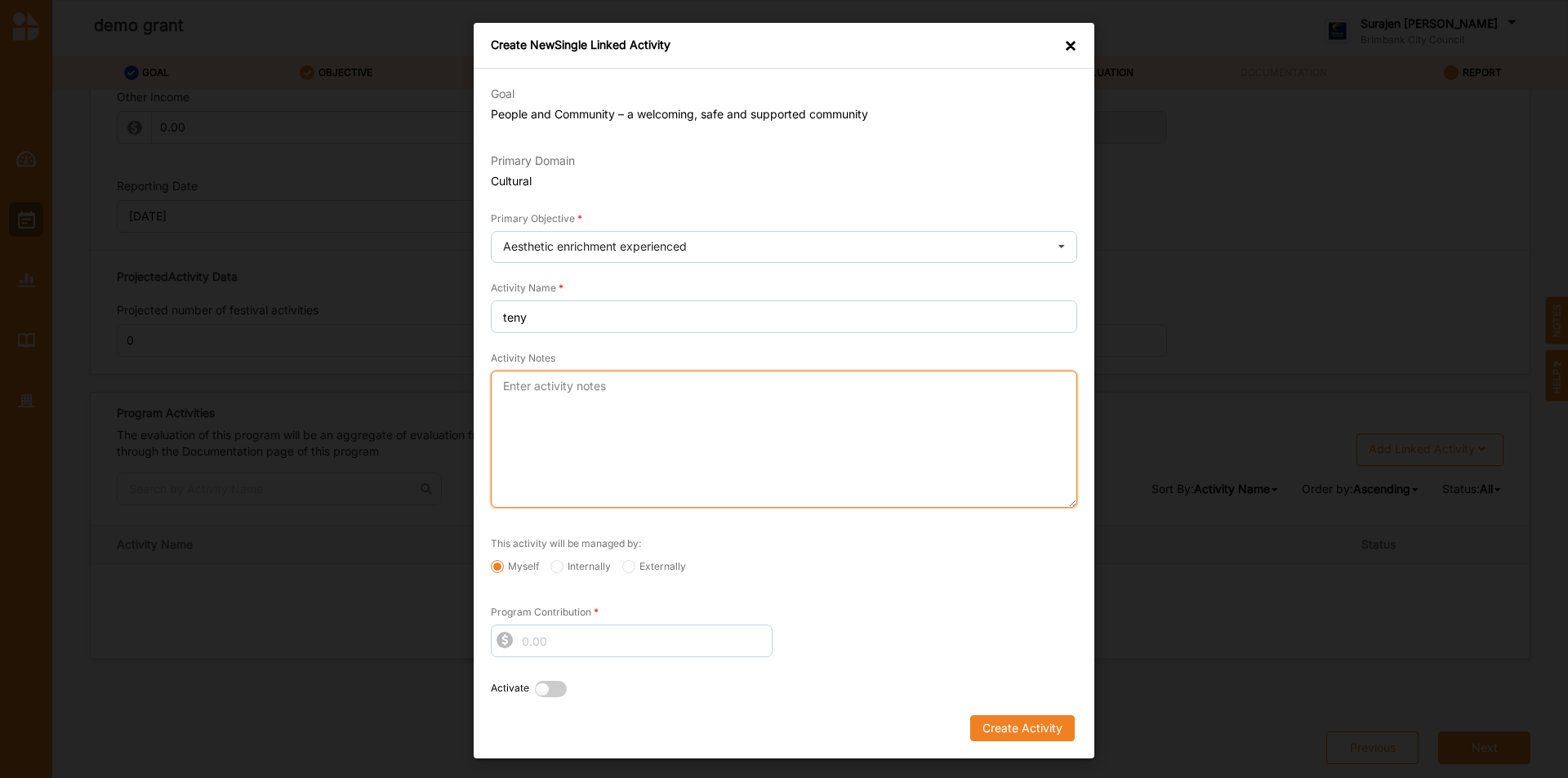
click at [573, 435] on textarea "Activity Notes" at bounding box center [784, 440] width 586 height 137
type textarea "tew"
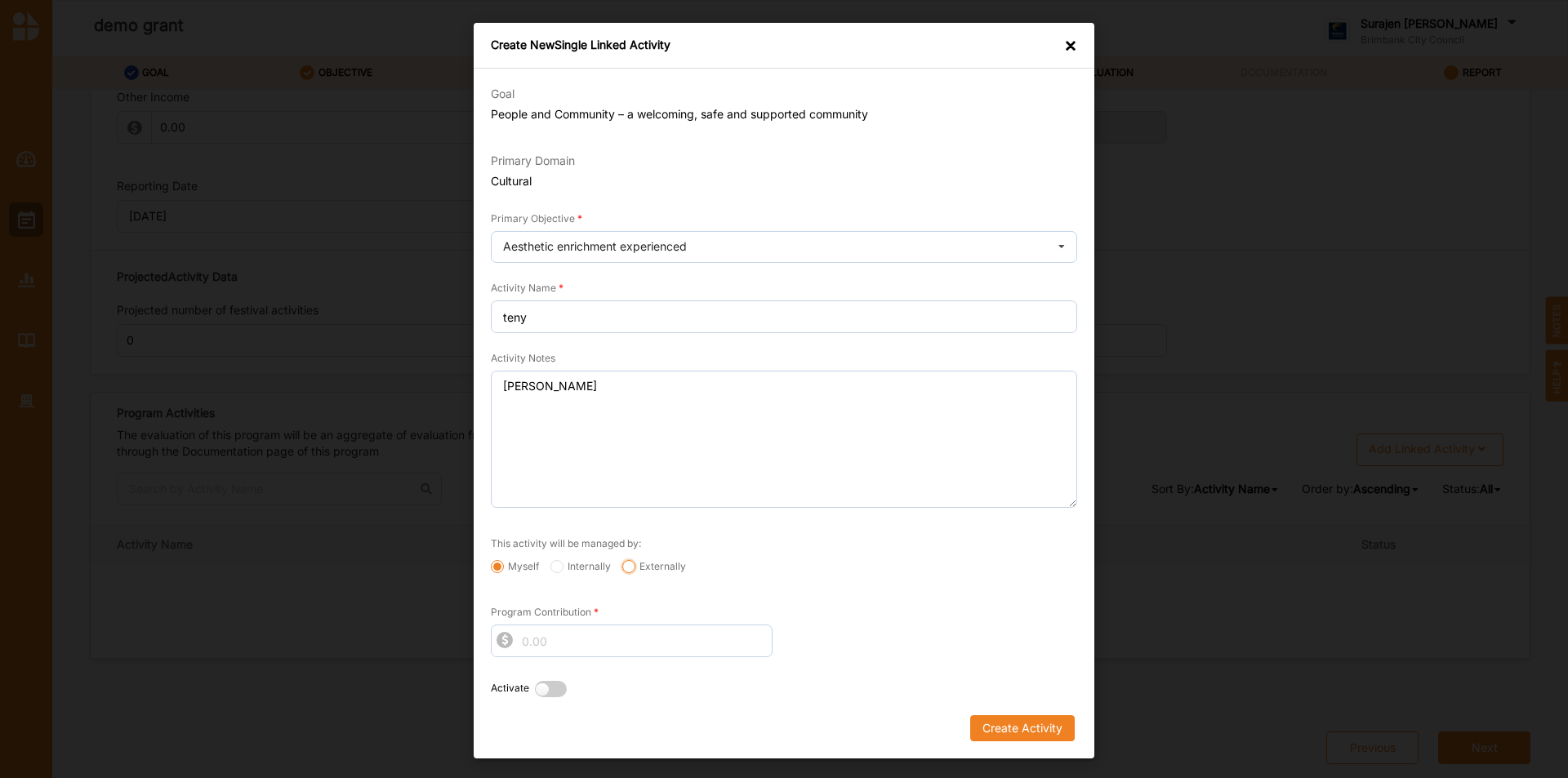
click at [628, 568] on input "Externally" at bounding box center [629, 567] width 13 height 13
radio input "true"
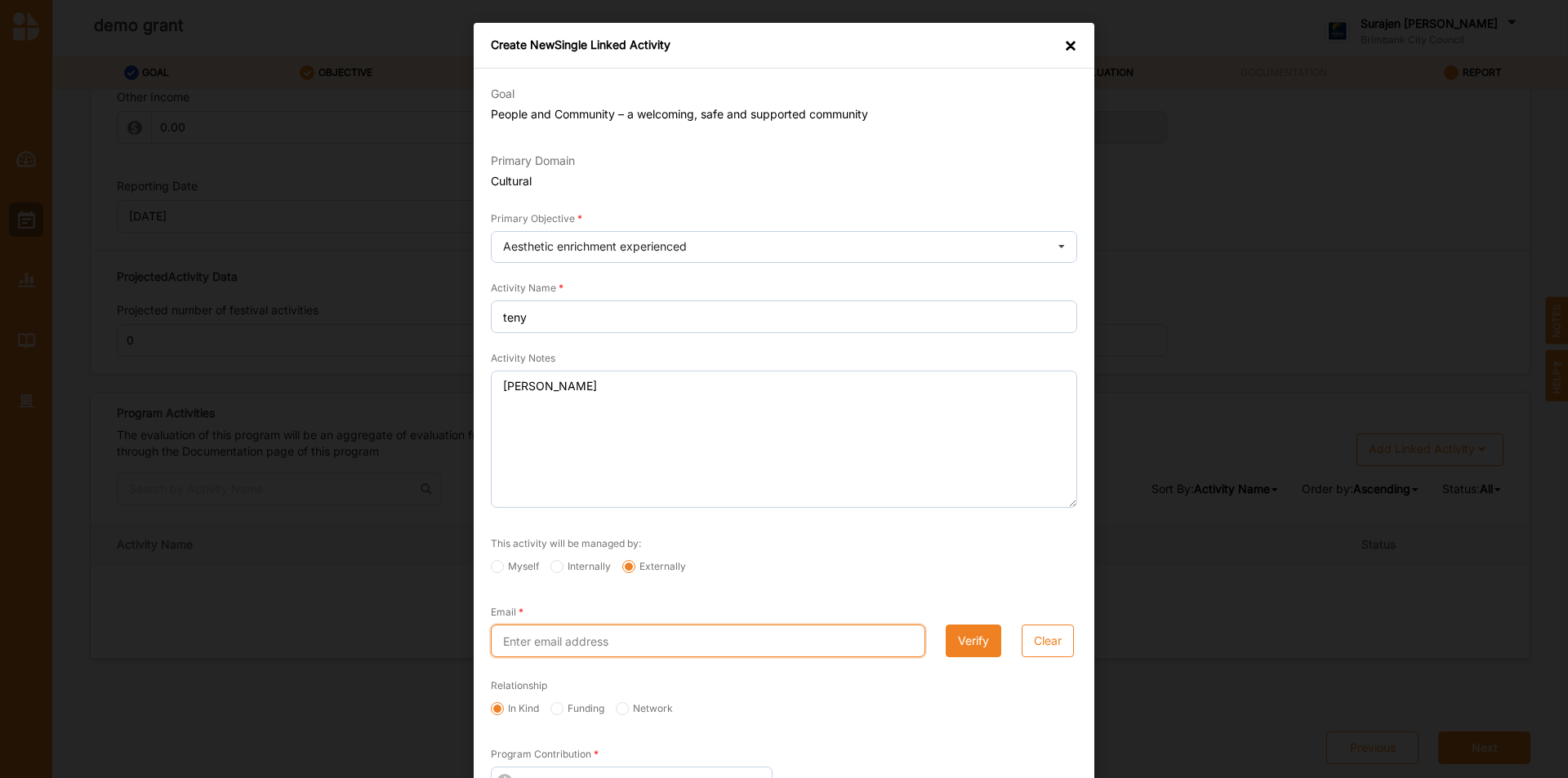
click at [599, 645] on input "Email" at bounding box center [708, 641] width 435 height 32
type input "surajenuppal@yahoo.com.au"
click at [988, 647] on button "Verify" at bounding box center [974, 641] width 56 height 32
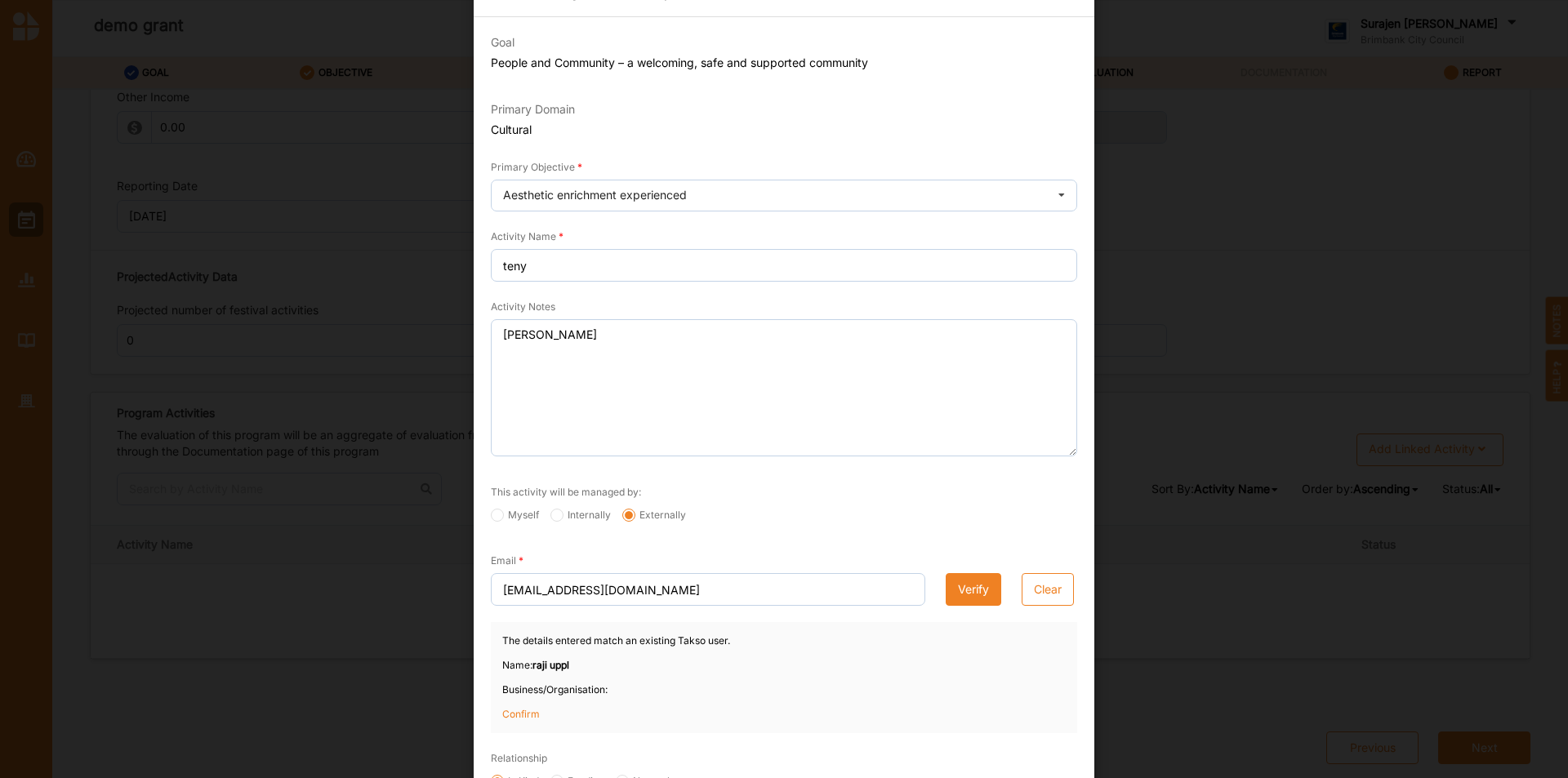
scroll to position [245, 0]
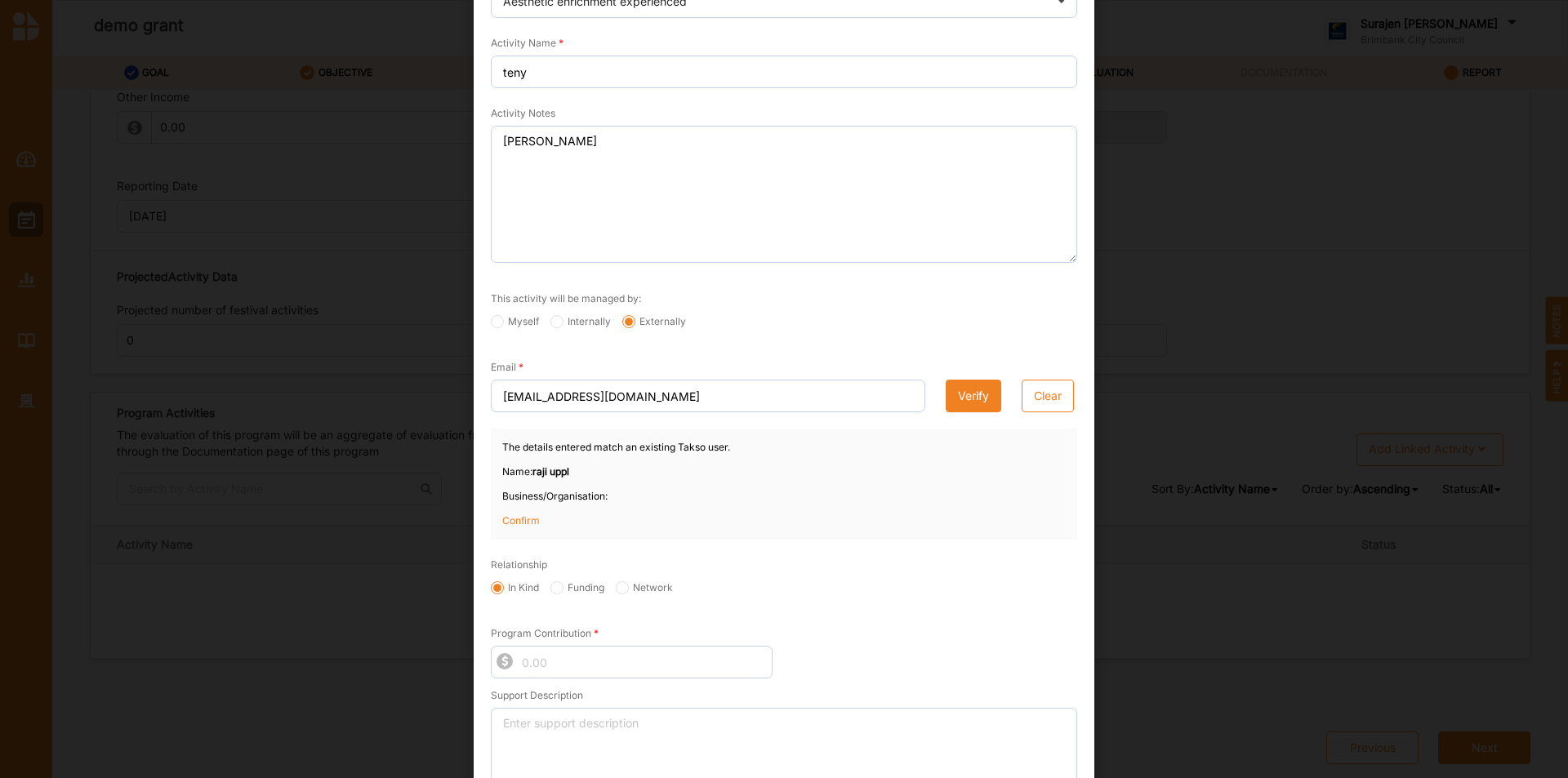
click at [517, 510] on div "The details entered match an existing Takso user. Name: raji uppl Business/Orga…" at bounding box center [784, 484] width 586 height 111
click at [585, 586] on label "Funding" at bounding box center [578, 588] width 54 height 13
click at [564, 586] on input "Funding" at bounding box center [557, 588] width 13 height 13
radio input "true"
click at [540, 648] on input "Program Contribution" at bounding box center [631, 662] width 282 height 32
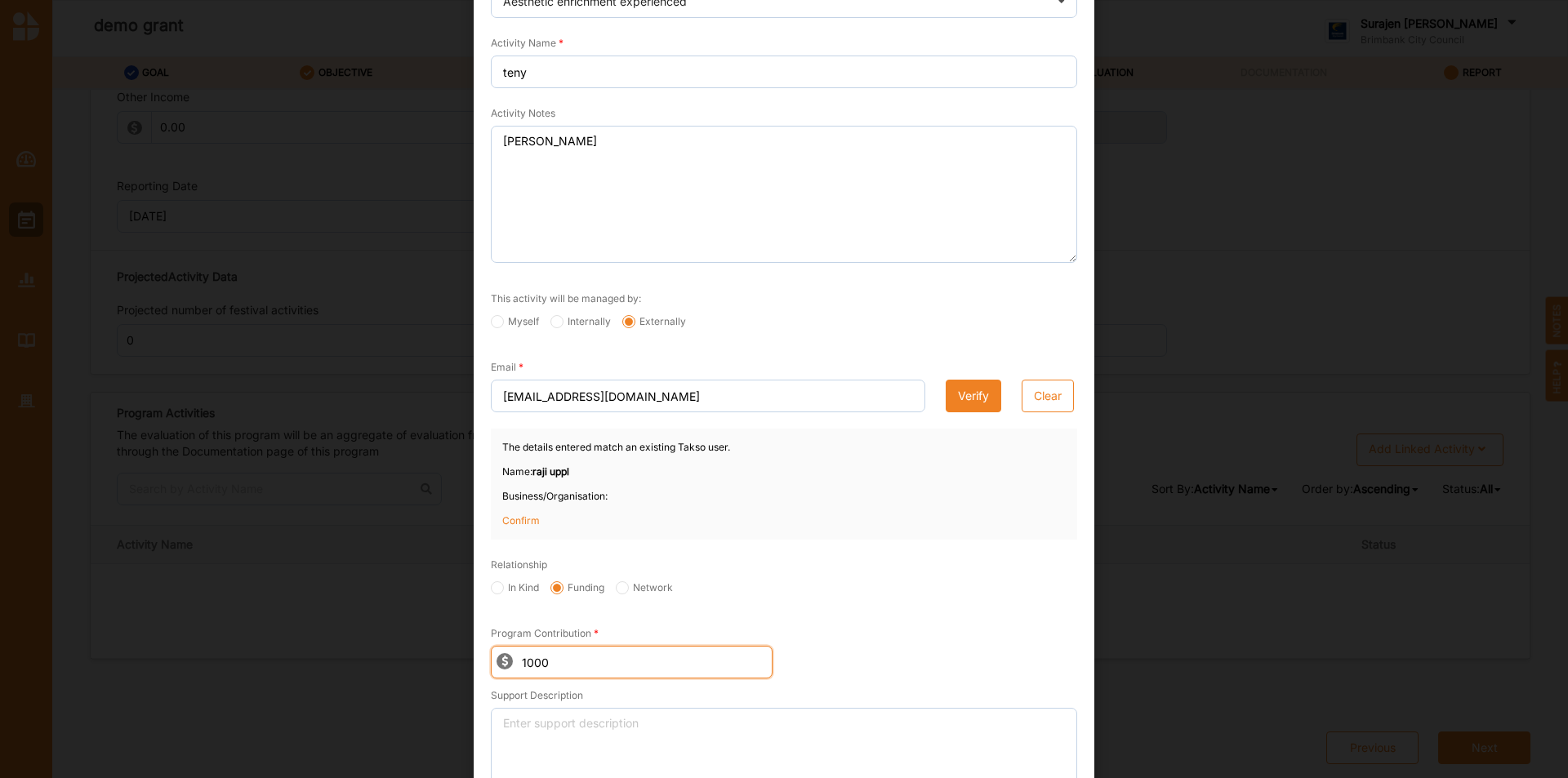
type input "1000"
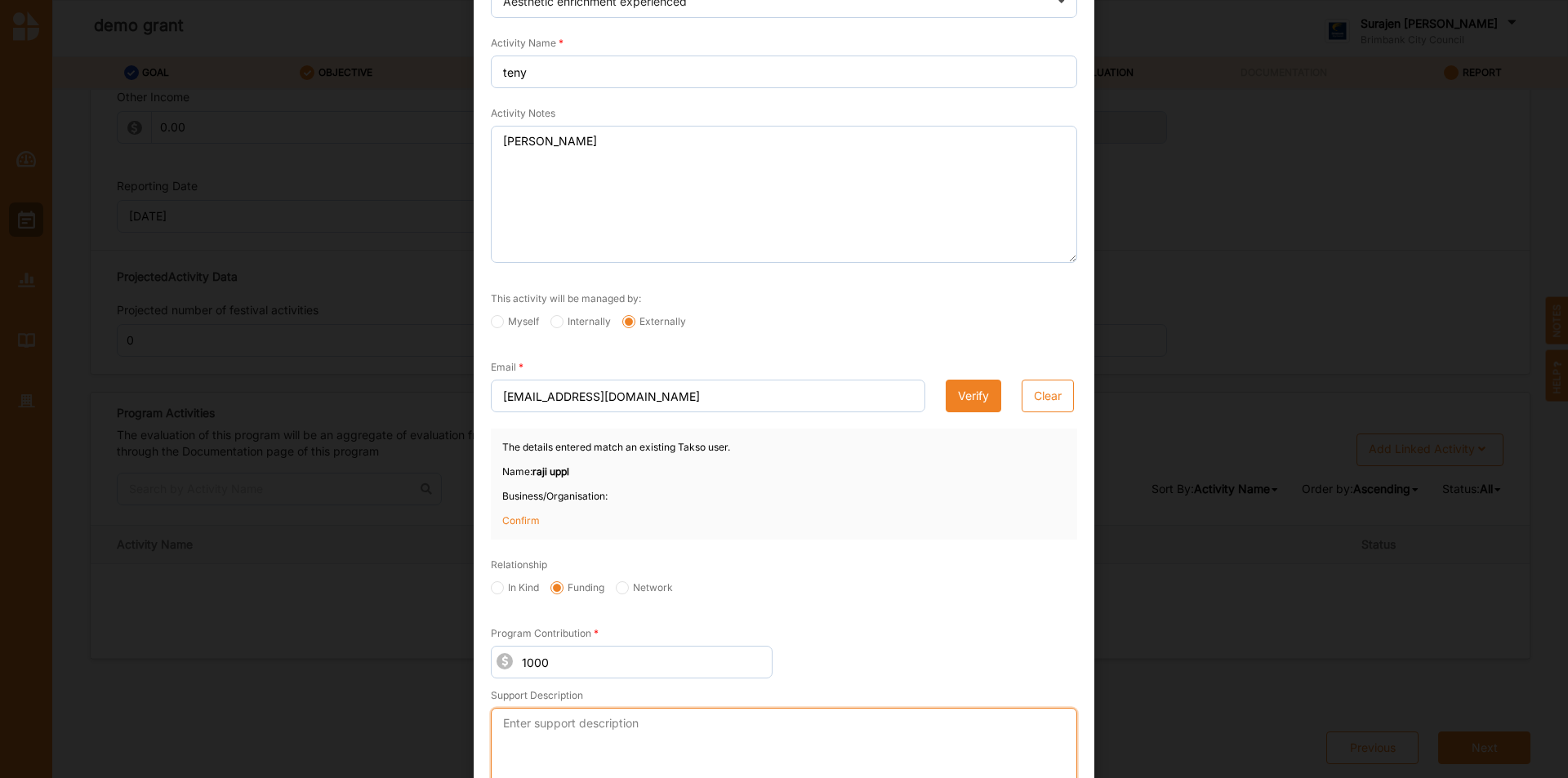
click at [541, 763] on textarea "Support Description" at bounding box center [784, 777] width 586 height 137
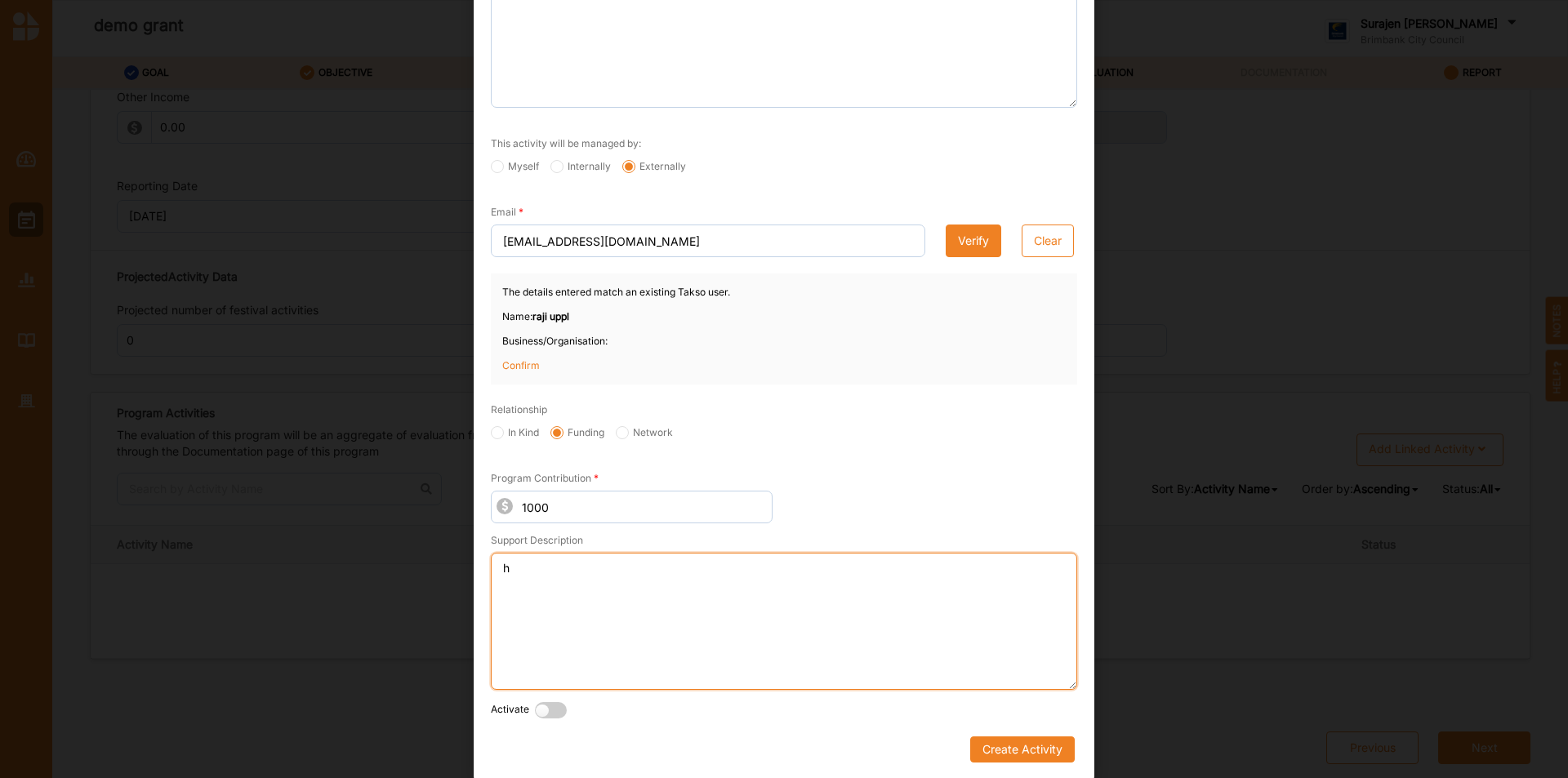
scroll to position [402, 0]
type textarea "h"
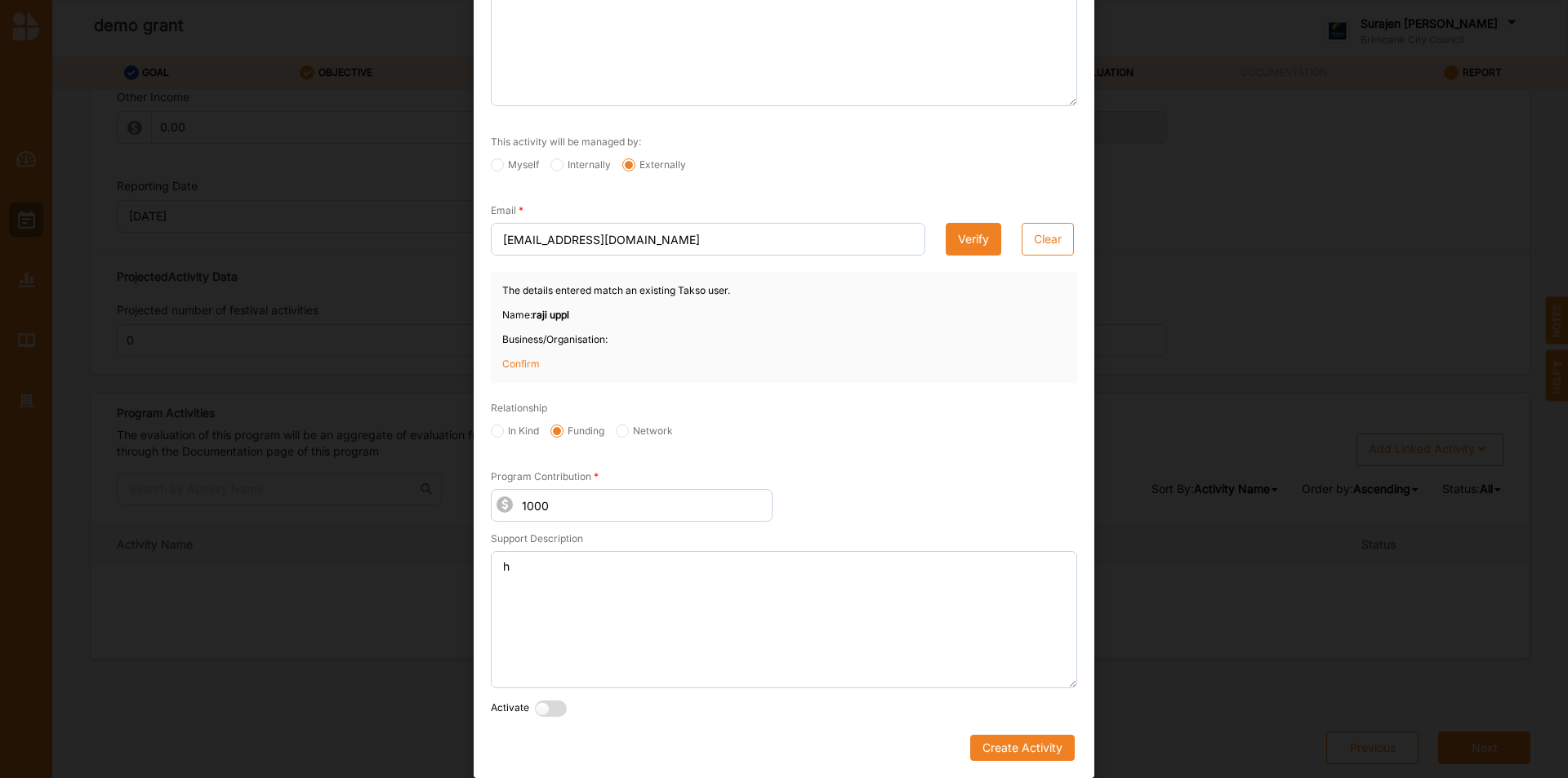
click at [535, 702] on label at bounding box center [555, 709] width 40 height 17
radio input "true"
click at [731, 707] on label at bounding box center [743, 709] width 40 height 17
radio input "true"
click at [1023, 751] on button "Create Activity" at bounding box center [1022, 748] width 105 height 26
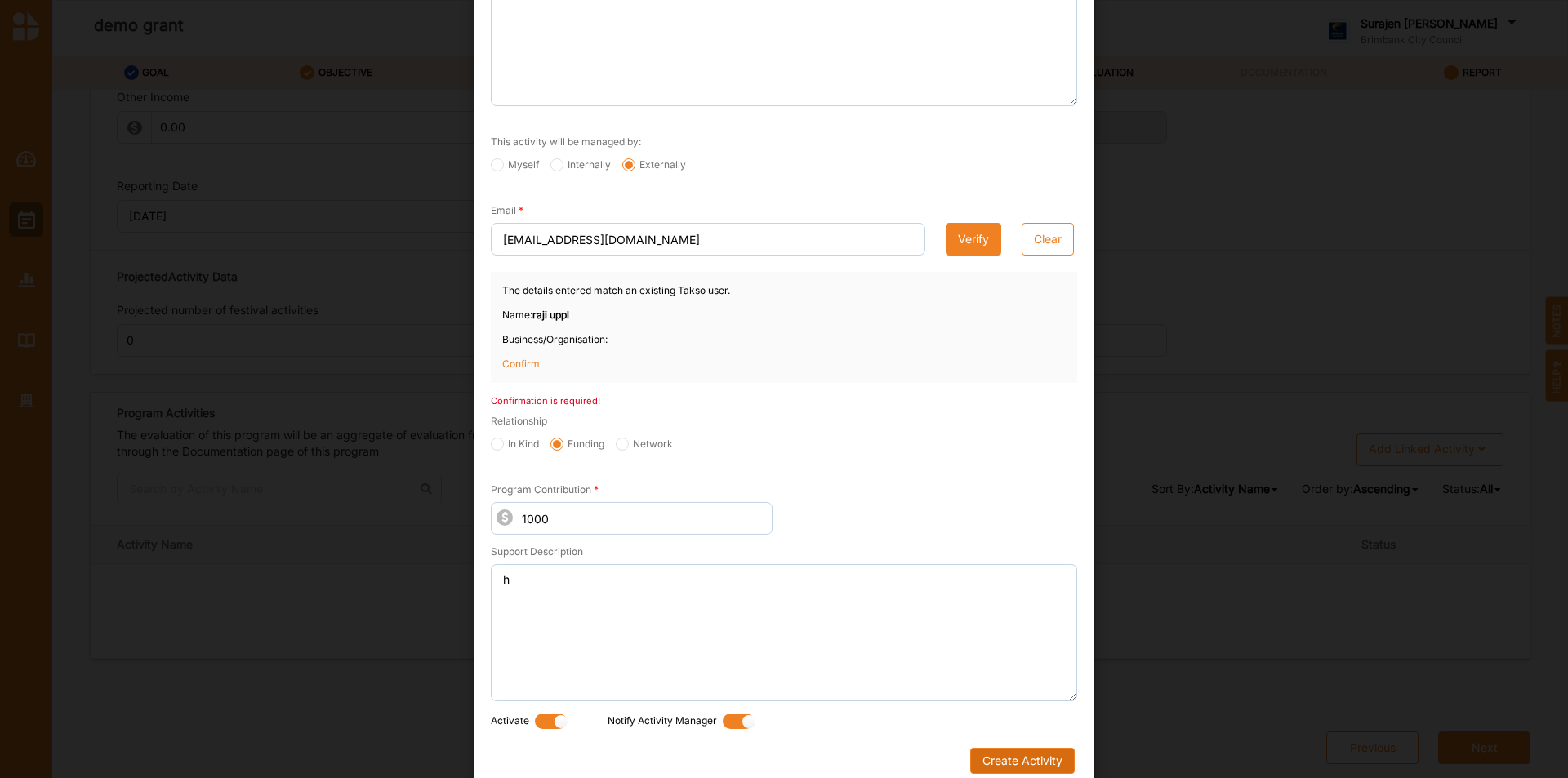
click at [997, 759] on button "Create Activity" at bounding box center [1022, 761] width 105 height 26
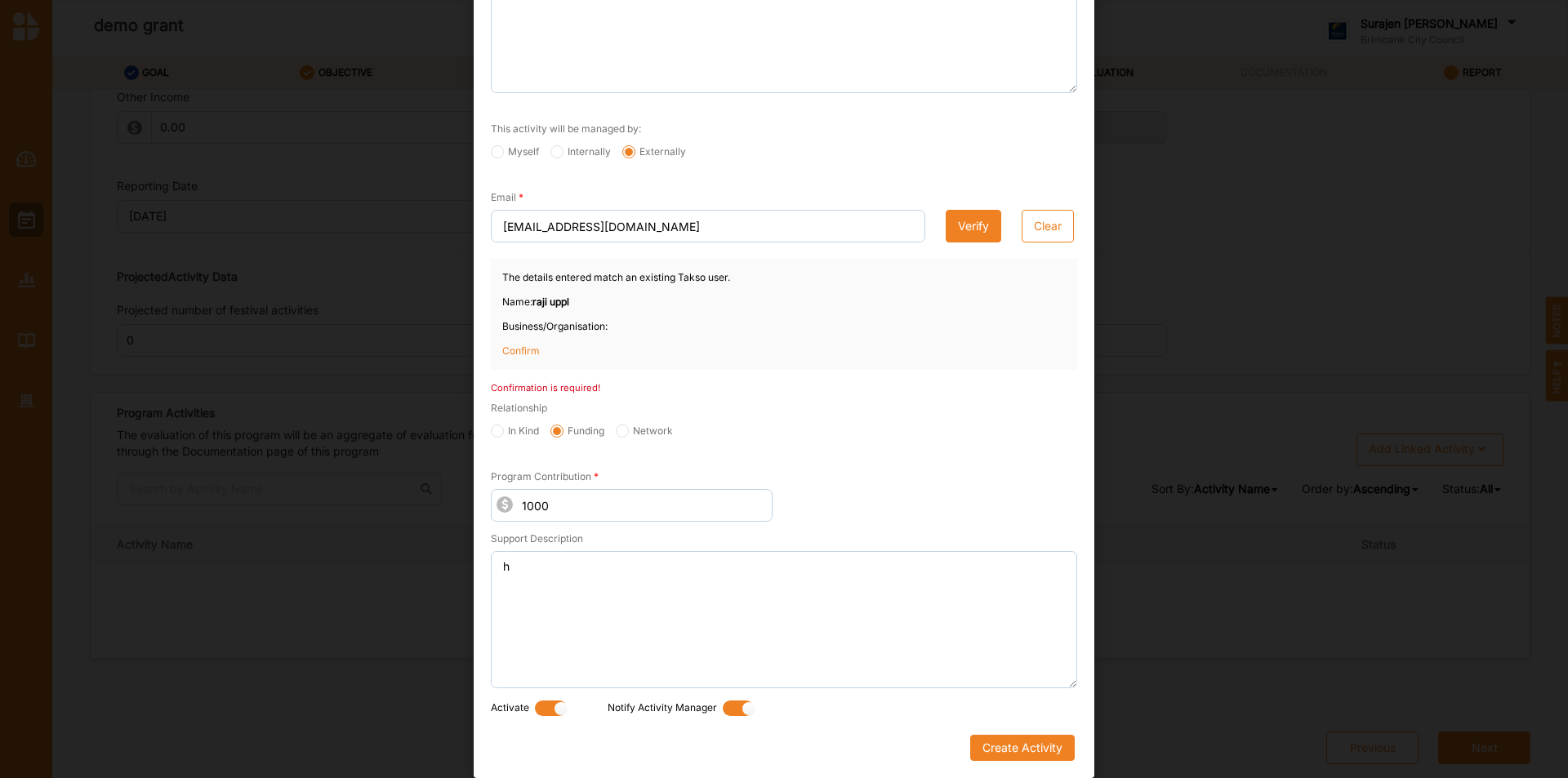
click at [513, 350] on p "Confirm" at bounding box center [543, 351] width 82 height 15
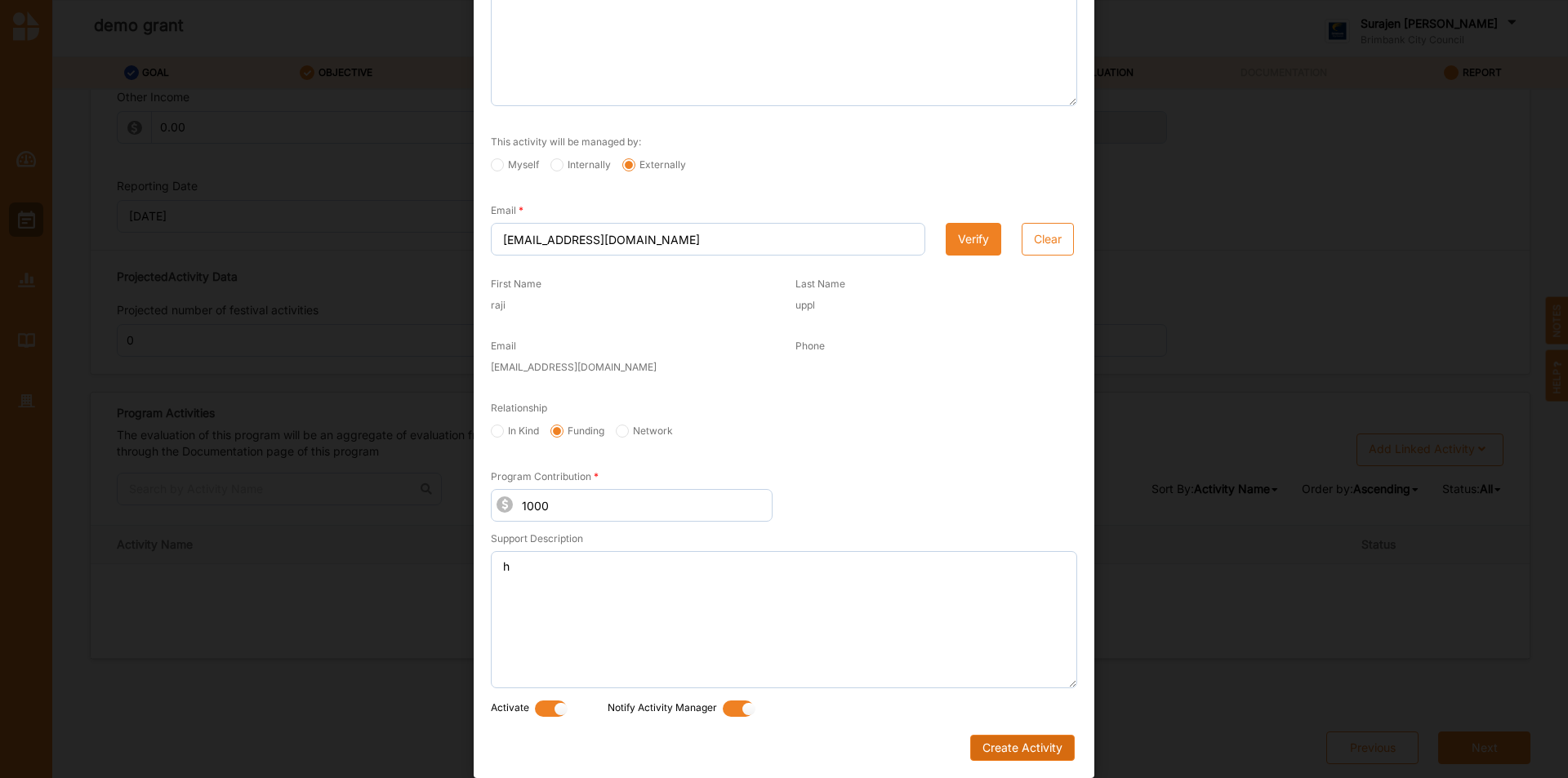
click at [1047, 744] on button "Create Activity" at bounding box center [1022, 748] width 105 height 26
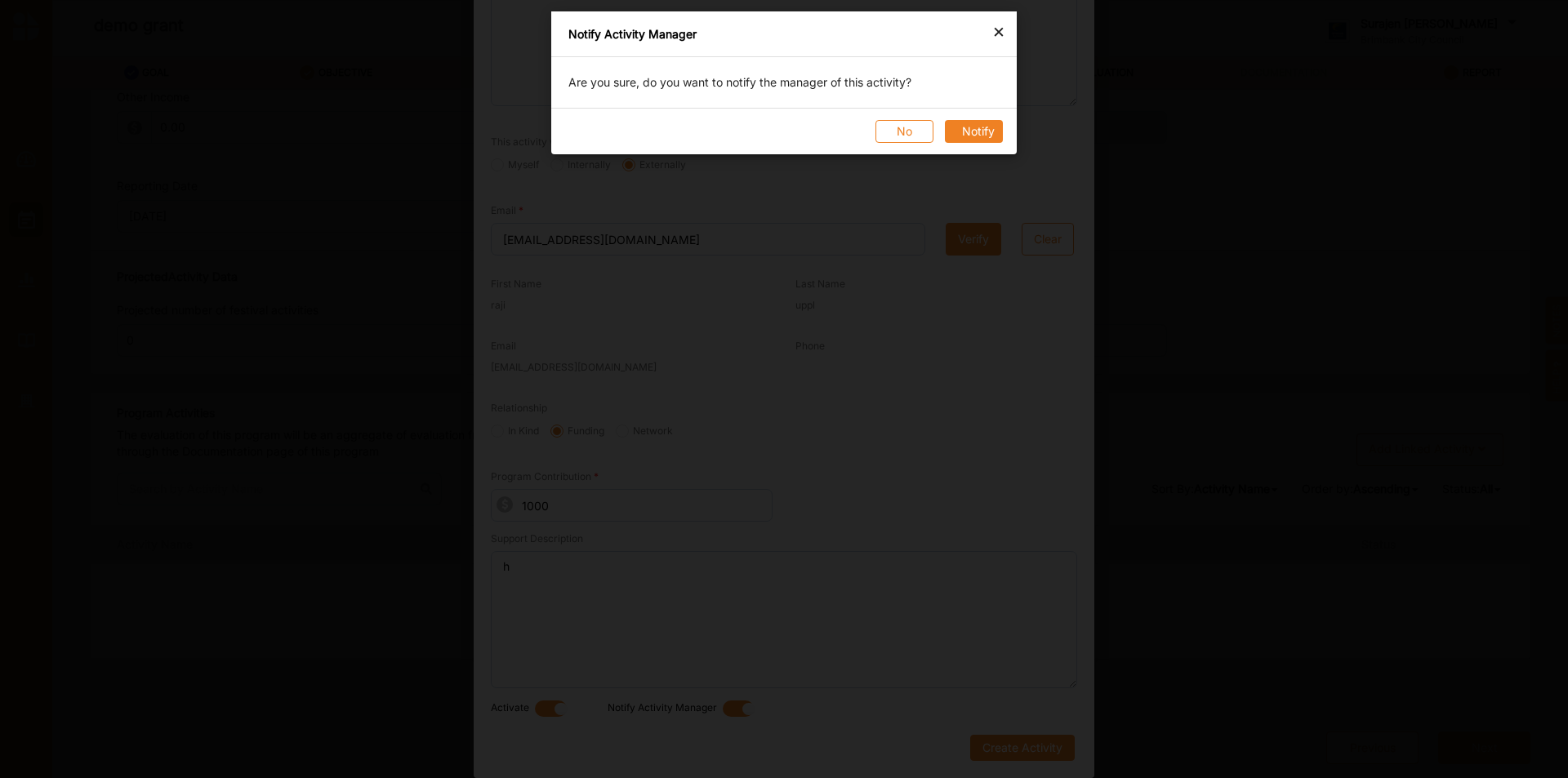
click at [966, 130] on button "Notify" at bounding box center [974, 131] width 58 height 23
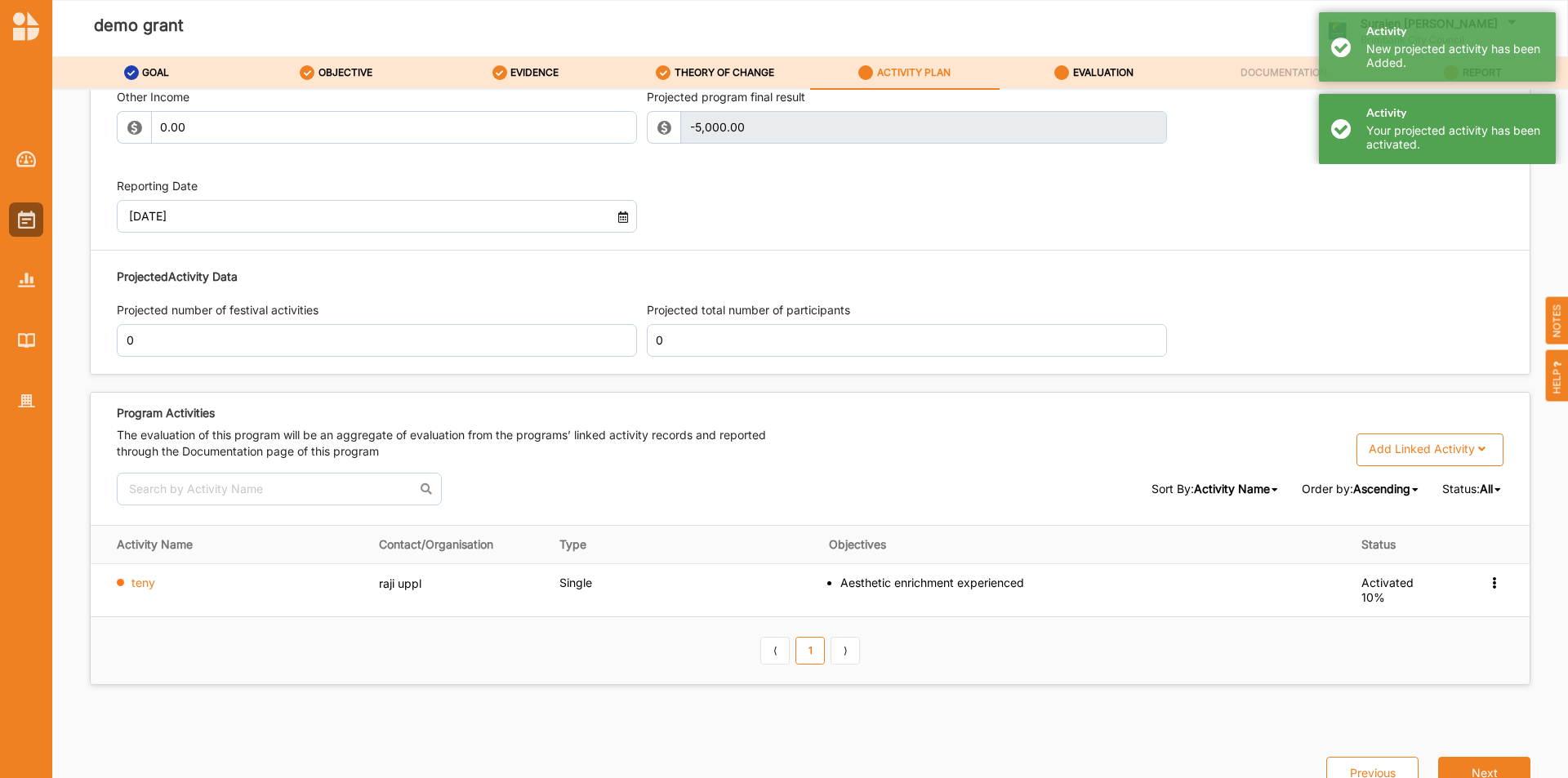
click at [1336, 127] on div "Activity Your projected activity has been activated." at bounding box center [1437, 128] width 236 height 70
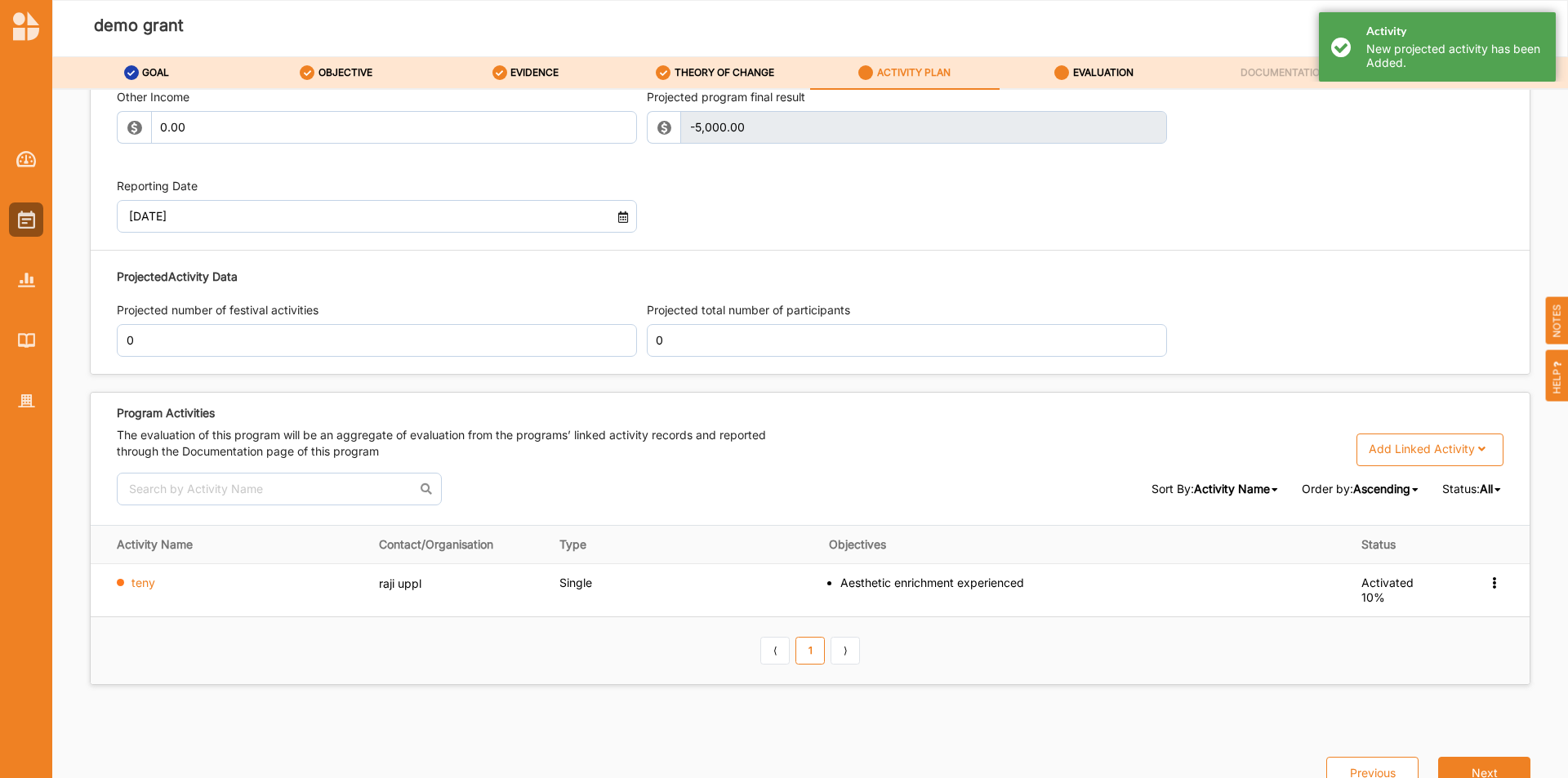
click at [1334, 47] on div "Activity New projected activity has been Added." at bounding box center [1437, 46] width 236 height 70
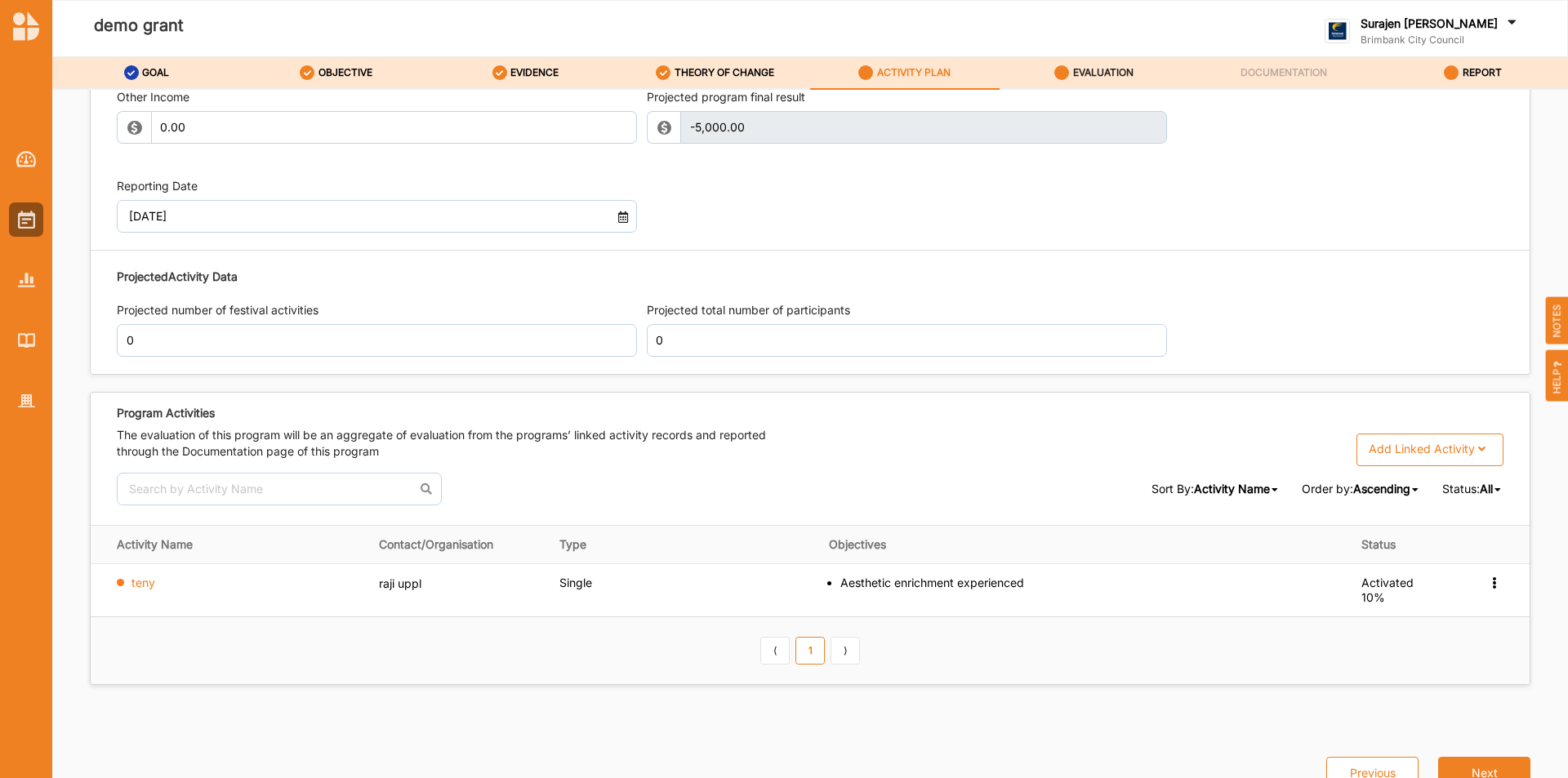
click at [1138, 71] on link "EVALUATION" at bounding box center [1094, 73] width 189 height 32
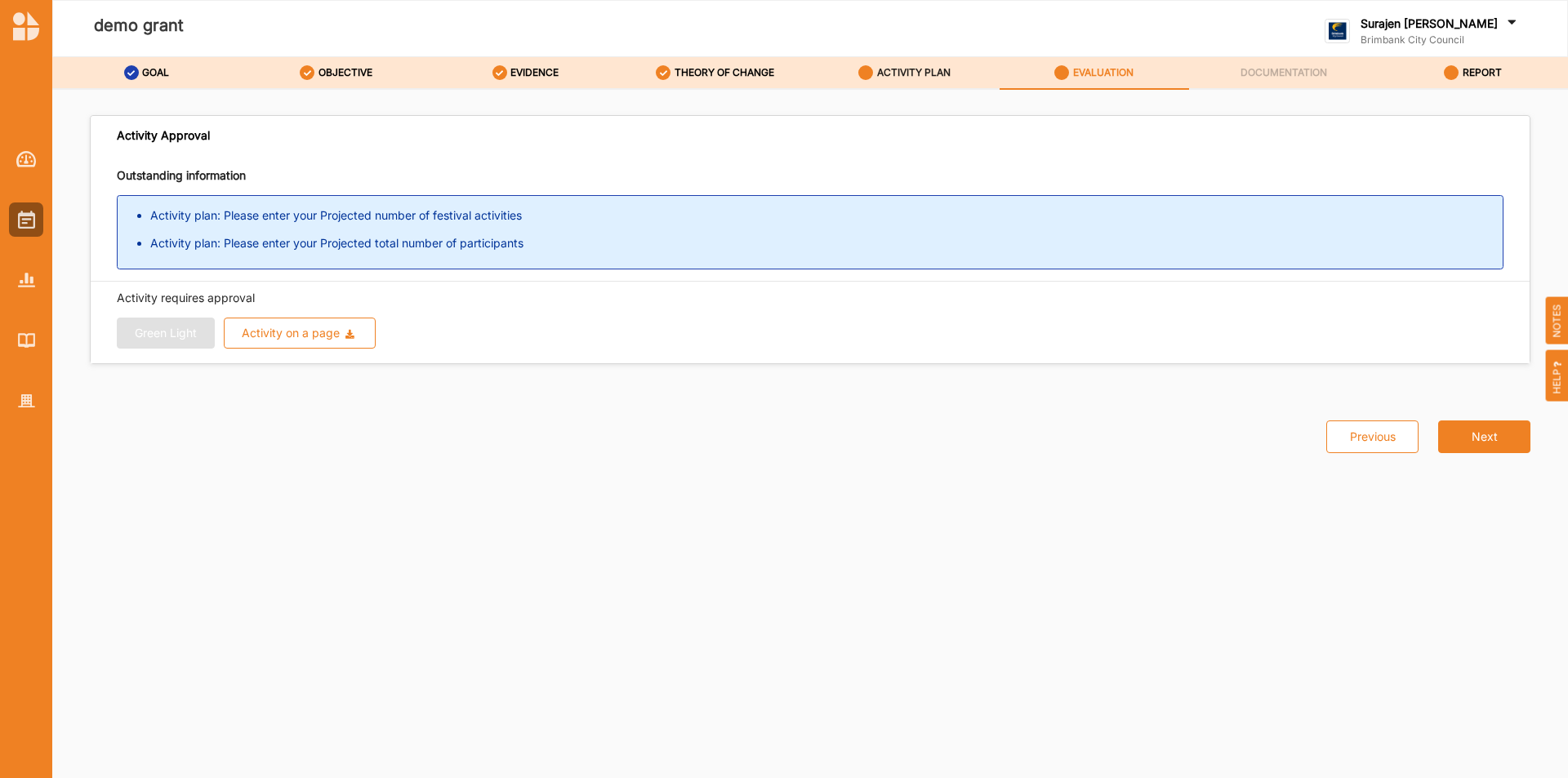
click at [919, 69] on label "ACTIVITY PLAN" at bounding box center [913, 72] width 73 height 13
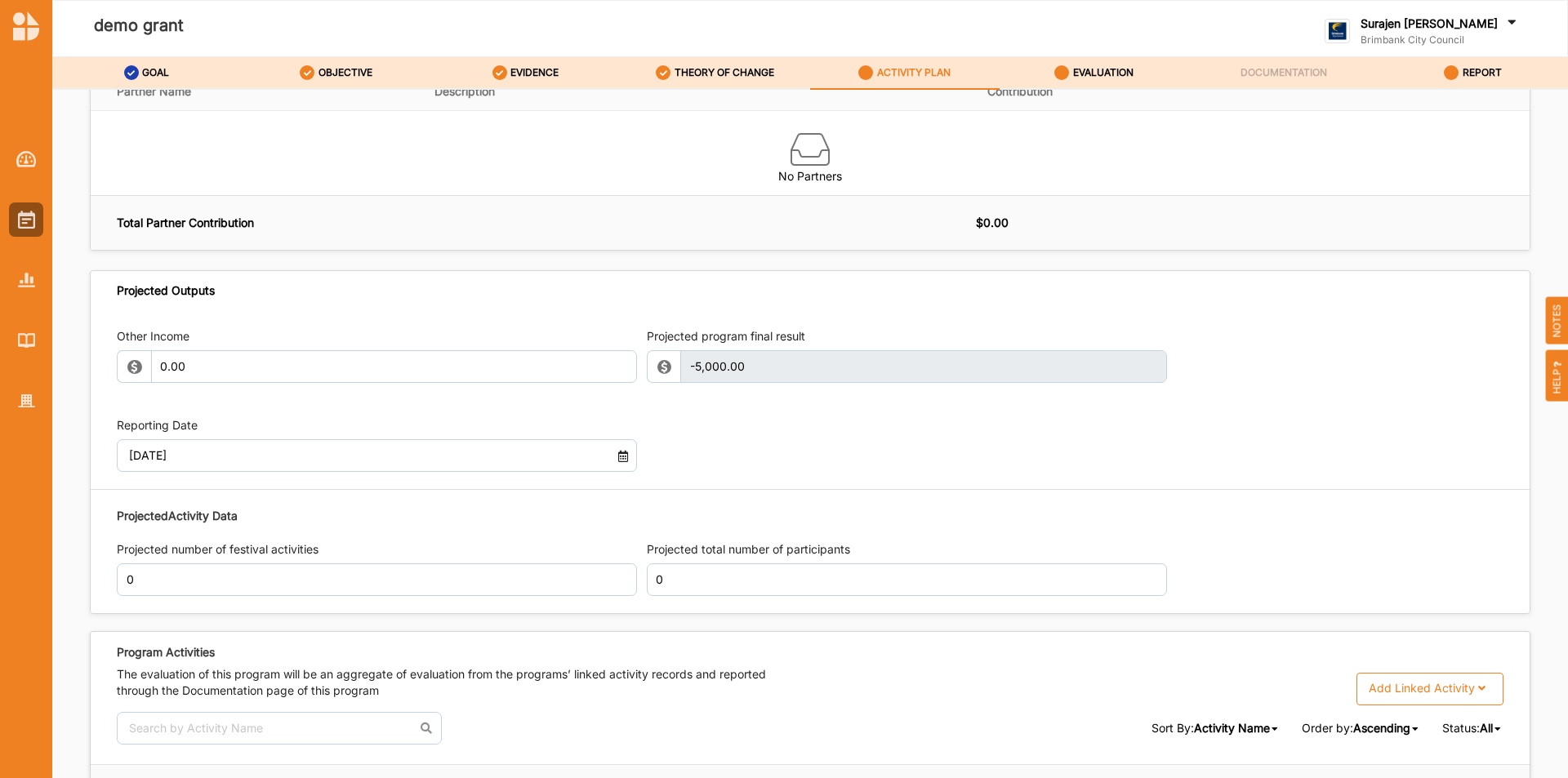
scroll to position [1980, 0]
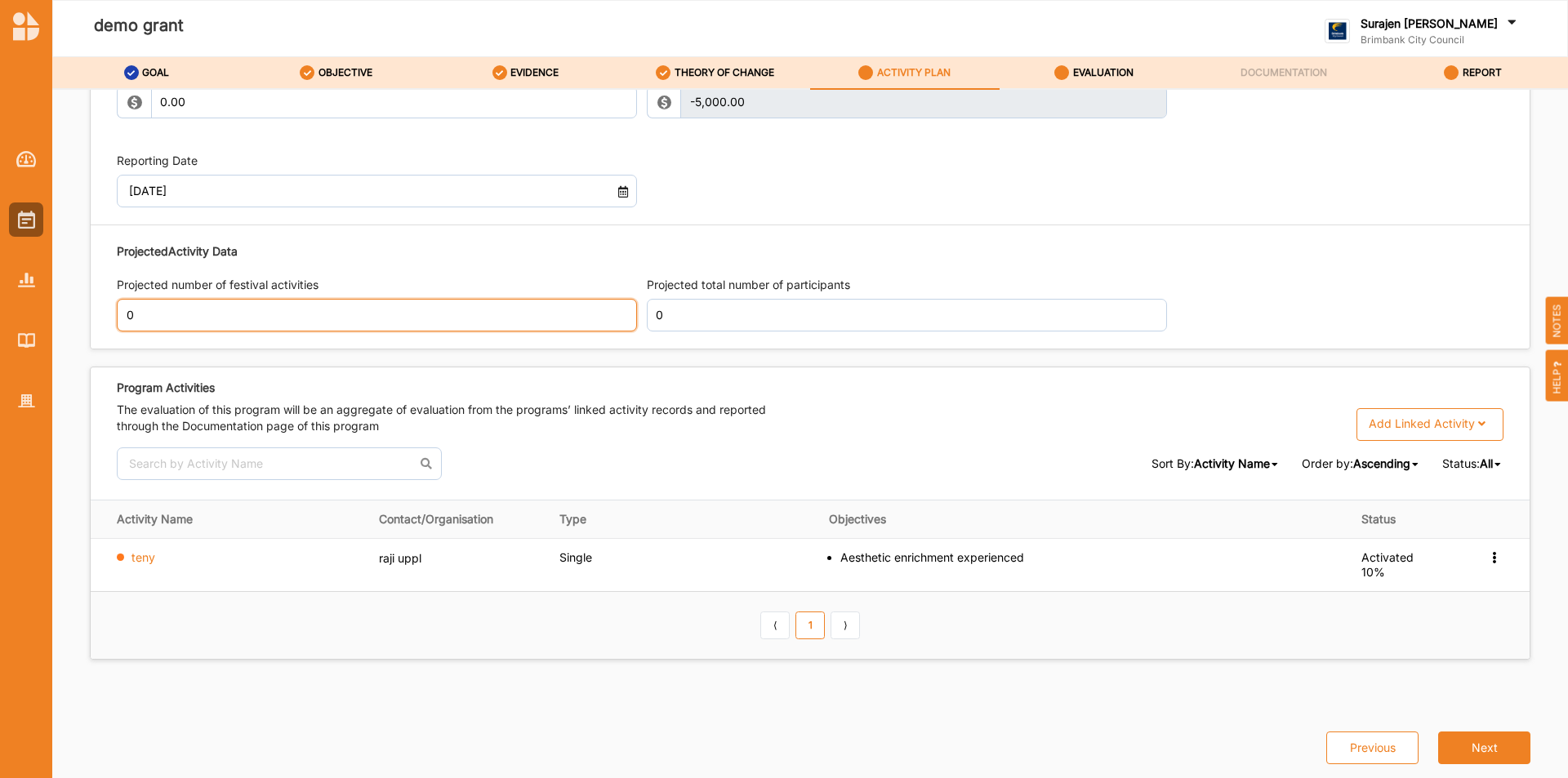
drag, startPoint x: 273, startPoint y: 312, endPoint x: 251, endPoint y: 182, distance: 131.8
click at [273, 304] on input "0" at bounding box center [376, 314] width 520 height 32
type input "3"
click at [581, 407] on label "The evaluation of this program will be an aggregate of evaluation from the prog…" at bounding box center [464, 417] width 694 height 32
click at [698, 283] on label "Projected total number of participants" at bounding box center [907, 286] width 520 height 17
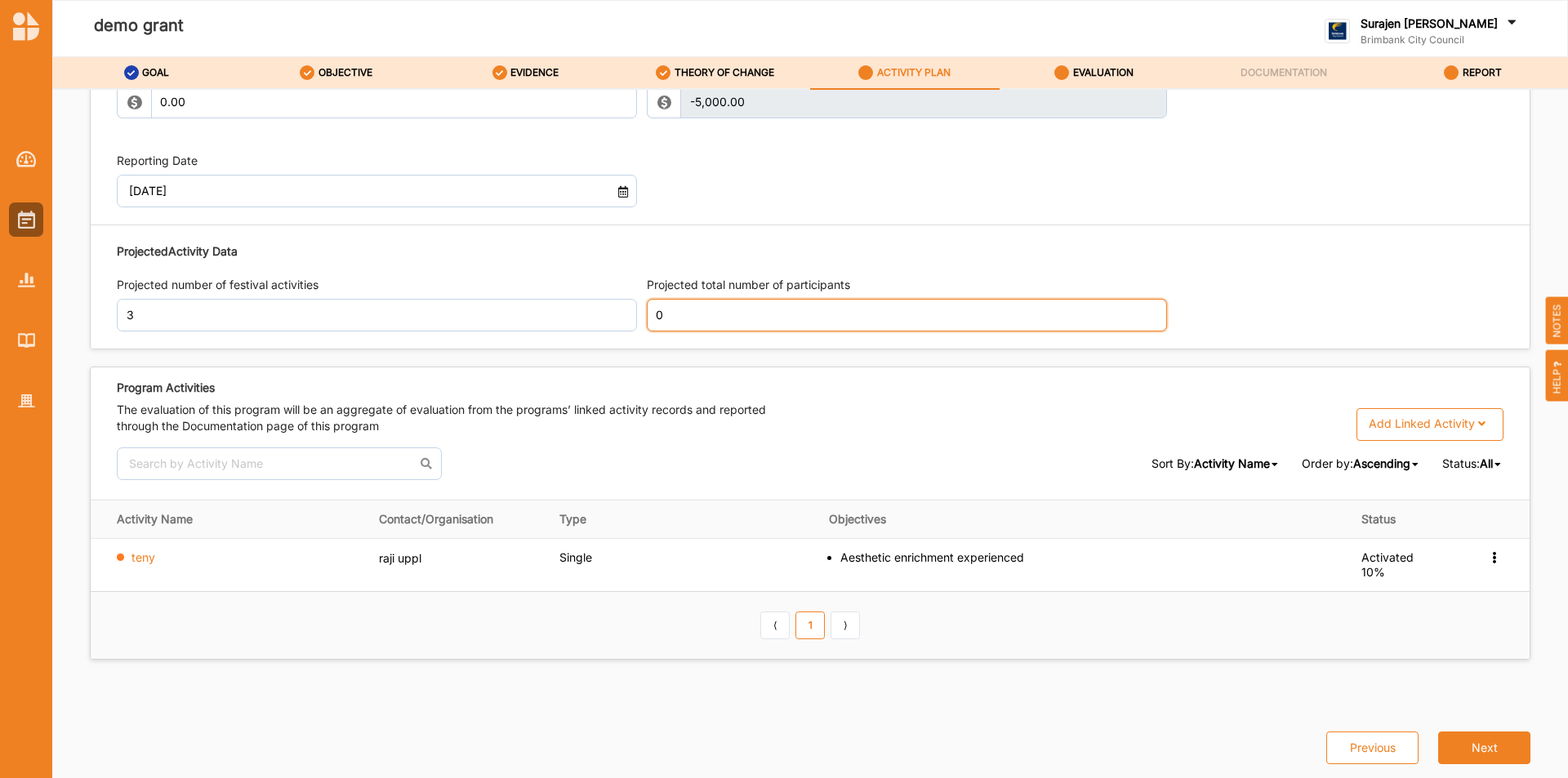
click at [688, 306] on input "0" at bounding box center [907, 314] width 520 height 32
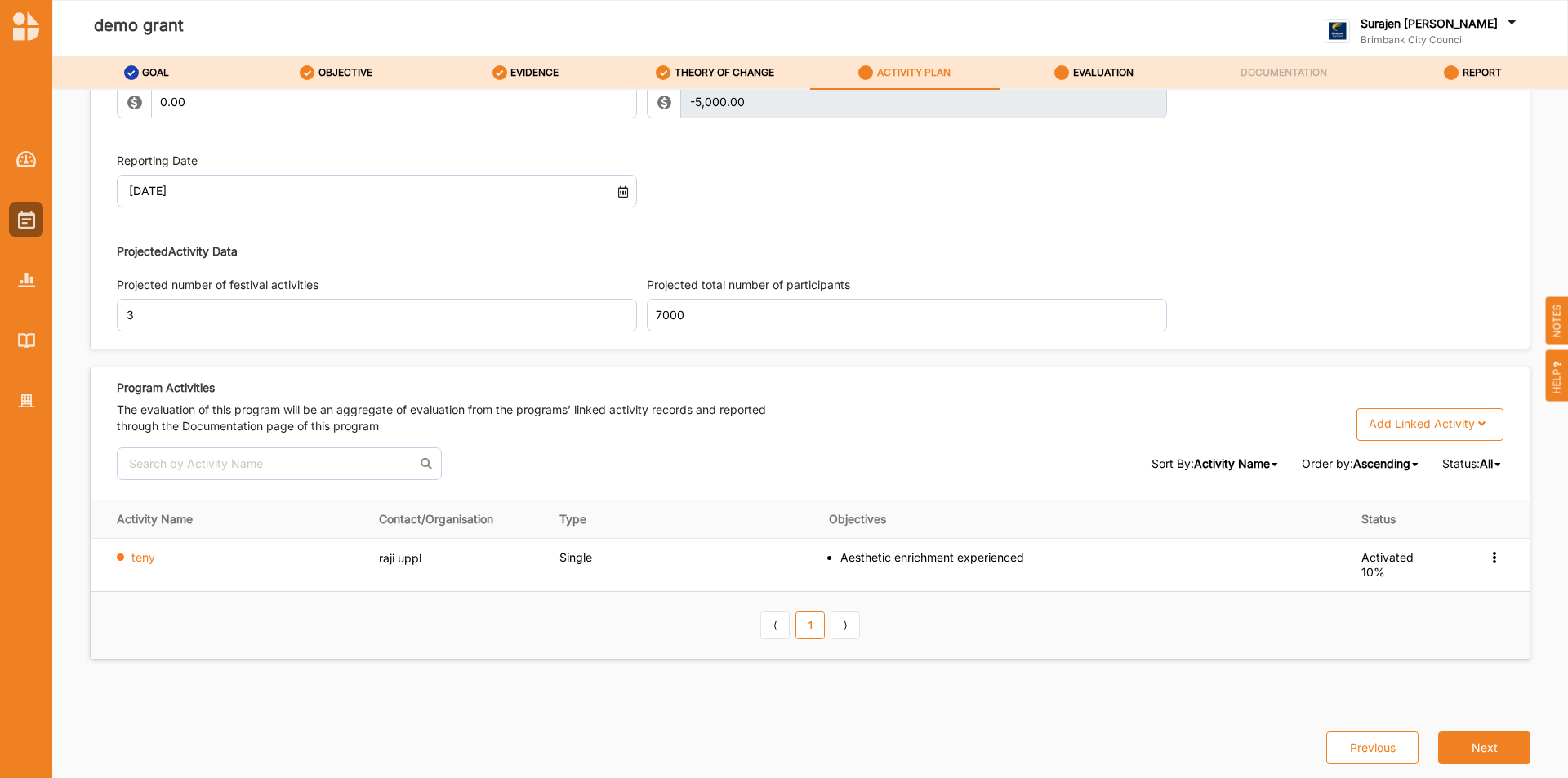
type input "7,000"
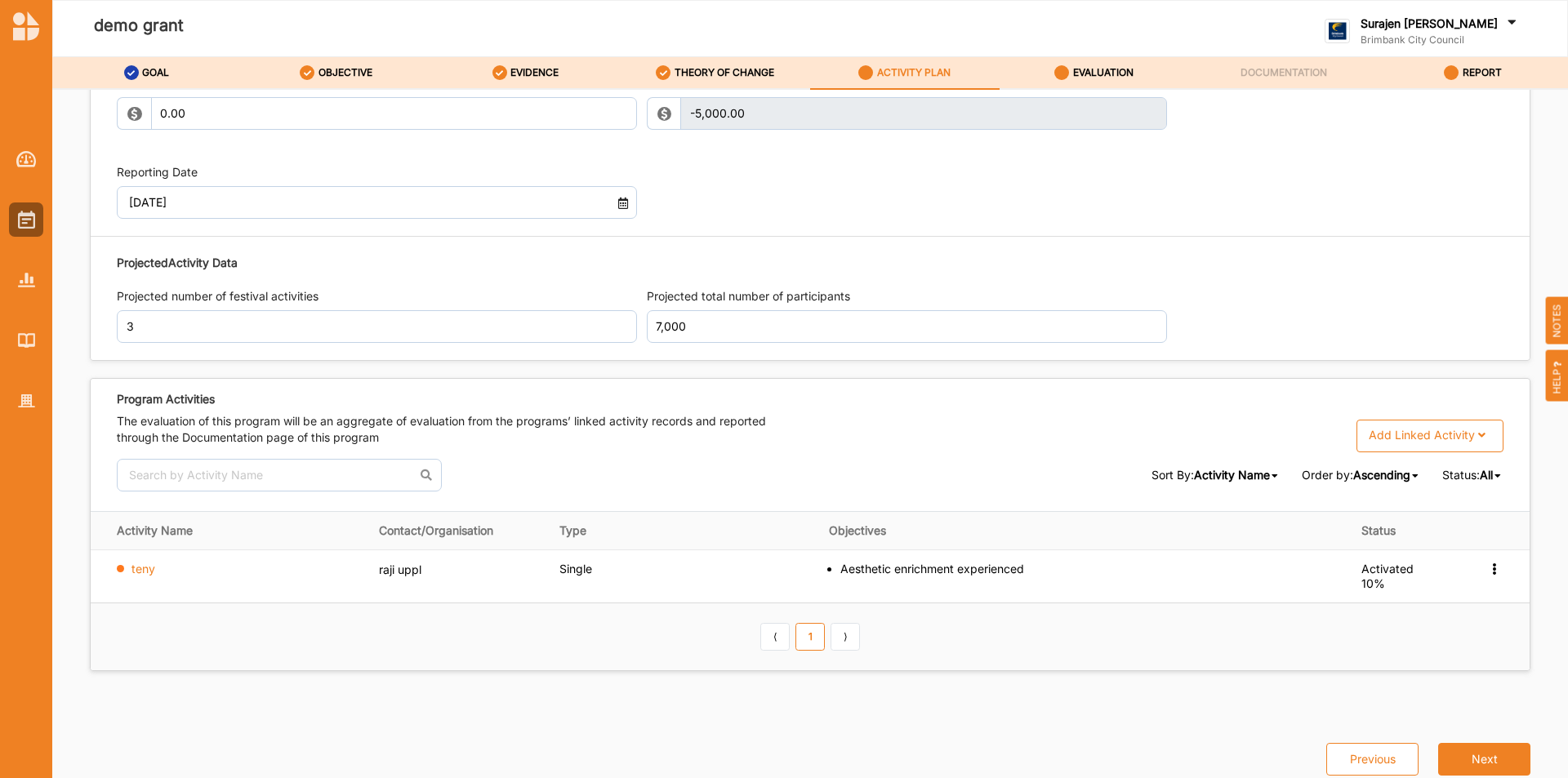
click at [1202, 246] on div "Projected Activity Data Projected number of festival activities 3 Projected tot…" at bounding box center [810, 299] width 1387 height 106
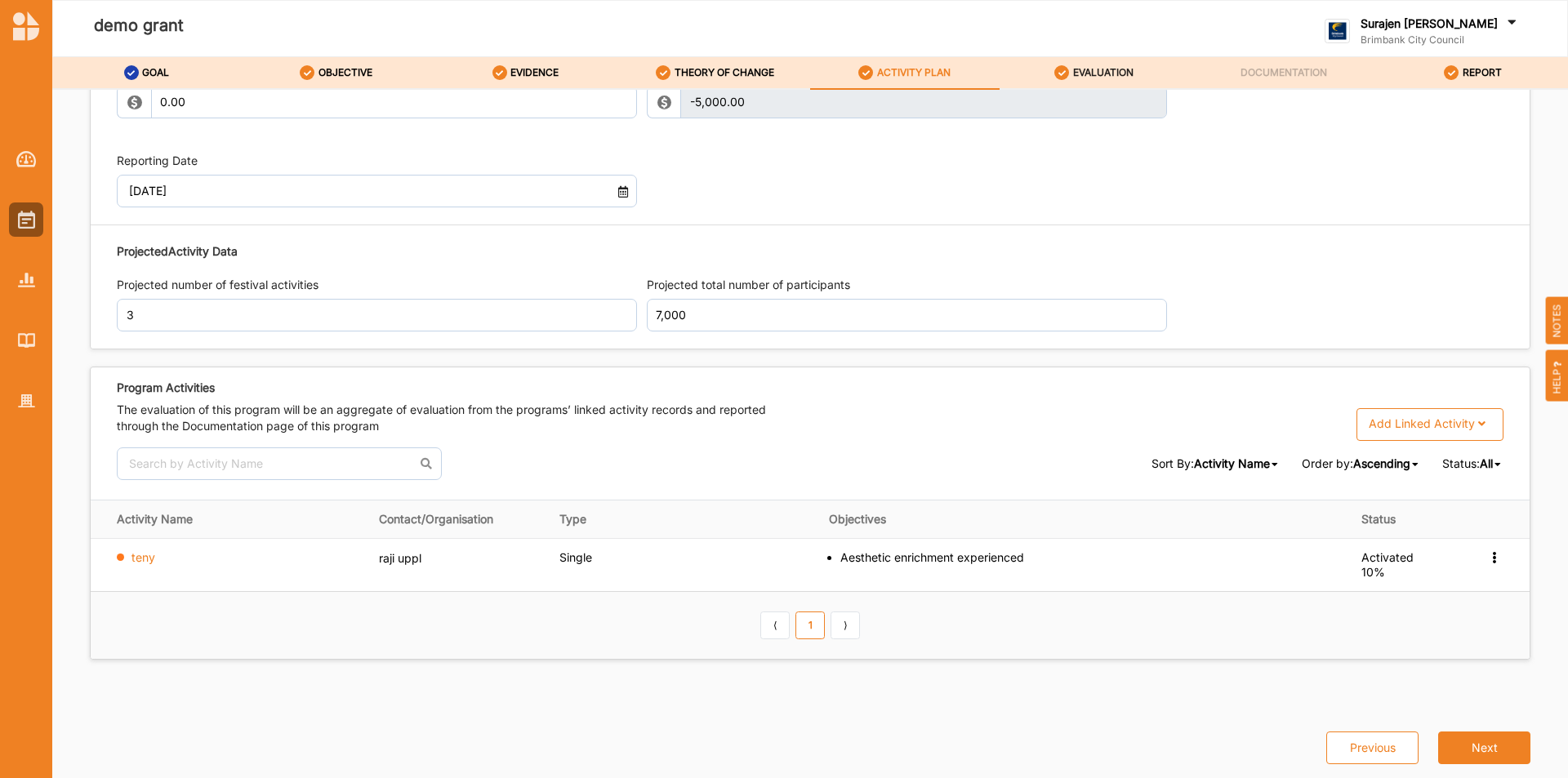
click at [1100, 70] on label "EVALUATION" at bounding box center [1103, 72] width 60 height 13
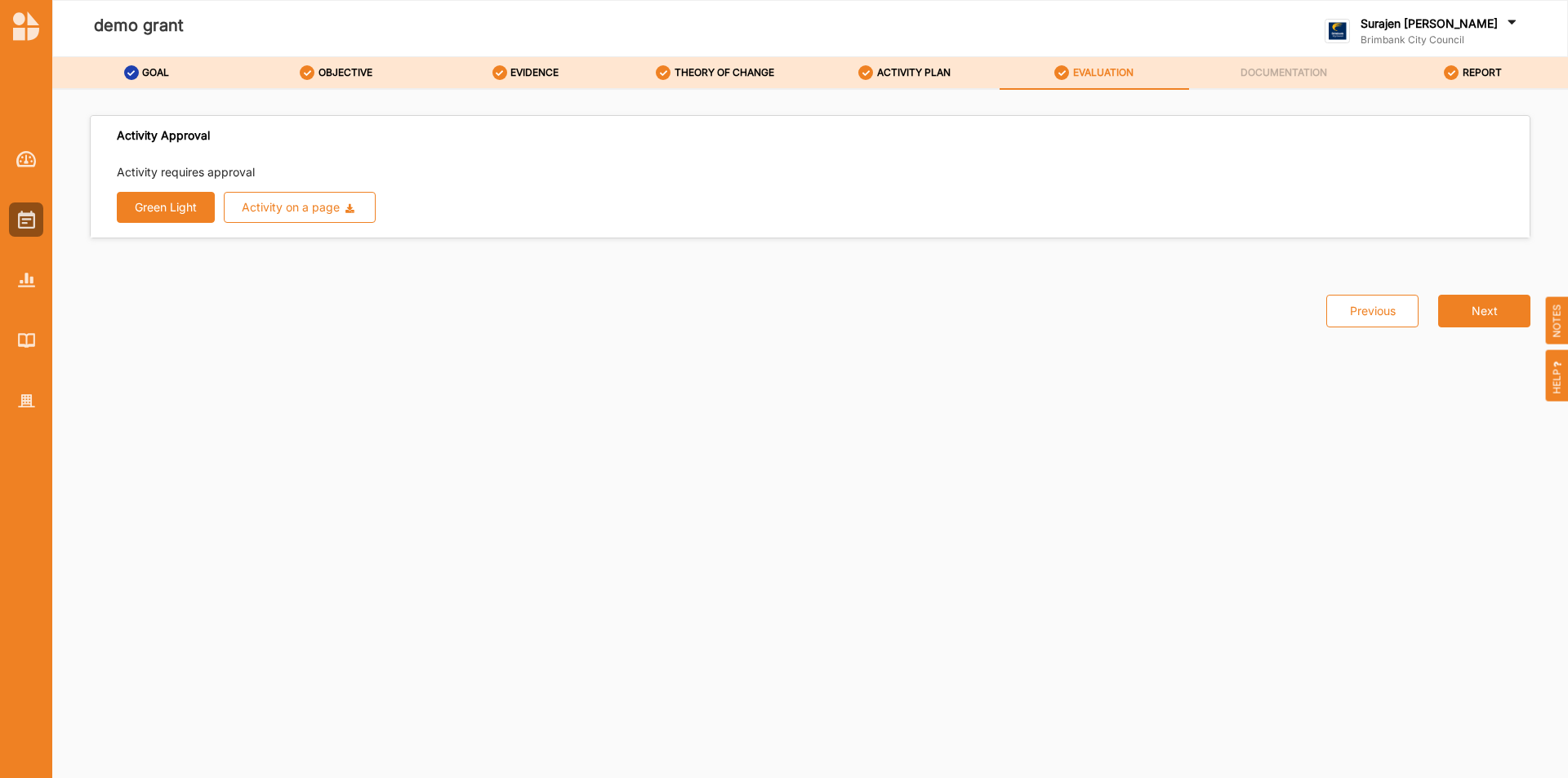
click at [163, 206] on button "Green Light" at bounding box center [166, 207] width 98 height 31
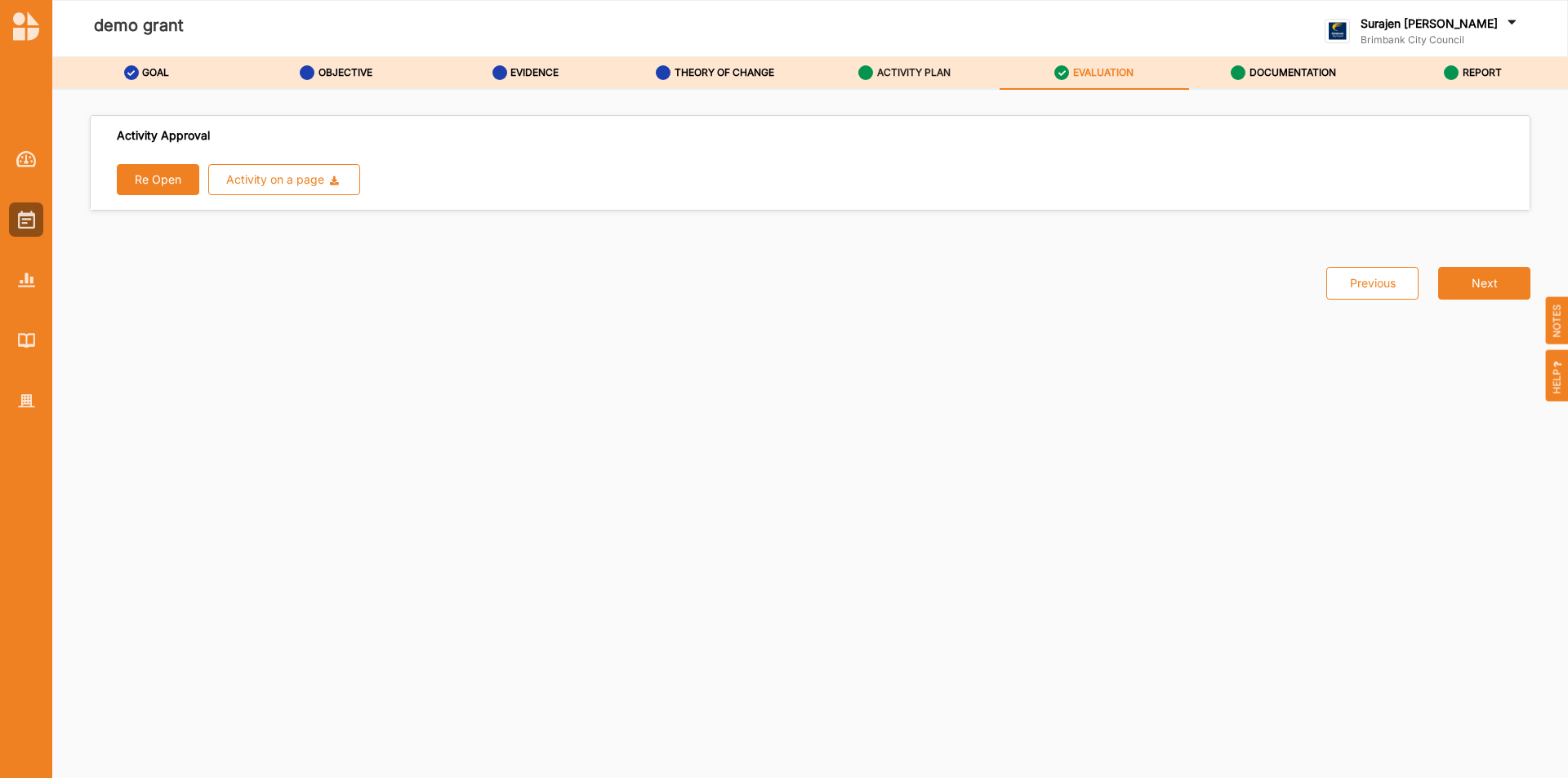
click at [898, 72] on label "ACTIVITY PLAN" at bounding box center [913, 72] width 73 height 13
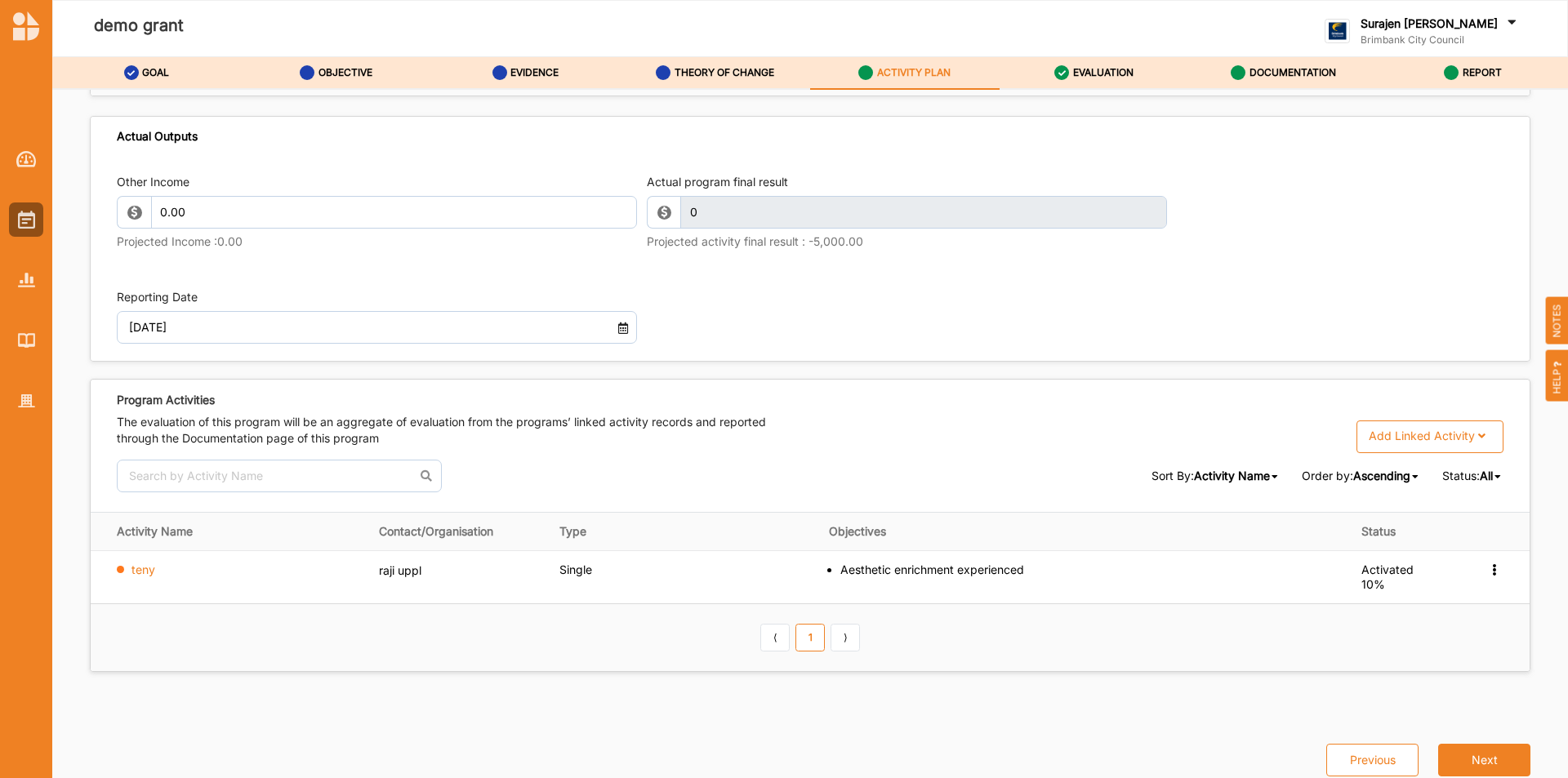
scroll to position [1908, 0]
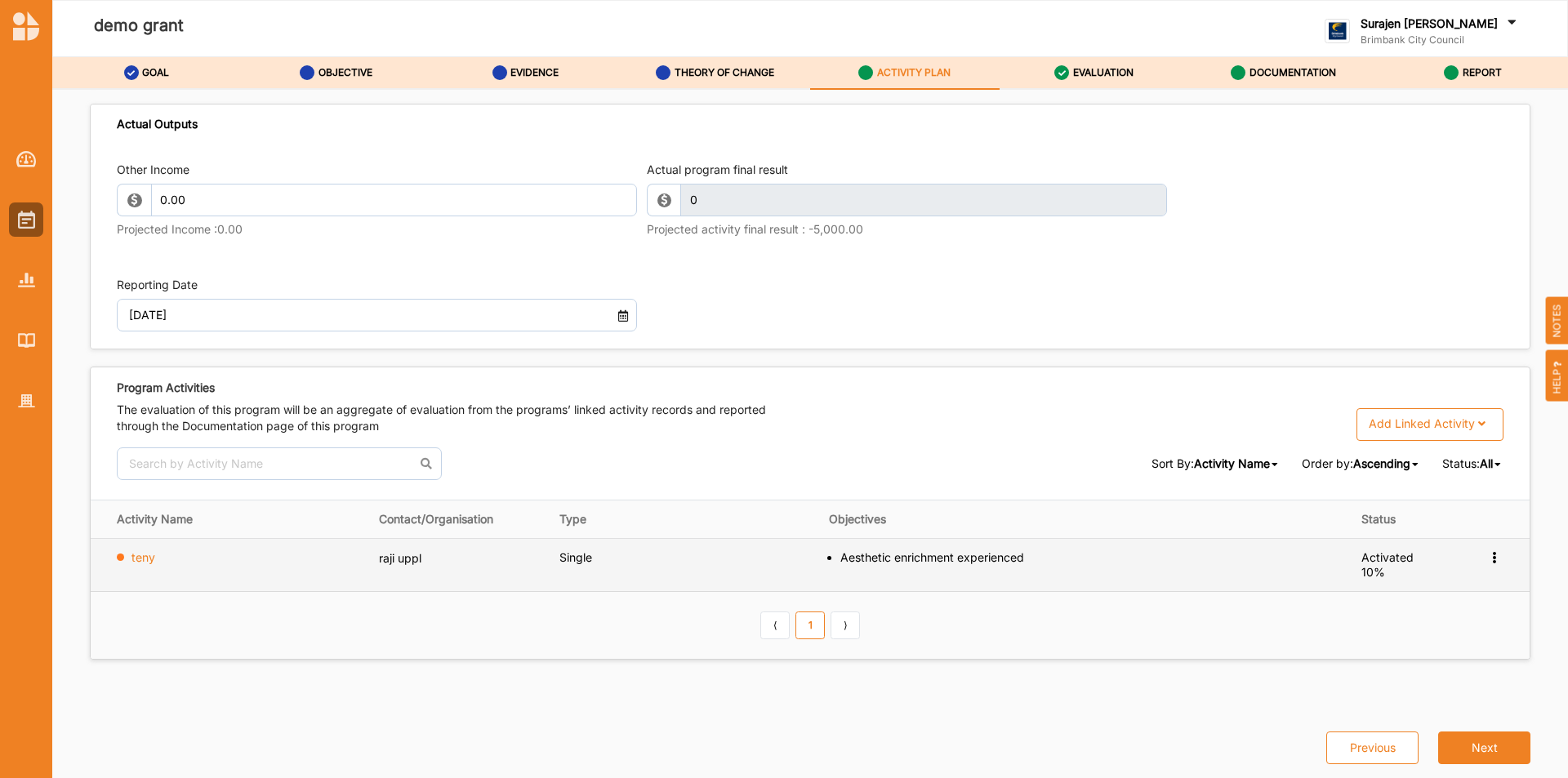
click at [1487, 560] on icon at bounding box center [1494, 556] width 14 height 11
click at [1396, 689] on div "Deactivate" at bounding box center [1415, 689] width 175 height 33
click at [1487, 559] on icon at bounding box center [1494, 556] width 14 height 11
click at [1346, 685] on label "Deactivate" at bounding box center [1369, 688] width 58 height 15
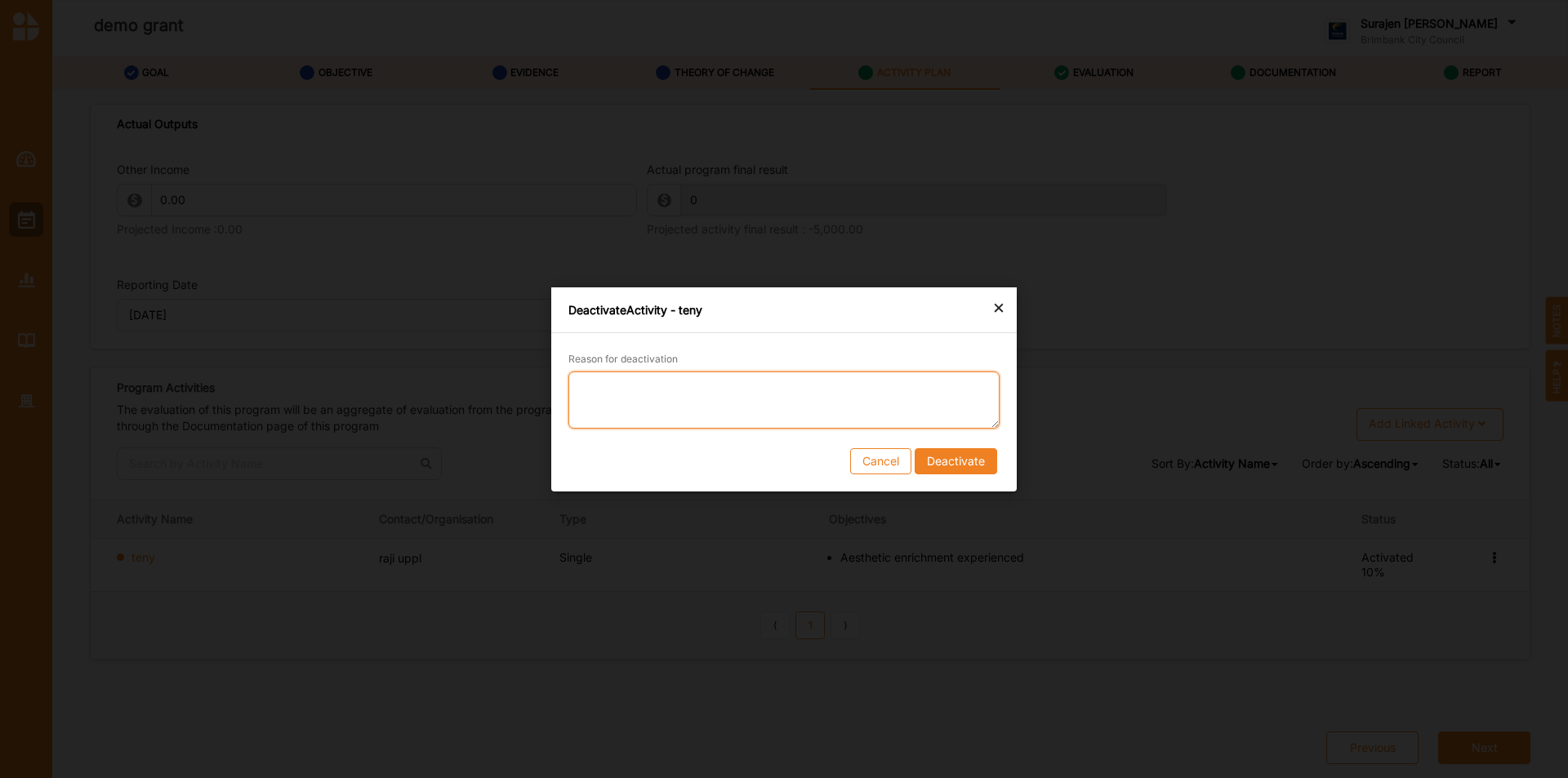
click at [662, 396] on textarea "Reason for deactivation" at bounding box center [784, 400] width 431 height 57
type textarea "test"
click at [972, 460] on button "Deactivate" at bounding box center [956, 461] width 83 height 26
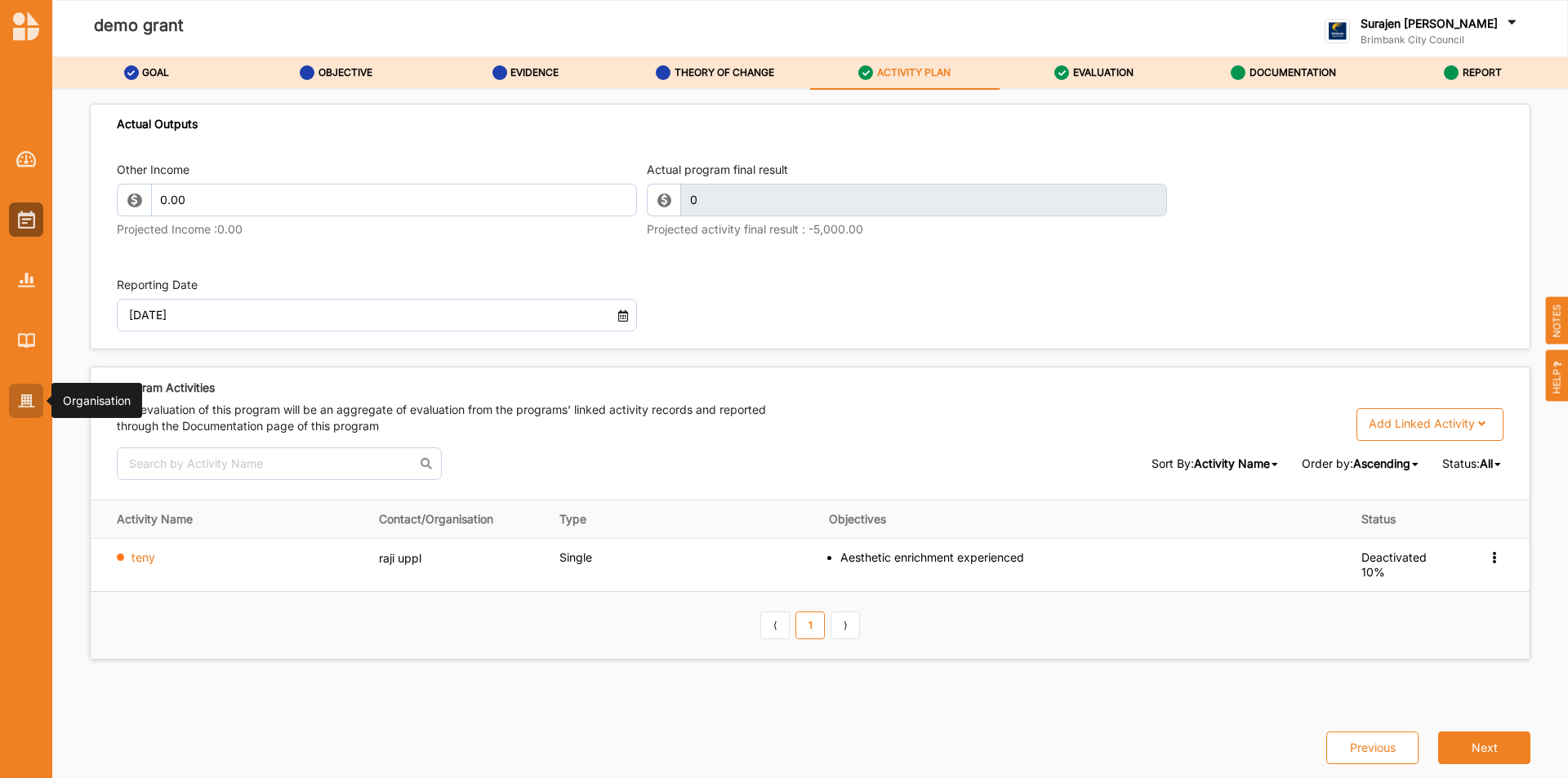
click at [18, 393] on div at bounding box center [26, 401] width 34 height 34
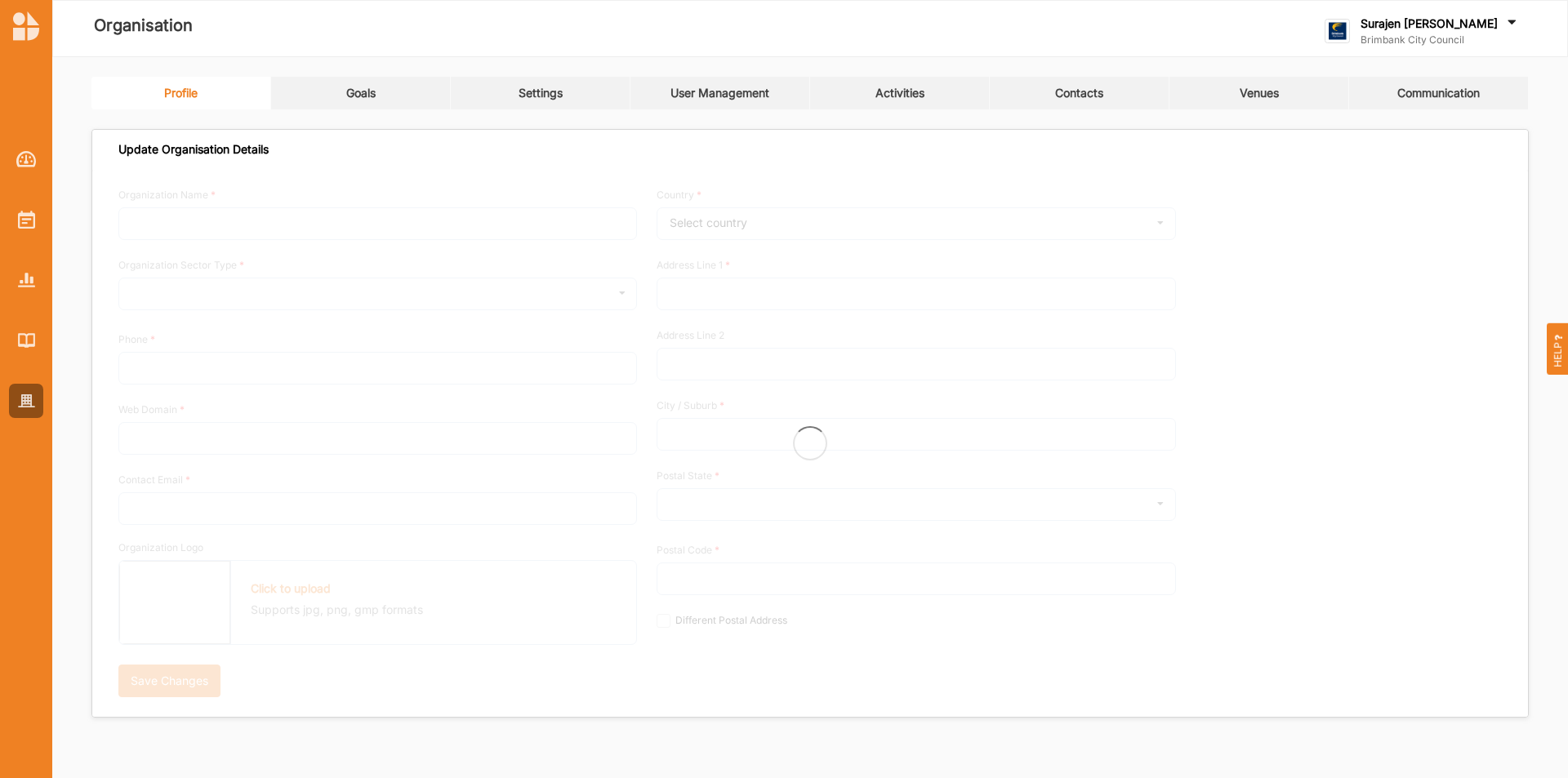
type input "Brimbank City Council"
type input "[PHONE_NUMBER]"
type input "[DOMAIN_NAME]"
type input "[EMAIL_ADDRESS][DOMAIN_NAME]"
type input "[STREET_ADDRESS]"
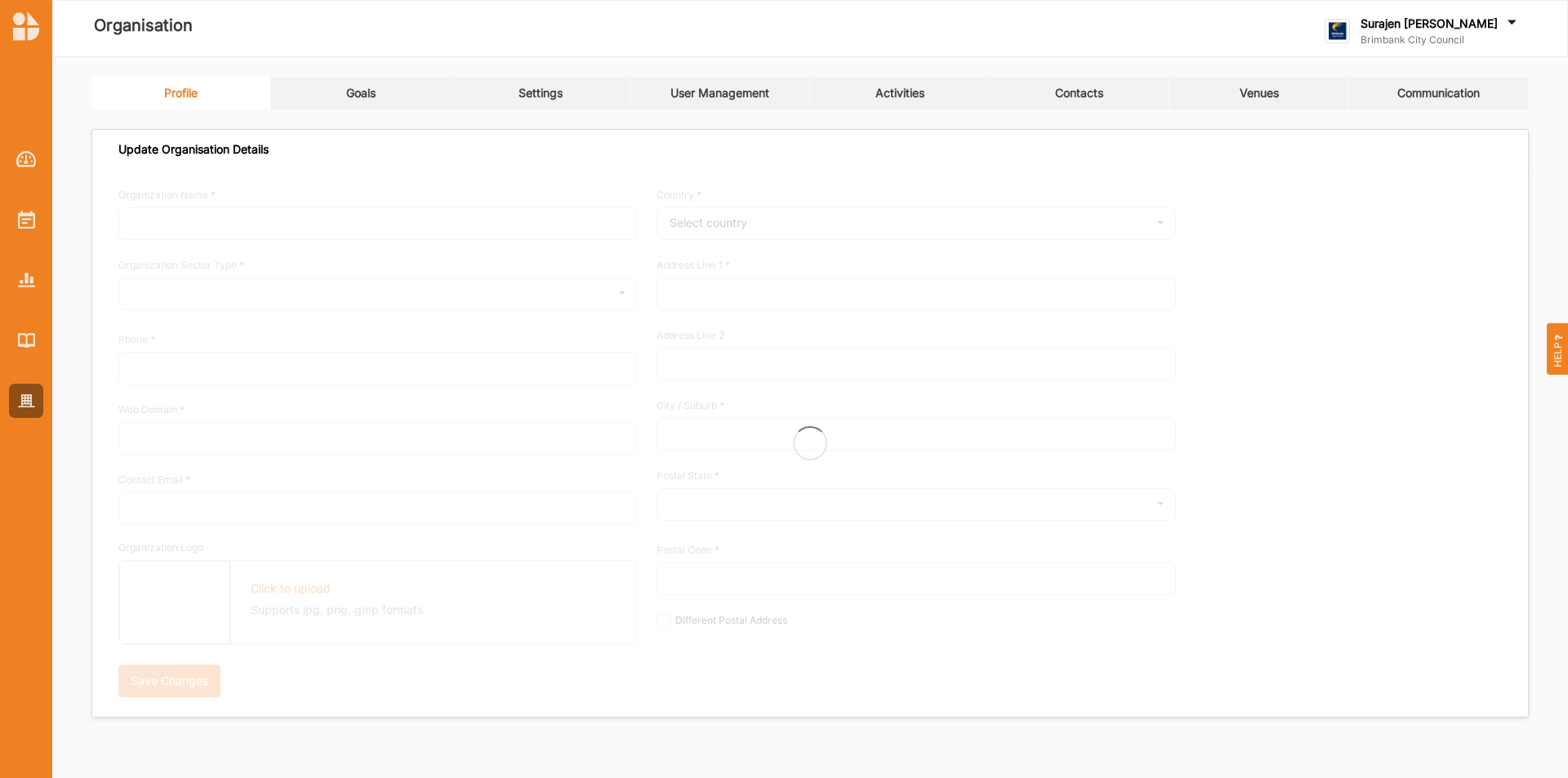
type input "Sunshine"
type input "3020"
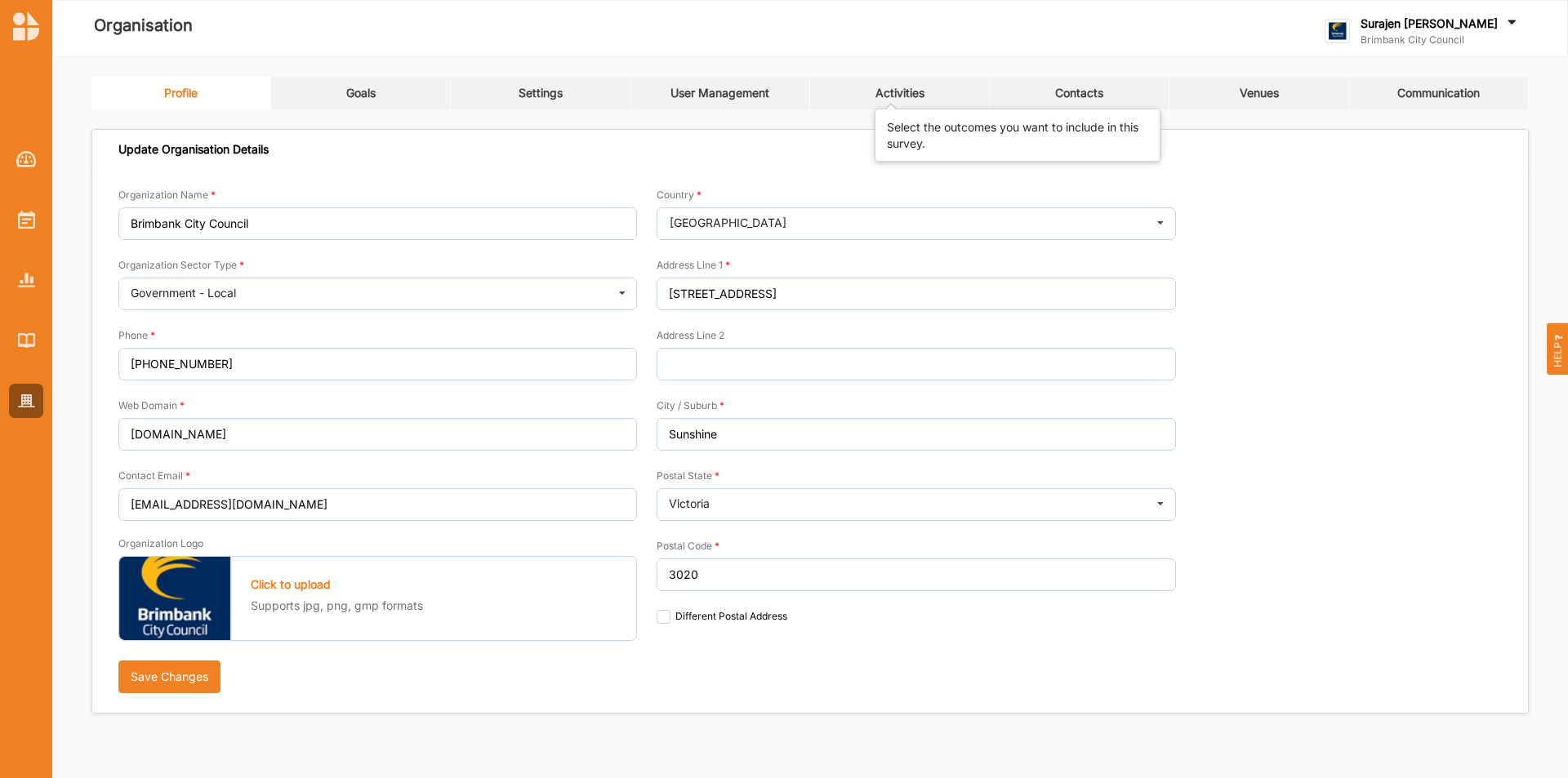
click at [895, 90] on div "Activities" at bounding box center [899, 93] width 49 height 15
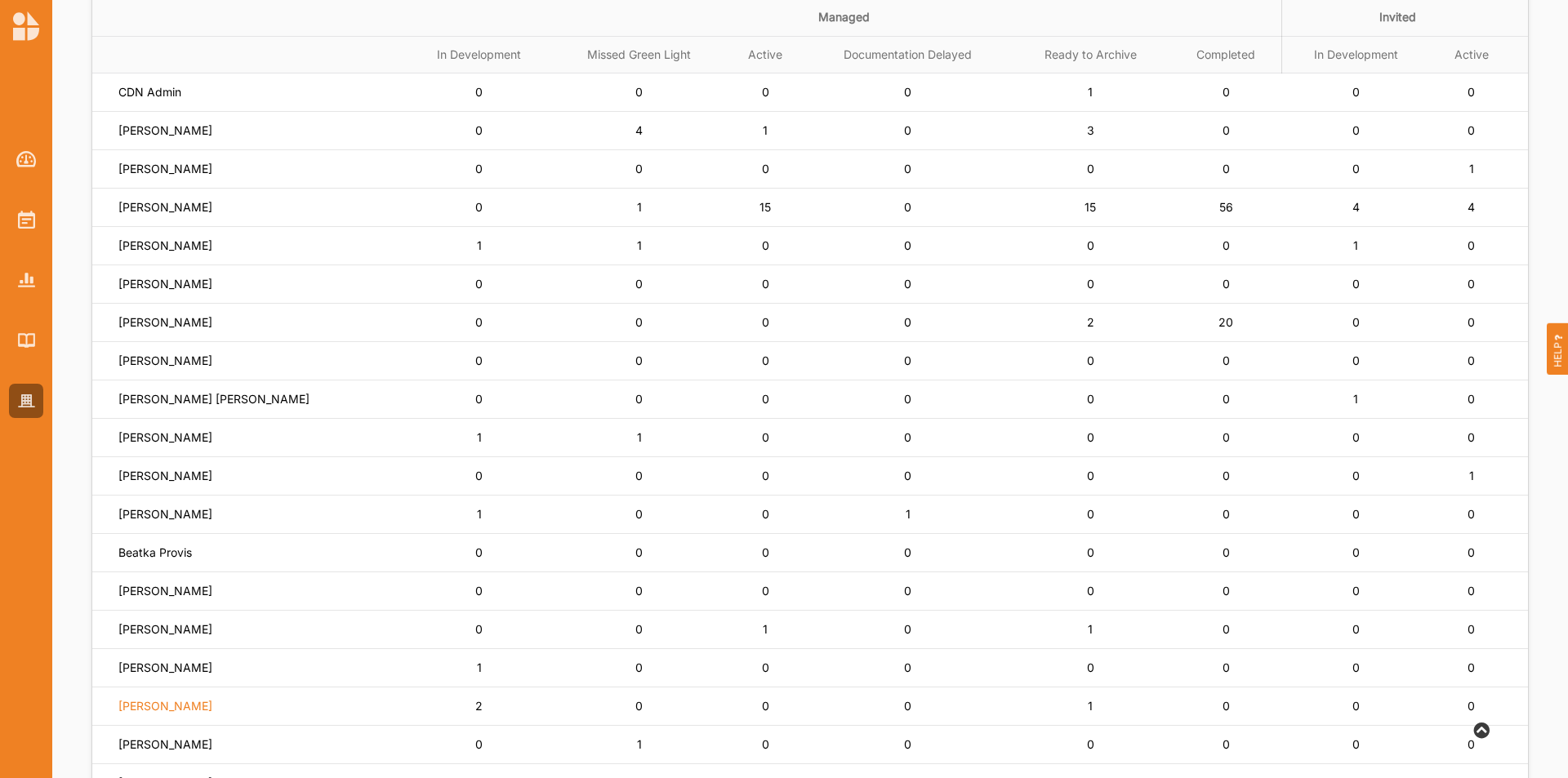
scroll to position [163, 0]
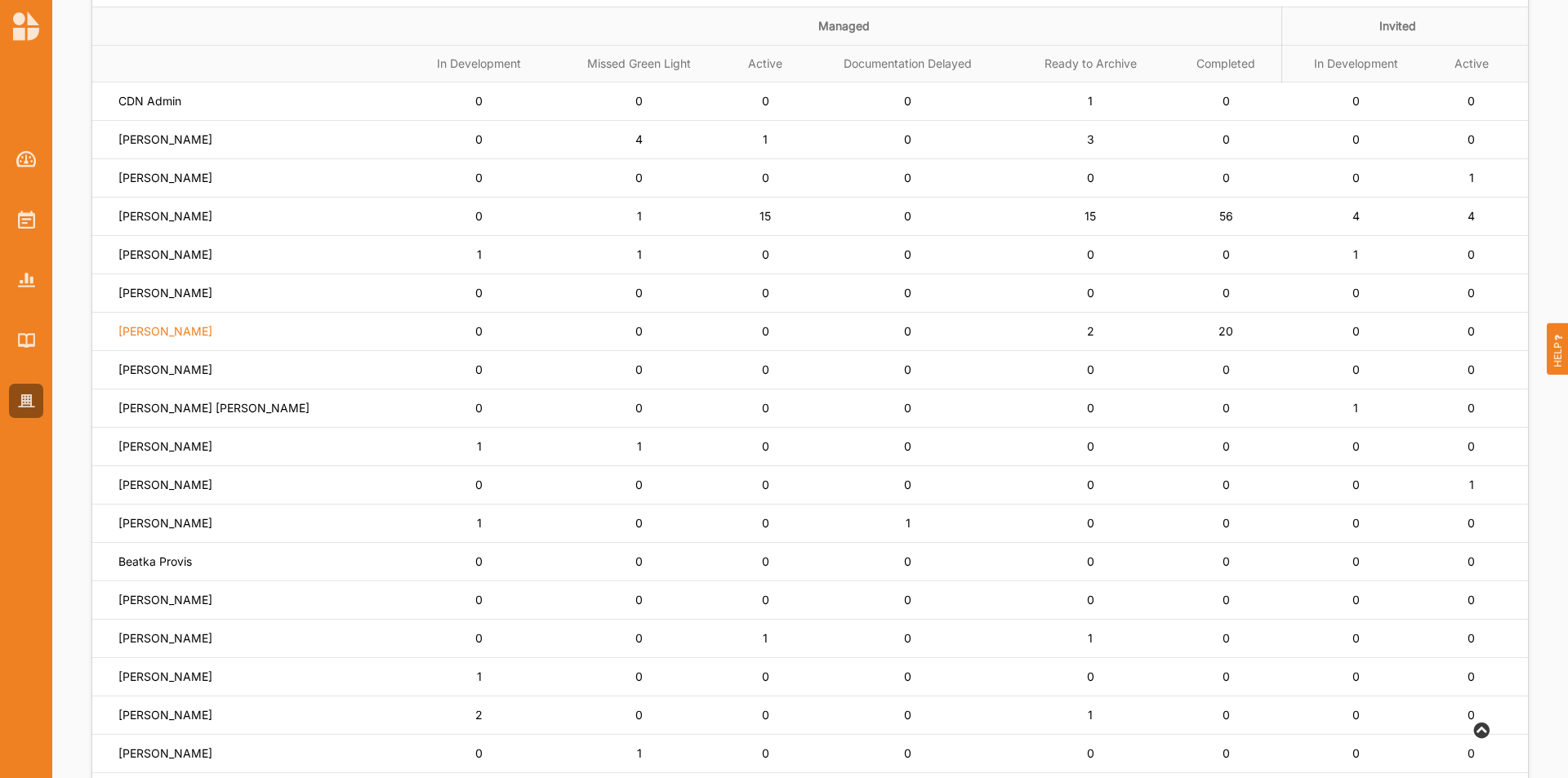
click at [147, 333] on label "[PERSON_NAME]" at bounding box center [165, 332] width 94 height 15
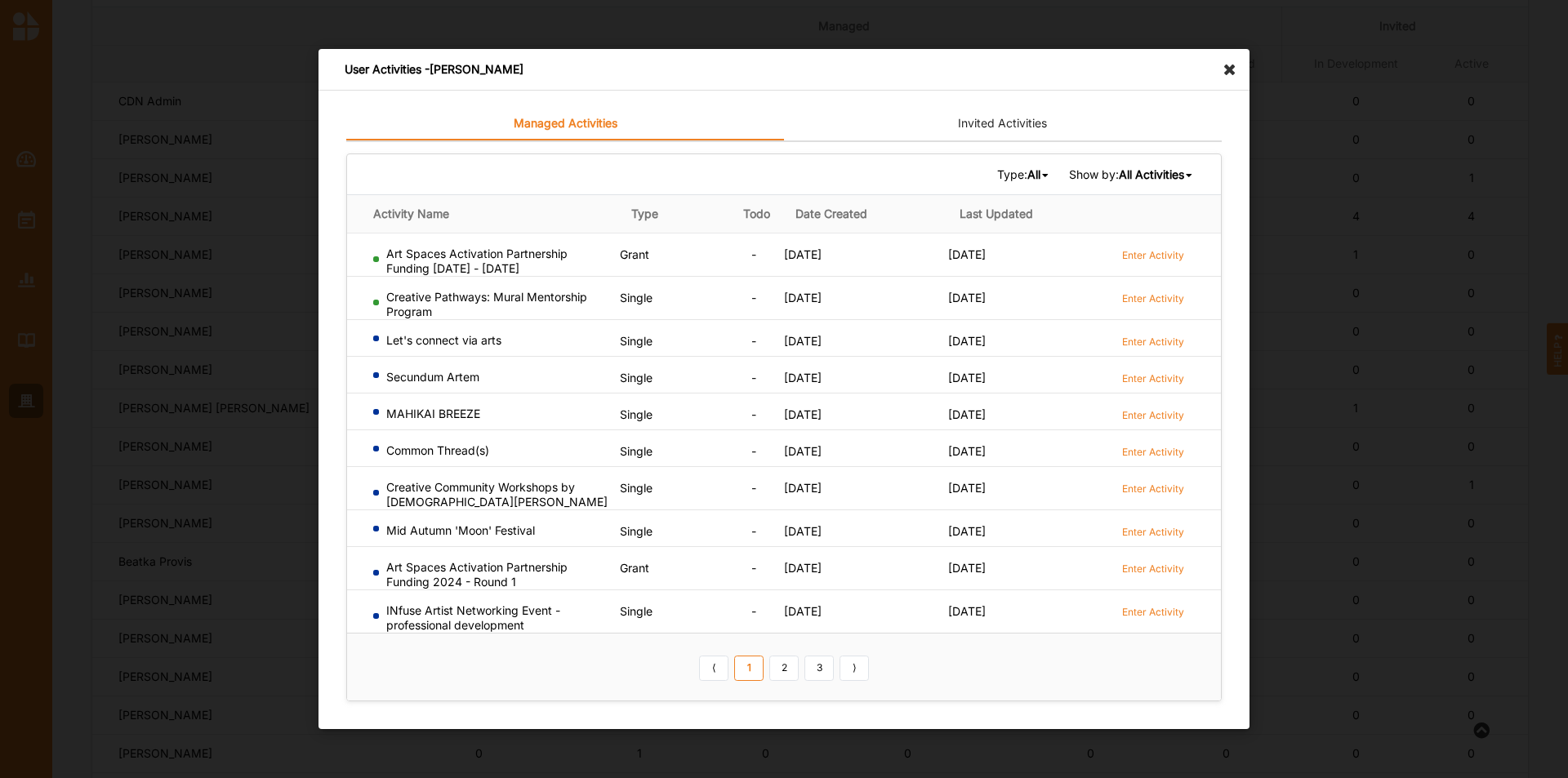
click at [1155, 168] on b "All Activities" at bounding box center [1152, 174] width 65 height 14
click at [1144, 224] on b "Completed Activities" at bounding box center [1126, 228] width 111 height 14
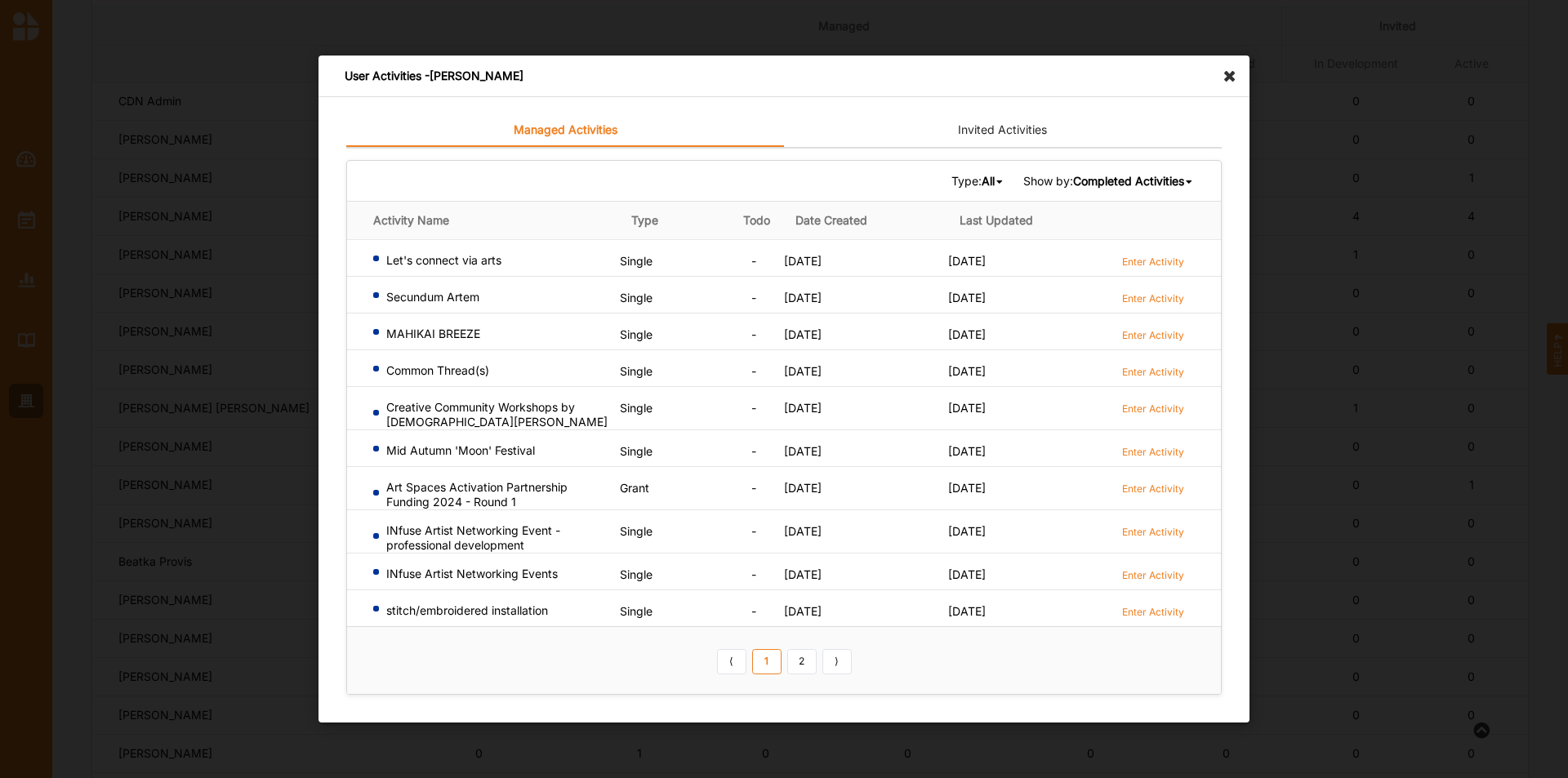
click at [982, 177] on b "All" at bounding box center [988, 181] width 13 height 14
click at [960, 266] on div "Grant" at bounding box center [957, 265] width 96 height 30
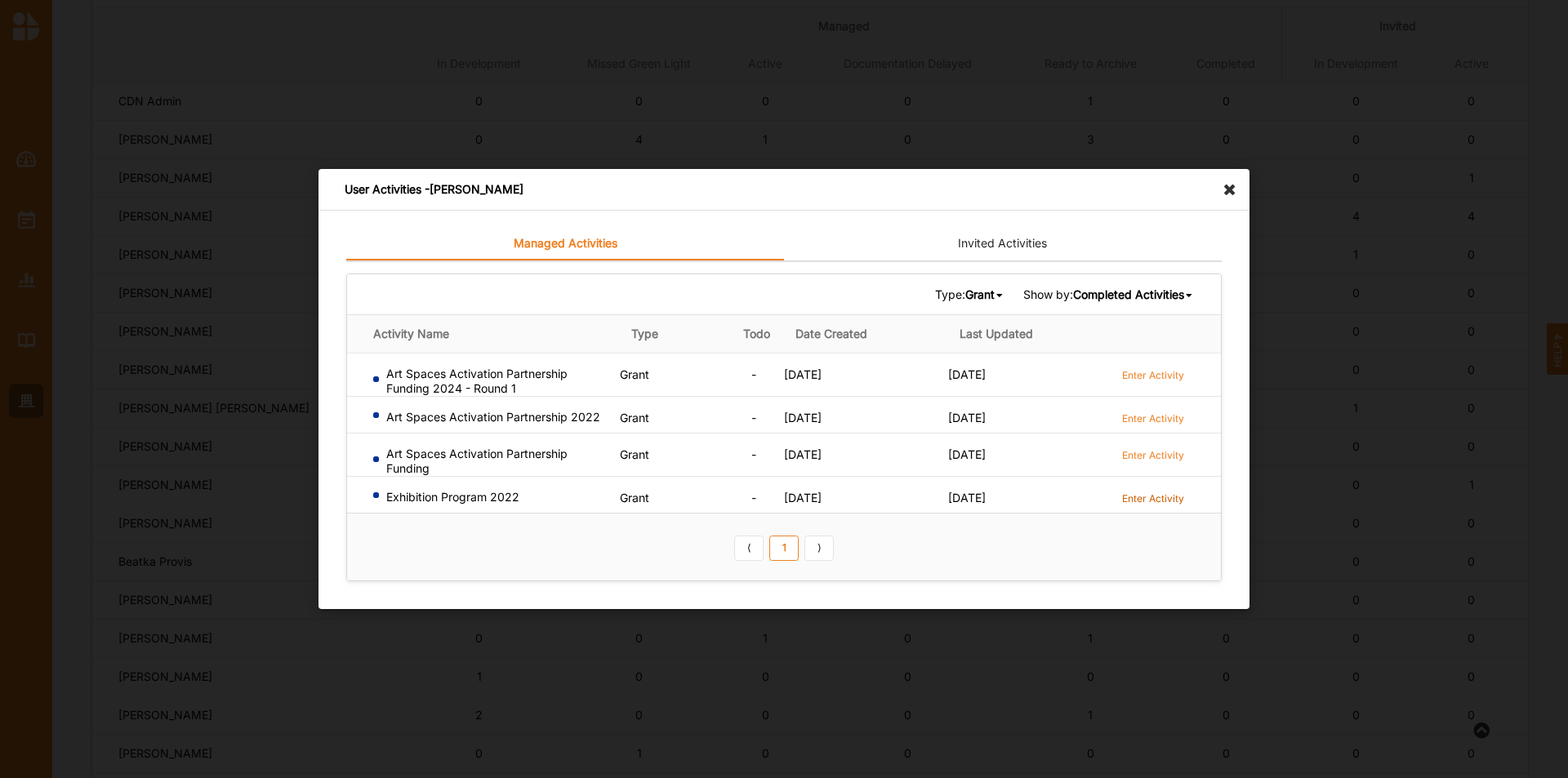
click at [1170, 501] on label "Enter Activity" at bounding box center [1153, 498] width 62 height 14
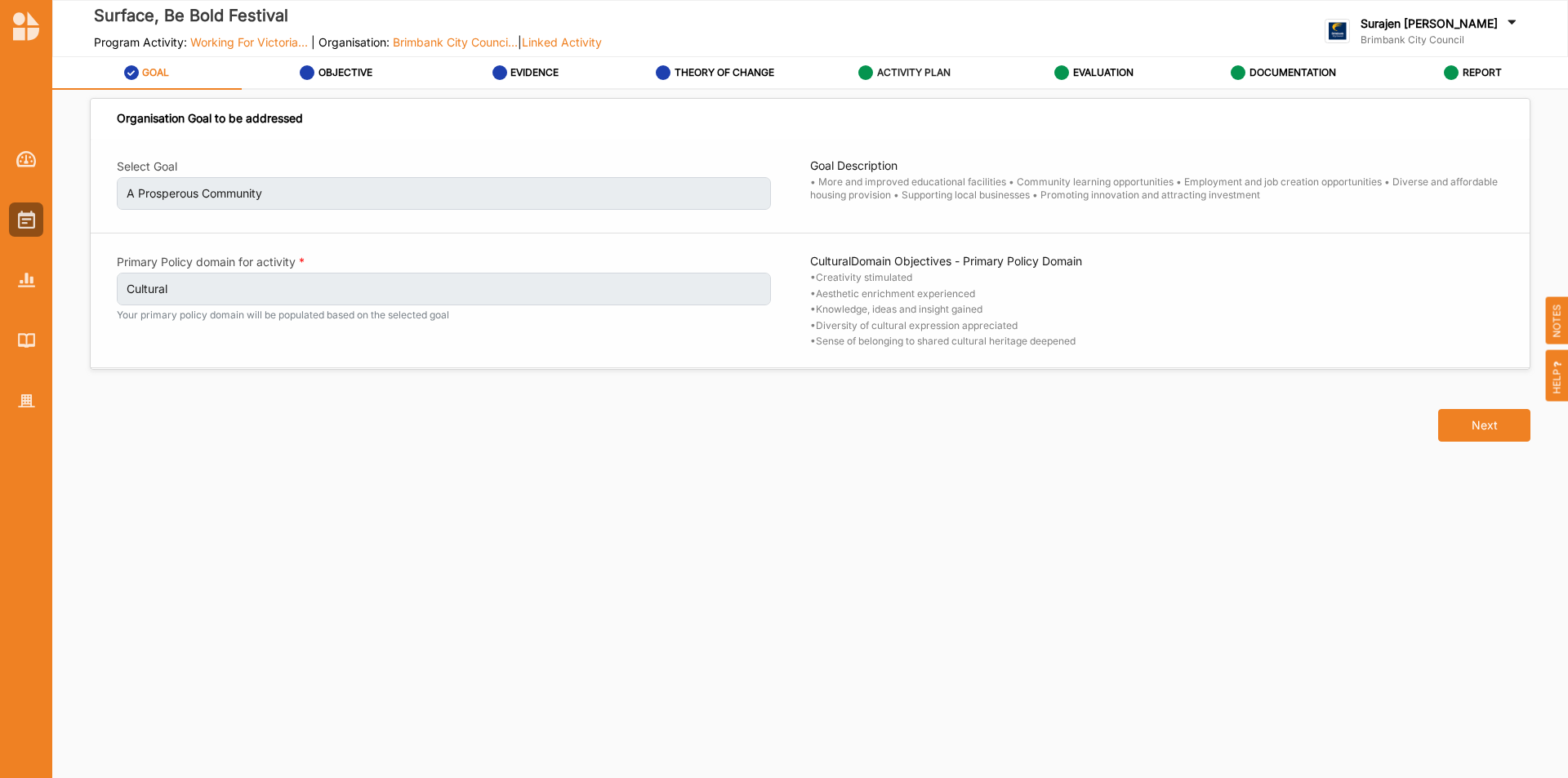
click at [909, 72] on label "ACTIVITY PLAN" at bounding box center [913, 72] width 73 height 13
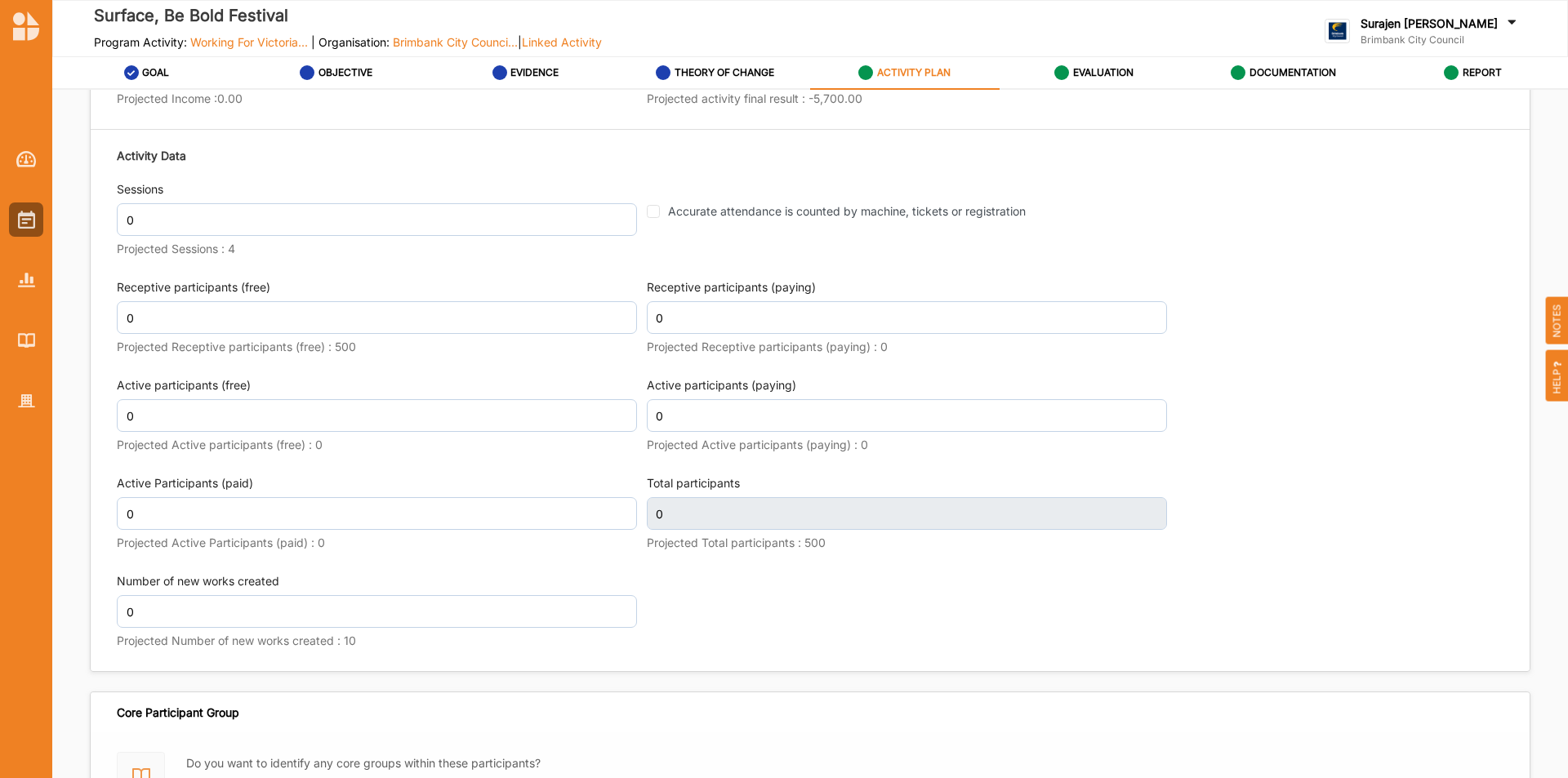
scroll to position [1960, 0]
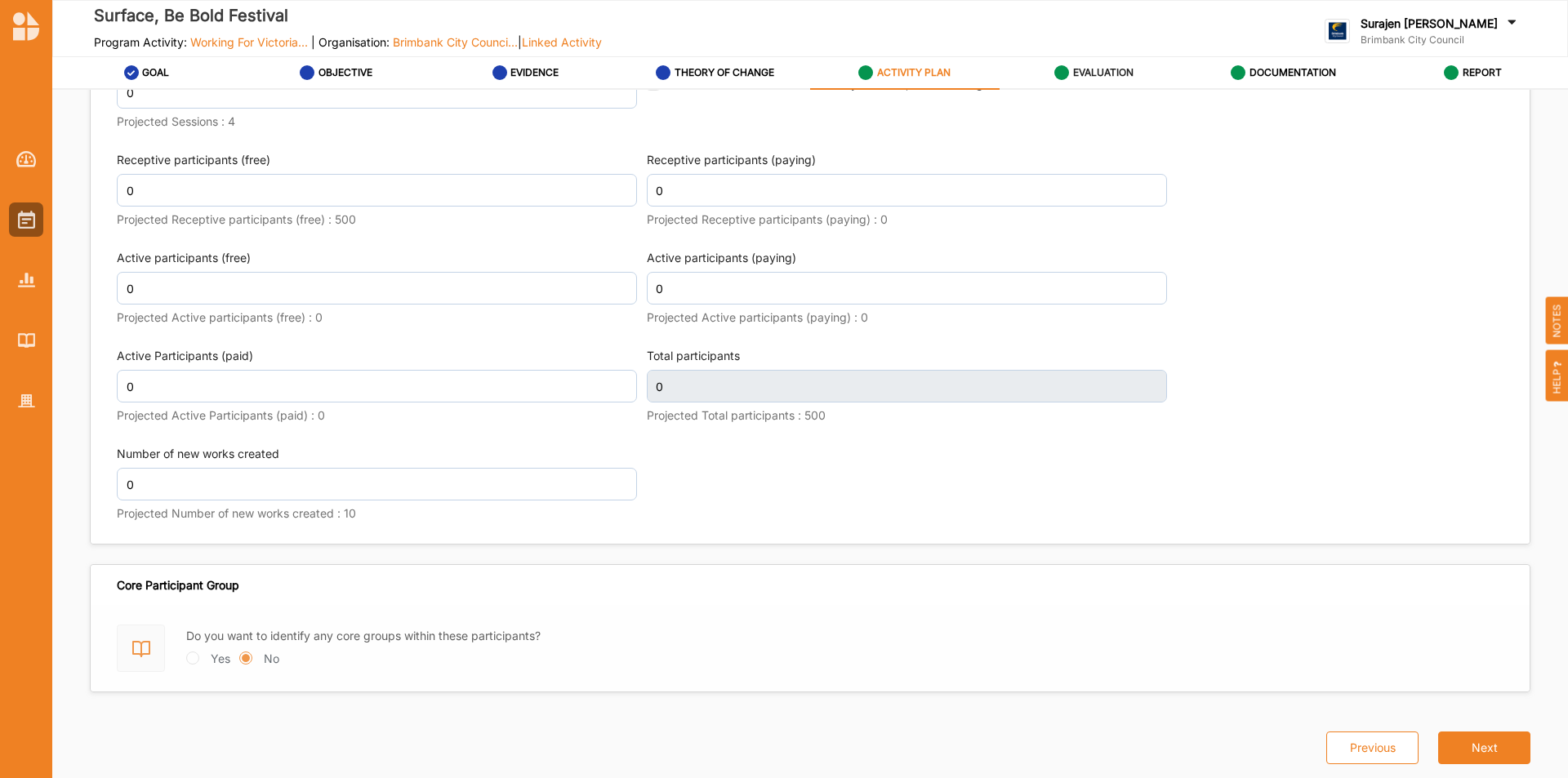
click at [1090, 57] on link "EVALUATION" at bounding box center [1094, 73] width 189 height 32
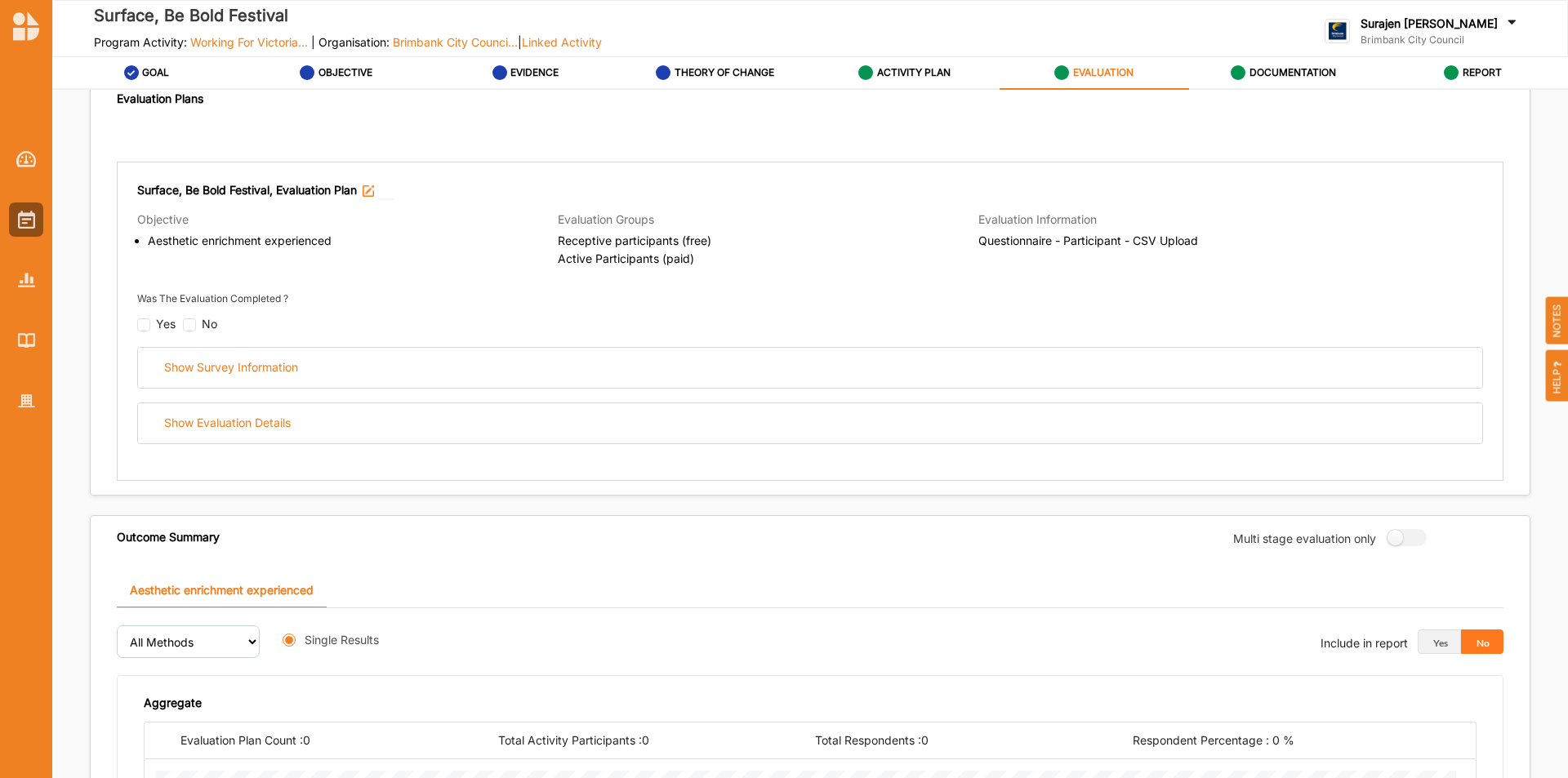
radio input "true"
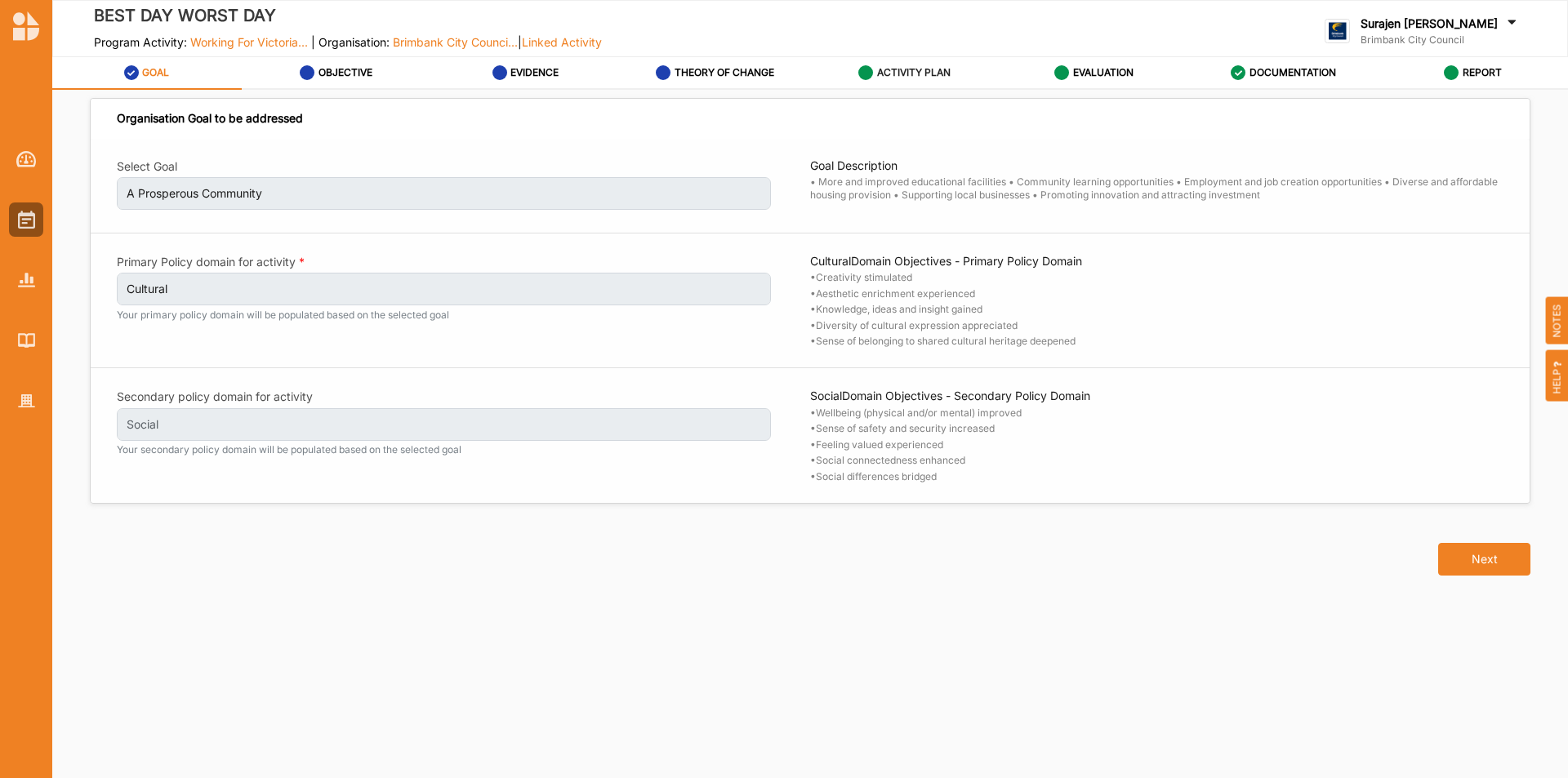
click at [895, 61] on div "ACTIVITY PLAN" at bounding box center [905, 73] width 93 height 30
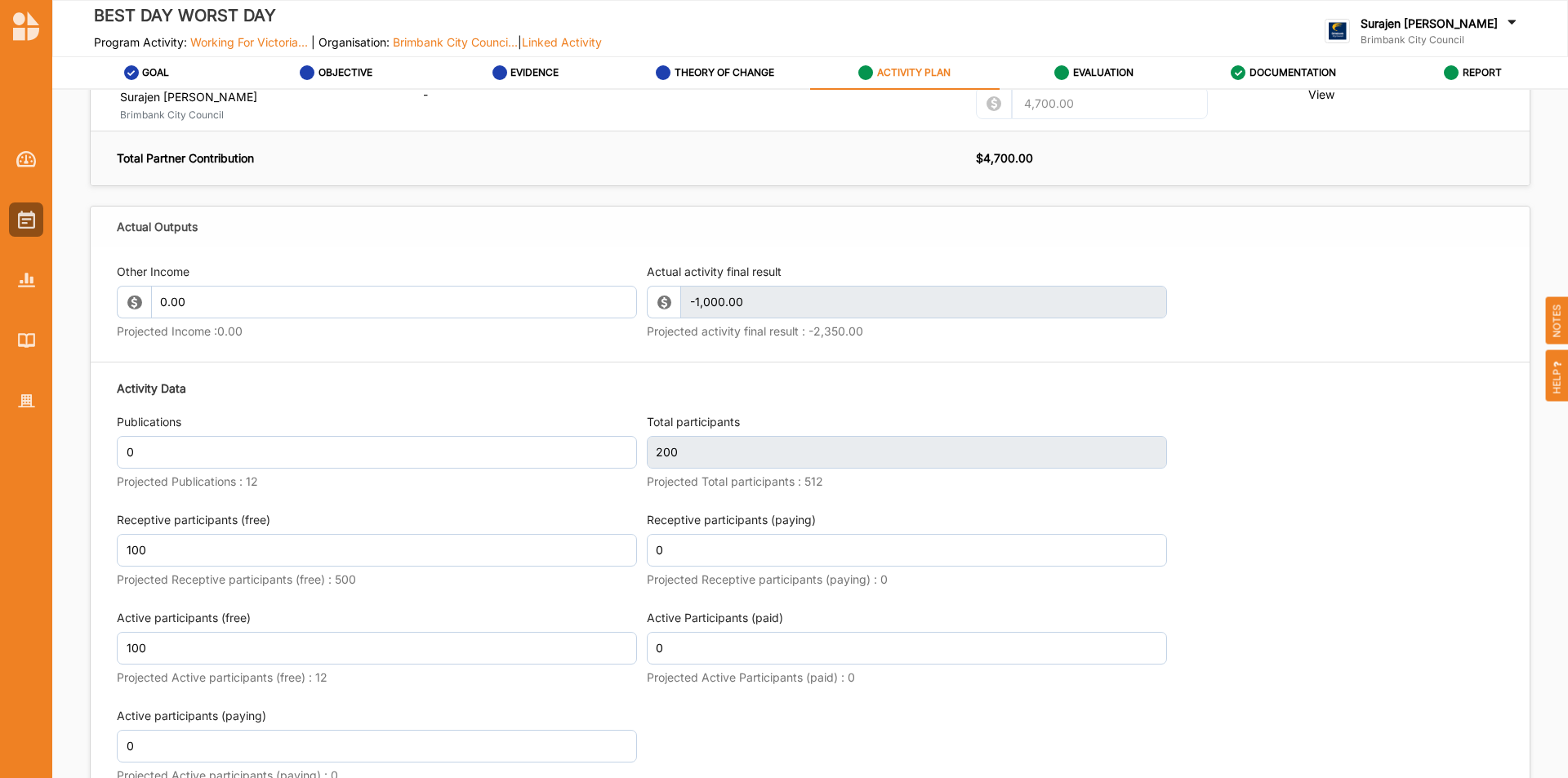
scroll to position [1634, 0]
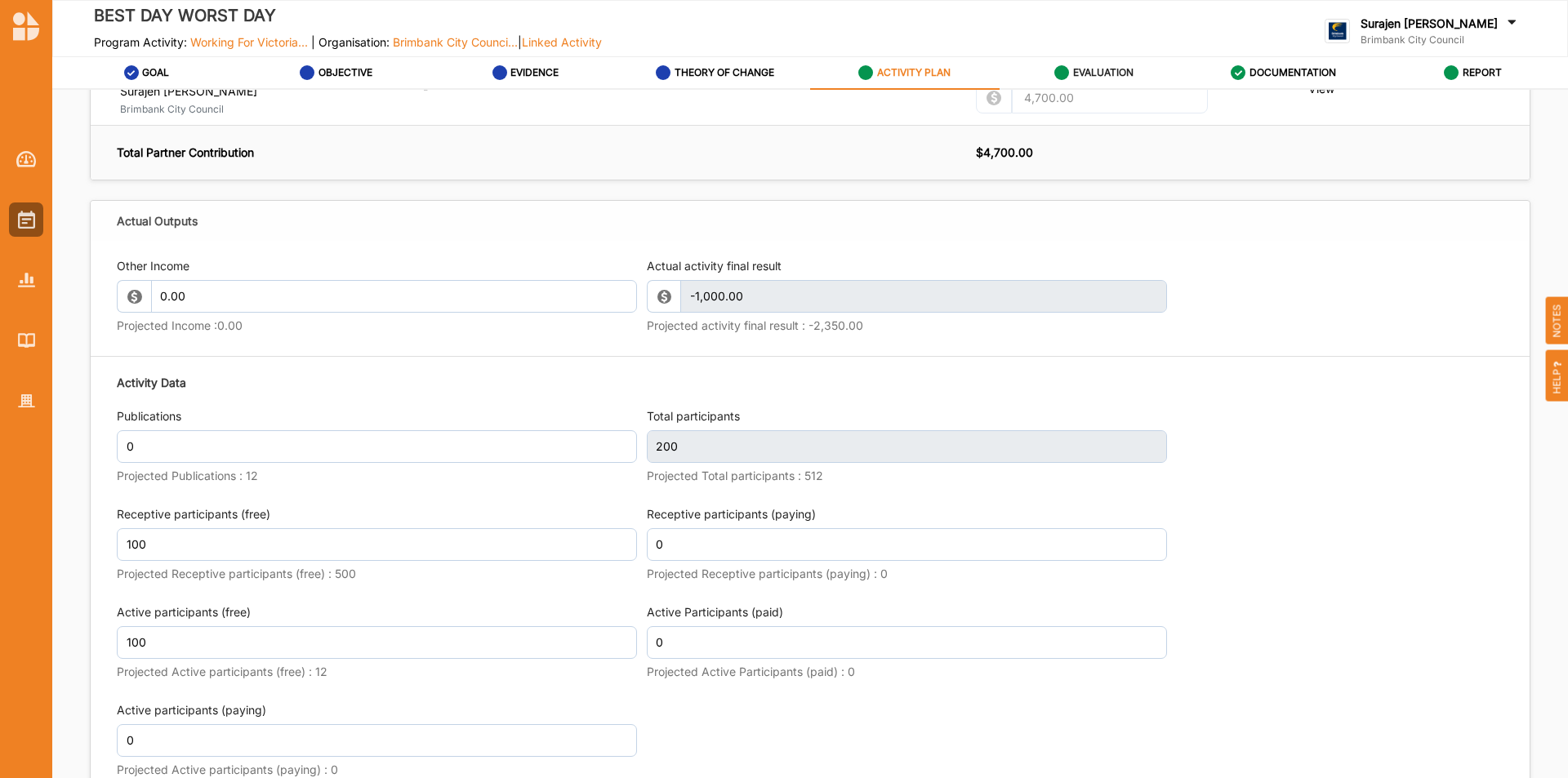
click at [1086, 74] on label "EVALUATION" at bounding box center [1103, 72] width 60 height 13
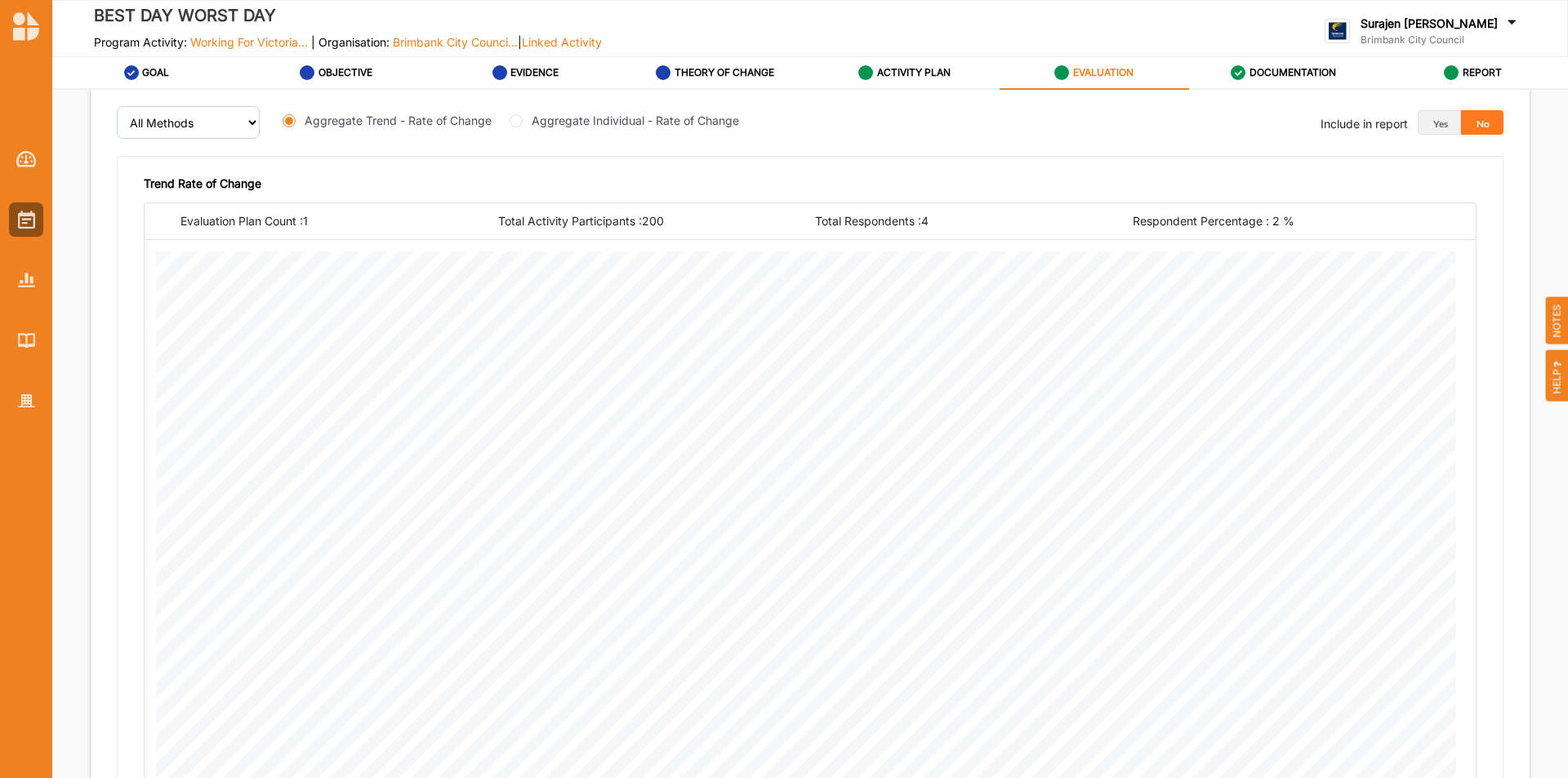
scroll to position [872, 0]
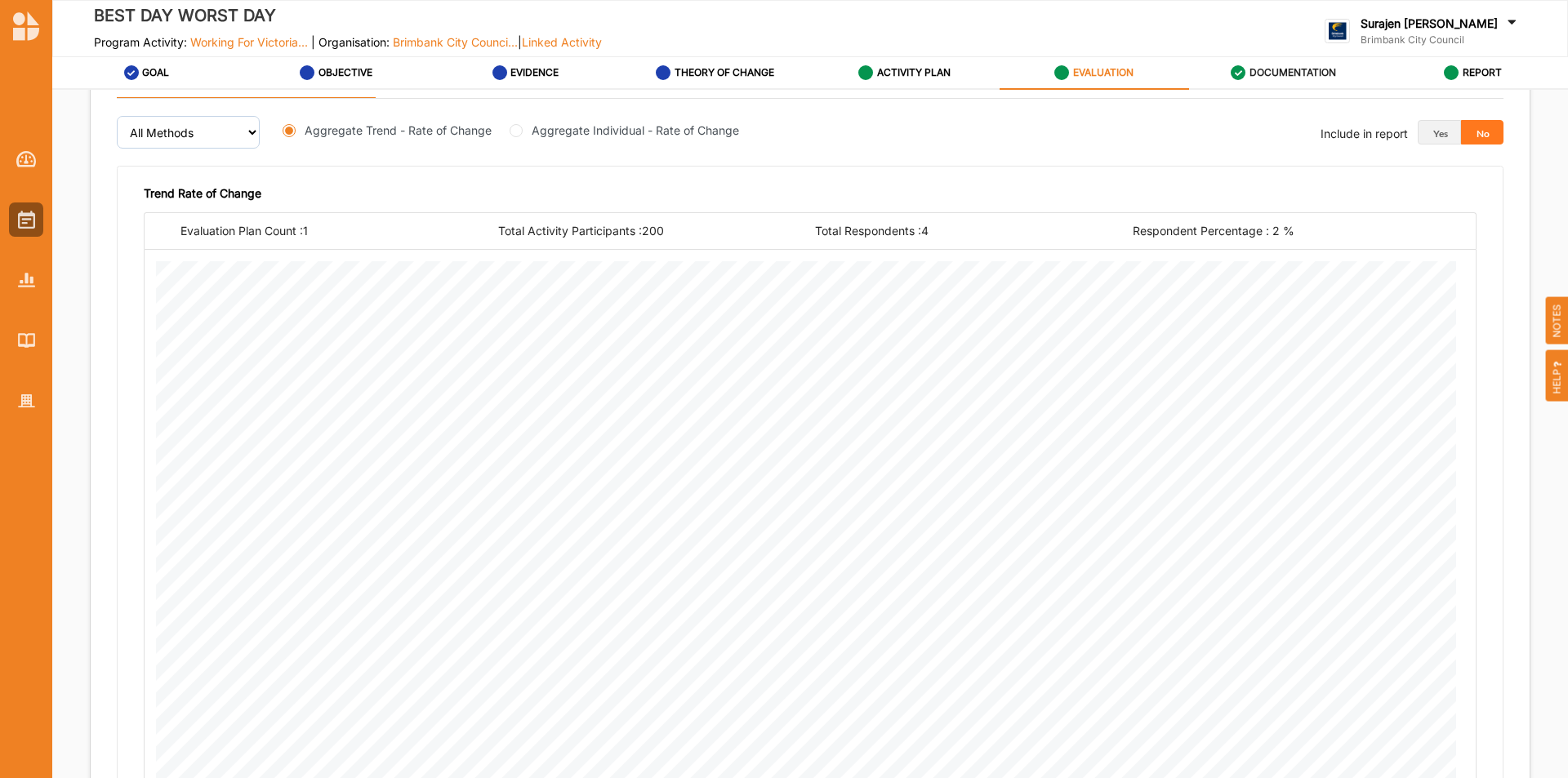
click at [1230, 71] on icon at bounding box center [1238, 72] width 15 height 15
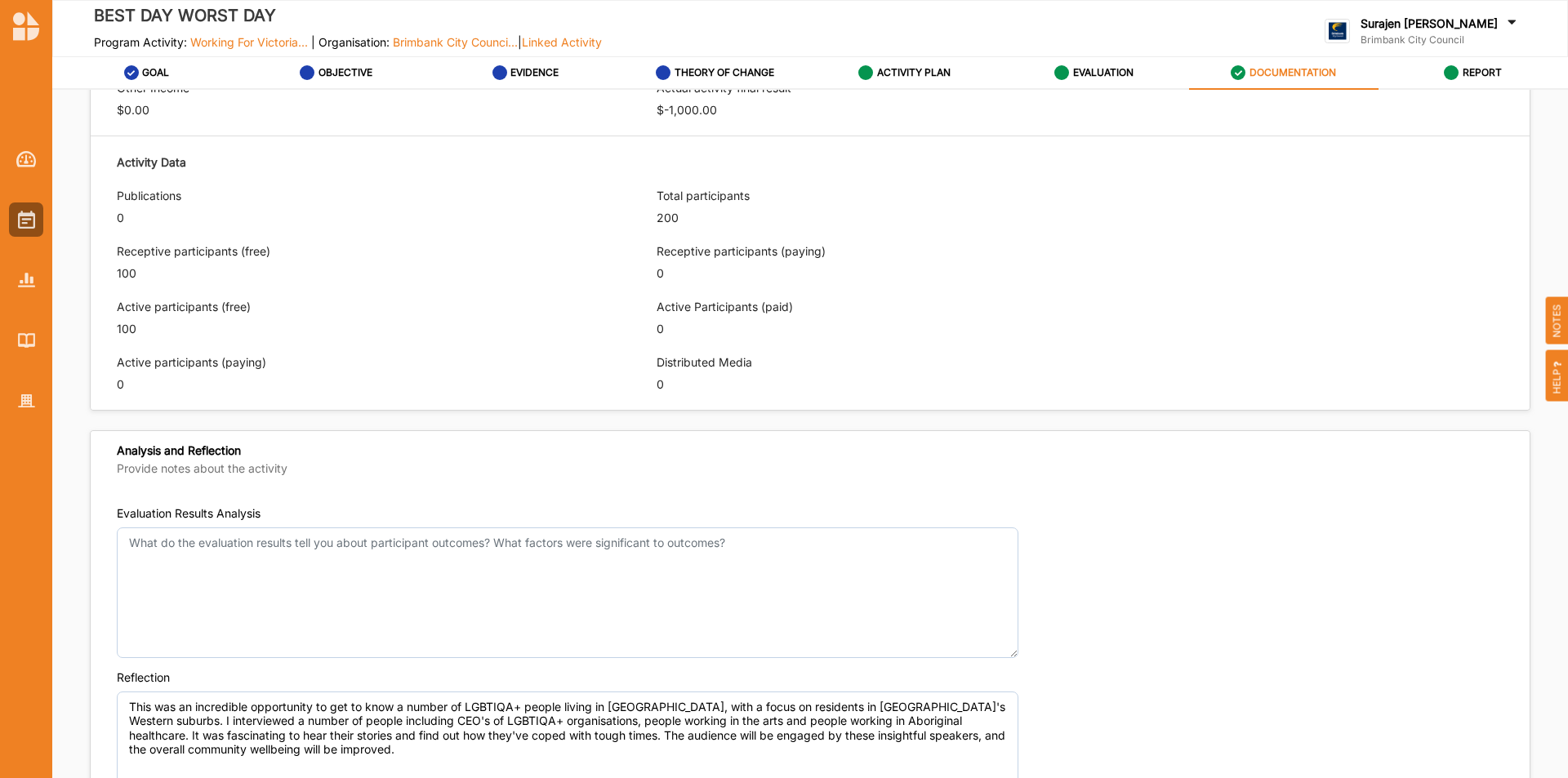
scroll to position [1179, 0]
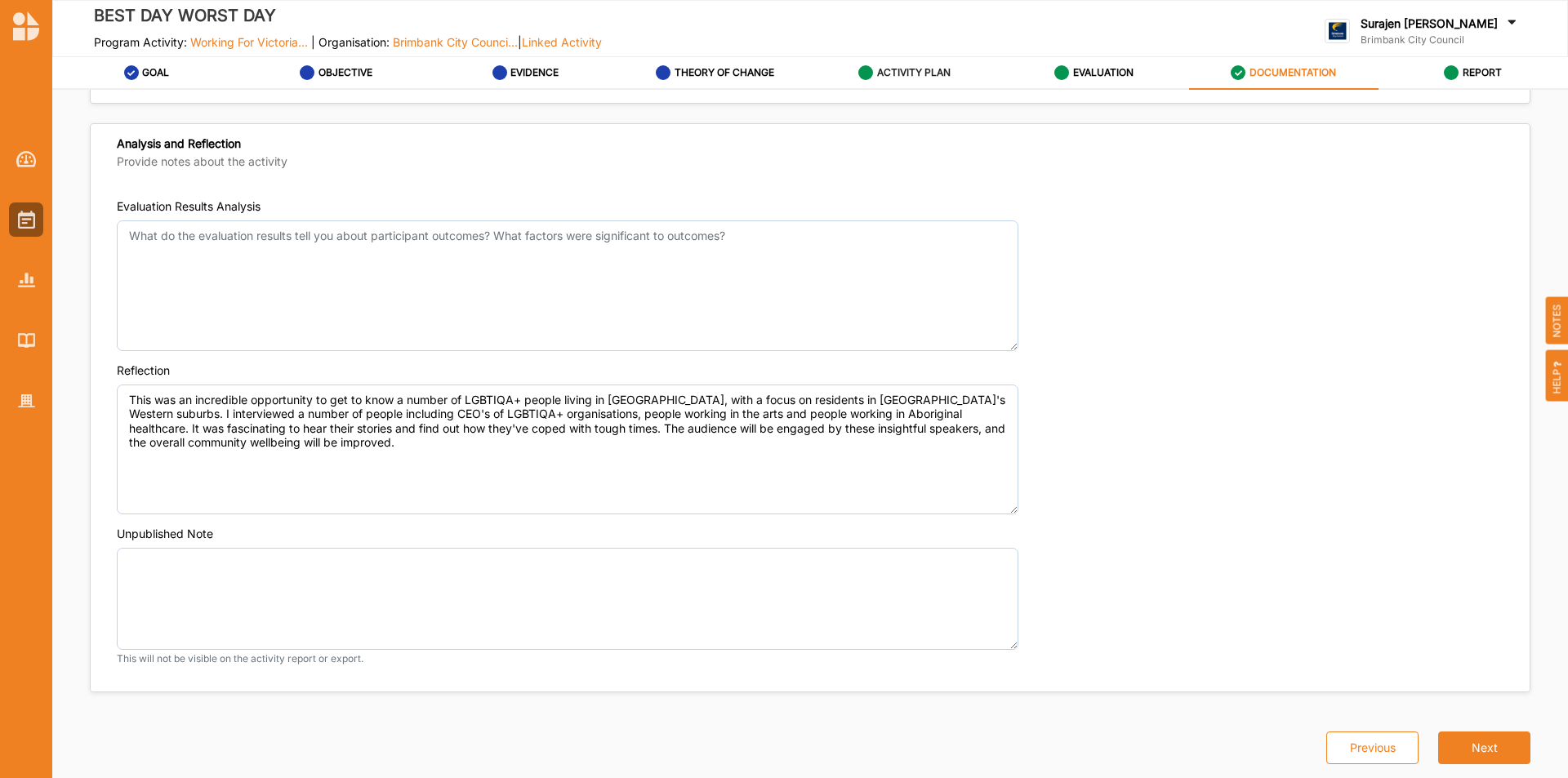
click at [898, 79] on label "ACTIVITY PLAN" at bounding box center [913, 72] width 73 height 13
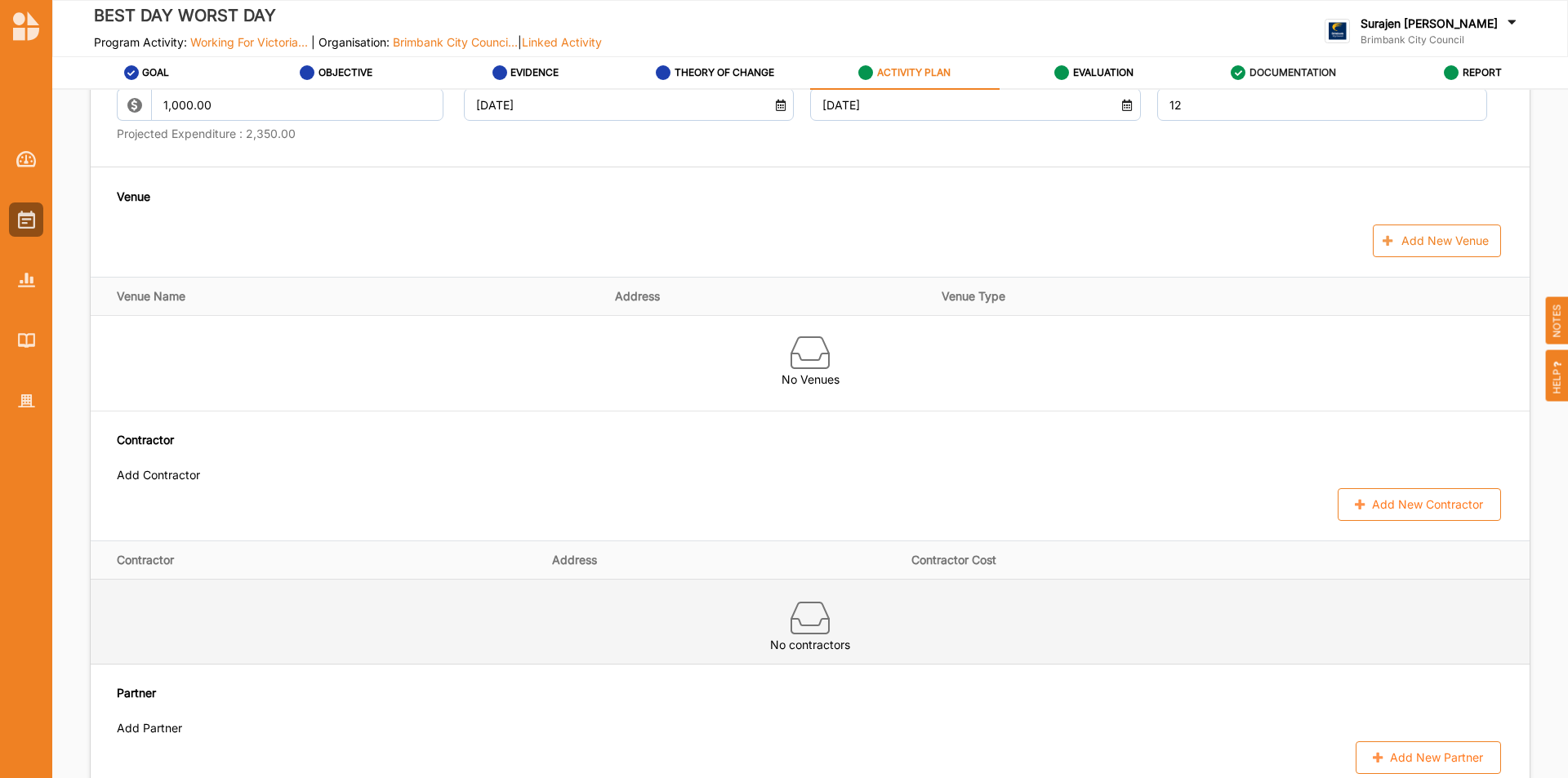
scroll to position [765, 0]
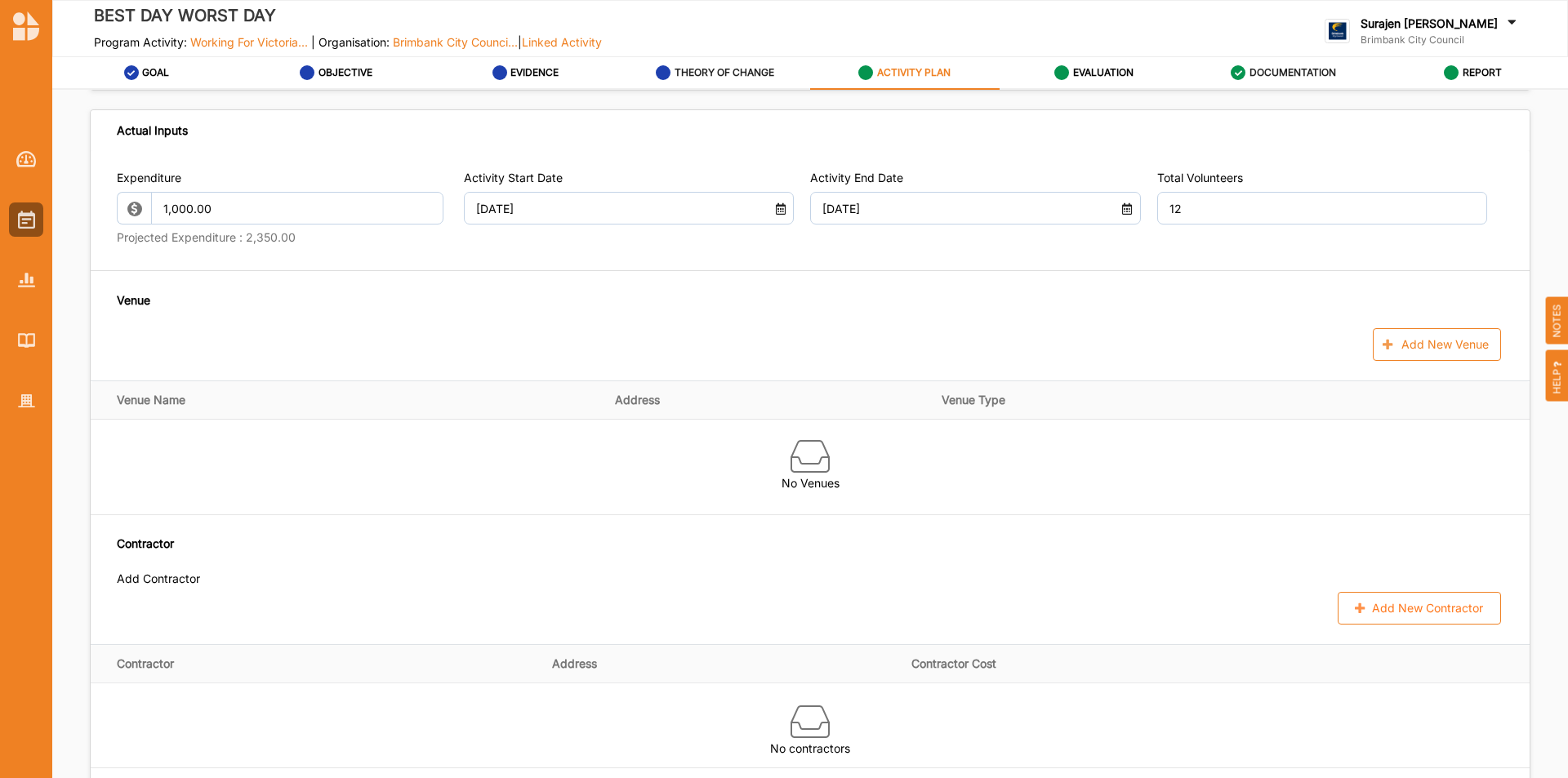
click at [740, 67] on label "THEORY OF CHANGE" at bounding box center [724, 72] width 99 height 13
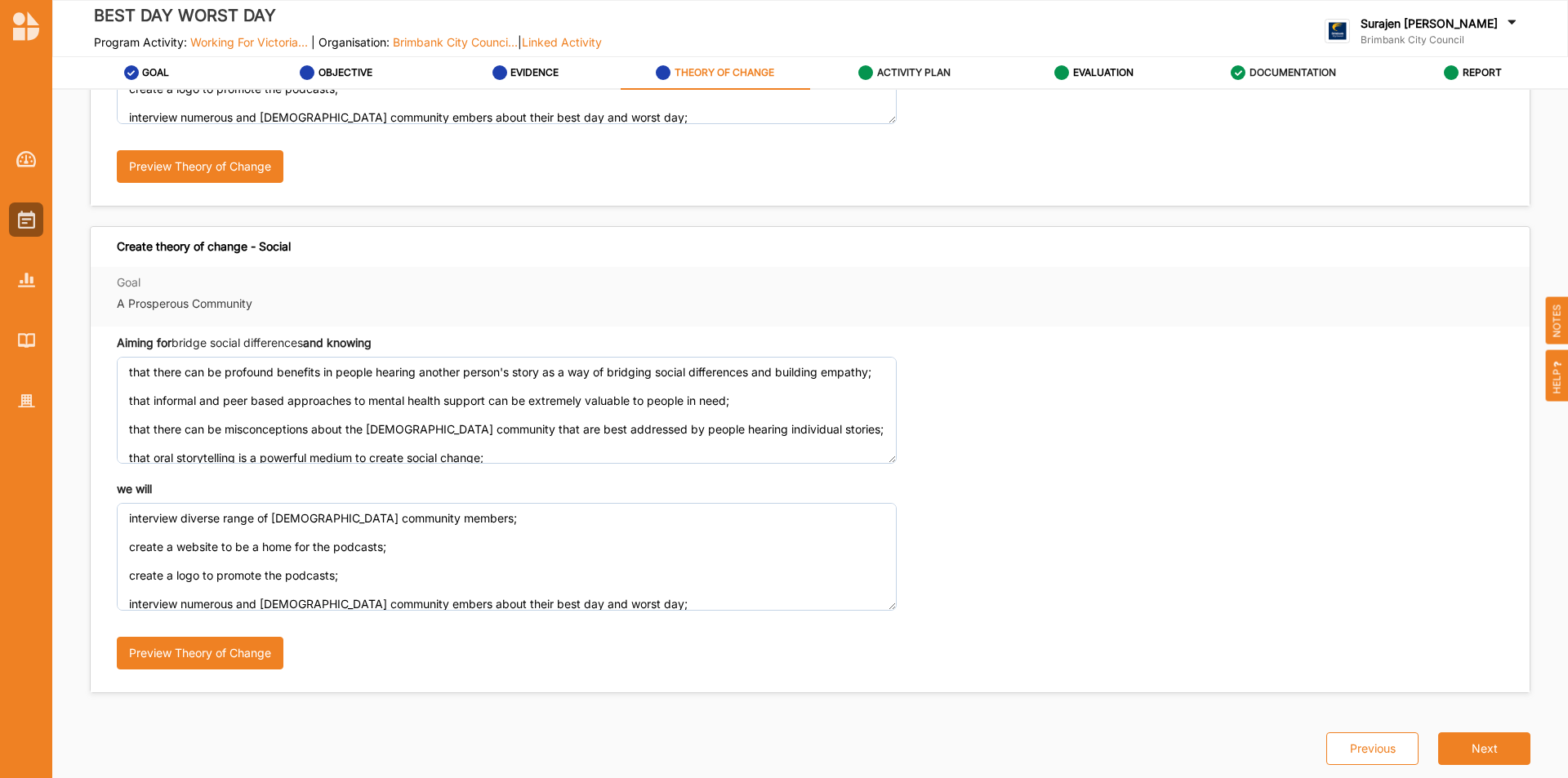
click at [903, 69] on label "ACTIVITY PLAN" at bounding box center [913, 72] width 73 height 13
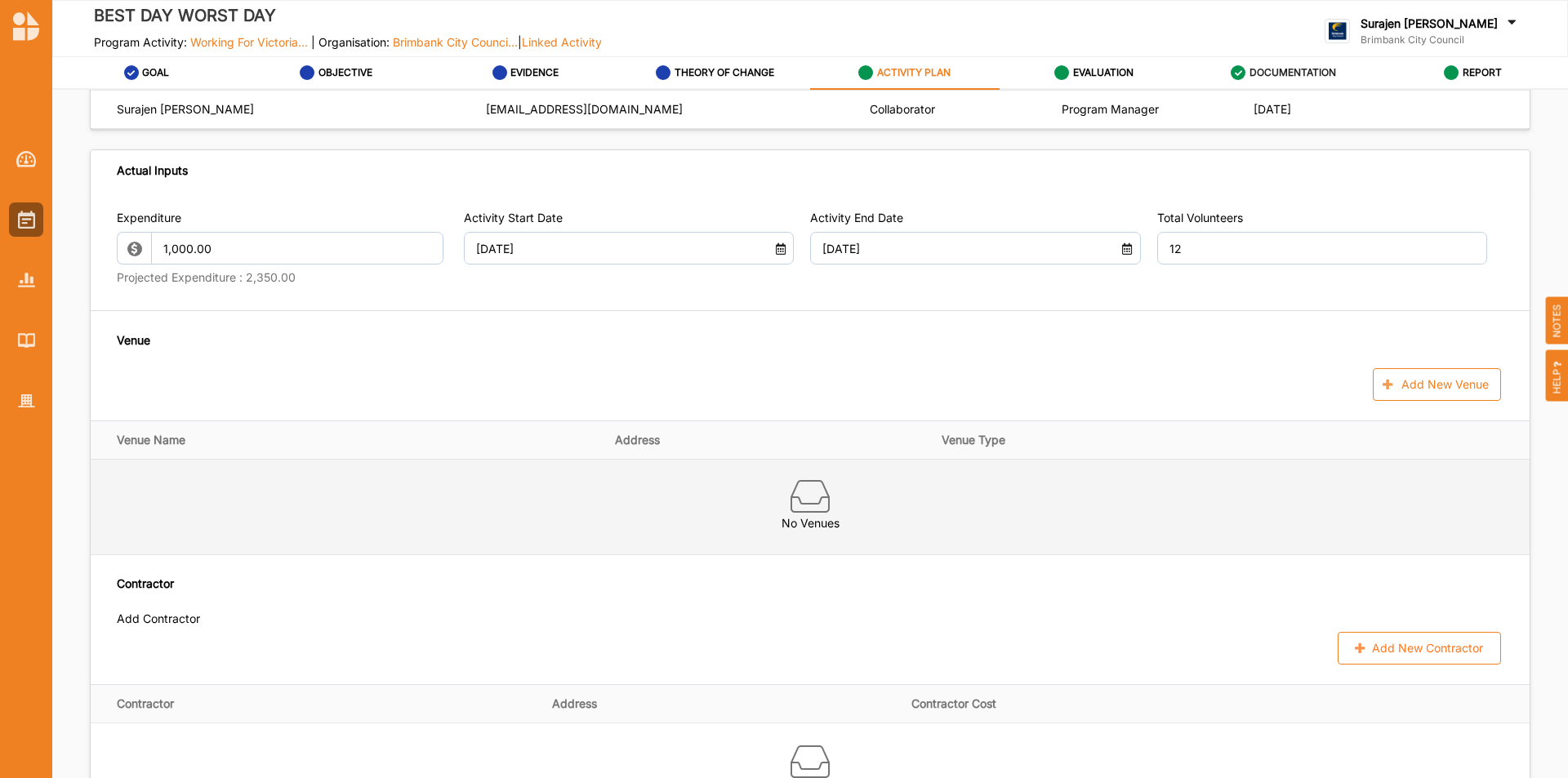
scroll to position [735, 0]
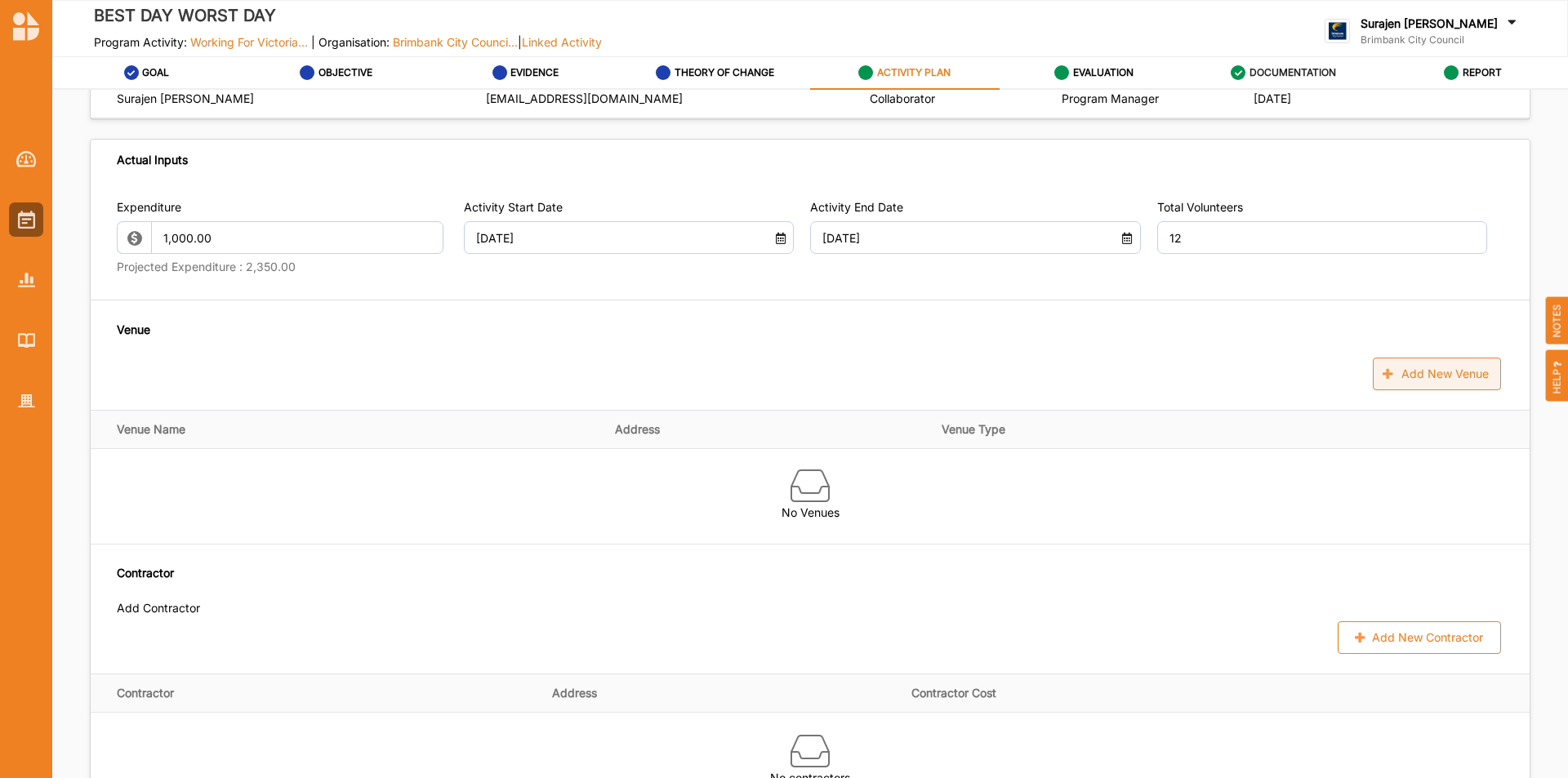
click at [1458, 390] on button "Add New Venue" at bounding box center [1437, 374] width 128 height 32
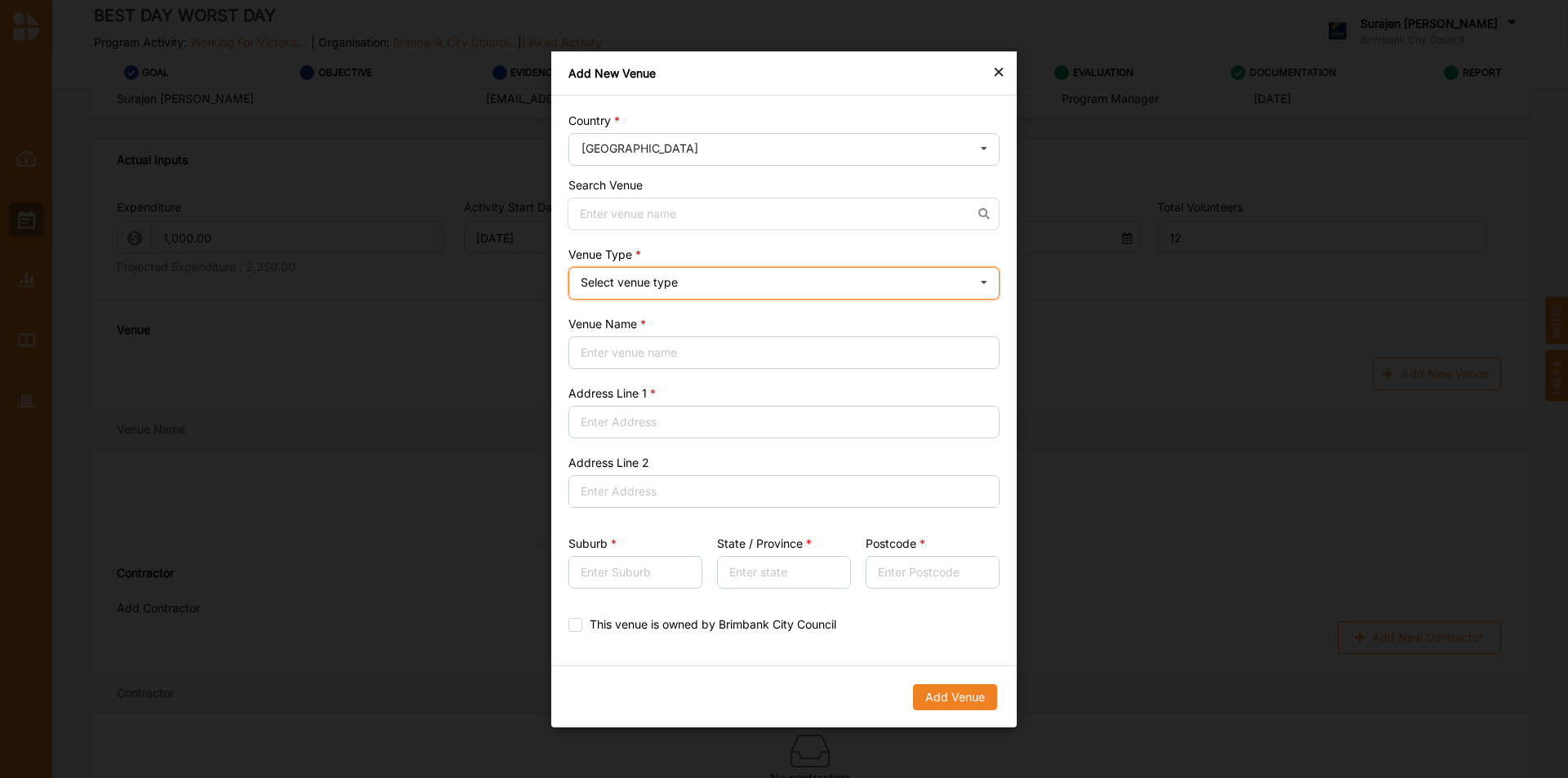
click at [880, 281] on div "Select venue type Cinema Distributed media Exhibition venue Flat floor space He…" at bounding box center [784, 283] width 431 height 32
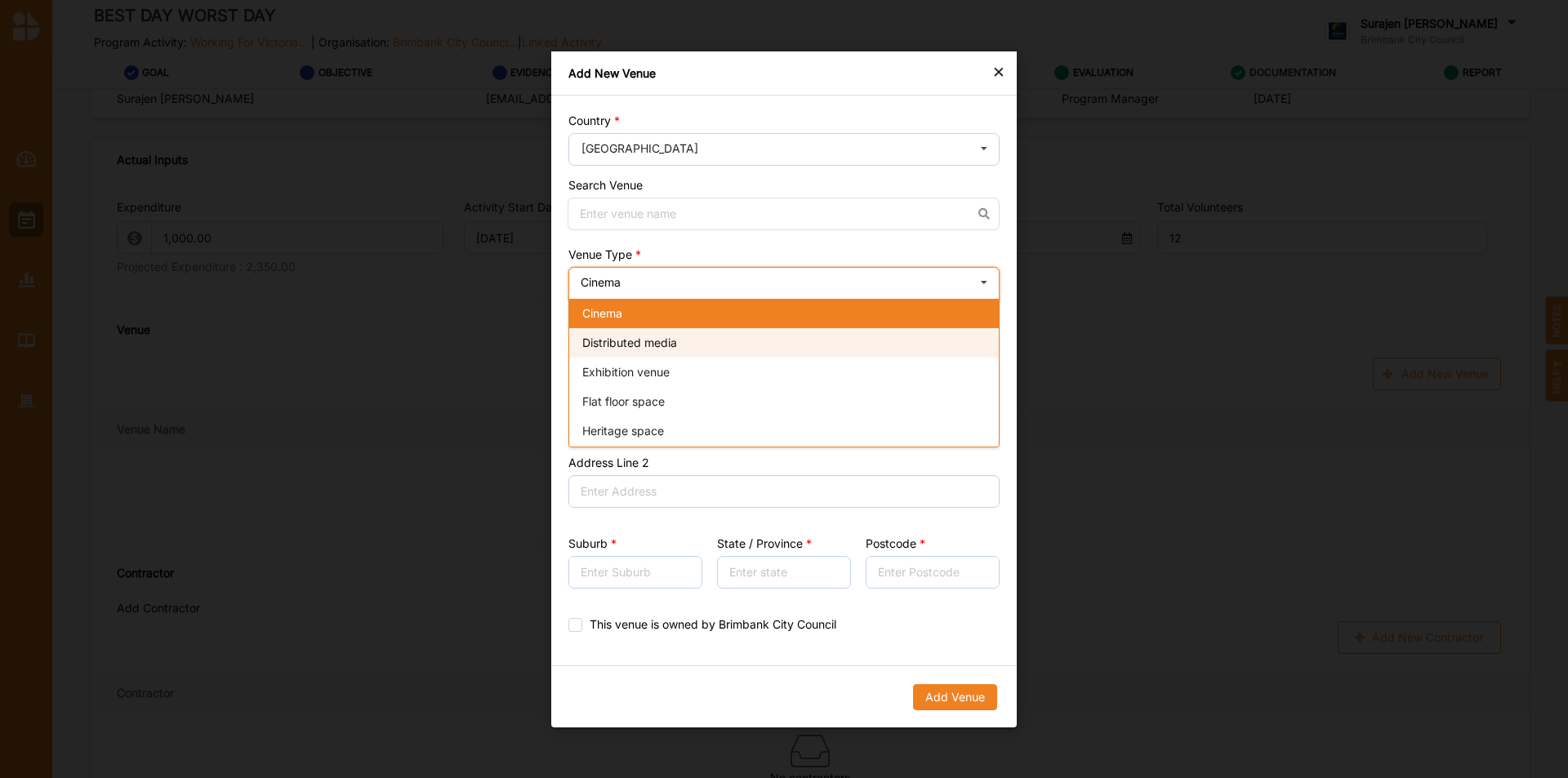
click at [884, 352] on div "Distributed media" at bounding box center [784, 343] width 429 height 30
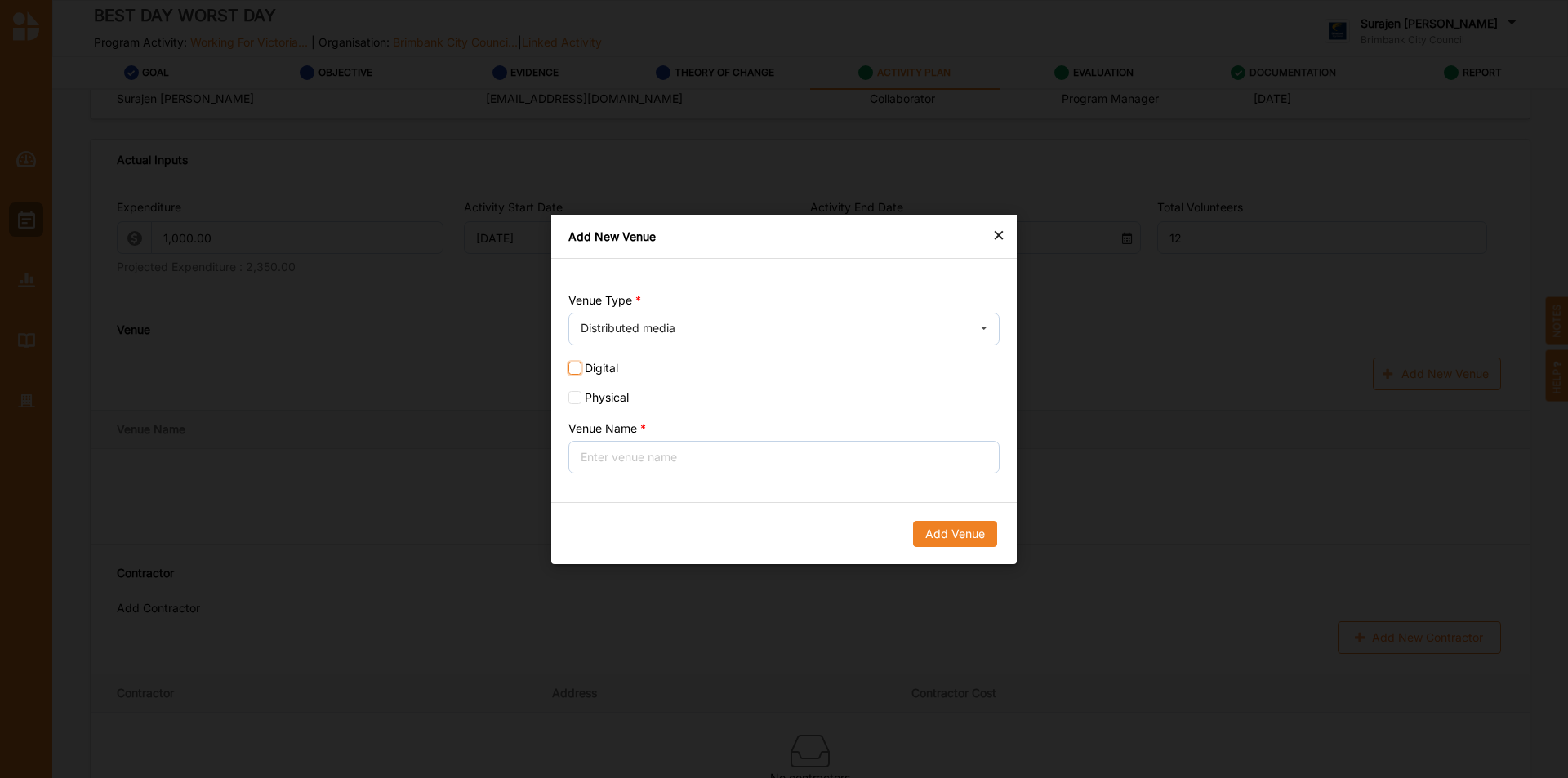
click at [569, 368] on input "Digital" at bounding box center [575, 368] width 13 height 13
checkbox input "true"
click at [788, 450] on input "Venue Name" at bounding box center [784, 457] width 431 height 32
type input "A"
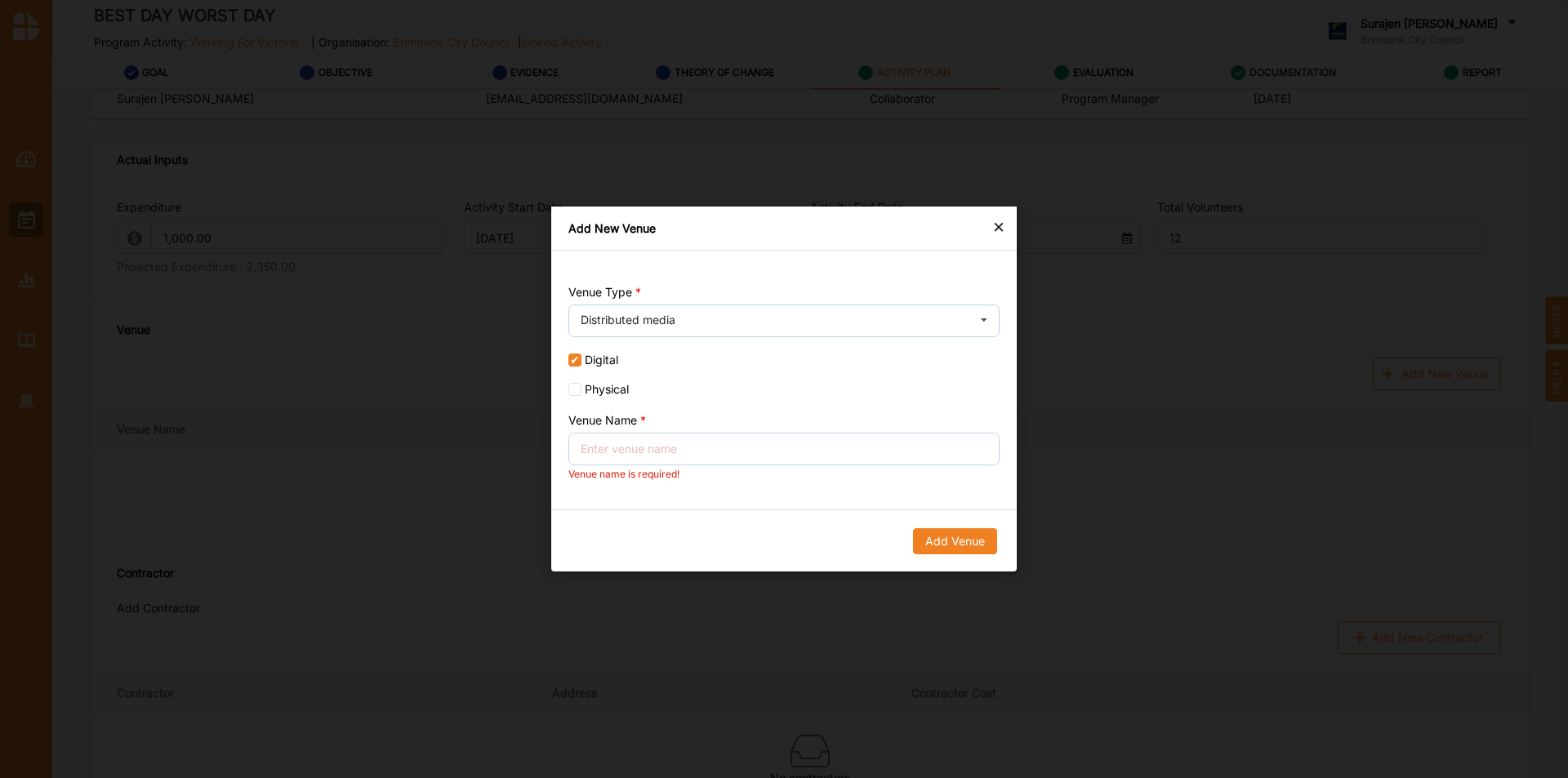
click at [996, 236] on div "×" at bounding box center [999, 225] width 13 height 19
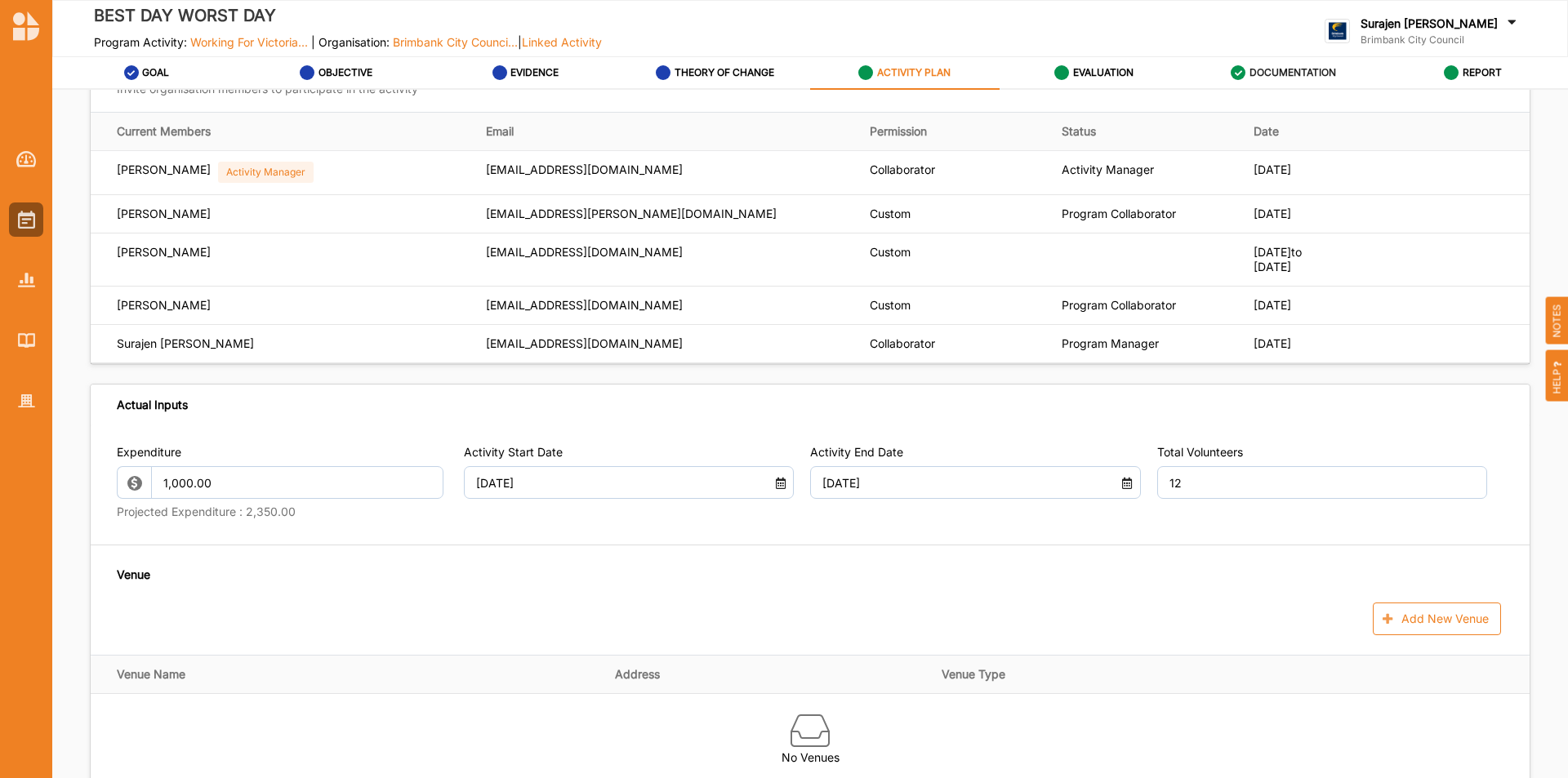
scroll to position [491, 0]
click at [1391, 624] on button "Add New Venue" at bounding box center [1437, 619] width 128 height 32
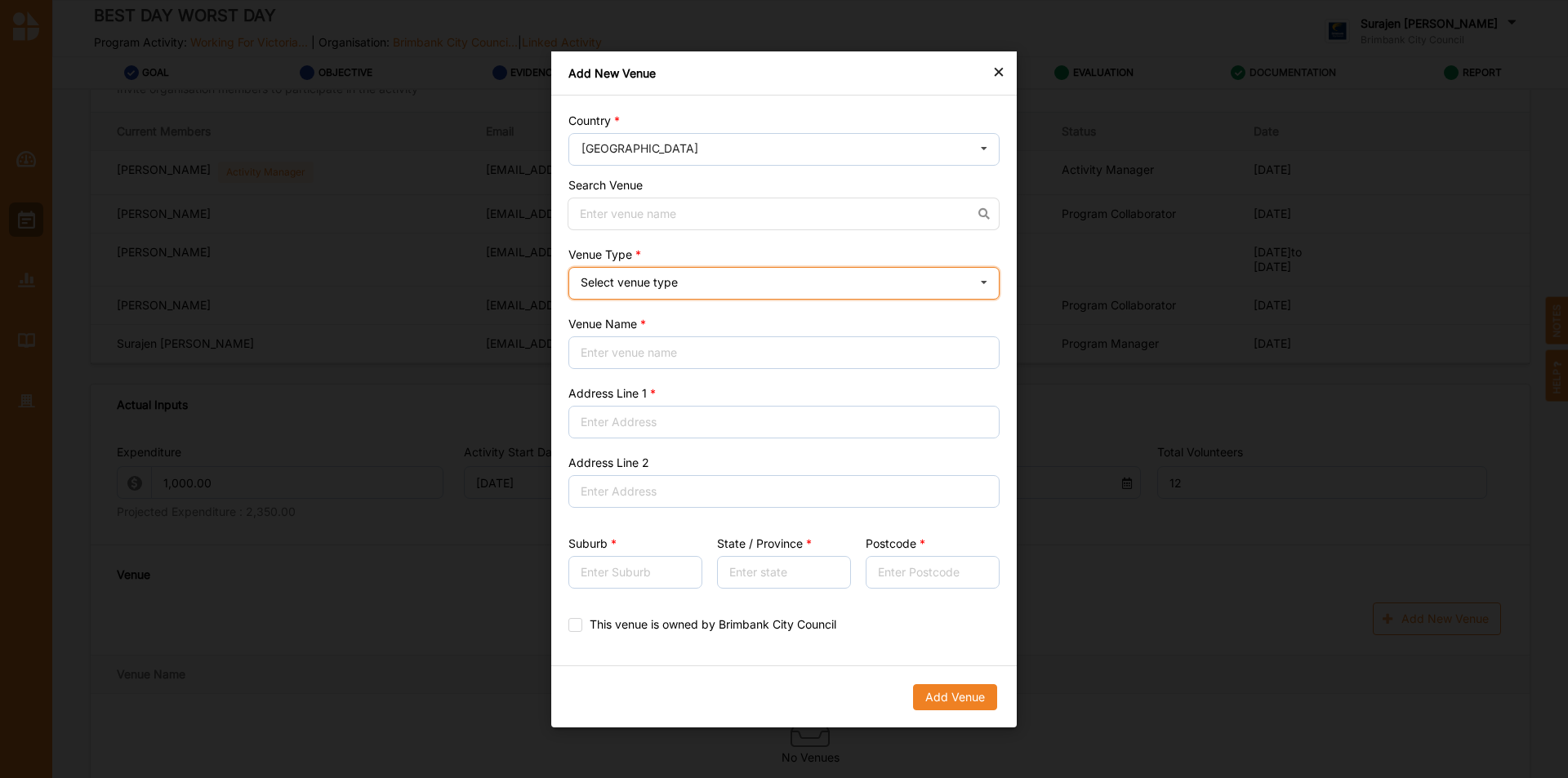
click at [769, 282] on div "Select venue type Cinema Distributed media Exhibition venue Flat floor space He…" at bounding box center [784, 283] width 431 height 32
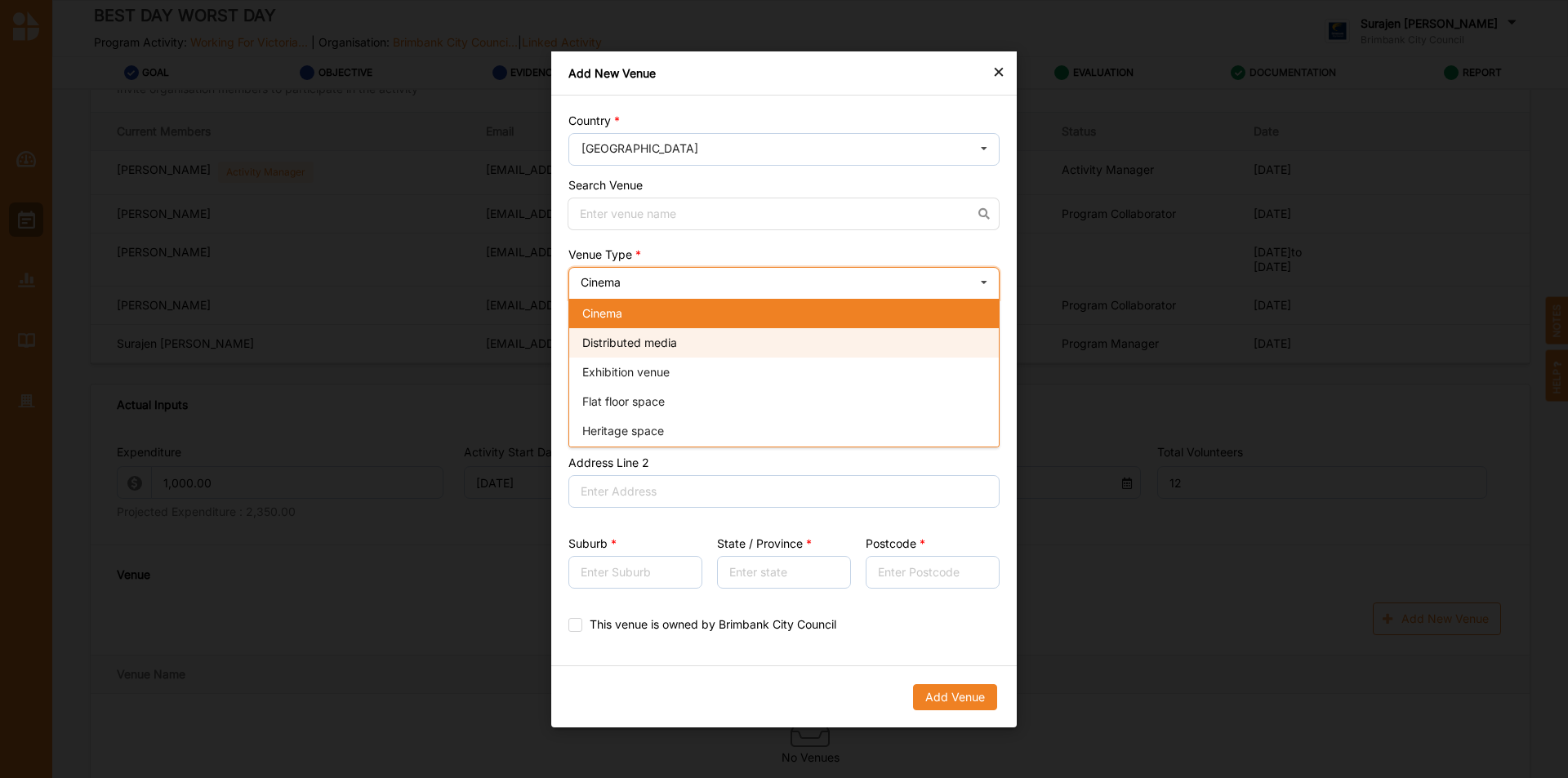
click at [725, 334] on div "Distributed media" at bounding box center [784, 343] width 429 height 30
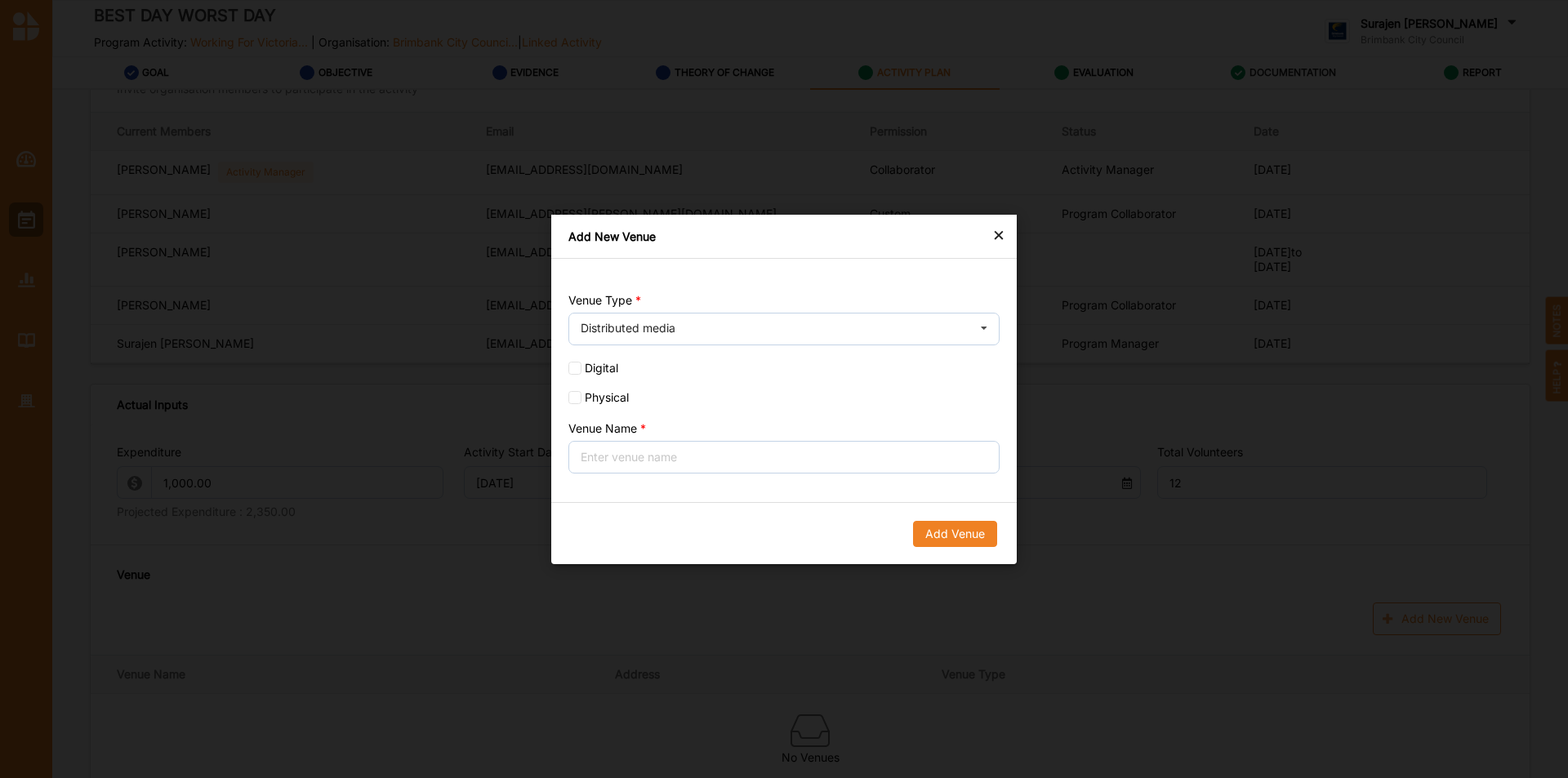
click at [596, 369] on label "Digital" at bounding box center [784, 368] width 431 height 13
click at [581, 369] on input "Digital" at bounding box center [575, 368] width 13 height 13
checkbox input "true"
click at [611, 456] on input "Venue Name" at bounding box center [784, 457] width 431 height 32
type input "P"
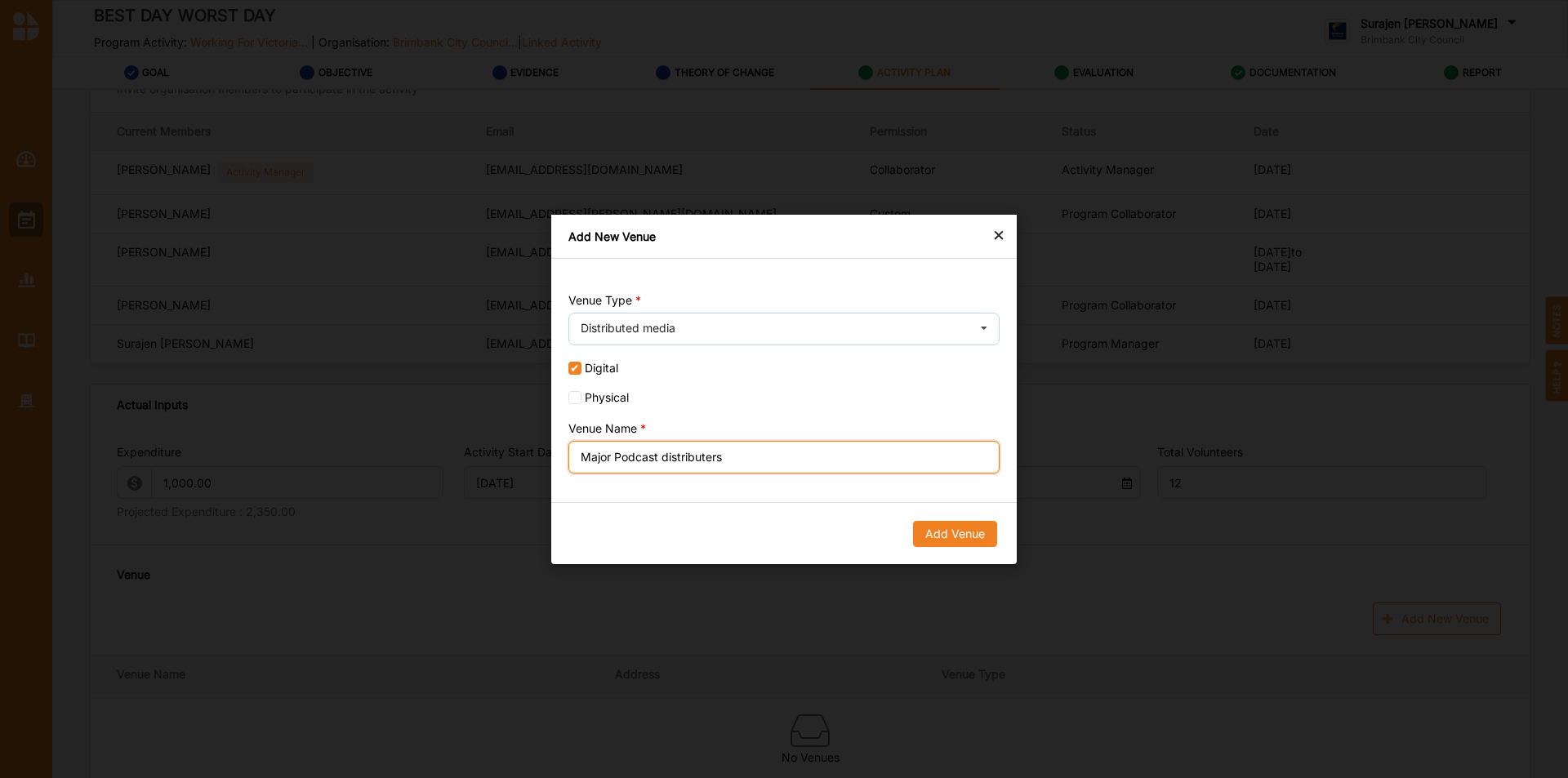
click at [621, 456] on input "Major Podcast distributers" at bounding box center [784, 457] width 431 height 32
type input "All major podcast distributers"
click at [942, 525] on button "Add Venue" at bounding box center [955, 533] width 84 height 26
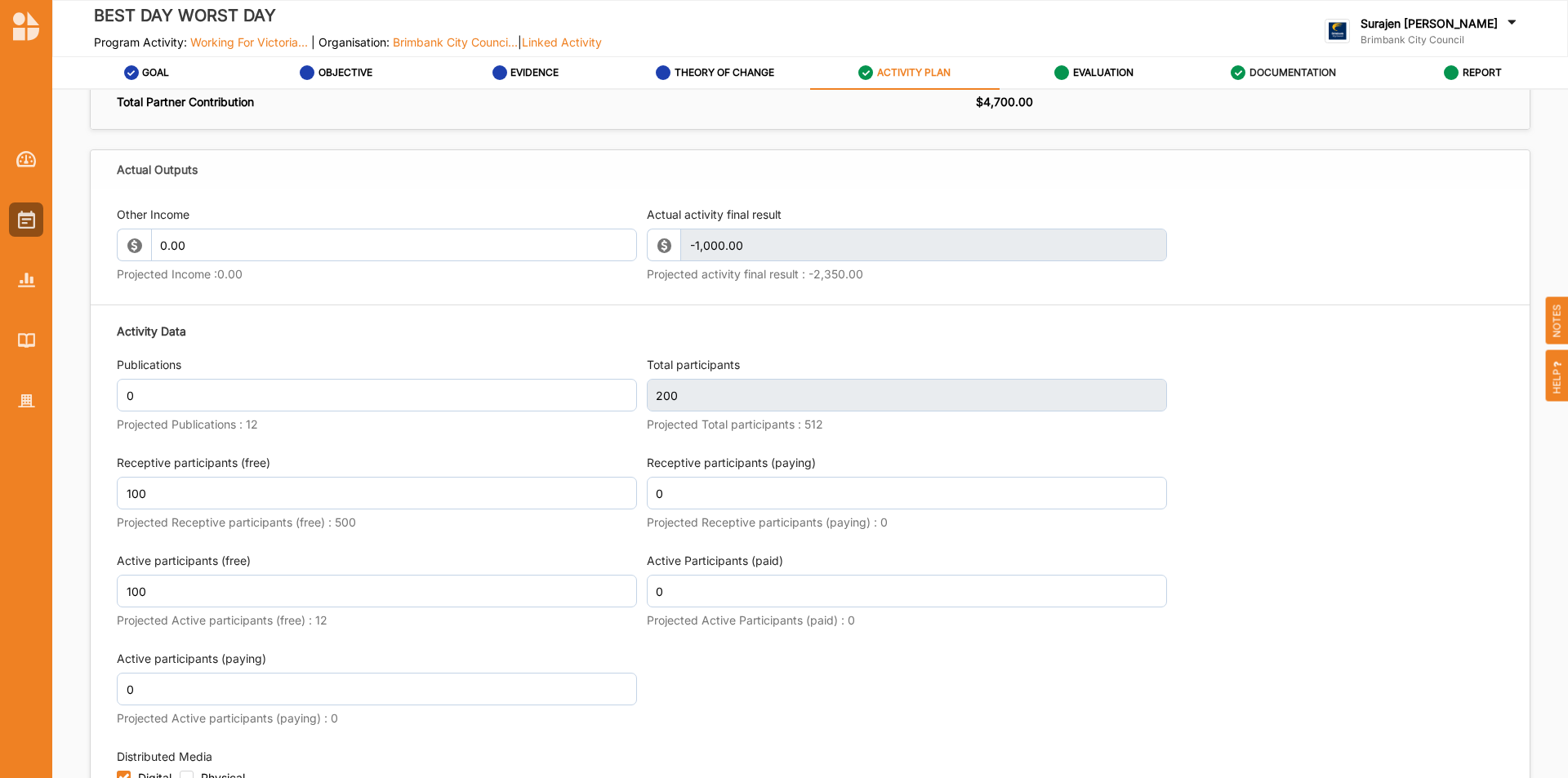
scroll to position [1307, 0]
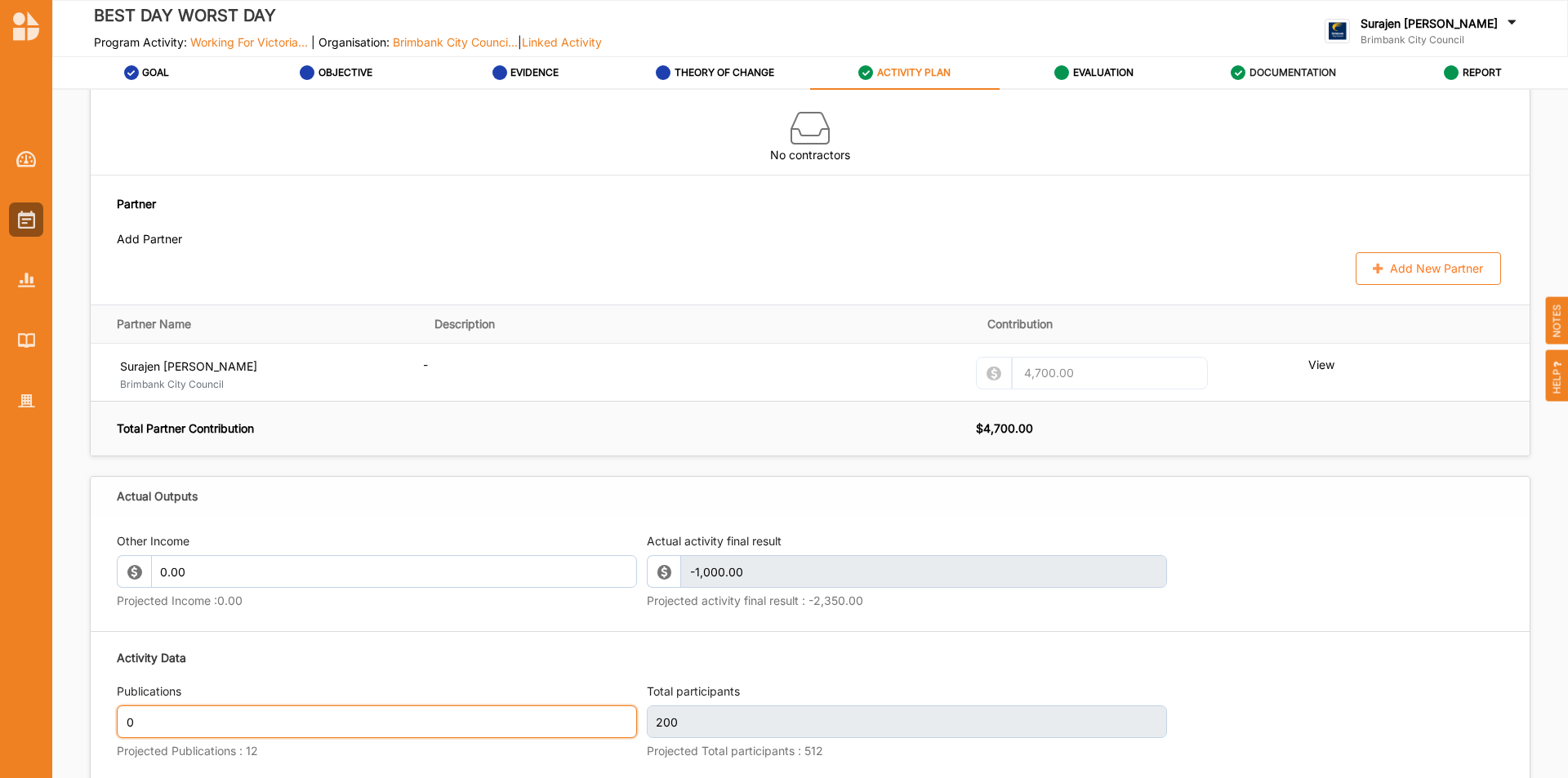
click at [210, 738] on input "0" at bounding box center [376, 721] width 520 height 32
type input "9"
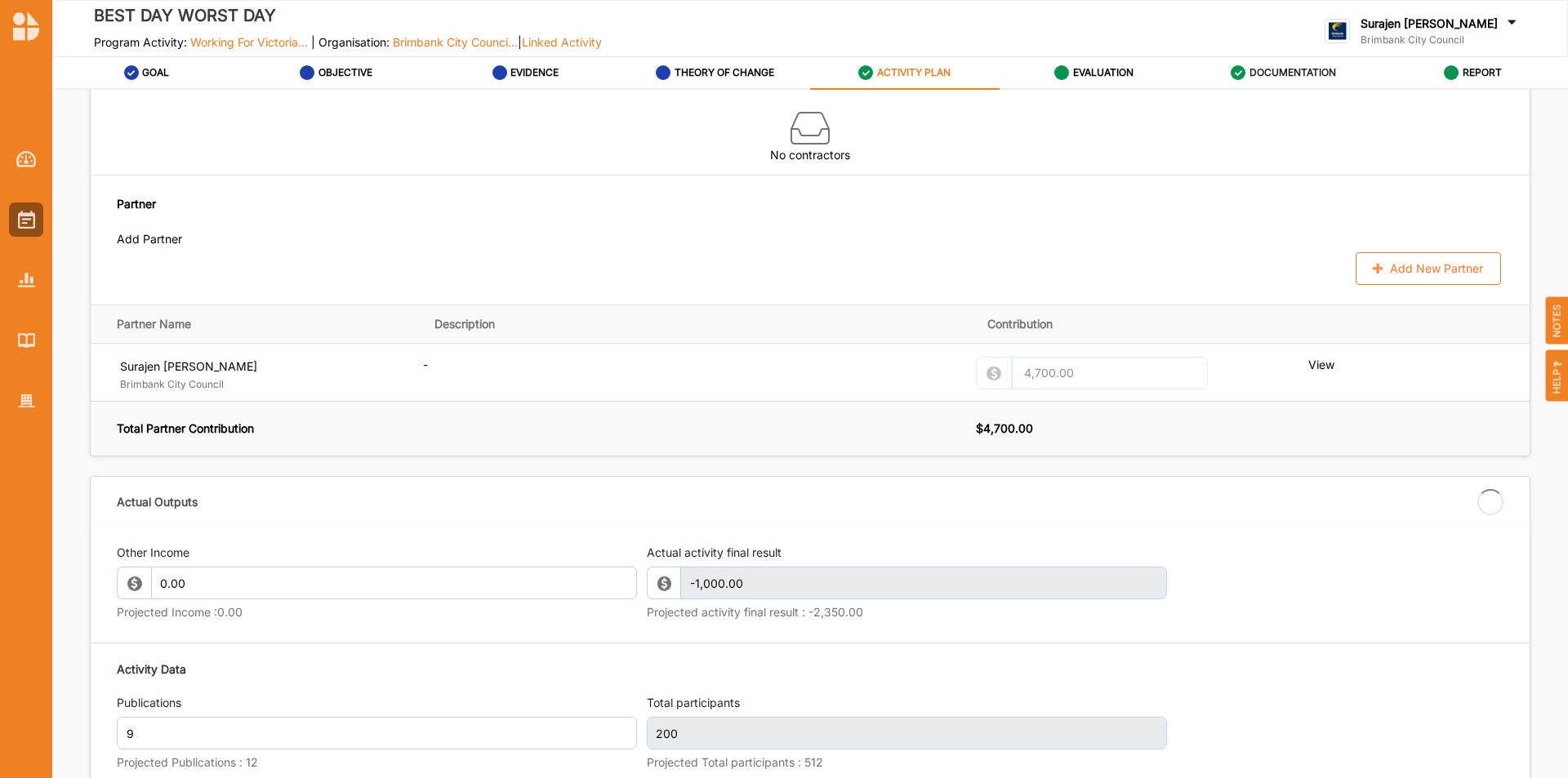
click at [1358, 623] on div "Other Income 0.00 Projected Income : 0.00 Actual activity final result -1,000.0…" at bounding box center [810, 586] width 1387 height 98
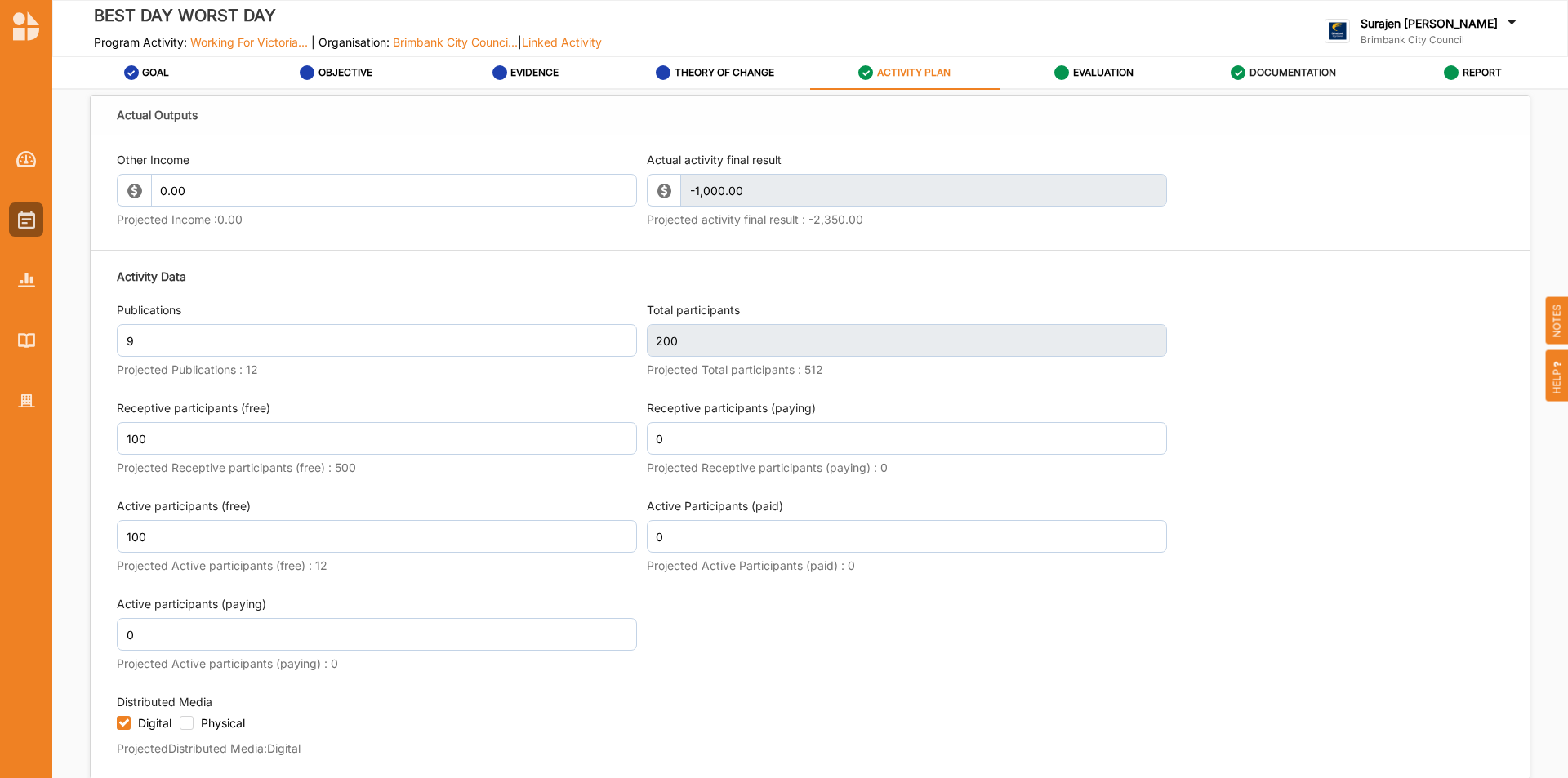
scroll to position [1715, 0]
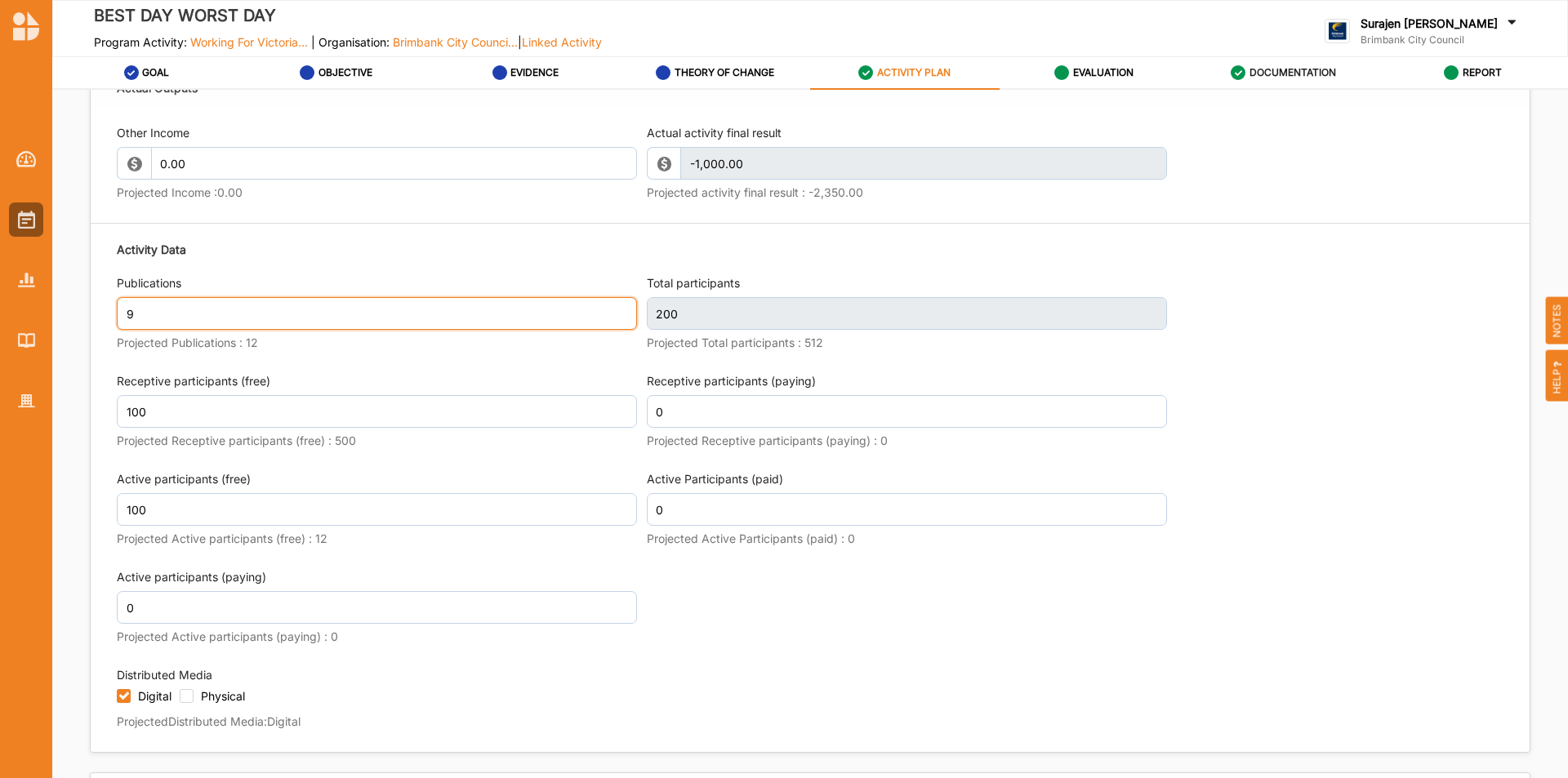
click at [280, 330] on input "9" at bounding box center [376, 313] width 520 height 32
type input "10"
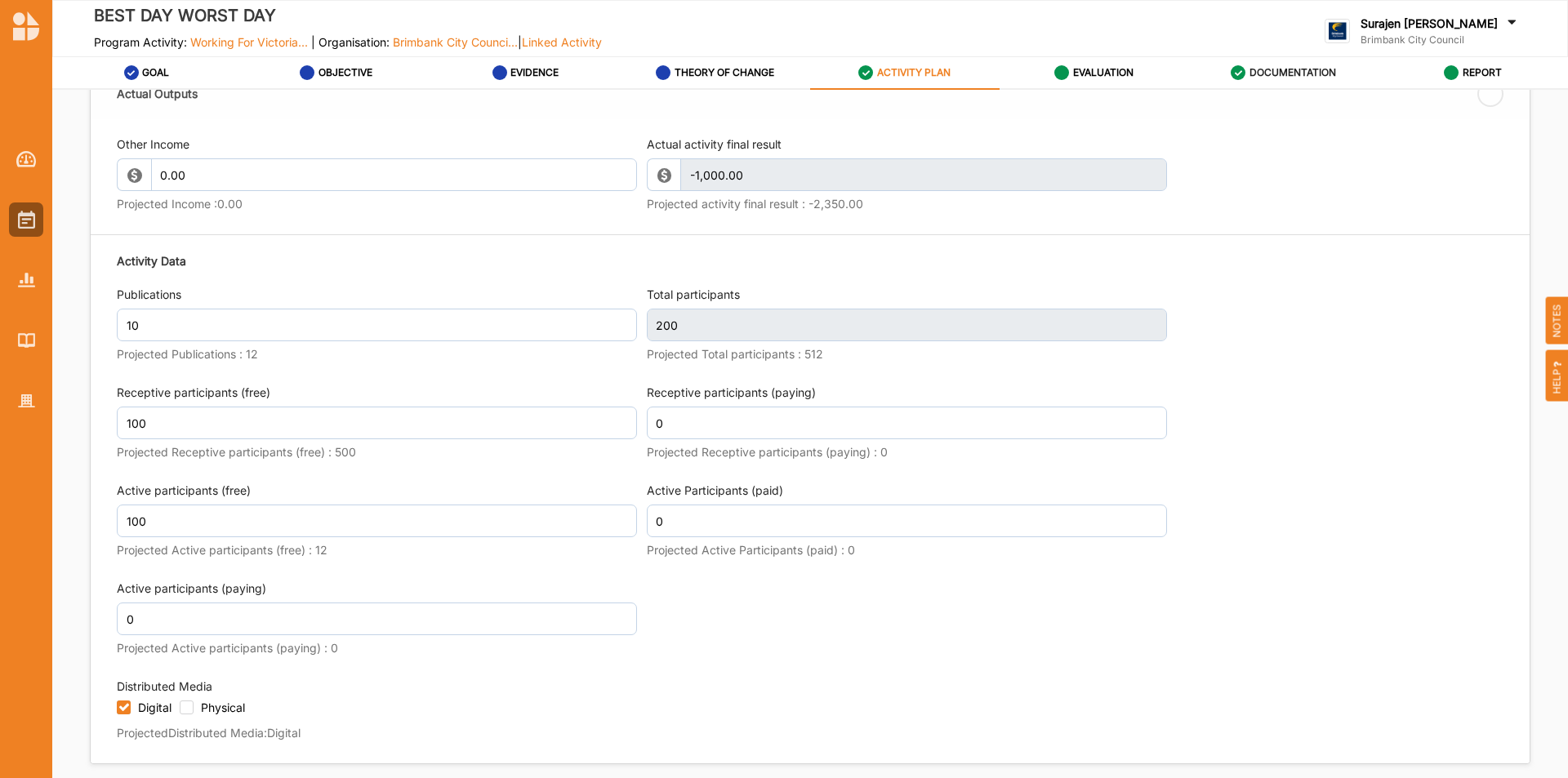
click at [968, 653] on div "Activity Data Publications 10 Projected Publications : 12 Total participants 20…" at bounding box center [810, 500] width 1387 height 511
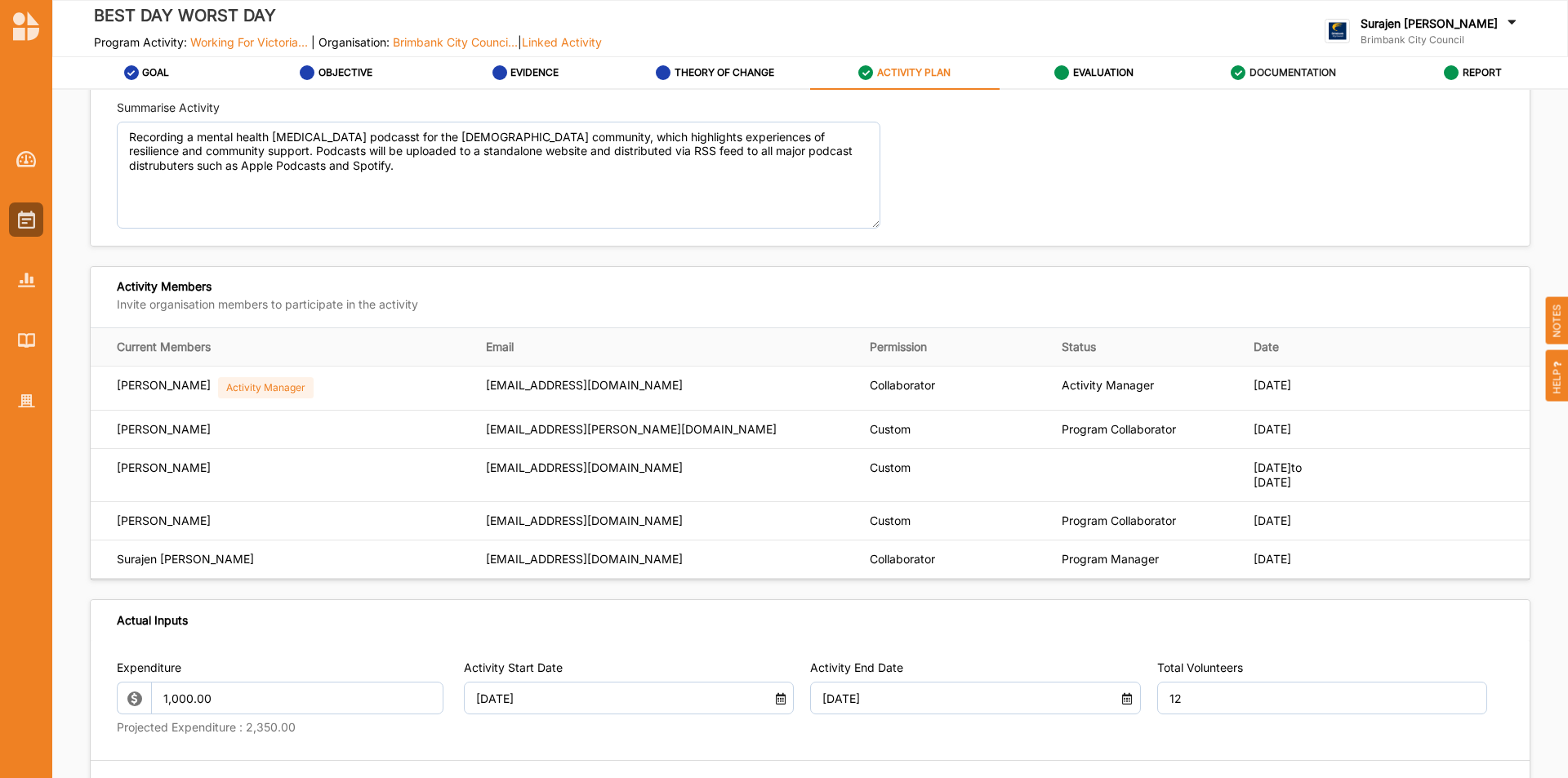
scroll to position [0, 0]
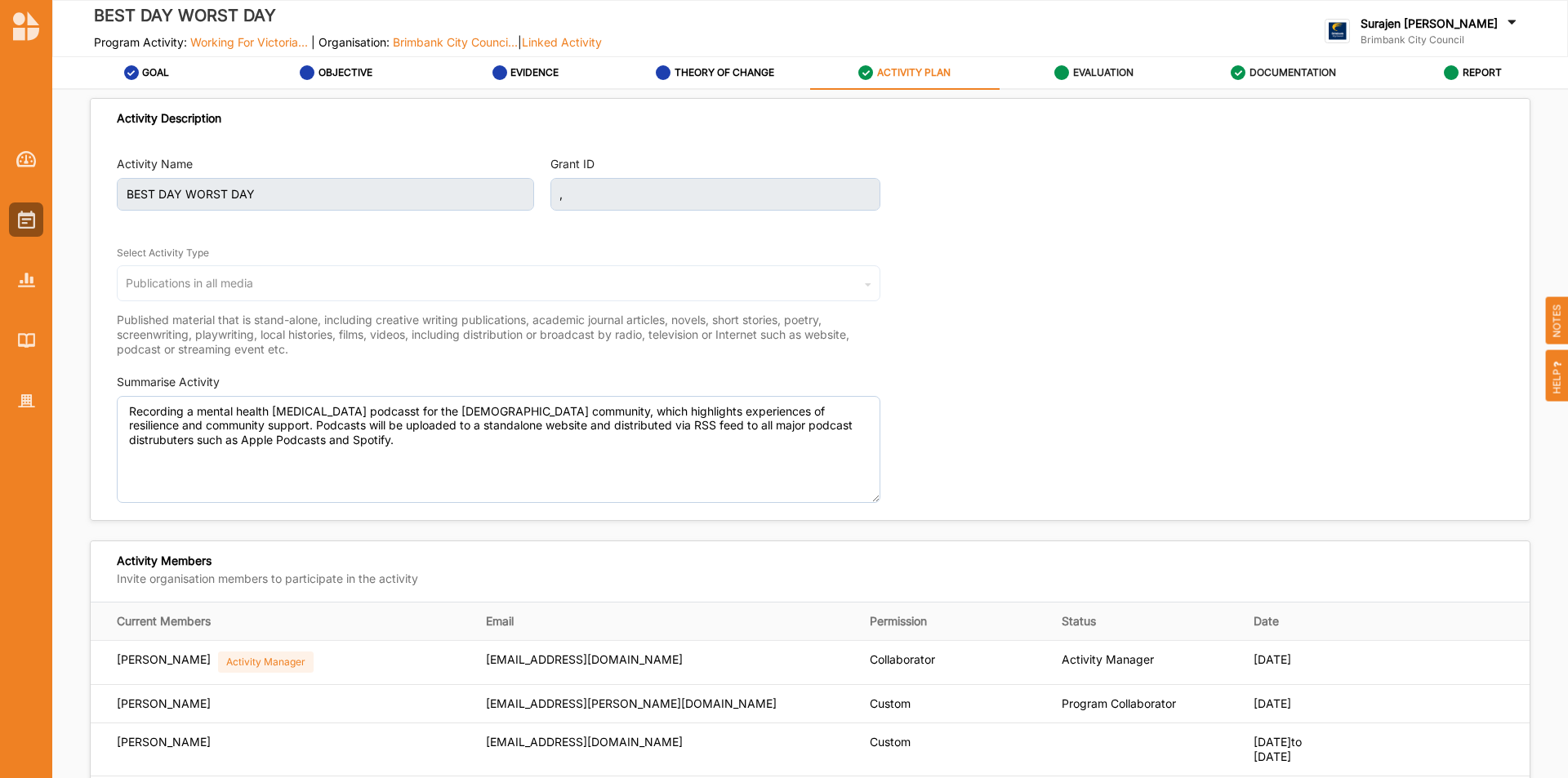
click at [1095, 67] on label "EVALUATION" at bounding box center [1103, 72] width 60 height 13
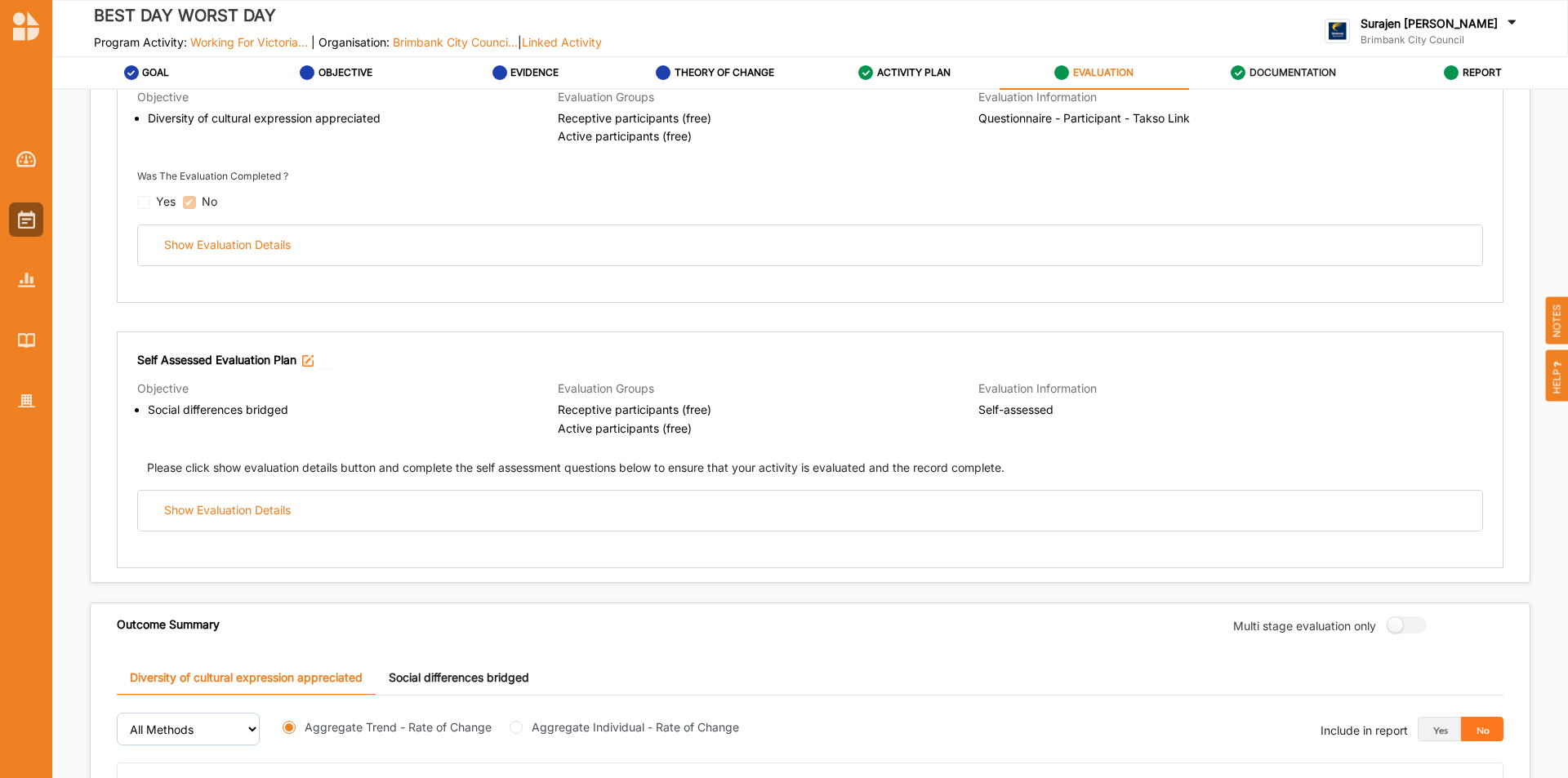
scroll to position [326, 0]
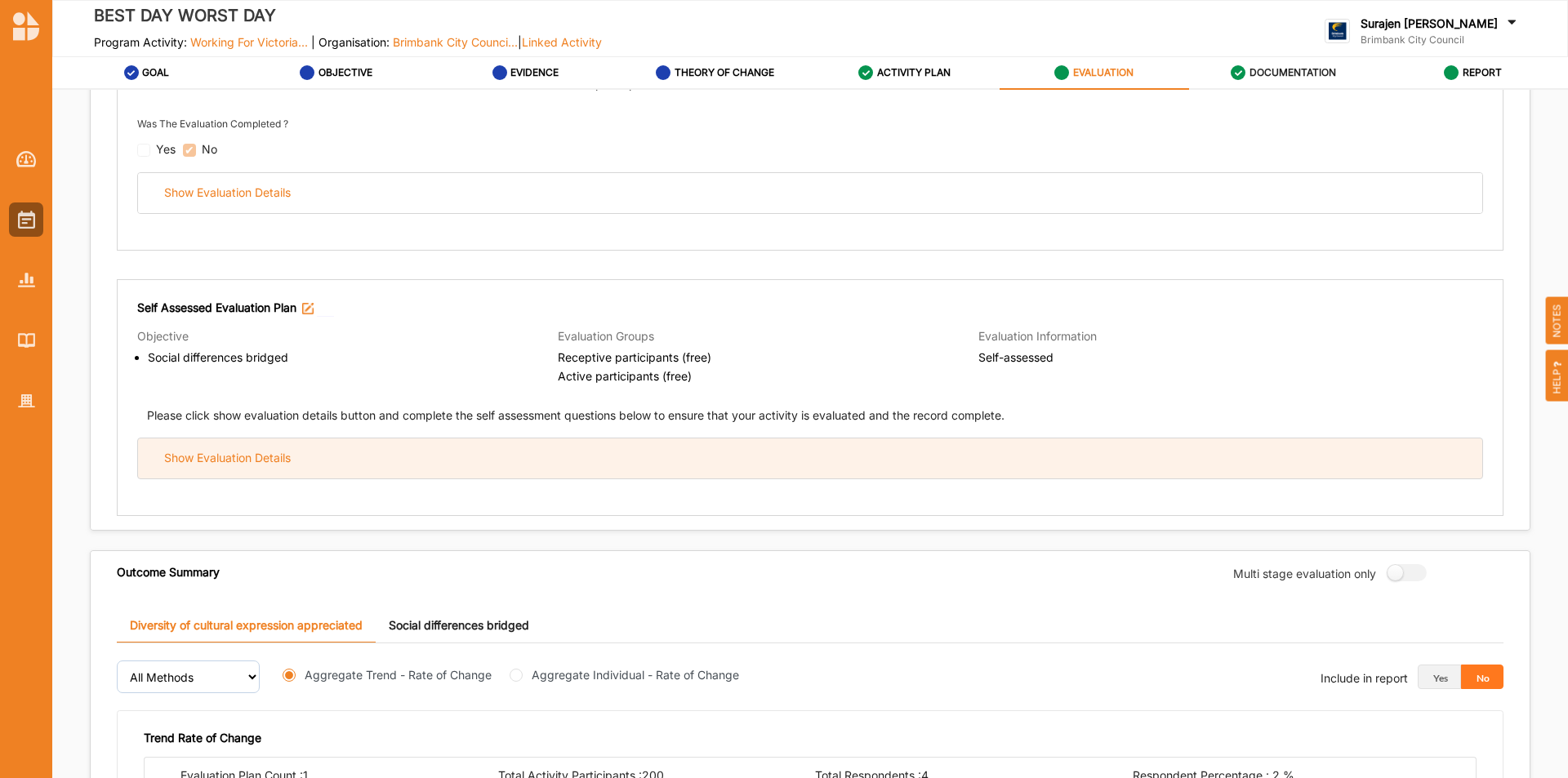
click at [543, 472] on div "Show Evaluation Details" at bounding box center [810, 458] width 1345 height 40
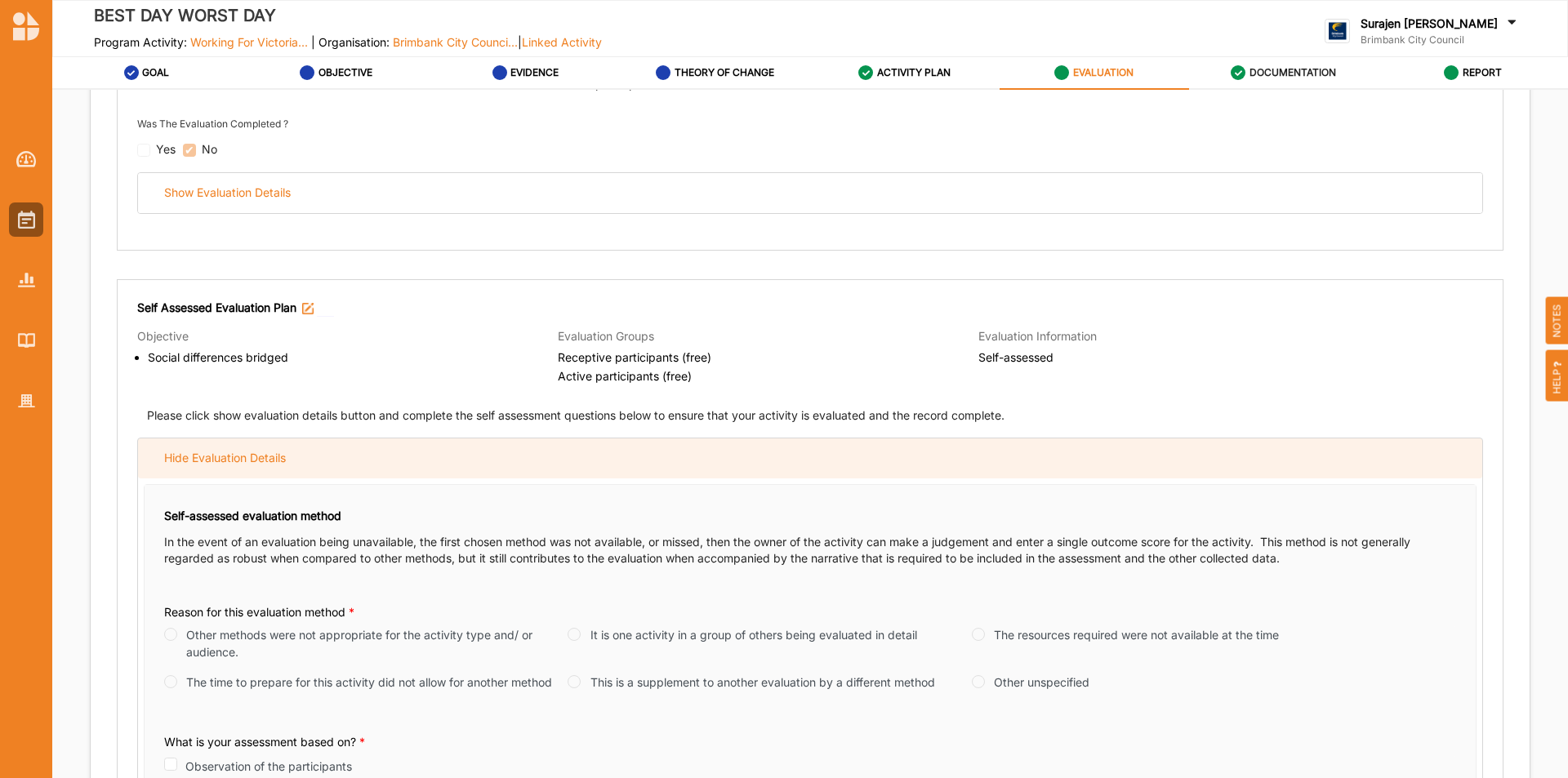
drag, startPoint x: 531, startPoint y: 457, endPoint x: 548, endPoint y: 461, distance: 17.5
click at [533, 460] on div "Hide Evaluation Details" at bounding box center [810, 458] width 1345 height 40
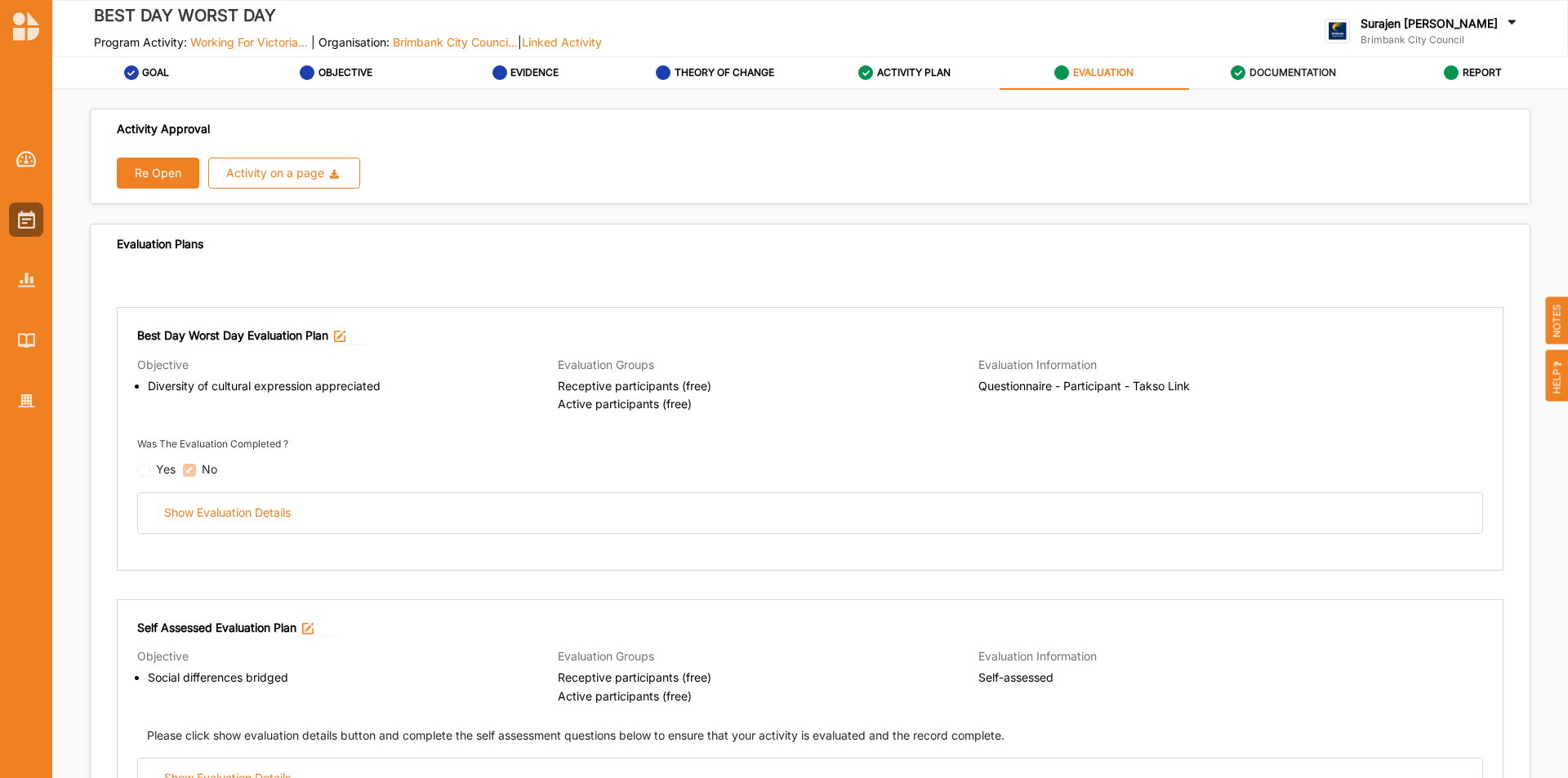
scroll to position [0, 0]
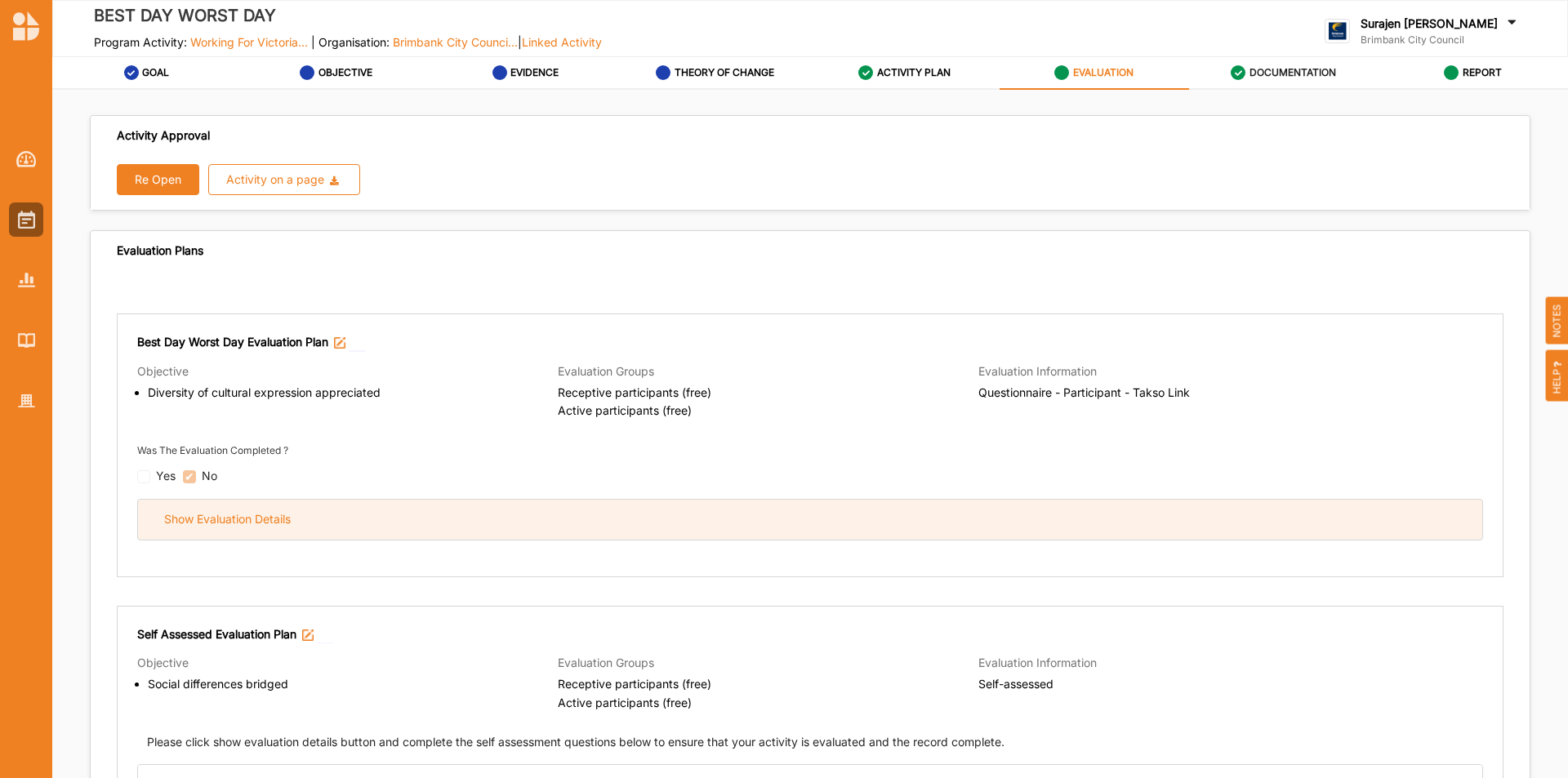
click at [516, 521] on div "Show Evaluation Details" at bounding box center [810, 519] width 1345 height 40
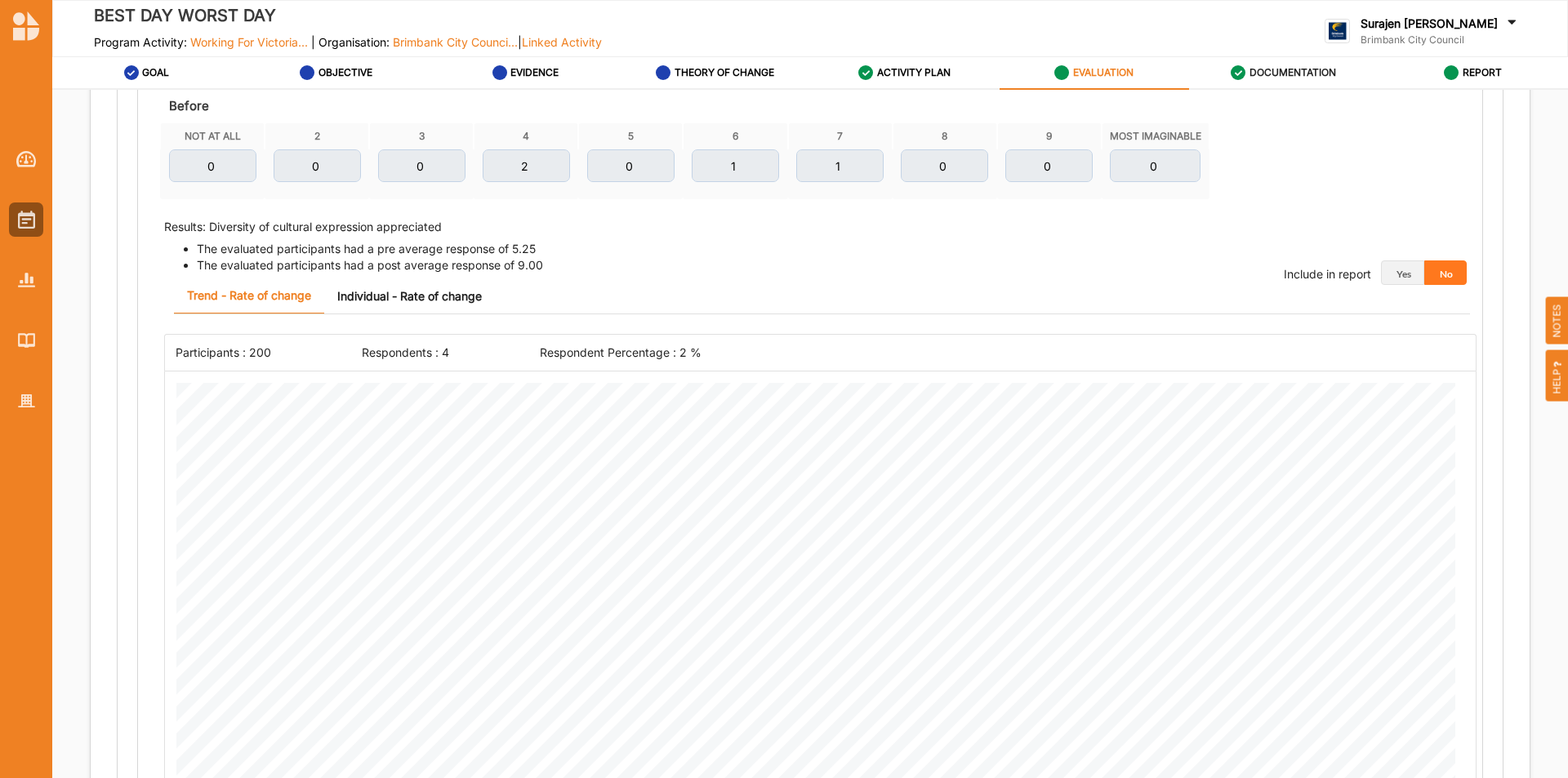
scroll to position [654, 0]
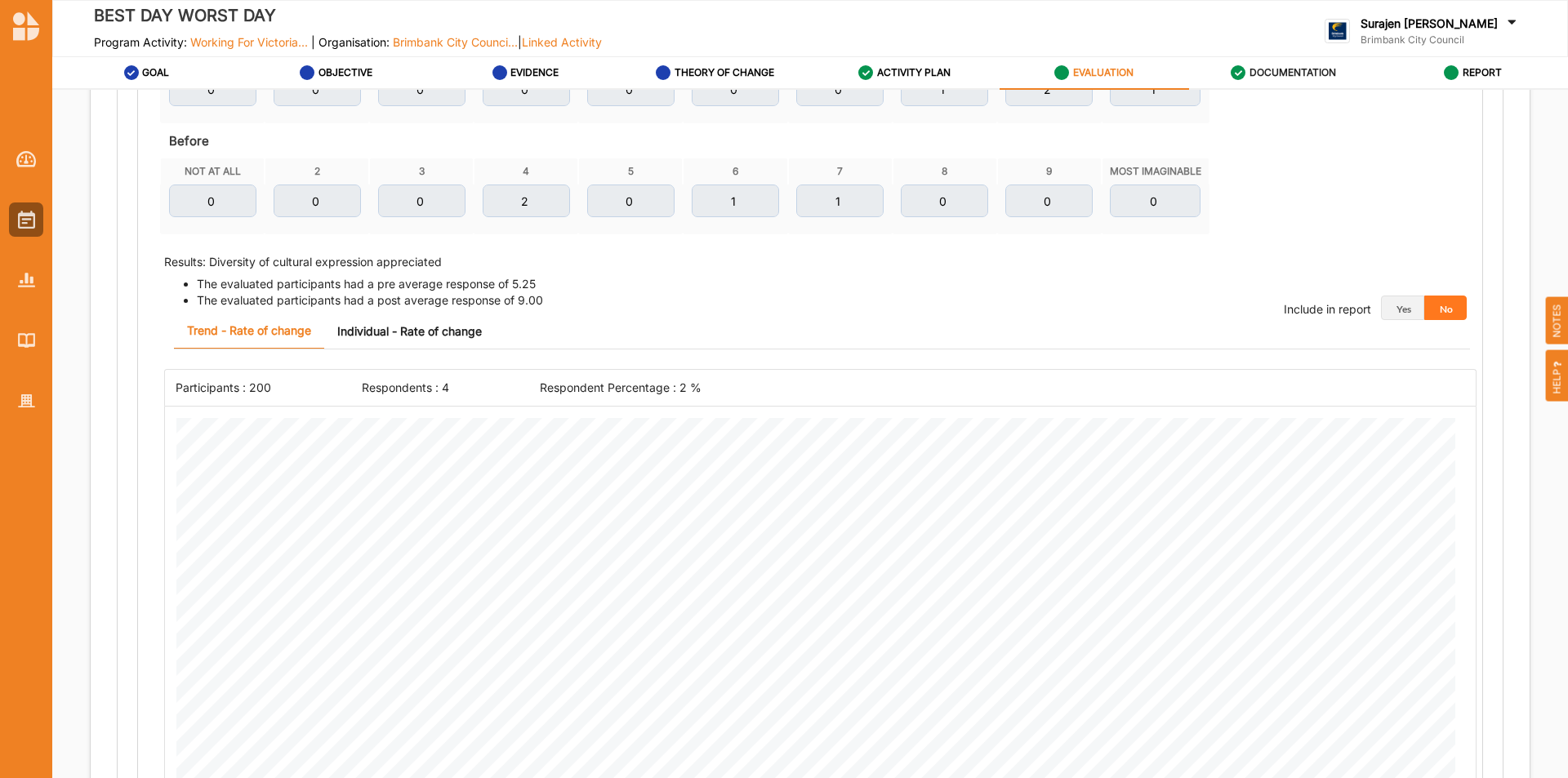
click at [378, 327] on link "Individual - Rate of change" at bounding box center [410, 331] width 171 height 35
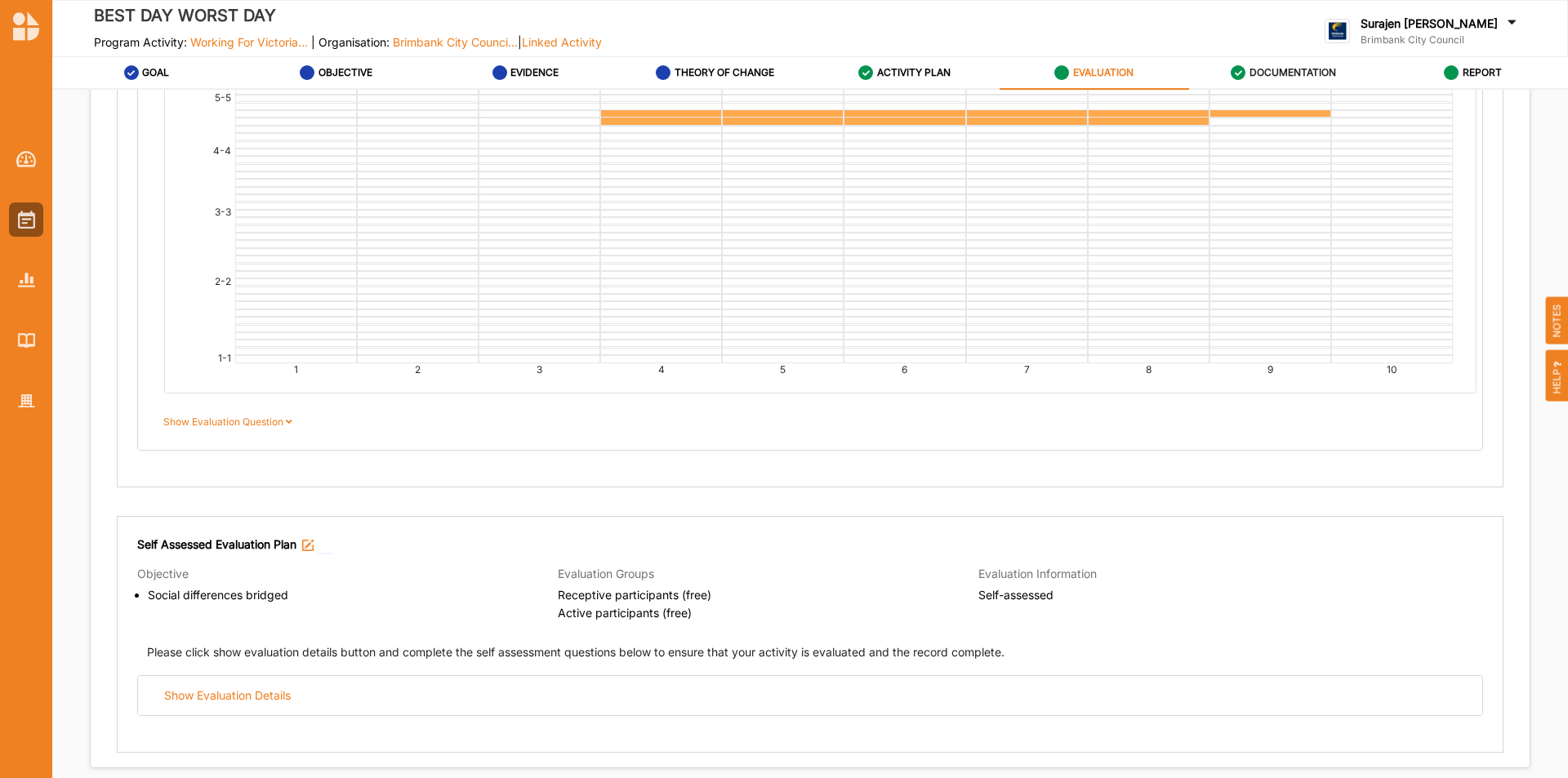
scroll to position [1143, 0]
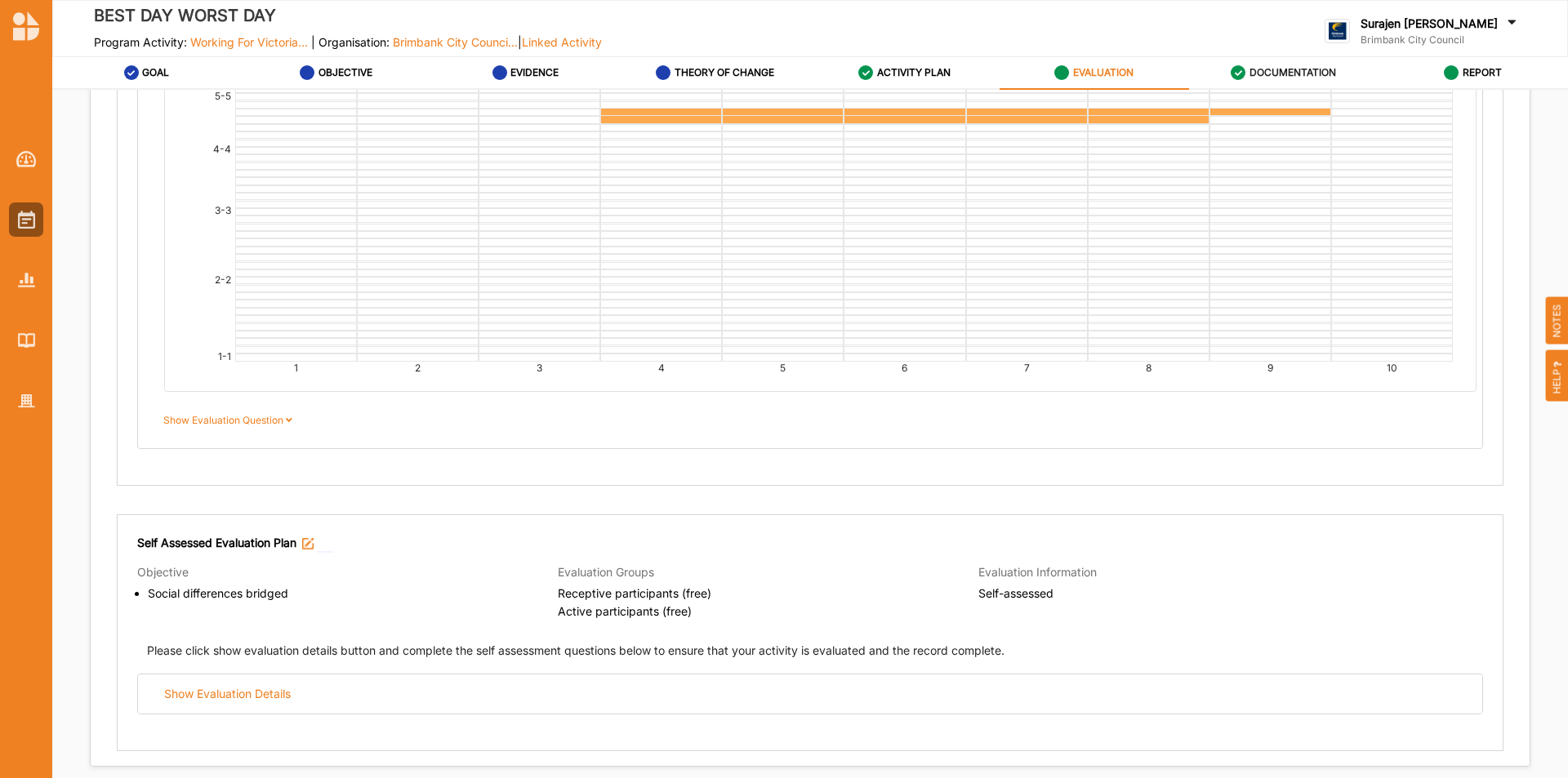
drag, startPoint x: 271, startPoint y: 417, endPoint x: 333, endPoint y: 411, distance: 62.3
click at [270, 417] on label "Show Evaluation Question" at bounding box center [230, 421] width 134 height 15
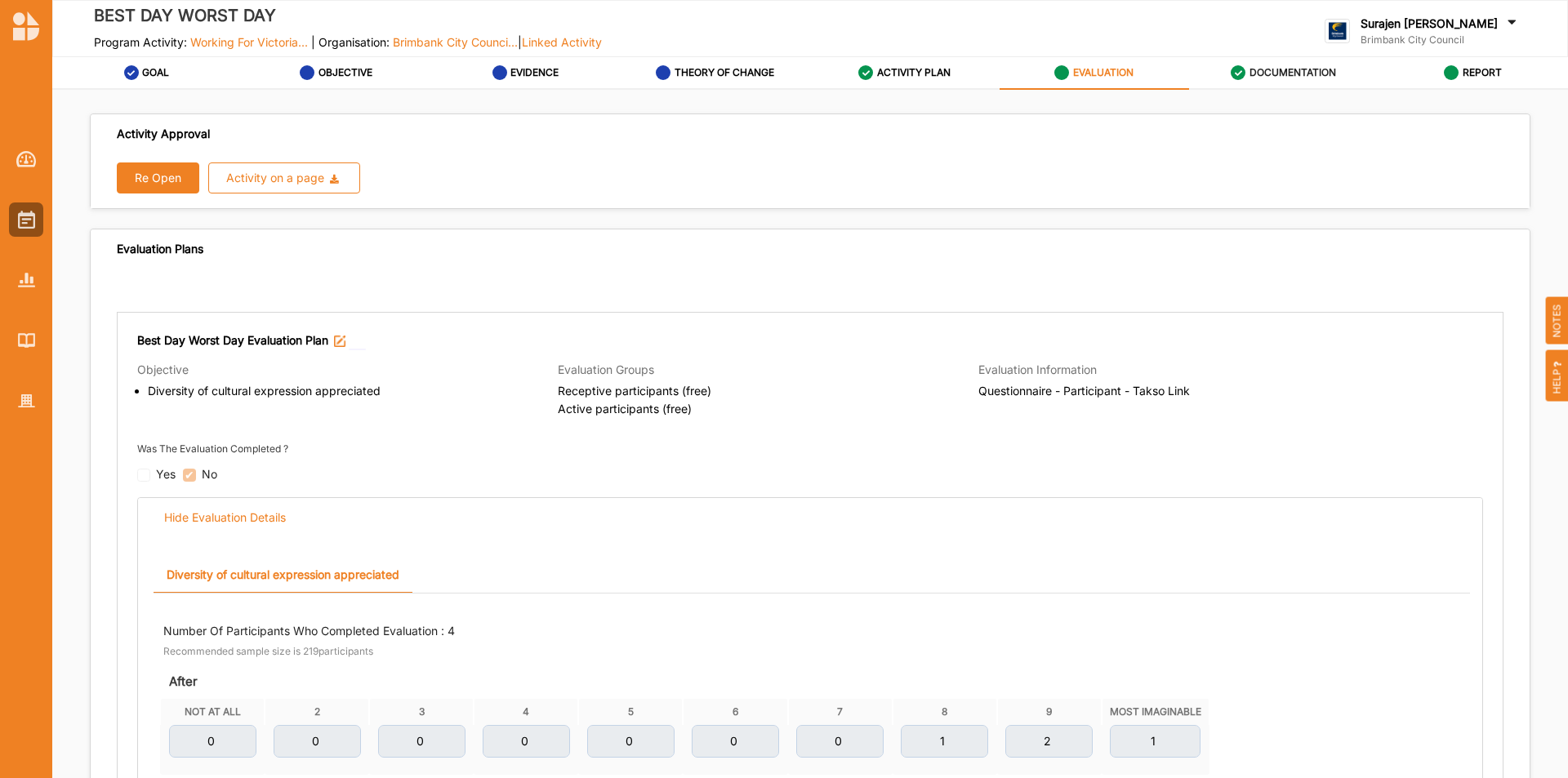
scroll to position [0, 0]
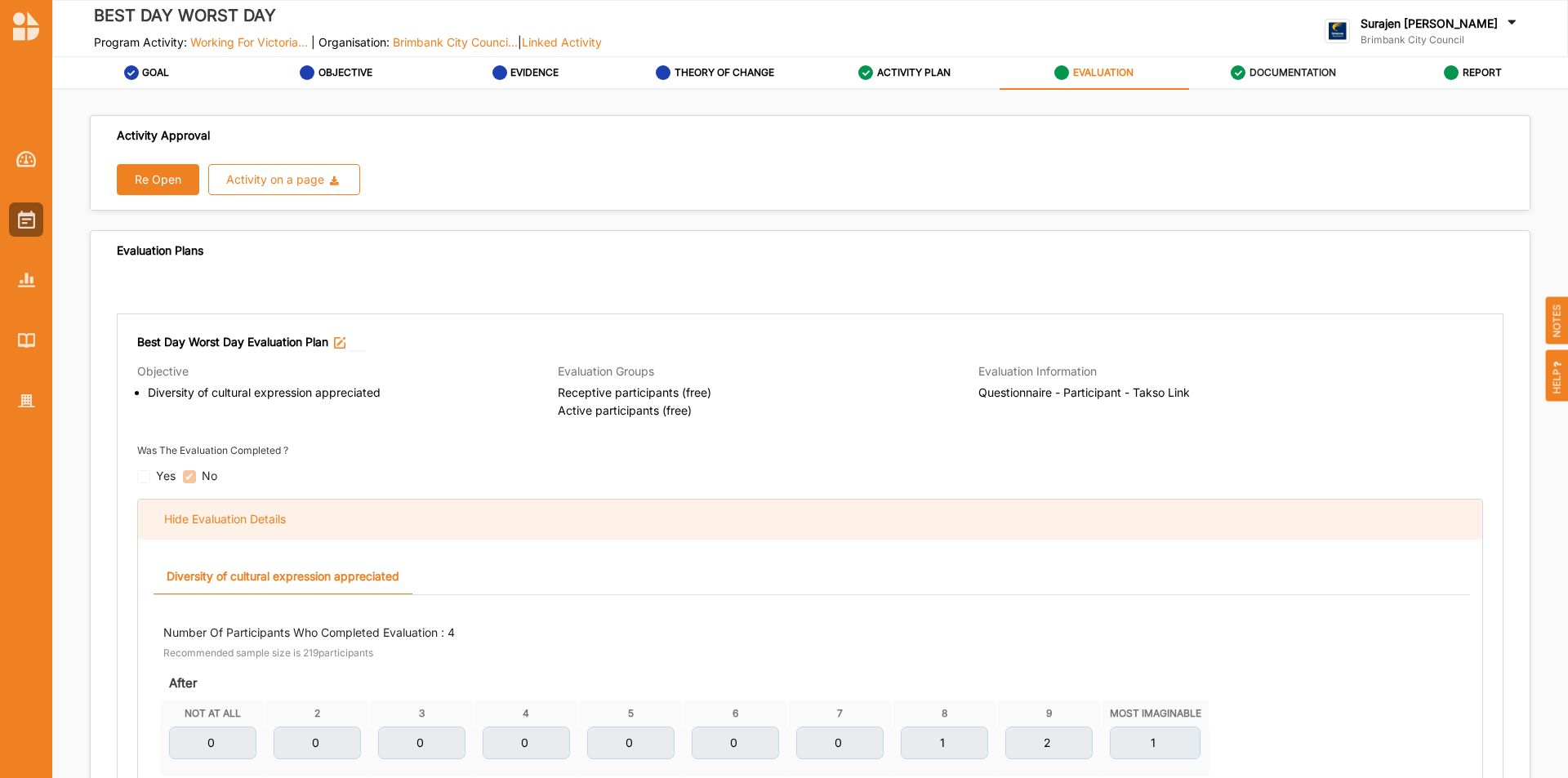
click at [256, 516] on div "Hide Evaluation Details" at bounding box center [224, 519] width 121 height 15
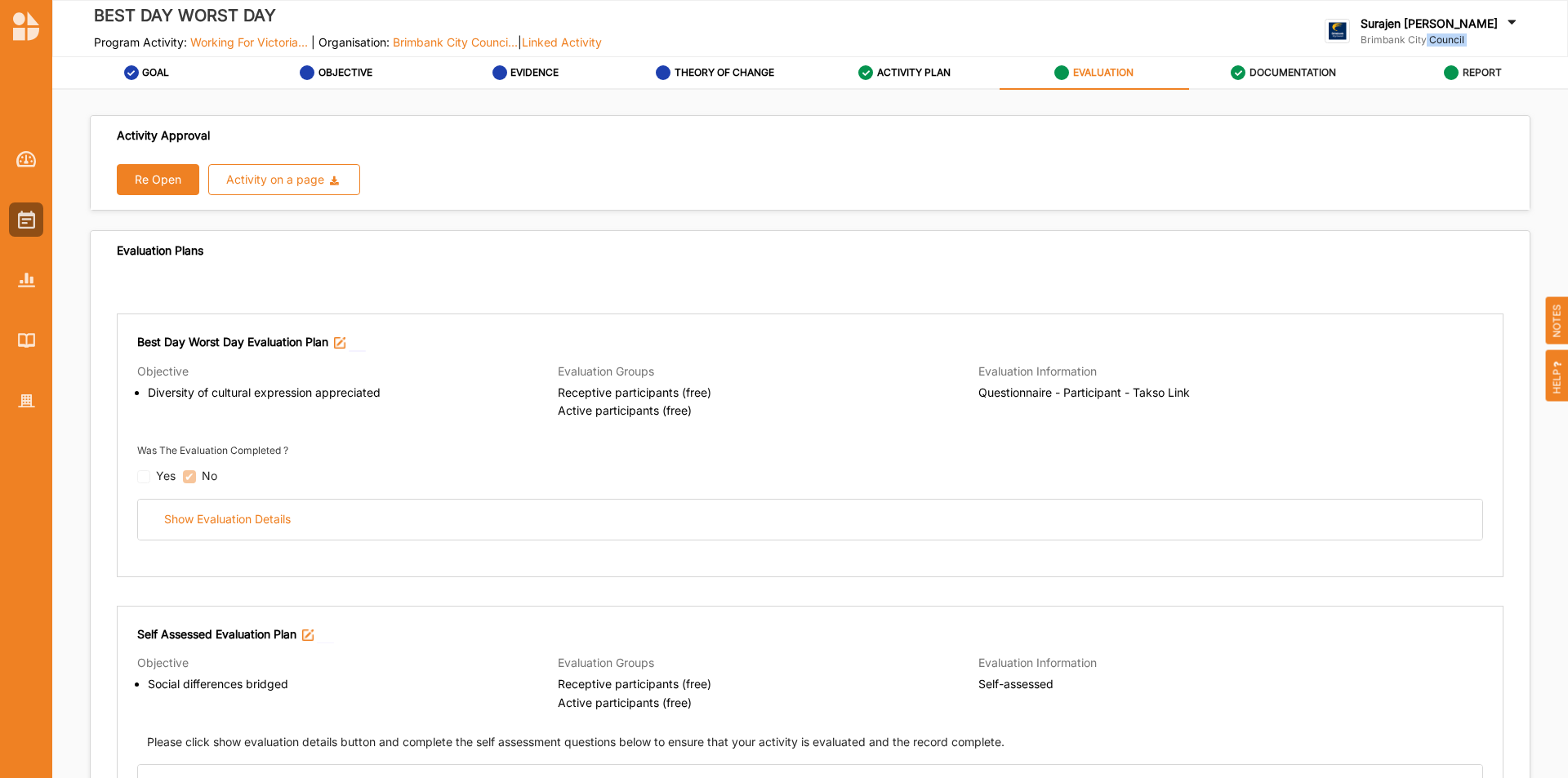
click at [1478, 65] on div "BEST DAY WORST DAY Program Activity: Working For Victoria... | Organisation: Br…" at bounding box center [809, 389] width 1516 height 778
click at [1490, 76] on label "REPORT" at bounding box center [1483, 72] width 39 height 13
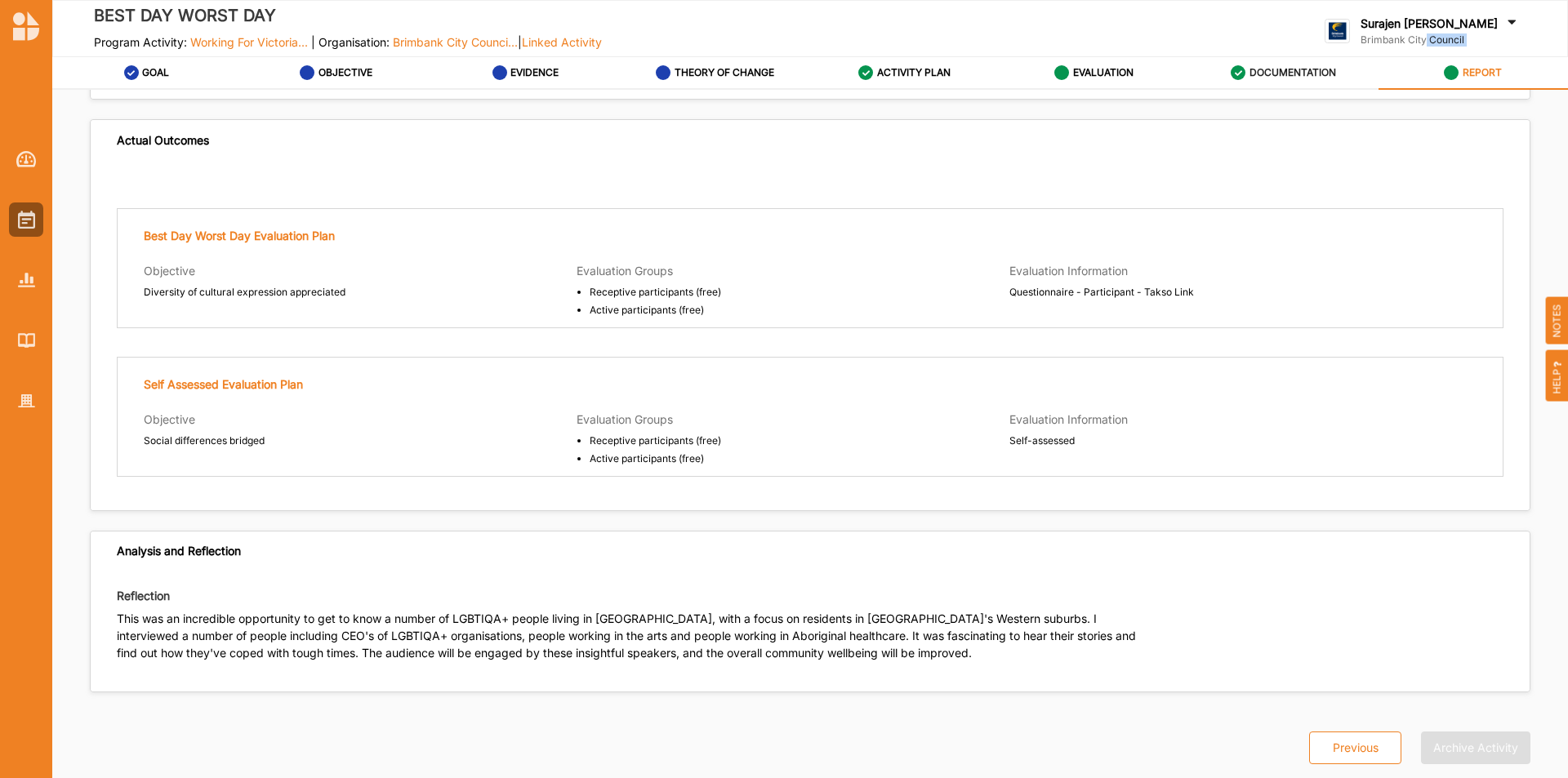
scroll to position [1993, 0]
click at [924, 74] on label "ACTIVITY PLAN" at bounding box center [913, 72] width 73 height 13
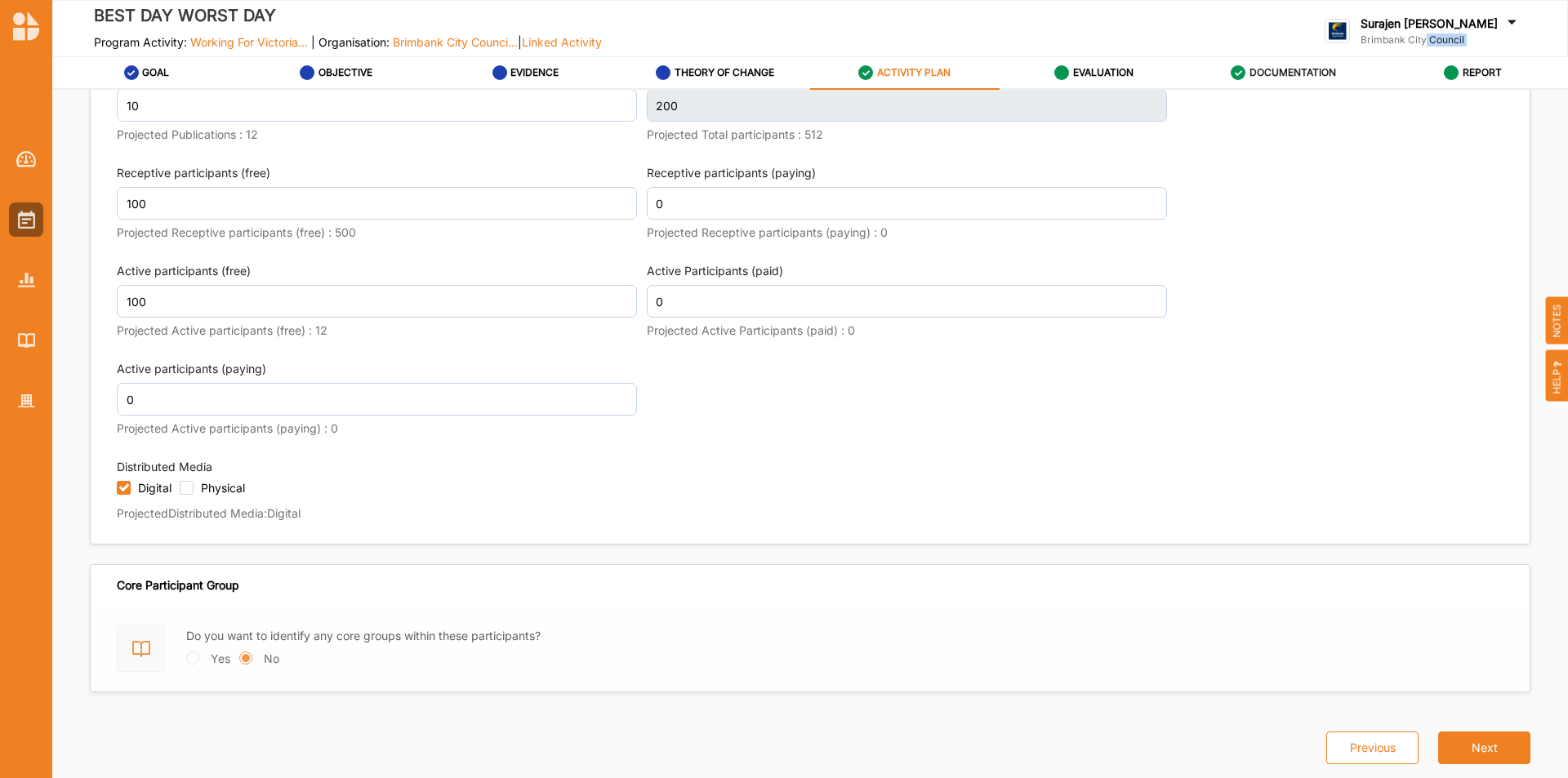
scroll to position [1938, 0]
click at [1131, 67] on label "EVALUATION" at bounding box center [1103, 72] width 60 height 13
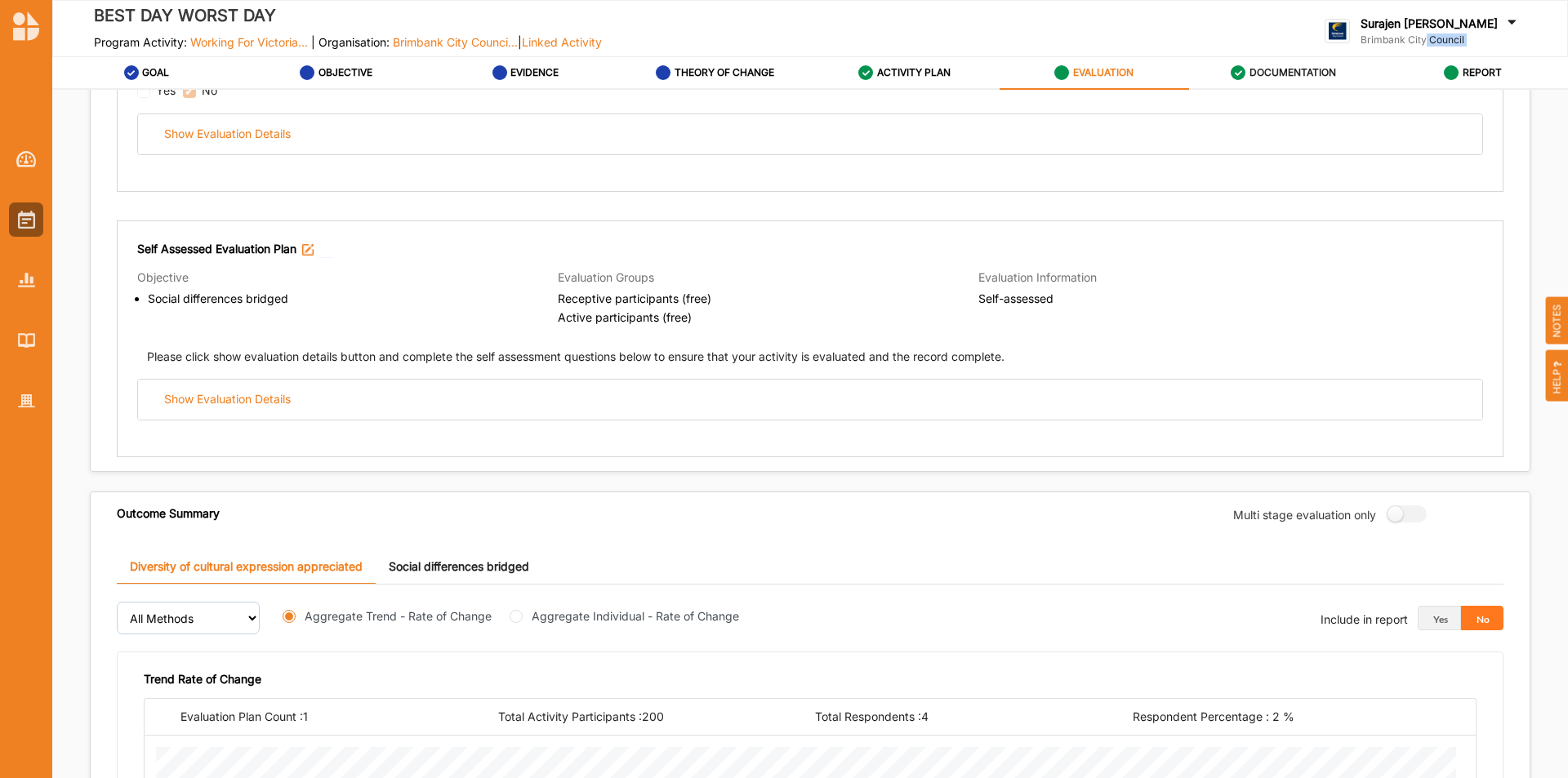
scroll to position [218, 0]
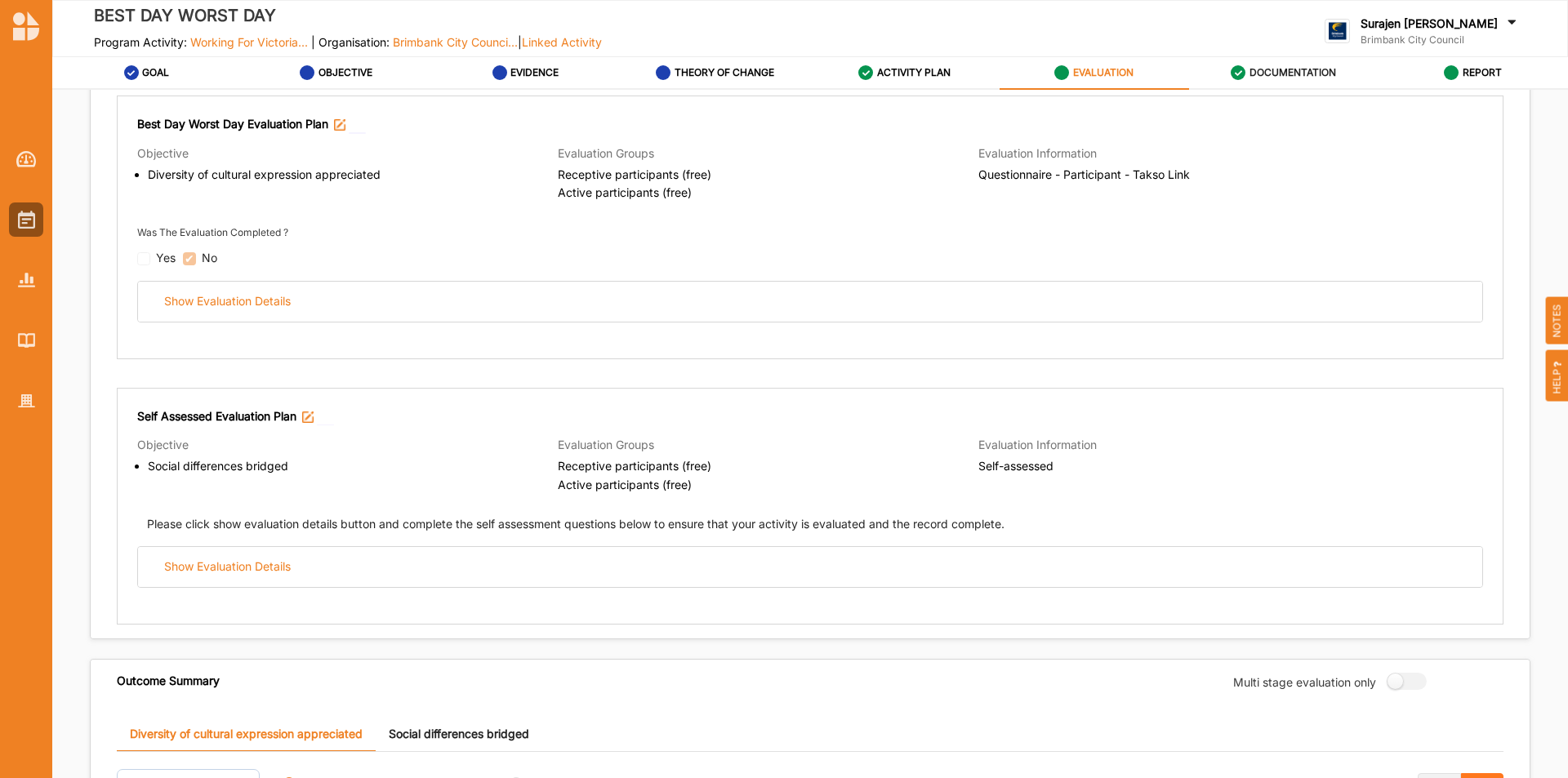
click at [882, 325] on div "Best Day Worst Day Evaluation Plan Objective Diversity of cultural expression a…" at bounding box center [810, 227] width 1387 height 264
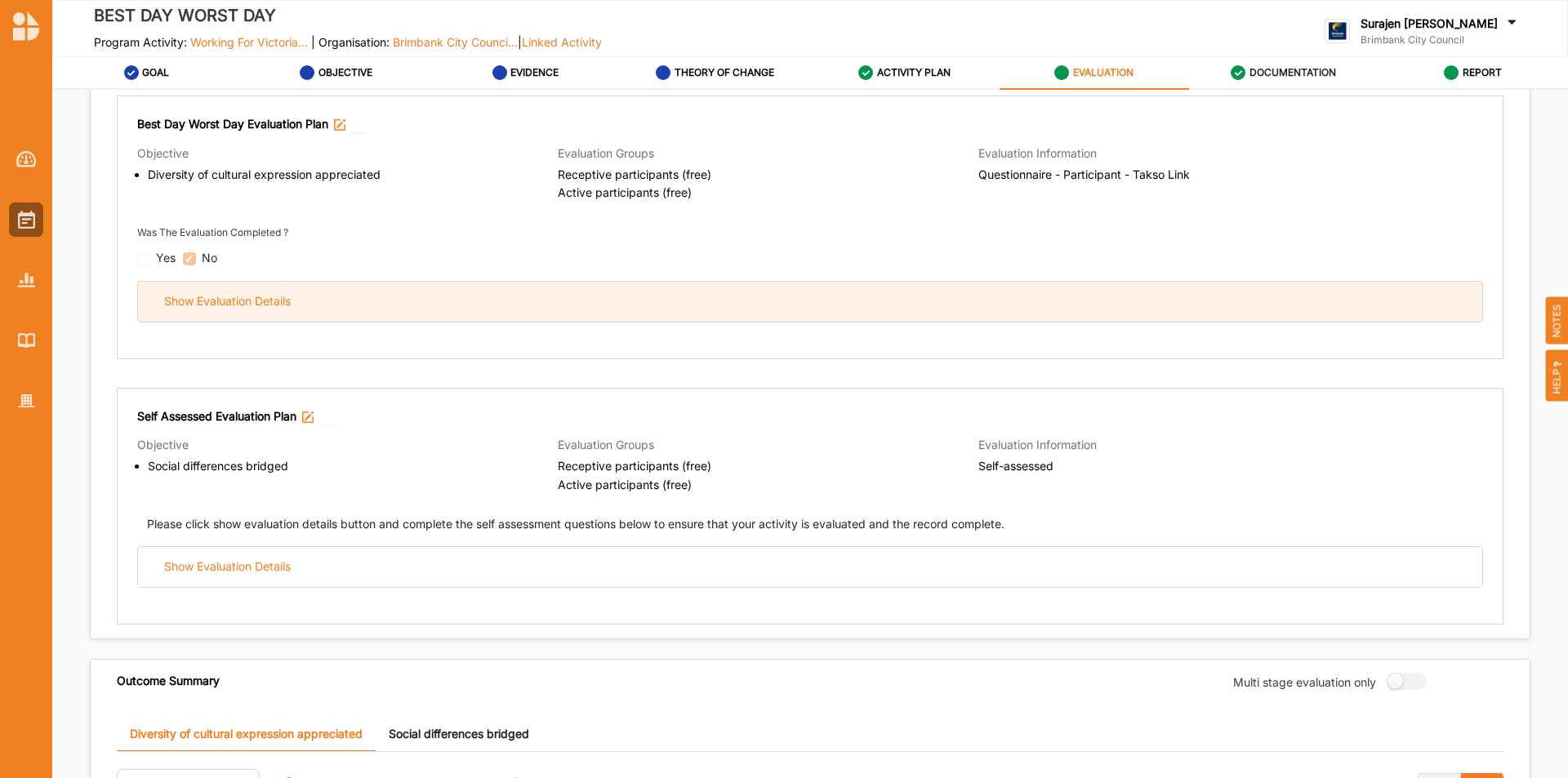
click at [887, 304] on div "Show Evaluation Details" at bounding box center [810, 301] width 1345 height 40
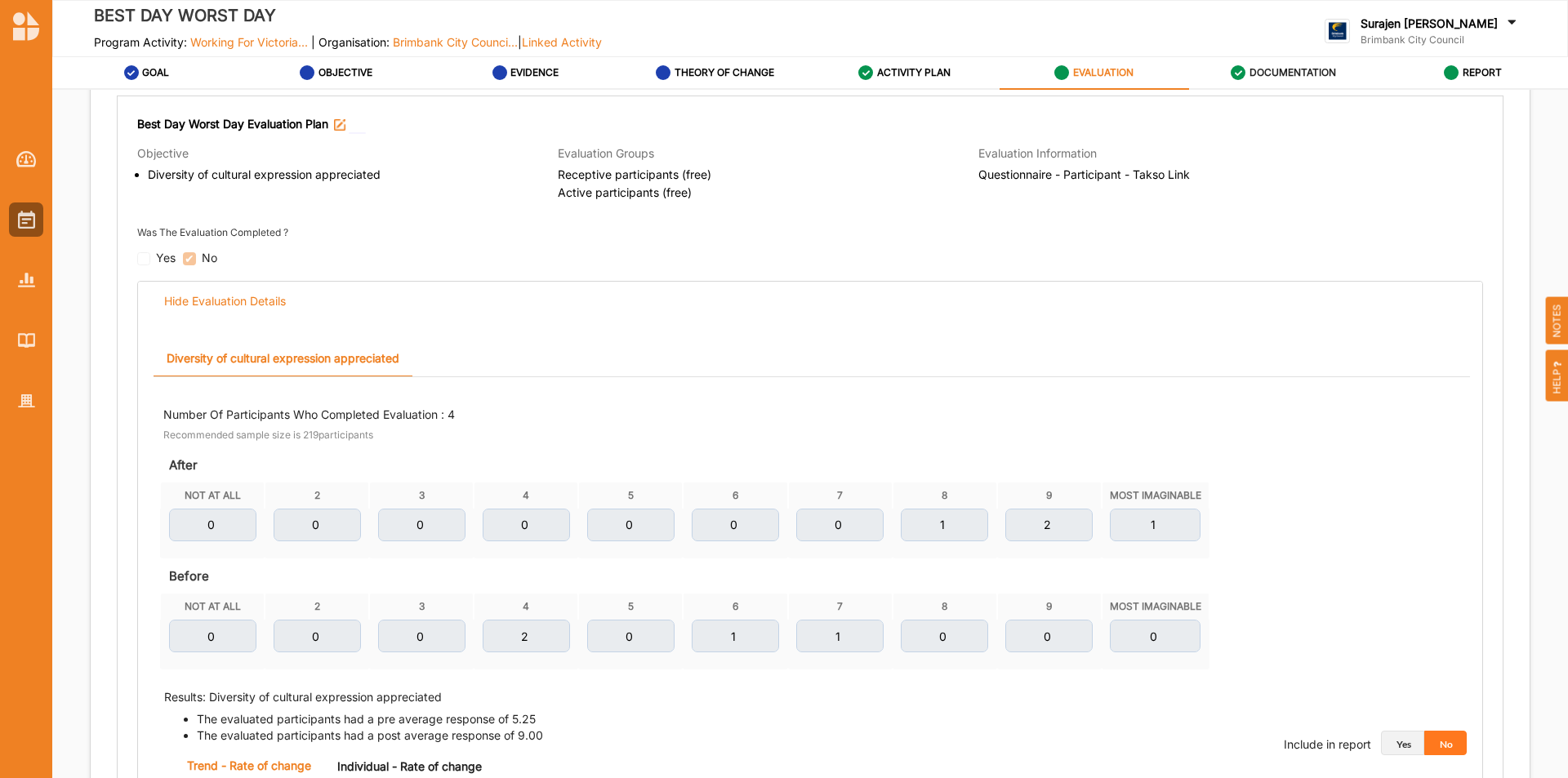
click at [1396, 734] on button "Yes" at bounding box center [1403, 743] width 44 height 24
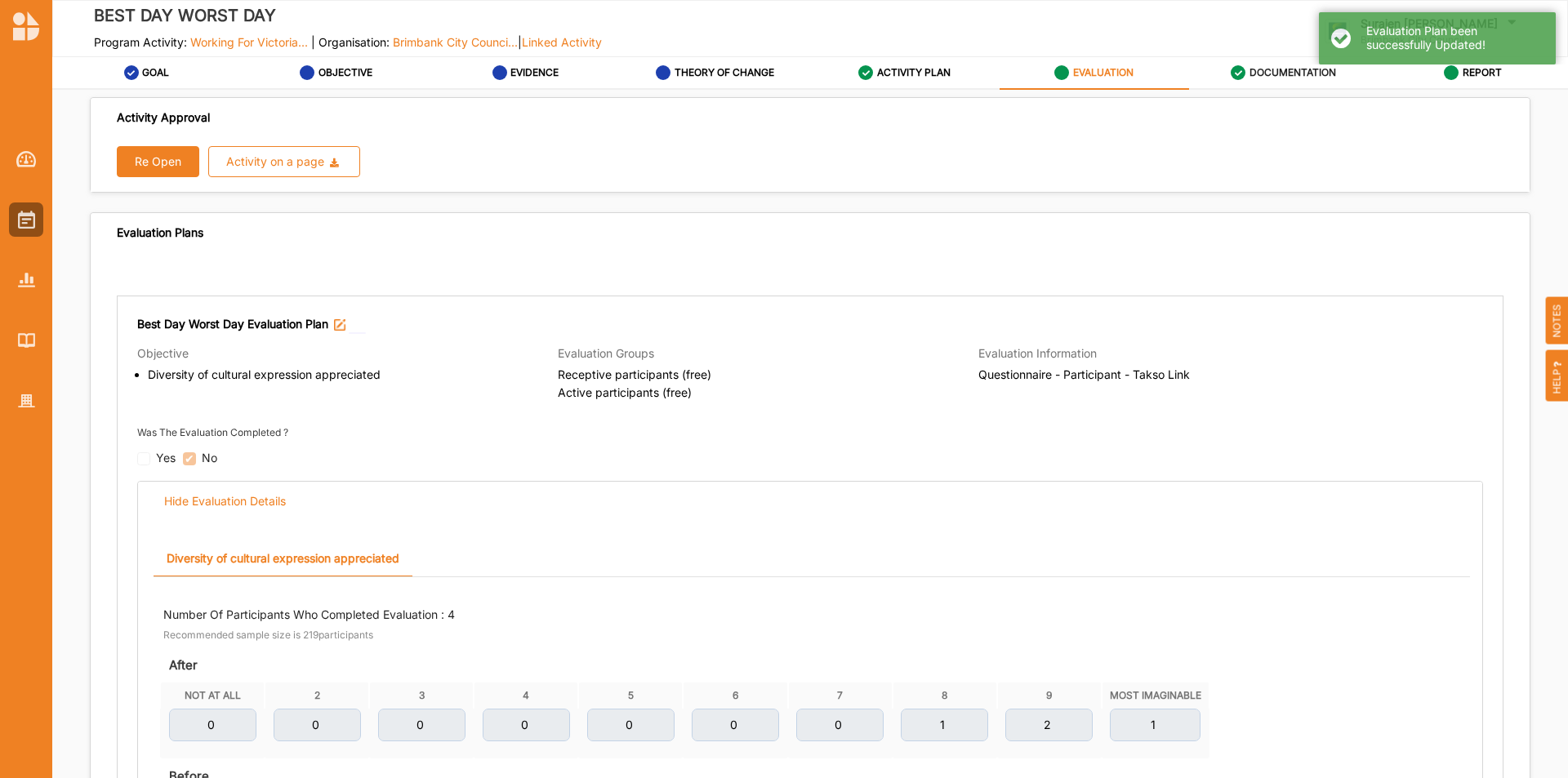
scroll to position [0, 0]
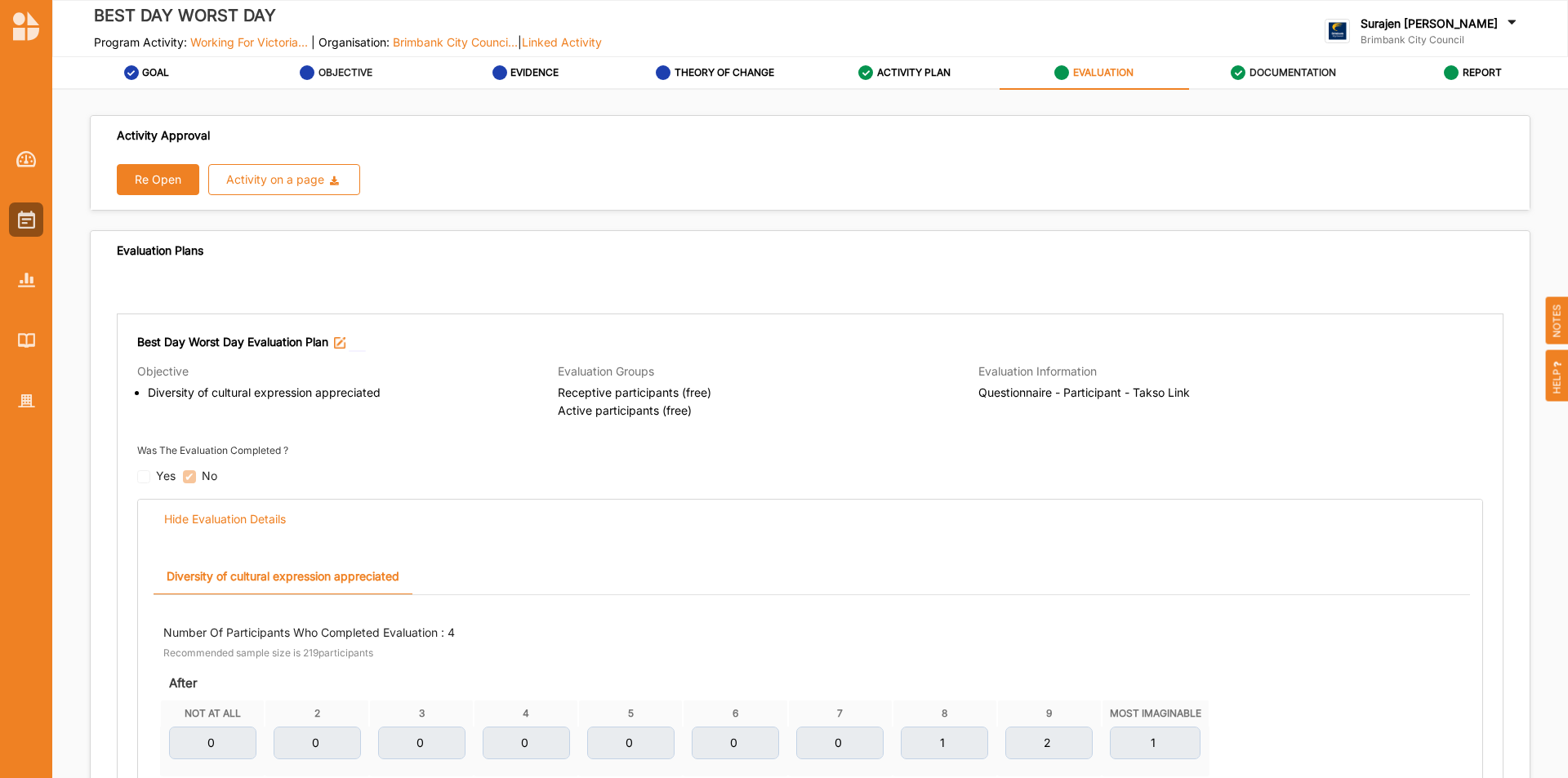
click at [354, 70] on label "OBJECTIVE" at bounding box center [346, 72] width 54 height 13
select select "4"
select select "26"
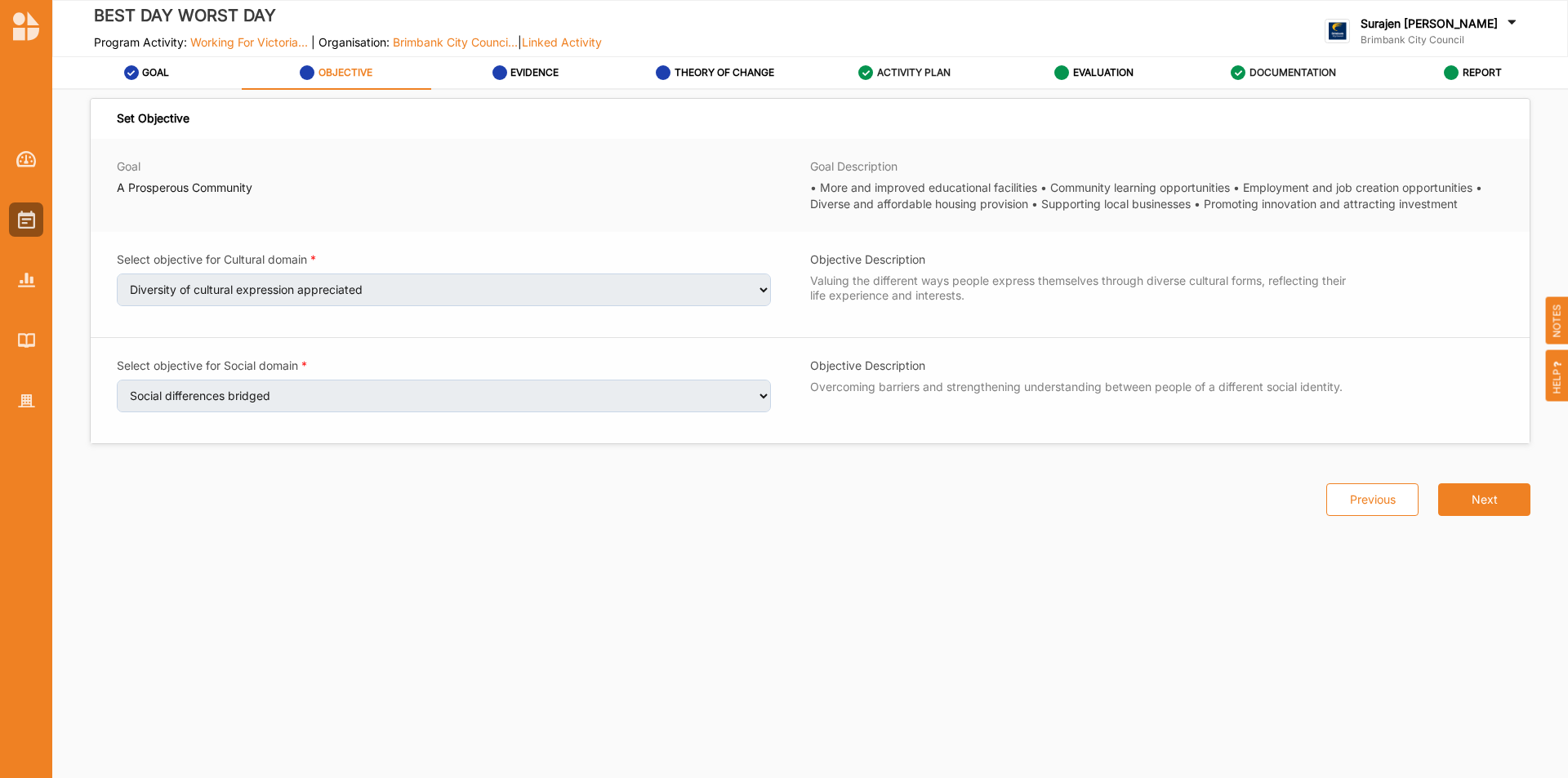
click at [918, 70] on label "ACTIVITY PLAN" at bounding box center [913, 72] width 73 height 13
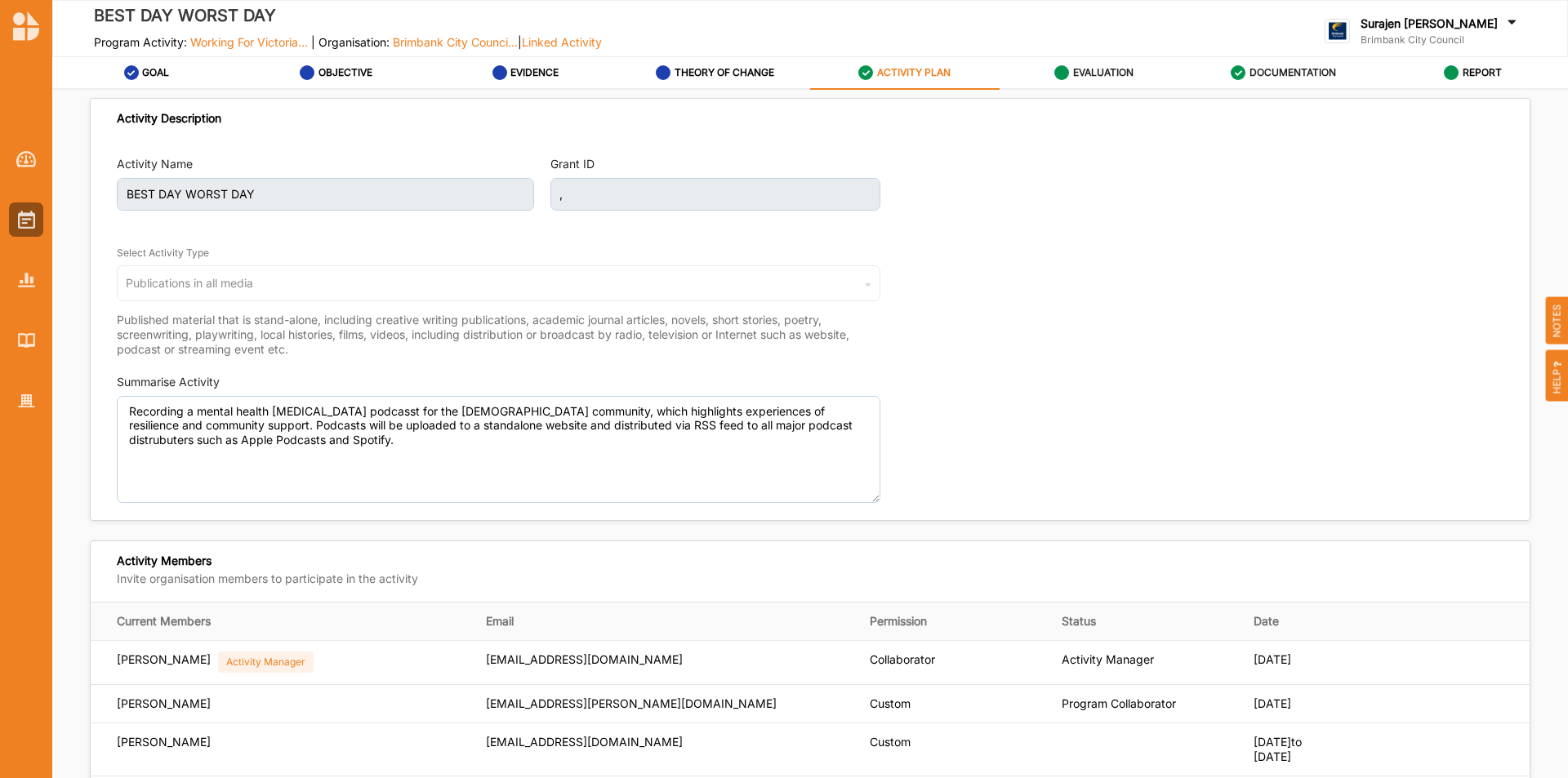
click at [1112, 85] on div "EVALUATION" at bounding box center [1093, 73] width 79 height 30
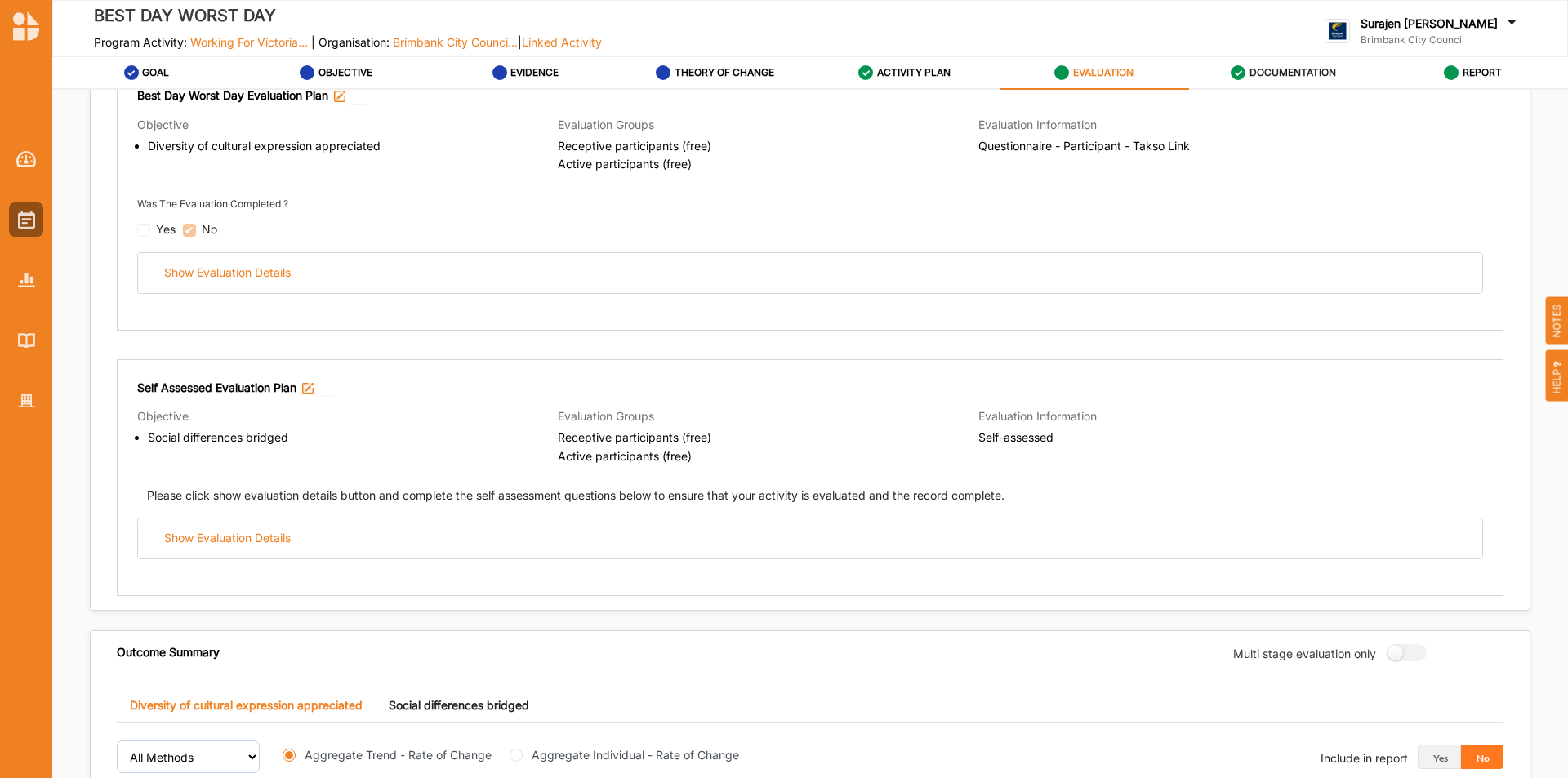
scroll to position [245, 0]
click at [1474, 71] on label "REPORT" at bounding box center [1483, 72] width 39 height 13
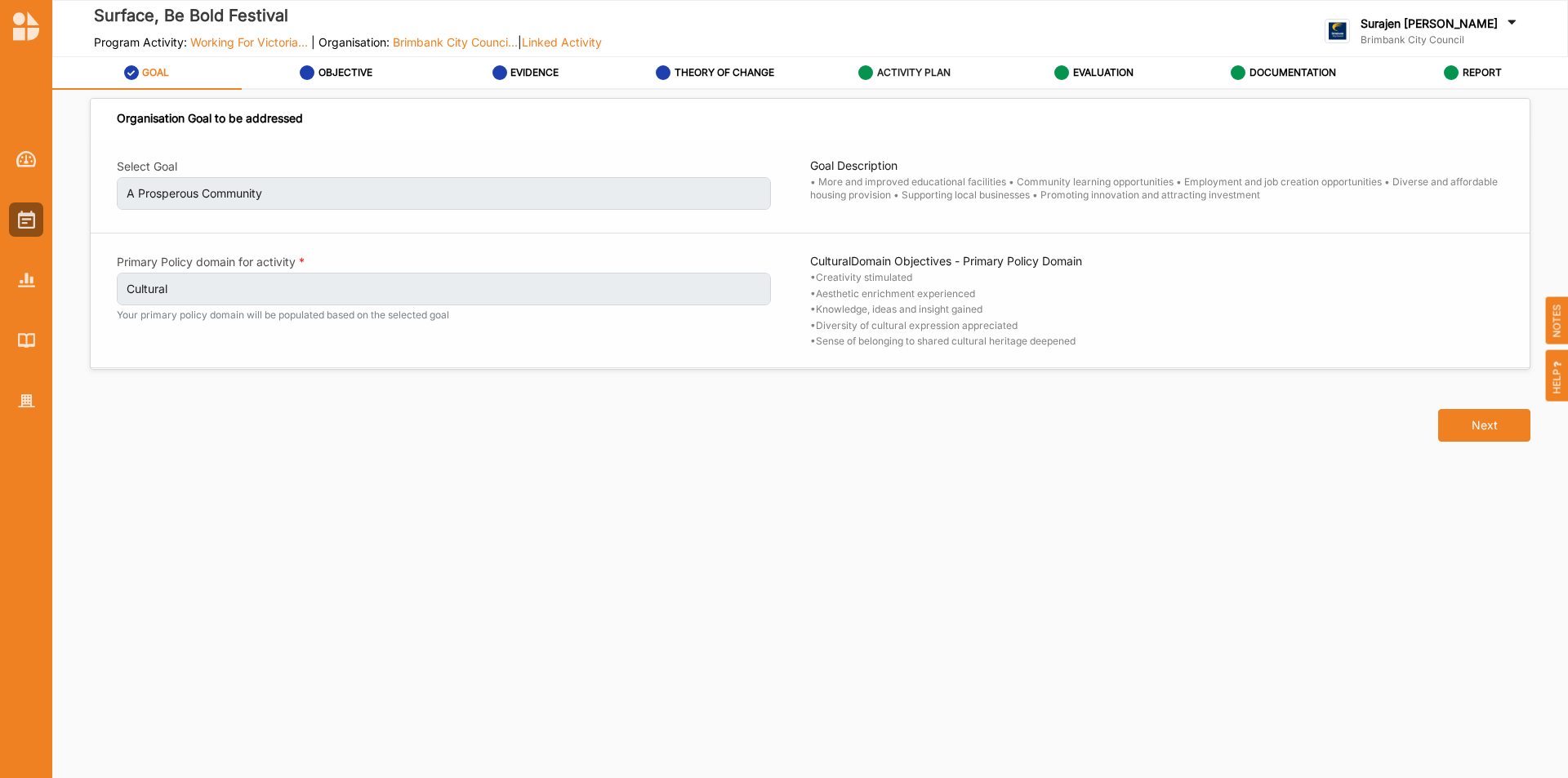
click at [950, 71] on div "ACTIVITY PLAN" at bounding box center [905, 73] width 93 height 30
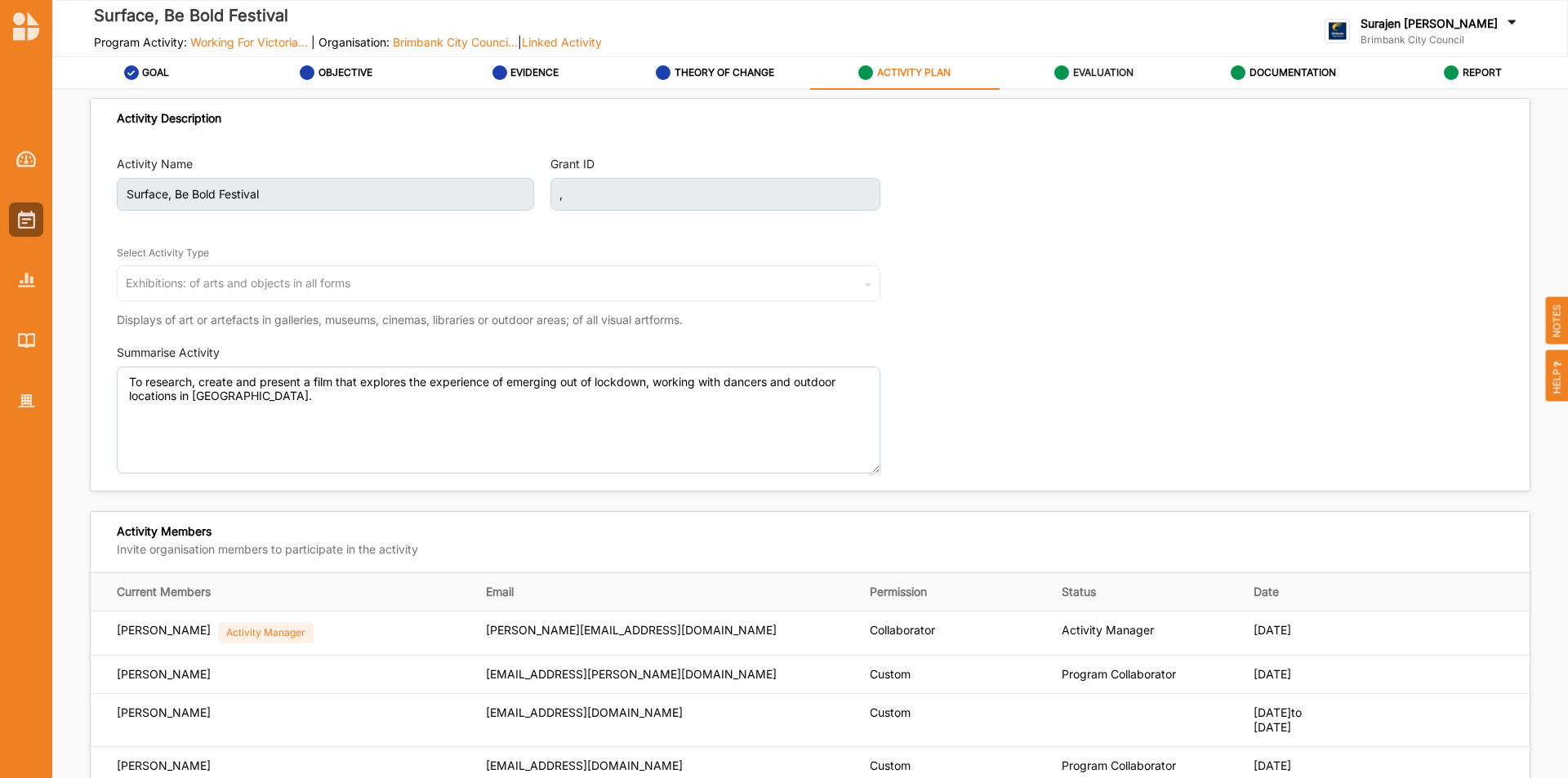
click at [1116, 78] on label "EVALUATION" at bounding box center [1103, 72] width 60 height 13
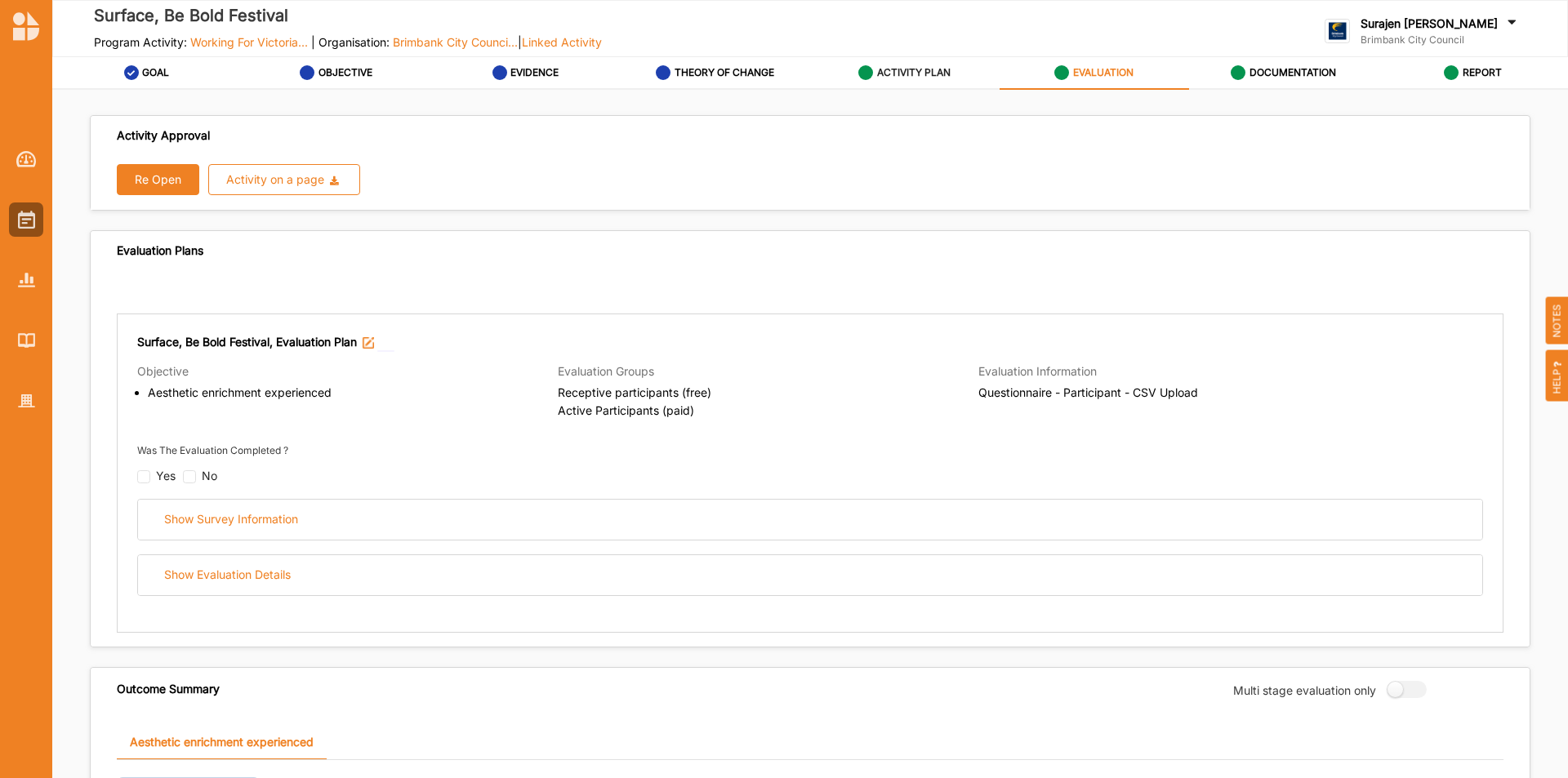
click at [890, 72] on label "ACTIVITY PLAN" at bounding box center [913, 72] width 73 height 13
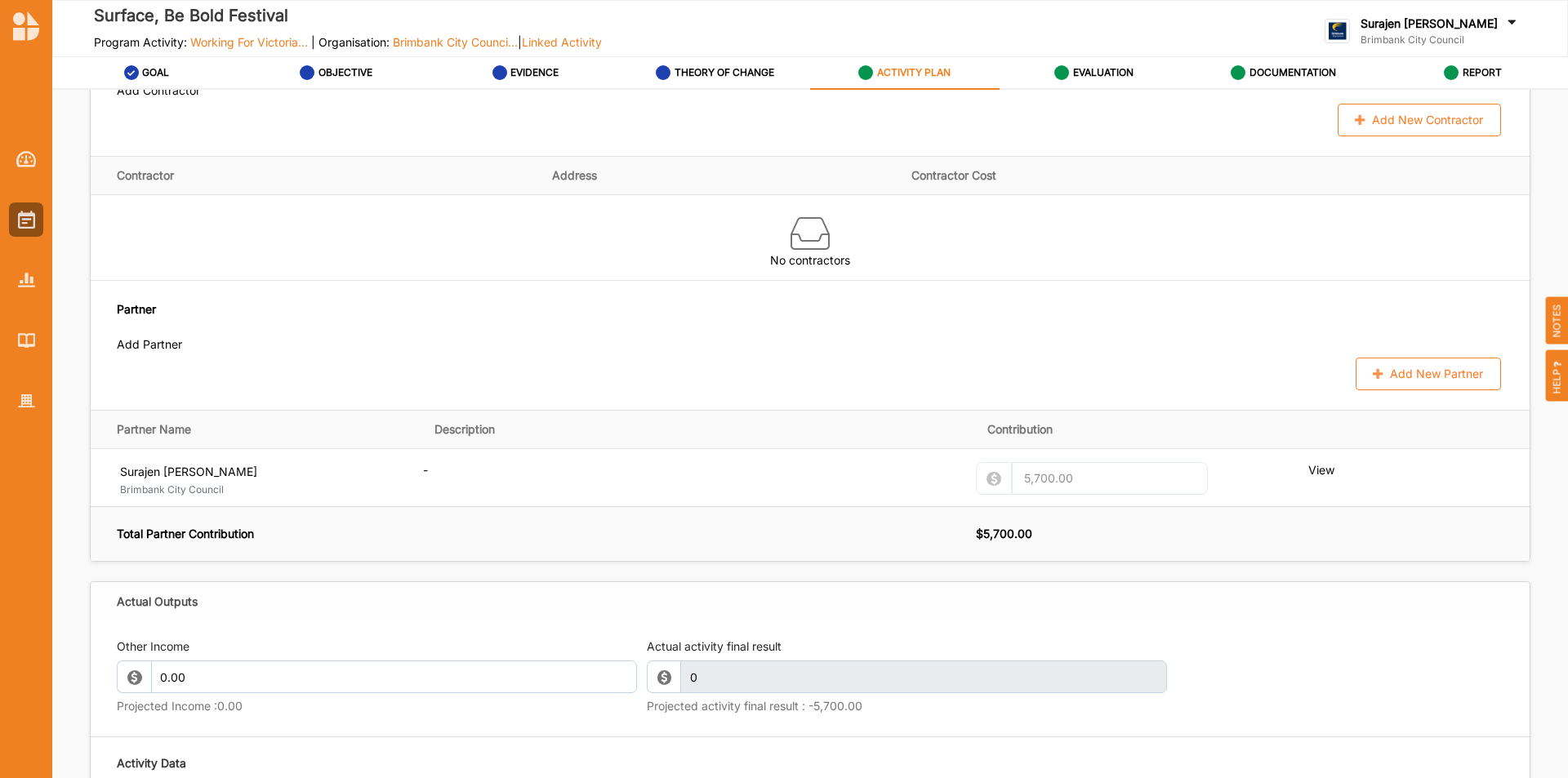
scroll to position [1307, 0]
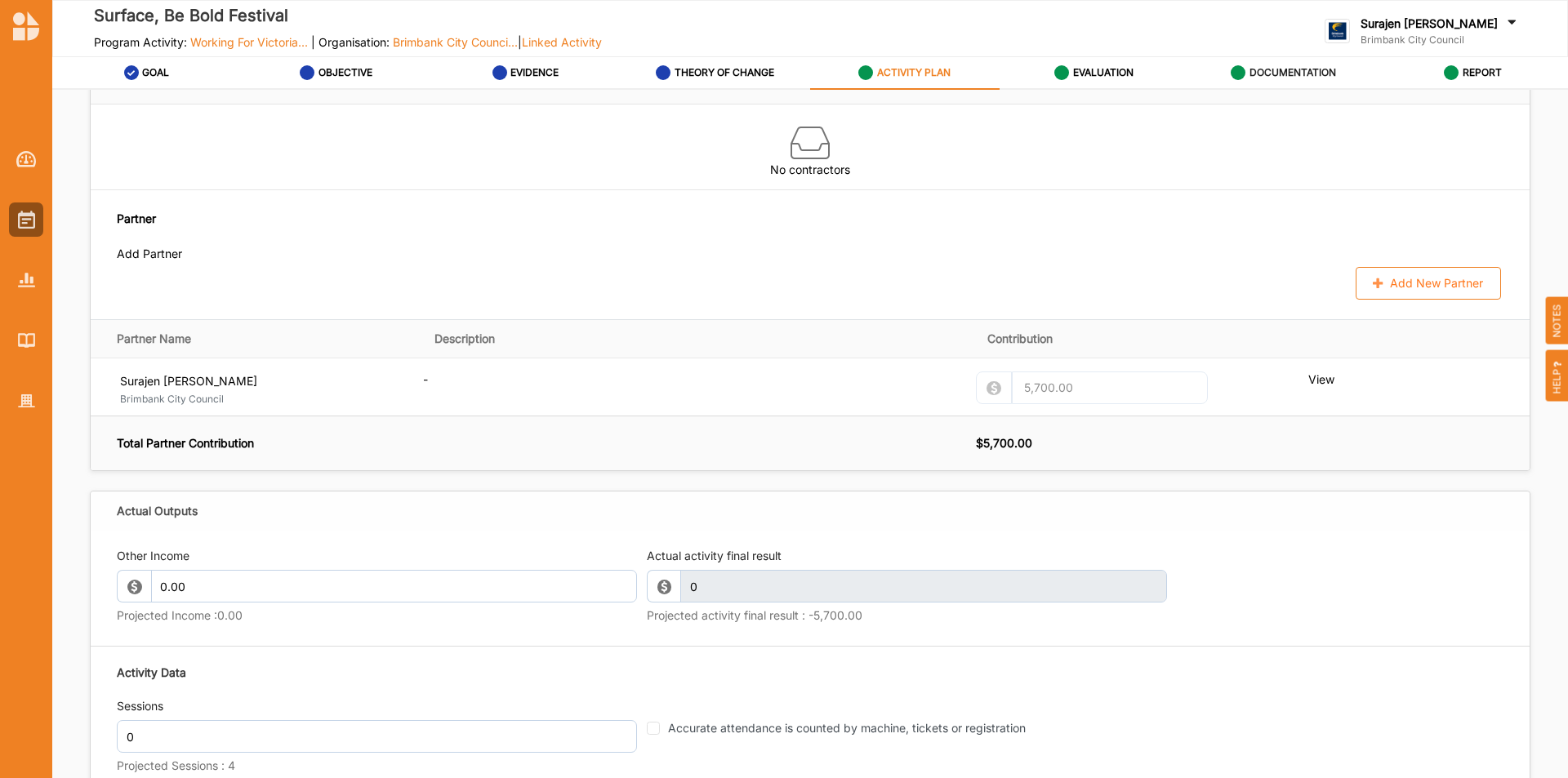
click at [1279, 65] on div "DOCUMENTATION" at bounding box center [1283, 73] width 106 height 30
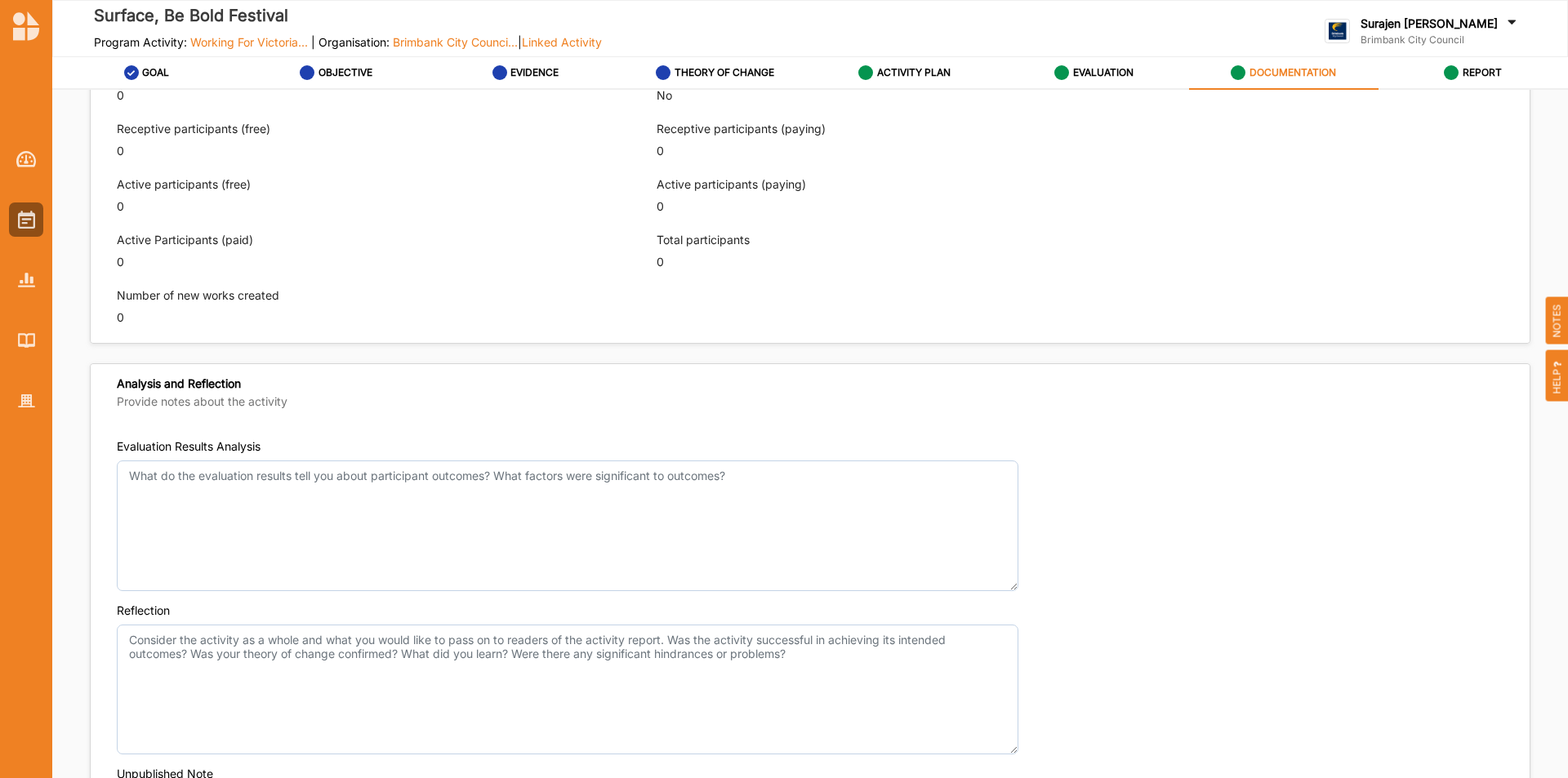
scroll to position [826, 0]
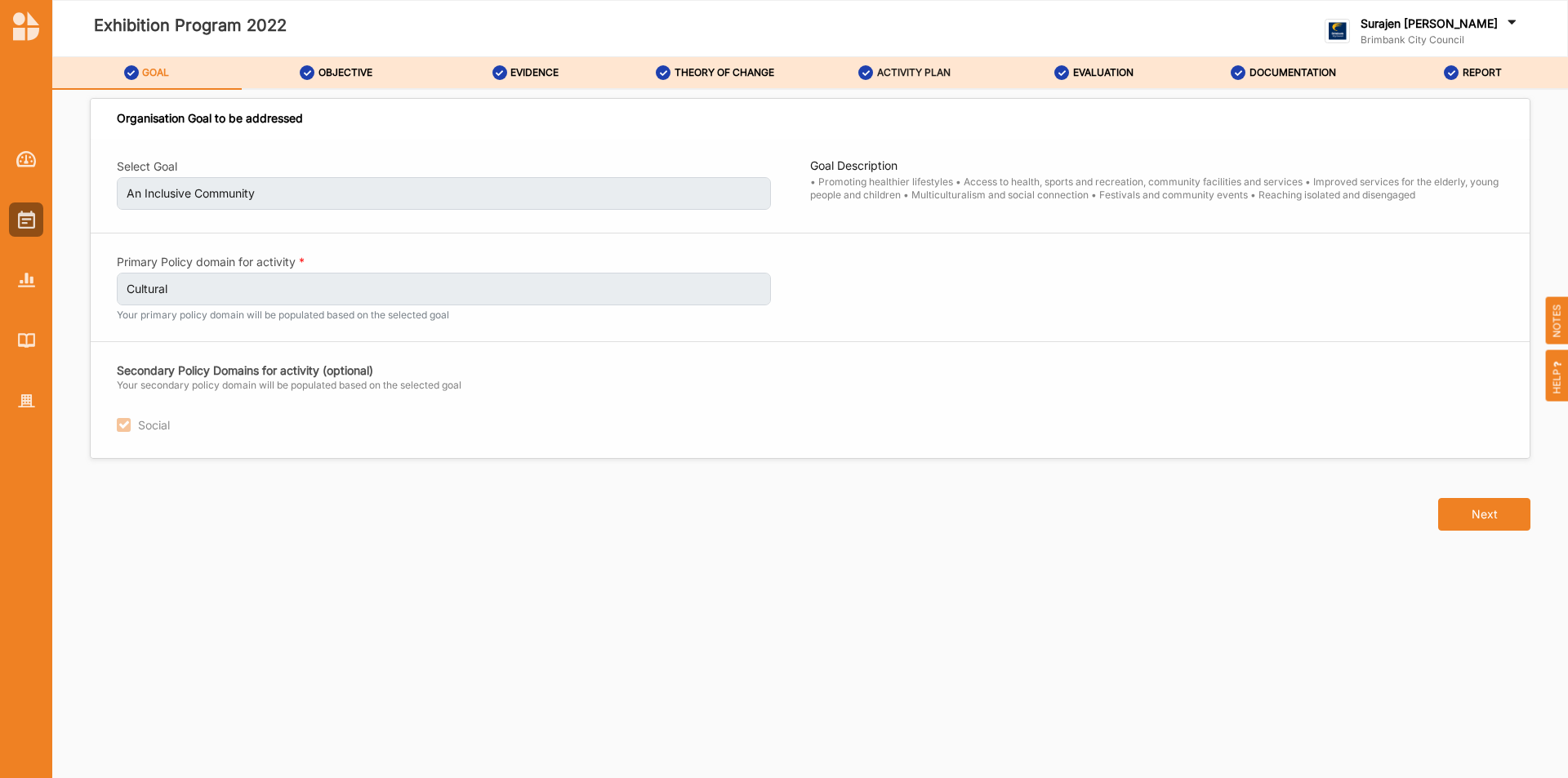
click at [889, 78] on label "ACTIVITY PLAN" at bounding box center [913, 72] width 73 height 13
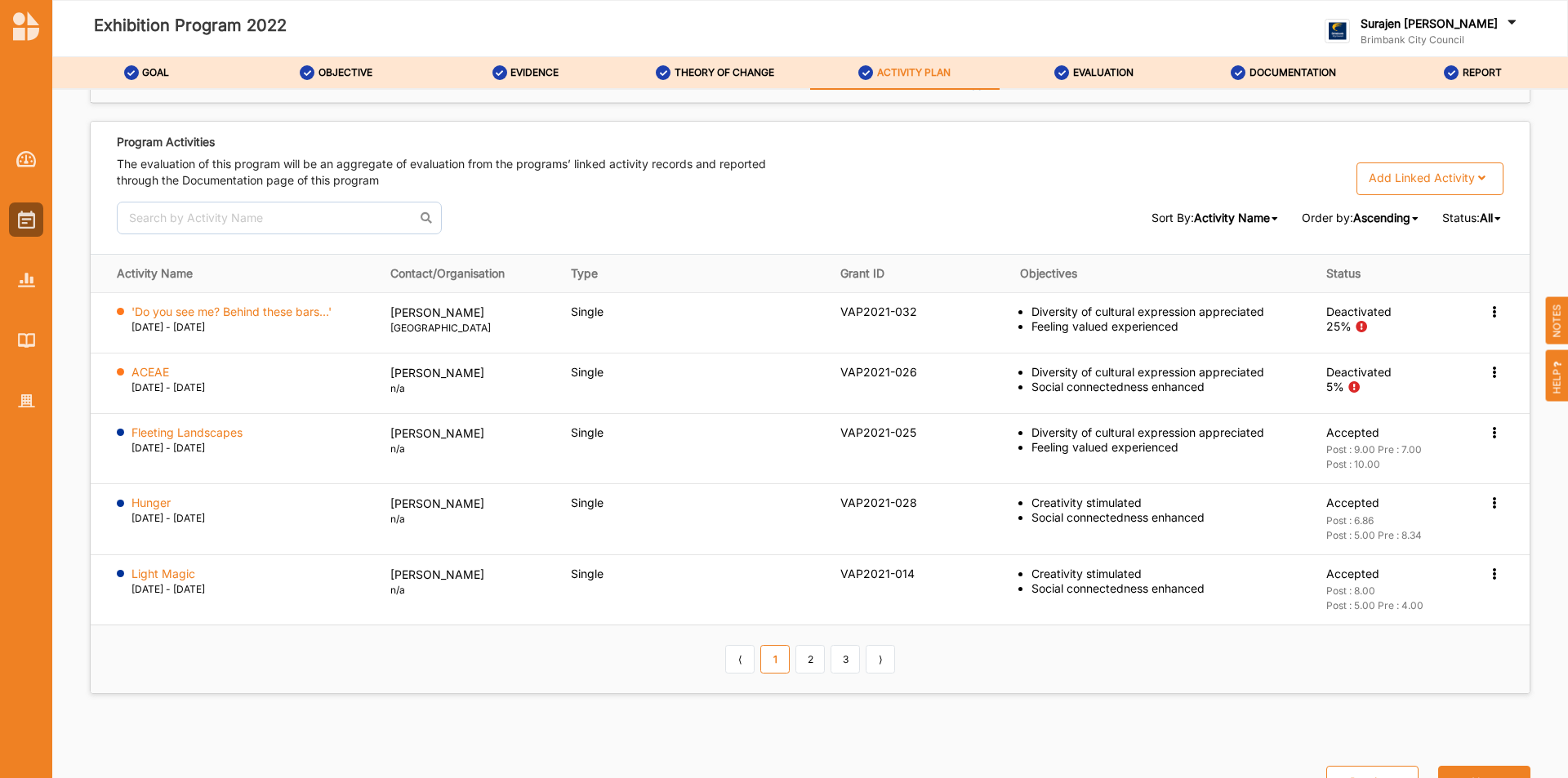
scroll to position [2451, 0]
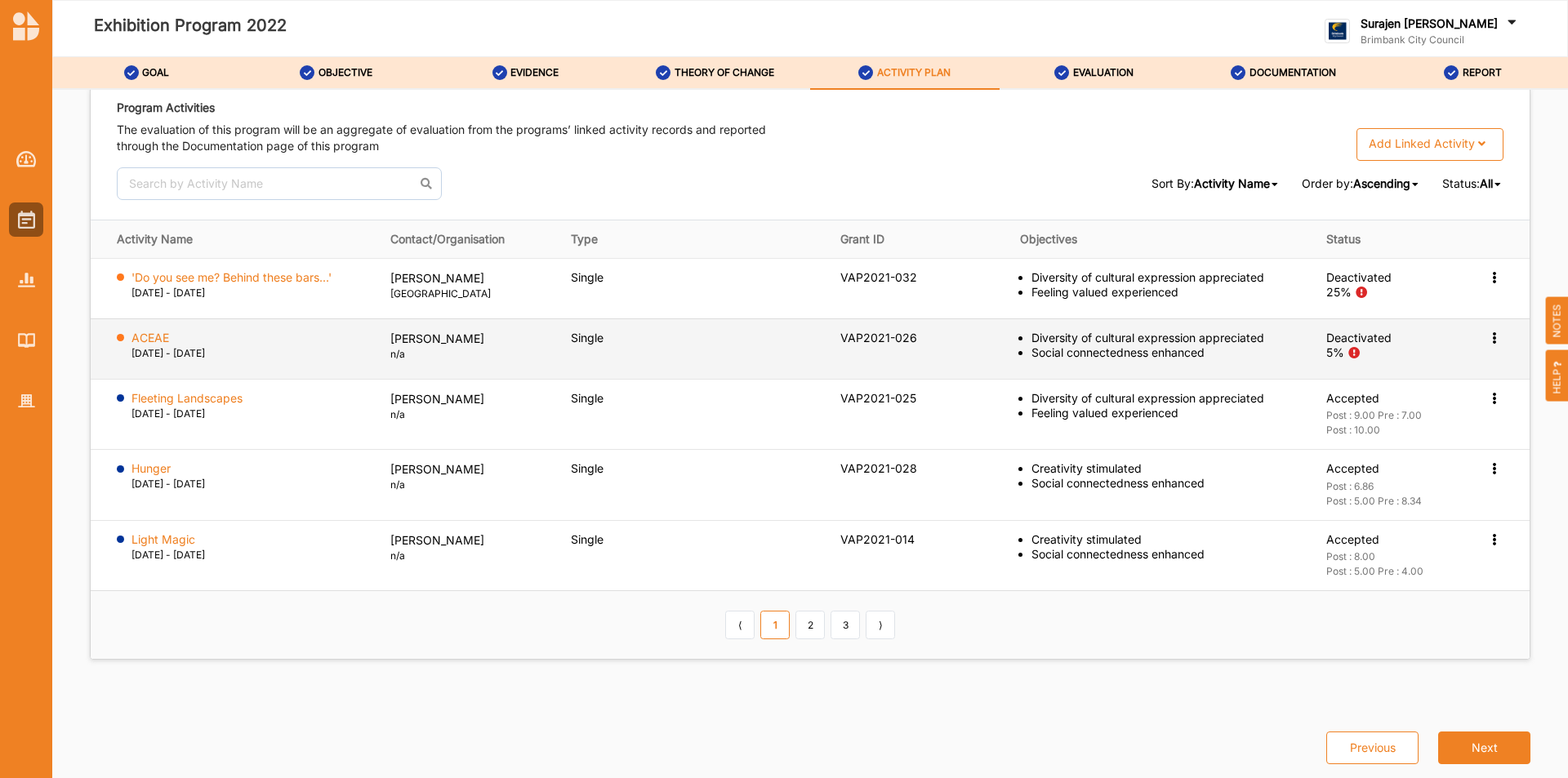
click at [1487, 339] on icon at bounding box center [1494, 337] width 14 height 11
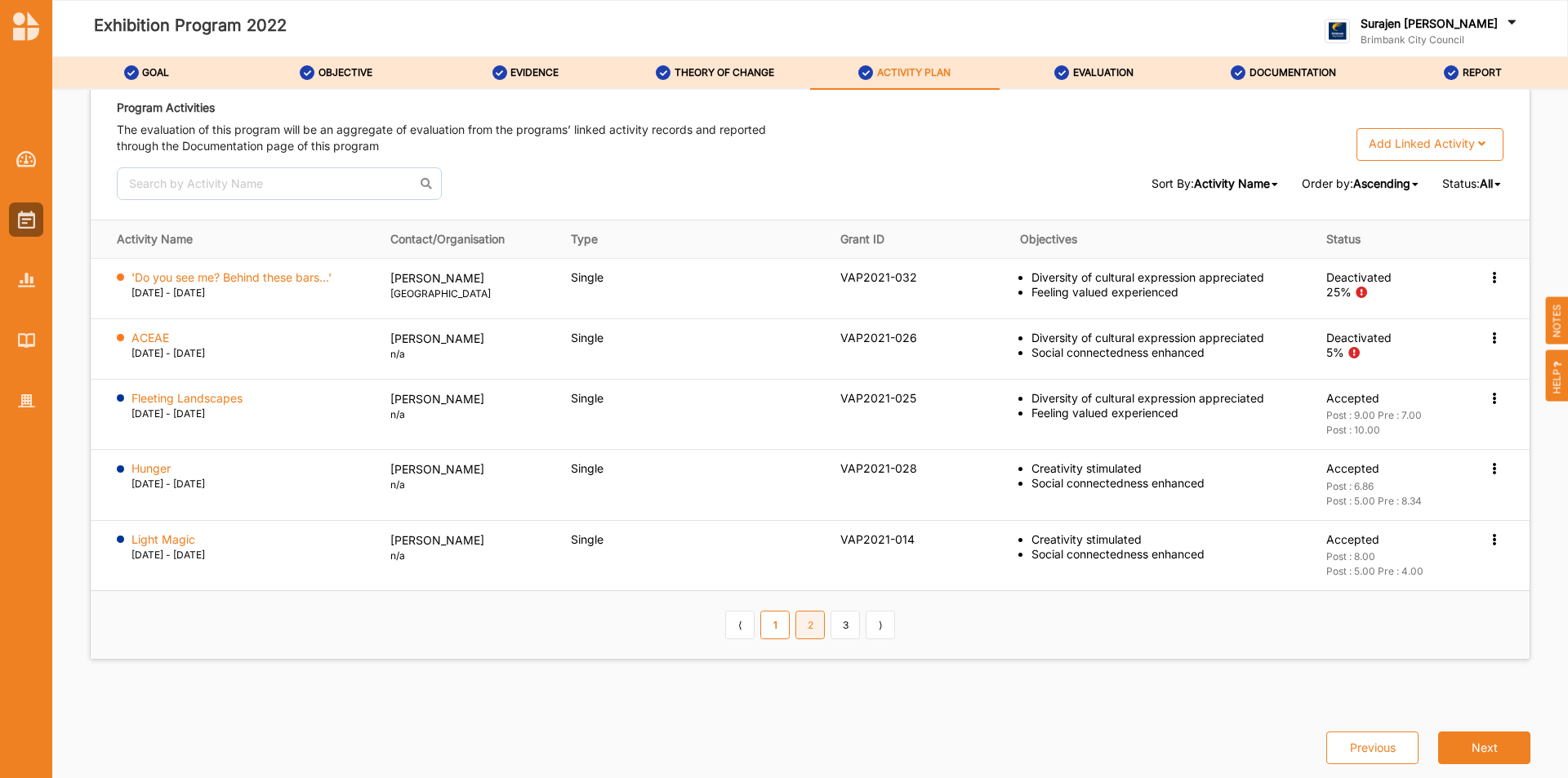
click at [797, 621] on link "2" at bounding box center [810, 625] width 30 height 28
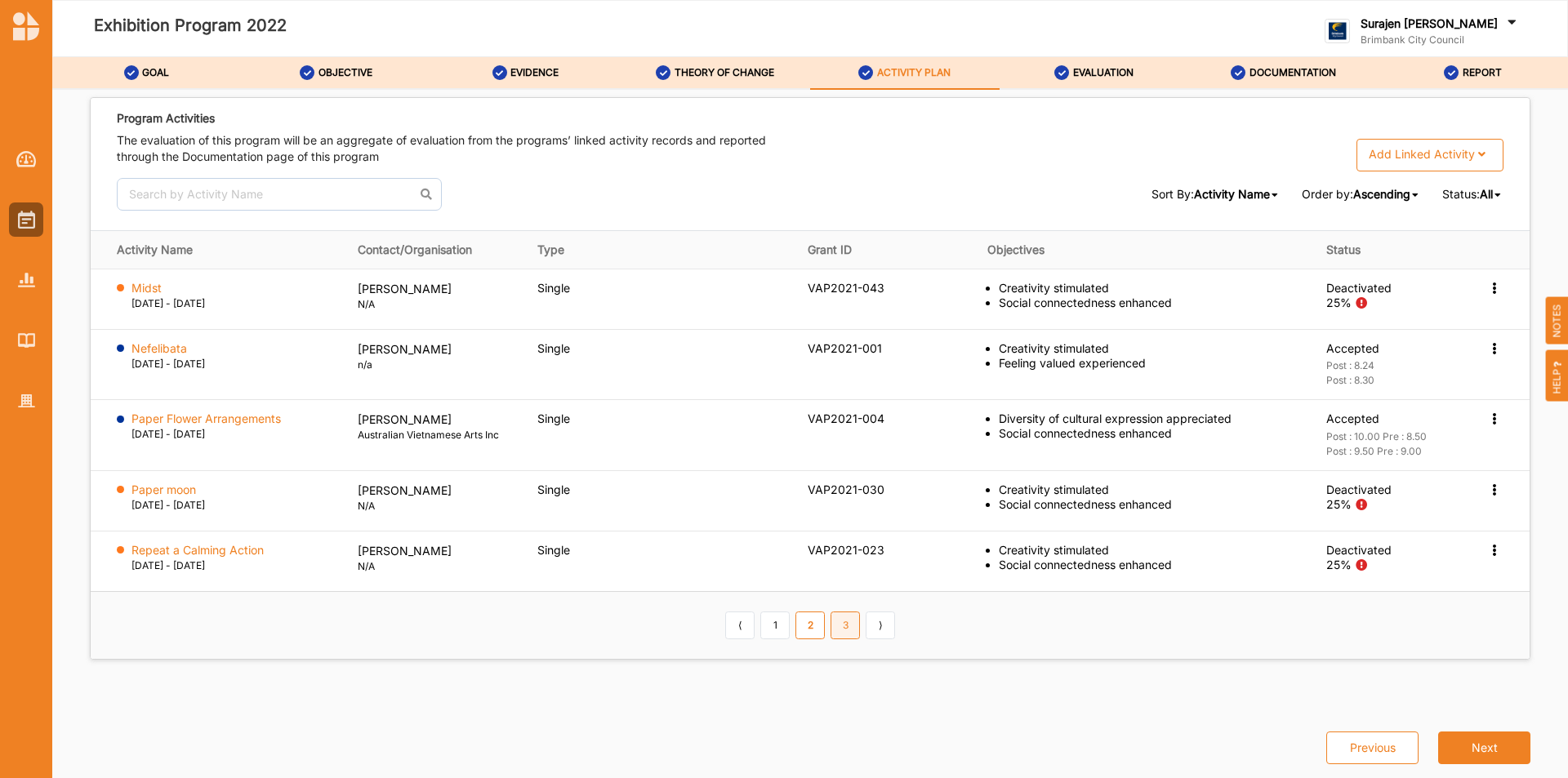
click at [842, 631] on link "3" at bounding box center [846, 626] width 30 height 28
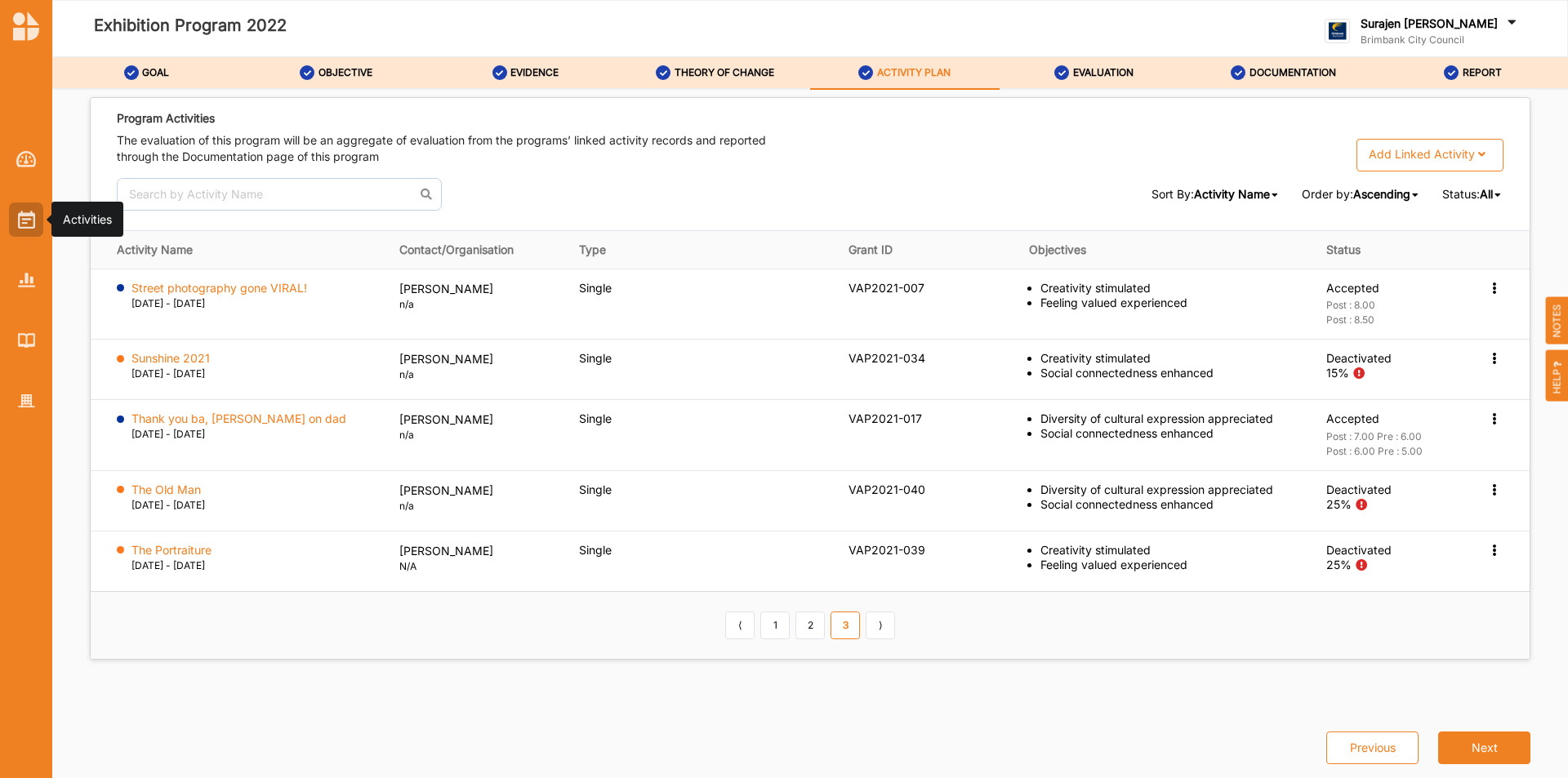
click at [37, 224] on div at bounding box center [26, 219] width 34 height 34
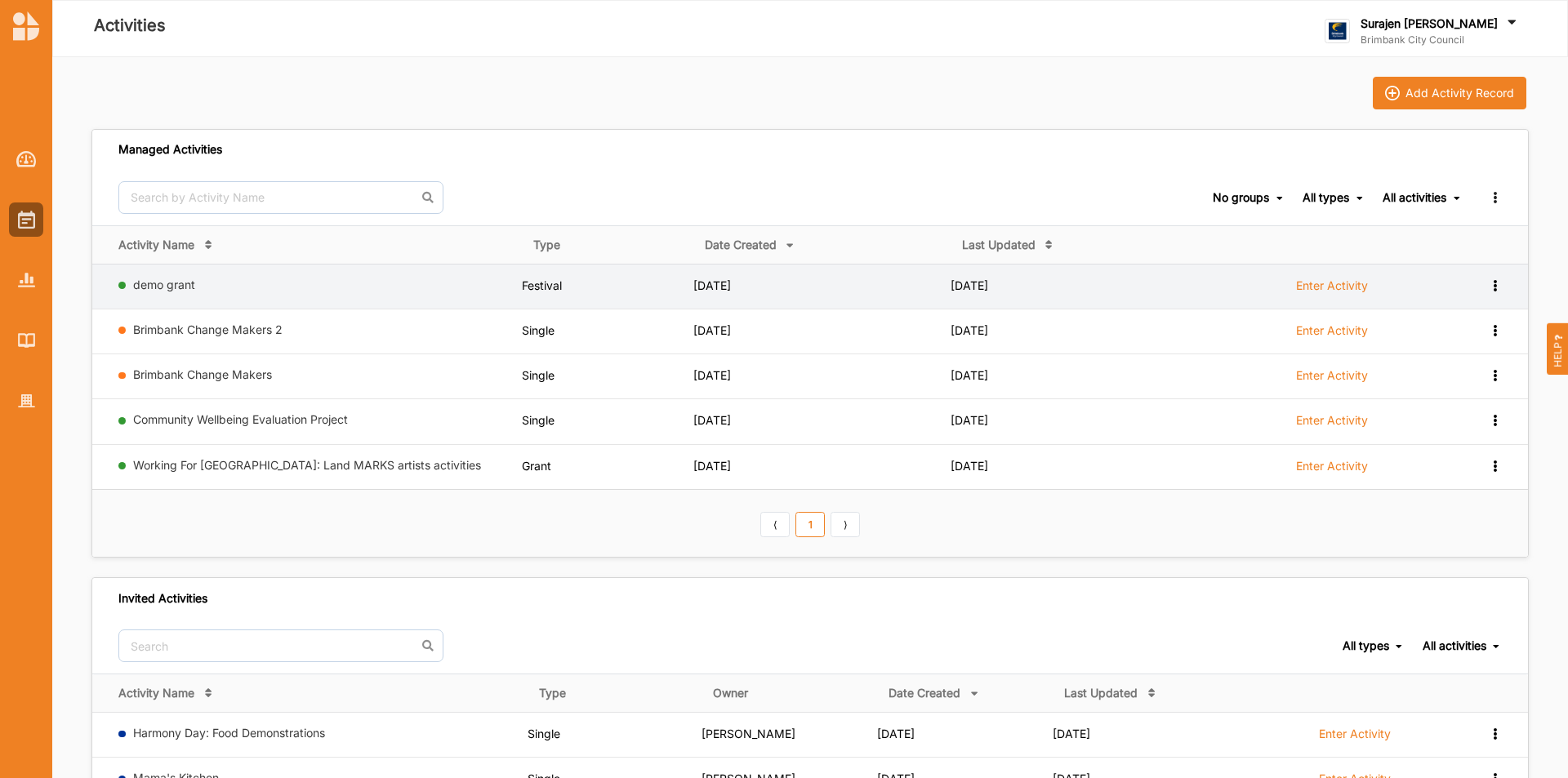
click at [1307, 268] on td "Enter Activity" at bounding box center [1335, 287] width 255 height 45
click at [1312, 277] on td "Enter Activity" at bounding box center [1335, 287] width 255 height 45
click at [1311, 281] on label "Enter Activity" at bounding box center [1332, 286] width 72 height 15
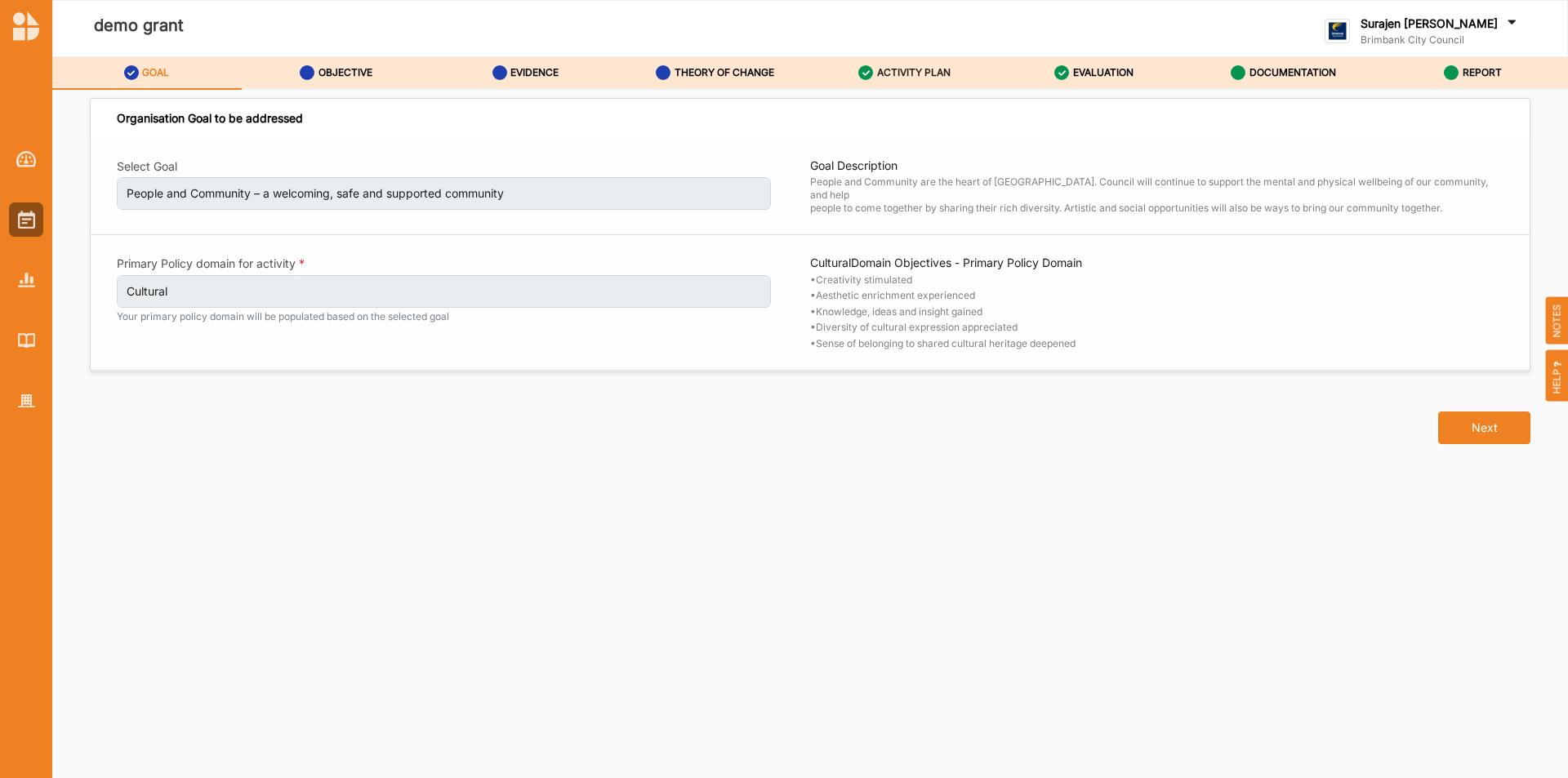
click at [933, 70] on label "ACTIVITY PLAN" at bounding box center [913, 72] width 73 height 13
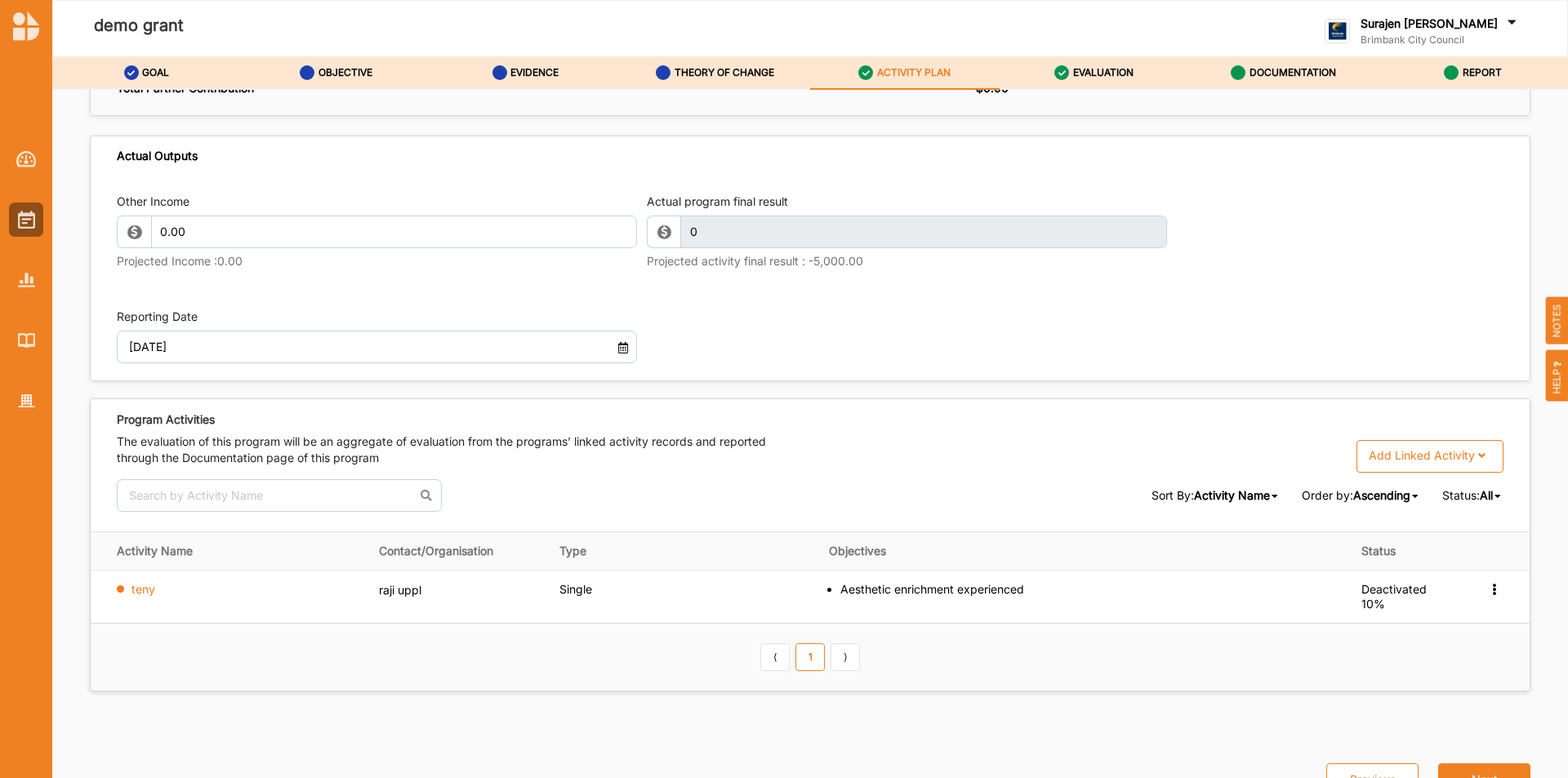
scroll to position [1879, 0]
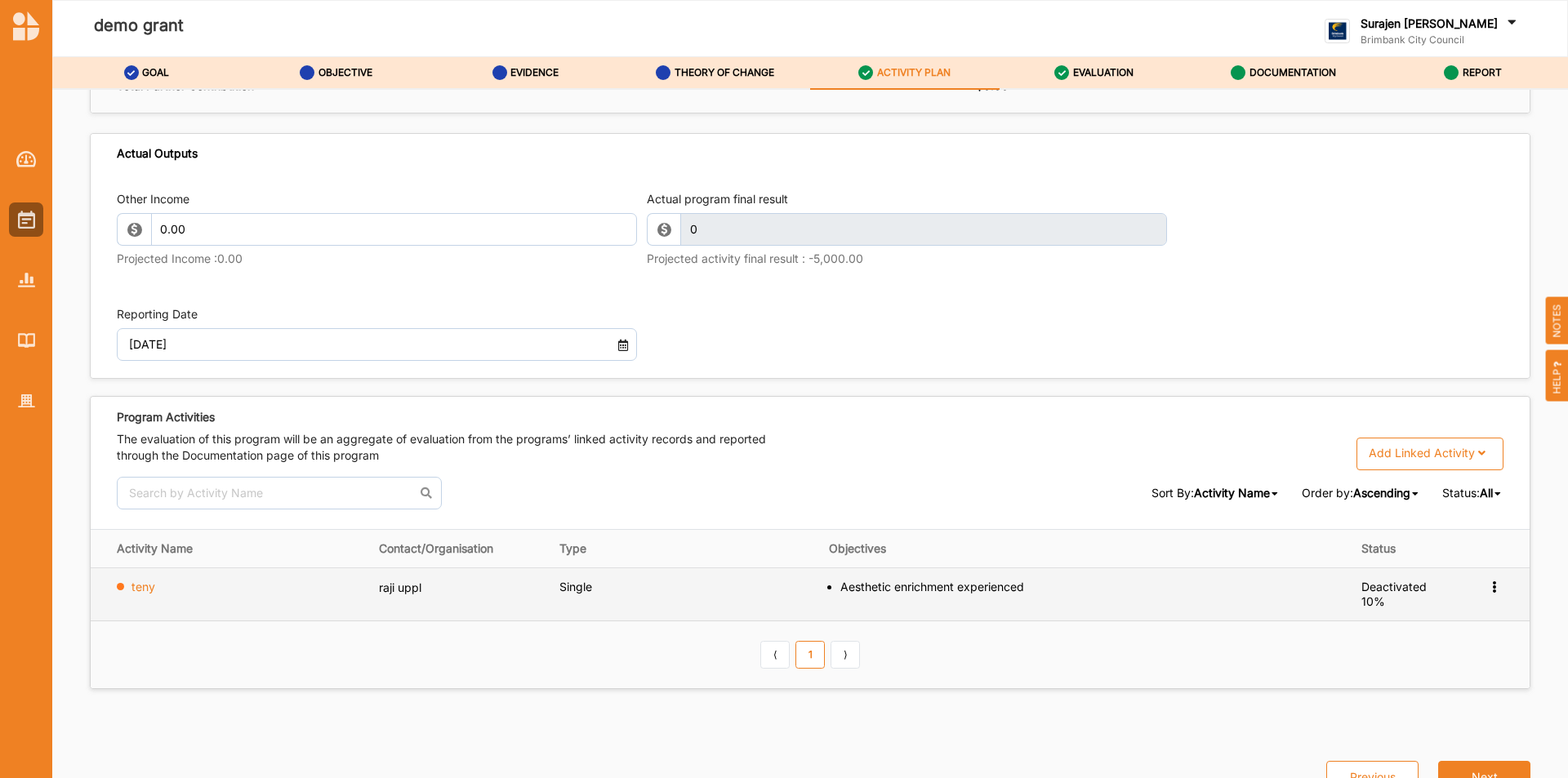
click at [1487, 585] on icon at bounding box center [1494, 585] width 14 height 11
click at [1362, 682] on label "Delete Activity" at bounding box center [1379, 683] width 79 height 15
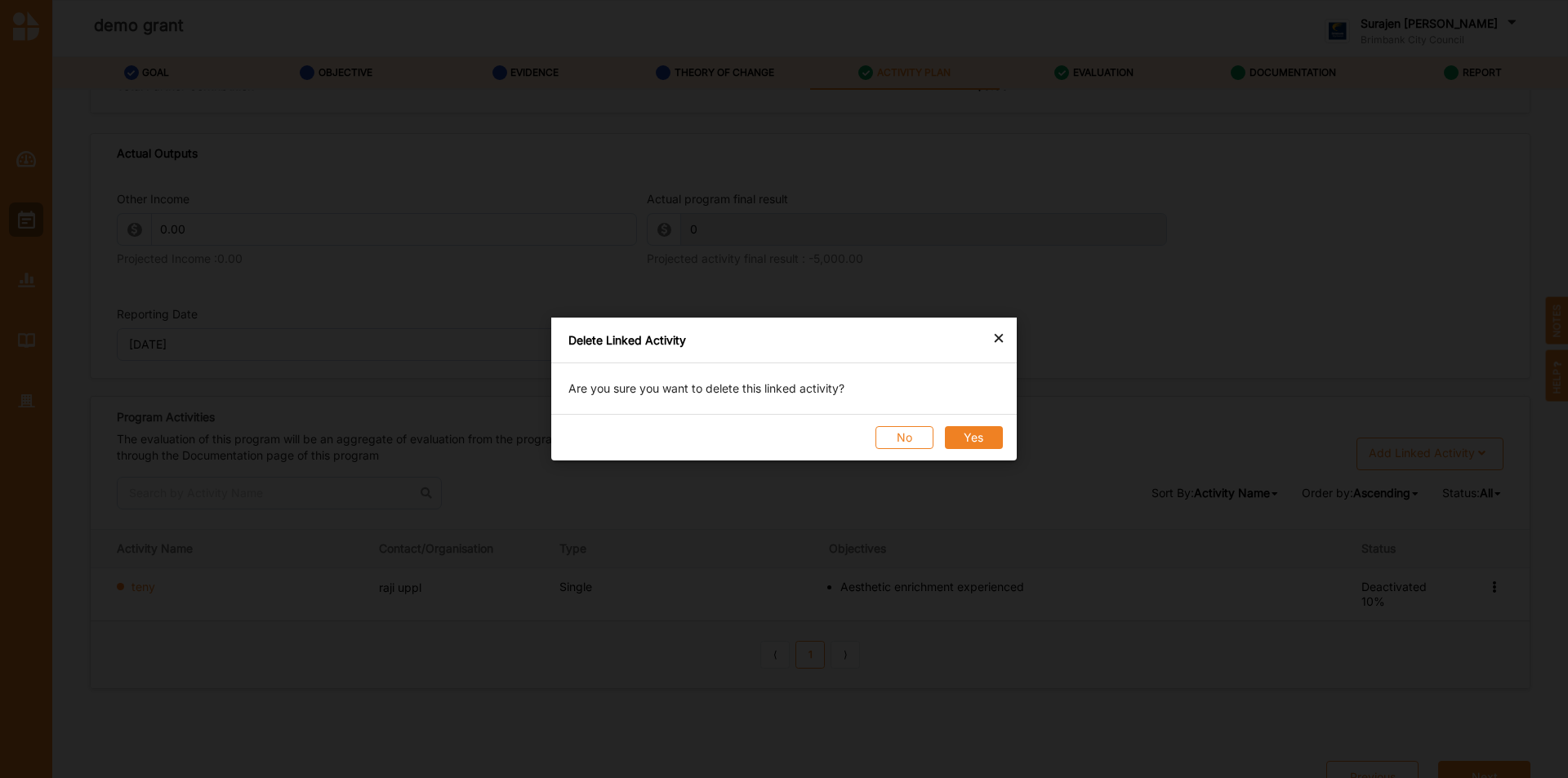
click at [960, 442] on button "Yes" at bounding box center [974, 438] width 58 height 23
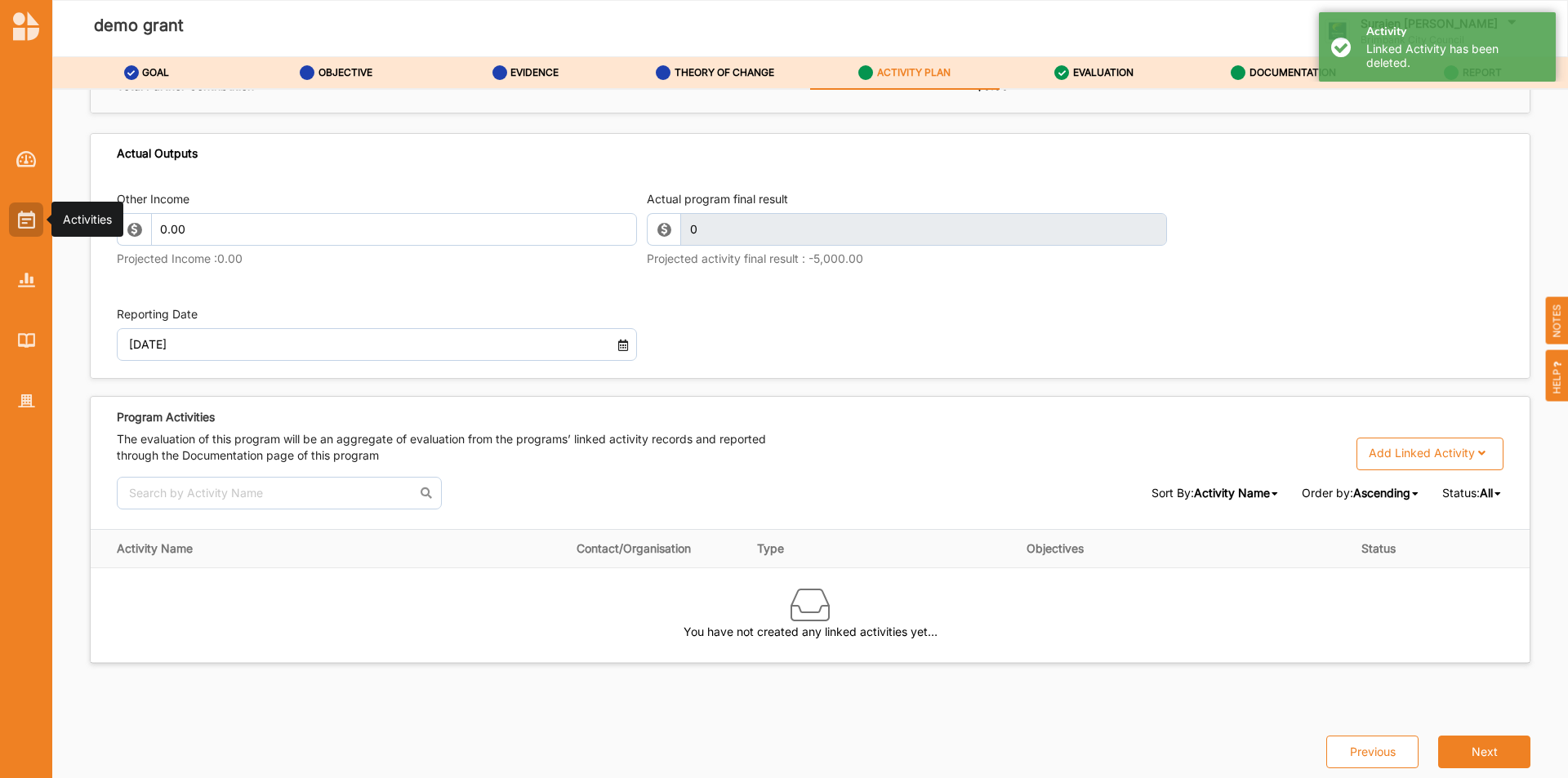
click at [30, 223] on img at bounding box center [26, 219] width 17 height 18
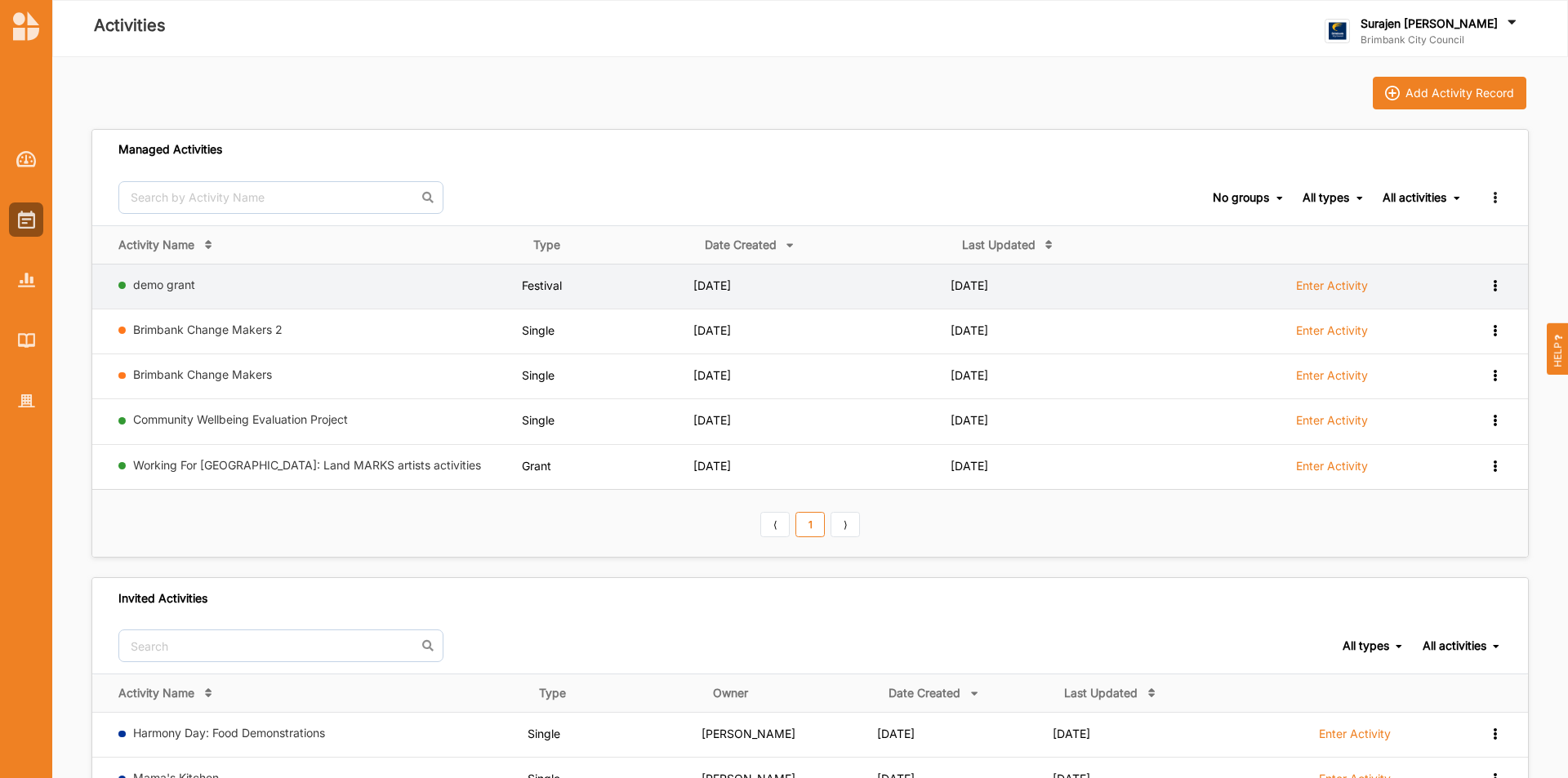
click at [1491, 278] on icon at bounding box center [1495, 284] width 14 height 11
click at [1216, 269] on td "Enter Activity" at bounding box center [1335, 287] width 255 height 45
click at [1495, 286] on icon at bounding box center [1495, 284] width 14 height 11
click at [1496, 286] on icon at bounding box center [1495, 284] width 14 height 11
click at [158, 276] on td "demo grant" at bounding box center [307, 287] width 429 height 45
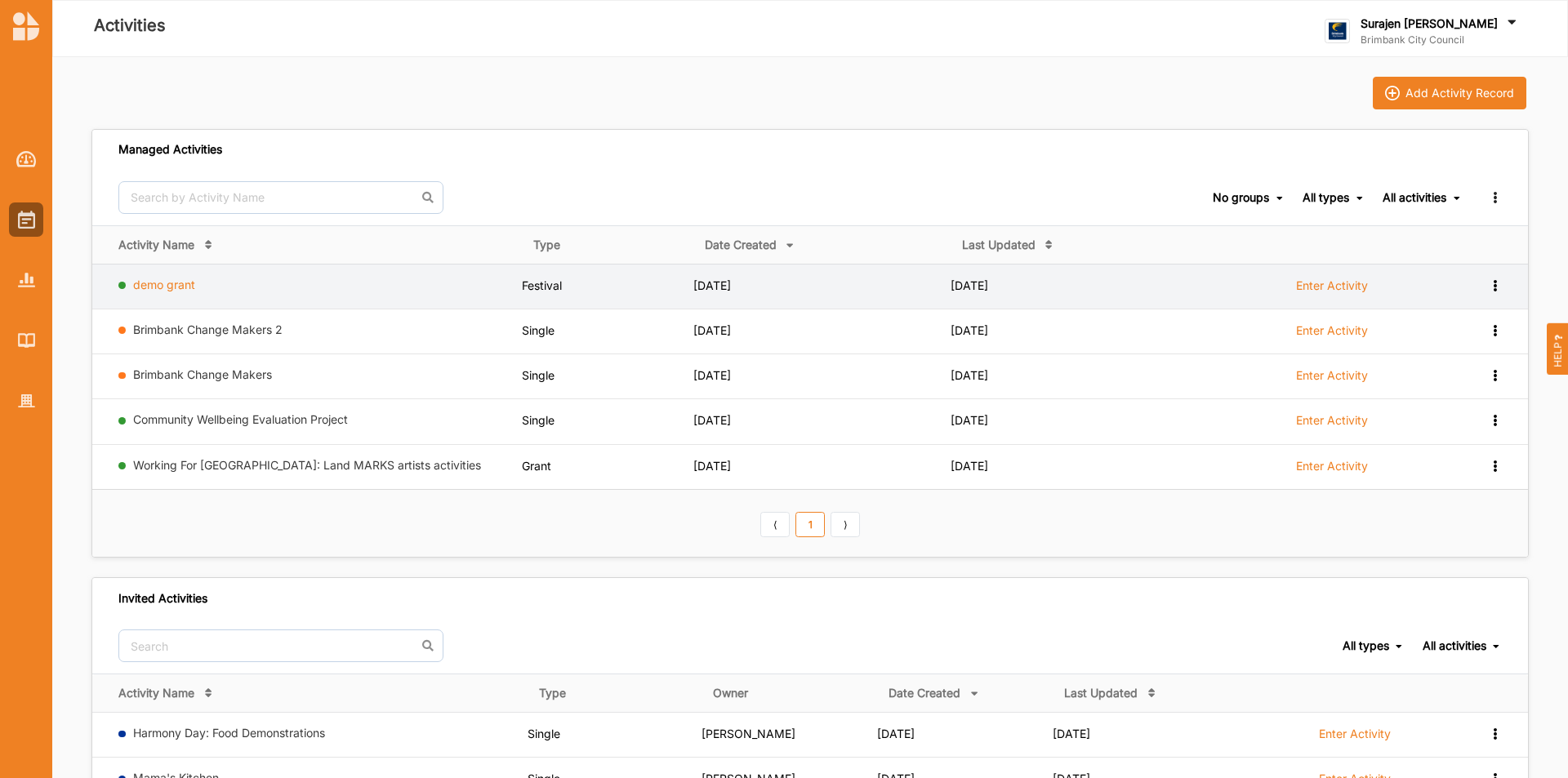
click at [165, 285] on link "demo grant" at bounding box center [164, 284] width 62 height 14
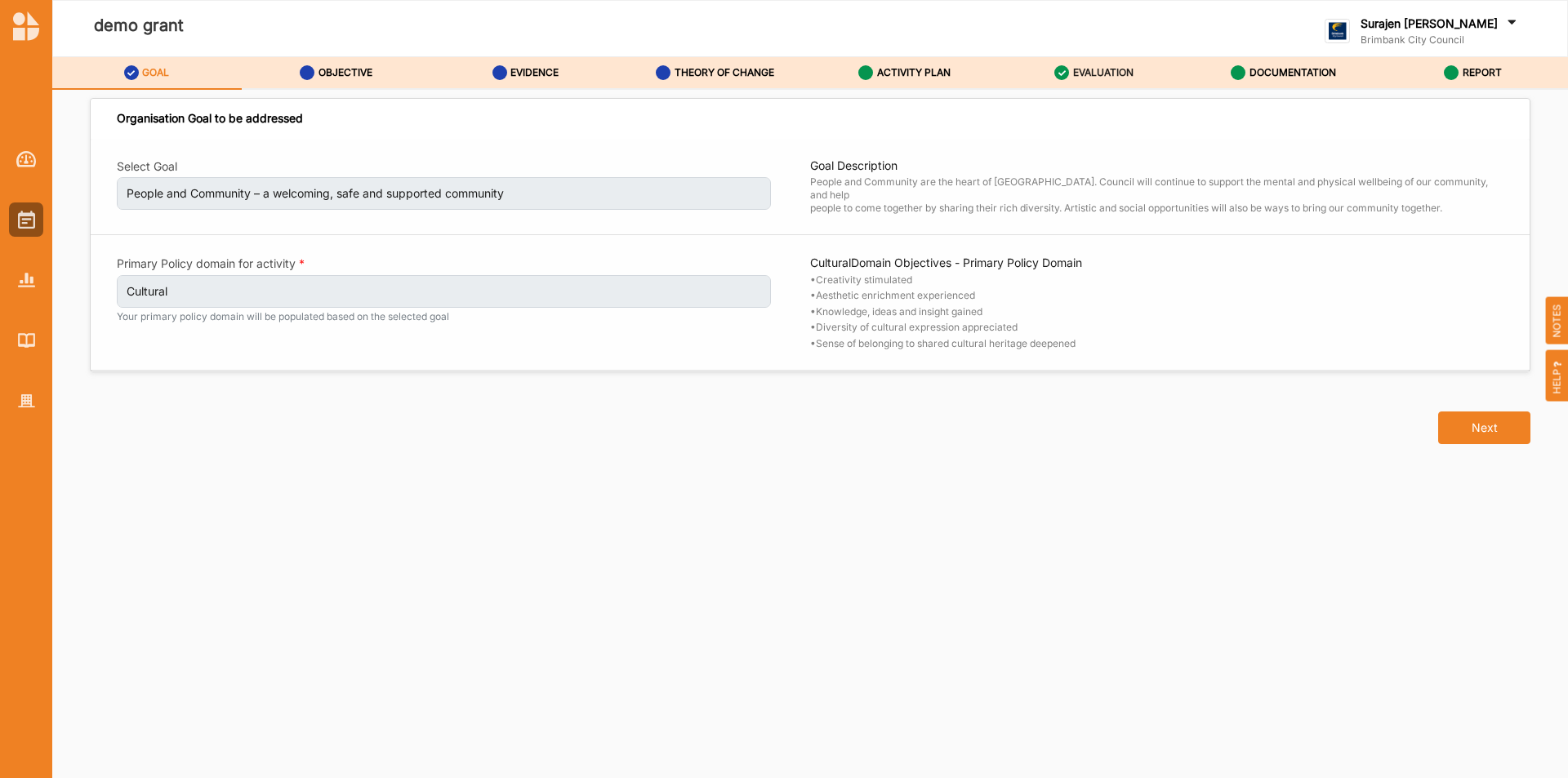
click at [1069, 78] on div "EVALUATION" at bounding box center [1093, 73] width 79 height 30
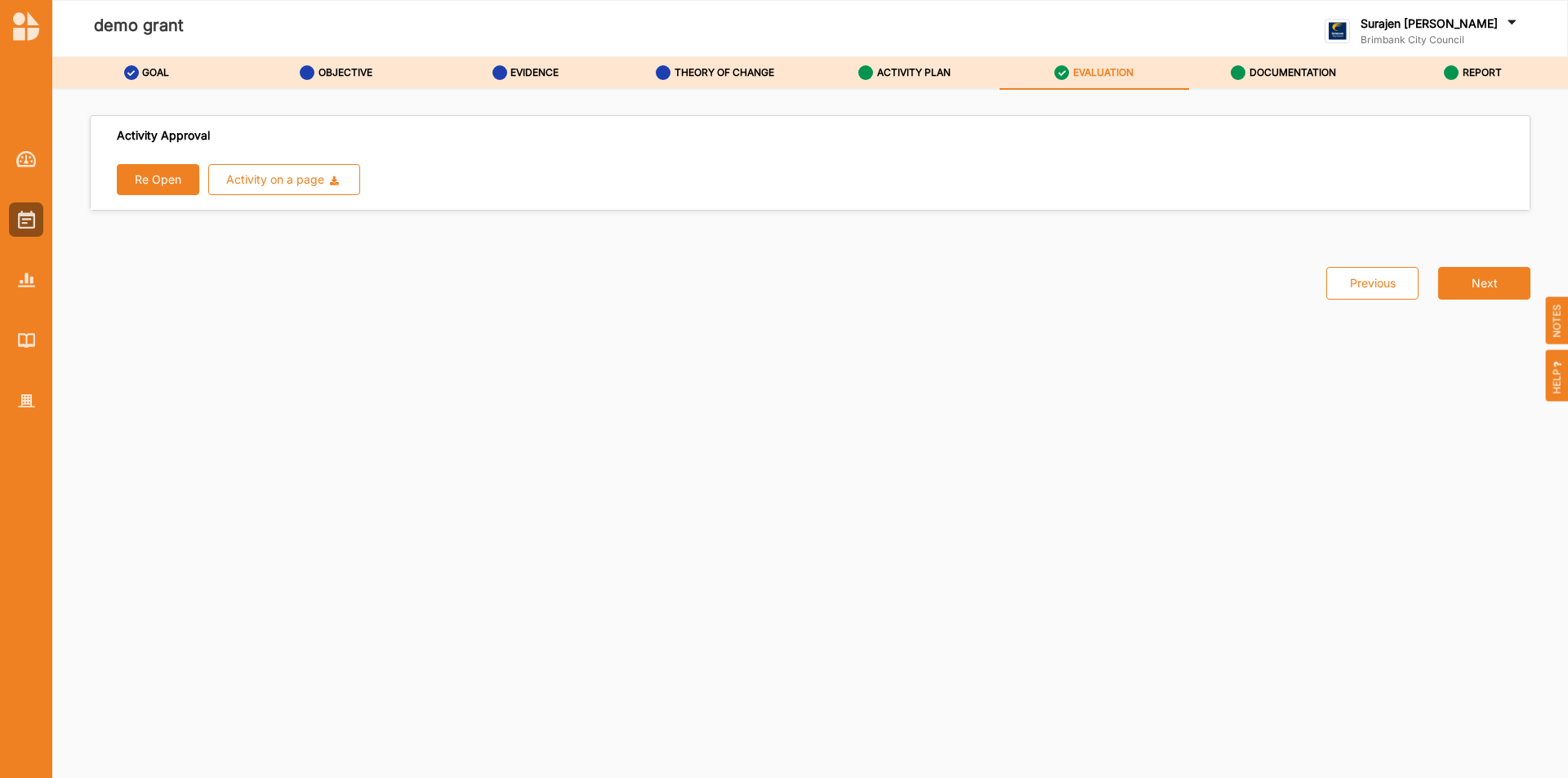
drag, startPoint x: 110, startPoint y: 188, endPoint x: 154, endPoint y: 185, distance: 44.1
click at [121, 188] on div "Re Open Activity on a page Download Report Download Evidence" at bounding box center [810, 183] width 1439 height 54
click at [157, 184] on button "Re Open" at bounding box center [158, 179] width 83 height 31
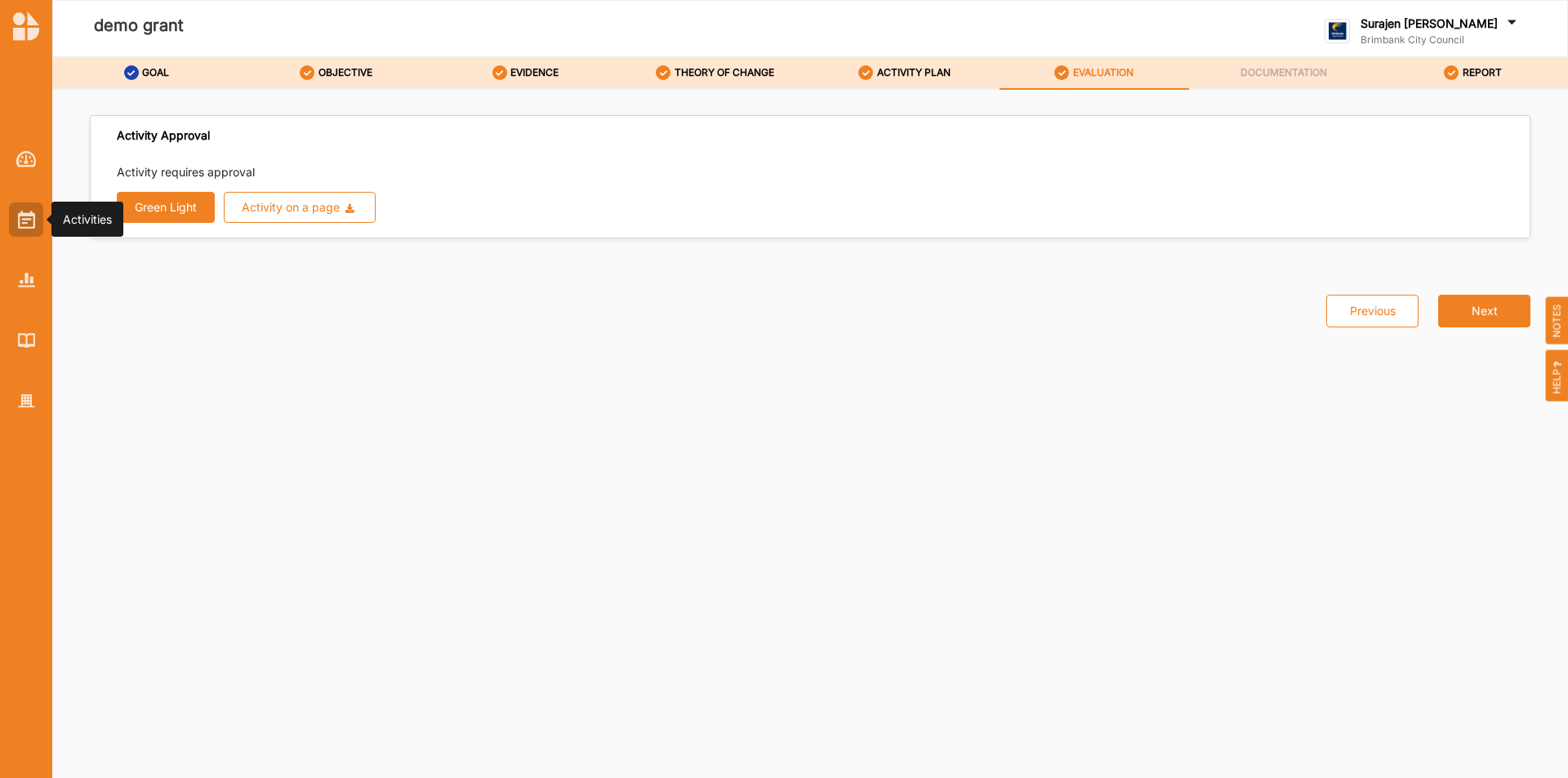
click at [29, 221] on img at bounding box center [26, 219] width 17 height 18
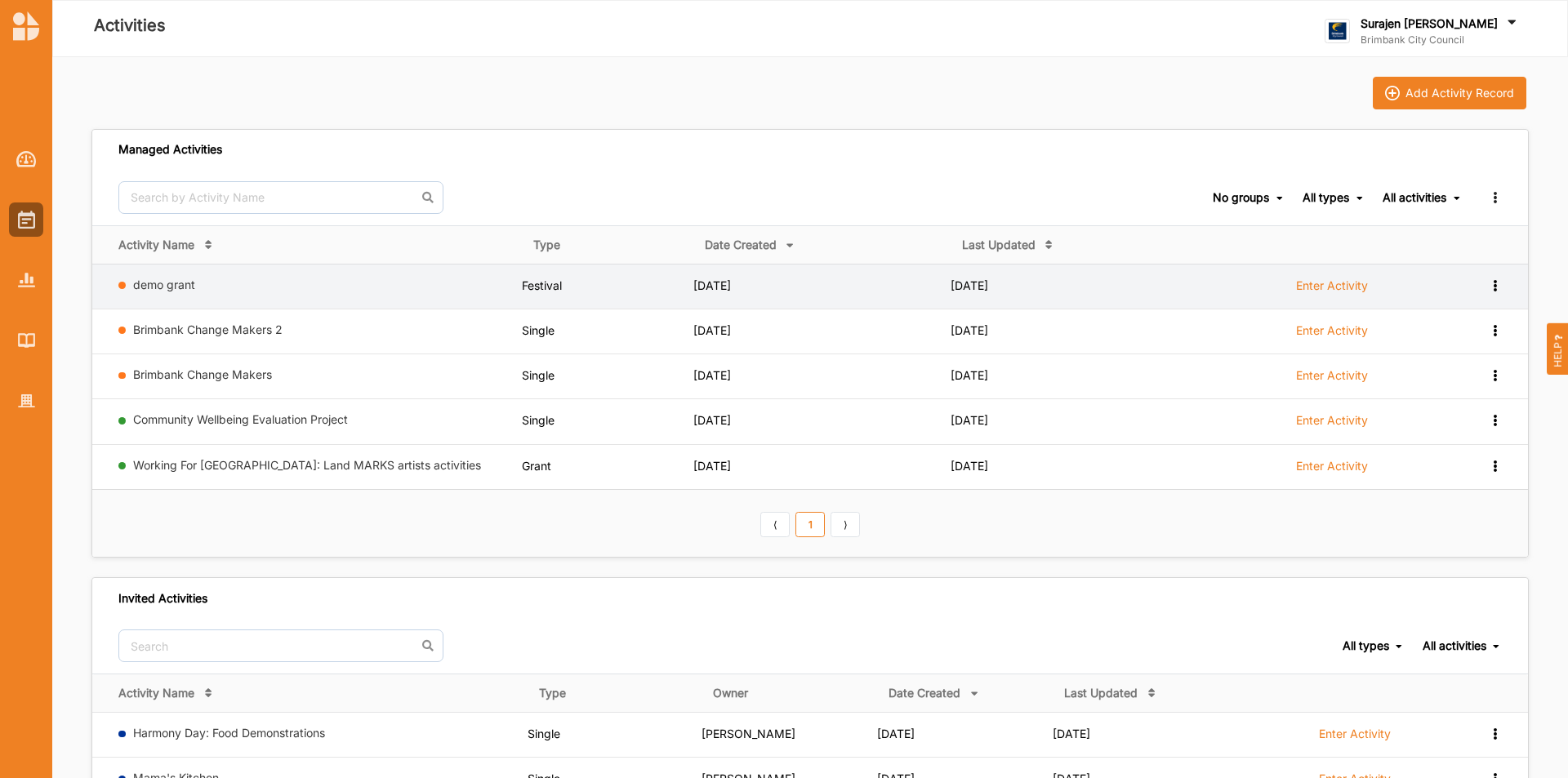
click at [1498, 288] on icon at bounding box center [1495, 284] width 14 height 11
click at [1433, 402] on div "Remove" at bounding box center [1453, 402] width 72 height 11
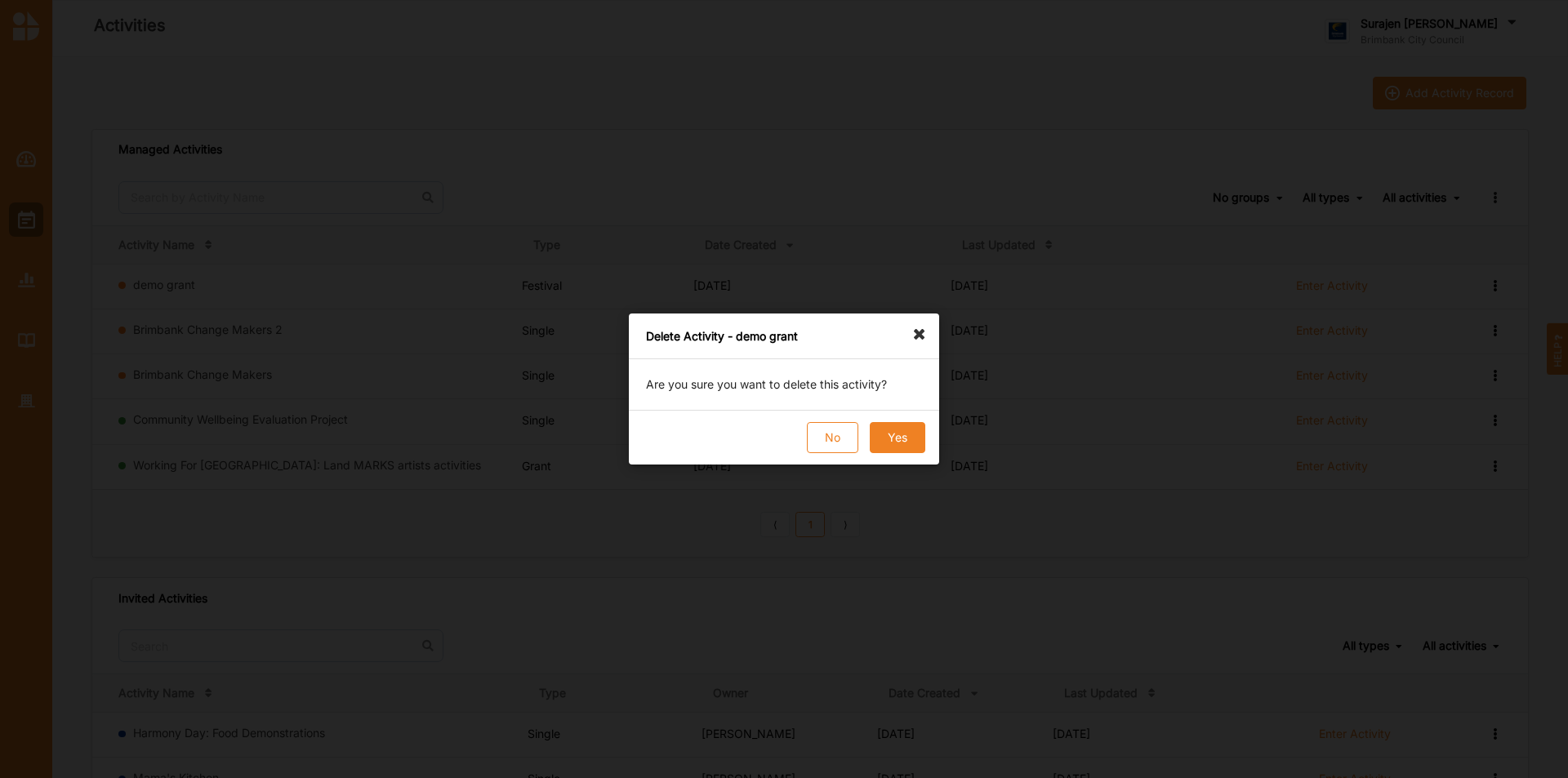
drag, startPoint x: 845, startPoint y: 423, endPoint x: 919, endPoint y: 437, distance: 75.3
click at [919, 437] on div "No Yes" at bounding box center [784, 437] width 311 height 55
drag, startPoint x: 916, startPoint y: 436, endPoint x: 943, endPoint y: 431, distance: 27.5
click at [919, 436] on button "Yes" at bounding box center [898, 437] width 56 height 31
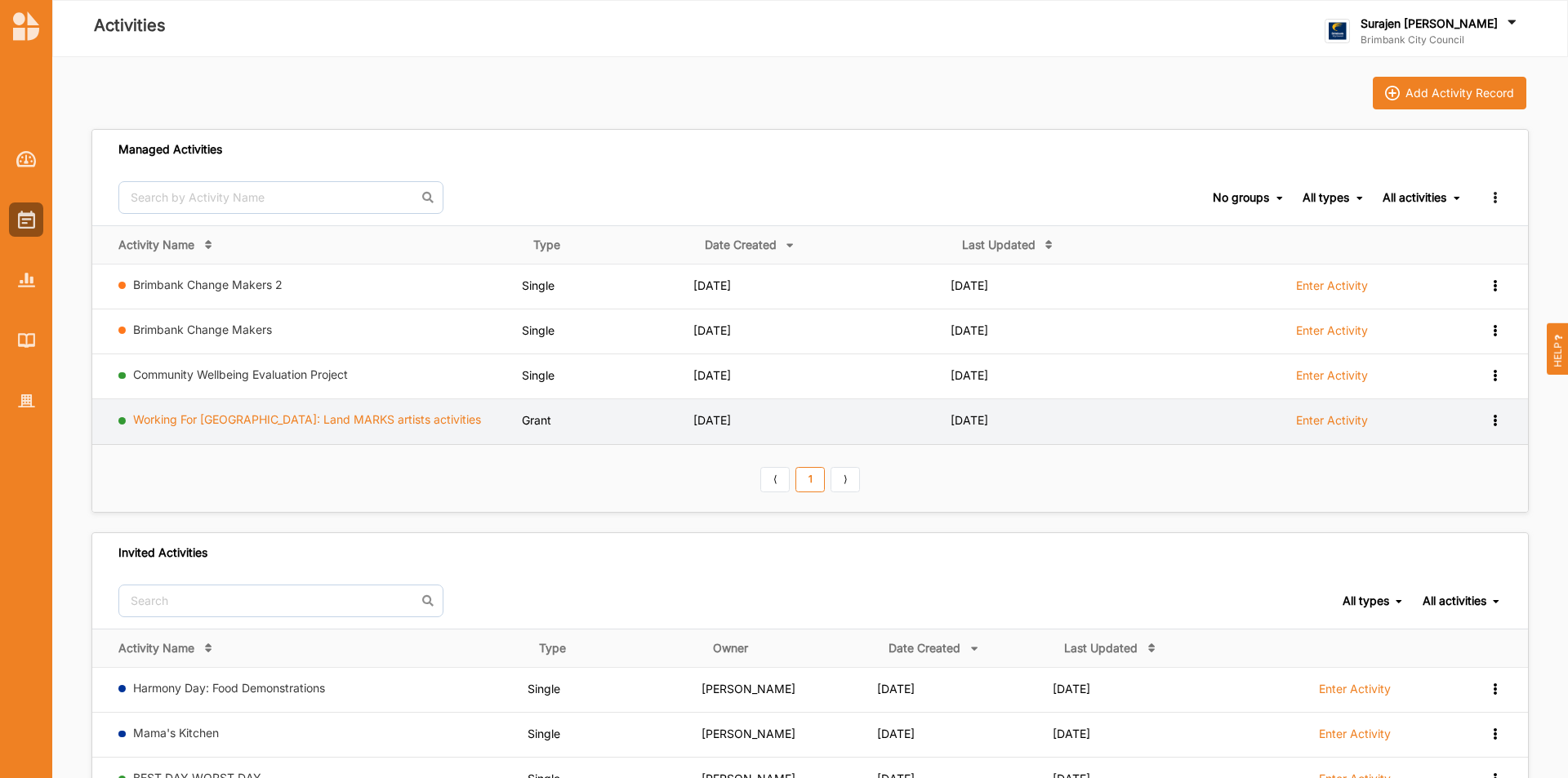
click at [305, 425] on link "Working For Victoria: Land MARKS artists activities" at bounding box center [307, 419] width 348 height 14
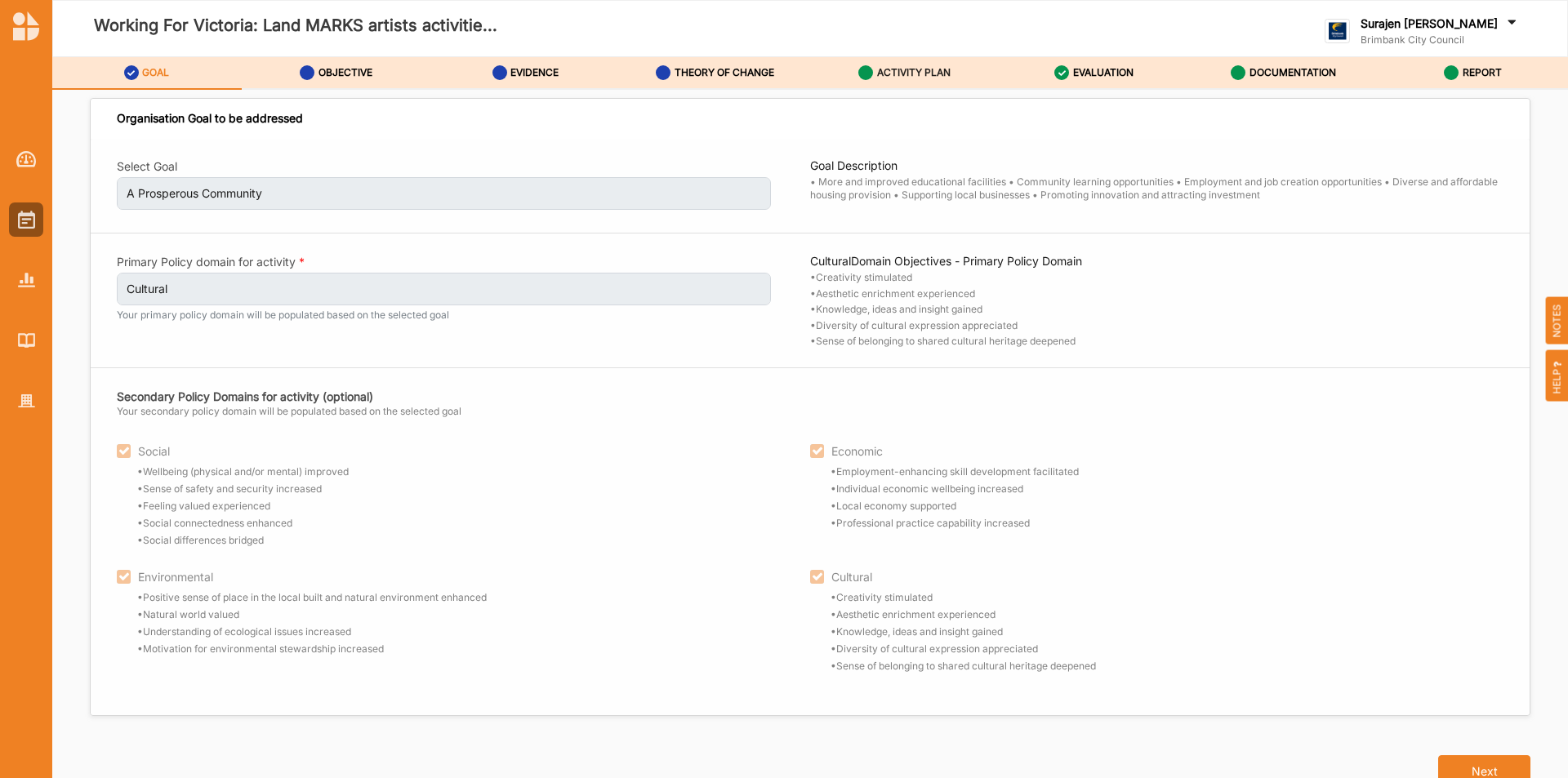
click at [900, 77] on label "ACTIVITY PLAN" at bounding box center [913, 72] width 73 height 13
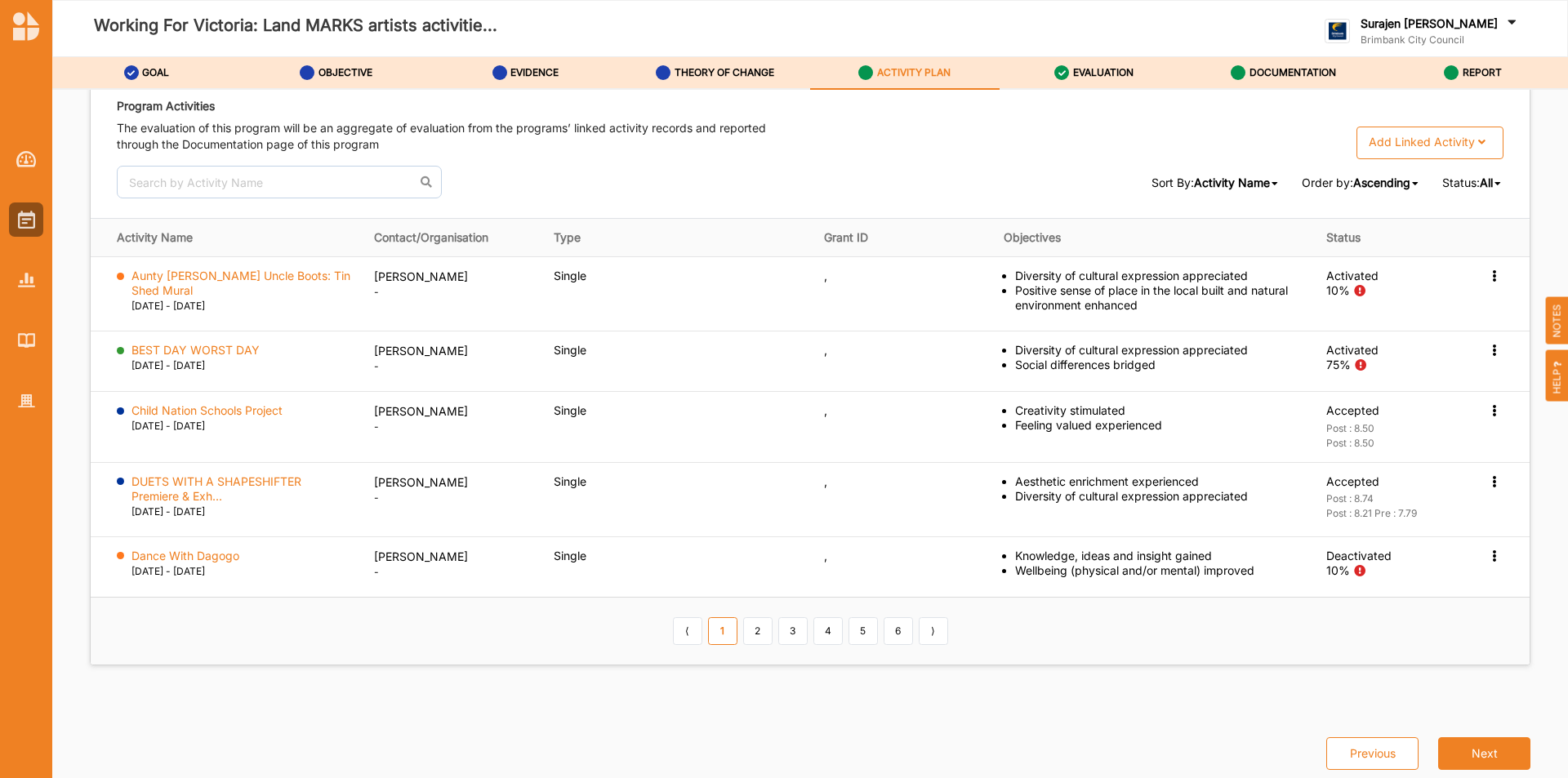
scroll to position [2588, 0]
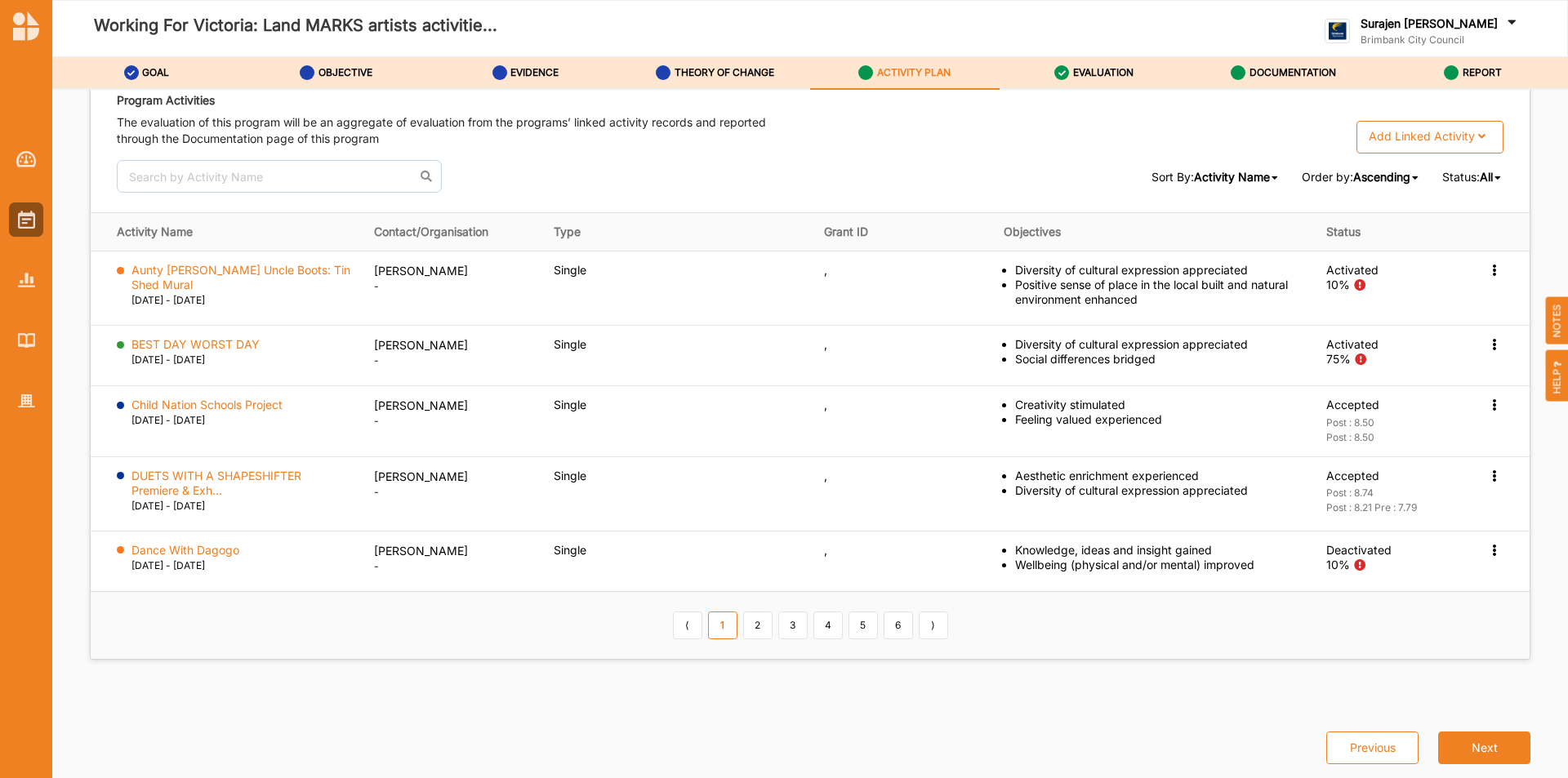
click at [1485, 176] on span "All" at bounding box center [1486, 176] width 13 height 14
click at [1428, 299] on div "Ongoing" at bounding box center [1457, 291] width 92 height 30
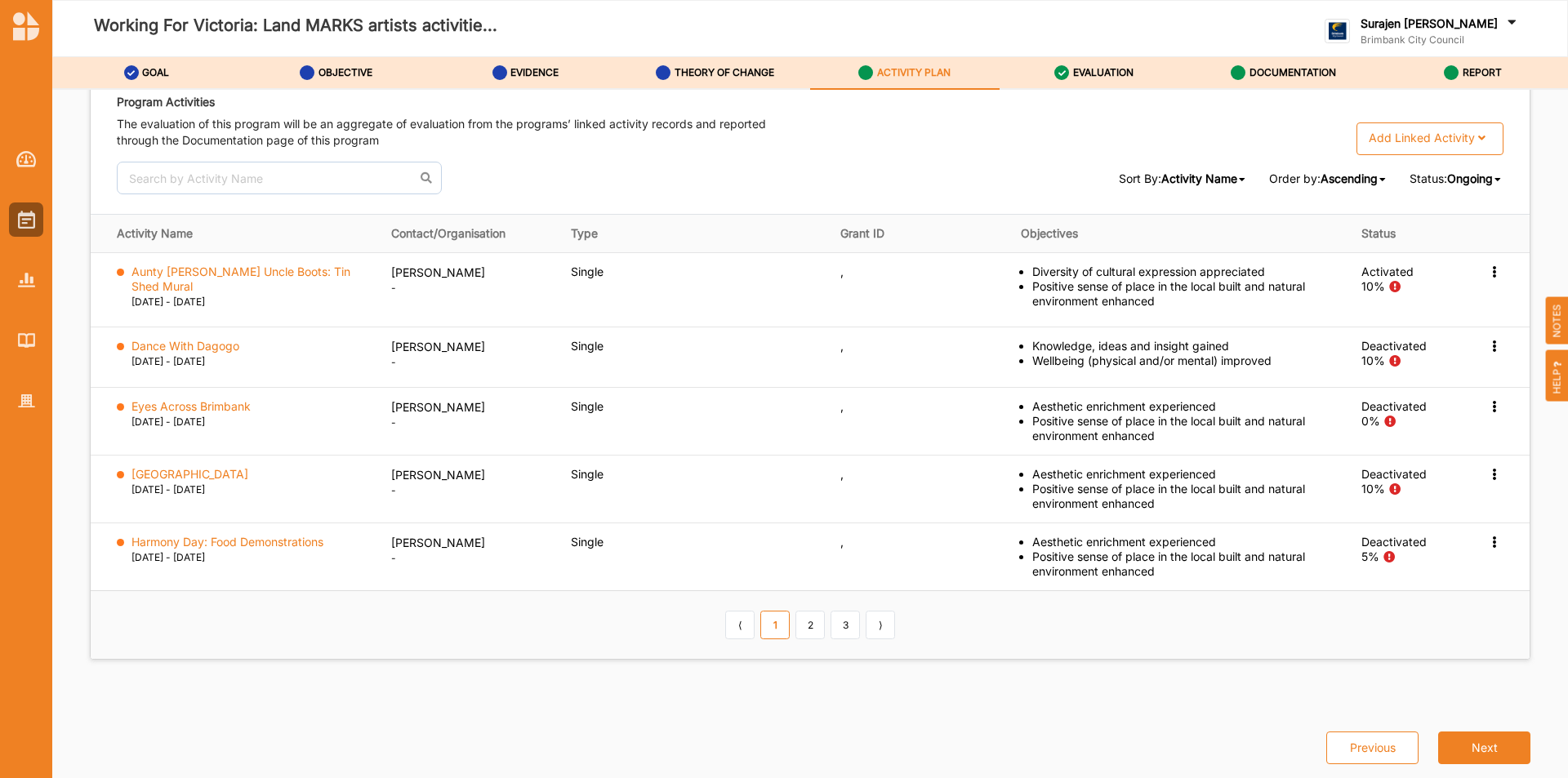
scroll to position [2587, 0]
click at [796, 619] on link "2" at bounding box center [810, 625] width 30 height 28
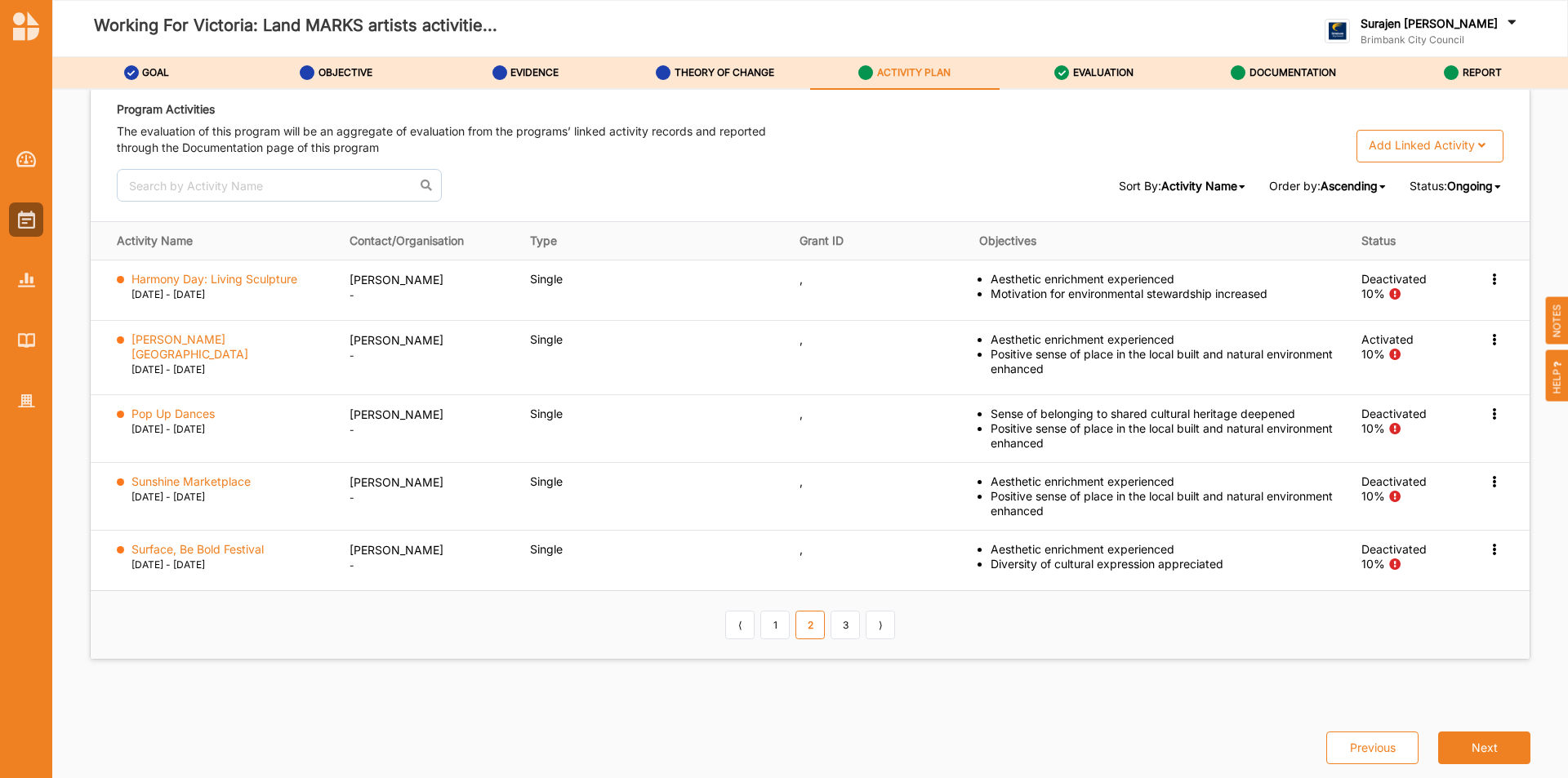
scroll to position [2580, 0]
click at [837, 624] on link "3" at bounding box center [846, 625] width 30 height 28
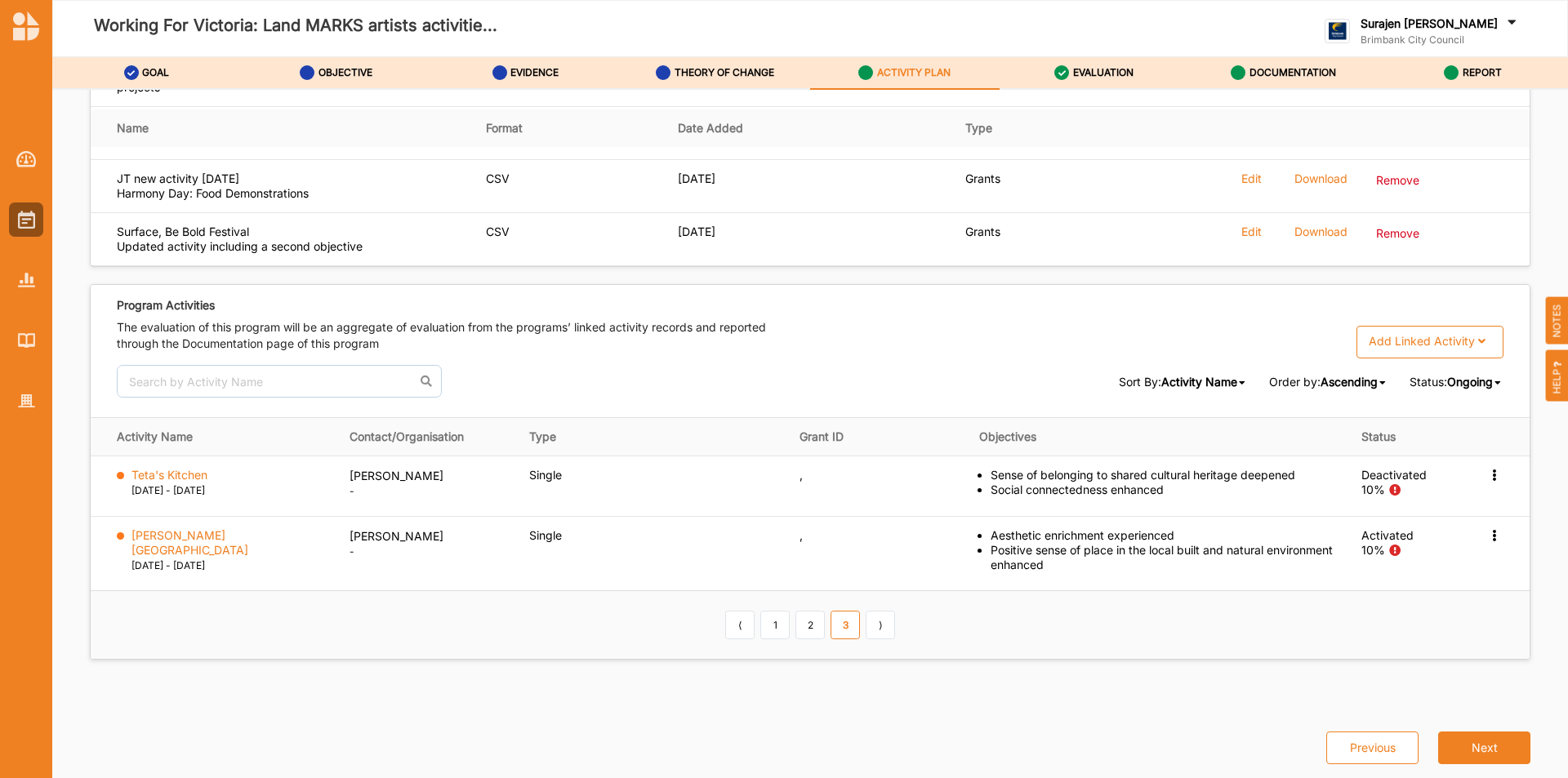
scroll to position [2383, 0]
click at [807, 631] on link "2" at bounding box center [810, 625] width 30 height 28
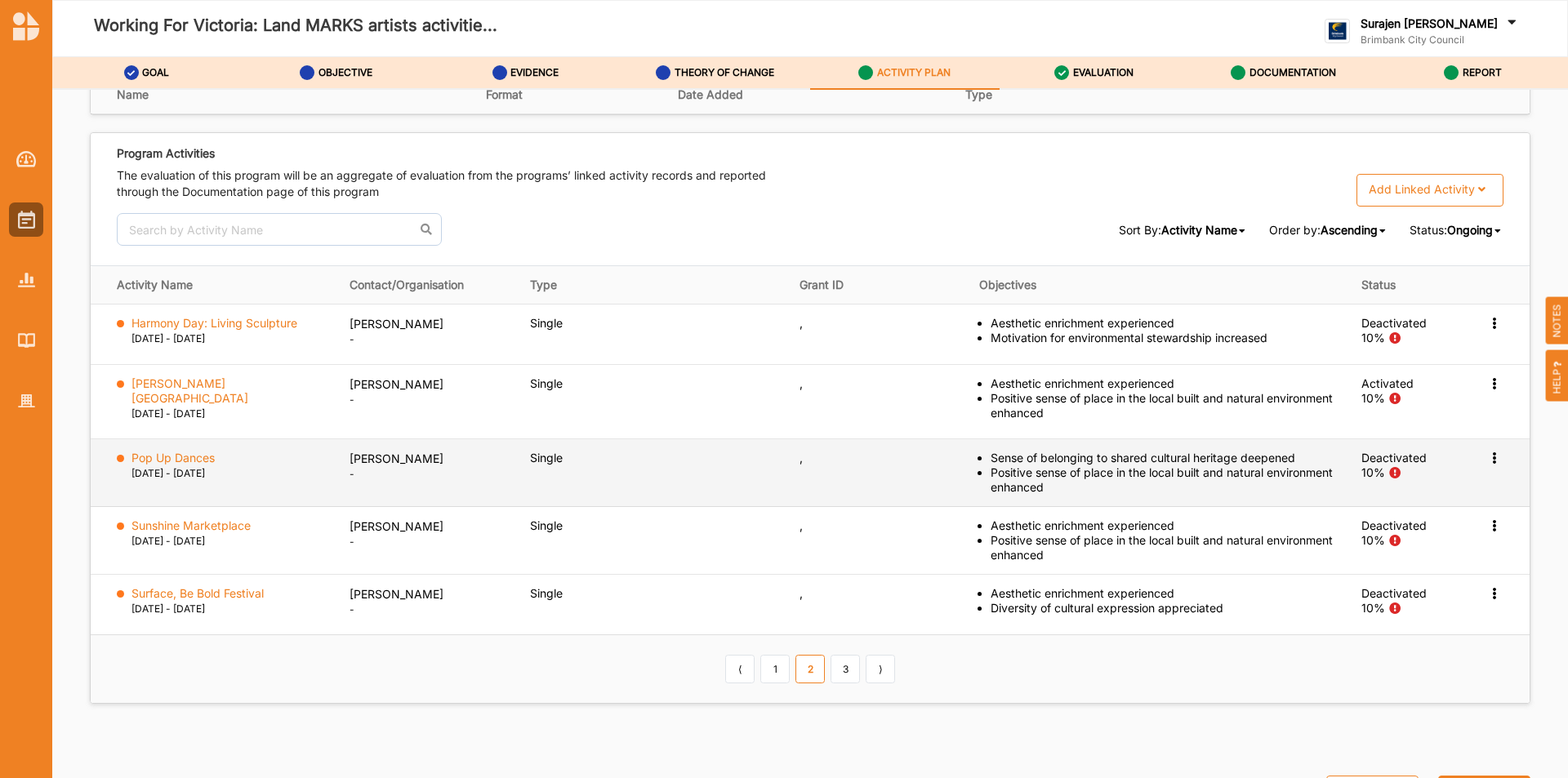
scroll to position [2547, 0]
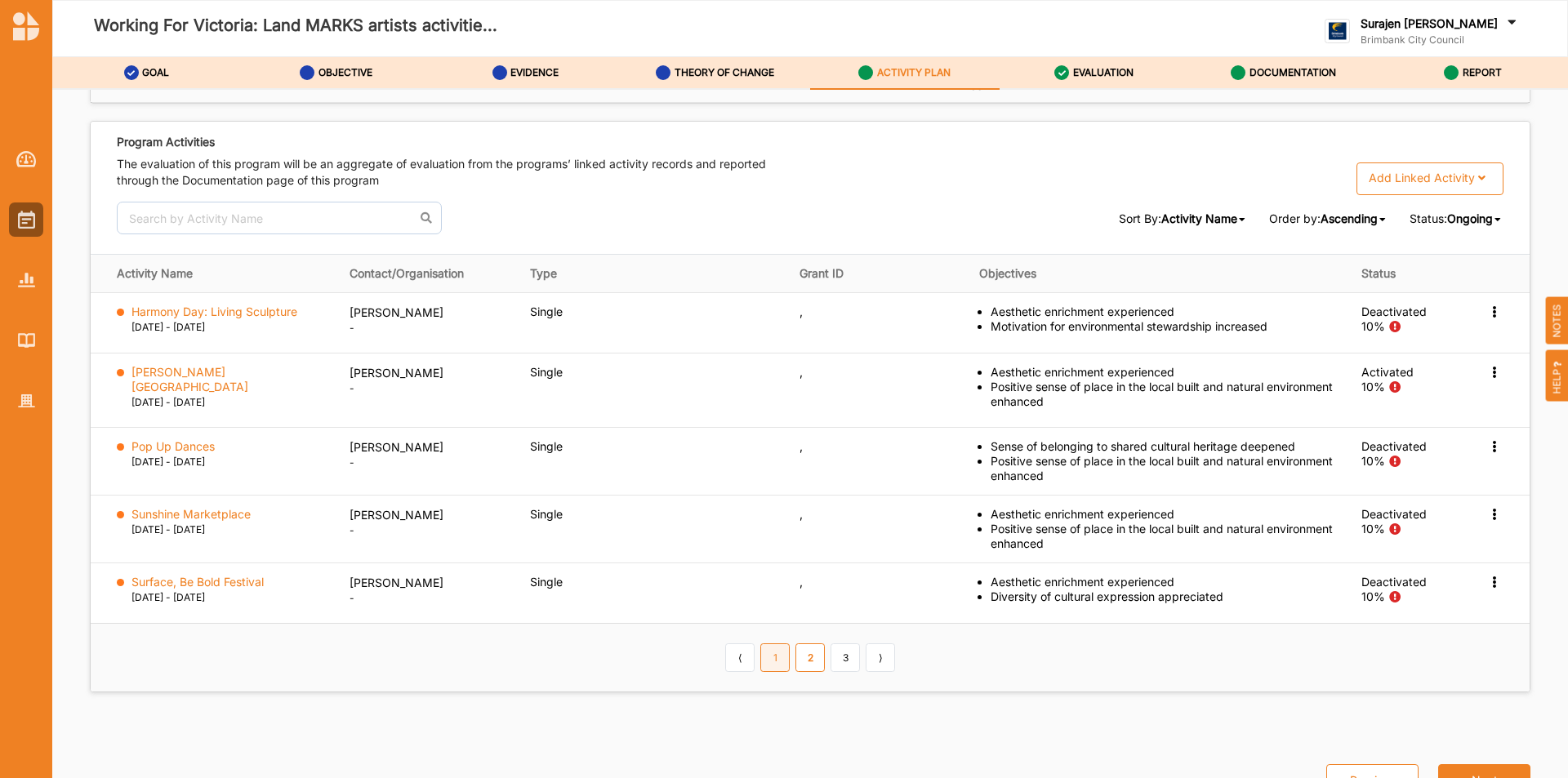
drag, startPoint x: 757, startPoint y: 663, endPoint x: 765, endPoint y: 667, distance: 8.9
click at [760, 664] on link "1" at bounding box center [775, 657] width 30 height 28
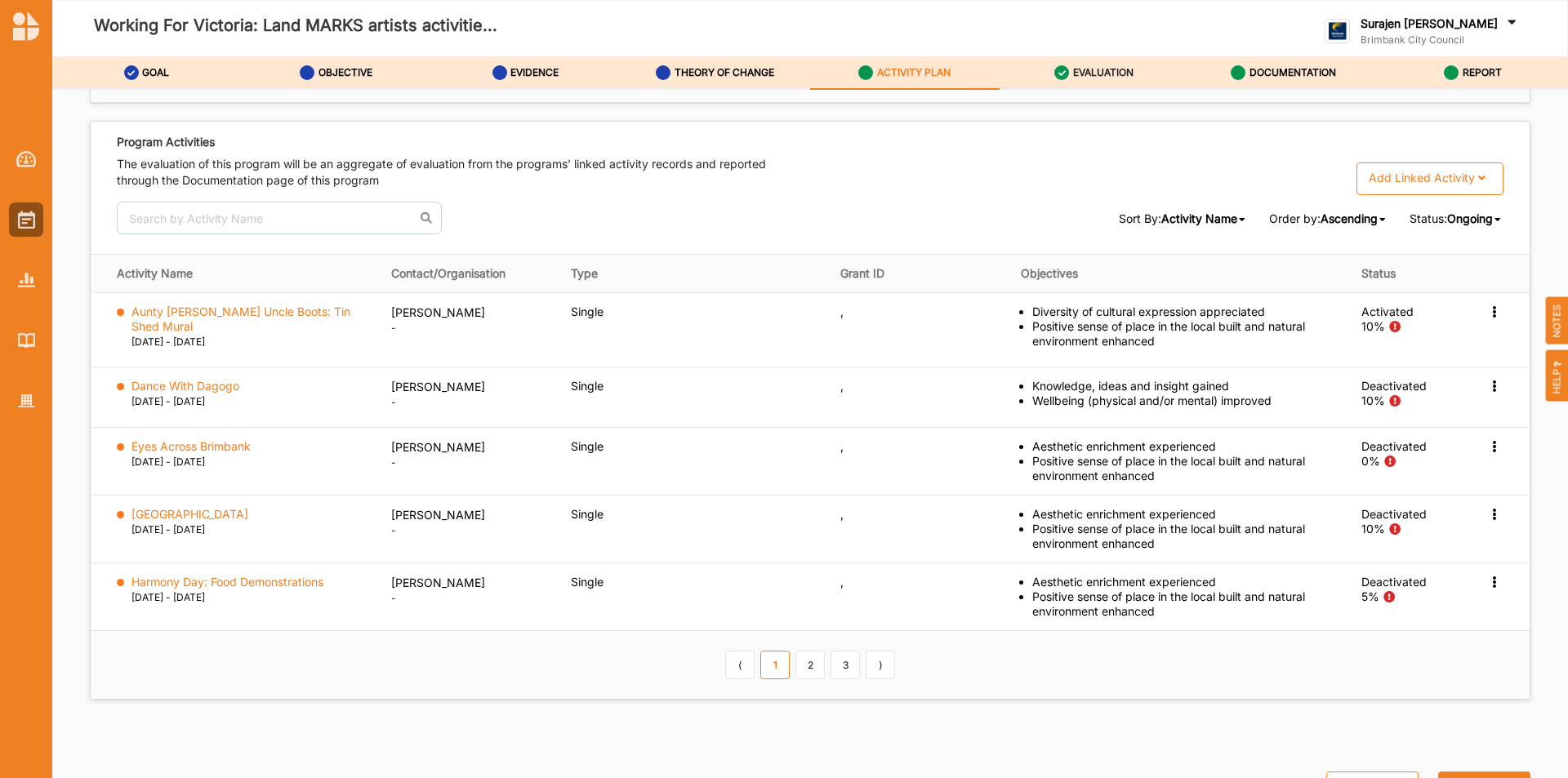
click at [1102, 68] on label "EVALUATION" at bounding box center [1103, 72] width 60 height 13
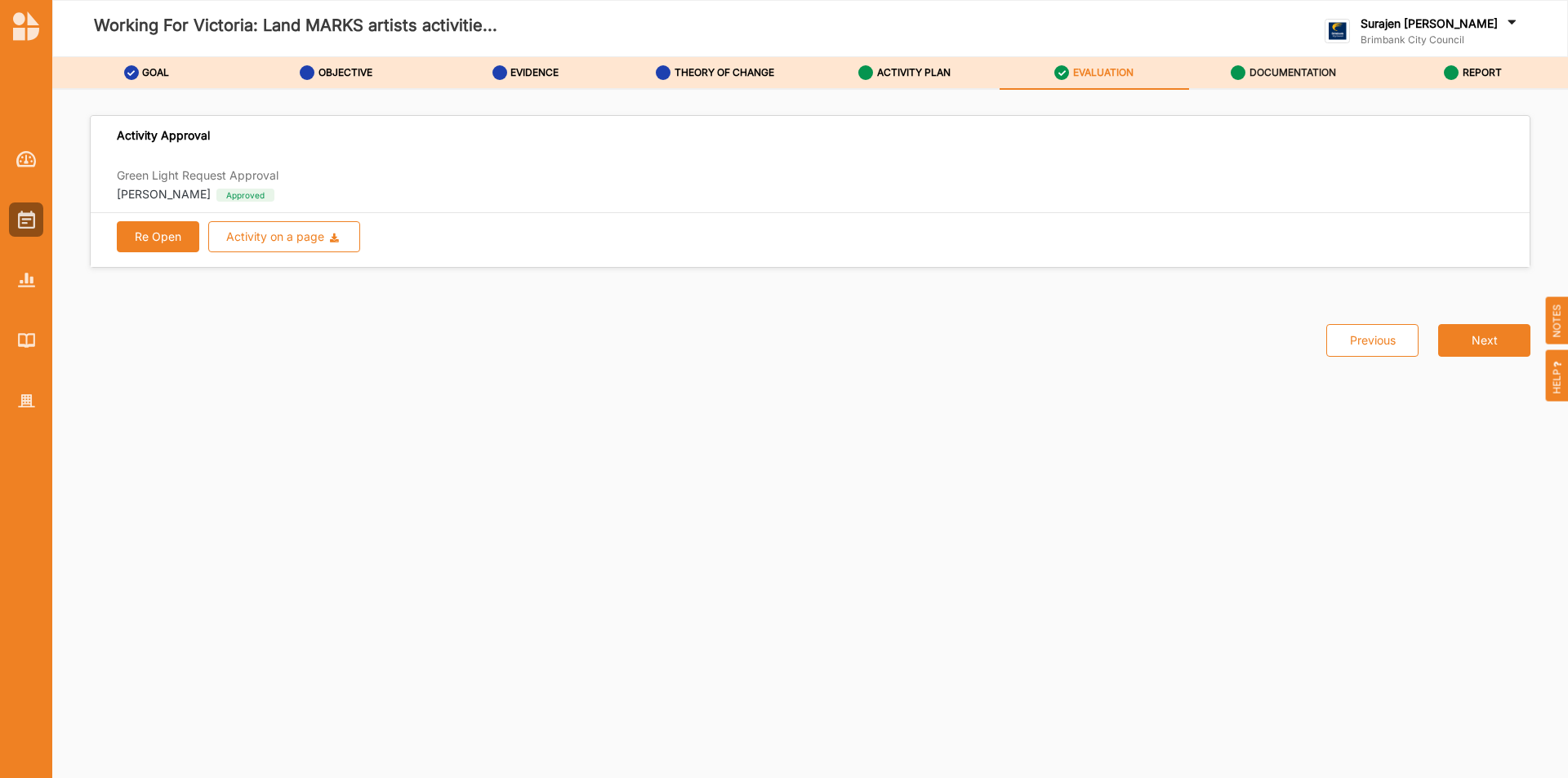
click at [1277, 72] on label "DOCUMENTATION" at bounding box center [1293, 72] width 86 height 13
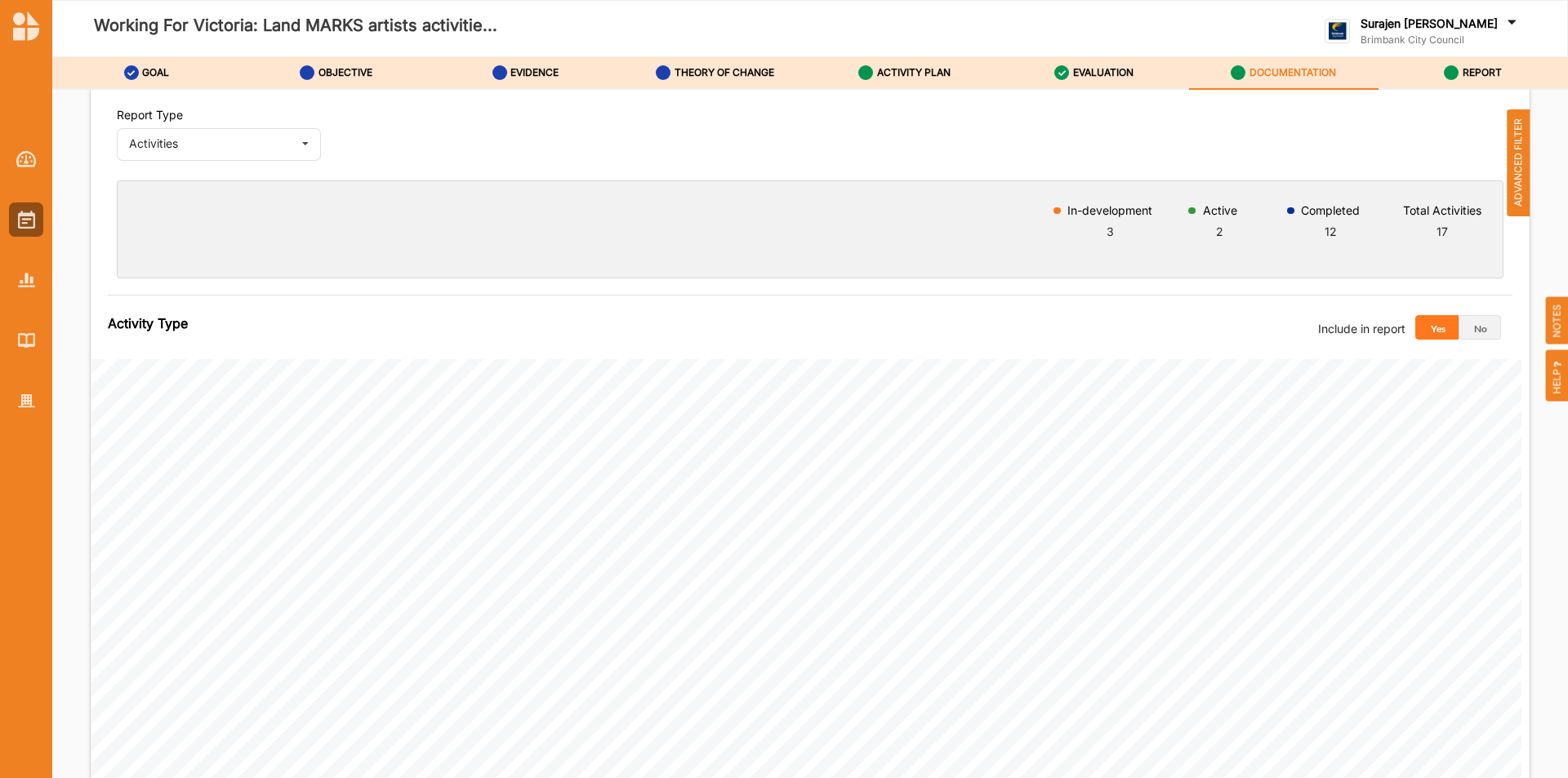
scroll to position [505, 0]
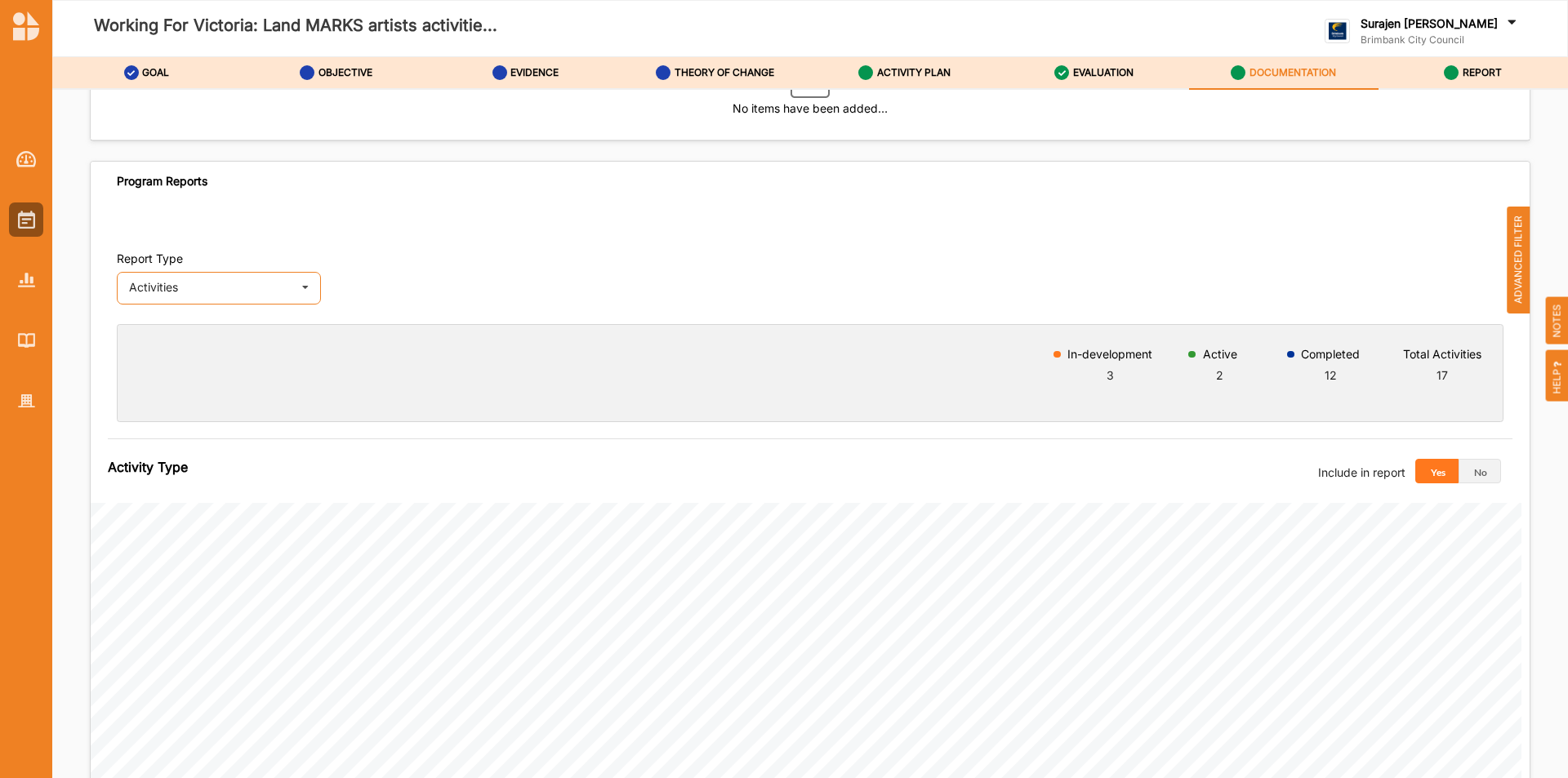
click at [176, 287] on div "Activities" at bounding box center [210, 287] width 164 height 11
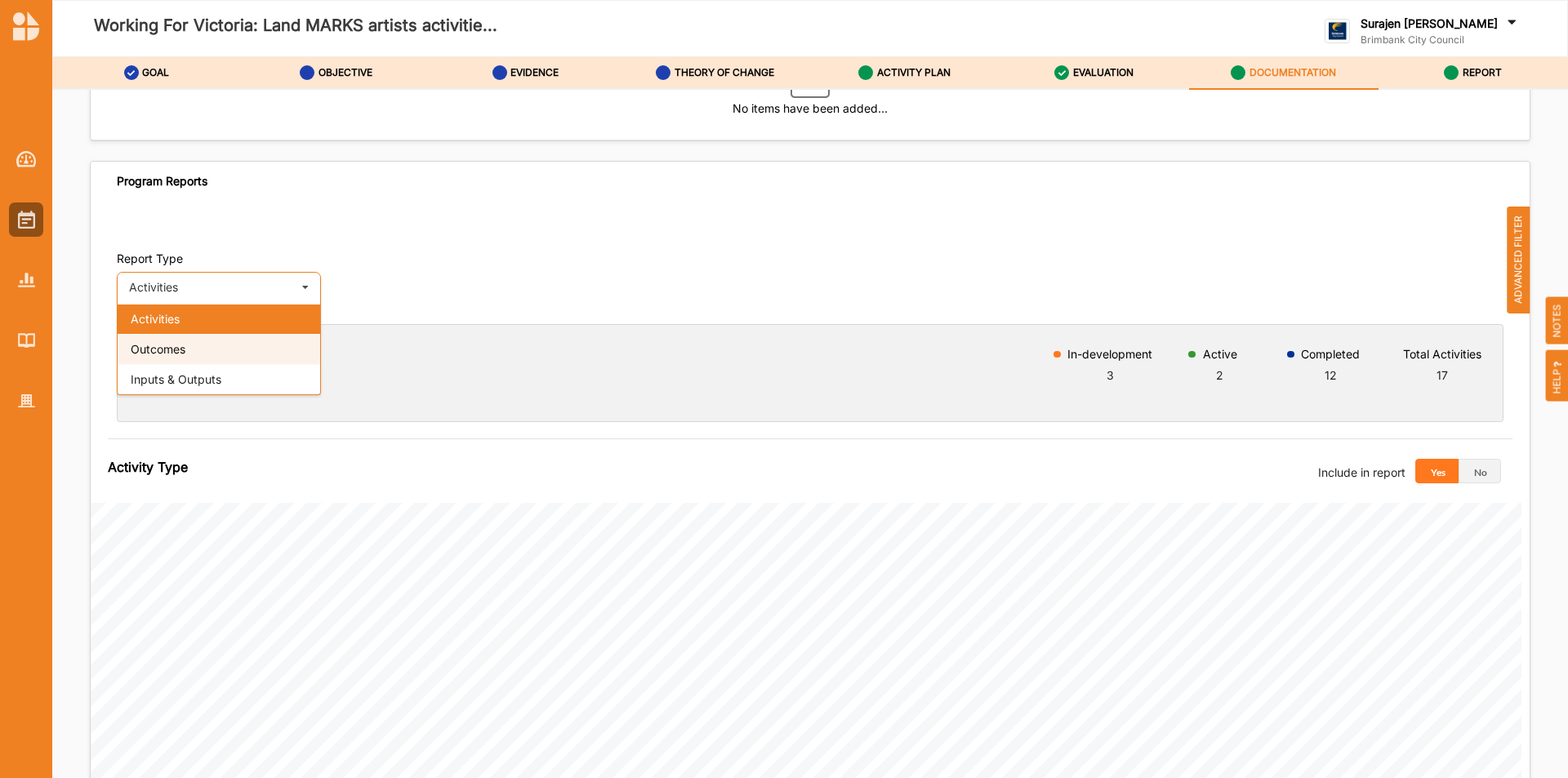
click at [201, 352] on div "Outcomes" at bounding box center [219, 349] width 202 height 31
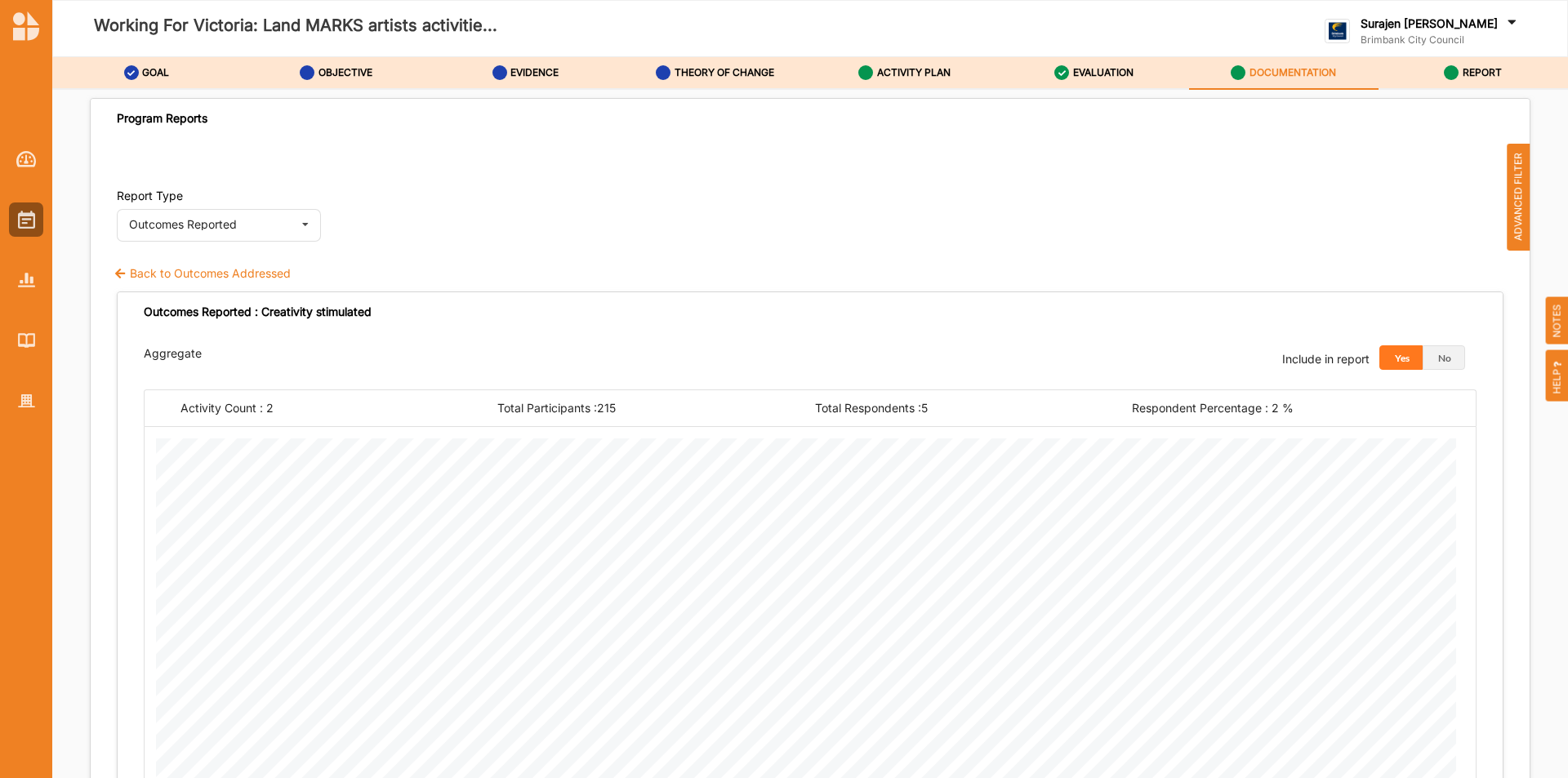
scroll to position [342, 0]
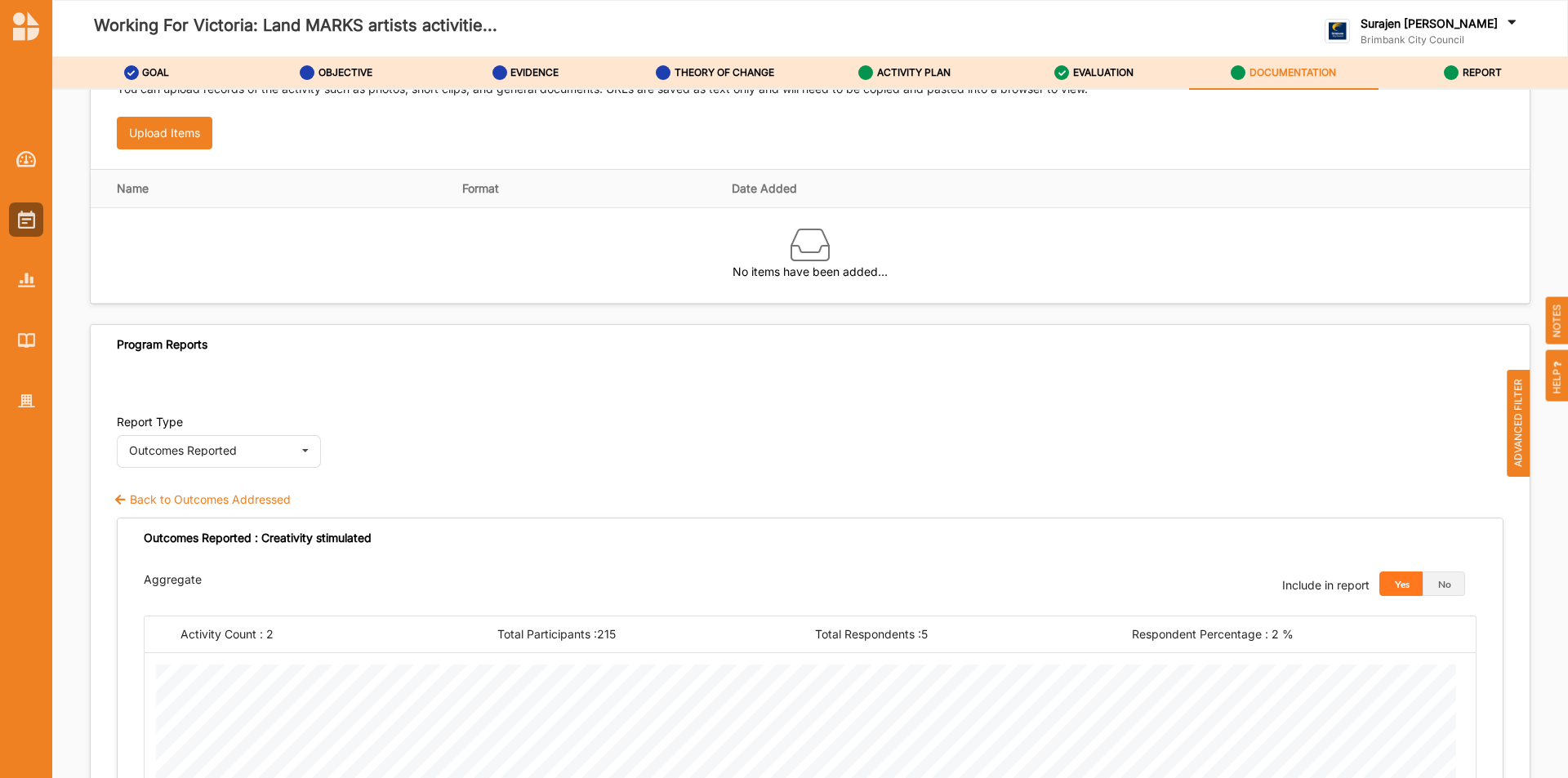
click at [152, 495] on label "Back to Outcomes Addressed" at bounding box center [201, 500] width 177 height 17
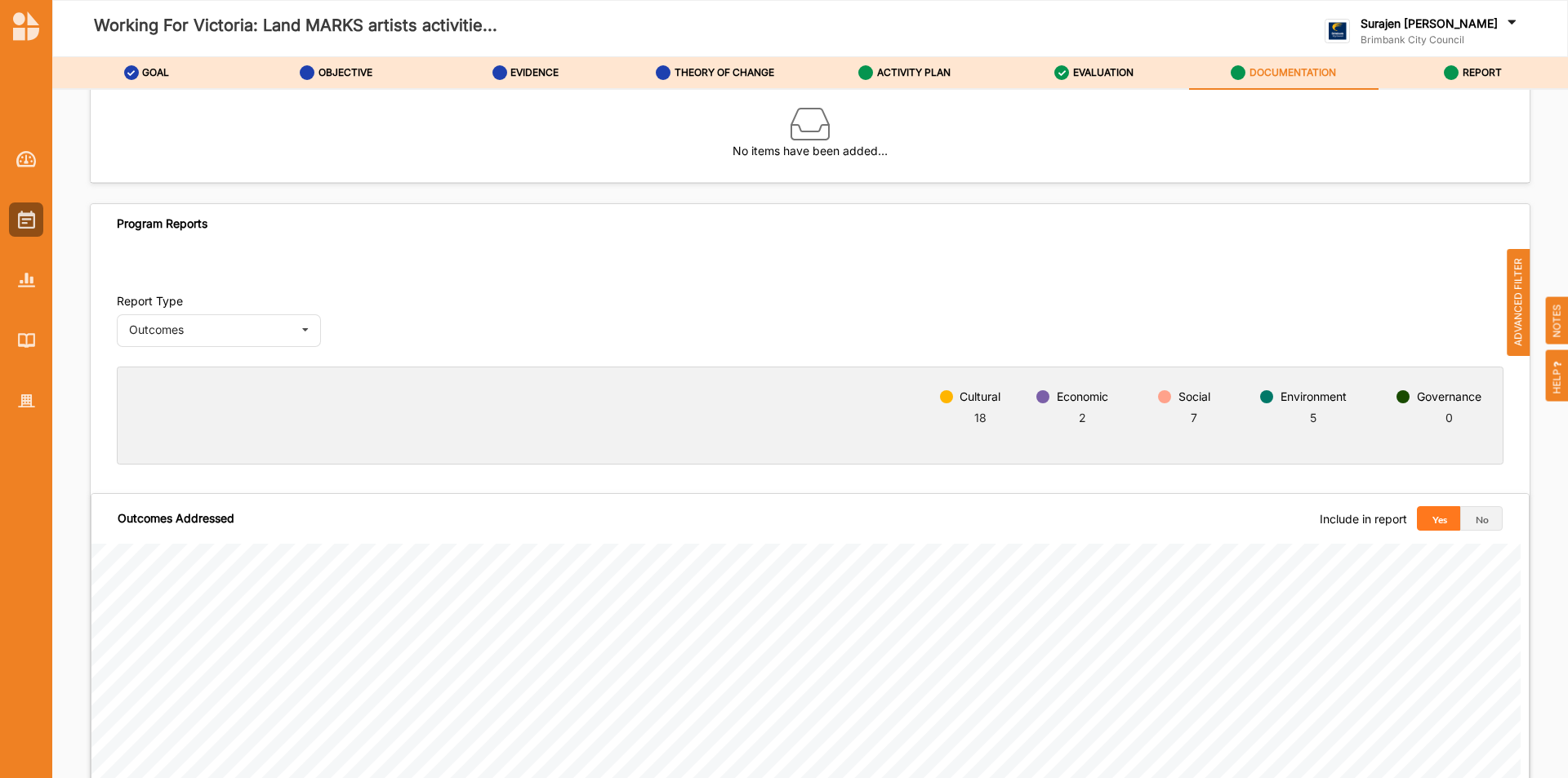
scroll to position [587, 0]
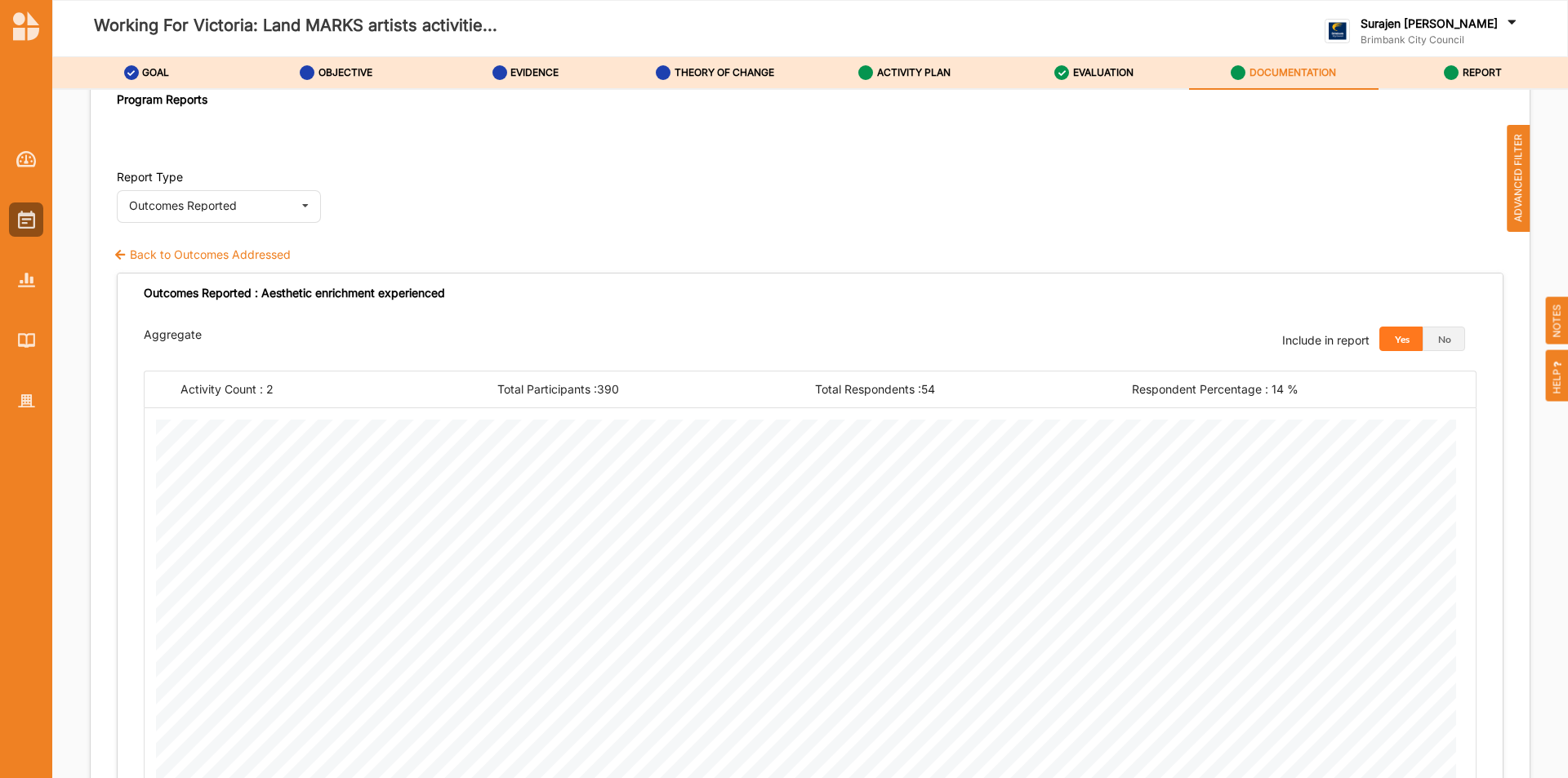
click at [211, 254] on label "Back to Outcomes Addressed" at bounding box center [201, 255] width 177 height 17
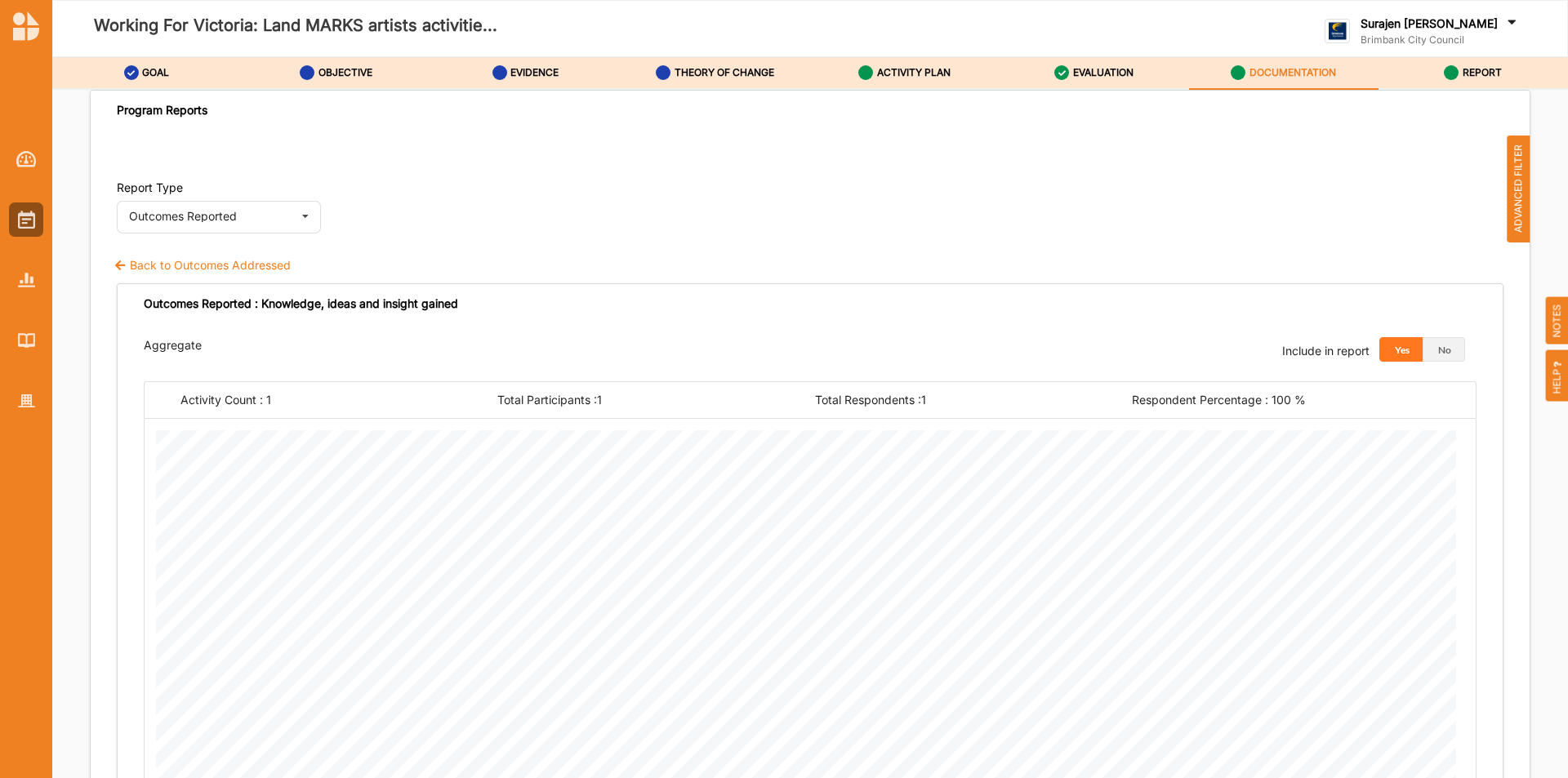
scroll to position [424, 0]
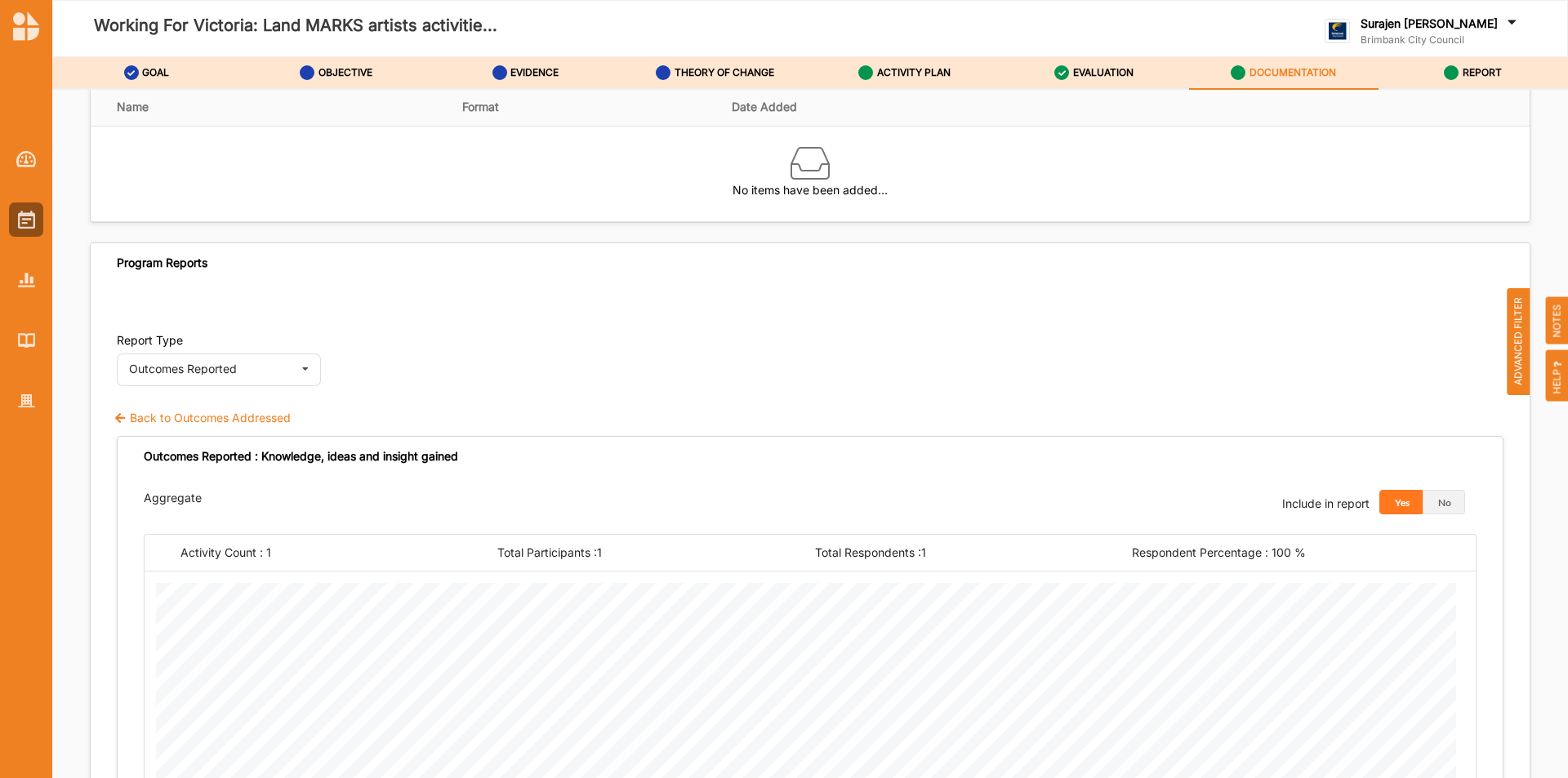
click at [144, 415] on label "Back to Outcomes Addressed" at bounding box center [201, 418] width 177 height 17
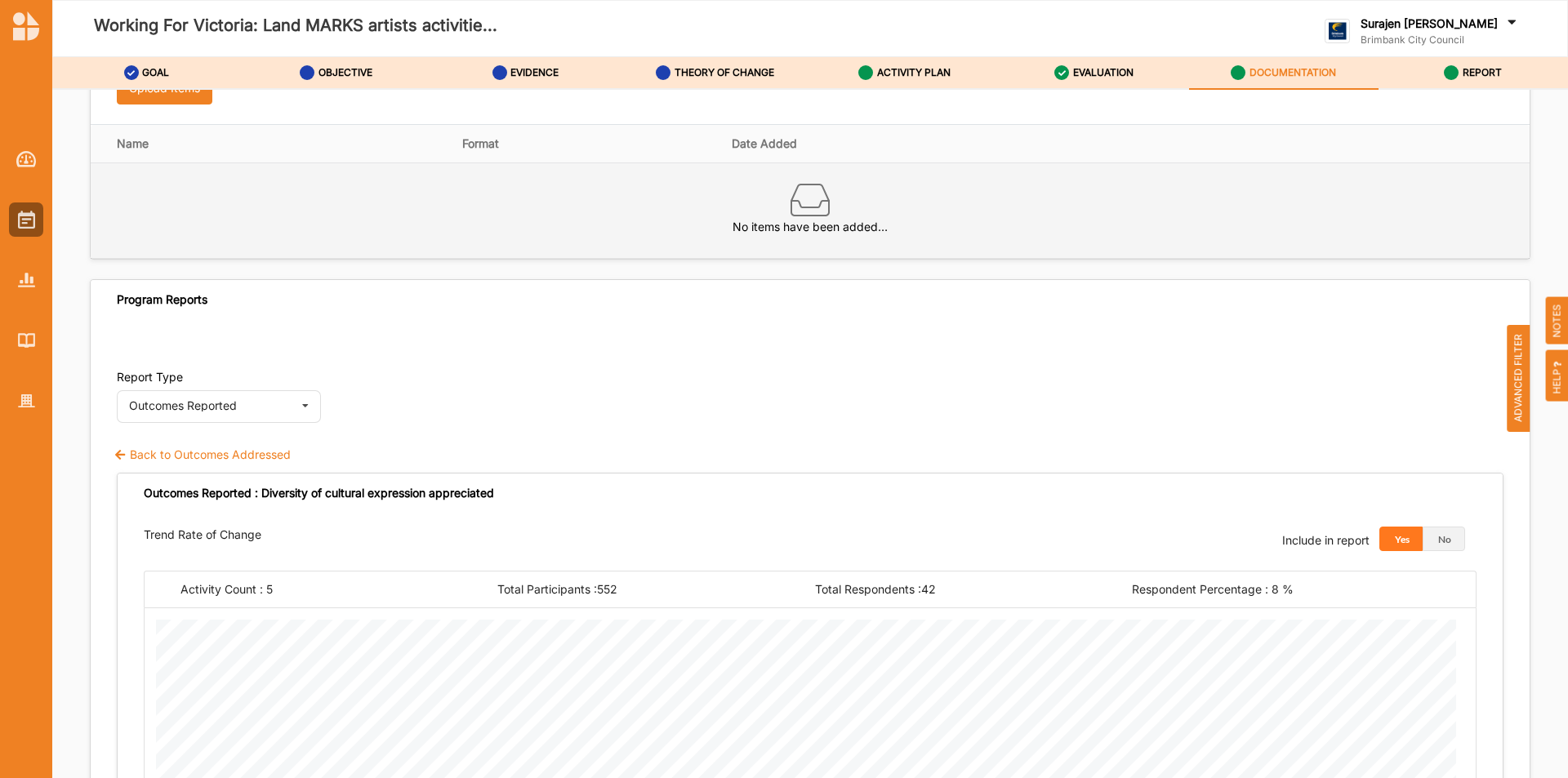
scroll to position [264, 0]
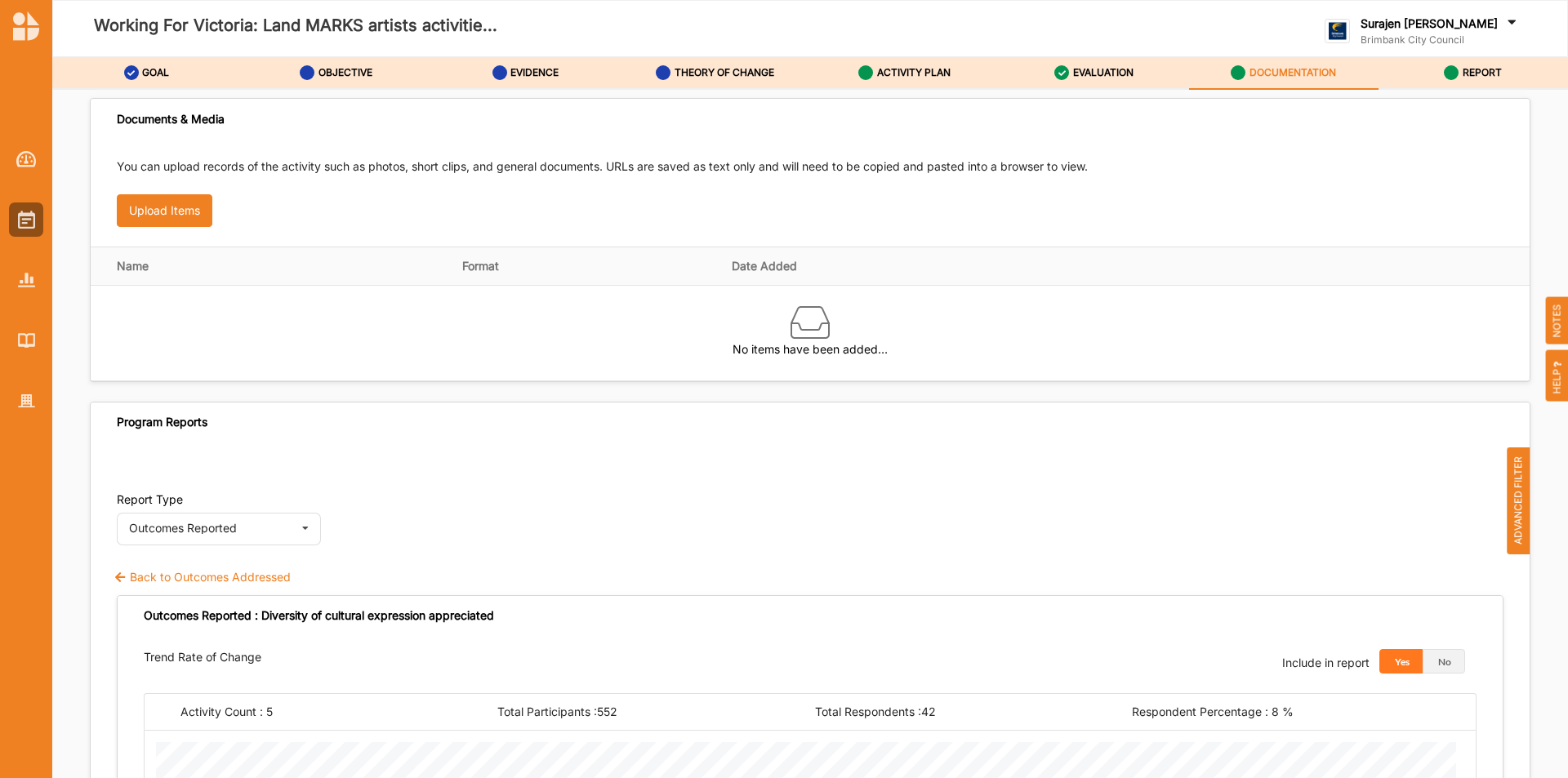
click at [188, 579] on label "Back to Outcomes Addressed" at bounding box center [201, 578] width 177 height 17
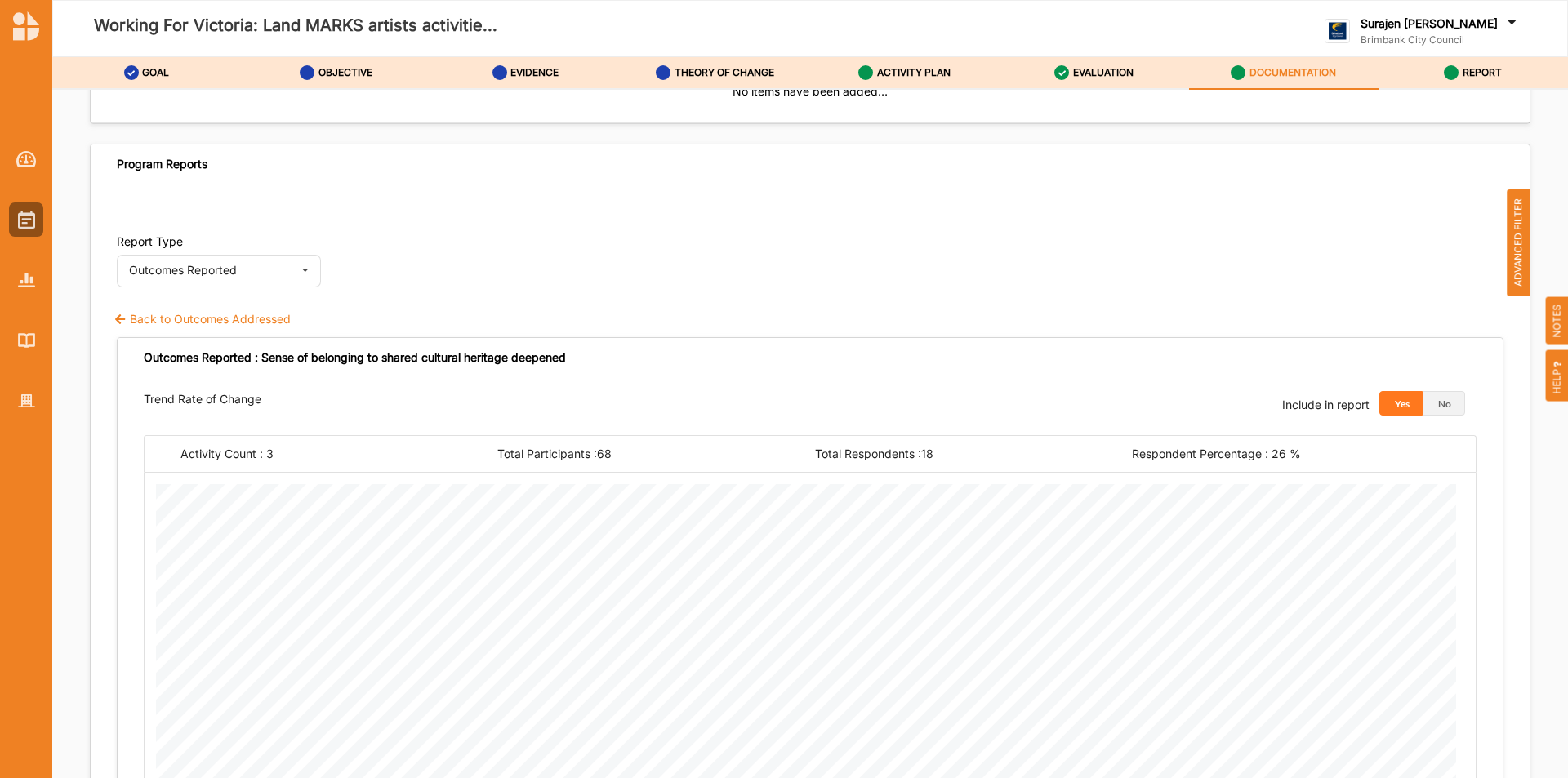
scroll to position [514, 0]
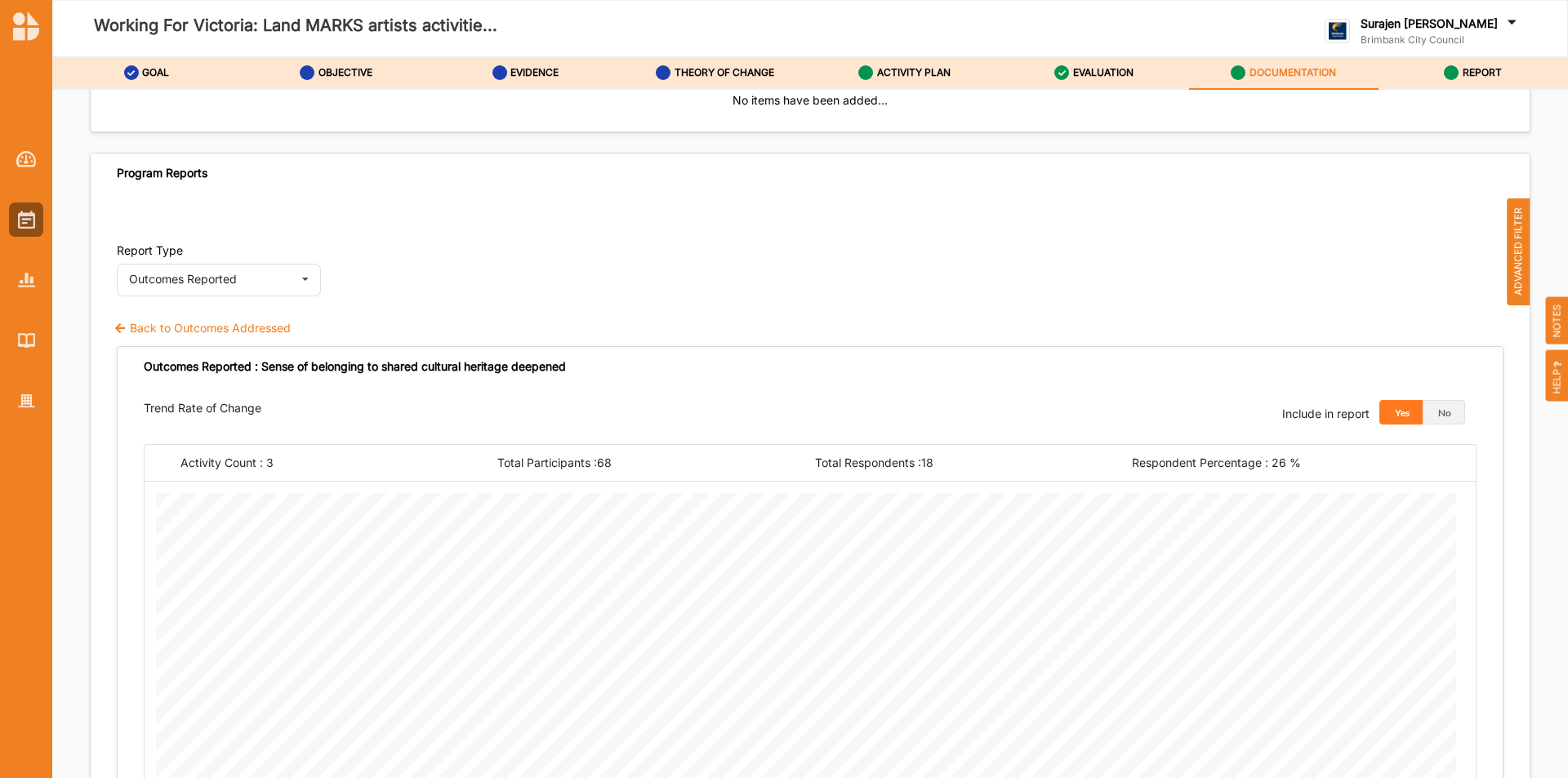
click at [138, 323] on label "Back to Outcomes Addressed" at bounding box center [201, 328] width 177 height 17
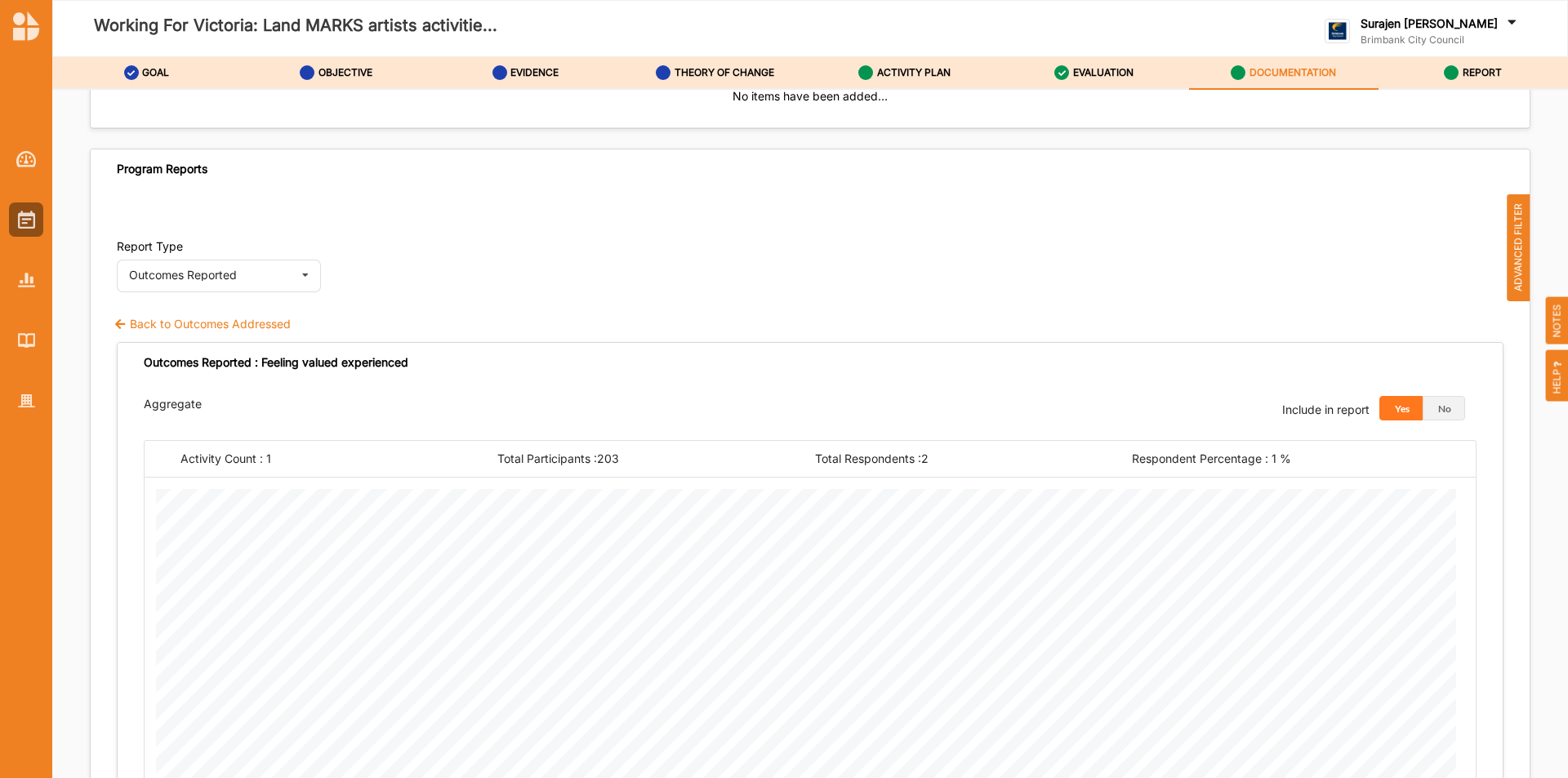
scroll to position [354, 0]
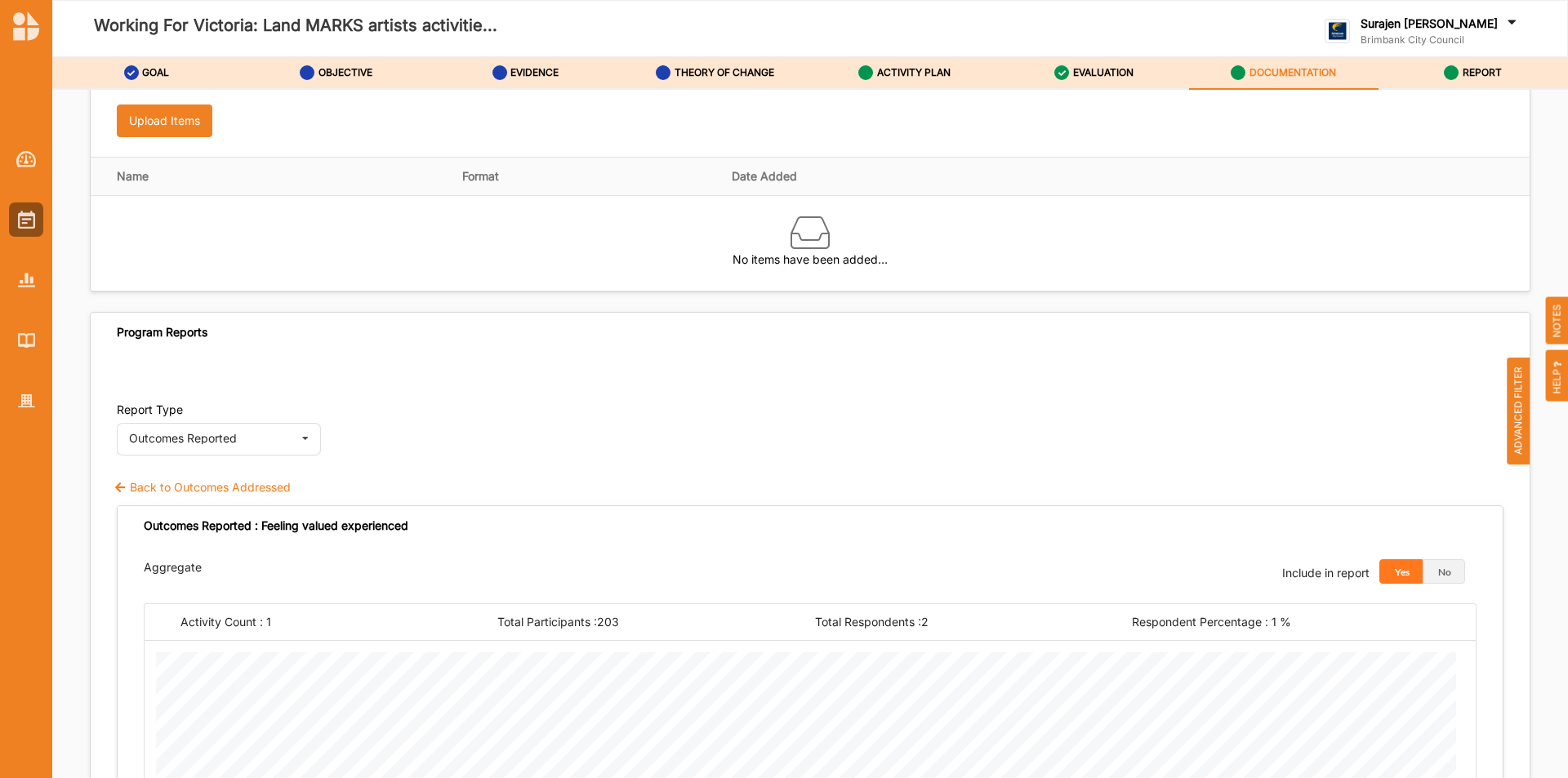
click at [207, 479] on label "Back to Outcomes Addressed" at bounding box center [201, 488] width 177 height 17
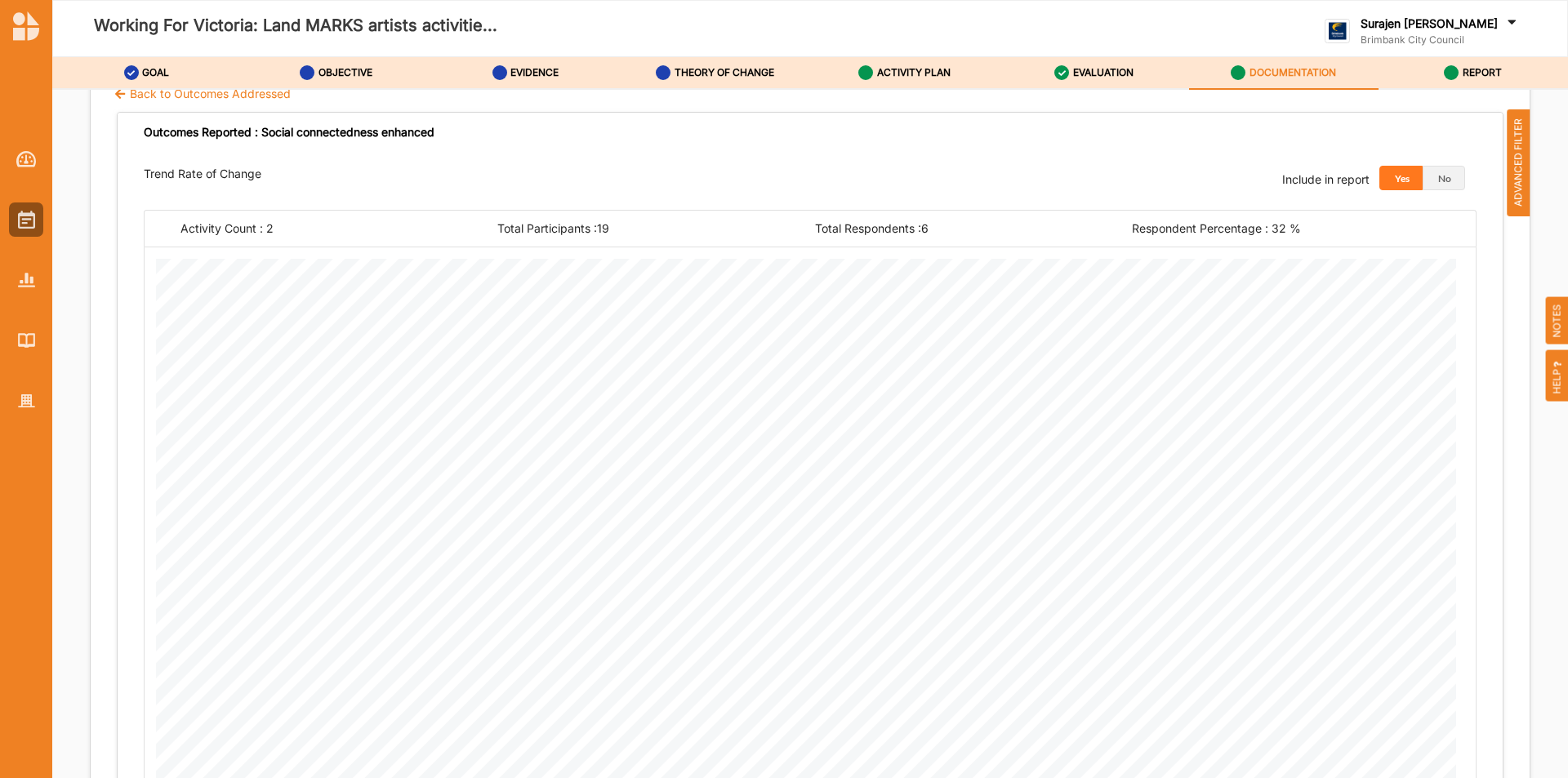
scroll to position [522, 0]
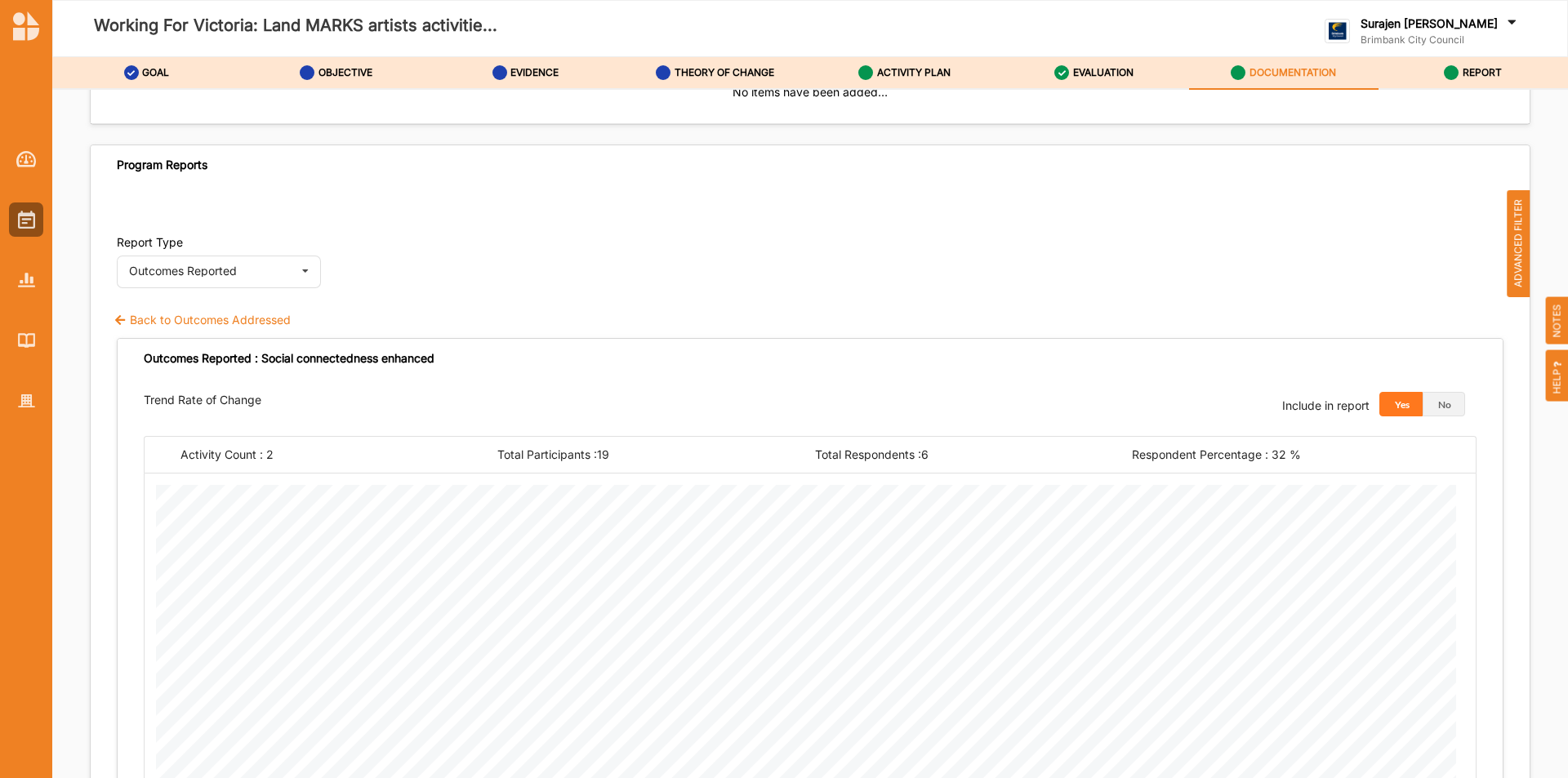
click at [159, 316] on label "Back to Outcomes Addressed" at bounding box center [201, 320] width 177 height 17
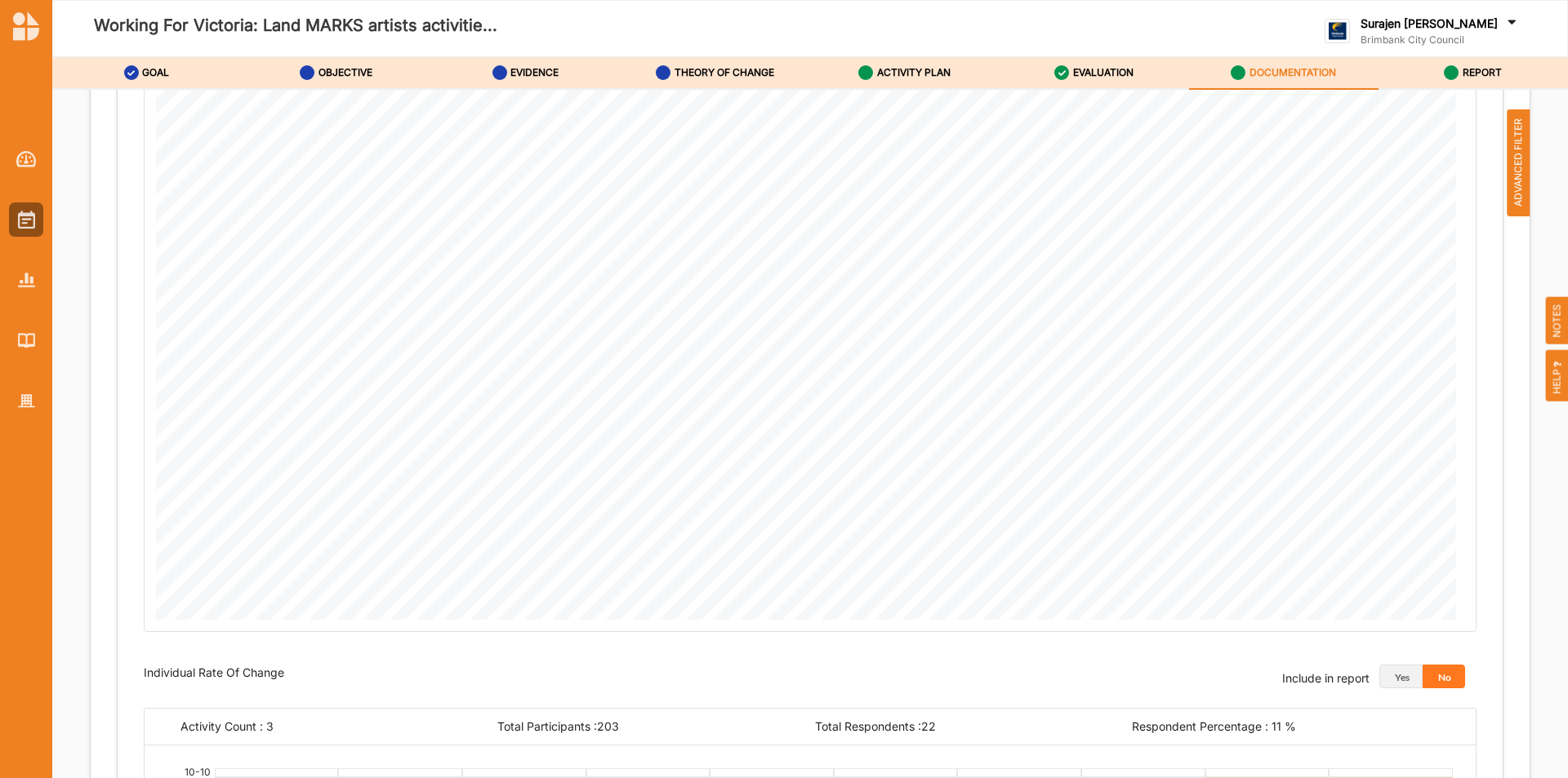
scroll to position [607, 0]
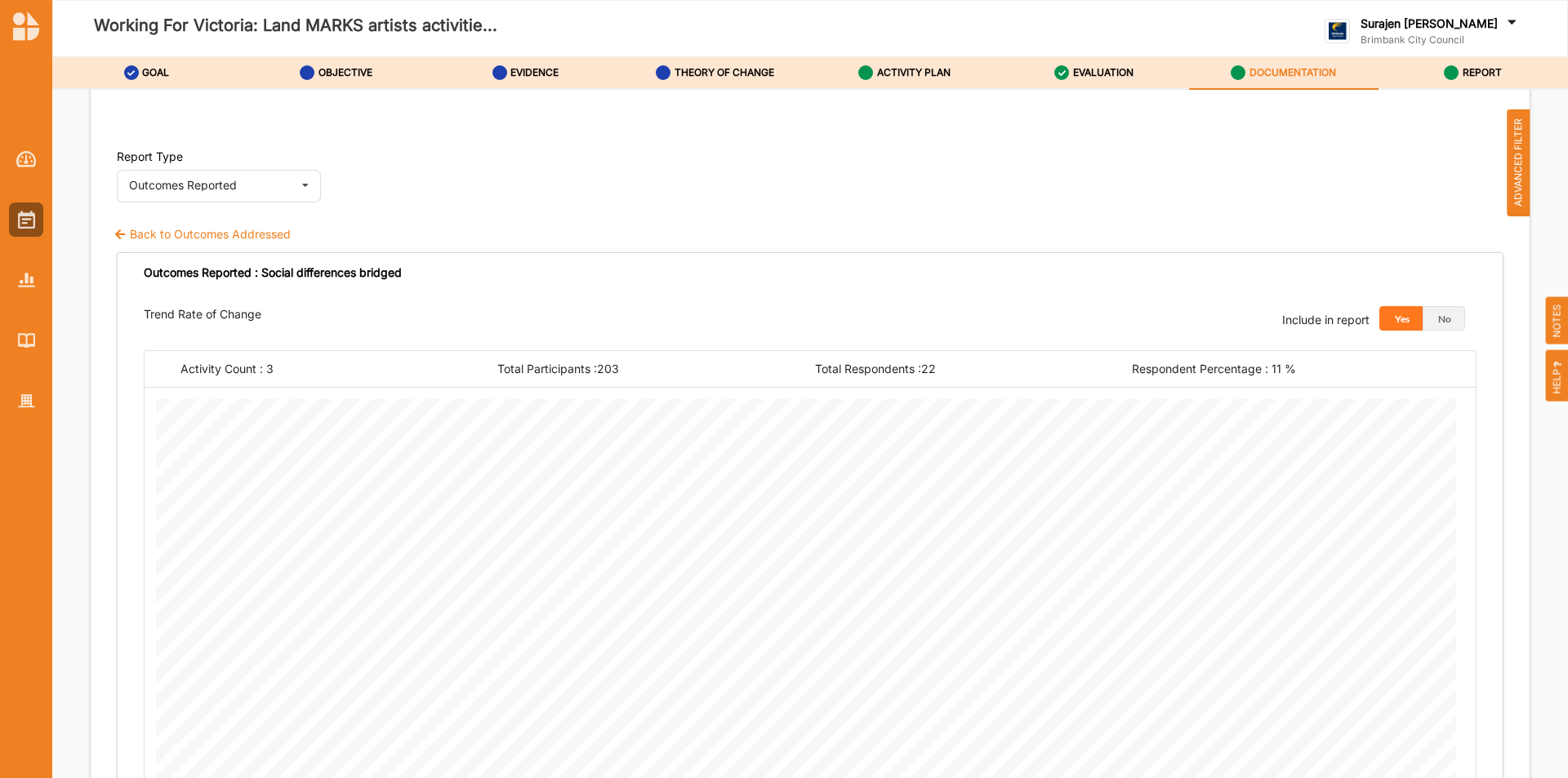
click at [178, 235] on label "Back to Outcomes Addressed" at bounding box center [201, 235] width 177 height 17
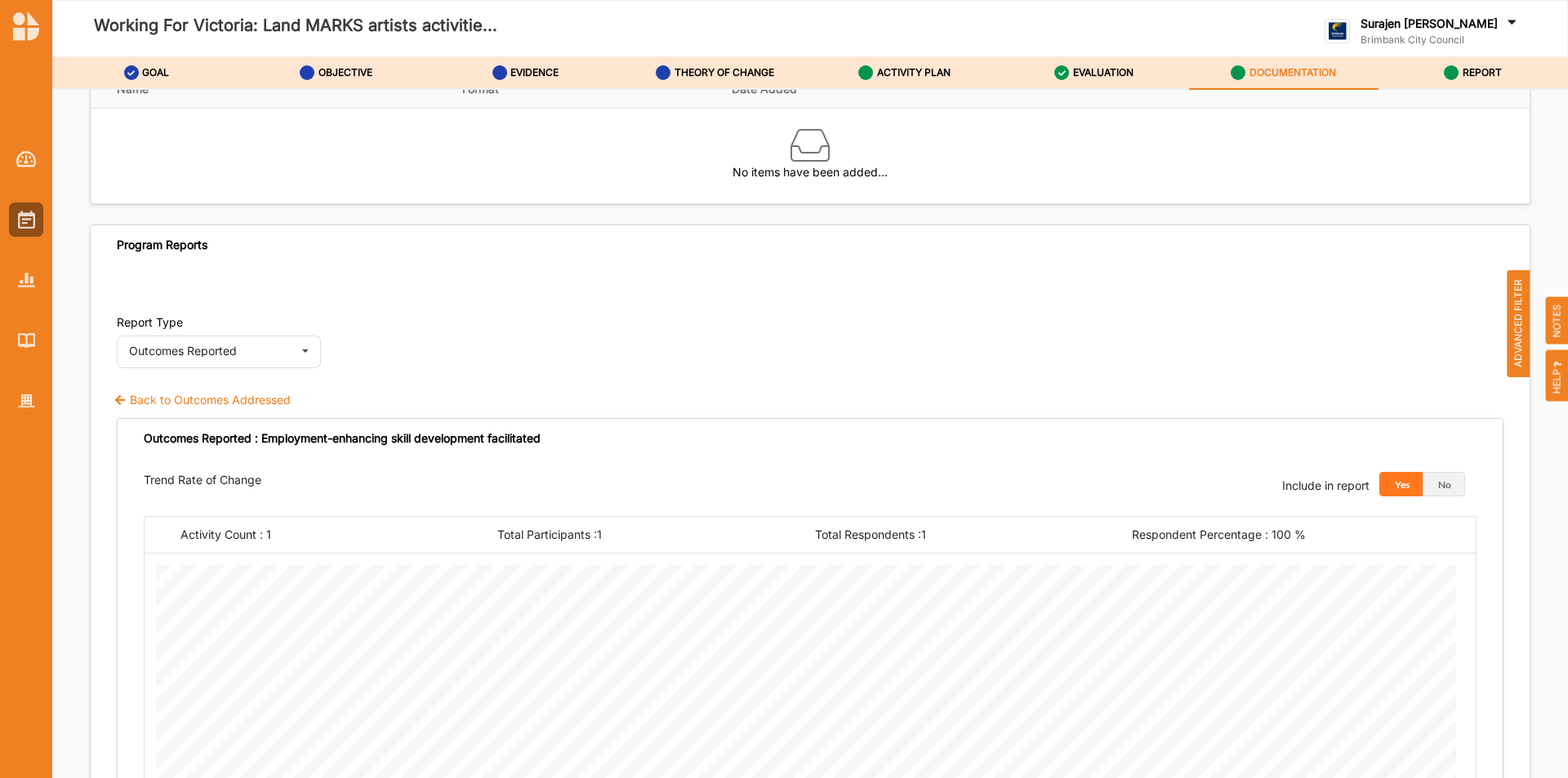
scroll to position [449, 0]
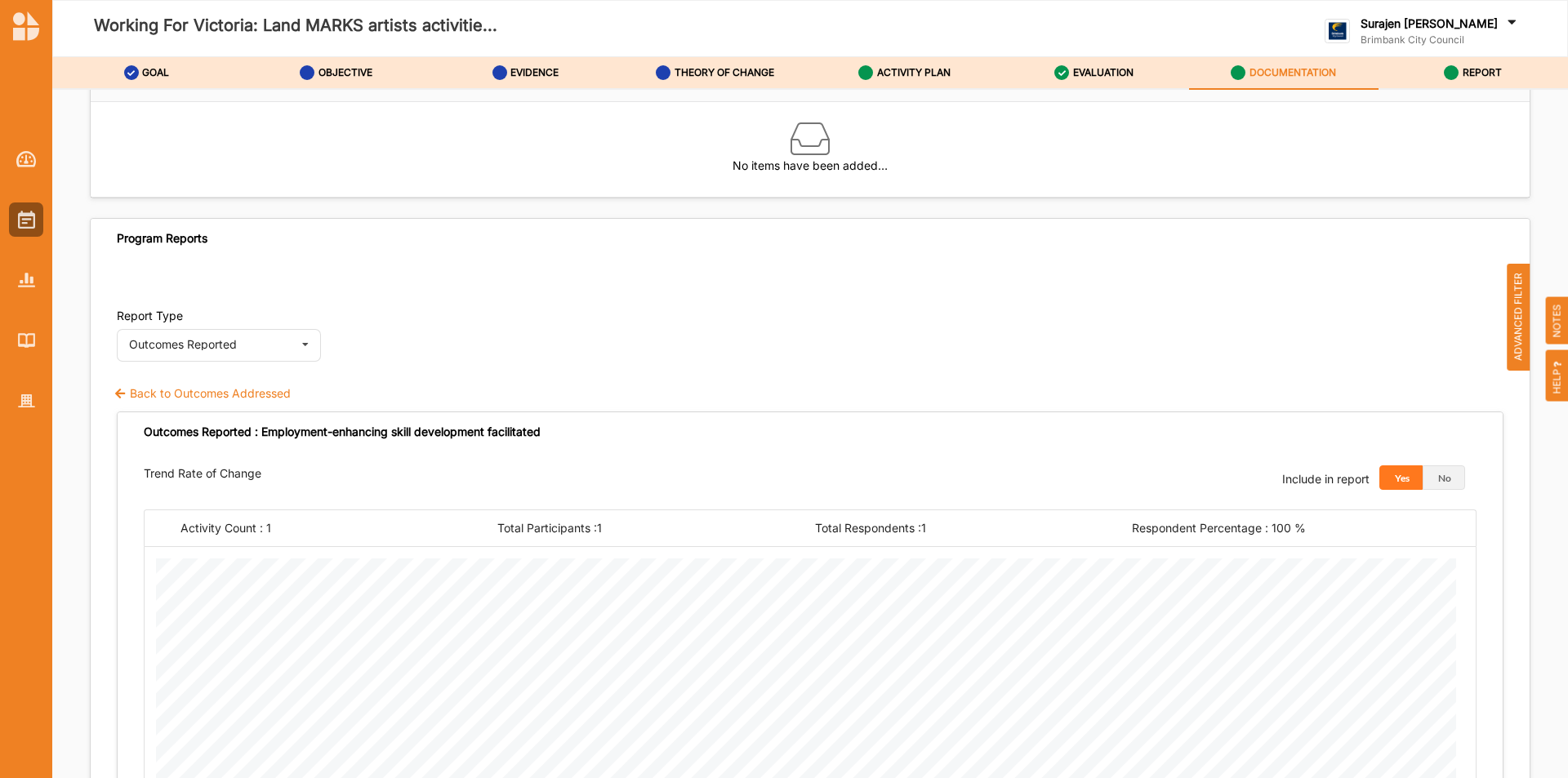
click at [236, 400] on label "Back to Outcomes Addressed" at bounding box center [201, 394] width 177 height 17
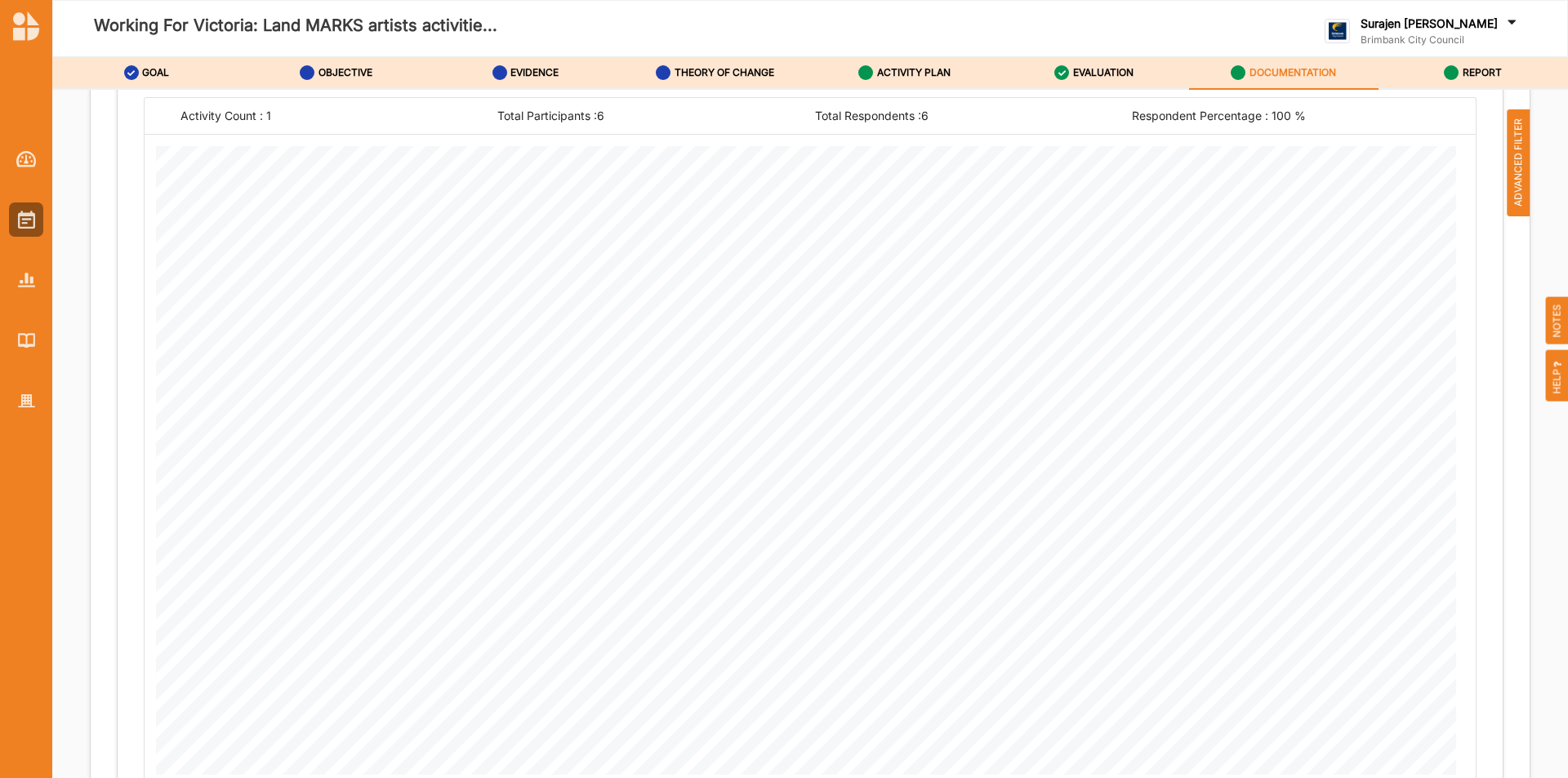
scroll to position [371, 0]
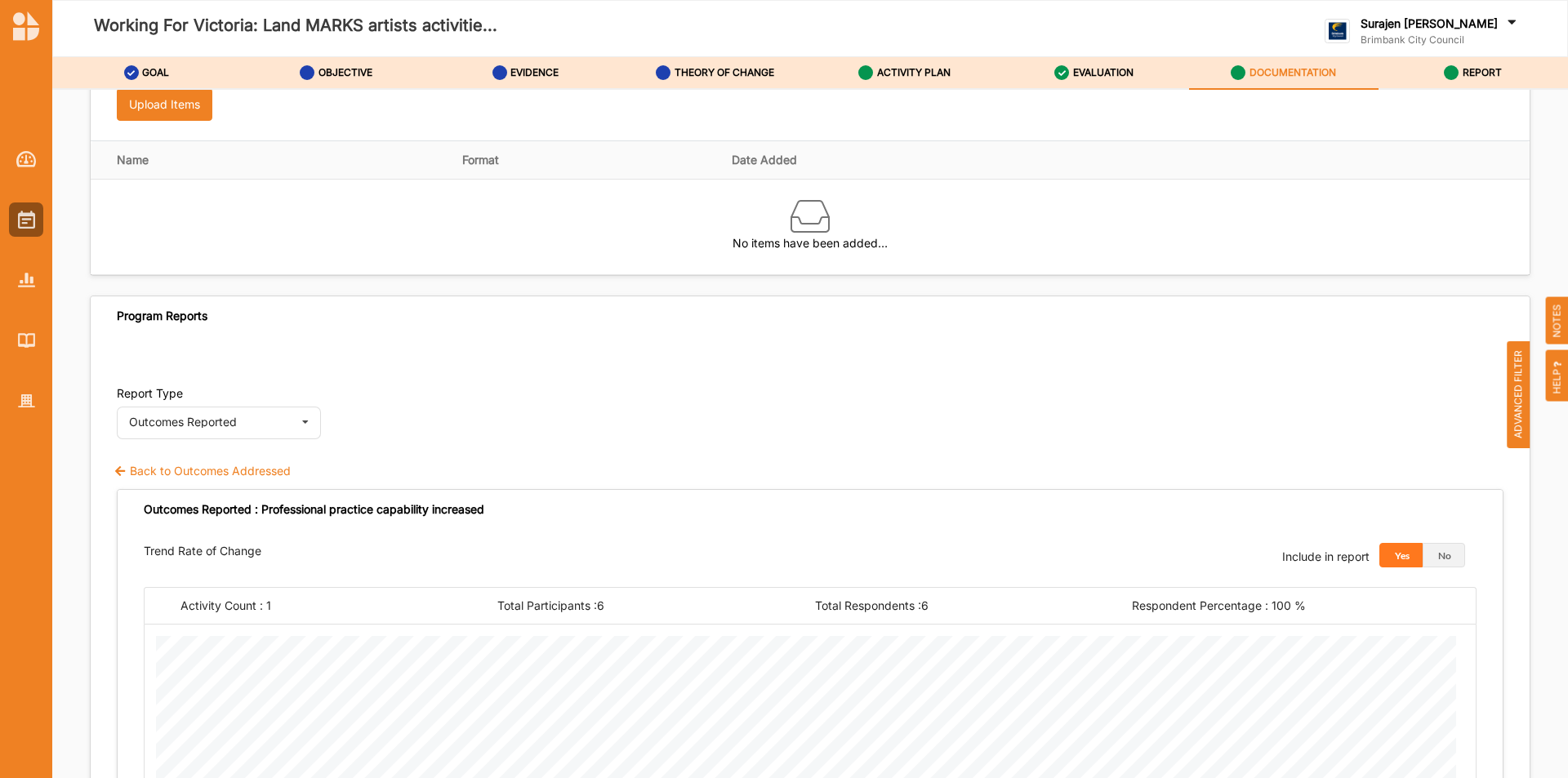
click at [182, 471] on label "Back to Outcomes Addressed" at bounding box center [201, 471] width 177 height 17
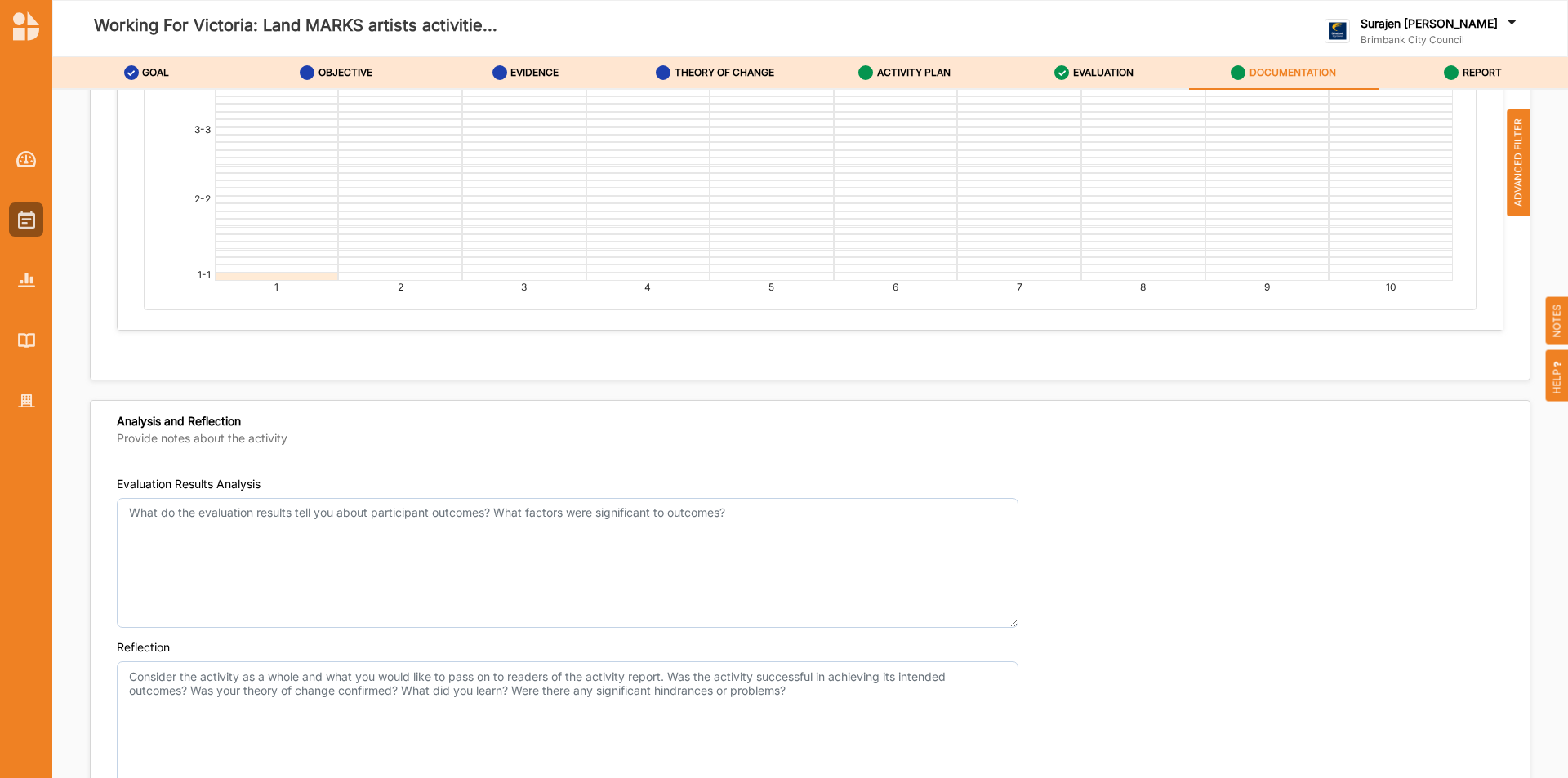
scroll to position [2204, 0]
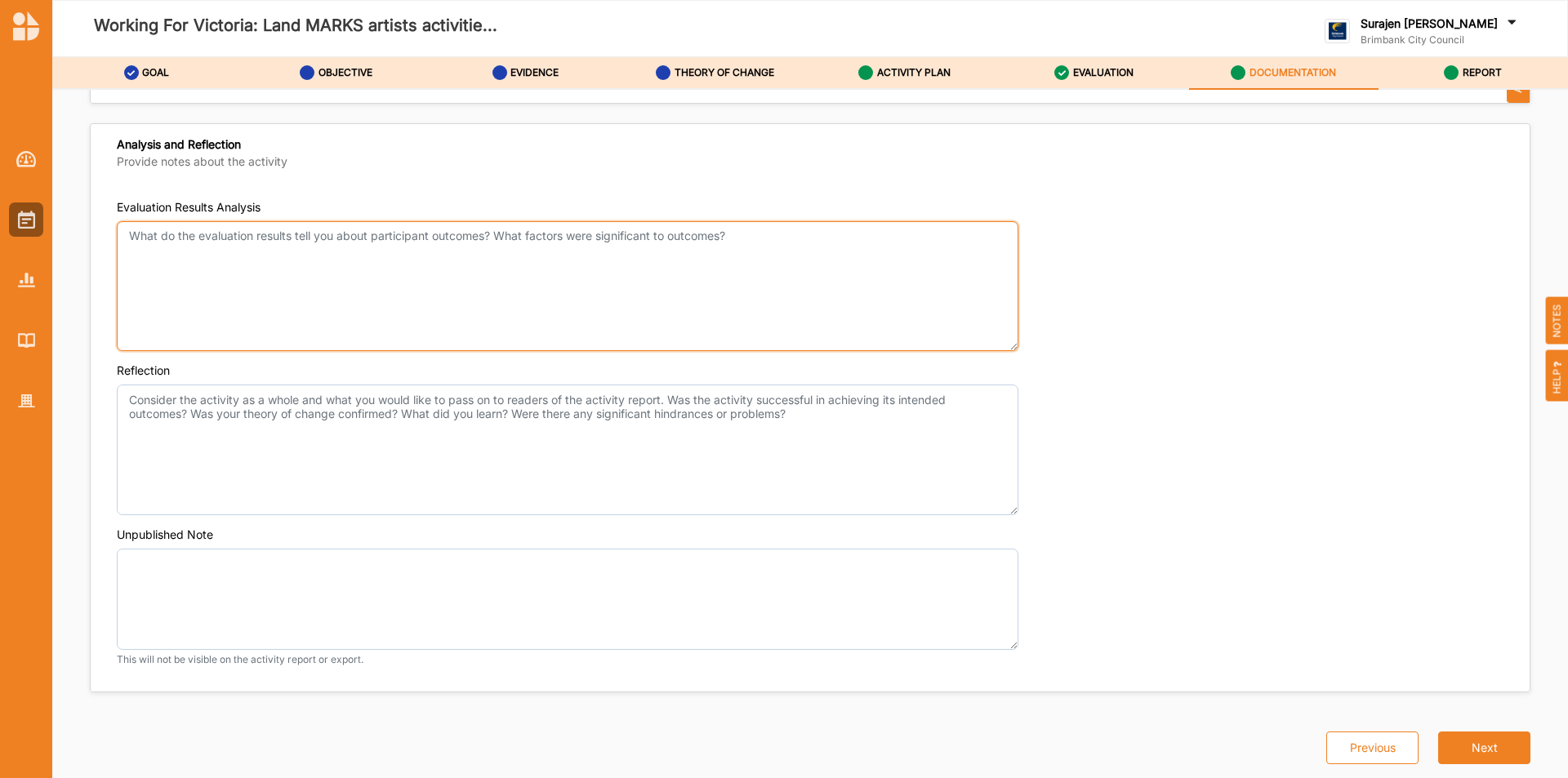
click at [227, 238] on textarea "Evaluation Results Analysis" at bounding box center [567, 287] width 901 height 131
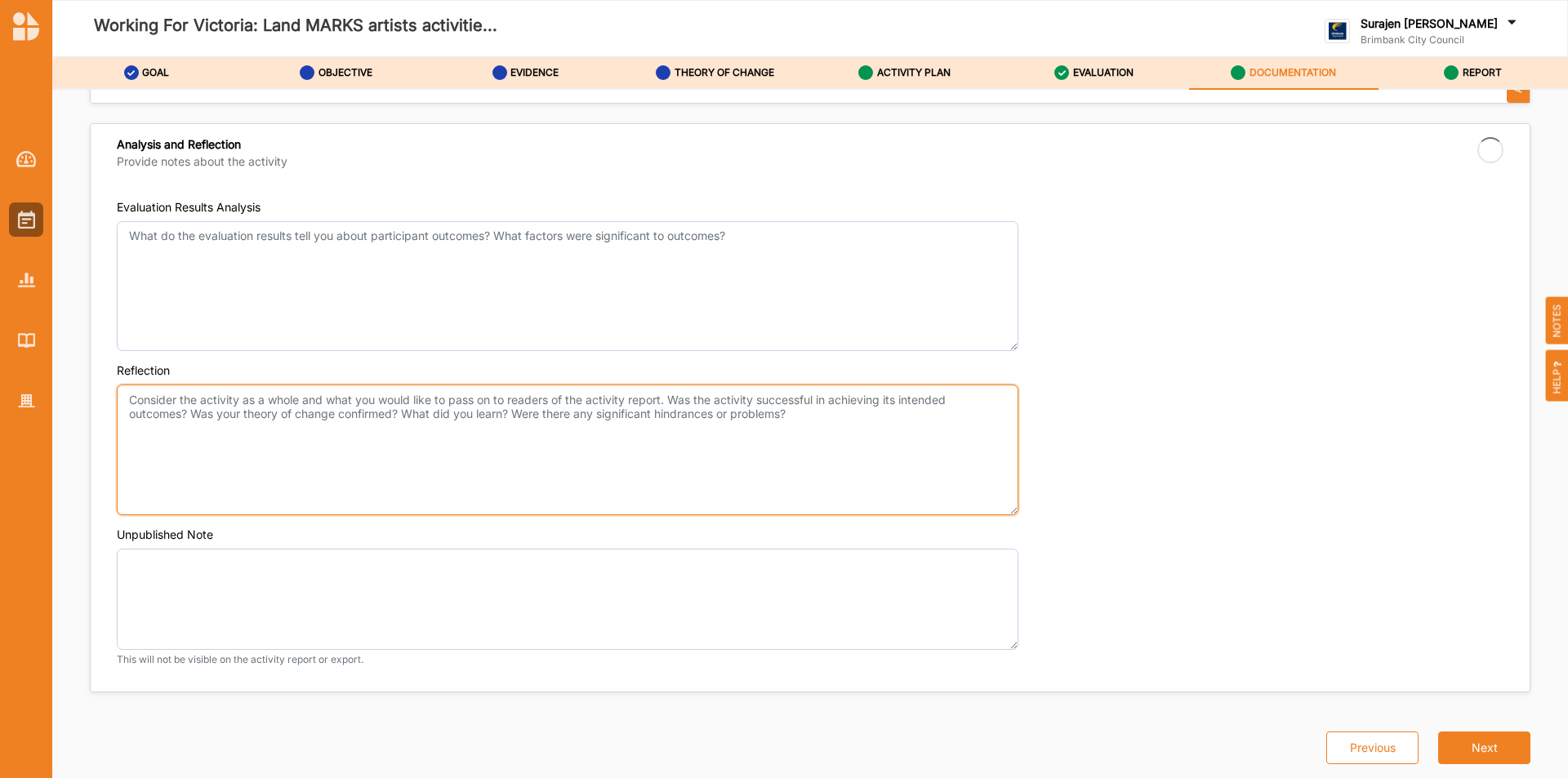
click at [138, 392] on textarea "Reflection" at bounding box center [567, 450] width 901 height 131
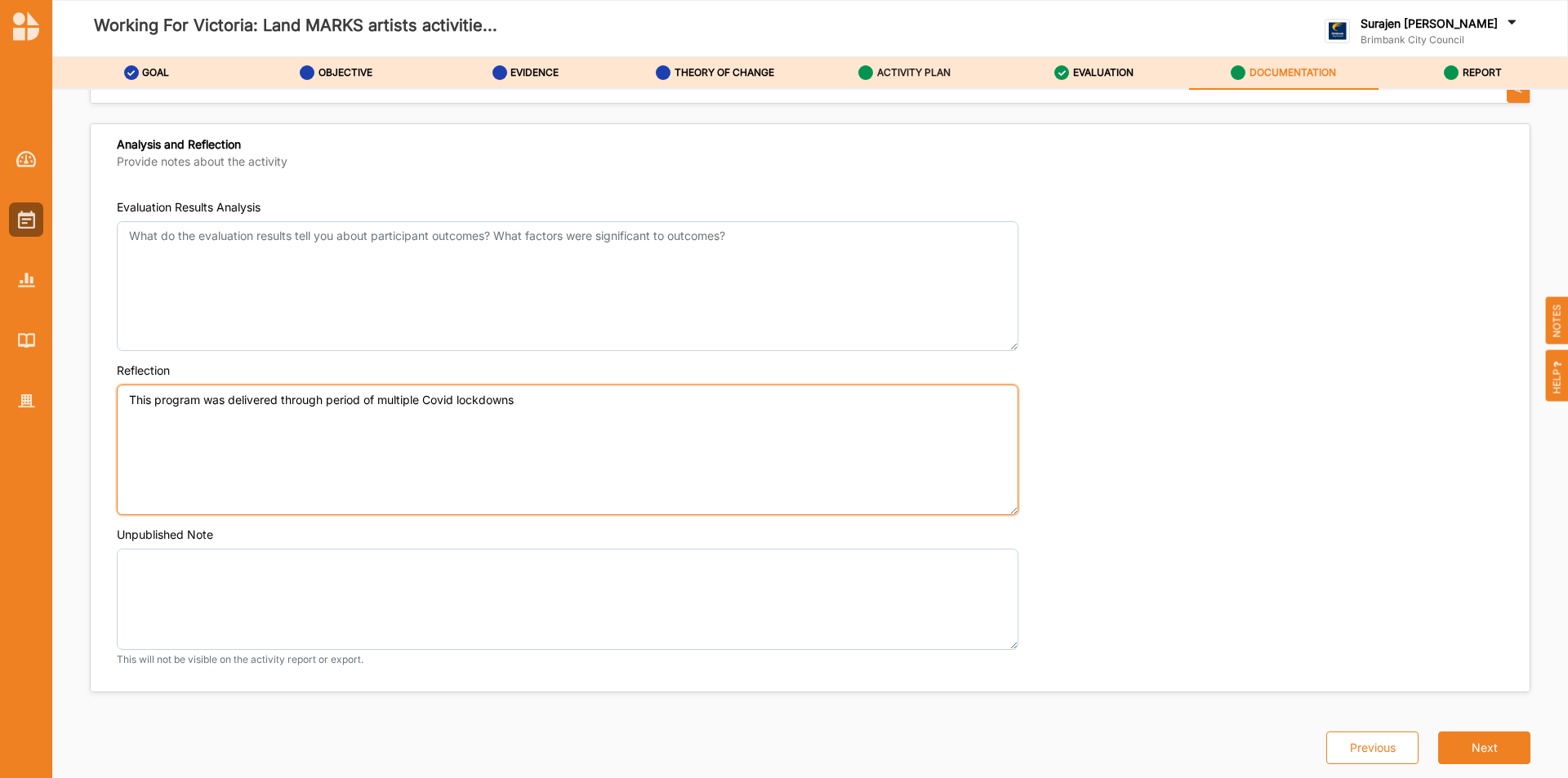
type textarea "This program was delivered through period of multiple Covid lockdowns"
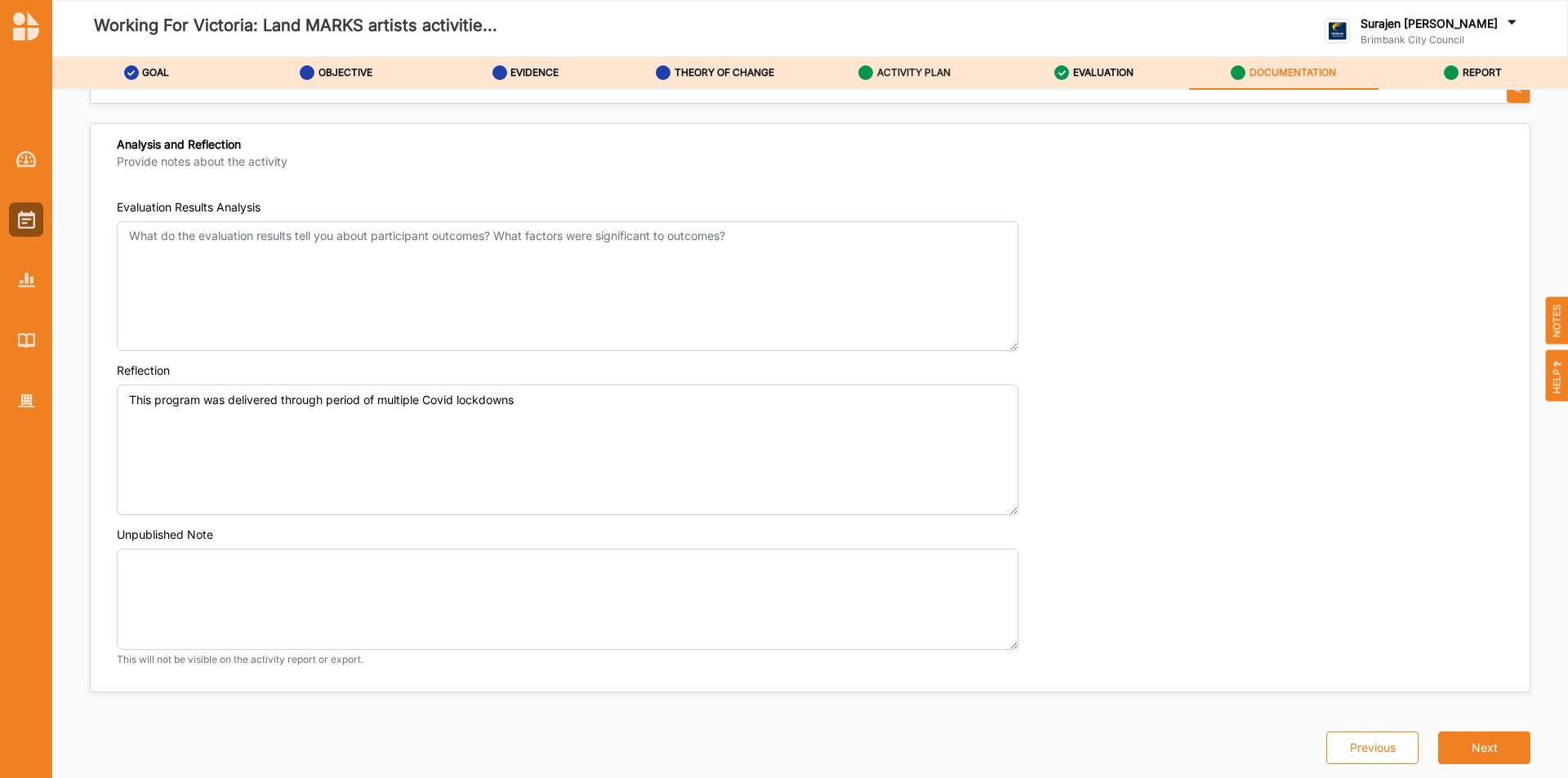
click at [887, 76] on label "ACTIVITY PLAN" at bounding box center [913, 72] width 73 height 13
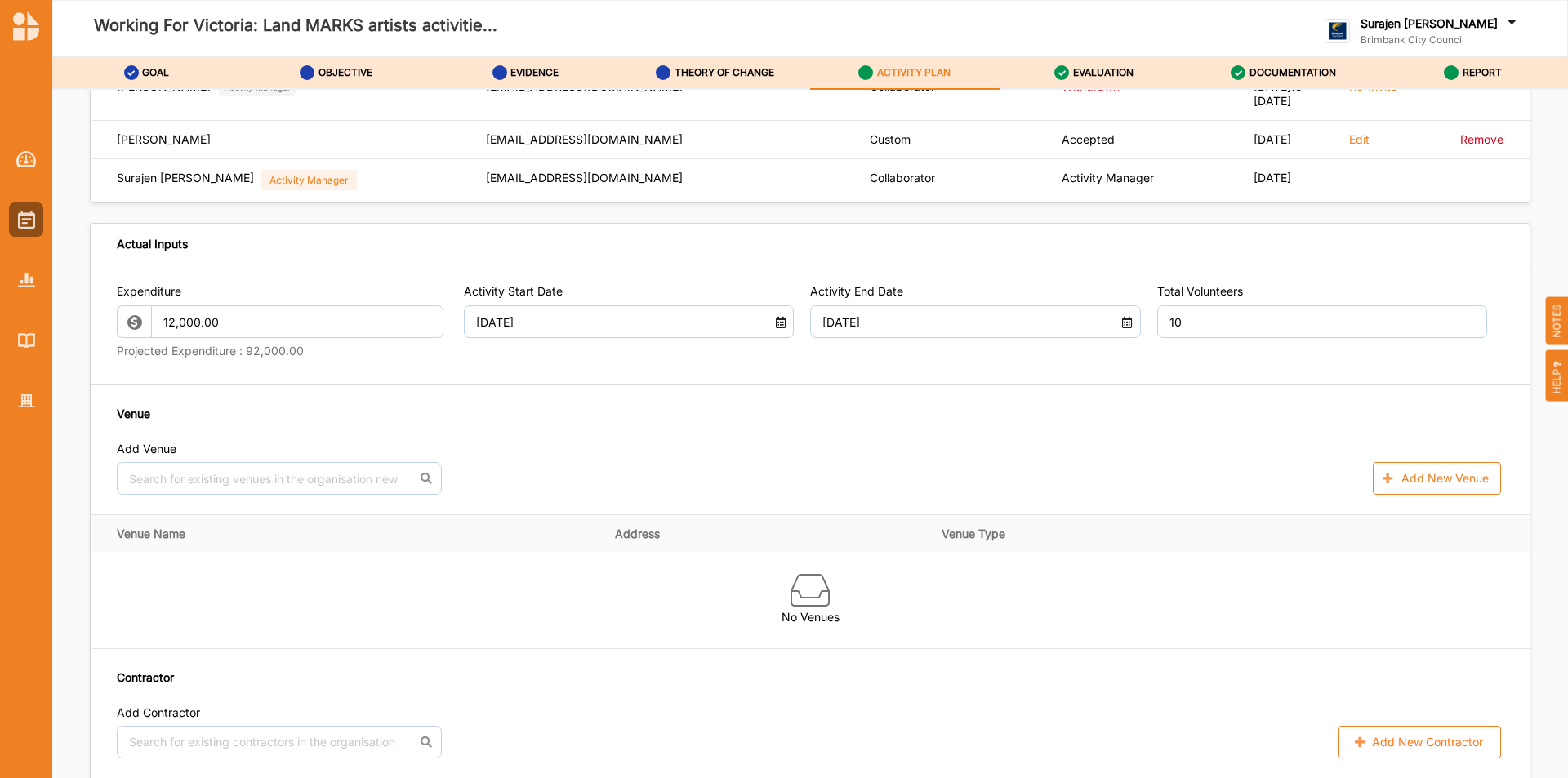
scroll to position [407, 0]
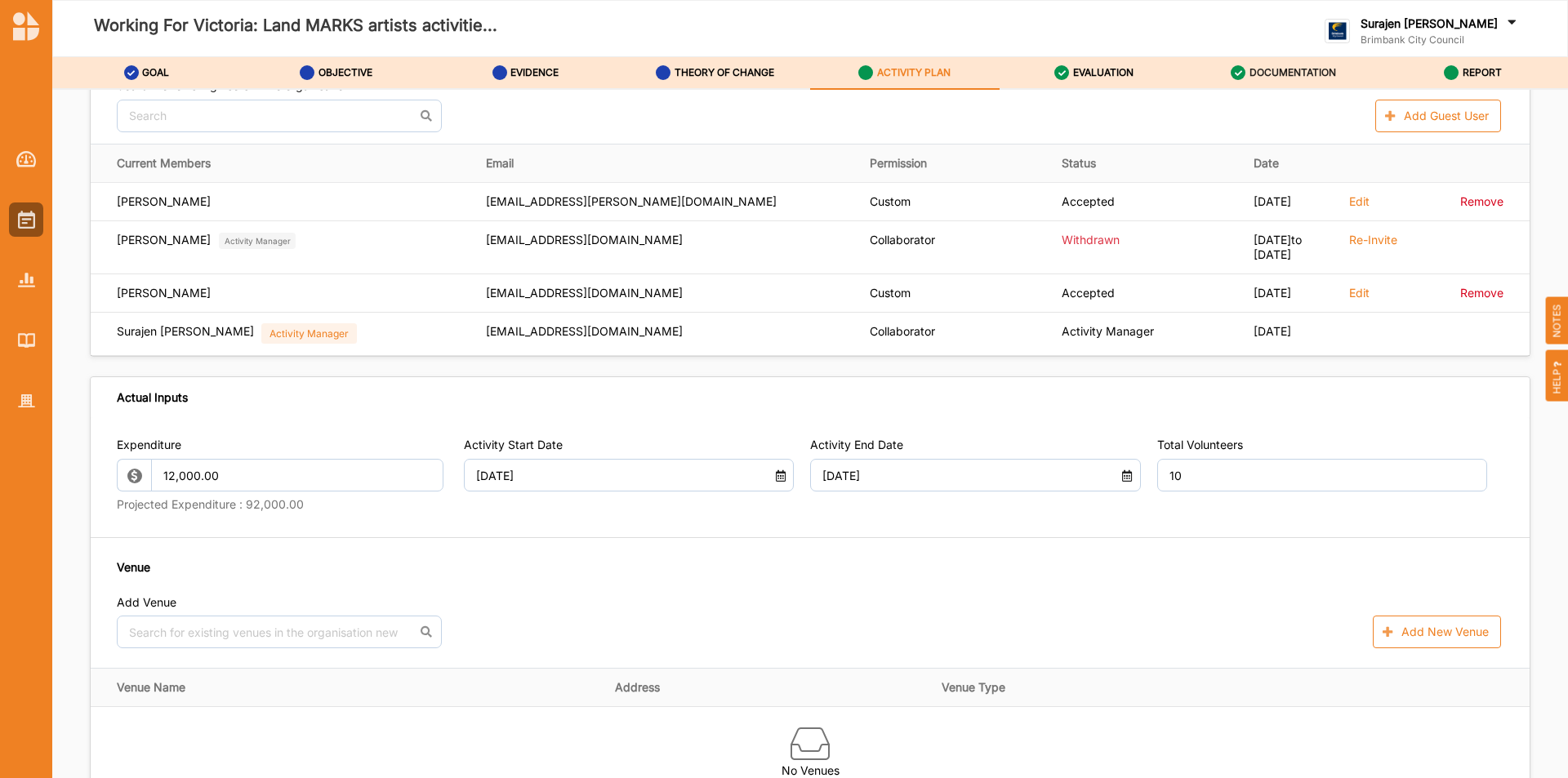
click at [1257, 70] on label "DOCUMENTATION" at bounding box center [1293, 72] width 86 height 13
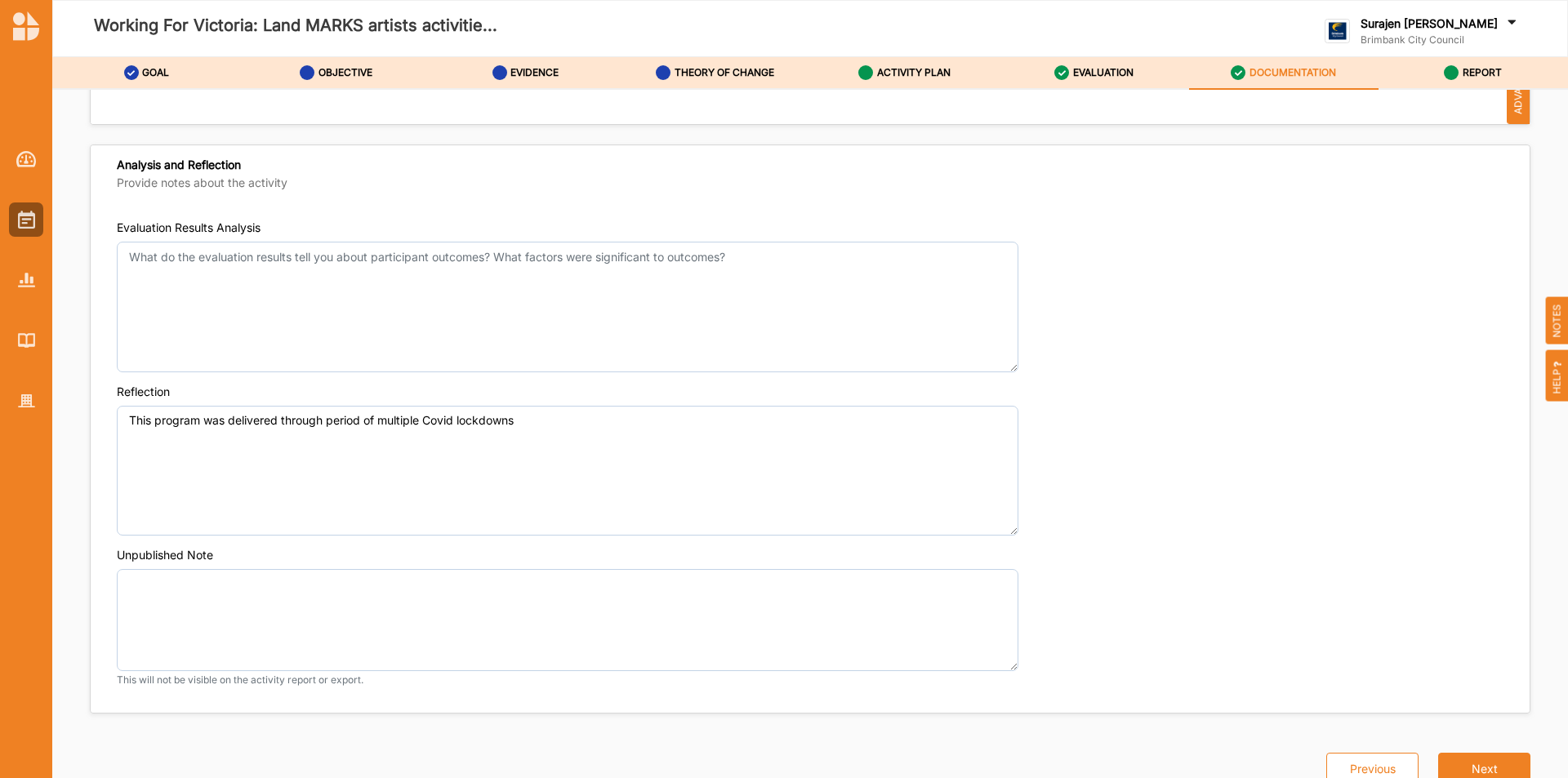
scroll to position [5962, 0]
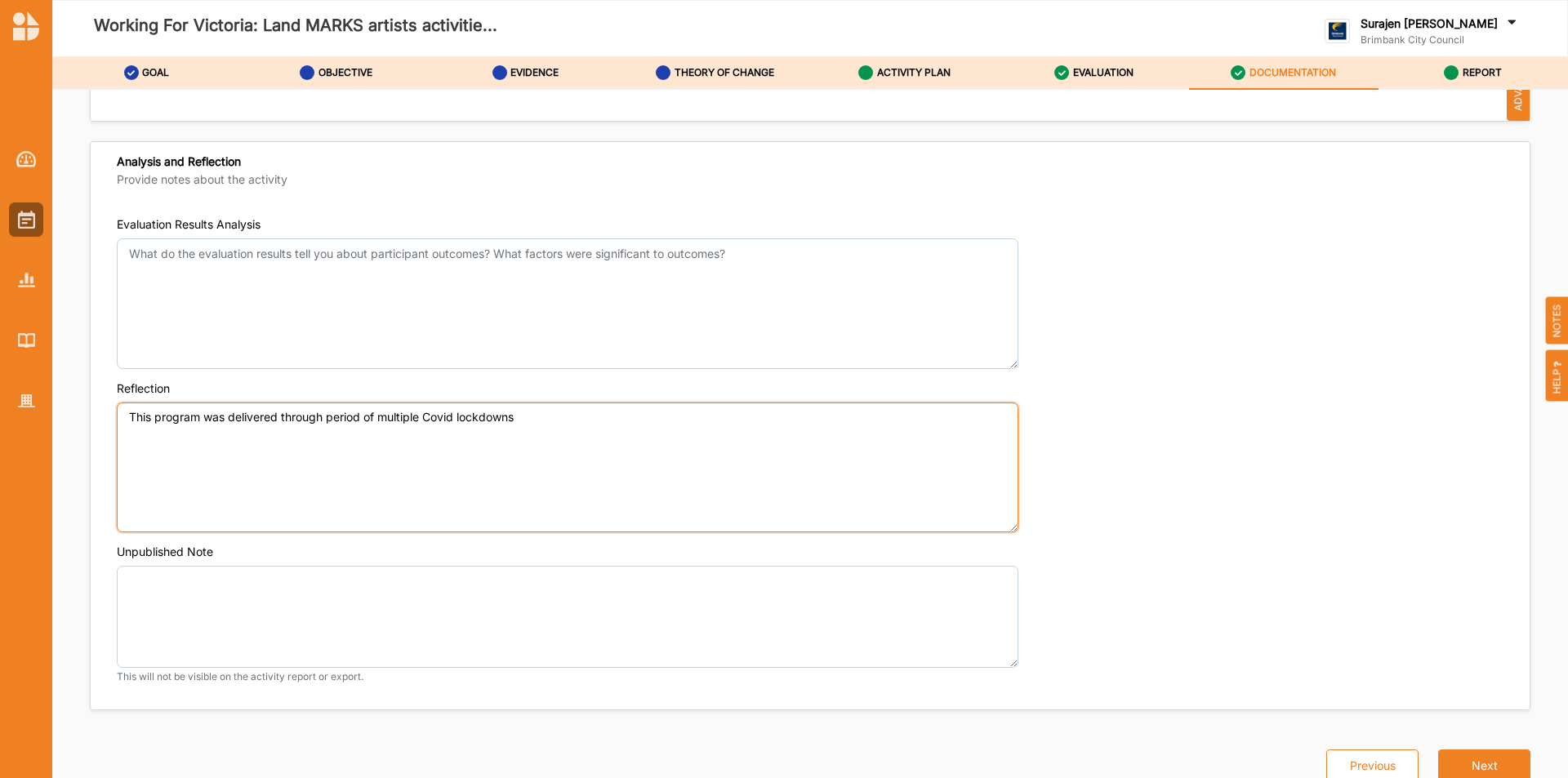
click at [582, 411] on textarea "This program was delivered through period of multiple Covid lockdowns" at bounding box center [567, 467] width 901 height 131
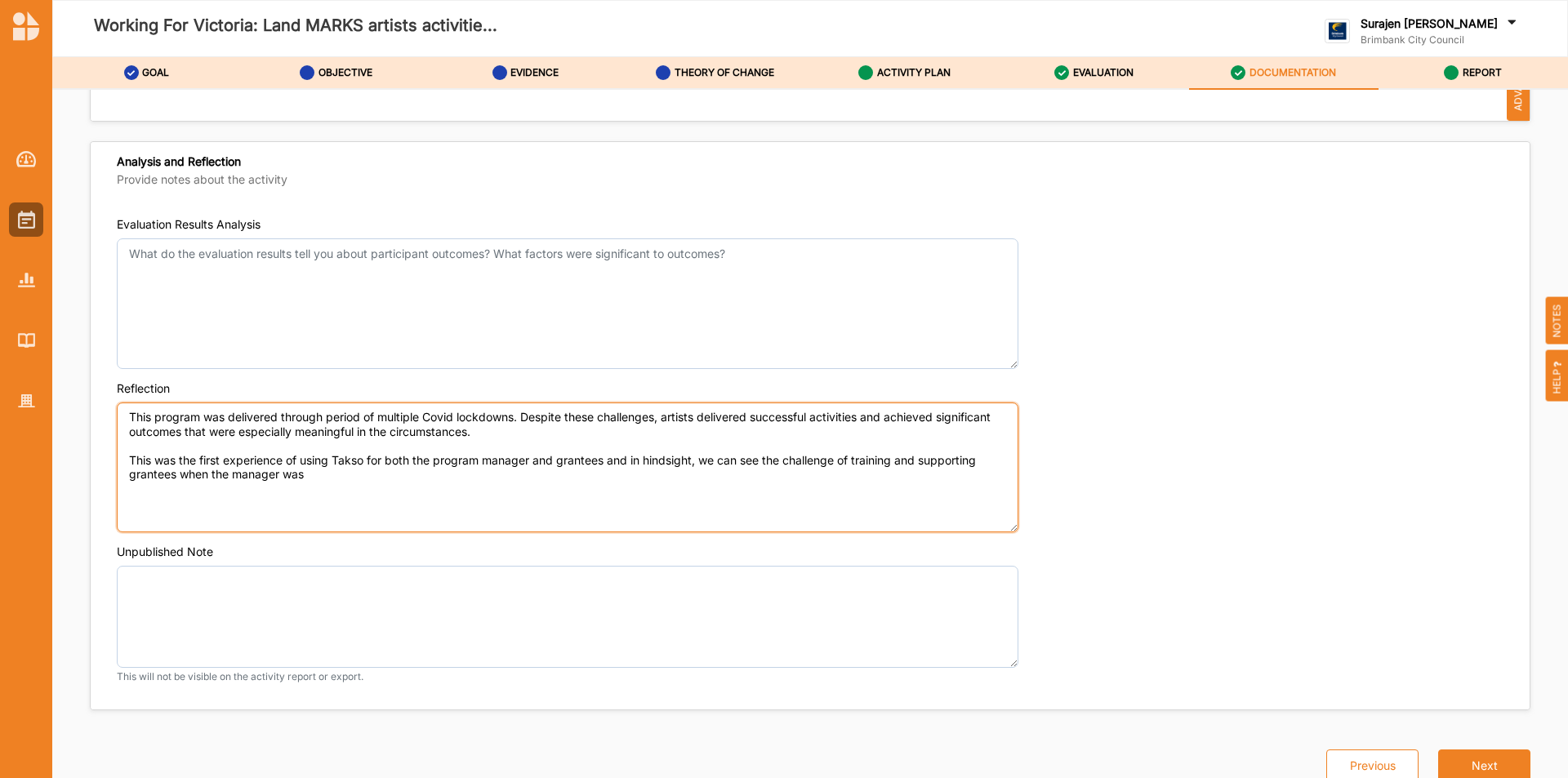
click at [781, 462] on textarea "This program was delivered through period of multiple Covid lockdowns. Despite …" at bounding box center [567, 467] width 901 height 131
click at [257, 468] on textarea "This program was delivered through period of multiple Covid lockdowns. Despite …" at bounding box center [567, 467] width 901 height 131
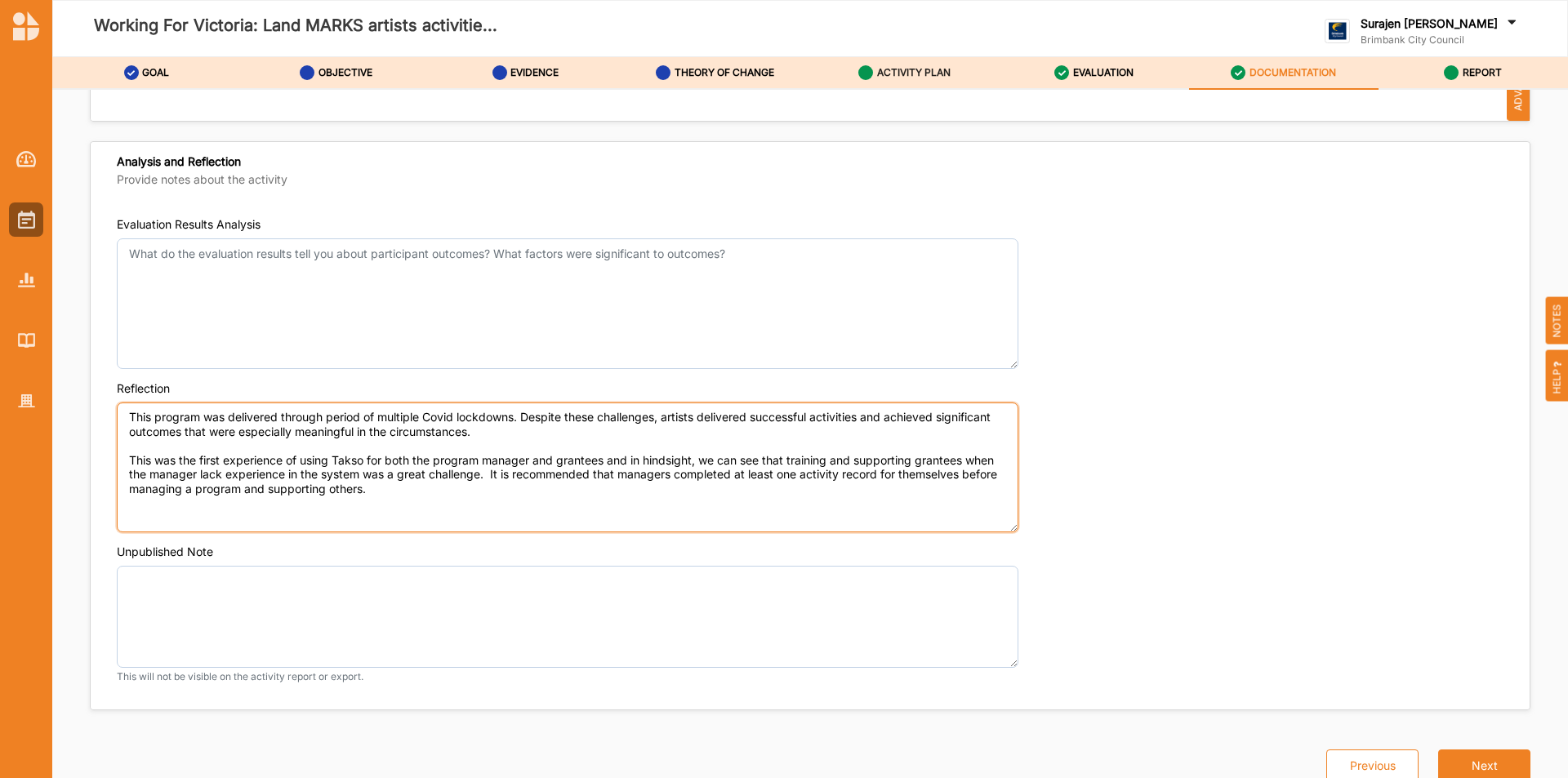
type textarea "This program was delivered through period of multiple Covid lockdowns. Despite …"
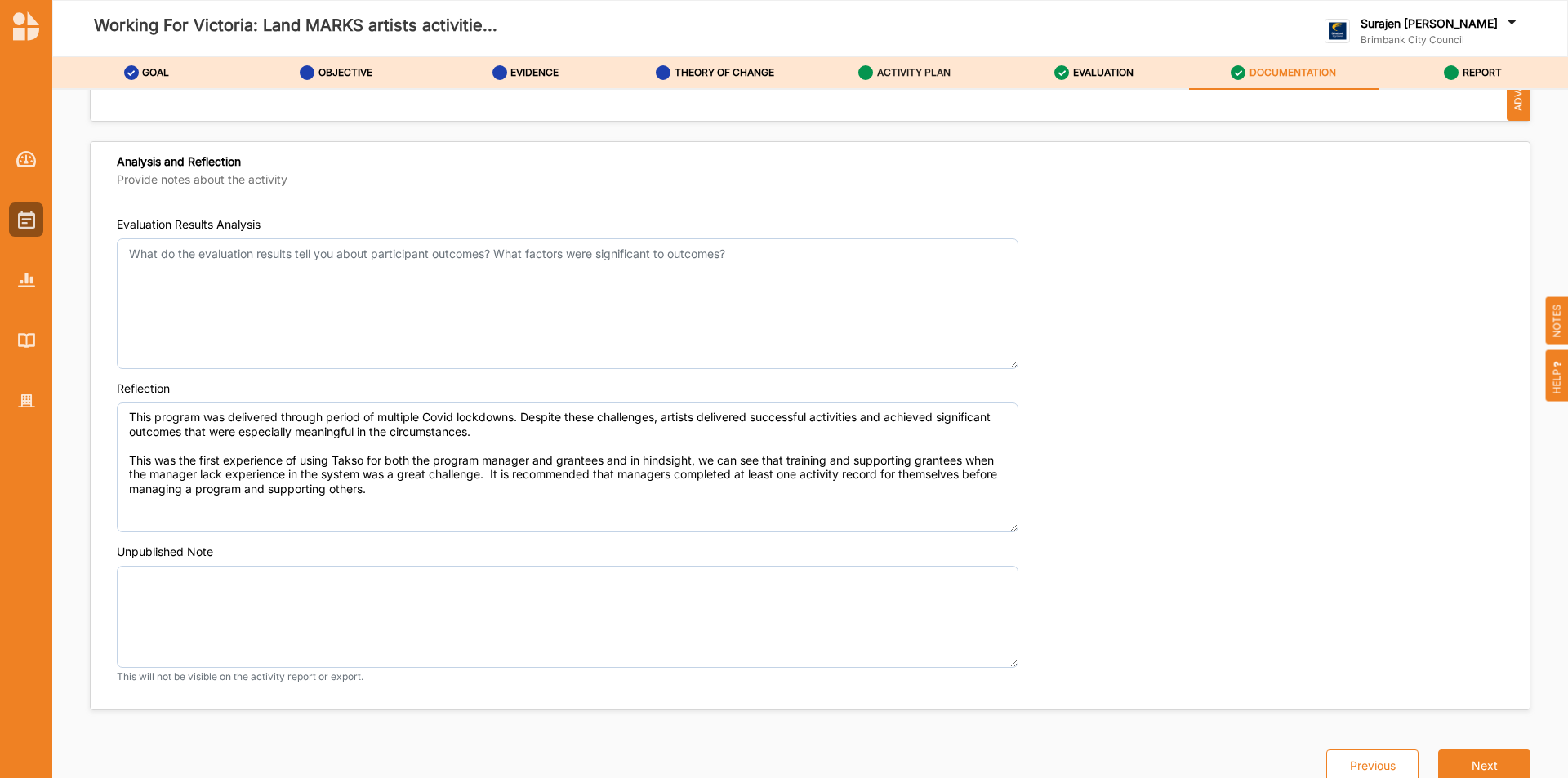
click at [911, 72] on label "ACTIVITY PLAN" at bounding box center [913, 72] width 73 height 13
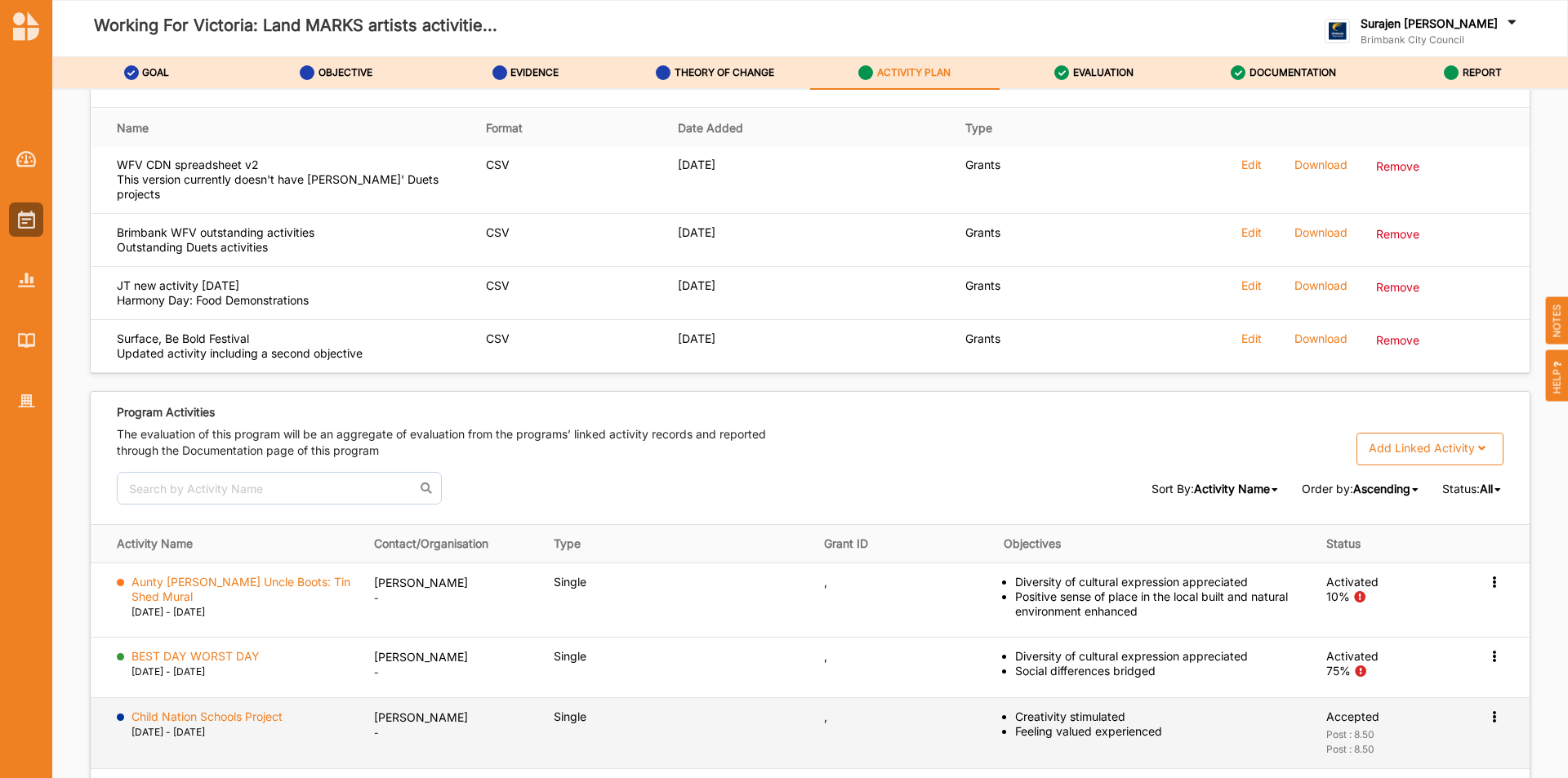
scroll to position [2588, 0]
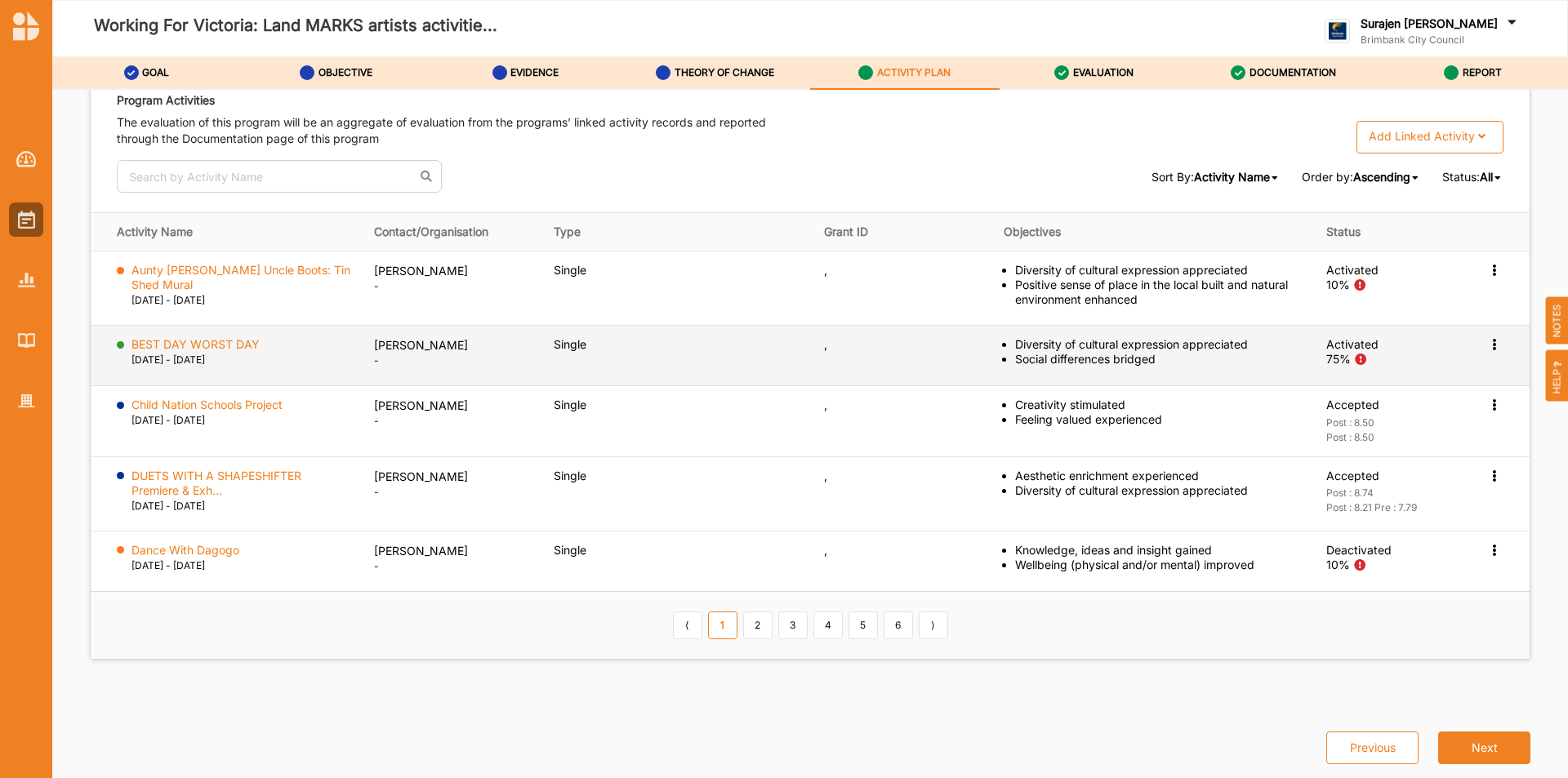
click at [1487, 339] on icon at bounding box center [1494, 343] width 14 height 11
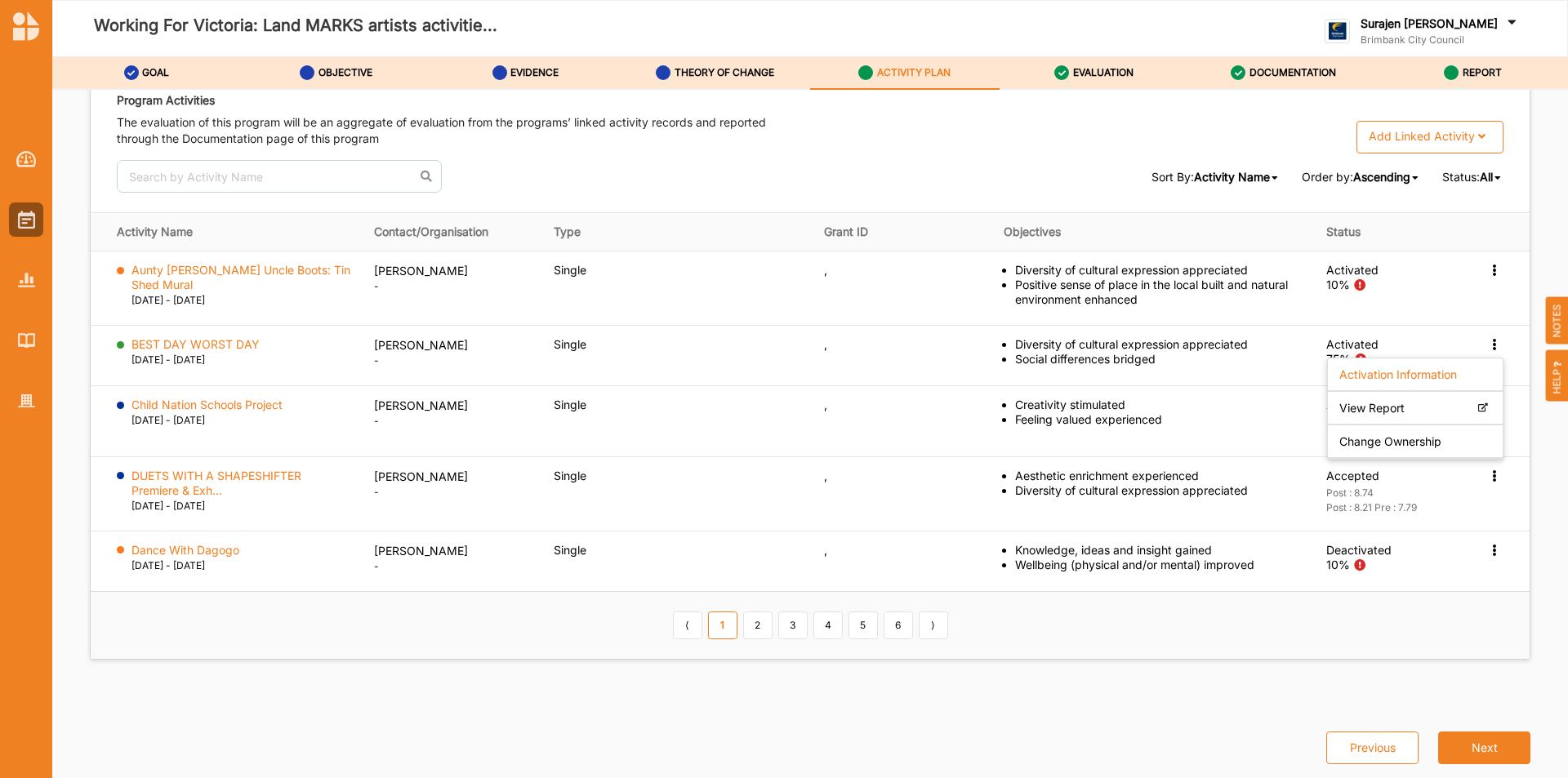
drag, startPoint x: 342, startPoint y: 730, endPoint x: 341, endPoint y: 717, distance: 13.0
click at [343, 726] on div "Previous Next" at bounding box center [809, 737] width 1460 height 90
click at [761, 637] on link "2" at bounding box center [759, 626] width 30 height 28
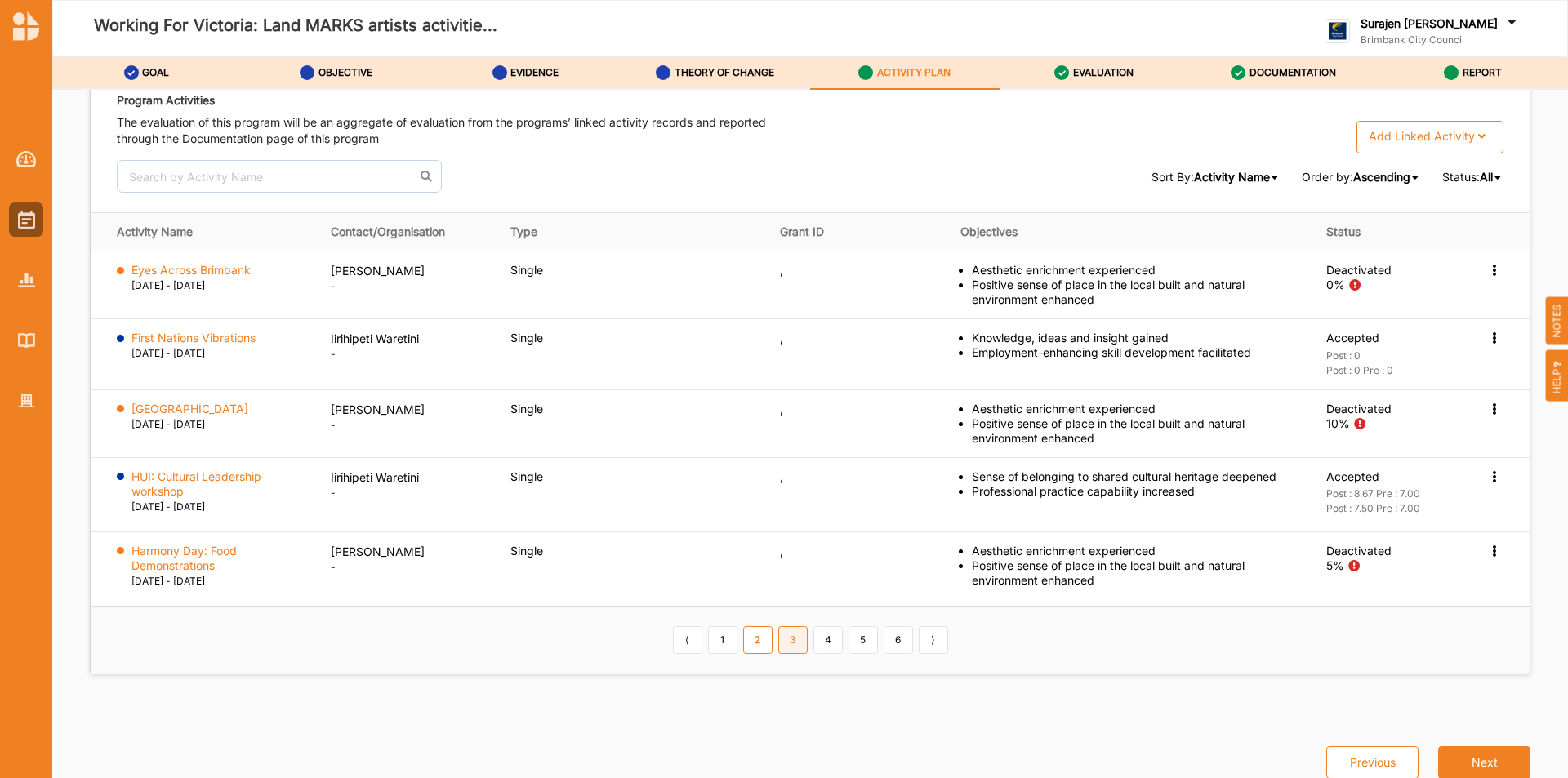
click at [784, 640] on link "3" at bounding box center [793, 641] width 30 height 28
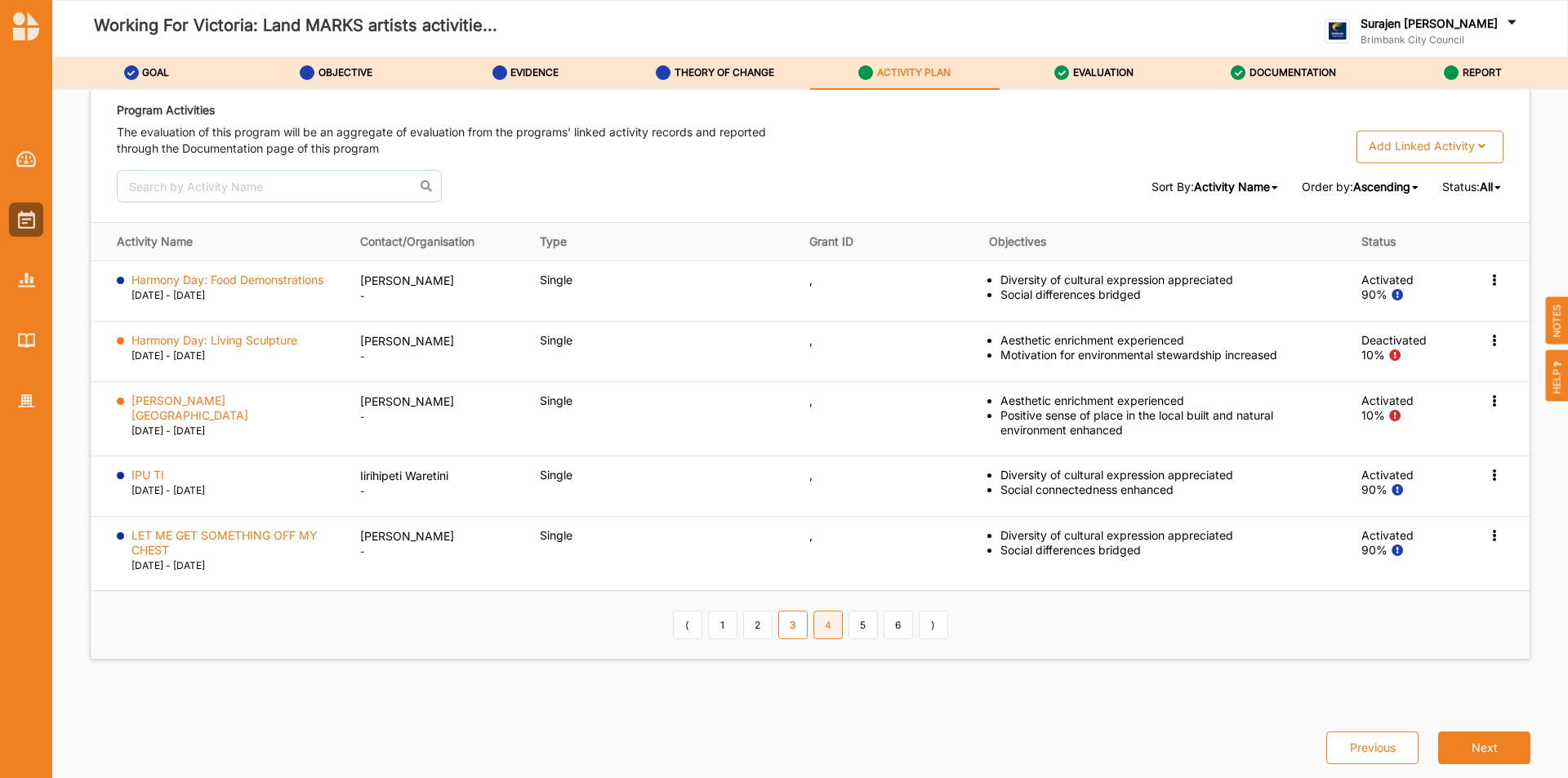
click at [837, 634] on link "4" at bounding box center [828, 625] width 30 height 28
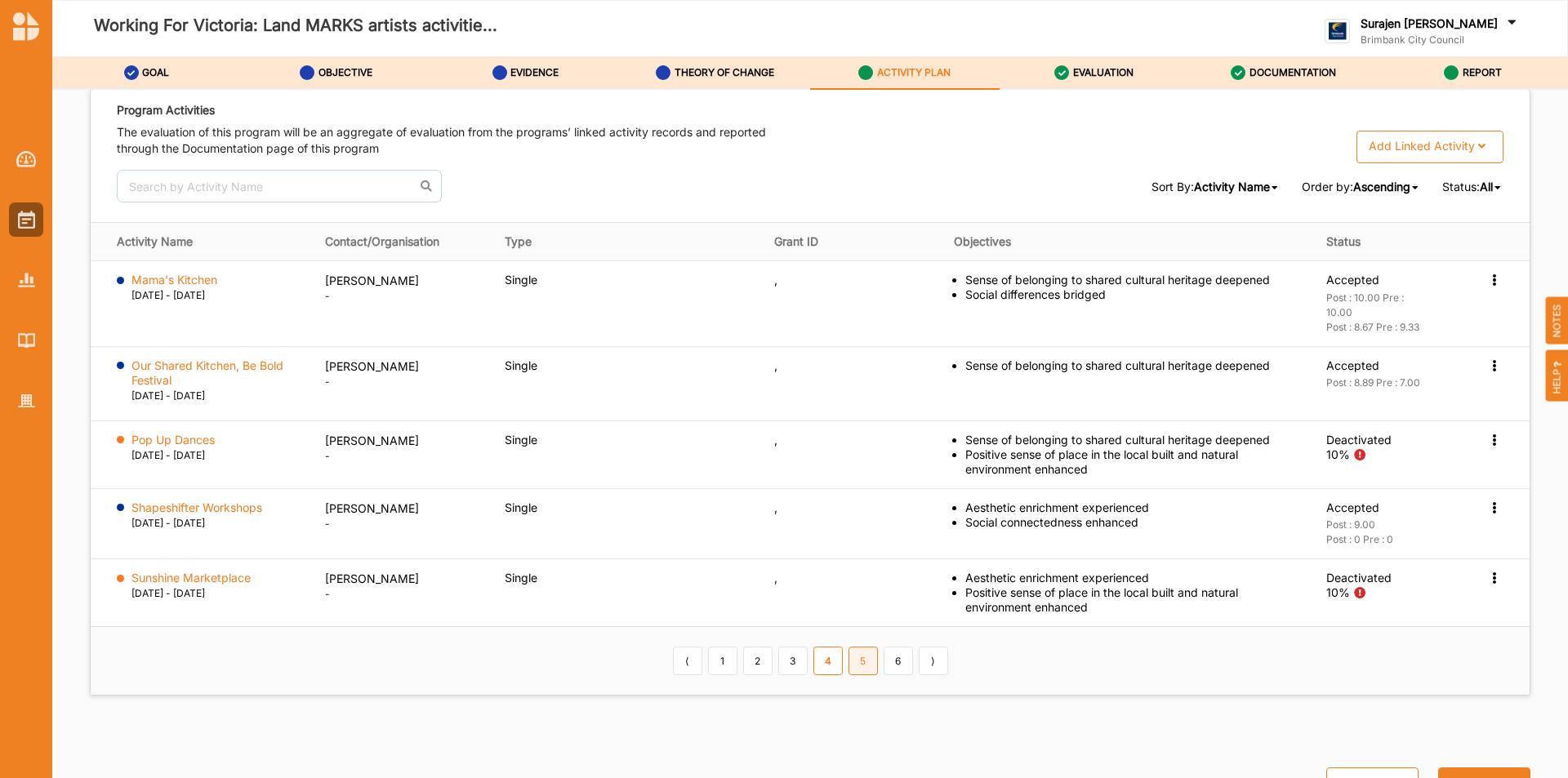
click at [850, 661] on link "5" at bounding box center [863, 661] width 30 height 28
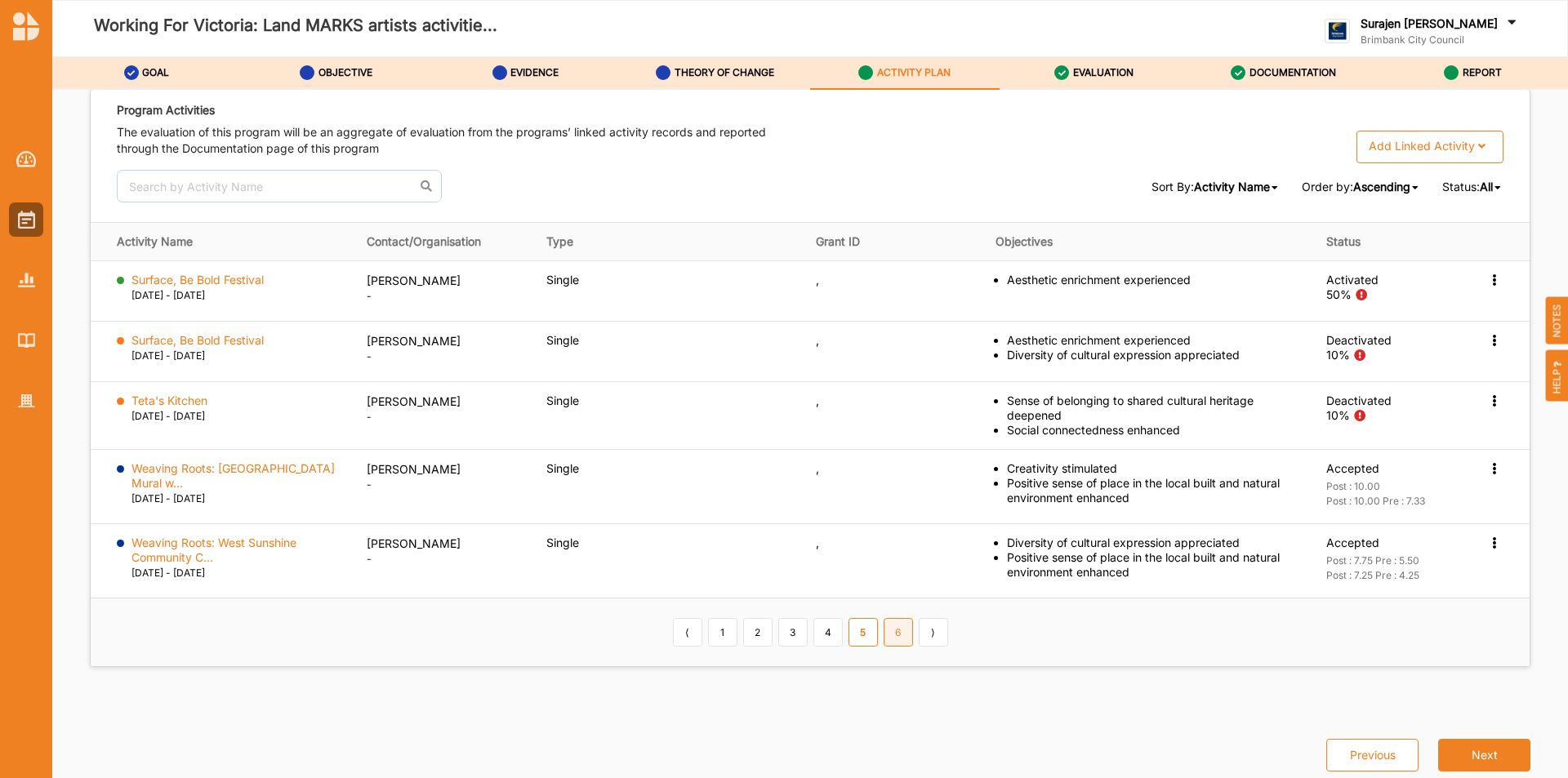
click at [890, 619] on link "6" at bounding box center [899, 632] width 30 height 28
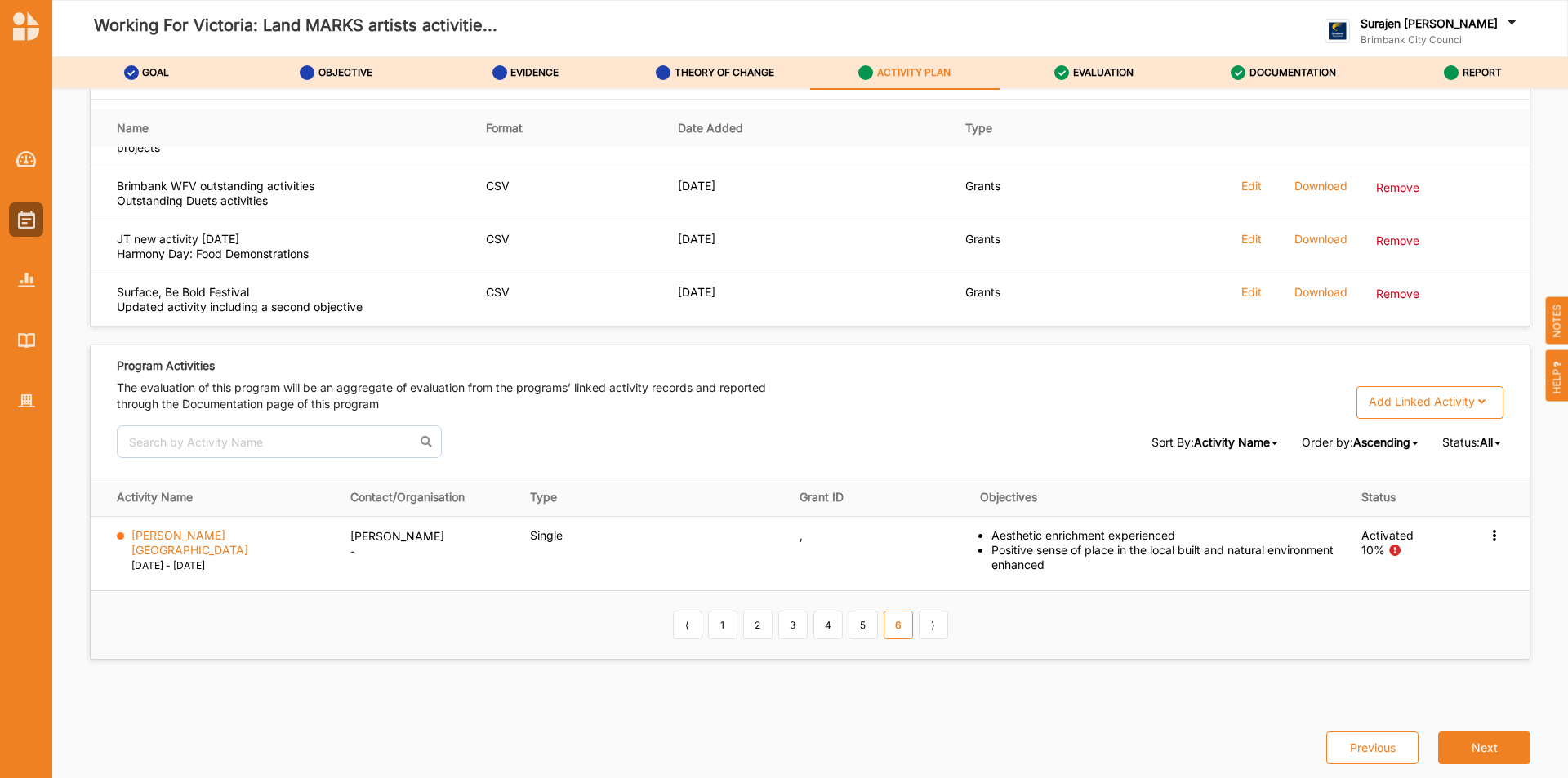
click at [1483, 441] on span "All" at bounding box center [1486, 442] width 13 height 14
click at [1461, 616] on span "Deactivated" at bounding box center [1457, 614] width 65 height 14
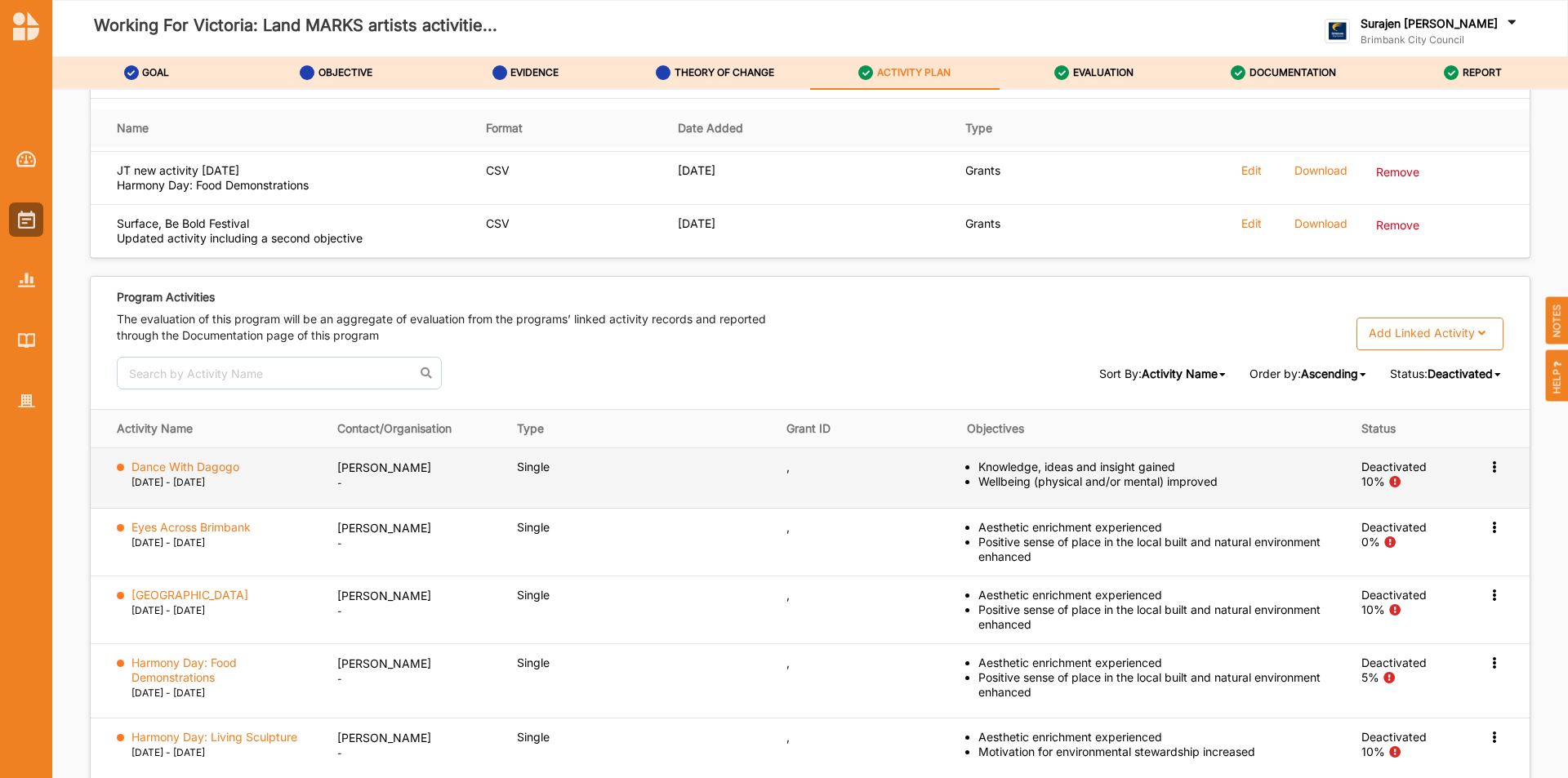
scroll to position [2568, 0]
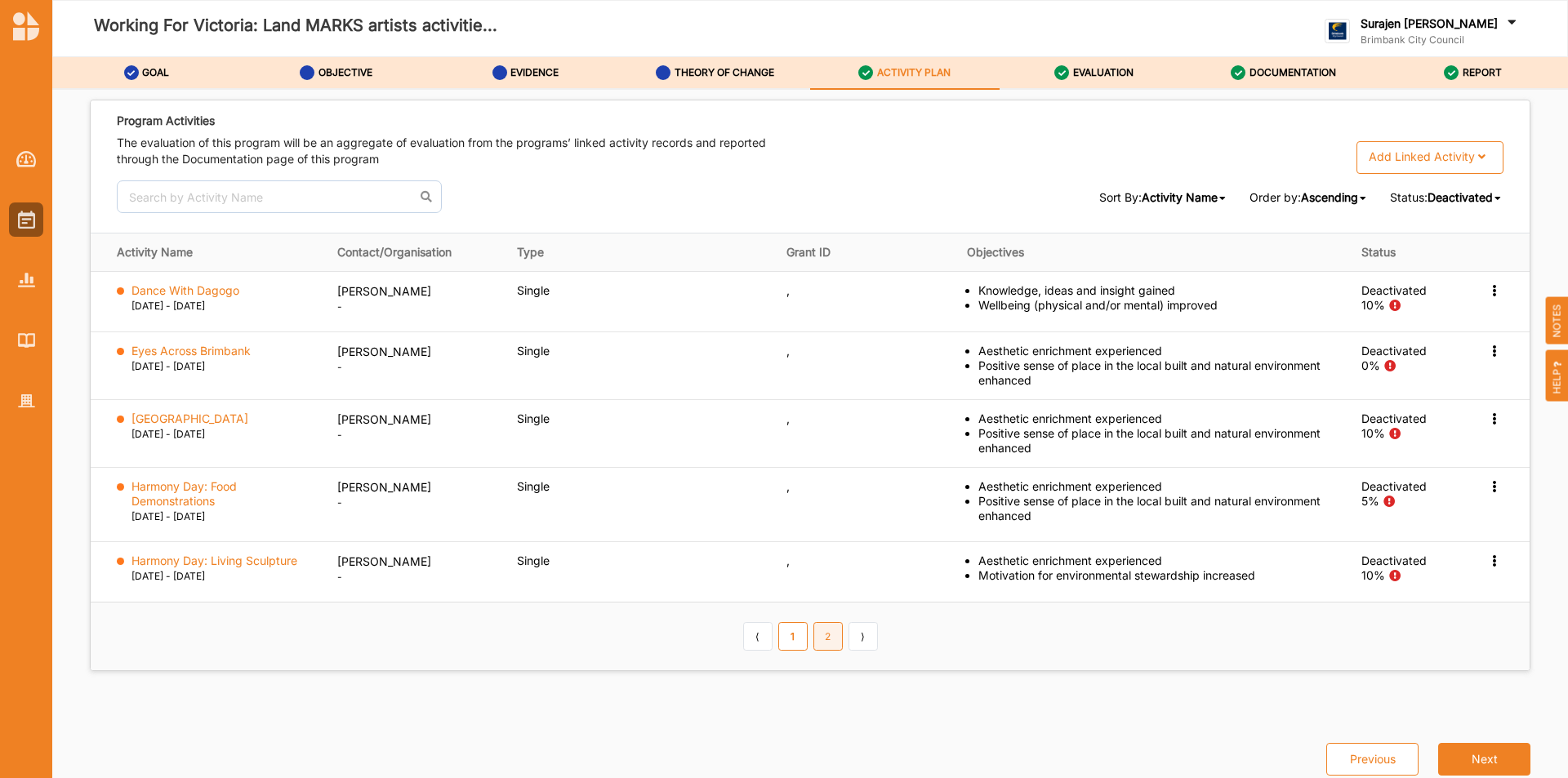
click at [833, 641] on link "2" at bounding box center [828, 636] width 30 height 28
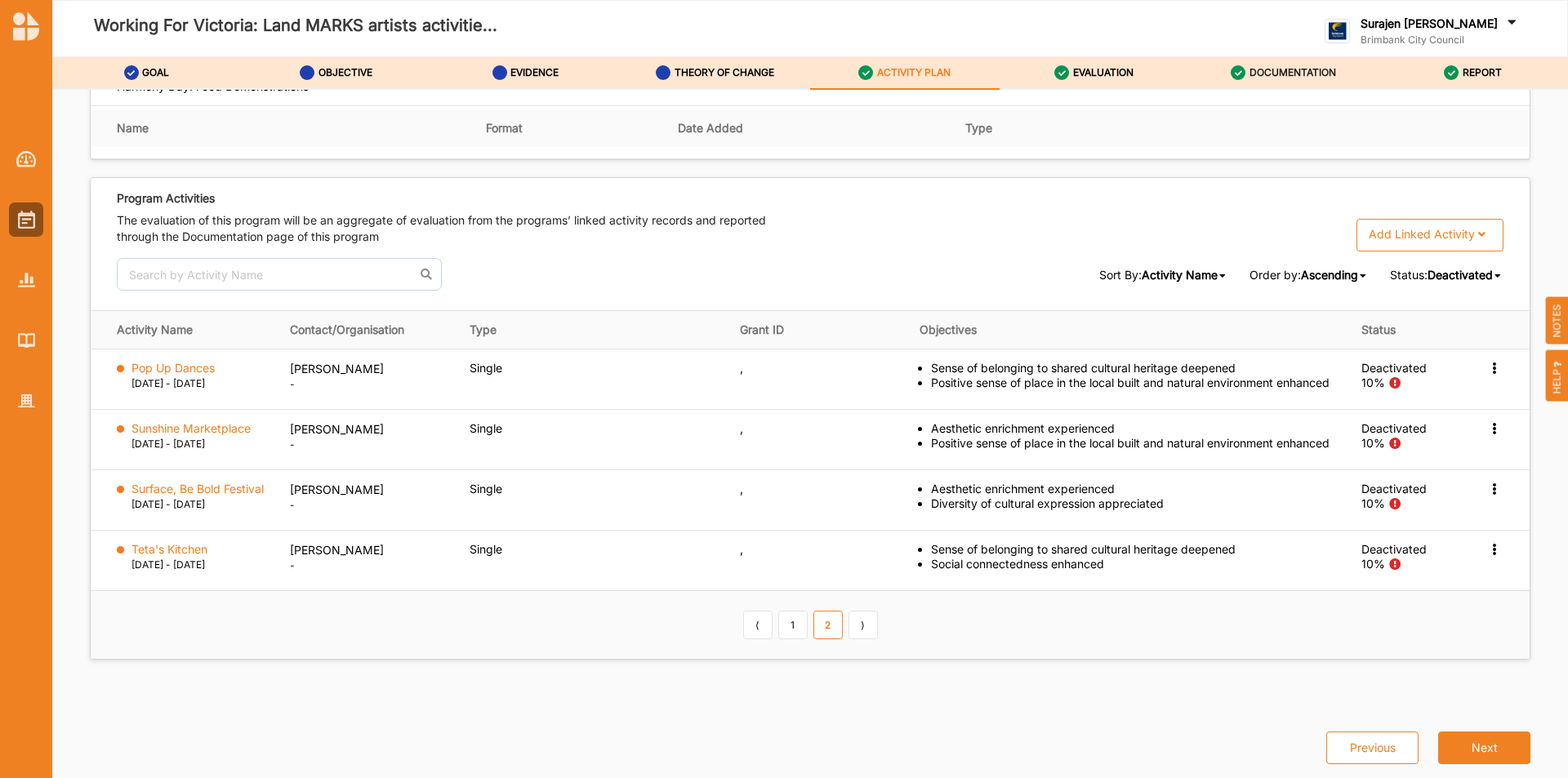
click at [1296, 73] on label "DOCUMENTATION" at bounding box center [1293, 72] width 86 height 13
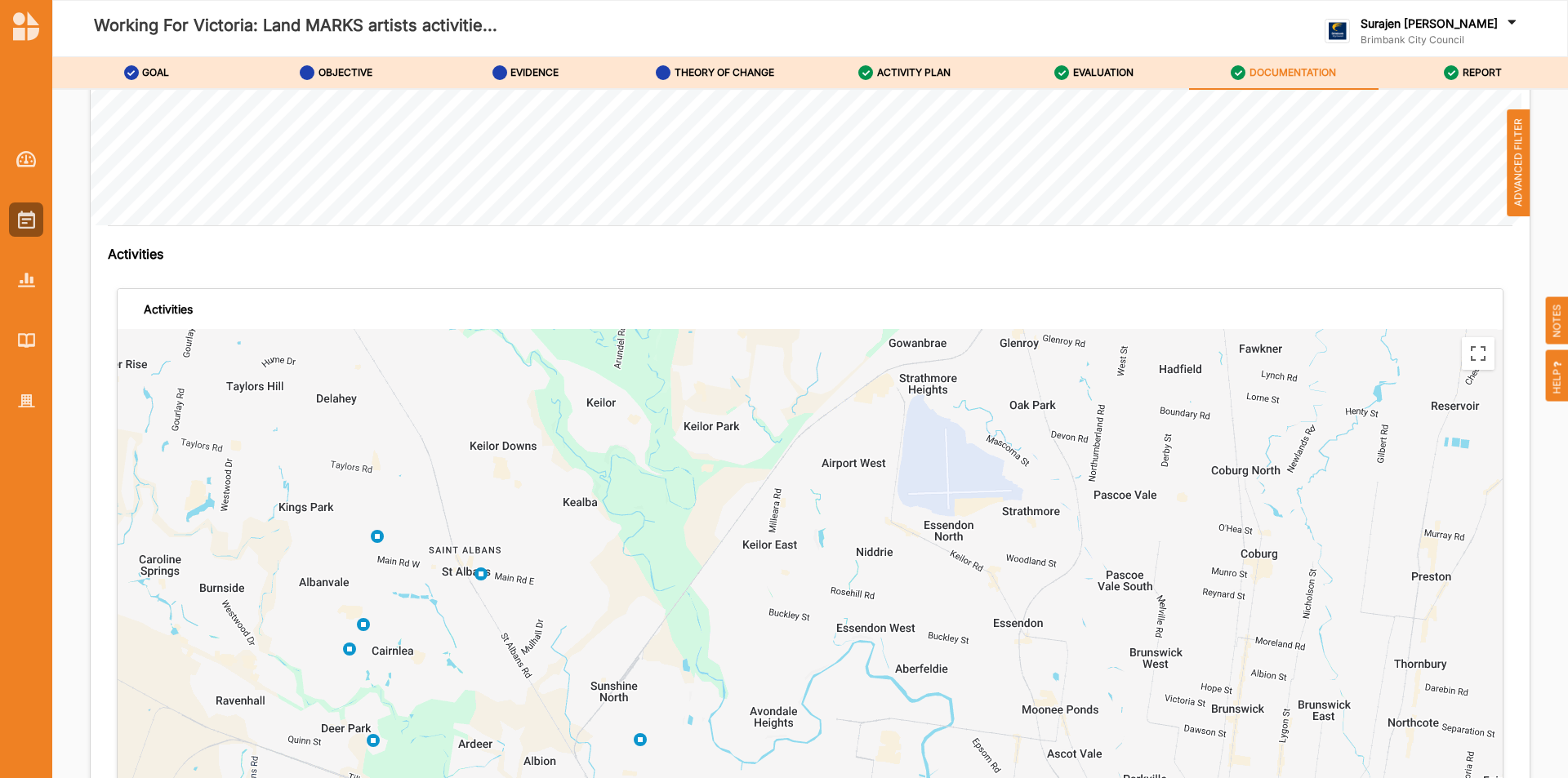
scroll to position [4206, 0]
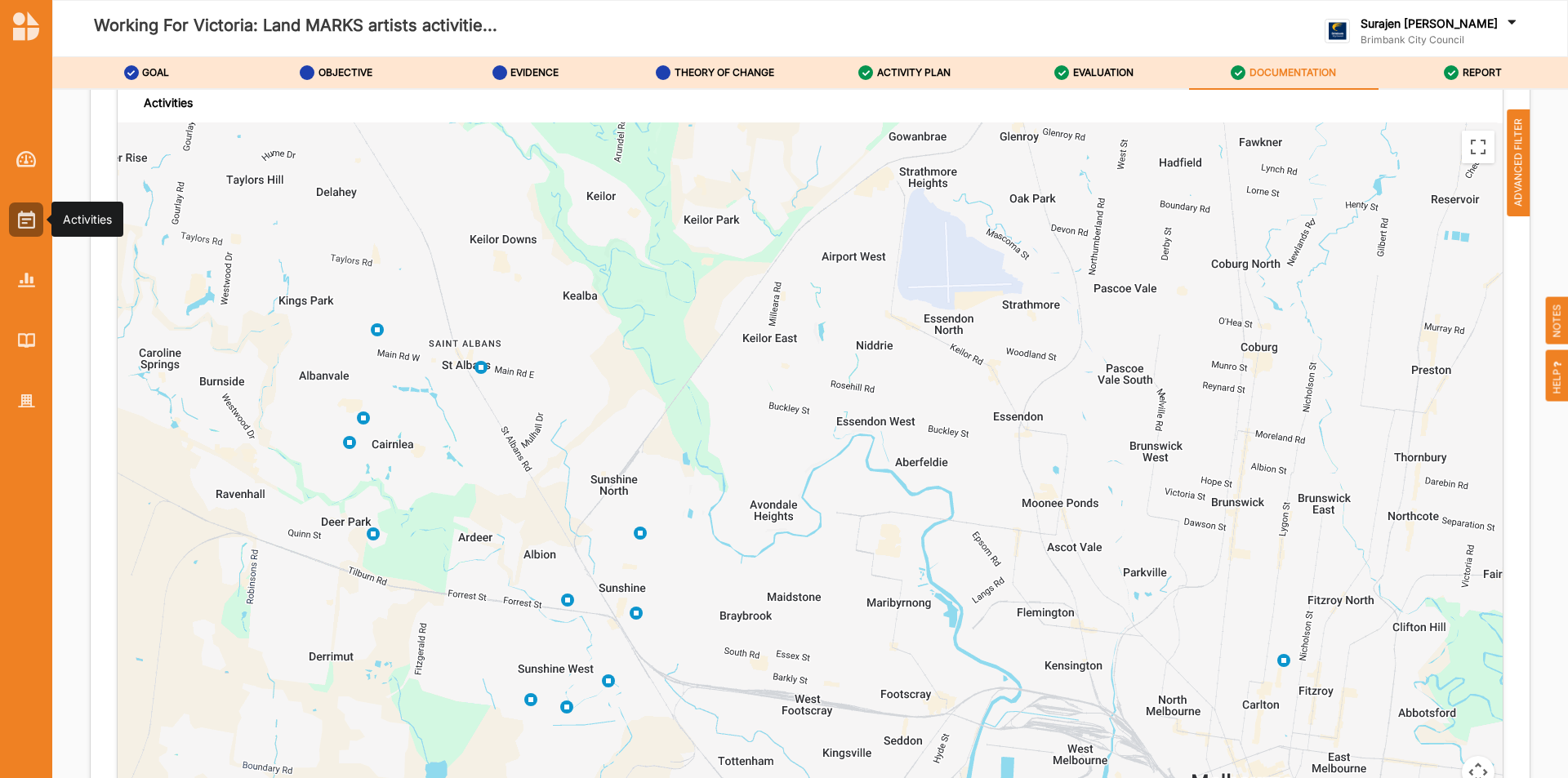
drag, startPoint x: 16, startPoint y: 209, endPoint x: 27, endPoint y: 202, distance: 13.0
click at [17, 209] on div at bounding box center [26, 219] width 34 height 34
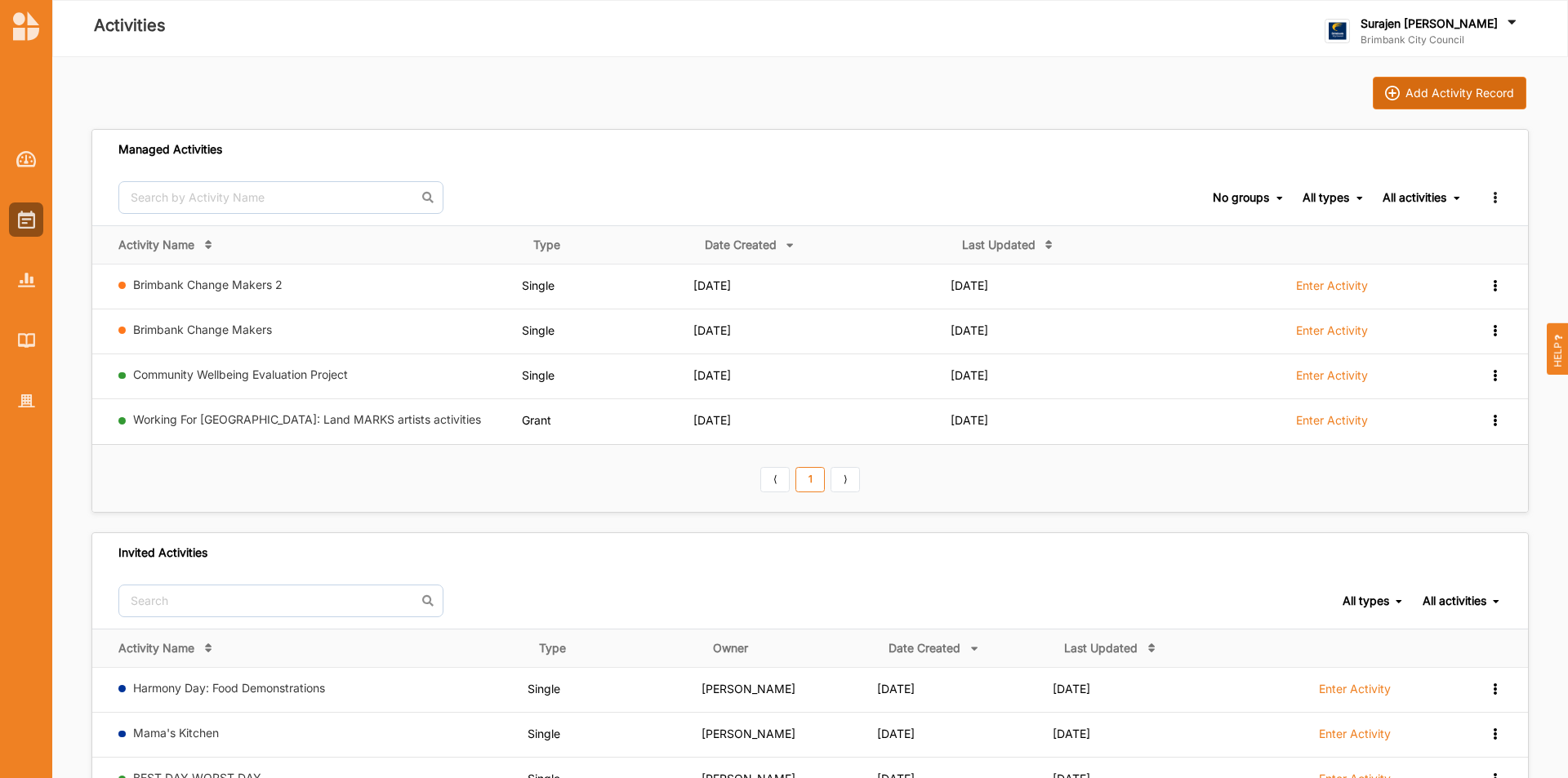
click at [1446, 93] on div "Add Activity Record" at bounding box center [1460, 93] width 108 height 15
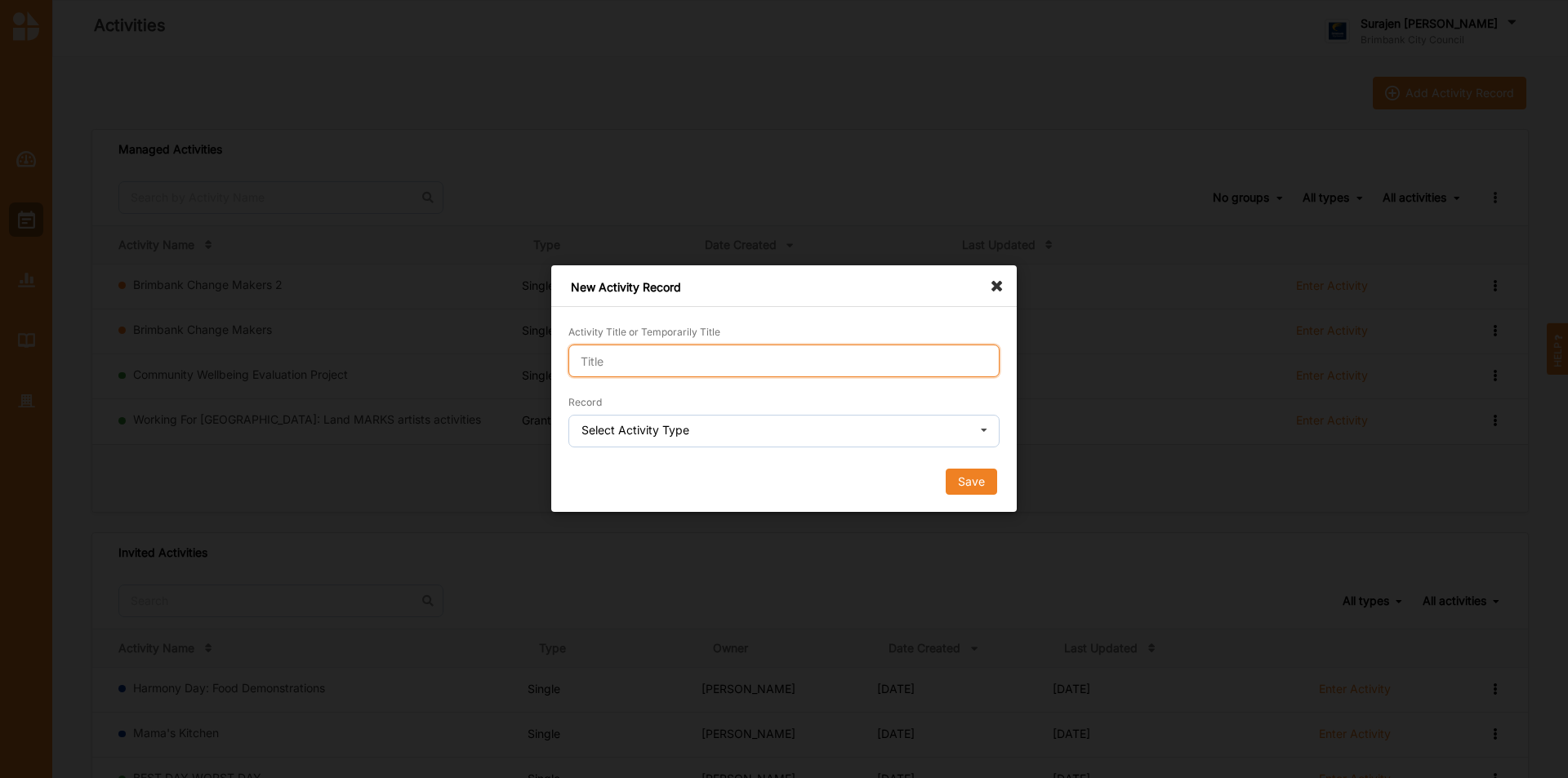
click at [680, 374] on input "Activity Title or Temporarily Title" at bounding box center [784, 361] width 431 height 32
type input "demo NBH"
click at [657, 434] on div "Select Activity Type" at bounding box center [635, 430] width 108 height 11
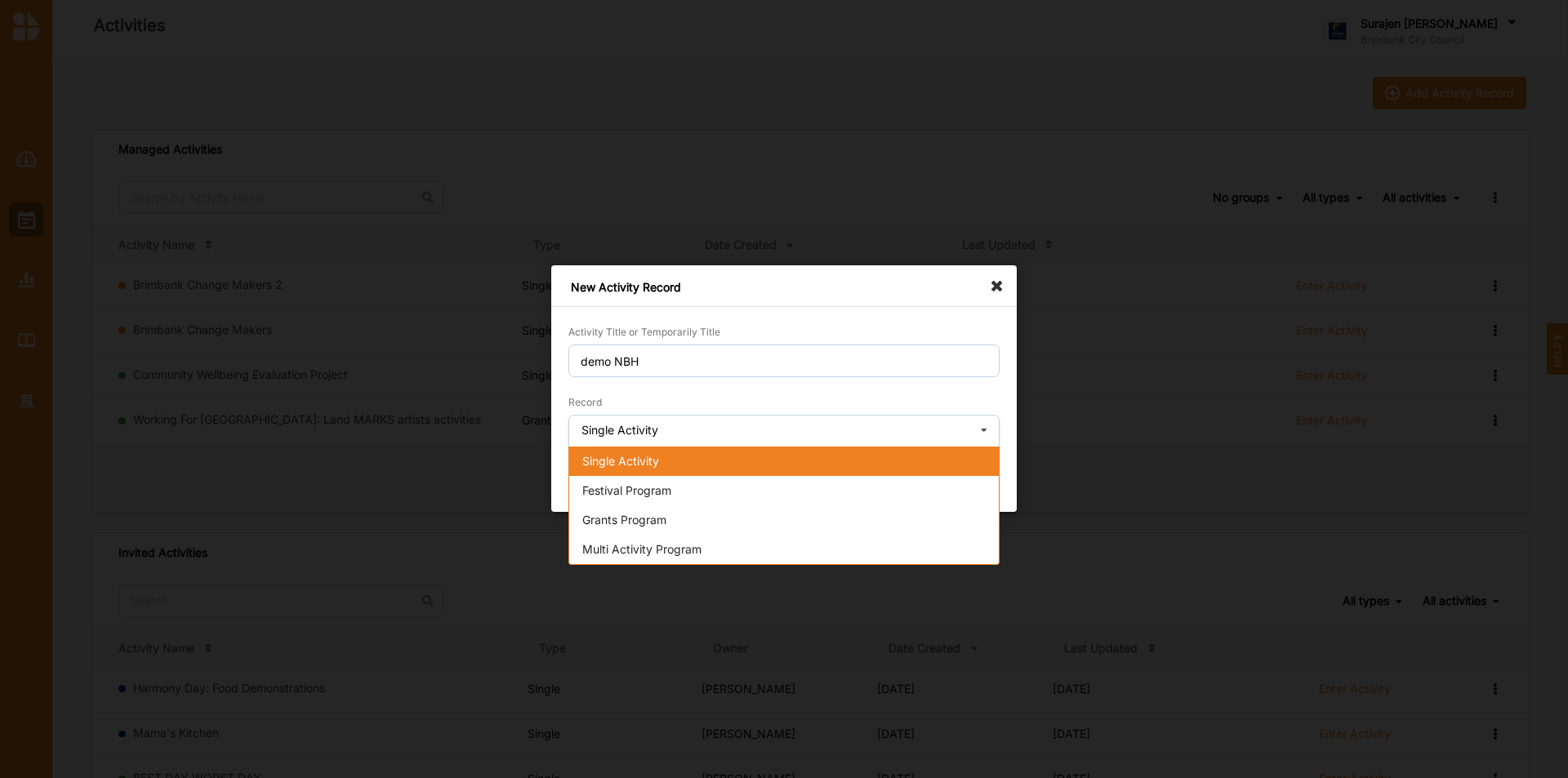
click at [692, 540] on div "Multi Activity Program" at bounding box center [784, 550] width 429 height 30
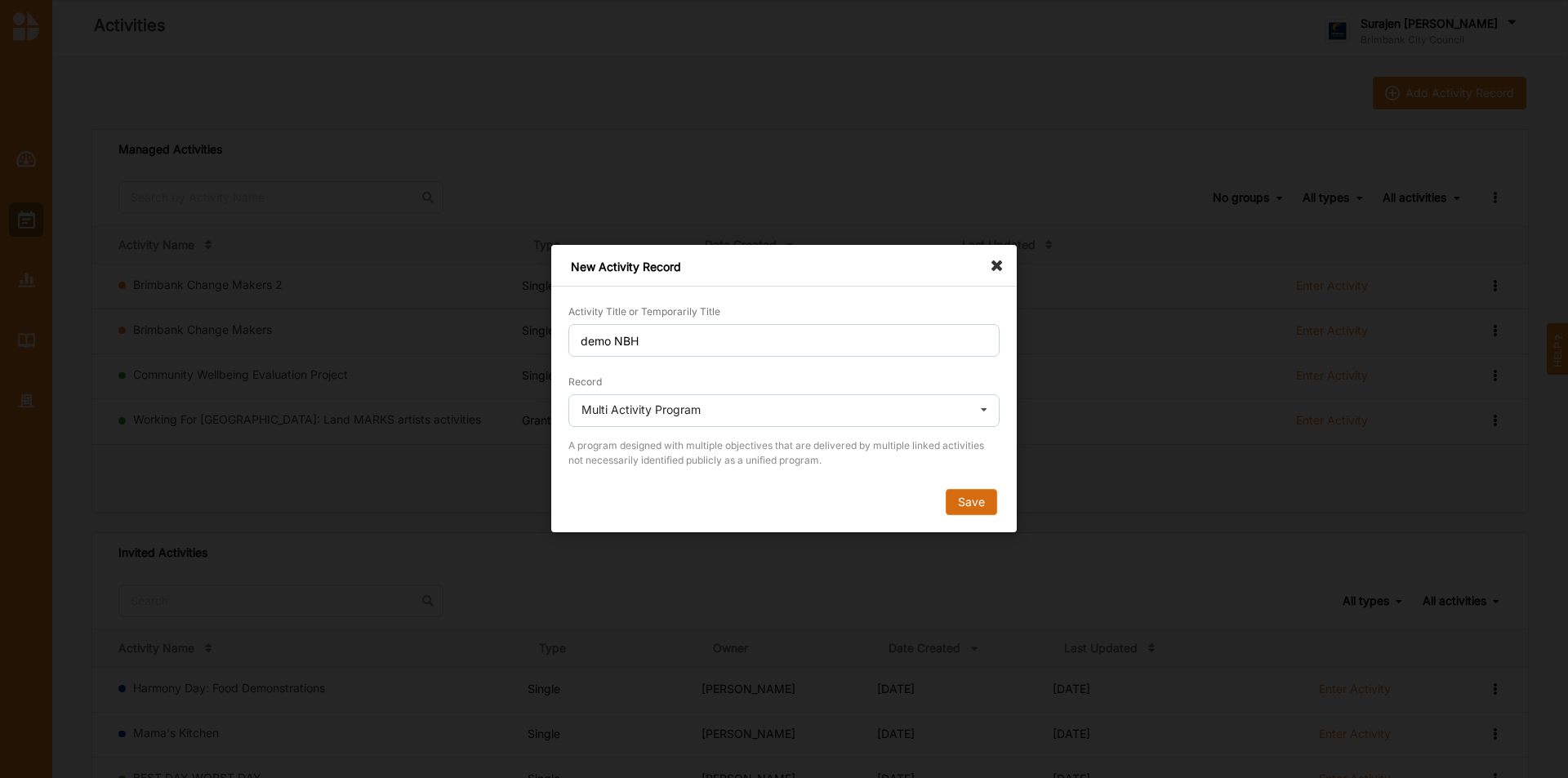
click at [988, 513] on button "Save" at bounding box center [971, 504] width 51 height 26
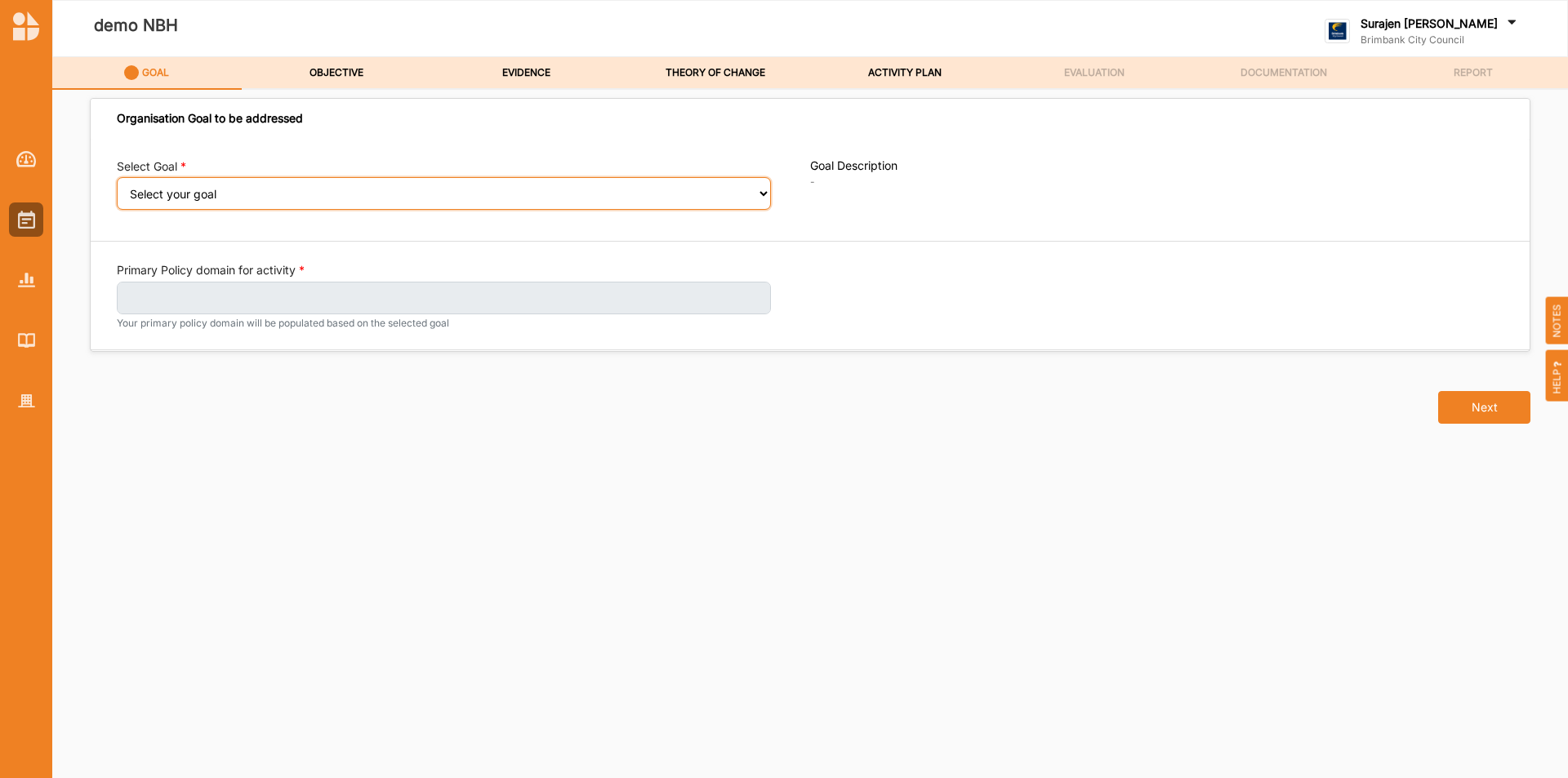
click at [384, 191] on select "Select your goal People and Community – a welcoming, safe and supported communi…" at bounding box center [444, 193] width 655 height 32
select select "240"
click at [117, 188] on select "Select your goal People and Community – a welcoming, safe and supported communi…" at bounding box center [444, 193] width 655 height 32
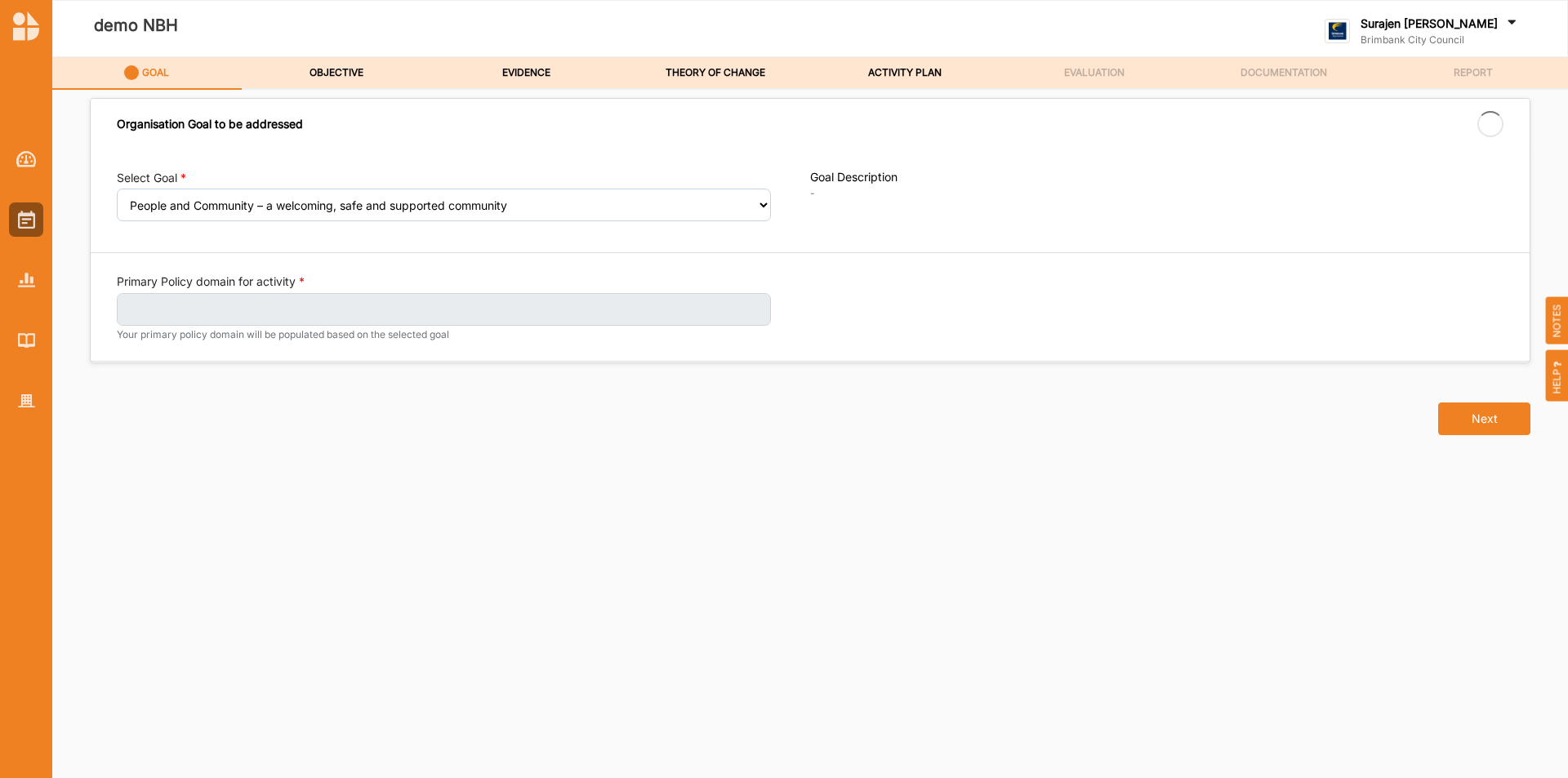
select select "240"
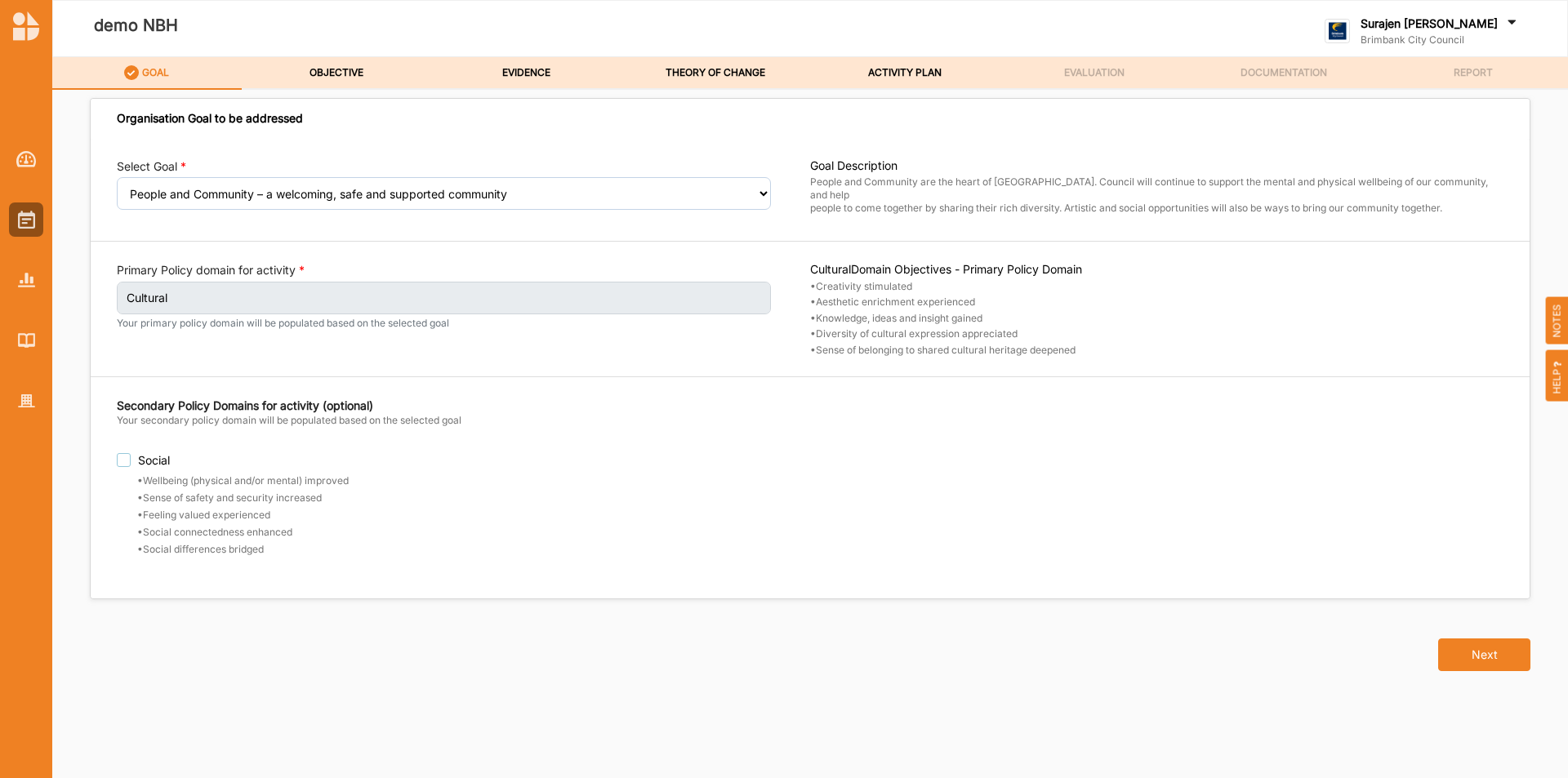
click at [127, 453] on label "Social" at bounding box center [464, 460] width 694 height 14
checkbox input "true"
click at [327, 60] on div "OBJECTIVE" at bounding box center [337, 72] width 56 height 29
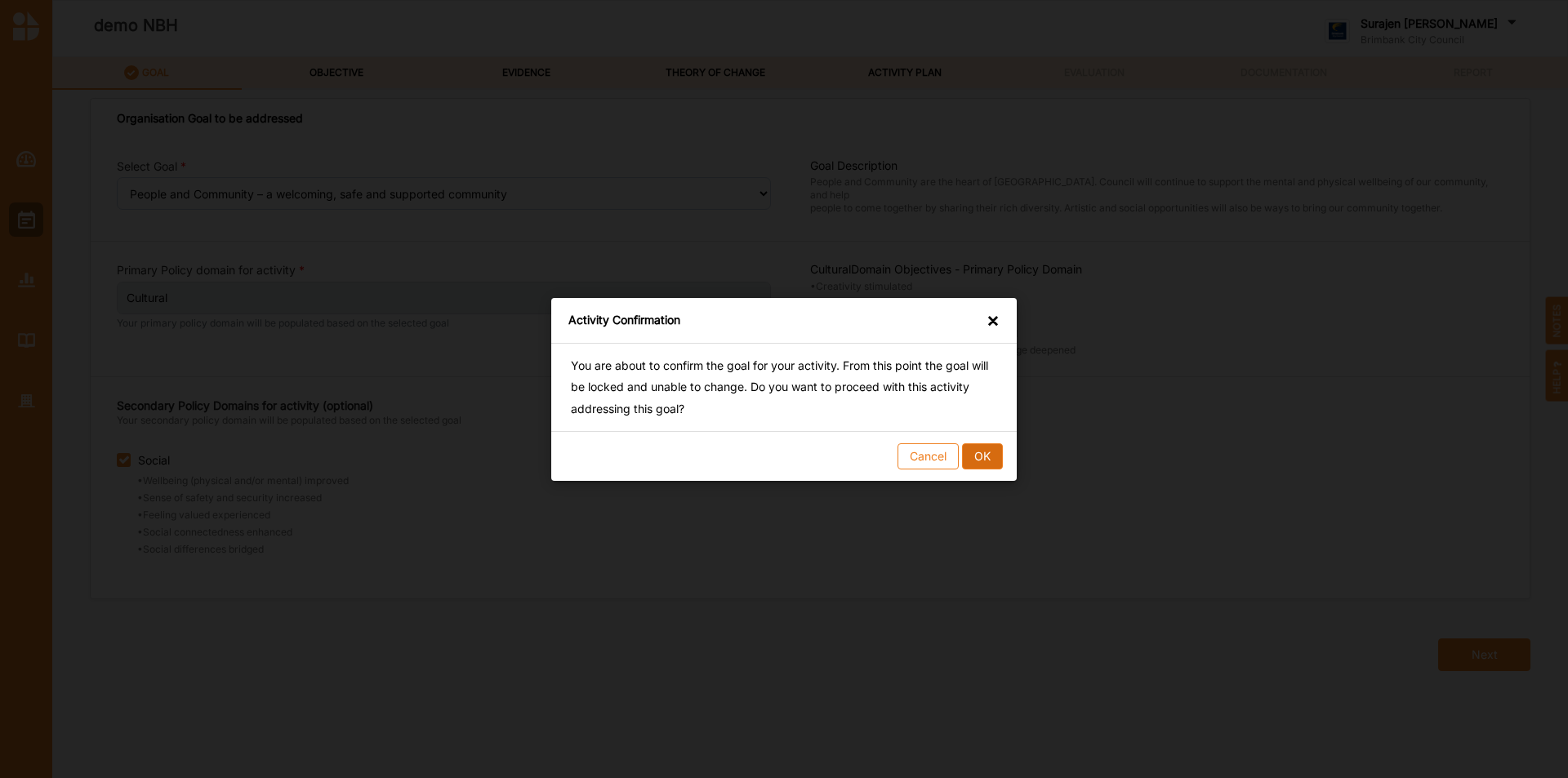
click at [992, 465] on button "OK" at bounding box center [983, 455] width 41 height 26
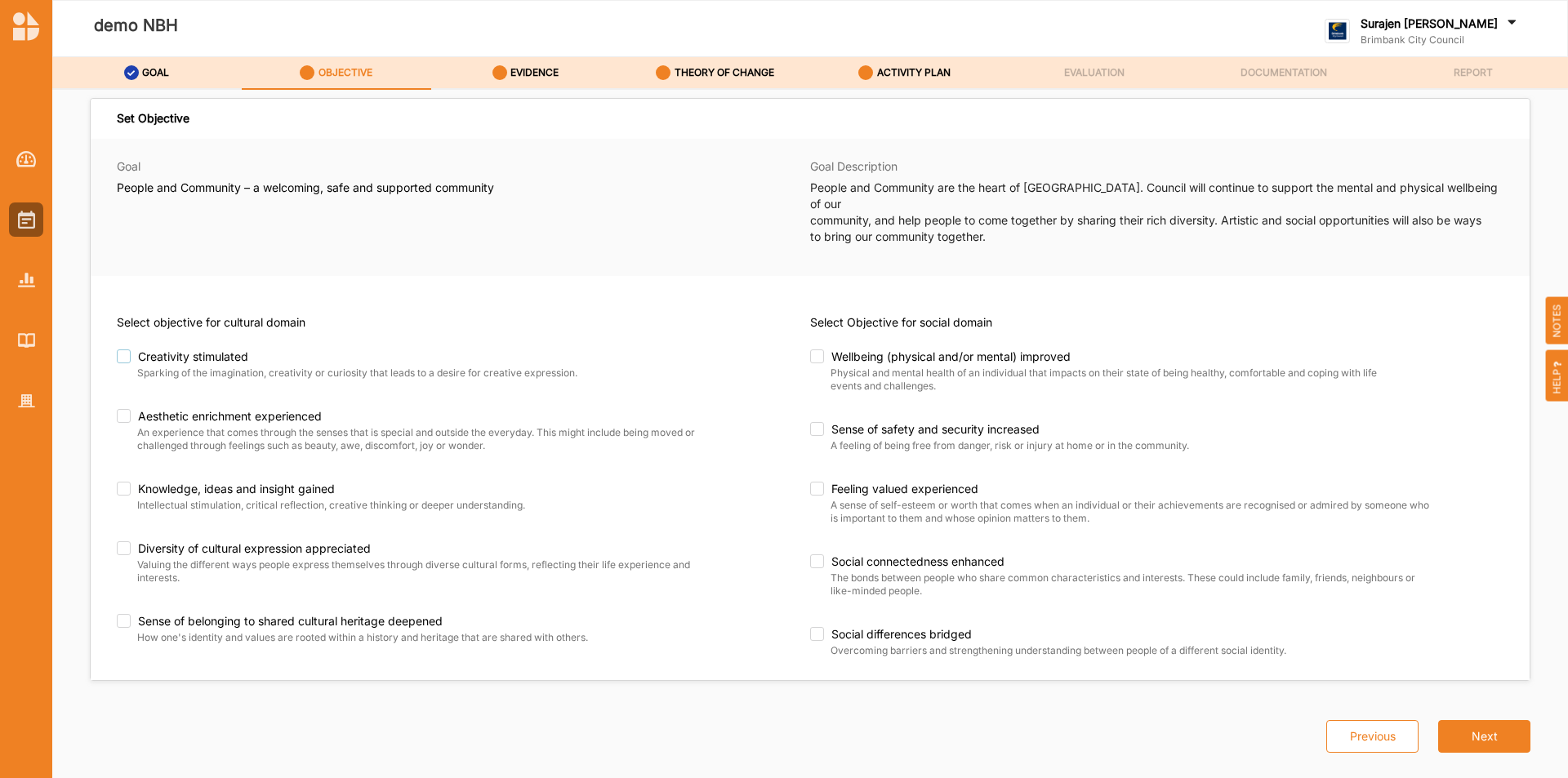
click at [124, 350] on label "Creativity stimulated" at bounding box center [391, 357] width 550 height 15
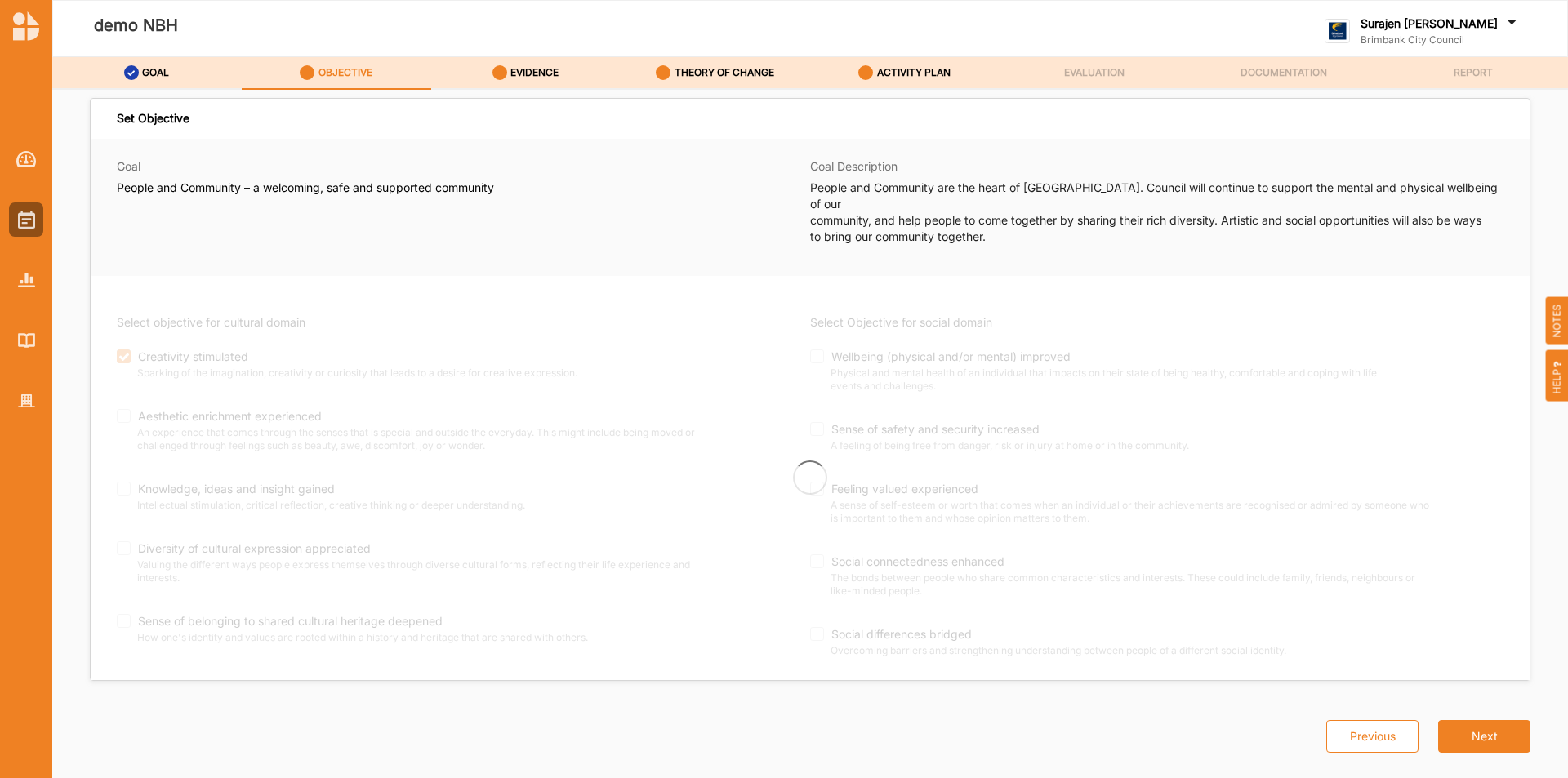
checkbox input "true"
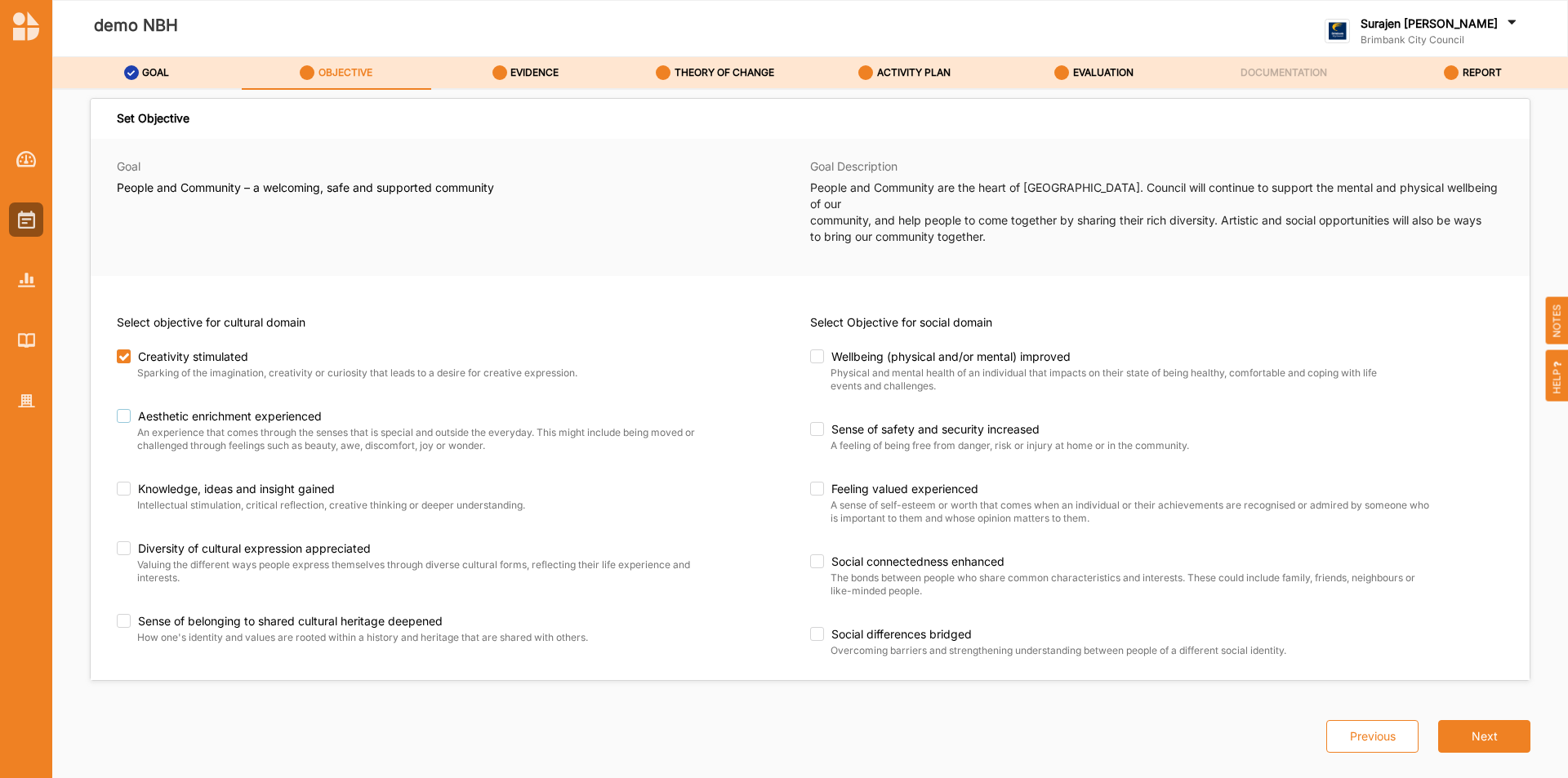
click at [126, 409] on label "Aesthetic enrichment experienced" at bounding box center [411, 416] width 589 height 15
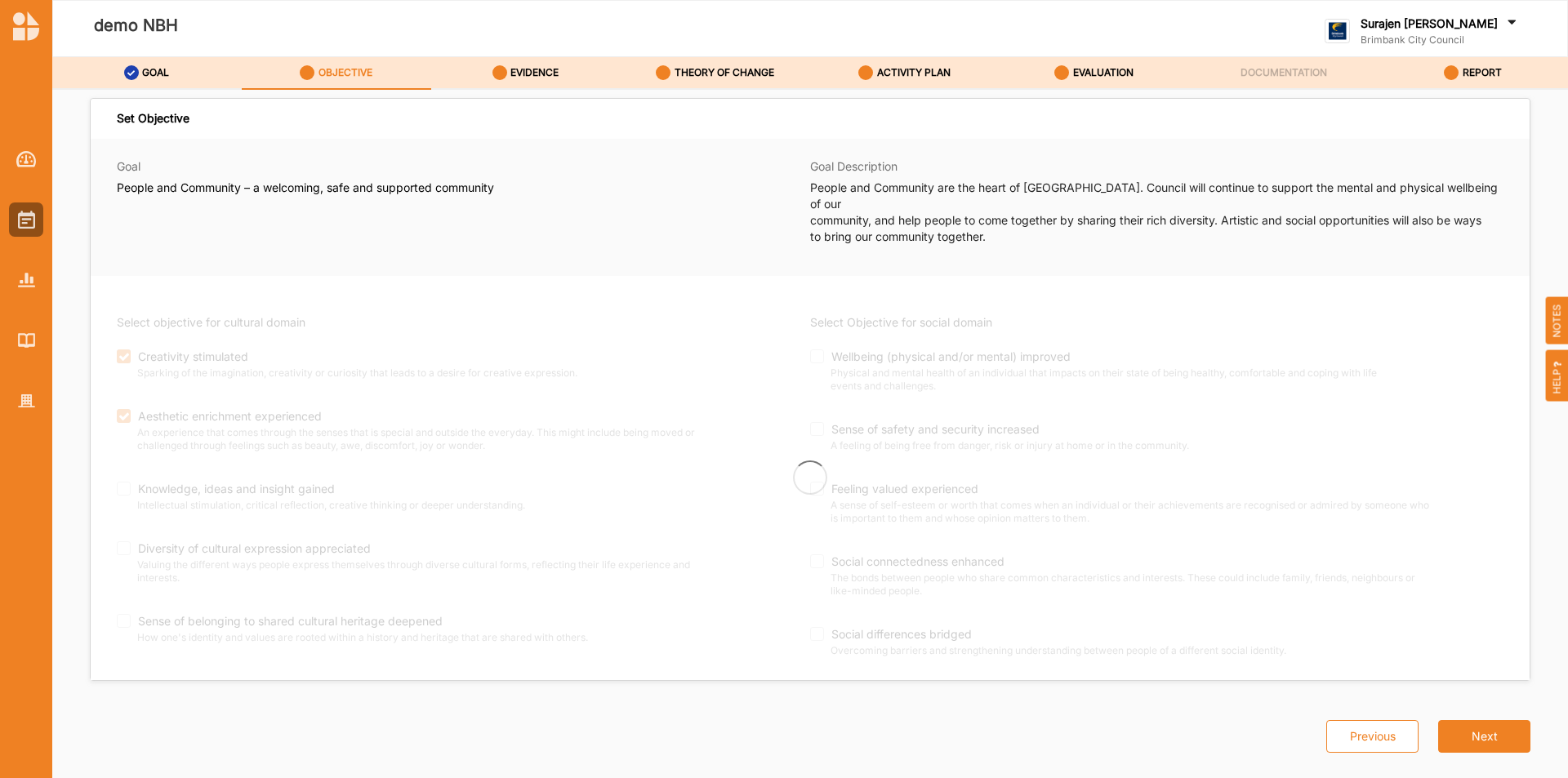
checkbox input "true"
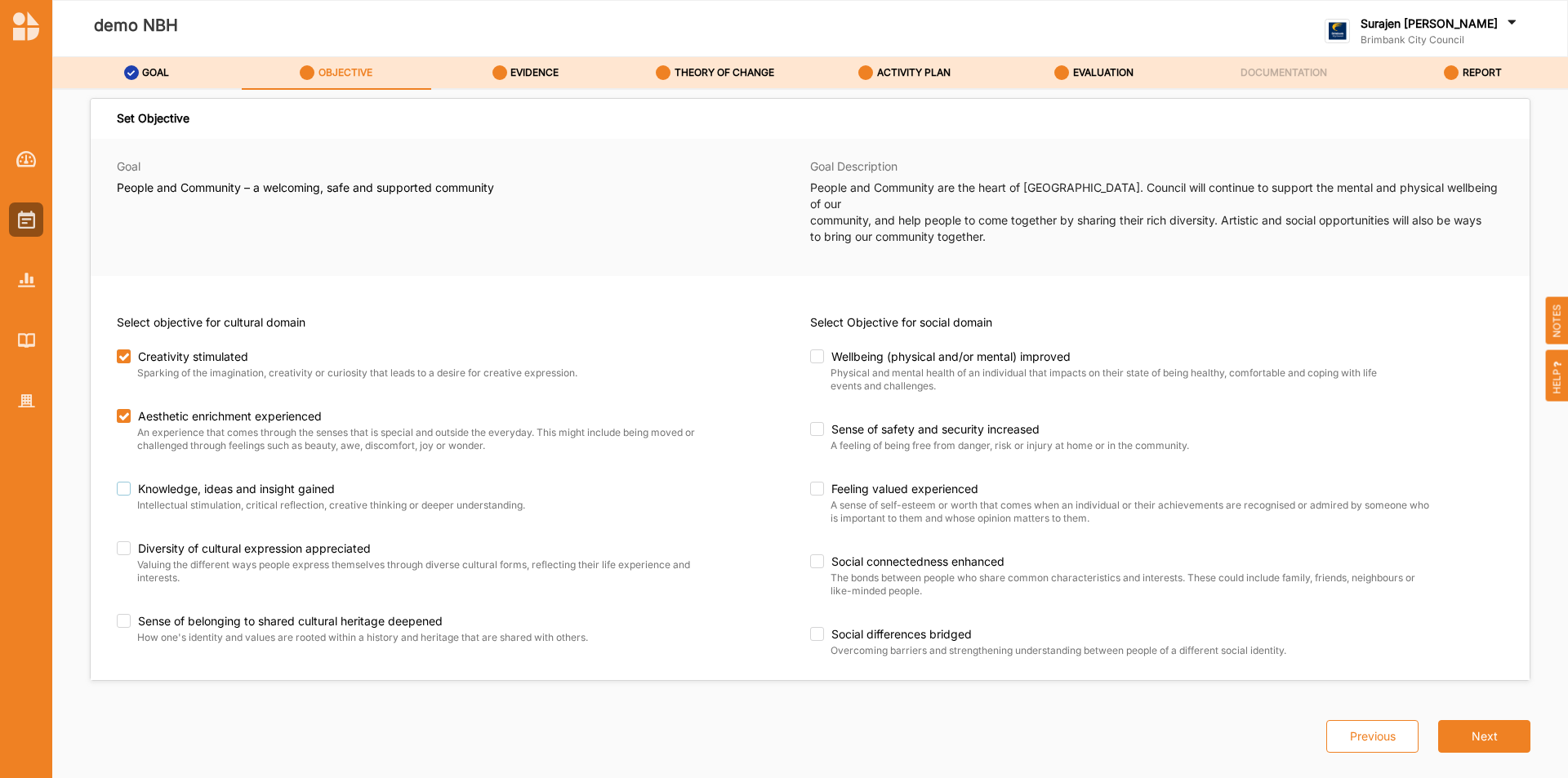
click at [122, 482] on label "Knowledge, ideas and insight gained" at bounding box center [411, 490] width 589 height 15
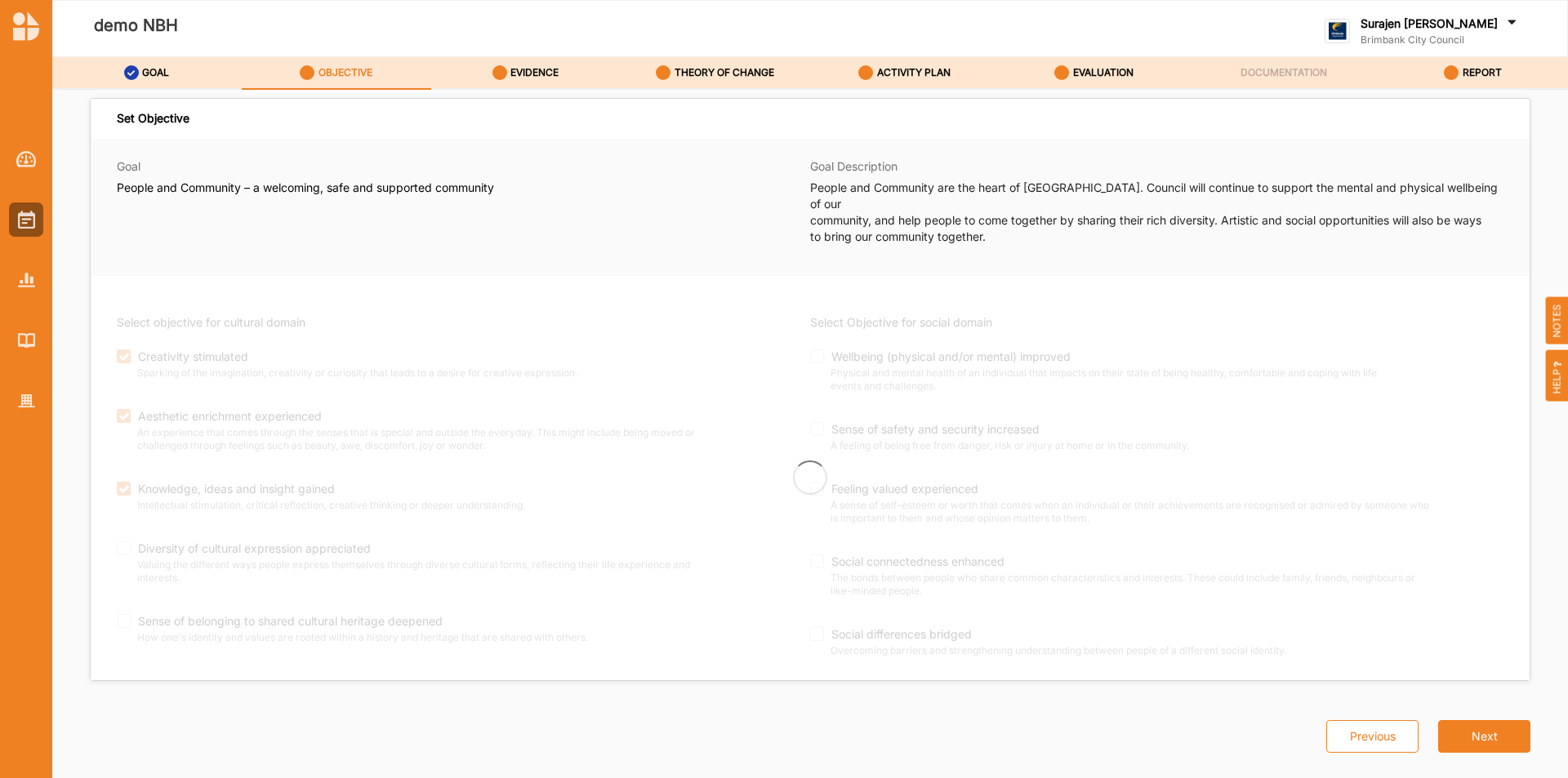
checkbox input "true"
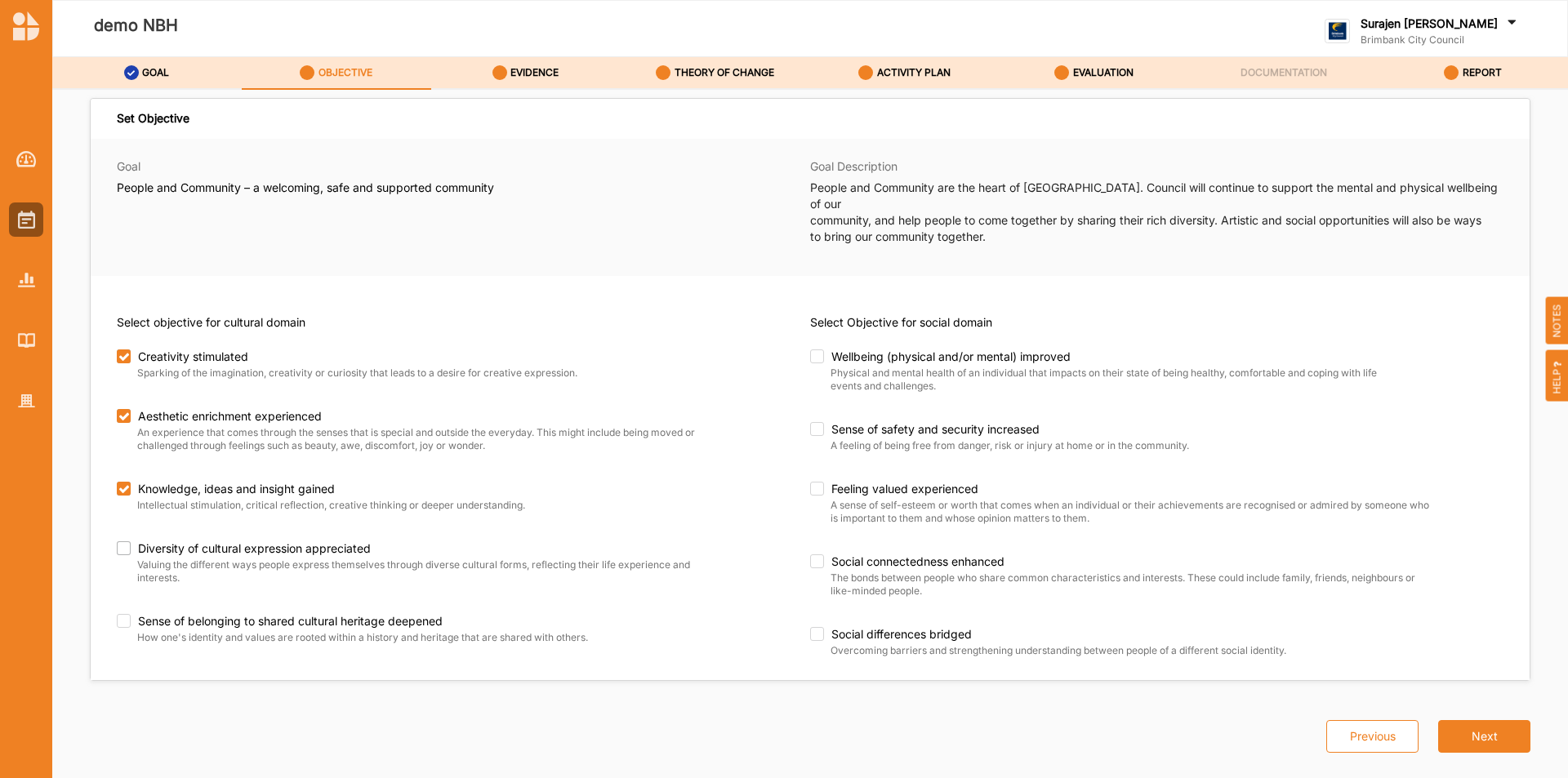
click at [116, 535] on div "Select objective for cultural domain Creativity stimulated Sparking of the imag…" at bounding box center [810, 478] width 1439 height 404
click at [120, 542] on label "Diversity of cultural expression appreciated" at bounding box center [411, 549] width 589 height 15
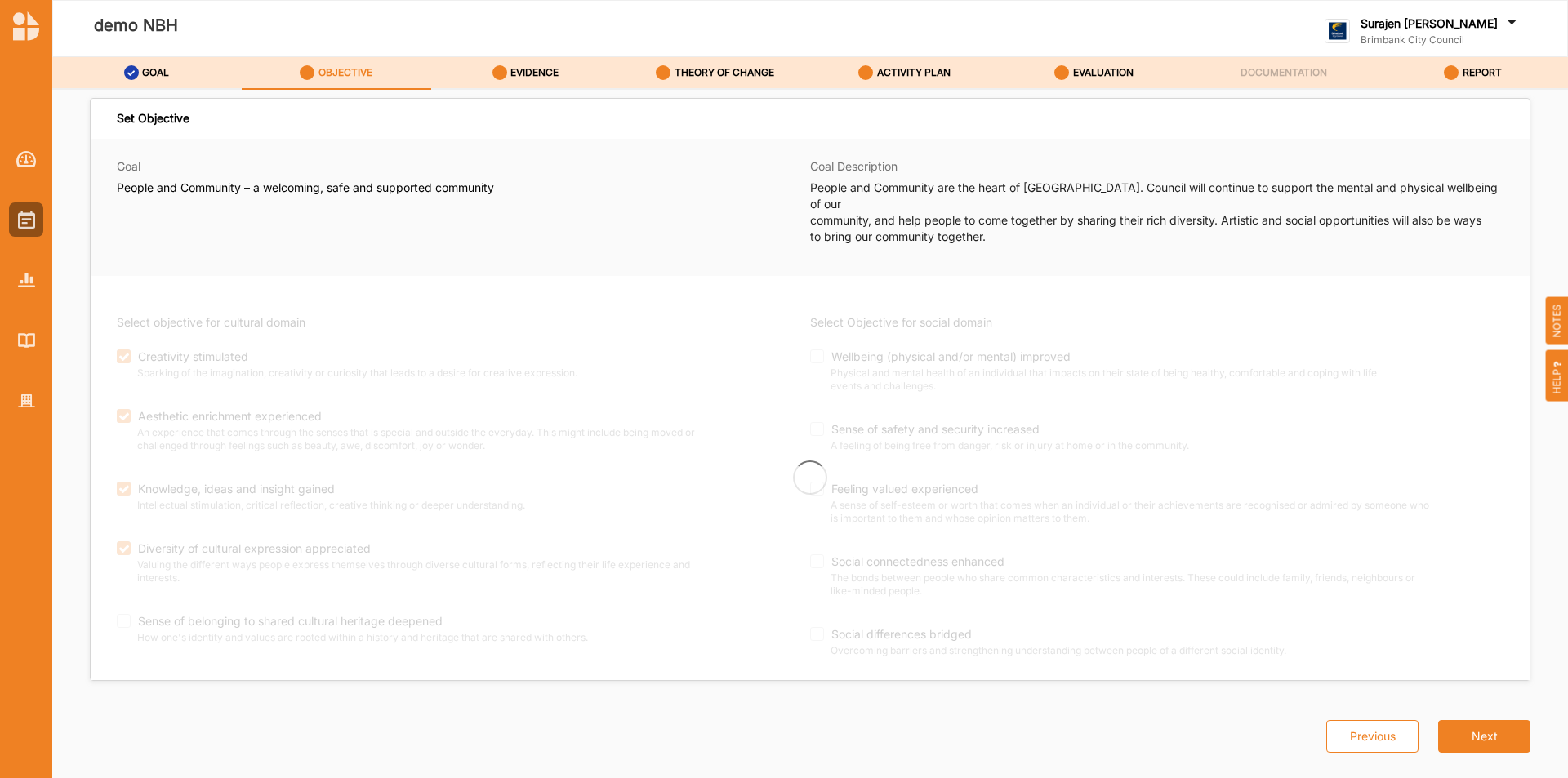
checkbox input "true"
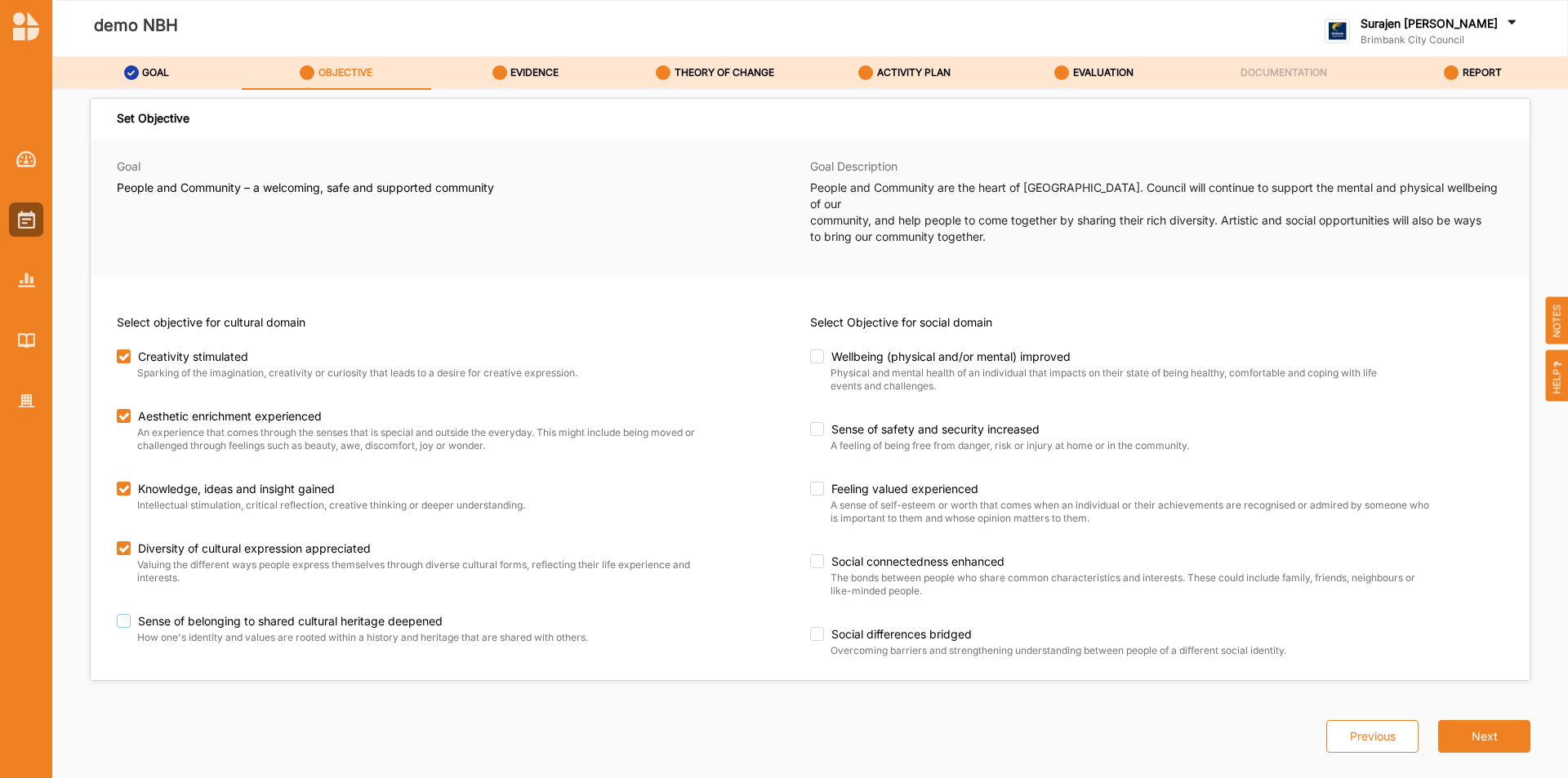
click at [121, 614] on label "Sense of belonging to shared cultural heritage deepened" at bounding box center [411, 621] width 589 height 15
checkbox input "true"
click at [811, 350] on label "Wellbeing (physical and/or mental) improved" at bounding box center [1104, 357] width 589 height 15
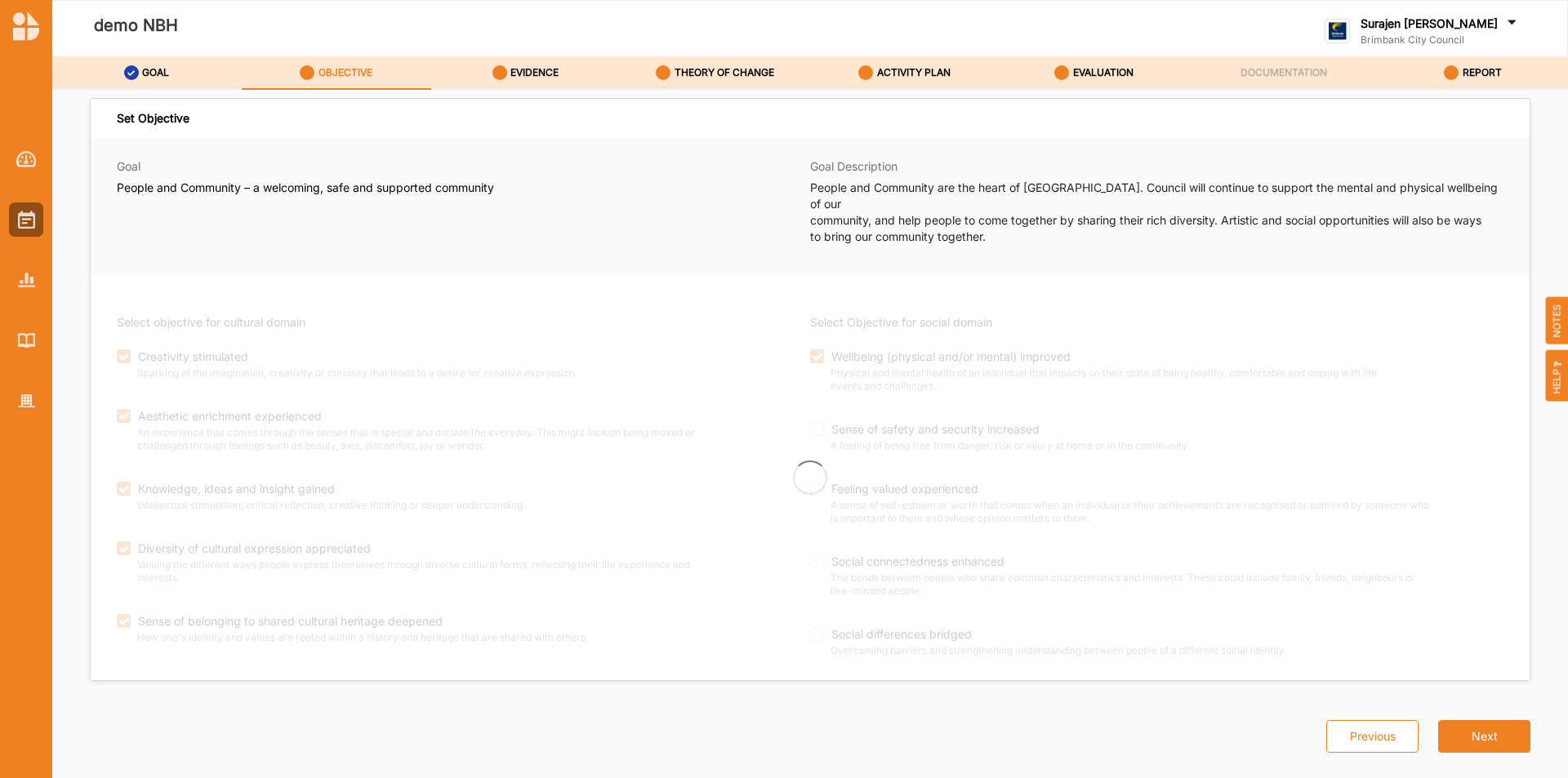
checkbox input "true"
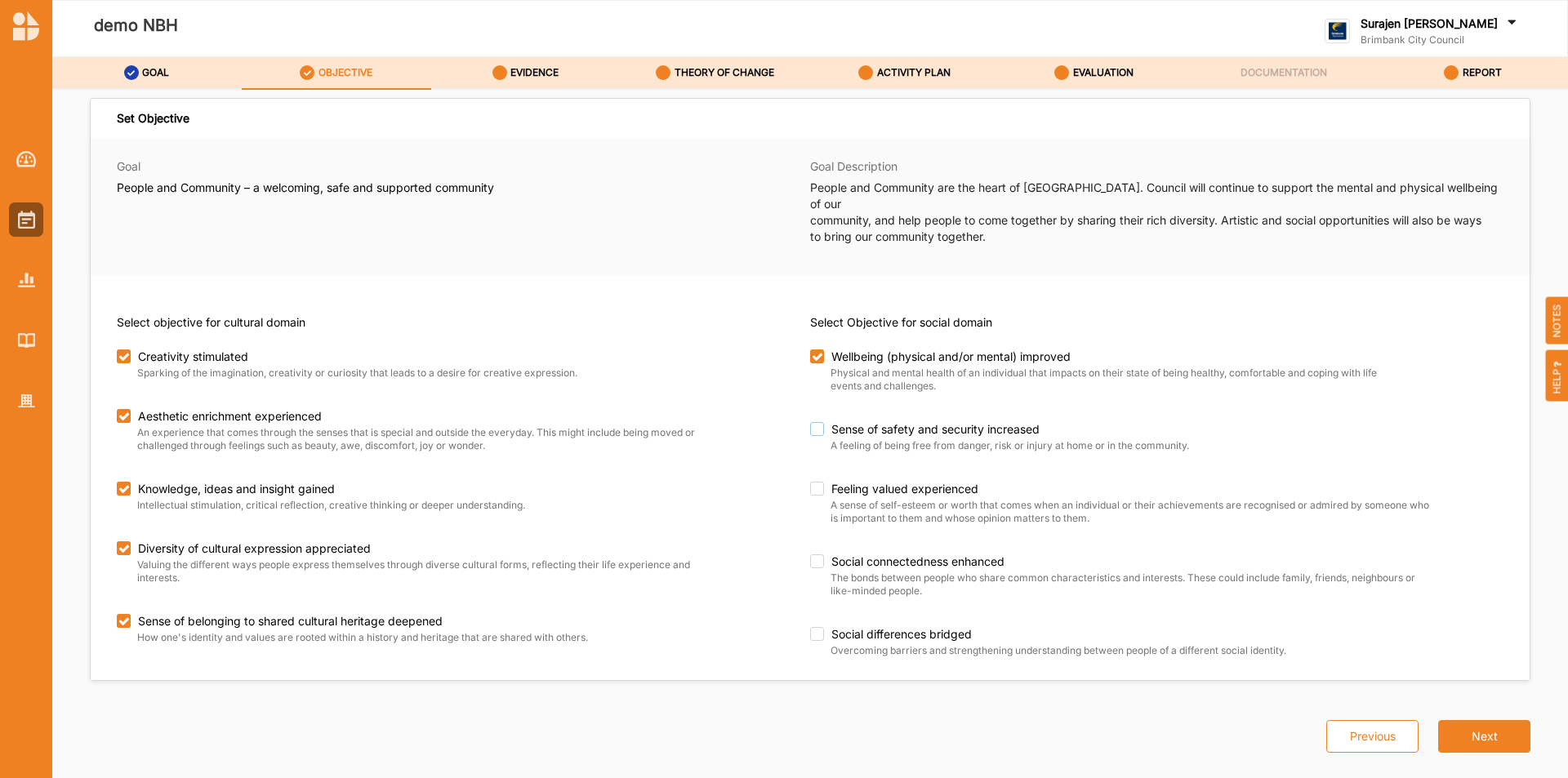
click at [812, 422] on label "Sense of safety and security increased" at bounding box center [1124, 429] width 628 height 15
checkbox input "true"
click at [820, 482] on label "Feeling valued experienced" at bounding box center [1124, 490] width 628 height 15
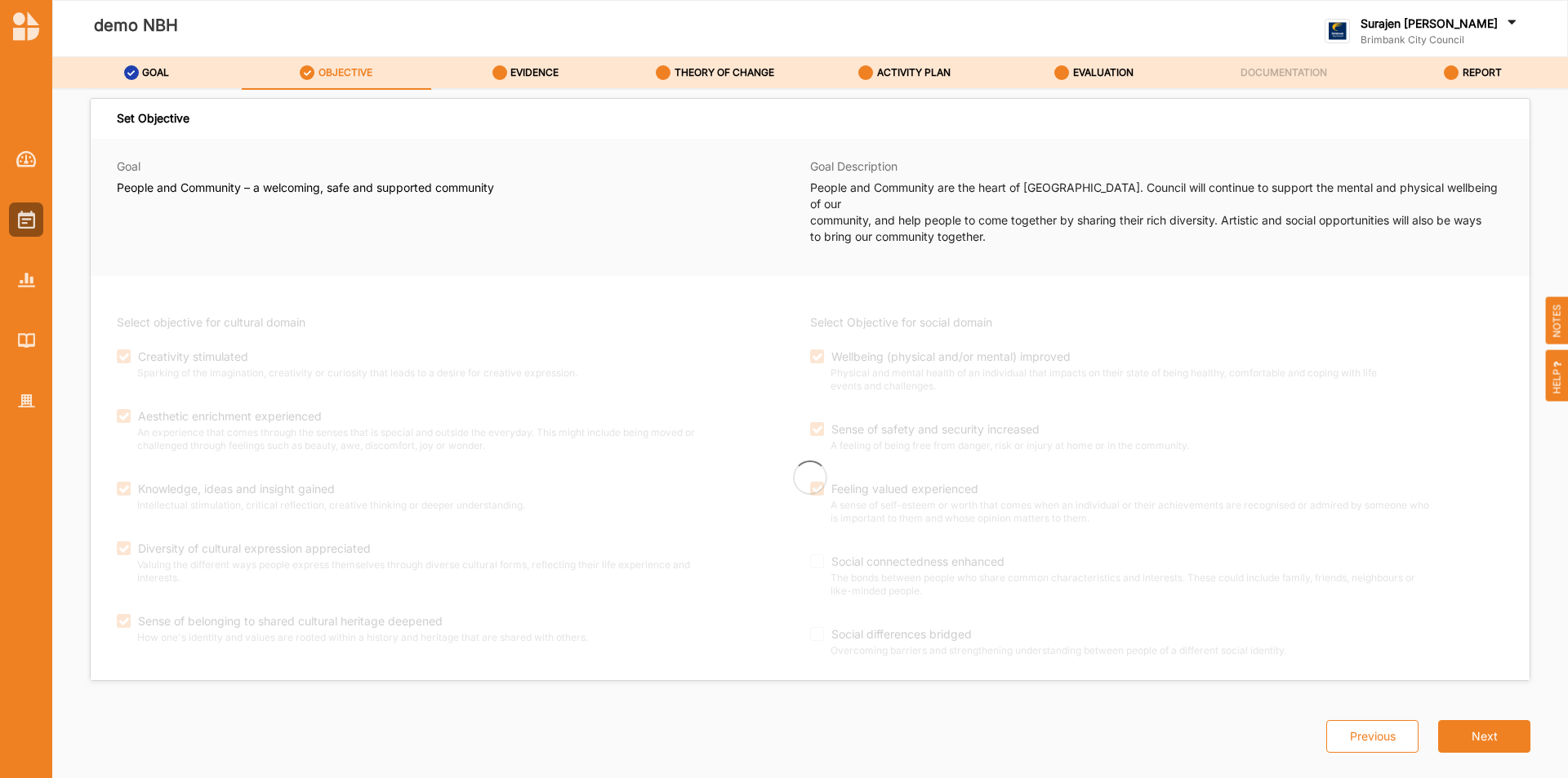
checkbox input "true"
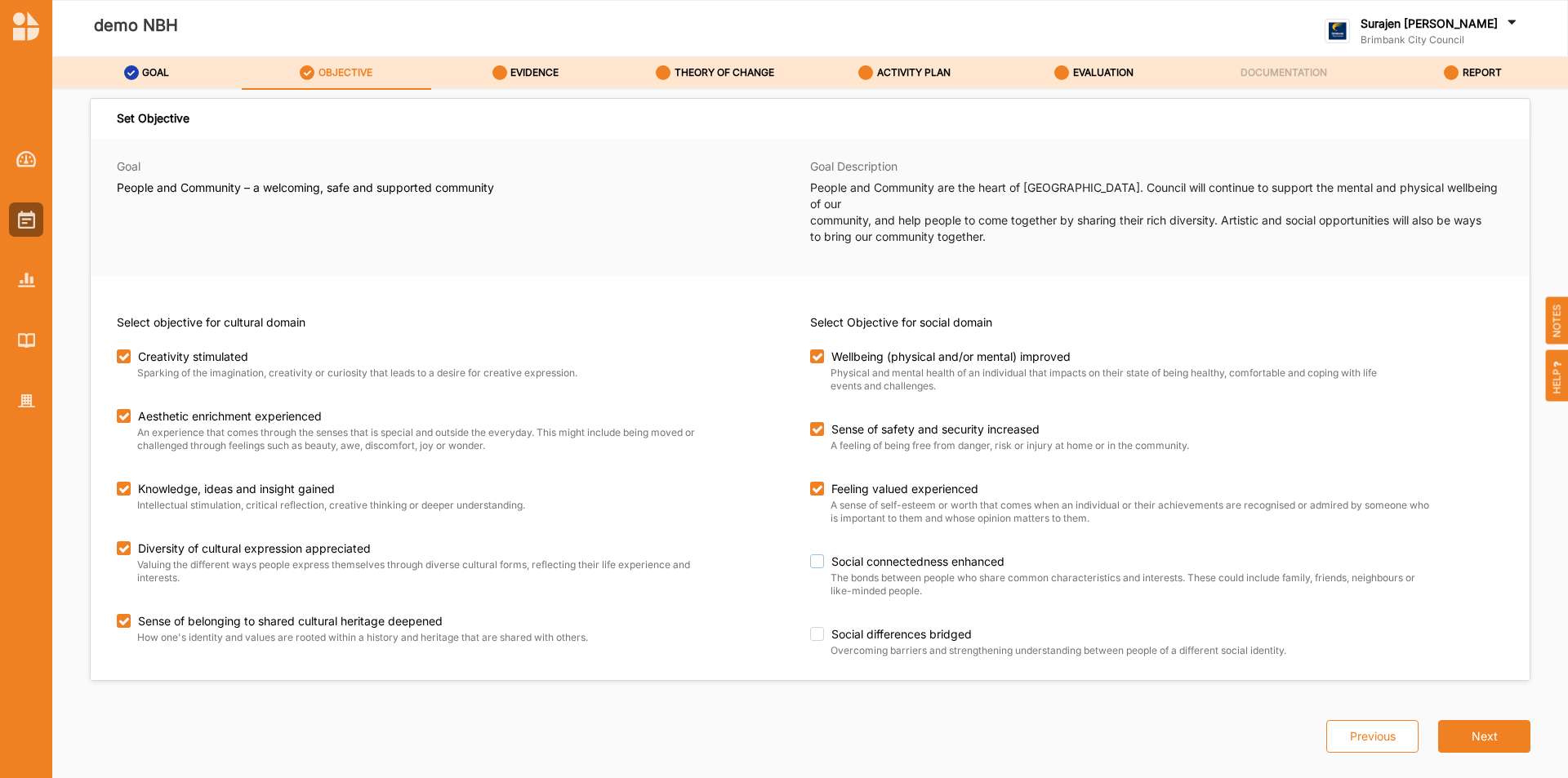
click at [827, 555] on label "Social connectedness enhanced" at bounding box center [1124, 562] width 628 height 15
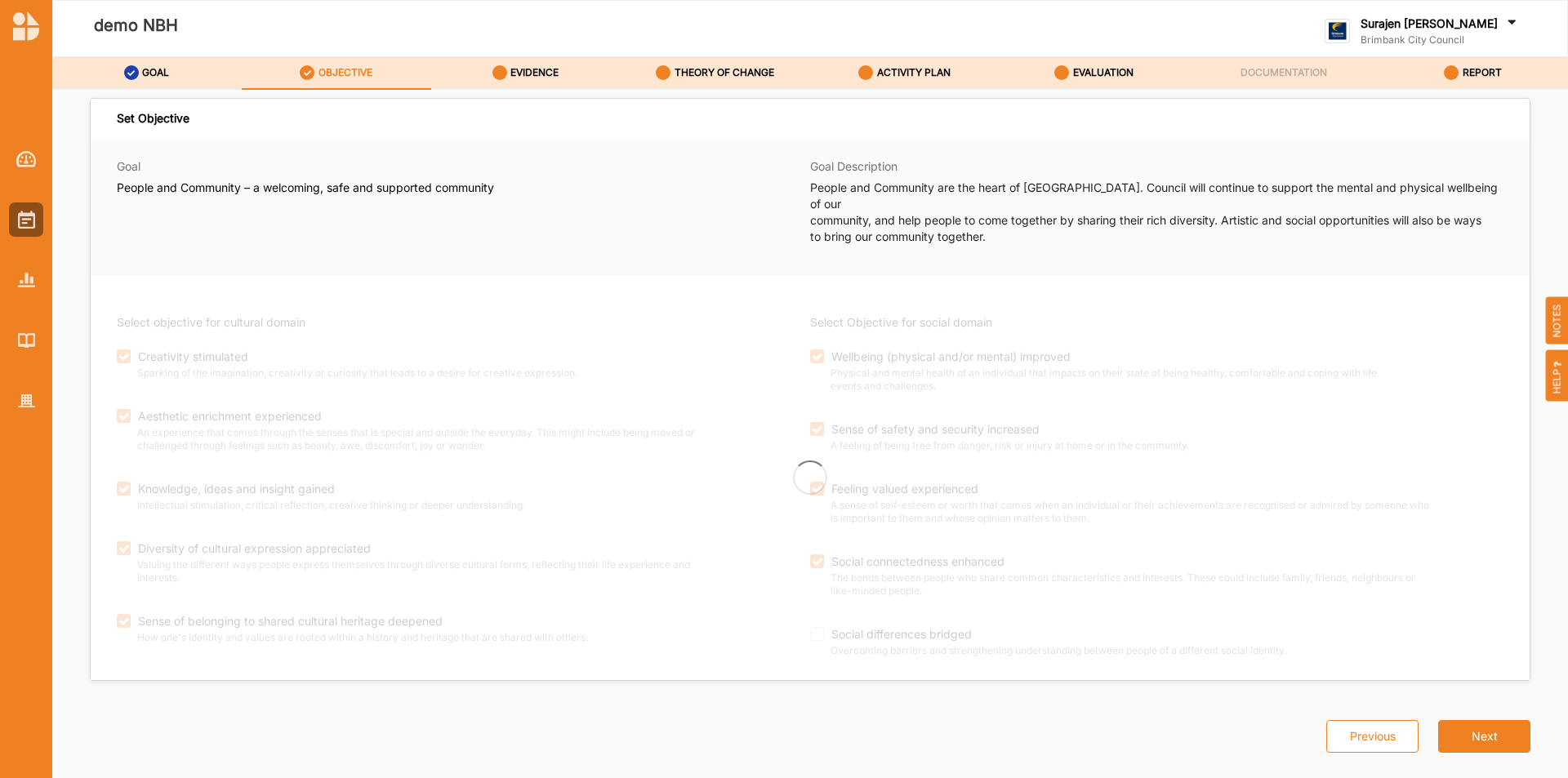
checkbox input "true"
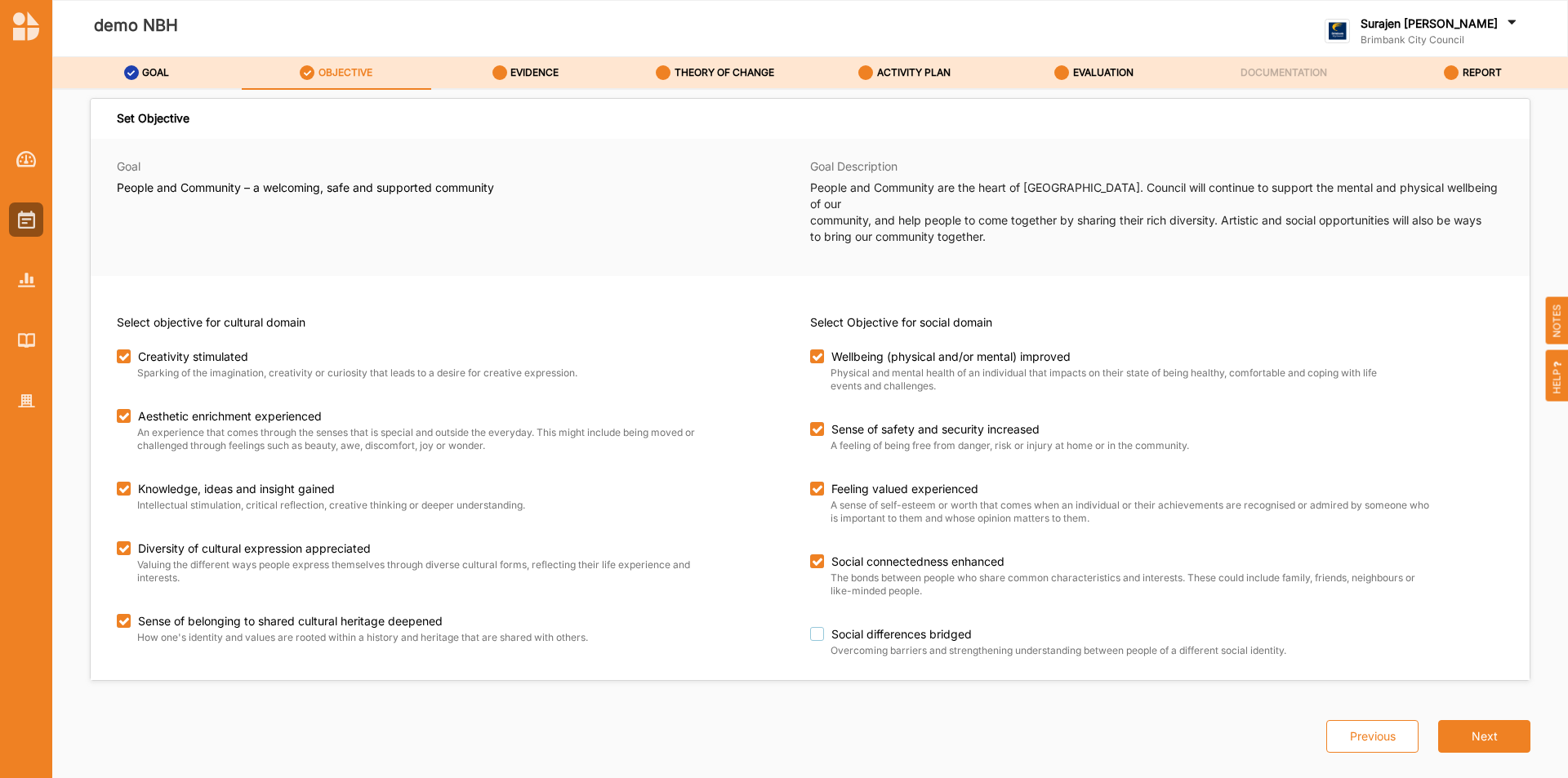
click at [822, 628] on label "Social differences bridged" at bounding box center [1124, 635] width 628 height 15
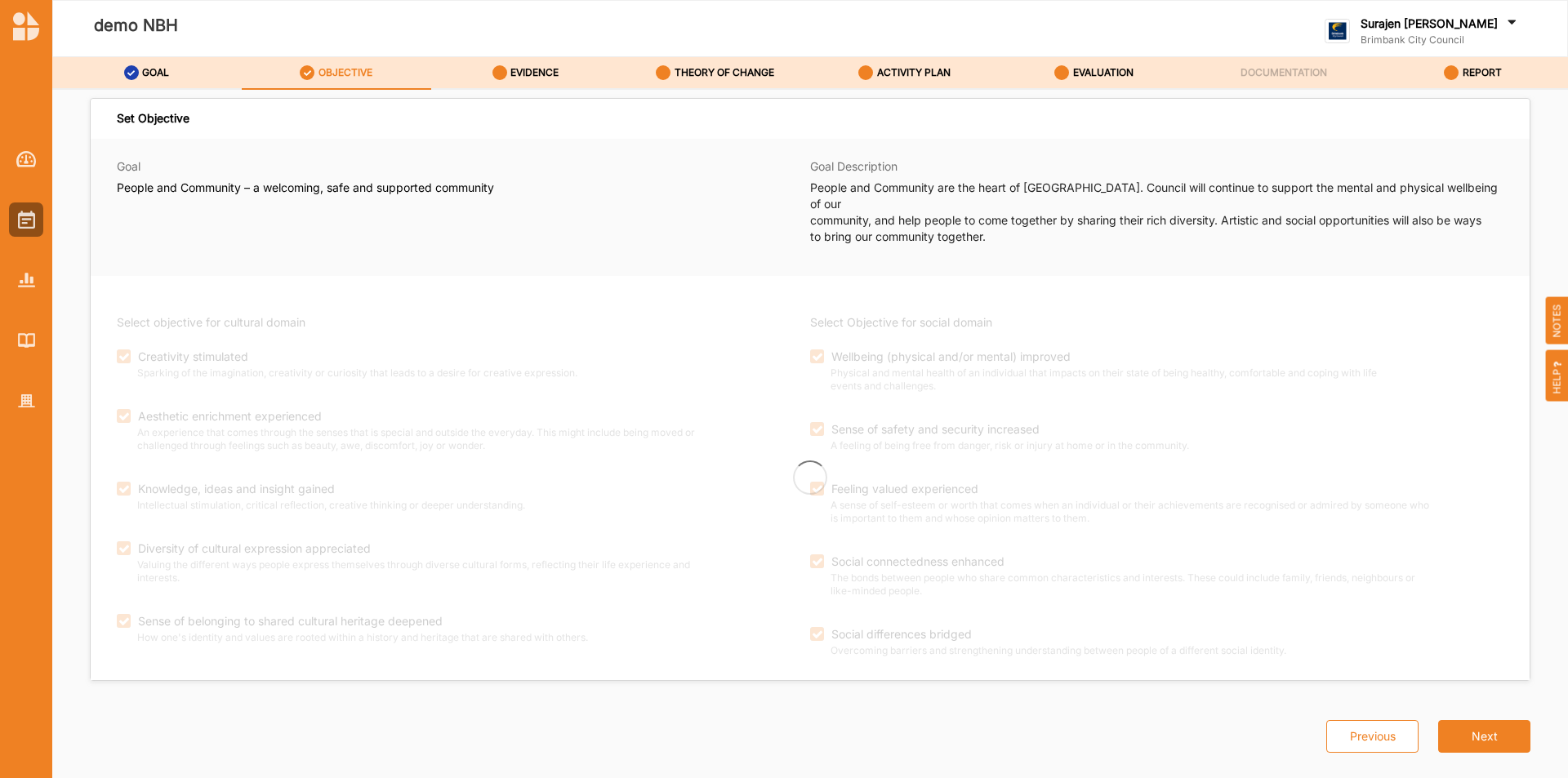
checkbox input "true"
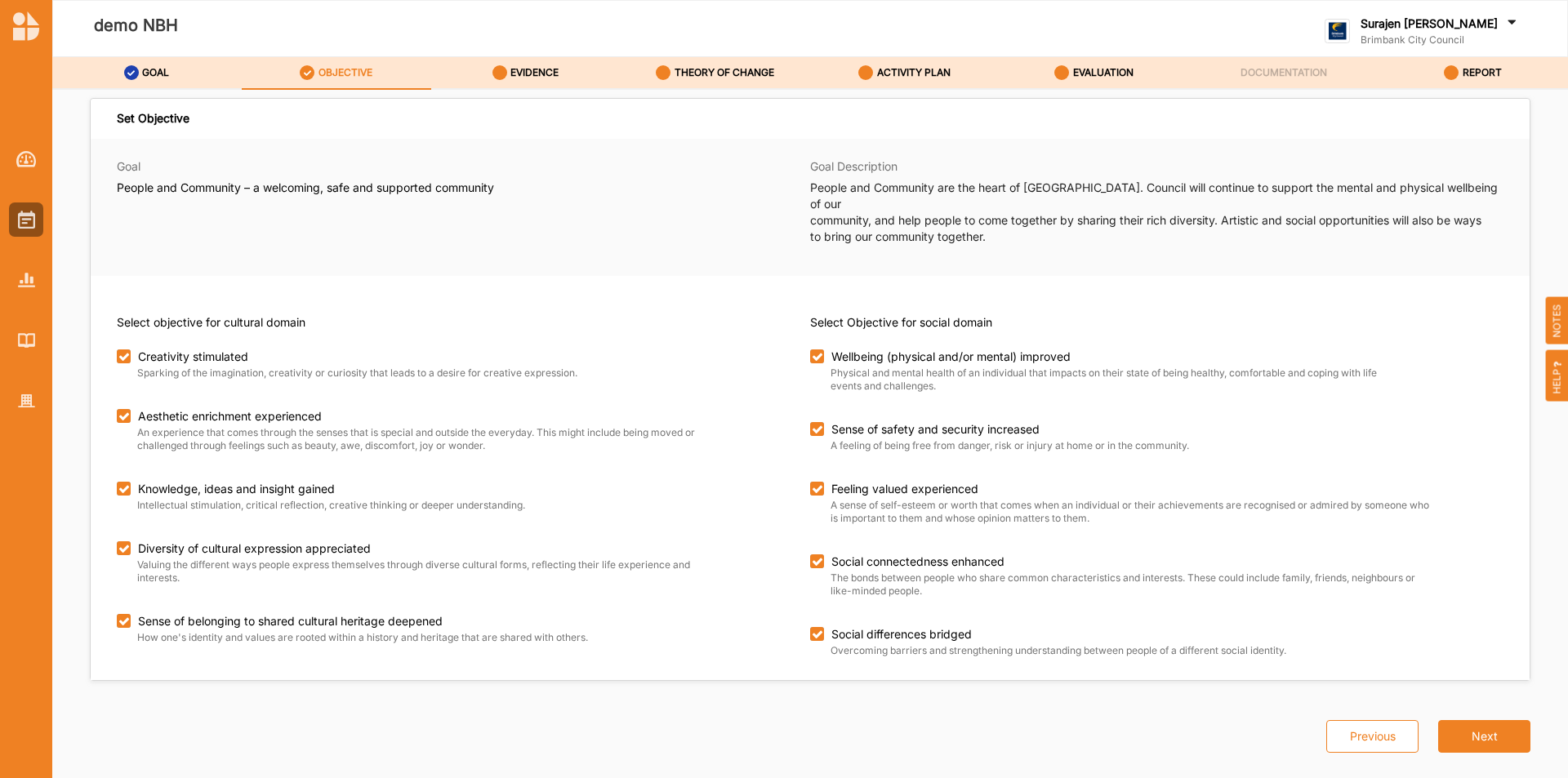
click at [531, 90] on div "Set Objective Goal People and Community – a welcoming, safe and supported commu…" at bounding box center [809, 436] width 1516 height 693
click at [542, 70] on label "EVIDENCE" at bounding box center [535, 72] width 48 height 13
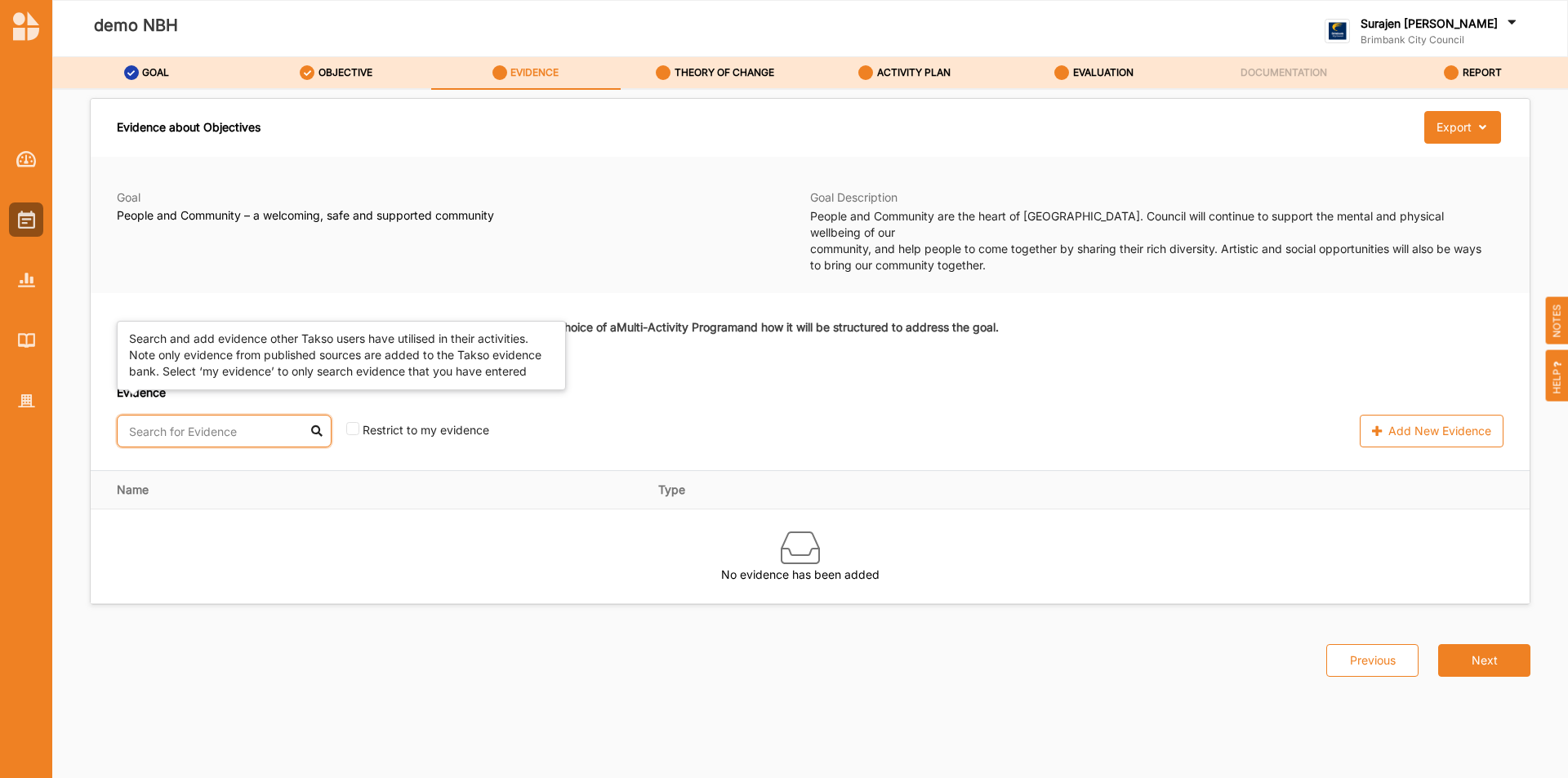
click at [282, 415] on input "text" at bounding box center [224, 430] width 215 height 32
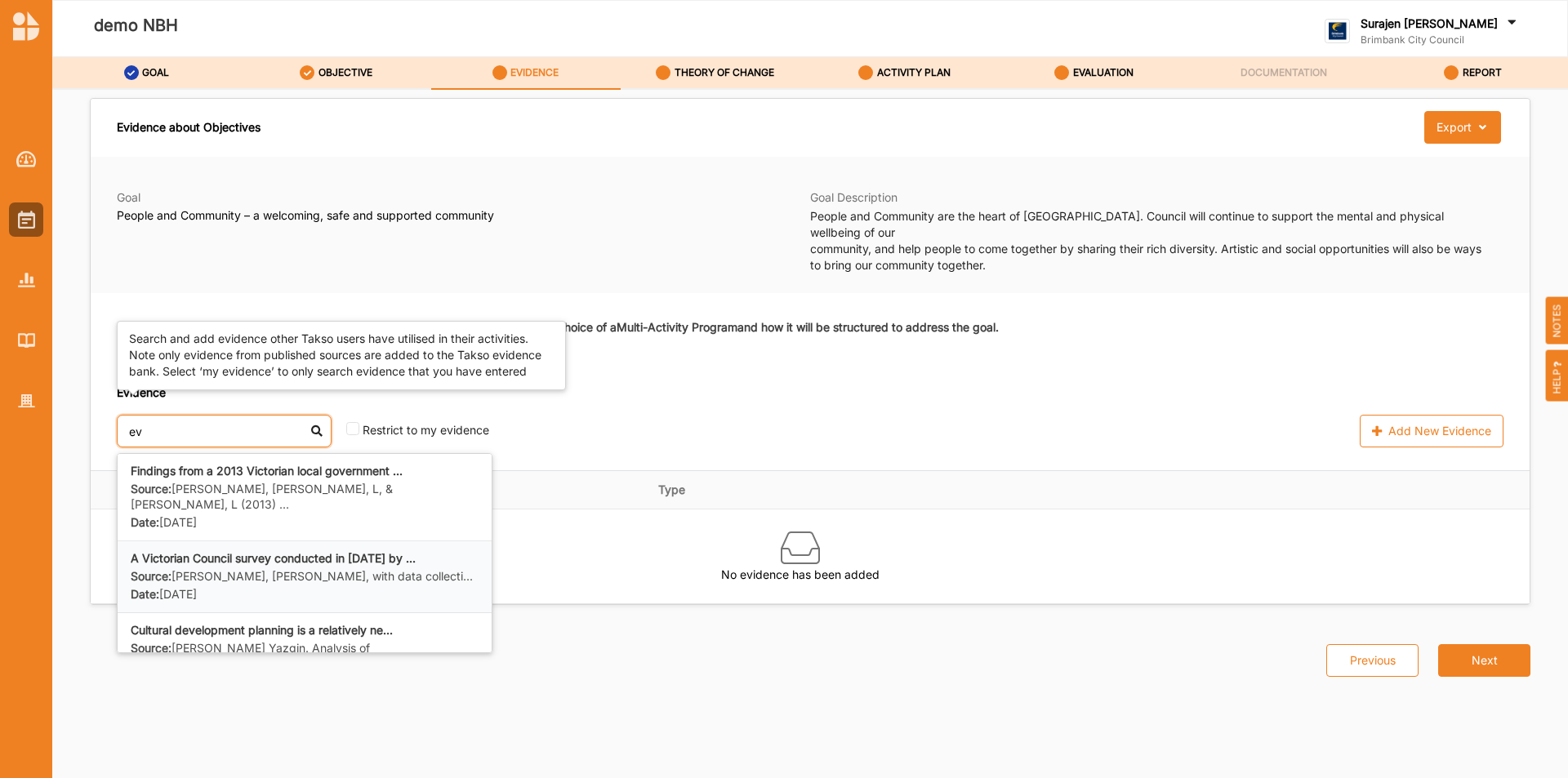
click at [235, 569] on div "Source: K. Dunphy, J. Smithies, with data collecti... Date: 14 Aug 2017" at bounding box center [304, 586] width 348 height 33
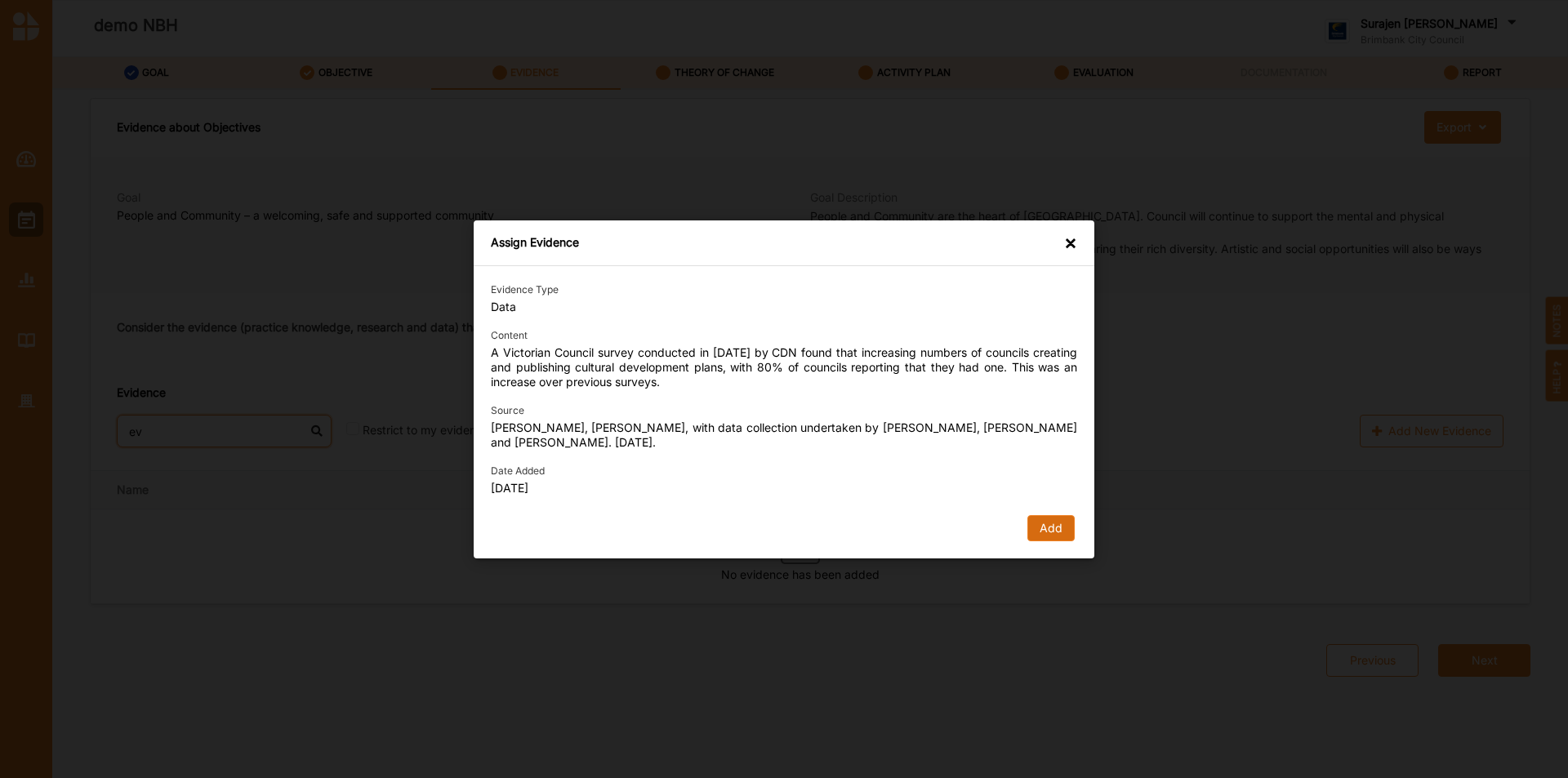
type input "ev"
click at [1036, 523] on button "Add" at bounding box center [1051, 529] width 47 height 26
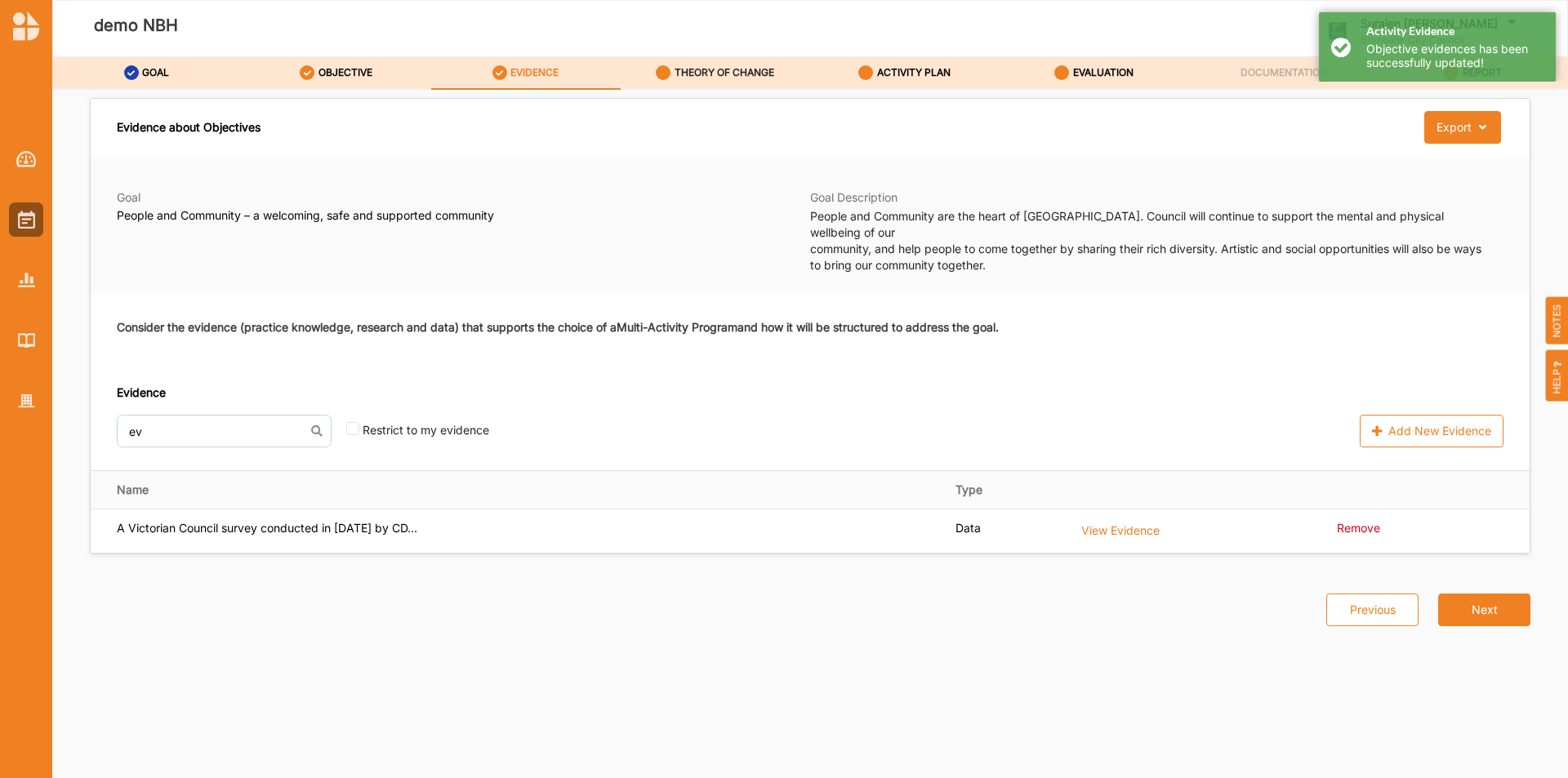
click at [707, 74] on label "THEORY OF CHANGE" at bounding box center [724, 72] width 99 height 13
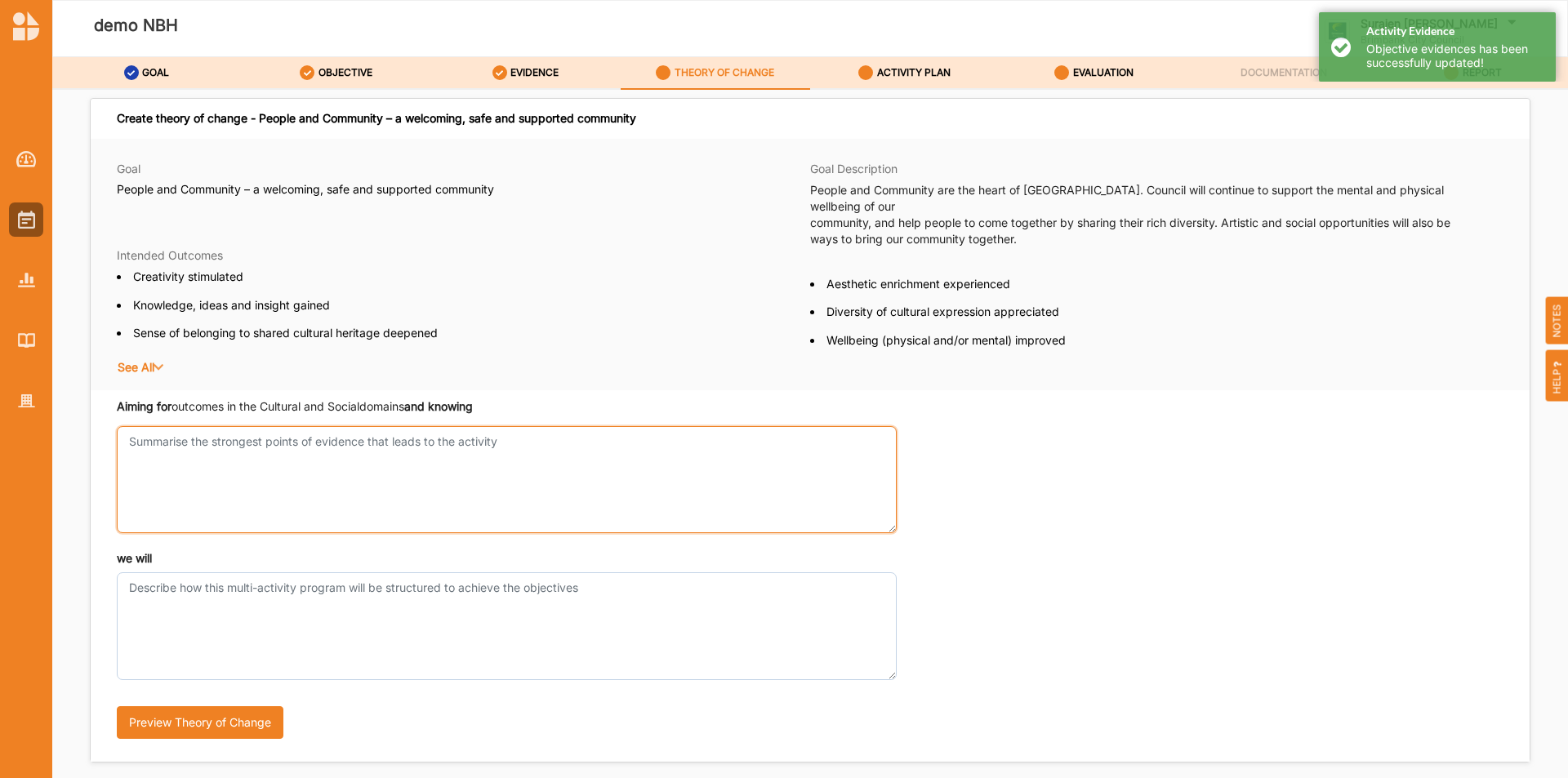
click at [237, 449] on textarea "Aiming for outcomes in the Cultural and Social domains and knowing" at bounding box center [506, 479] width 780 height 107
type textarea "test"
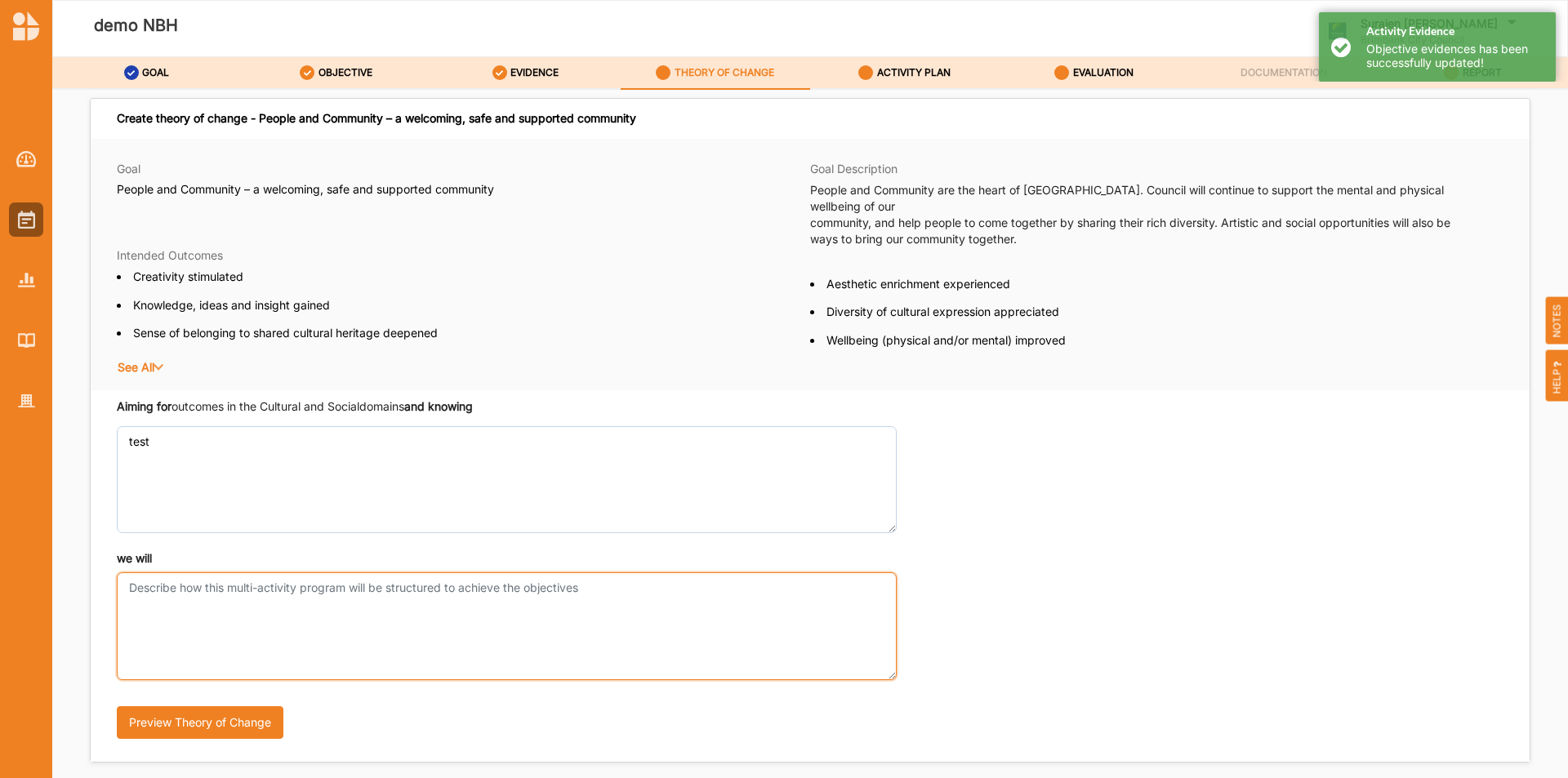
click at [240, 623] on textarea "we will" at bounding box center [506, 625] width 780 height 107
type textarea "test"
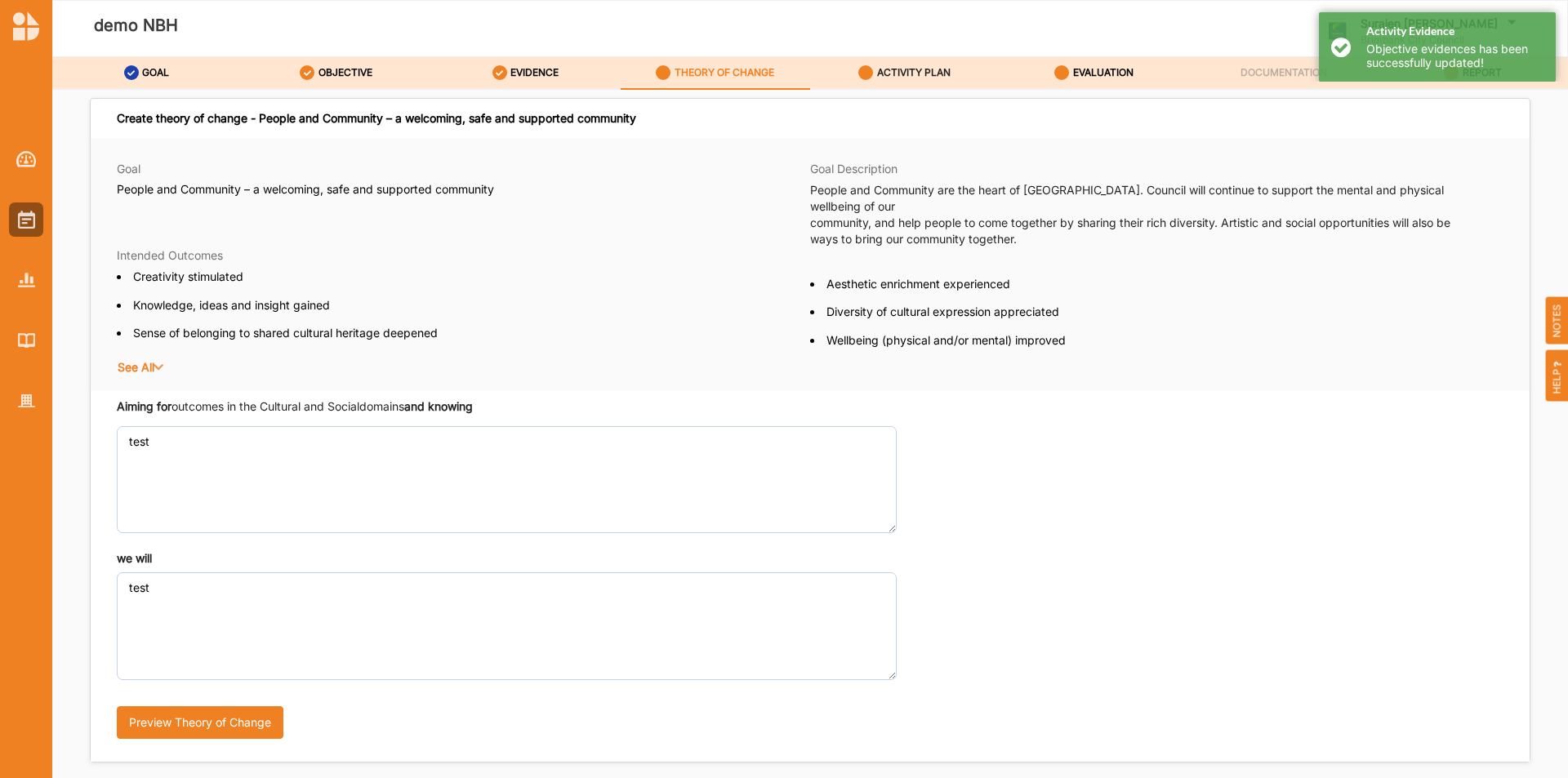
click at [895, 72] on label "ACTIVITY PLAN" at bounding box center [913, 72] width 73 height 13
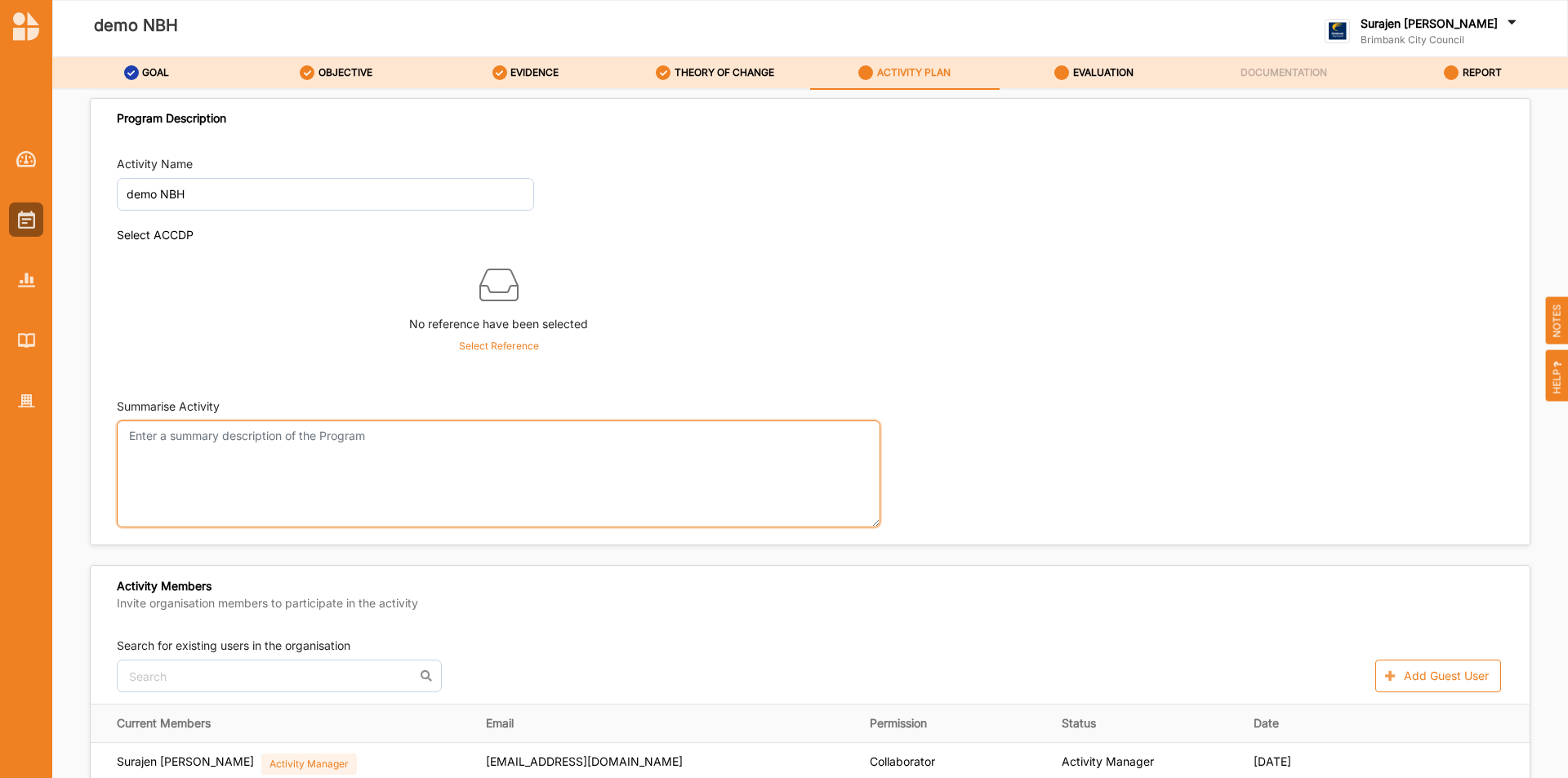
click at [299, 472] on textarea "Summarise Activity" at bounding box center [499, 474] width 764 height 107
type textarea "test"
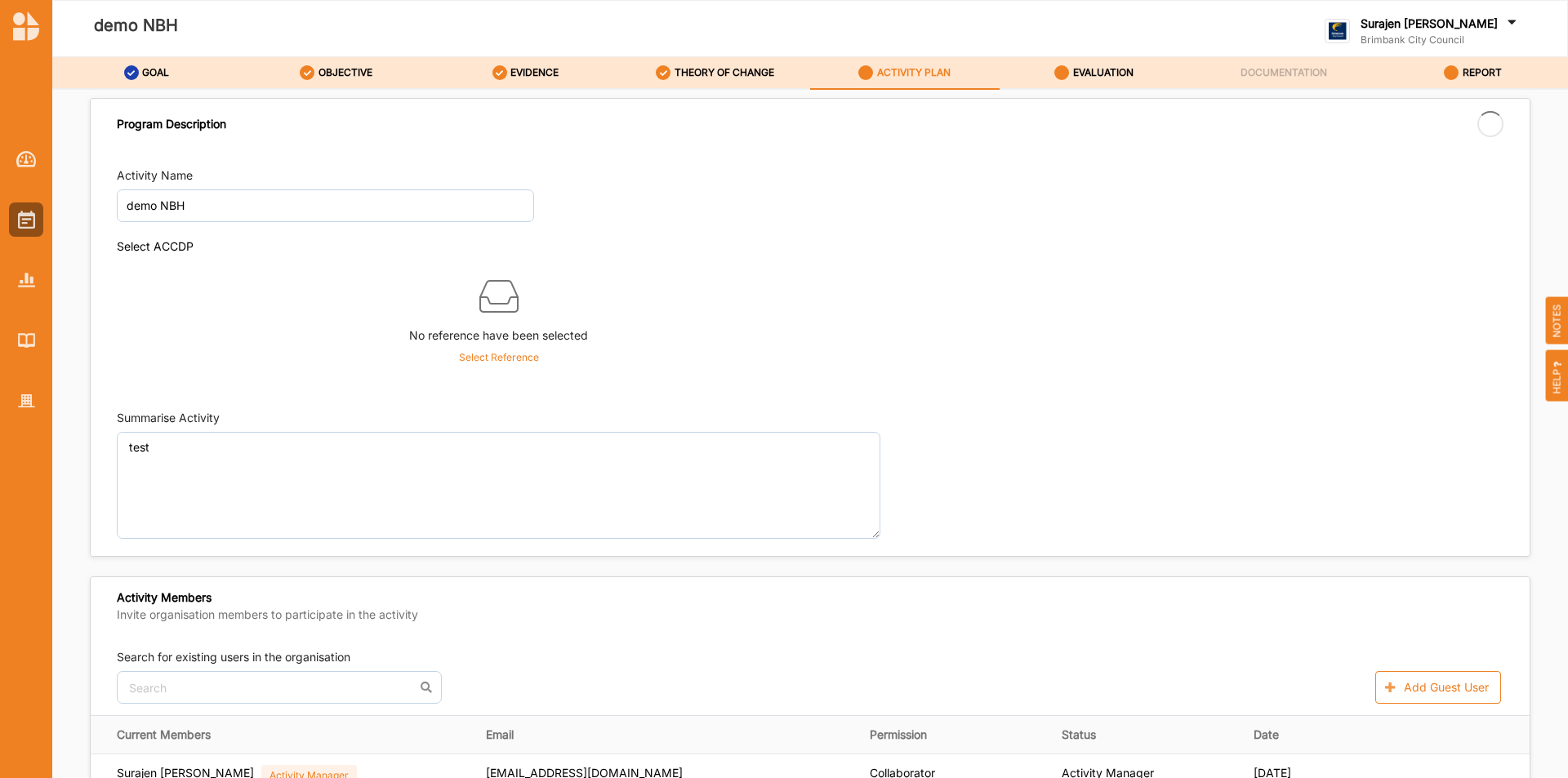
click at [1189, 303] on div "Select ACCDP No reference have been selected Select Reference" at bounding box center [810, 307] width 1387 height 136
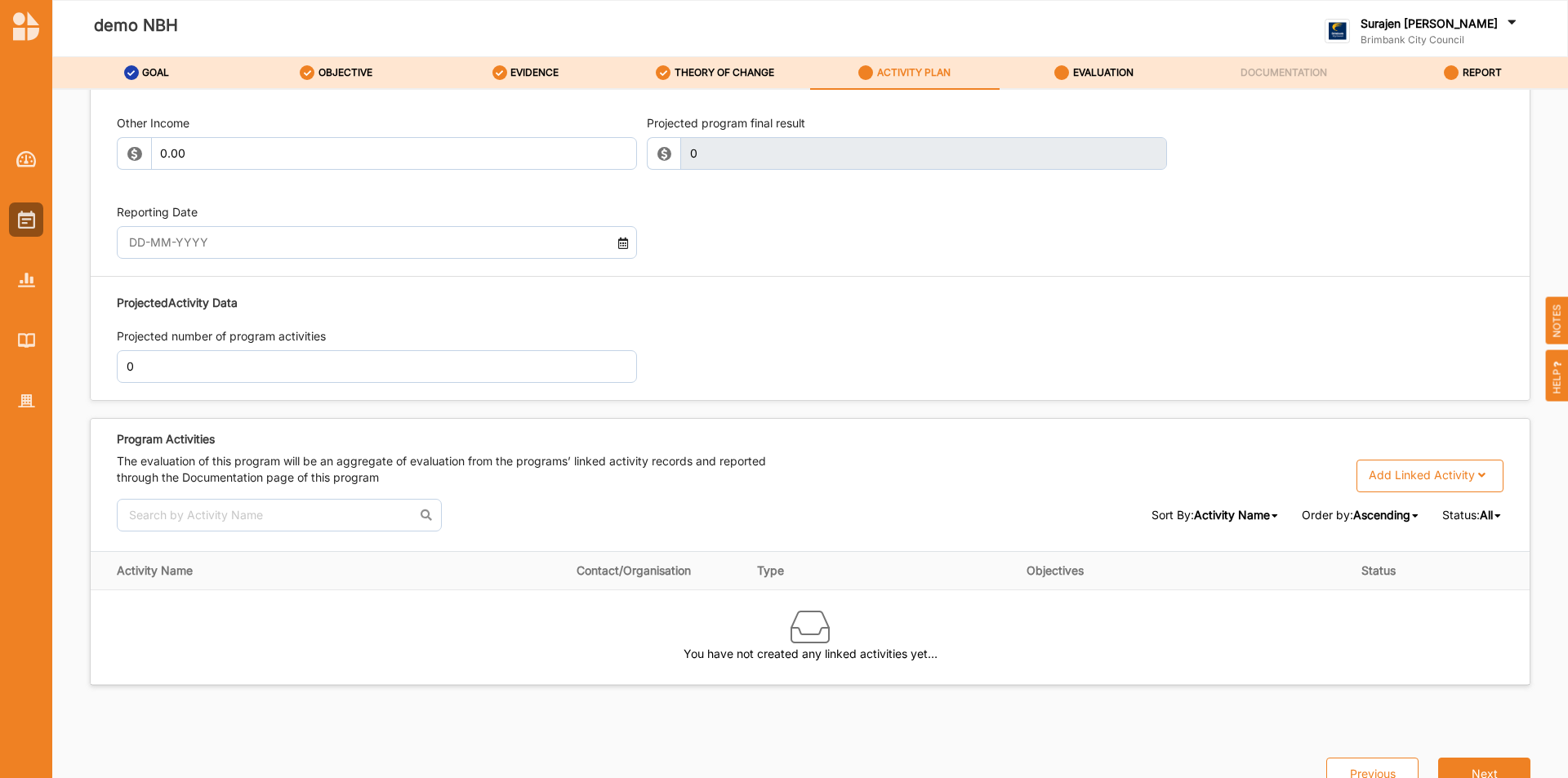
scroll to position [1758, 0]
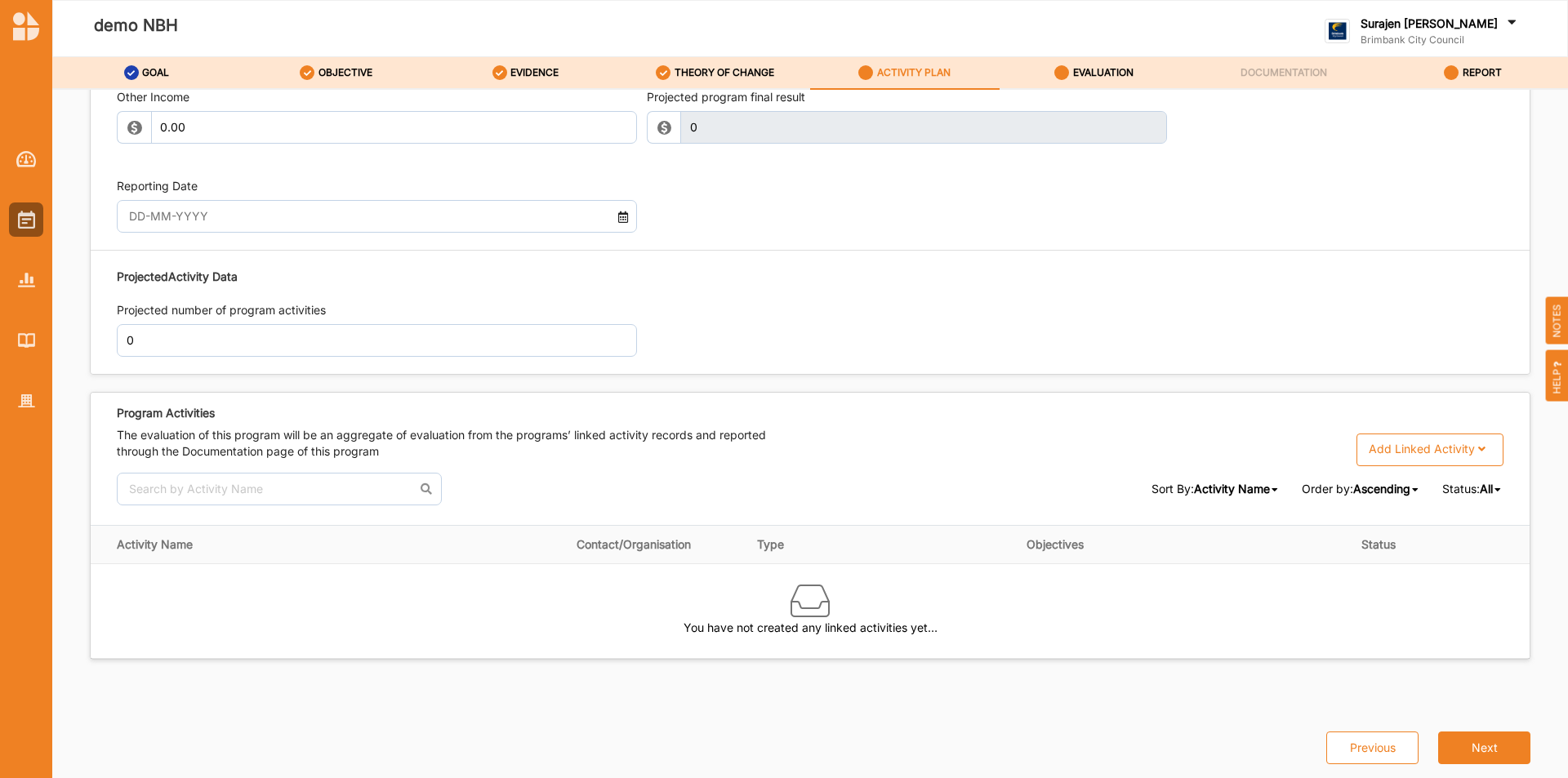
click at [1420, 449] on div "Add Linked Activity" at bounding box center [1421, 450] width 107 height 15
click at [1418, 572] on div "Multi-Activity Program" at bounding box center [1428, 574] width 147 height 31
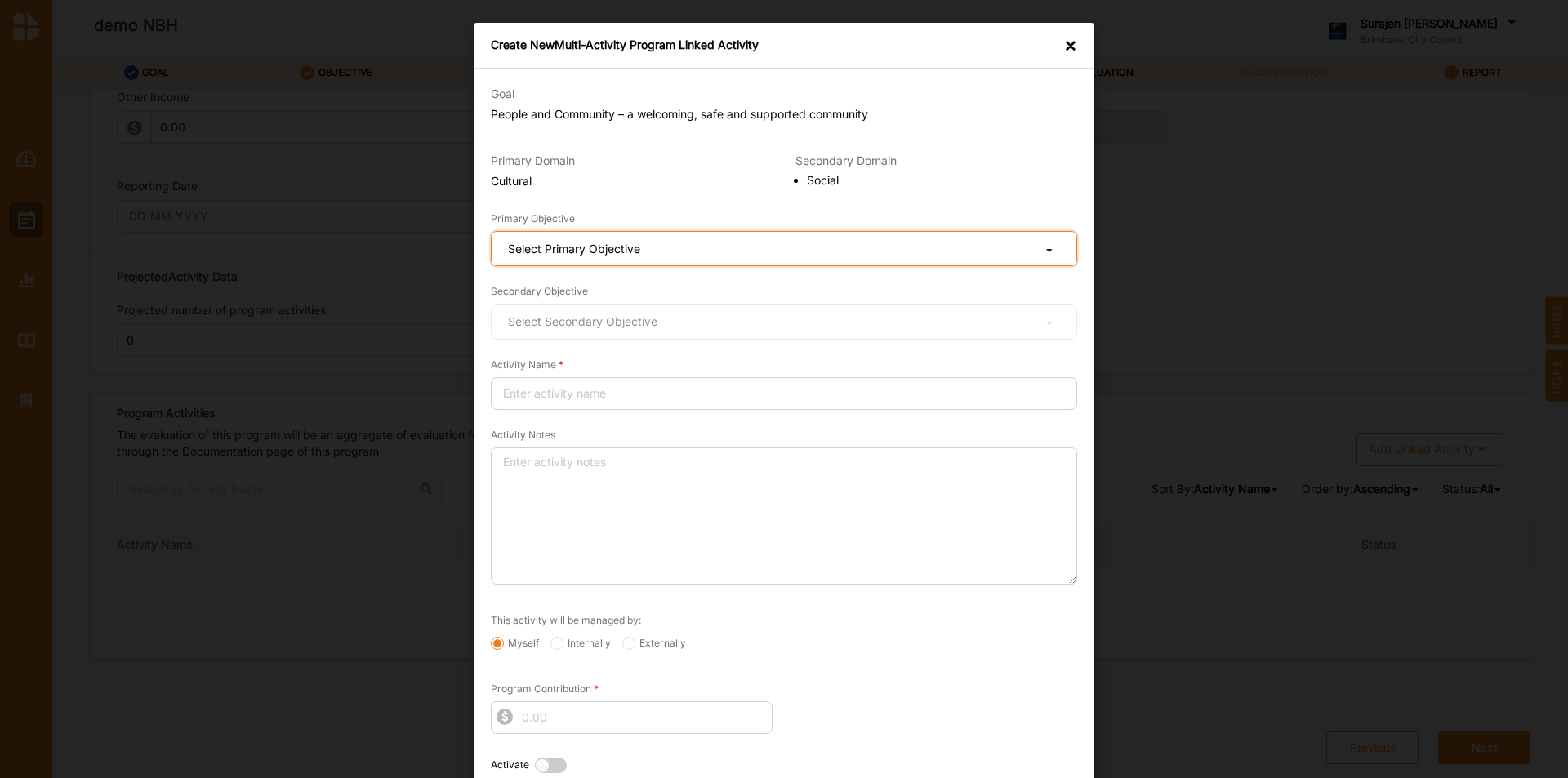
click at [768, 235] on div "Select Primary Objective Cultural Creativity stimulated Aesthetic enrichment ex…" at bounding box center [784, 249] width 586 height 36
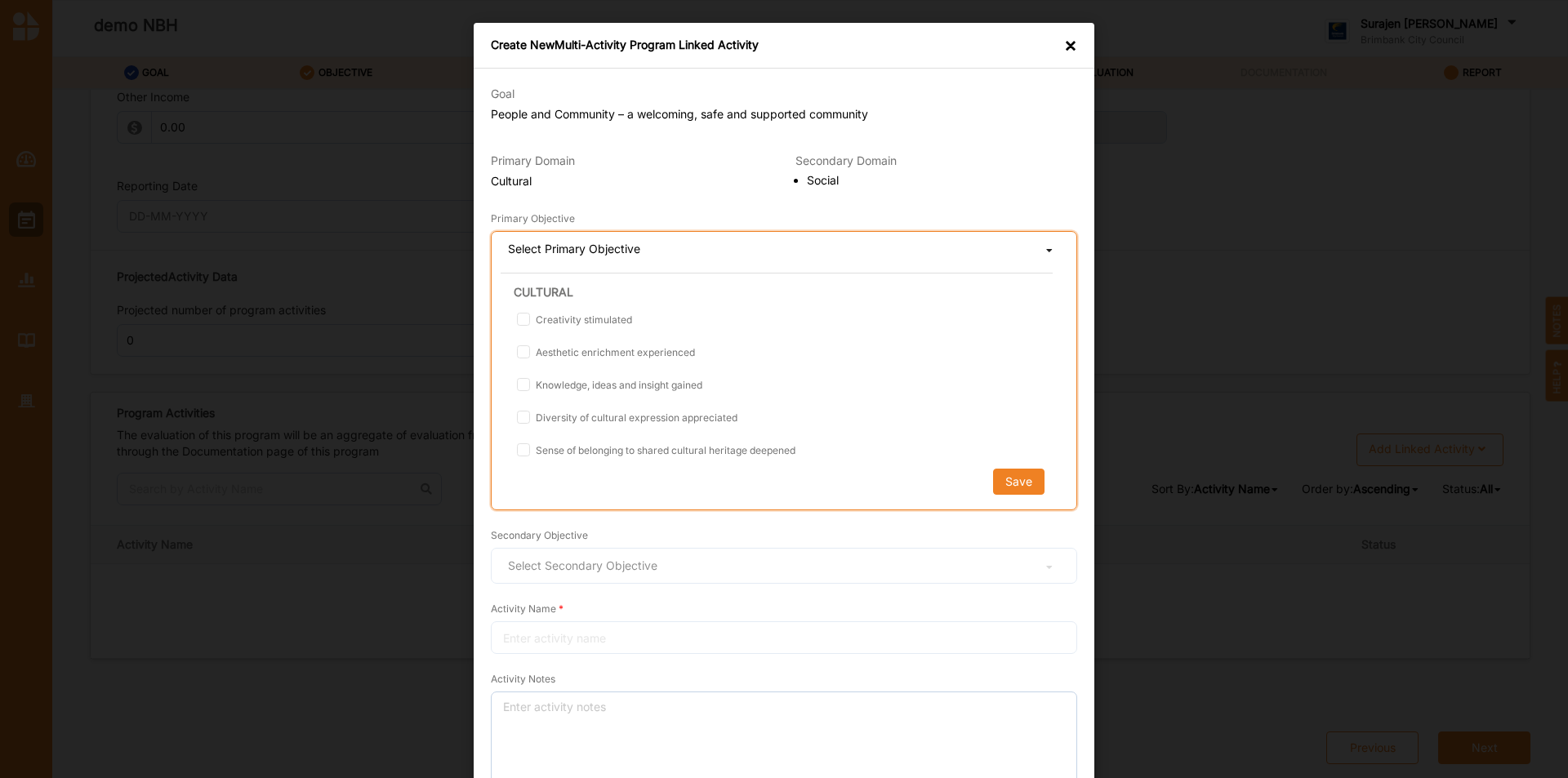
click at [555, 310] on div "Cultural Creativity stimulated Aesthetic enrichment experienced Knowledge, idea…" at bounding box center [776, 387] width 552 height 228
click at [555, 320] on span "Creativity stimulated" at bounding box center [583, 319] width 96 height 12
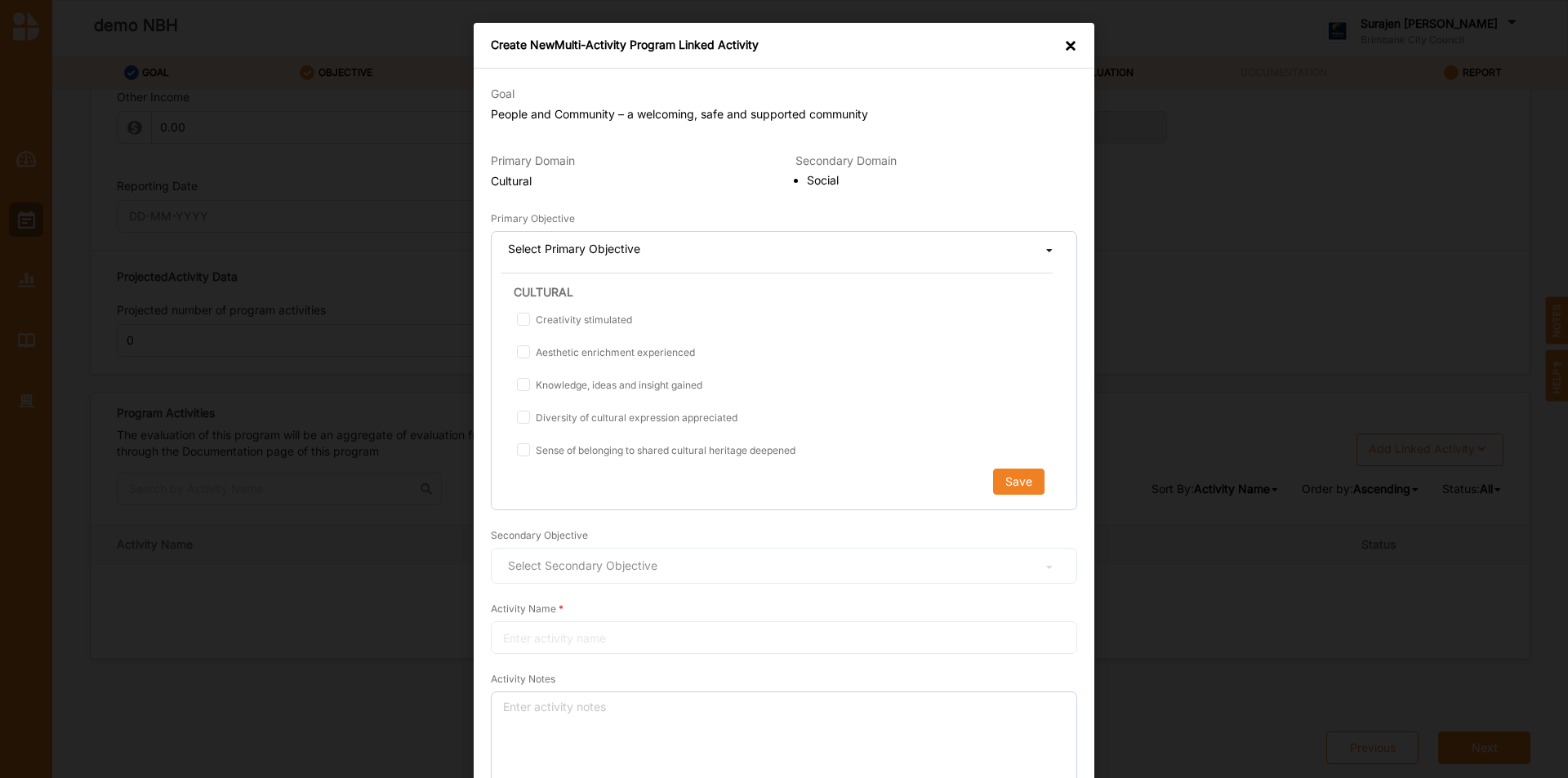
click at [529, 320] on input "Creativity stimulated" at bounding box center [523, 319] width 13 height 13
checkbox input "true"
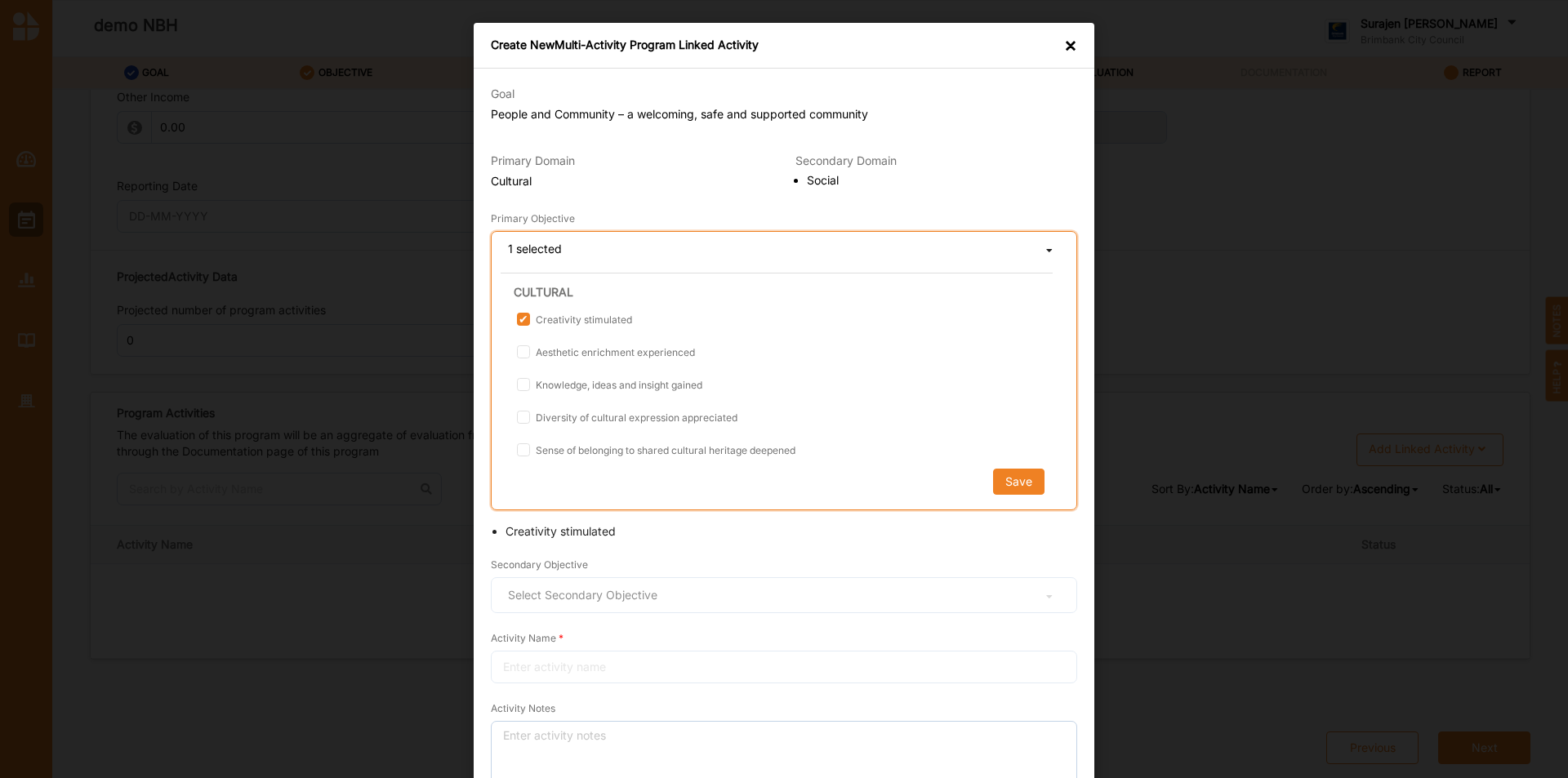
drag, startPoint x: 553, startPoint y: 349, endPoint x: 550, endPoint y: 367, distance: 18.2
click at [553, 350] on span "Aesthetic enrichment experienced" at bounding box center [615, 351] width 159 height 12
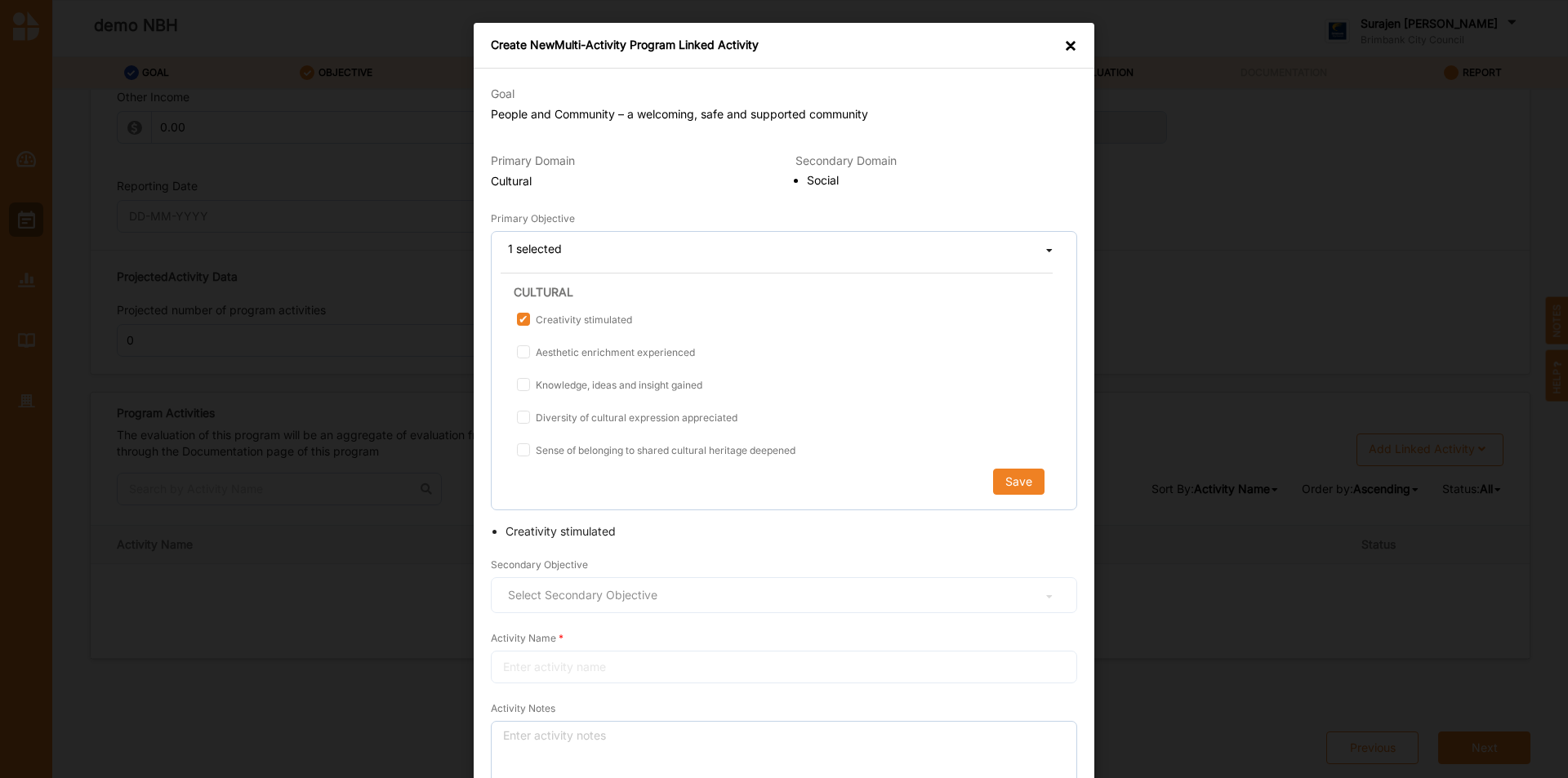
click at [529, 350] on input "Aesthetic enrichment experienced" at bounding box center [523, 352] width 13 height 13
checkbox input "true"
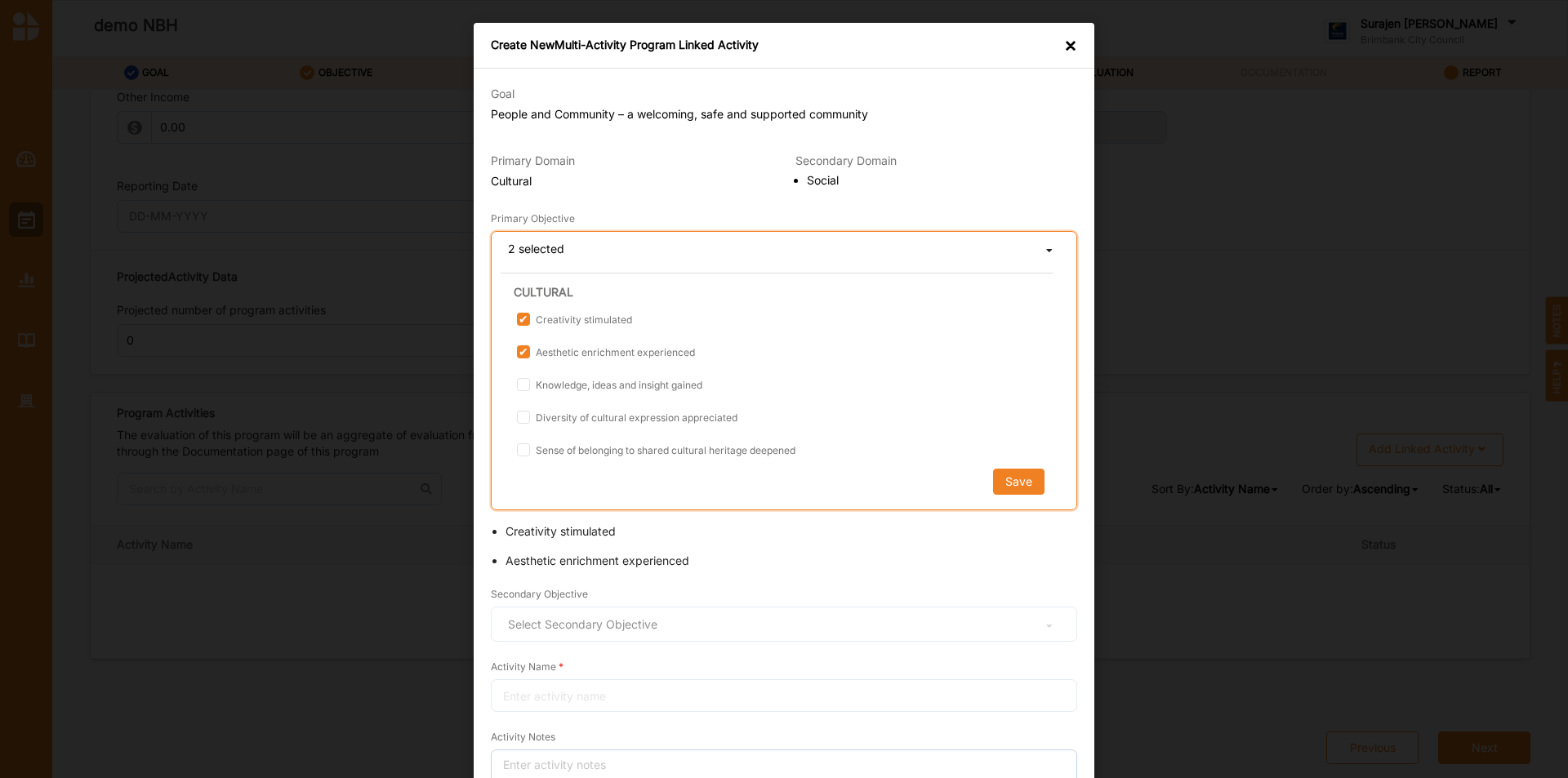
click at [544, 386] on span "Knowledge, ideas and insight gained" at bounding box center [618, 385] width 167 height 12
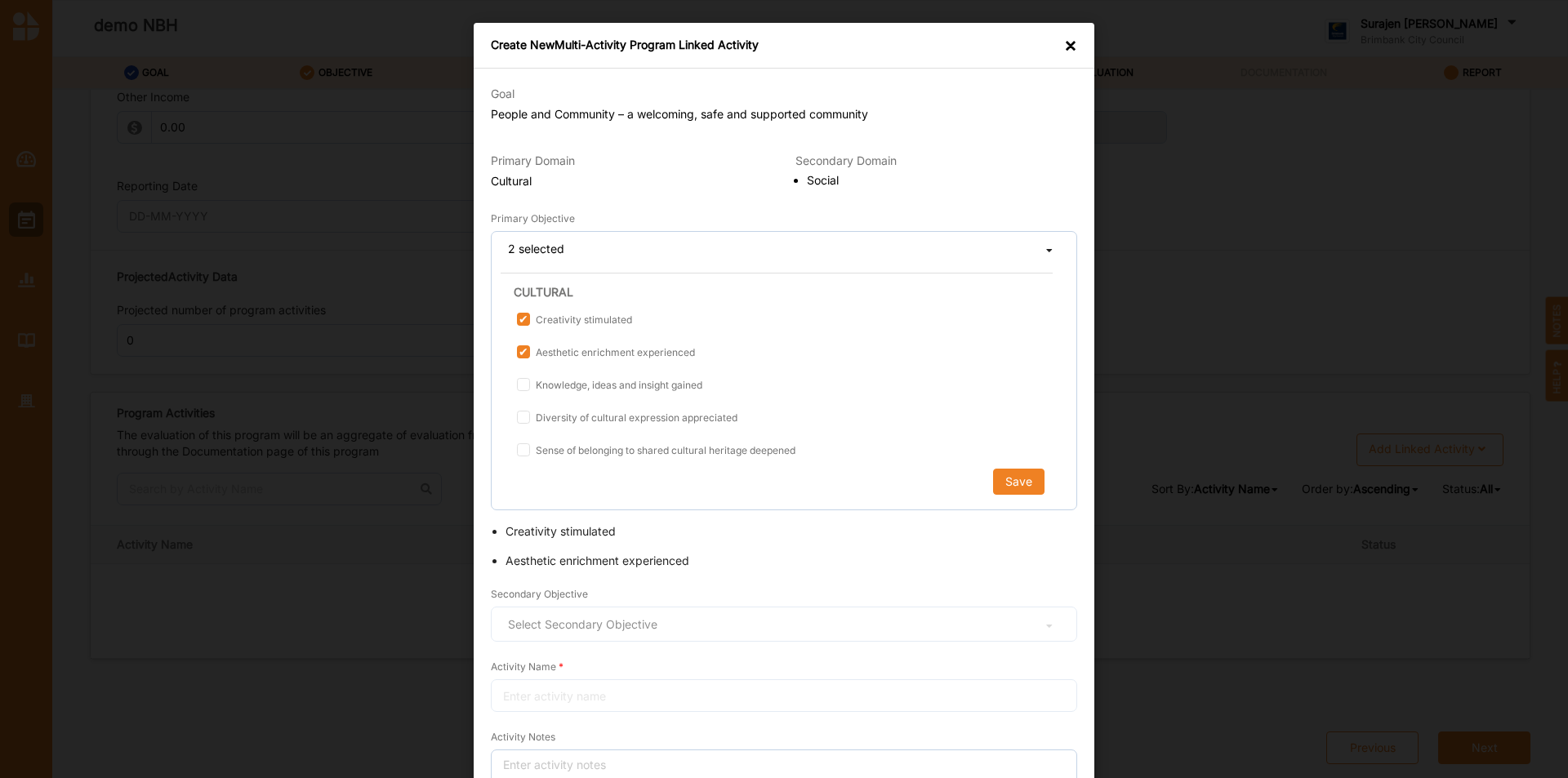
click at [529, 386] on input "Knowledge, ideas and insight gained" at bounding box center [523, 385] width 13 height 13
checkbox input "true"
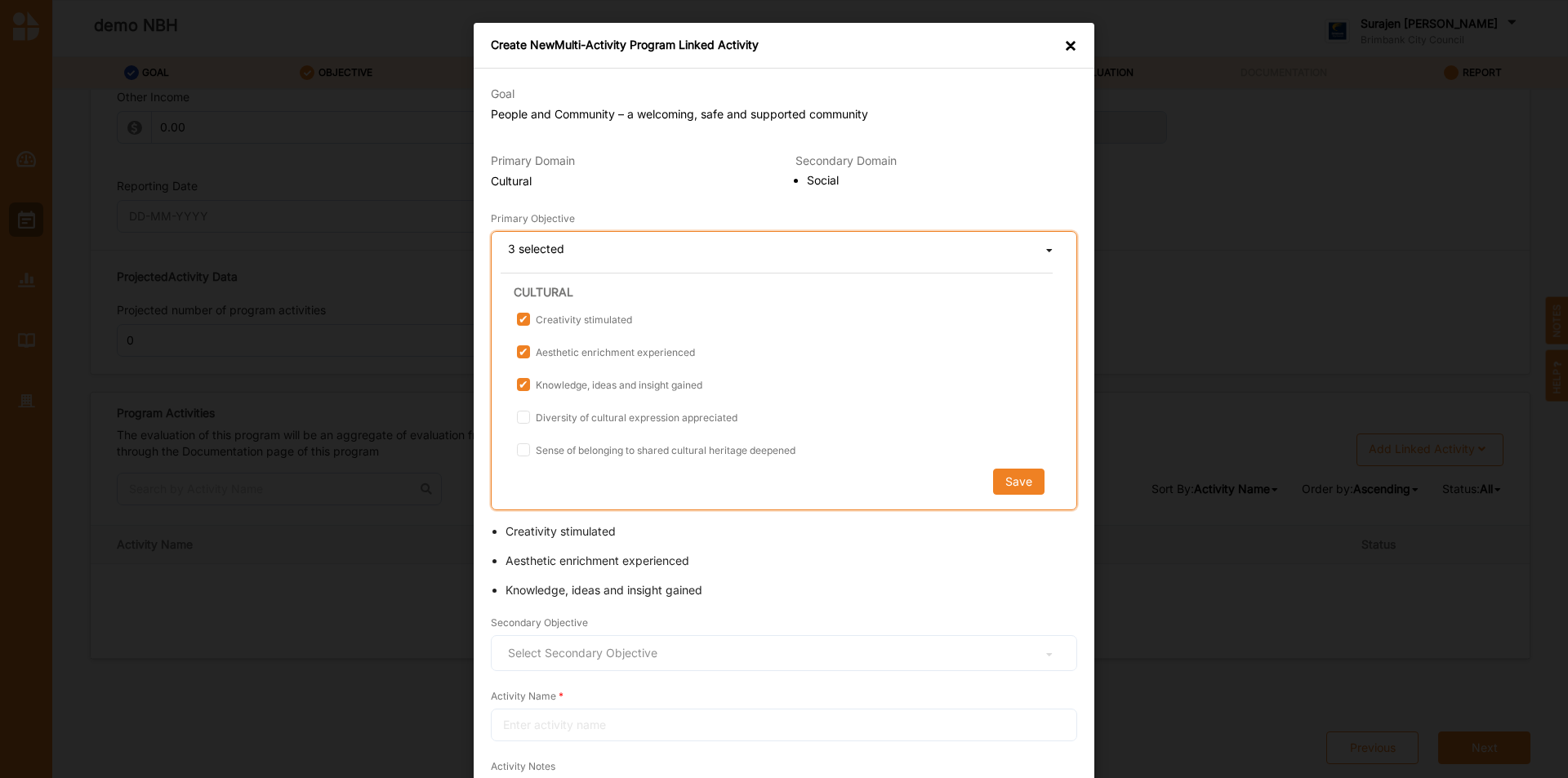
click at [549, 423] on span "Diversity of cultural expression appreciated" at bounding box center [636, 417] width 202 height 12
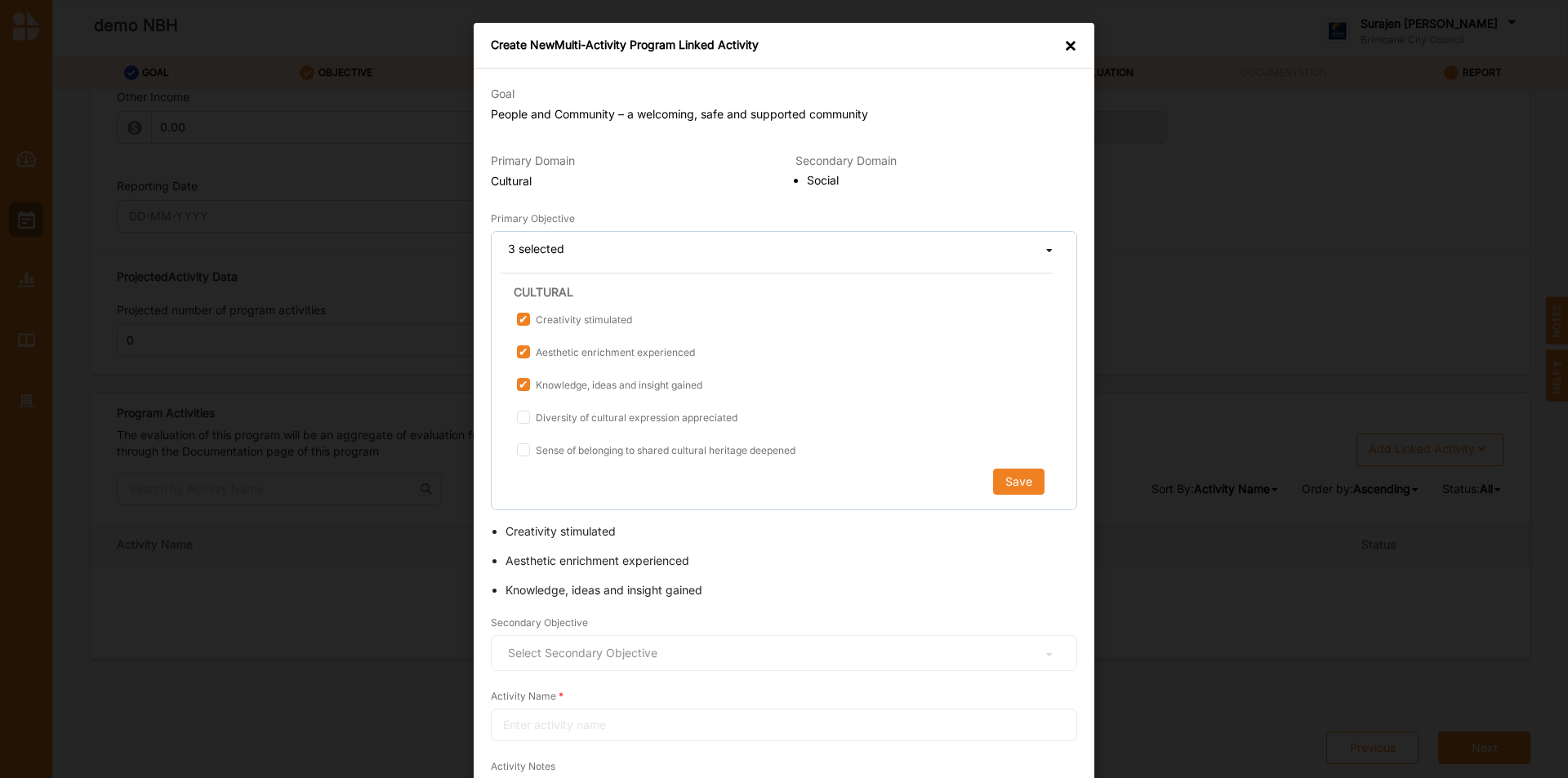
click at [529, 423] on input "Diversity of cultural expression appreciated" at bounding box center [523, 417] width 13 height 13
checkbox input "true"
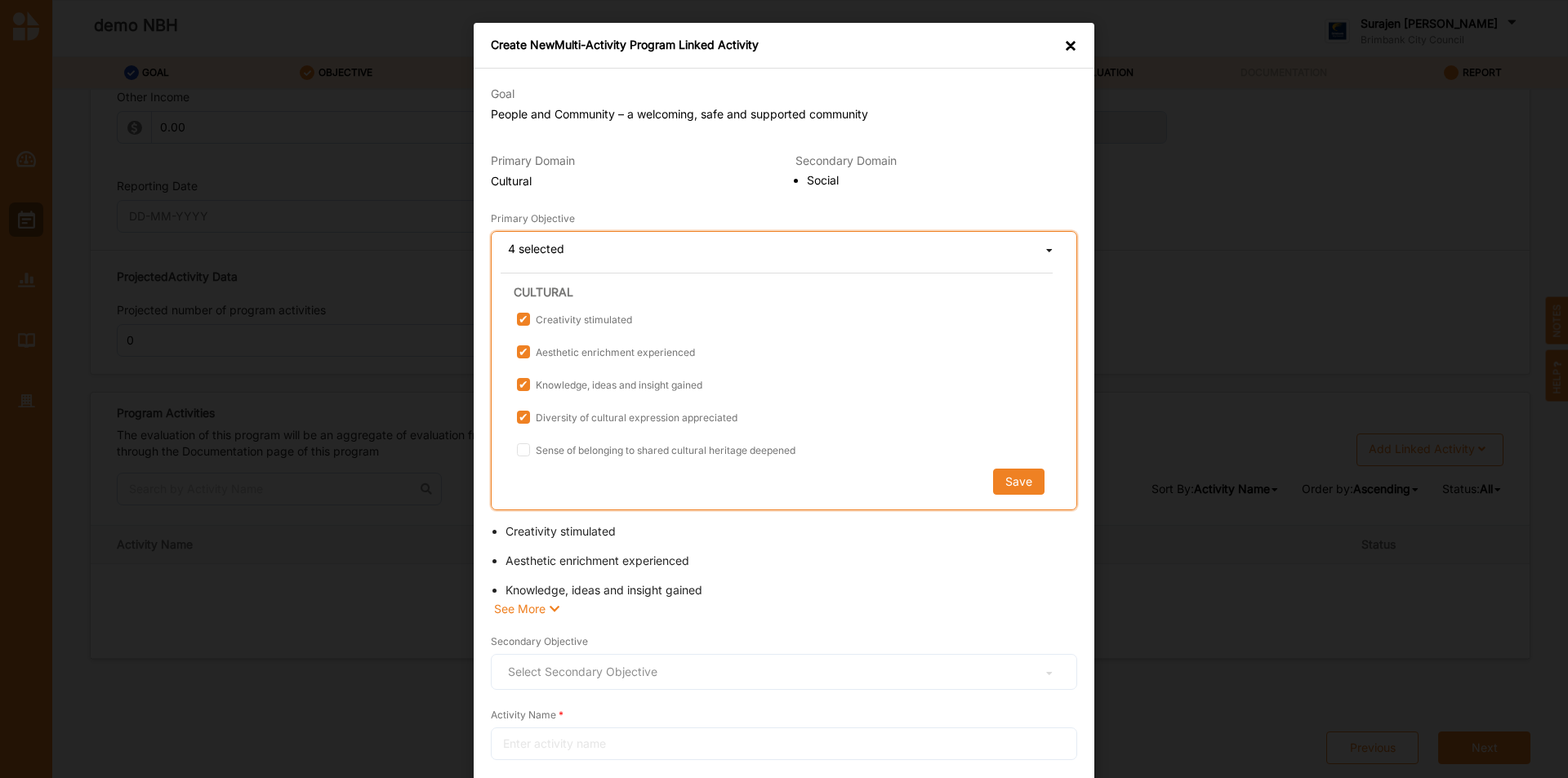
drag, startPoint x: 558, startPoint y: 459, endPoint x: 577, endPoint y: 465, distance: 19.9
click at [556, 461] on div "Sense of belonging to shared cultural heritage deepened" at bounding box center [784, 453] width 537 height 21
click at [643, 448] on span "Sense of belonging to shared cultural heritage deepened" at bounding box center [665, 450] width 260 height 12
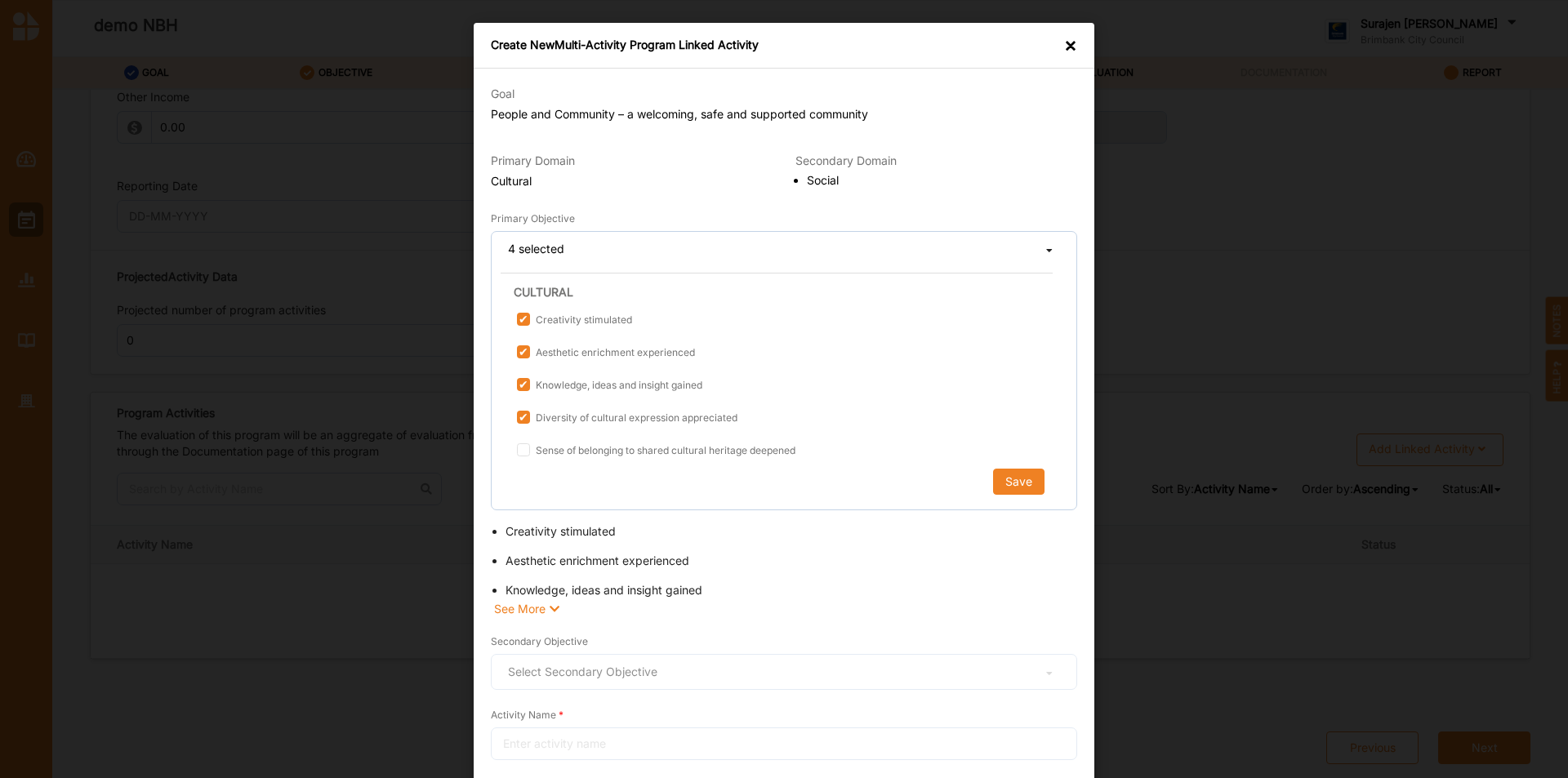
click at [529, 448] on input "Sense of belonging to shared cultural heritage deepened" at bounding box center [523, 450] width 13 height 13
checkbox input "true"
click at [997, 480] on button "Save" at bounding box center [1017, 482] width 51 height 26
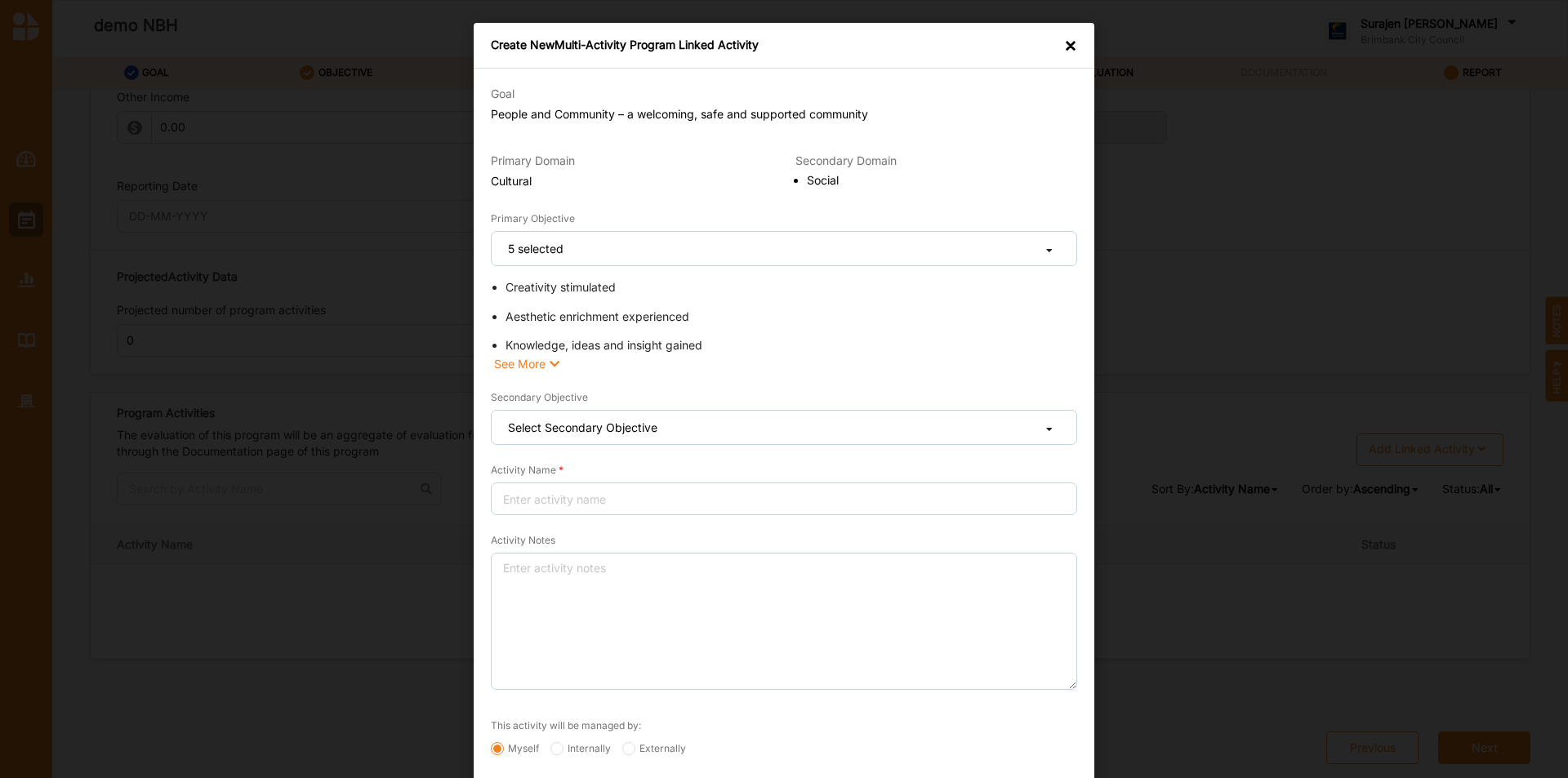
click at [591, 343] on li "Knowledge, ideas and insight gained" at bounding box center [791, 346] width 572 height 17
click at [529, 363] on div "See More" at bounding box center [529, 364] width 71 height 17
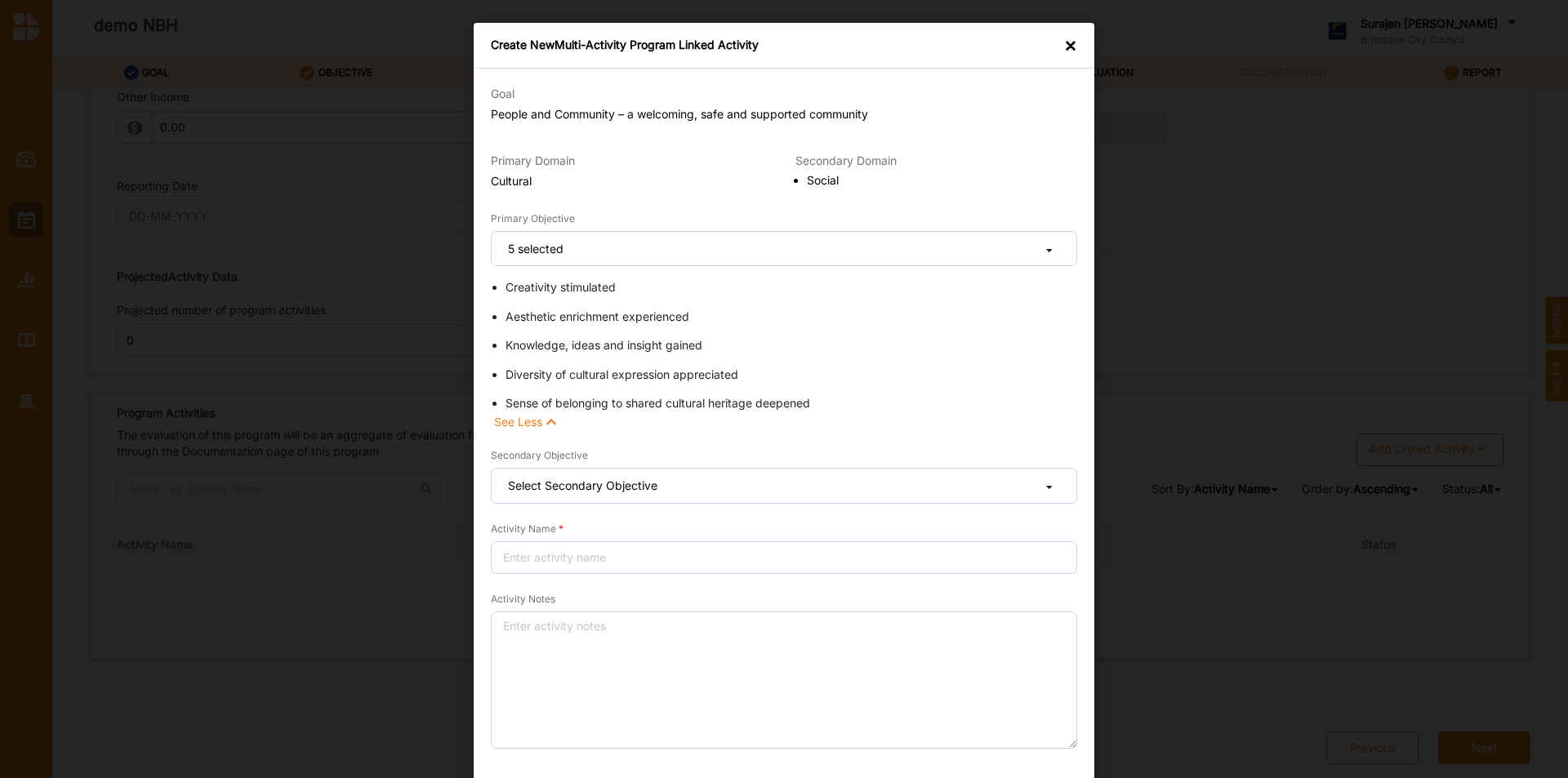
drag, startPoint x: 555, startPoint y: 414, endPoint x: 550, endPoint y: 422, distance: 9.4
click at [550, 422] on div "Creativity stimulated Aesthetic enrichment experienced Knowledge, ideas and ins…" at bounding box center [791, 354] width 572 height 151
drag, startPoint x: 586, startPoint y: 483, endPoint x: 679, endPoint y: 504, distance: 95.3
click at [587, 483] on div "Select Secondary Objective" at bounding box center [582, 486] width 149 height 11
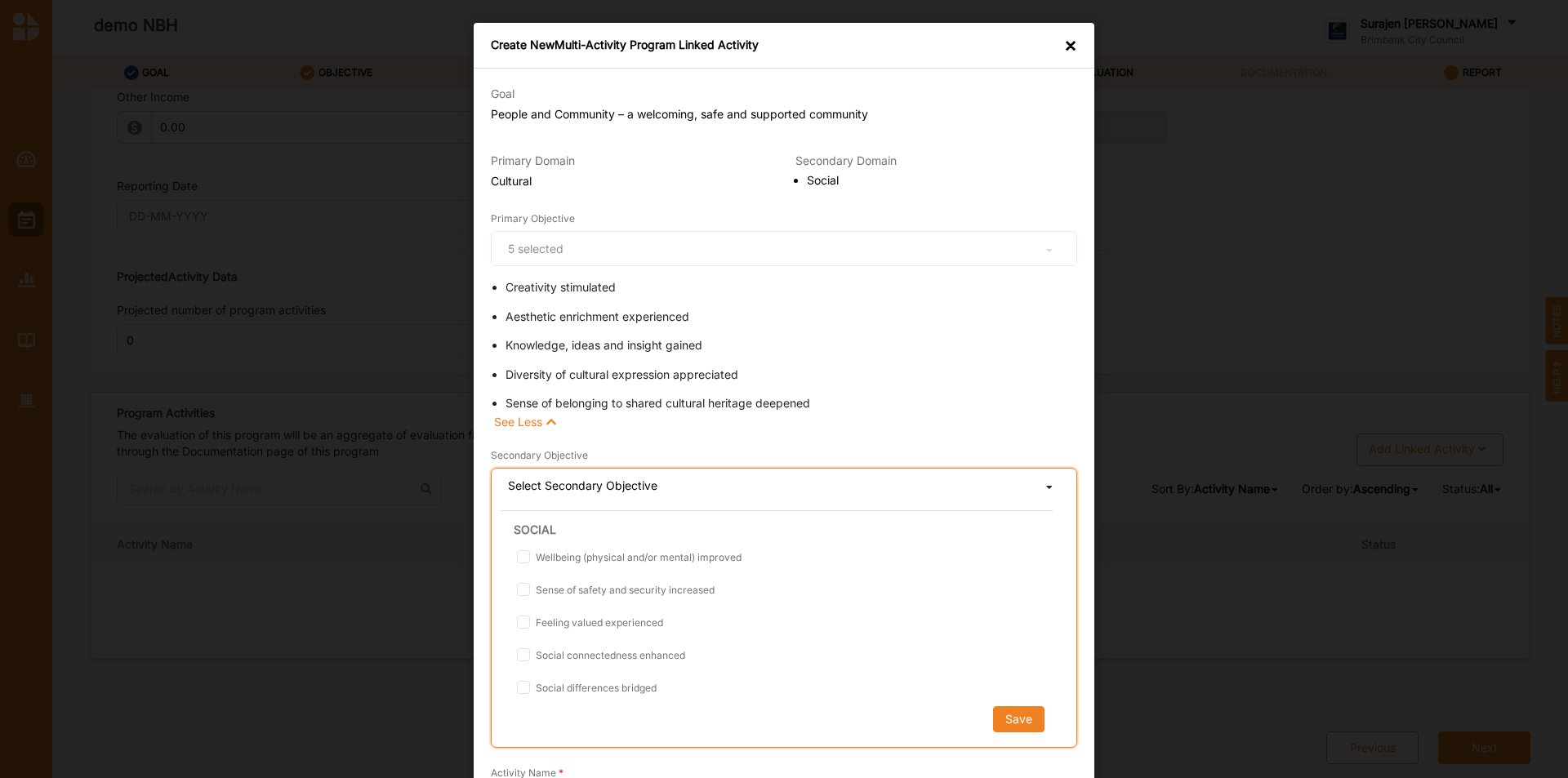
click at [511, 556] on div "Wellbeing (physical and/or mental) improved Sense of safety and security increa…" at bounding box center [776, 625] width 552 height 152
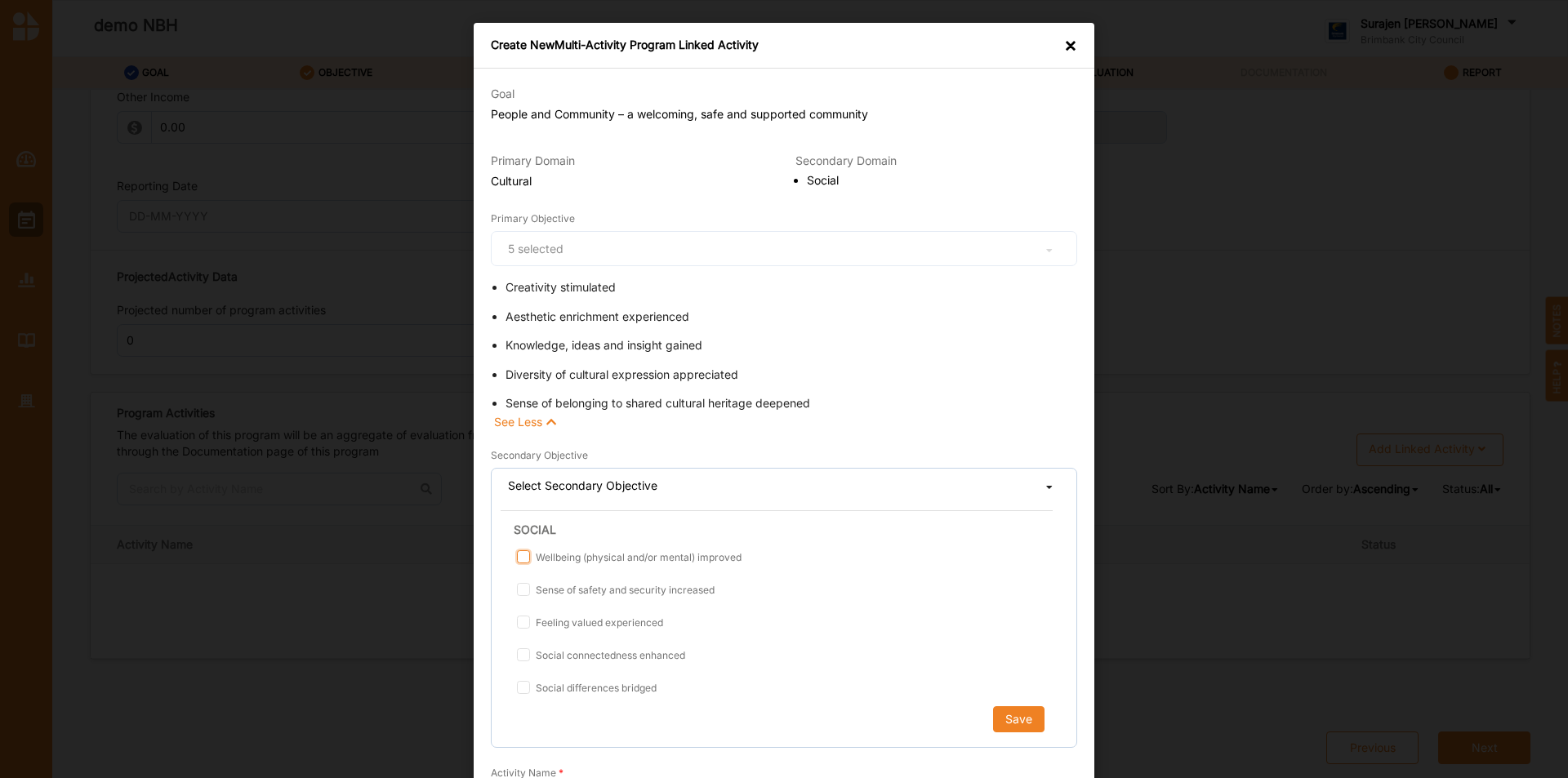
click at [517, 553] on input "Wellbeing (physical and/or mental) improved" at bounding box center [523, 557] width 13 height 13
checkbox input "true"
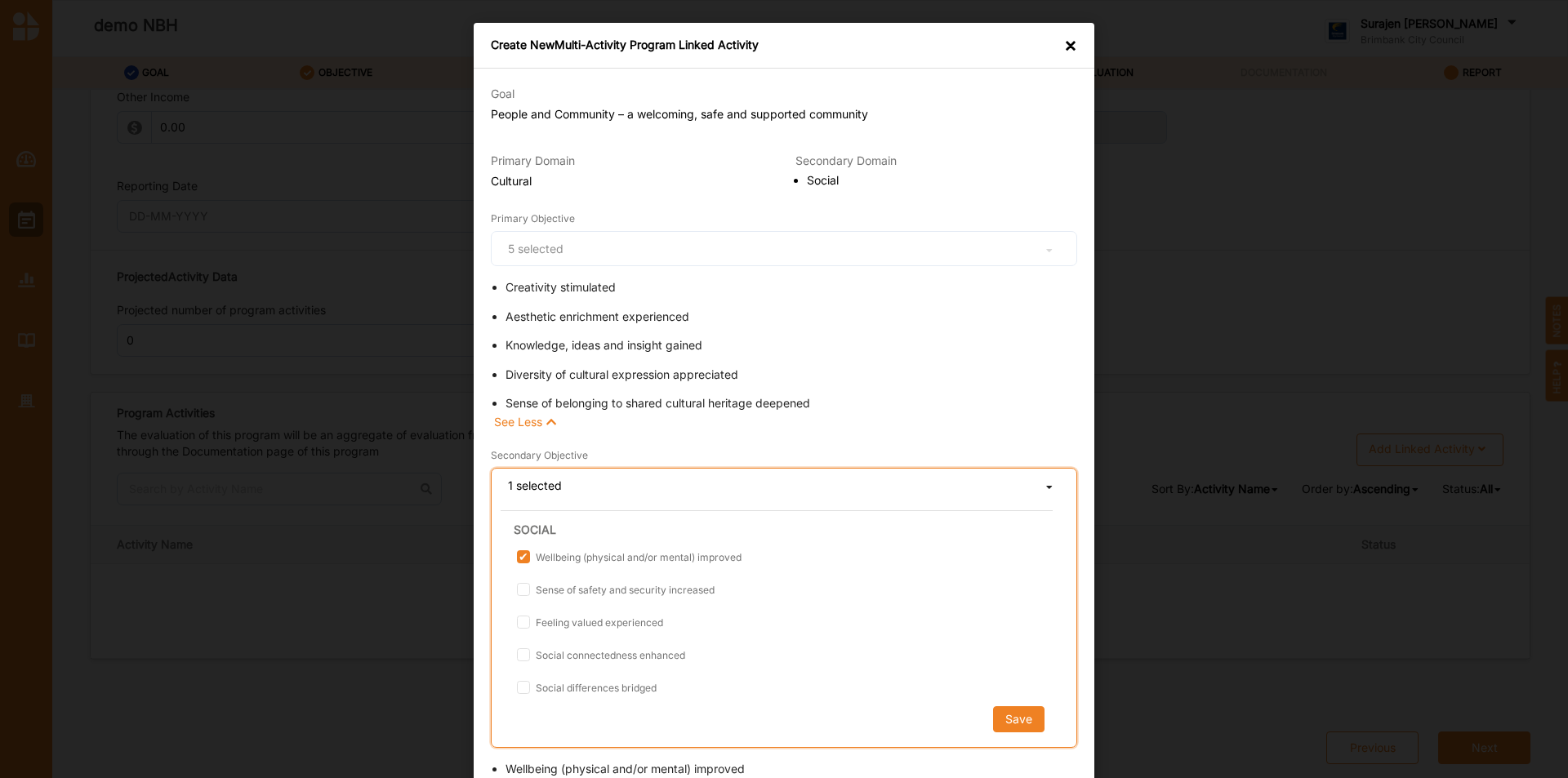
click at [529, 585] on label "Sense of safety and security increased" at bounding box center [615, 590] width 198 height 14
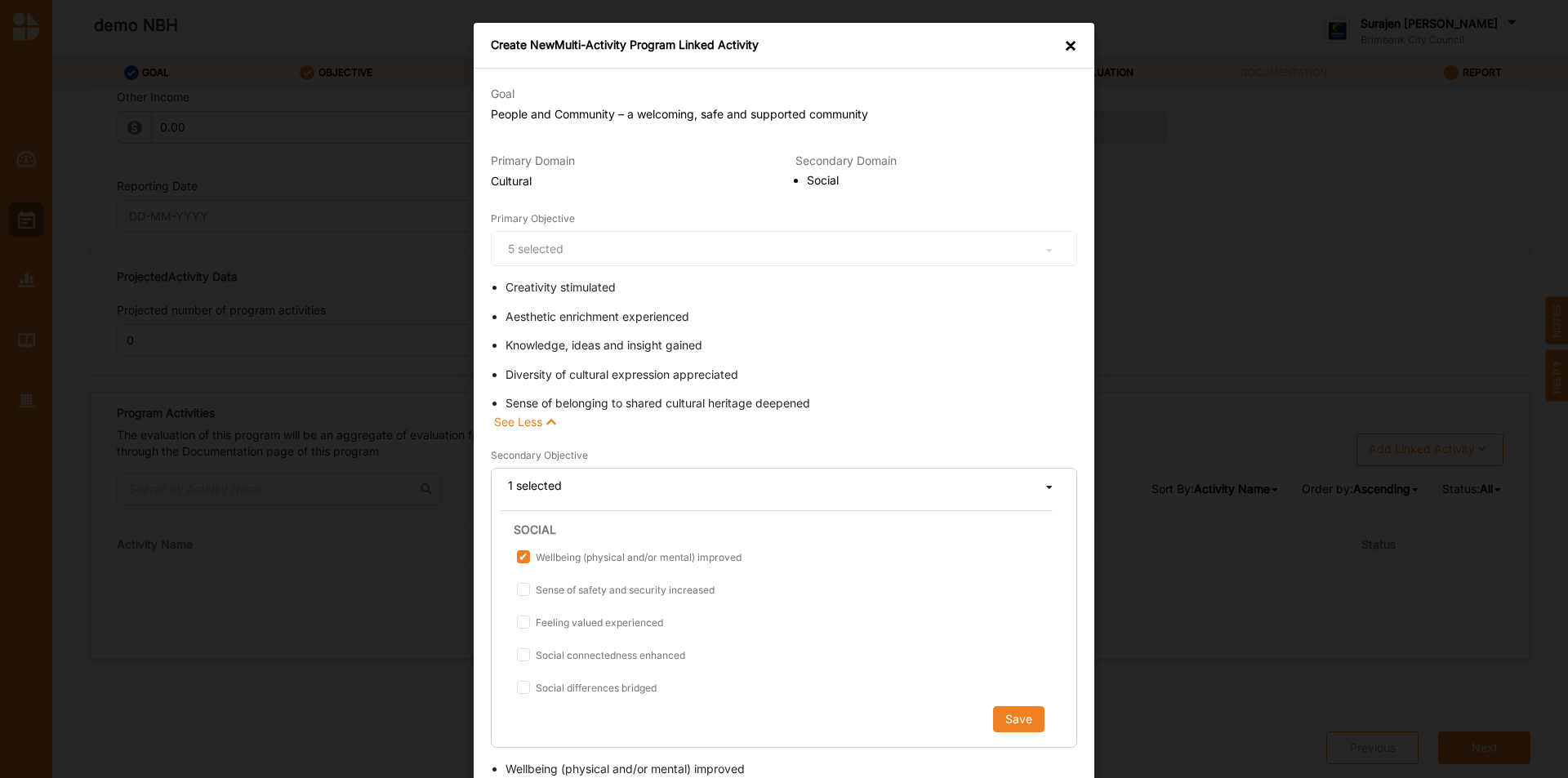
click at [529, 585] on input "Sense of safety and security increased" at bounding box center [523, 590] width 13 height 13
checkbox input "true"
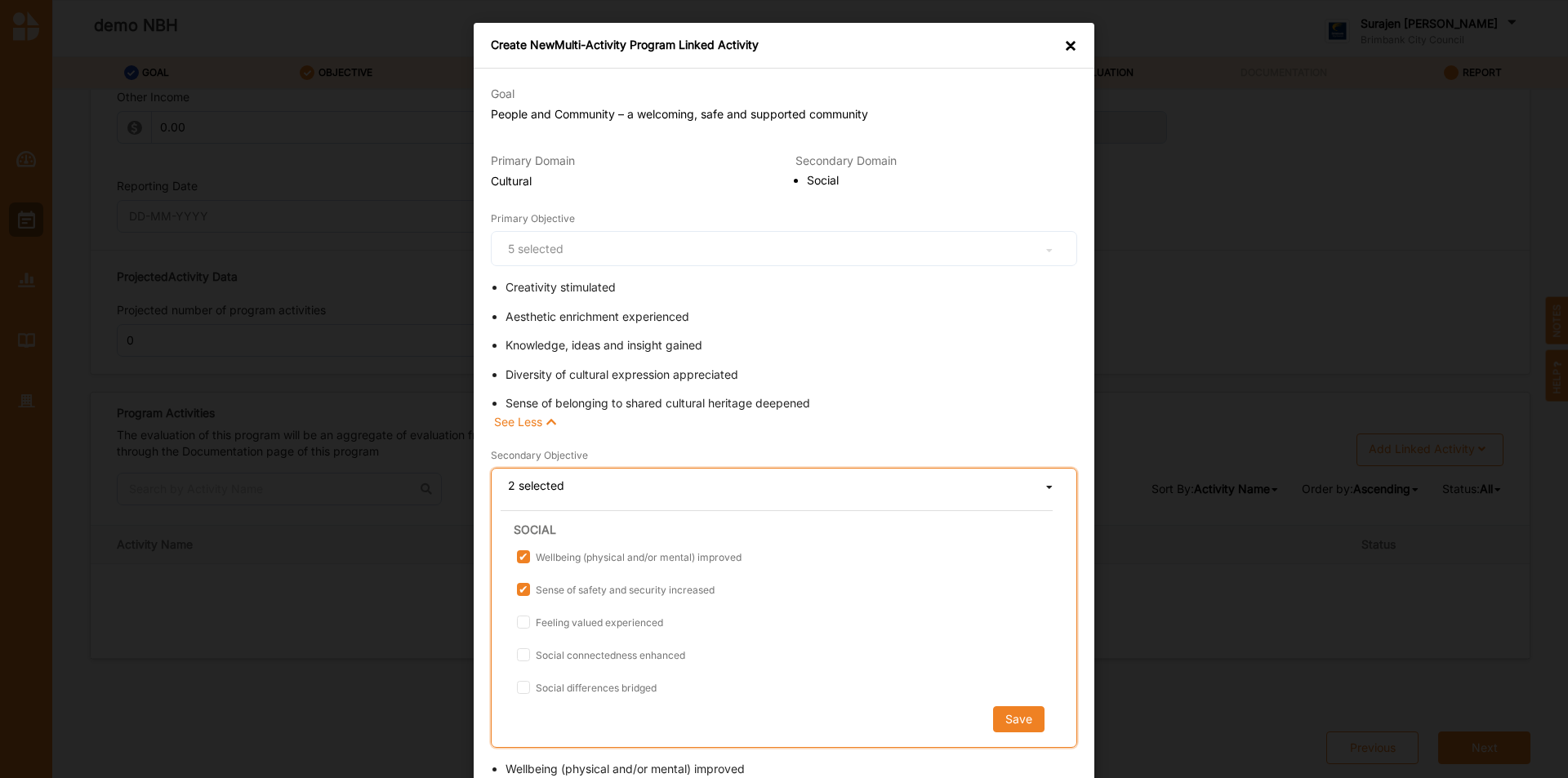
click at [517, 638] on div "Wellbeing (physical and/or mental) improved Sense of safety and security increa…" at bounding box center [776, 625] width 552 height 152
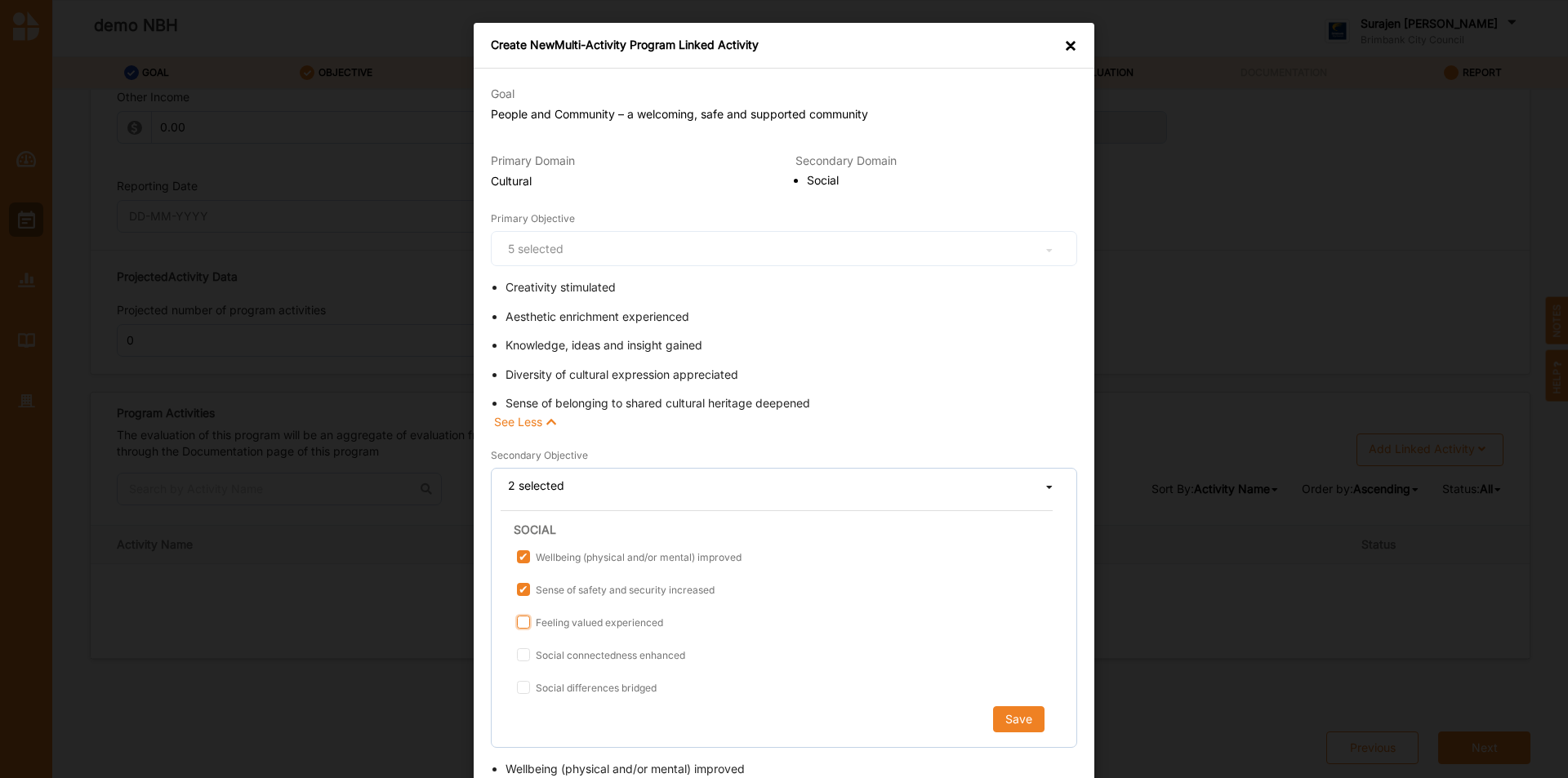
click at [522, 621] on input "Feeling valued experienced" at bounding box center [523, 622] width 13 height 13
checkbox input "true"
click at [516, 655] on input "Social connectedness enhanced" at bounding box center [523, 655] width 13 height 13
checkbox input "true"
drag, startPoint x: 512, startPoint y: 685, endPoint x: 577, endPoint y: 669, distance: 66.9
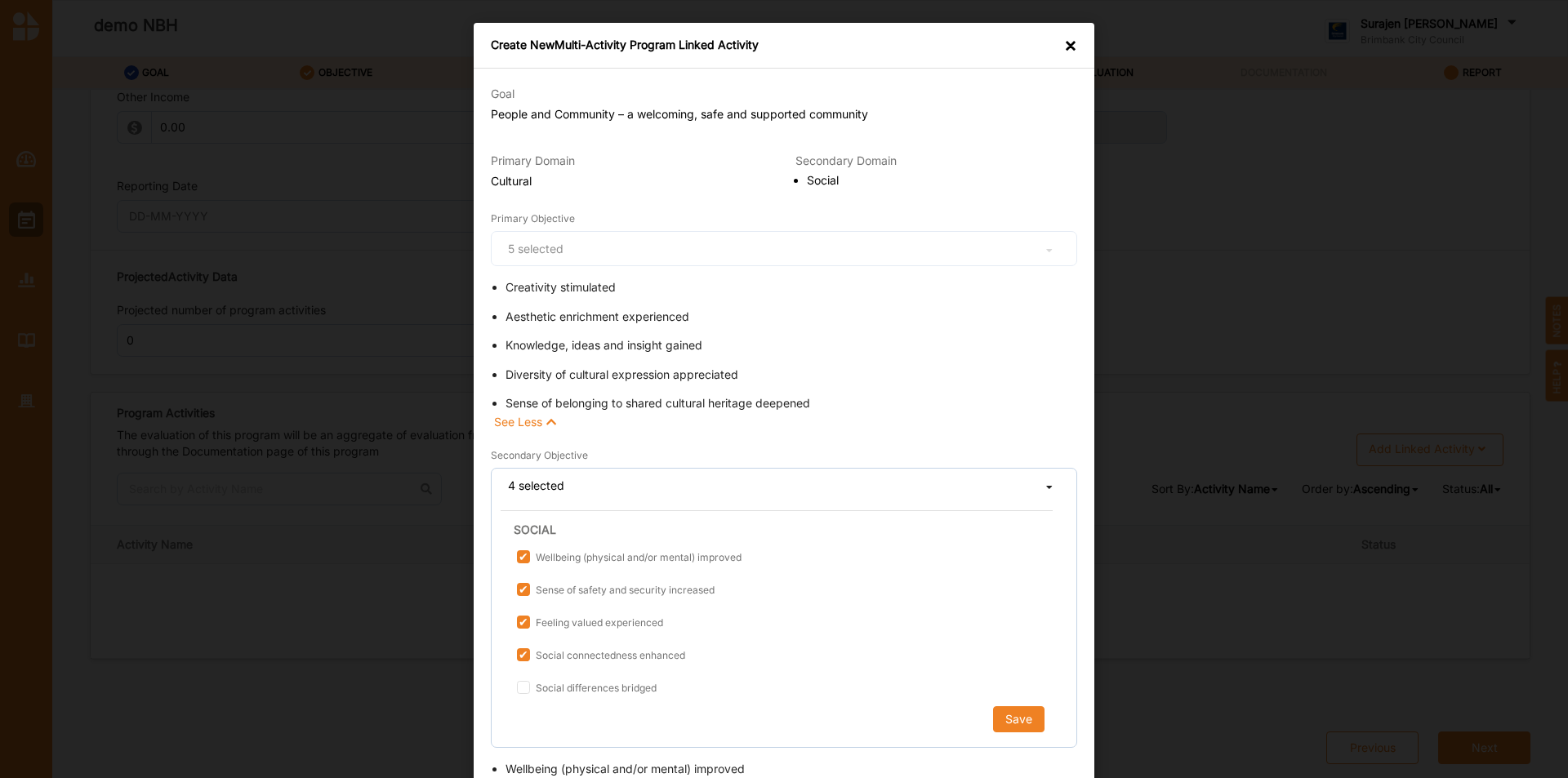
click at [516, 684] on input "Social differences bridged" at bounding box center [523, 688] width 13 height 13
checkbox input "true"
drag, startPoint x: 1021, startPoint y: 727, endPoint x: 1498, endPoint y: 669, distance: 480.5
click at [1022, 727] on button "Save" at bounding box center [1017, 720] width 51 height 26
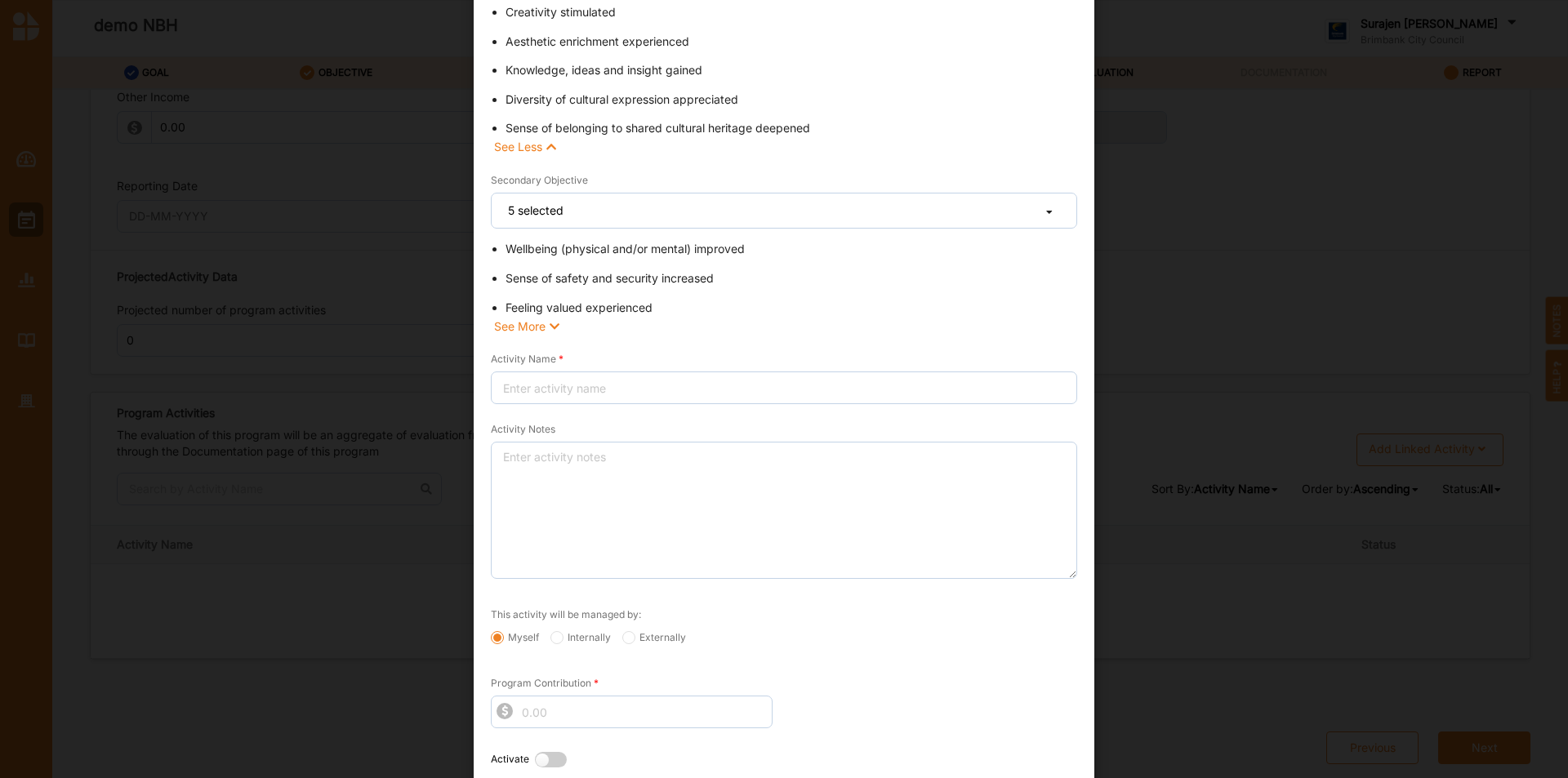
scroll to position [326, 0]
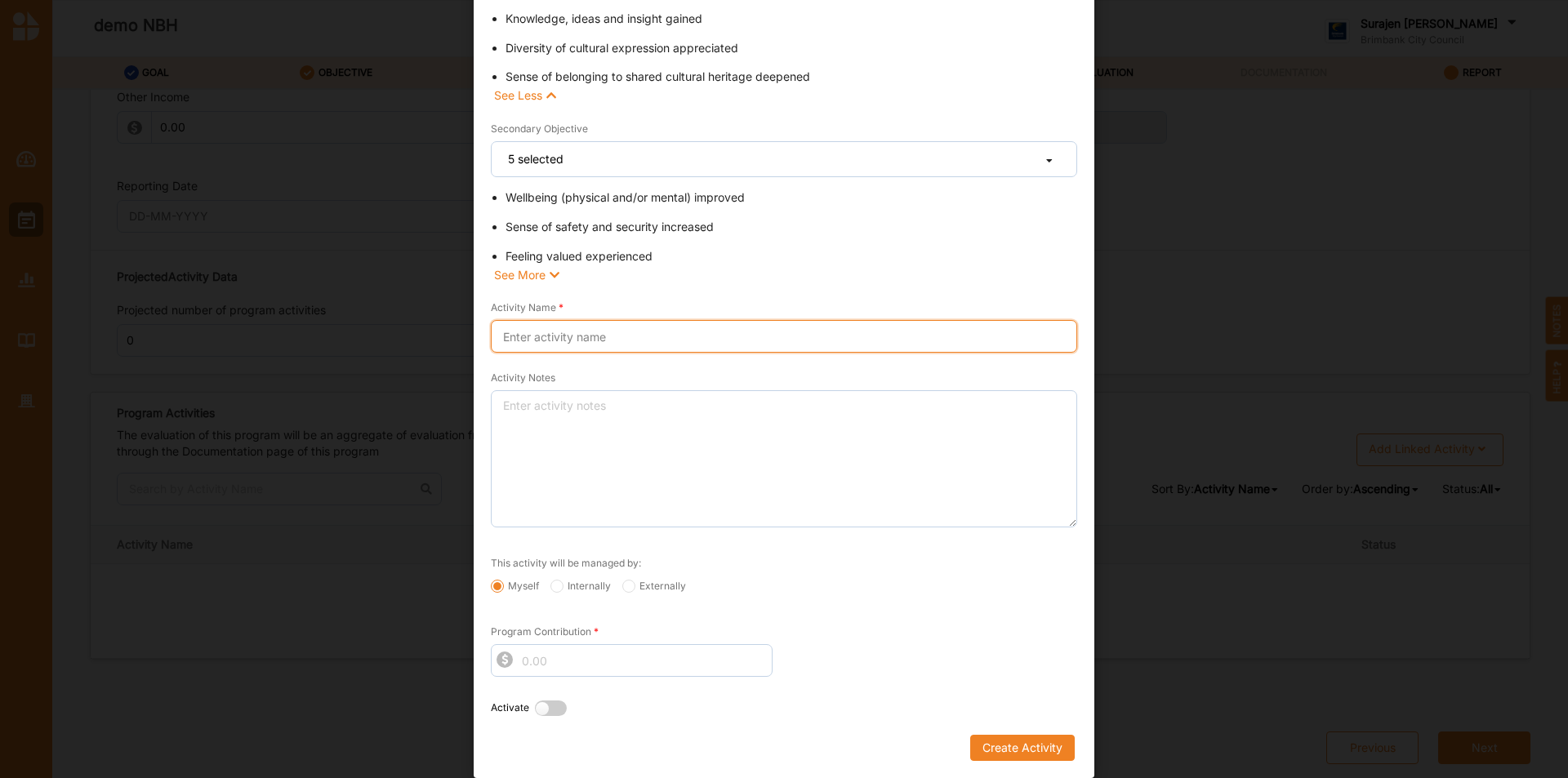
drag, startPoint x: 511, startPoint y: 333, endPoint x: 491, endPoint y: 307, distance: 32.8
click at [511, 333] on input "Activity Name" at bounding box center [784, 336] width 586 height 32
type input "N"
type input "E"
type input "External NBH 1"
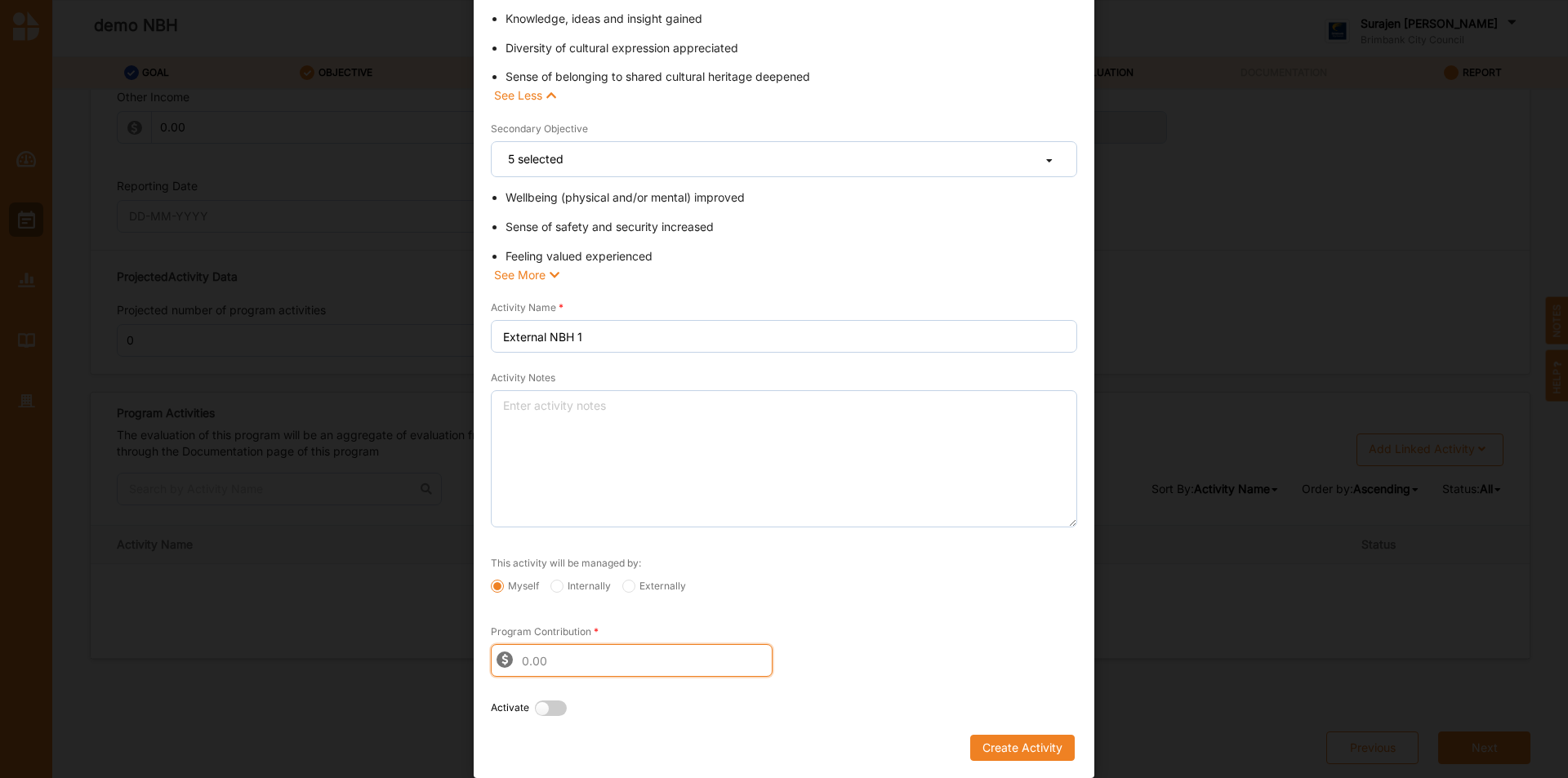
click at [521, 657] on input "Program Contribution" at bounding box center [631, 660] width 282 height 32
type input "35000"
click at [850, 572] on div "This activity will be managed by:" at bounding box center [784, 565] width 586 height 21
click at [541, 716] on label at bounding box center [555, 709] width 40 height 17
radio input "true"
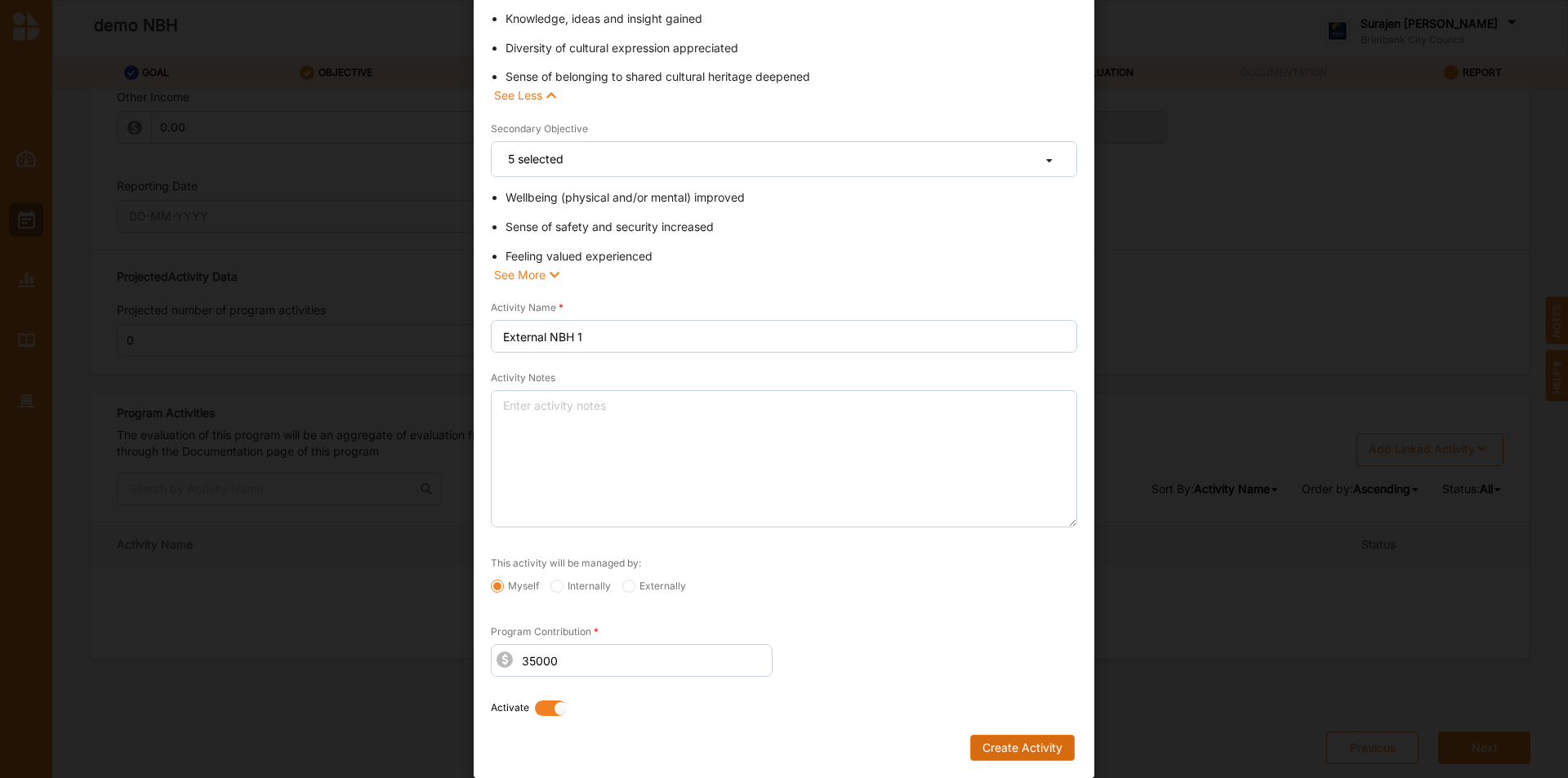
click at [1013, 744] on button "Create Activity" at bounding box center [1022, 748] width 105 height 26
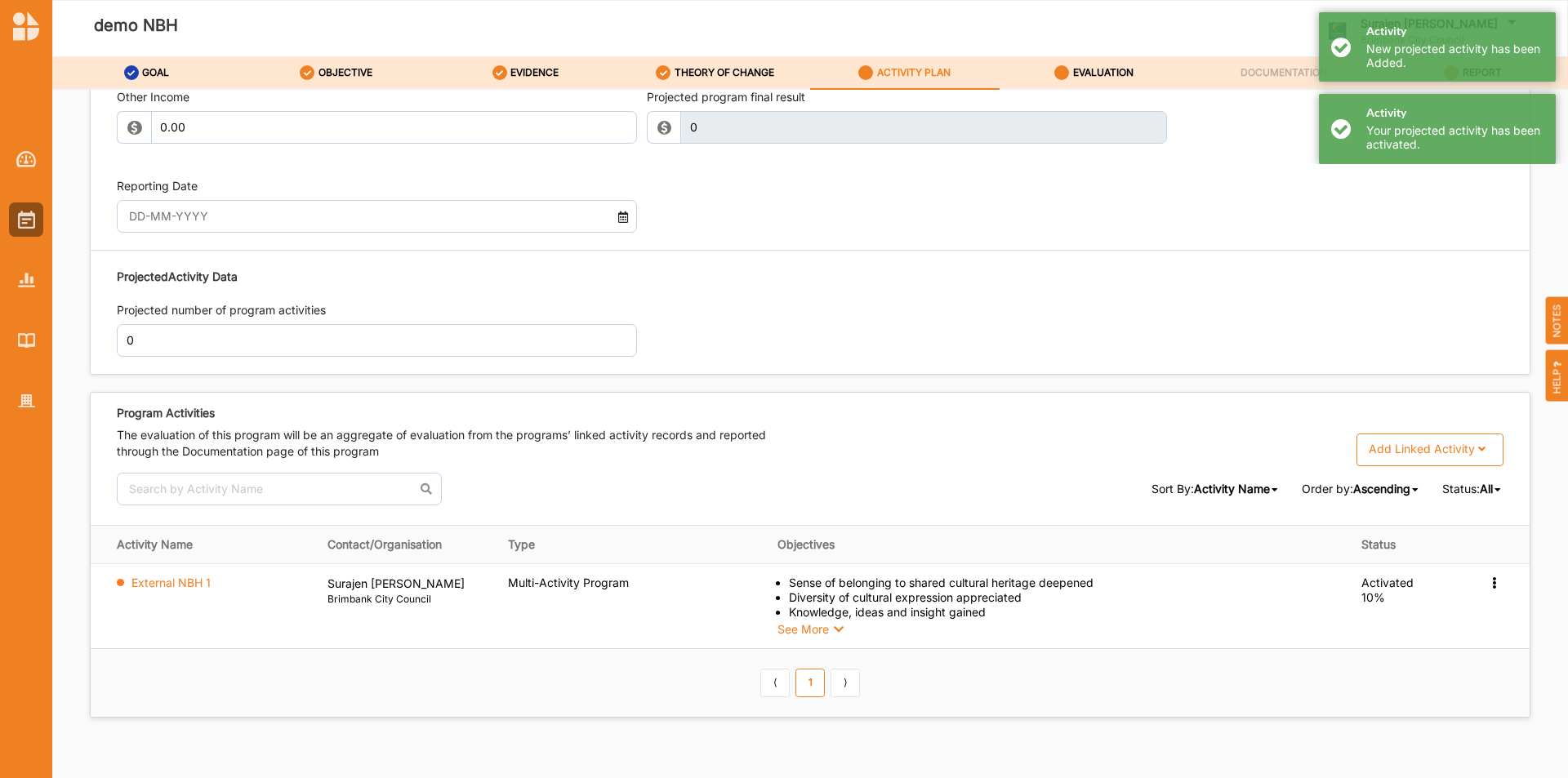
drag, startPoint x: 495, startPoint y: 506, endPoint x: 657, endPoint y: 138, distance: 402.1
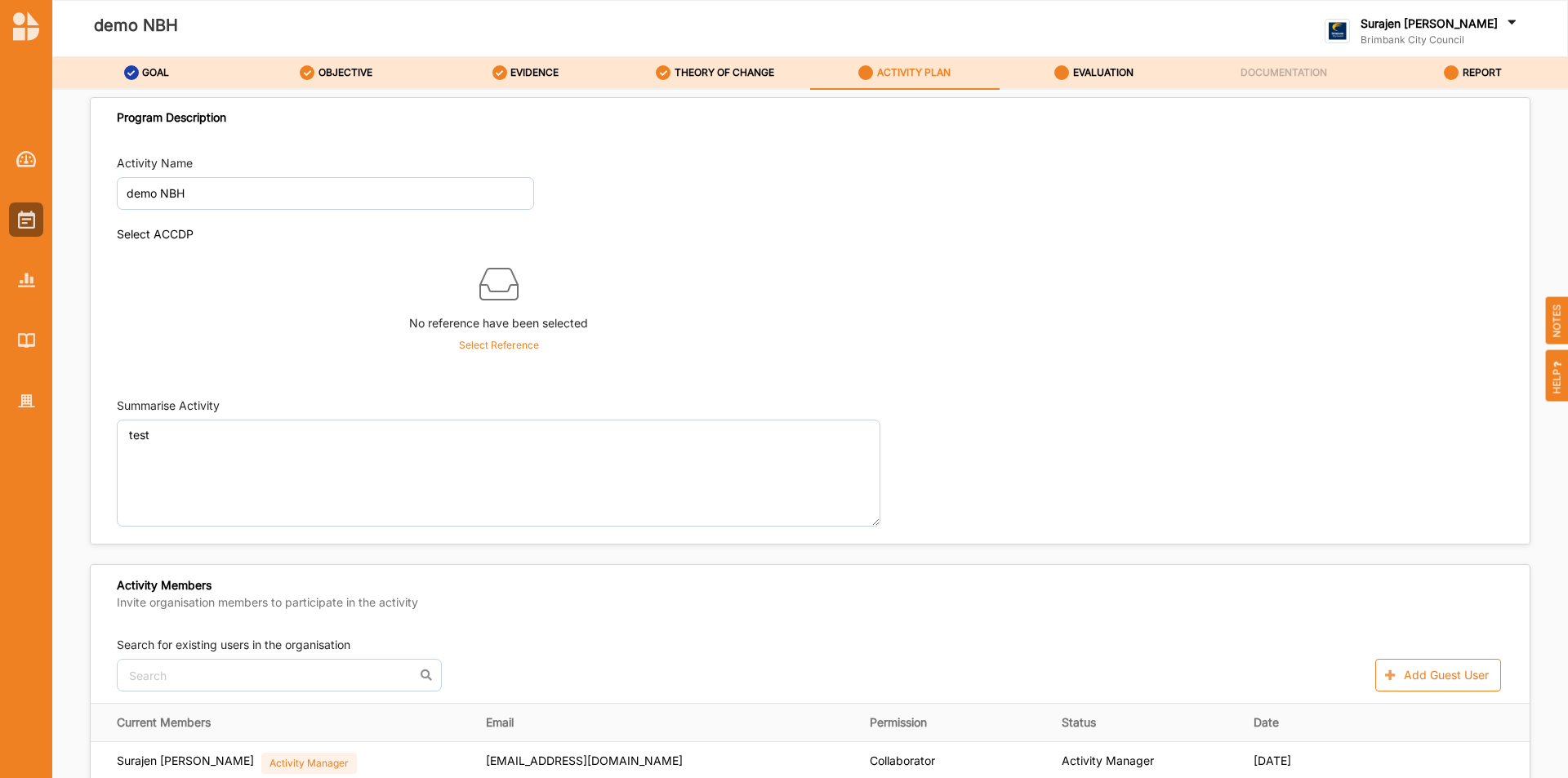
scroll to position [0, 0]
click at [154, 198] on input "demo NBH" at bounding box center [325, 194] width 417 height 32
type input "Demo External NBH"
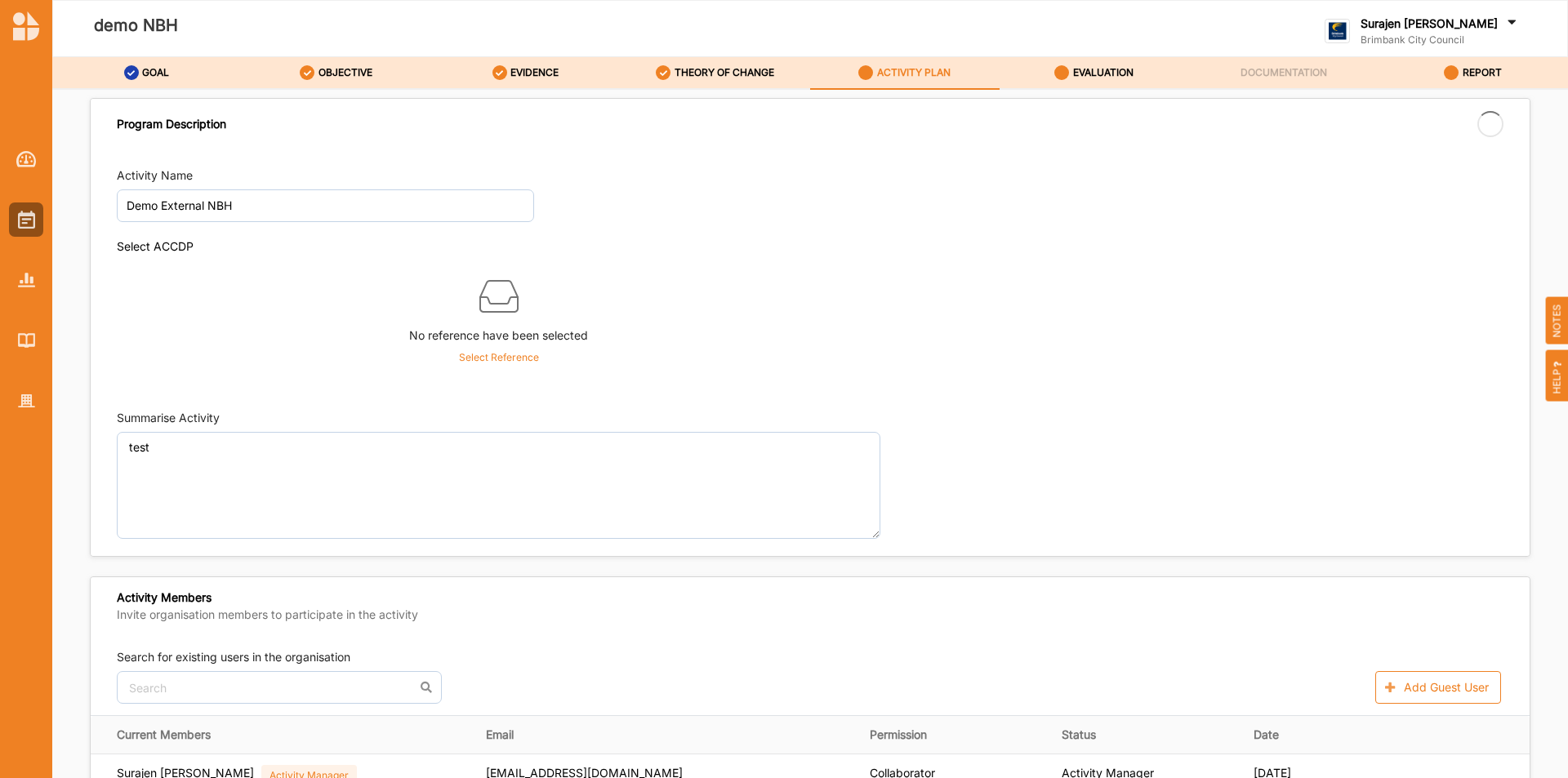
drag, startPoint x: 1505, startPoint y: 524, endPoint x: 1512, endPoint y: 515, distance: 11.4
click at [1512, 515] on div "Activity Name Demo External NBH Select ACCDP No reference have been selected Se…" at bounding box center [810, 353] width 1439 height 389
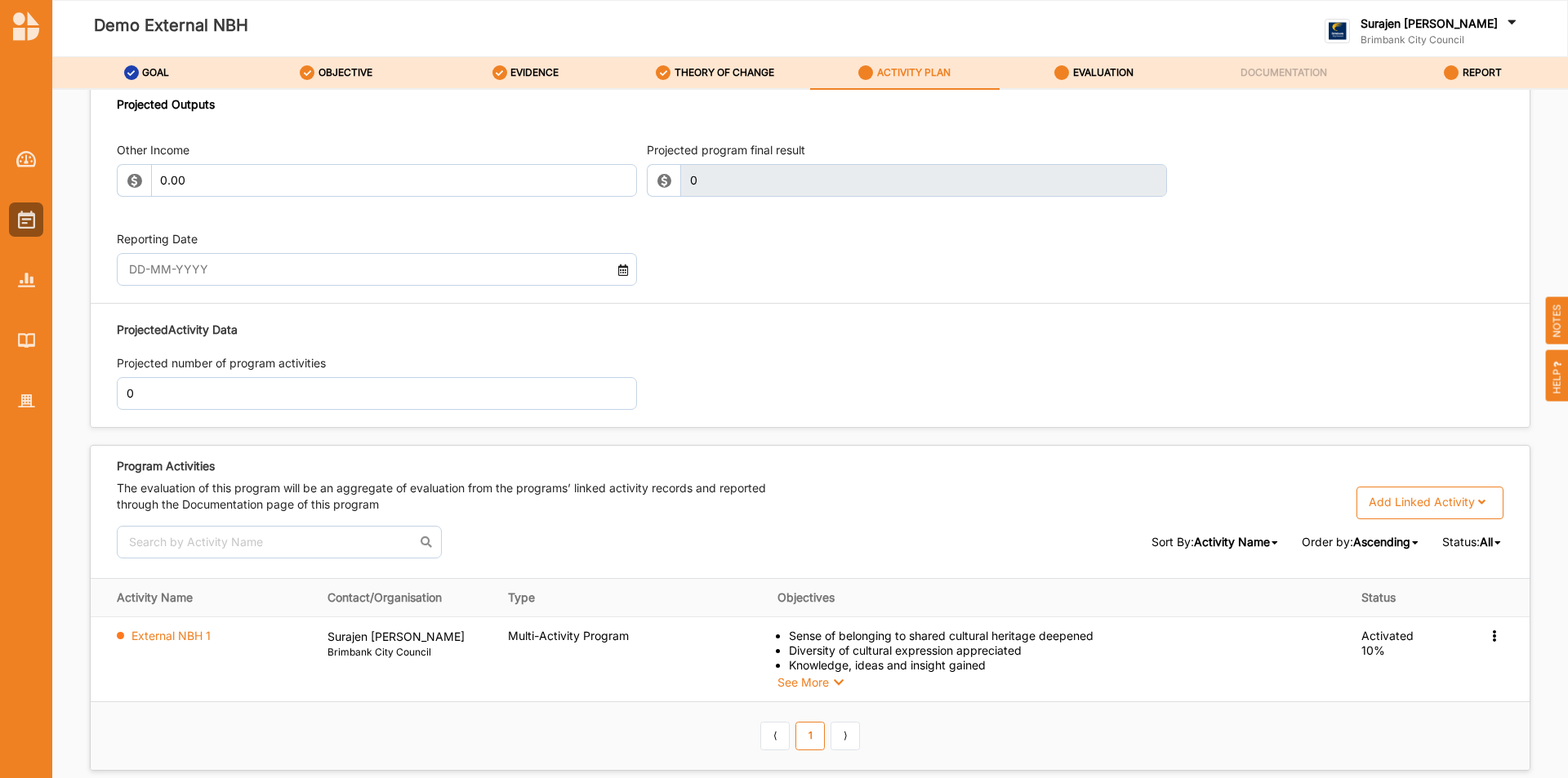
scroll to position [1733, 0]
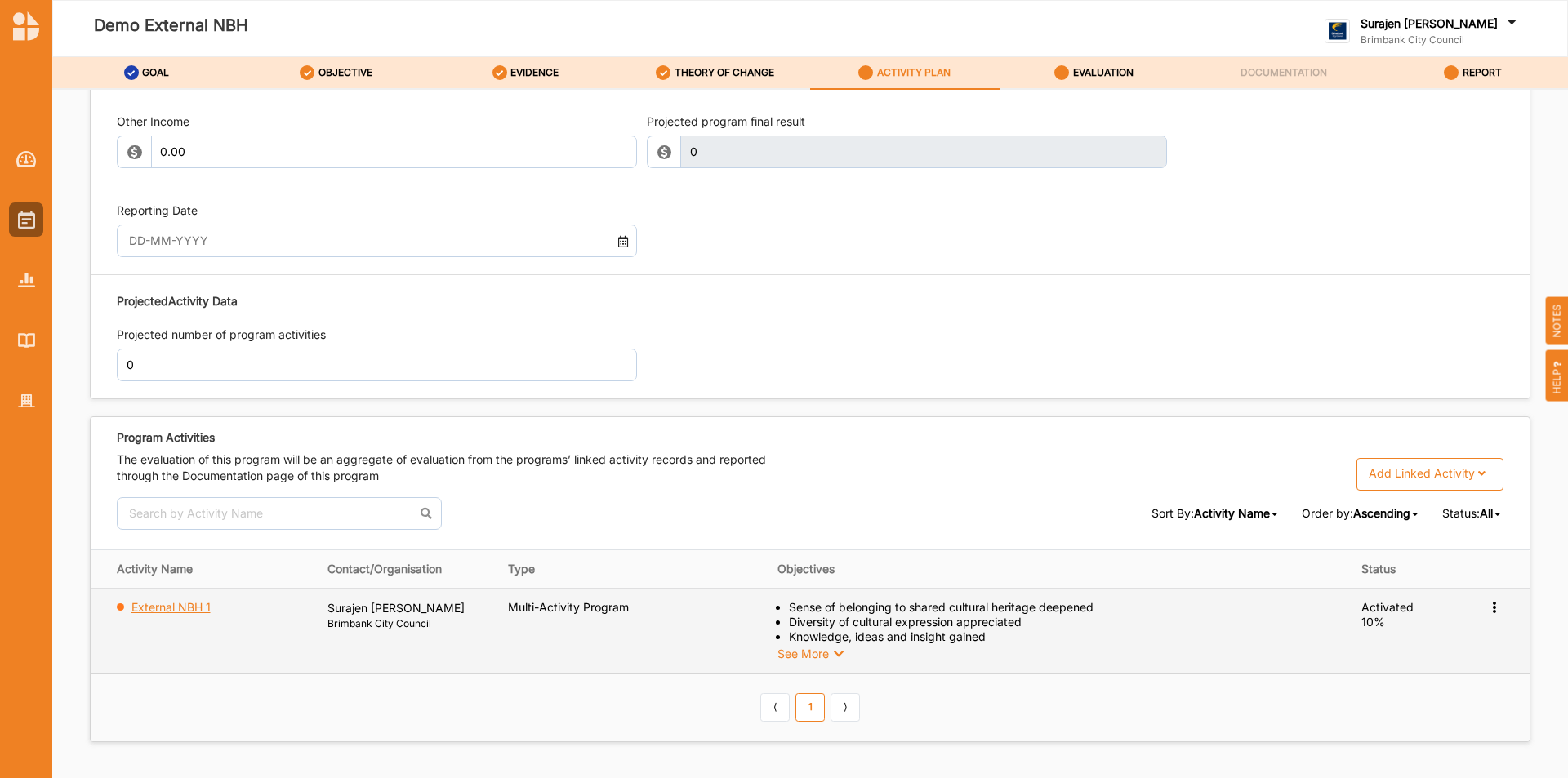
click at [143, 605] on label "External NBH 1" at bounding box center [171, 607] width 79 height 15
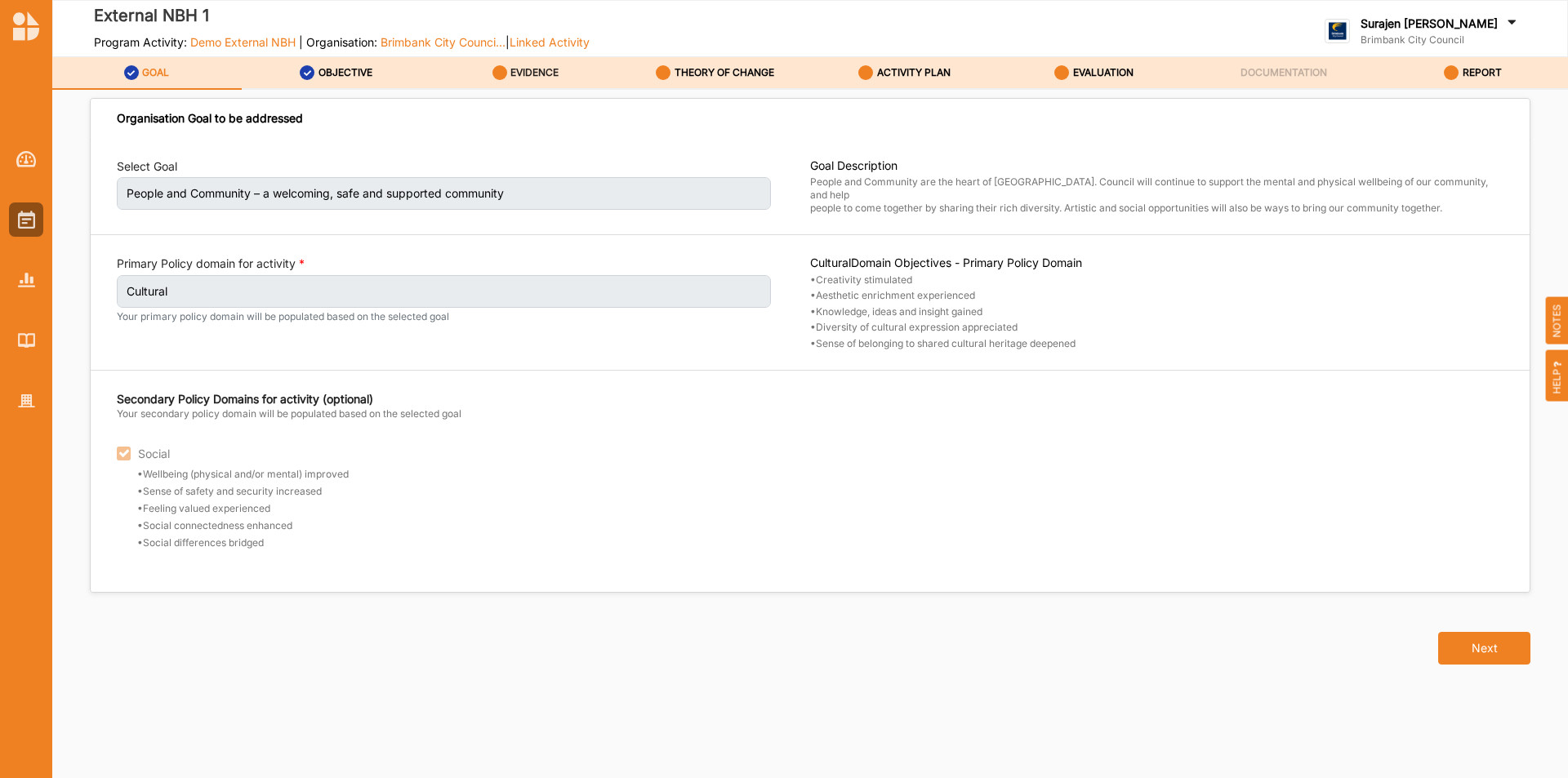
click at [534, 77] on label "EVIDENCE" at bounding box center [535, 72] width 48 height 13
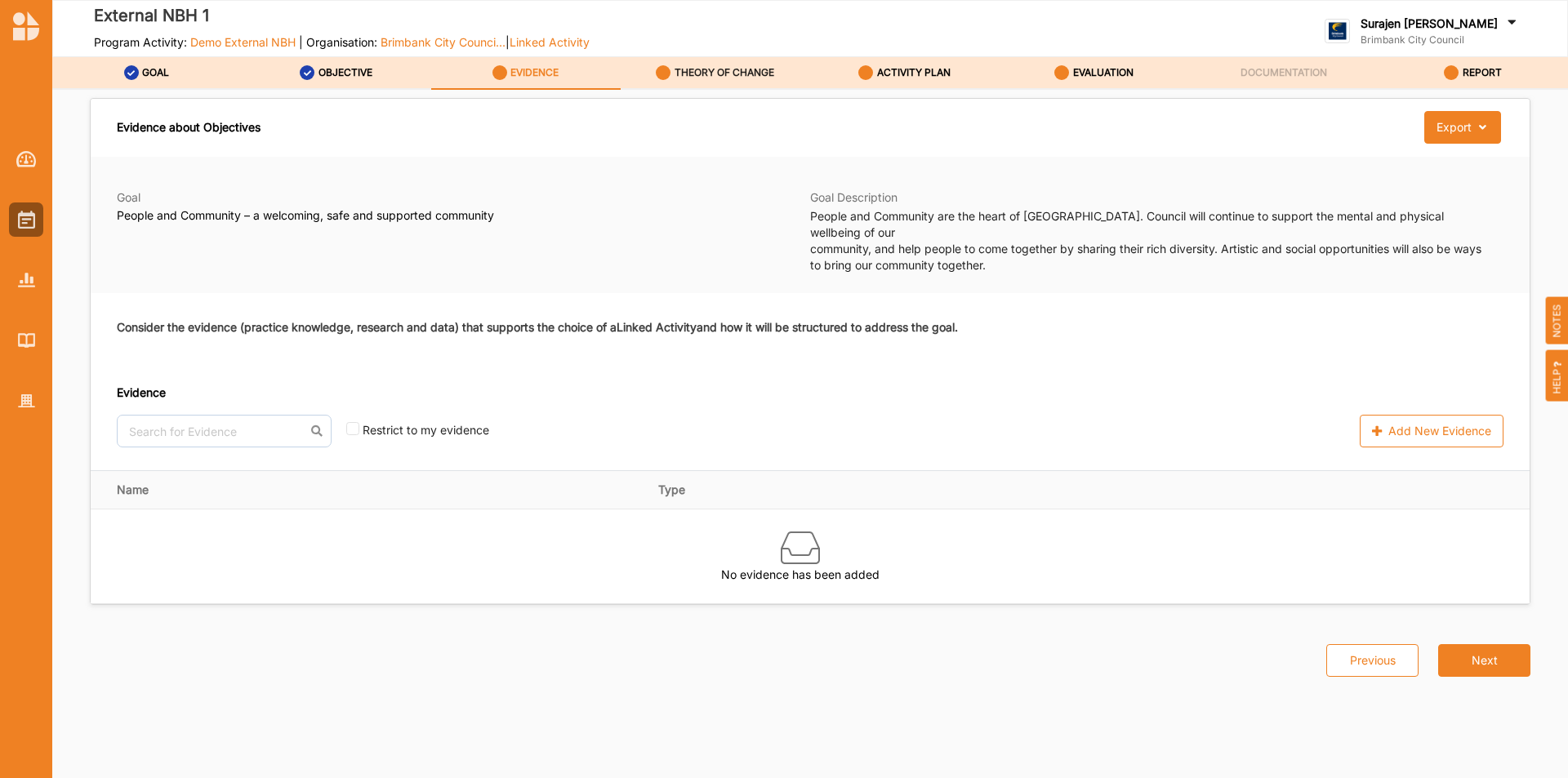
click at [732, 85] on div "THEORY OF CHANGE" at bounding box center [715, 73] width 119 height 30
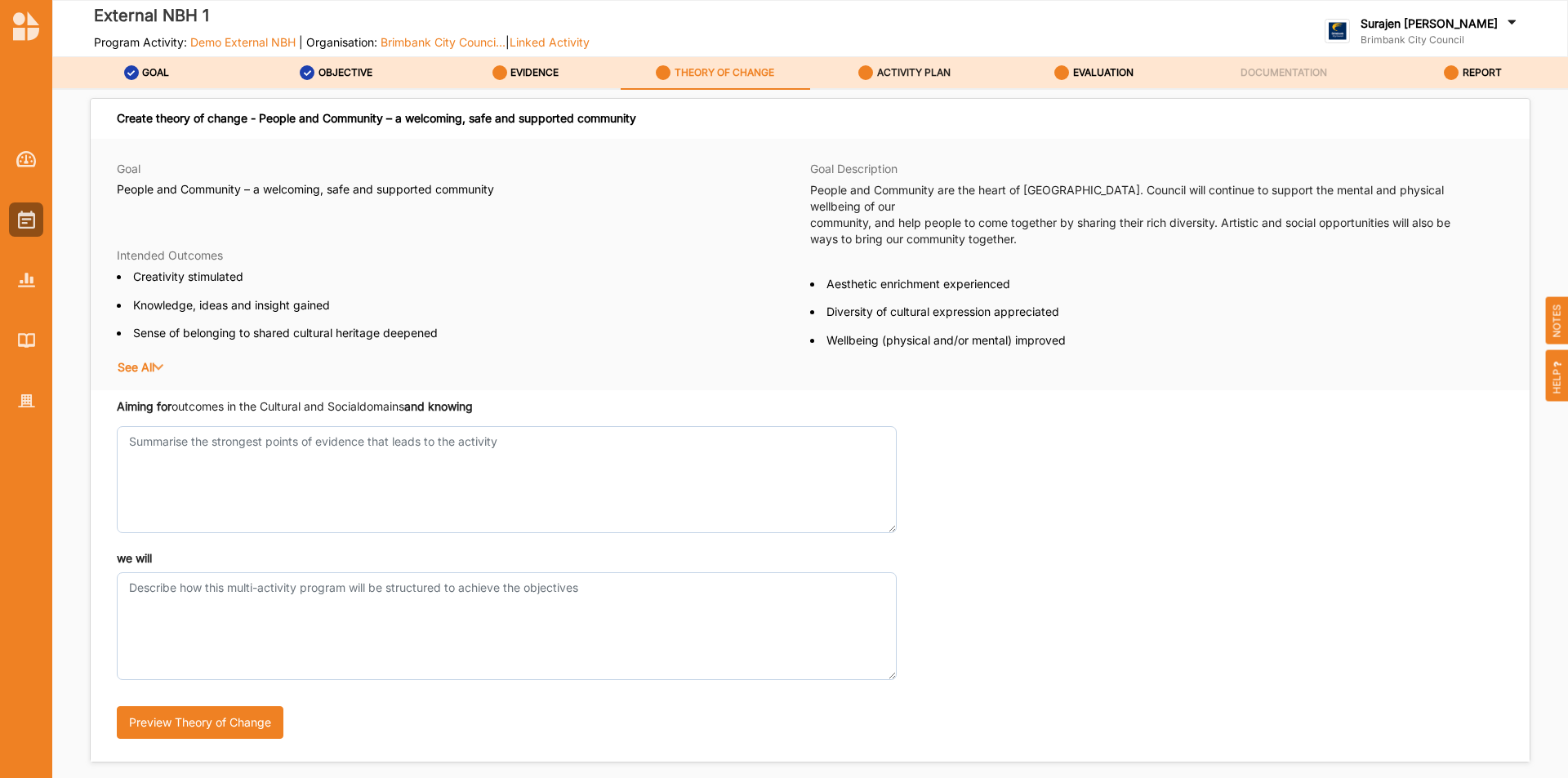
click at [911, 78] on label "ACTIVITY PLAN" at bounding box center [913, 72] width 73 height 13
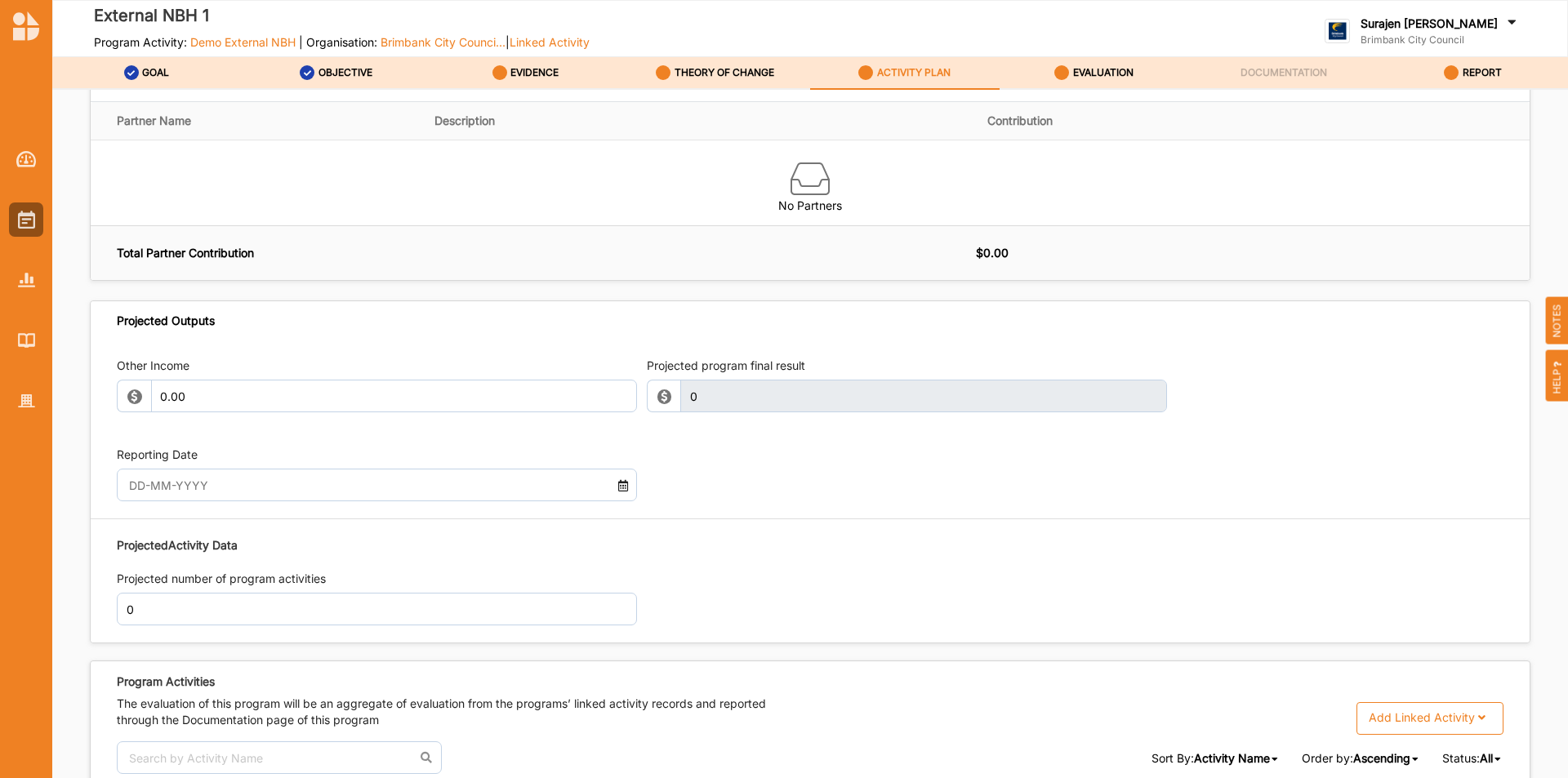
scroll to position [1740, 0]
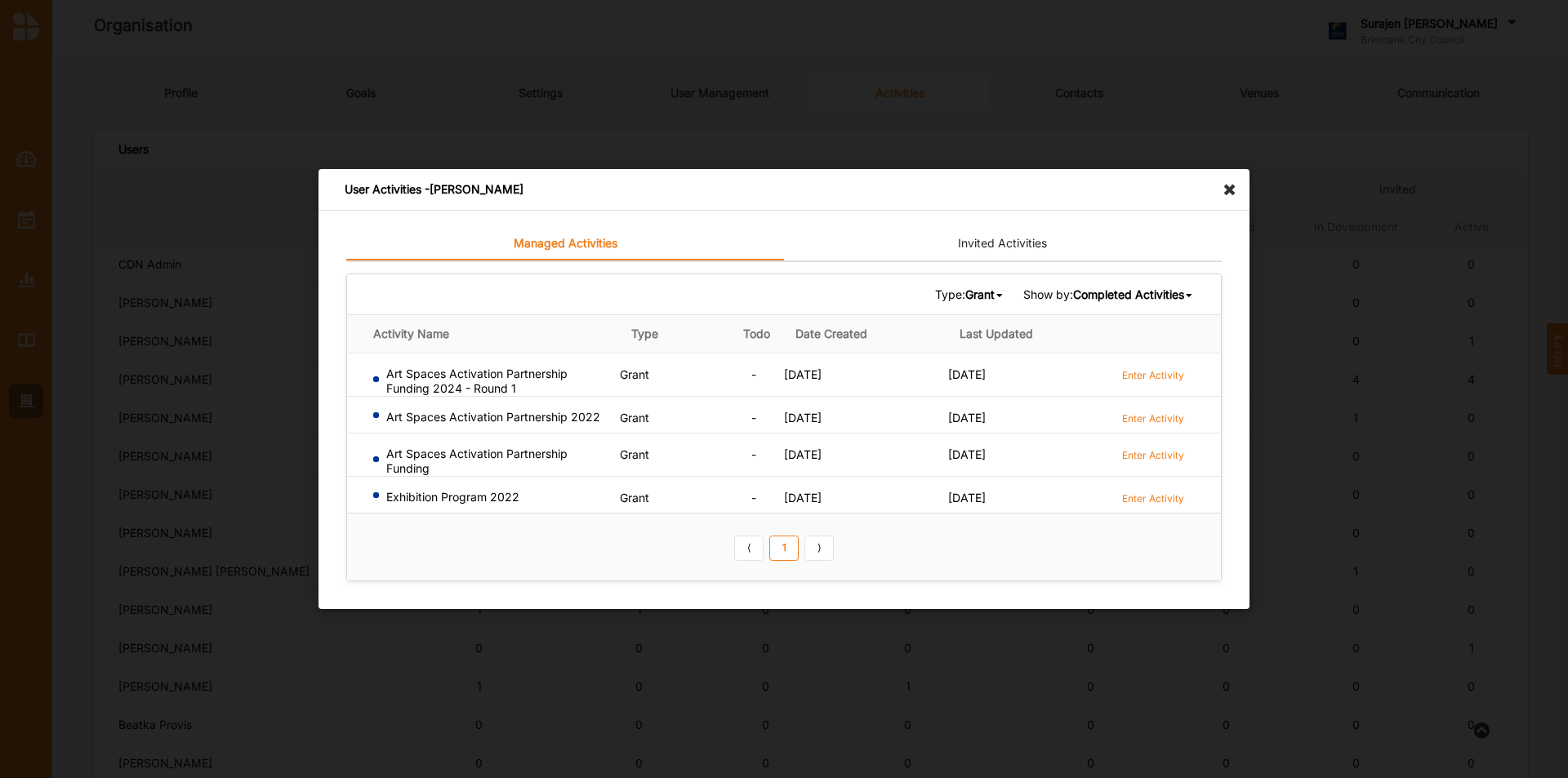
scroll to position [163, 0]
click at [1224, 194] on icon at bounding box center [1234, 182] width 26 height 26
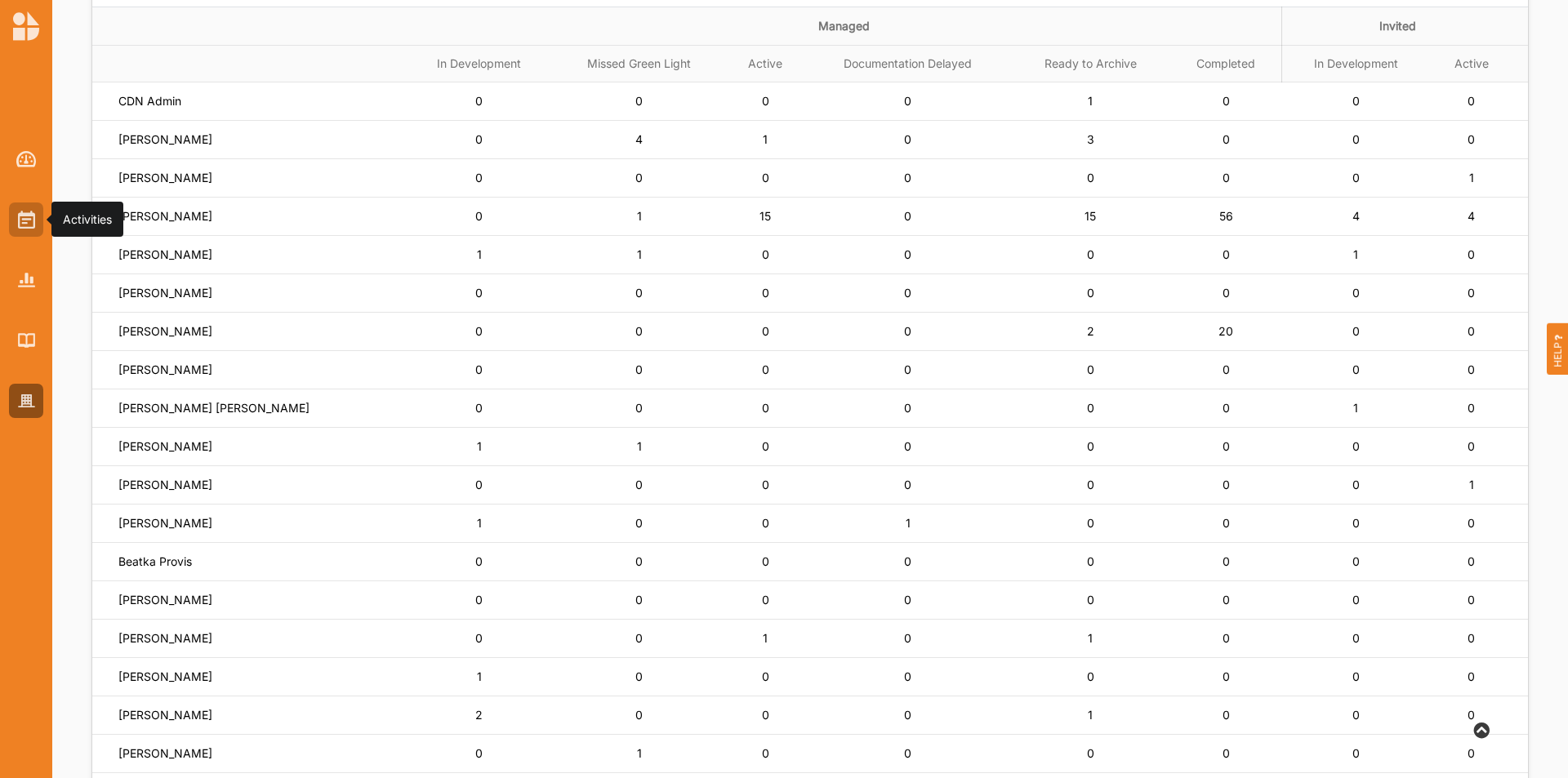
click at [26, 222] on img at bounding box center [26, 219] width 17 height 18
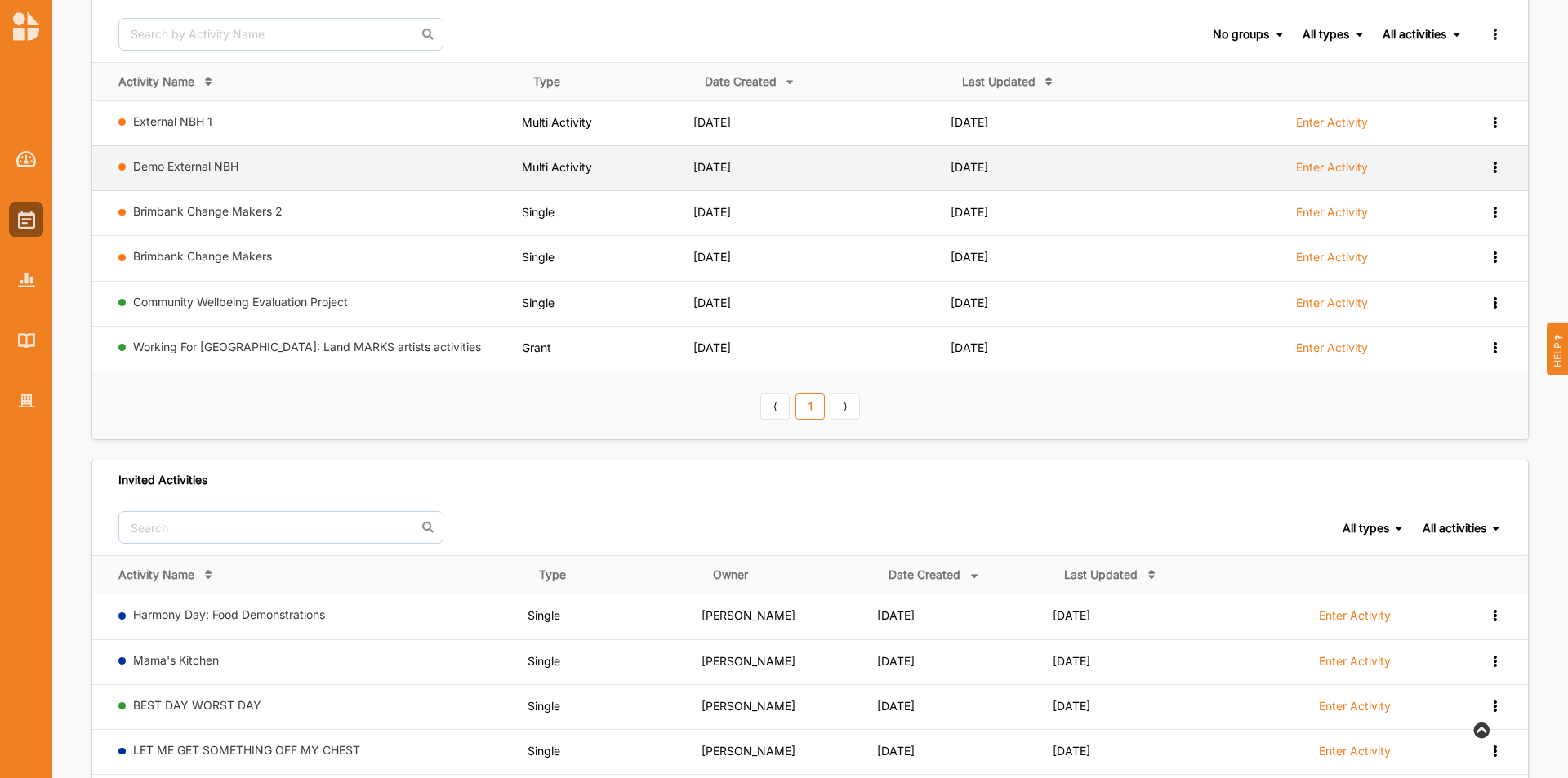
click at [1501, 169] on icon at bounding box center [1495, 166] width 14 height 11
click at [1433, 289] on div "Remove" at bounding box center [1453, 284] width 72 height 11
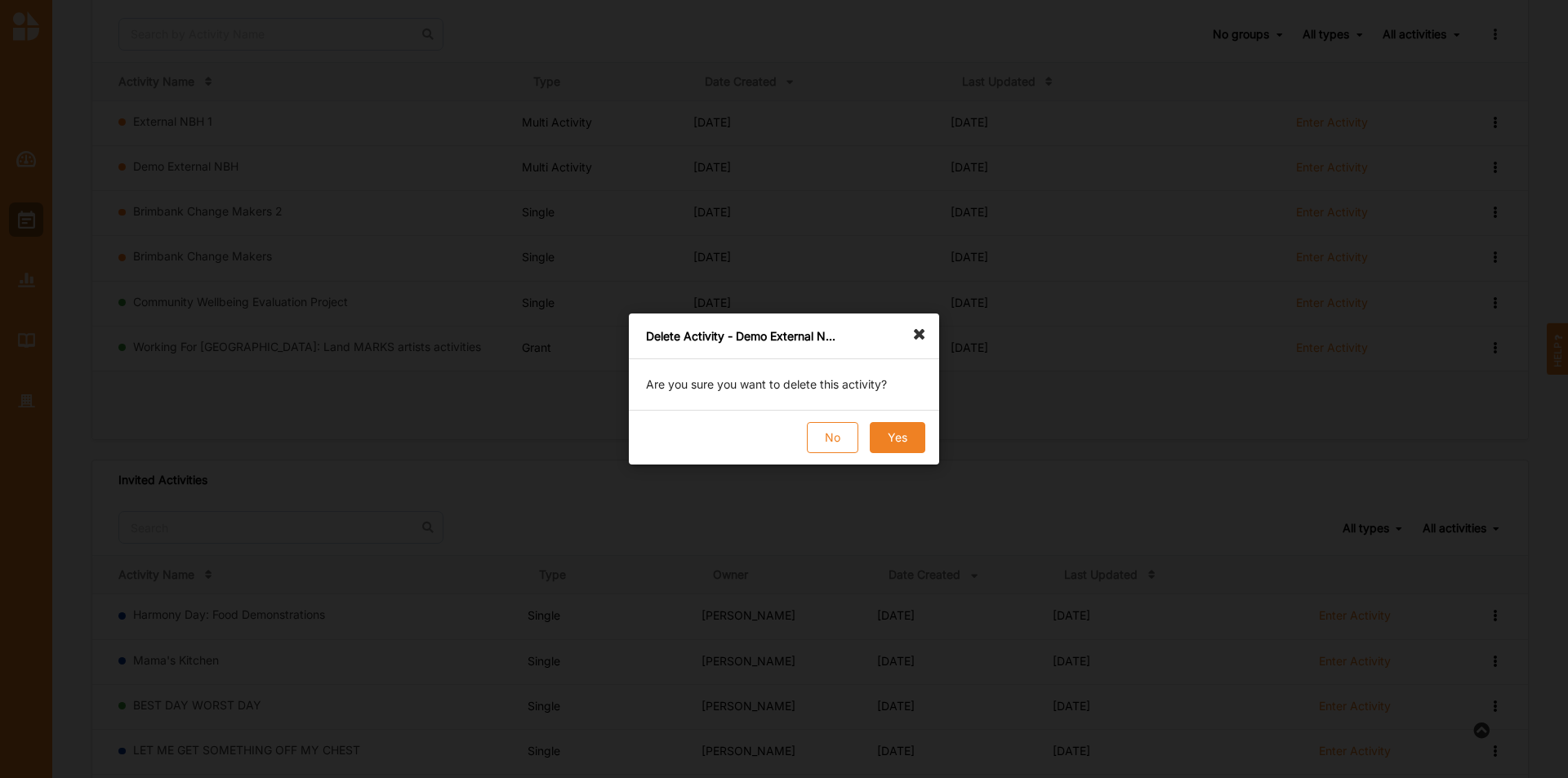
click at [913, 434] on button "Yes" at bounding box center [898, 437] width 56 height 31
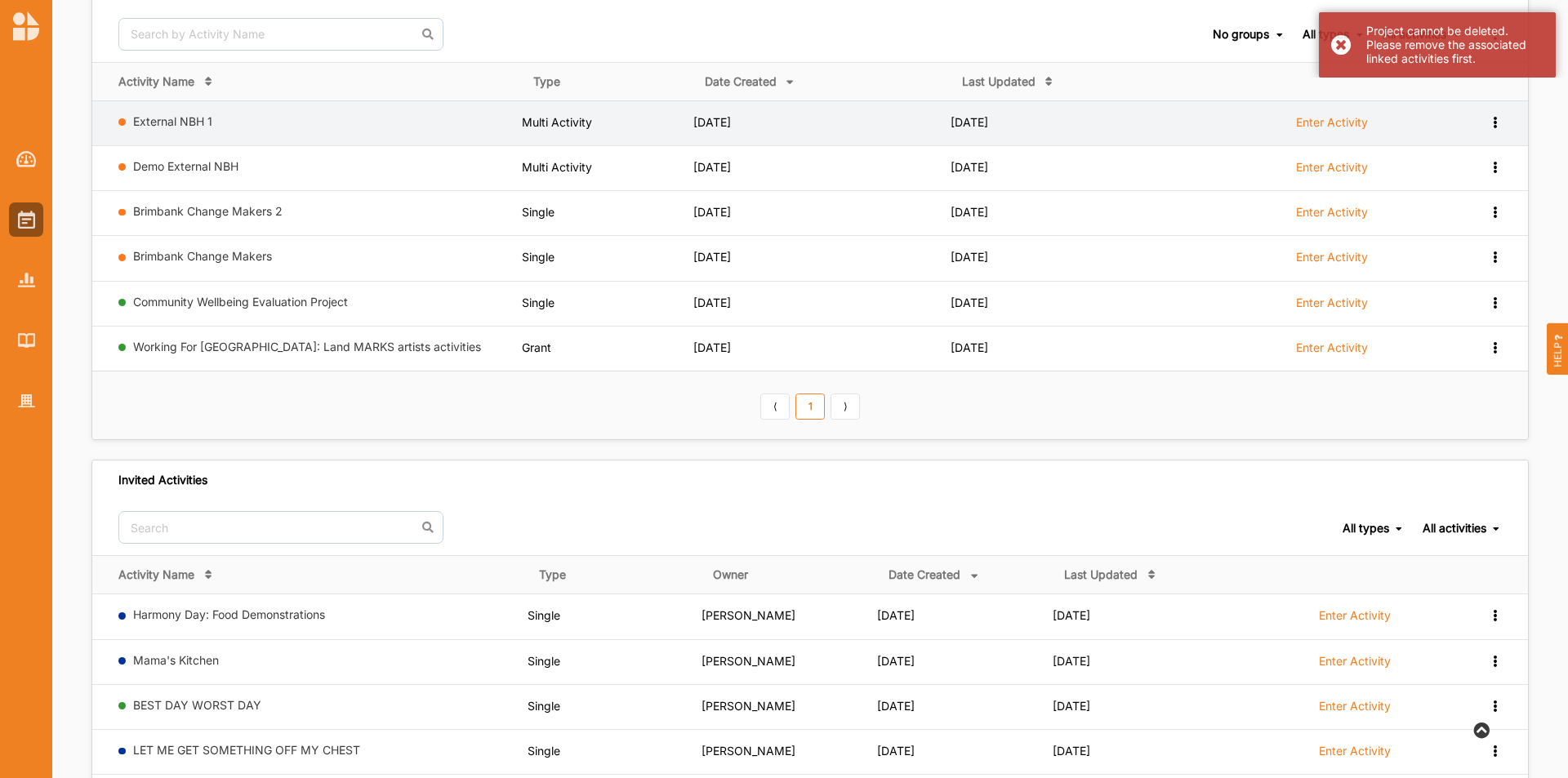
click at [1493, 119] on icon at bounding box center [1495, 121] width 14 height 11
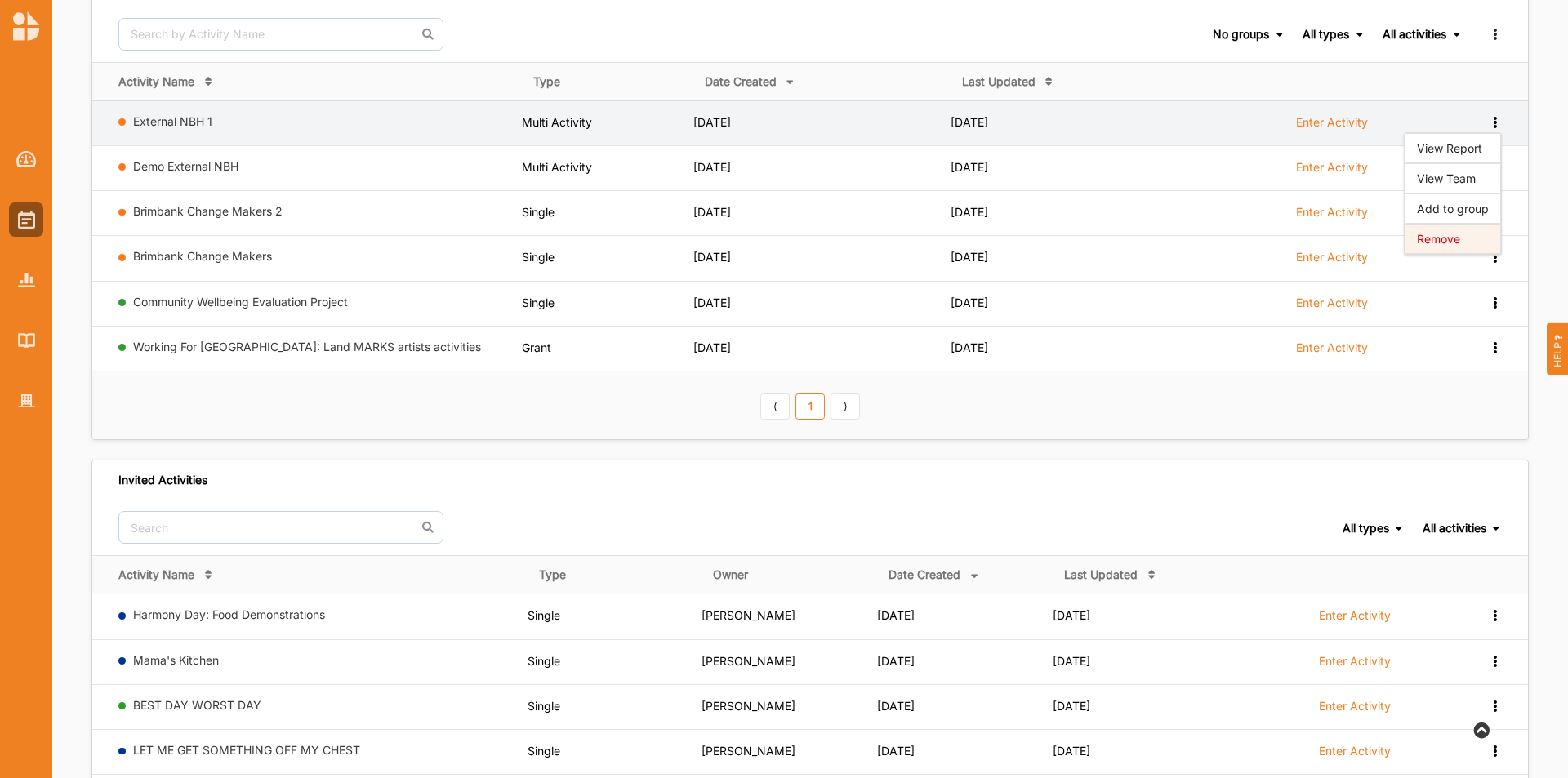
click at [1455, 235] on div "Remove" at bounding box center [1453, 238] width 72 height 11
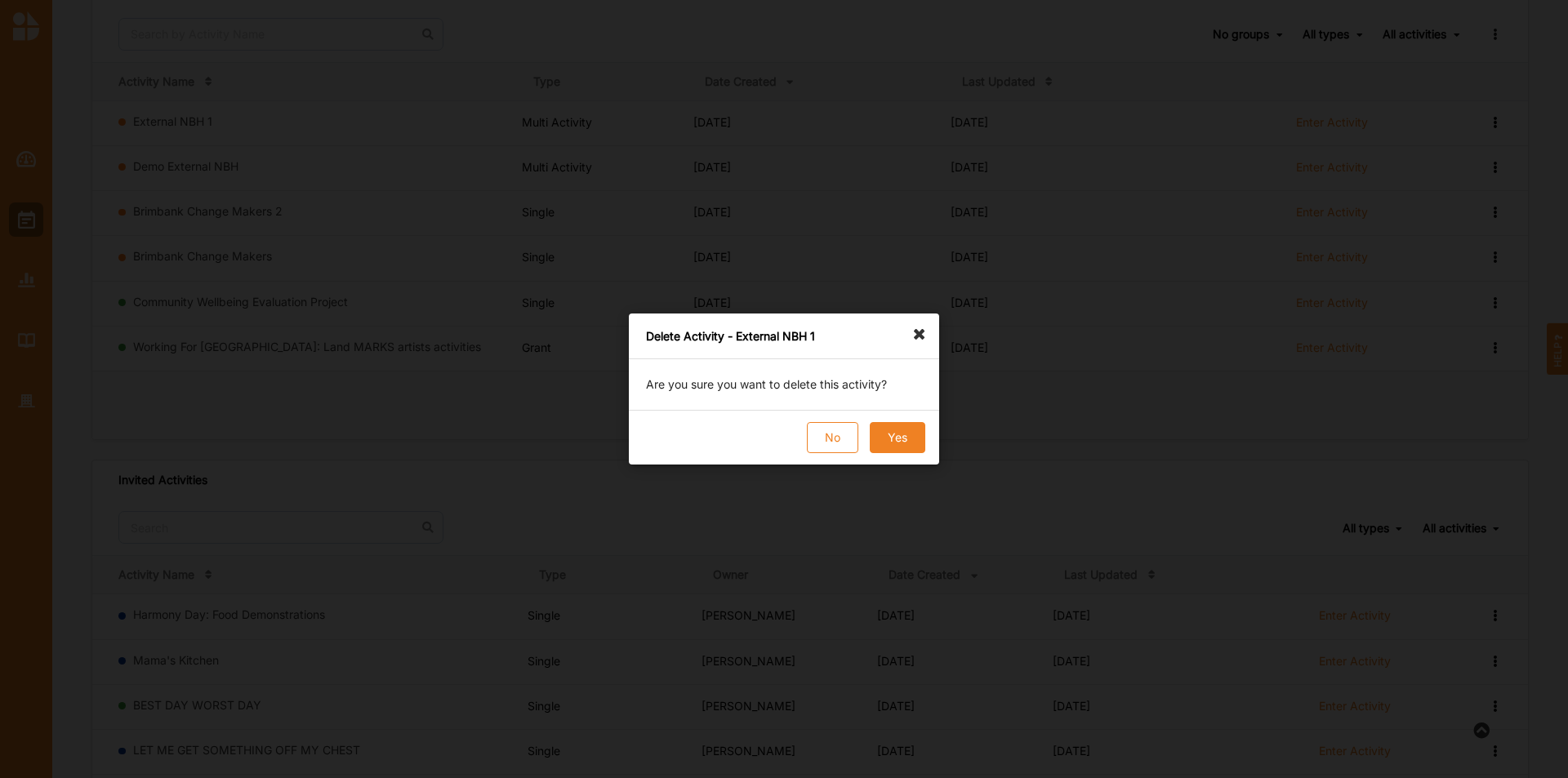
click at [896, 436] on button "Yes" at bounding box center [898, 437] width 56 height 31
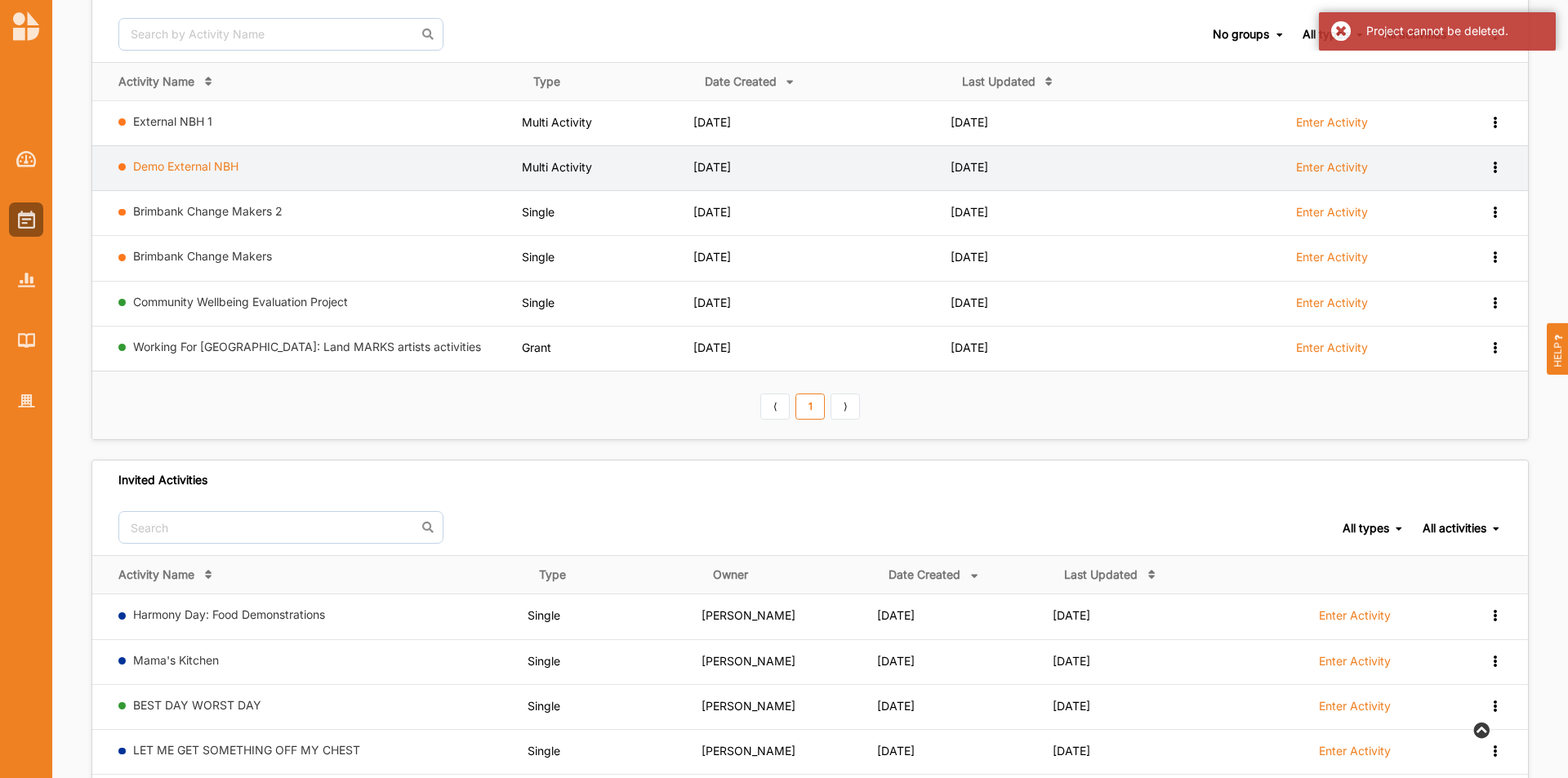
click at [221, 167] on link "Demo External NBH" at bounding box center [186, 166] width 106 height 14
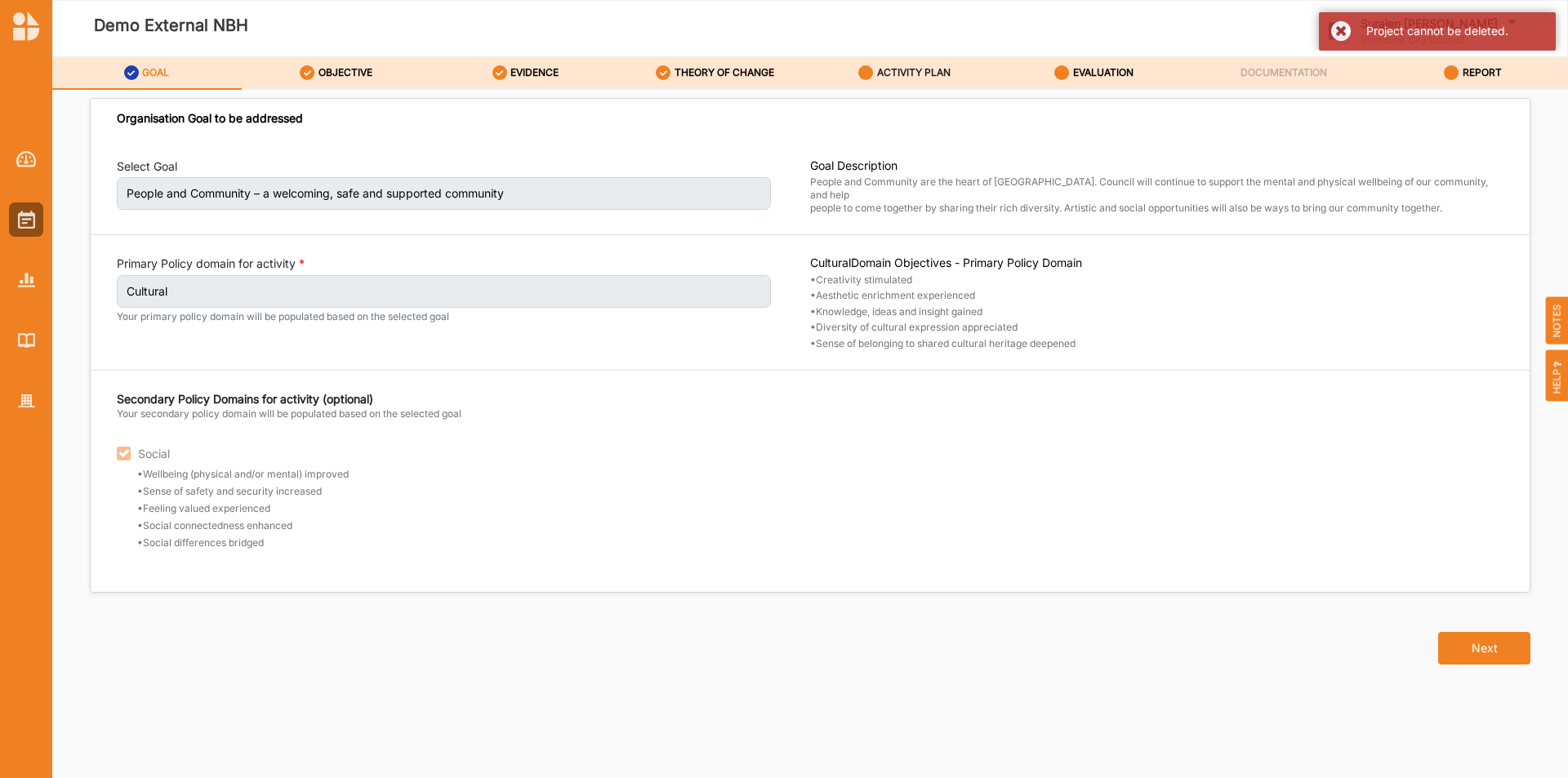
click at [934, 61] on div "ACTIVITY PLAN" at bounding box center [905, 73] width 93 height 30
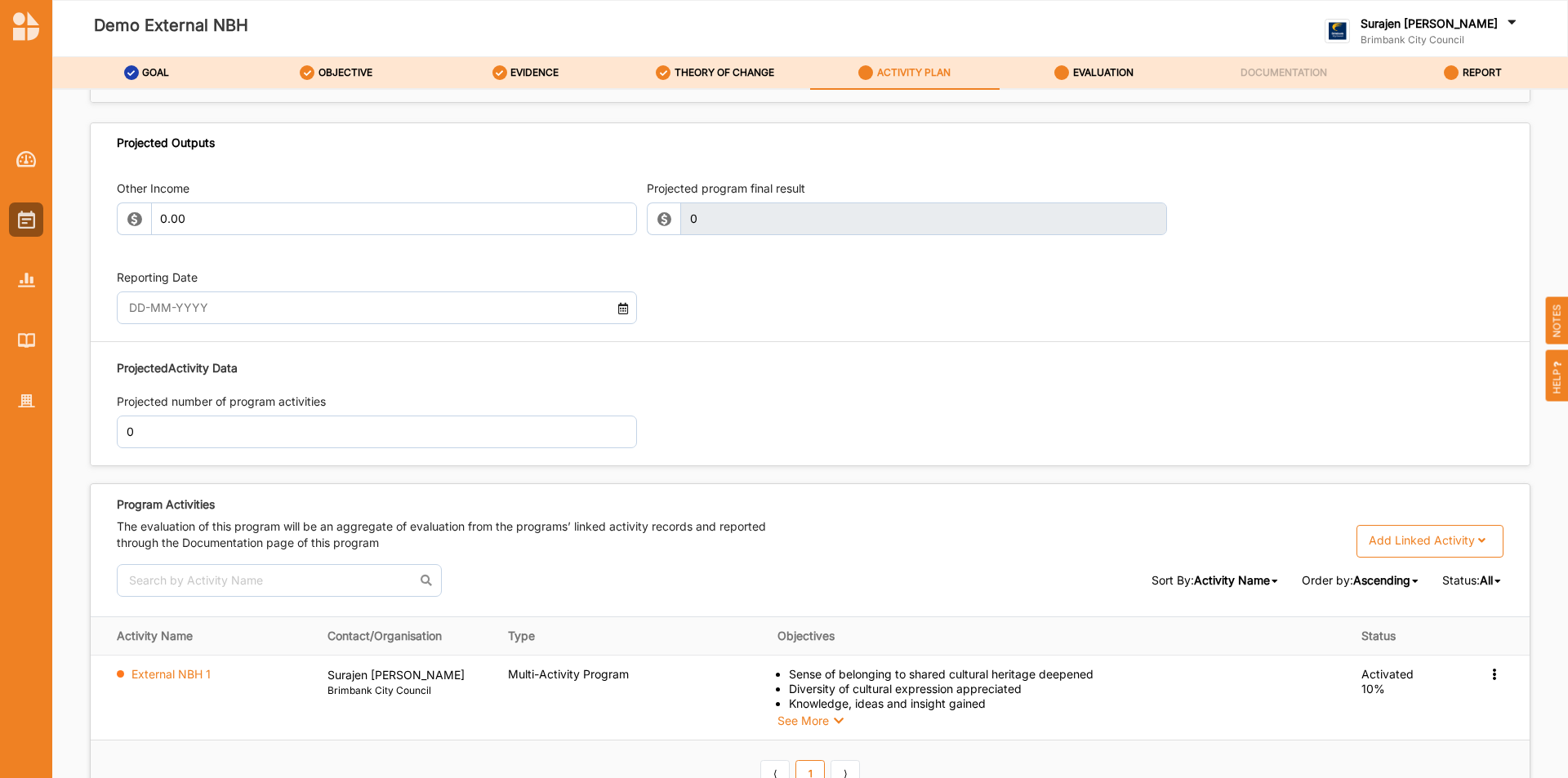
scroll to position [1715, 0]
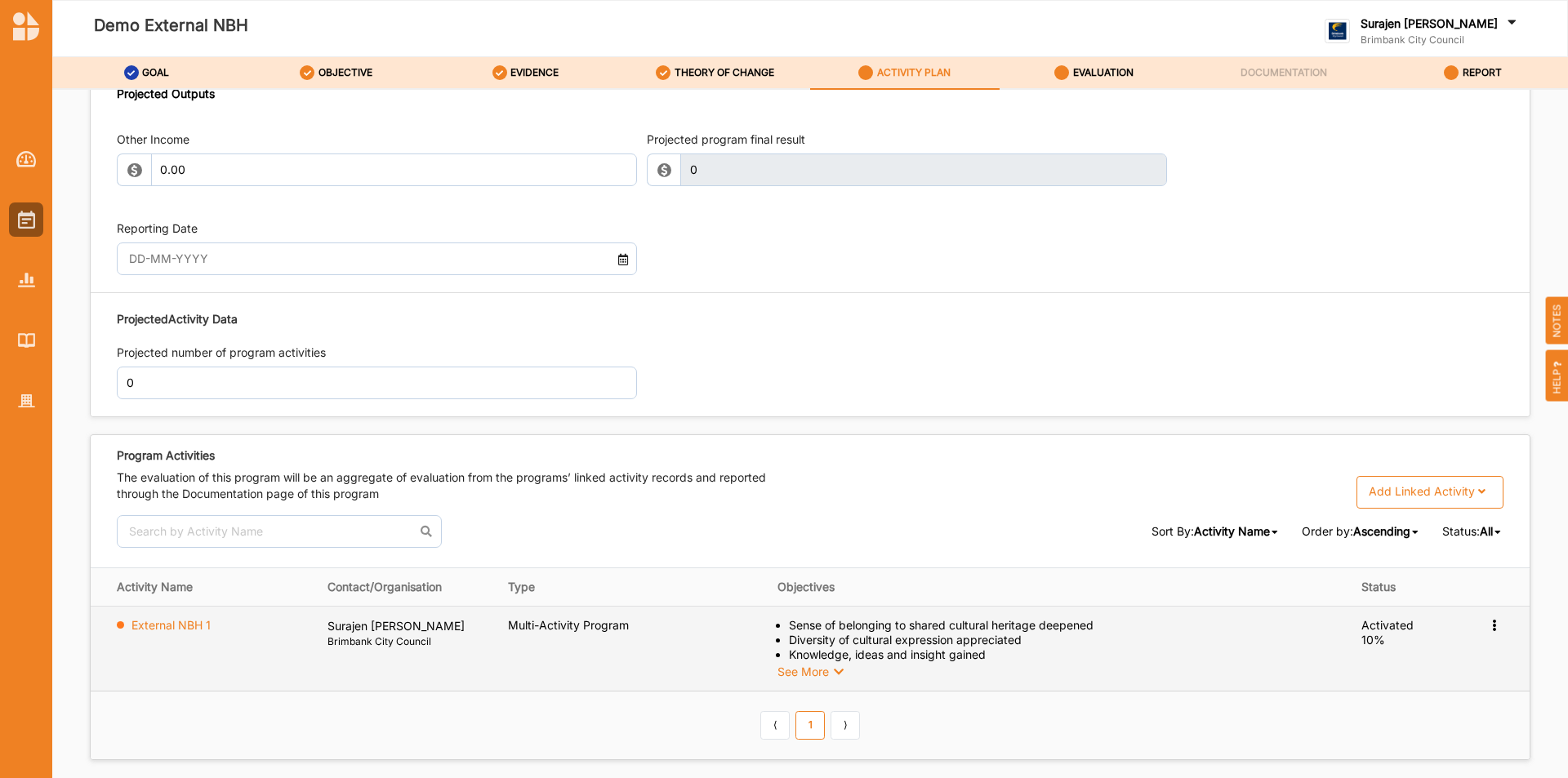
click at [1487, 621] on icon at bounding box center [1494, 624] width 14 height 11
click at [1409, 756] on div "Deactivate" at bounding box center [1415, 757] width 175 height 33
click at [1487, 626] on icon at bounding box center [1494, 624] width 14 height 11
click at [1393, 757] on div "Deactivate" at bounding box center [1415, 757] width 175 height 33
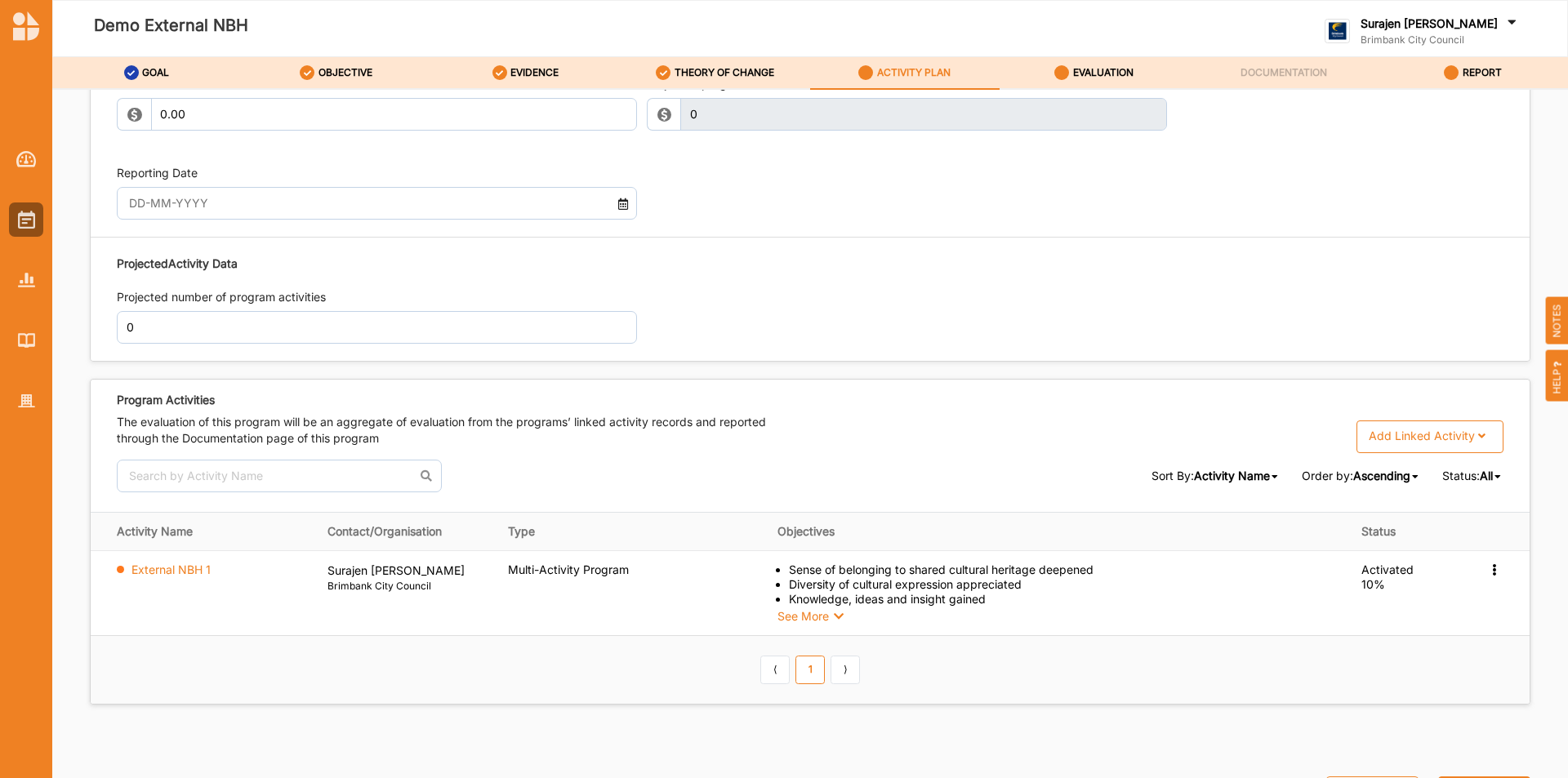
scroll to position [1815, 0]
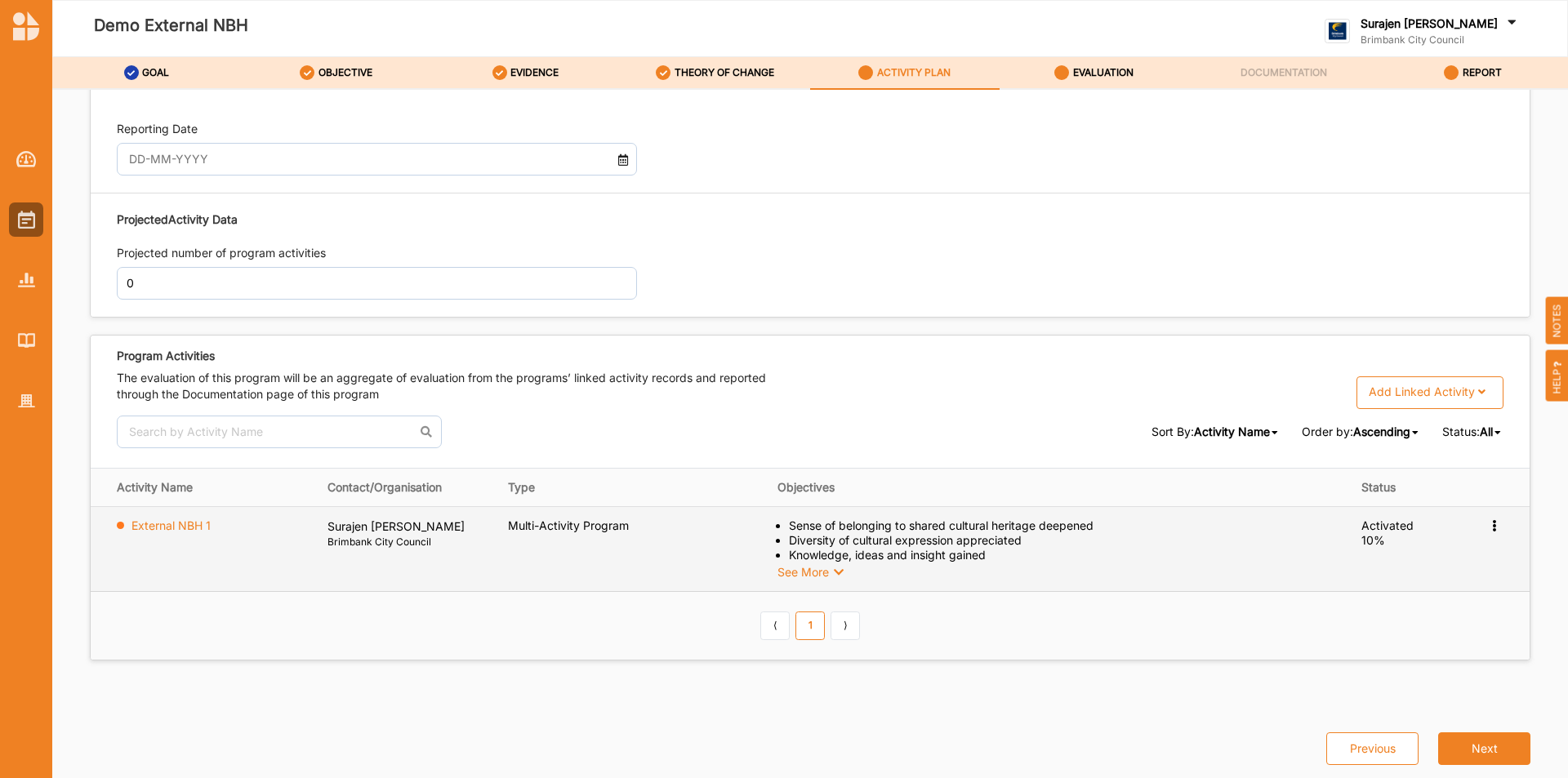
click at [1487, 519] on icon at bounding box center [1494, 524] width 14 height 11
click at [1354, 651] on label "Deactivate" at bounding box center [1369, 656] width 58 height 15
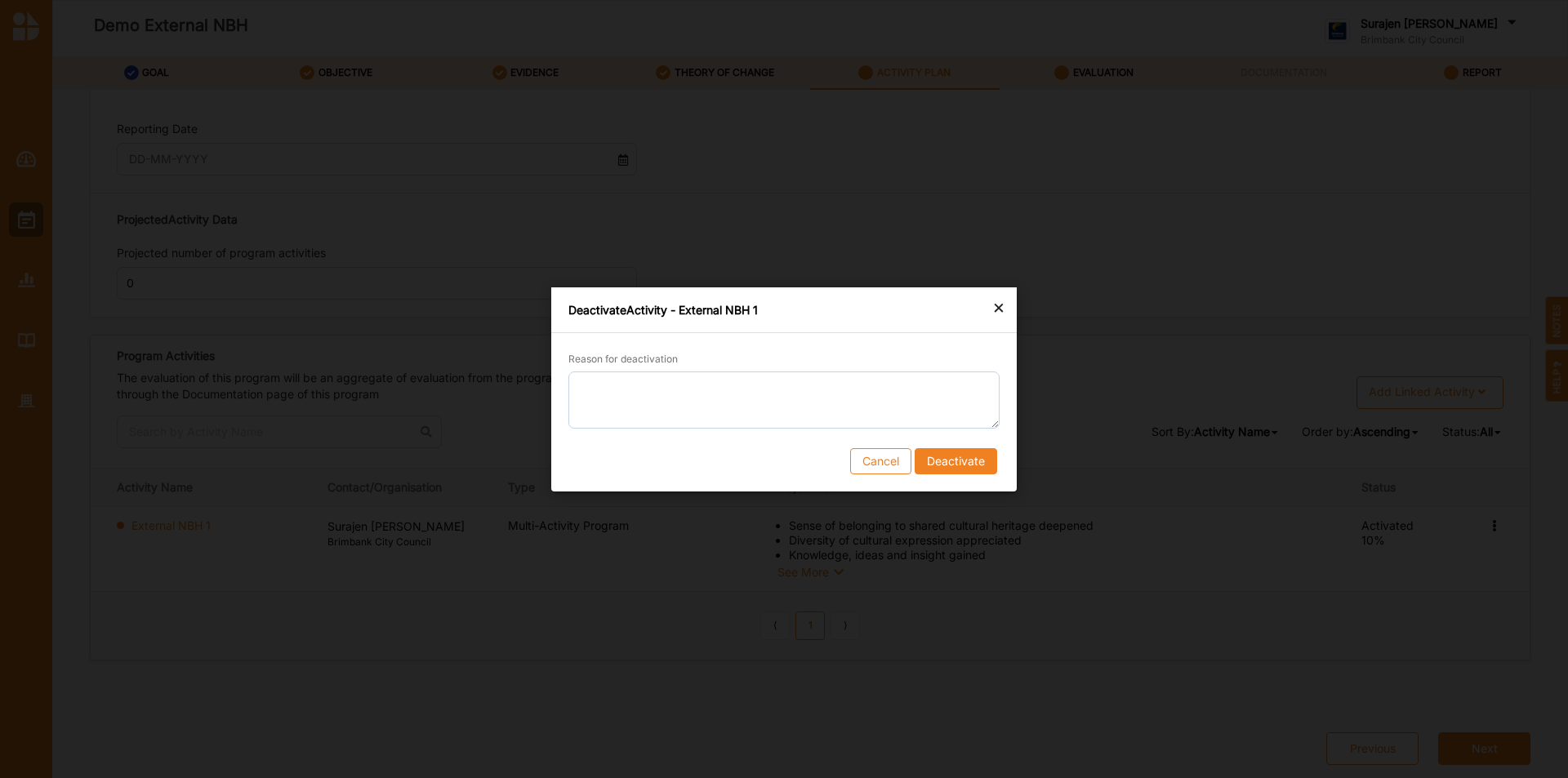
click at [748, 346] on div "Reason for deactivation Cancel Deactivate" at bounding box center [784, 412] width 465 height 159
click at [692, 404] on textarea "Reason for deactivation" at bounding box center [784, 400] width 431 height 57
type textarea "f"
click at [976, 457] on button "Deactivate" at bounding box center [956, 461] width 83 height 26
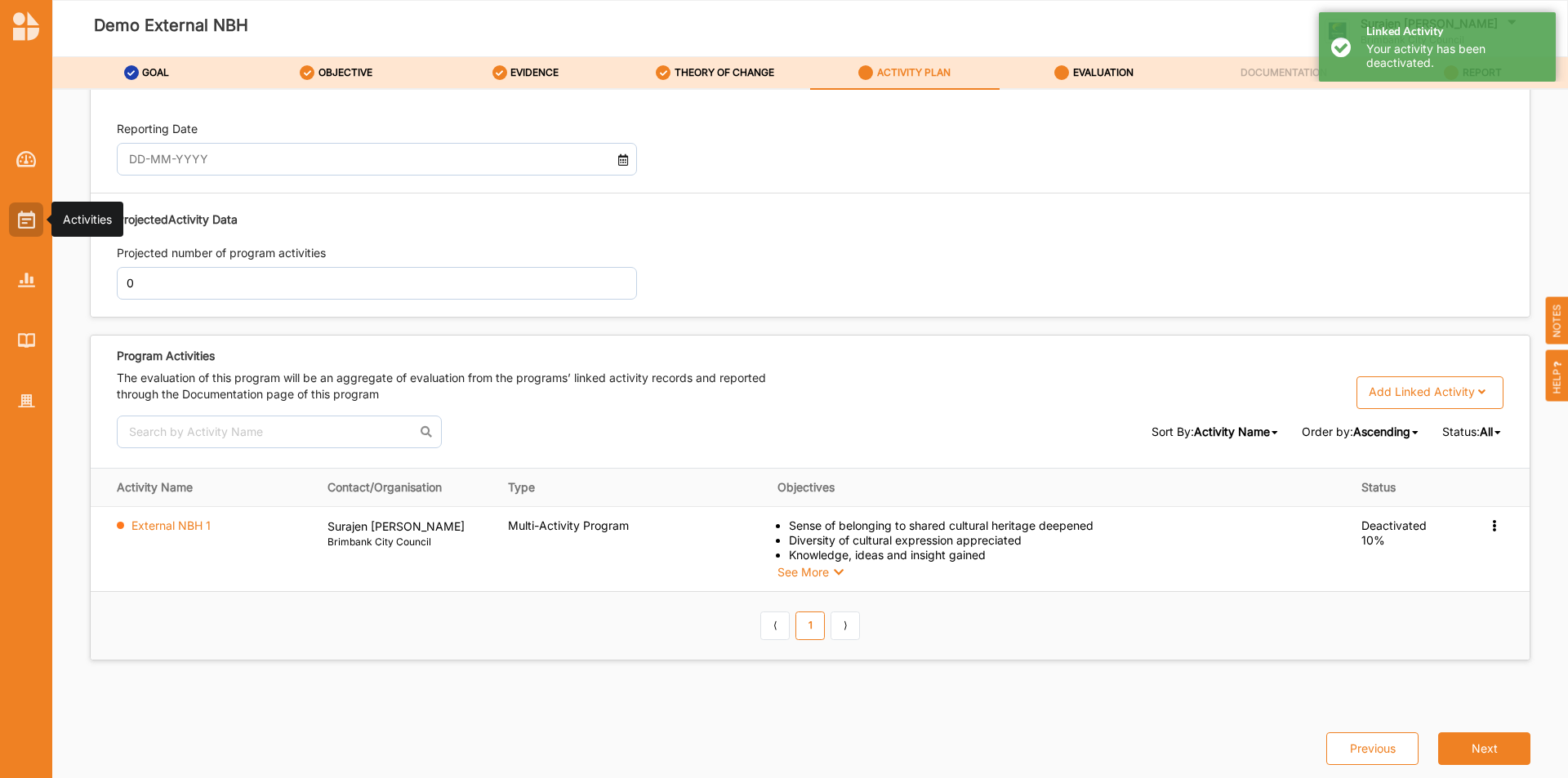
click at [27, 209] on div at bounding box center [26, 219] width 34 height 34
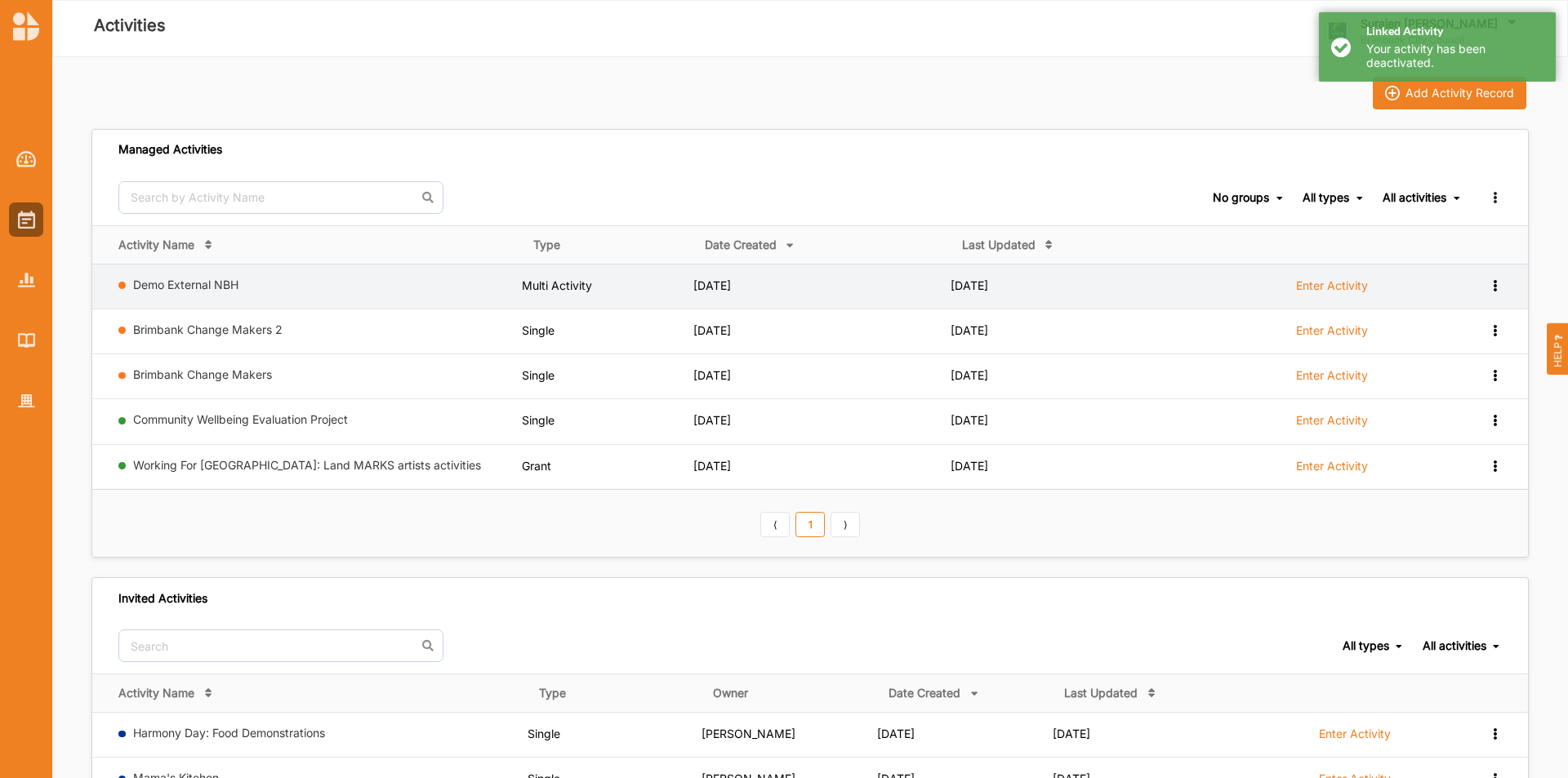
click at [1490, 280] on icon at bounding box center [1495, 284] width 14 height 11
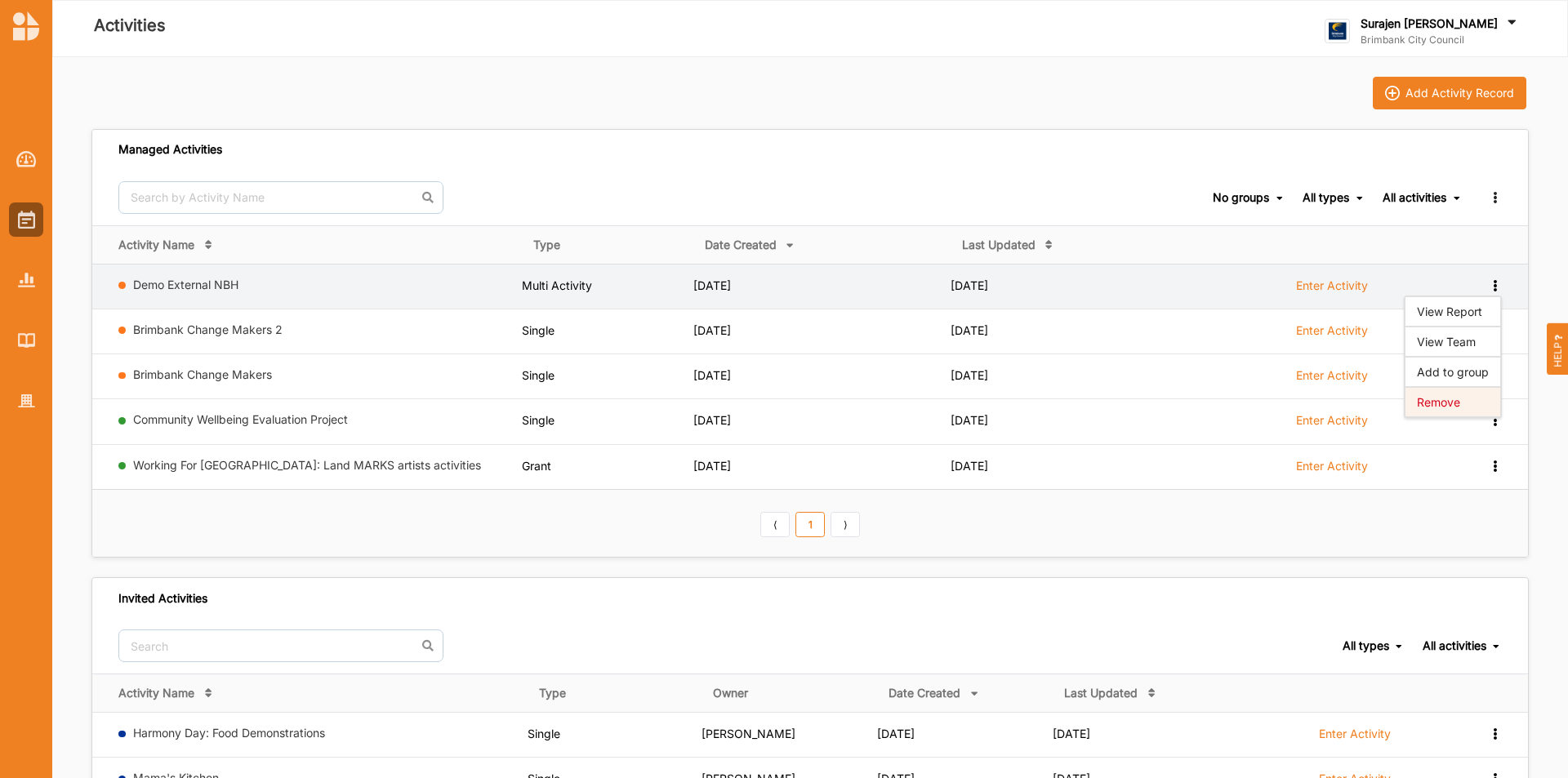
click at [1463, 413] on div "Remove" at bounding box center [1453, 402] width 96 height 31
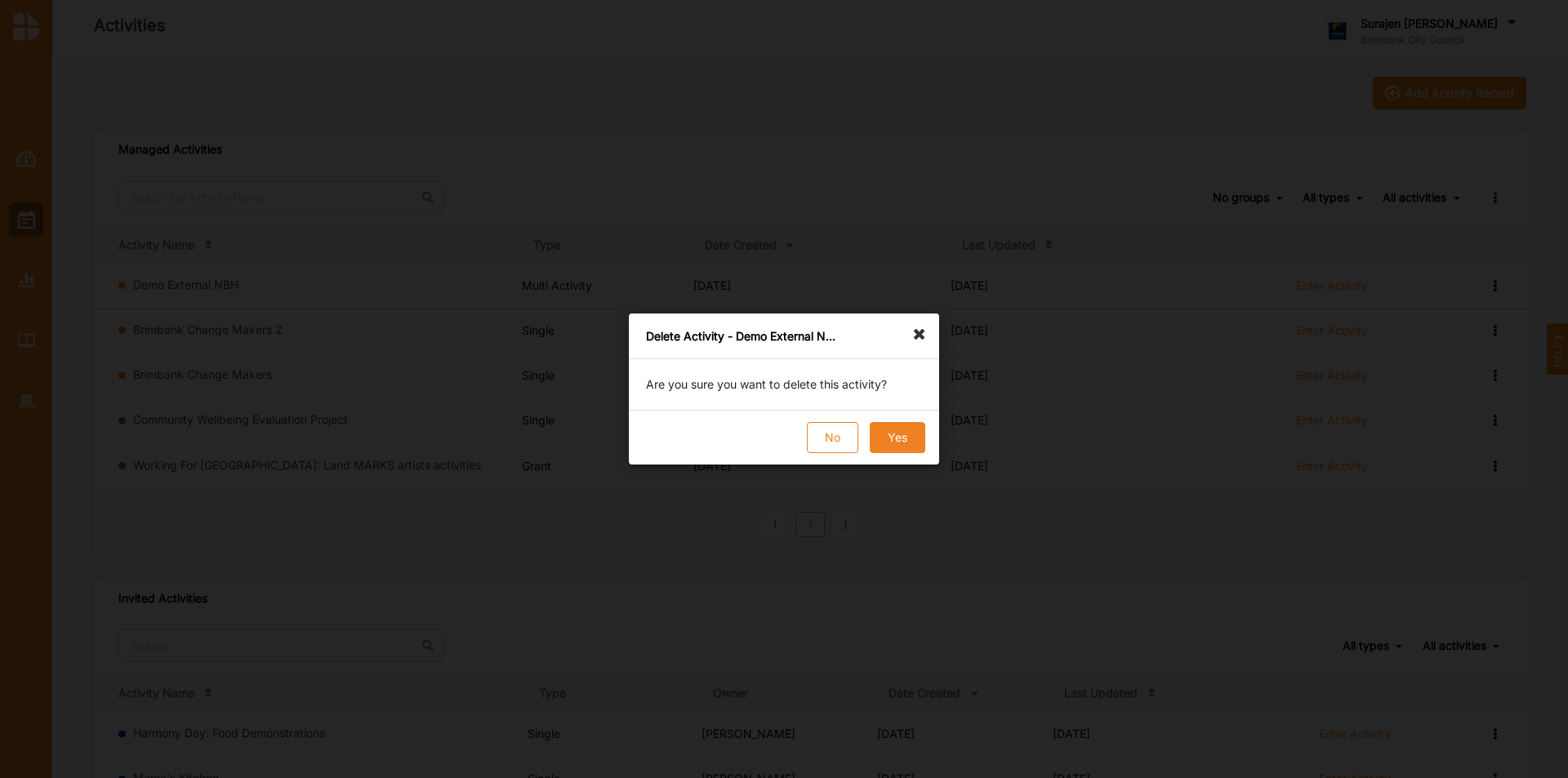
drag, startPoint x: 909, startPoint y: 431, endPoint x: 911, endPoint y: 423, distance: 8.2
click at [905, 434] on button "Yes" at bounding box center [898, 437] width 56 height 31
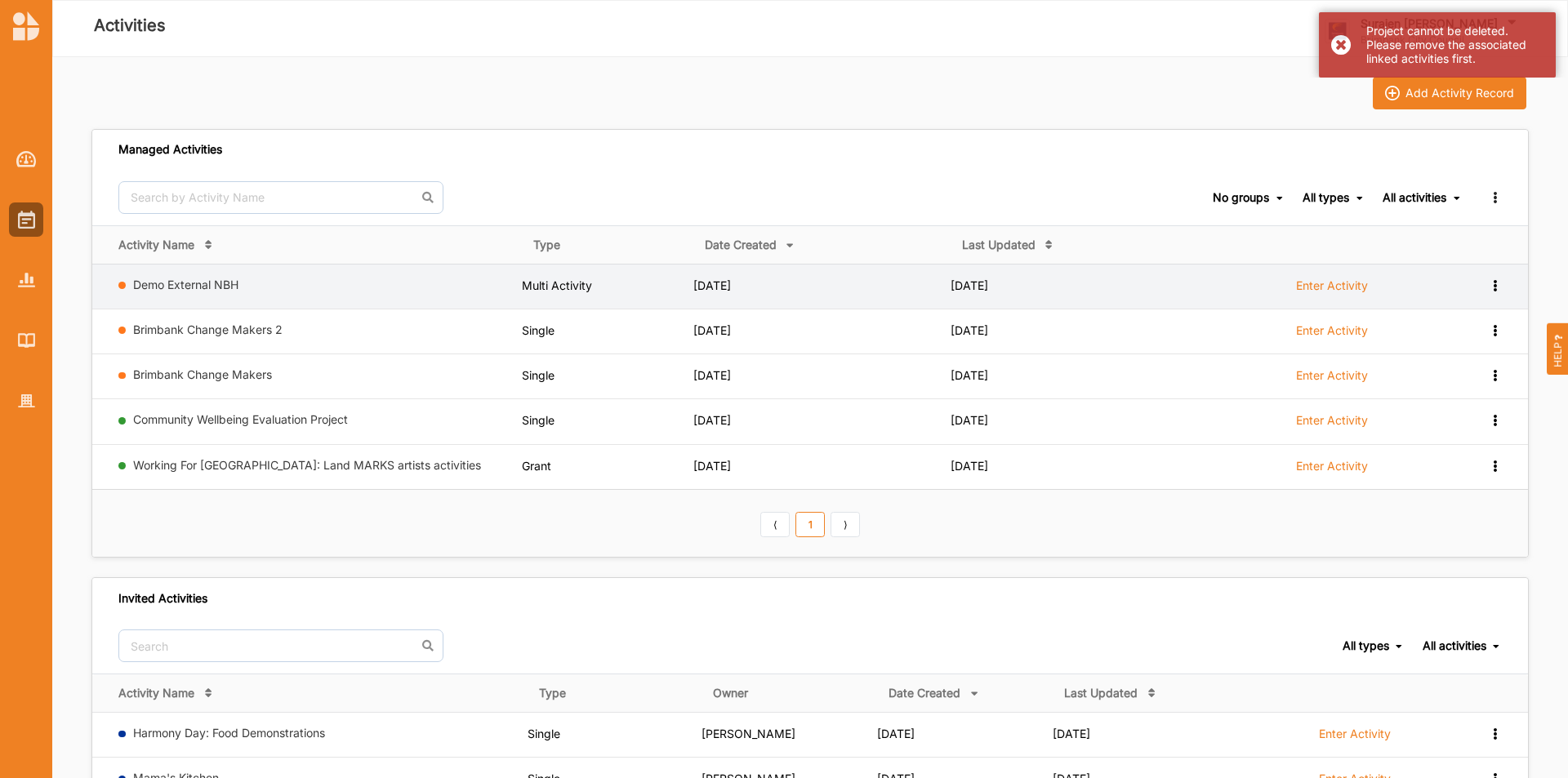
click at [1324, 282] on label "Enter Activity" at bounding box center [1332, 286] width 72 height 15
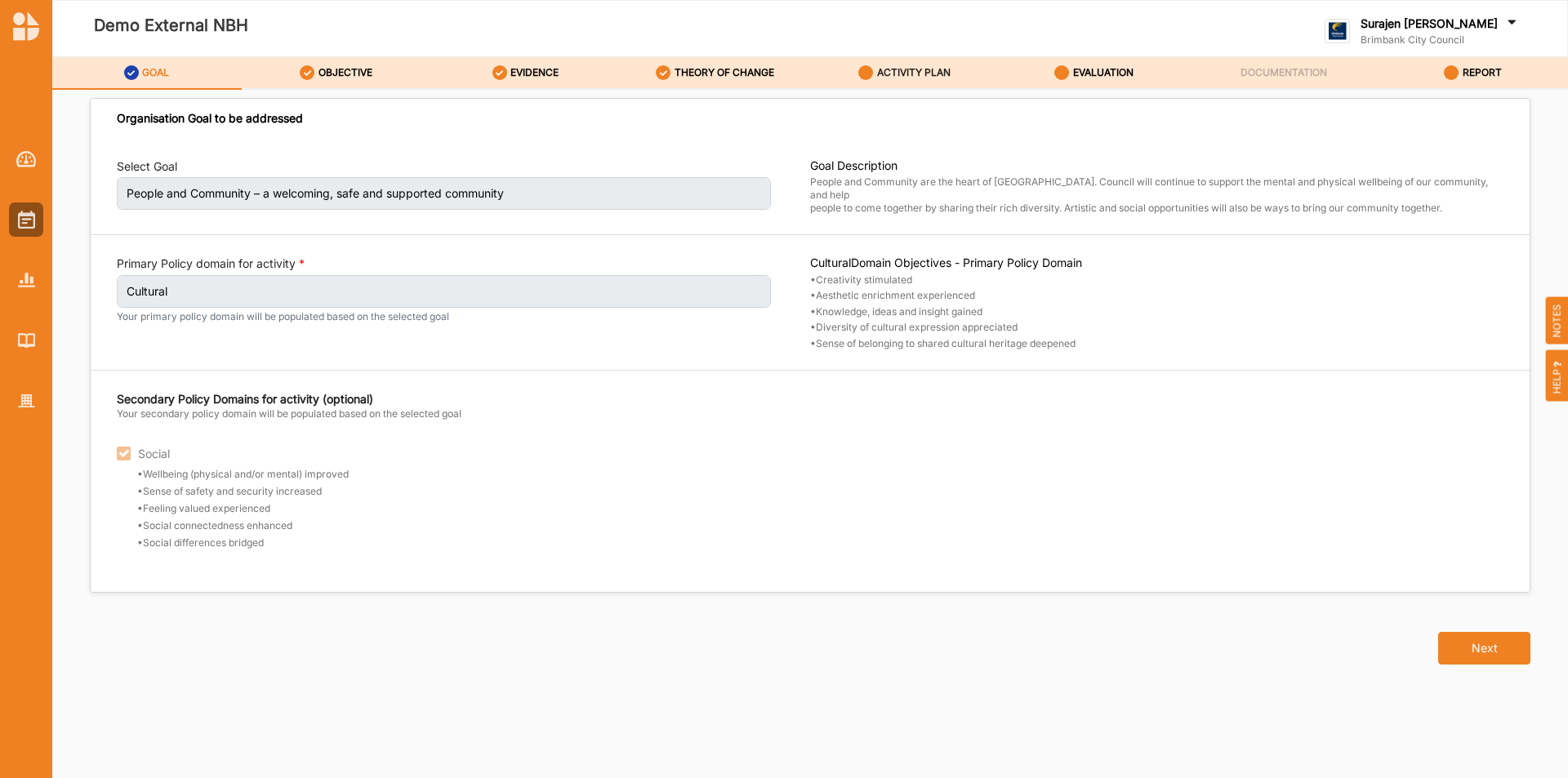
click at [894, 72] on label "ACTIVITY PLAN" at bounding box center [913, 72] width 73 height 13
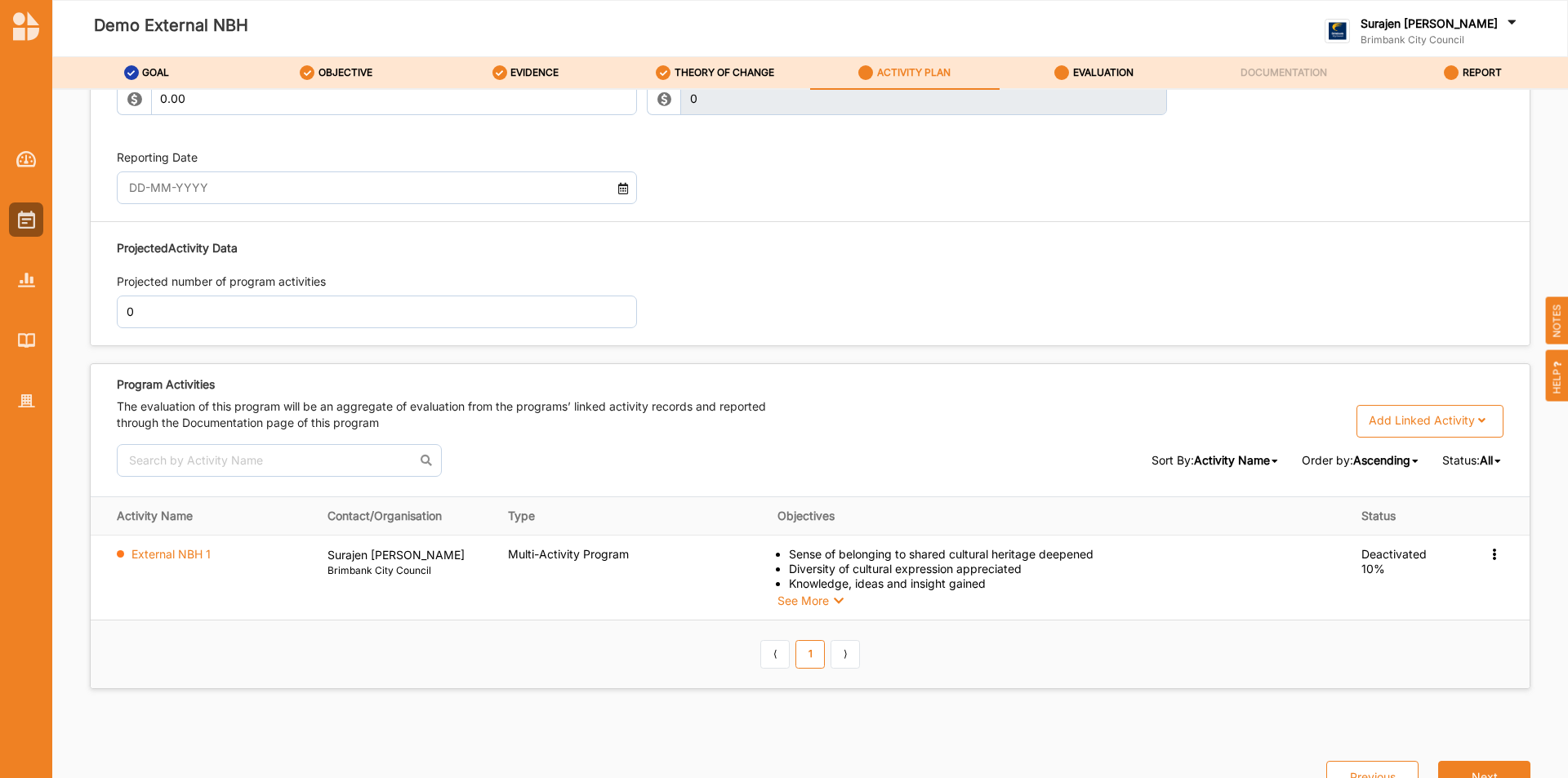
scroll to position [1815, 0]
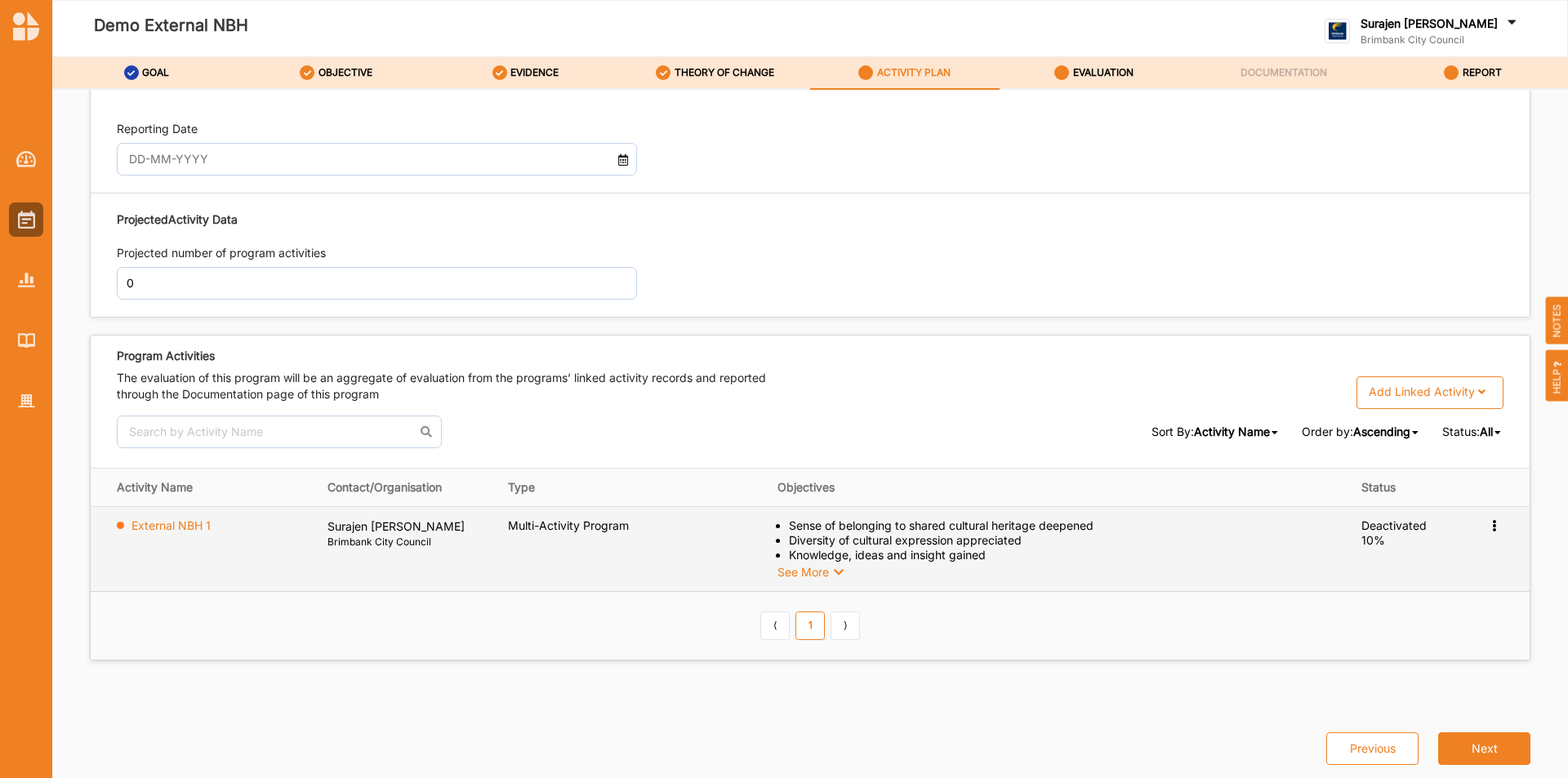
click at [1490, 525] on icon at bounding box center [1494, 524] width 14 height 11
click at [1395, 620] on label "Delete Activity" at bounding box center [1379, 622] width 79 height 15
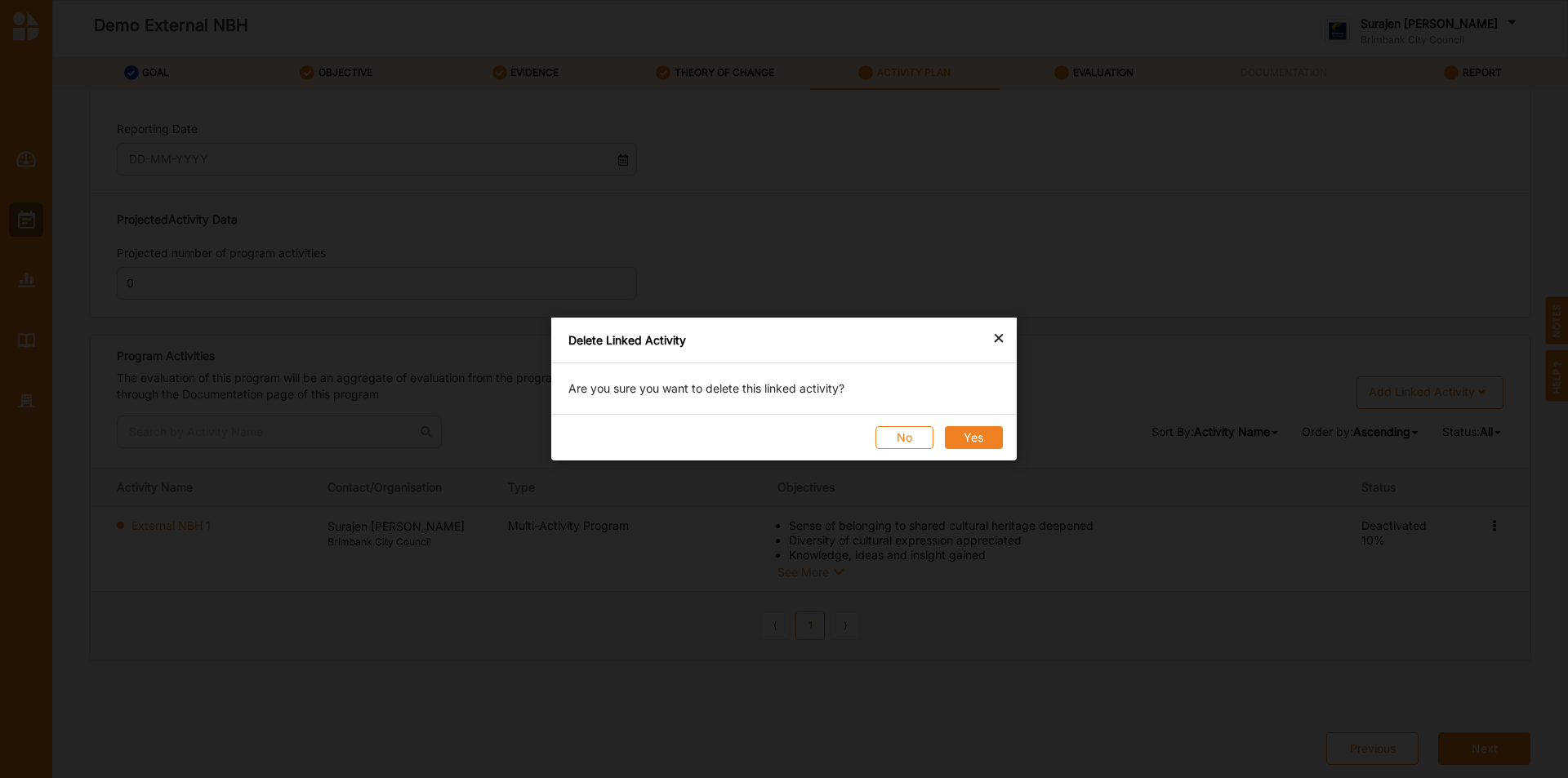
click at [990, 445] on button "Yes" at bounding box center [974, 438] width 58 height 23
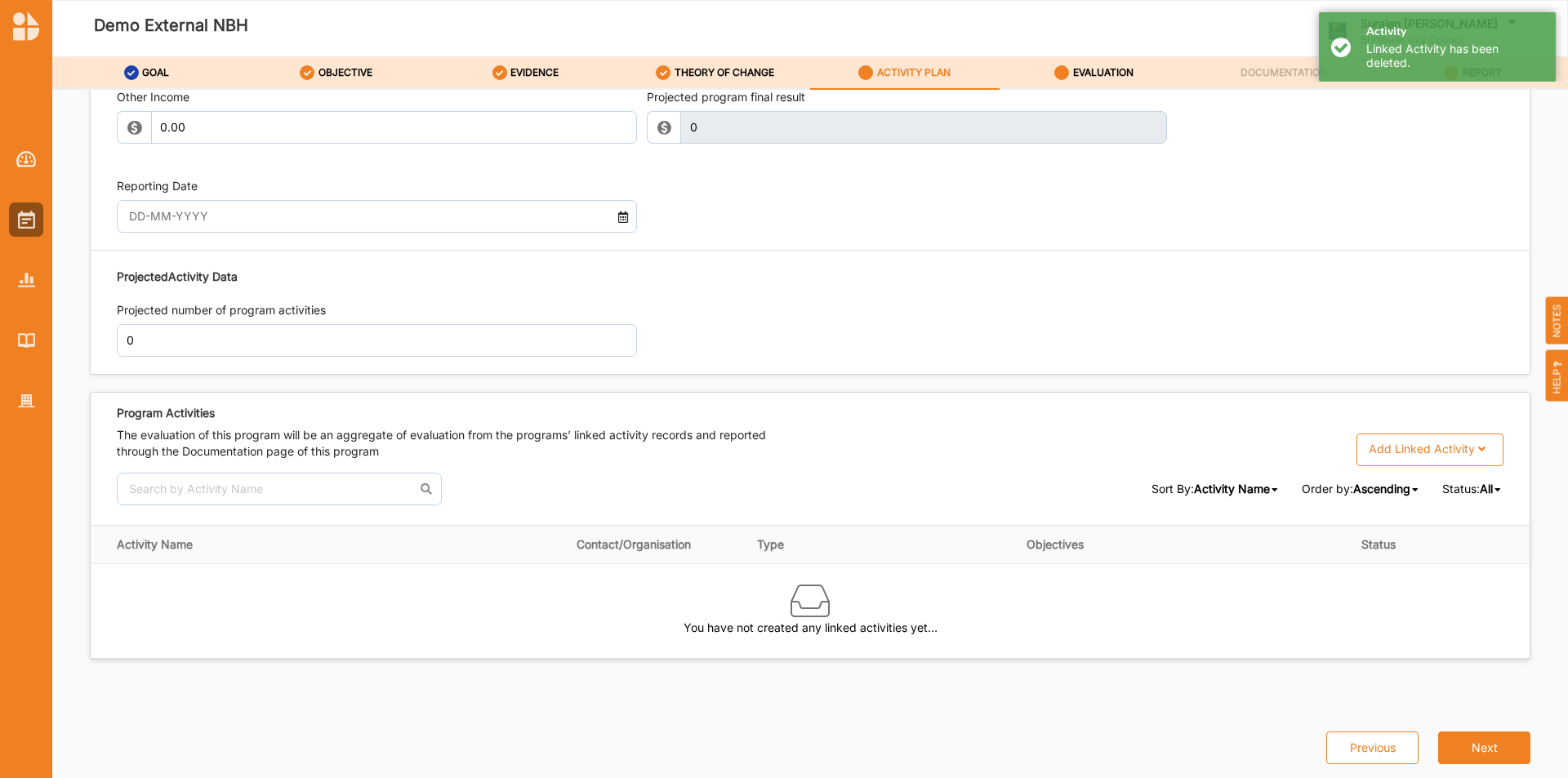
scroll to position [1758, 0]
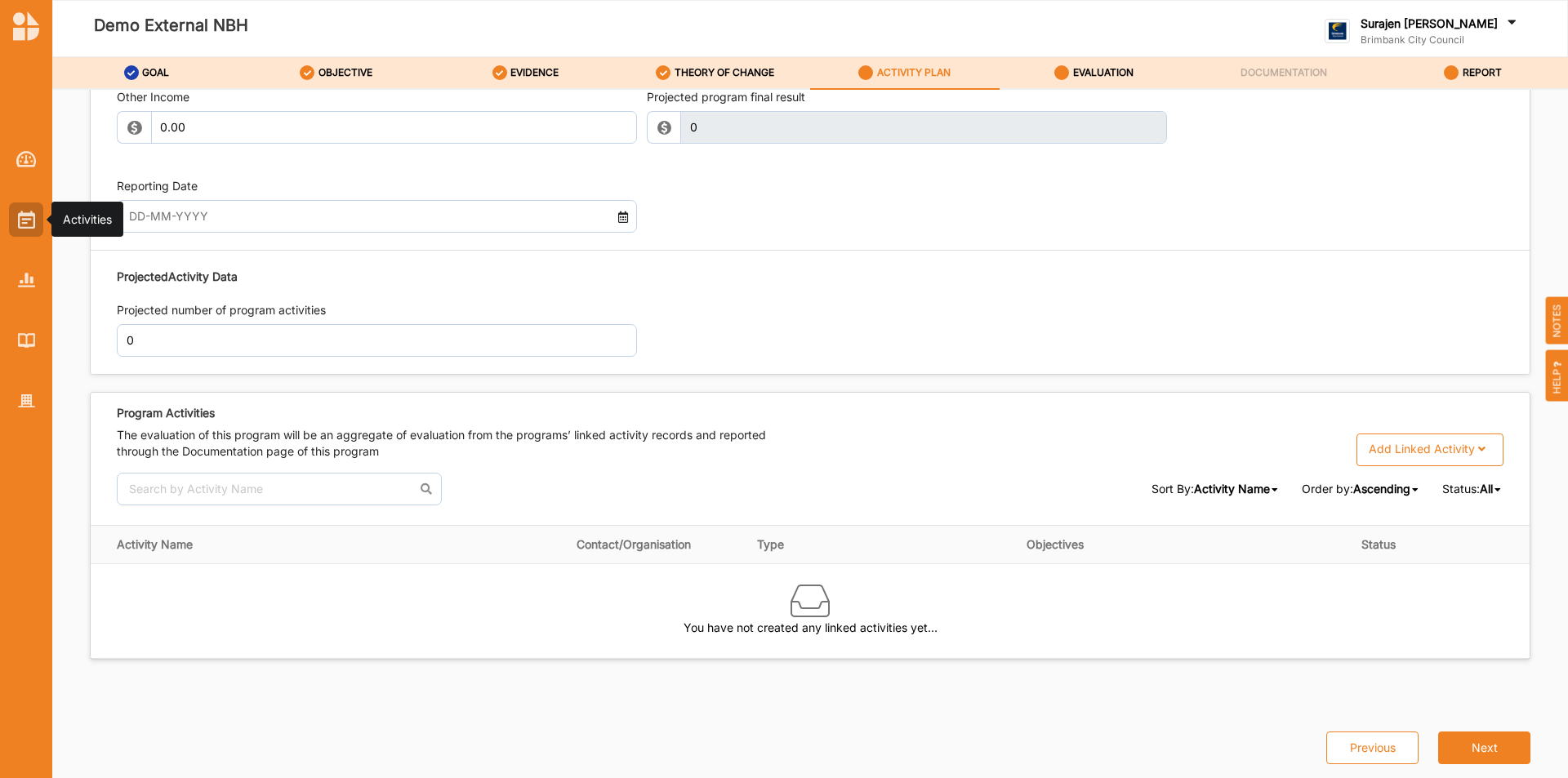
click at [30, 208] on div at bounding box center [26, 219] width 34 height 34
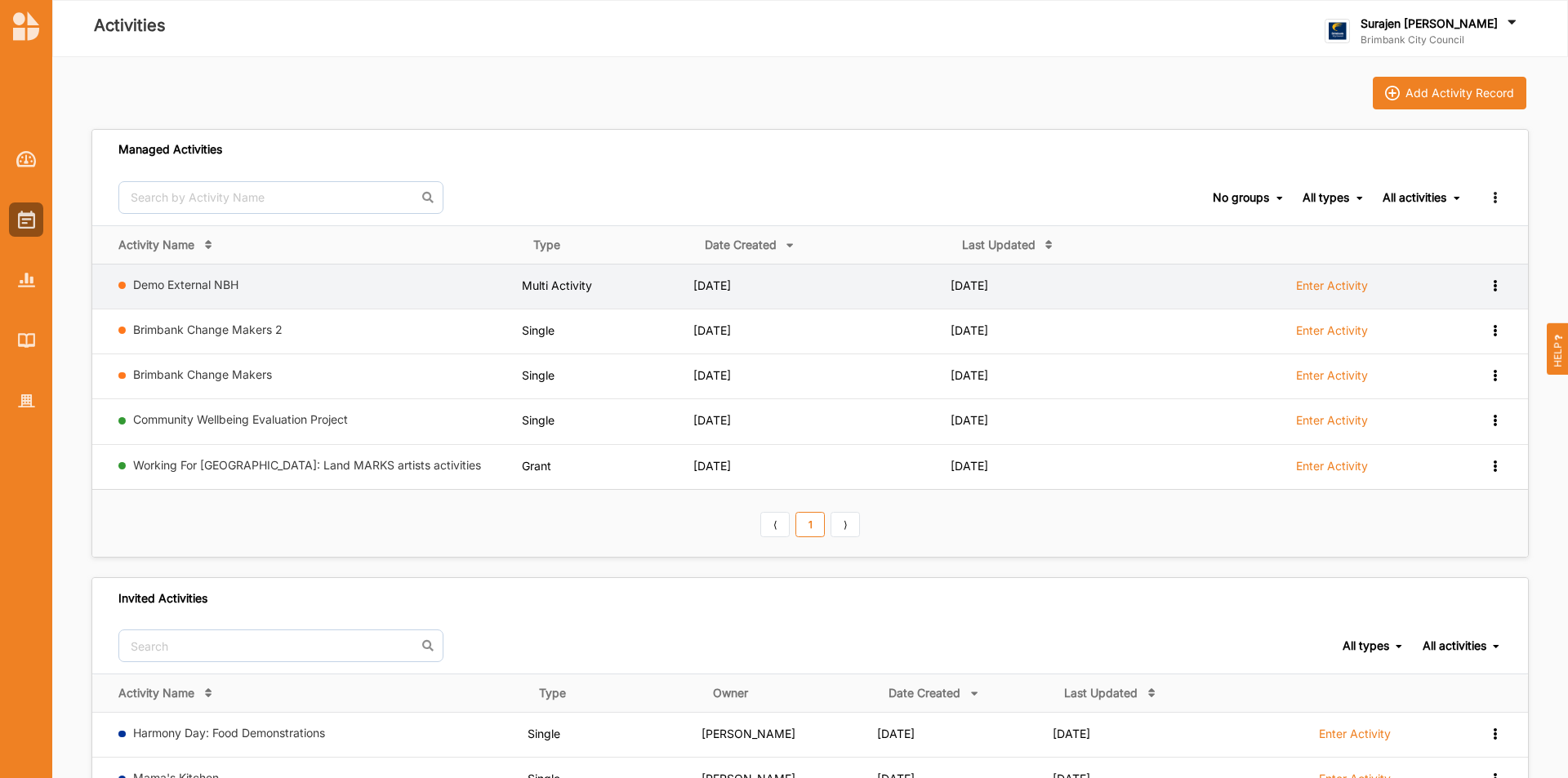
click at [1493, 290] on icon at bounding box center [1495, 284] width 14 height 11
click at [1433, 414] on div "Remove" at bounding box center [1453, 402] width 96 height 31
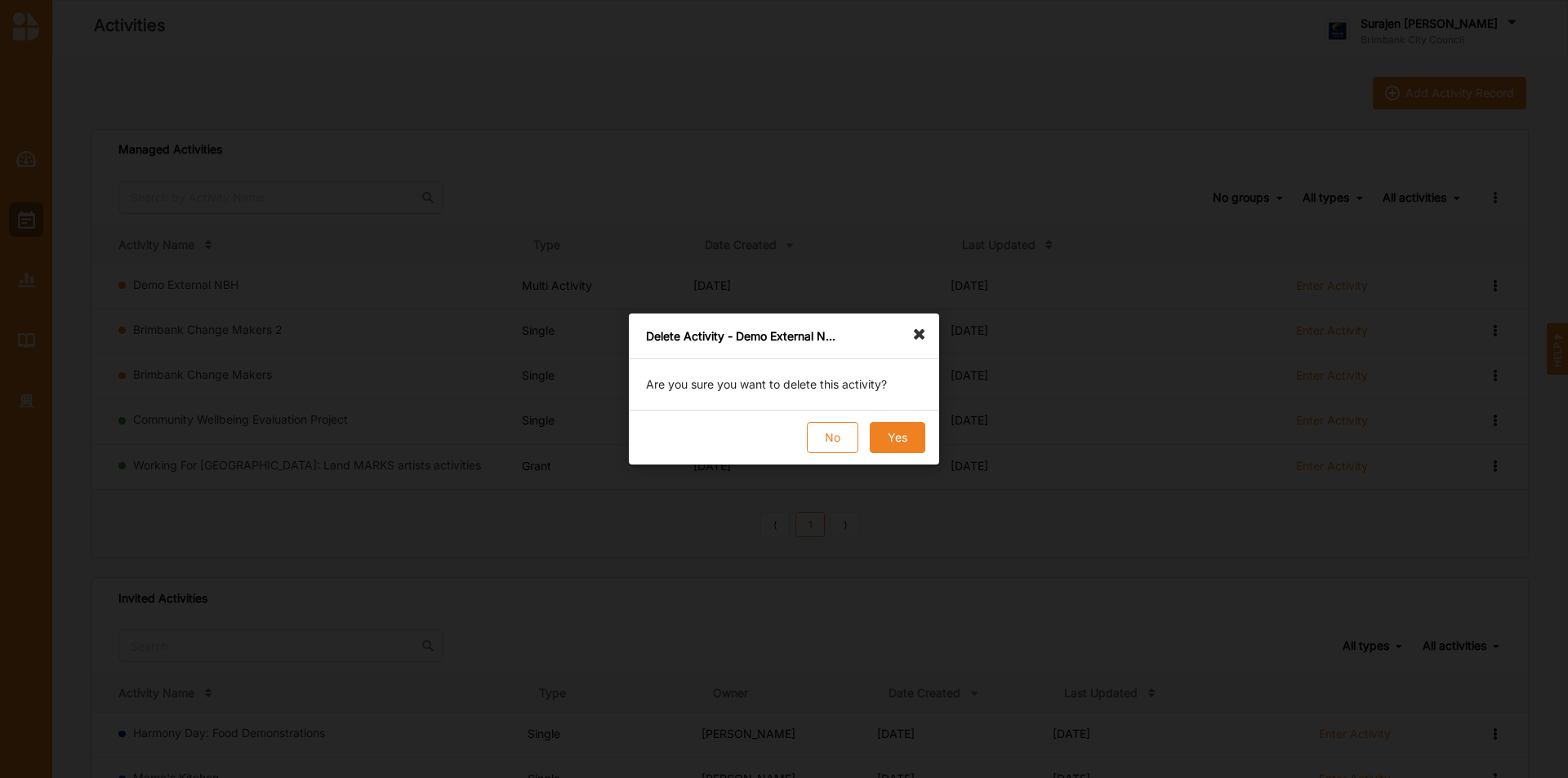
click at [888, 426] on button "Yes" at bounding box center [898, 437] width 56 height 31
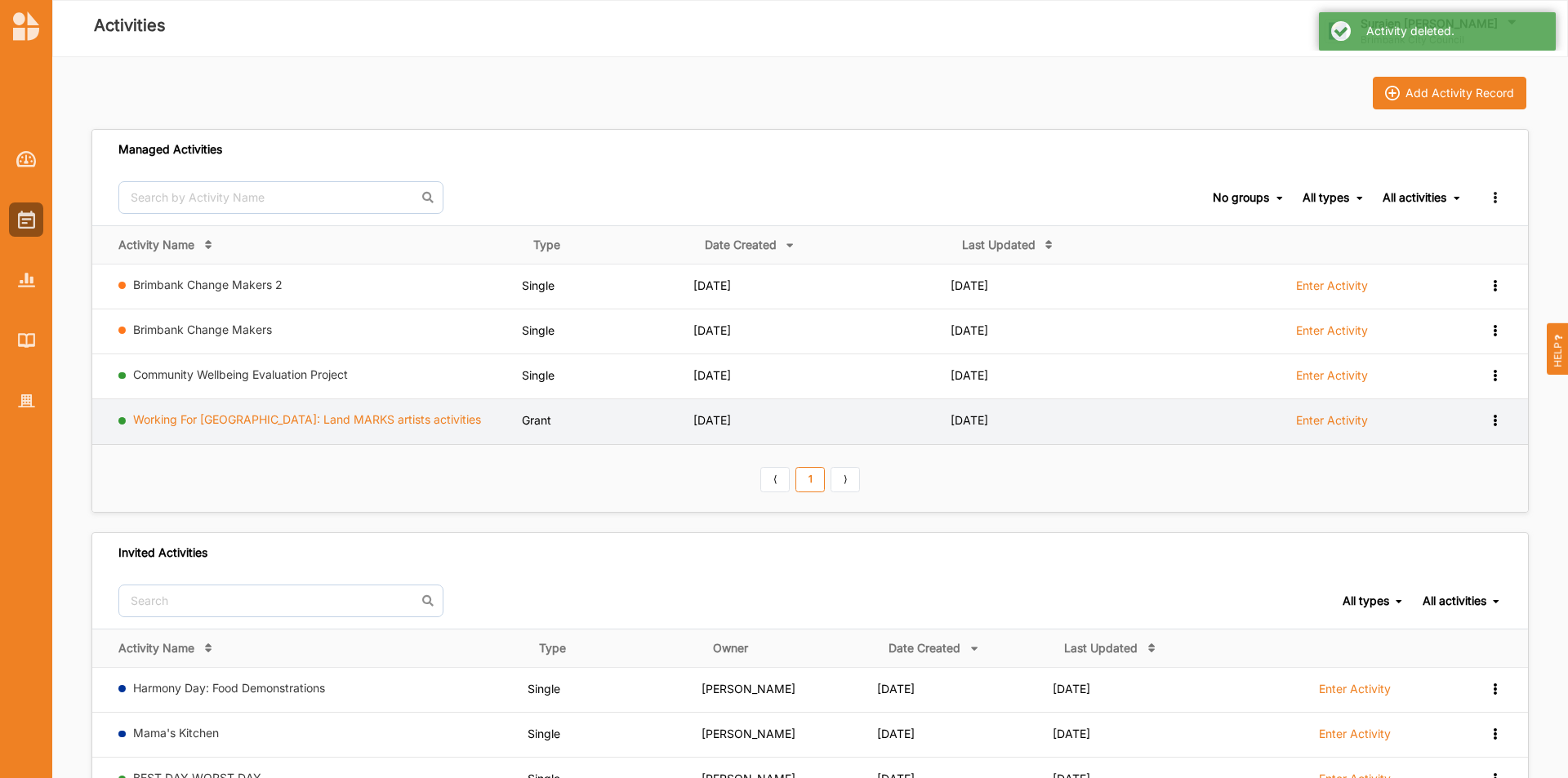
click at [225, 420] on link "Working For Victoria: Land MARKS artists activities" at bounding box center [307, 419] width 348 height 14
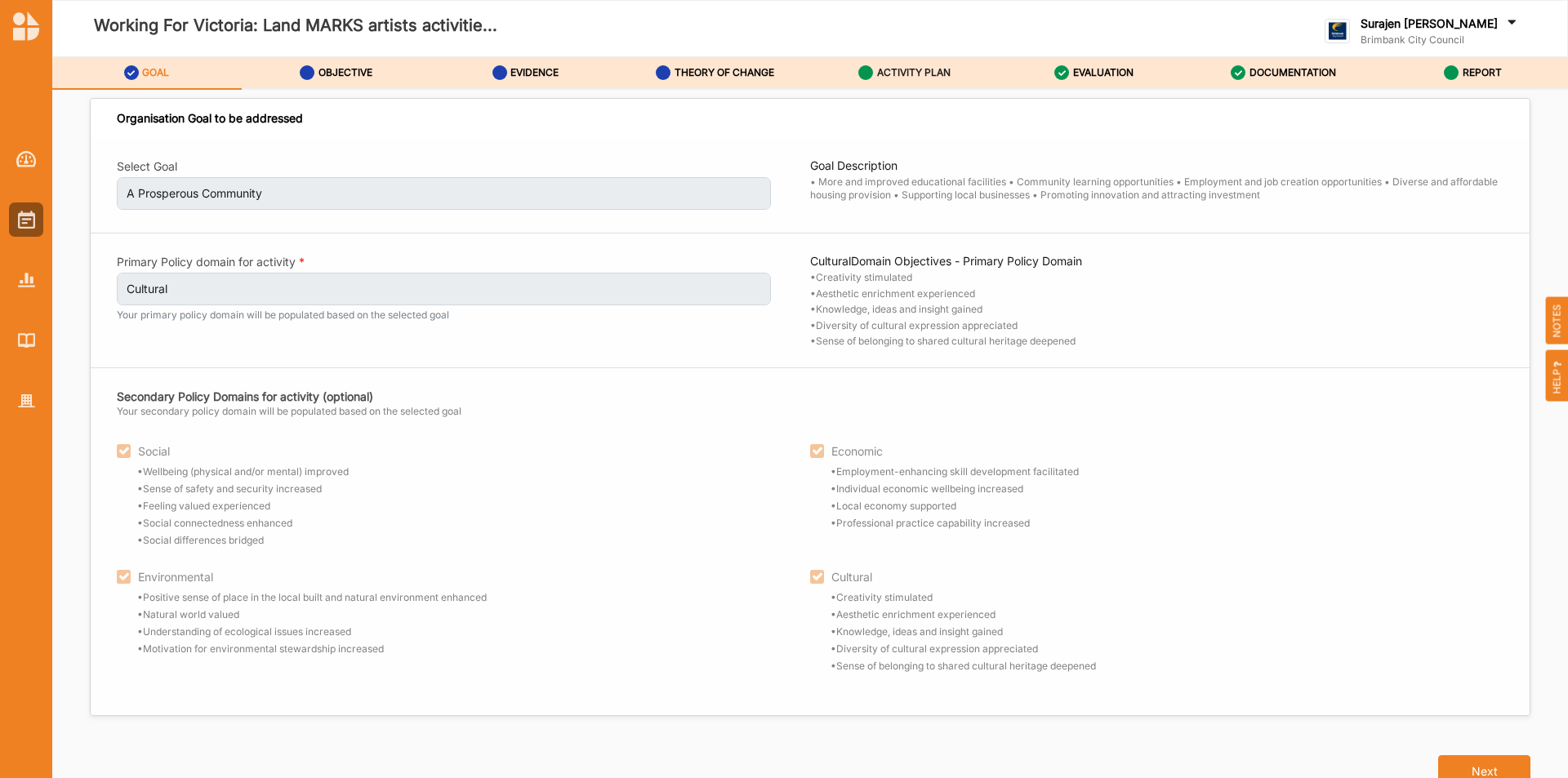
click at [934, 85] on div "ACTIVITY PLAN" at bounding box center [905, 73] width 93 height 30
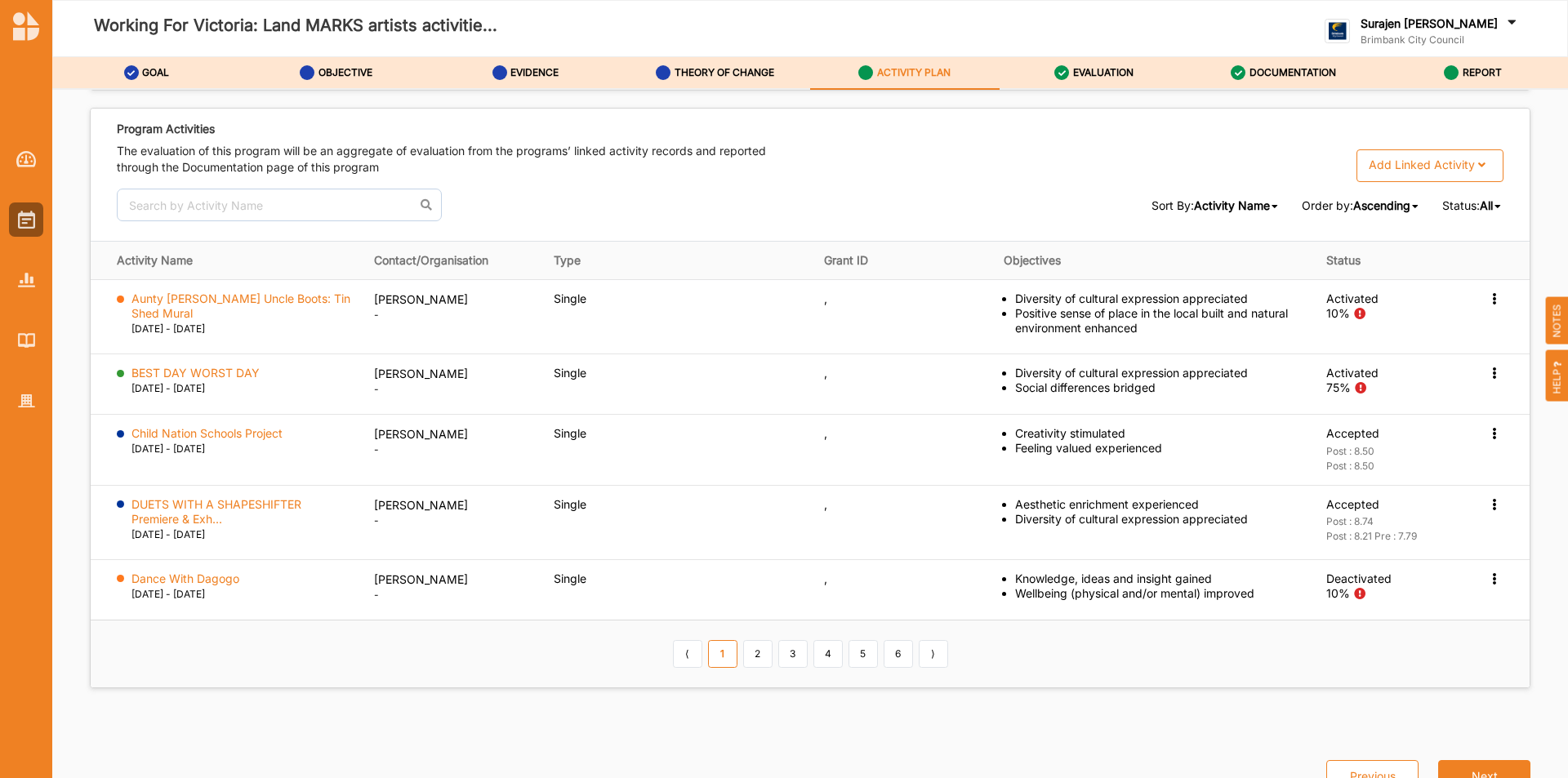
scroll to position [2588, 0]
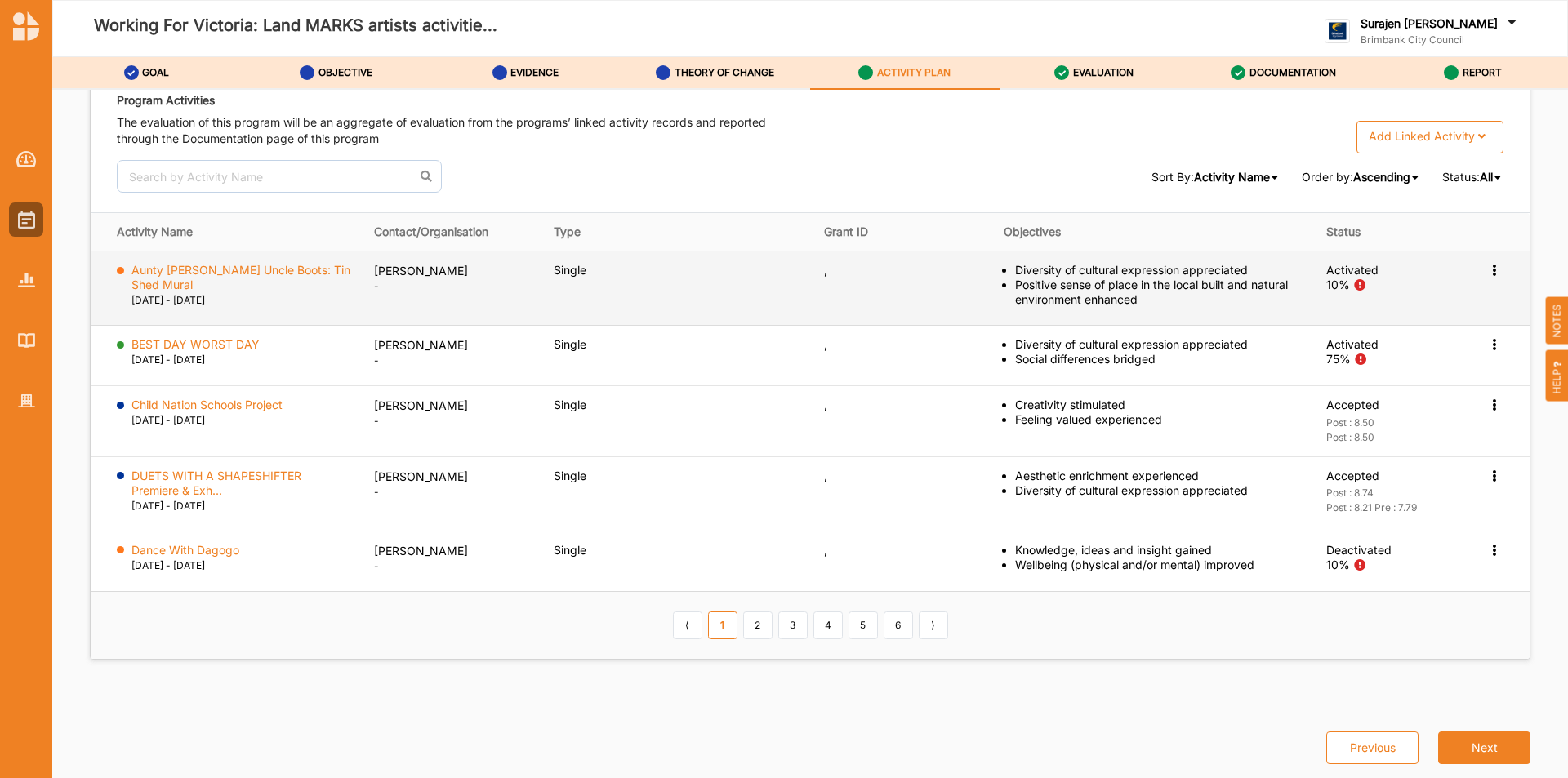
click at [1488, 274] on icon at bounding box center [1494, 269] width 14 height 11
click at [1425, 298] on label "Activation Information" at bounding box center [1398, 300] width 118 height 15
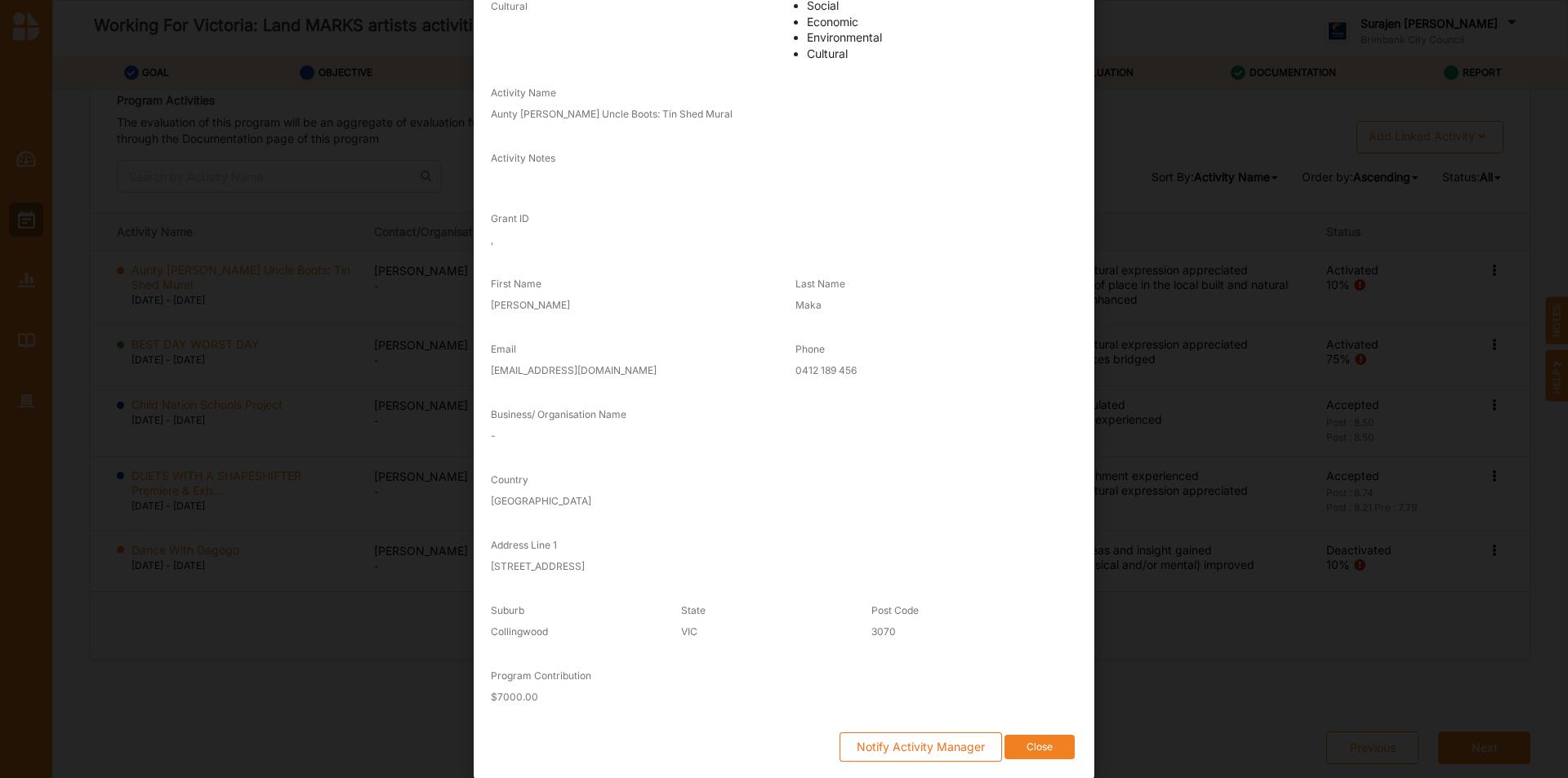
scroll to position [175, 0]
click at [1052, 749] on button "Close" at bounding box center [1039, 746] width 70 height 25
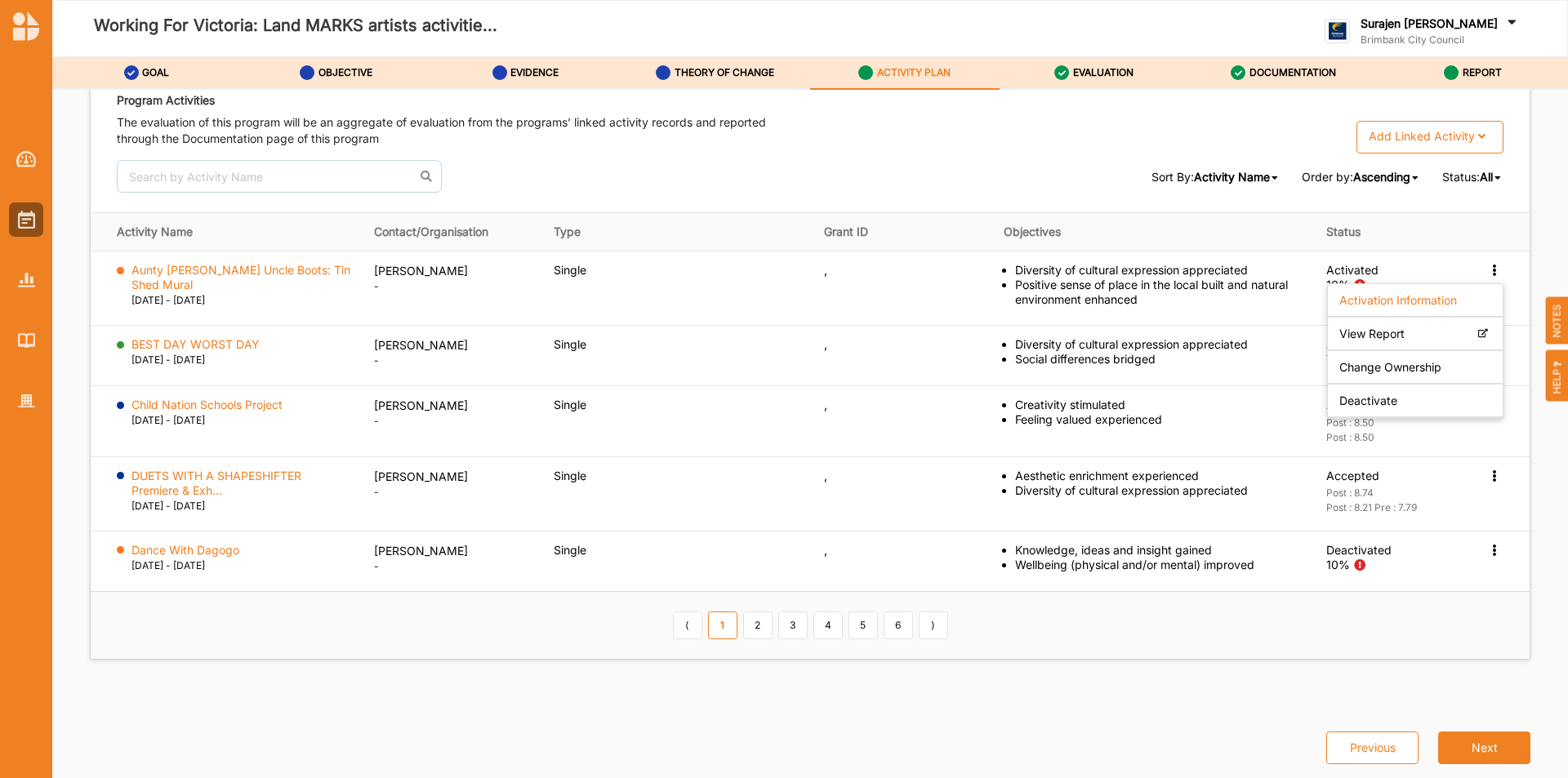
click at [1132, 628] on th "⟨ 1 2 3 4 5 6 ⟩" at bounding box center [810, 625] width 1439 height 68
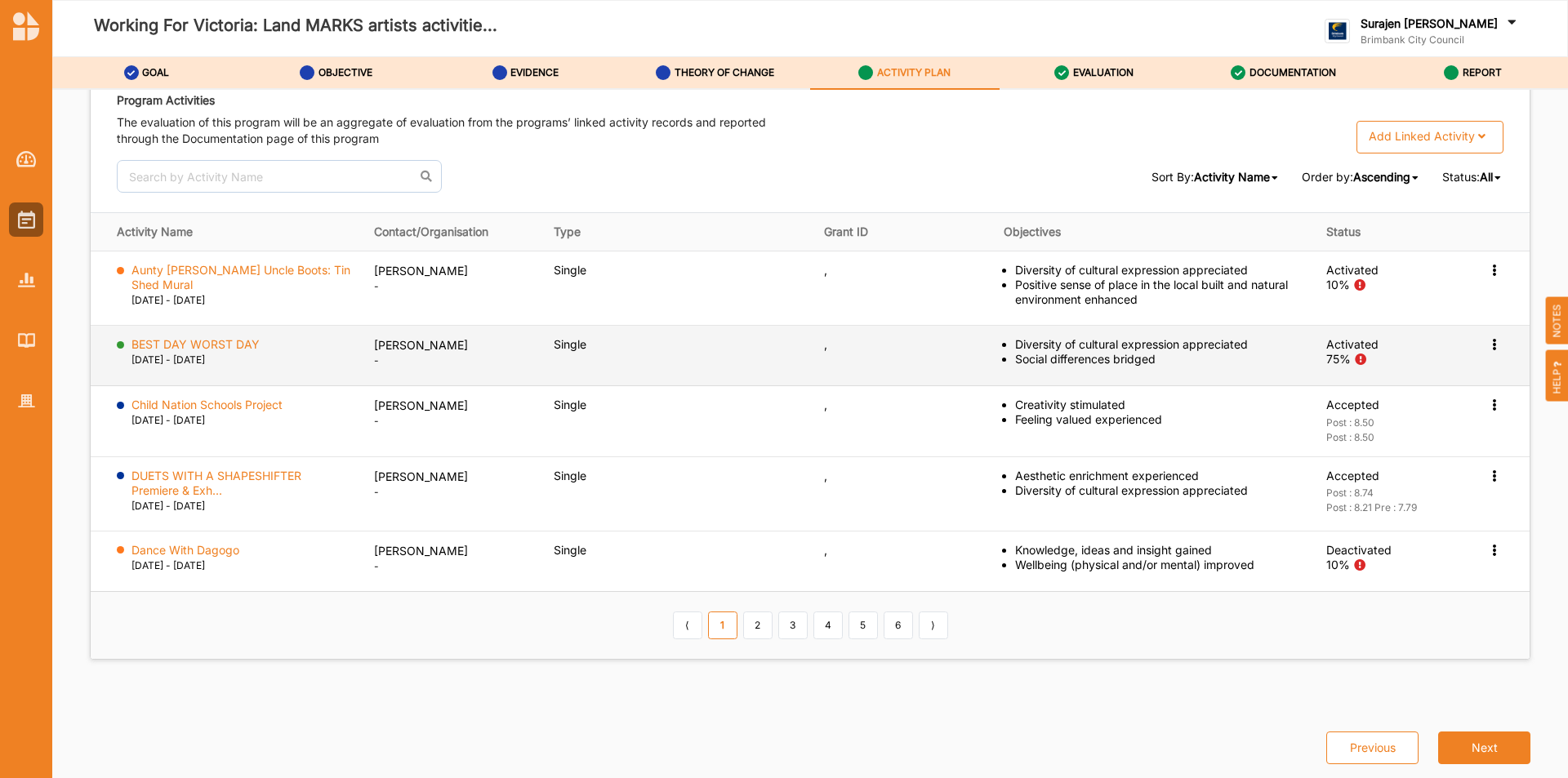
click at [1487, 345] on icon at bounding box center [1494, 343] width 14 height 11
click at [1352, 373] on label "Activation Information" at bounding box center [1398, 375] width 118 height 15
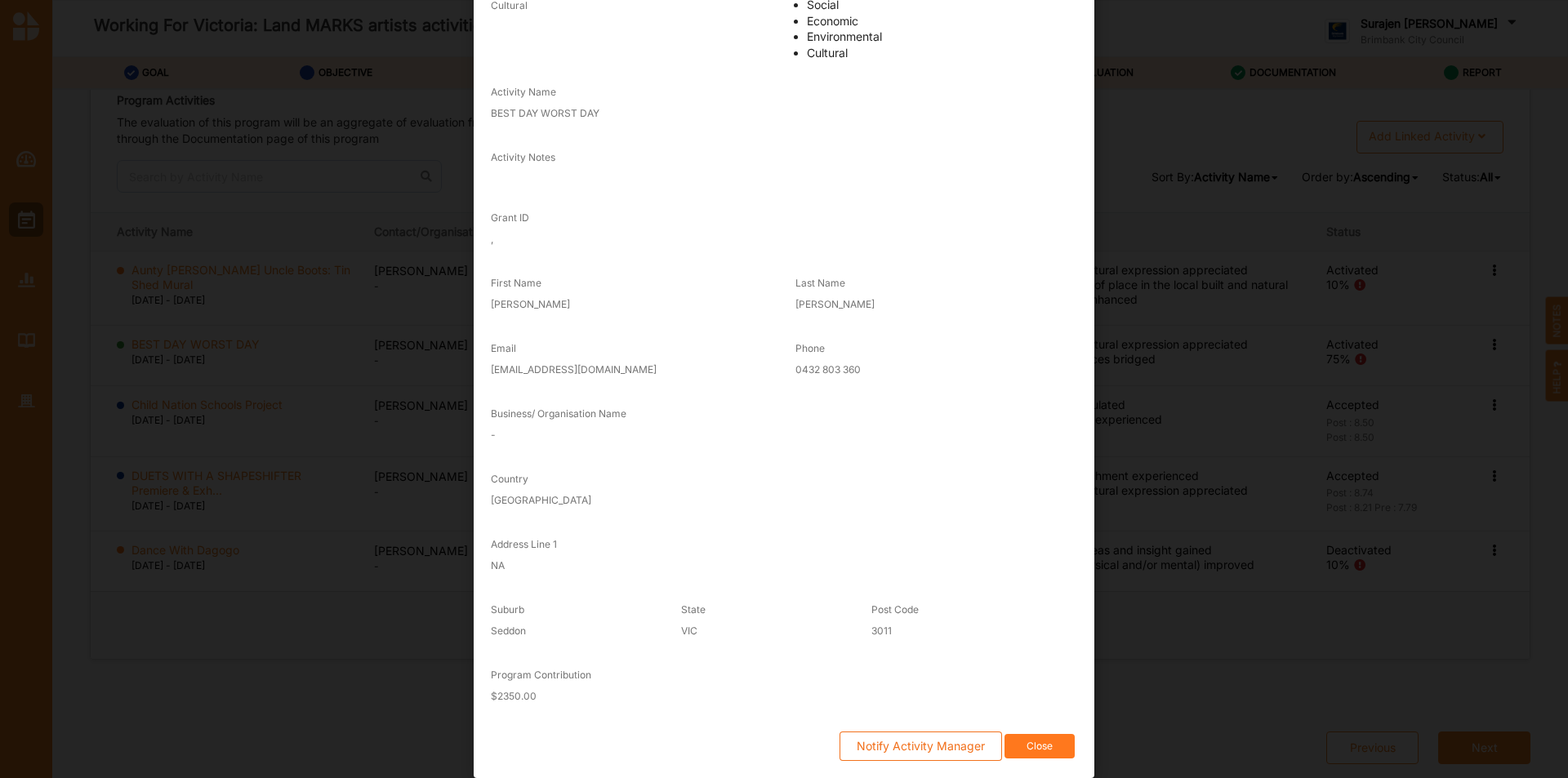
click at [1026, 748] on button "Close" at bounding box center [1039, 746] width 70 height 25
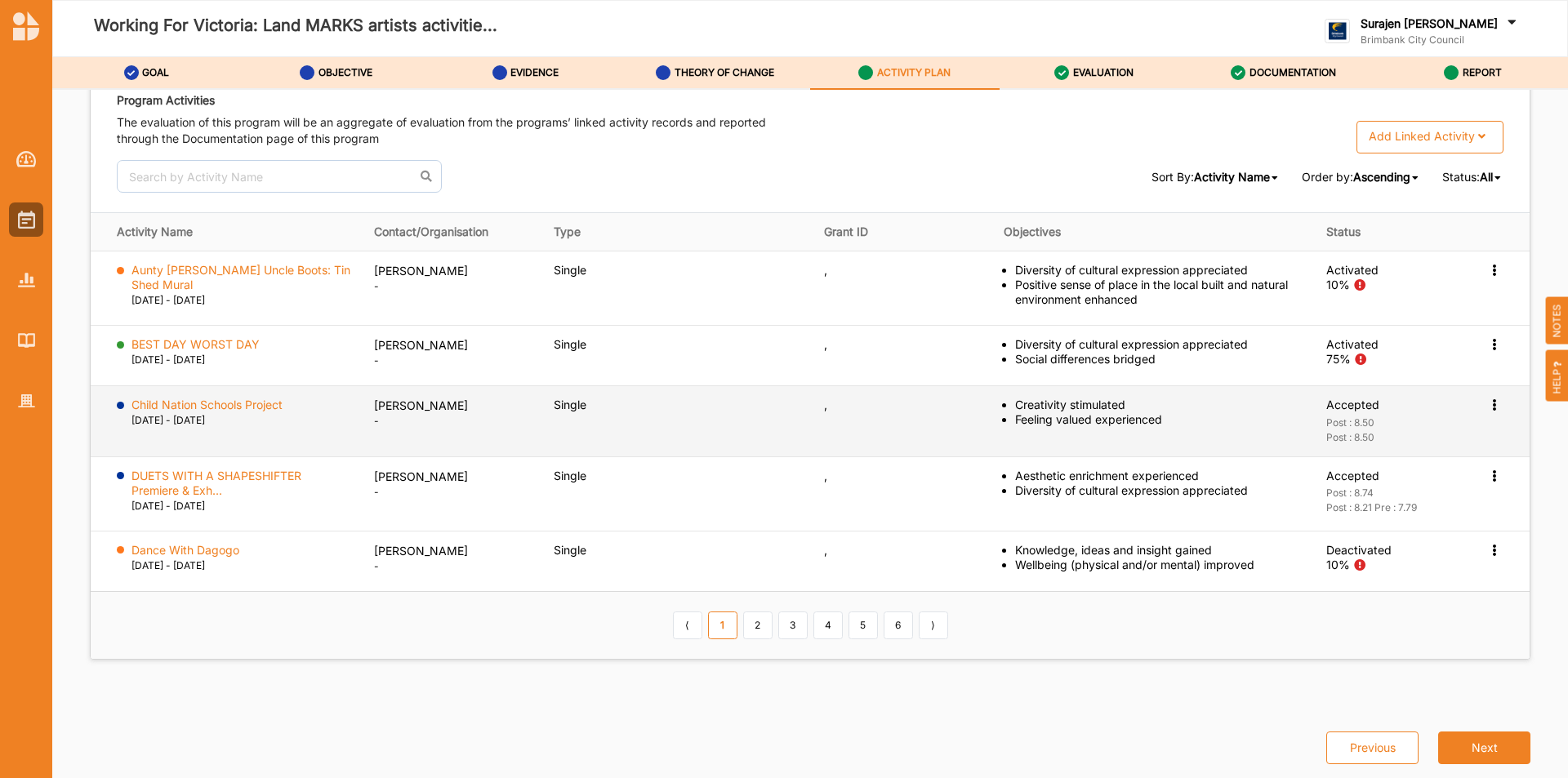
click at [1487, 402] on icon at bounding box center [1494, 403] width 14 height 11
click at [1367, 435] on label "Activation Information" at bounding box center [1398, 436] width 118 height 15
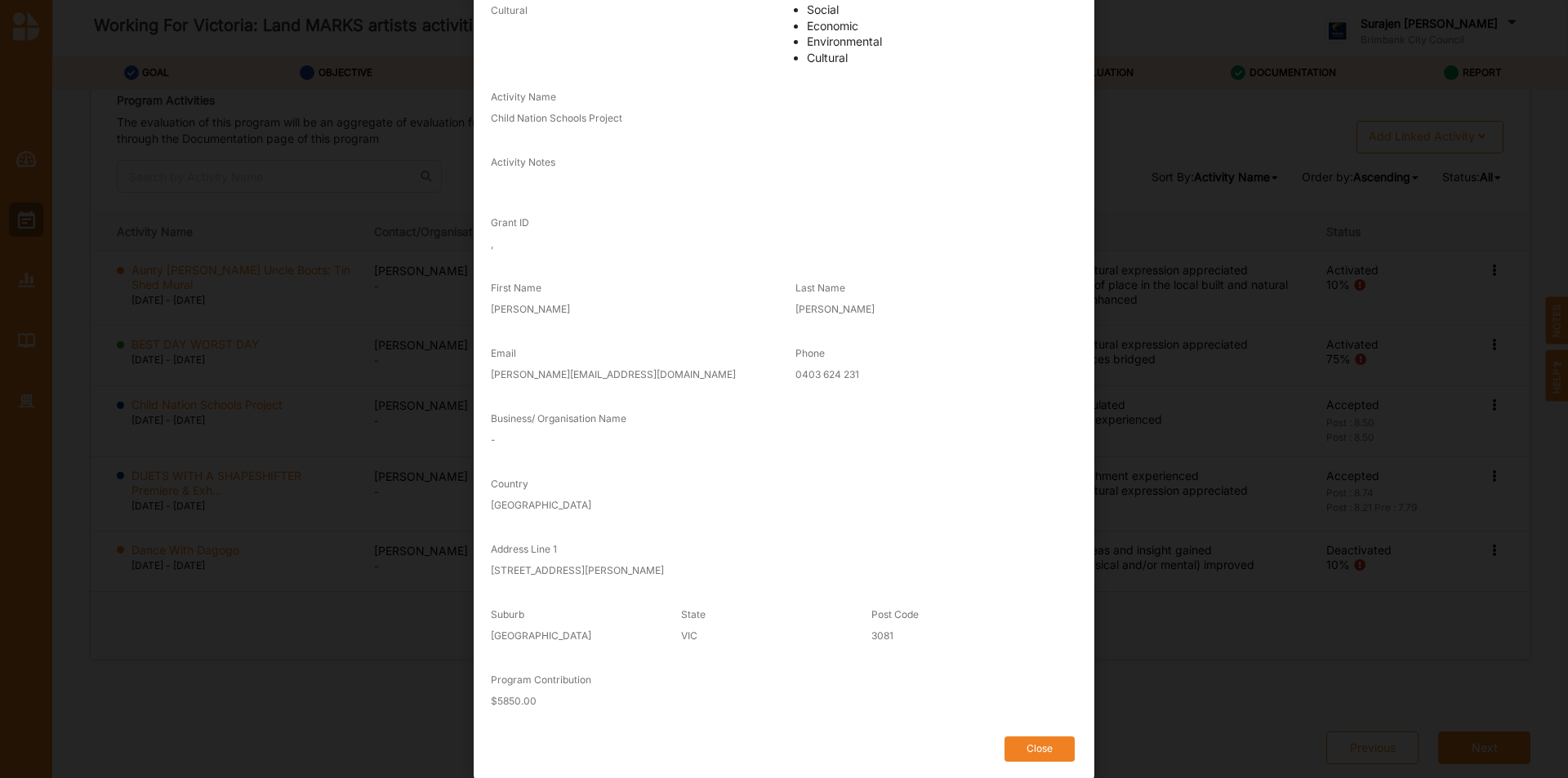
scroll to position [172, 0]
click at [1059, 736] on button "Close" at bounding box center [1039, 748] width 70 height 25
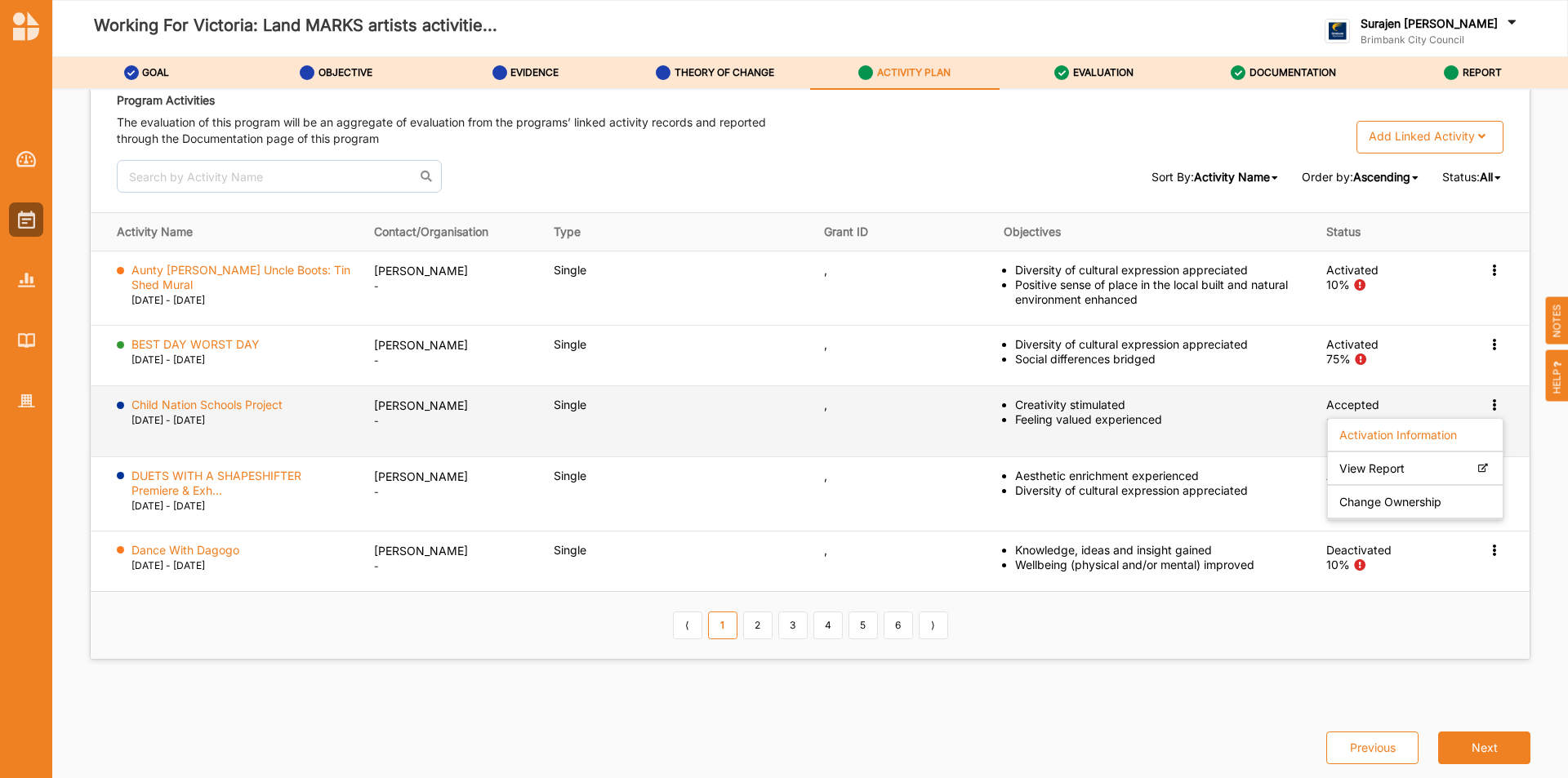
click at [975, 389] on td "," at bounding box center [902, 422] width 180 height 71
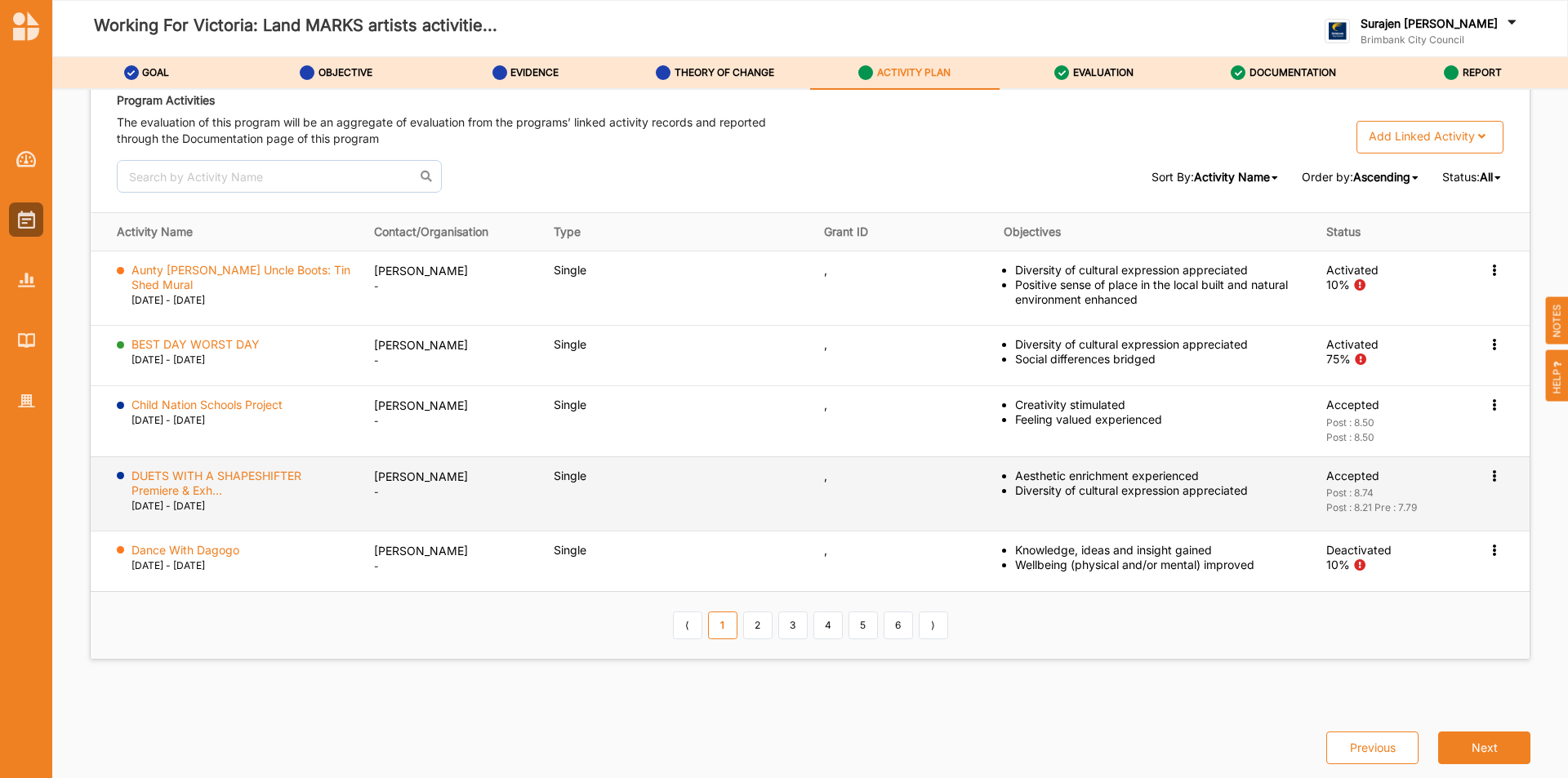
click at [1489, 480] on div "Activation Information View Report Change Ownership" at bounding box center [1496, 477] width 17 height 15
click at [1401, 495] on div "Activation Information" at bounding box center [1415, 507] width 175 height 33
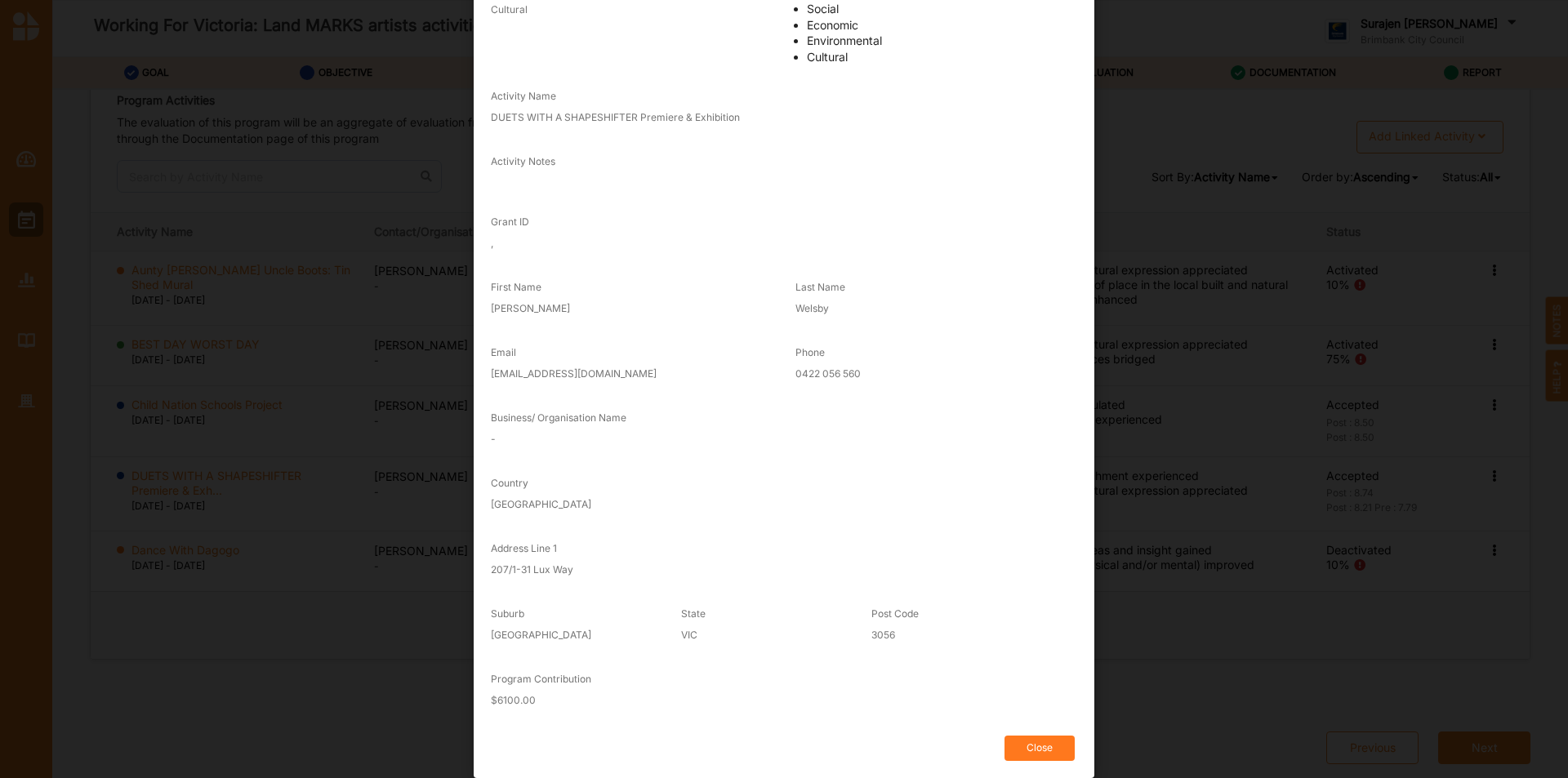
click at [1032, 739] on button "Close" at bounding box center [1039, 748] width 70 height 25
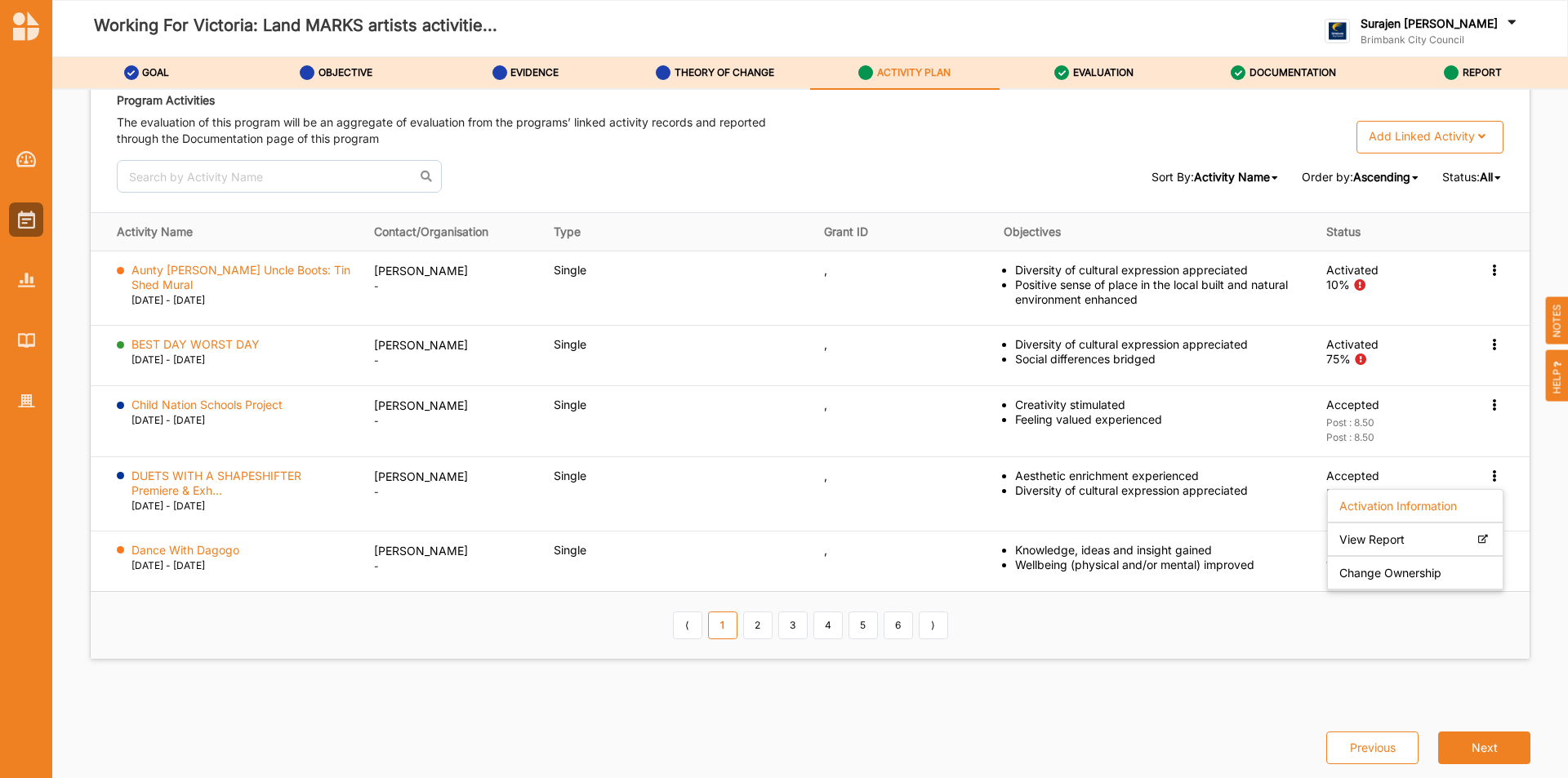
drag, startPoint x: 1193, startPoint y: 648, endPoint x: 1348, endPoint y: 597, distance: 163.2
click at [1197, 645] on th "⟨ 1 2 3 4 5 6 ⟩" at bounding box center [810, 625] width 1439 height 68
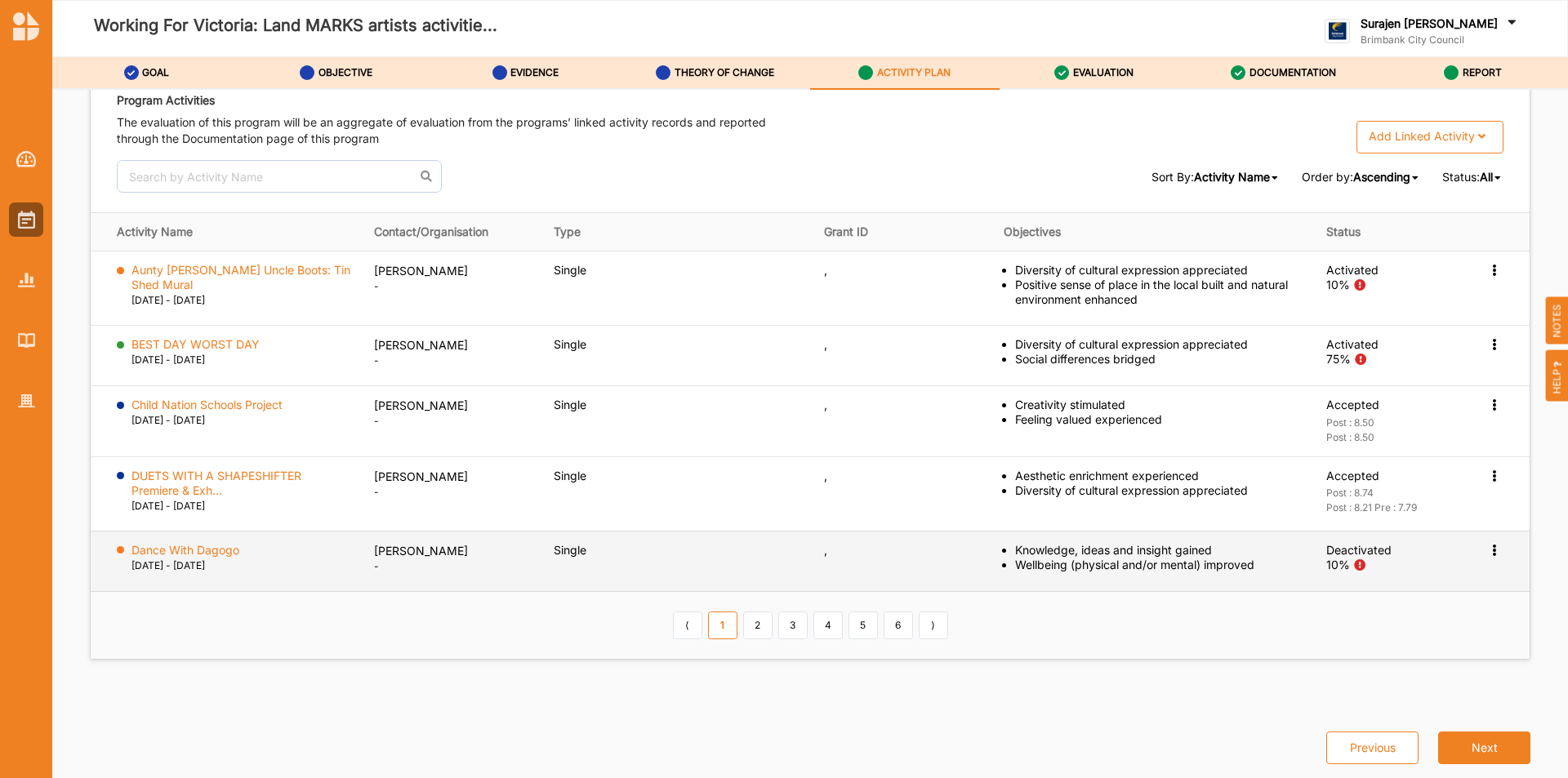
click at [1487, 552] on icon at bounding box center [1494, 549] width 14 height 11
click at [1380, 586] on label "View Report" at bounding box center [1372, 580] width 65 height 15
click at [1494, 549] on div "View Report Activate Delete Activity" at bounding box center [1496, 551] width 17 height 15
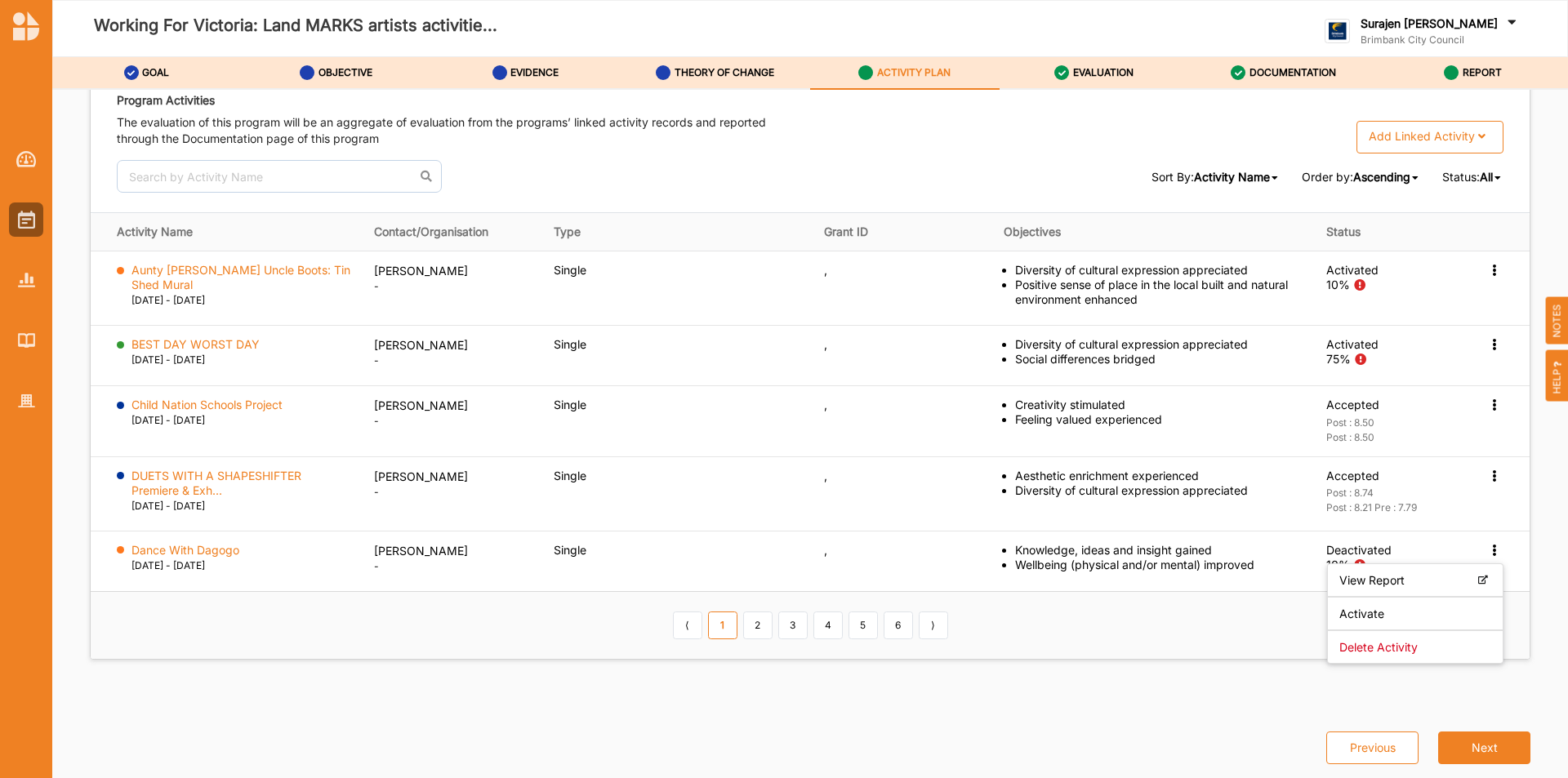
click at [1135, 606] on th "⟨ 1 2 3 4 5 6 ⟩" at bounding box center [810, 625] width 1439 height 68
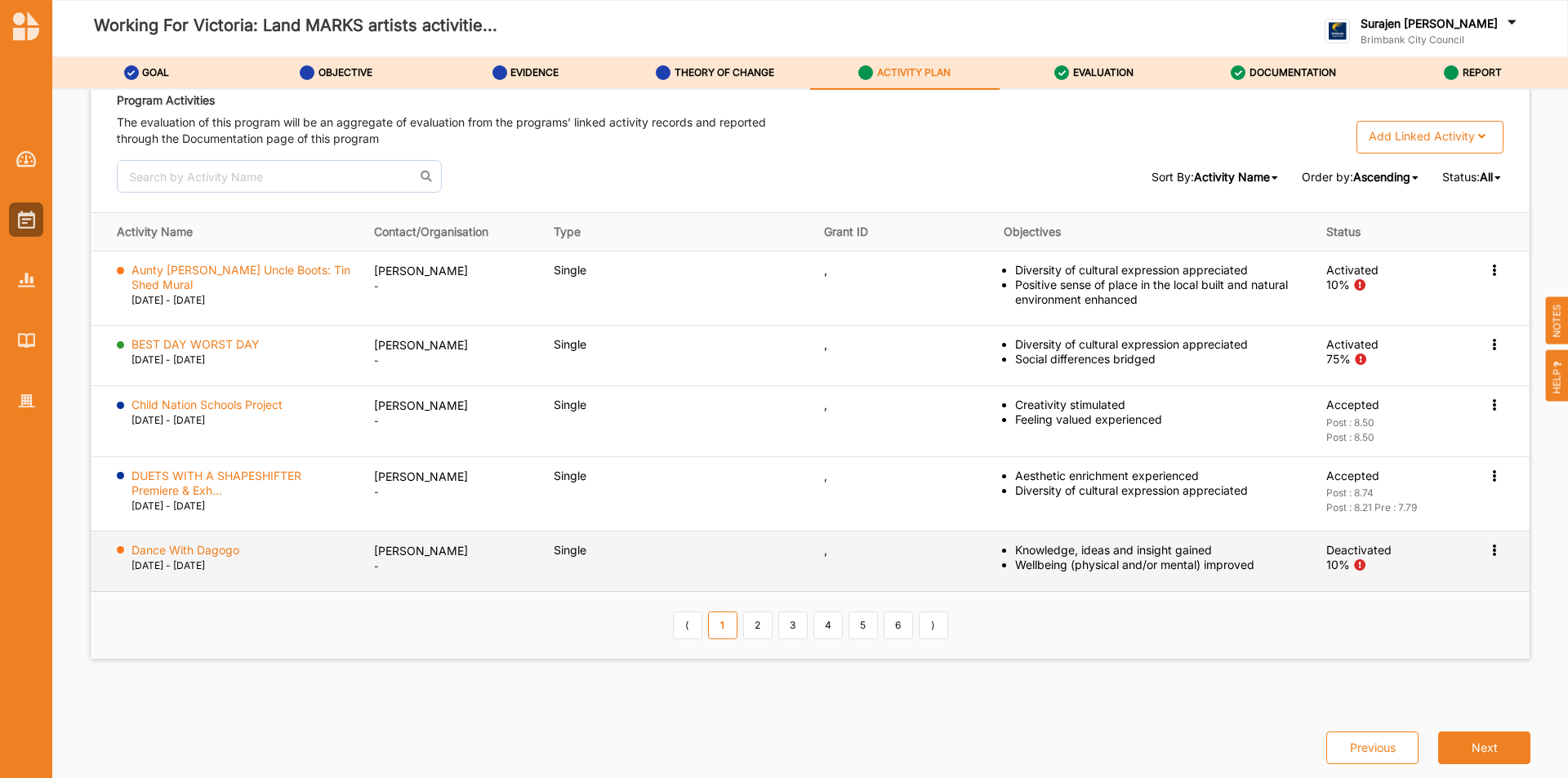
click at [1487, 553] on icon at bounding box center [1494, 549] width 14 height 11
click at [1343, 580] on label "View Report" at bounding box center [1372, 580] width 65 height 15
click at [154, 553] on label "Dance With Dagogo" at bounding box center [185, 551] width 108 height 15
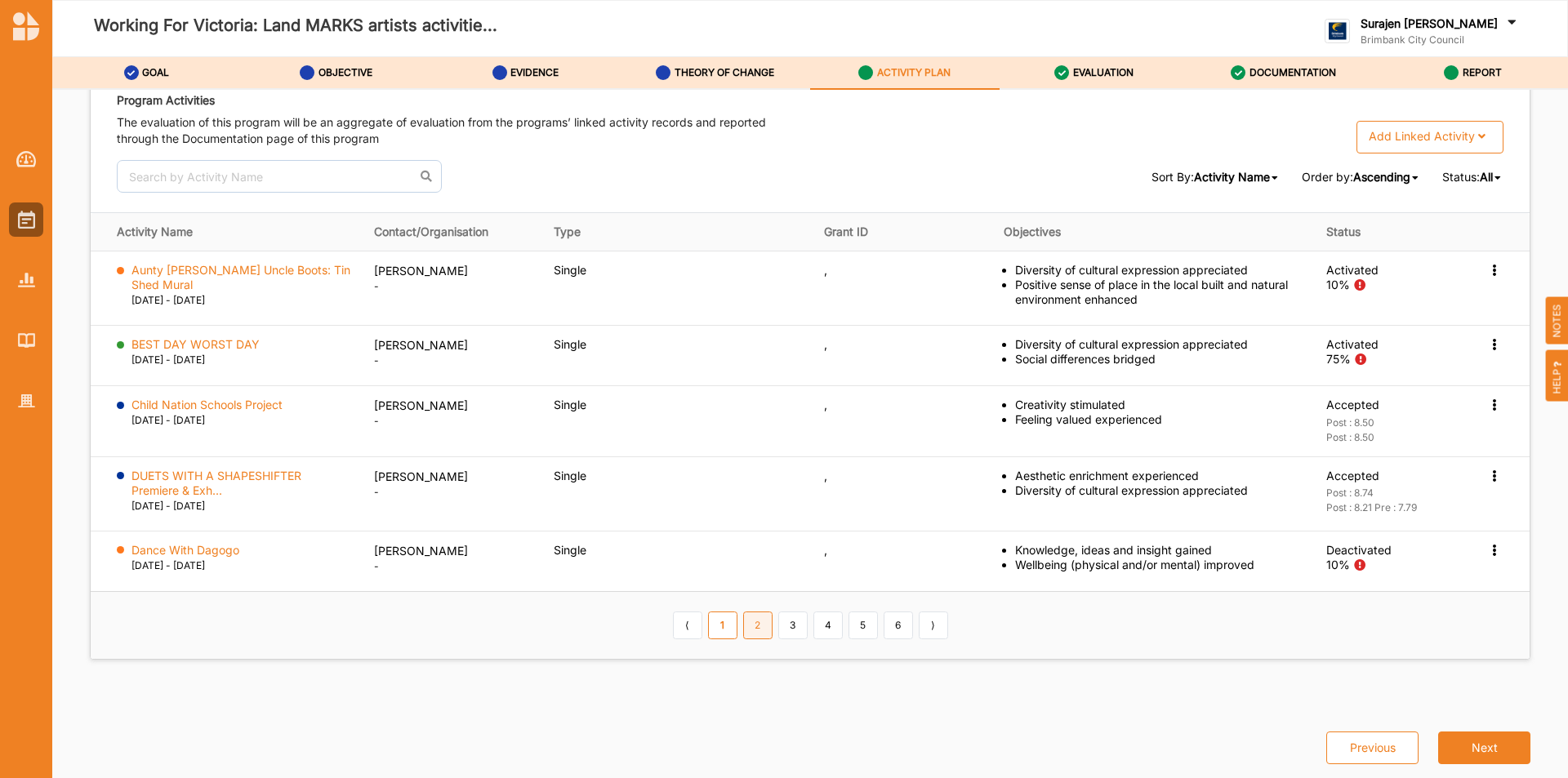
click at [746, 630] on link "2" at bounding box center [759, 626] width 30 height 28
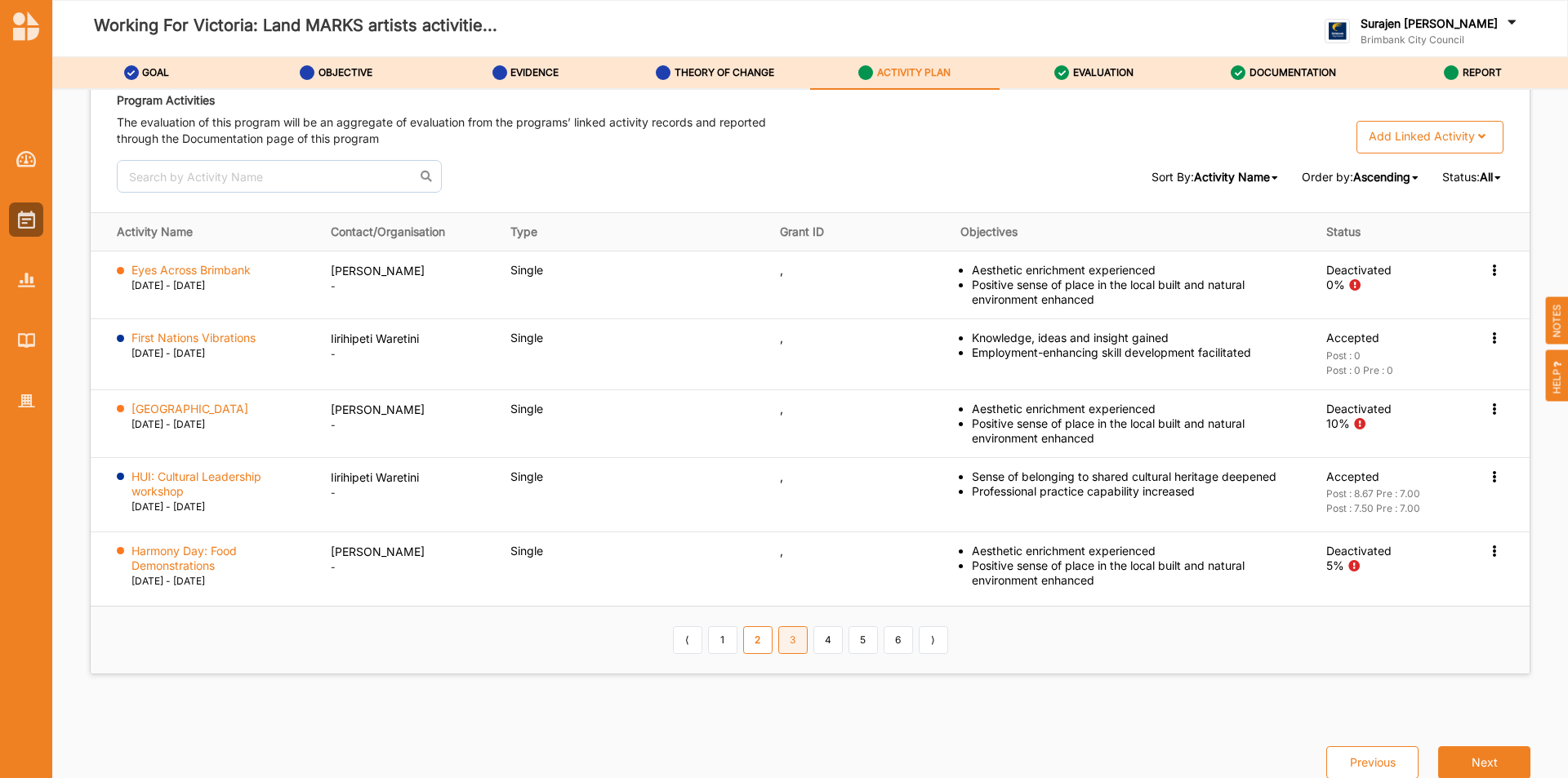
click at [791, 635] on link "3" at bounding box center [793, 641] width 30 height 28
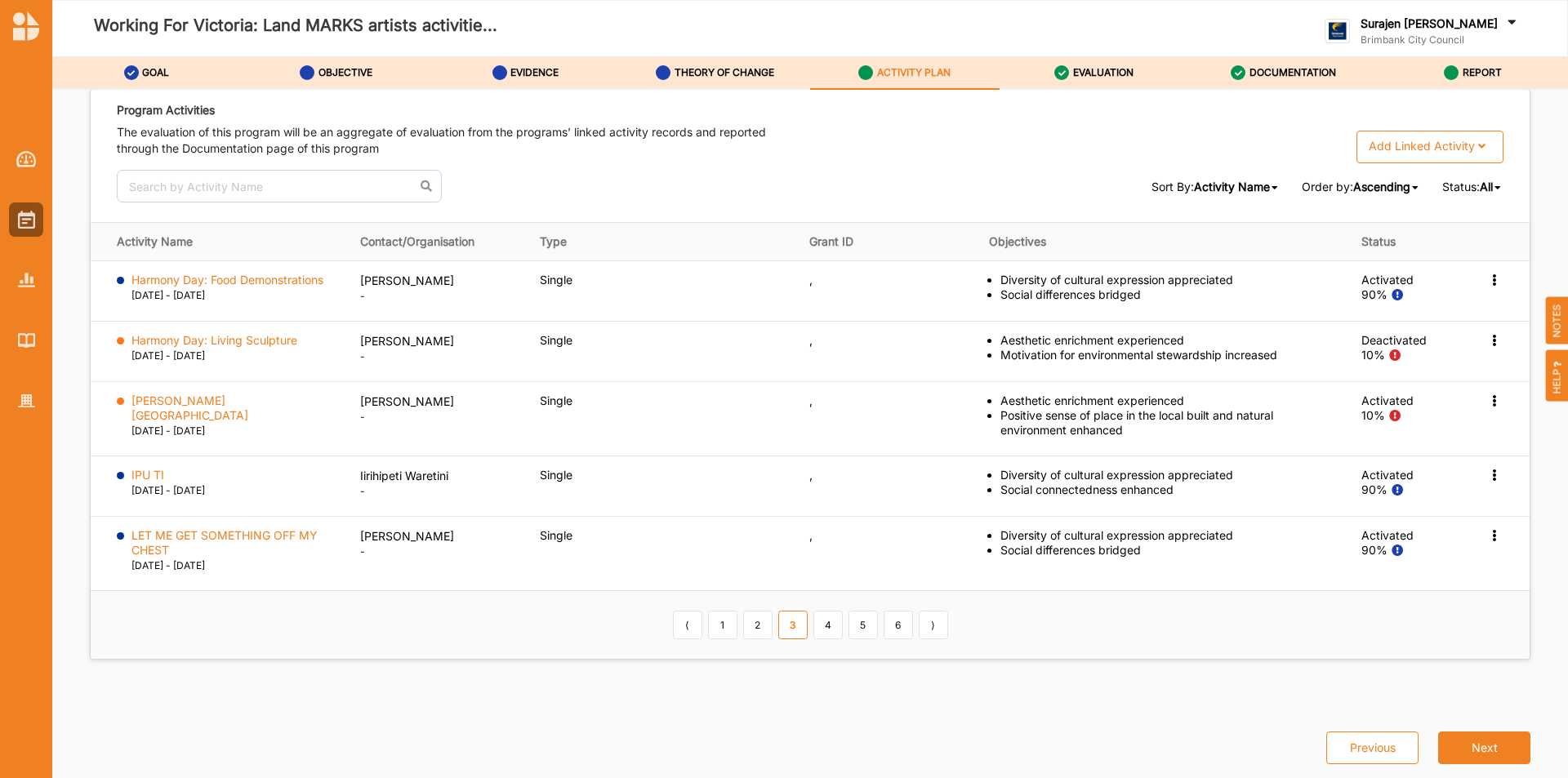
drag, startPoint x: 828, startPoint y: 630, endPoint x: 907, endPoint y: 629, distance: 79.0
click at [833, 628] on link "4" at bounding box center [828, 625] width 30 height 28
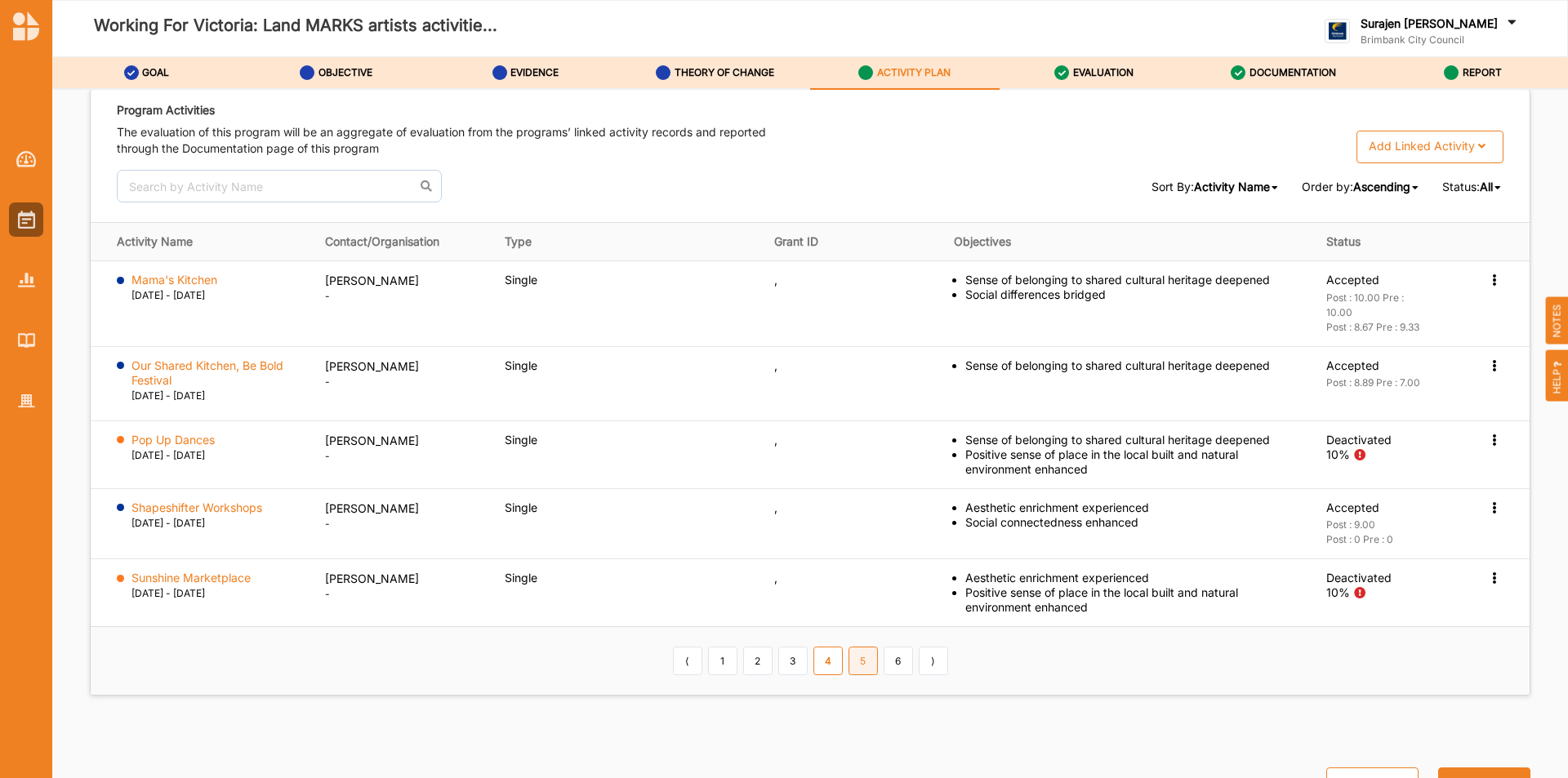
click at [868, 663] on link "5" at bounding box center [863, 661] width 30 height 28
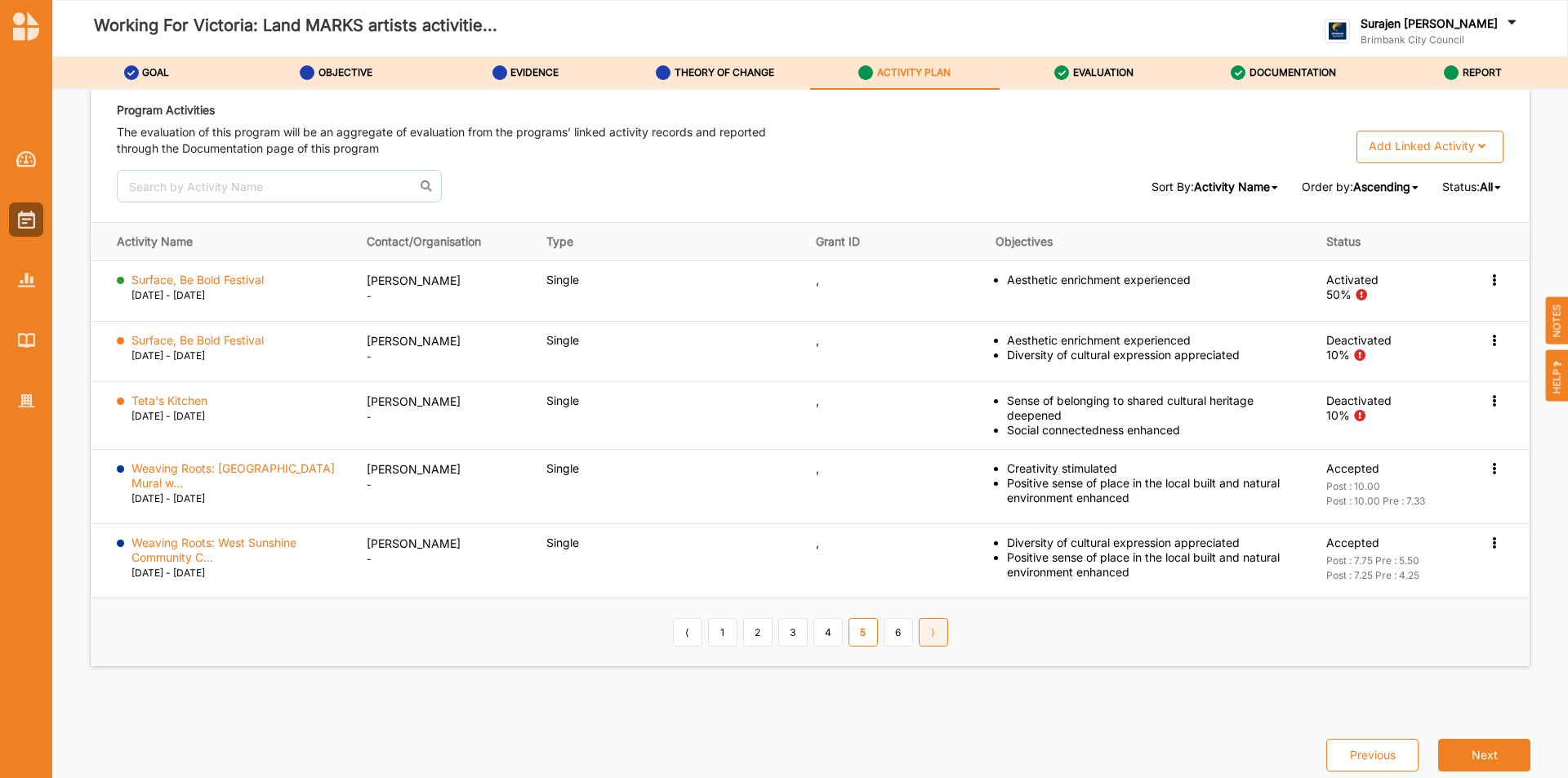
click at [904, 620] on link "6" at bounding box center [899, 632] width 30 height 28
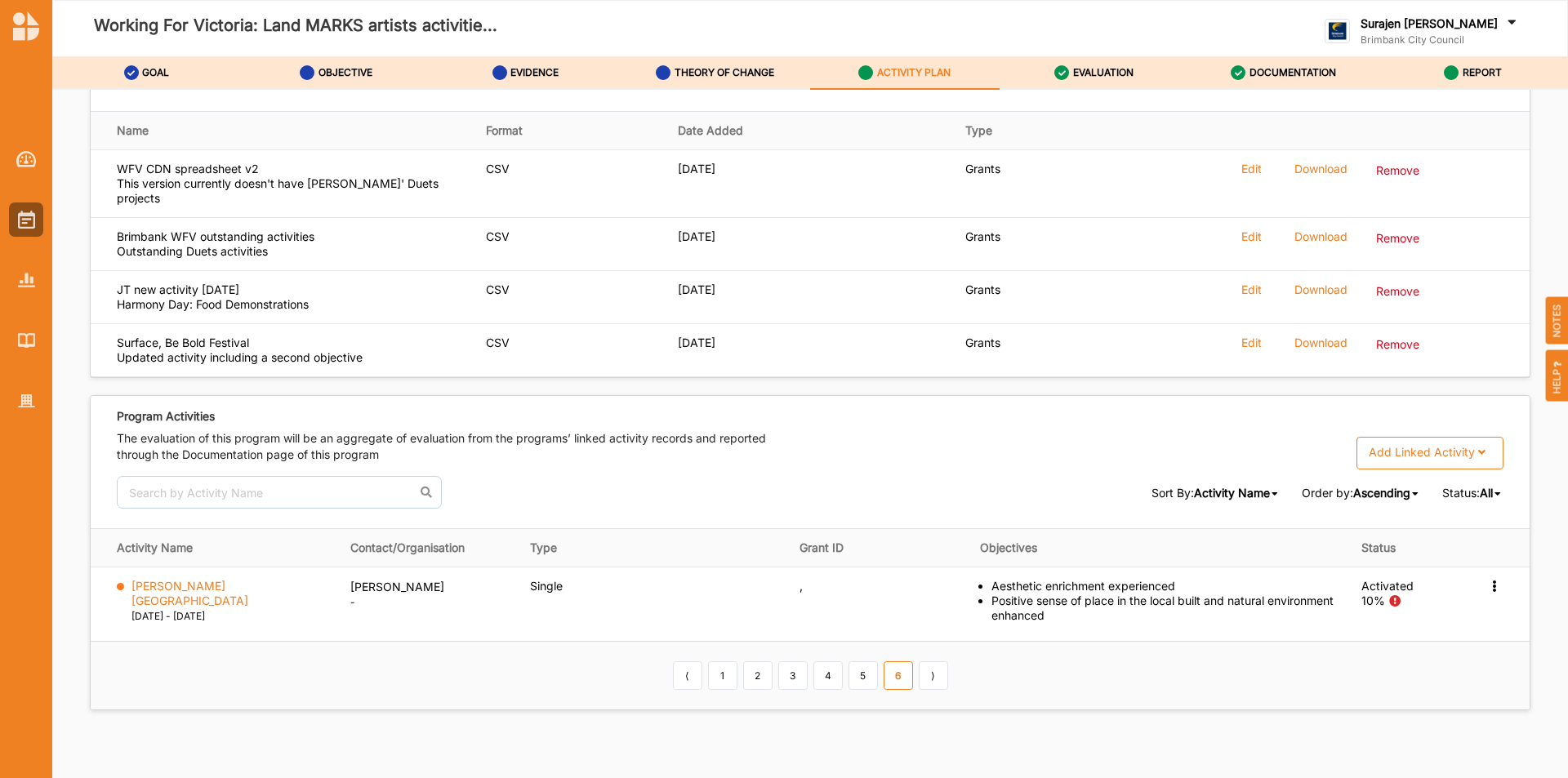
scroll to position [2323, 0]
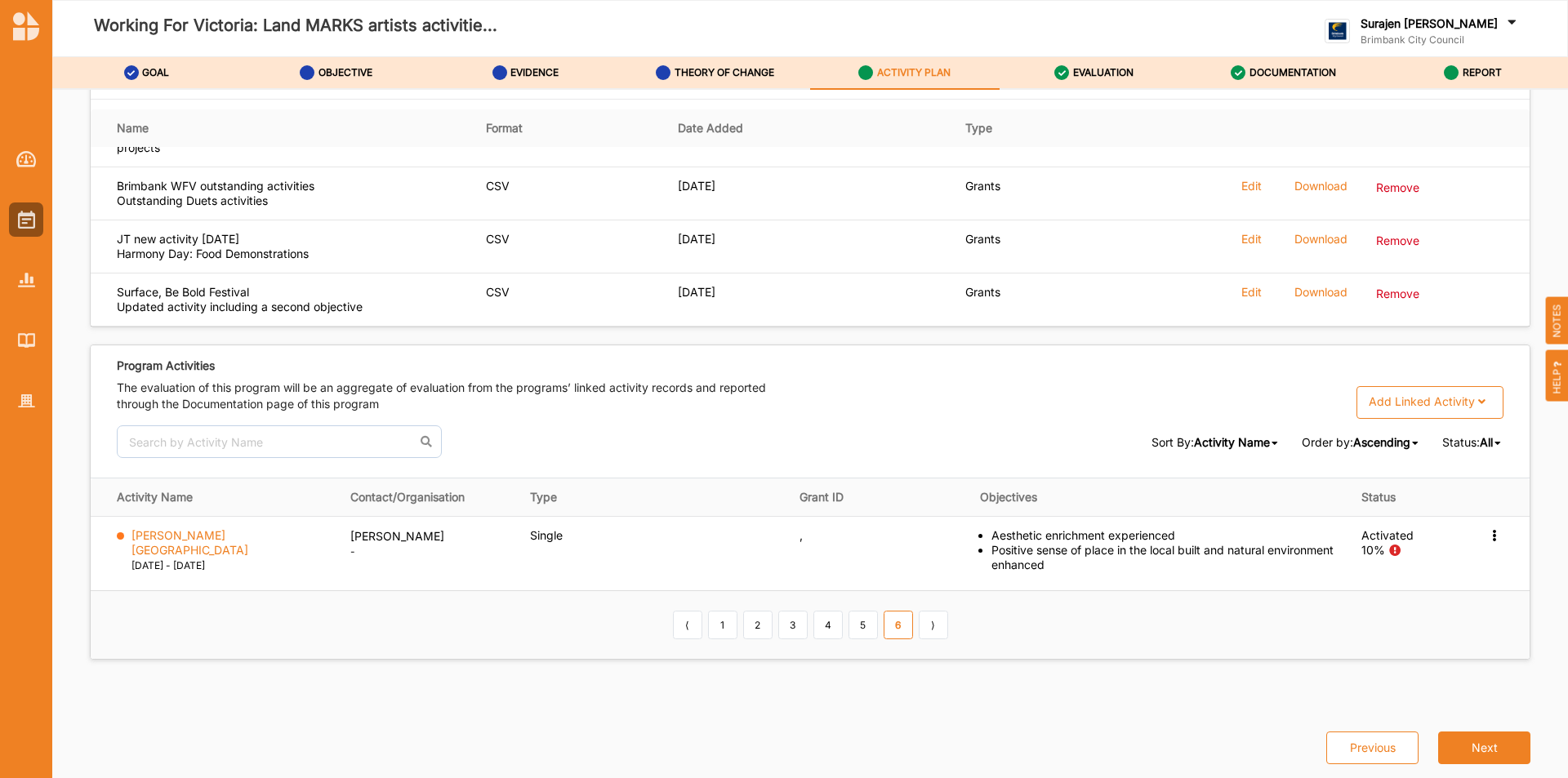
click at [1483, 446] on span "All" at bounding box center [1486, 442] width 13 height 14
click at [1450, 538] on div "Active" at bounding box center [1457, 527] width 92 height 30
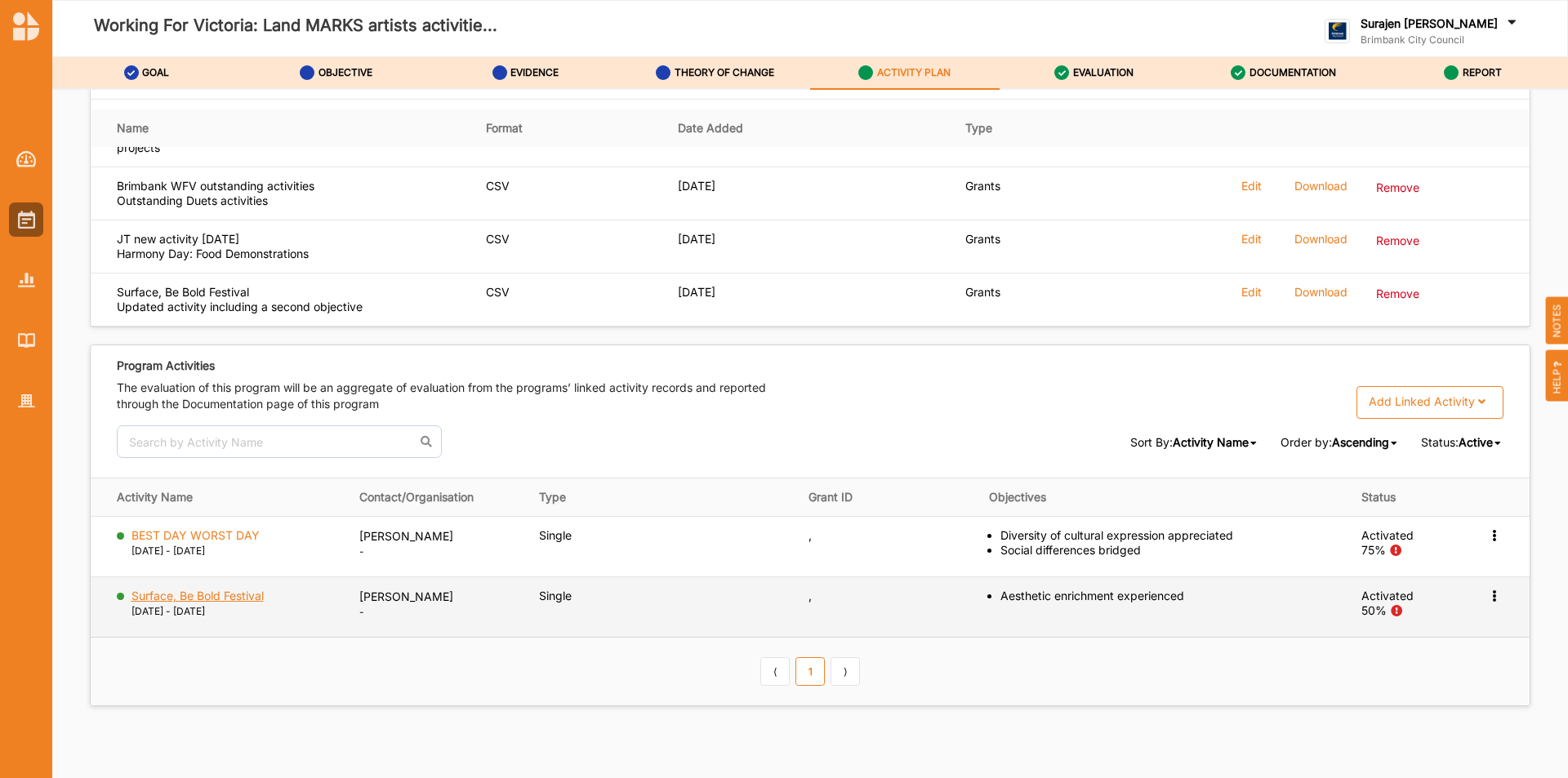
click at [250, 602] on label "Surface, Be Bold Festival" at bounding box center [198, 596] width 133 height 15
click at [1488, 593] on icon at bounding box center [1494, 594] width 14 height 11
click at [1372, 689] on label "Change Ownership" at bounding box center [1391, 694] width 102 height 15
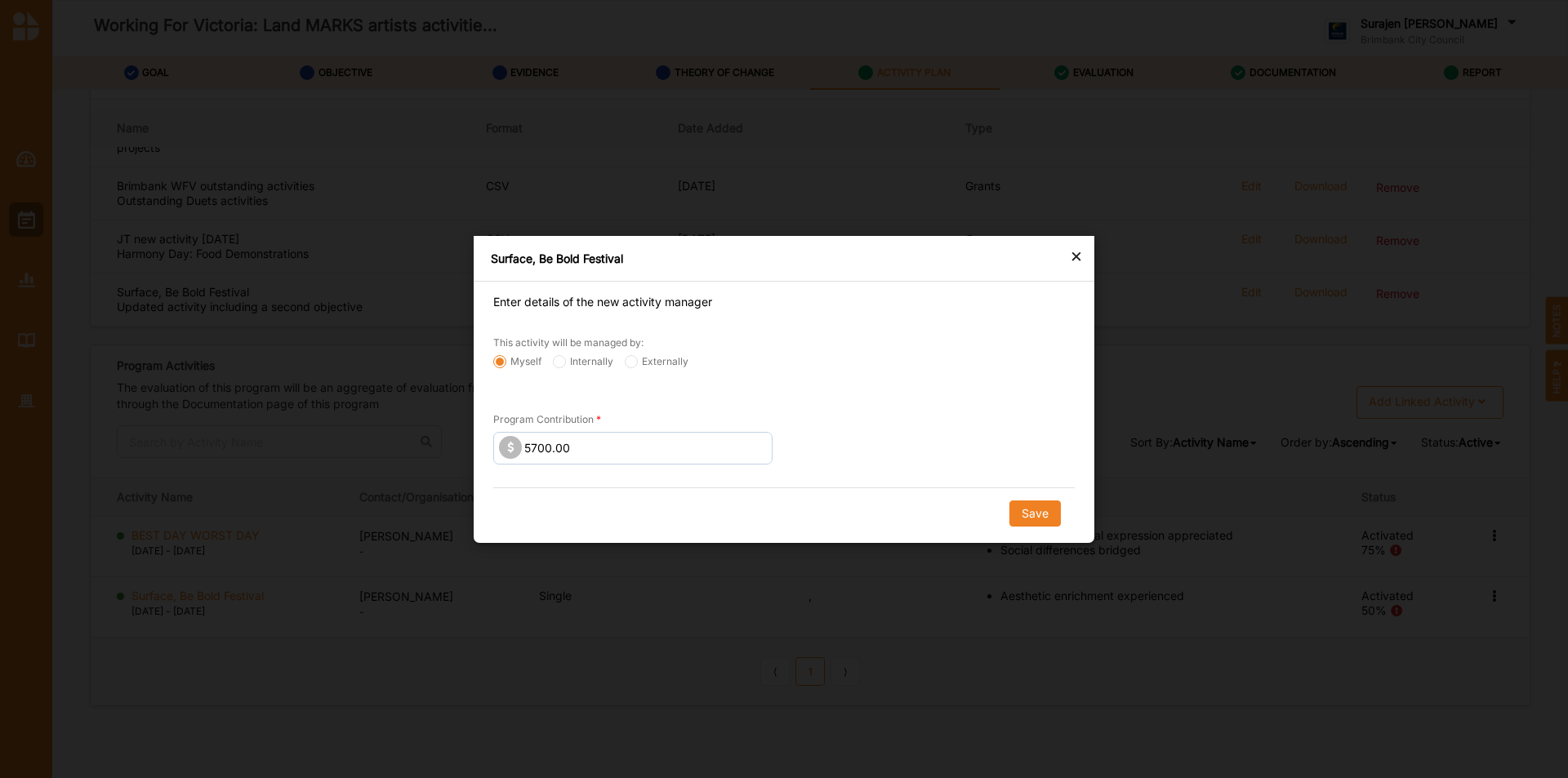
click at [1086, 249] on div "Surface, Be Bold Festival" at bounding box center [784, 259] width 620 height 45
click at [1078, 257] on div "×" at bounding box center [1077, 255] width 13 height 19
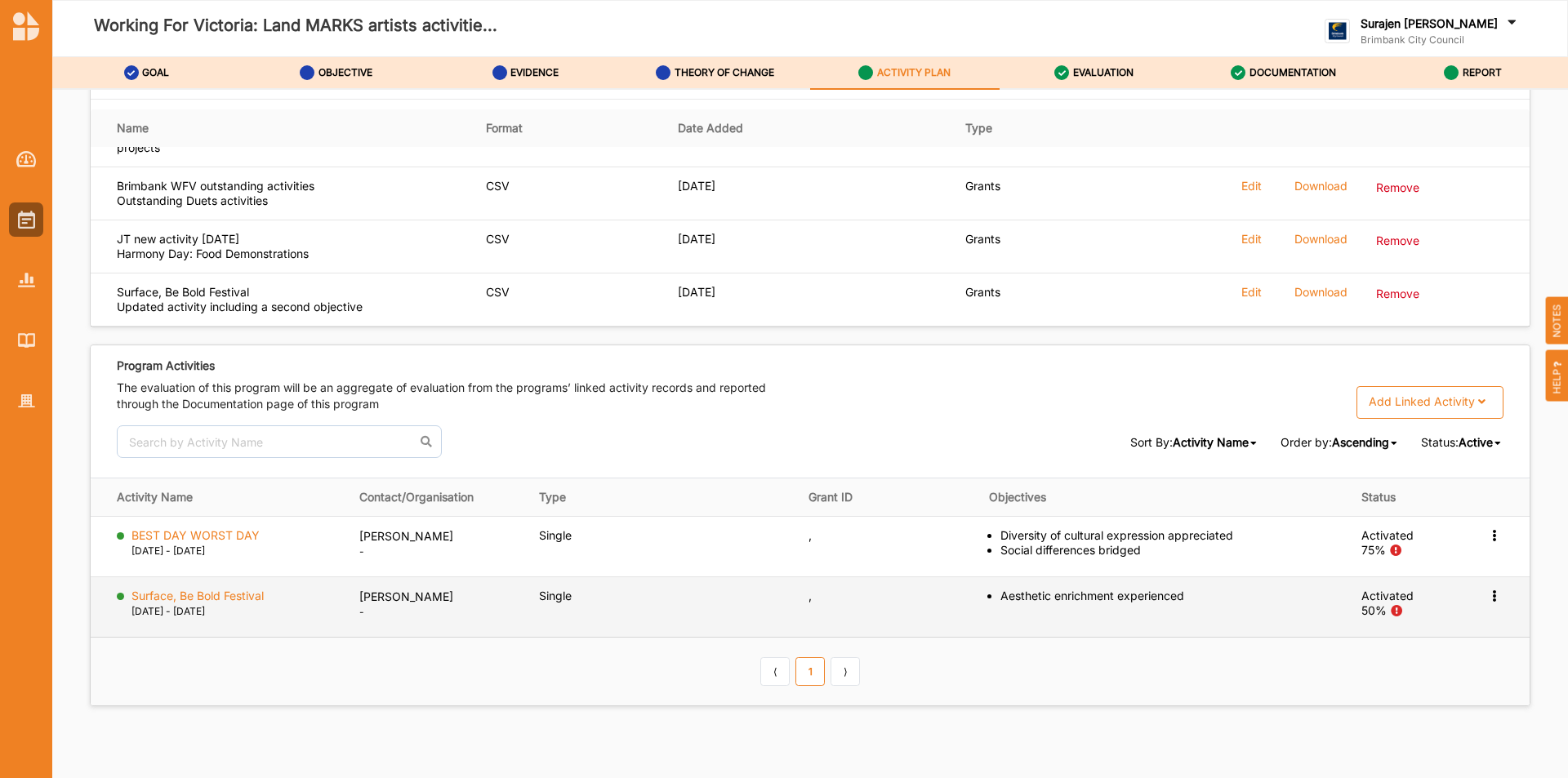
click at [1487, 593] on icon at bounding box center [1494, 594] width 14 height 11
click at [1381, 622] on label "Activation Information" at bounding box center [1398, 627] width 118 height 15
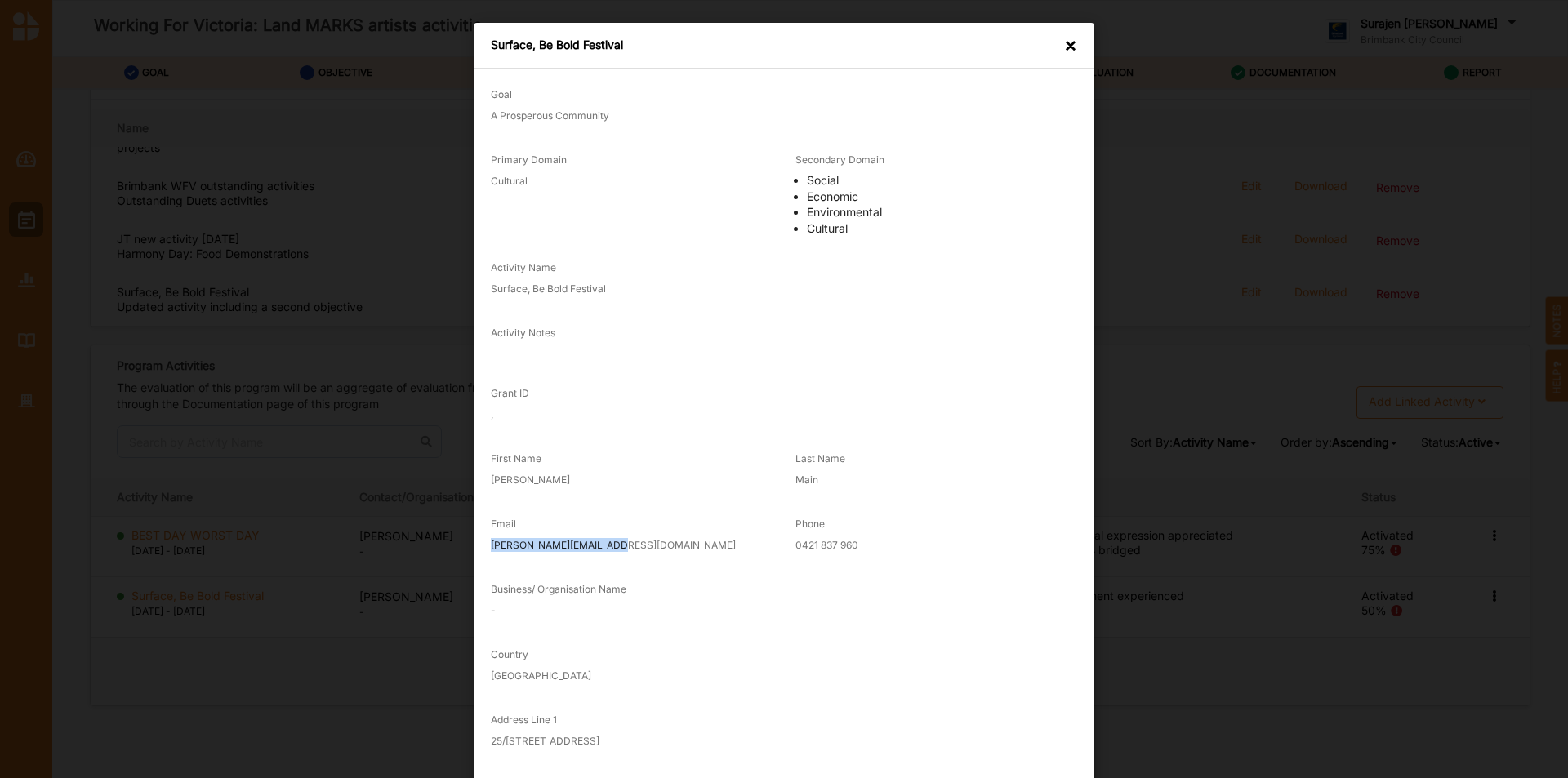
drag, startPoint x: 619, startPoint y: 545, endPoint x: 481, endPoint y: 542, distance: 138.0
click at [481, 542] on div "Email rachel_main@hotmail.com" at bounding box center [631, 537] width 305 height 65
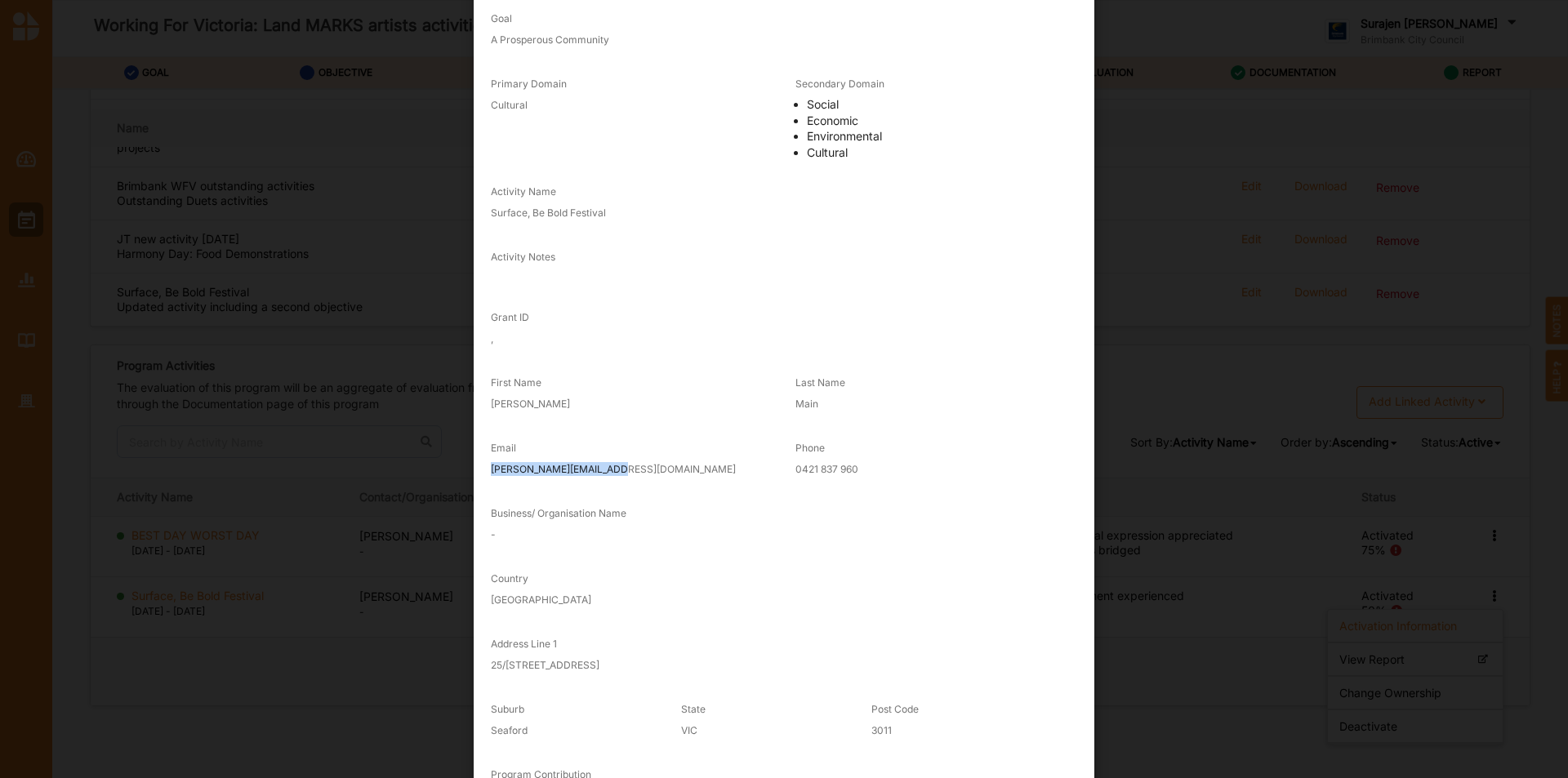
scroll to position [163, 0]
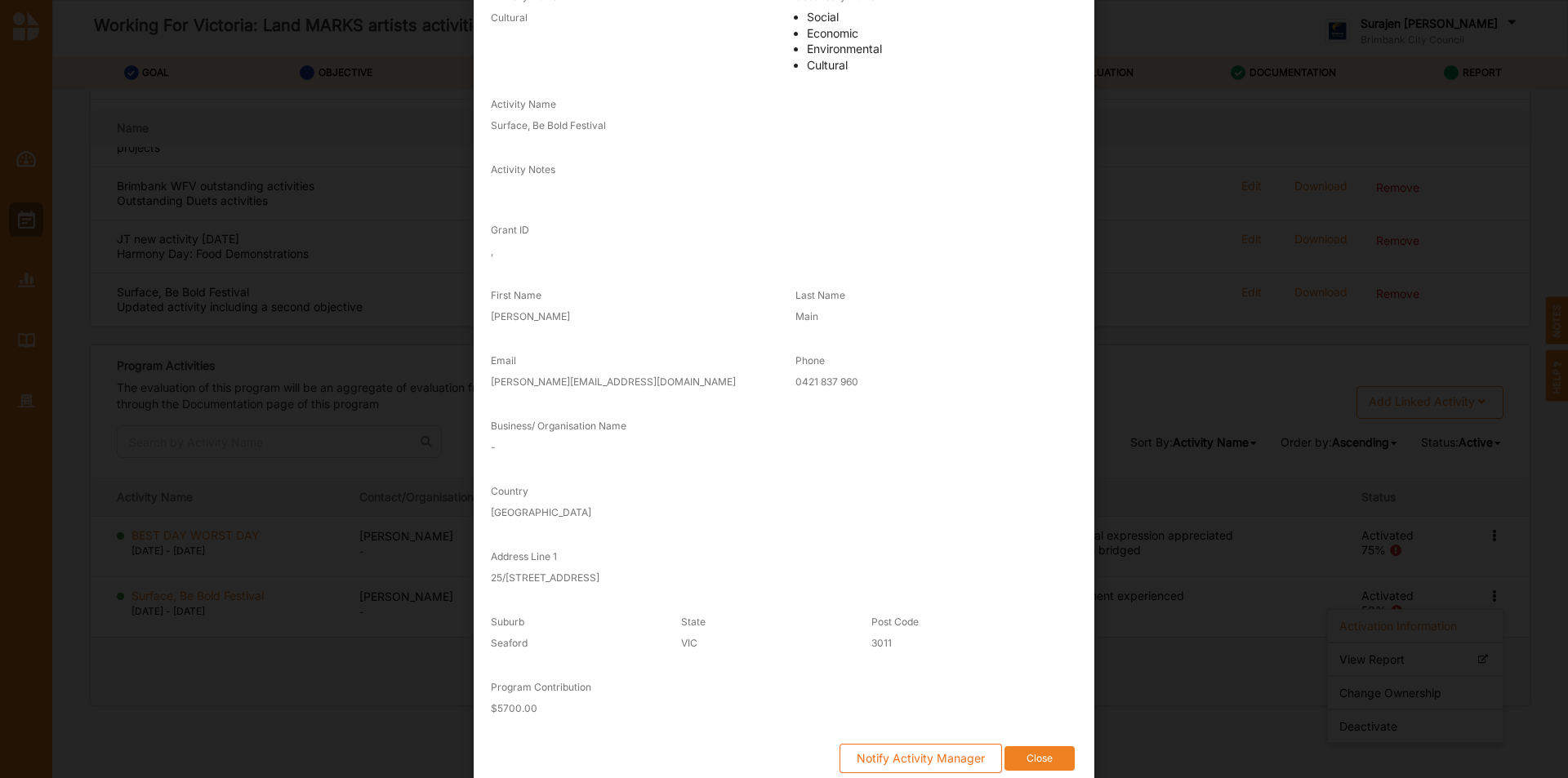
drag, startPoint x: 693, startPoint y: 733, endPoint x: 669, endPoint y: 733, distance: 24.0
click at [669, 733] on div "Notify Activity Manager Close" at bounding box center [784, 759] width 609 height 52
click at [1055, 758] on button "Close" at bounding box center [1039, 759] width 70 height 25
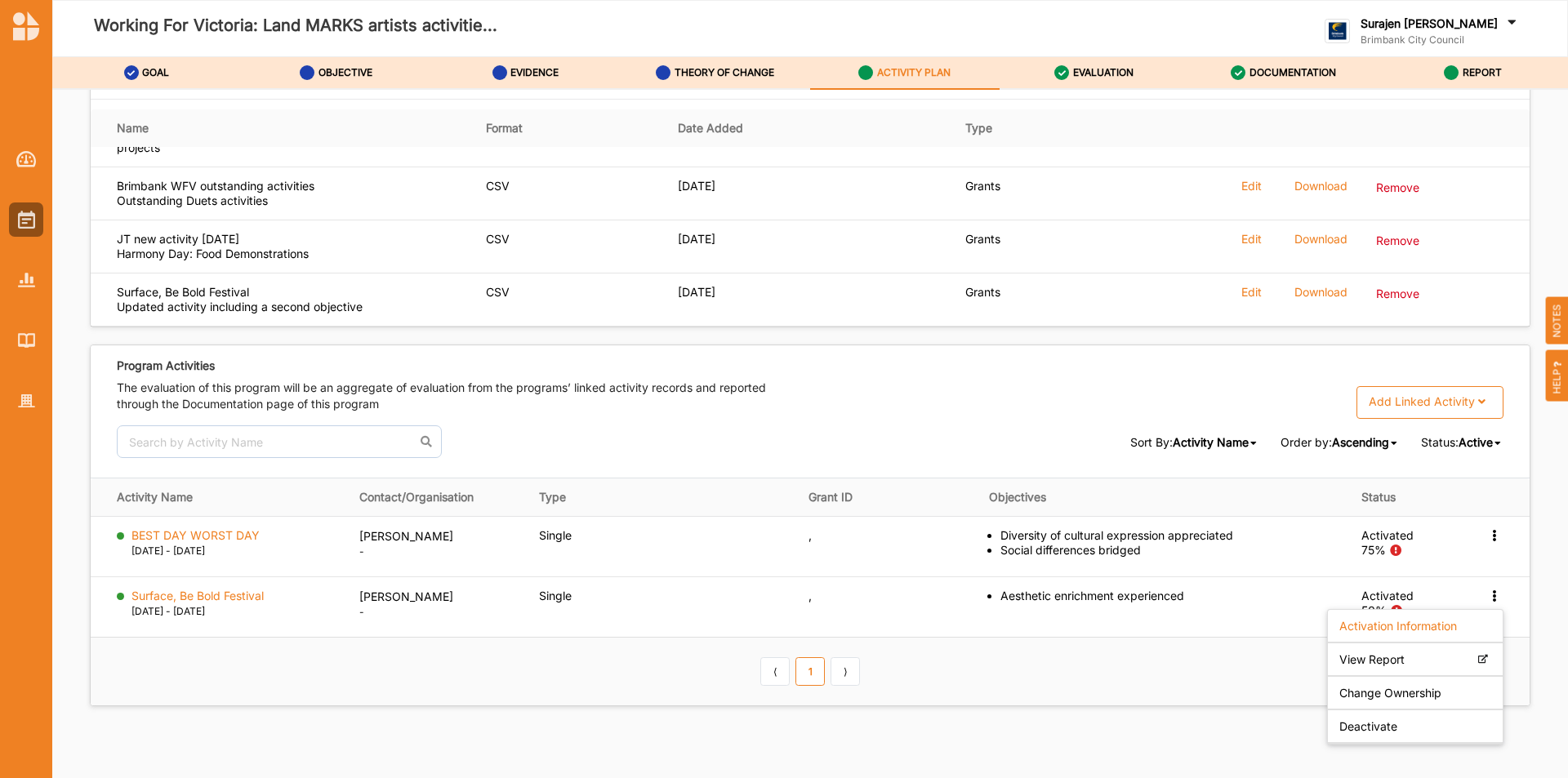
click at [1013, 665] on th "⟨ 1 ⟩" at bounding box center [810, 671] width 1439 height 68
click at [1472, 436] on span "Active" at bounding box center [1475, 442] width 34 height 14
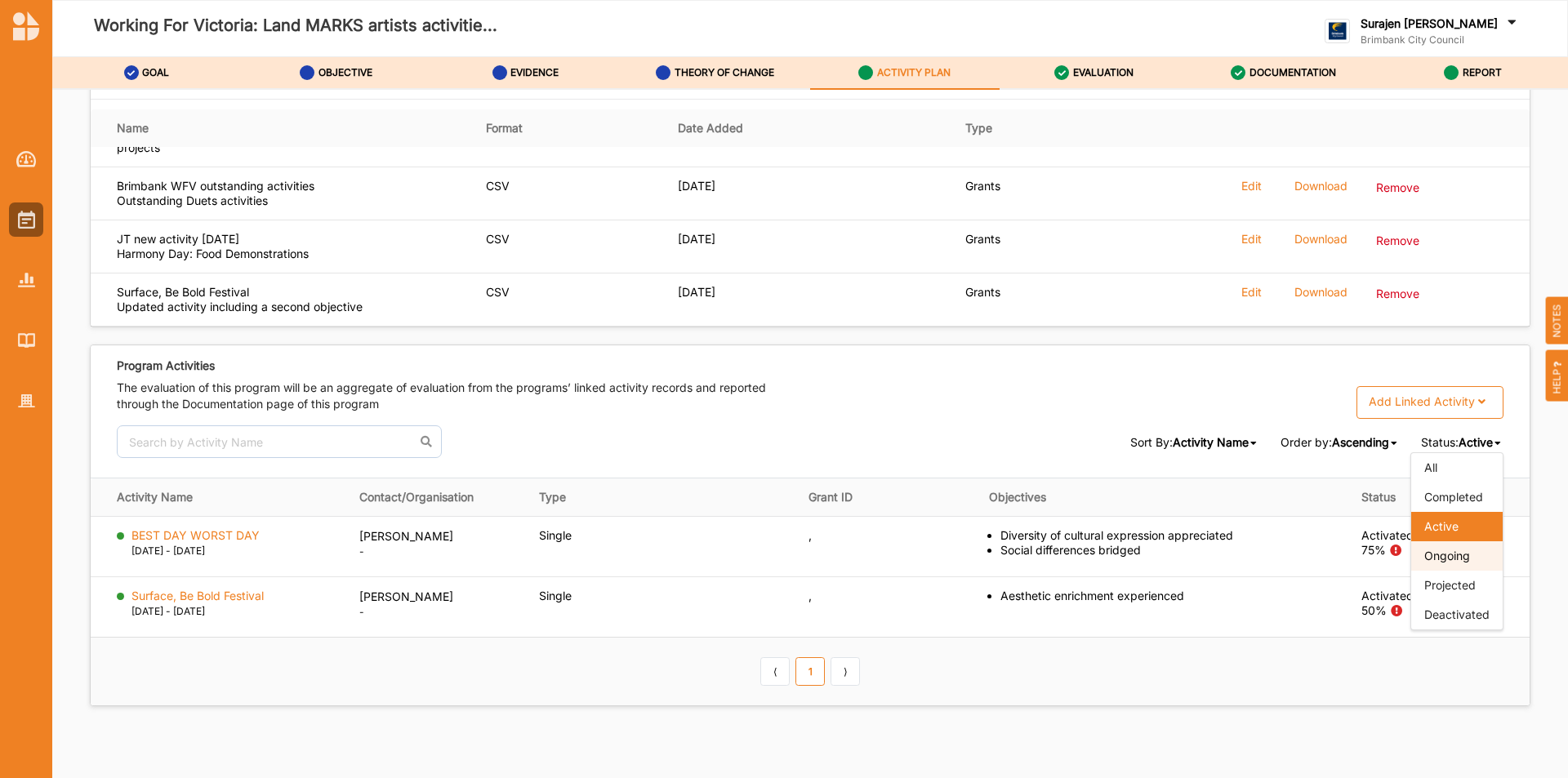
click at [1442, 567] on div "Ongoing" at bounding box center [1457, 556] width 92 height 30
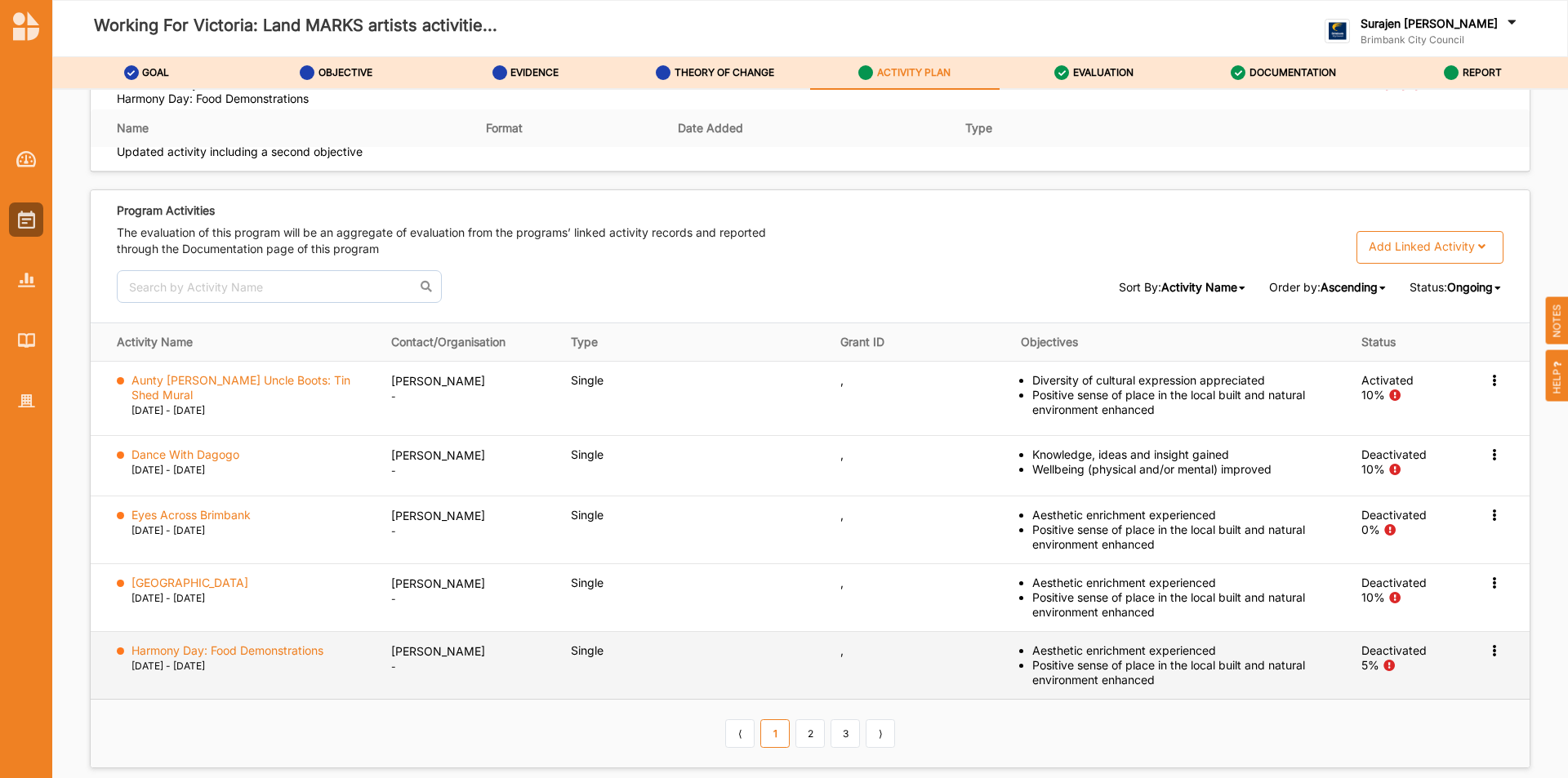
scroll to position [2587, 0]
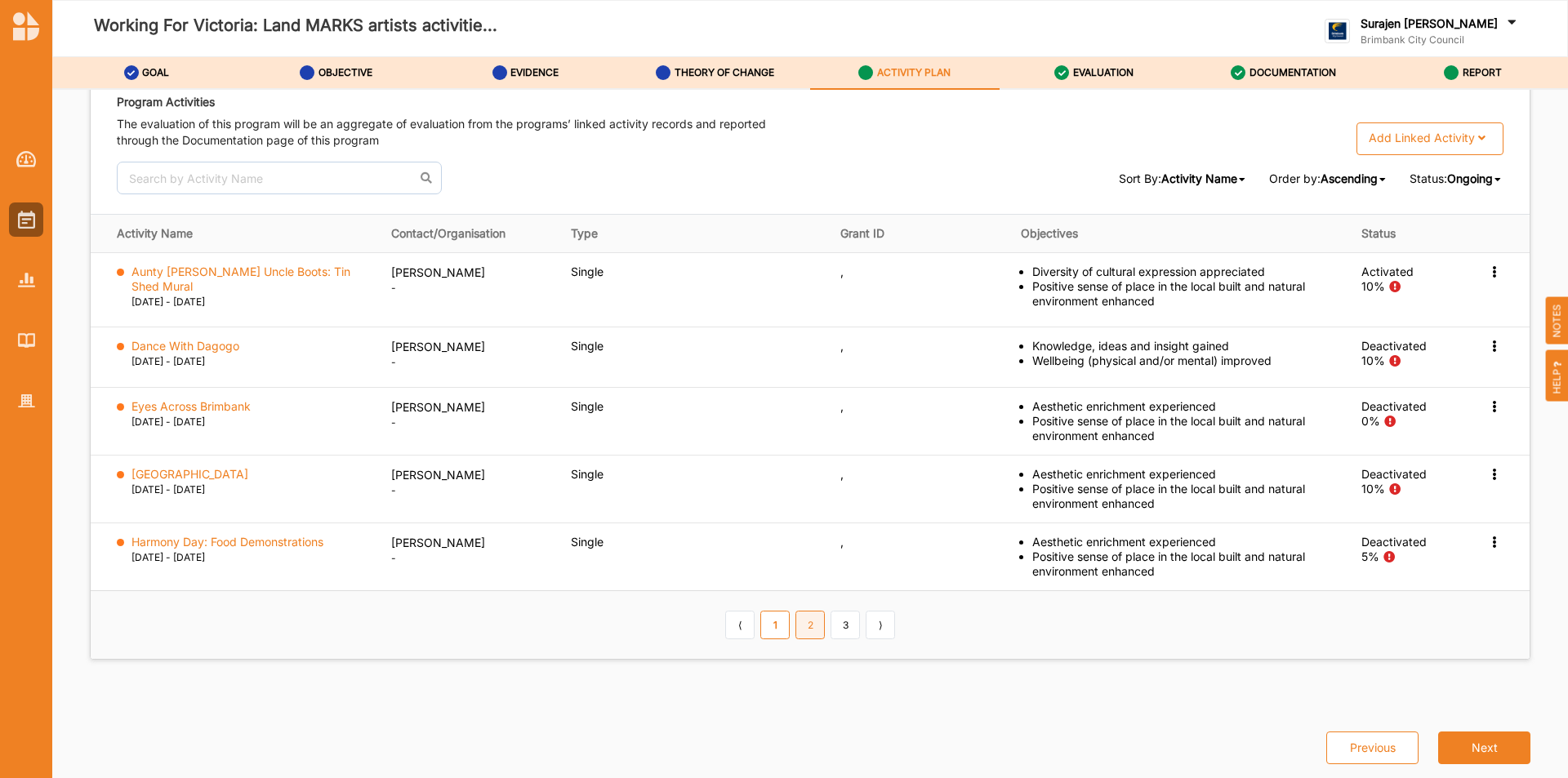
click at [803, 627] on link "2" at bounding box center [810, 625] width 30 height 28
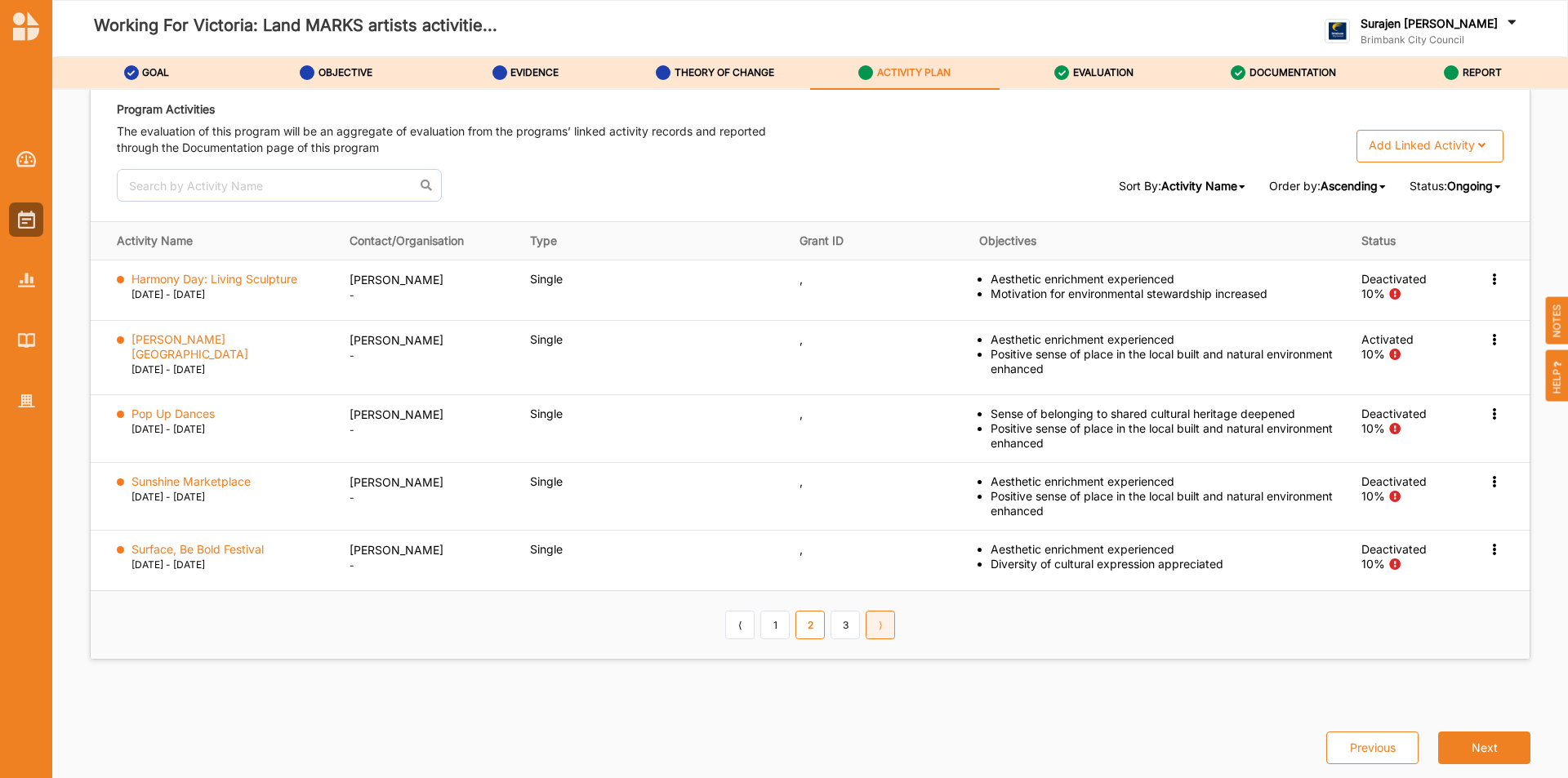
click at [866, 628] on link "⟩" at bounding box center [881, 625] width 30 height 28
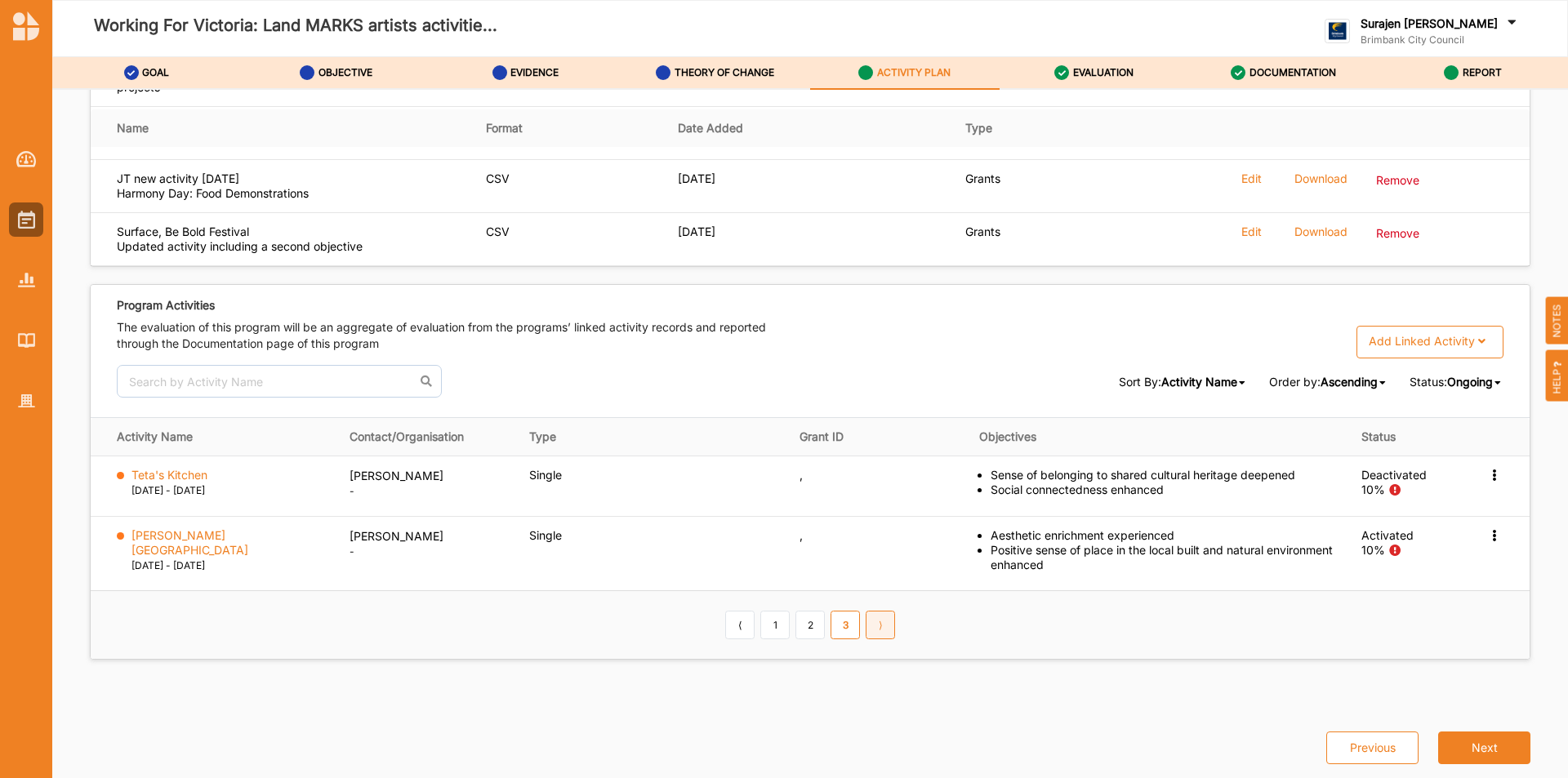
scroll to position [2383, 0]
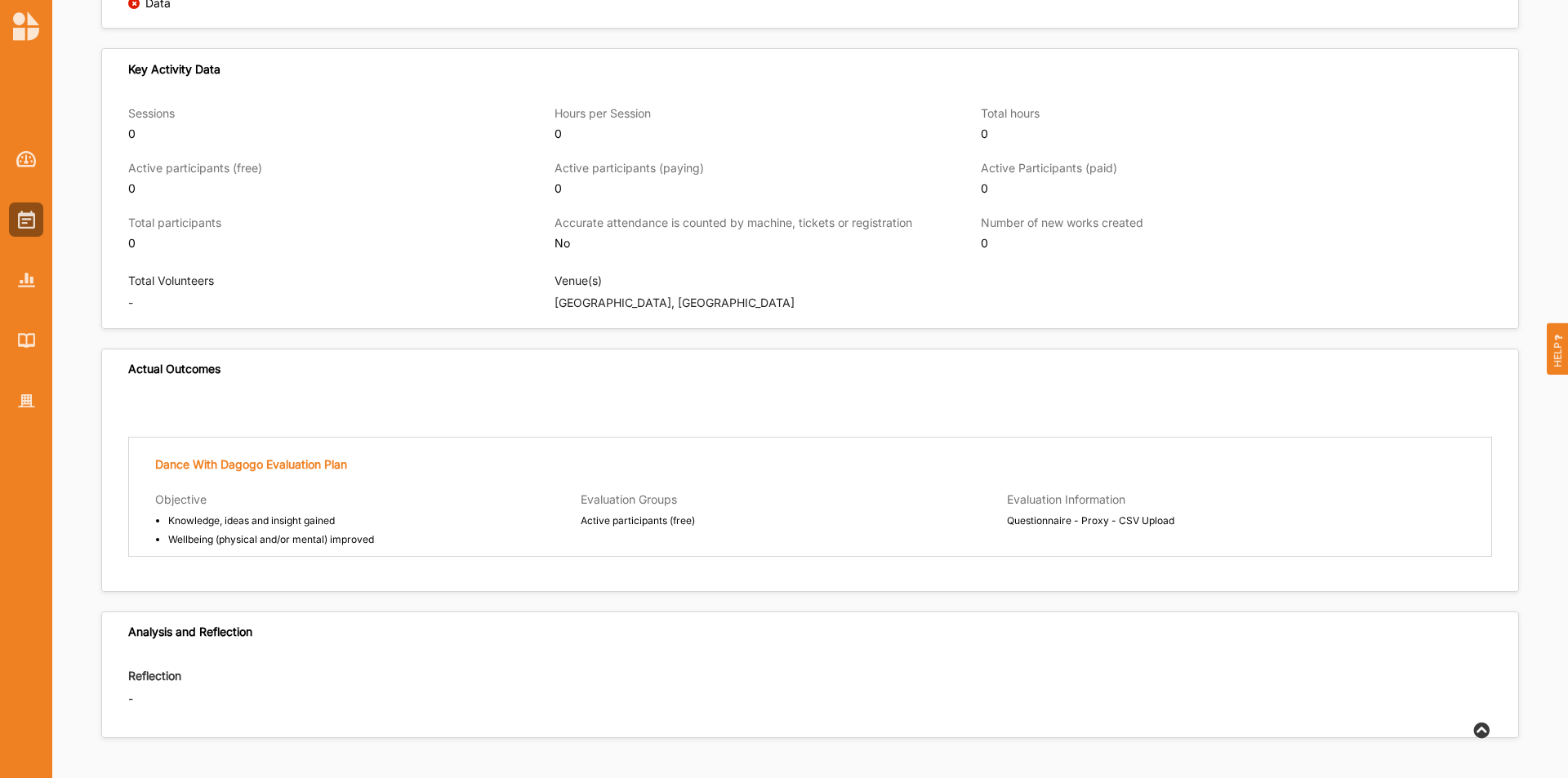
scroll to position [1298, 0]
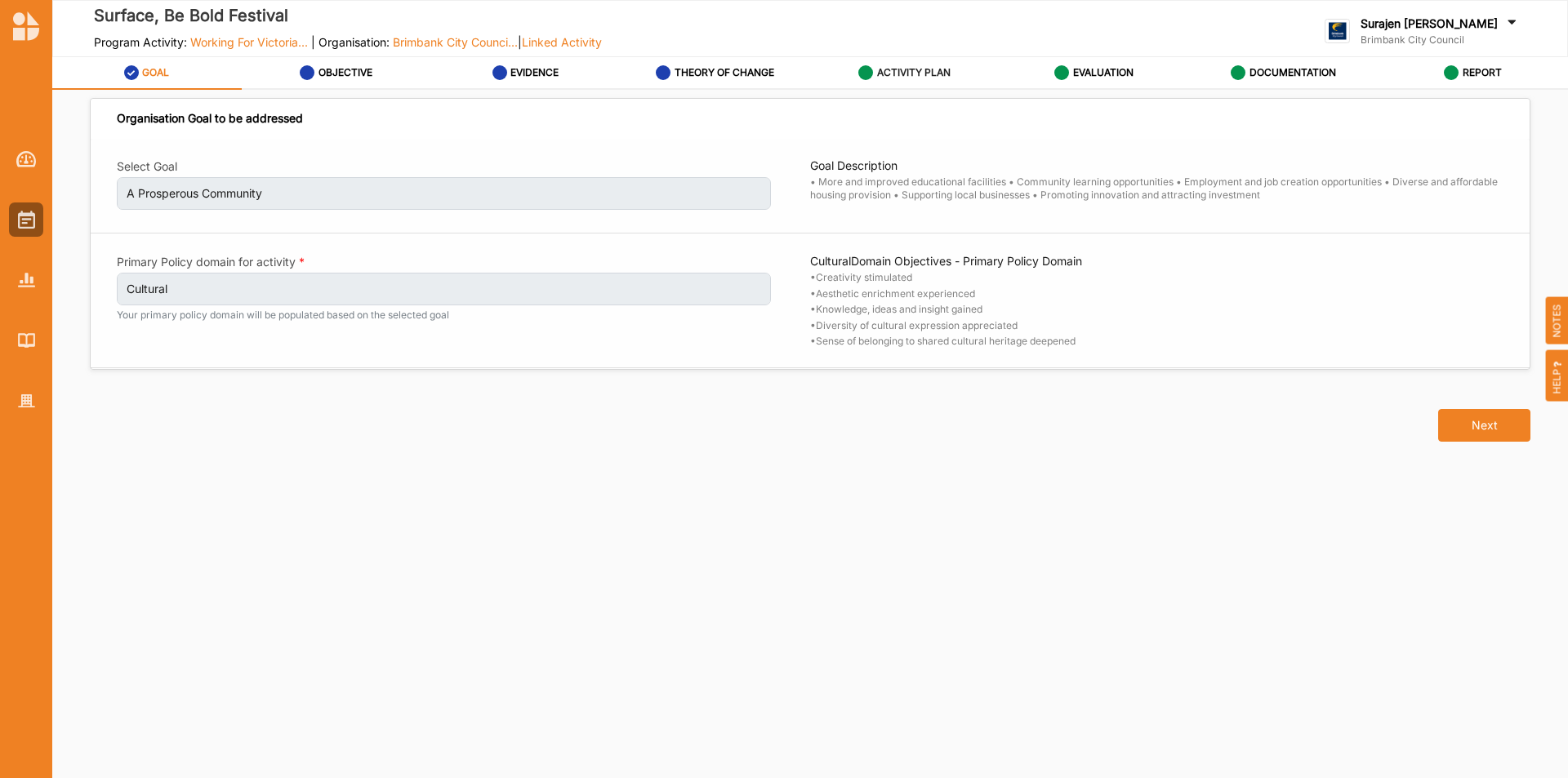
click at [895, 74] on label "ACTIVITY PLAN" at bounding box center [913, 72] width 73 height 13
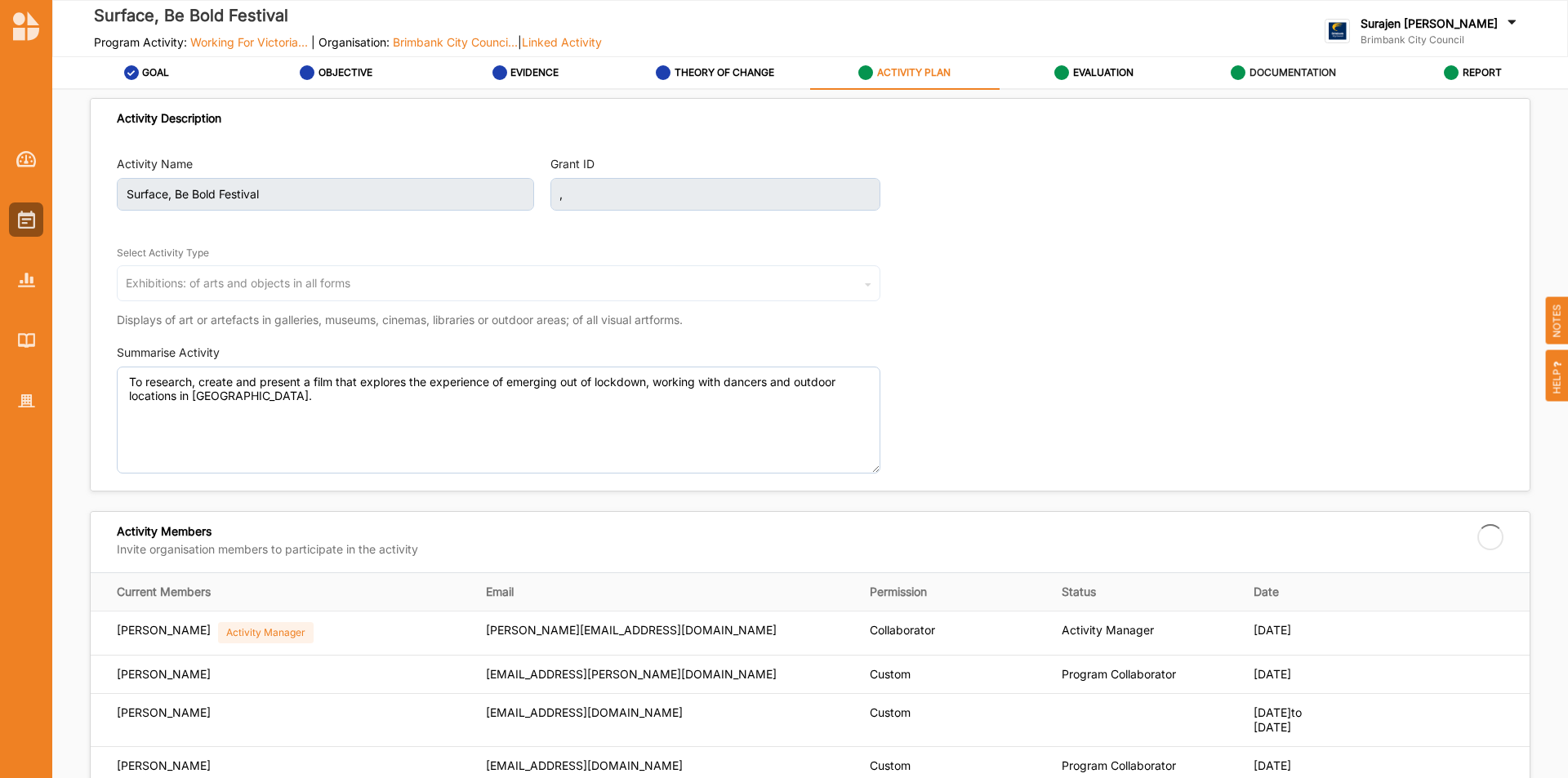
click at [1324, 69] on label "DOCUMENTATION" at bounding box center [1293, 72] width 86 height 13
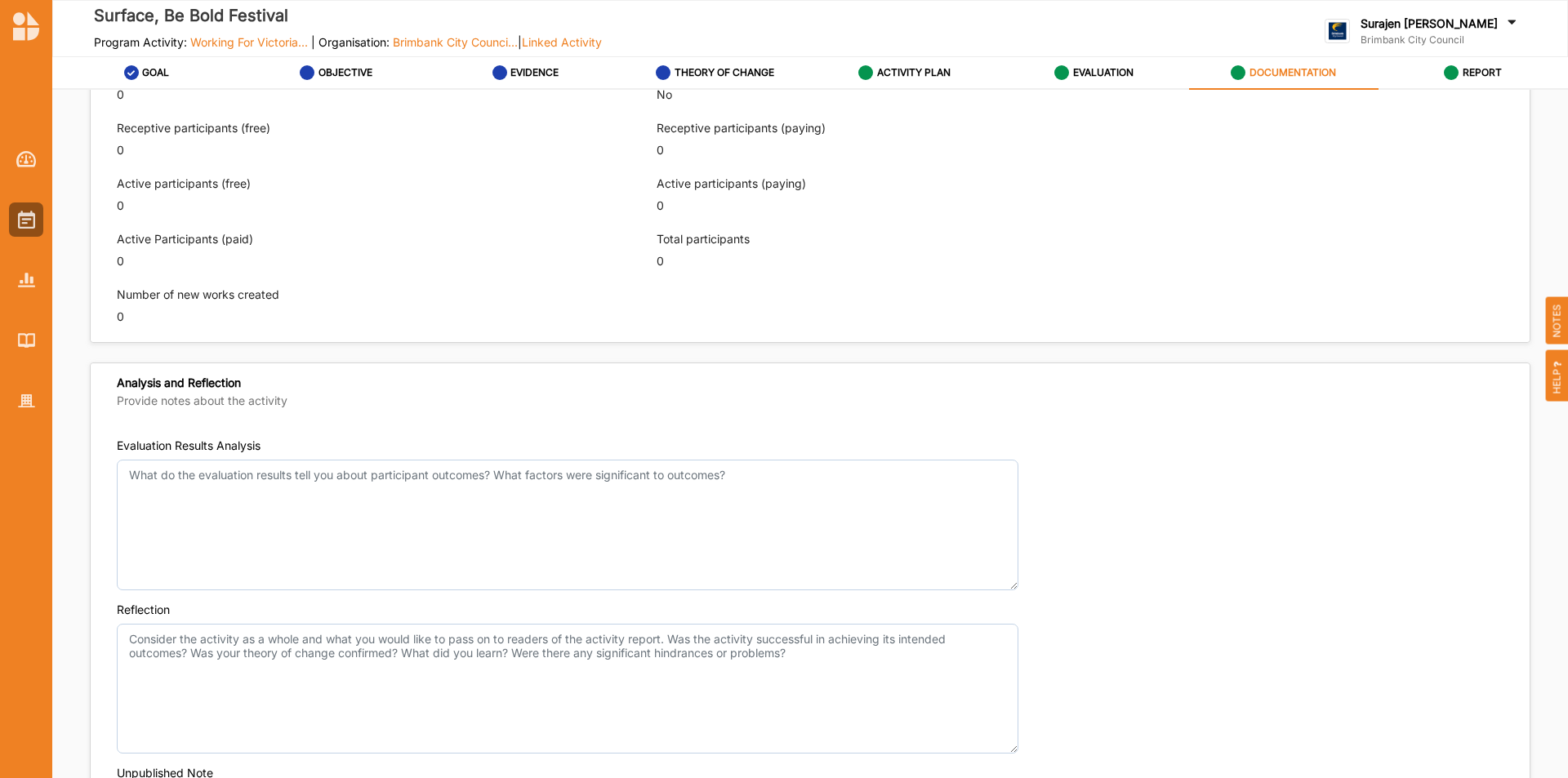
scroll to position [1234, 0]
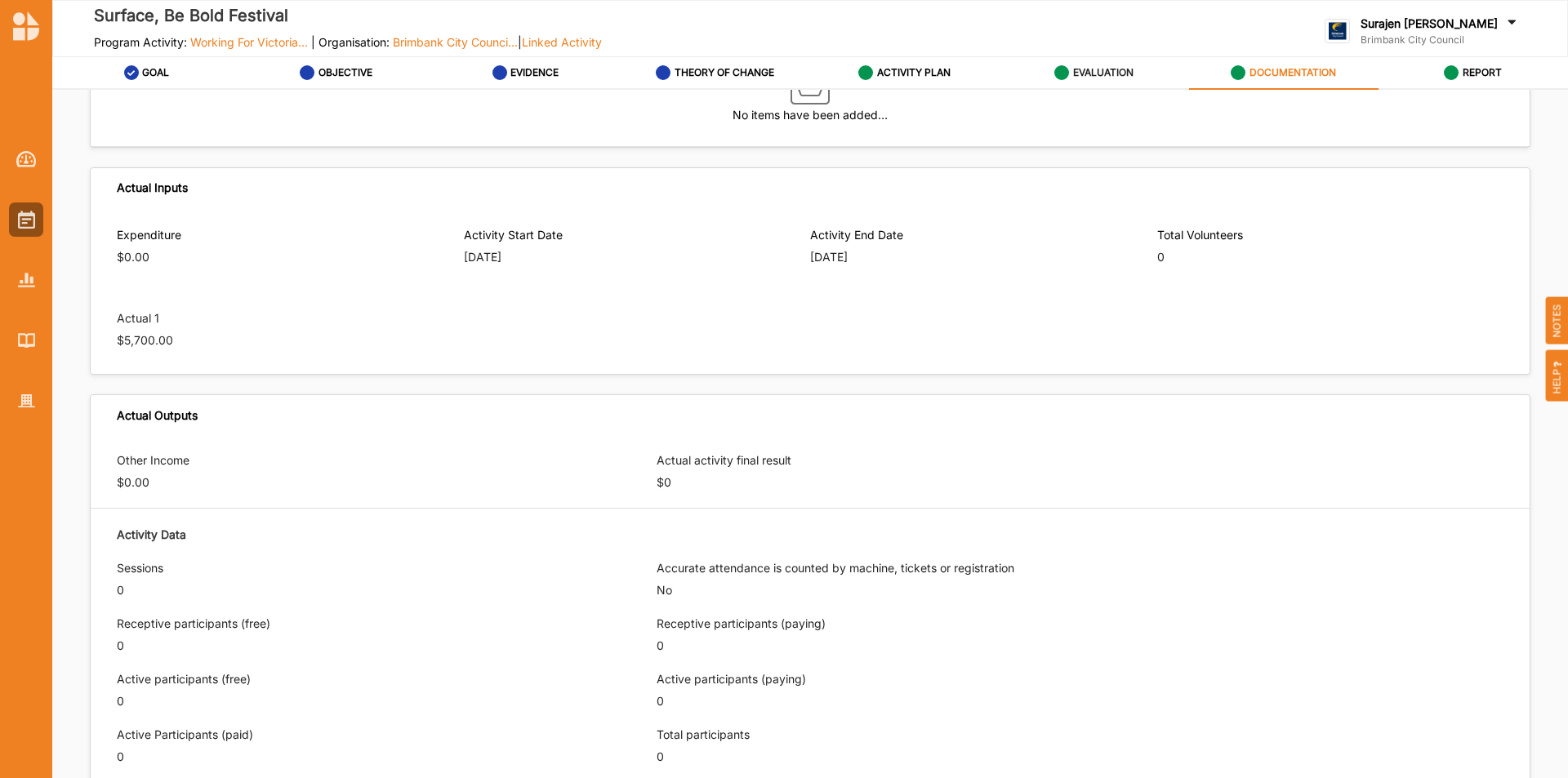
drag, startPoint x: 1083, startPoint y: 63, endPoint x: 1116, endPoint y: 87, distance: 40.8
click at [1086, 65] on div "EVALUATION" at bounding box center [1093, 73] width 79 height 30
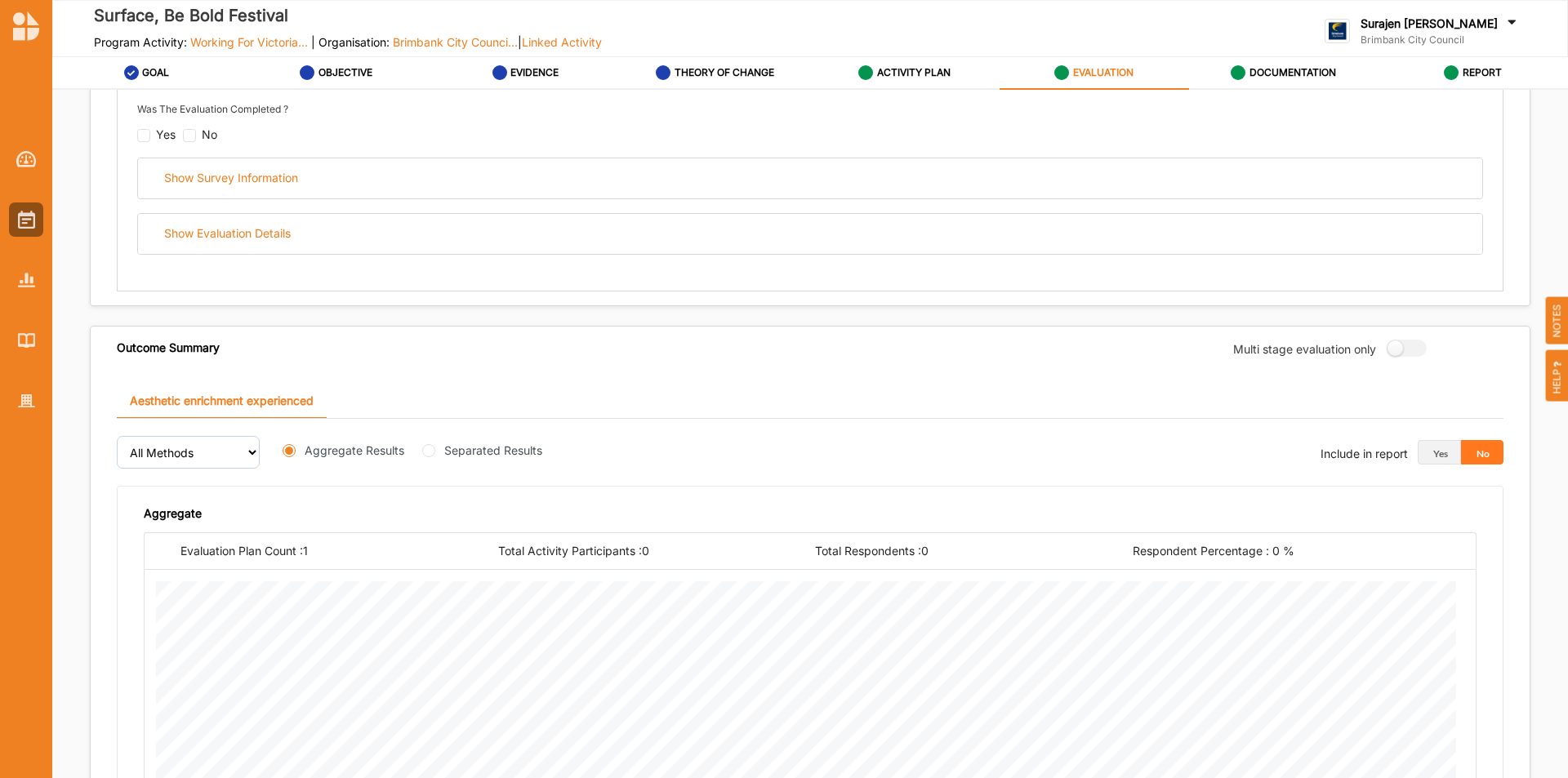
scroll to position [9, 0]
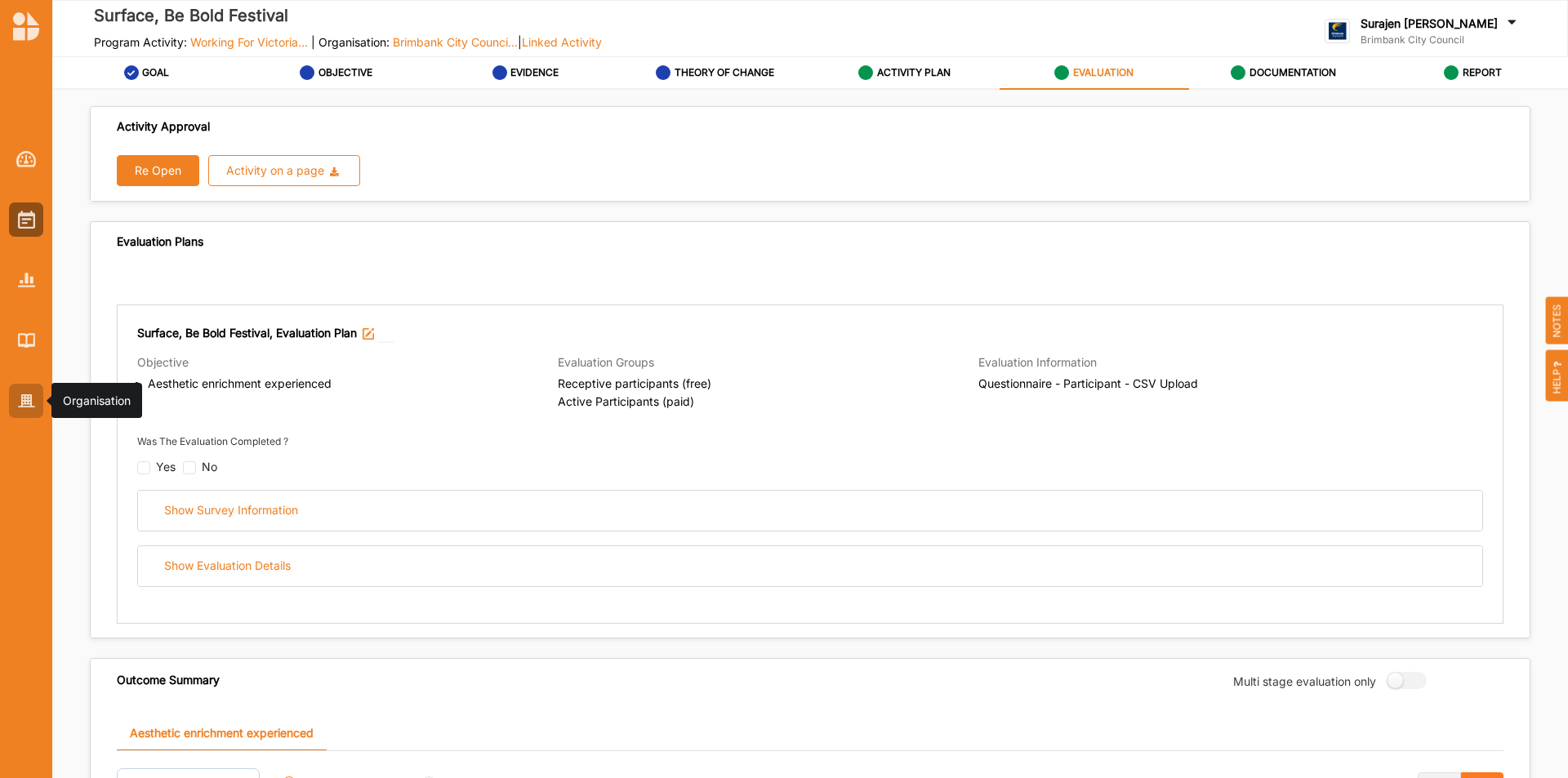
click at [26, 408] on div at bounding box center [26, 401] width 34 height 34
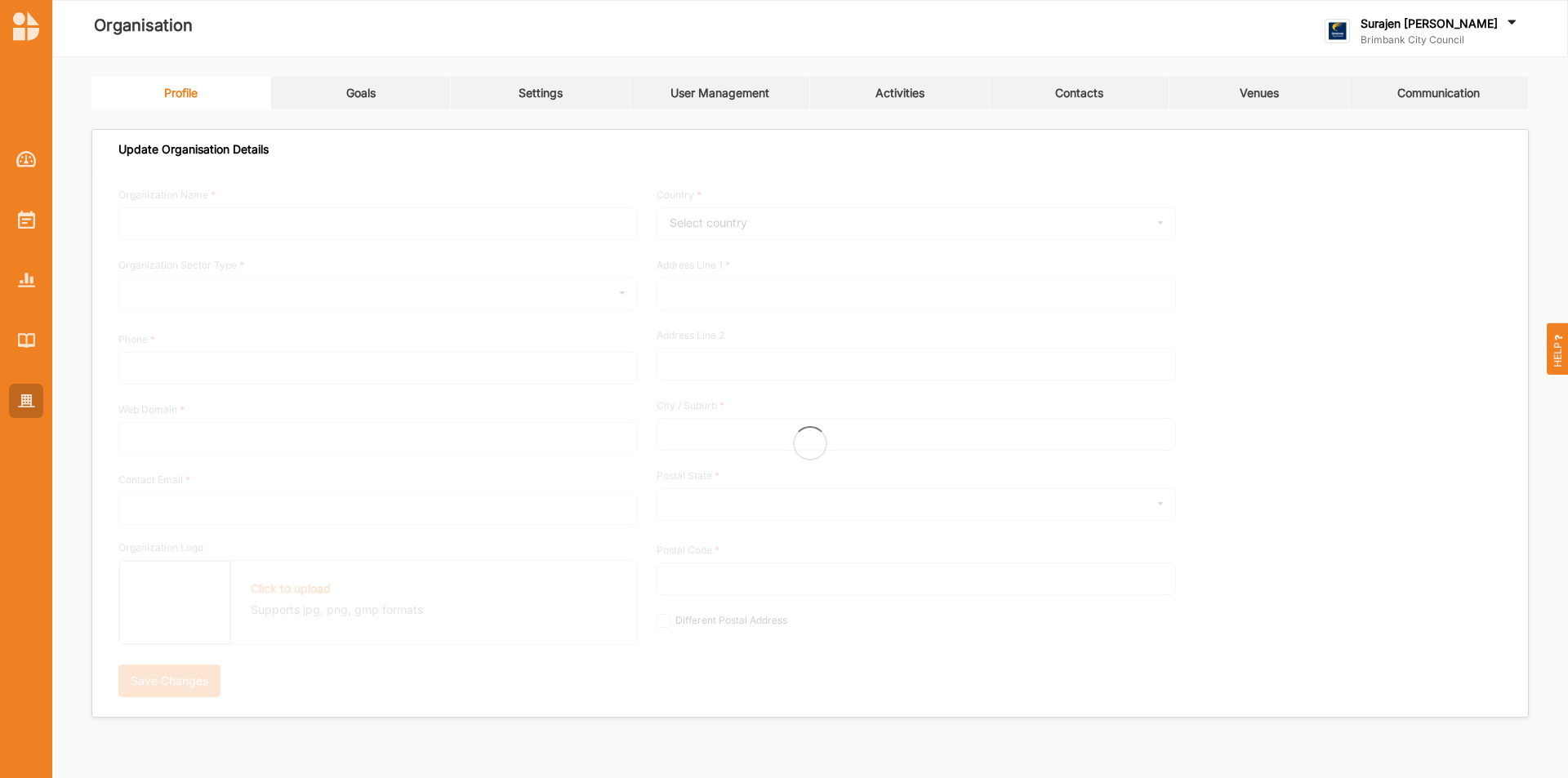
type input "Brimbank City Council"
type input "[PHONE_NUMBER]"
type input "[DOMAIN_NAME]"
type input "[EMAIL_ADDRESS][DOMAIN_NAME]"
type input "[STREET_ADDRESS]"
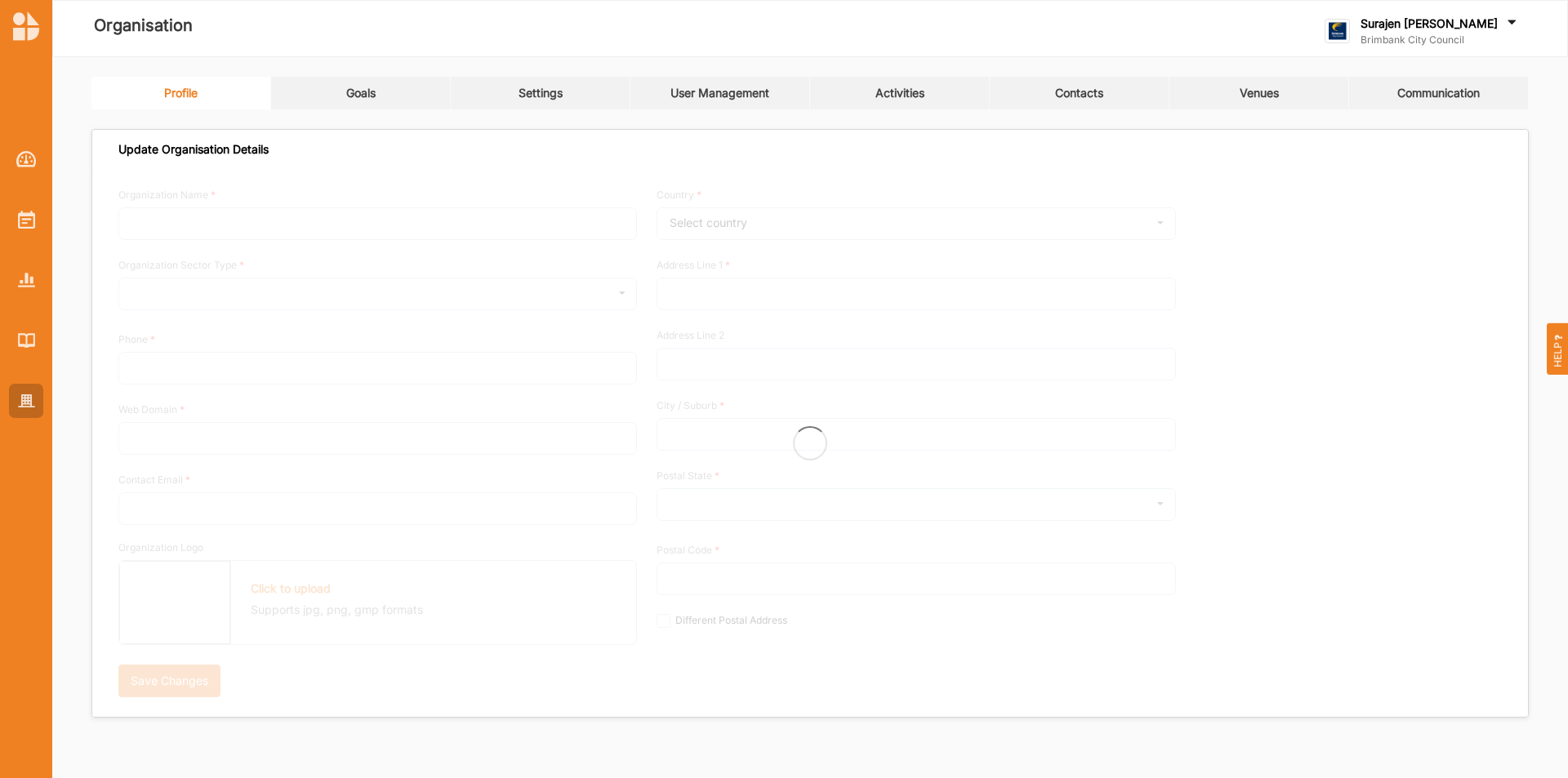
type input "Sunshine"
type input "3020"
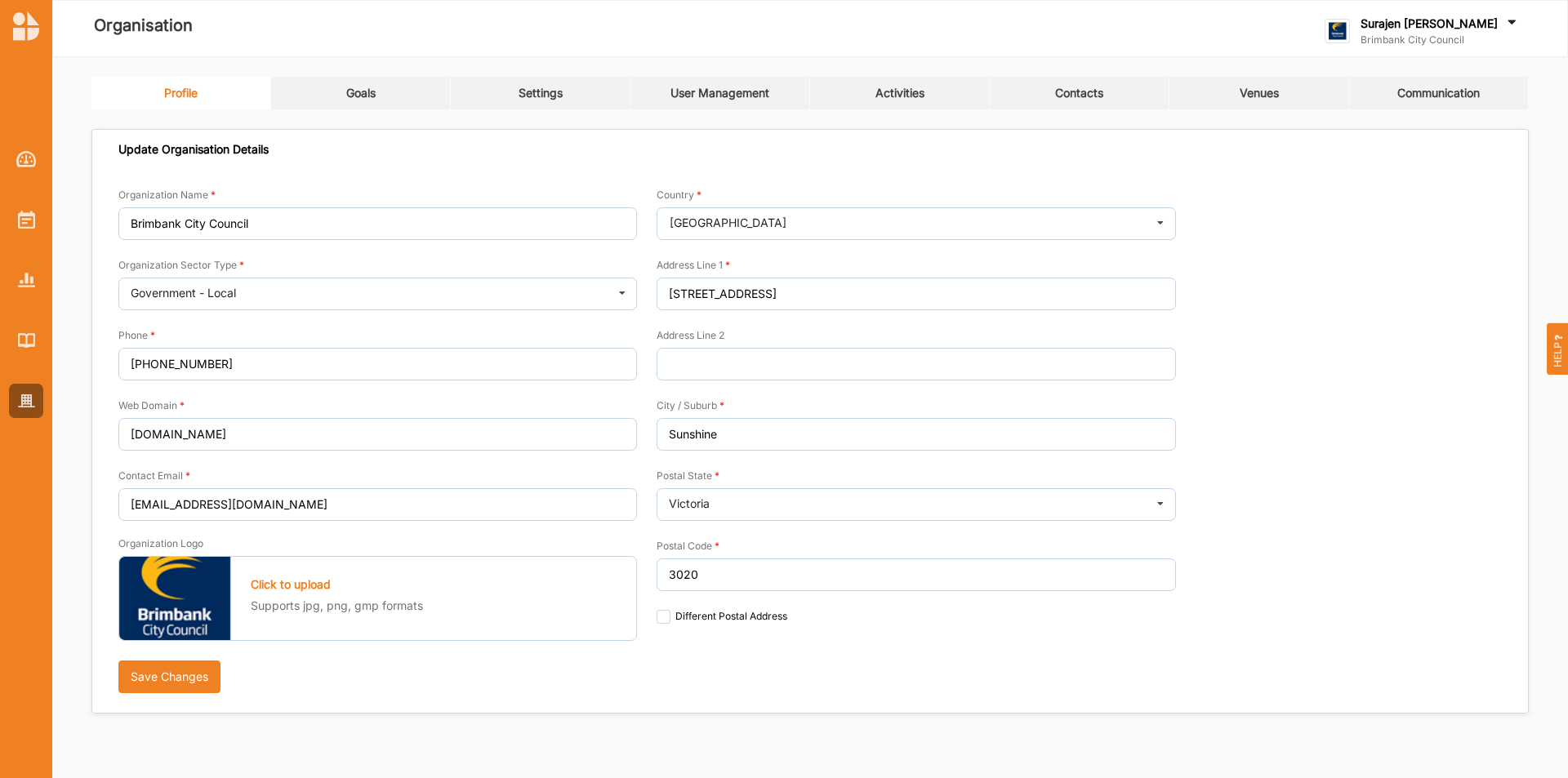
click at [887, 85] on link "Activities" at bounding box center [900, 93] width 180 height 32
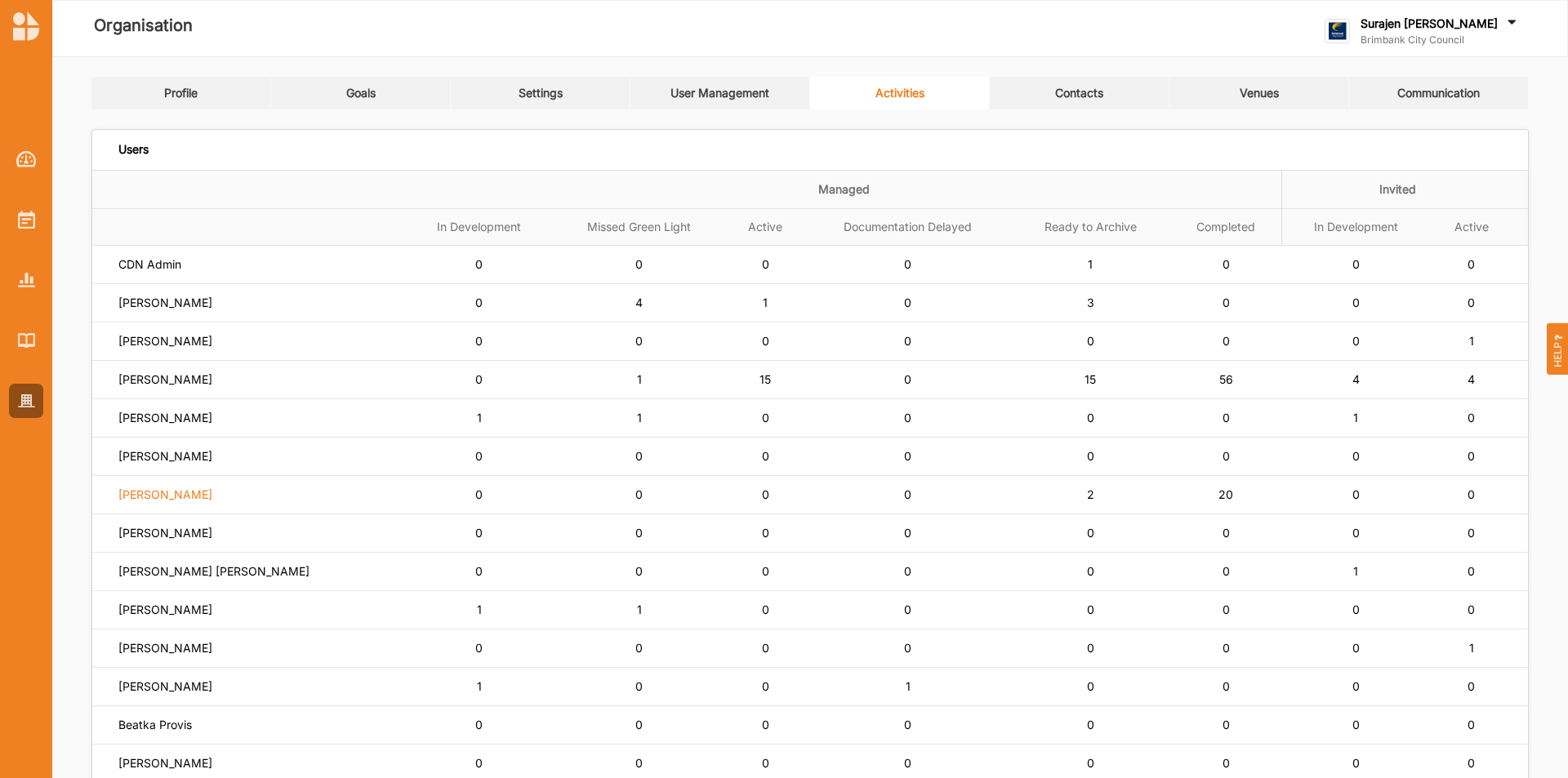
click at [154, 498] on label "[PERSON_NAME]" at bounding box center [165, 495] width 94 height 15
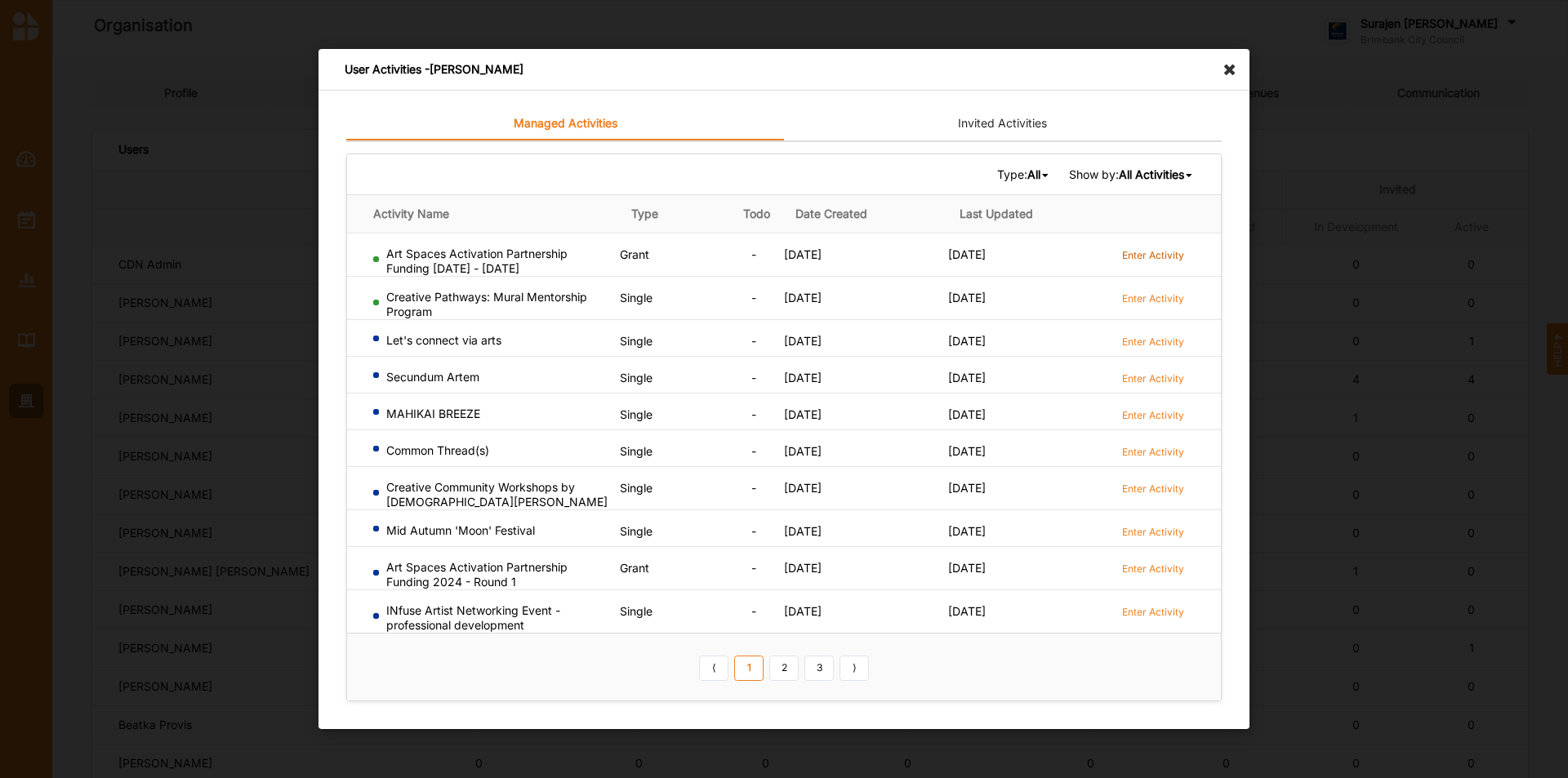
click at [1181, 252] on label "Enter Activity" at bounding box center [1153, 255] width 62 height 14
click at [1235, 65] on icon at bounding box center [1234, 62] width 26 height 26
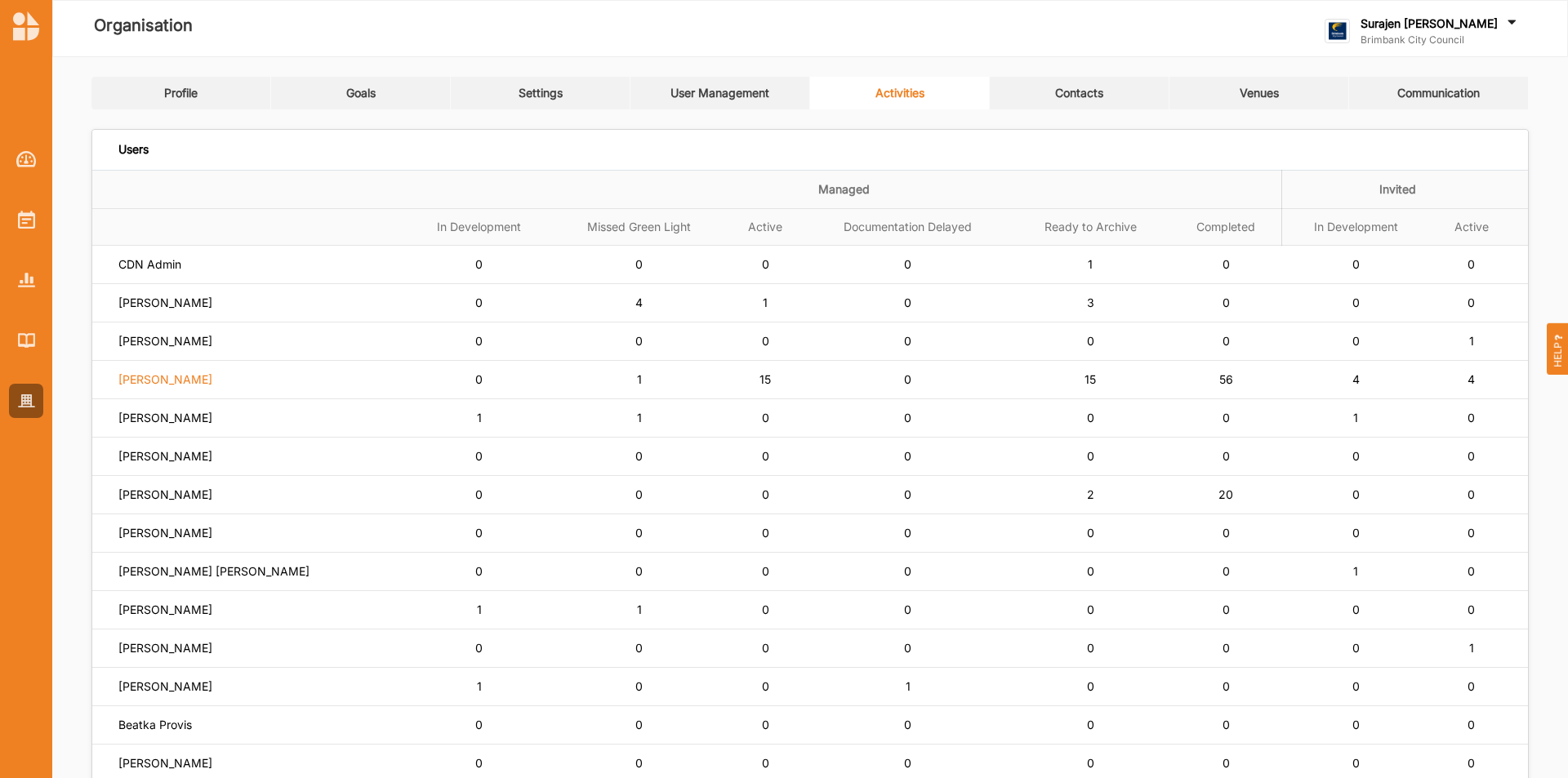
click at [160, 378] on label "[PERSON_NAME]" at bounding box center [165, 380] width 94 height 15
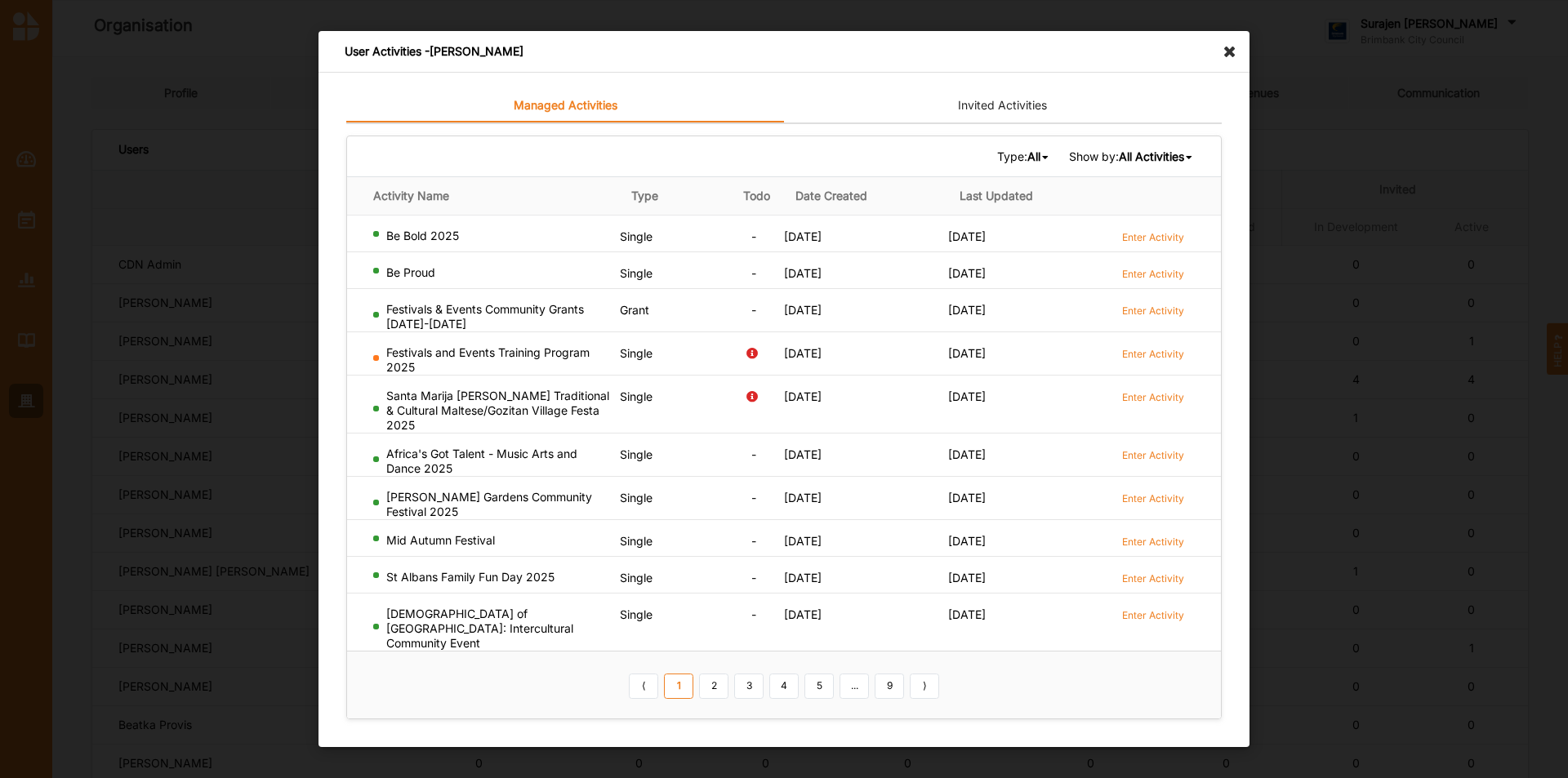
click at [1031, 163] on b "All" at bounding box center [1034, 156] width 13 height 14
click at [1011, 239] on div "All Single Grant Festival Multi Activity Linked" at bounding box center [1002, 255] width 98 height 178
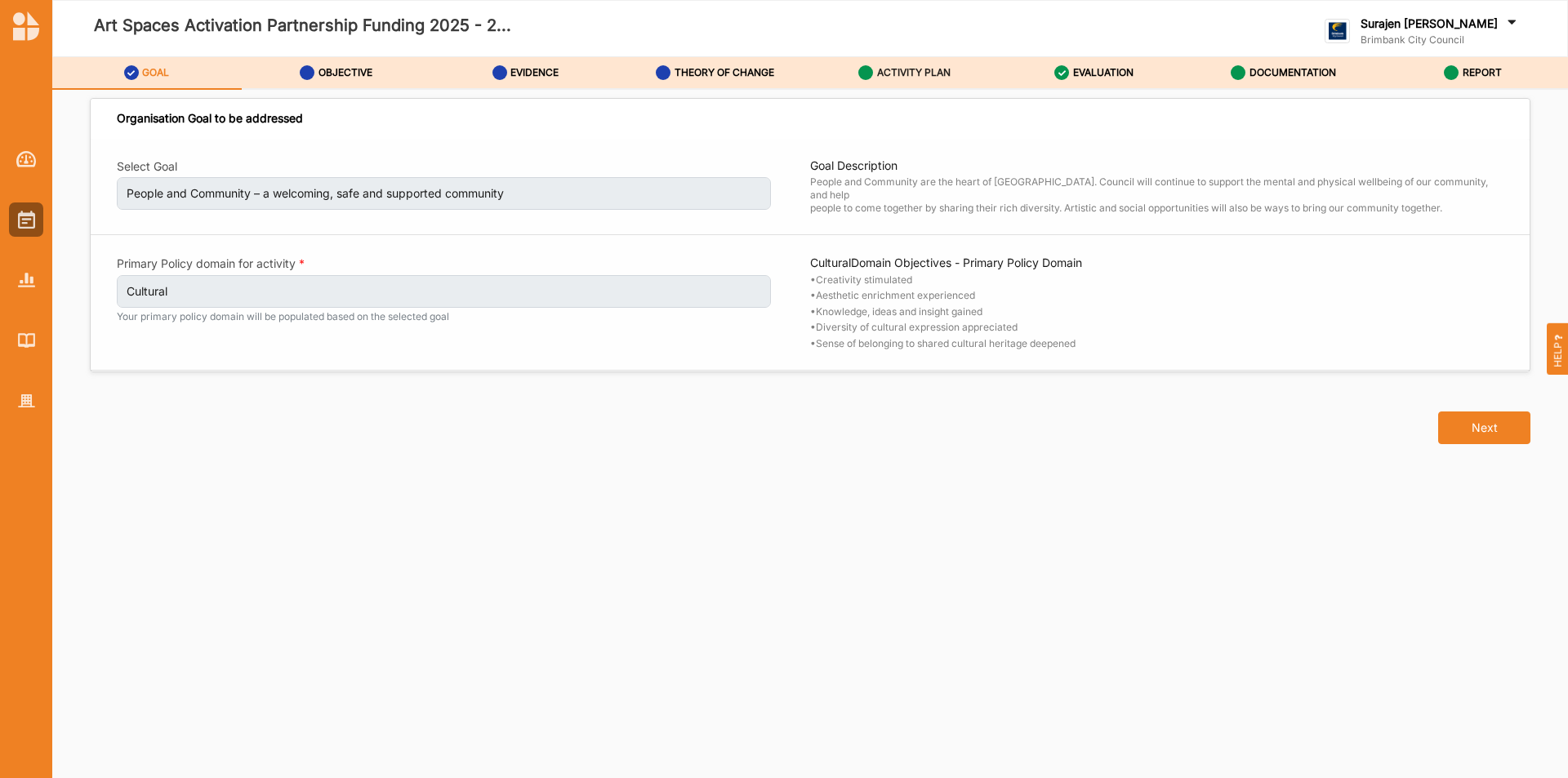
click at [916, 72] on label "ACTIVITY PLAN" at bounding box center [913, 72] width 73 height 13
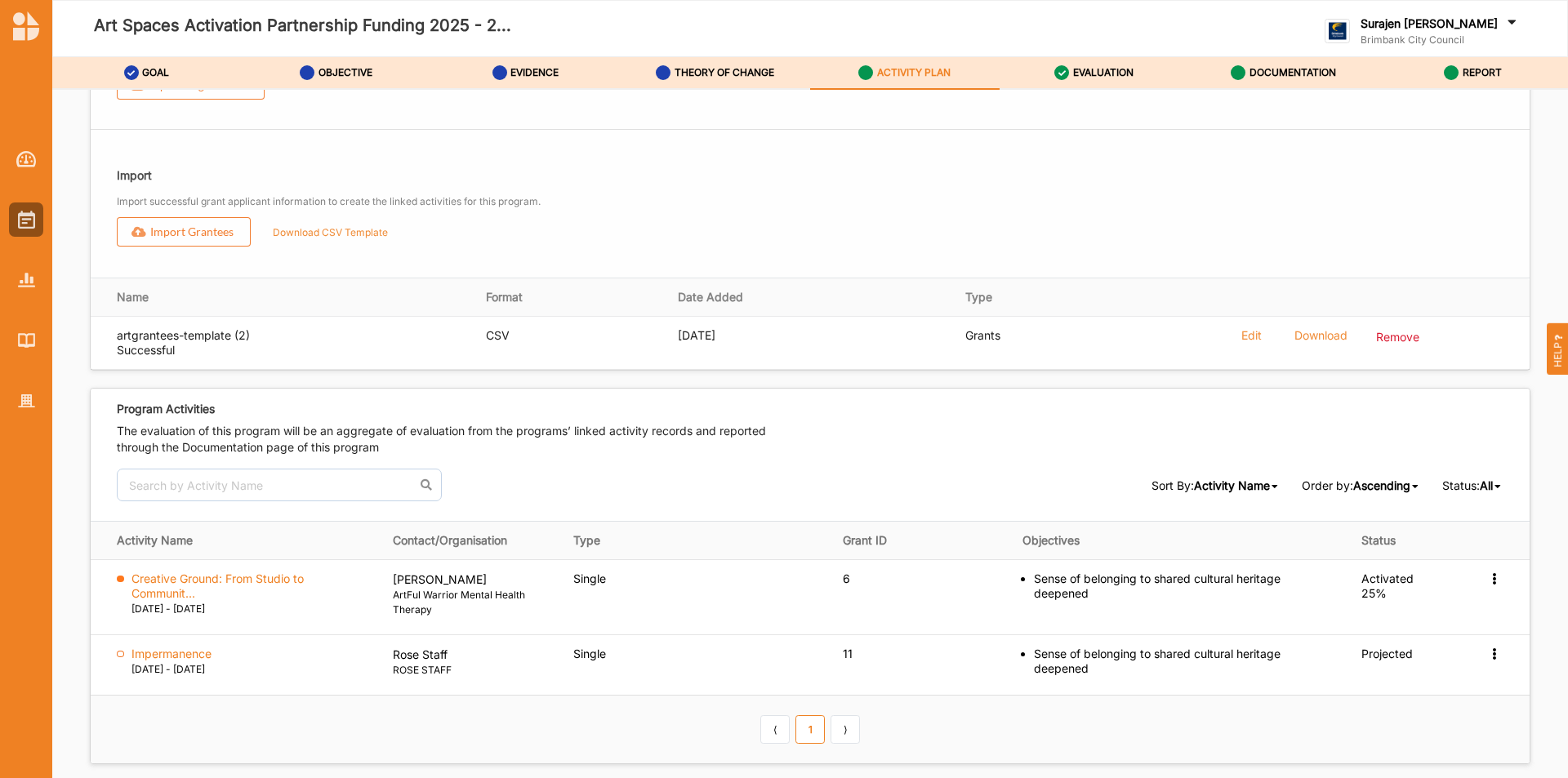
scroll to position [2124, 0]
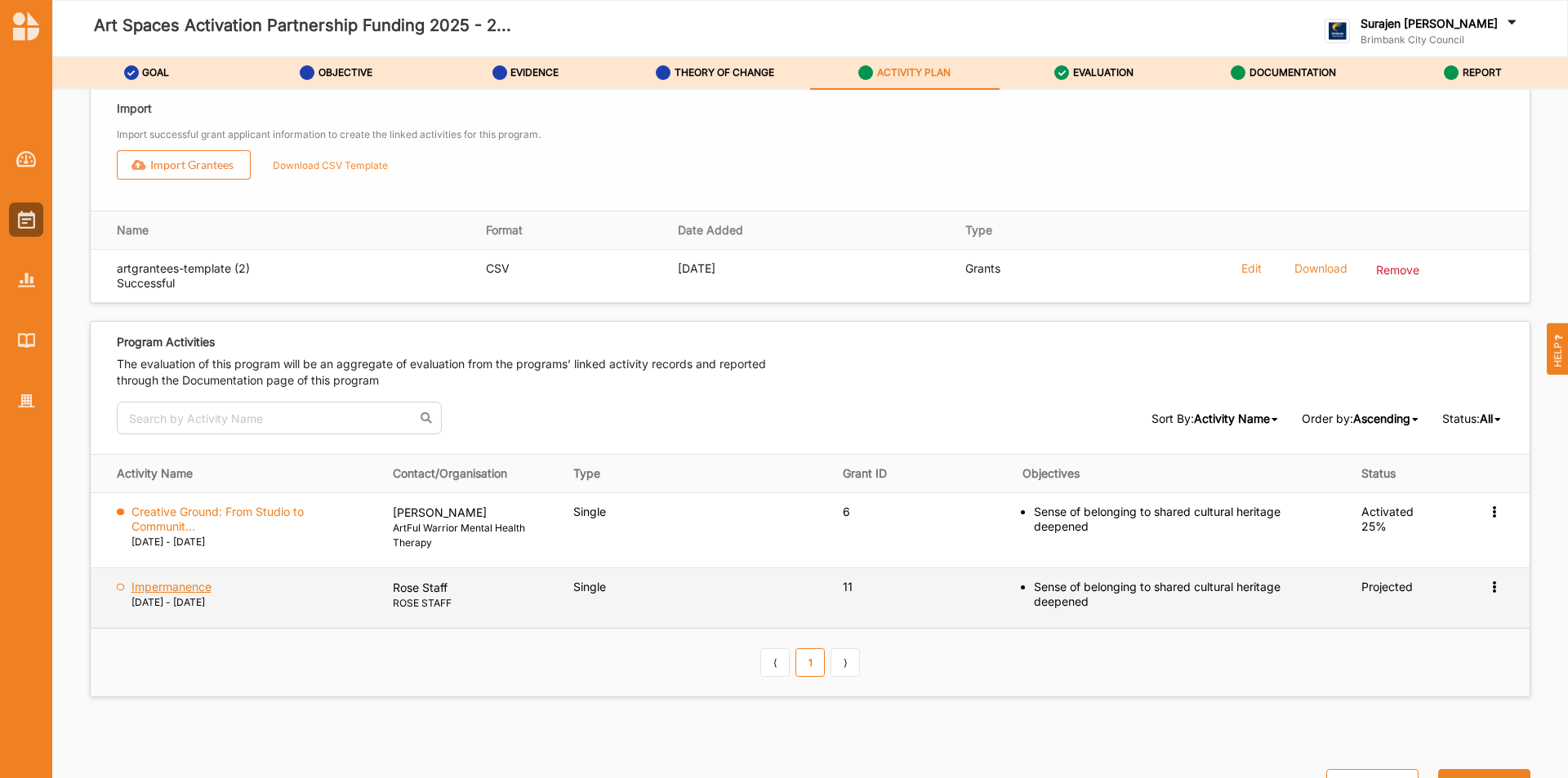
click at [203, 586] on label "Impermanence" at bounding box center [172, 587] width 80 height 15
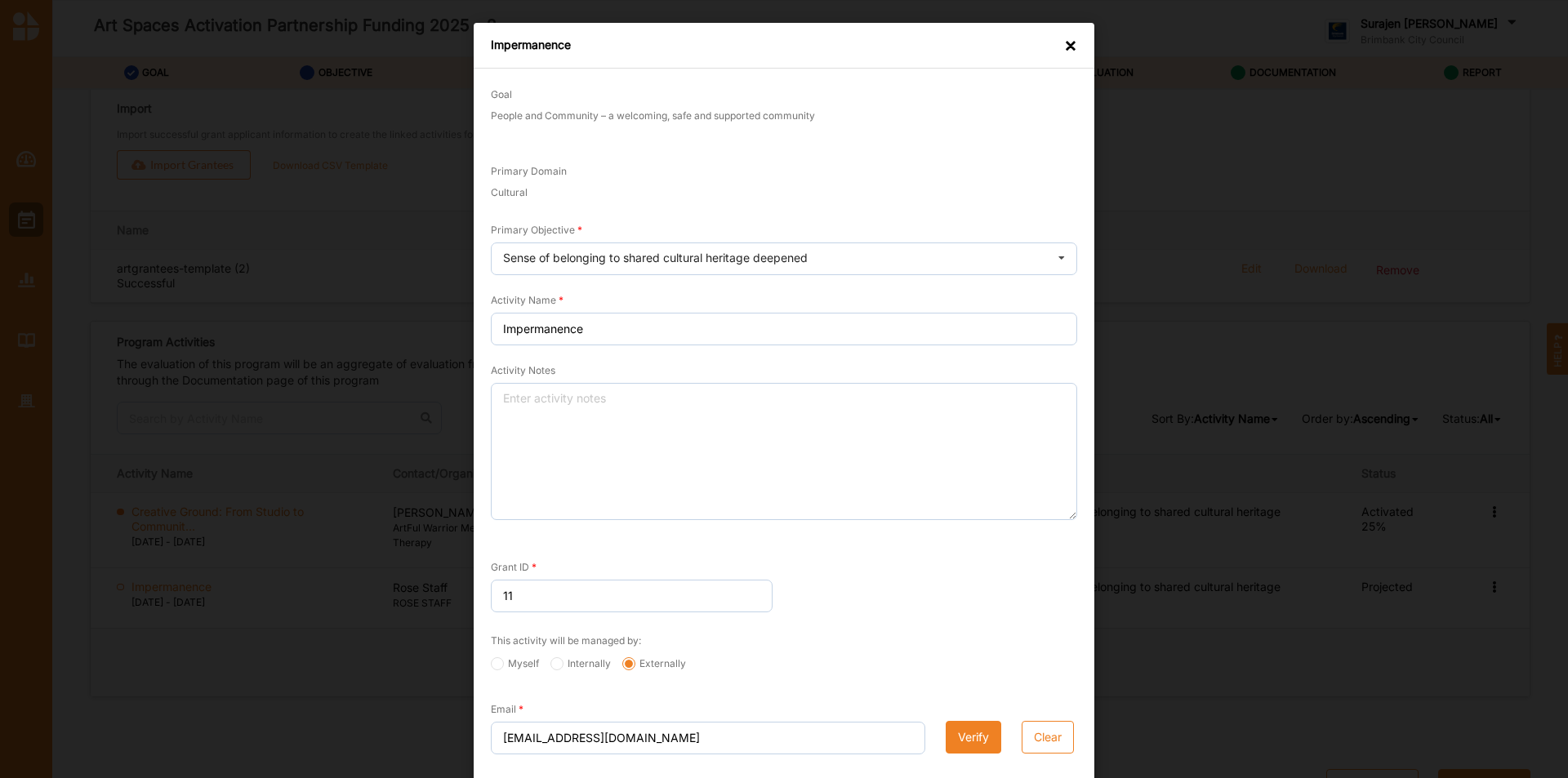
click at [1074, 50] on div "Impermanence ×" at bounding box center [784, 45] width 620 height 45
click at [1064, 38] on div "×" at bounding box center [1071, 46] width 13 height 17
